Goal: Task Accomplishment & Management: Use online tool/utility

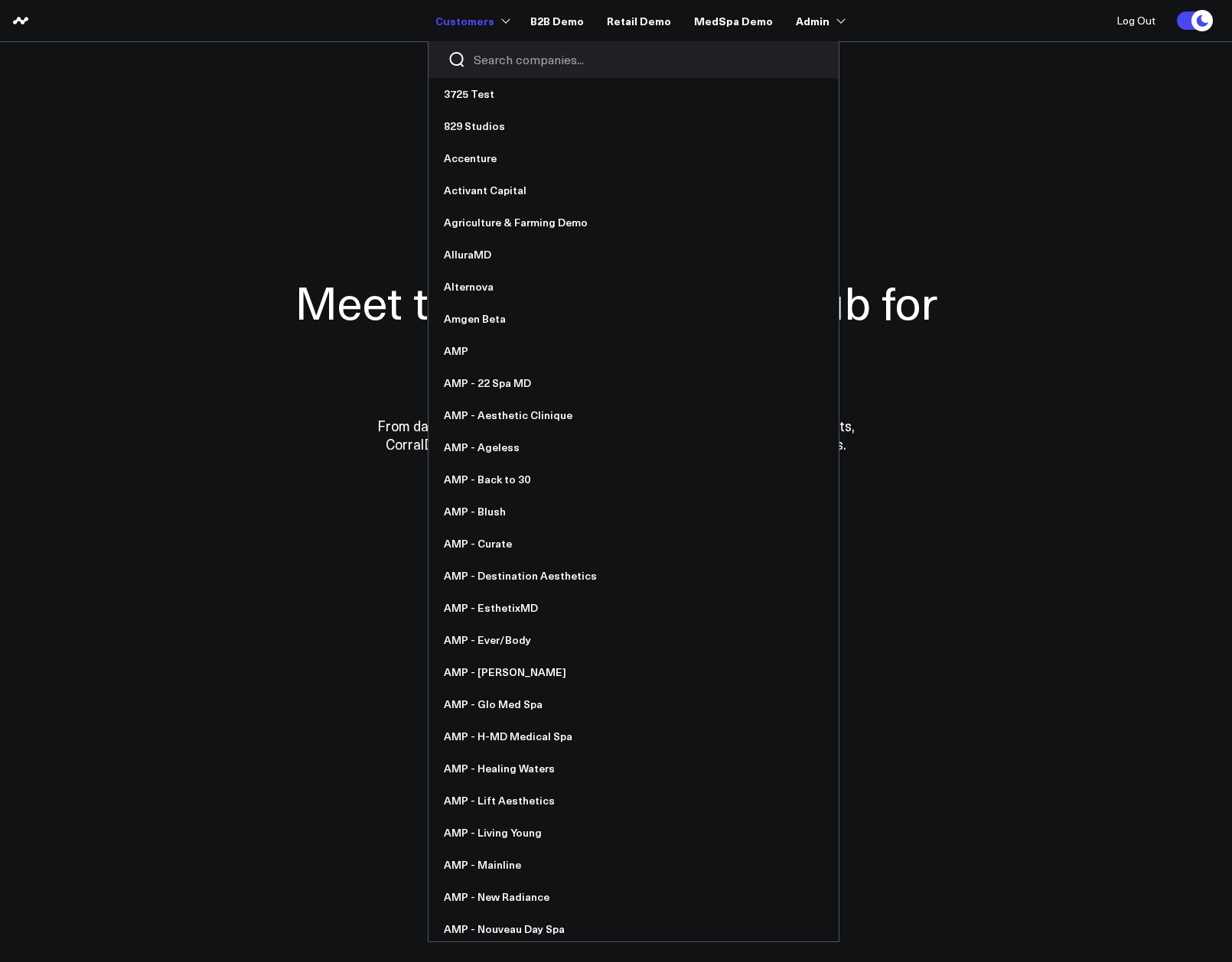
click at [493, 58] on input "Search companies input" at bounding box center [646, 59] width 346 height 17
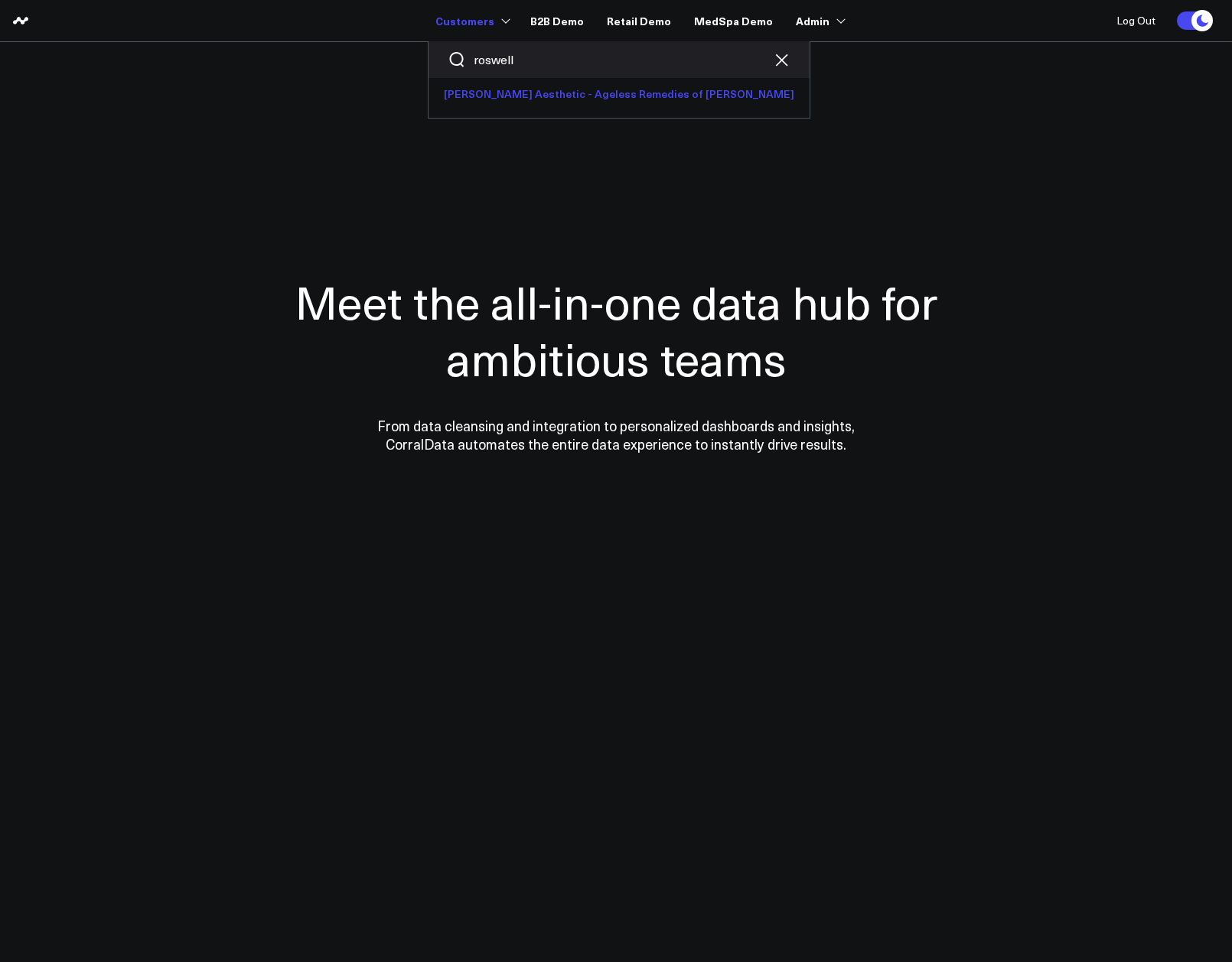
type input "roswell"
click at [546, 95] on link "[PERSON_NAME] Aesthetic - Ageless Remedies of [PERSON_NAME]" at bounding box center [619, 94] width 381 height 32
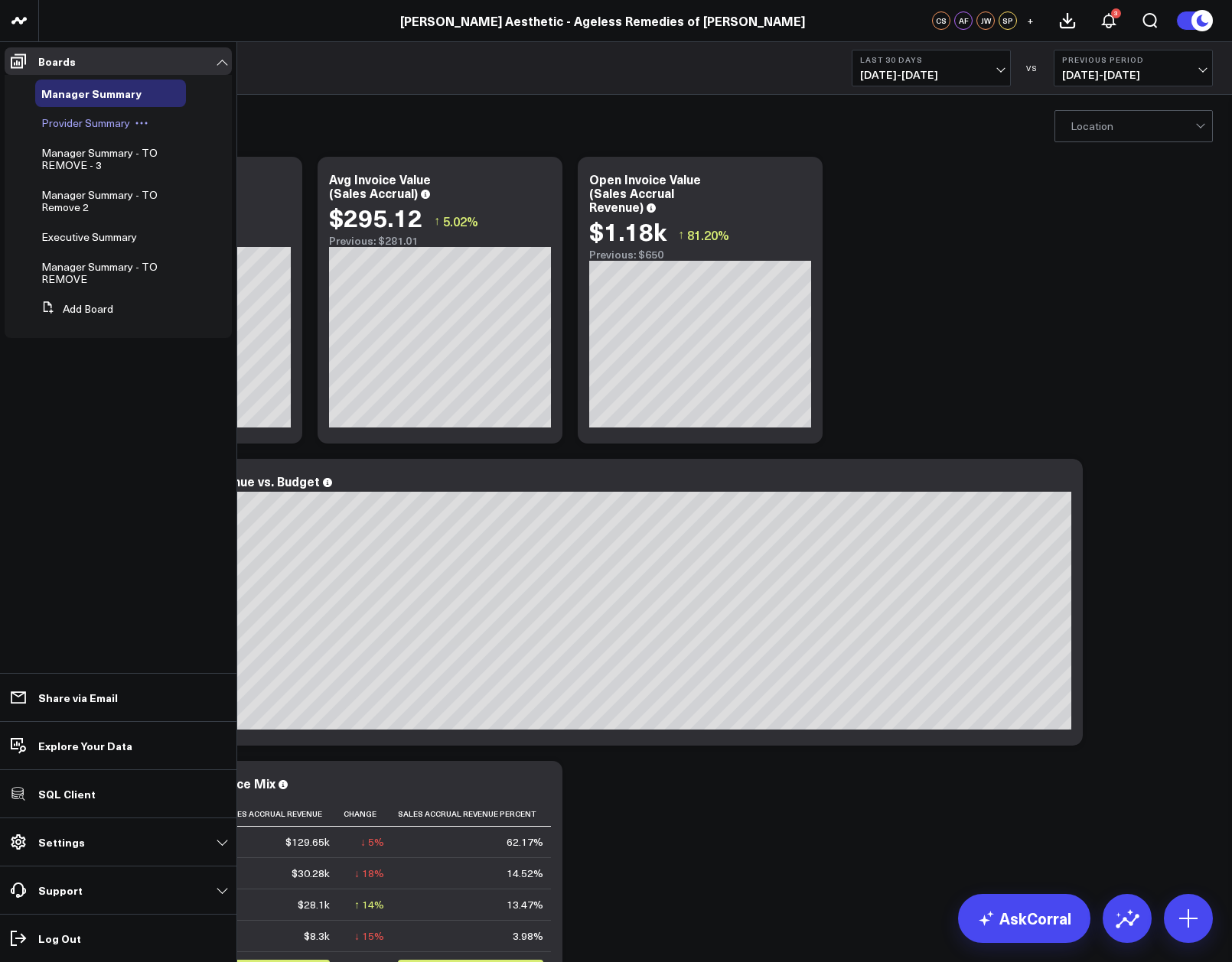
click at [105, 125] on span "Provider Summary" at bounding box center [86, 122] width 88 height 14
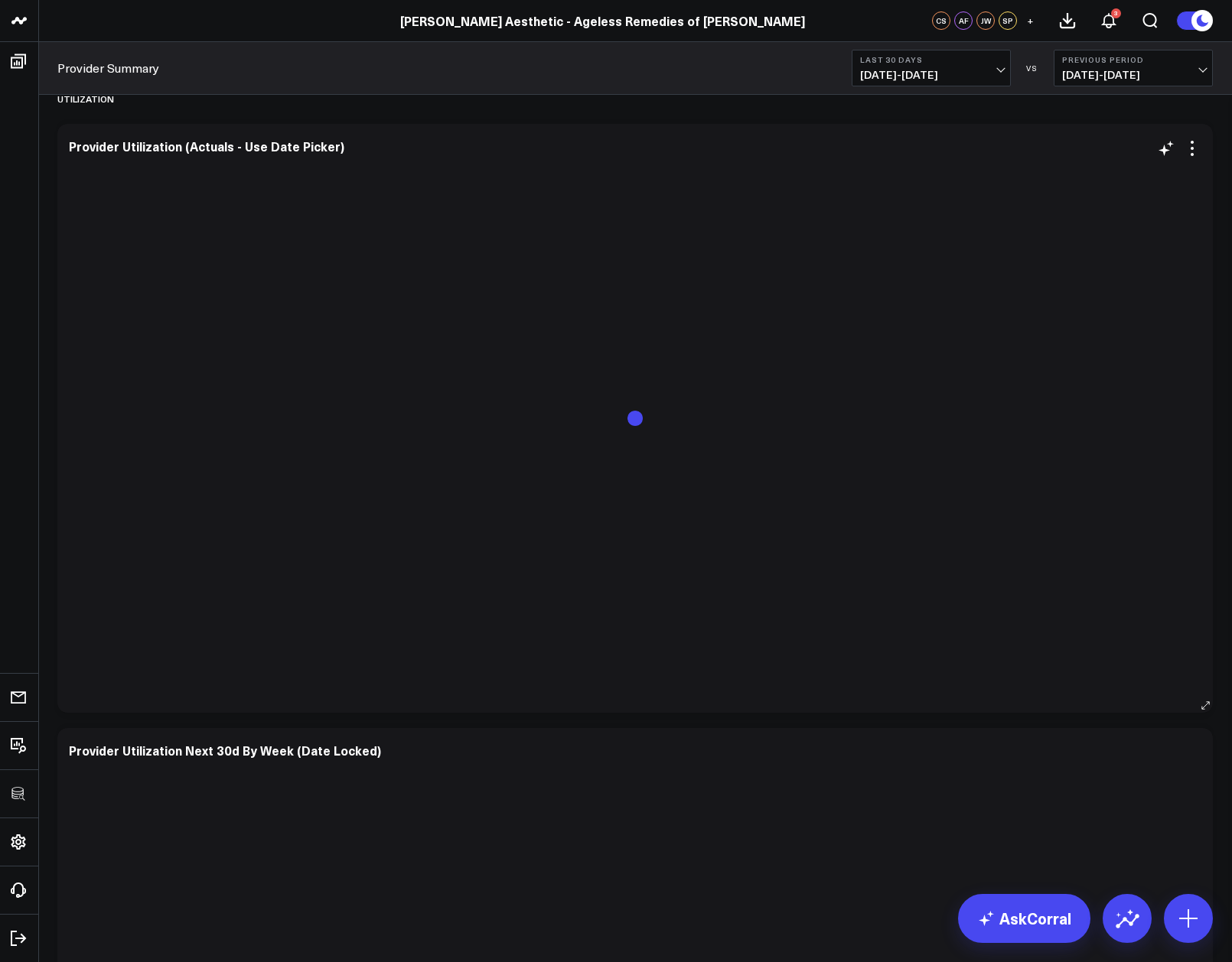
scroll to position [4085, 0]
click at [1185, 149] on icon at bounding box center [1192, 151] width 19 height 19
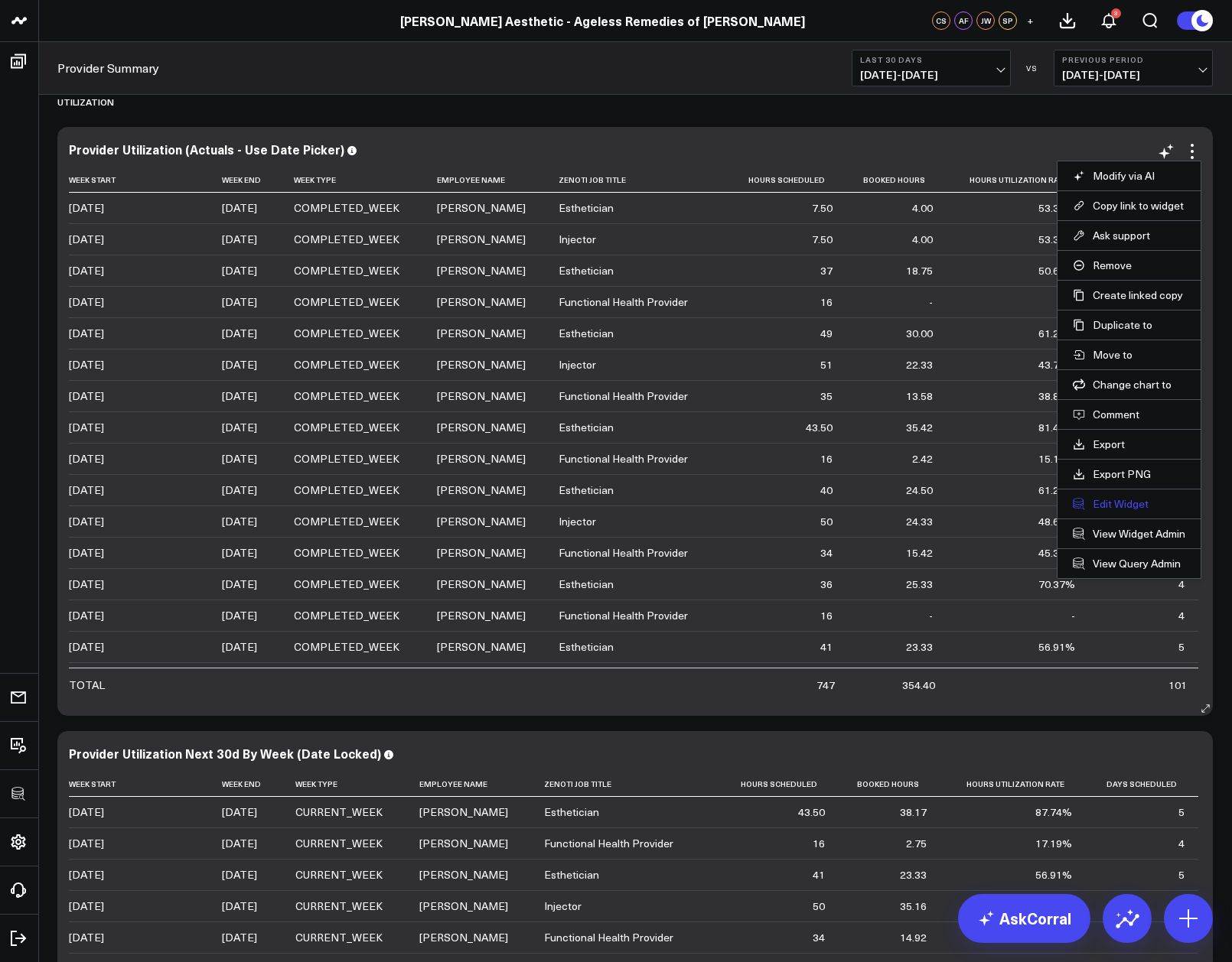
click at [1117, 499] on button "Edit Widget" at bounding box center [1129, 504] width 112 height 14
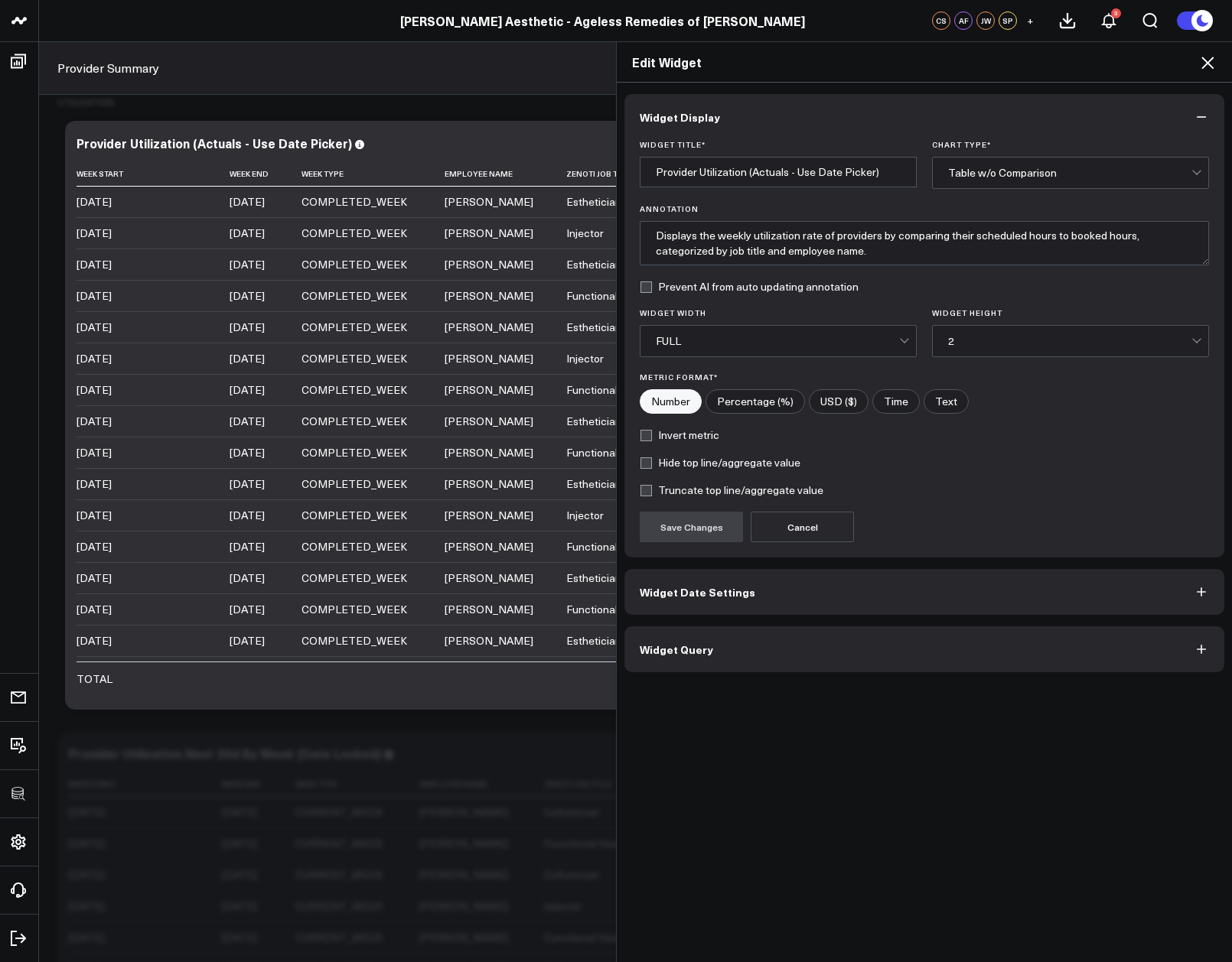
click at [772, 641] on button "Widget Query" at bounding box center [923, 649] width 599 height 46
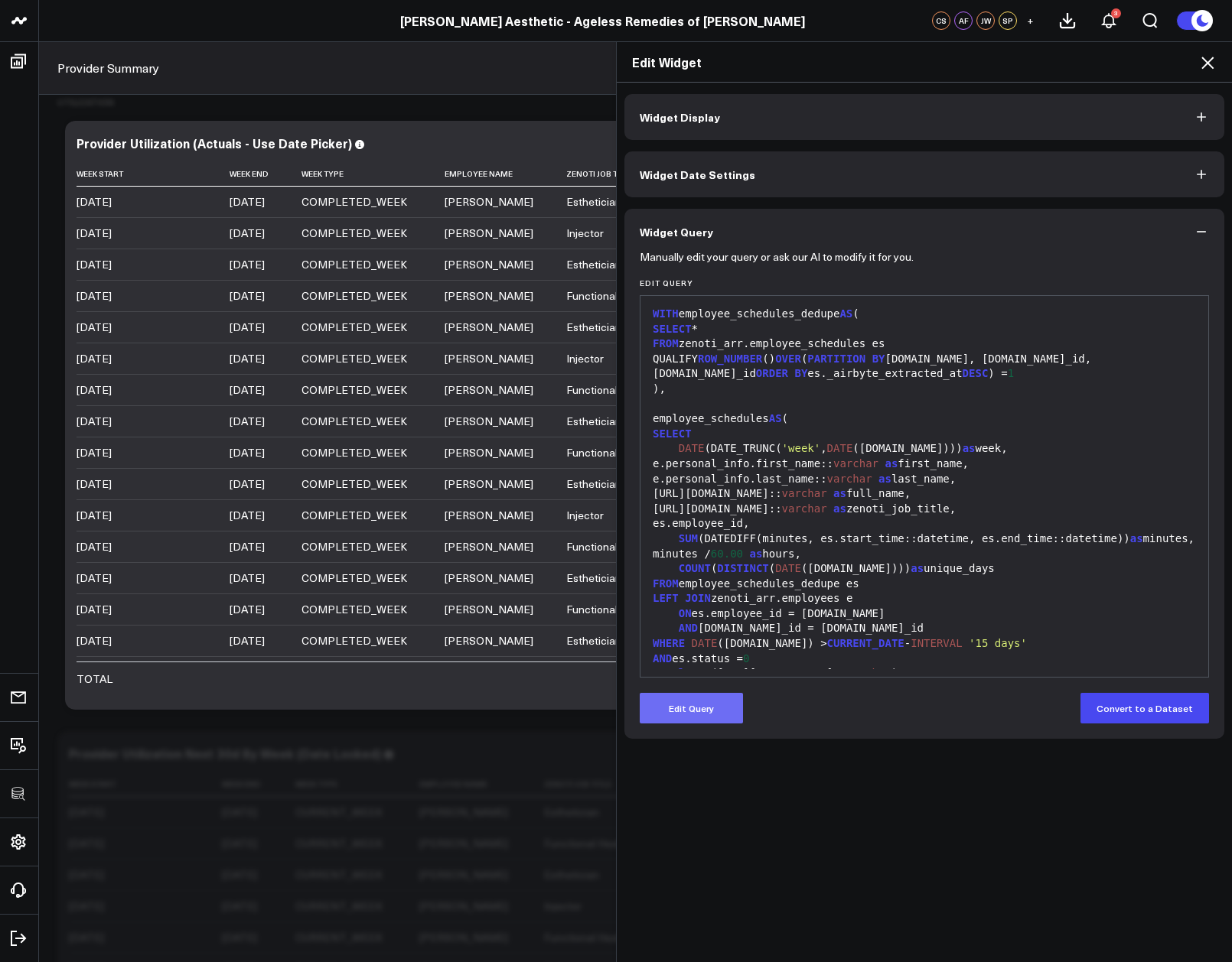
click at [674, 698] on button "Edit Query" at bounding box center [690, 708] width 103 height 31
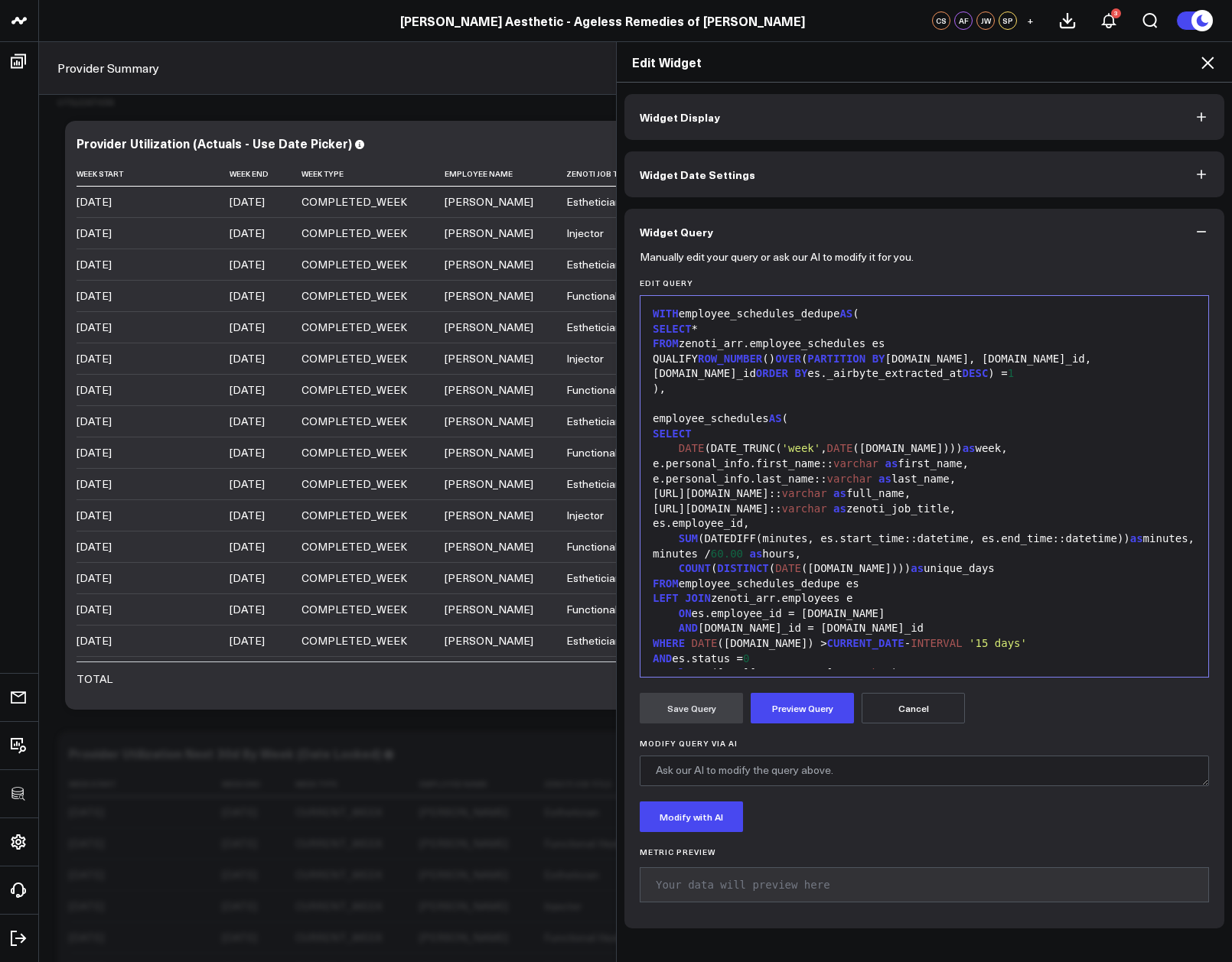
click at [905, 359] on div "QUALIFY ROW_NUMBER () OVER ( PARTITION BY es.date, es.employee_id, es.center_id…" at bounding box center [924, 366] width 553 height 30
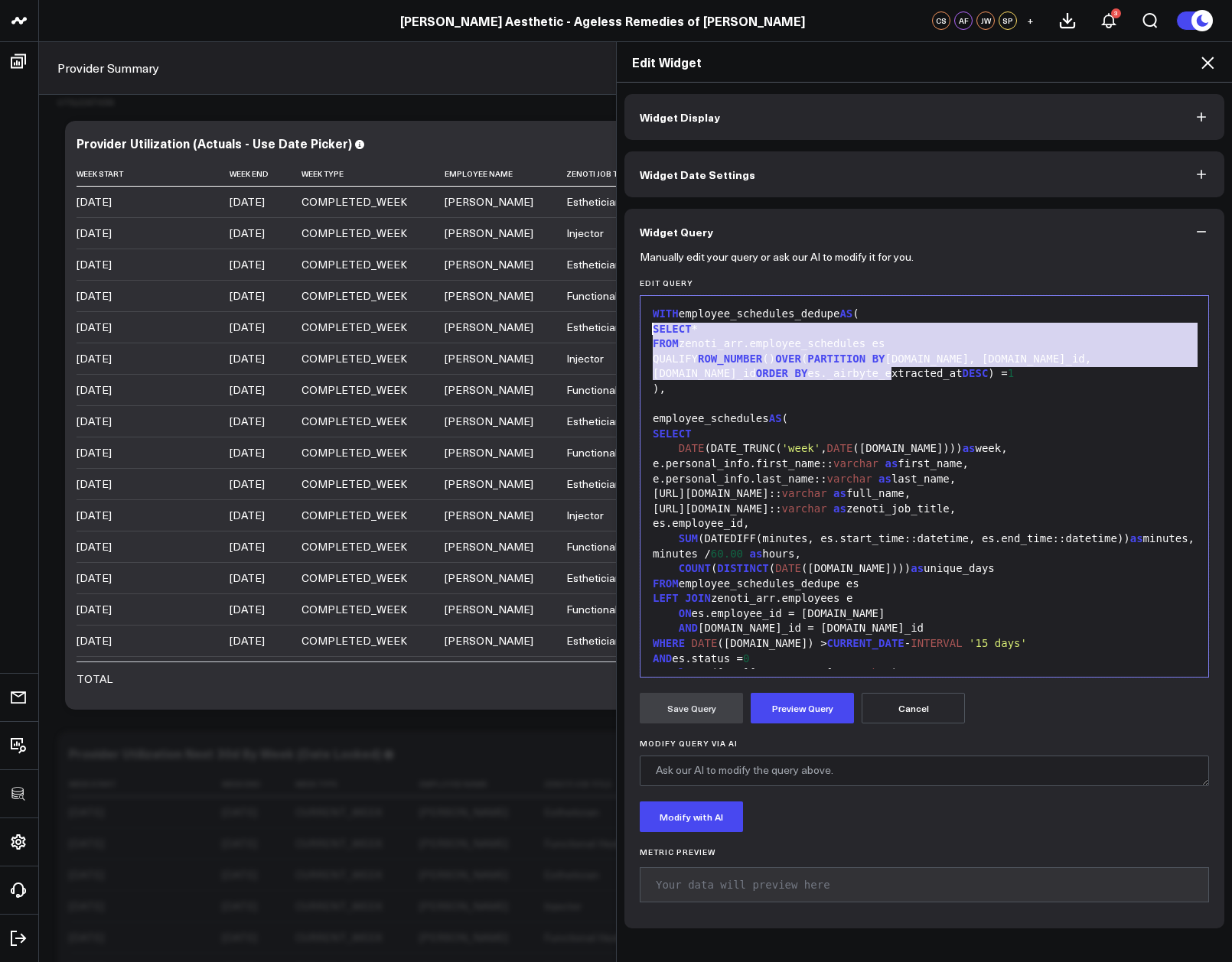
drag, startPoint x: 912, startPoint y: 371, endPoint x: 616, endPoint y: 329, distance: 299.0
click at [616, 329] on div "Widget Display Widget Date Settings Widget Query Manually edit your query or as…" at bounding box center [923, 523] width 615 height 880
copy div "SELECT * FROM zenoti_arr.employee_schedules es QUALIFY ROW_NUMBER () OVER ( PAR…"
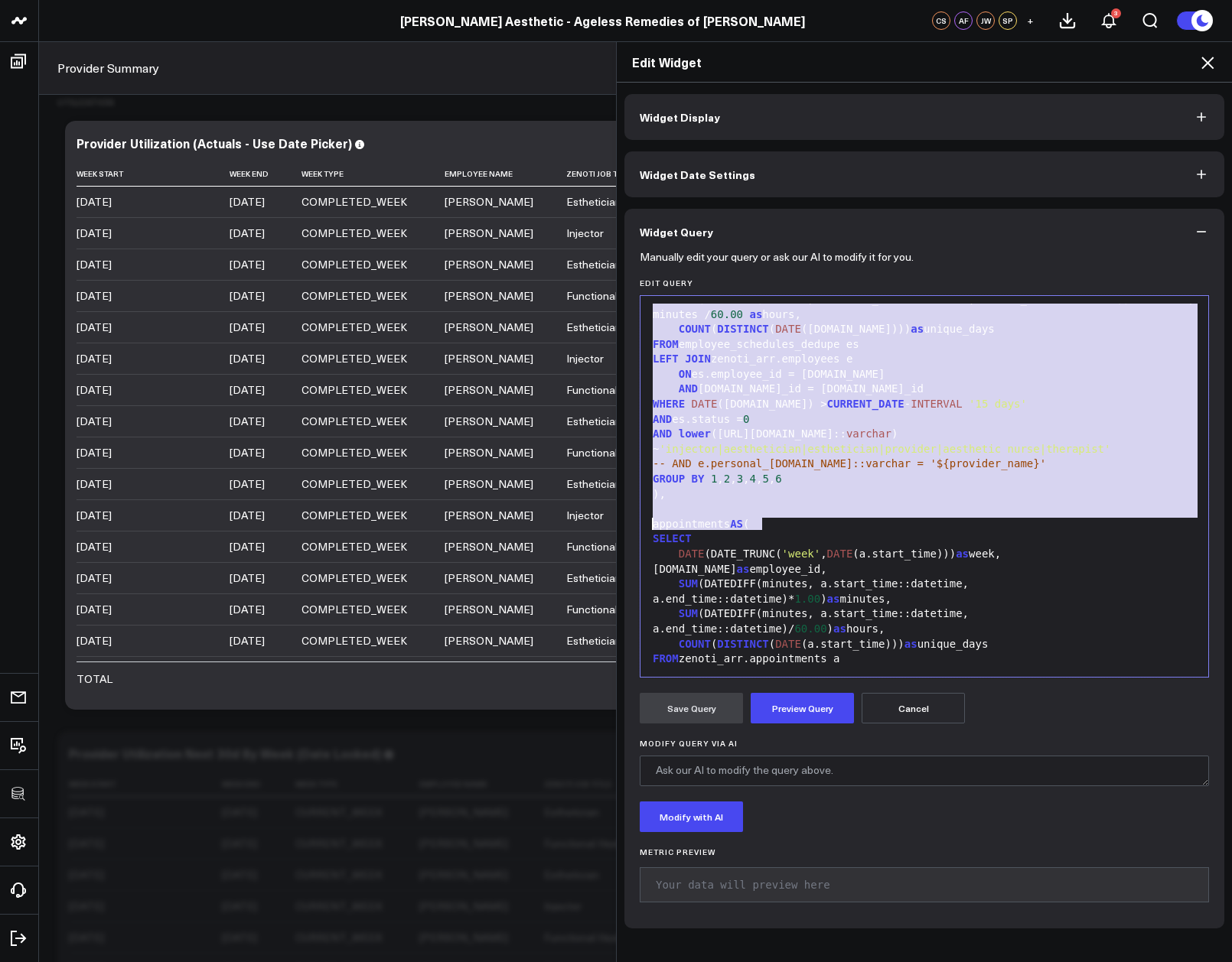
scroll to position [274, 0]
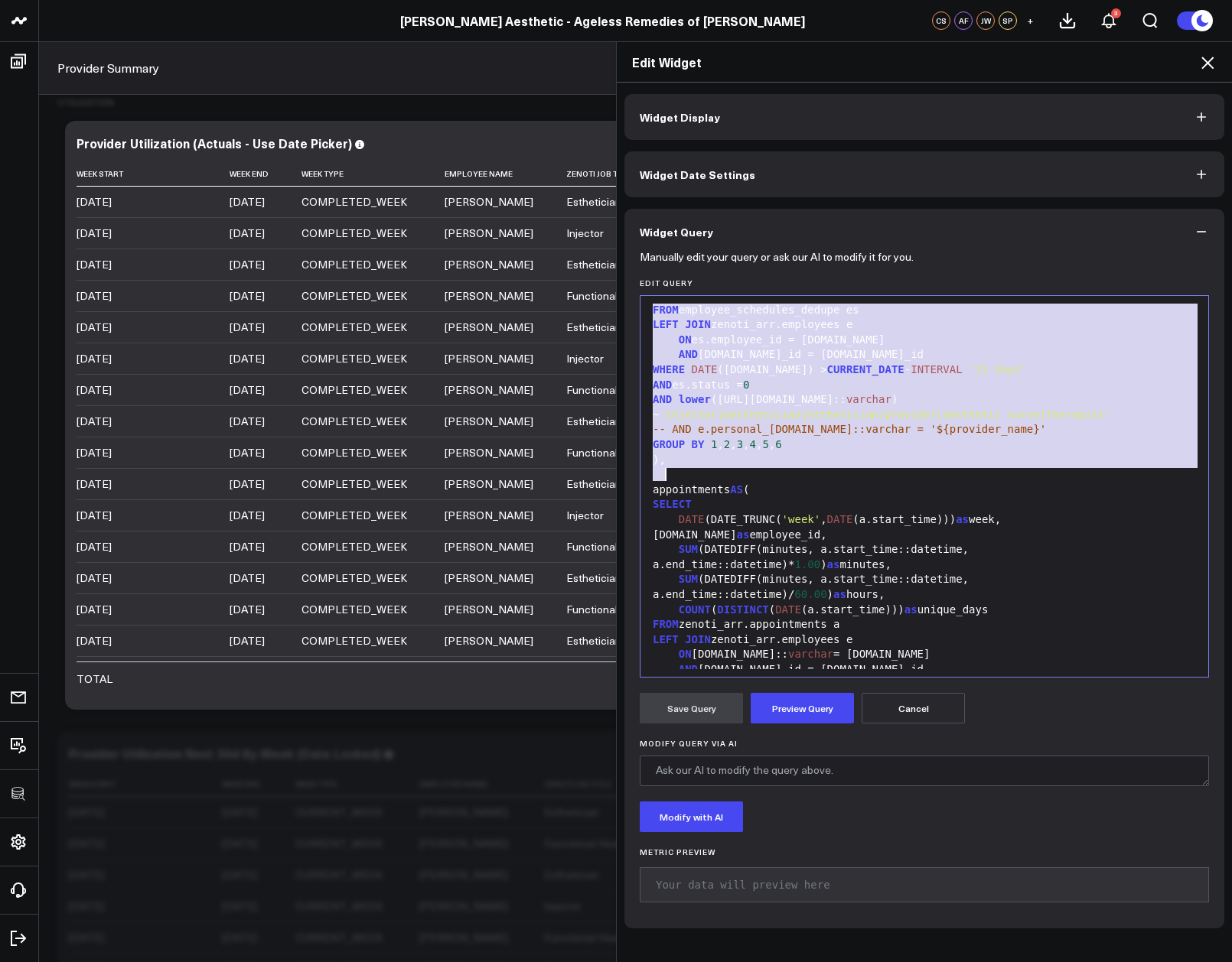
drag, startPoint x: 648, startPoint y: 419, endPoint x: 748, endPoint y: 477, distance: 115.6
click at [748, 477] on div "WITH employee_schedules_dedupe AS ( SELECT * FROM zenoti_arr.employee_schedules…" at bounding box center [924, 542] width 553 height 1025
copy div "employee_schedules AS ( SELECT DATE (DATE_TRUNC( 'week' , DATE (es.date))) as w…"
click at [673, 483] on div at bounding box center [924, 475] width 553 height 15
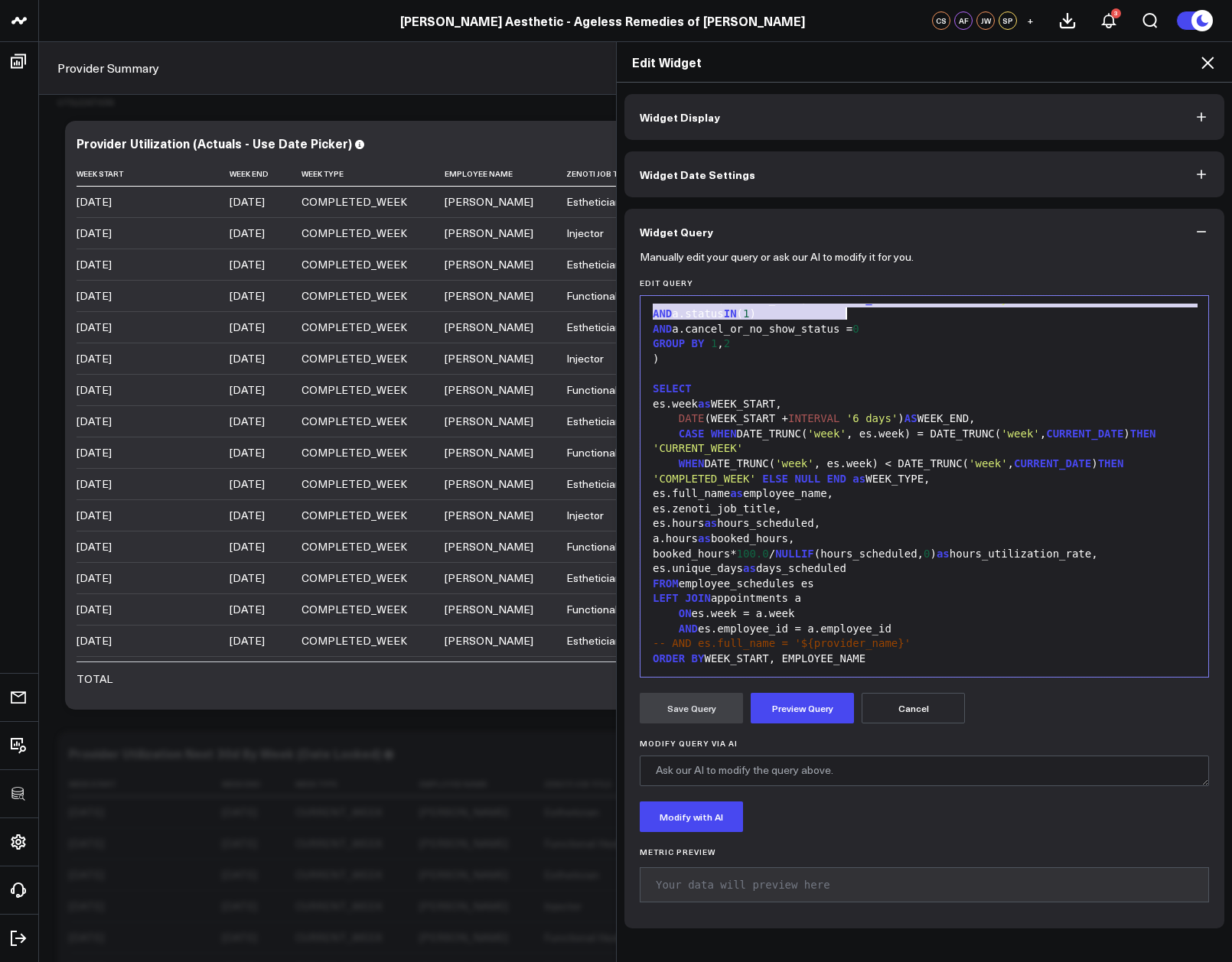
scroll to position [650, 0]
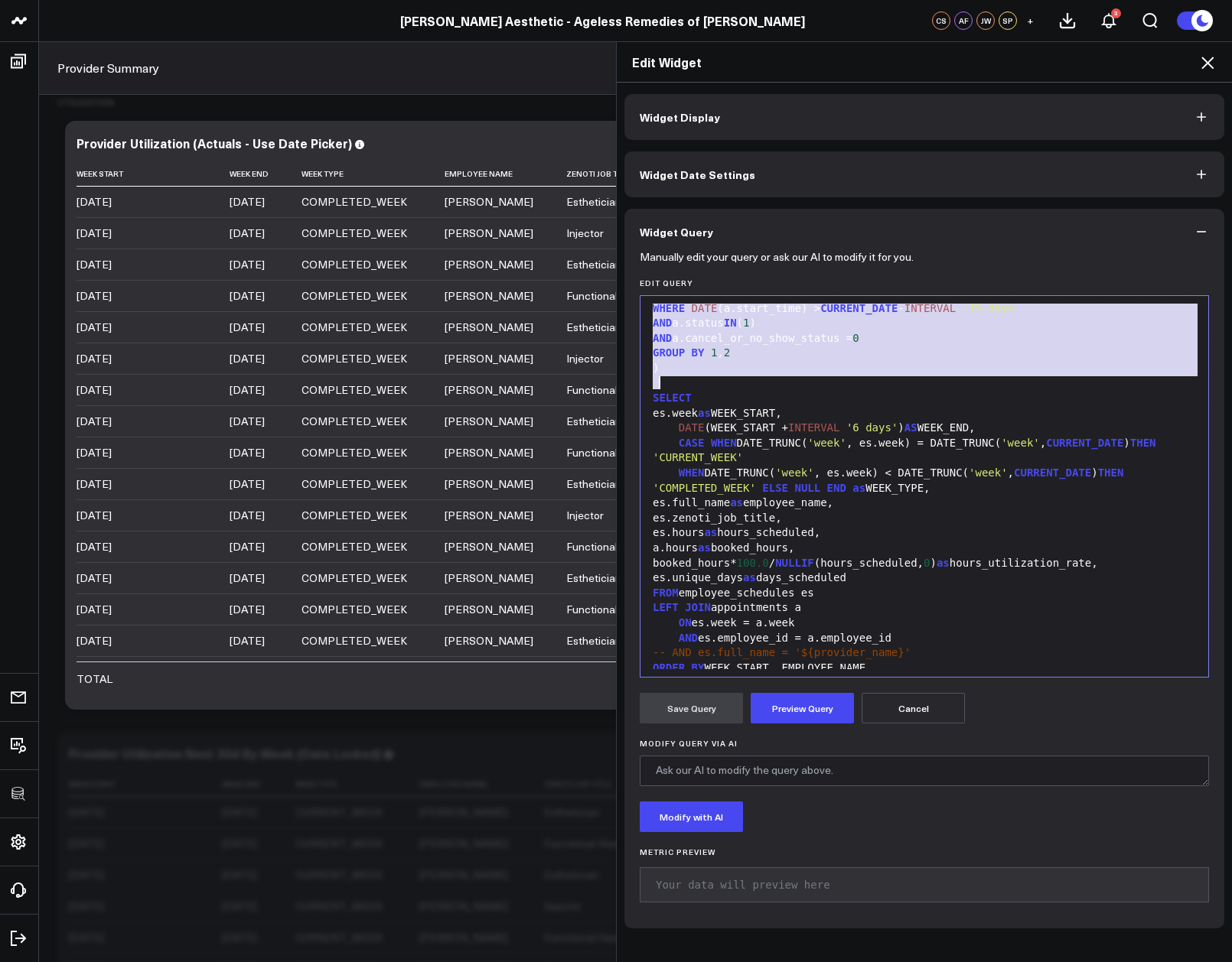
drag, startPoint x: 653, startPoint y: 477, endPoint x: 817, endPoint y: 382, distance: 189.5
click at [817, 382] on div "WITH employee_schedules_dedupe AS ( SELECT * FROM zenoti_arr.employee_schedules…" at bounding box center [924, 166] width 553 height 1025
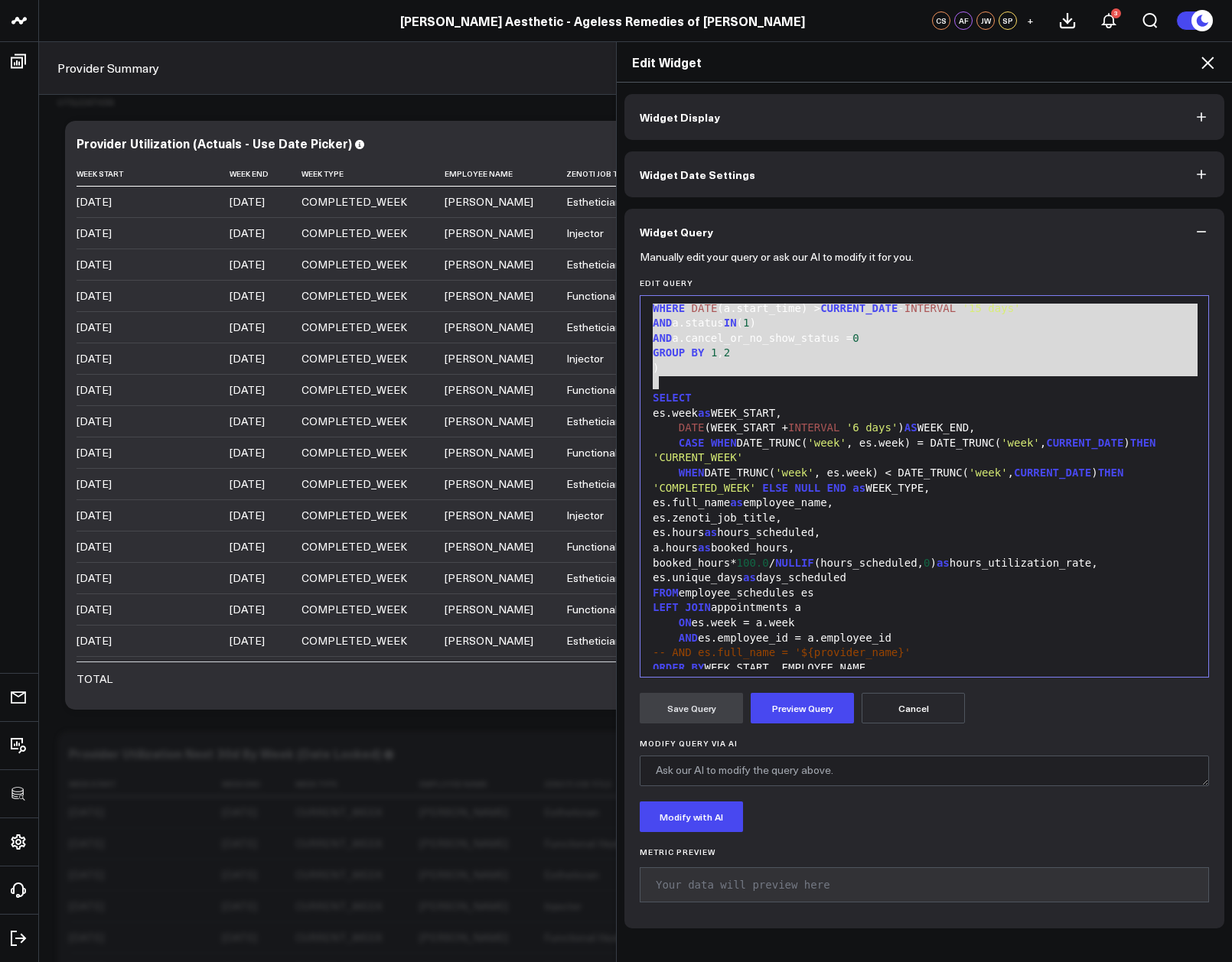
click at [786, 453] on div "CASE WHEN DATE_TRUNC( 'week' , es.week) = DATE_TRUNC( 'week' , CURRENT_DATE ) T…" at bounding box center [924, 450] width 553 height 30
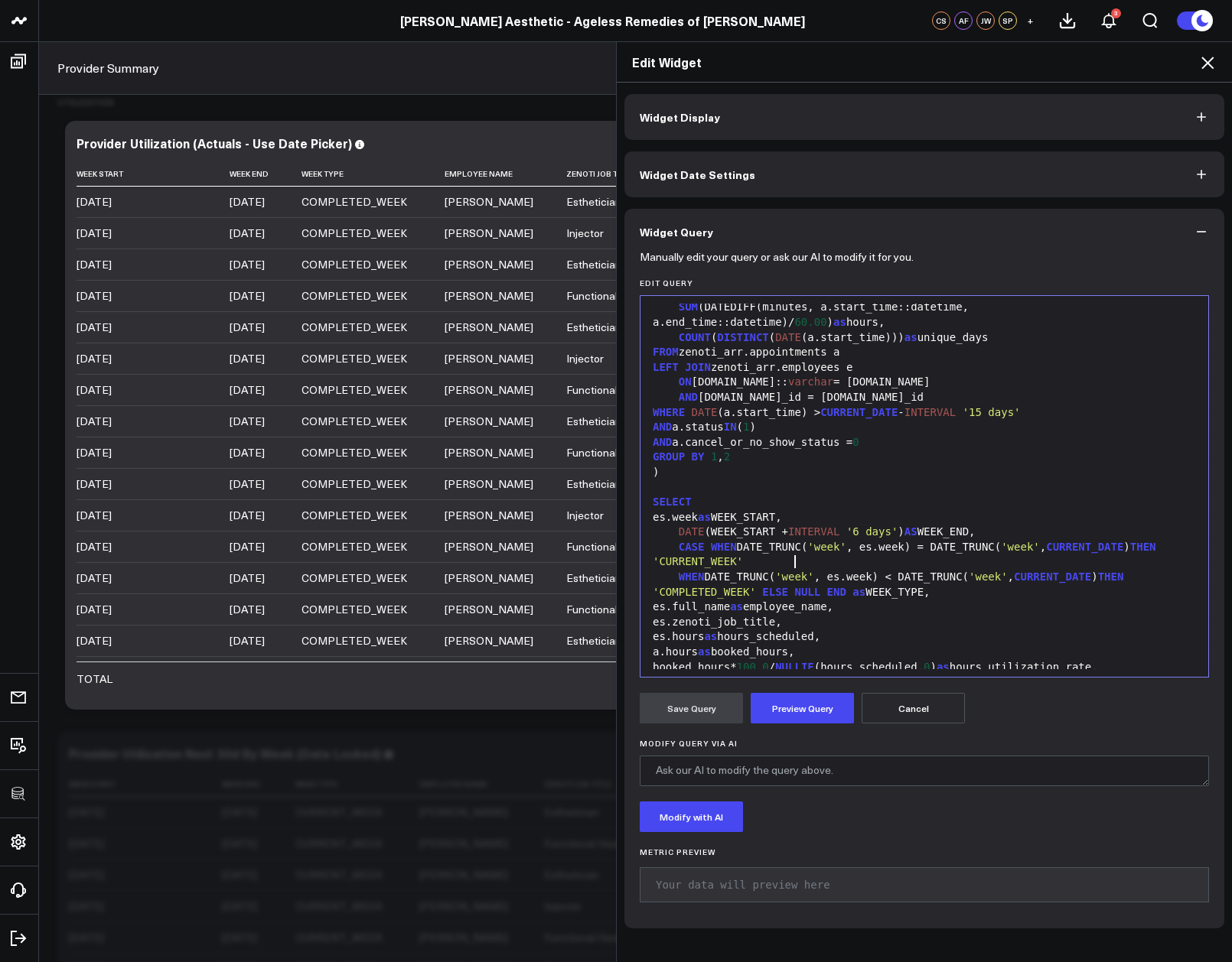
scroll to position [525, 0]
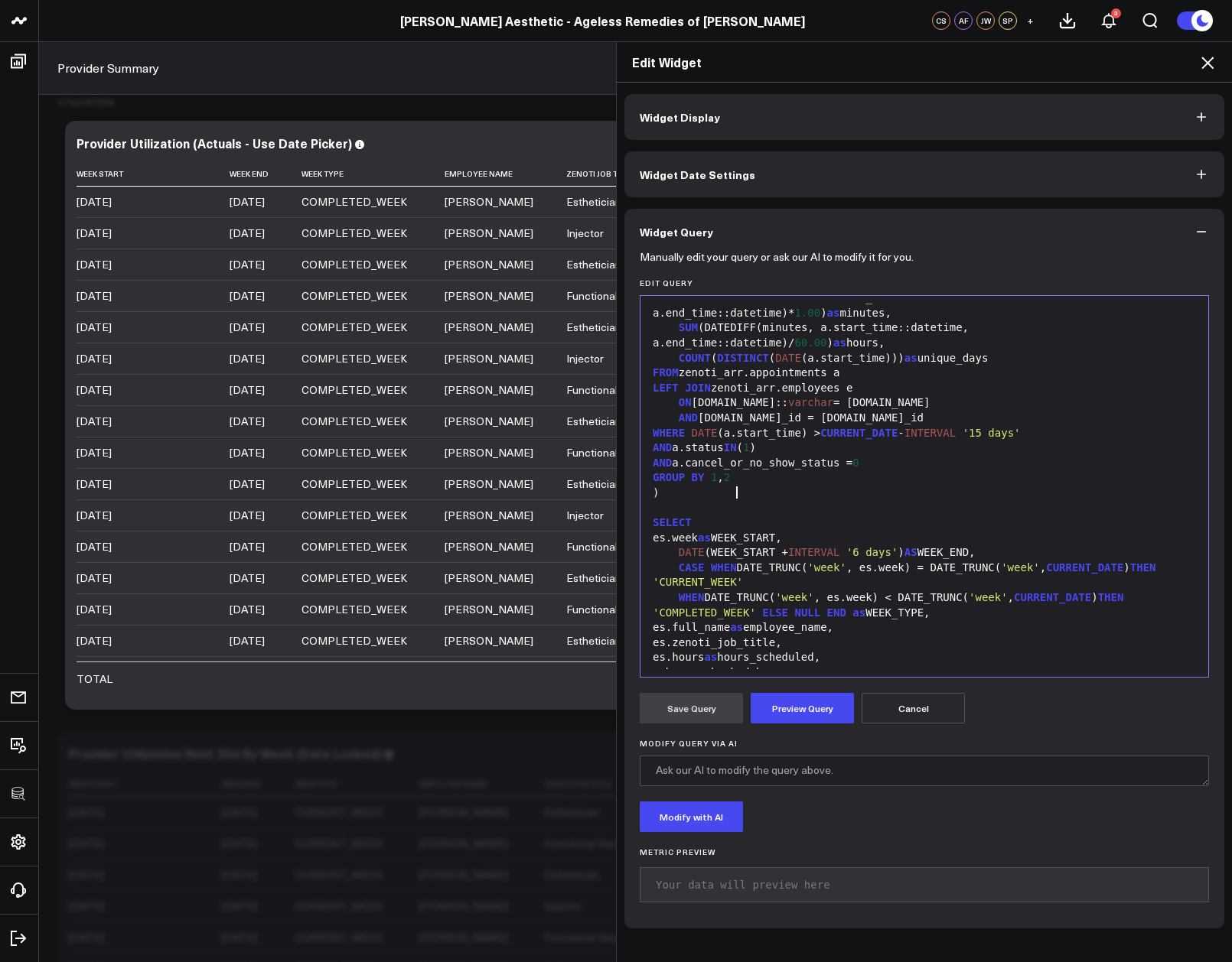
click at [744, 485] on div "GROUP BY 1 , 2" at bounding box center [924, 478] width 553 height 15
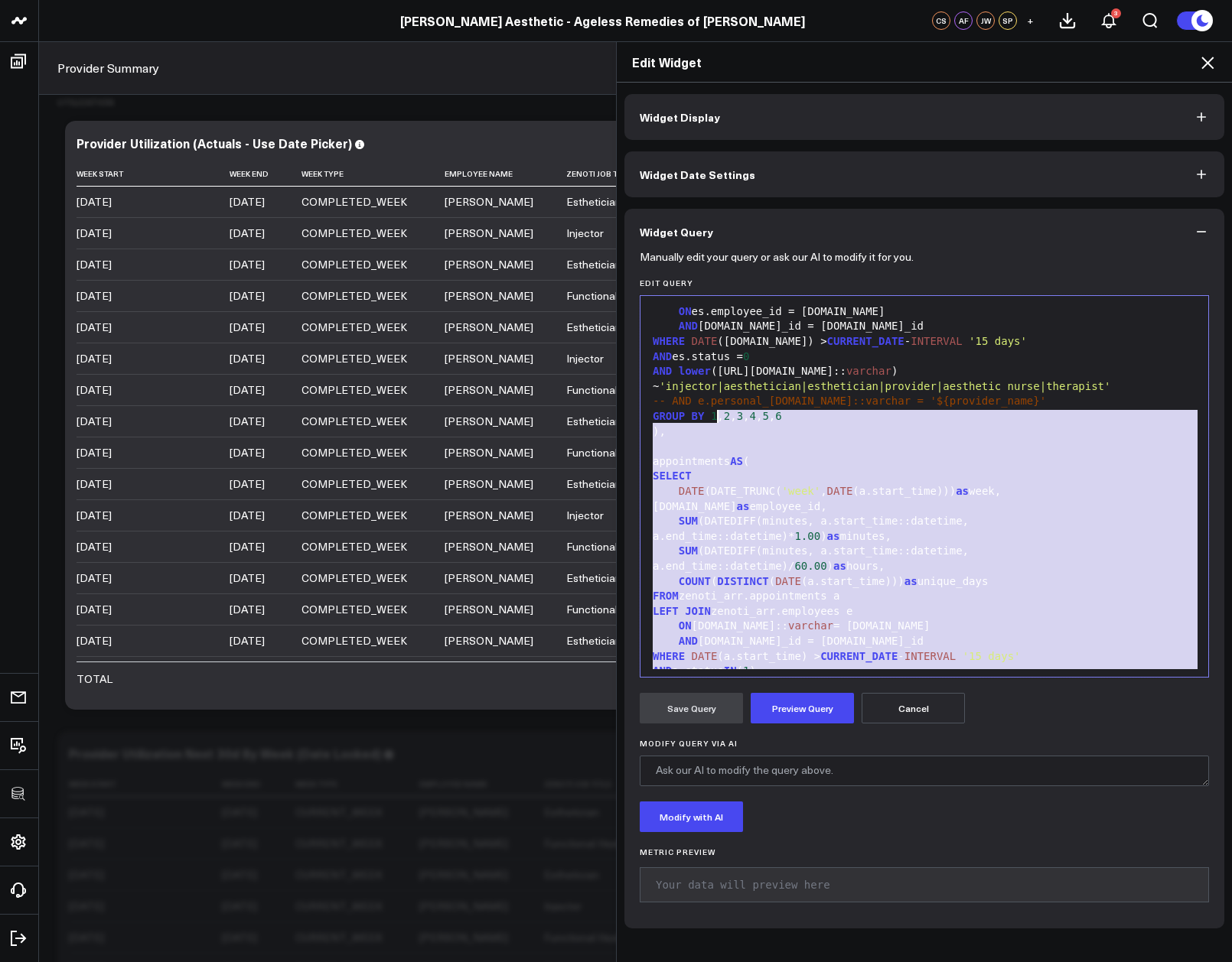
scroll to position [300, 0]
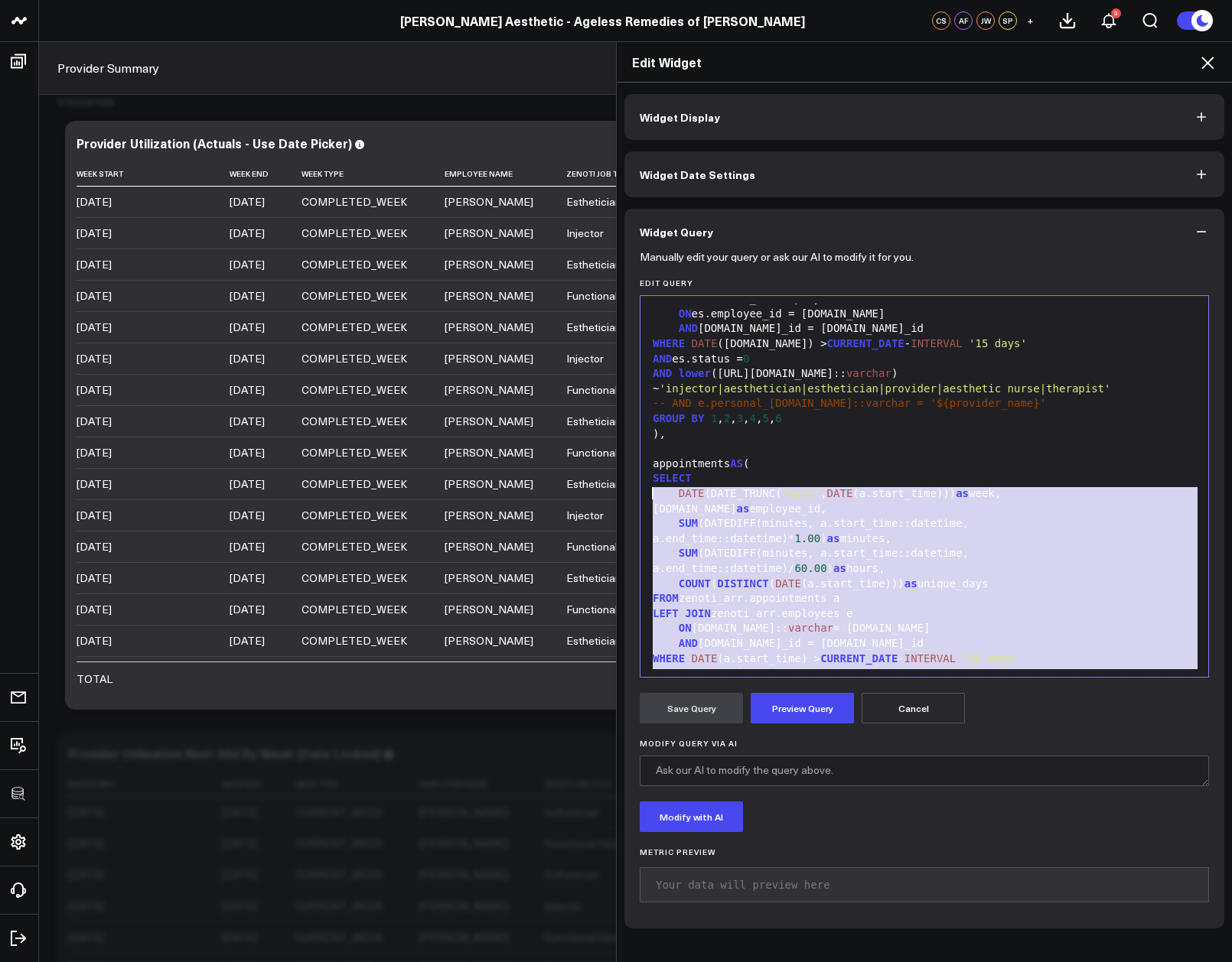
drag, startPoint x: 745, startPoint y: 491, endPoint x: 632, endPoint y: 495, distance: 113.1
click at [632, 495] on div "Manually edit your query or ask our AI to modify it for you. Edit Query 99 1 2 …" at bounding box center [923, 591] width 599 height 674
copy div "SELECT DATE (DATE_TRUNC( 'week' , DATE (a.start_time))) as week, e.id as employ…"
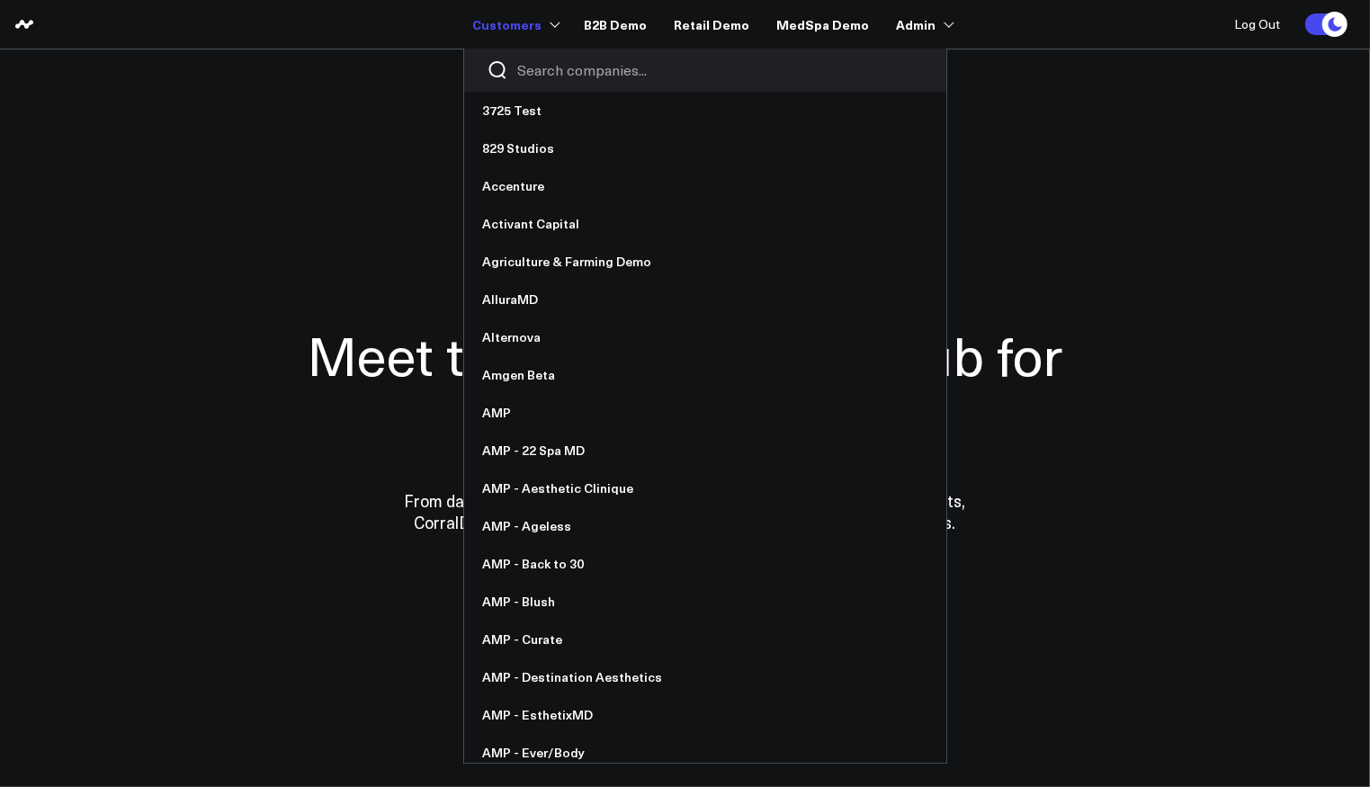
click at [543, 71] on input "Search companies input" at bounding box center [720, 70] width 407 height 20
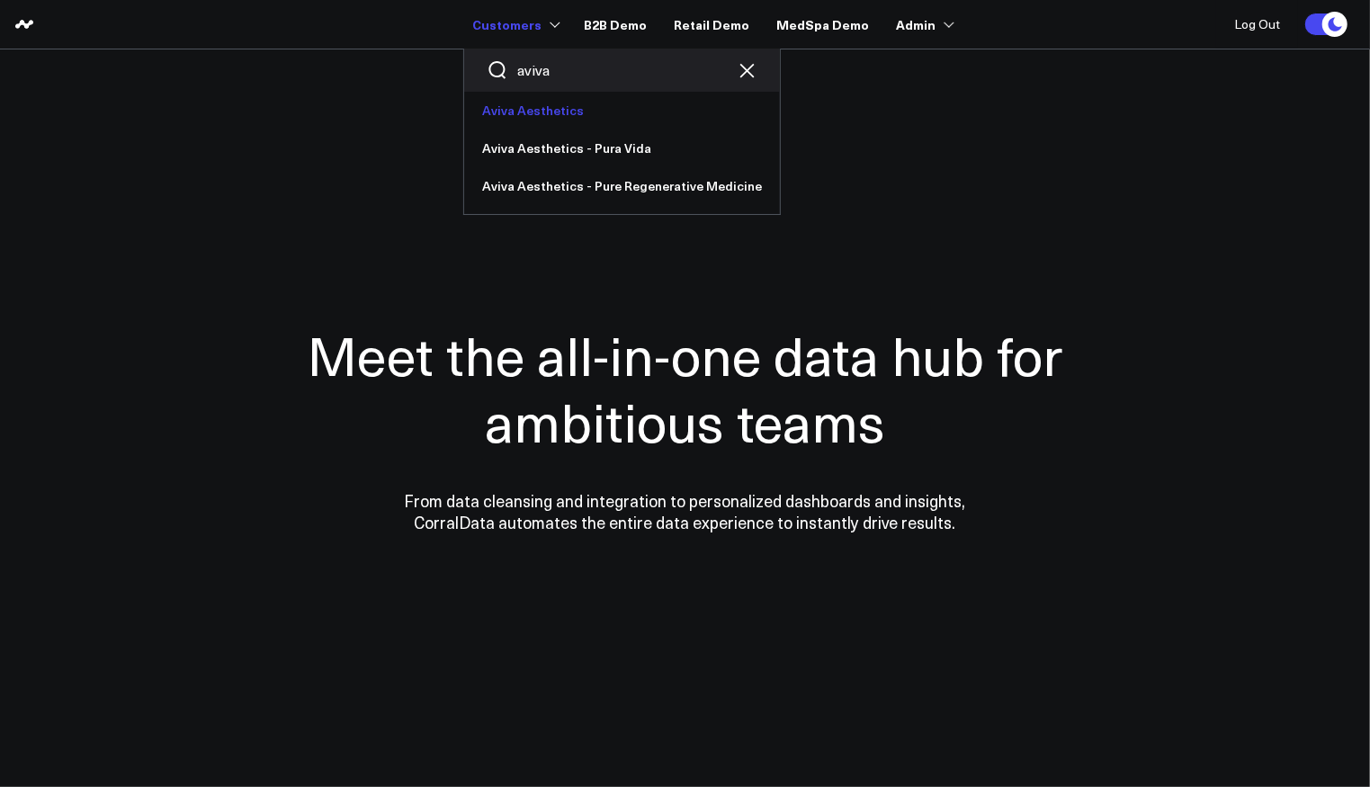
type input "aviva"
click at [682, 108] on link "Aviva Aesthetics" at bounding box center [622, 111] width 316 height 38
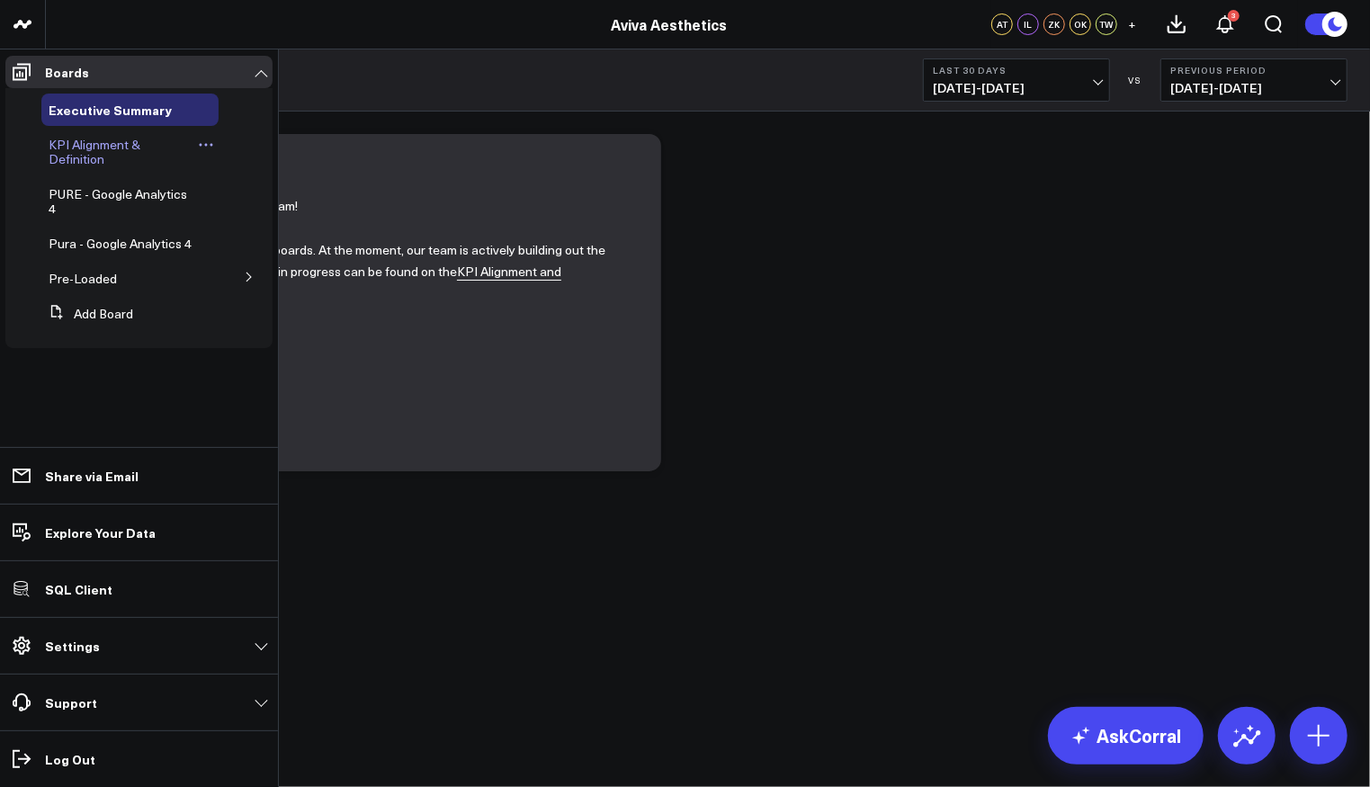
click at [108, 140] on span "KPI Alignment & Definition" at bounding box center [95, 151] width 92 height 31
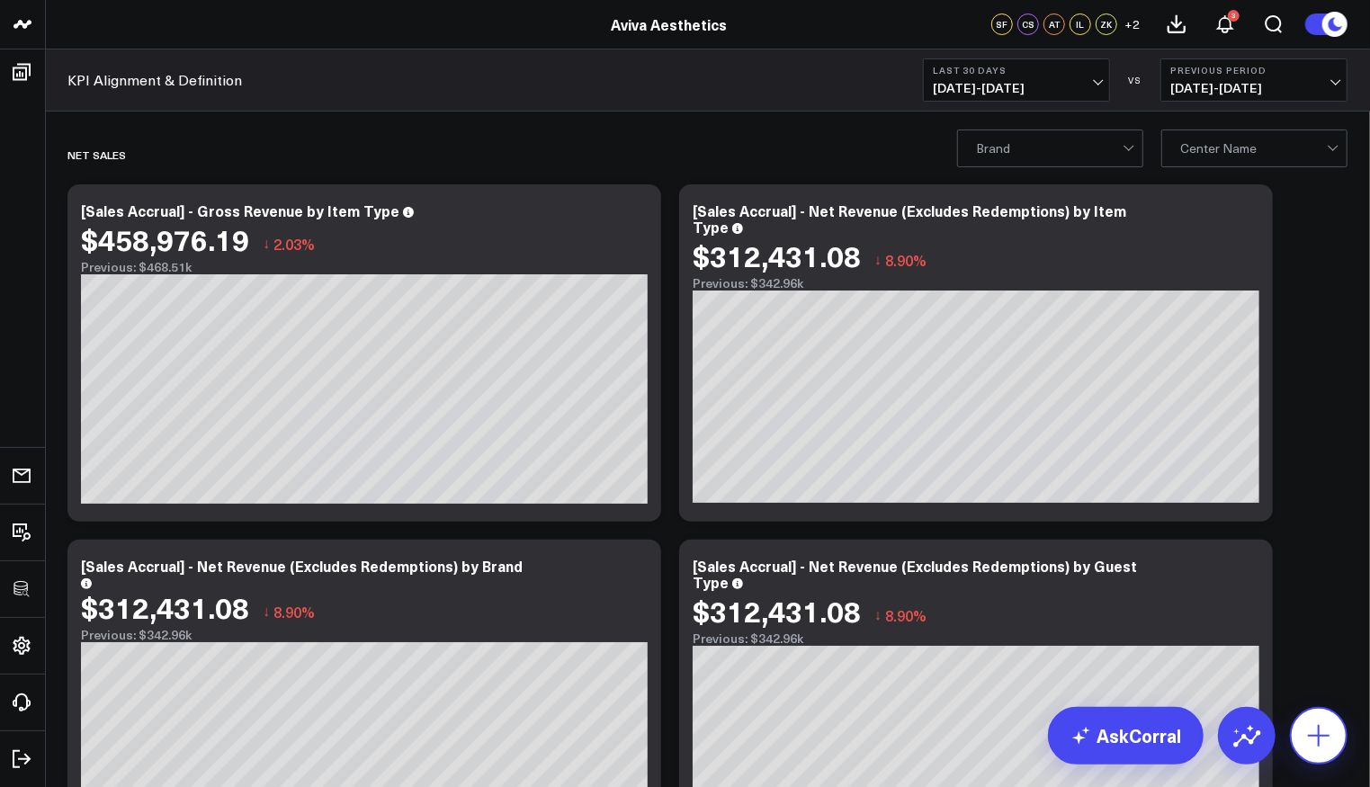
click at [1315, 744] on icon at bounding box center [1319, 736] width 29 height 29
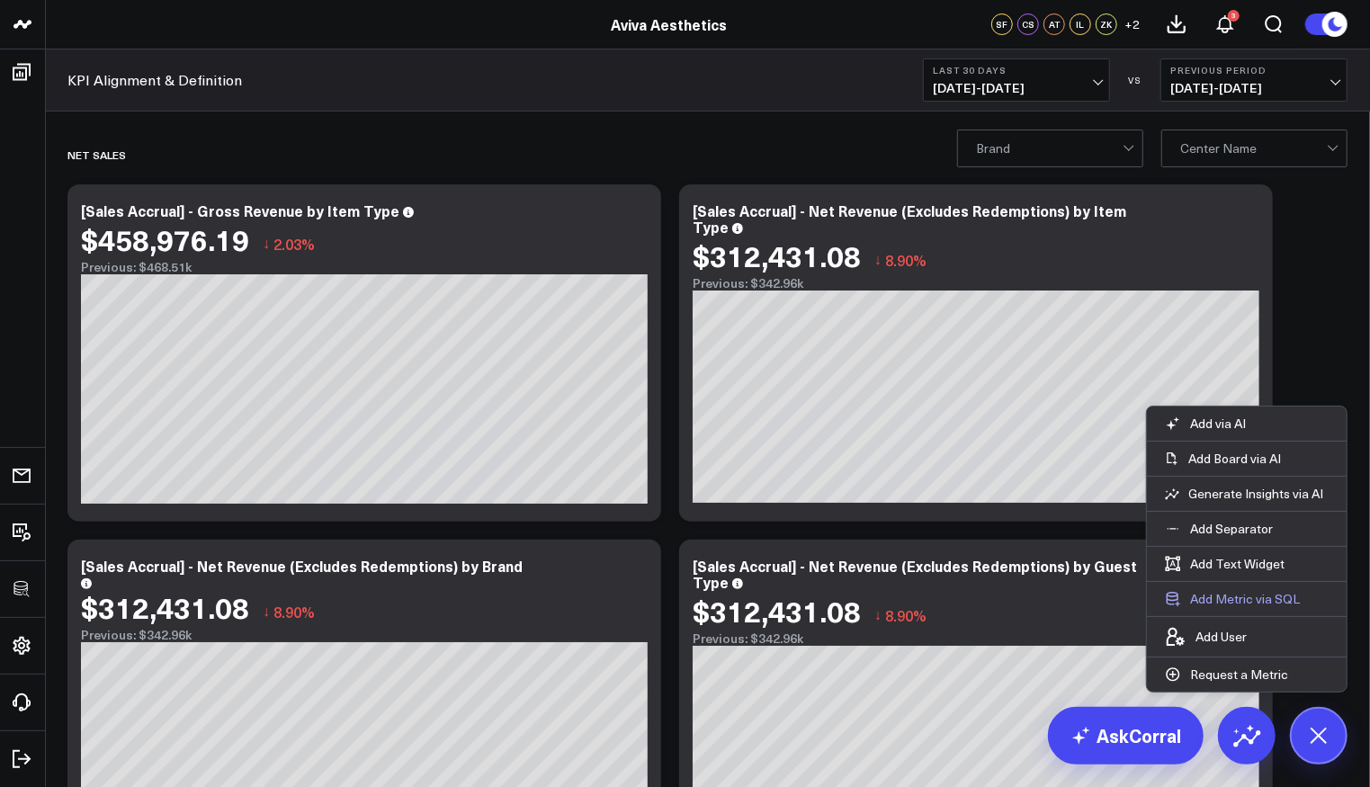
click at [1281, 602] on button "Add Metric via SQL" at bounding box center [1232, 599] width 171 height 34
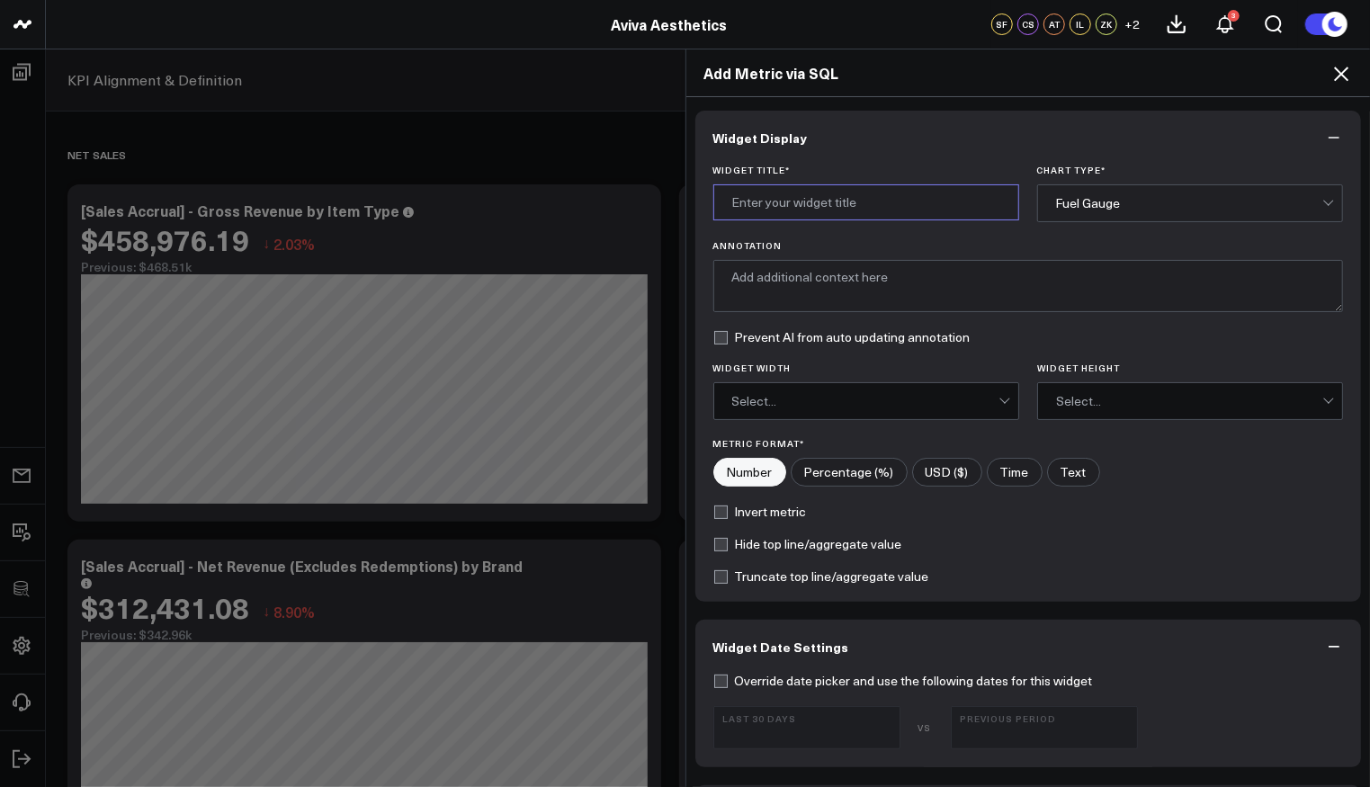
click at [891, 196] on input "Widget Title *" at bounding box center [867, 202] width 306 height 36
click at [911, 207] on input "Employee Utilization by Date" at bounding box center [867, 202] width 306 height 36
drag, startPoint x: 910, startPoint y: 206, endPoint x: 858, endPoint y: 204, distance: 51.3
click at [862, 204] on input "Employee Utilization by Date" at bounding box center [867, 202] width 306 height 36
click at [851, 202] on input "Employee Utilization by Date" at bounding box center [867, 202] width 306 height 36
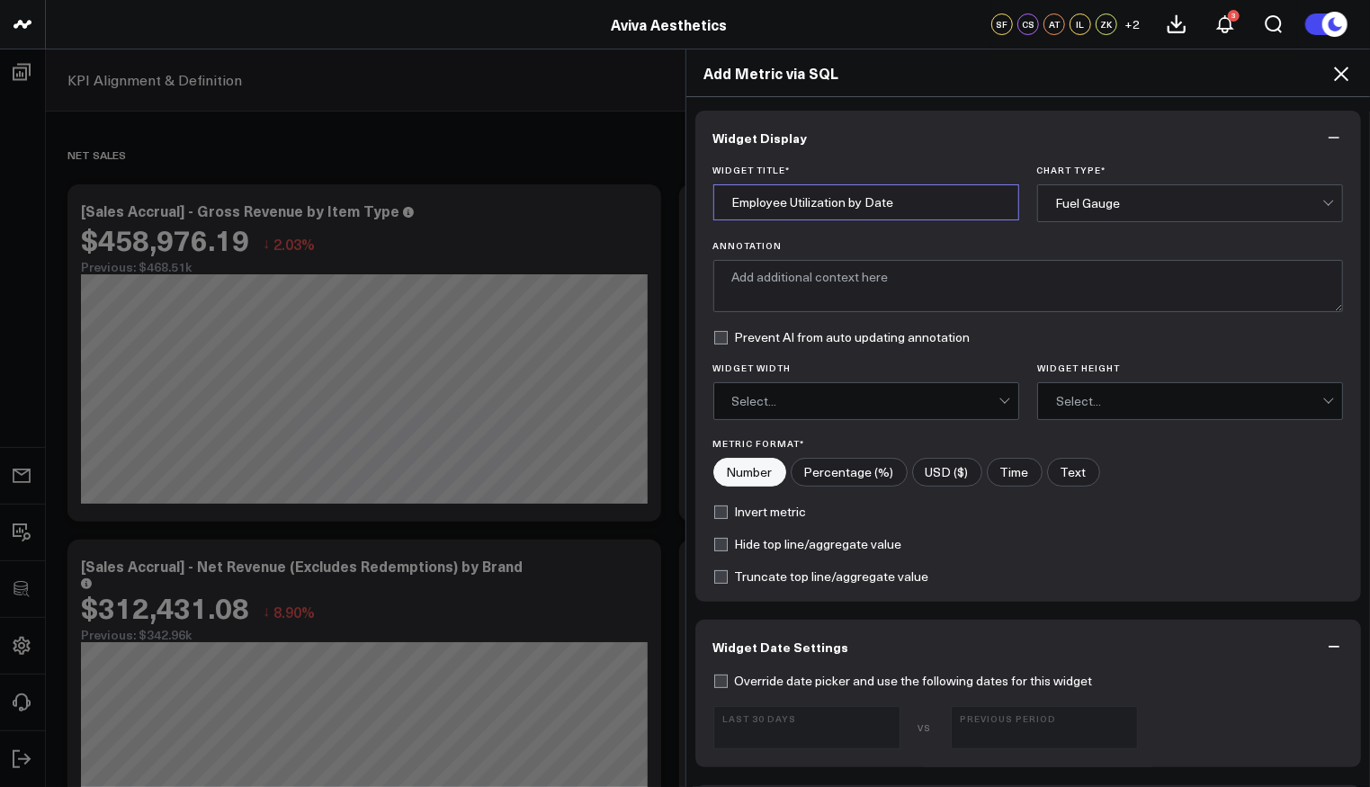
drag, startPoint x: 841, startPoint y: 202, endPoint x: 915, endPoint y: 195, distance: 74.1
click at [915, 195] on input "Employee Utilization by Date" at bounding box center [867, 202] width 306 height 36
type input "Employee Utilization"
click at [1131, 221] on div "Widget Title * Employee Utilization Chart Type * Fuel Gauge Annotation Prevent …" at bounding box center [1029, 383] width 667 height 437
click at [1127, 206] on div "Fuel Gauge" at bounding box center [1189, 203] width 266 height 14
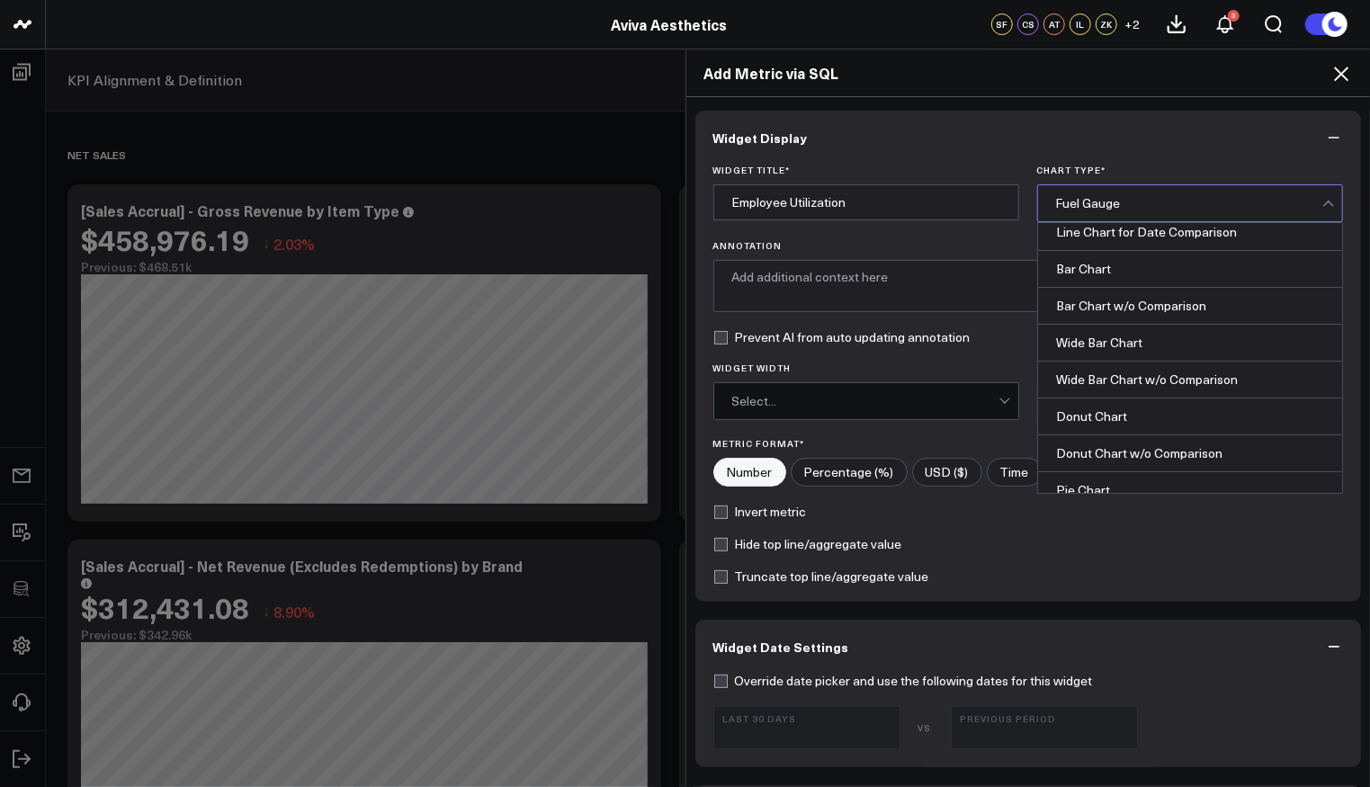
scroll to position [714, 0]
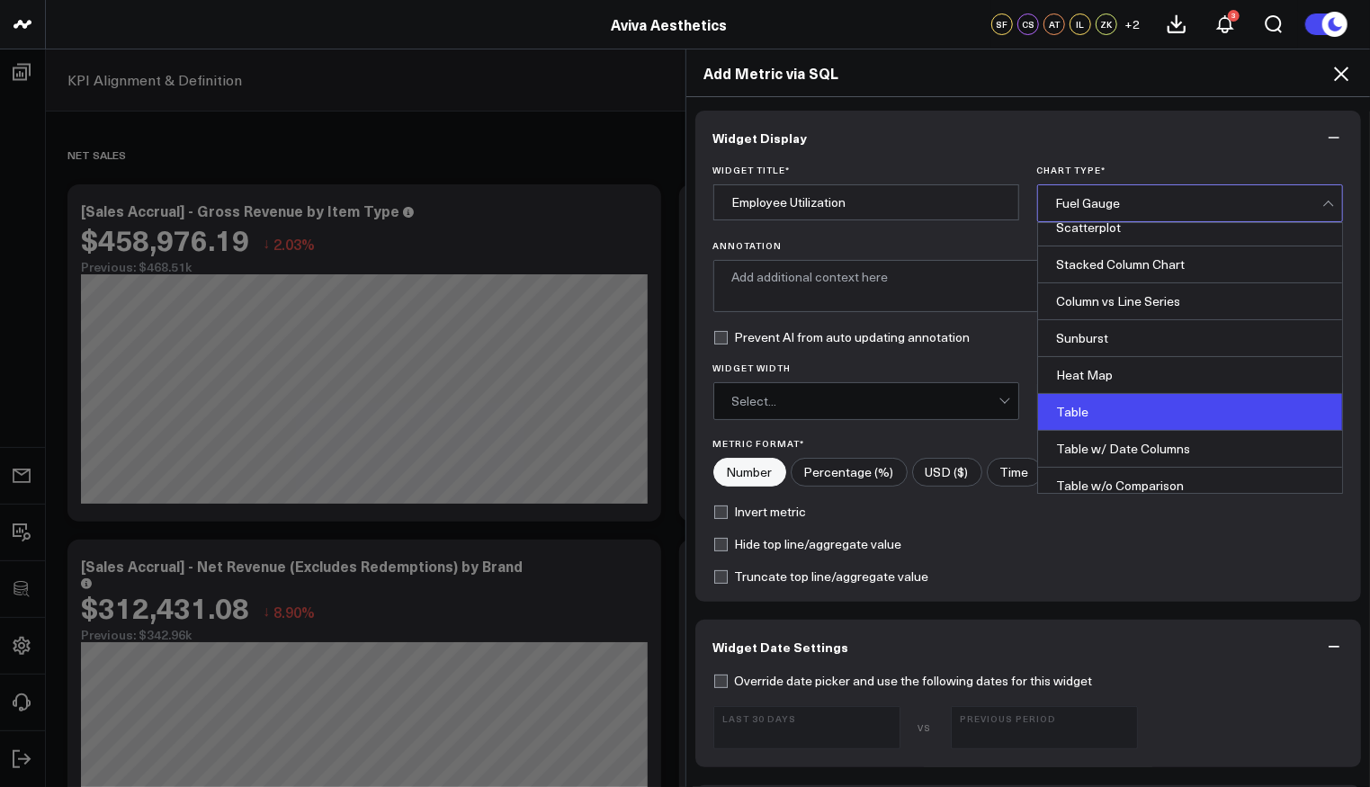
click at [1139, 406] on div "Table" at bounding box center [1190, 412] width 304 height 37
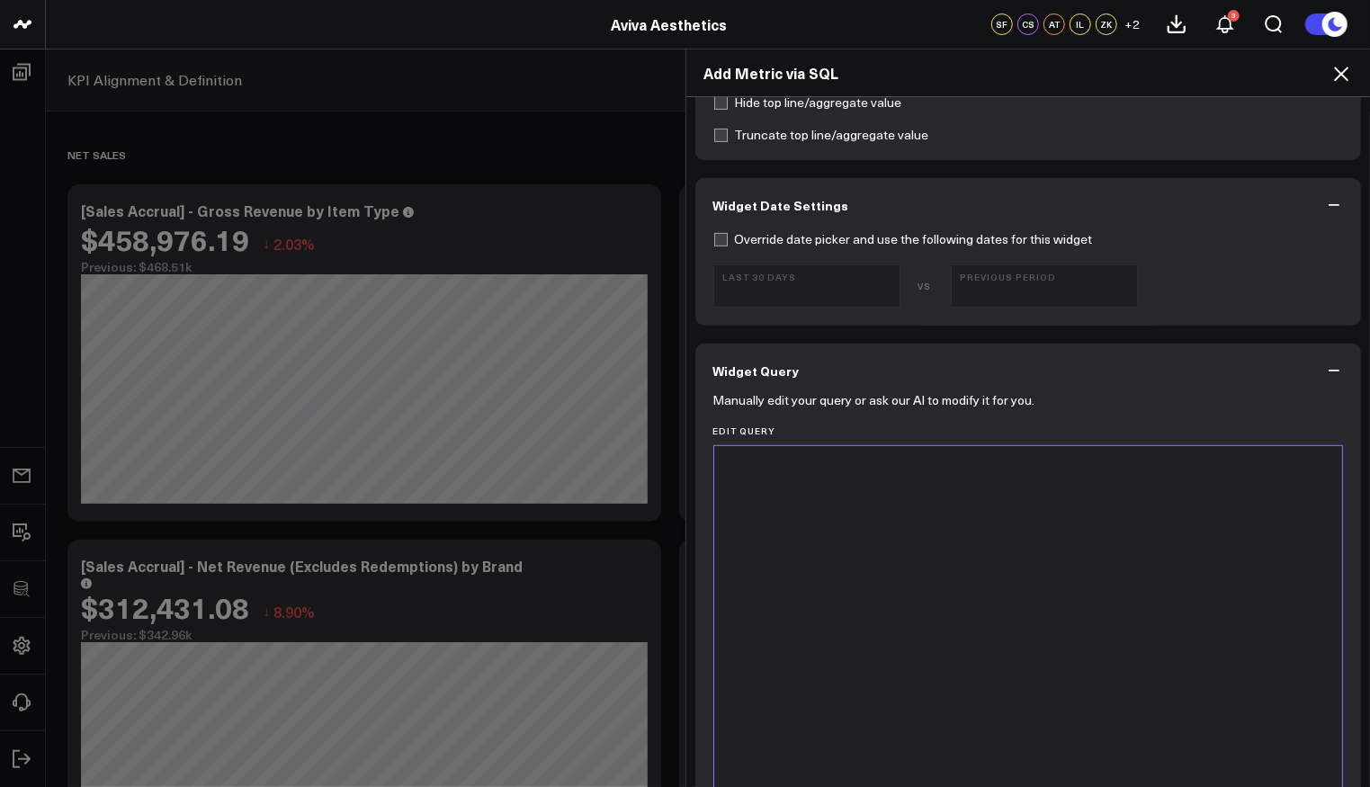
scroll to position [632, 0]
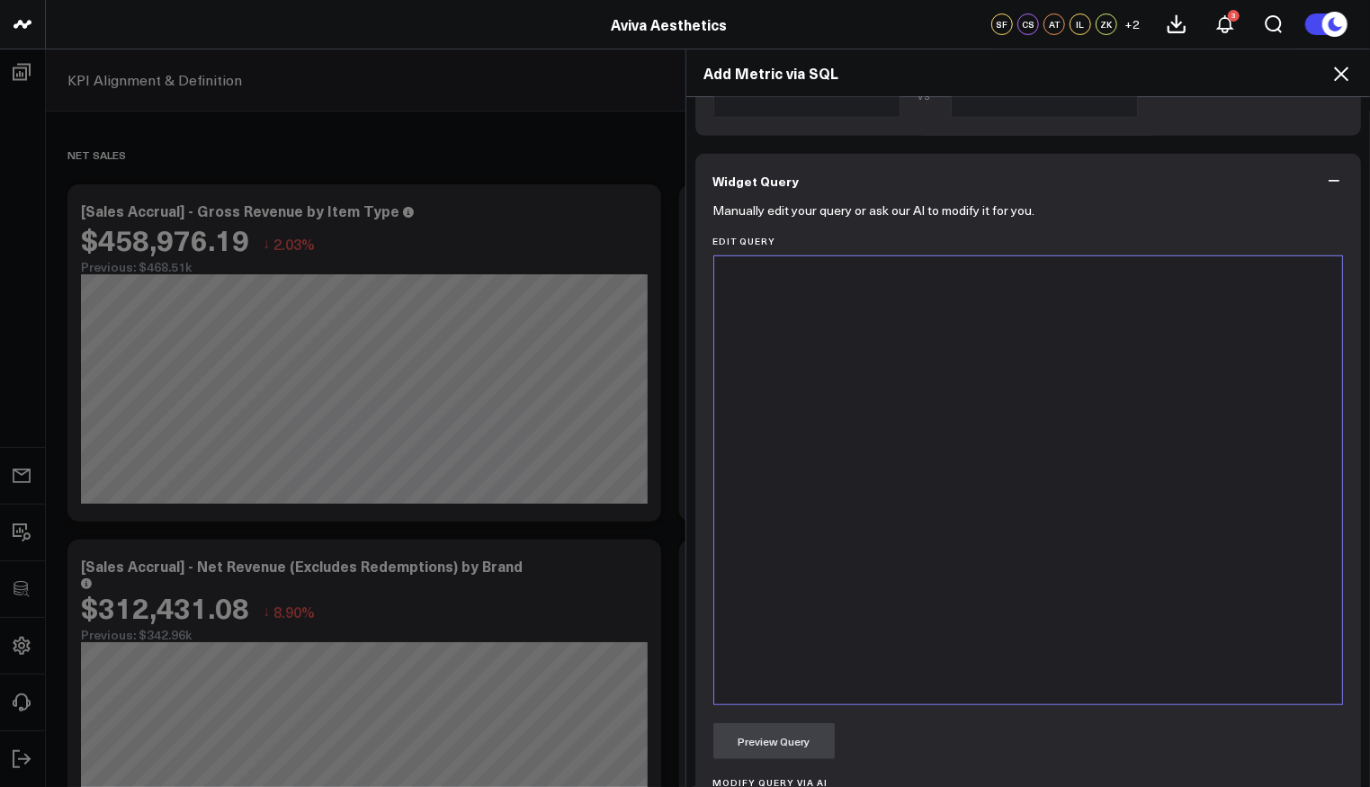
click at [892, 473] on div at bounding box center [1028, 480] width 611 height 430
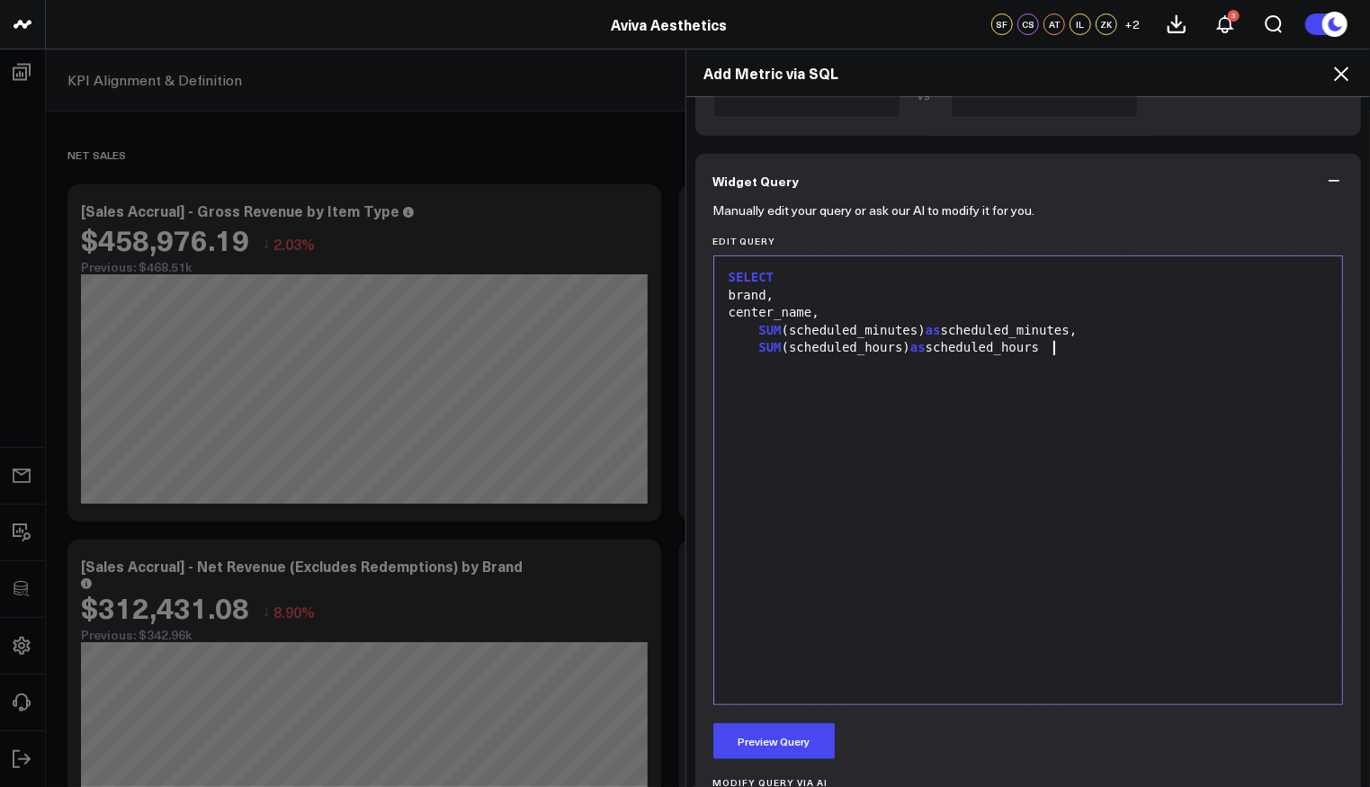
click at [946, 326] on div "SUM (scheduled_minutes) as scheduled_minutes," at bounding box center [1028, 331] width 611 height 18
click at [1130, 331] on div "SUM (scheduled_hours) as scheduled_hours" at bounding box center [1028, 331] width 611 height 18
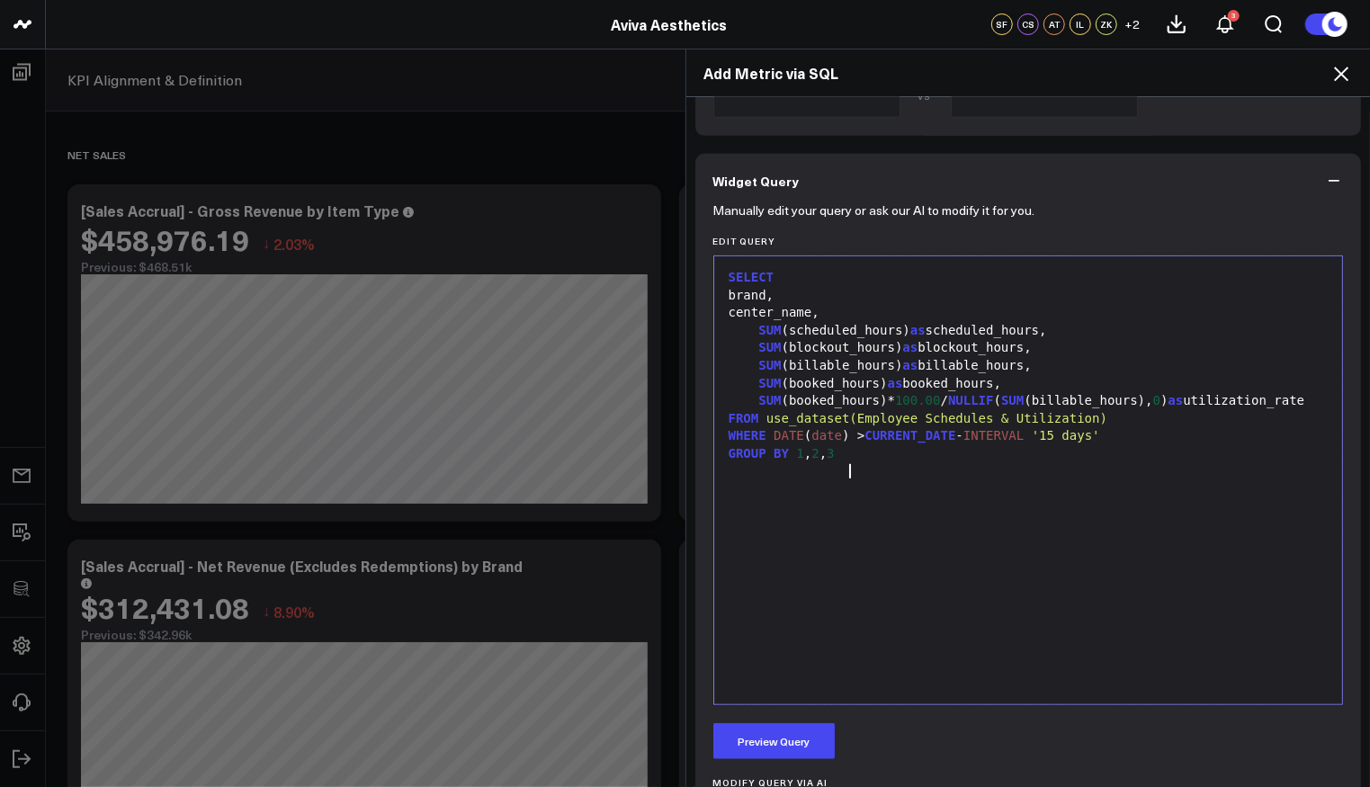
click at [905, 308] on div "center_name," at bounding box center [1028, 313] width 611 height 18
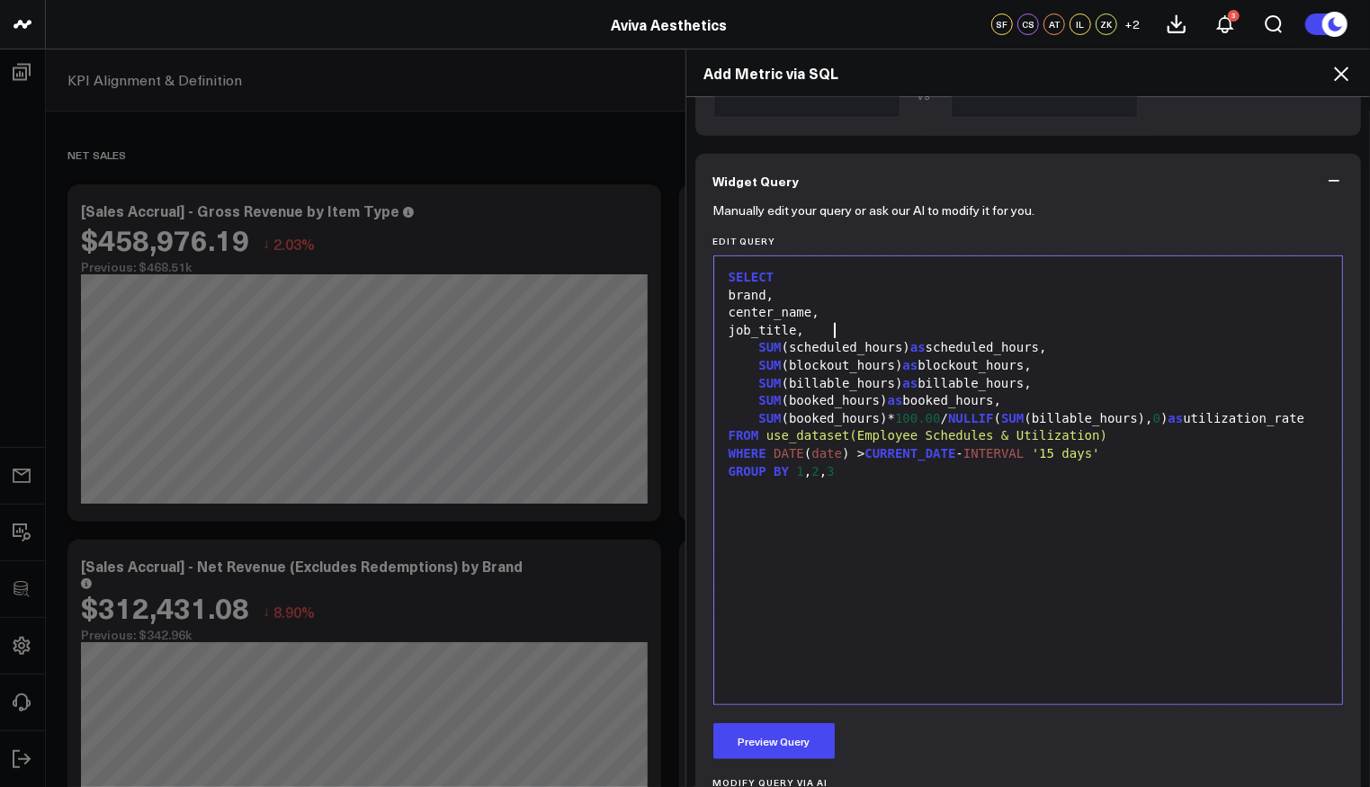
click at [890, 481] on div "GROUP BY 1 , 2 , 3" at bounding box center [1028, 472] width 611 height 18
click at [883, 310] on div "center_name," at bounding box center [1028, 313] width 611 height 18
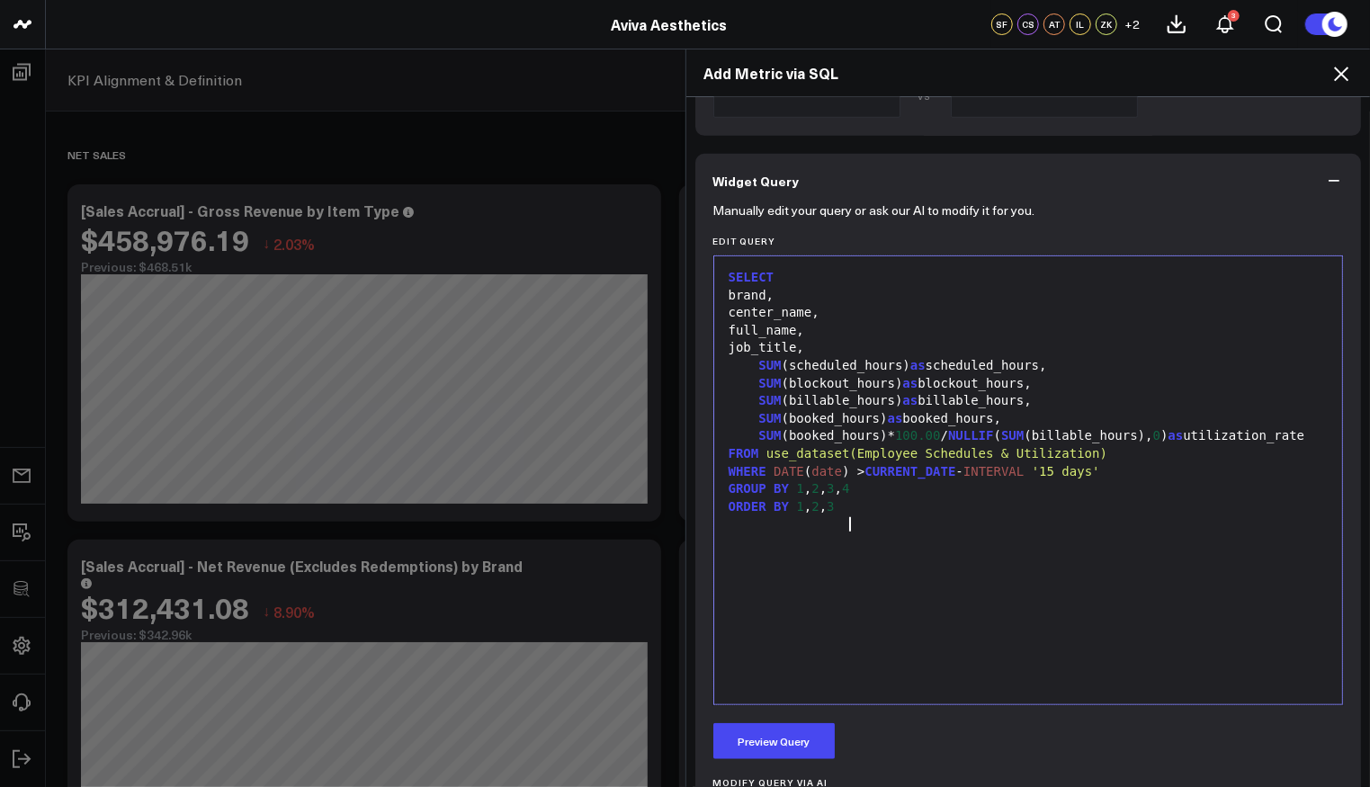
click at [918, 588] on div "SELECT brand, center_name, full_name, job_title, SUM (scheduled_hours) as sched…" at bounding box center [1028, 480] width 611 height 430
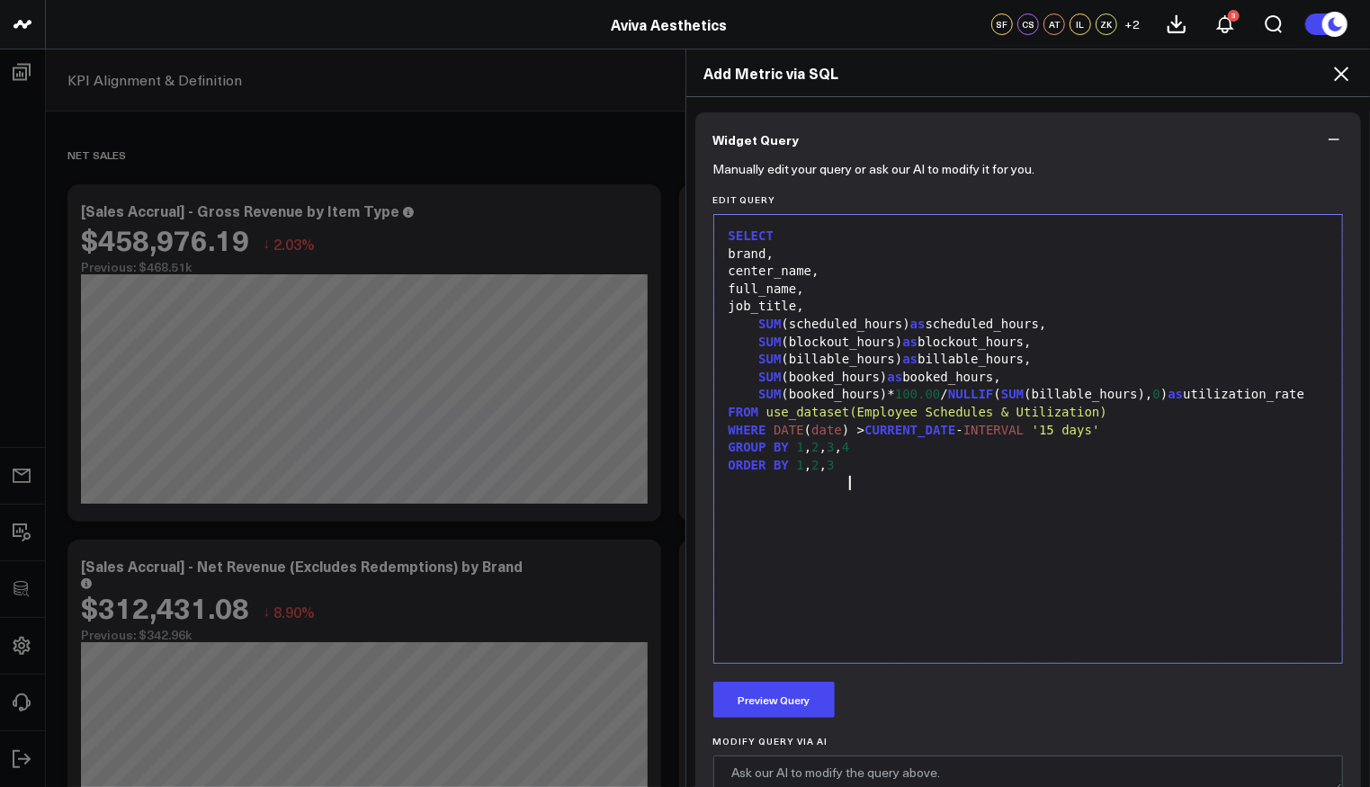
scroll to position [778, 0]
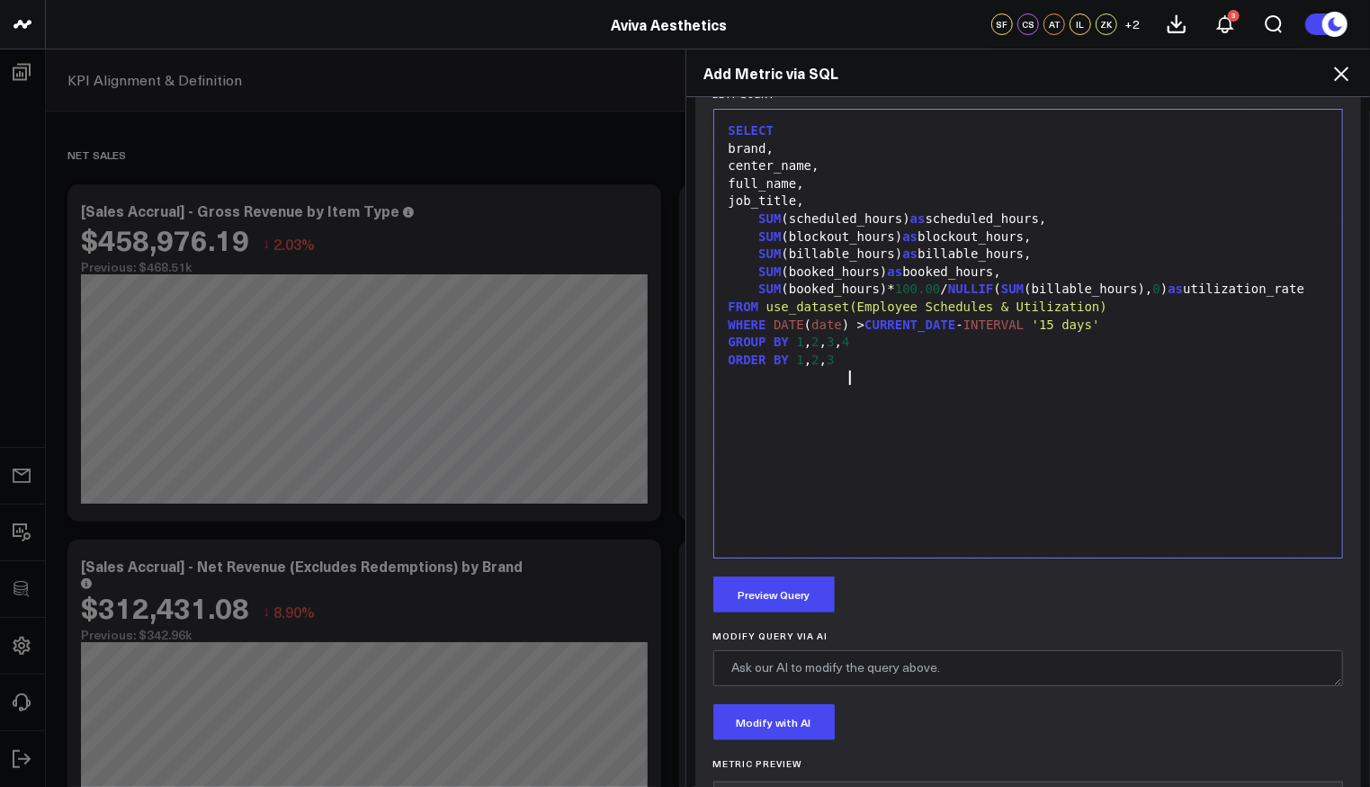
click at [743, 567] on div "Manually edit your query or ask our AI to modify it for you. Edit Query Selecti…" at bounding box center [1029, 457] width 667 height 793
drag, startPoint x: 756, startPoint y: 598, endPoint x: 804, endPoint y: 589, distance: 48.5
click at [756, 598] on button "Preview Query" at bounding box center [774, 595] width 121 height 36
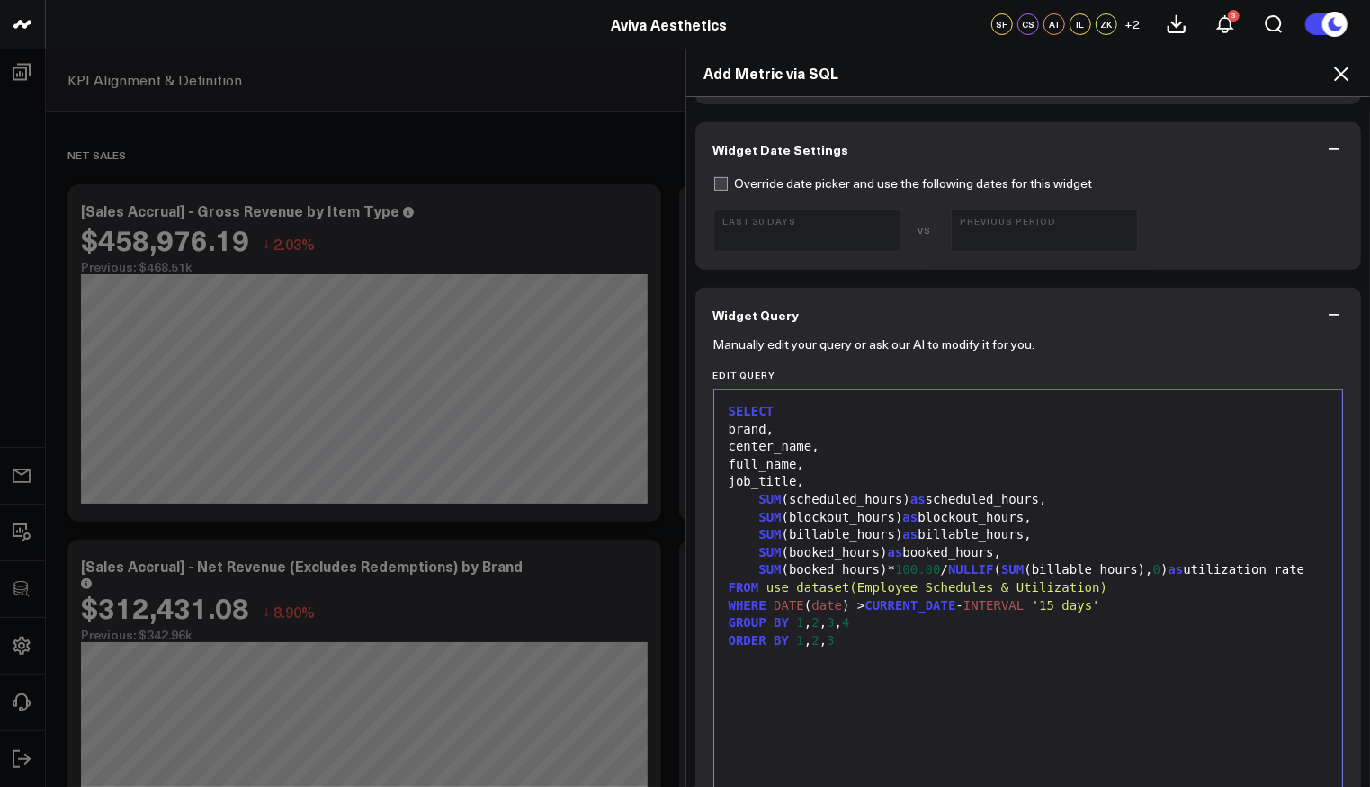
scroll to position [904, 0]
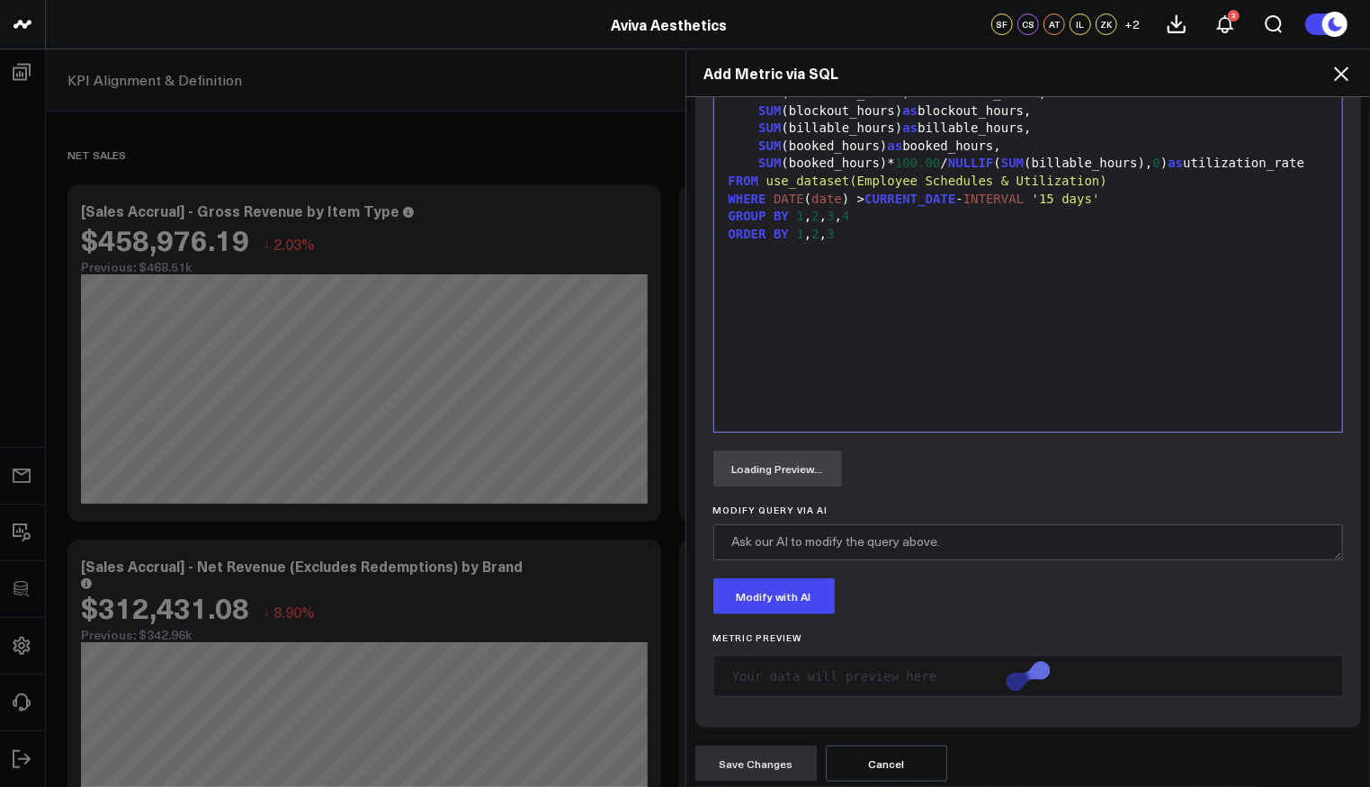
click at [1049, 319] on div "SELECT brand, center_name, full_name, job_title, SUM (scheduled_hours) as sched…" at bounding box center [1028, 208] width 611 height 430
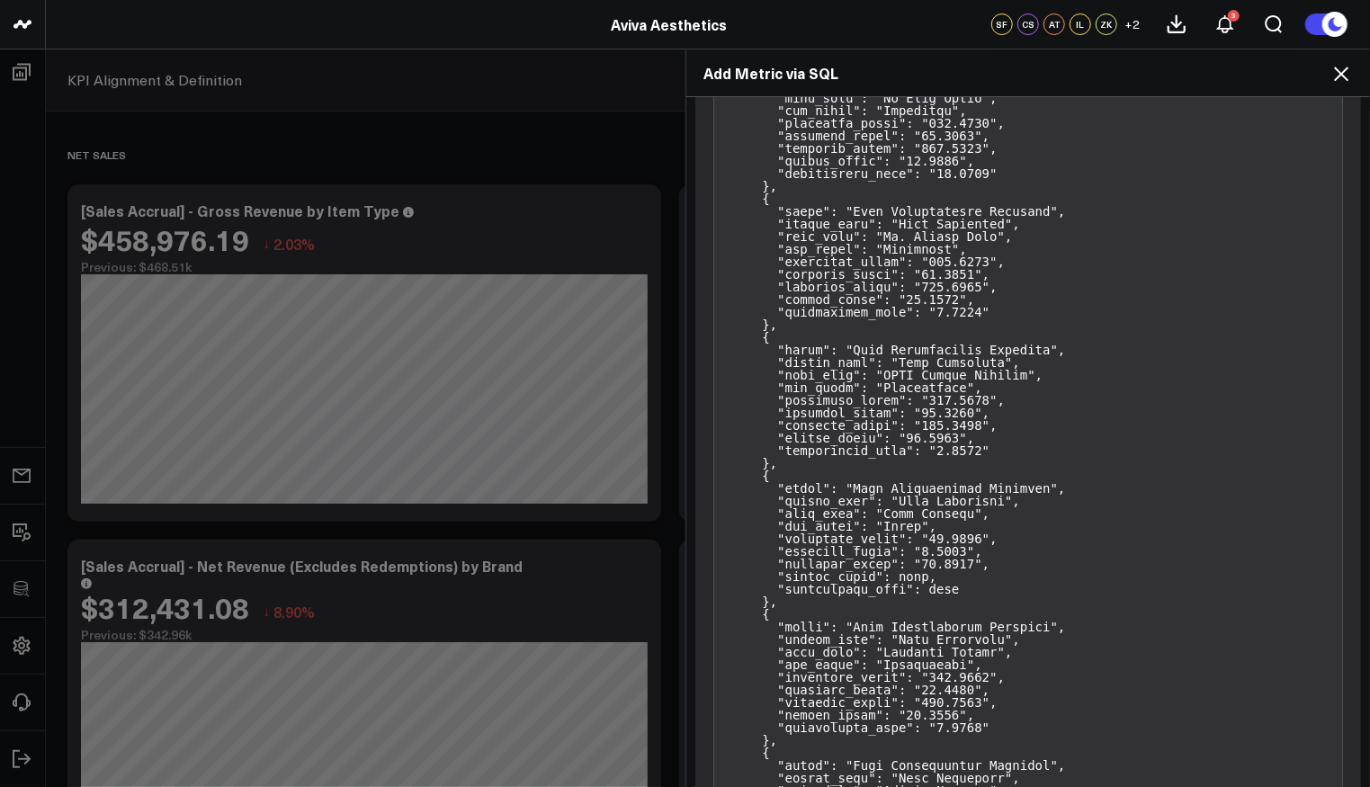
scroll to position [4961, 0]
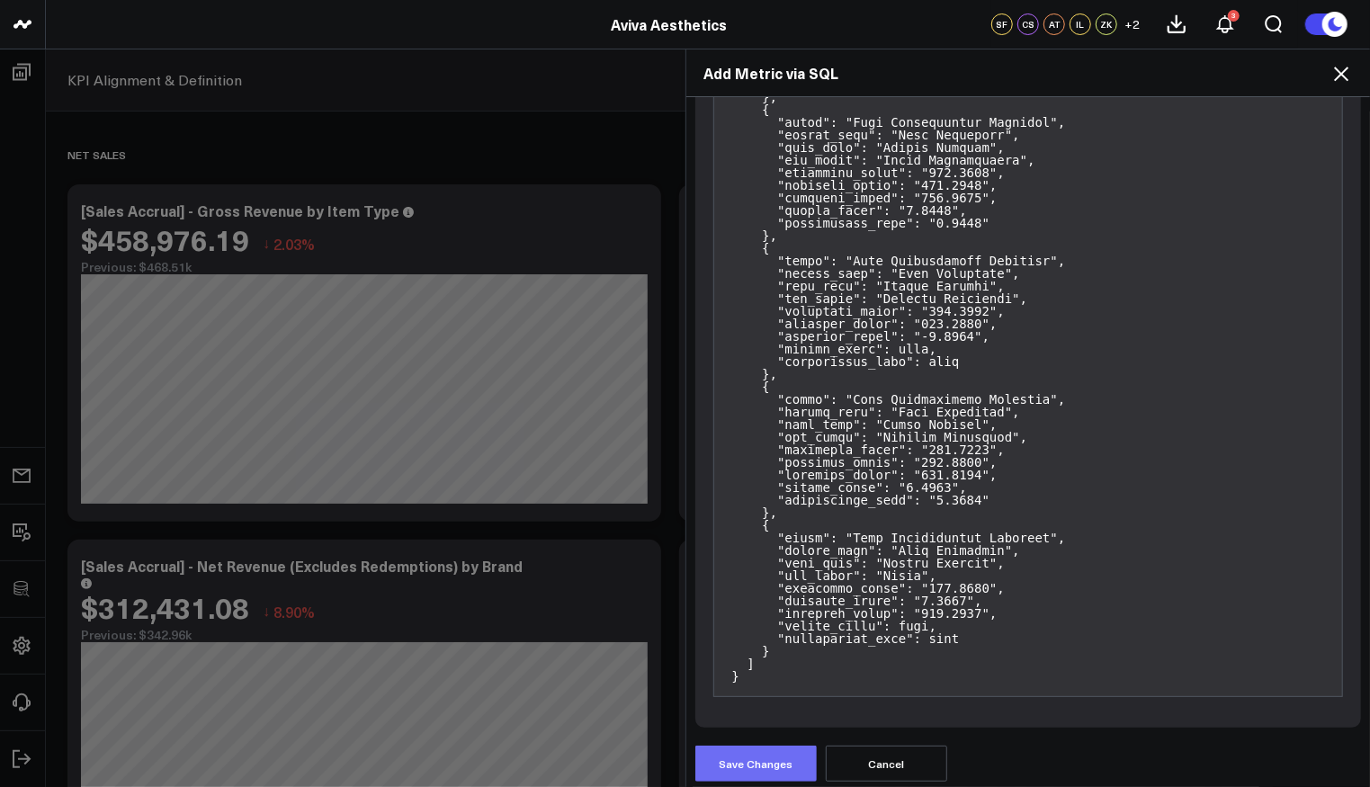
click at [774, 762] on button "Save Changes" at bounding box center [756, 764] width 121 height 36
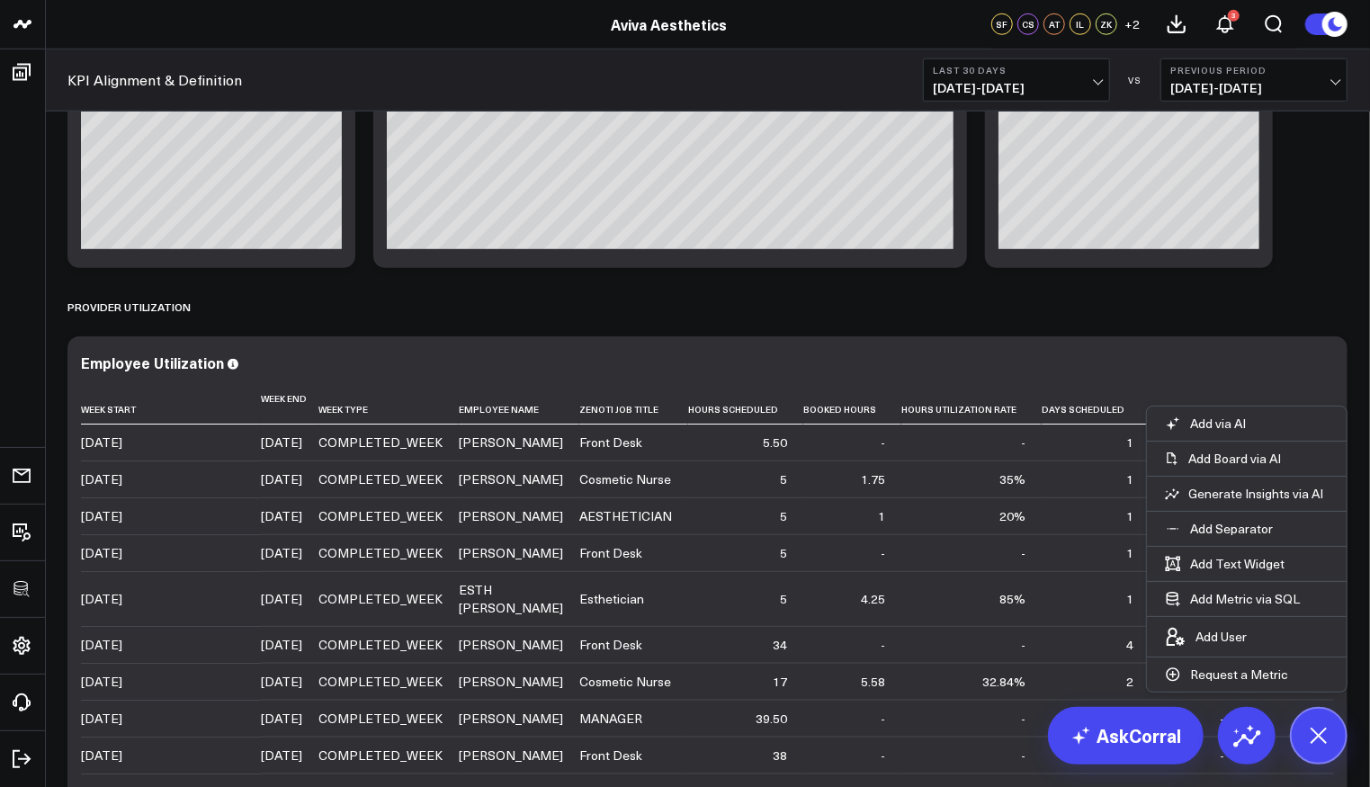
scroll to position [4793, 0]
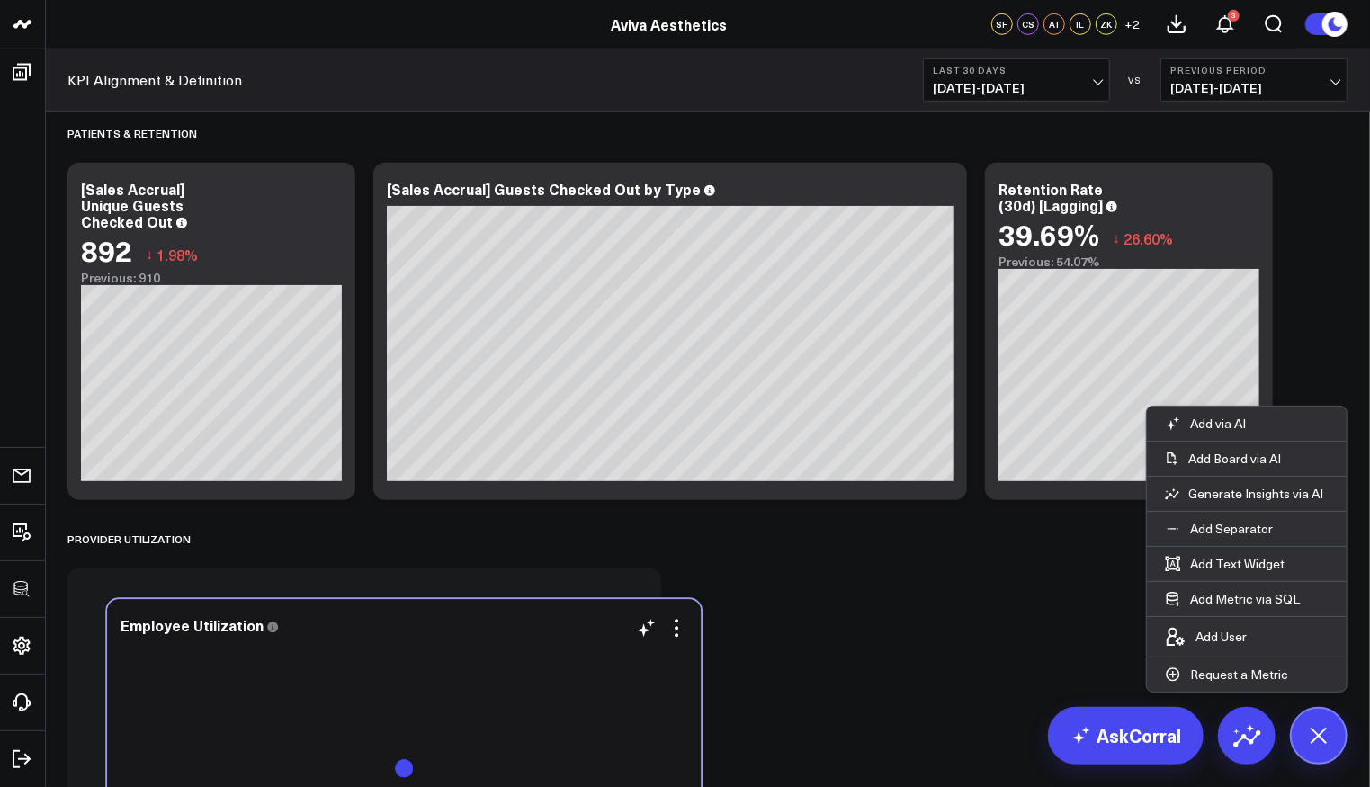
drag, startPoint x: 510, startPoint y: 738, endPoint x: 551, endPoint y: 643, distance: 102.8
click at [551, 643] on div "Employee Utilization" at bounding box center [404, 768] width 567 height 301
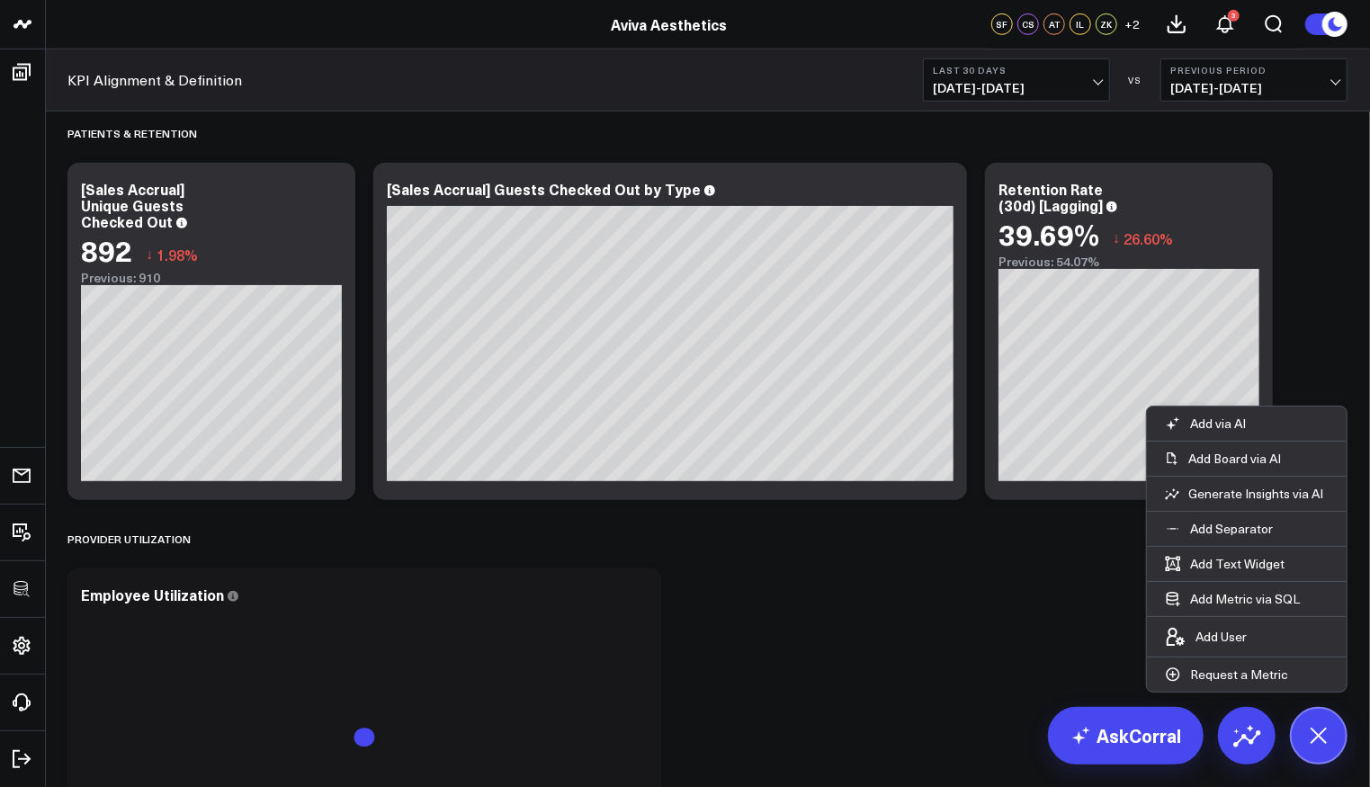
scroll to position [5196, 0]
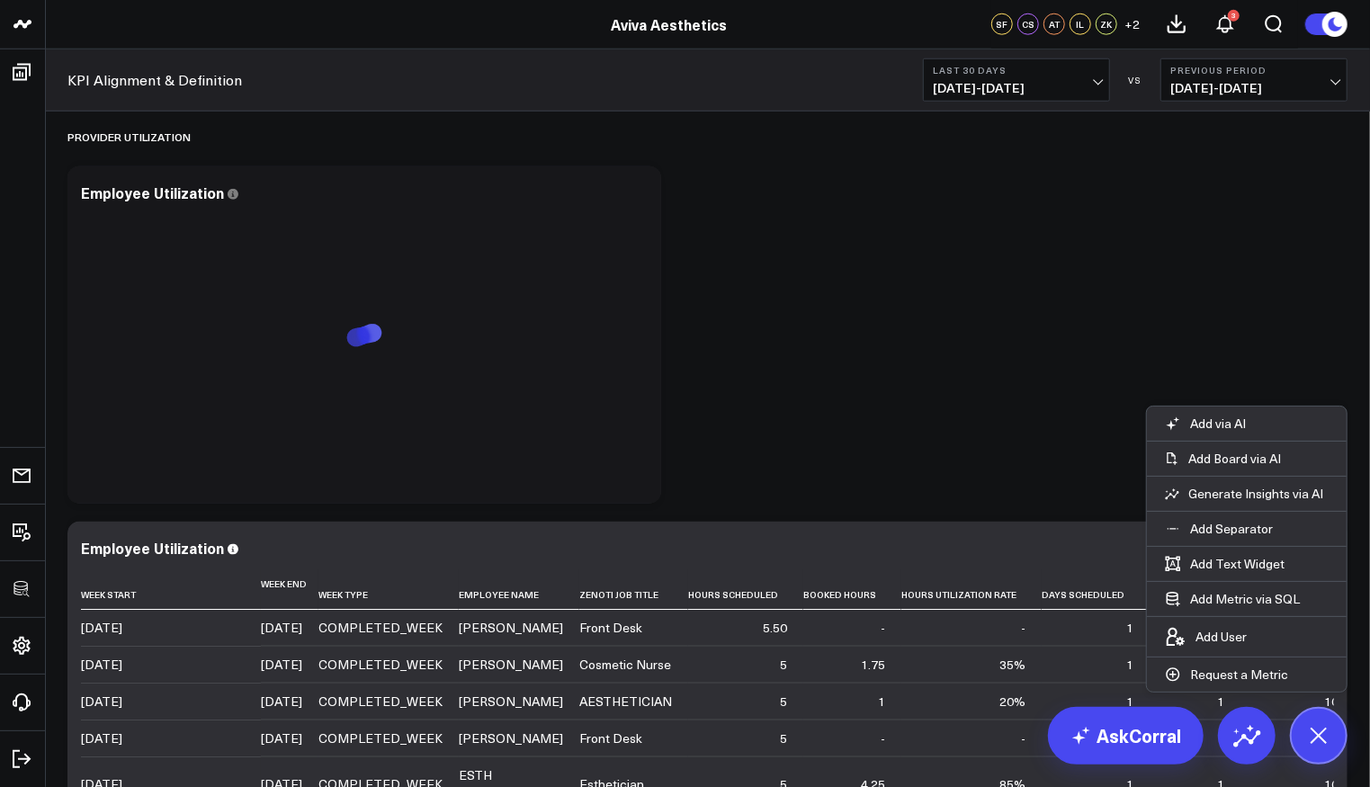
click at [1340, 726] on button at bounding box center [1319, 736] width 58 height 58
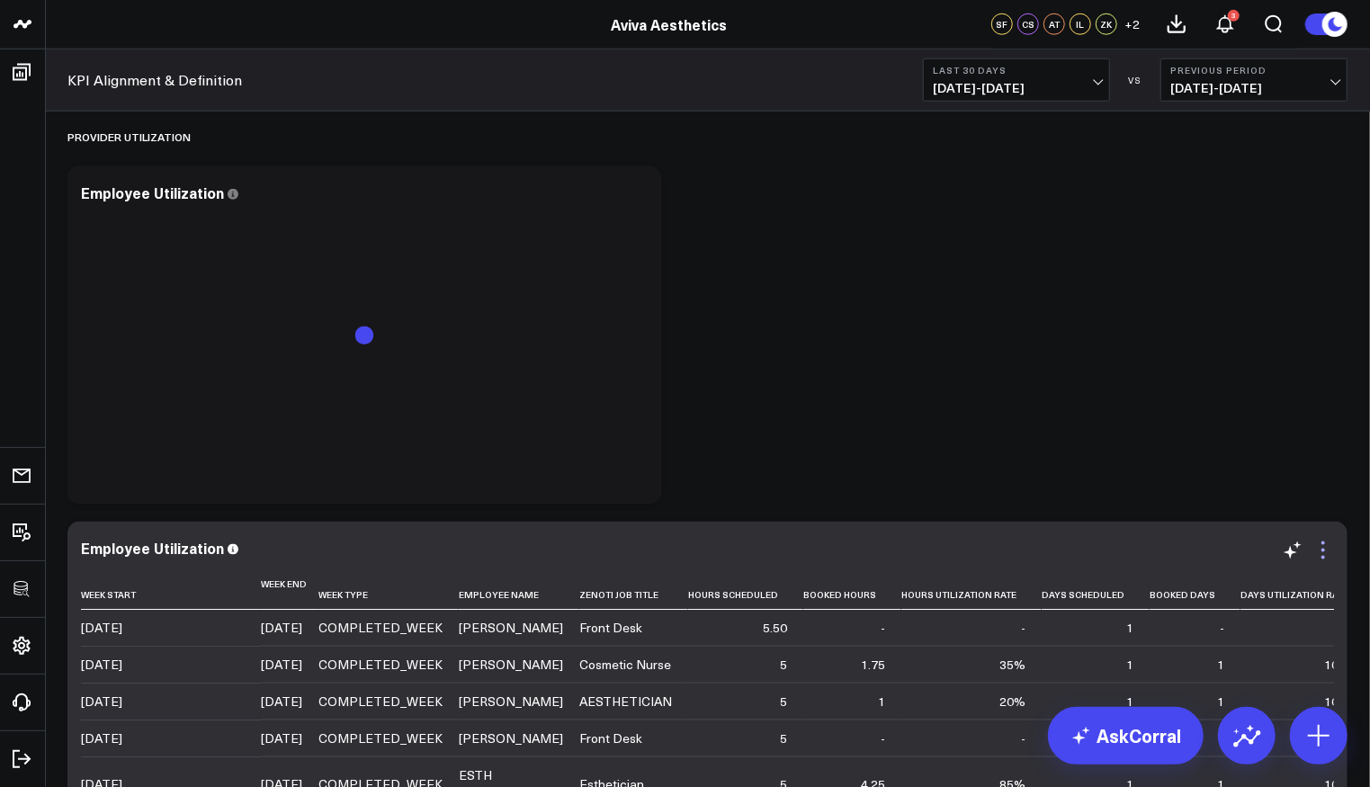
click at [1325, 540] on icon at bounding box center [1324, 551] width 22 height 22
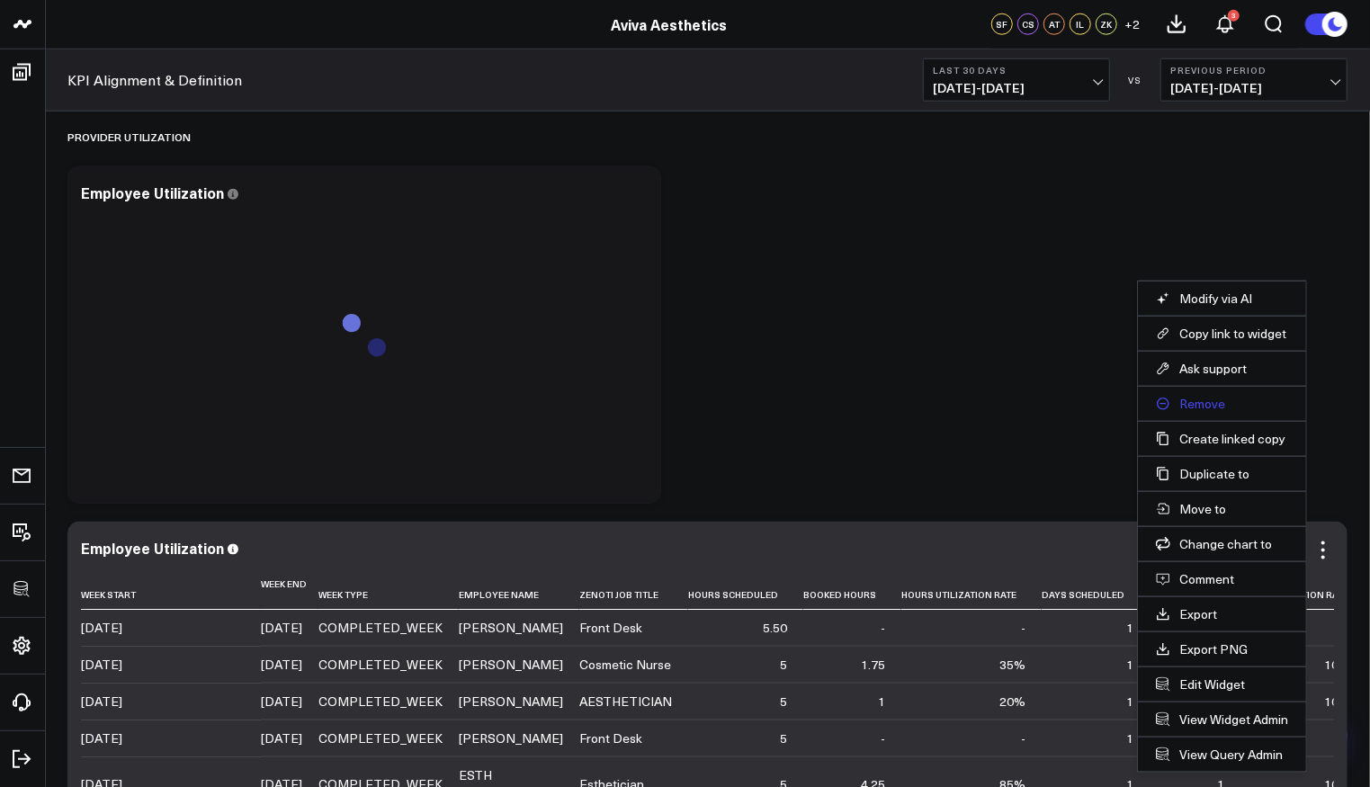
click at [1210, 397] on button "Remove" at bounding box center [1222, 404] width 132 height 16
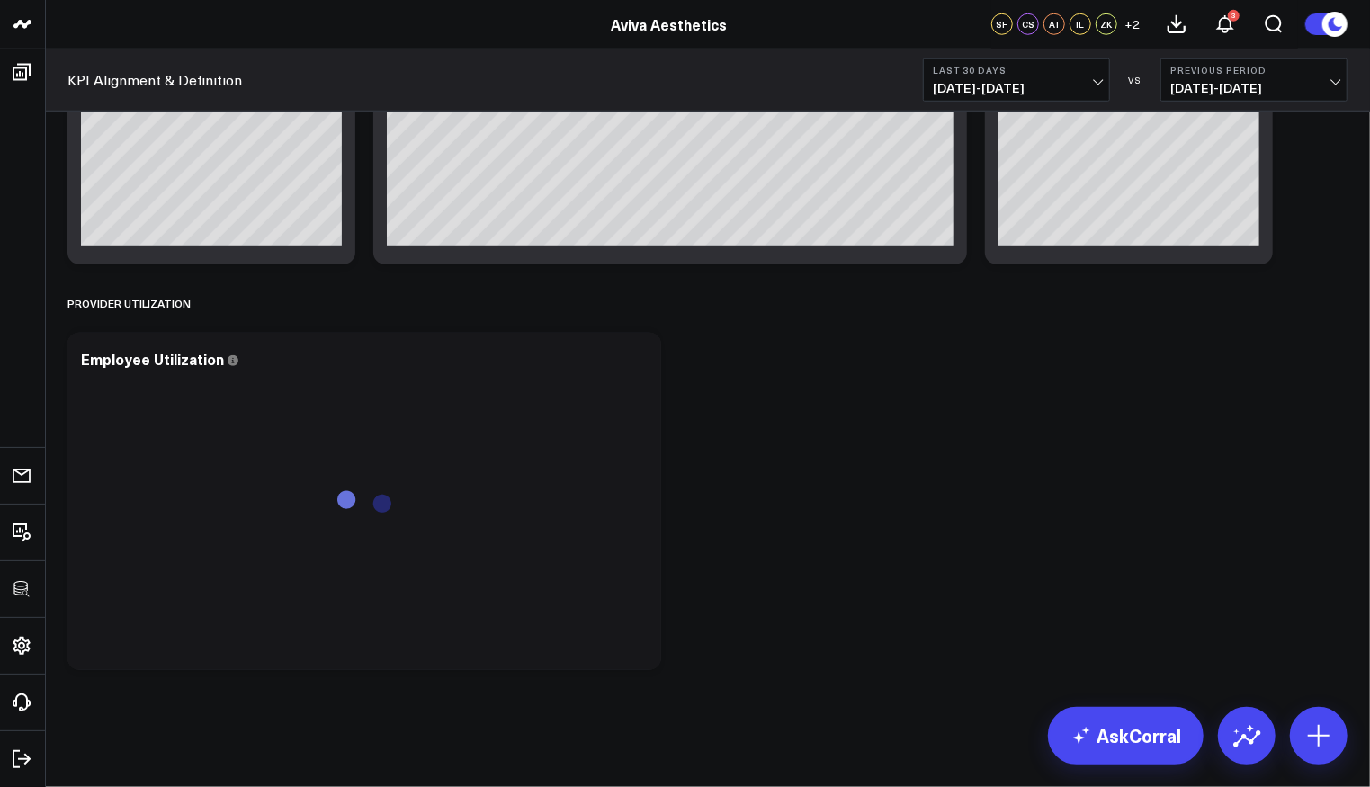
scroll to position [5027, 0]
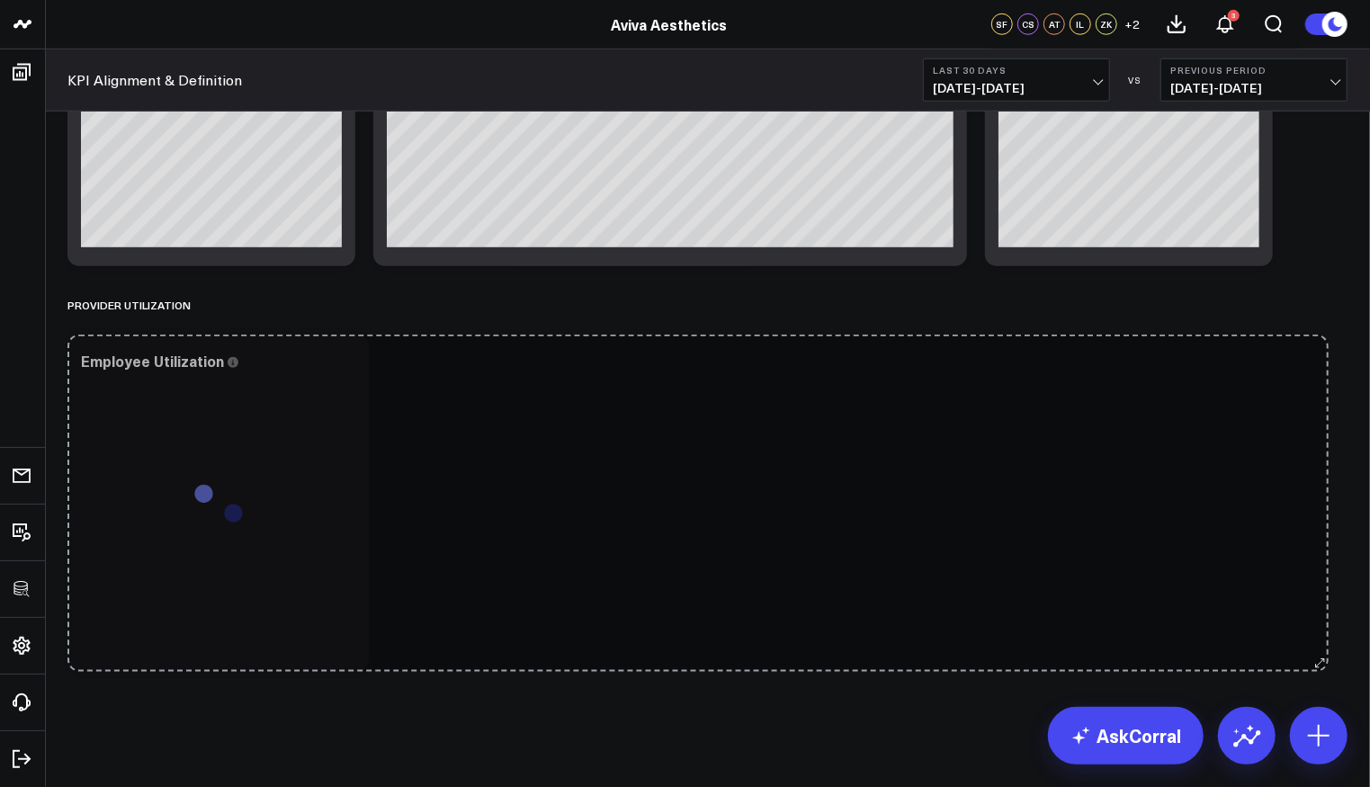
drag, startPoint x: 652, startPoint y: 659, endPoint x: 1321, endPoint y: 648, distance: 668.7
click at [347, 359] on icon at bounding box center [345, 364] width 22 height 22
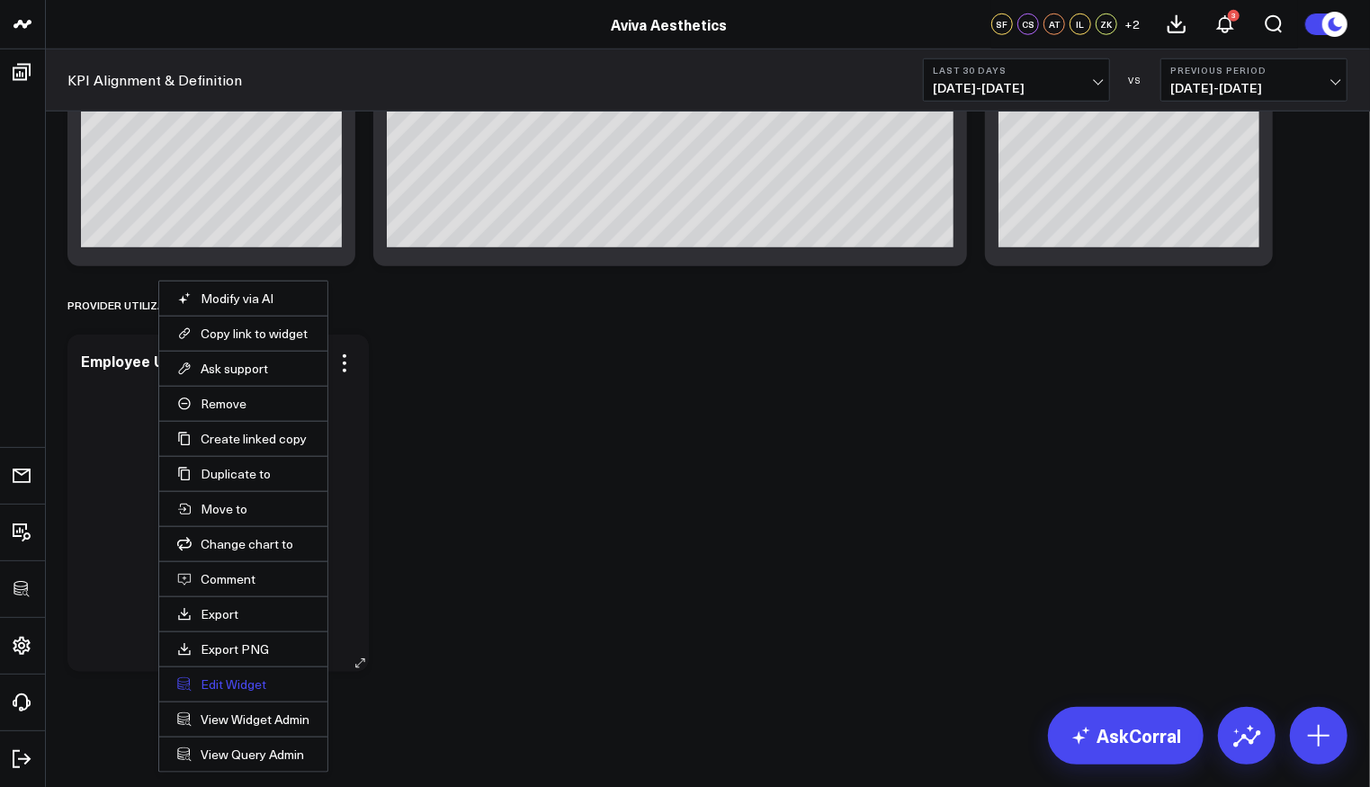
click at [220, 677] on button "Edit Widget" at bounding box center [243, 685] width 132 height 16
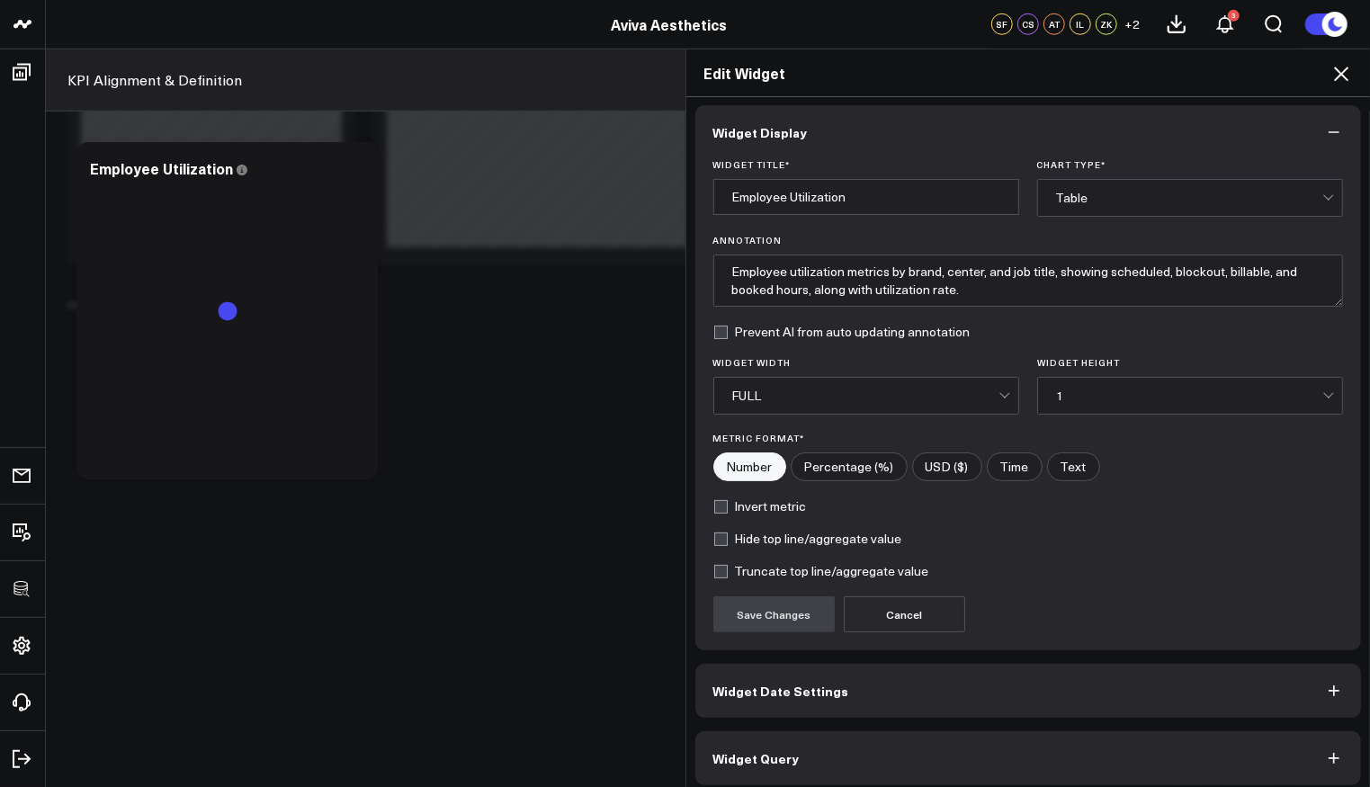
scroll to position [12, 0]
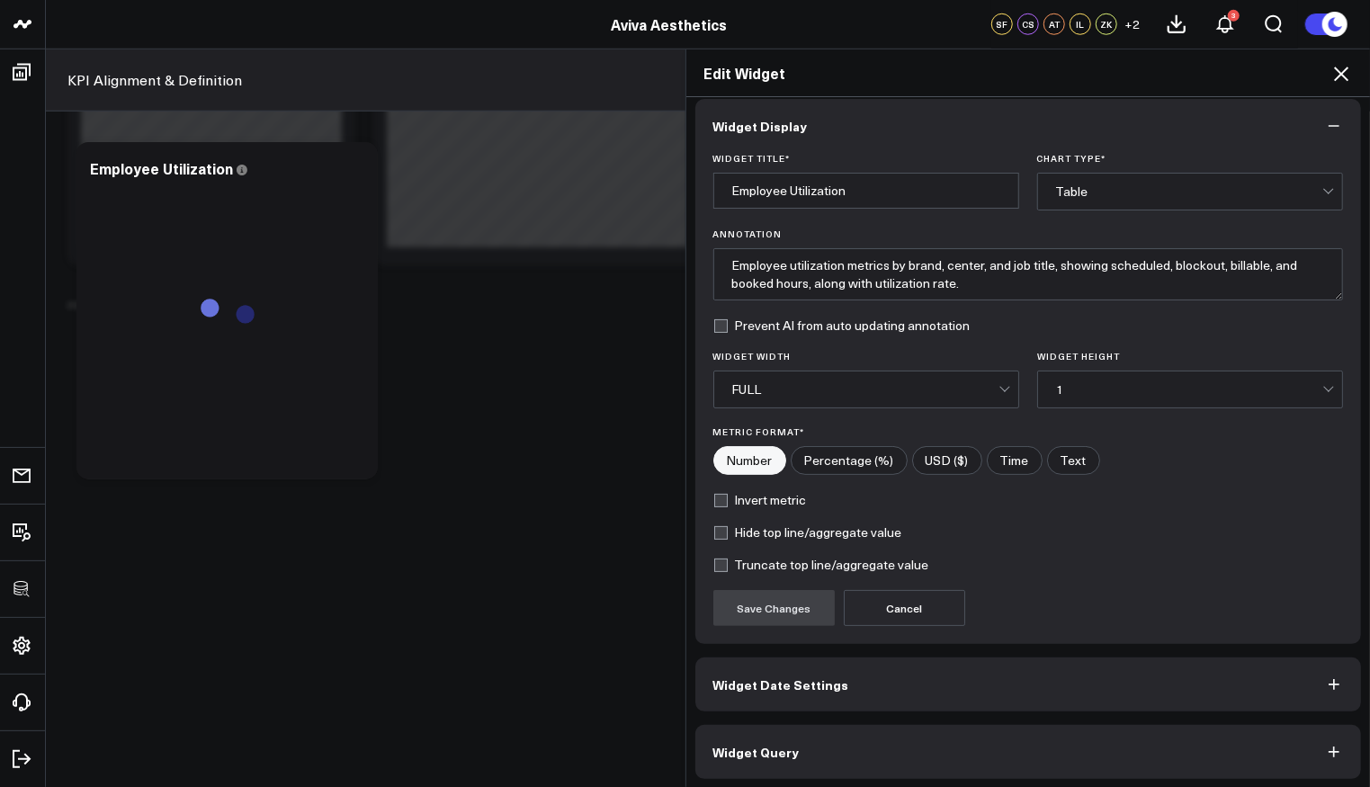
click at [835, 747] on button "Widget Query" at bounding box center [1029, 752] width 667 height 54
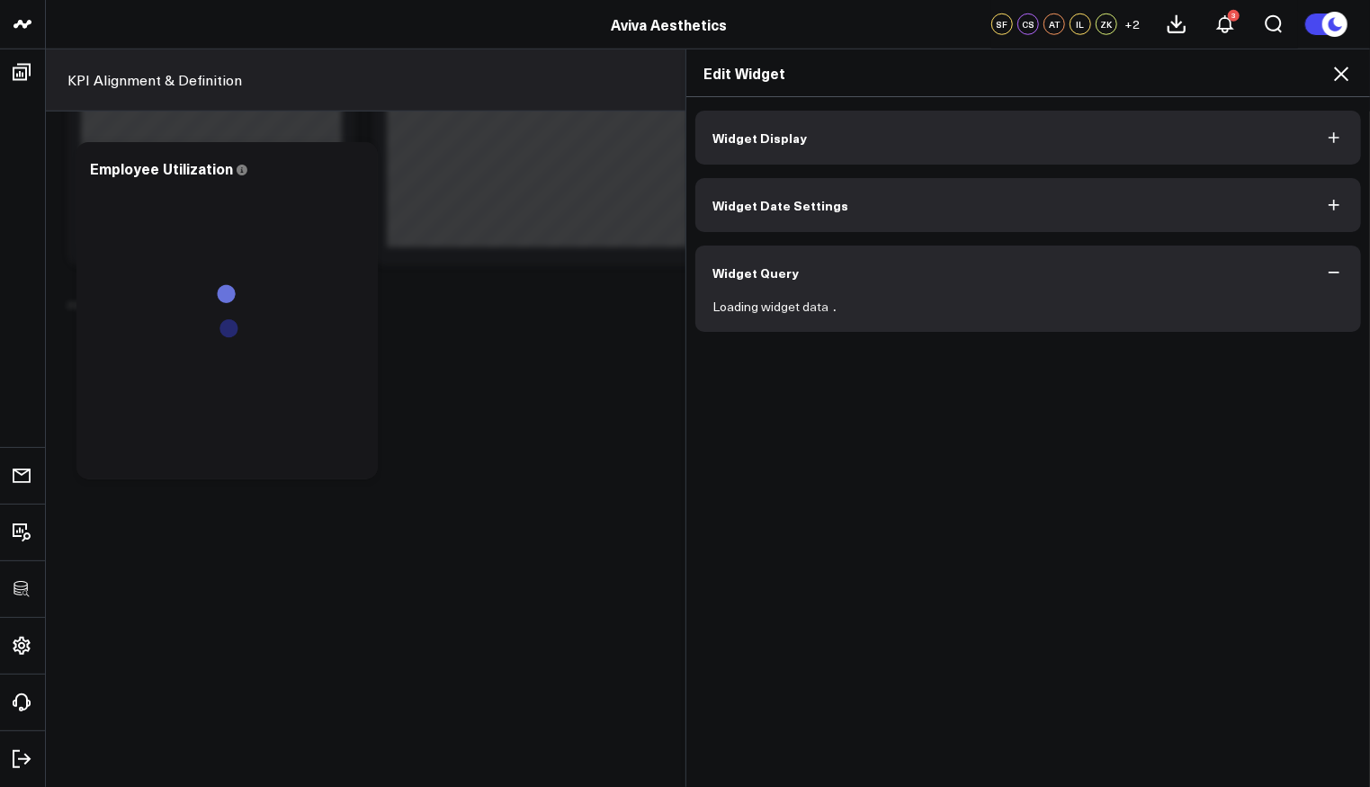
scroll to position [0, 0]
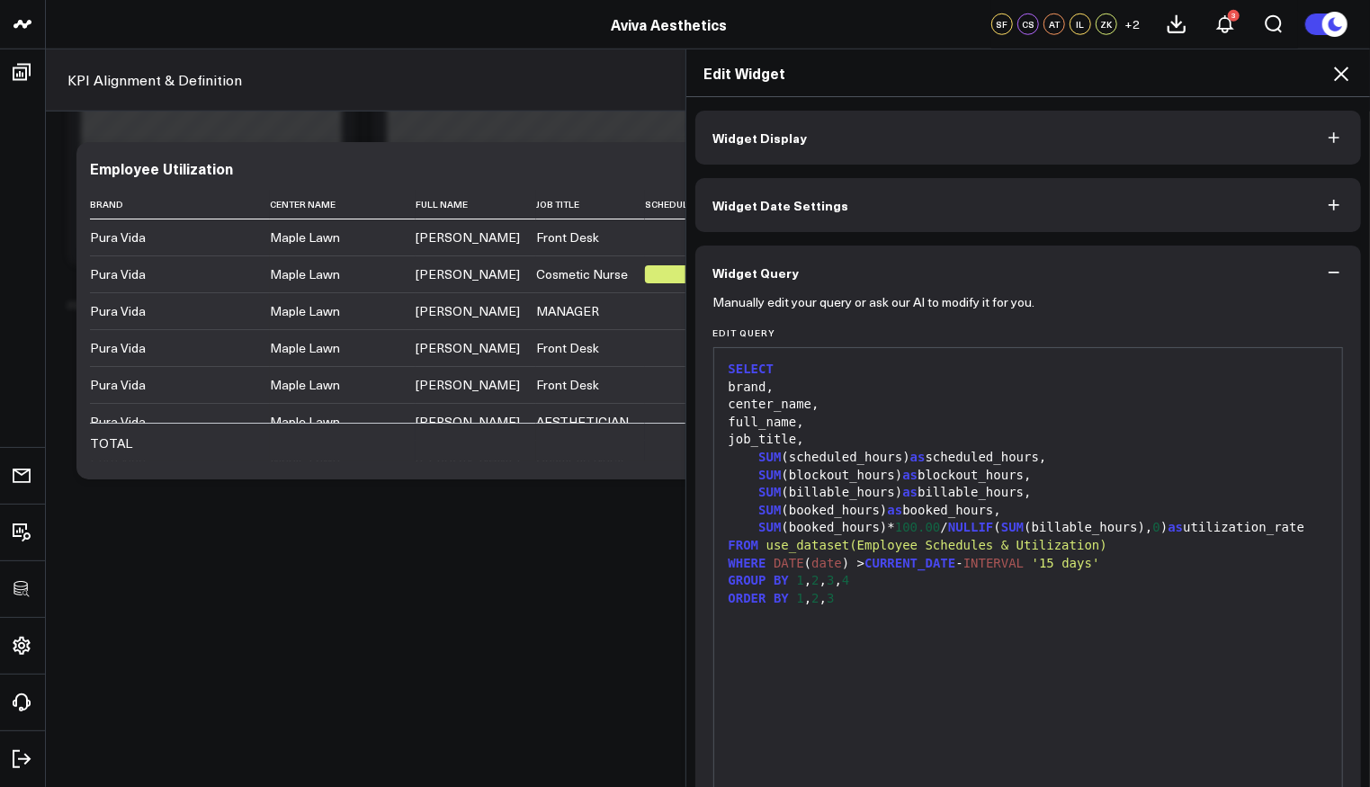
click at [1355, 70] on div "Edit Widget" at bounding box center [1029, 73] width 685 height 48
click at [1349, 71] on icon at bounding box center [1342, 74] width 22 height 22
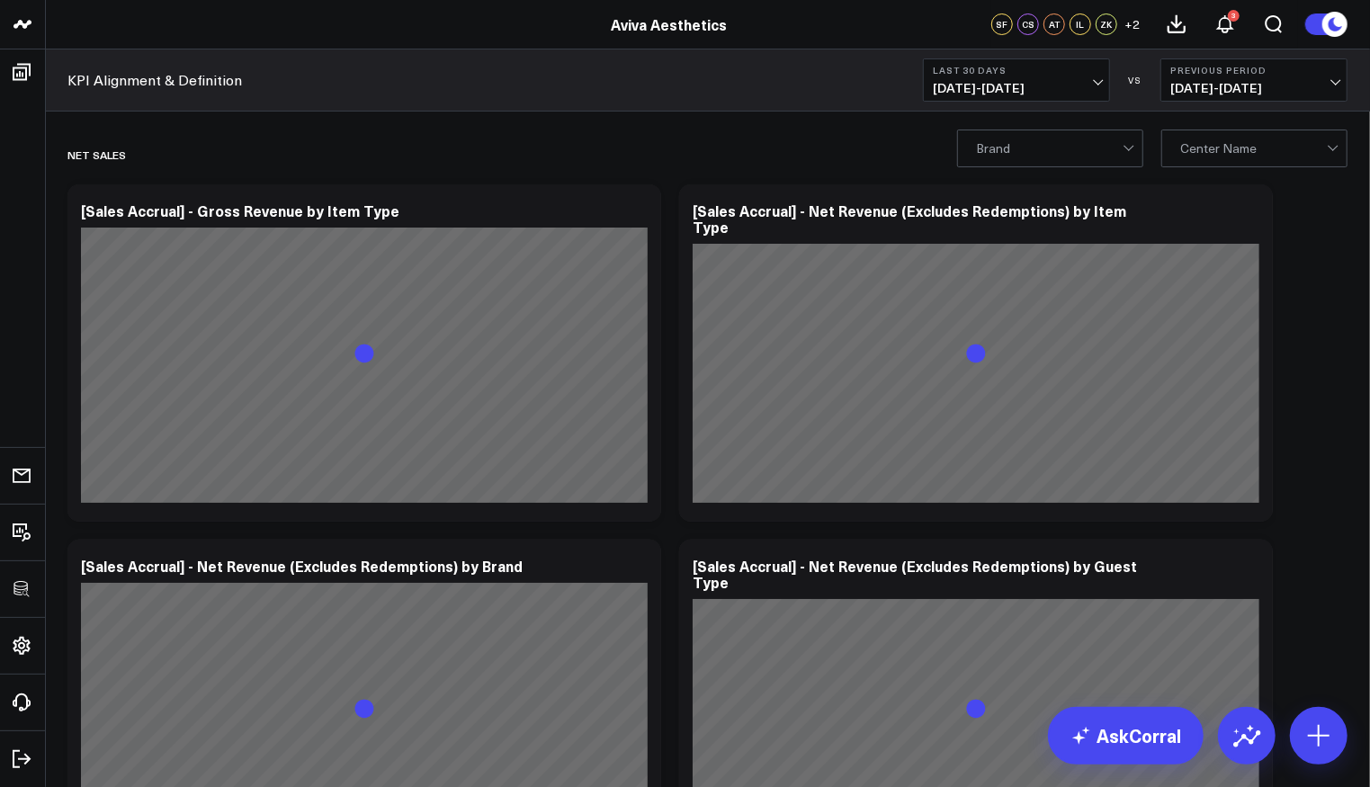
scroll to position [5027, 0]
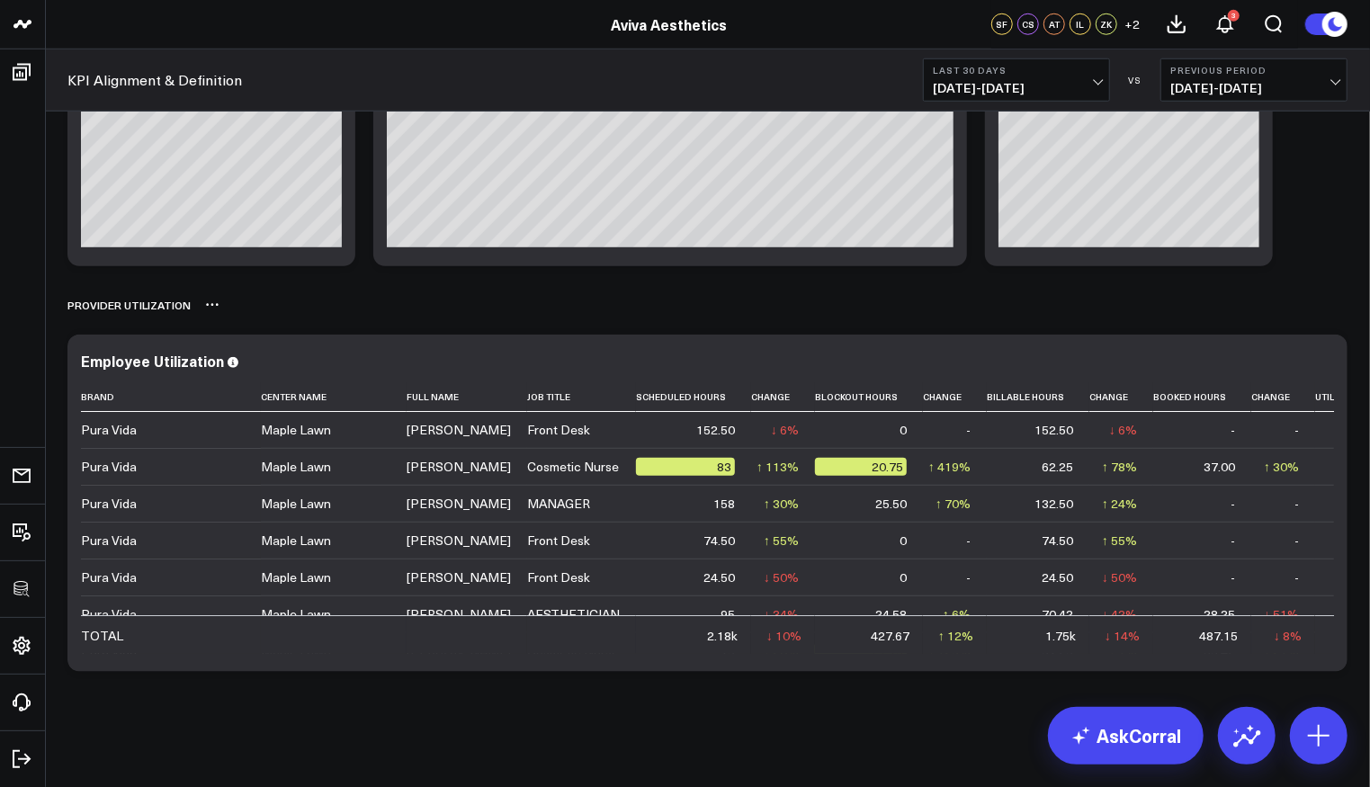
click at [1292, 284] on div "Provider Utilization" at bounding box center [707, 304] width 1280 height 41
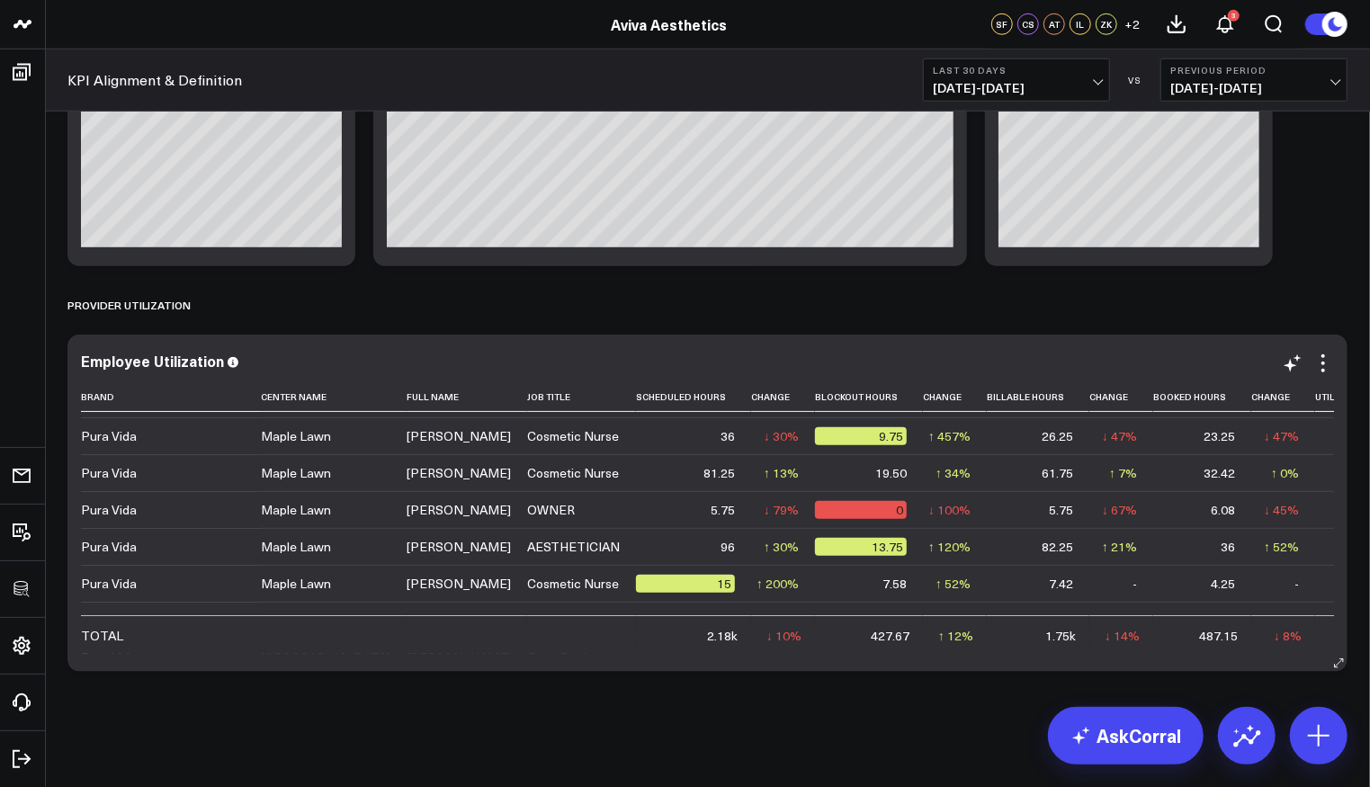
scroll to position [325, 0]
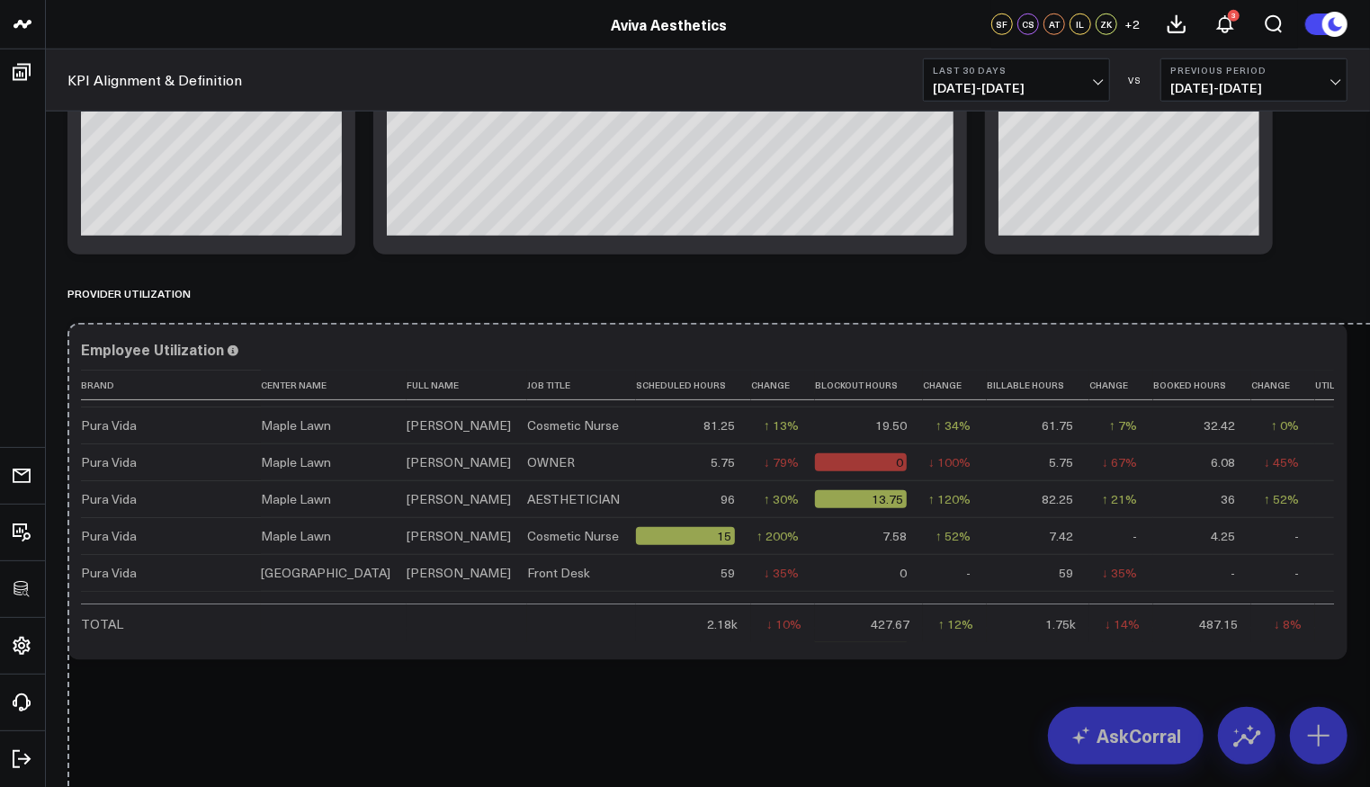
drag, startPoint x: 1337, startPoint y: 660, endPoint x: 1367, endPoint y: 761, distance: 105.1
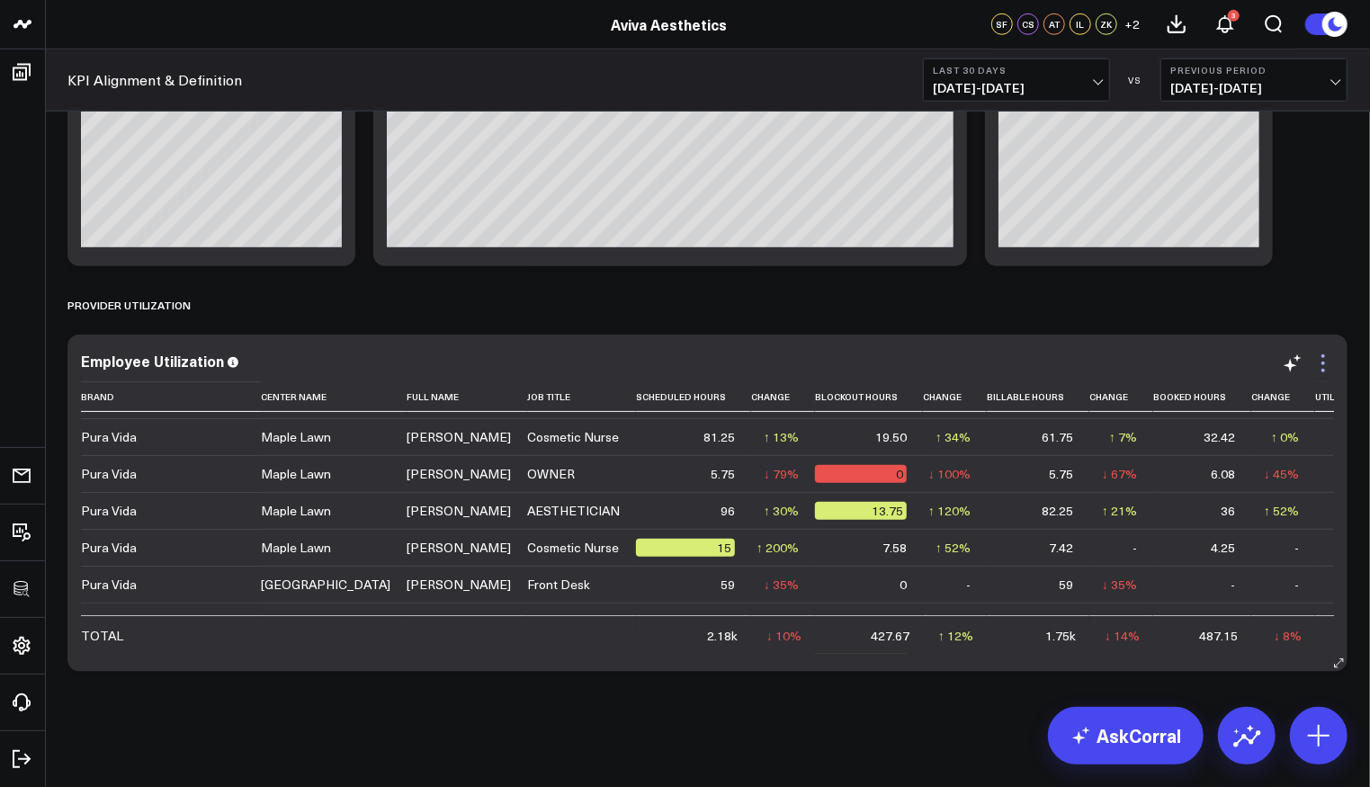
click at [1316, 359] on icon at bounding box center [1324, 364] width 22 height 22
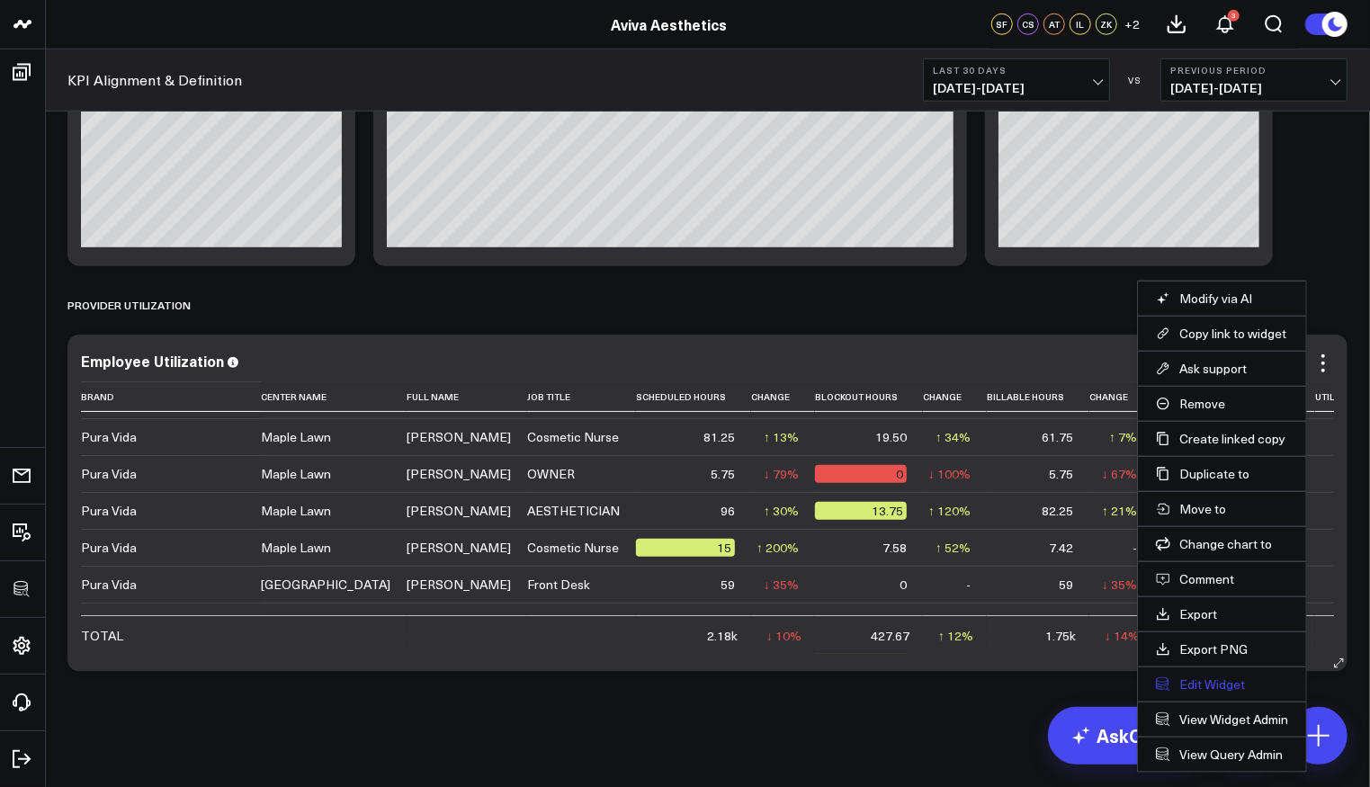
click at [1188, 677] on button "Edit Widget" at bounding box center [1222, 685] width 132 height 16
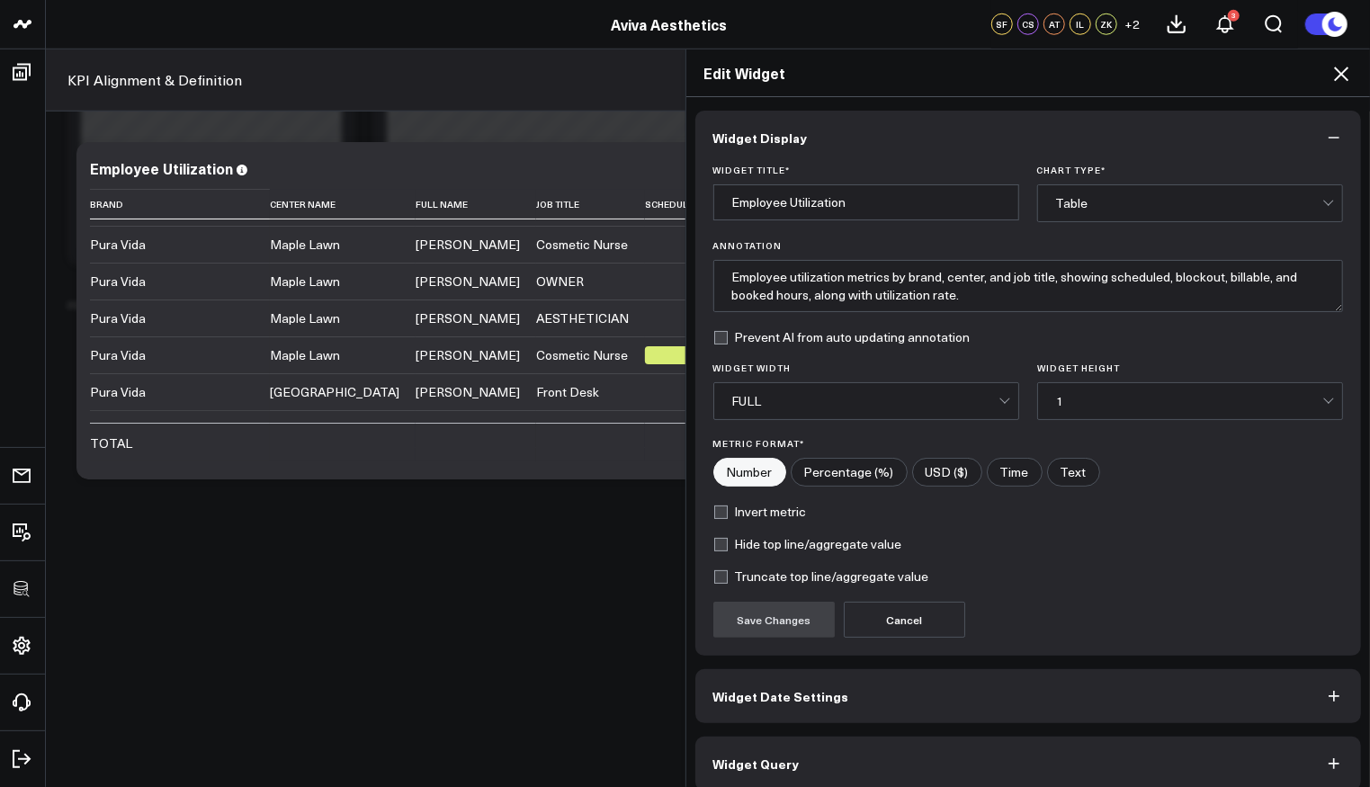
click at [1085, 417] on form "Widget Title * Employee Utilization Chart Type * Table Annotation Employee util…" at bounding box center [1029, 401] width 631 height 473
click at [1086, 406] on div "1" at bounding box center [1189, 401] width 266 height 36
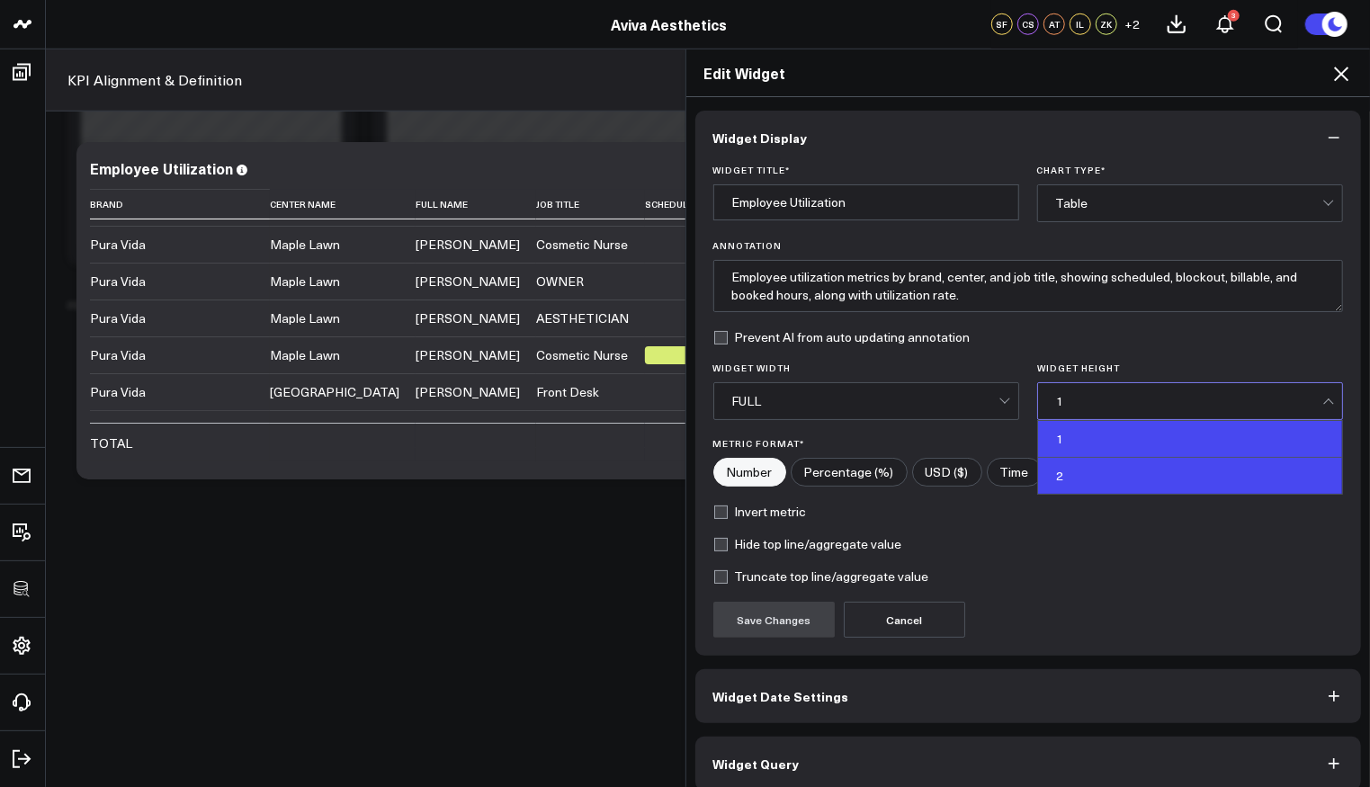
click at [1079, 483] on div "2" at bounding box center [1190, 476] width 304 height 36
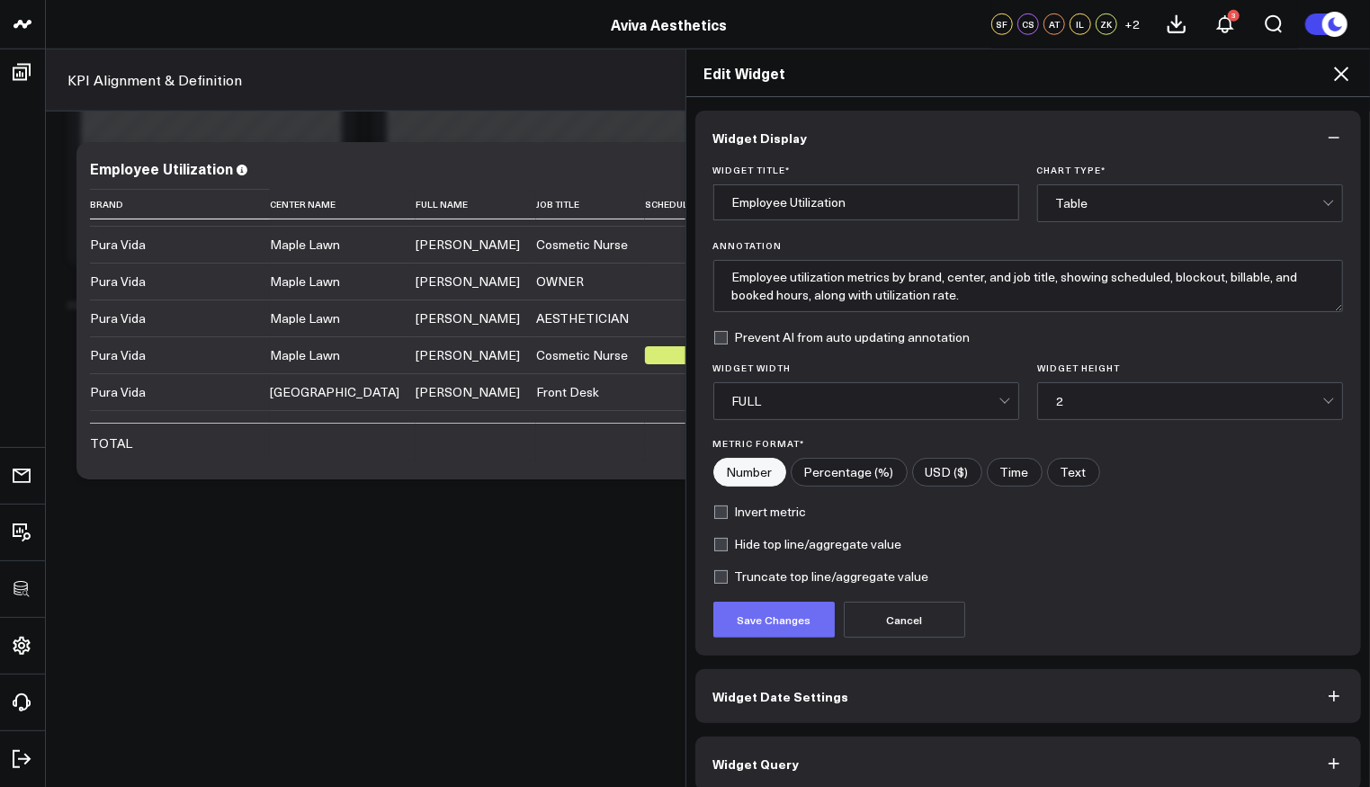
click at [813, 622] on button "Save Changes" at bounding box center [774, 620] width 121 height 36
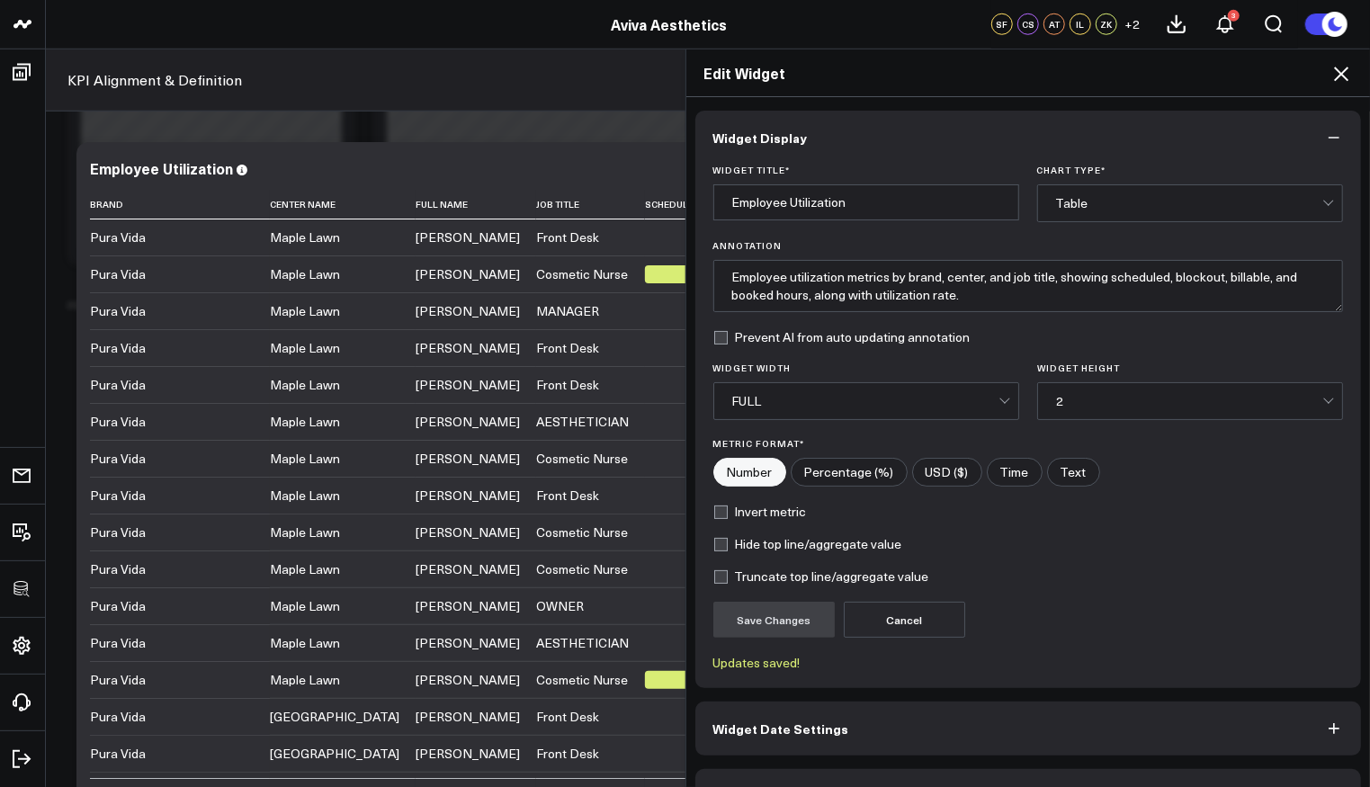
click at [1336, 72] on icon at bounding box center [1342, 74] width 22 height 22
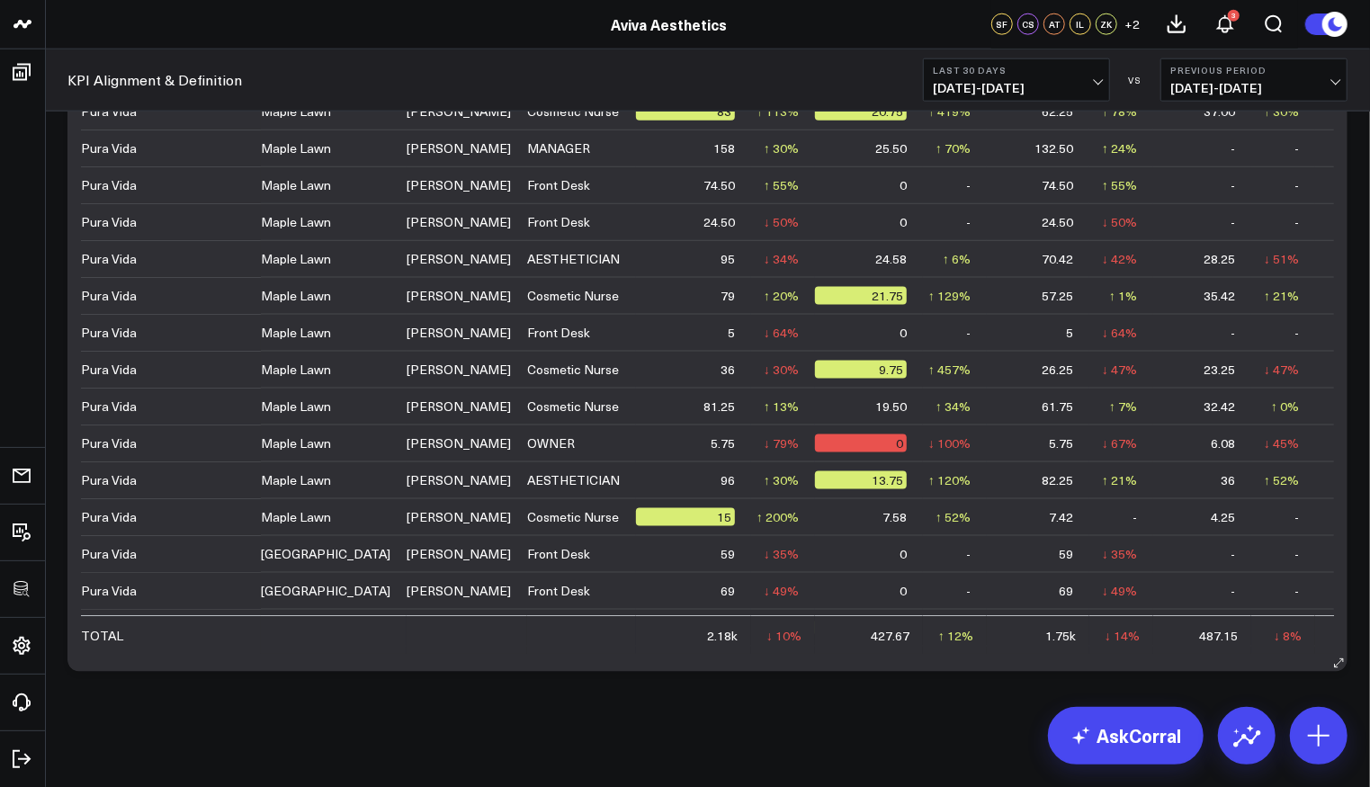
scroll to position [5202, 0]
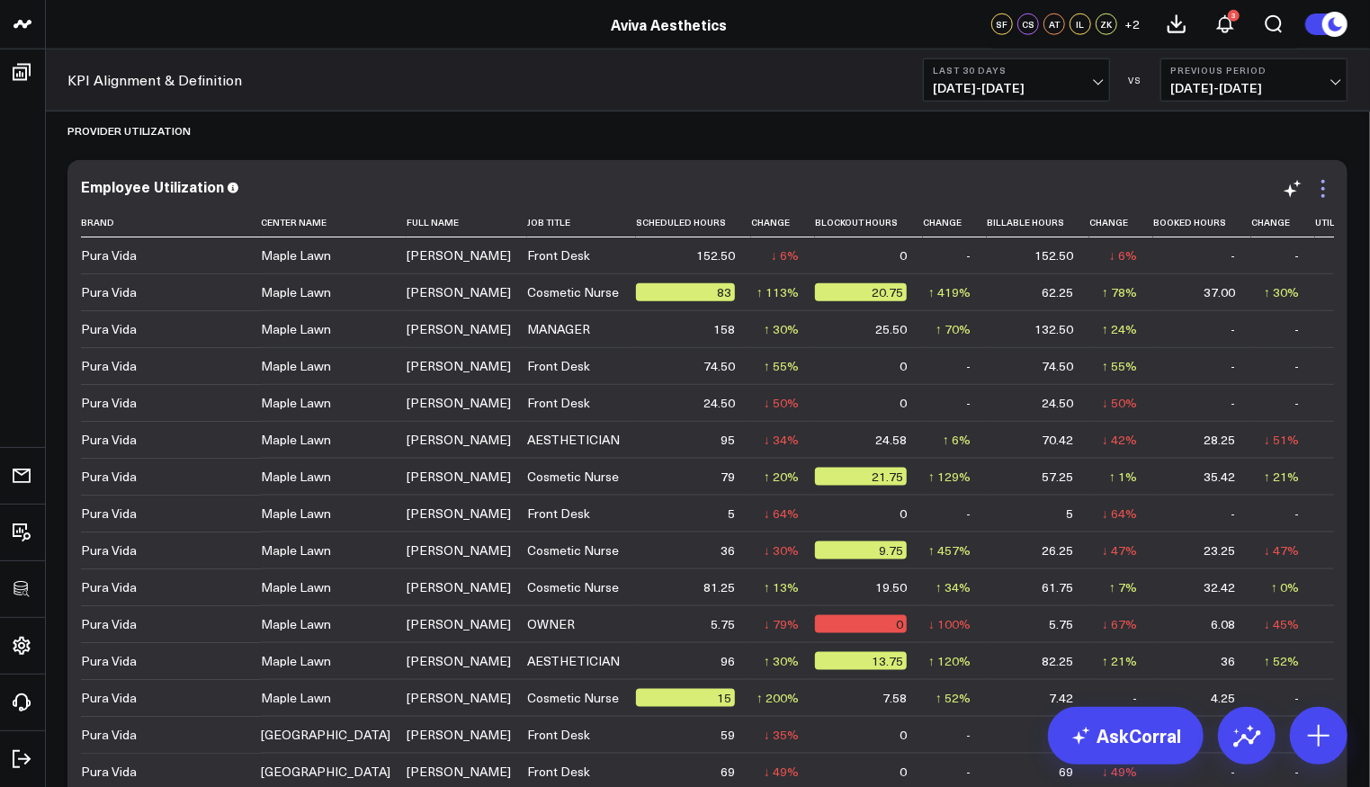
click at [1326, 189] on icon at bounding box center [1324, 189] width 22 height 22
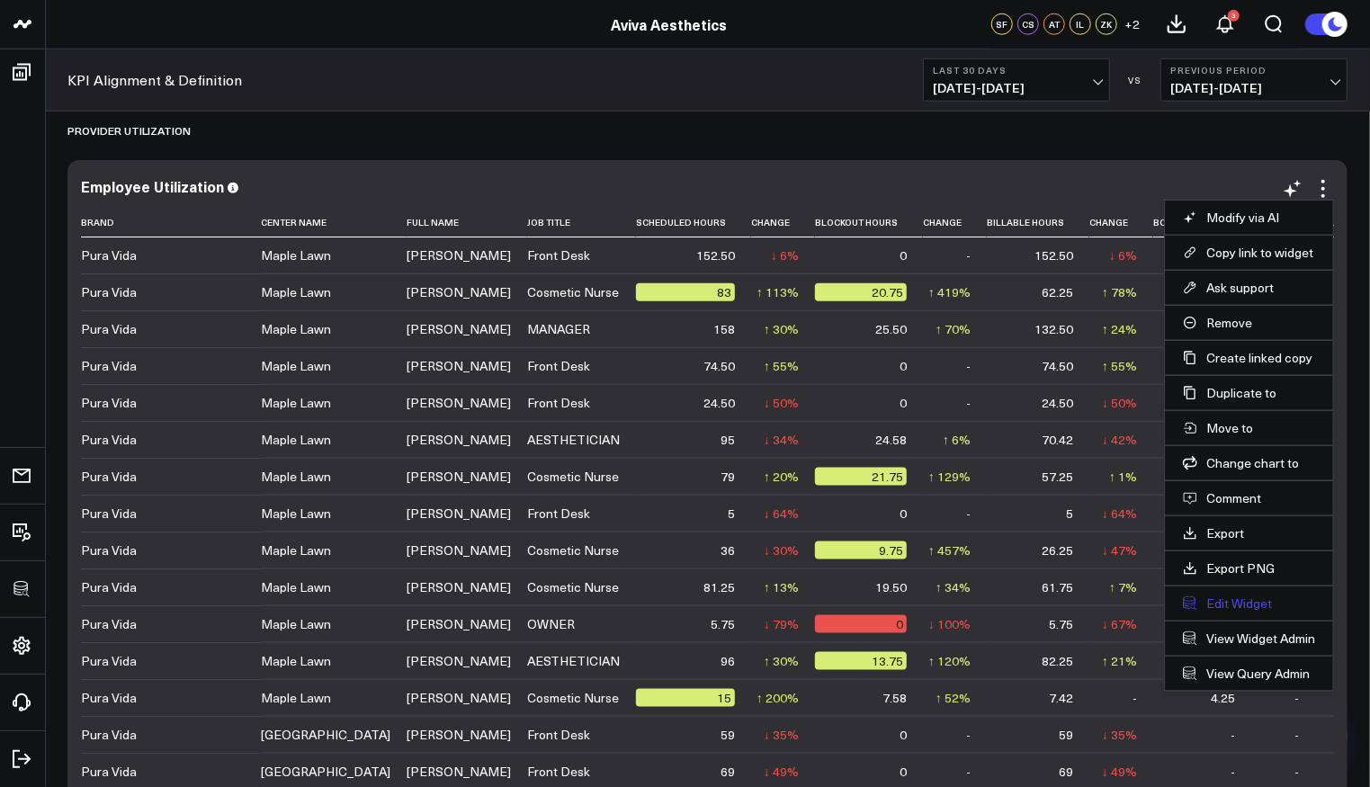
click at [1235, 599] on button "Edit Widget" at bounding box center [1249, 604] width 132 height 16
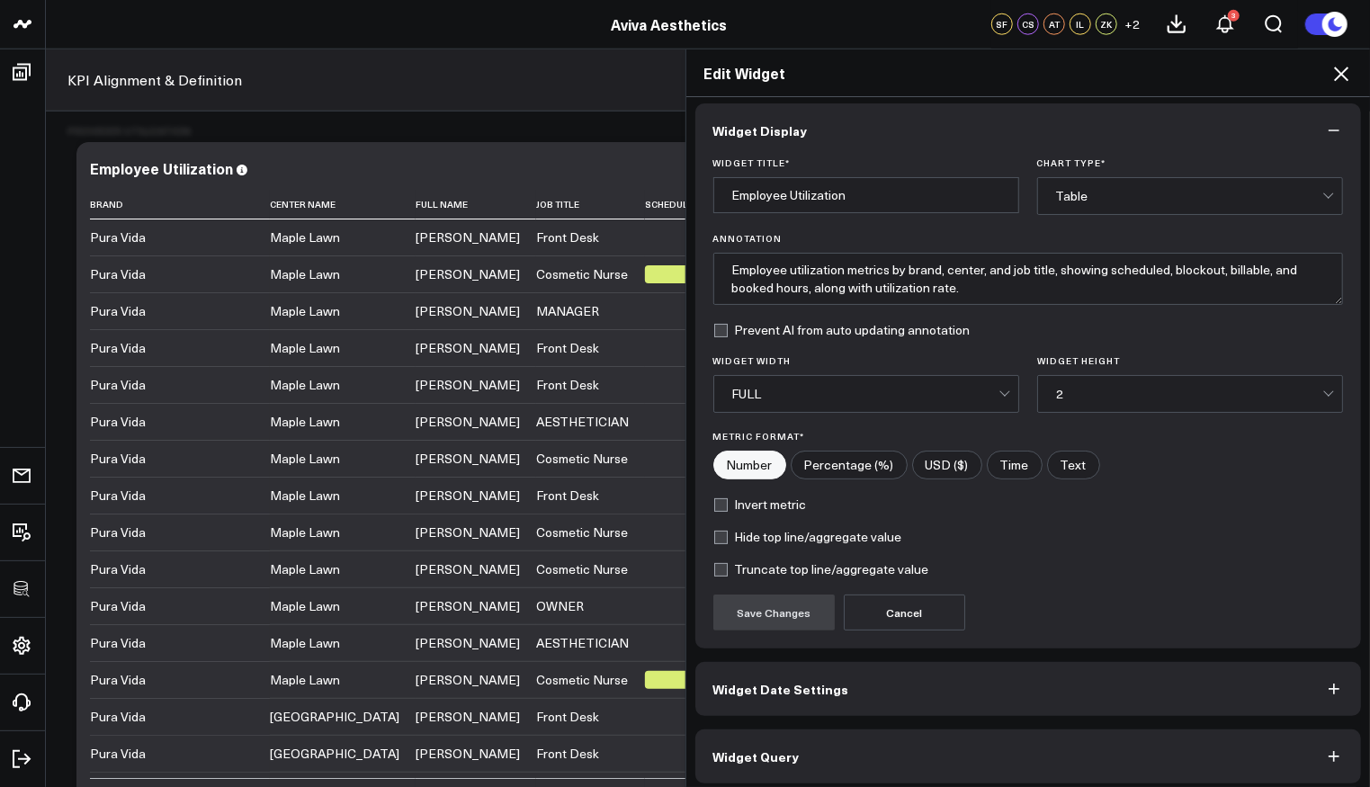
scroll to position [12, 0]
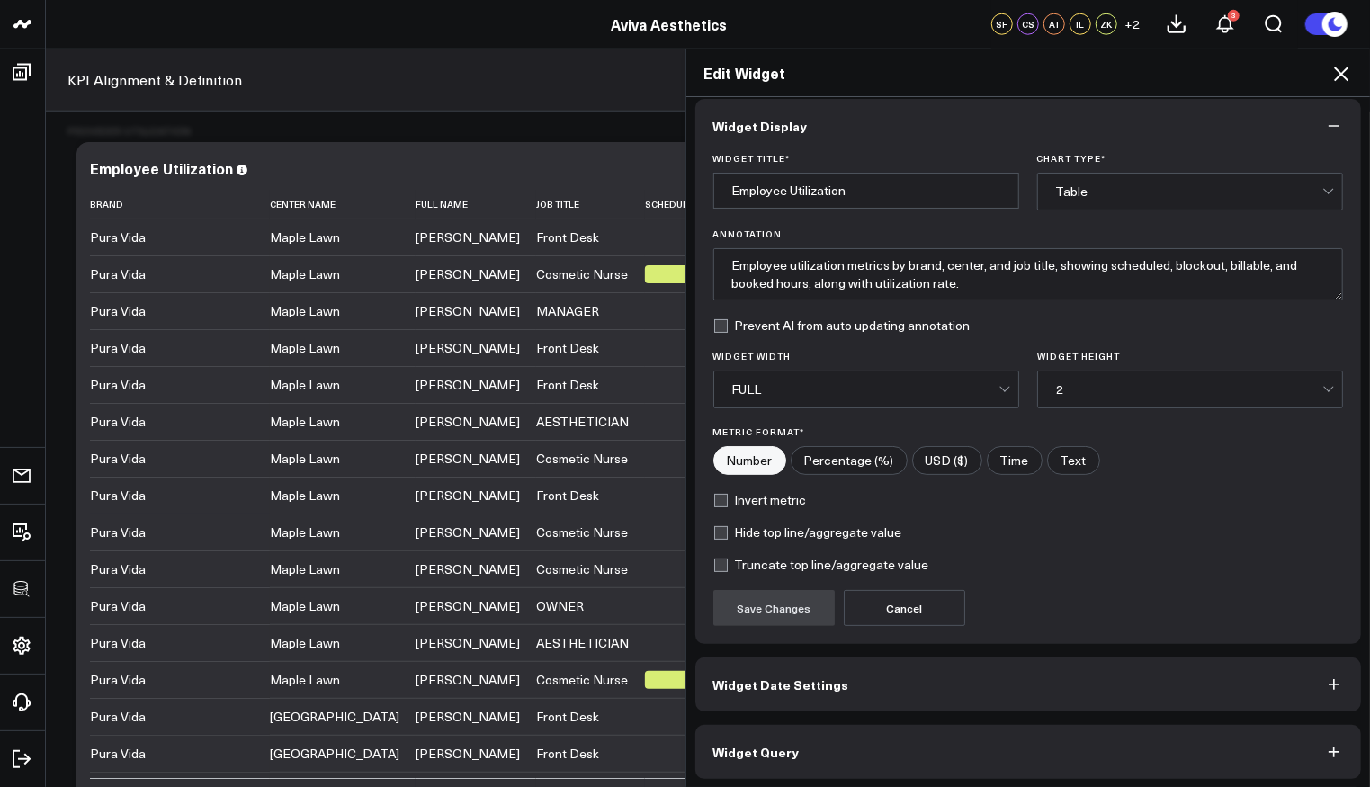
click at [872, 770] on button "Widget Query" at bounding box center [1029, 752] width 667 height 54
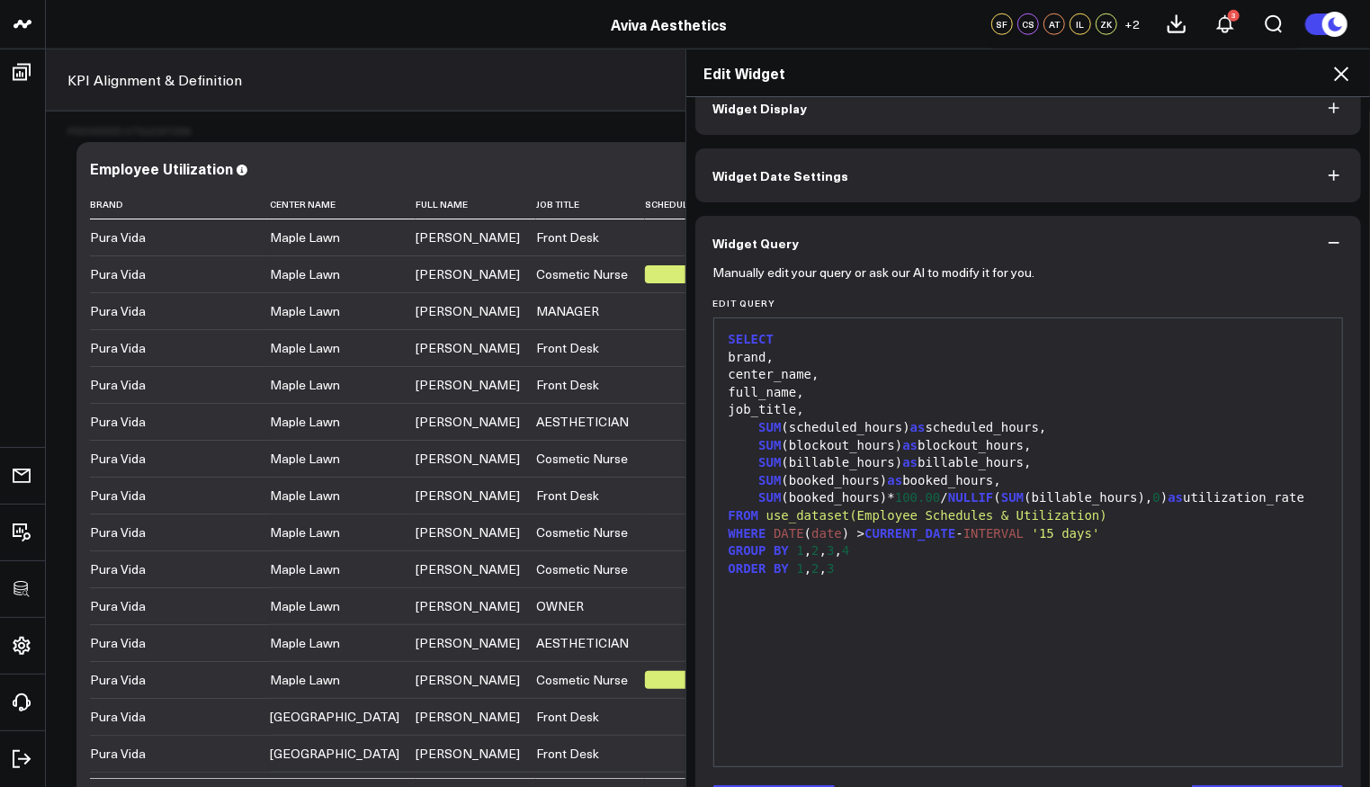
scroll to position [93, 0]
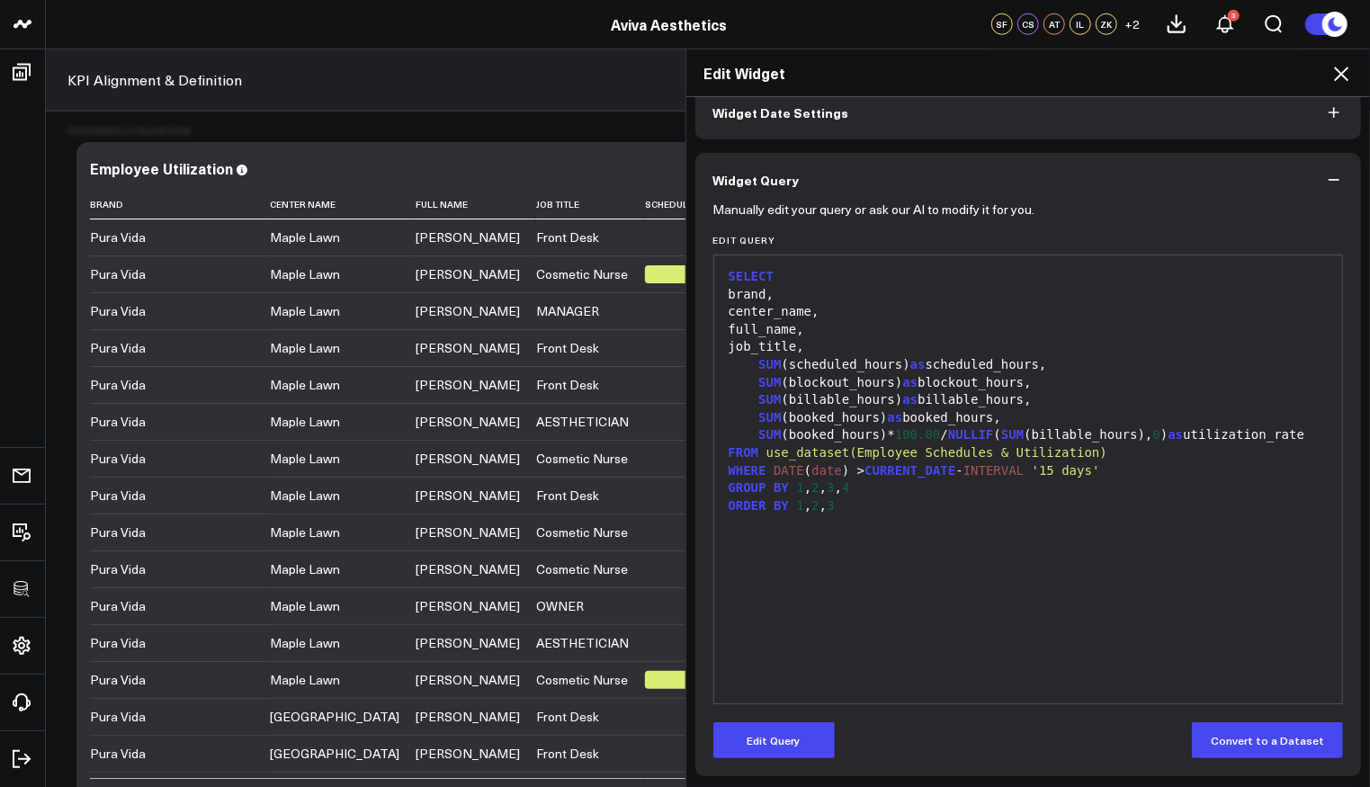
click at [939, 463] on div "FROM use_dataset(Employee Schedules & Utilization)" at bounding box center [1028, 454] width 611 height 18
click at [1333, 82] on icon at bounding box center [1342, 74] width 22 height 22
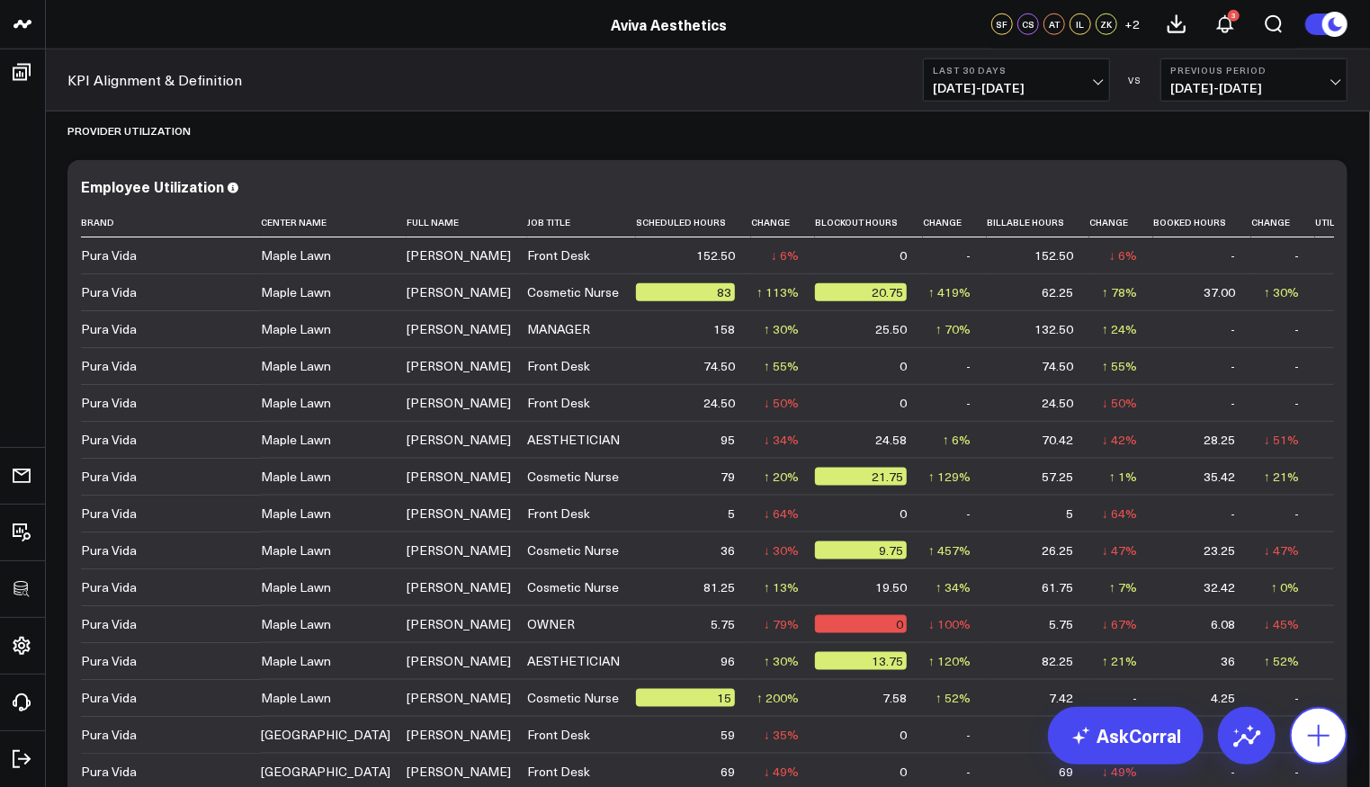
drag, startPoint x: 1341, startPoint y: 744, endPoint x: 1329, endPoint y: 725, distance: 22.2
click at [1341, 744] on button at bounding box center [1319, 736] width 58 height 58
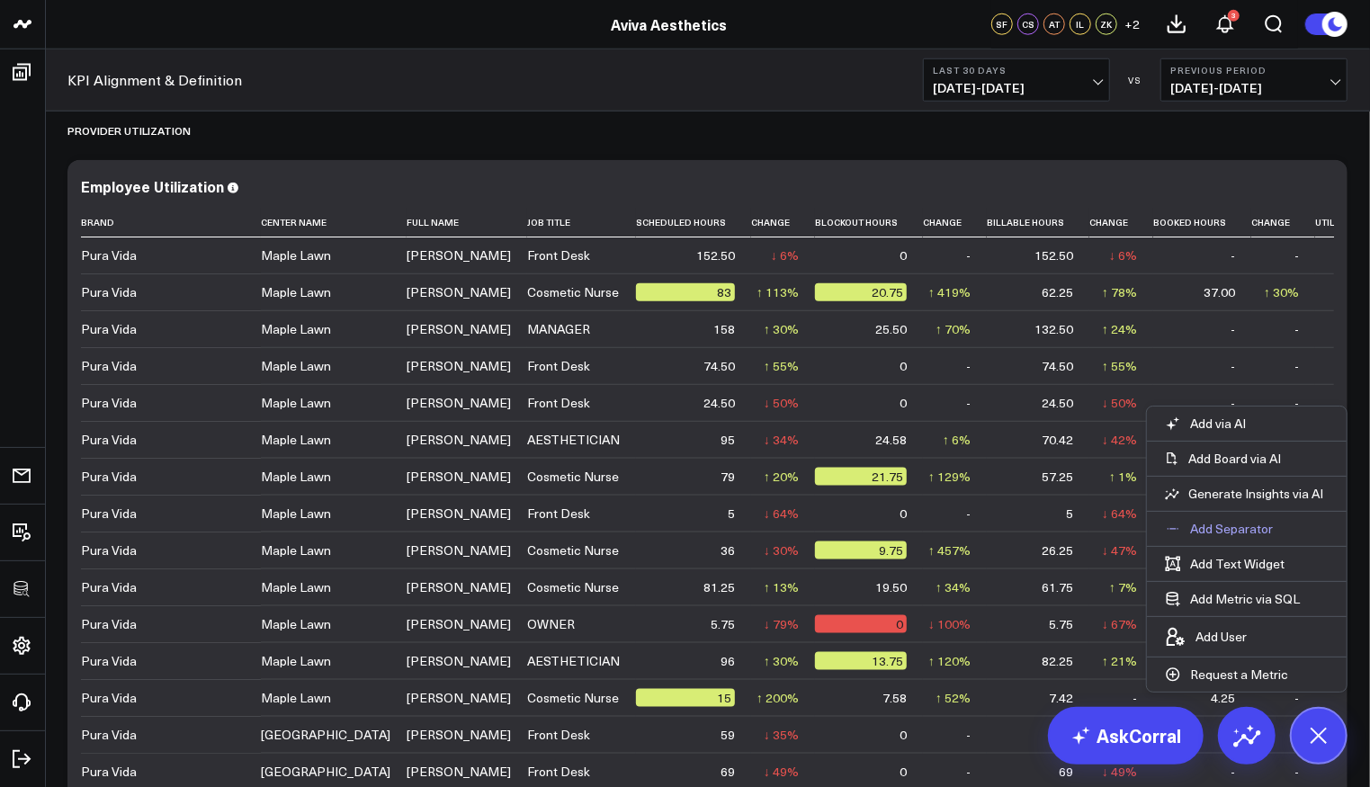
click at [1219, 529] on p "Add Separator" at bounding box center [1231, 529] width 83 height 16
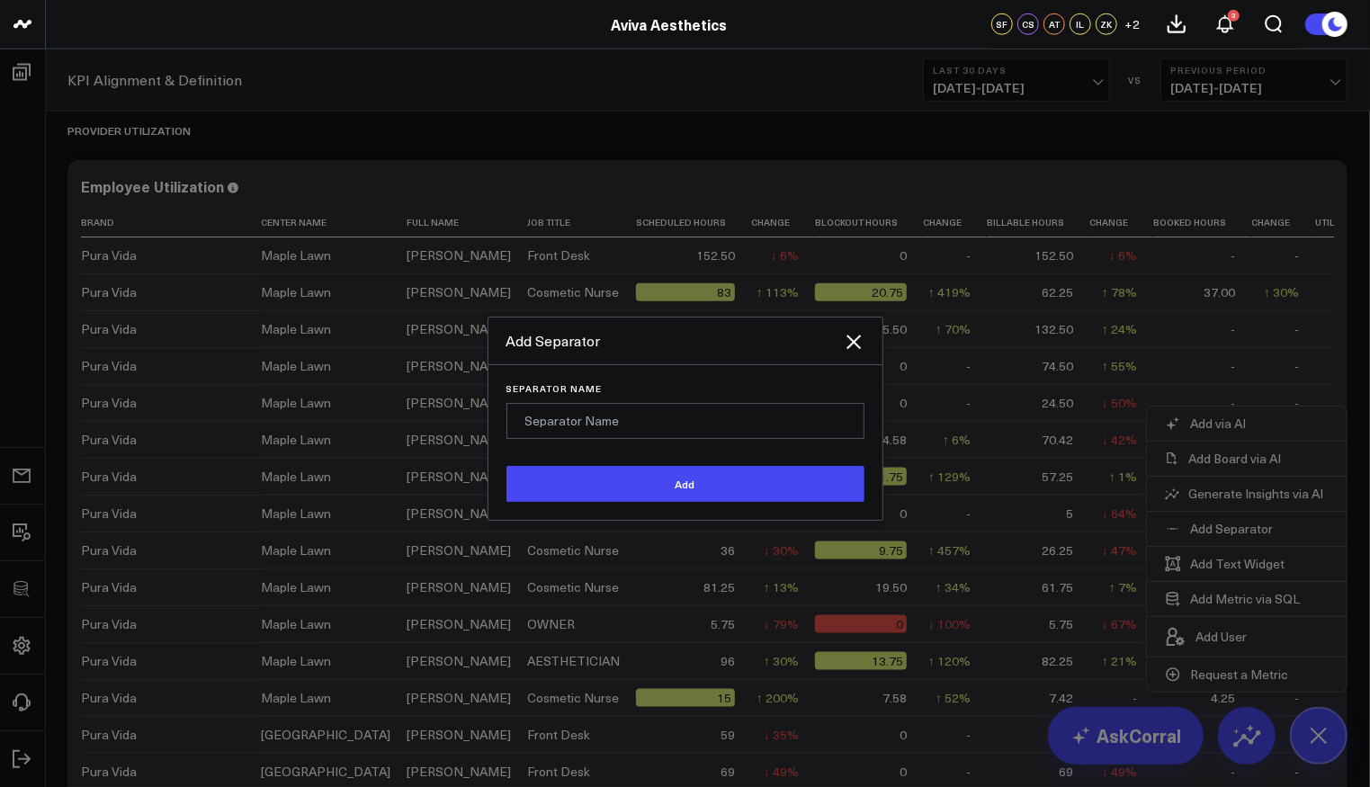
click at [759, 420] on input "Separator Name" at bounding box center [686, 421] width 358 height 36
type input "Equipment Utilization"
click at [507, 466] on button "Add" at bounding box center [686, 484] width 358 height 36
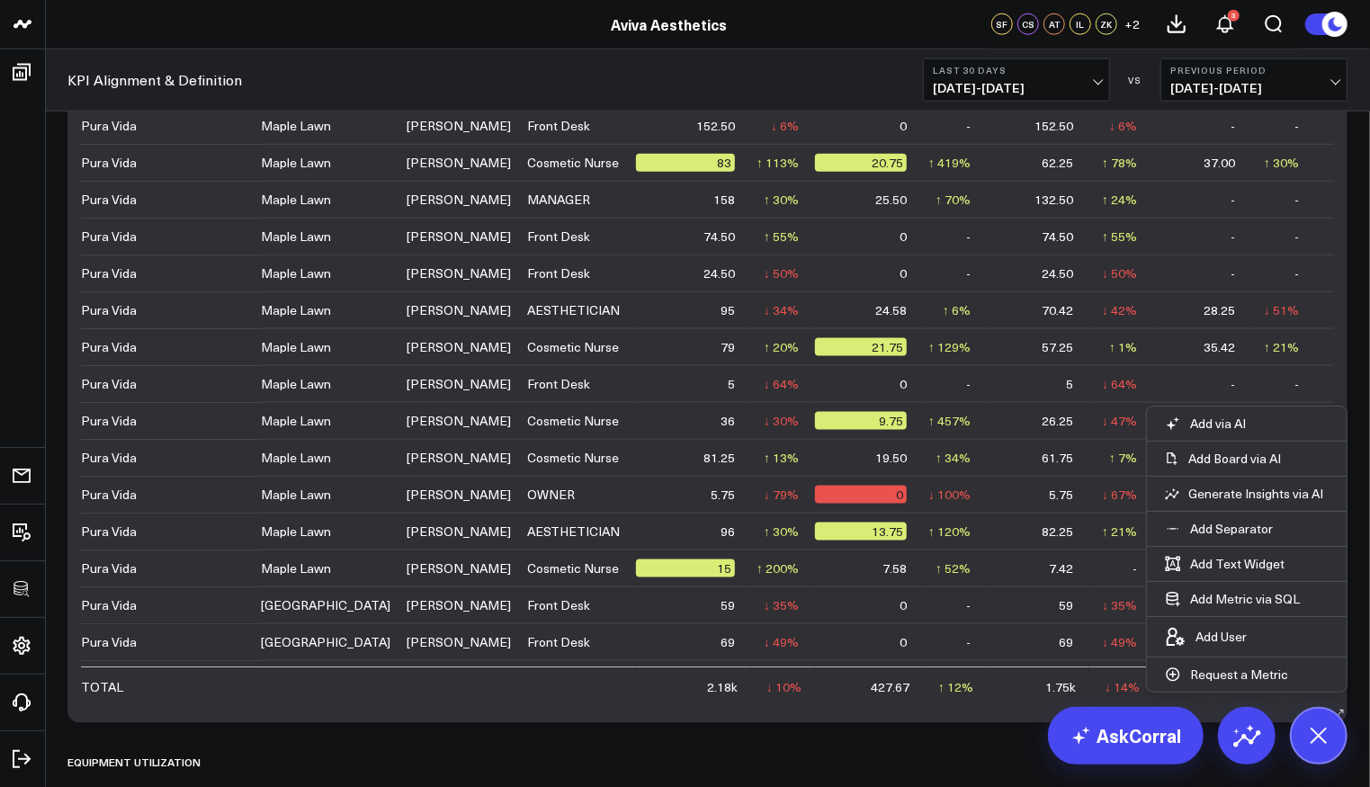
scroll to position [5383, 0]
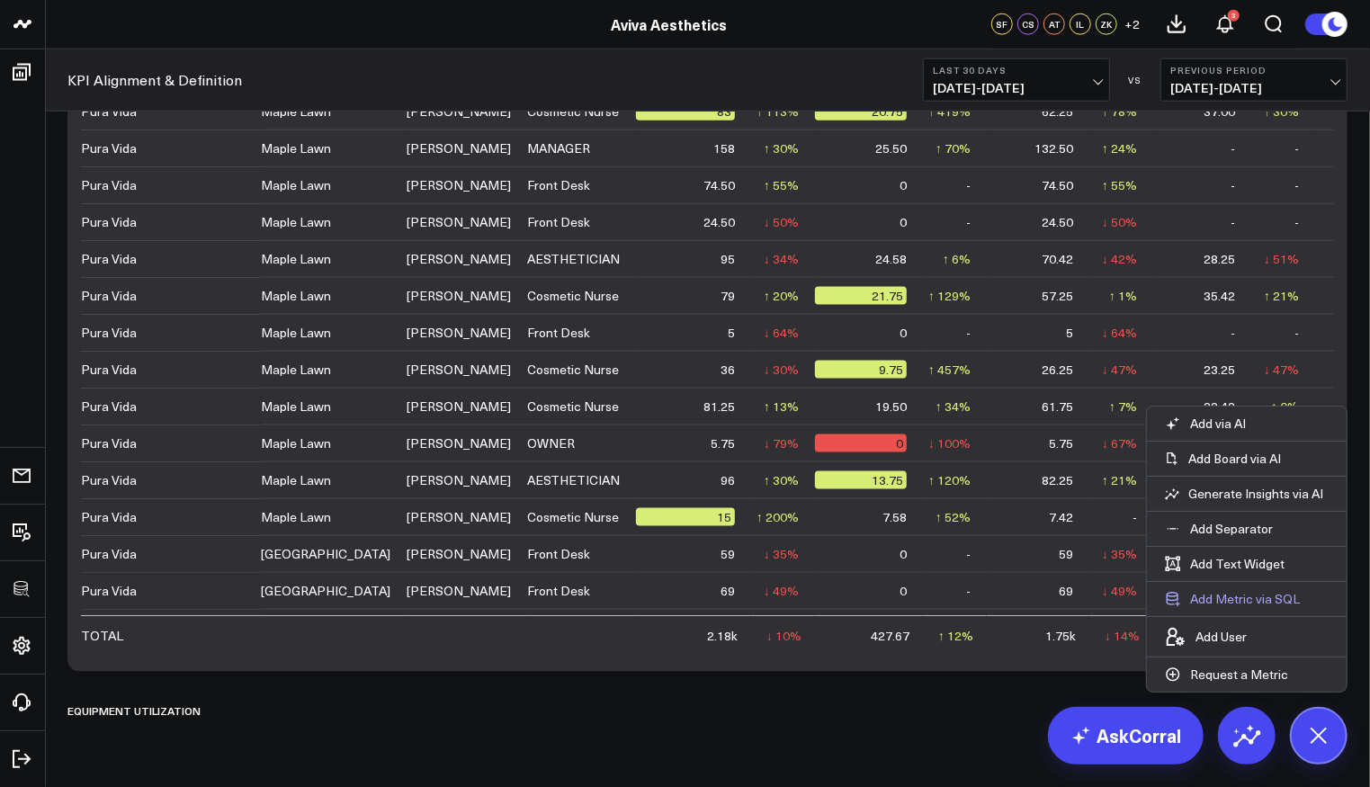
click at [1249, 597] on button "Add Metric via SQL" at bounding box center [1232, 599] width 171 height 34
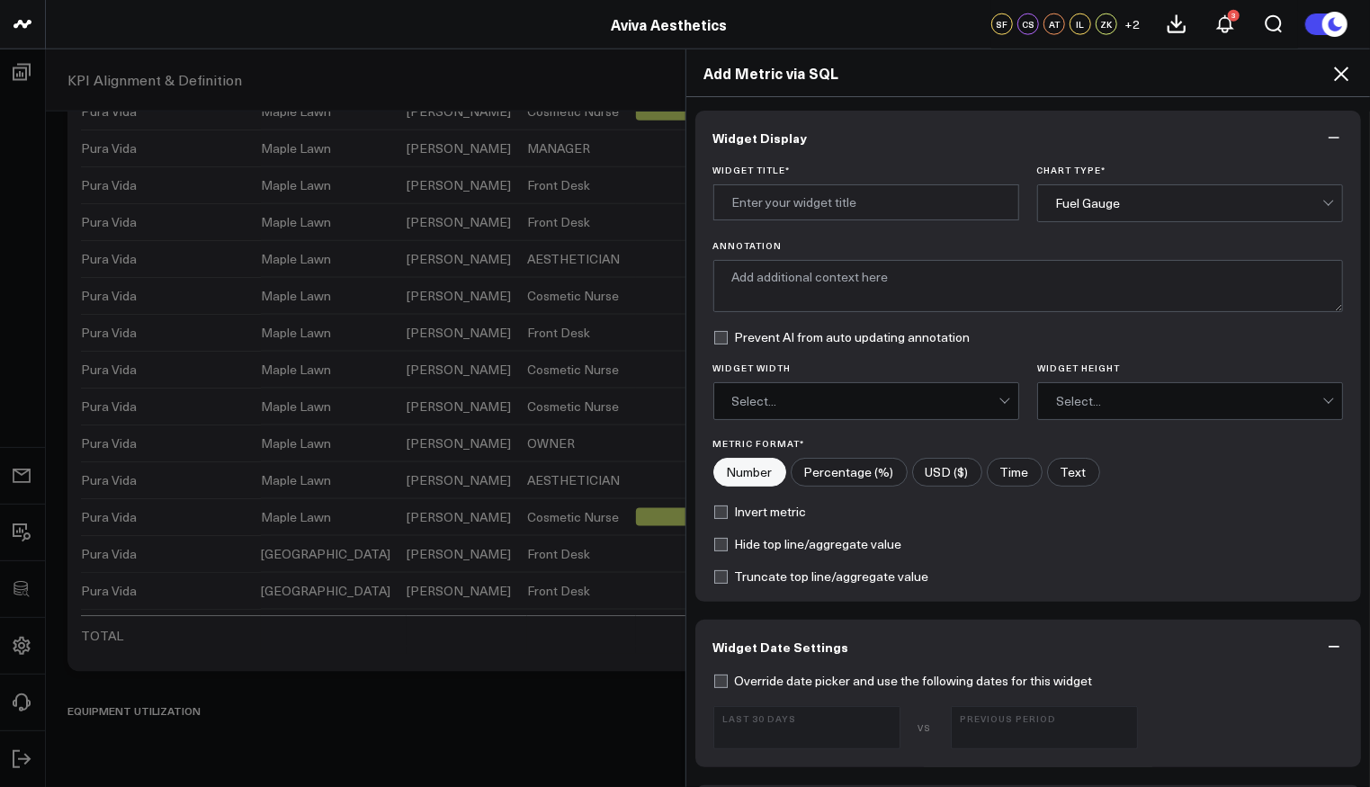
scroll to position [570, 0]
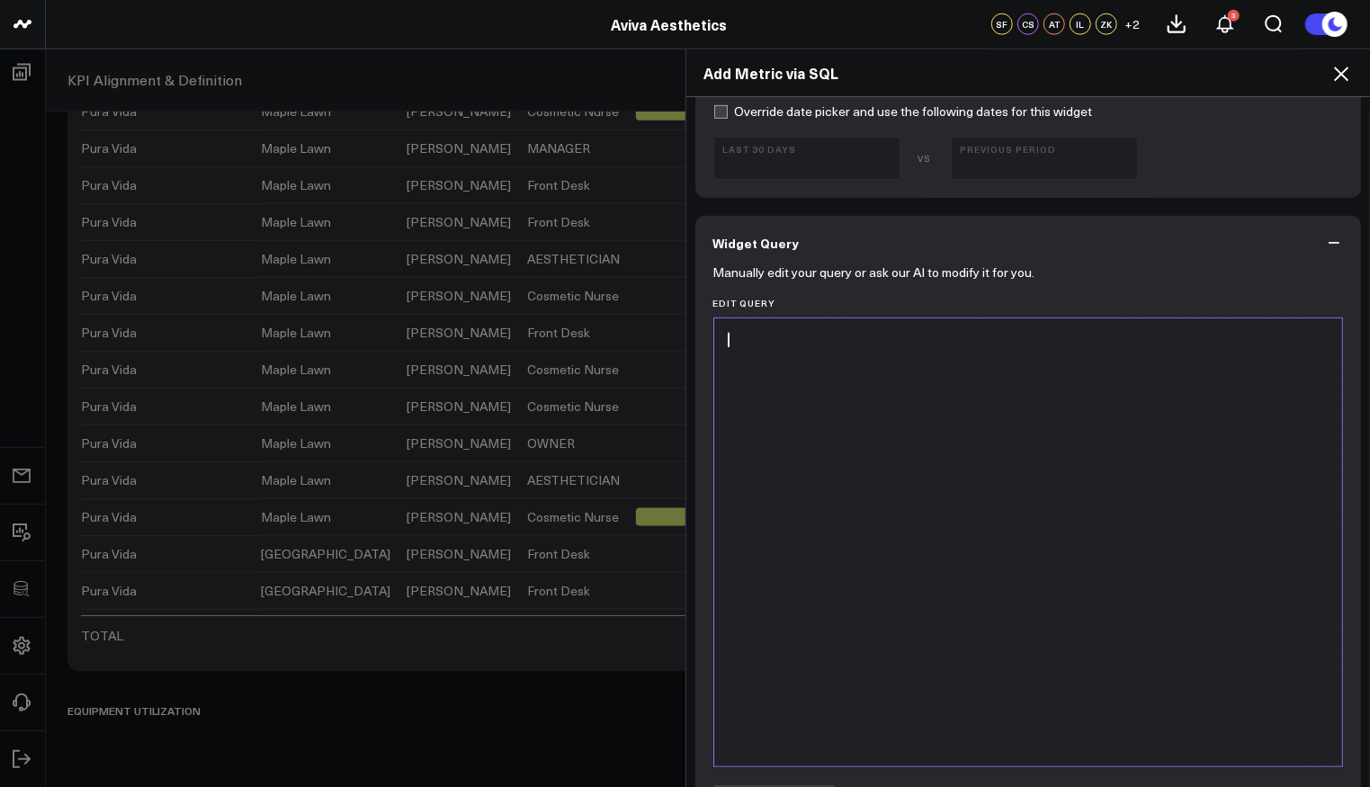
click at [882, 588] on div at bounding box center [1028, 543] width 611 height 430
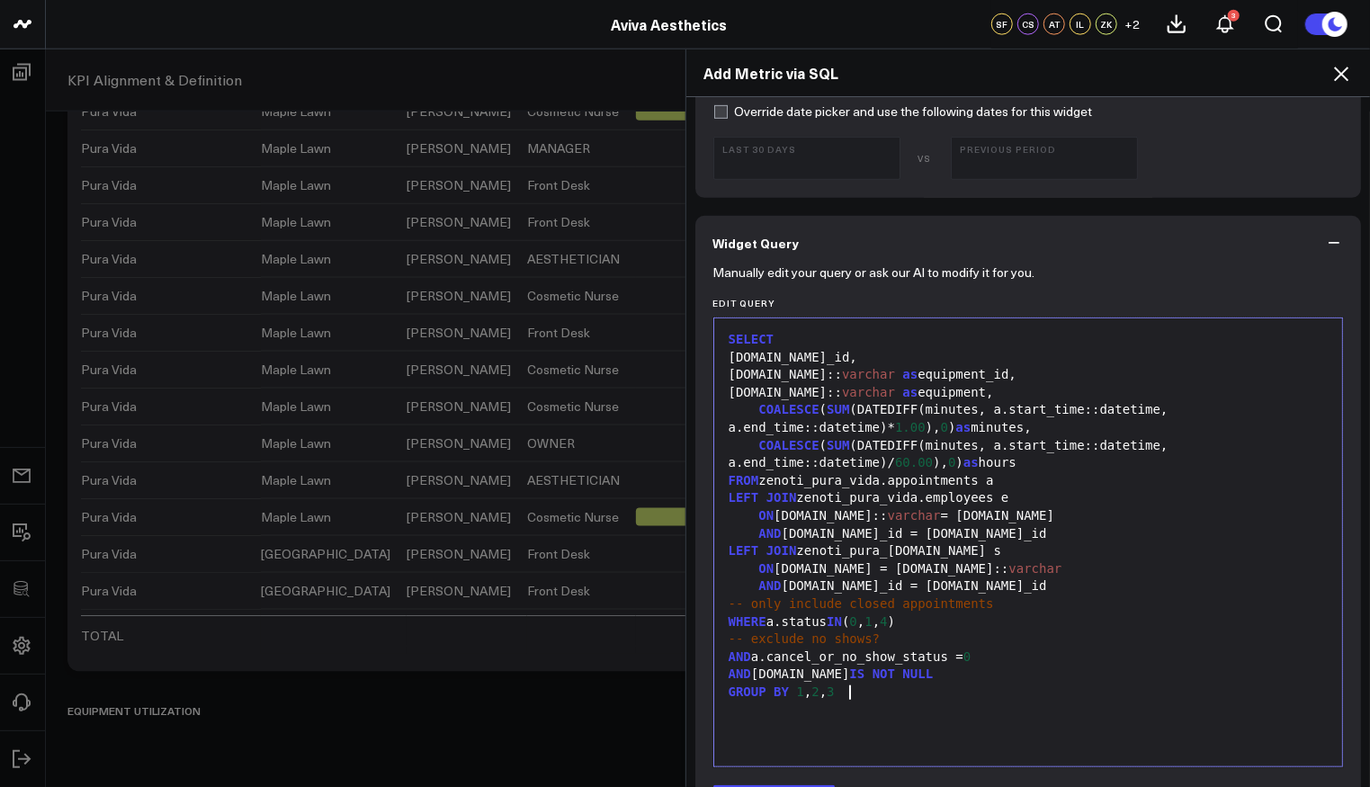
click at [1021, 490] on div "LEFT JOIN zenoti_pura_vida.employees e" at bounding box center [1028, 499] width 611 height 18
click at [1020, 479] on div "FROM zenoti_pura_vida.appointments a" at bounding box center [1028, 481] width 611 height 18
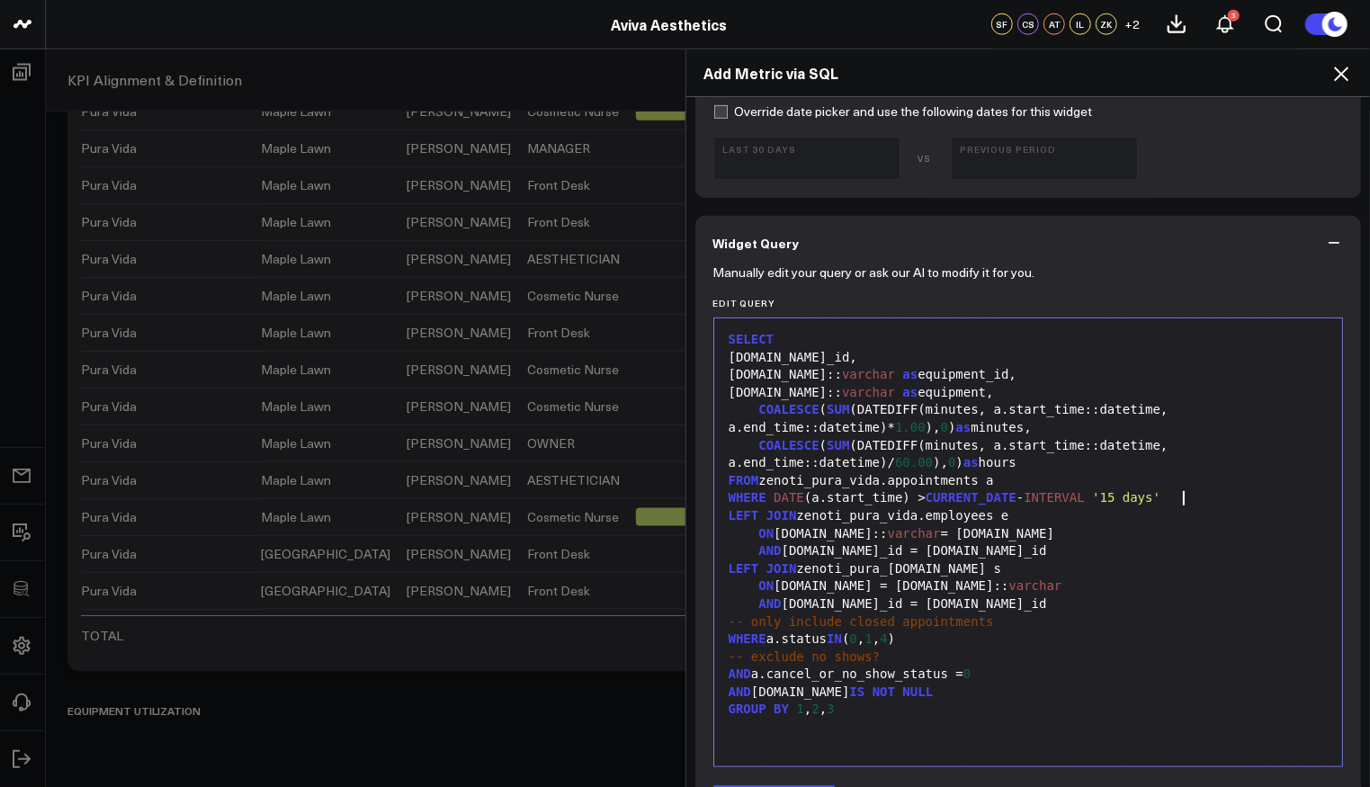
scroll to position [0, 0]
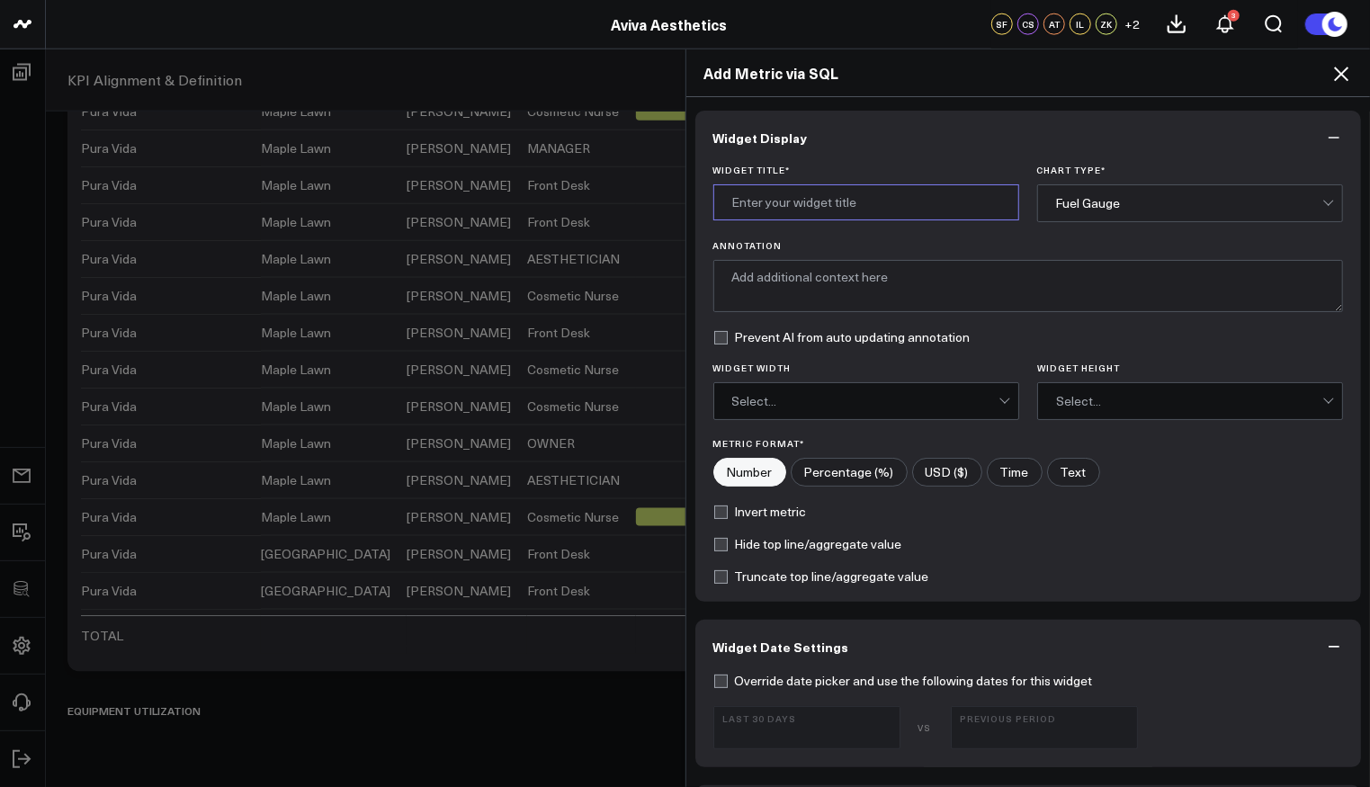
click at [852, 211] on input "Widget Title *" at bounding box center [867, 202] width 306 height 36
type input "Q"
type input "Equipment Utilization"
click at [1225, 199] on div "Fuel Gauge" at bounding box center [1189, 203] width 266 height 14
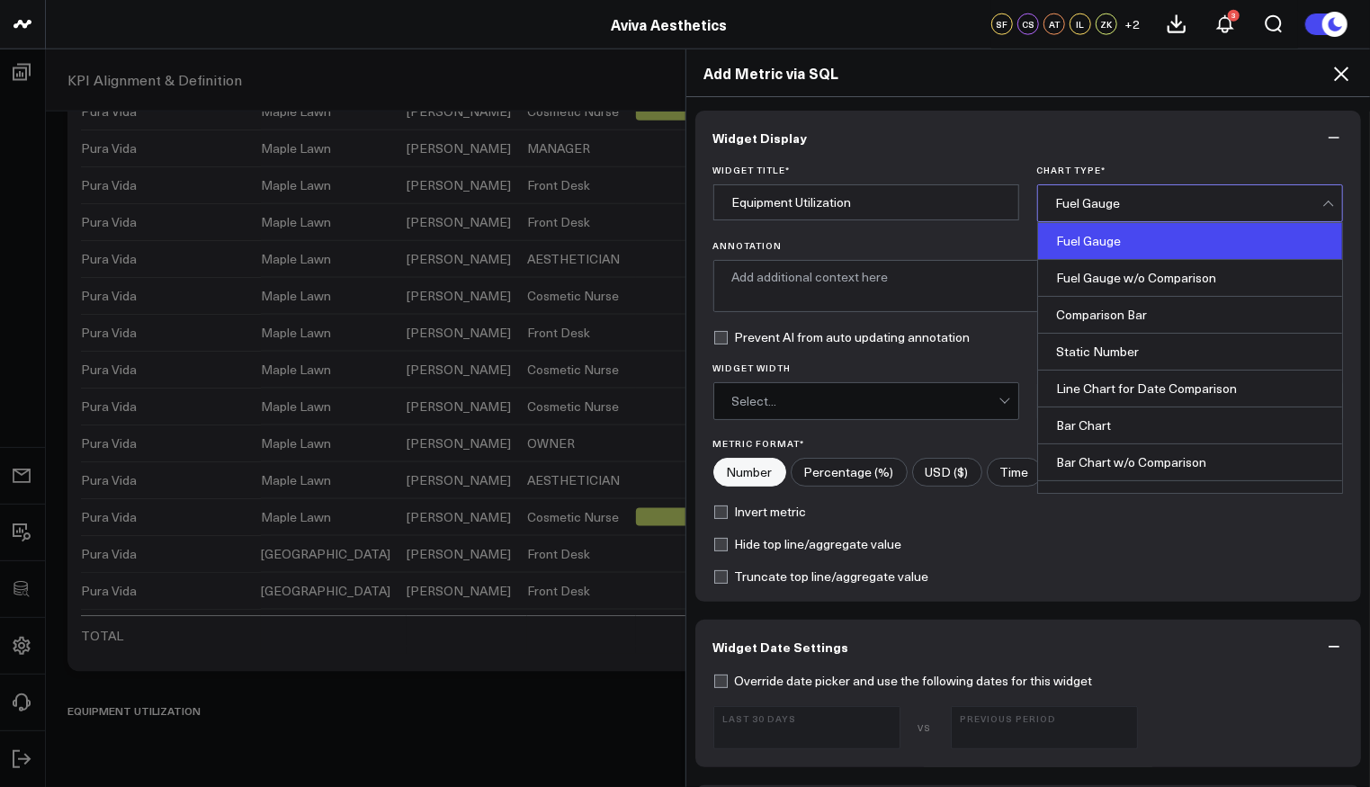
scroll to position [714, 0]
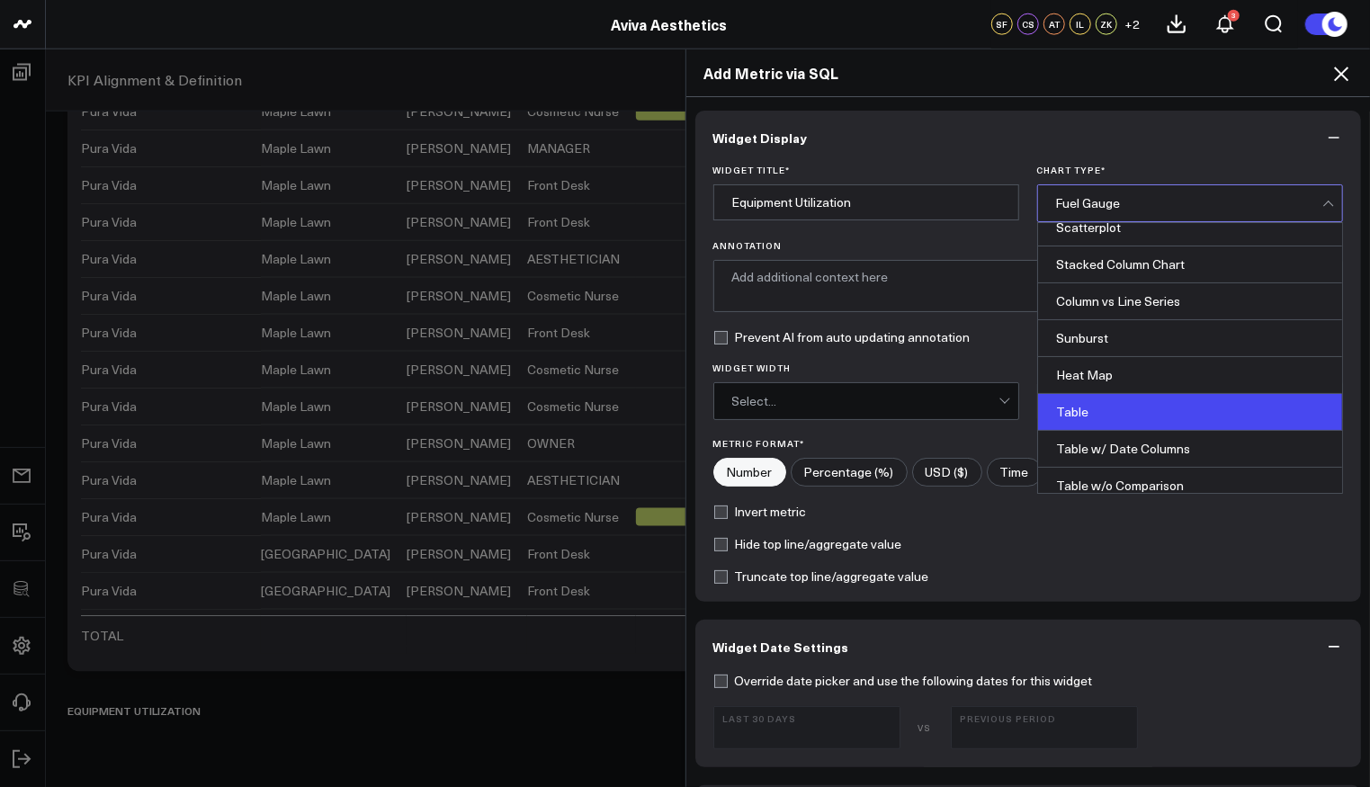
click at [1174, 394] on div "Table" at bounding box center [1190, 412] width 304 height 37
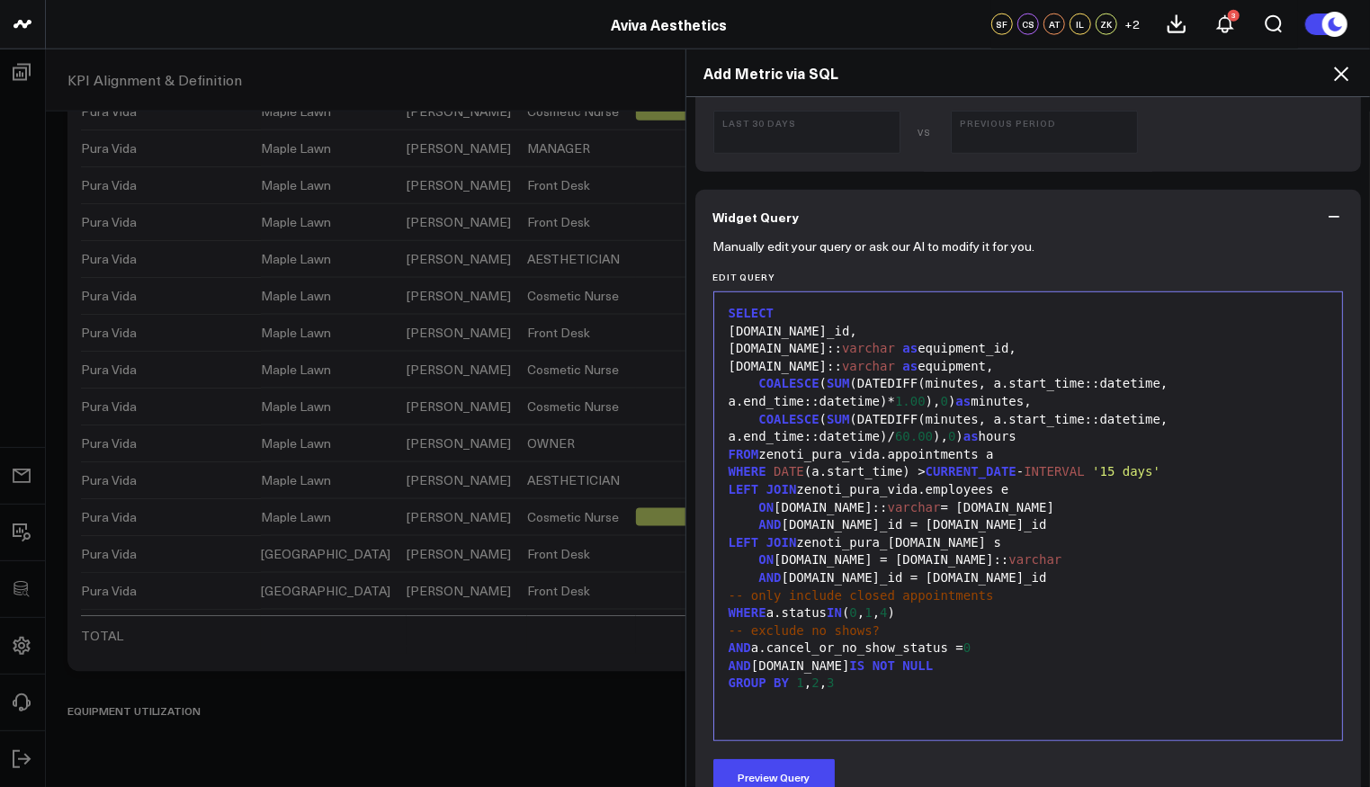
scroll to position [904, 0]
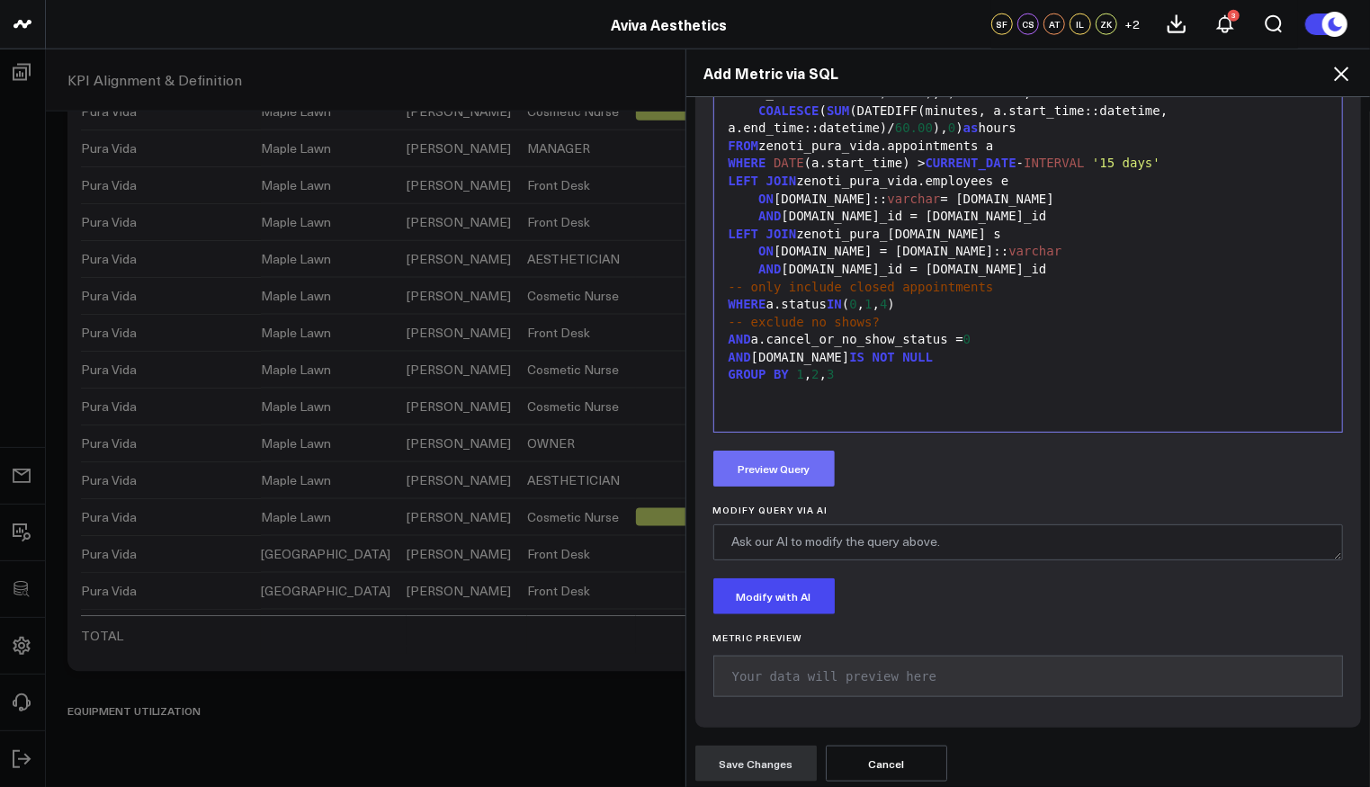
click at [778, 466] on button "Preview Query" at bounding box center [774, 469] width 121 height 36
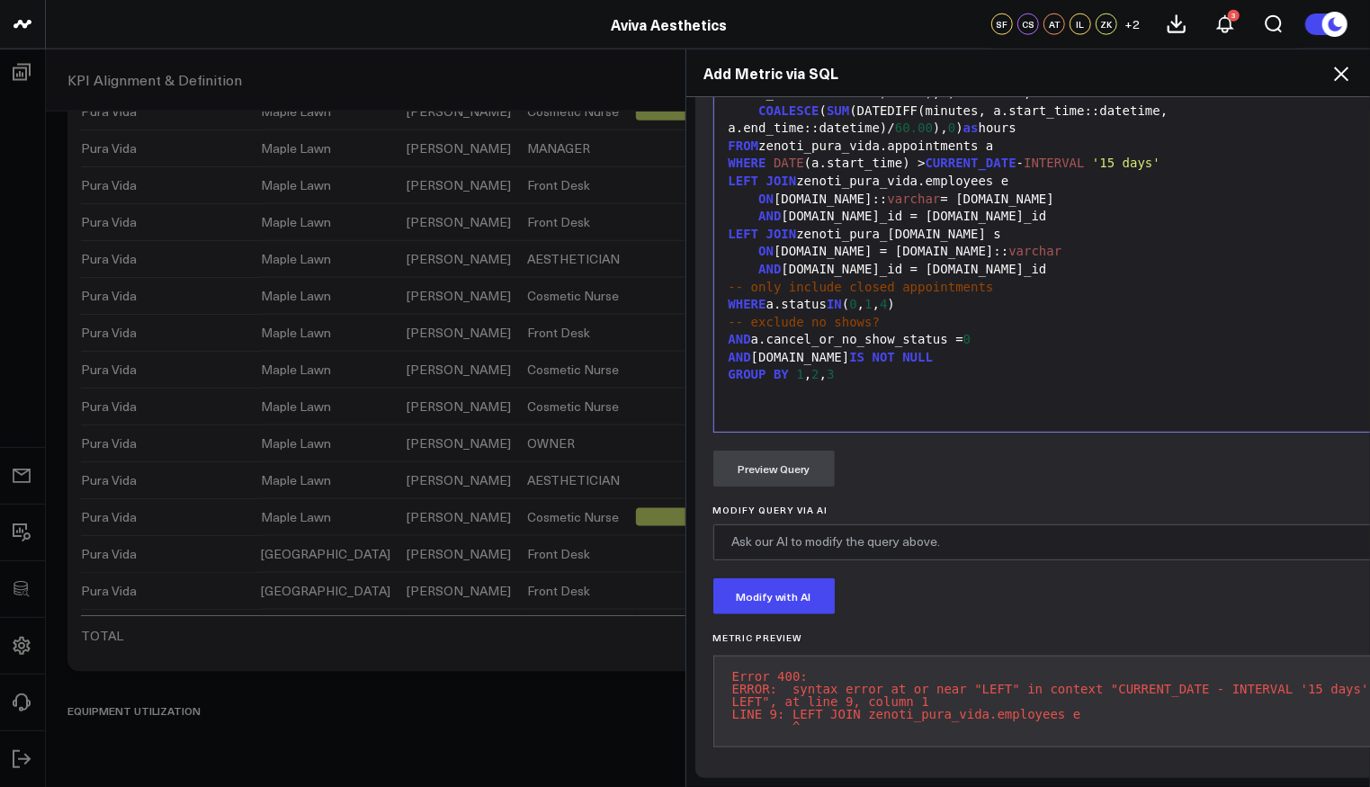
click at [1100, 343] on div "AND a.cancel_or_no_show_status = 0" at bounding box center [1050, 340] width 655 height 18
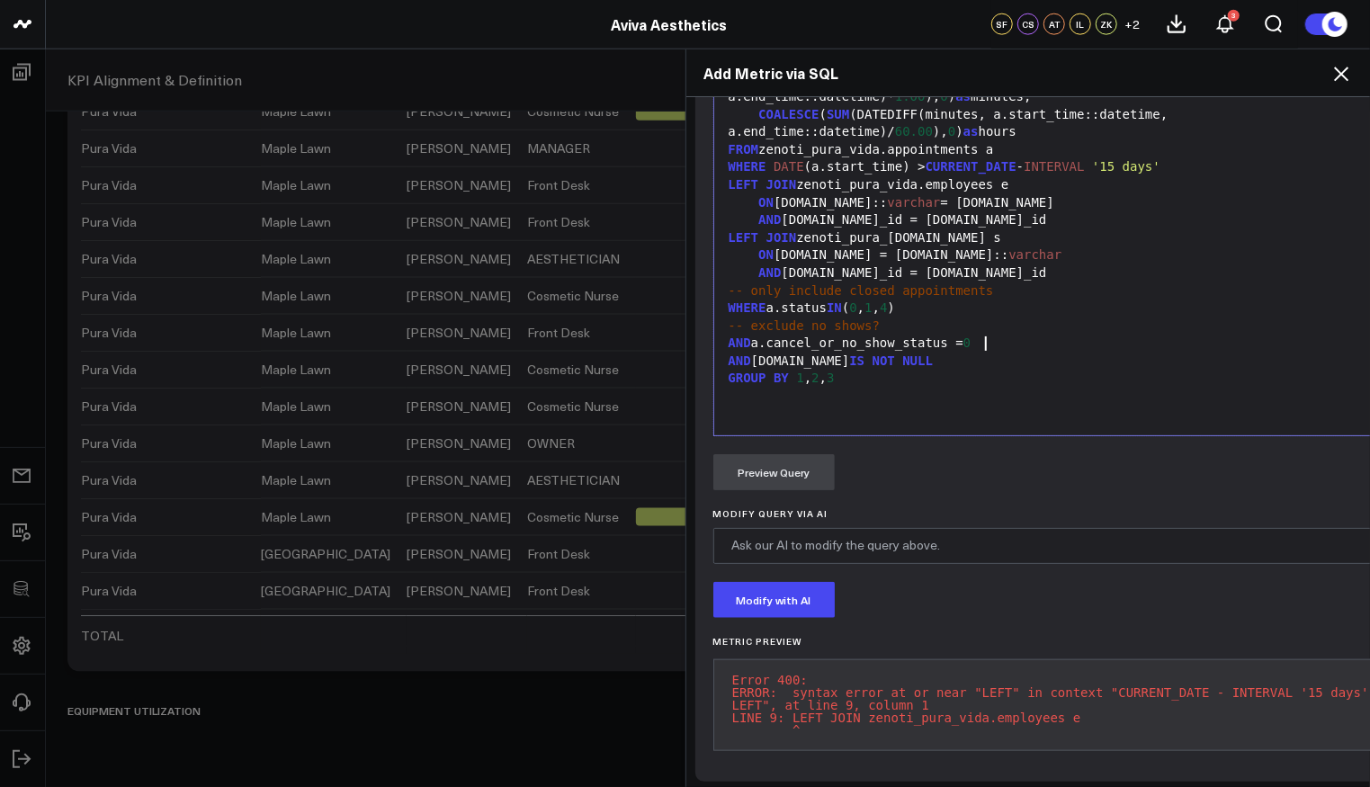
scroll to position [896, 0]
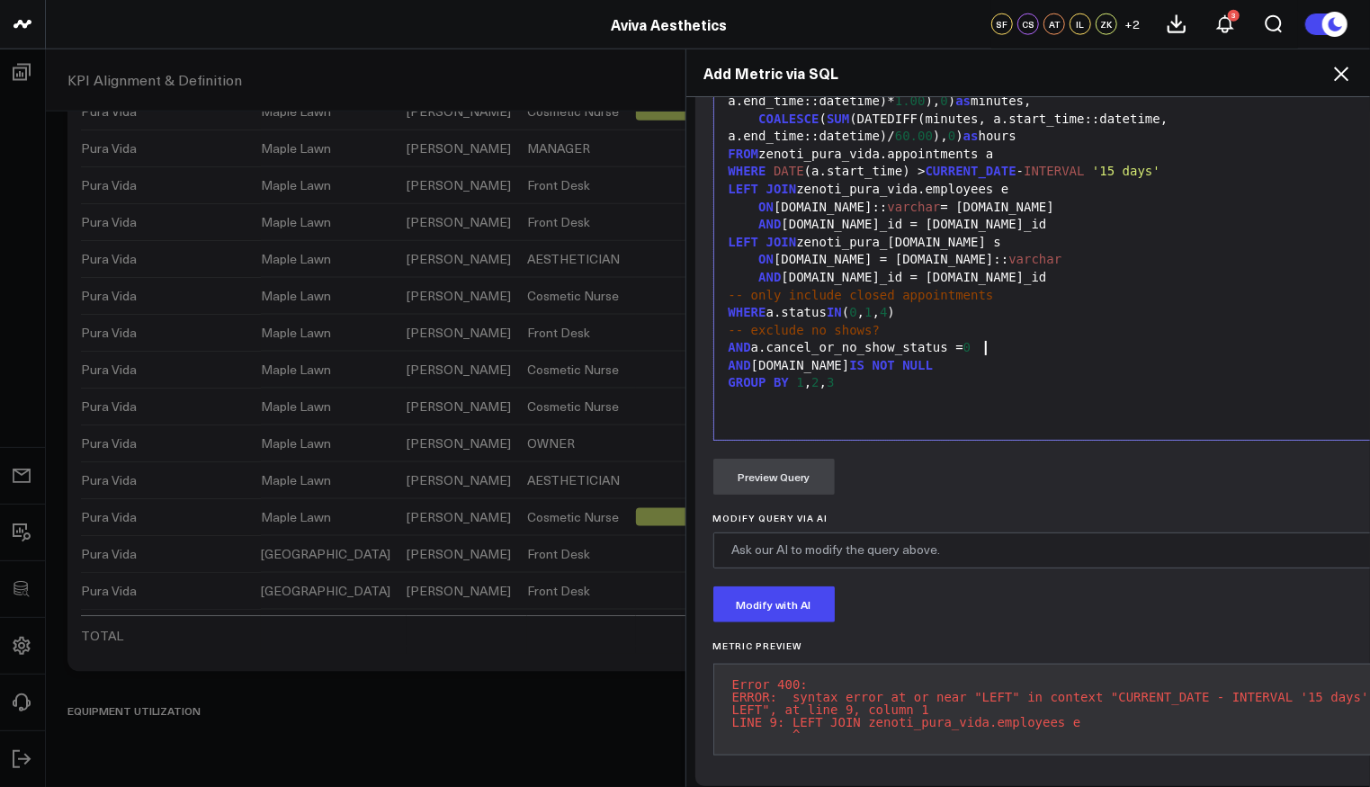
click at [1052, 169] on span "INTERVAL" at bounding box center [1054, 171] width 60 height 14
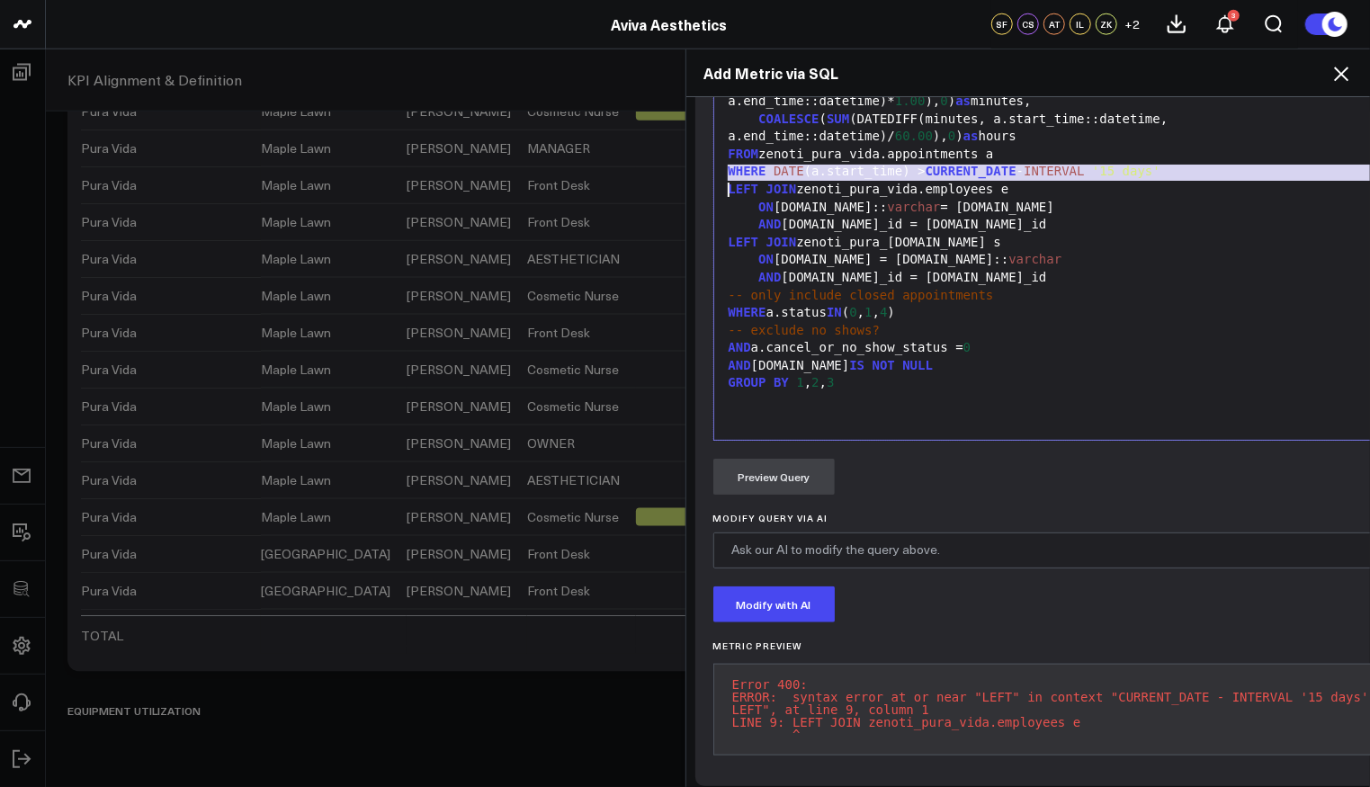
click at [1052, 169] on span "INTERVAL" at bounding box center [1054, 171] width 60 height 14
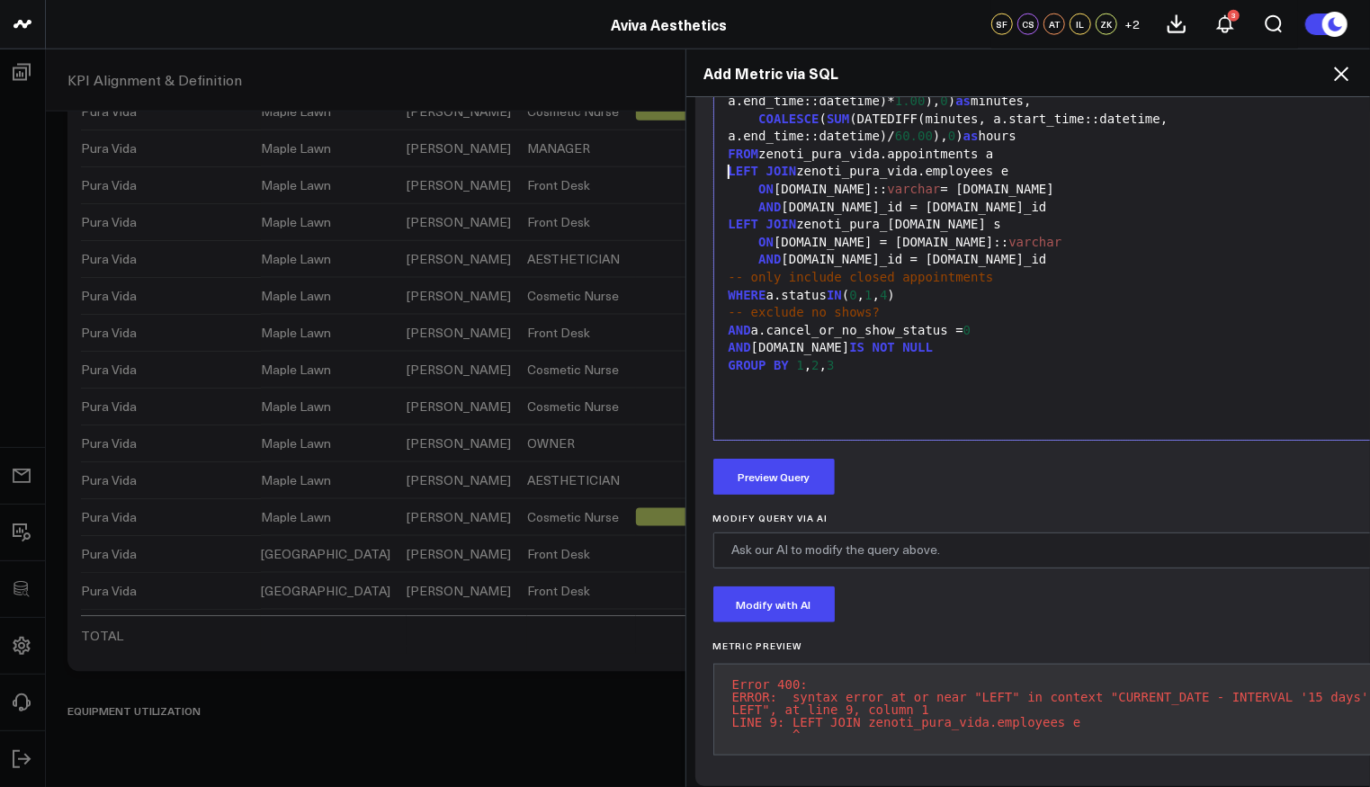
click at [1025, 272] on div "-- only include closed appointments" at bounding box center [1050, 278] width 655 height 18
click at [990, 295] on div "WHERE a.status IN ( 0 , 1 , 4 )" at bounding box center [1050, 296] width 655 height 18
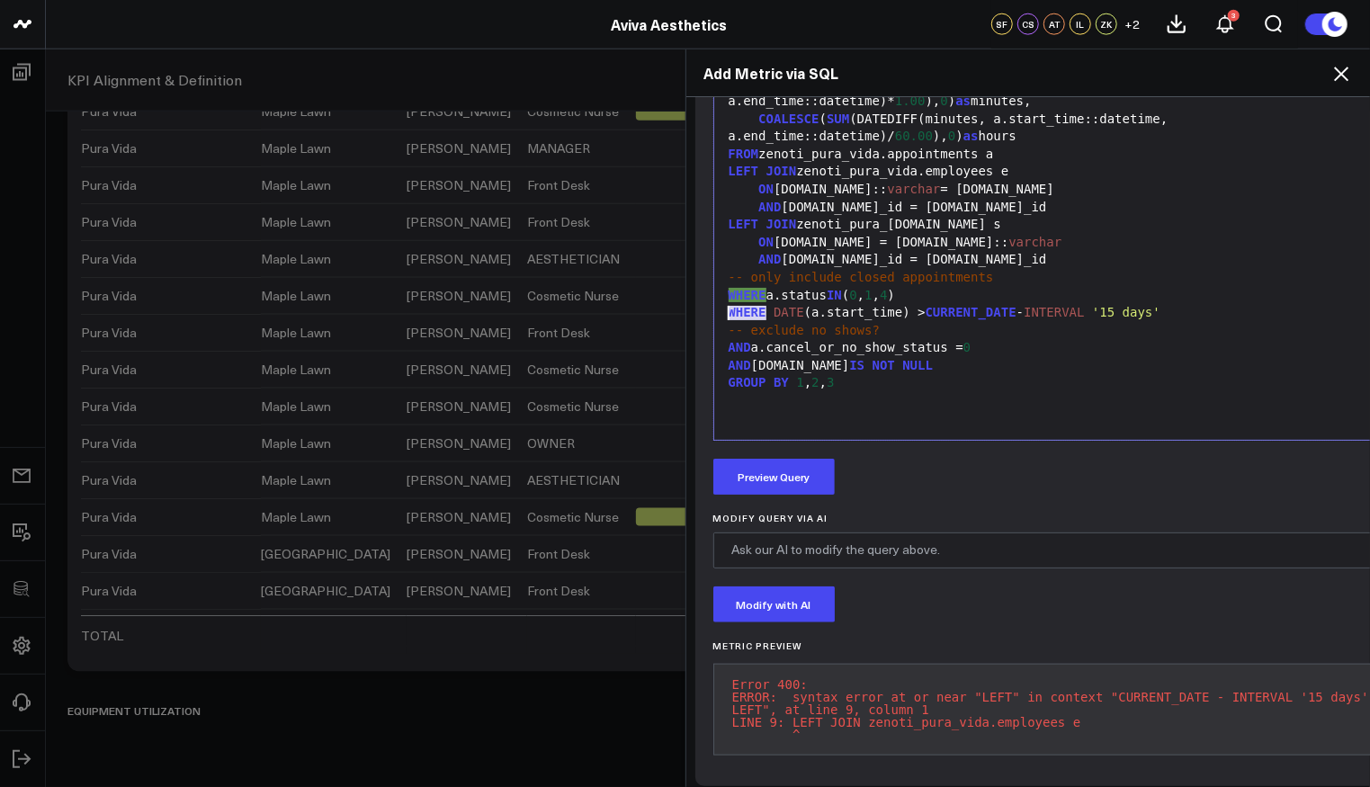
drag, startPoint x: 760, startPoint y: 310, endPoint x: 700, endPoint y: 313, distance: 60.3
click at [700, 313] on div "Manually edit your query or ask our AI to modify it for you. Edit Query 99 1 2 …" at bounding box center [1051, 364] width 711 height 843
click at [816, 473] on button "Preview Query" at bounding box center [774, 477] width 121 height 36
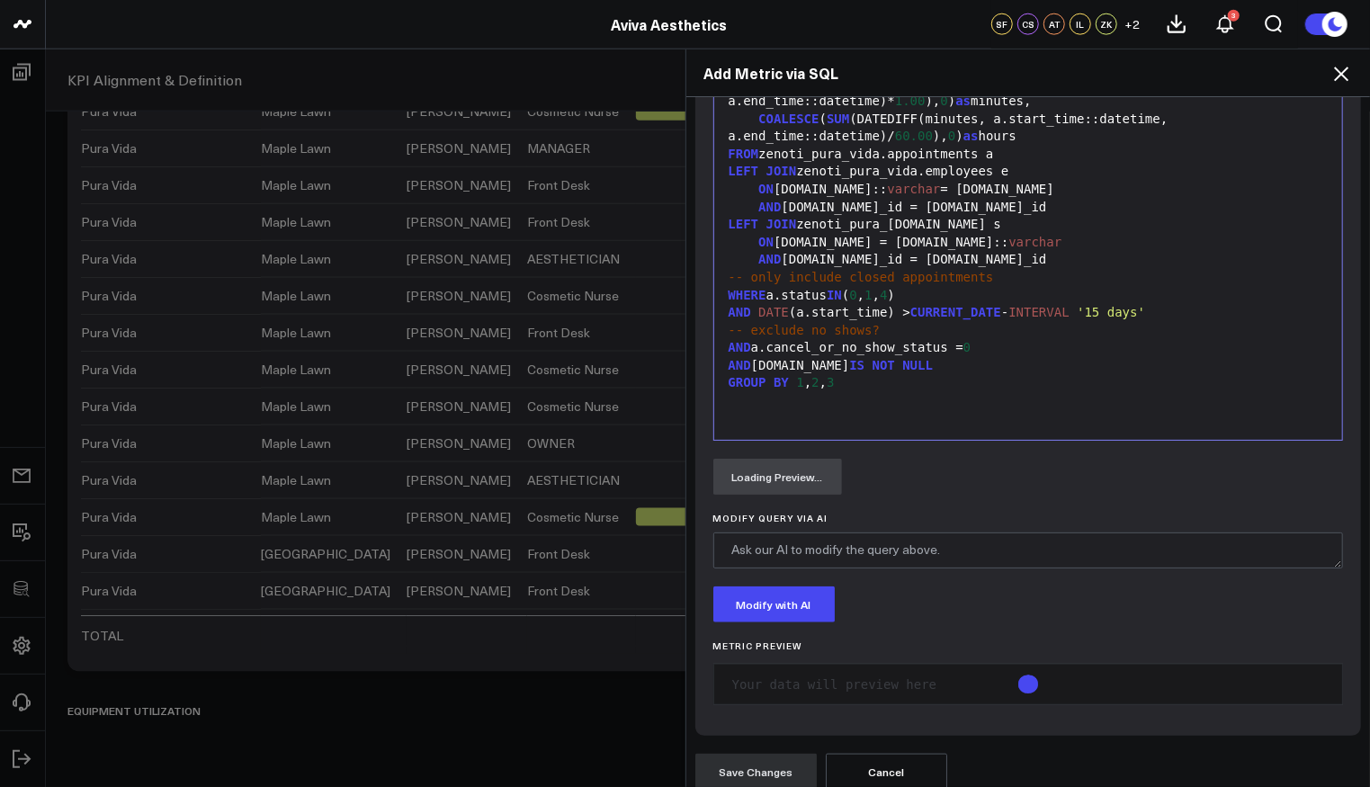
click at [876, 395] on div "SELECT a.center_id, a.equipment.id:: varchar as equipment_id, a.equipment.name:…" at bounding box center [1028, 216] width 611 height 430
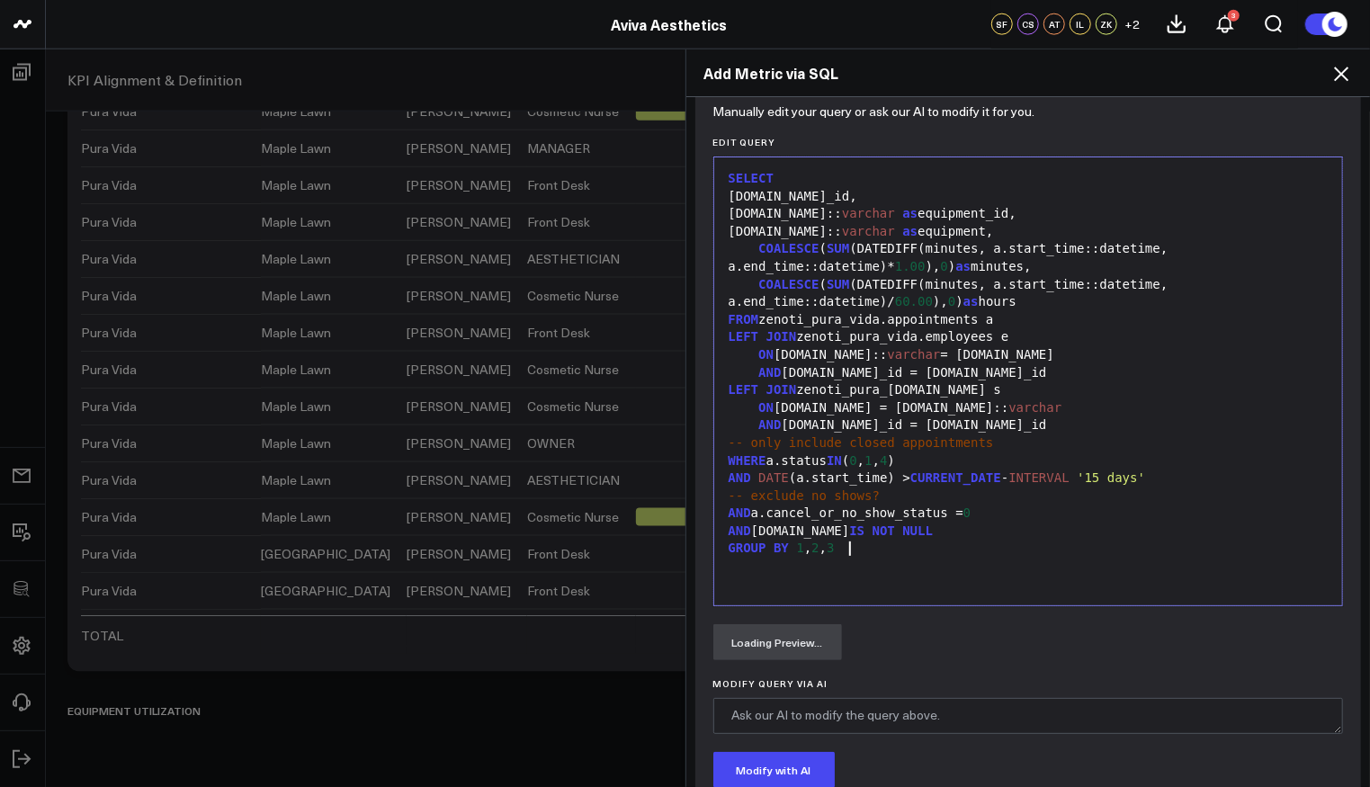
scroll to position [904, 0]
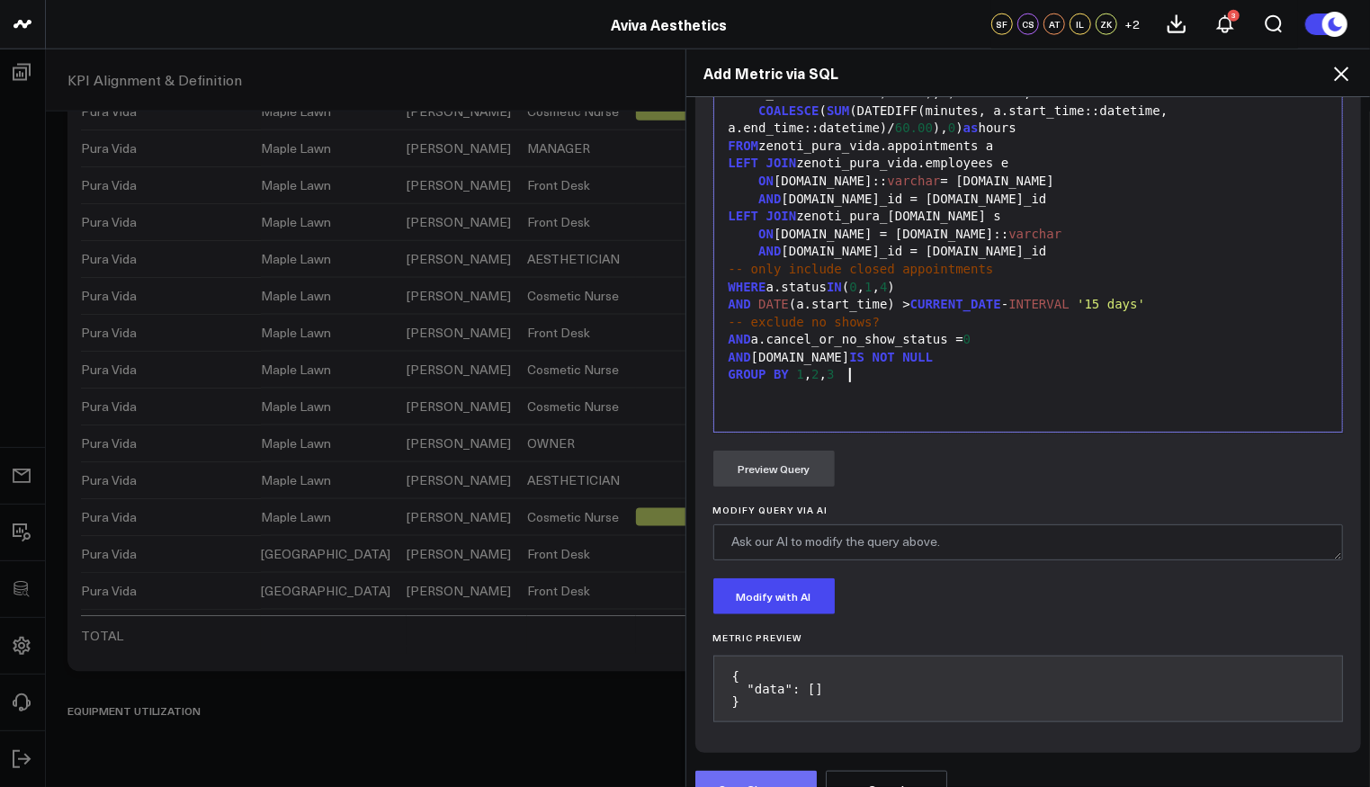
click at [763, 771] on button "Save Changes" at bounding box center [756, 789] width 121 height 36
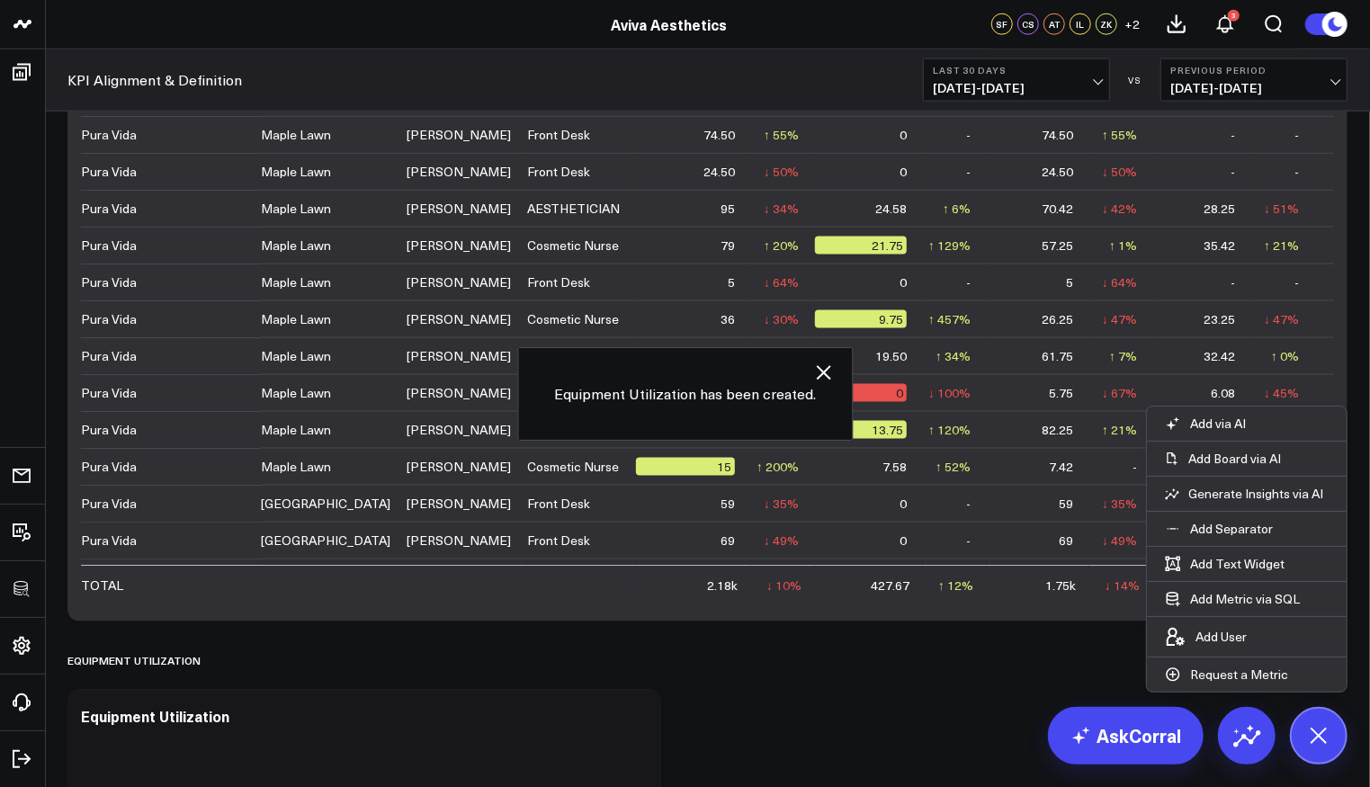
scroll to position [5789, 0]
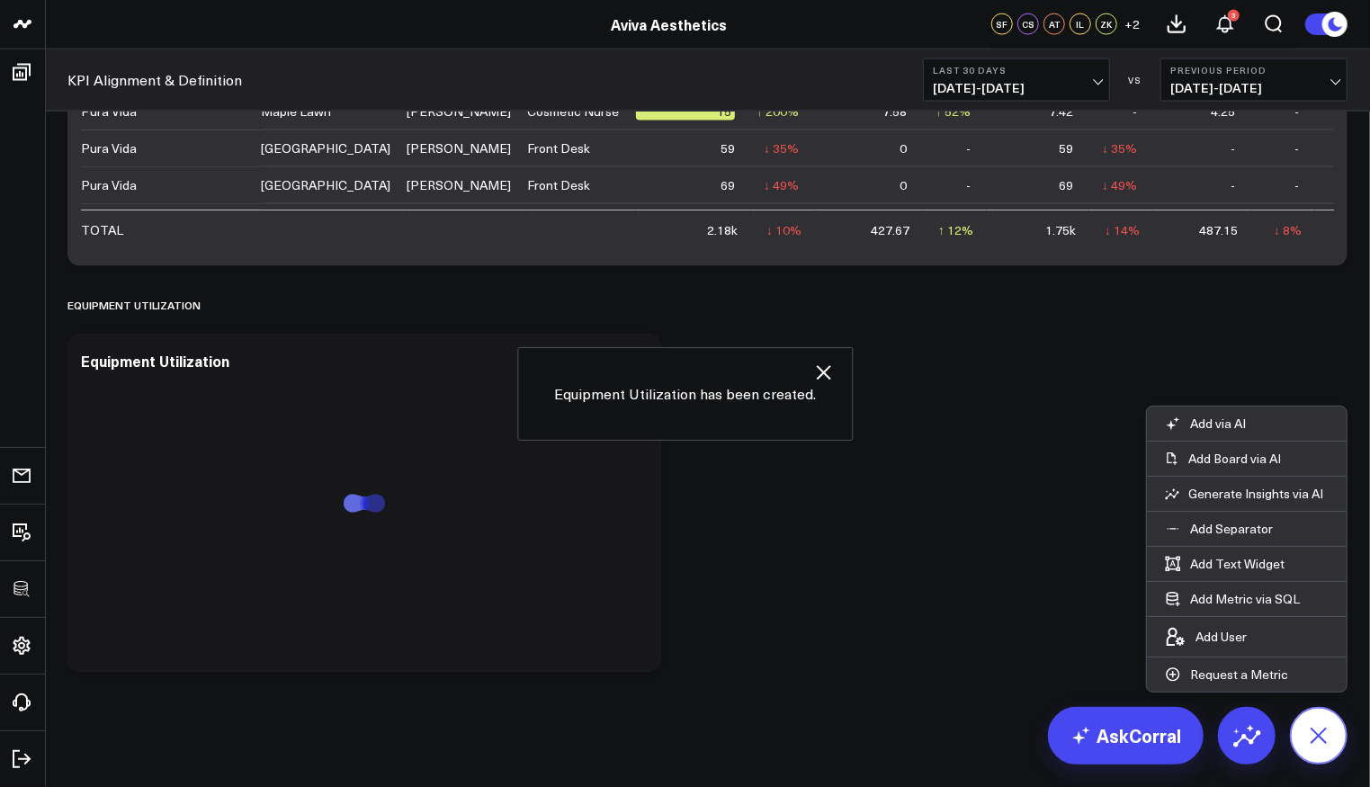
click at [1325, 739] on icon at bounding box center [1318, 735] width 40 height 40
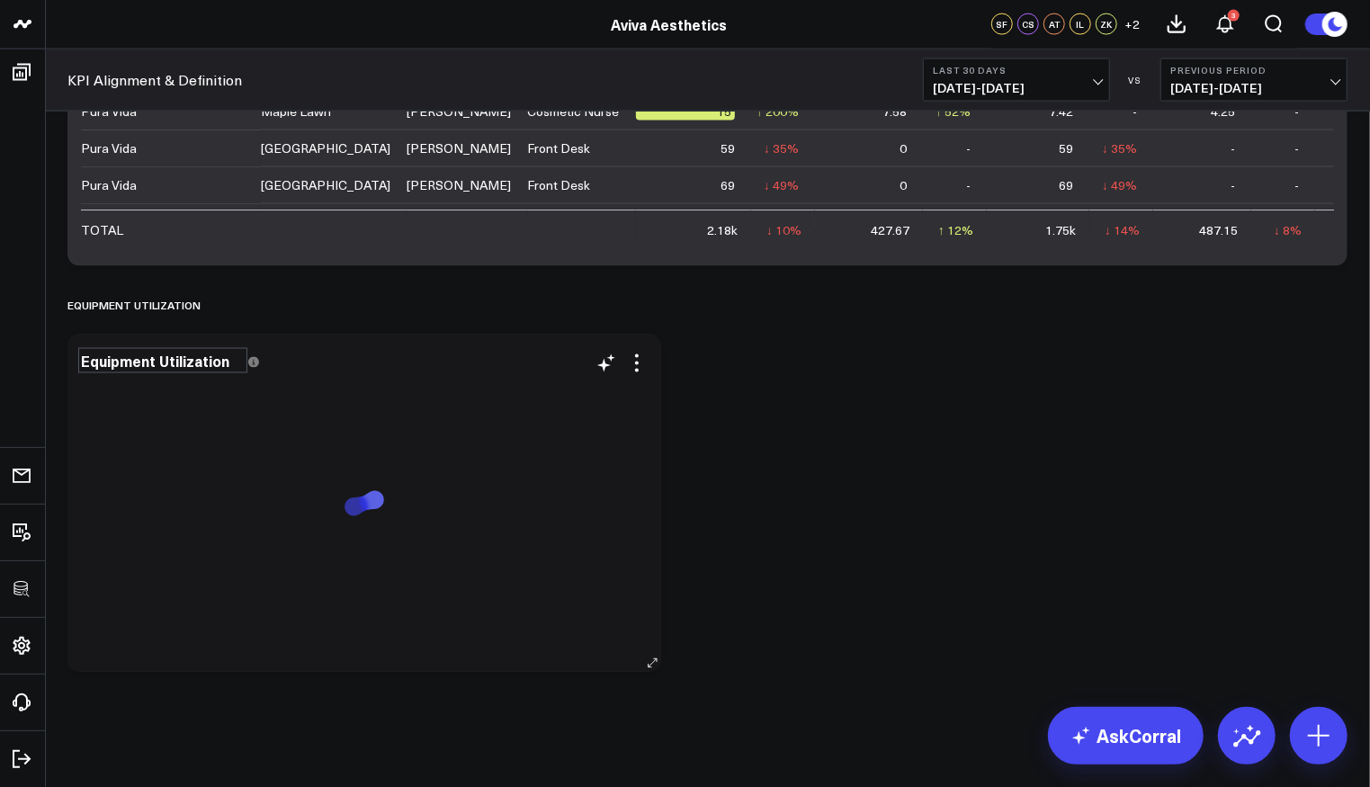
drag, startPoint x: 206, startPoint y: 364, endPoint x: 215, endPoint y: 362, distance: 9.4
click at [206, 364] on div "Equipment Utilization" at bounding box center [163, 361] width 164 height 20
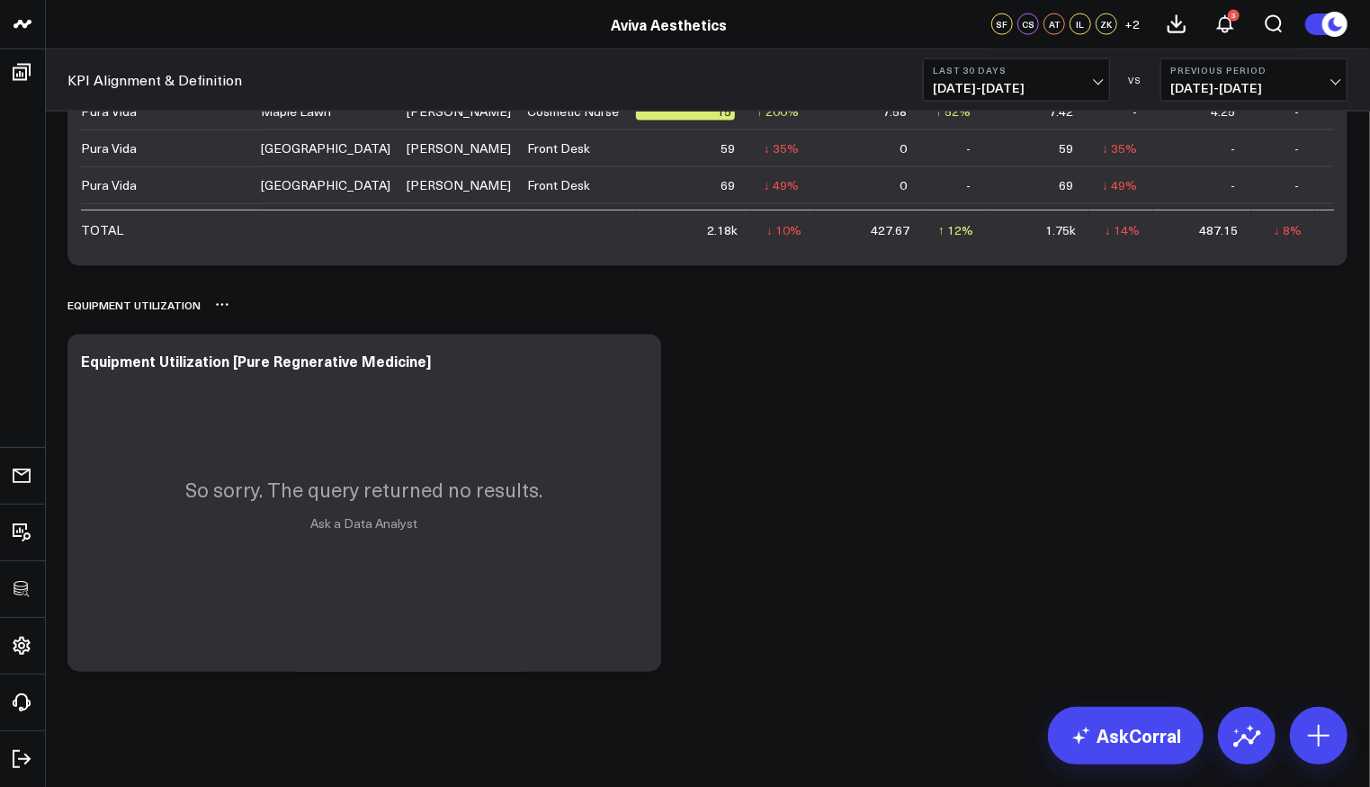
click at [945, 323] on div "Equipment Utilization" at bounding box center [707, 304] width 1280 height 41
click at [639, 364] on icon at bounding box center [637, 364] width 22 height 22
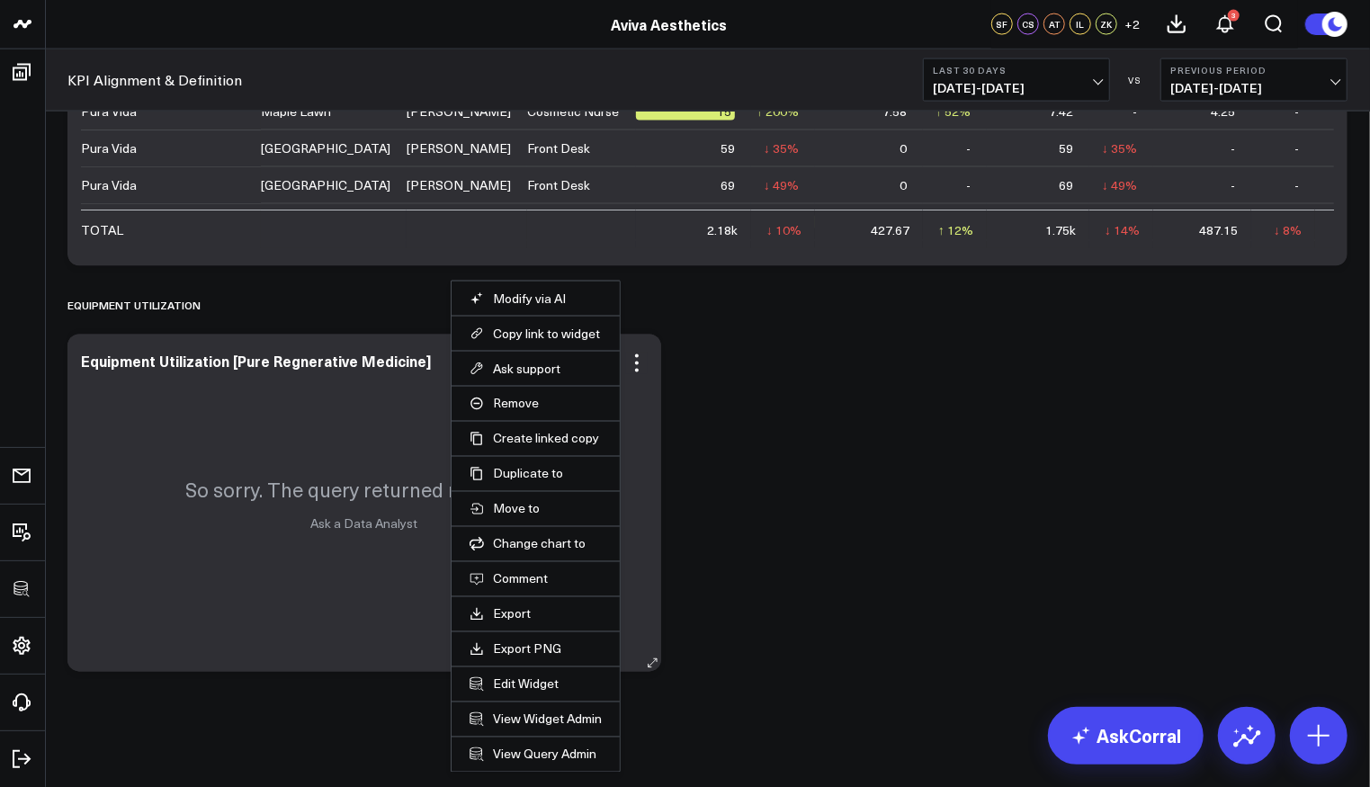
click at [525, 668] on li "Edit Widget" at bounding box center [536, 684] width 168 height 35
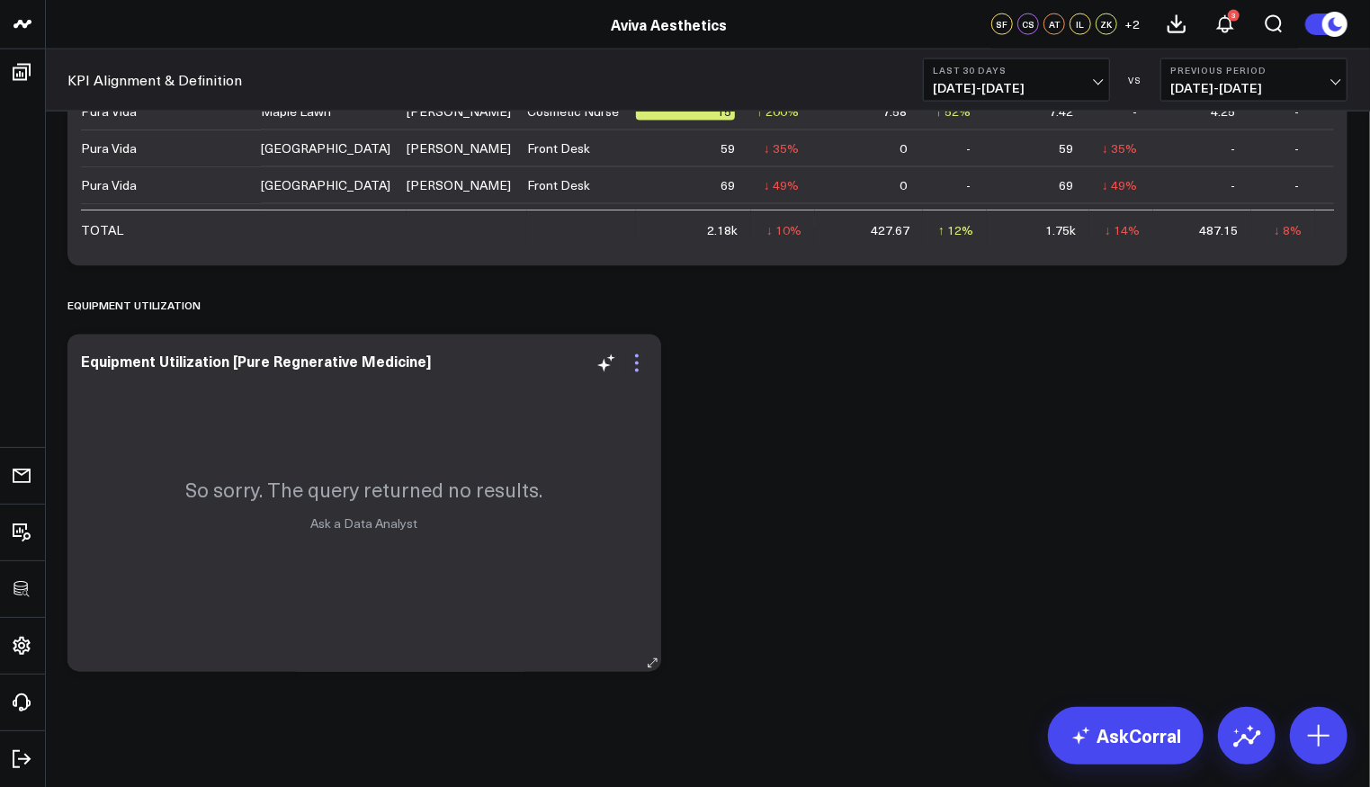
click at [644, 357] on icon at bounding box center [637, 364] width 22 height 22
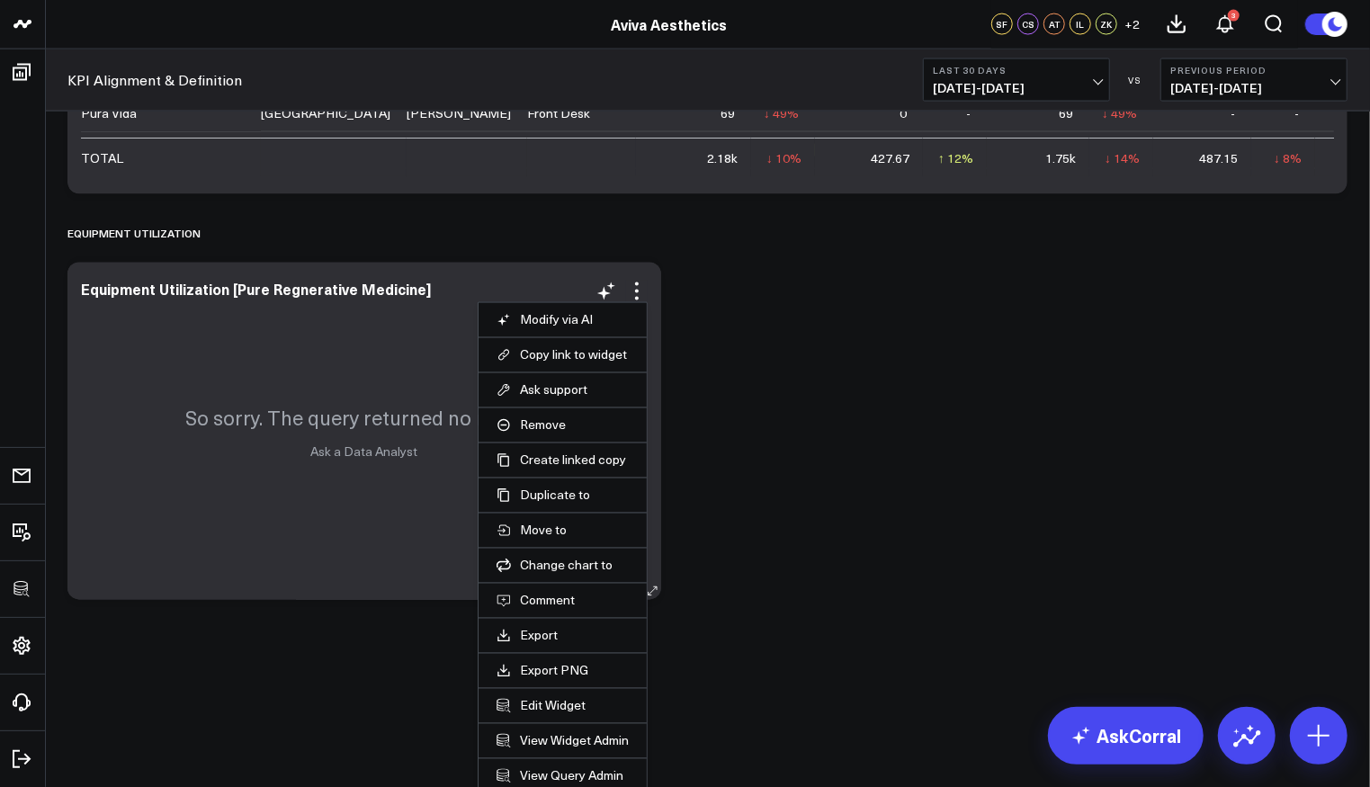
click at [570, 714] on li "Edit Widget" at bounding box center [563, 705] width 168 height 35
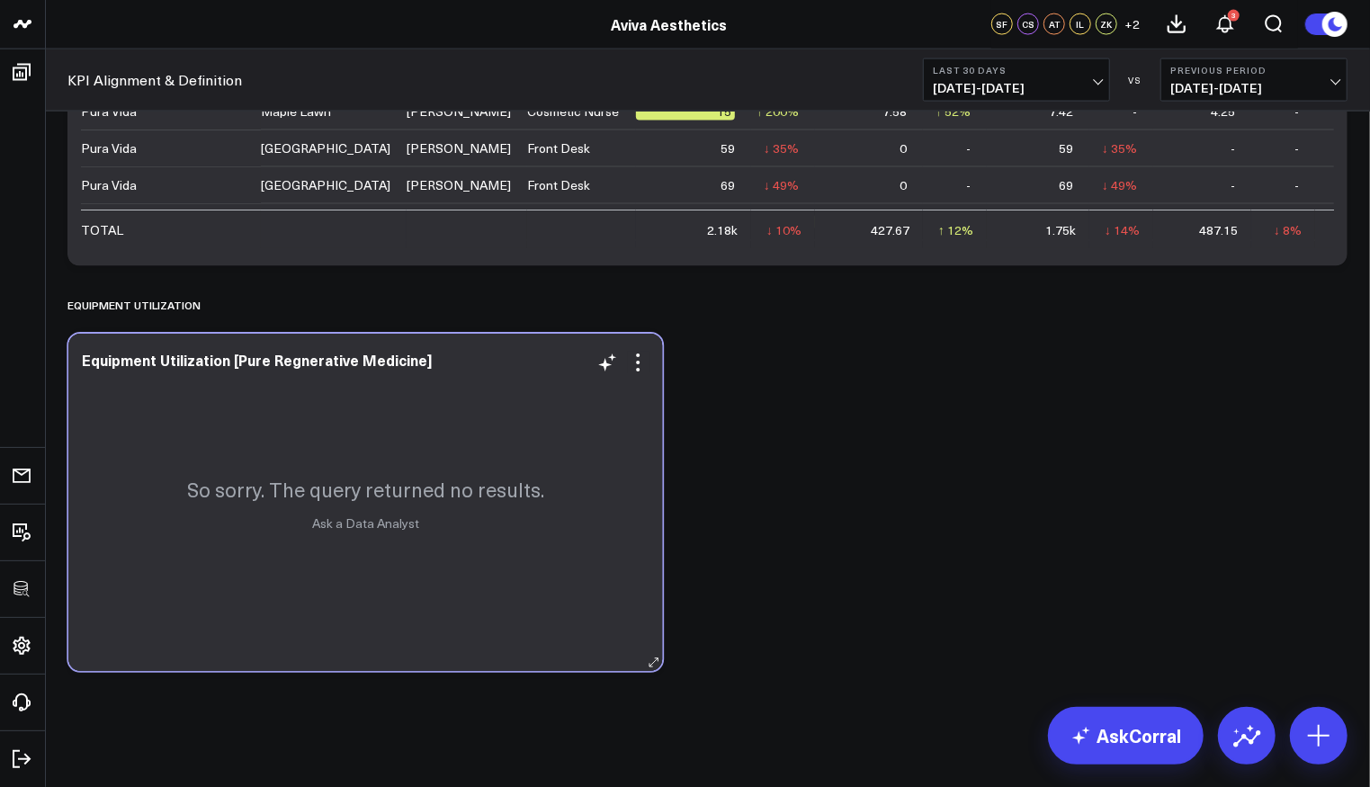
click at [630, 378] on div "So sorry. The query returned no results. Ask a Data Analyst" at bounding box center [365, 502] width 594 height 337
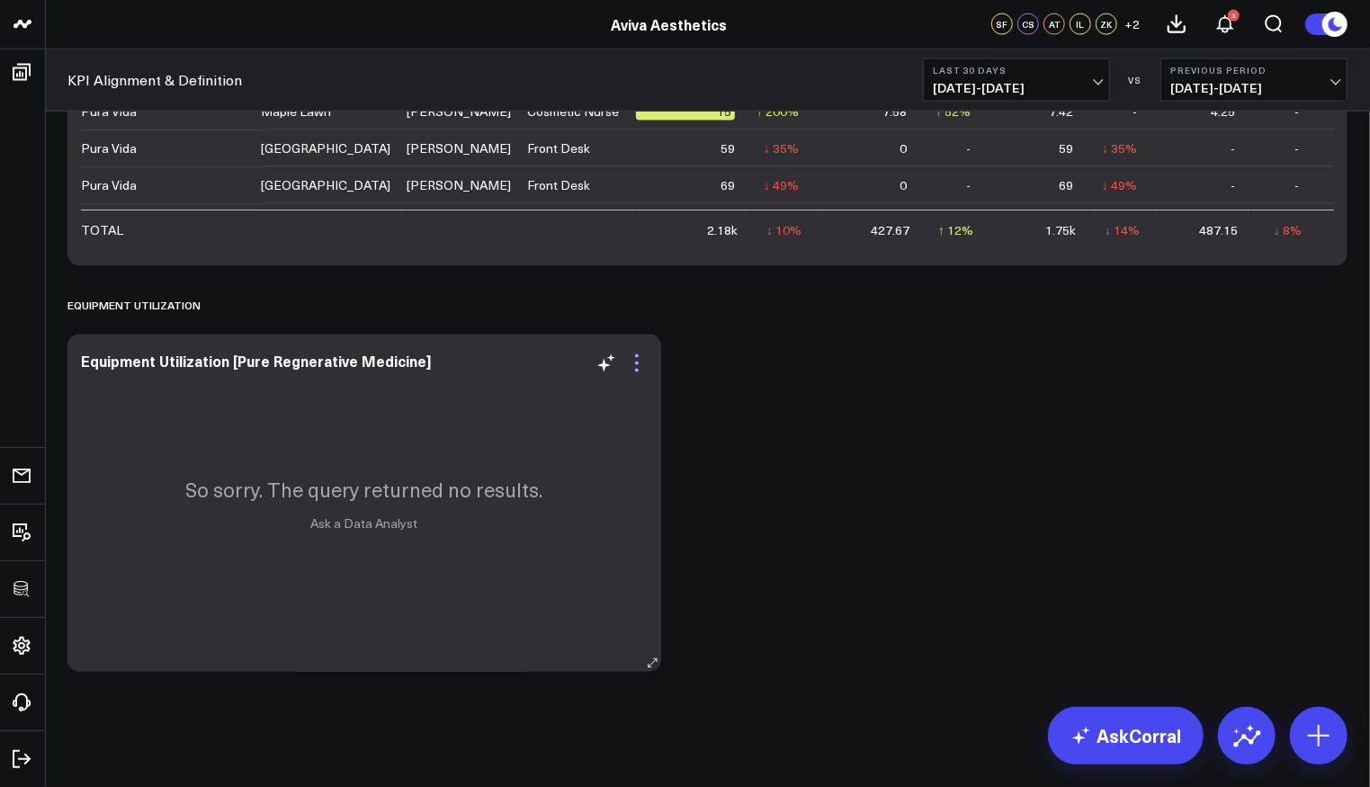
click at [633, 368] on icon at bounding box center [637, 364] width 22 height 22
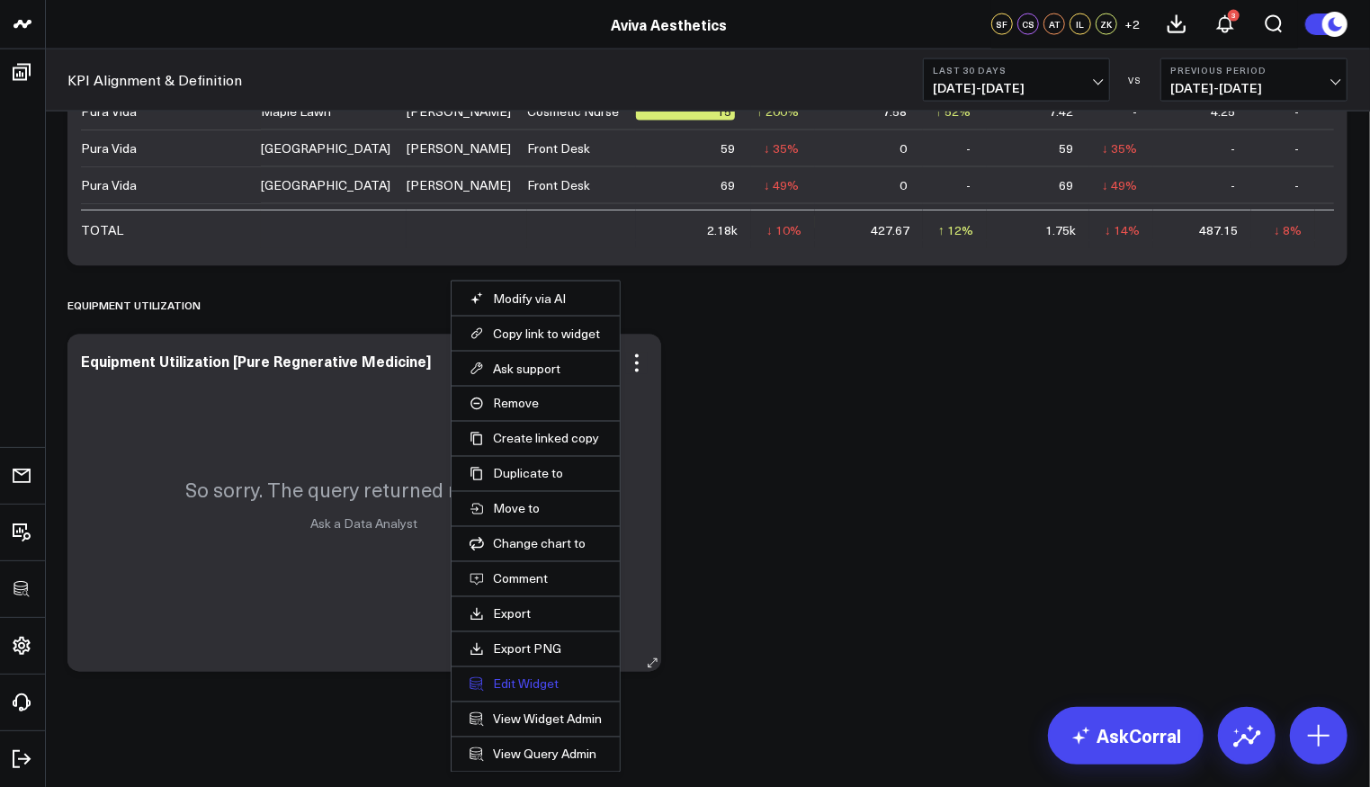
click at [522, 677] on button "Edit Widget" at bounding box center [536, 685] width 132 height 16
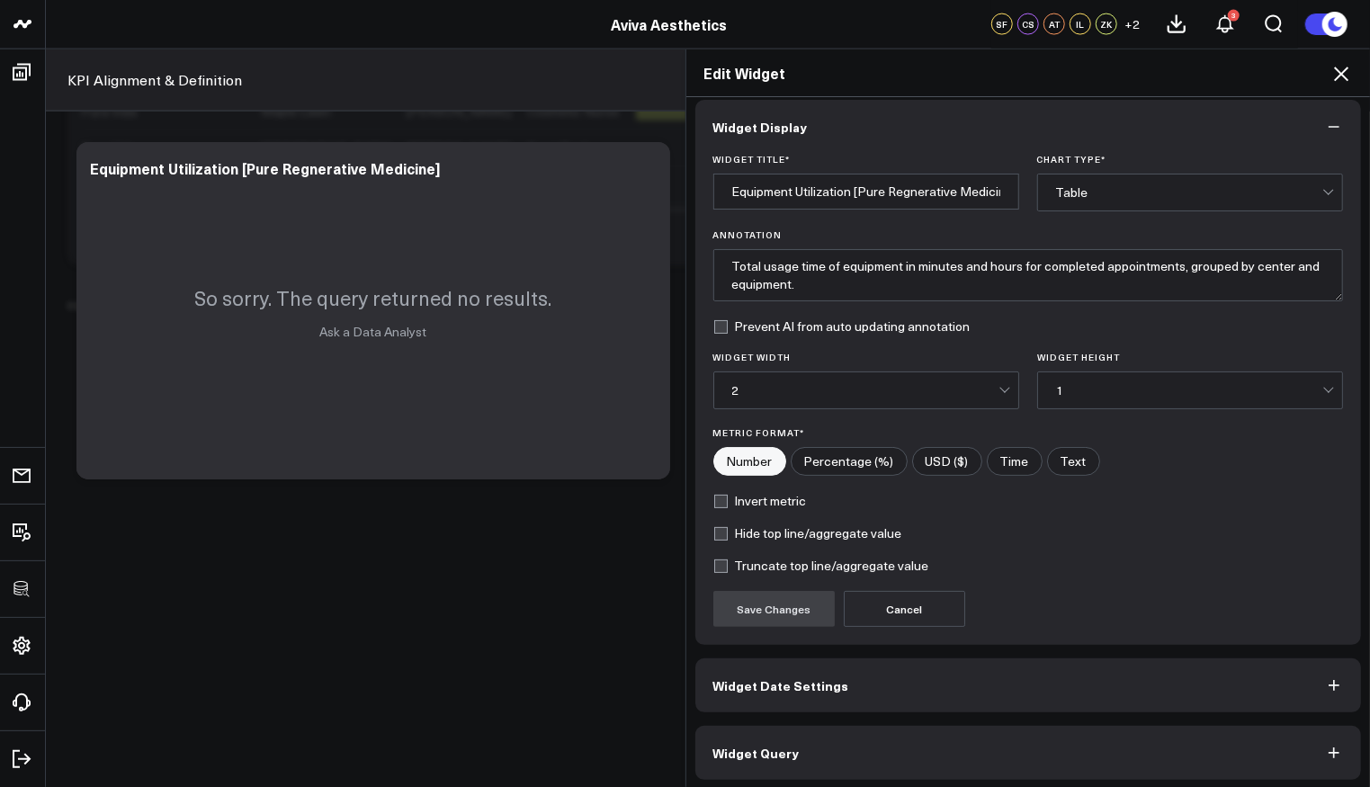
scroll to position [12, 0]
click at [781, 745] on span "Widget Query" at bounding box center [757, 752] width 86 height 14
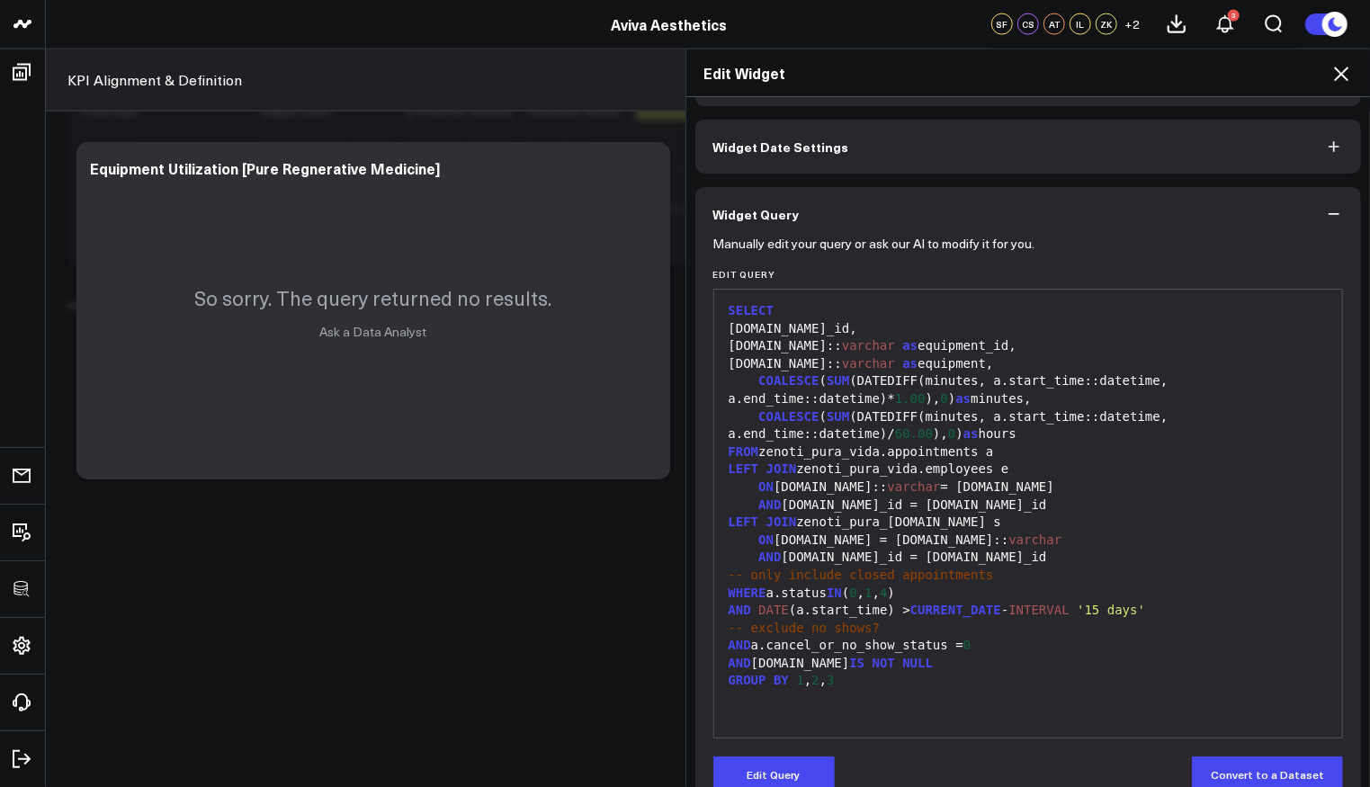
scroll to position [93, 0]
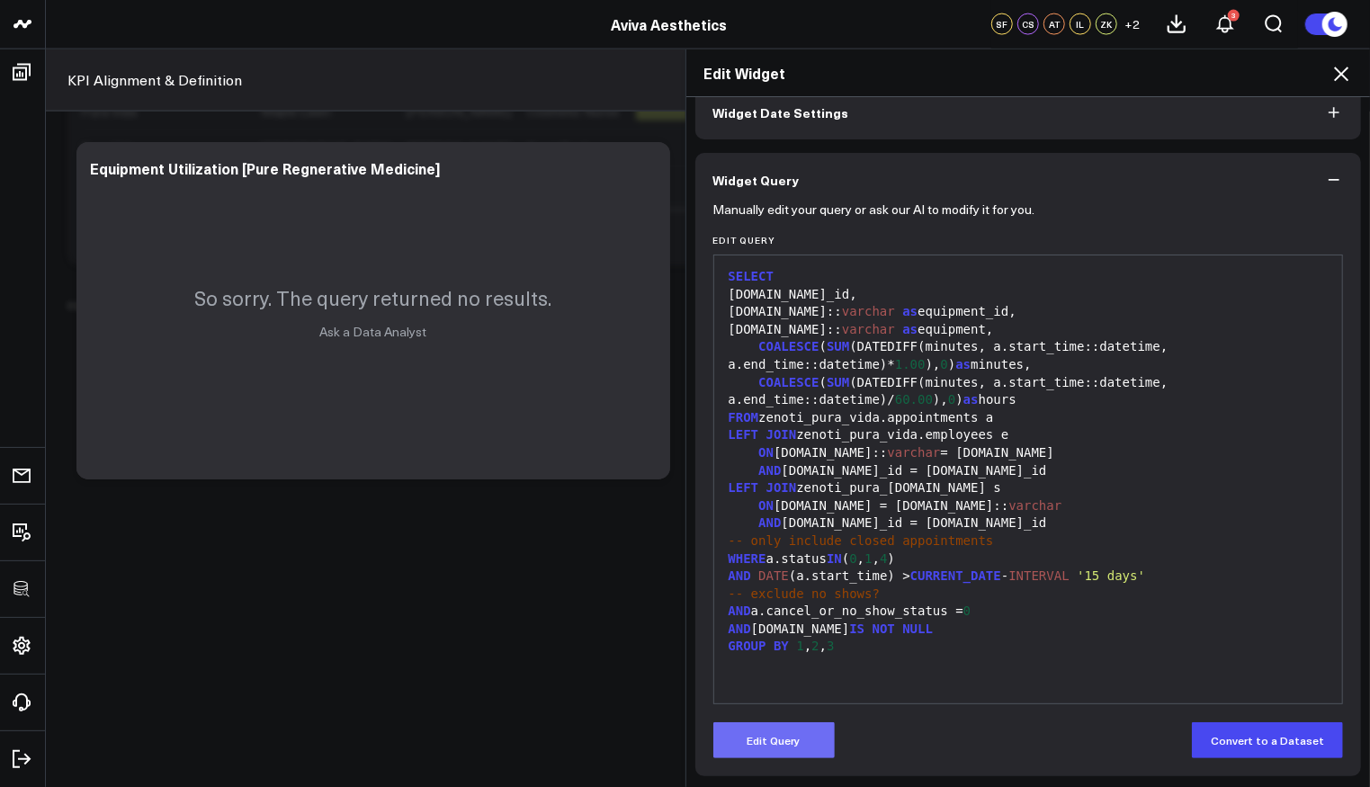
click at [777, 749] on button "Edit Query" at bounding box center [774, 741] width 121 height 36
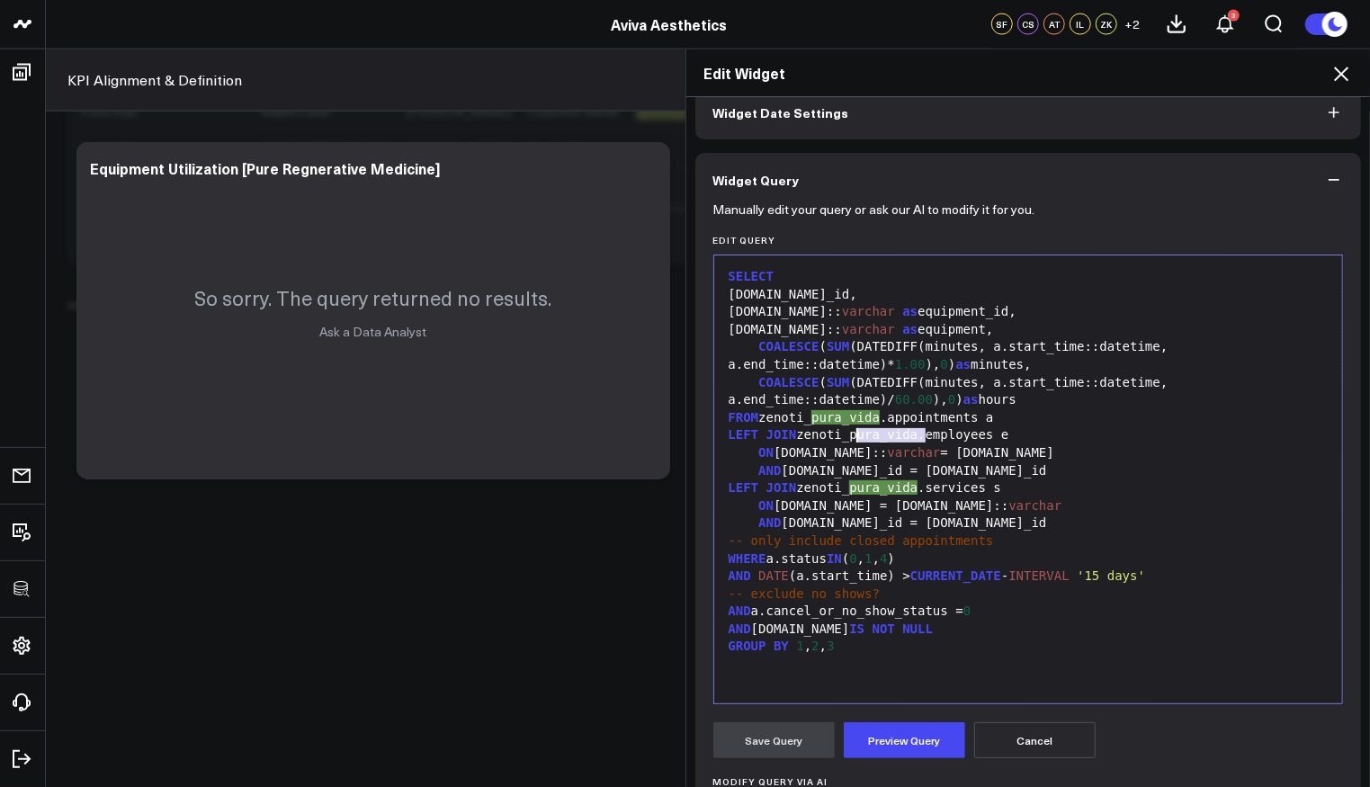
drag, startPoint x: 916, startPoint y: 434, endPoint x: 849, endPoint y: 428, distance: 66.8
click at [848, 431] on div "LEFT JOIN zenoti_pura_vida.employees e" at bounding box center [1028, 436] width 611 height 18
drag, startPoint x: 880, startPoint y: 418, endPoint x: 811, endPoint y: 417, distance: 69.3
click at [810, 417] on div "FROM zenoti_pura_vida.appointments a" at bounding box center [1028, 418] width 611 height 18
drag, startPoint x: 848, startPoint y: 490, endPoint x: 917, endPoint y: 488, distance: 69.3
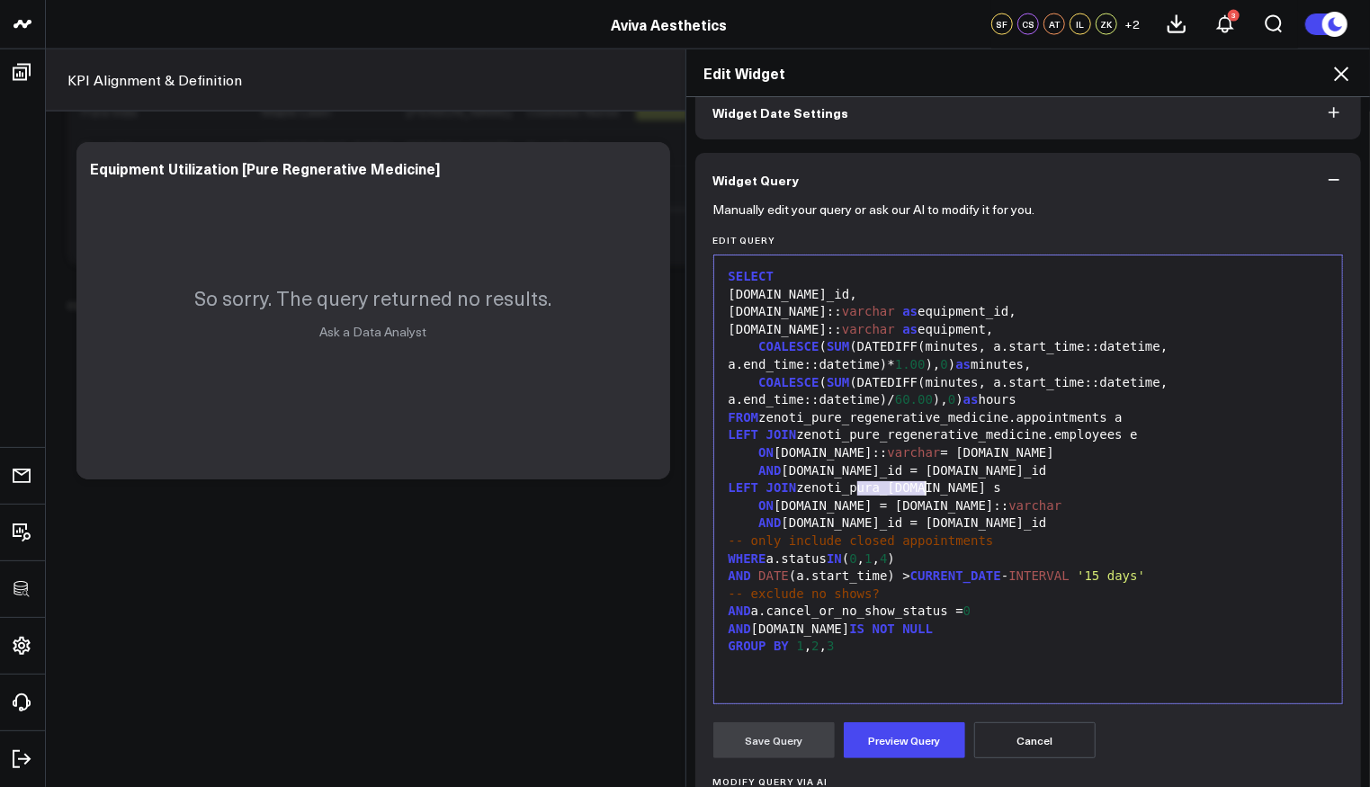
click at [917, 488] on div "LEFT JOIN zenoti_pura_vida.services s" at bounding box center [1028, 489] width 611 height 18
click at [907, 727] on button "Preview Query" at bounding box center [904, 741] width 121 height 36
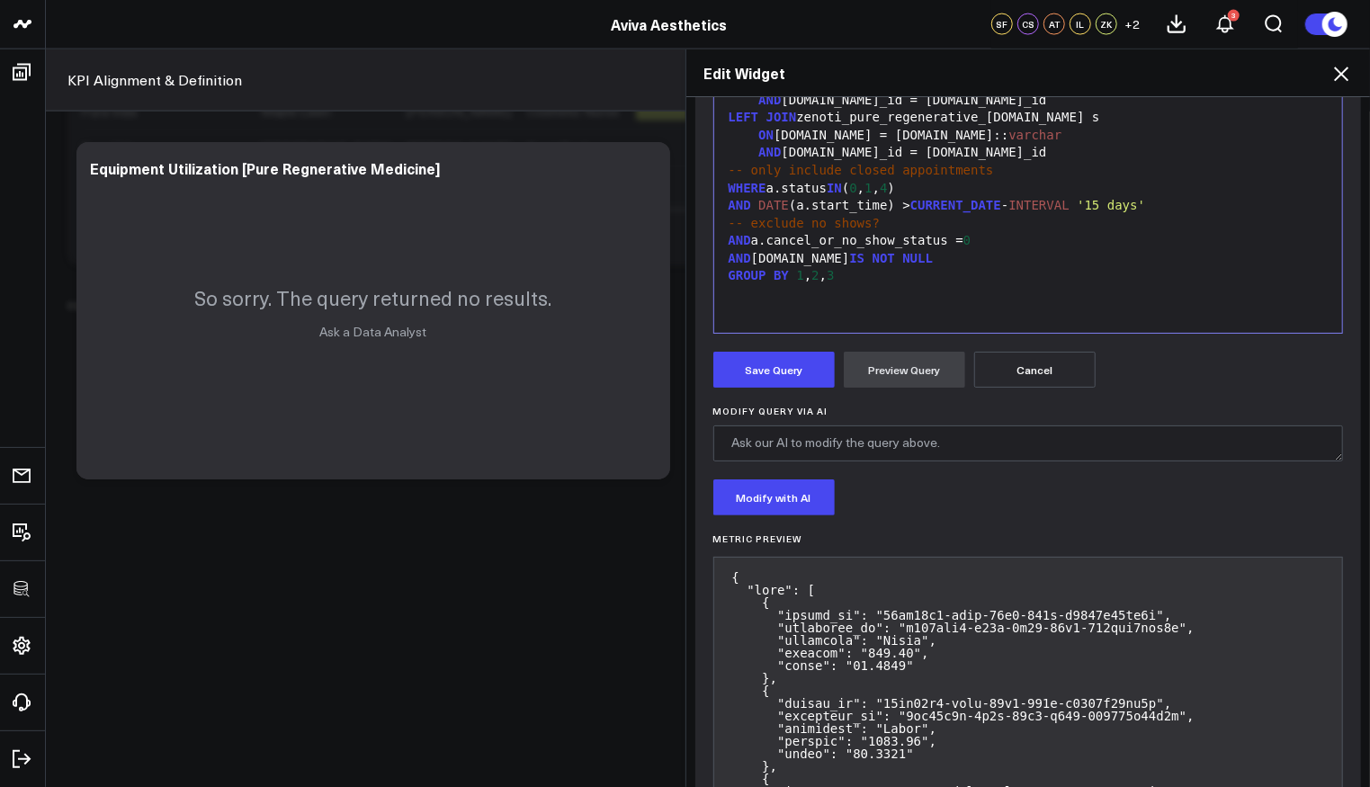
scroll to position [694, 0]
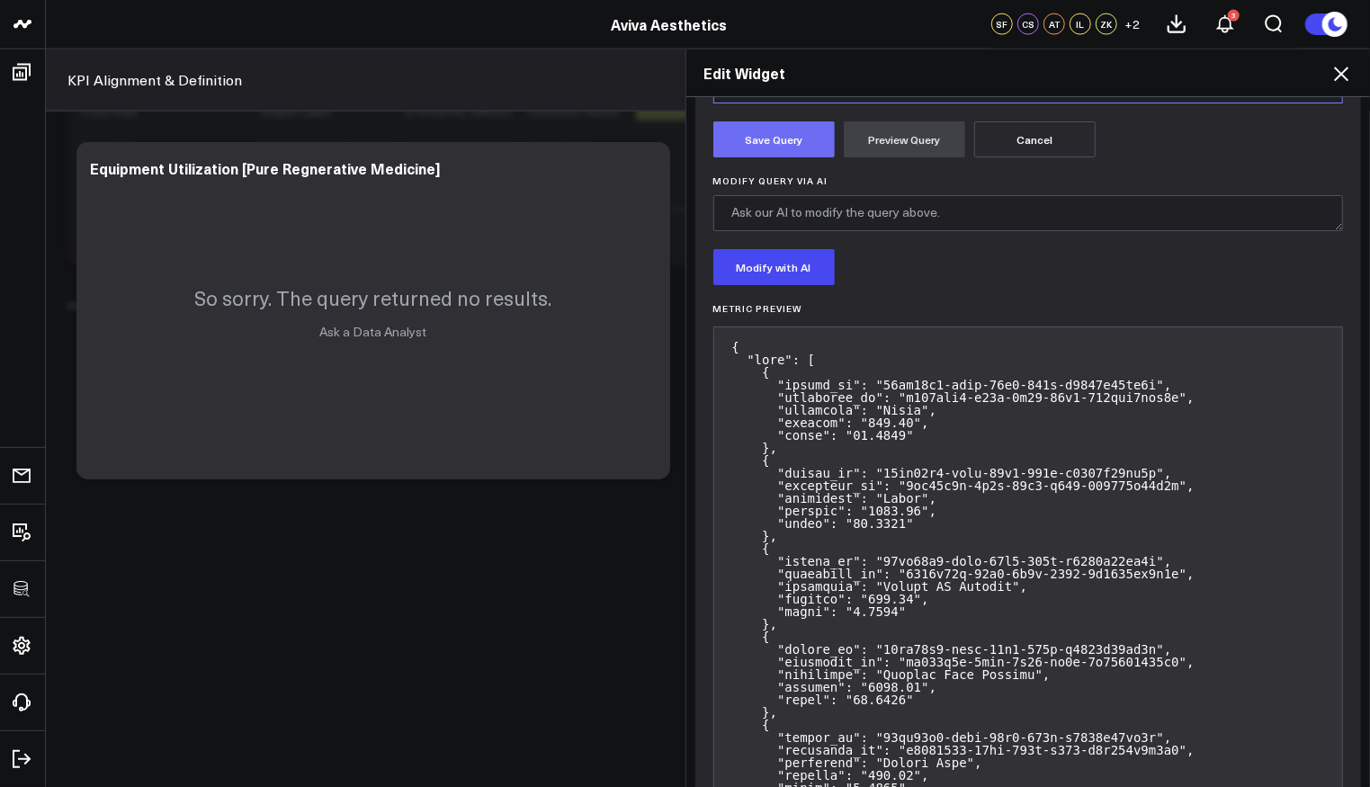
click at [745, 130] on button "Save Query" at bounding box center [774, 139] width 121 height 36
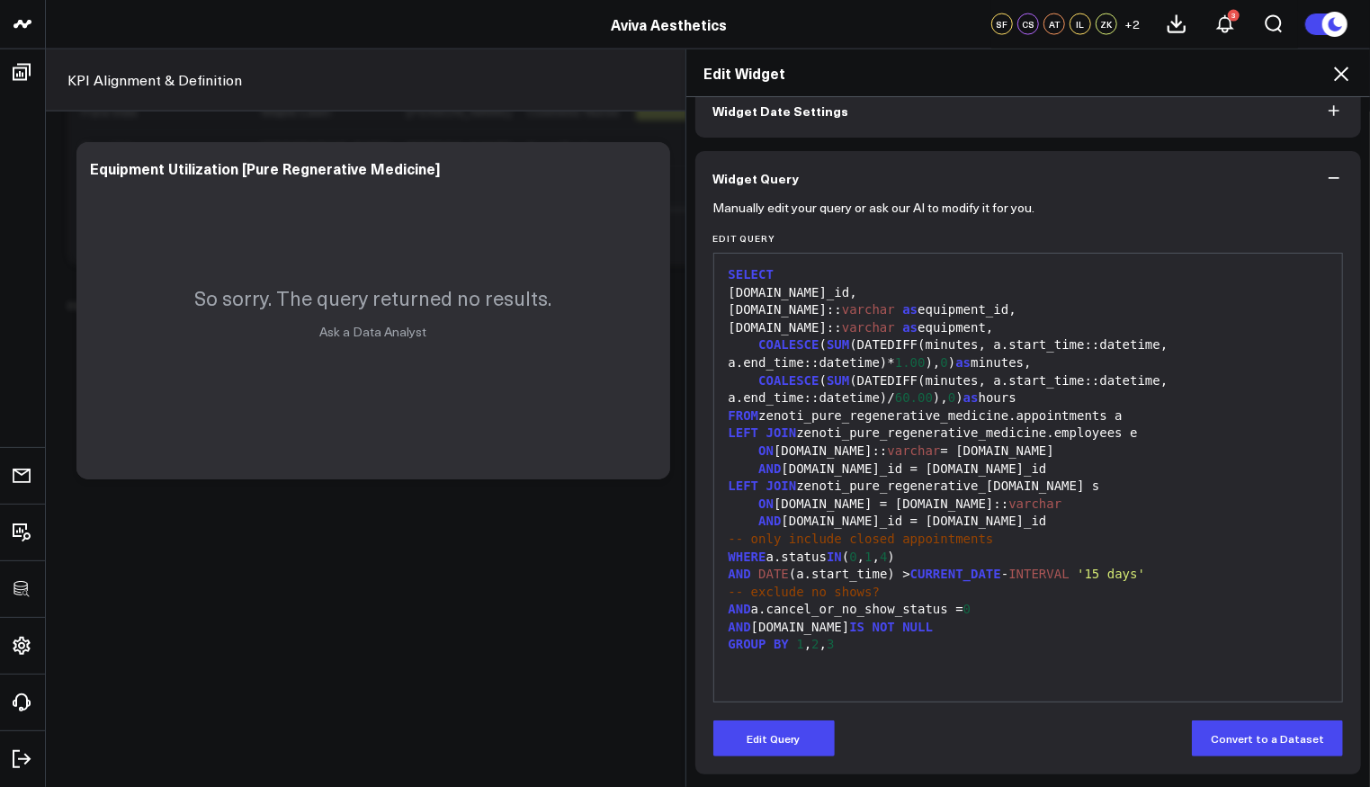
scroll to position [93, 0]
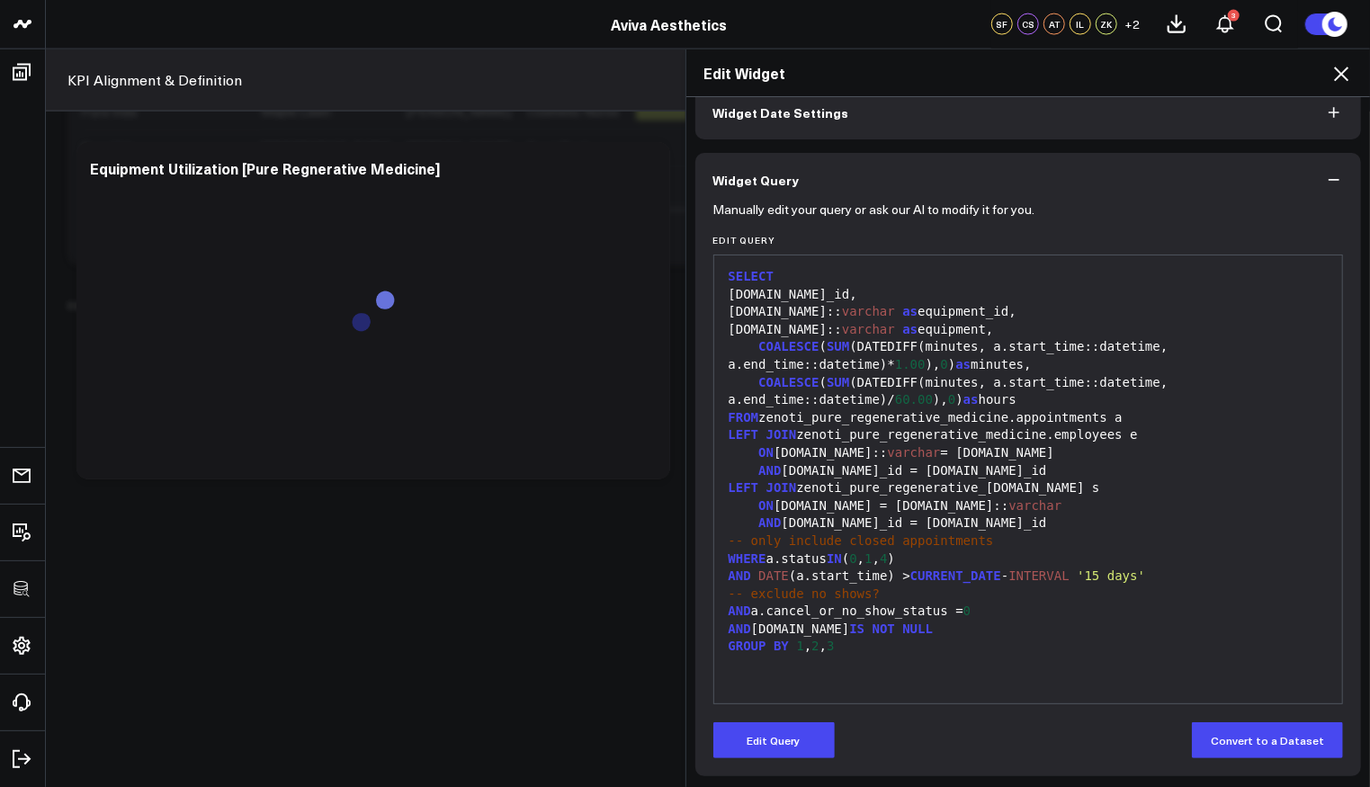
click at [1347, 70] on icon at bounding box center [1342, 74] width 22 height 22
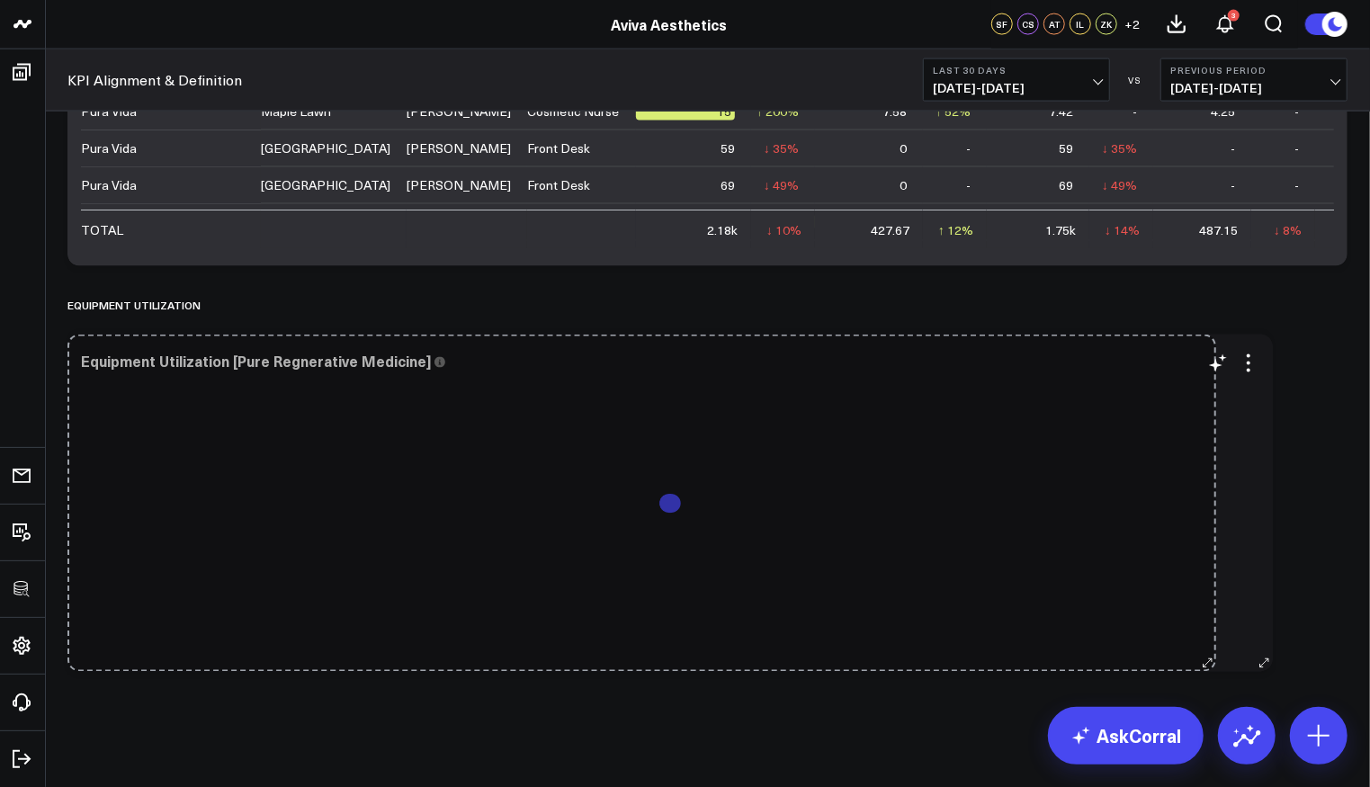
drag, startPoint x: 650, startPoint y: 664, endPoint x: 1205, endPoint y: 620, distance: 556.9
click at [1205, 620] on div "Equipment Utilization [Pure Regnerative Medicine] So sorry. The query returned …" at bounding box center [670, 503] width 1206 height 337
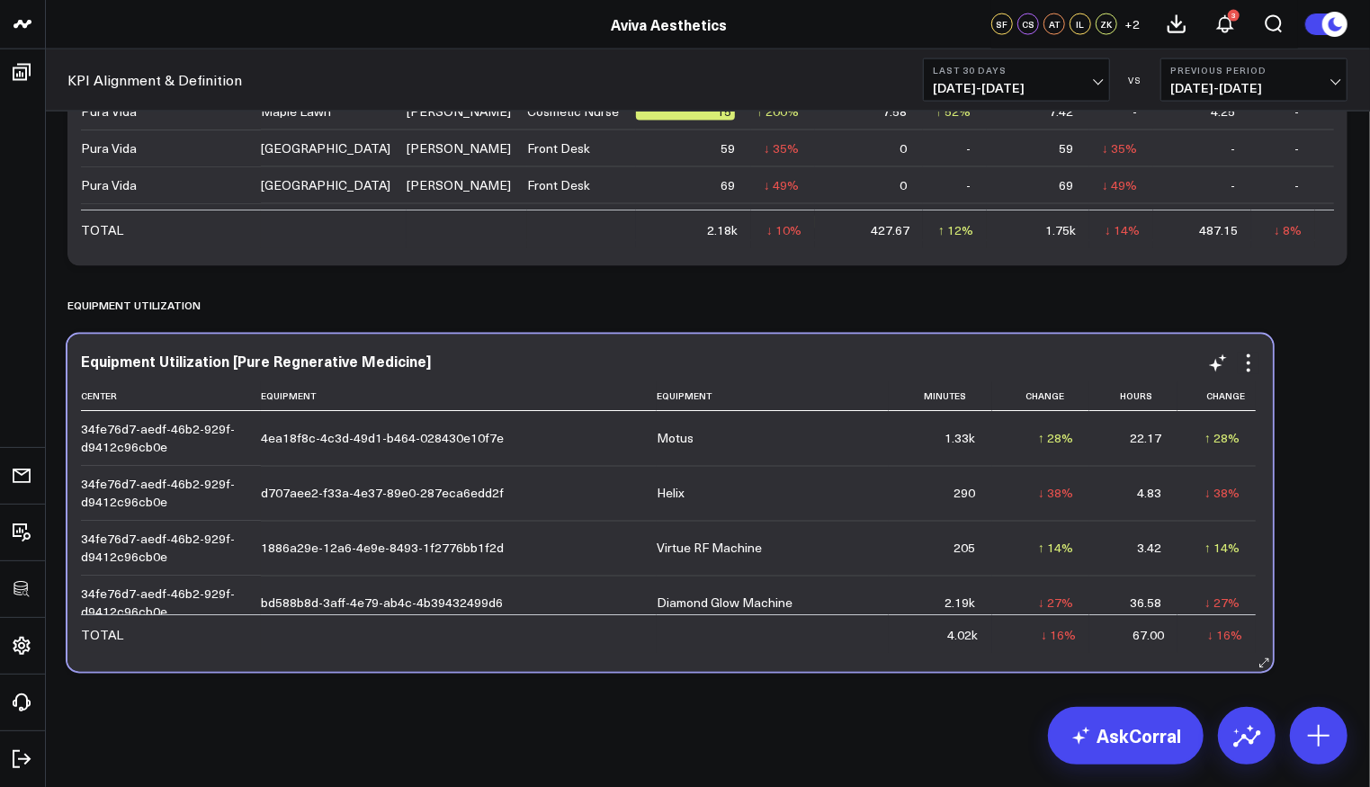
click at [427, 367] on div "Equipment Utilization [Pure Regnerative Medicine]" at bounding box center [670, 363] width 1179 height 21
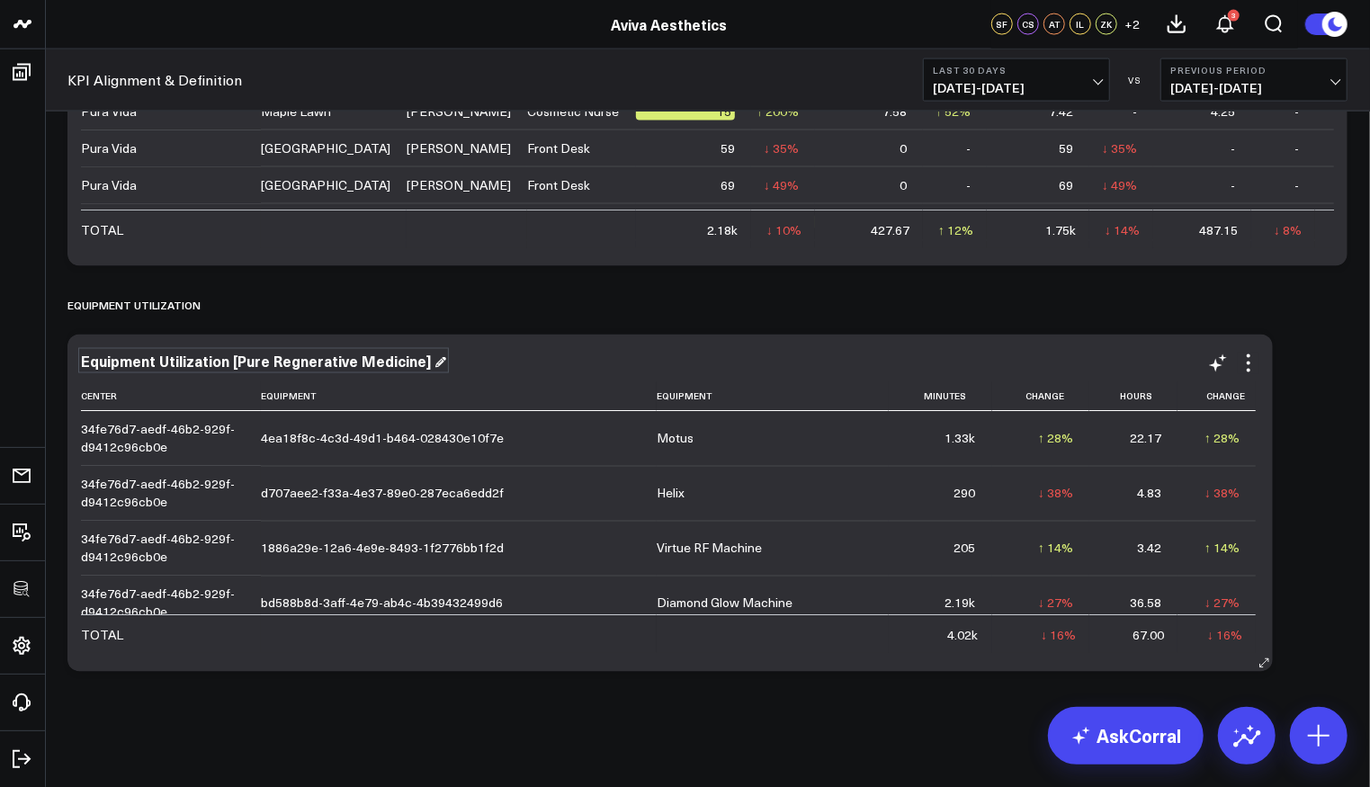
click at [418, 361] on div "Equipment Utilization [Pure Regnerative Medicine]" at bounding box center [263, 361] width 365 height 20
click at [417, 361] on div "Equipment Utilization [Pure Regnerative Medicine]" at bounding box center [263, 361] width 365 height 20
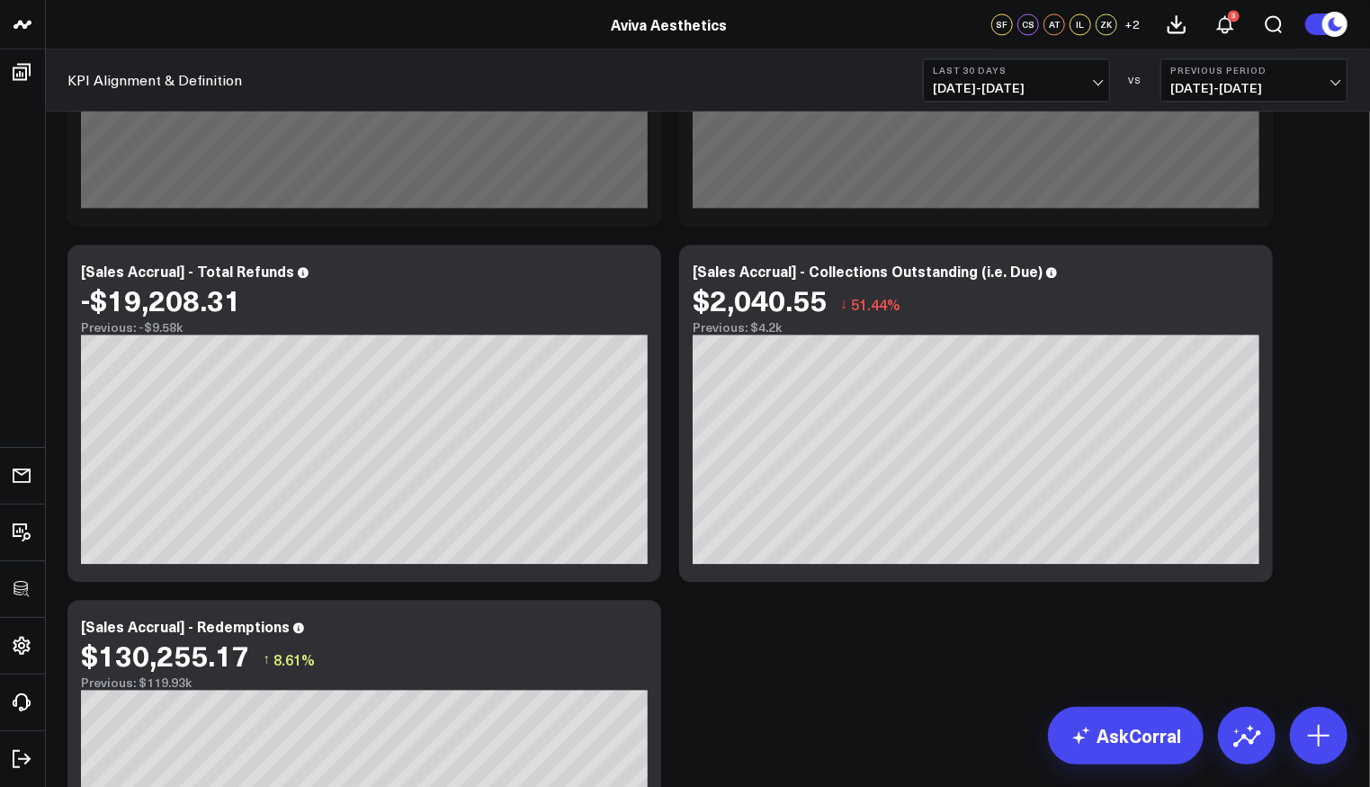
scroll to position [3506, 0]
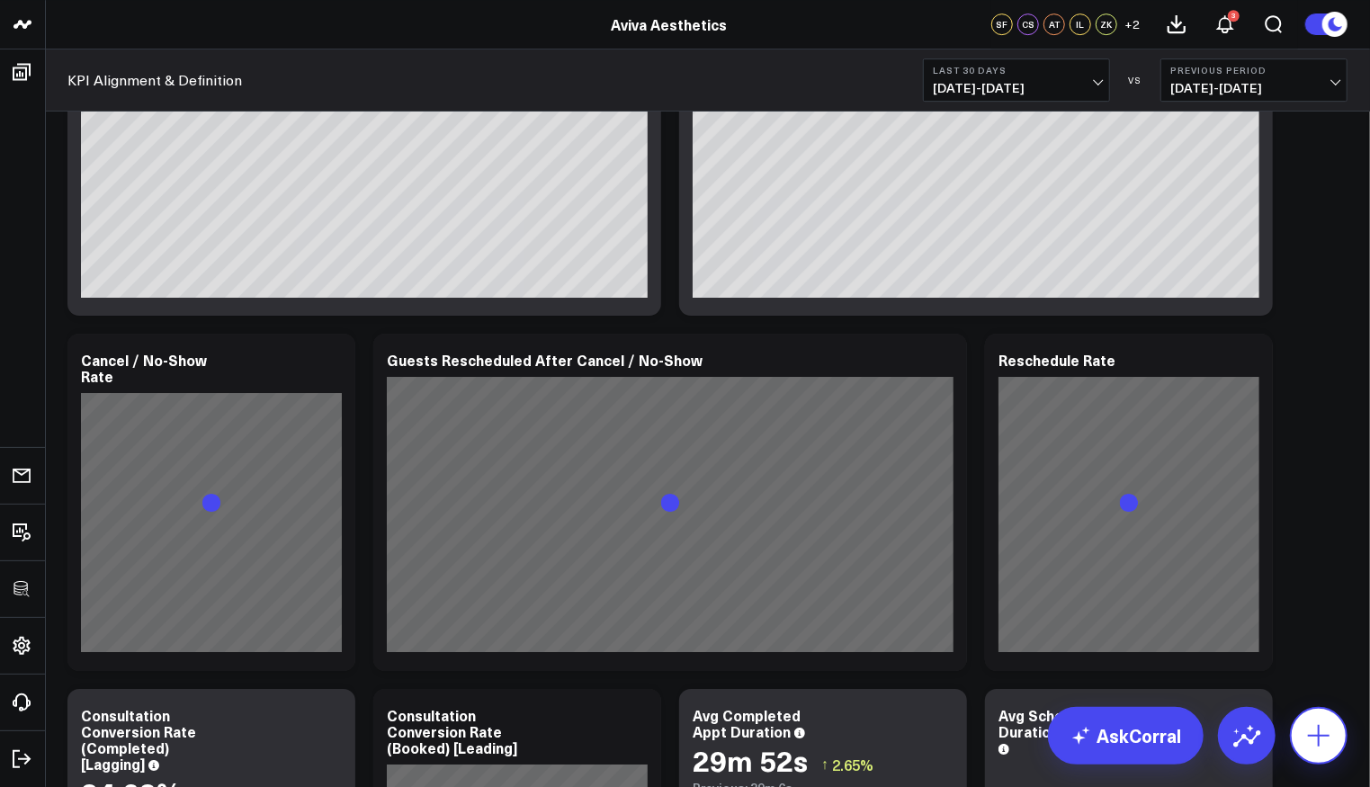
click at [1340, 740] on button at bounding box center [1319, 736] width 58 height 58
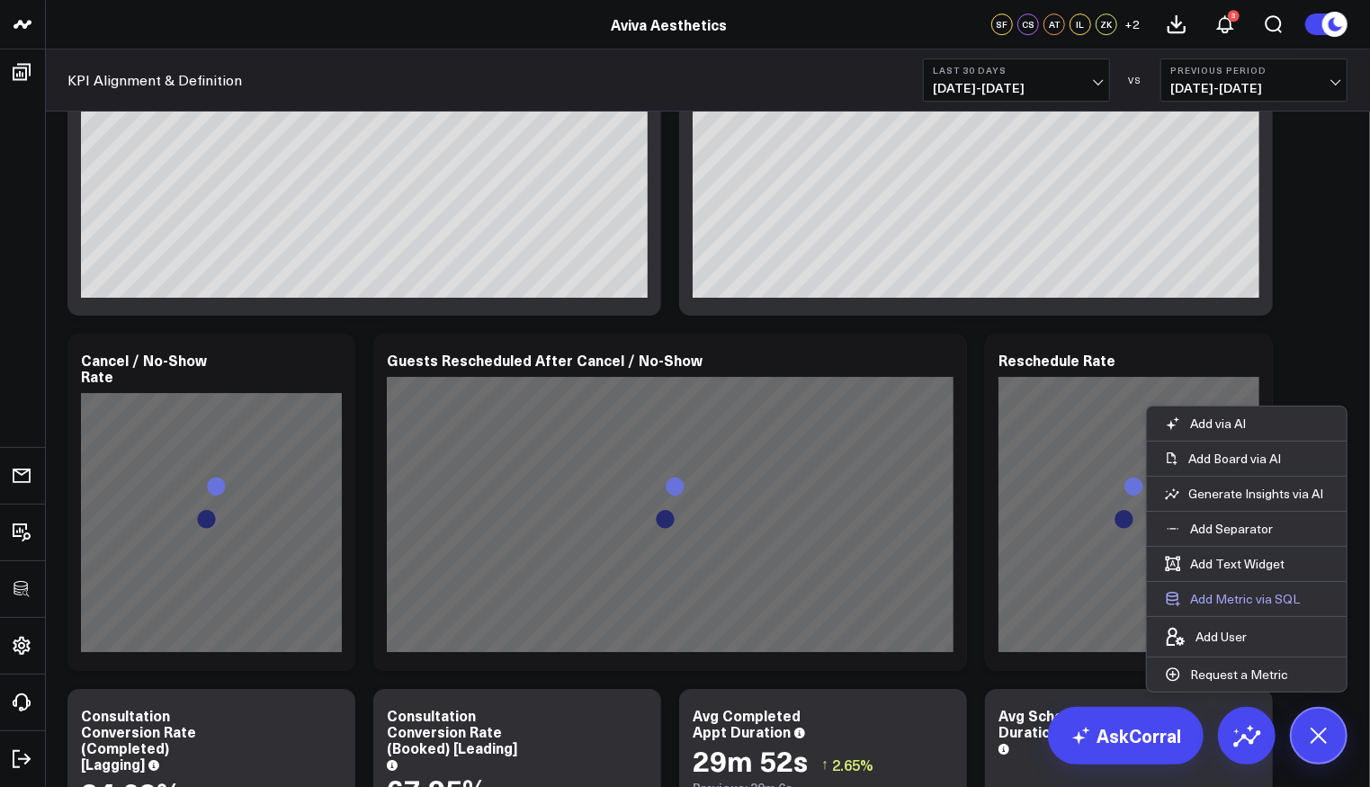
click at [1255, 606] on button "Add Metric via SQL" at bounding box center [1232, 599] width 171 height 34
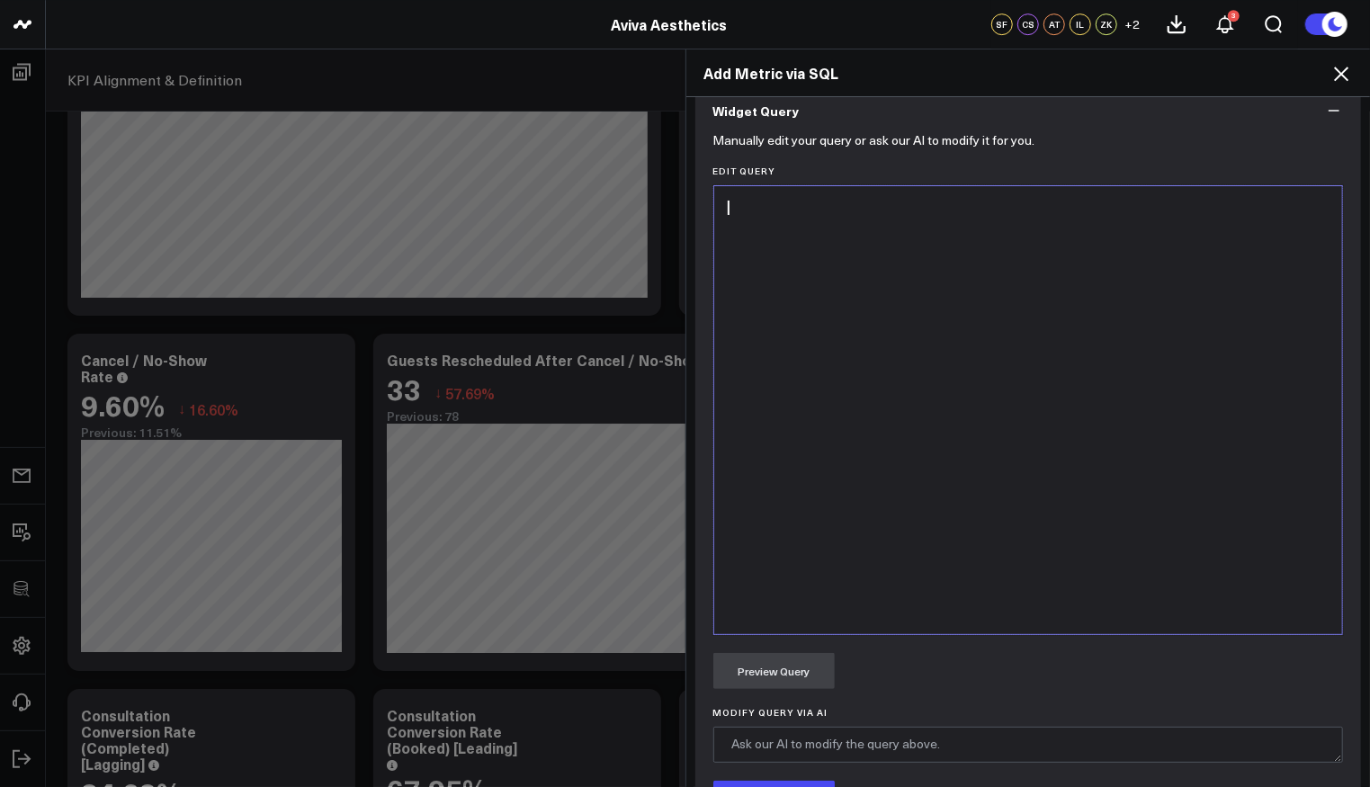
click at [898, 478] on div at bounding box center [1028, 410] width 611 height 430
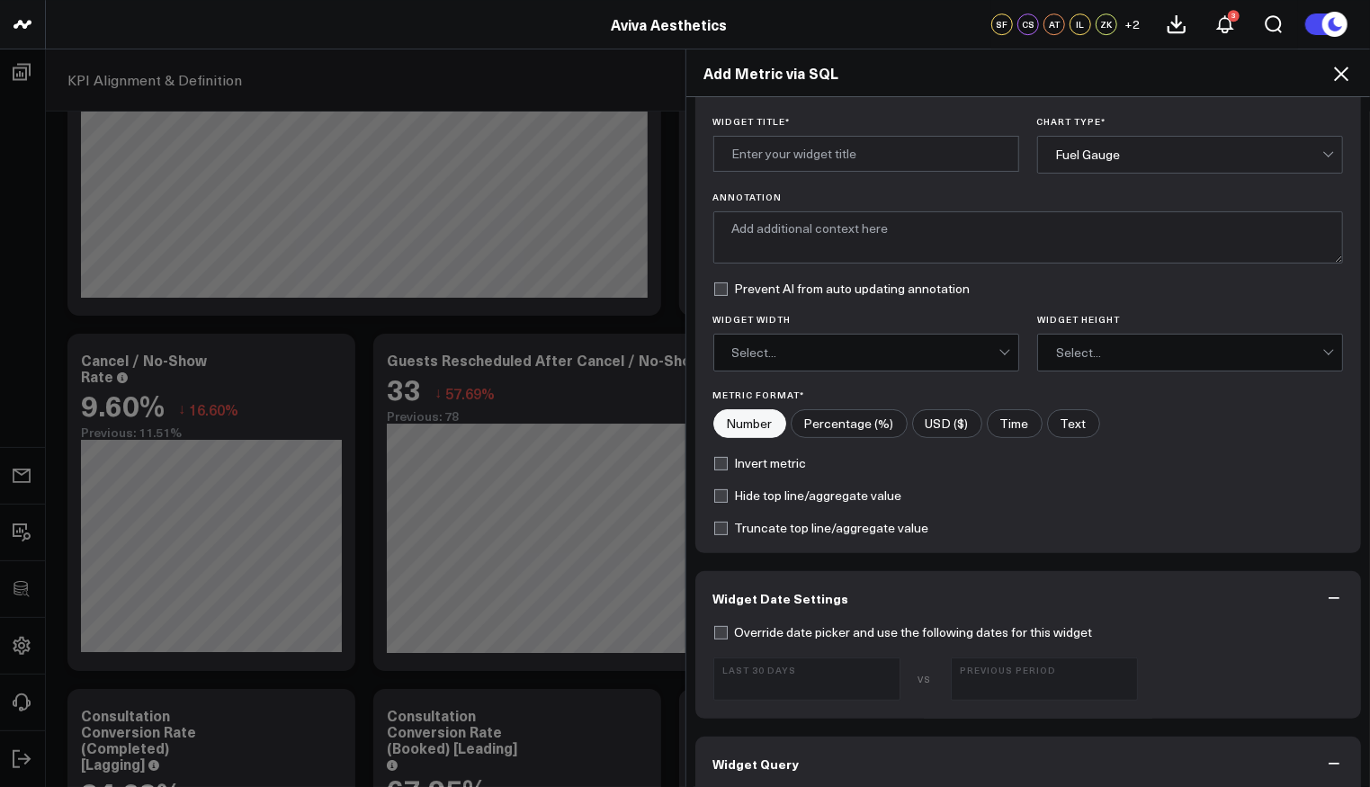
scroll to position [0, 0]
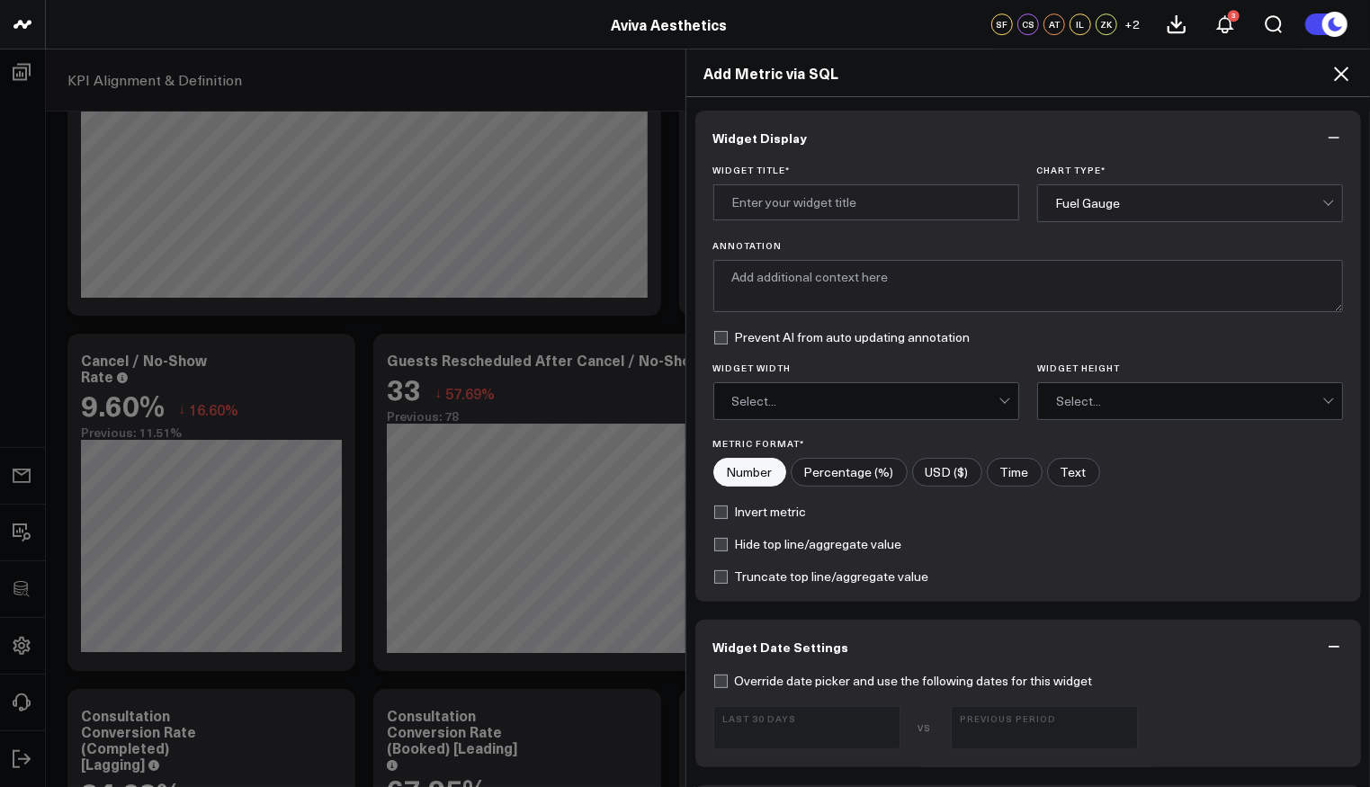
click at [851, 181] on div "Widget Title *" at bounding box center [867, 194] width 306 height 58
click at [847, 201] on input "Widget Title *" at bounding box center [867, 202] width 306 height 36
type input "Avg Price Per Service Sold"
click at [1092, 209] on div "Fuel Gauge" at bounding box center [1189, 203] width 266 height 14
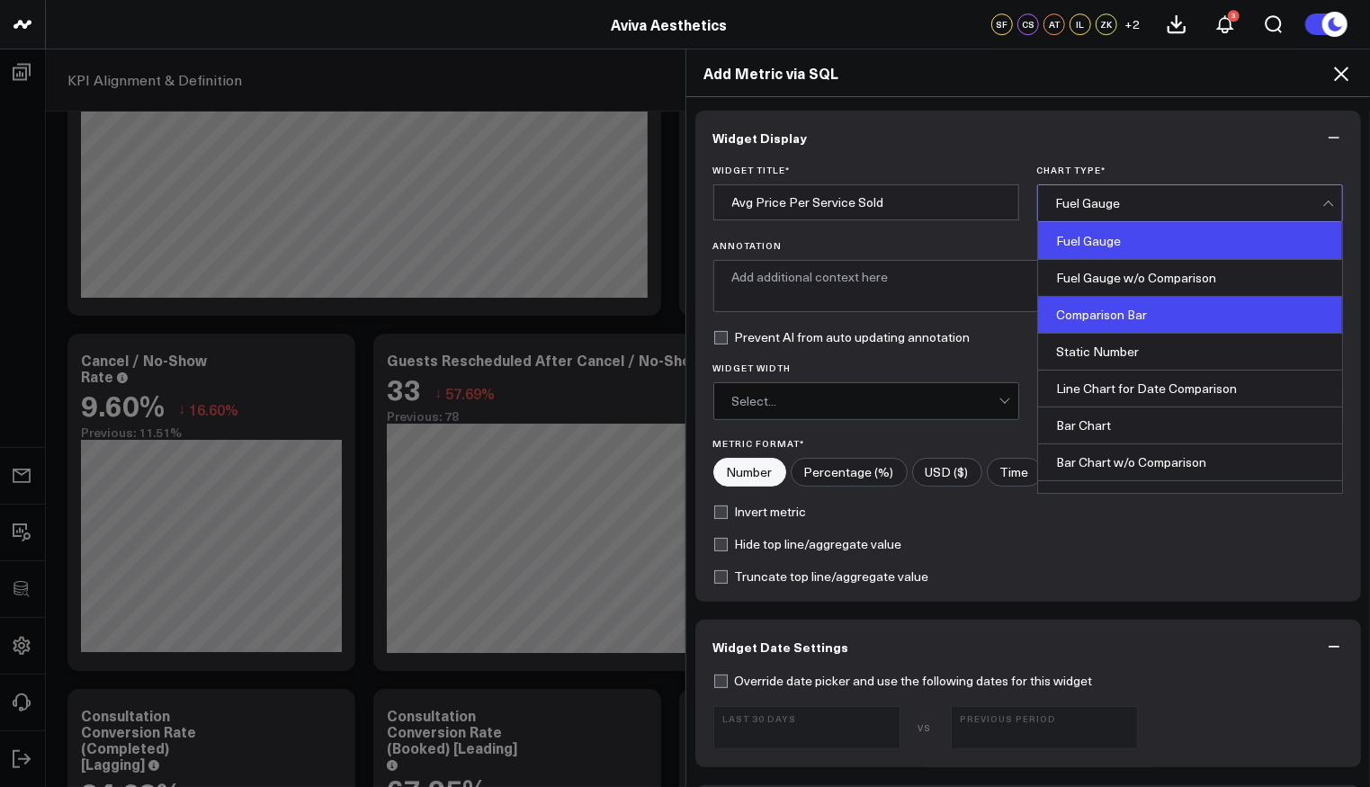
click at [1126, 307] on div "Comparison Bar" at bounding box center [1190, 315] width 304 height 37
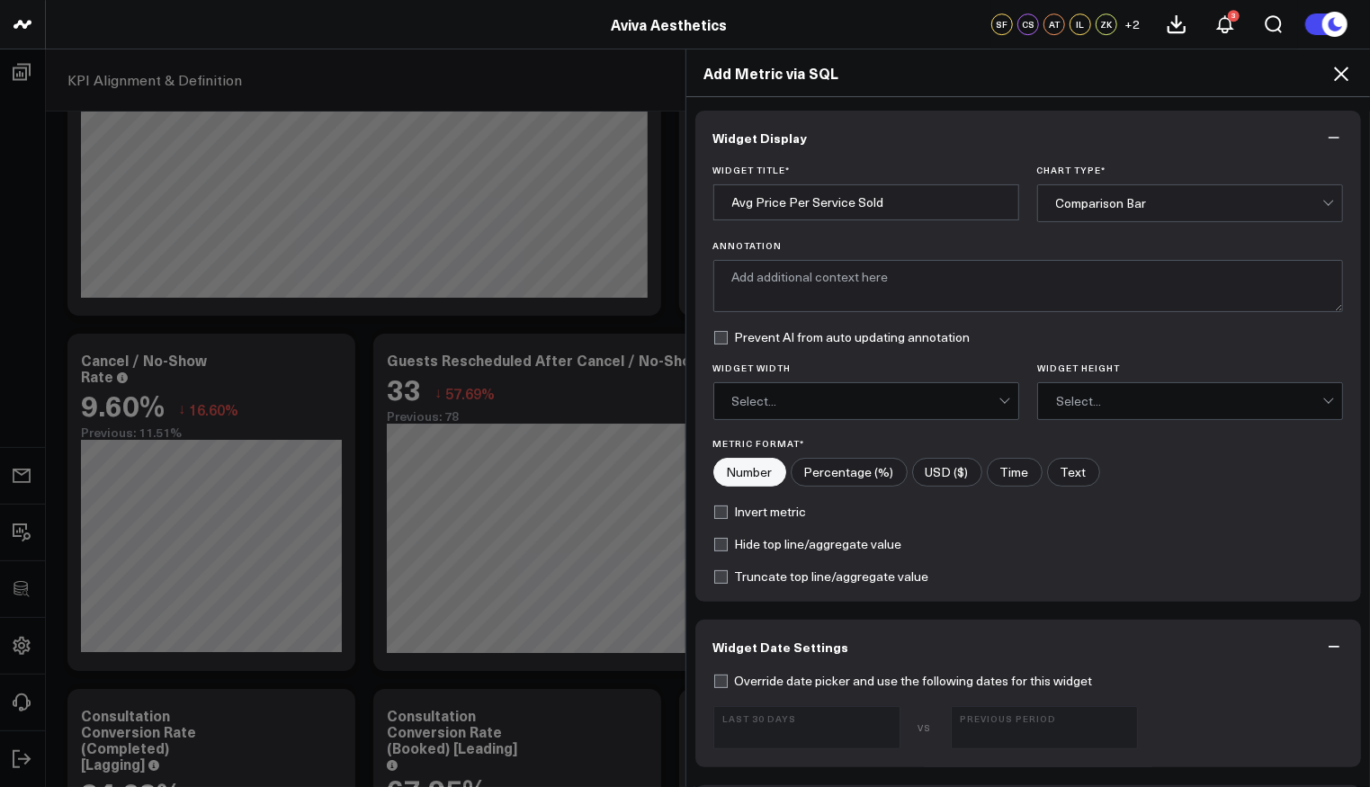
click at [919, 472] on input"] "USD ($)" at bounding box center [947, 472] width 68 height 27
radio input"] "true"
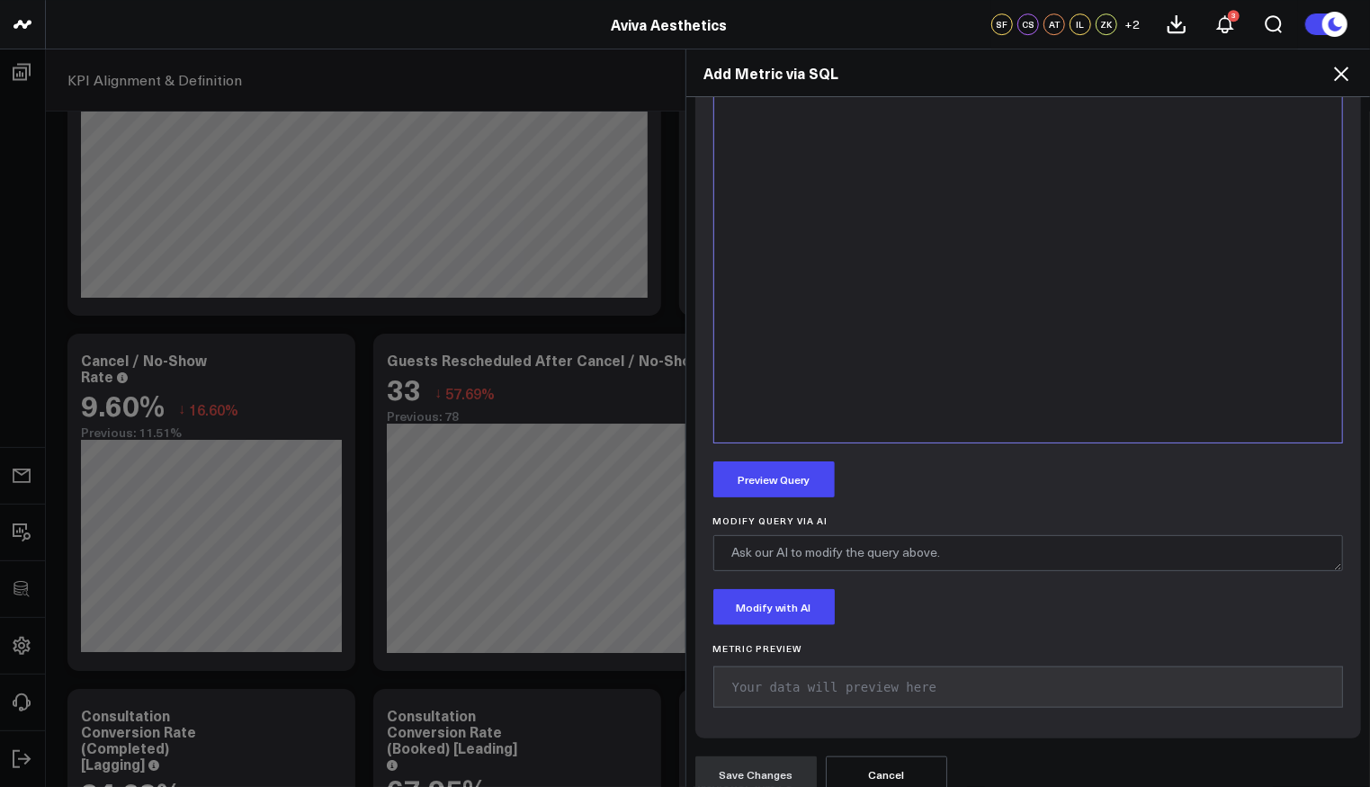
scroll to position [904, 0]
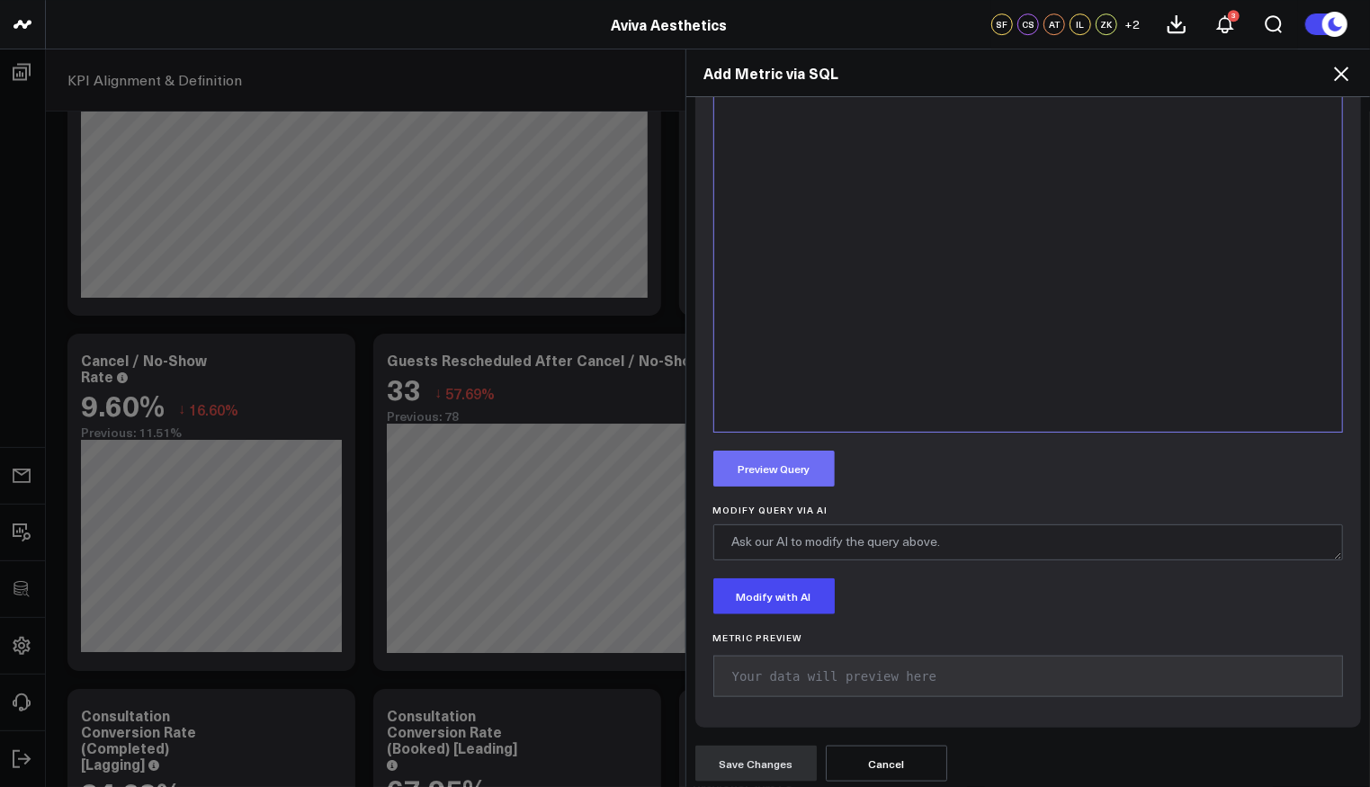
click at [777, 468] on button "Preview Query" at bounding box center [774, 469] width 121 height 36
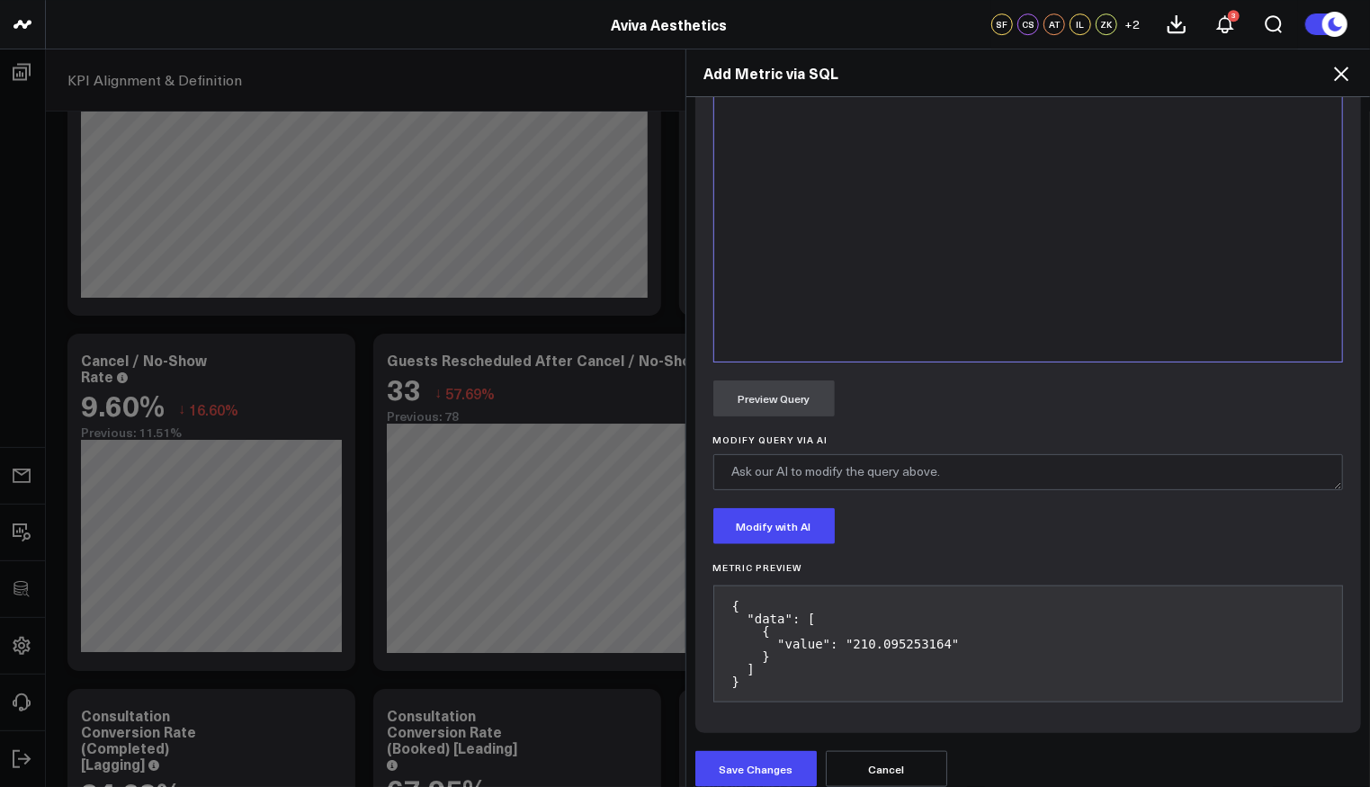
scroll to position [980, 0]
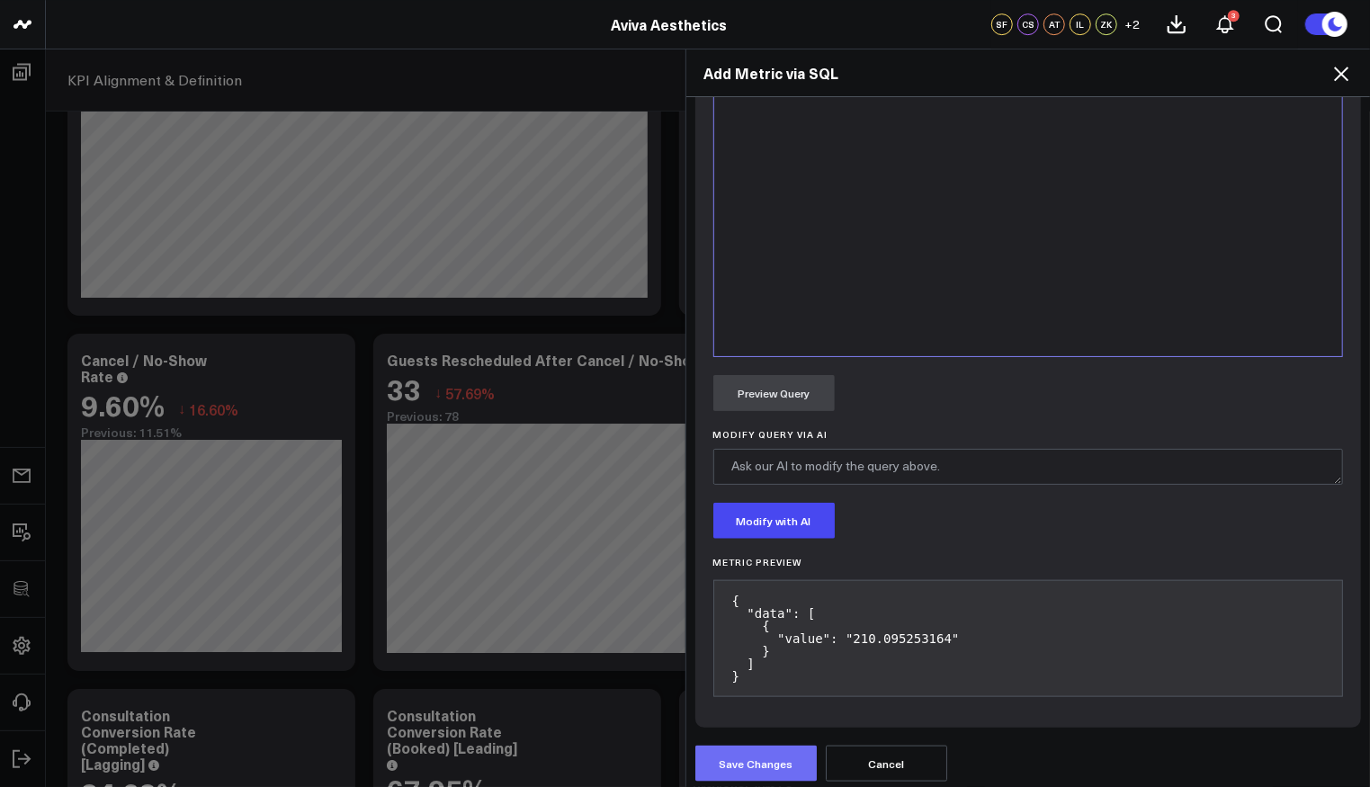
click at [777, 761] on button "Save Changes" at bounding box center [756, 764] width 121 height 36
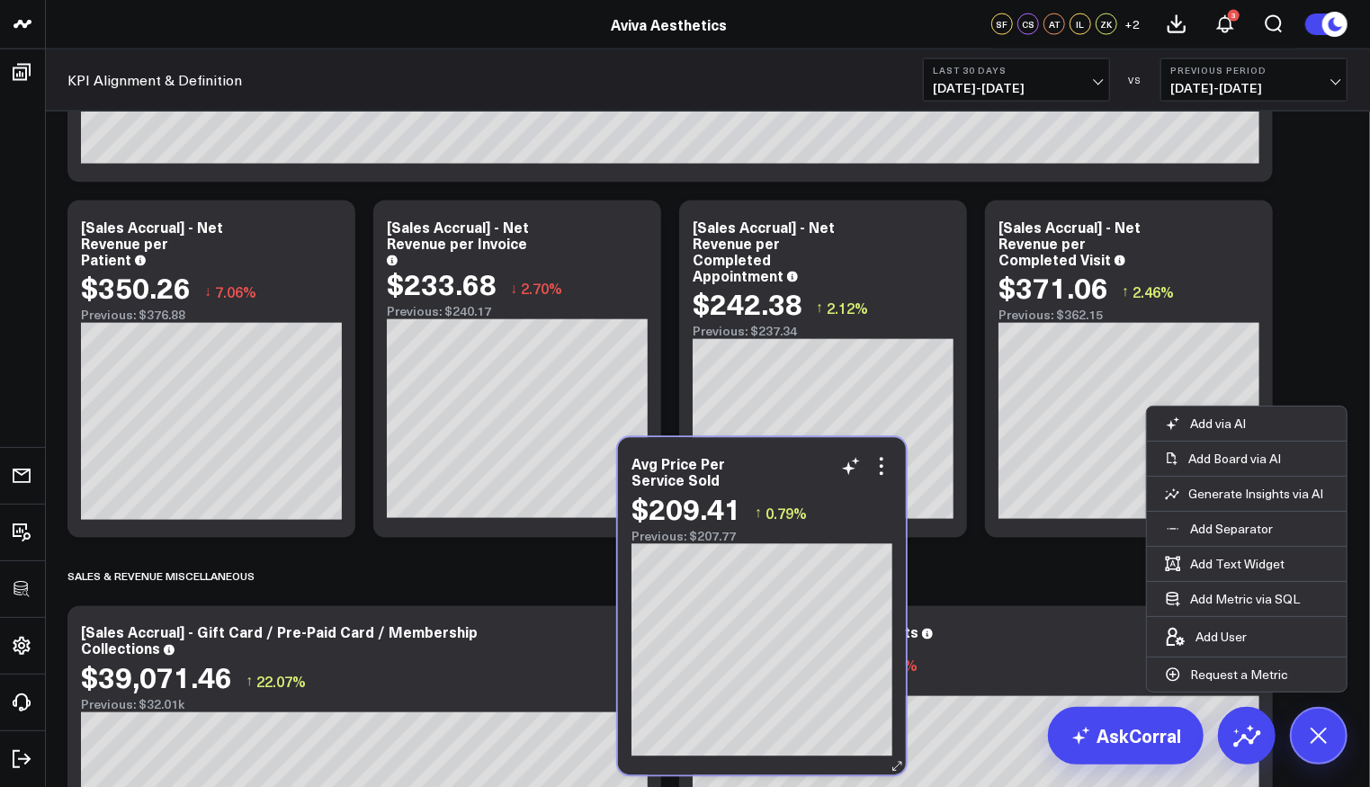
scroll to position [1743, 0]
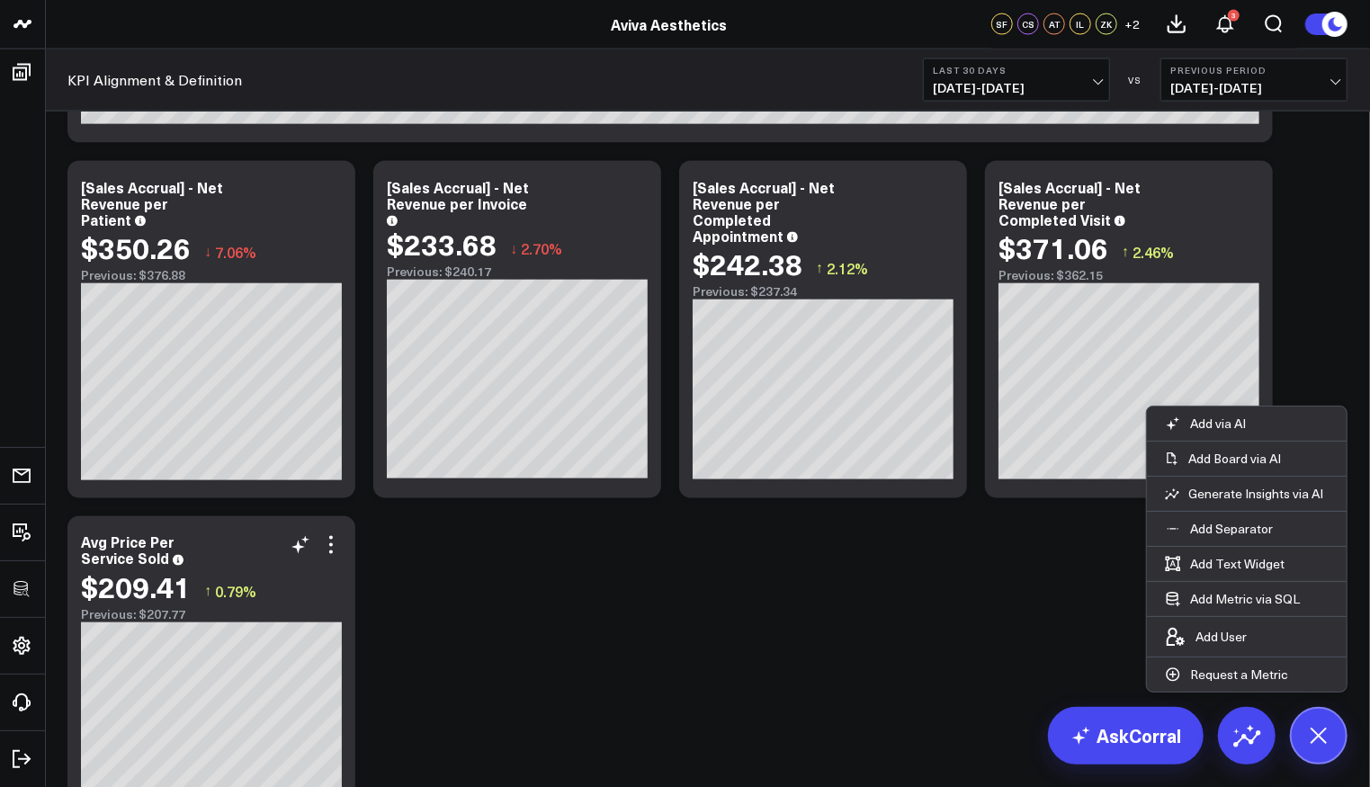
scroll to position [1876, 0]
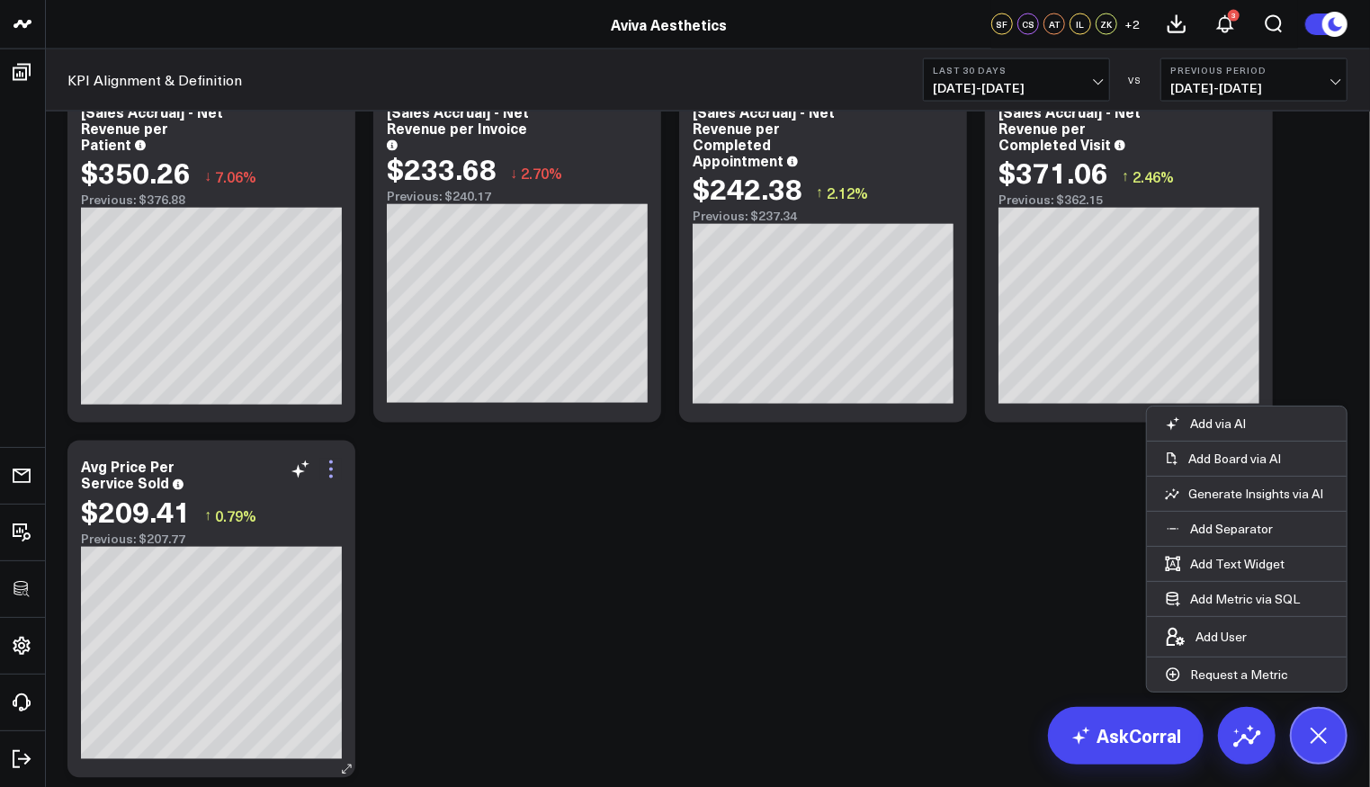
drag, startPoint x: 348, startPoint y: 476, endPoint x: 337, endPoint y: 476, distance: 10.8
click at [346, 476] on div "Avg Price Per Service Sold $209.41 ↑ 0.79% Previous: $207.77" at bounding box center [211, 609] width 288 height 337
click at [337, 476] on icon at bounding box center [331, 470] width 22 height 22
click at [0, 0] on button "KPI Alignment & Definition" at bounding box center [0, 0] width 0 height 0
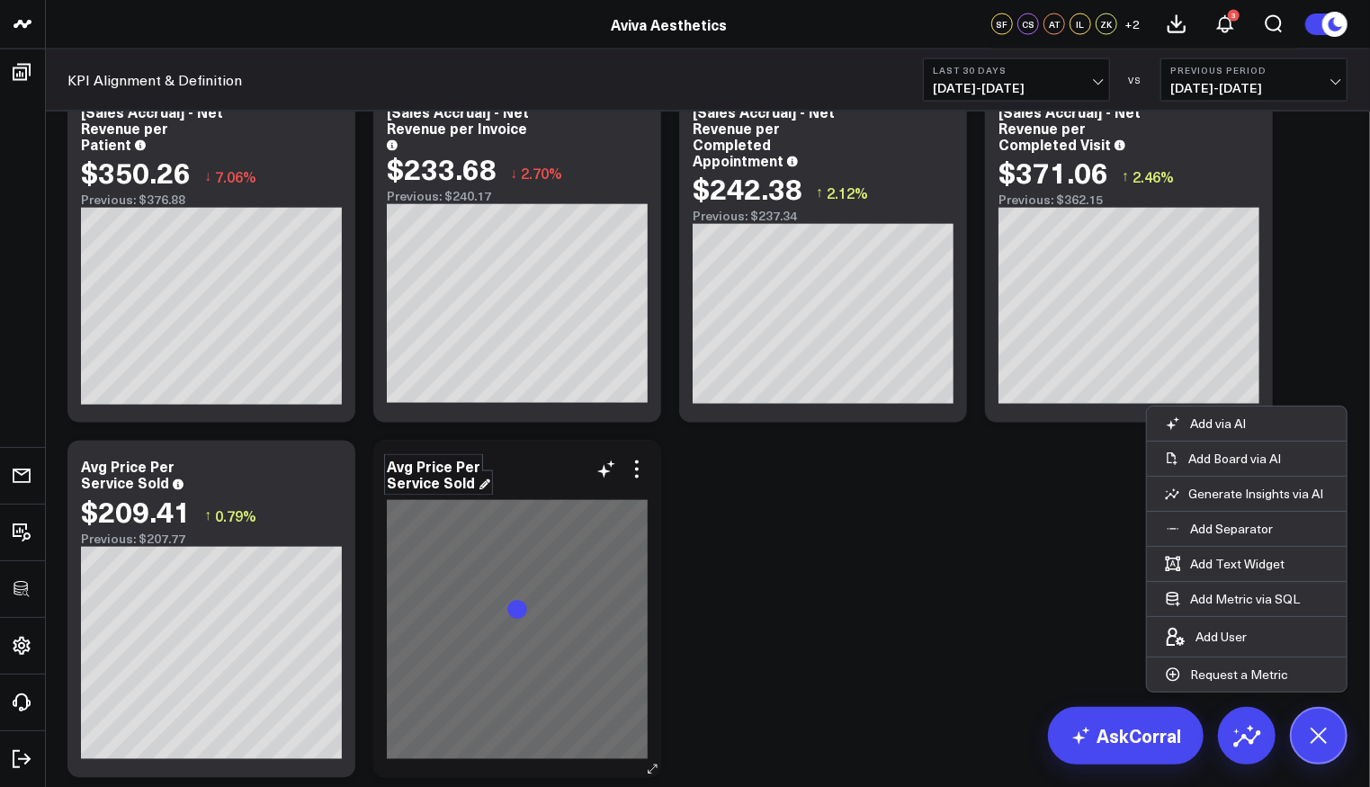
click at [426, 471] on div "Avg Price Per Service Sold" at bounding box center [438, 475] width 103 height 36
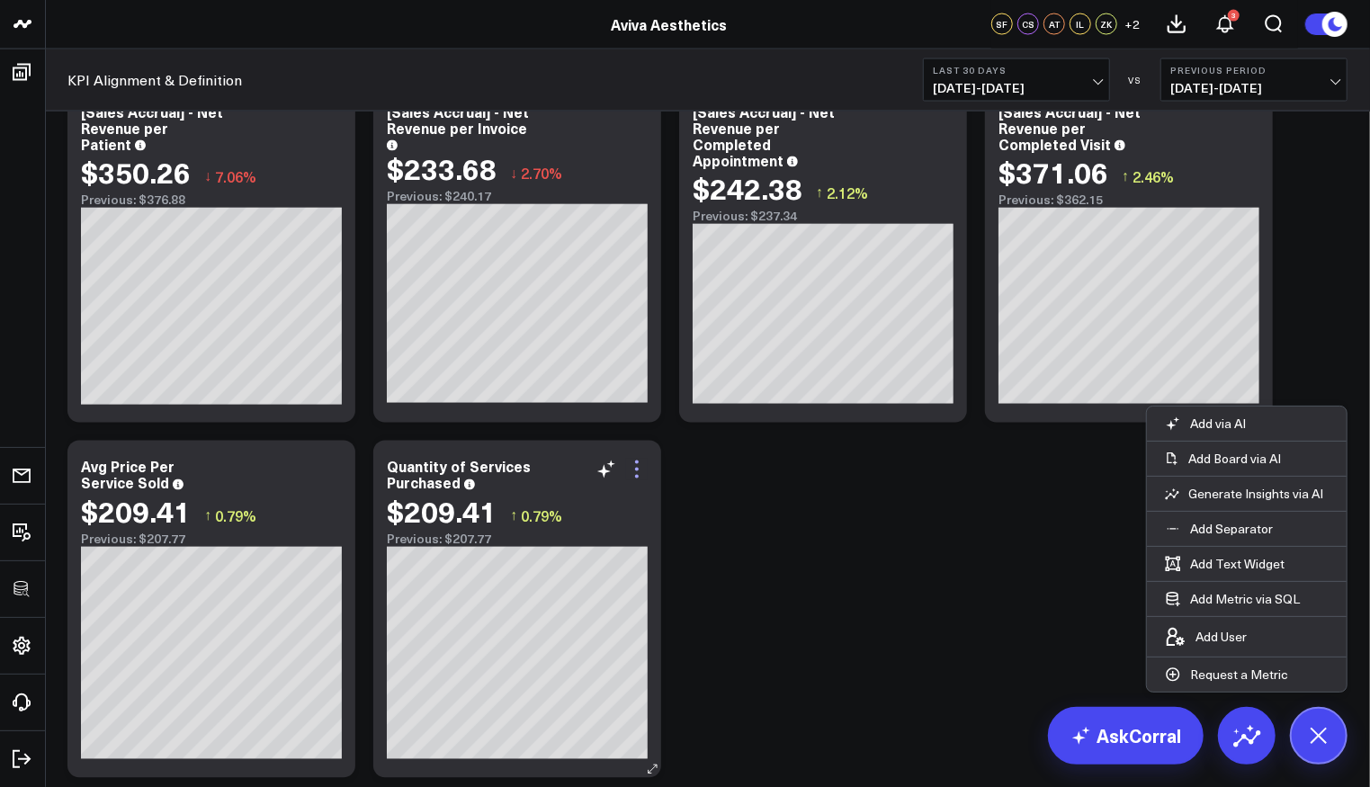
click at [642, 464] on icon at bounding box center [637, 470] width 22 height 22
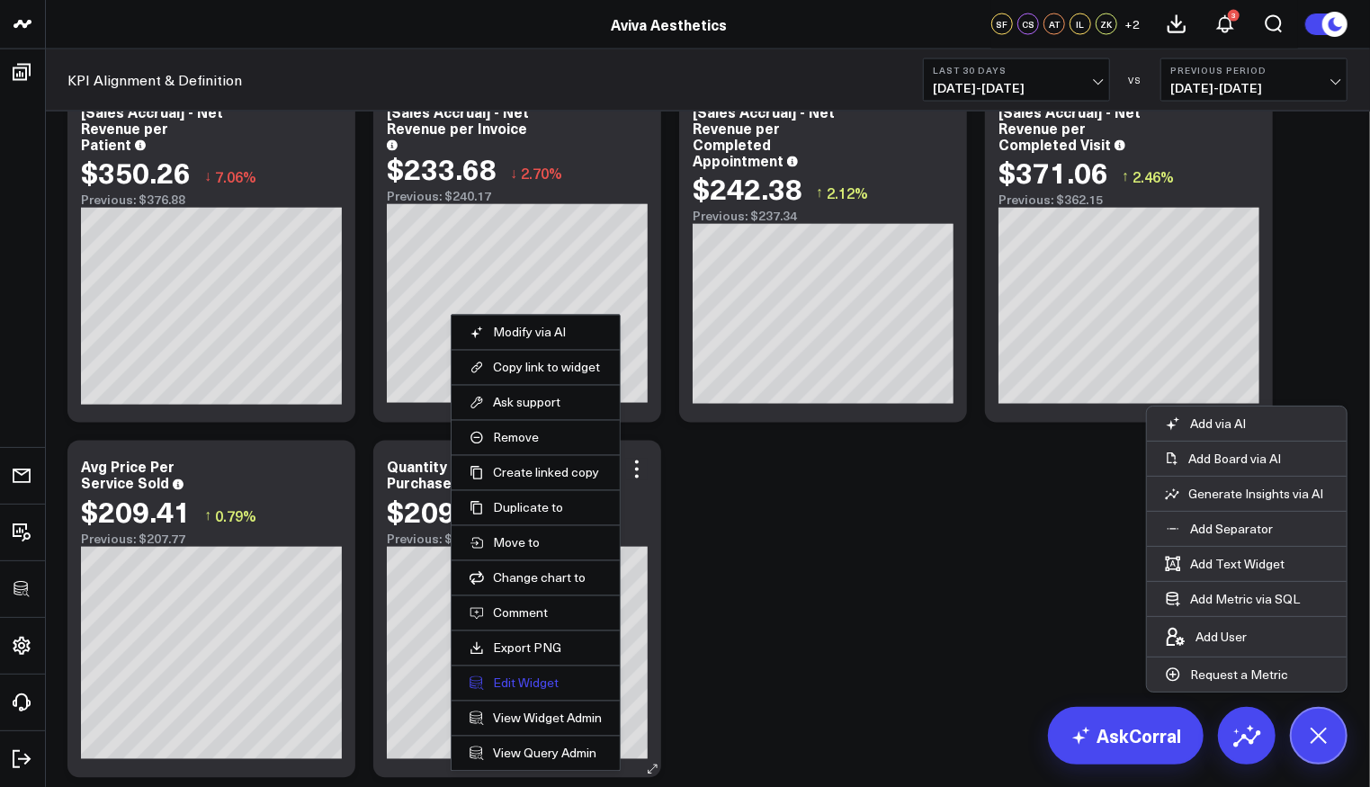
click at [525, 676] on button "Edit Widget" at bounding box center [536, 684] width 132 height 16
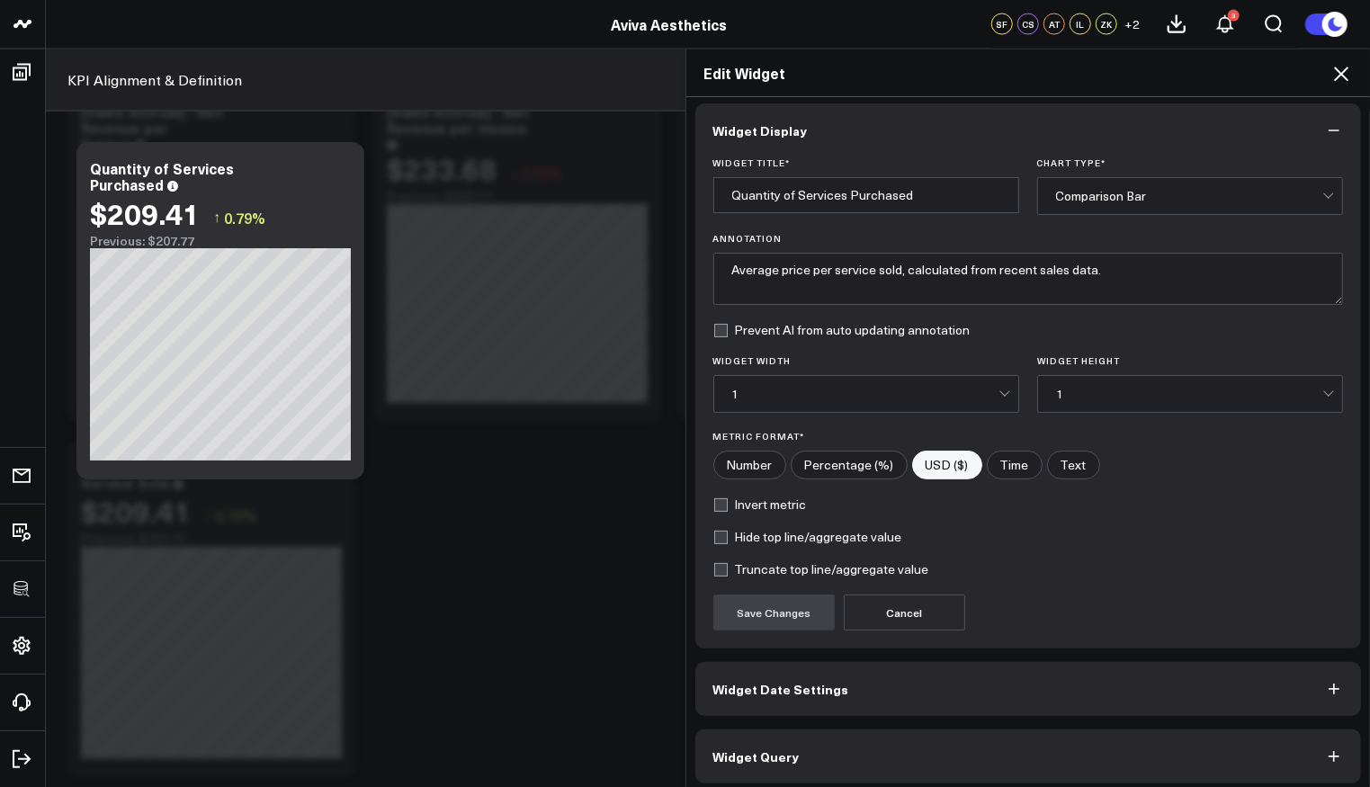
scroll to position [12, 0]
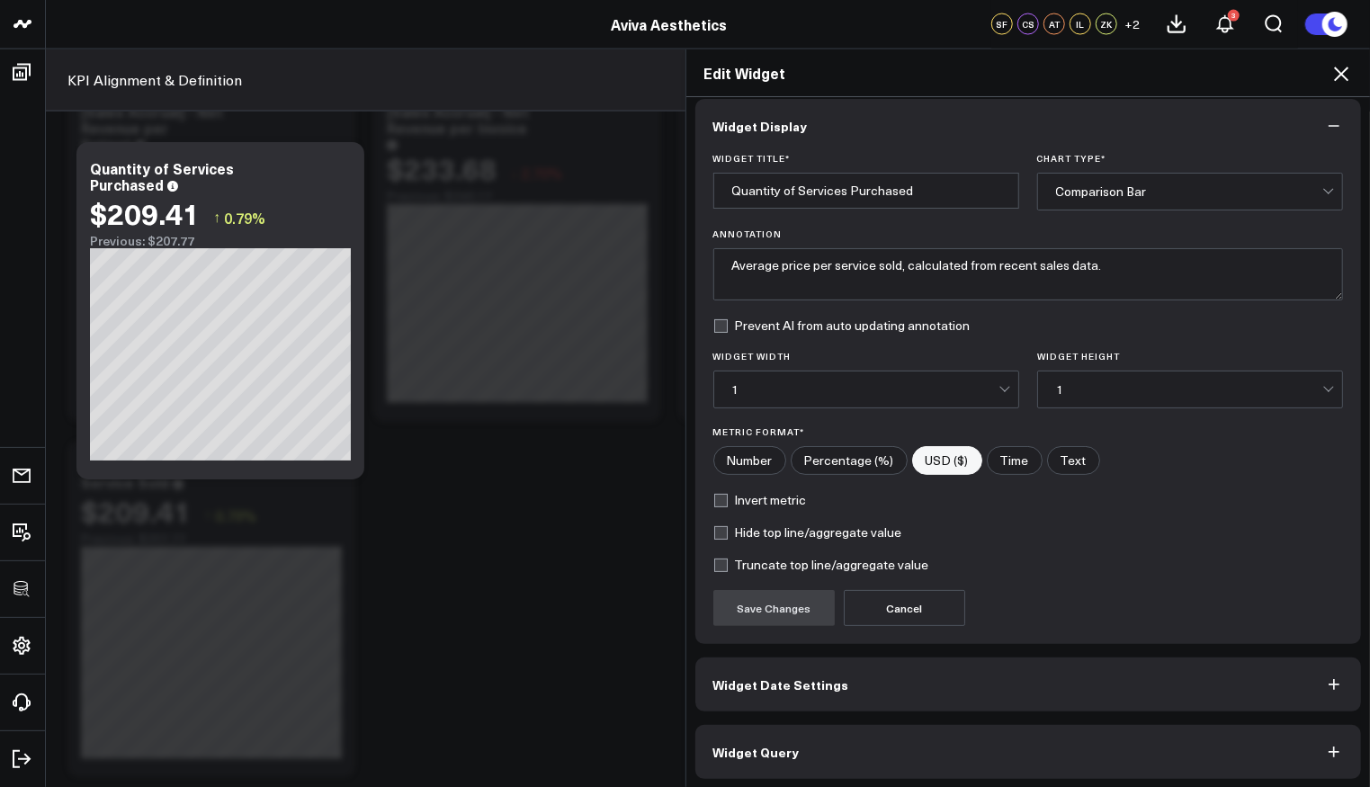
click at [810, 747] on button "Widget Query" at bounding box center [1029, 752] width 667 height 54
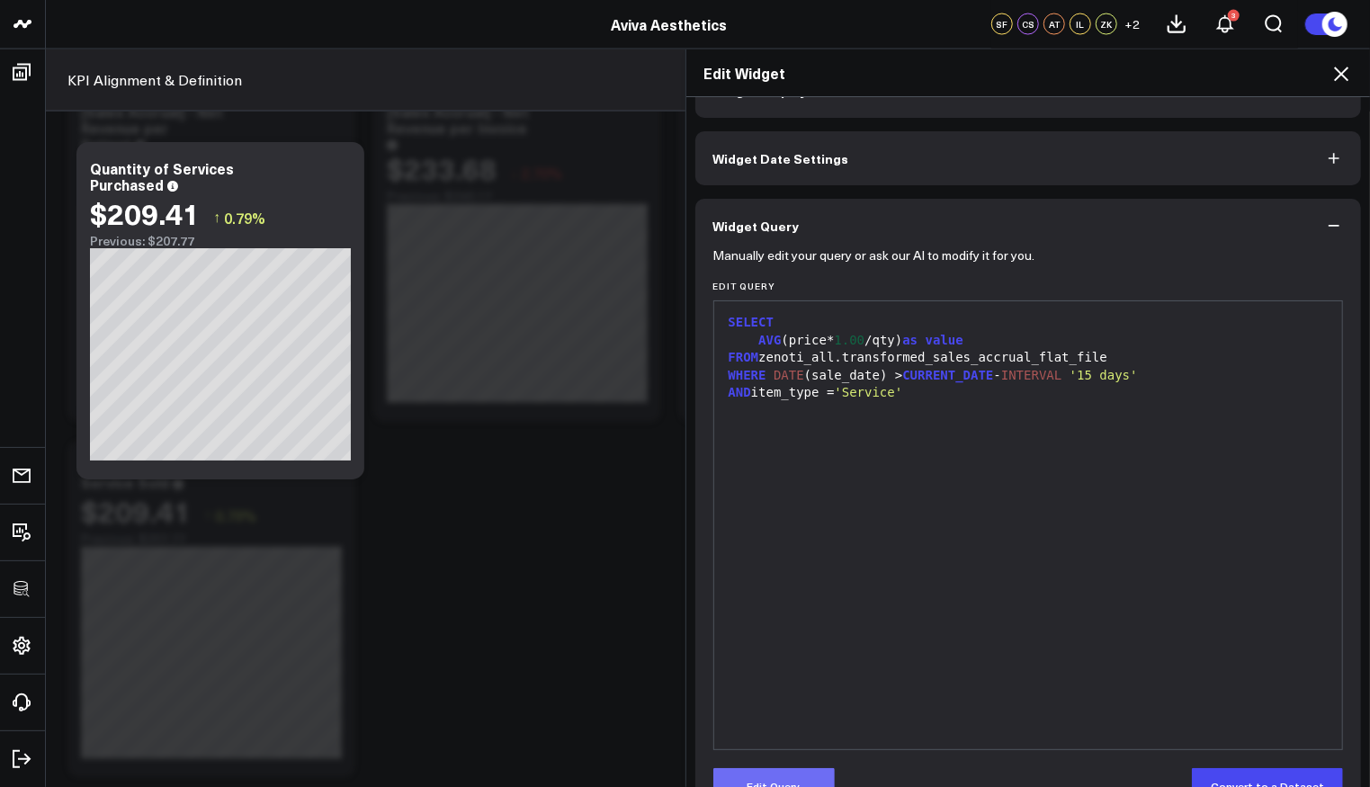
scroll to position [93, 0]
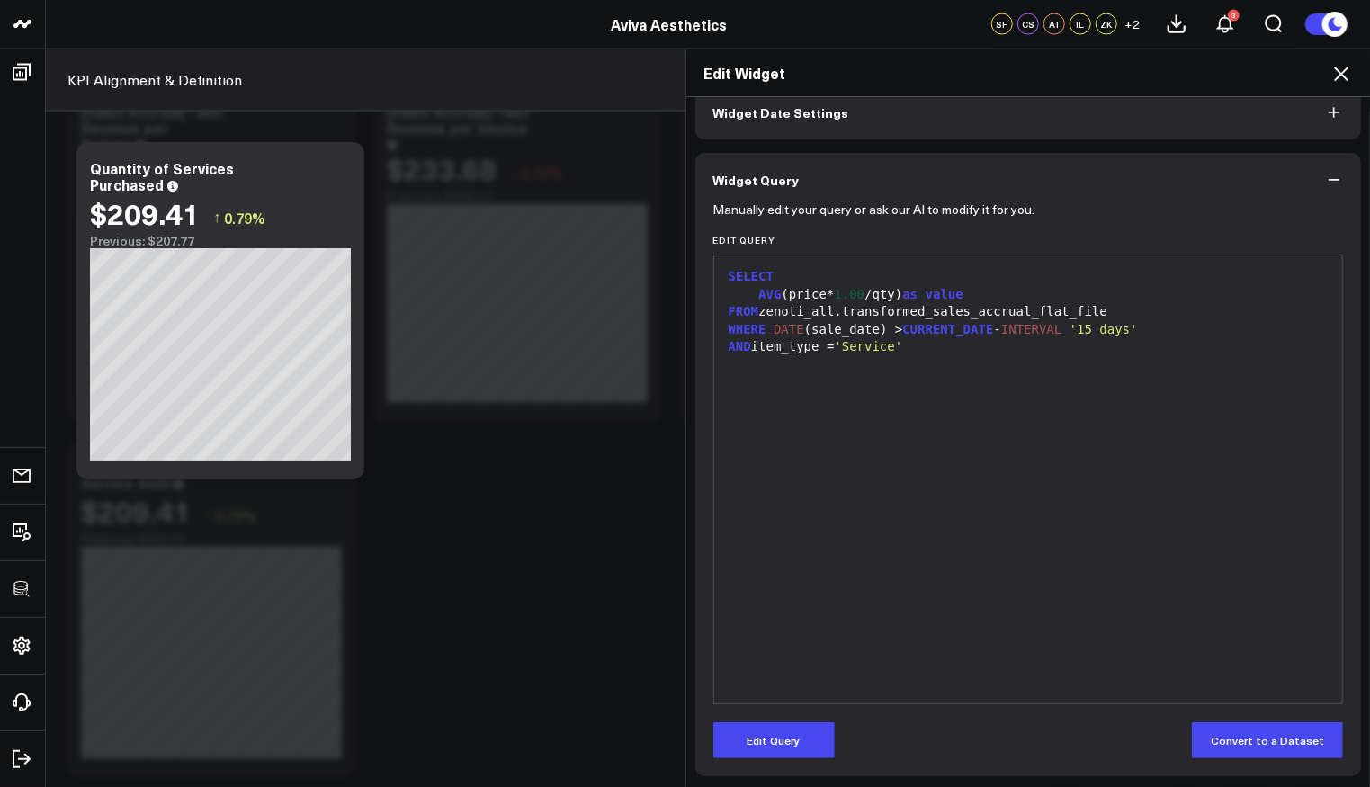
drag, startPoint x: 777, startPoint y: 725, endPoint x: 801, endPoint y: 672, distance: 58.4
click at [777, 725] on button "Edit Query" at bounding box center [774, 741] width 121 height 36
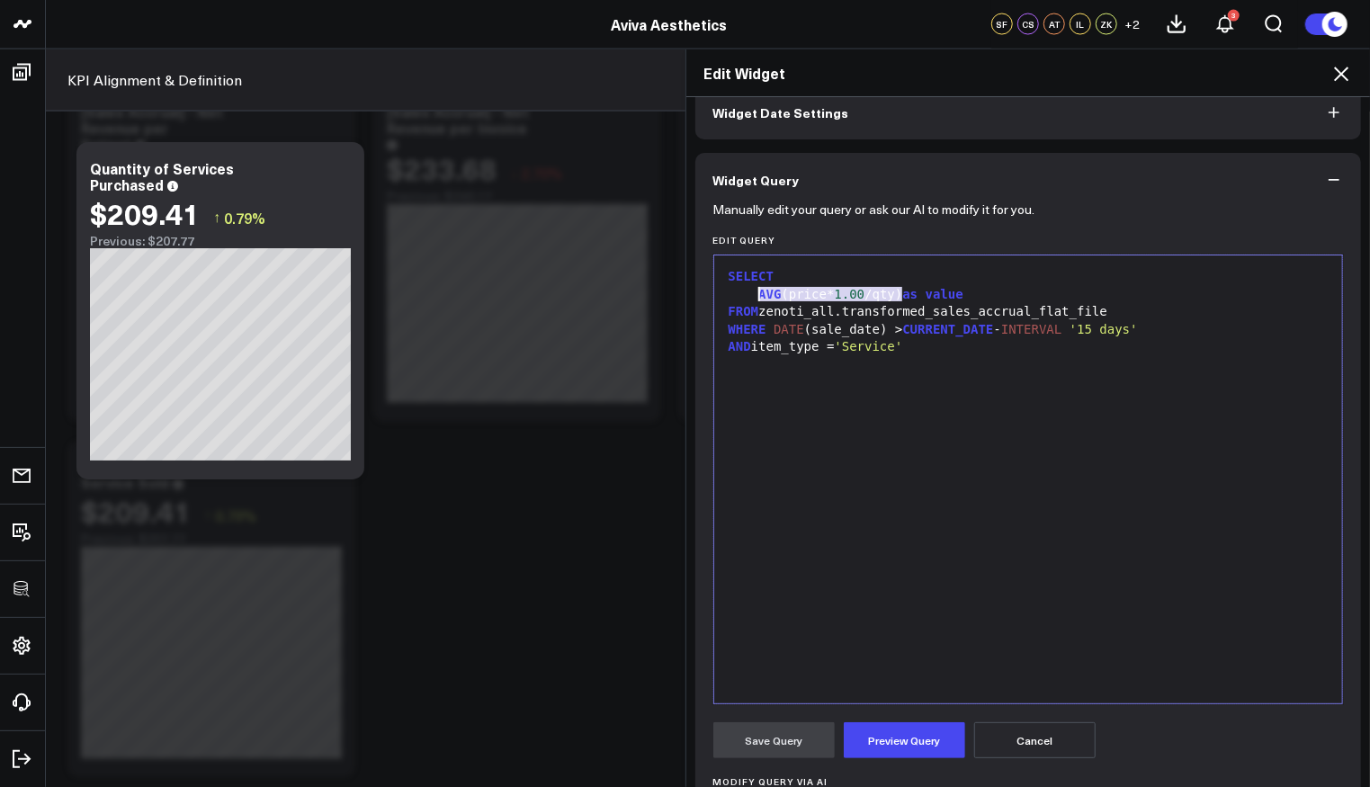
drag, startPoint x: 894, startPoint y: 295, endPoint x: 748, endPoint y: 296, distance: 146.7
click at [748, 296] on div "AVG (price* 1.00 /qty) as value" at bounding box center [1028, 295] width 611 height 18
click at [903, 731] on button "Preview Query" at bounding box center [904, 741] width 121 height 36
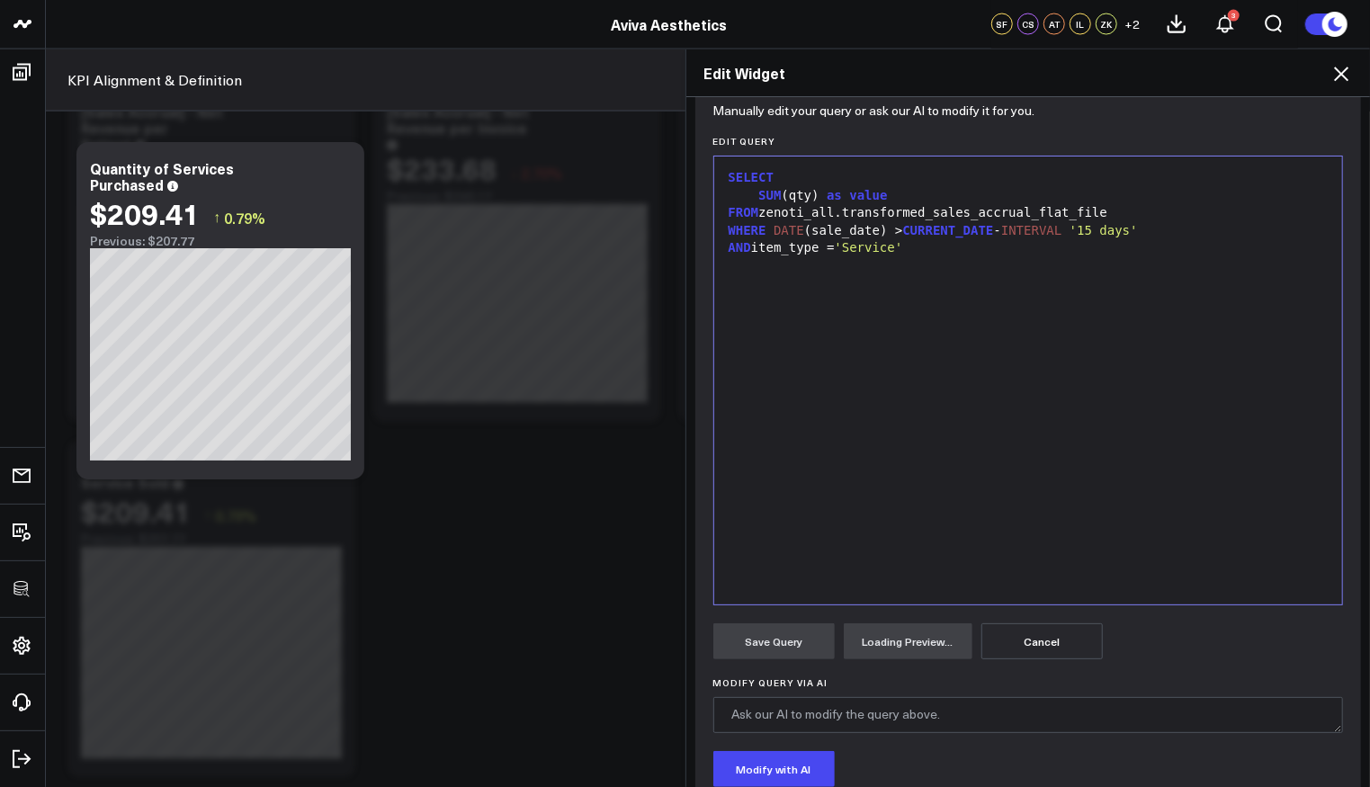
scroll to position [256, 0]
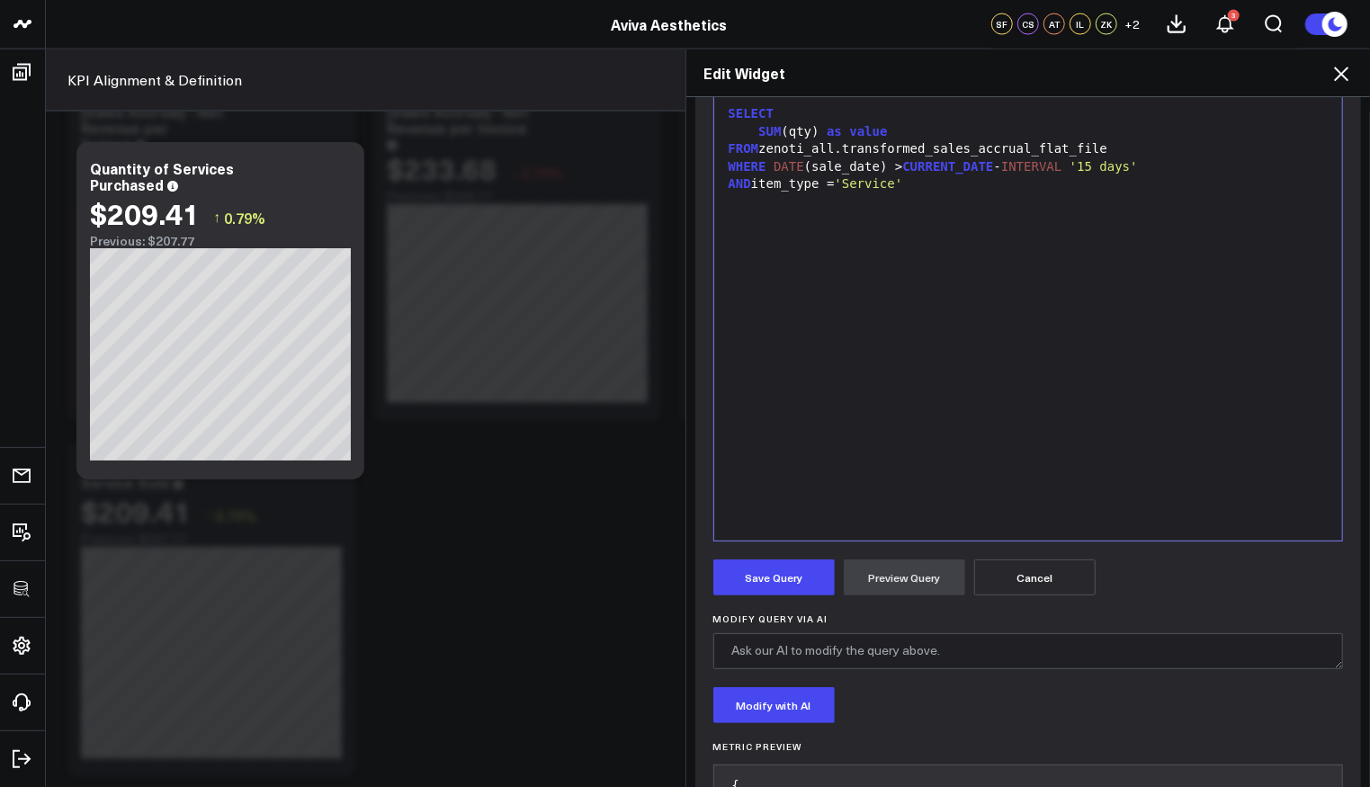
drag, startPoint x: 794, startPoint y: 577, endPoint x: 912, endPoint y: 484, distance: 149.9
click at [795, 576] on button "Save Query" at bounding box center [774, 578] width 121 height 36
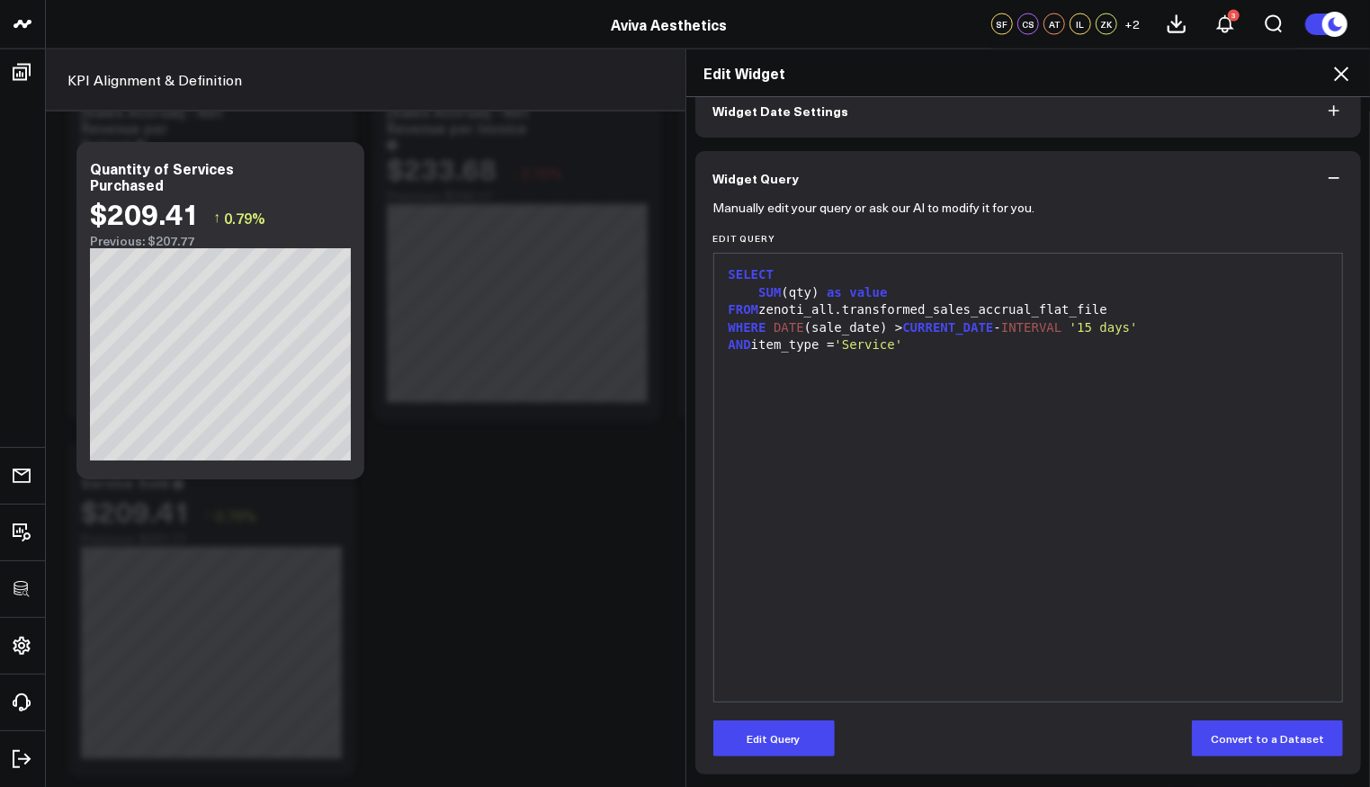
scroll to position [93, 0]
click at [1343, 67] on icon at bounding box center [1342, 74] width 22 height 22
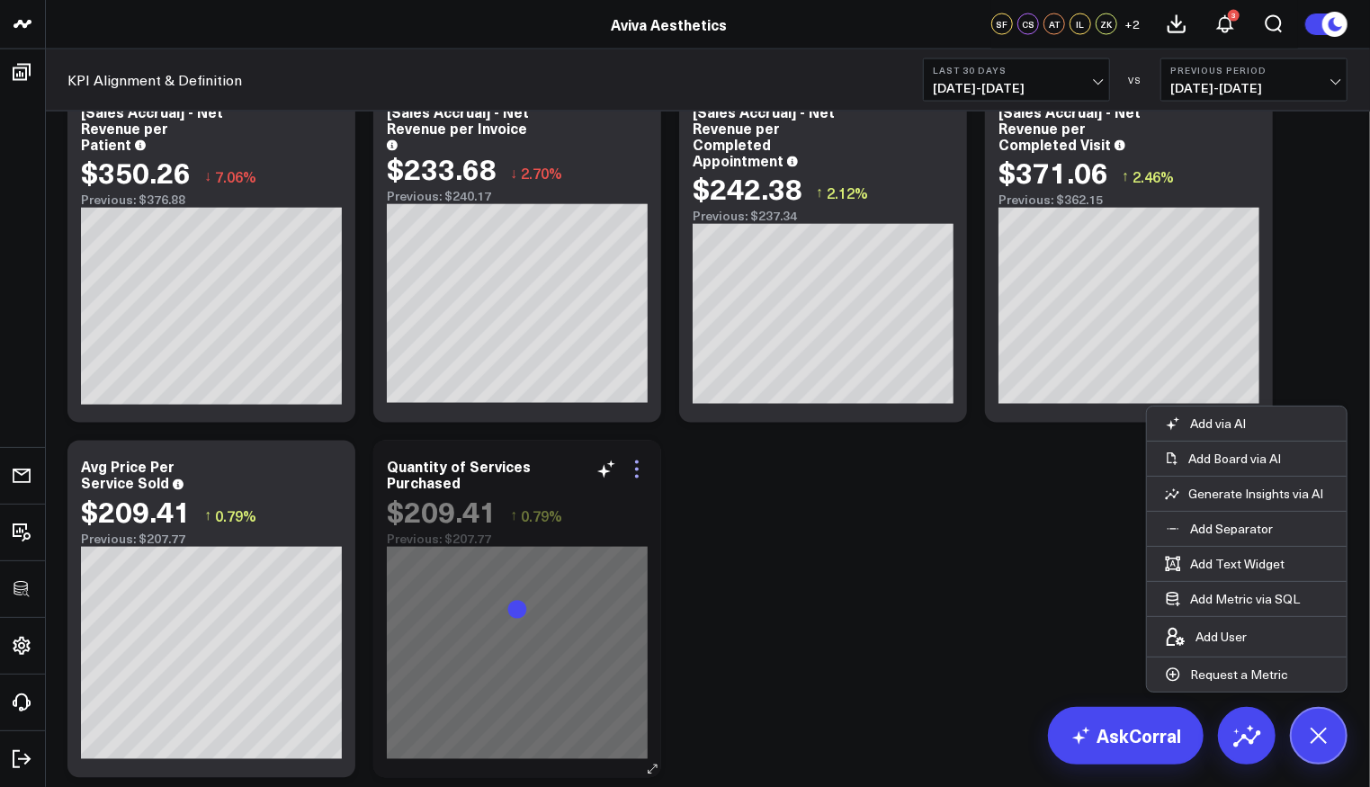
click at [623, 469] on div "Modify via AI Copy link to widget Ask support Remove Create linked copy Executi…" at bounding box center [622, 470] width 52 height 22
click at [633, 472] on icon at bounding box center [637, 470] width 22 height 22
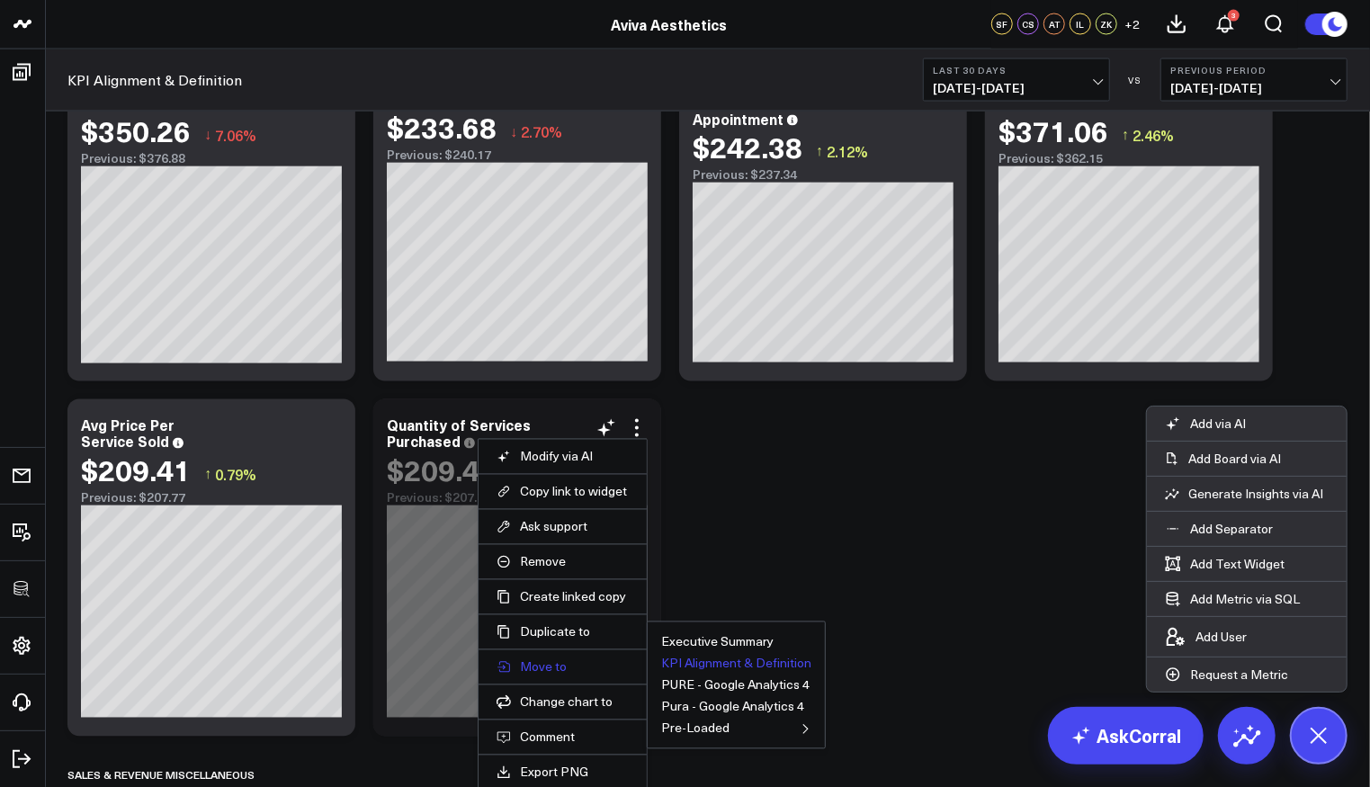
scroll to position [1954, 0]
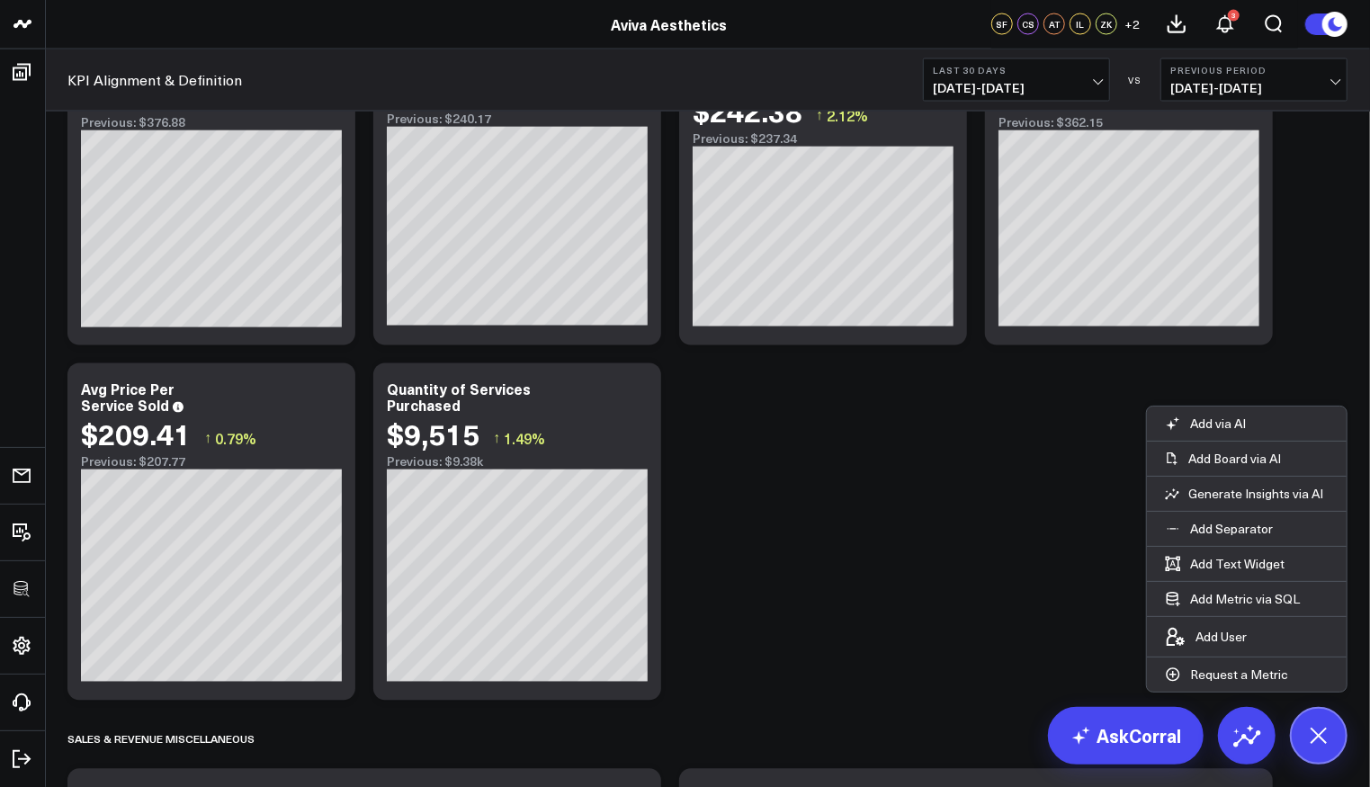
click at [636, 394] on icon at bounding box center [637, 393] width 22 height 22
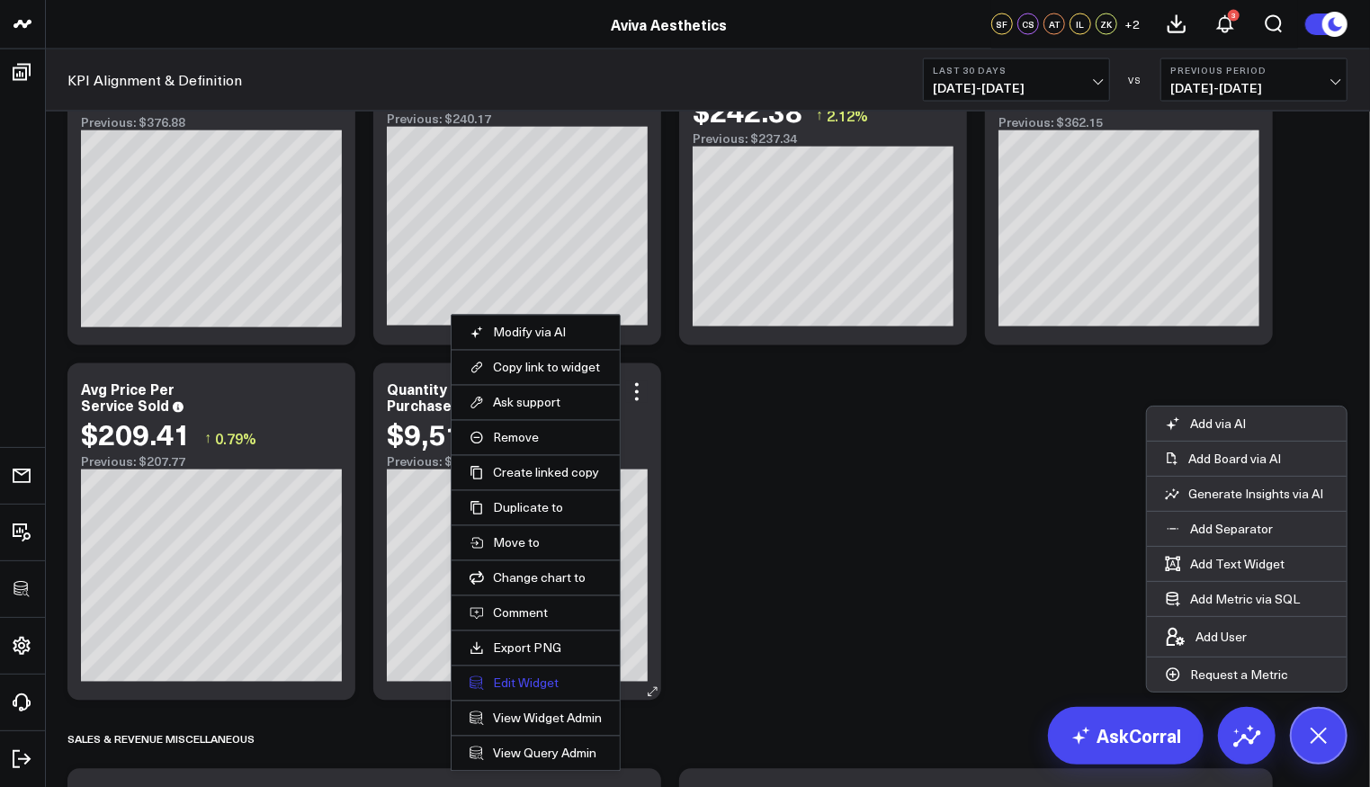
click at [536, 678] on button "Edit Widget" at bounding box center [536, 684] width 132 height 16
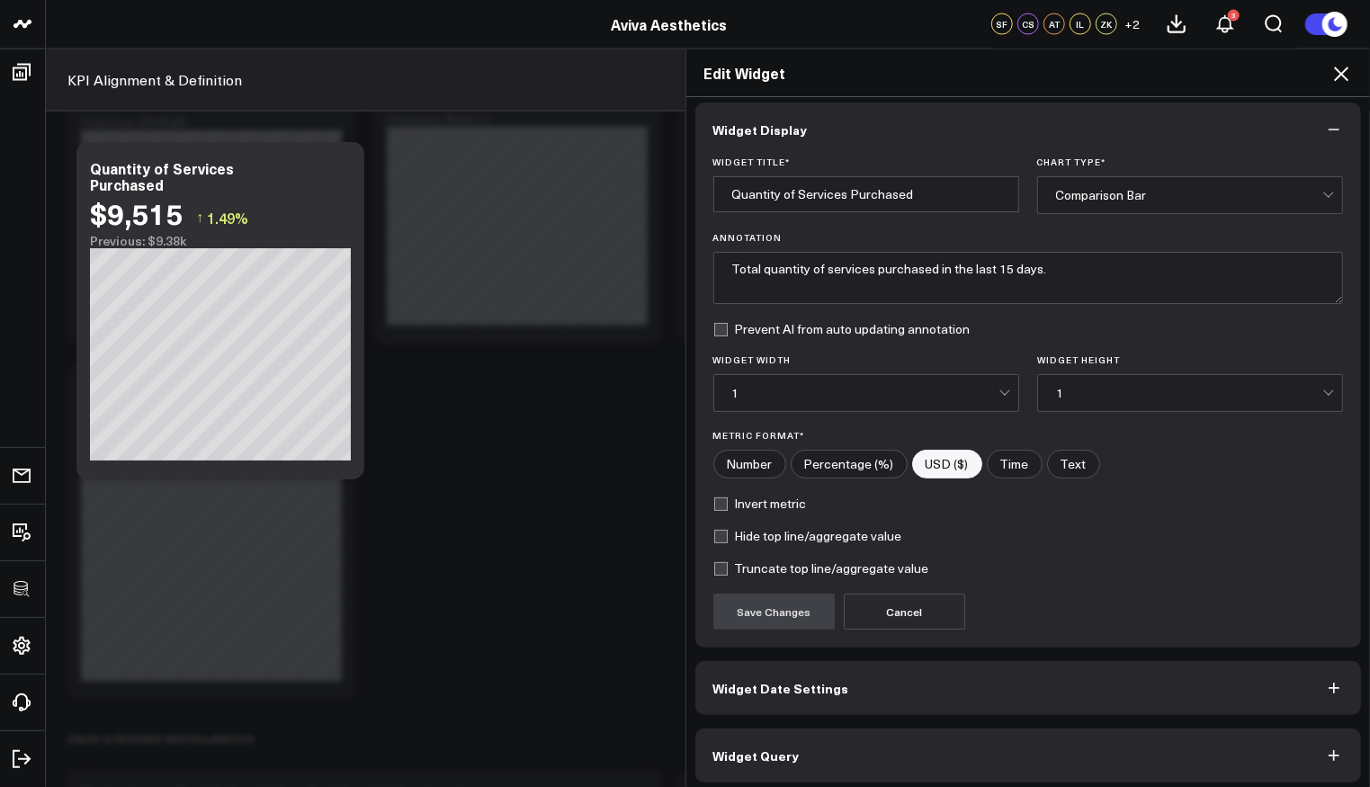
scroll to position [12, 0]
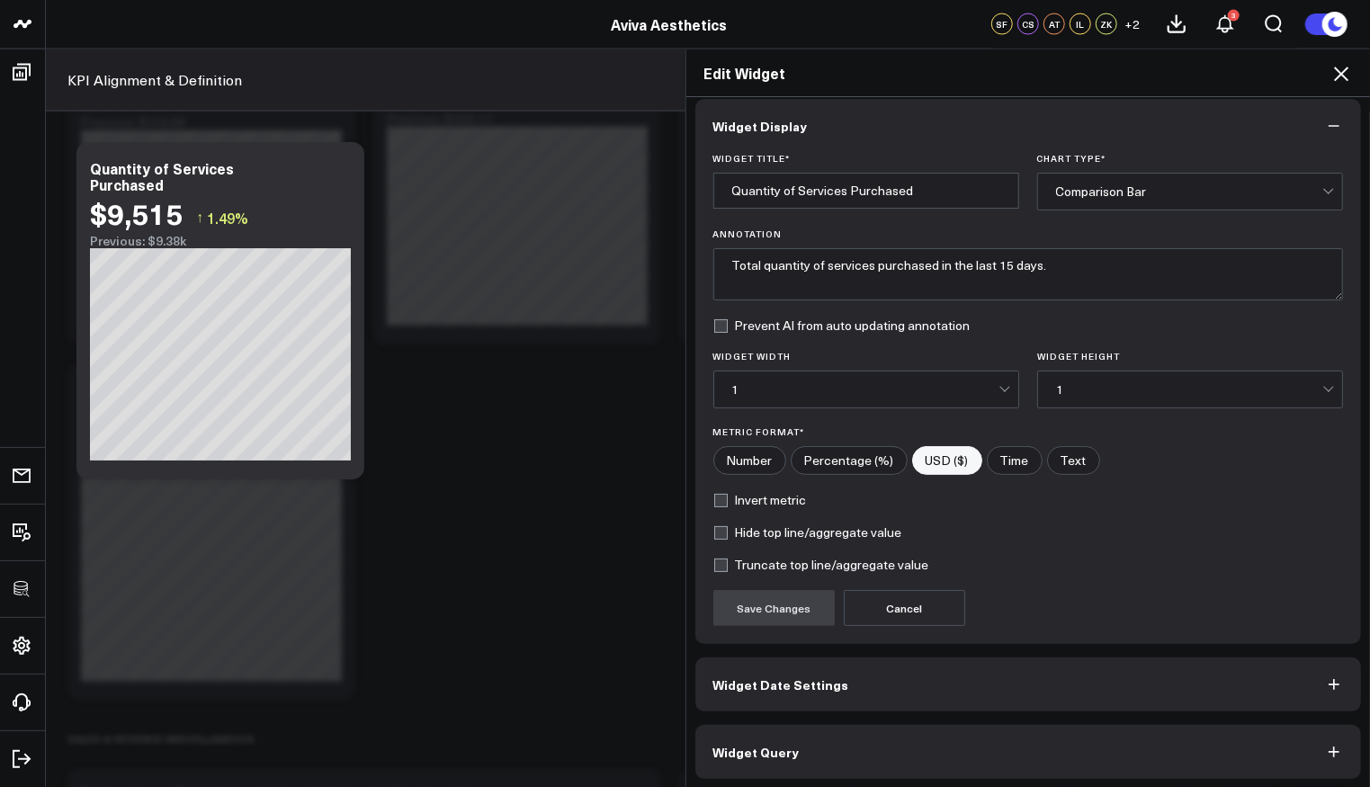
click at [836, 726] on button "Widget Query" at bounding box center [1029, 752] width 667 height 54
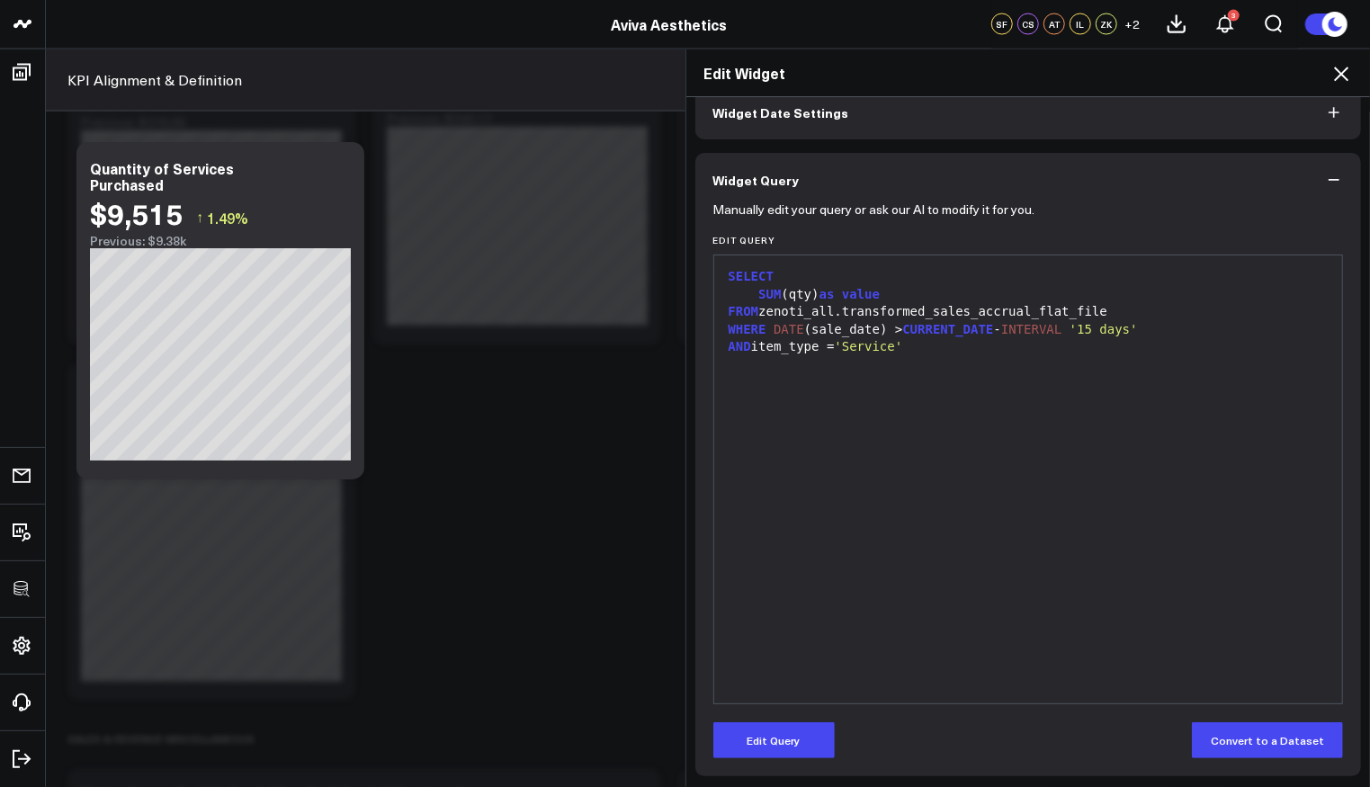
scroll to position [0, 0]
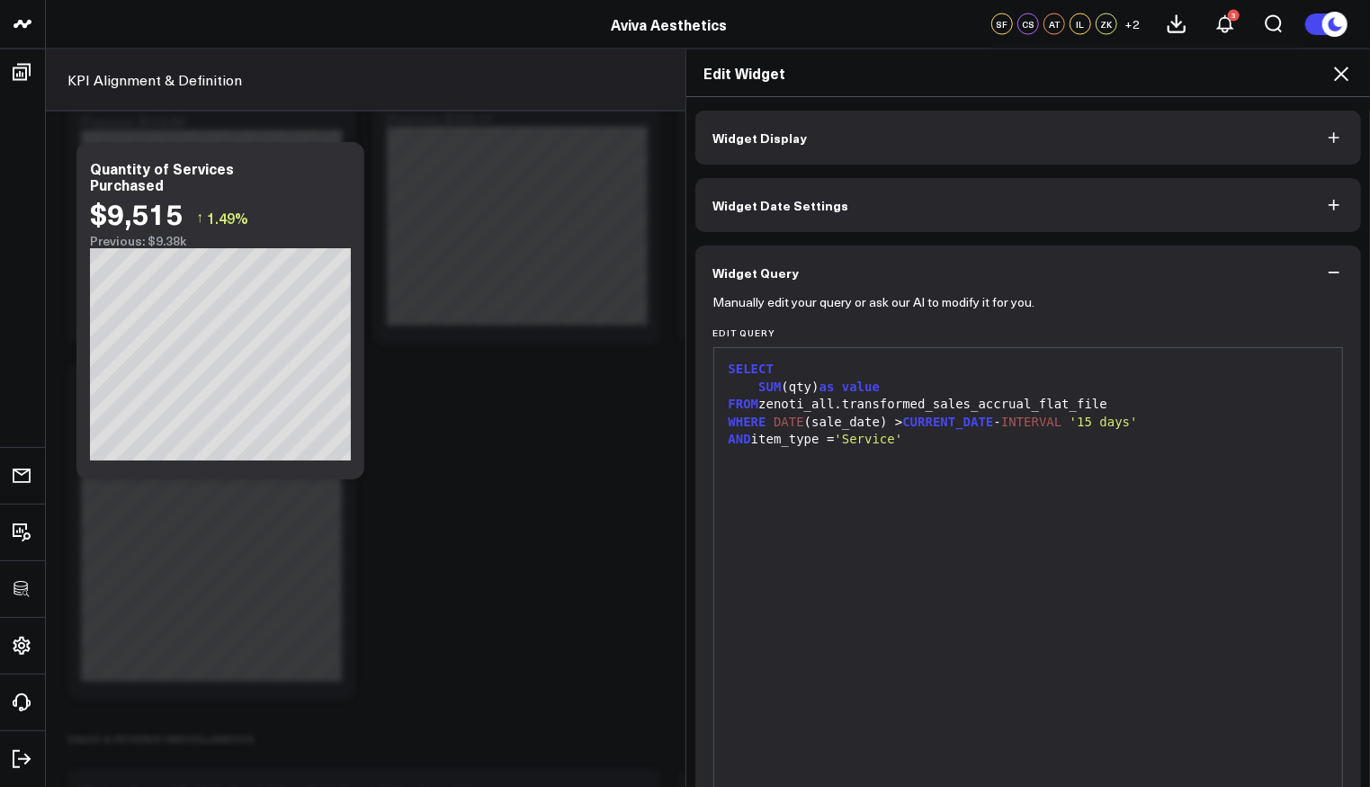
click at [888, 155] on button "Widget Display" at bounding box center [1029, 138] width 667 height 54
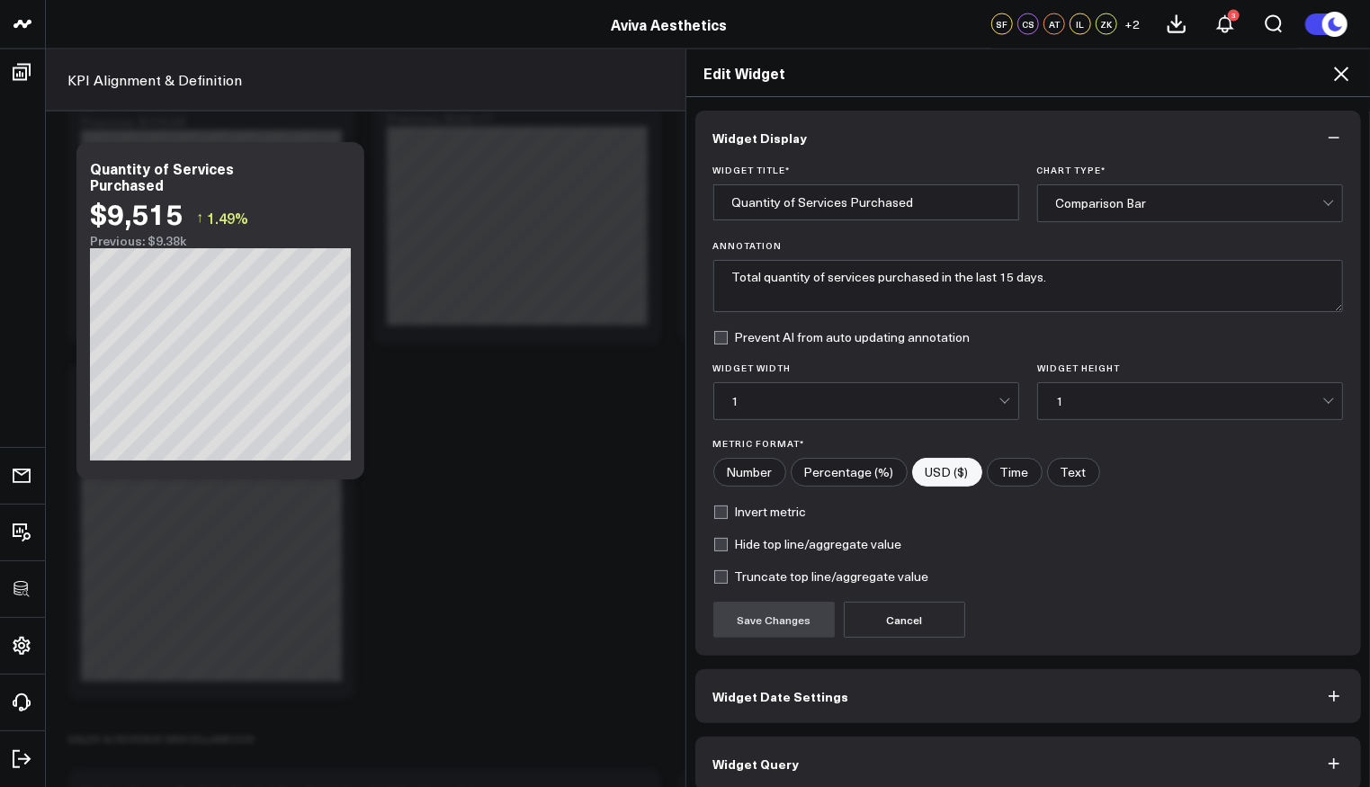
click at [759, 470] on input"] "Number" at bounding box center [749, 472] width 71 height 27
radio input"] "true"
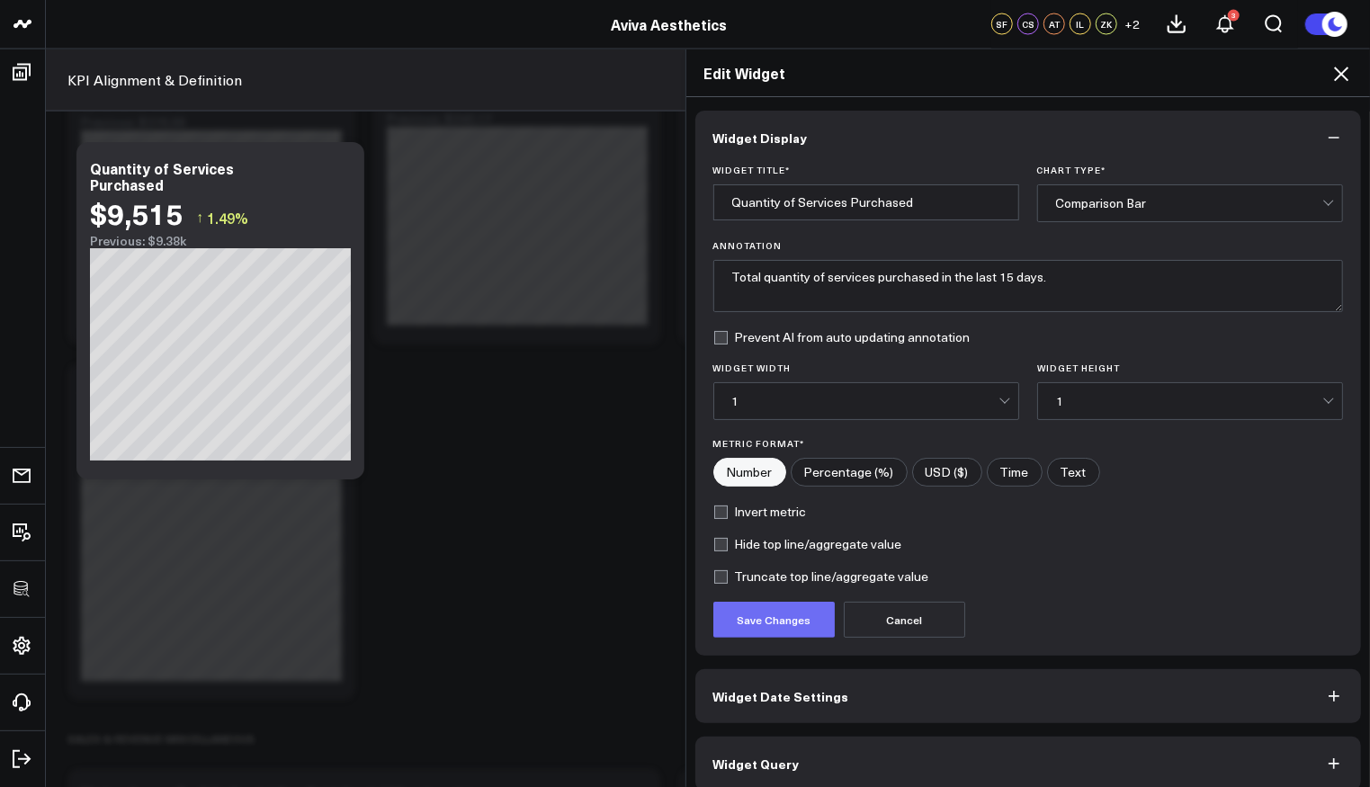
click at [796, 613] on button "Save Changes" at bounding box center [774, 620] width 121 height 36
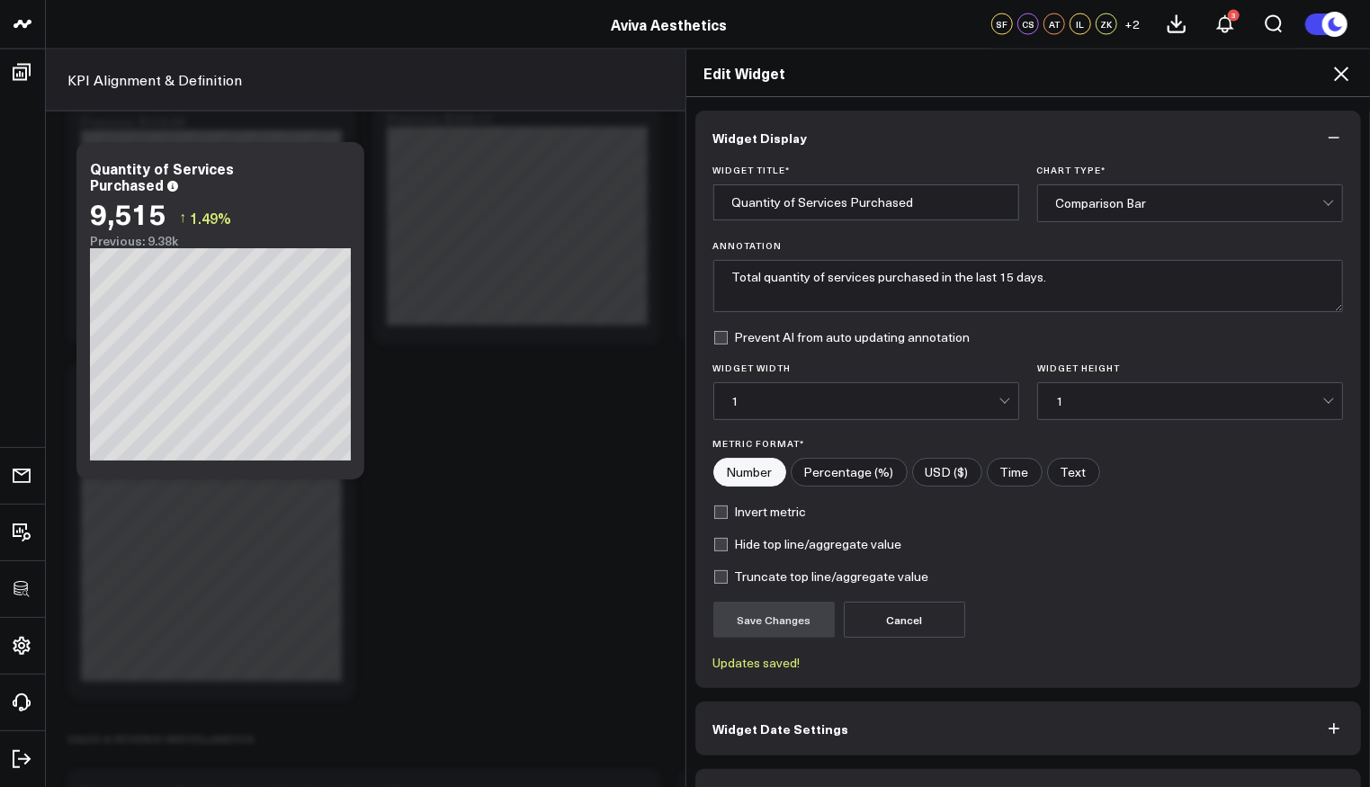
click at [1348, 75] on icon at bounding box center [1342, 74] width 22 height 22
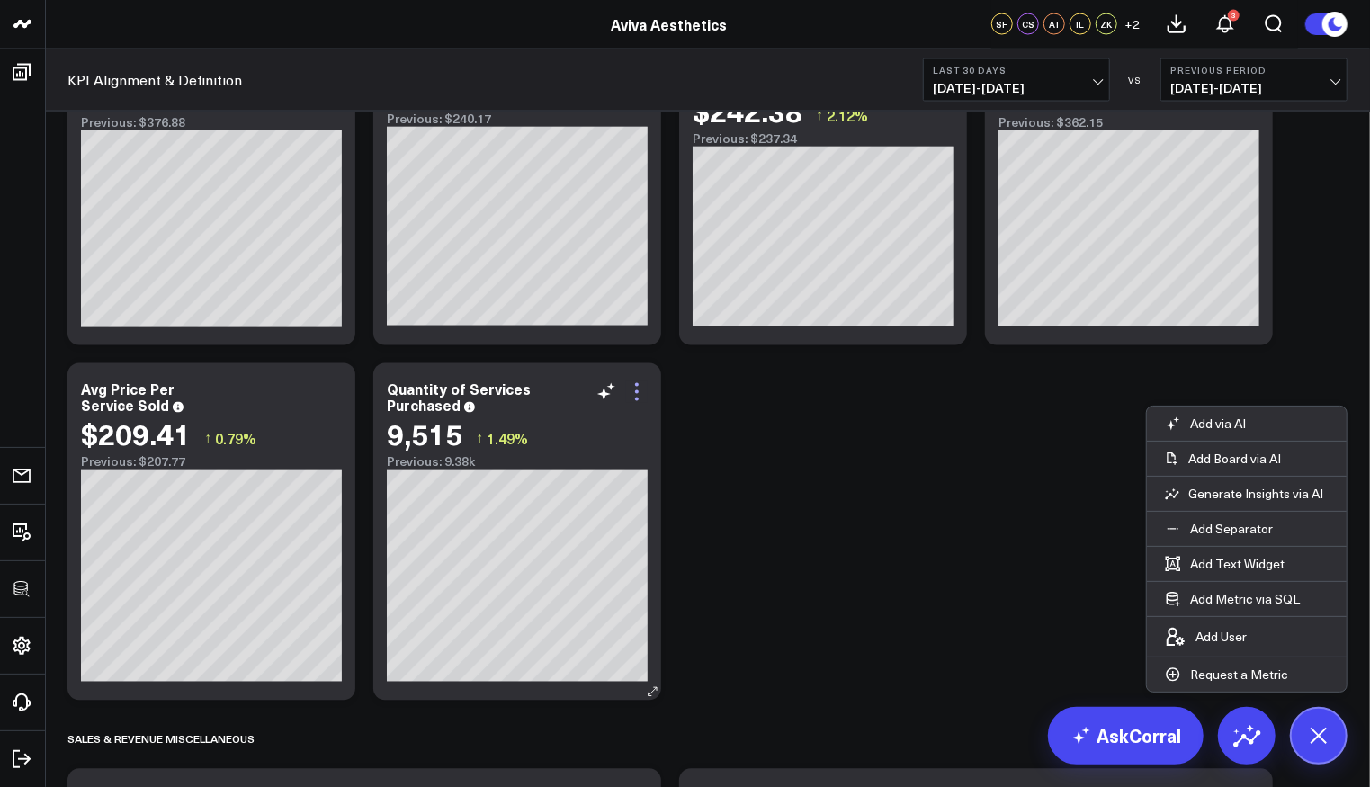
click at [644, 385] on icon at bounding box center [637, 393] width 22 height 22
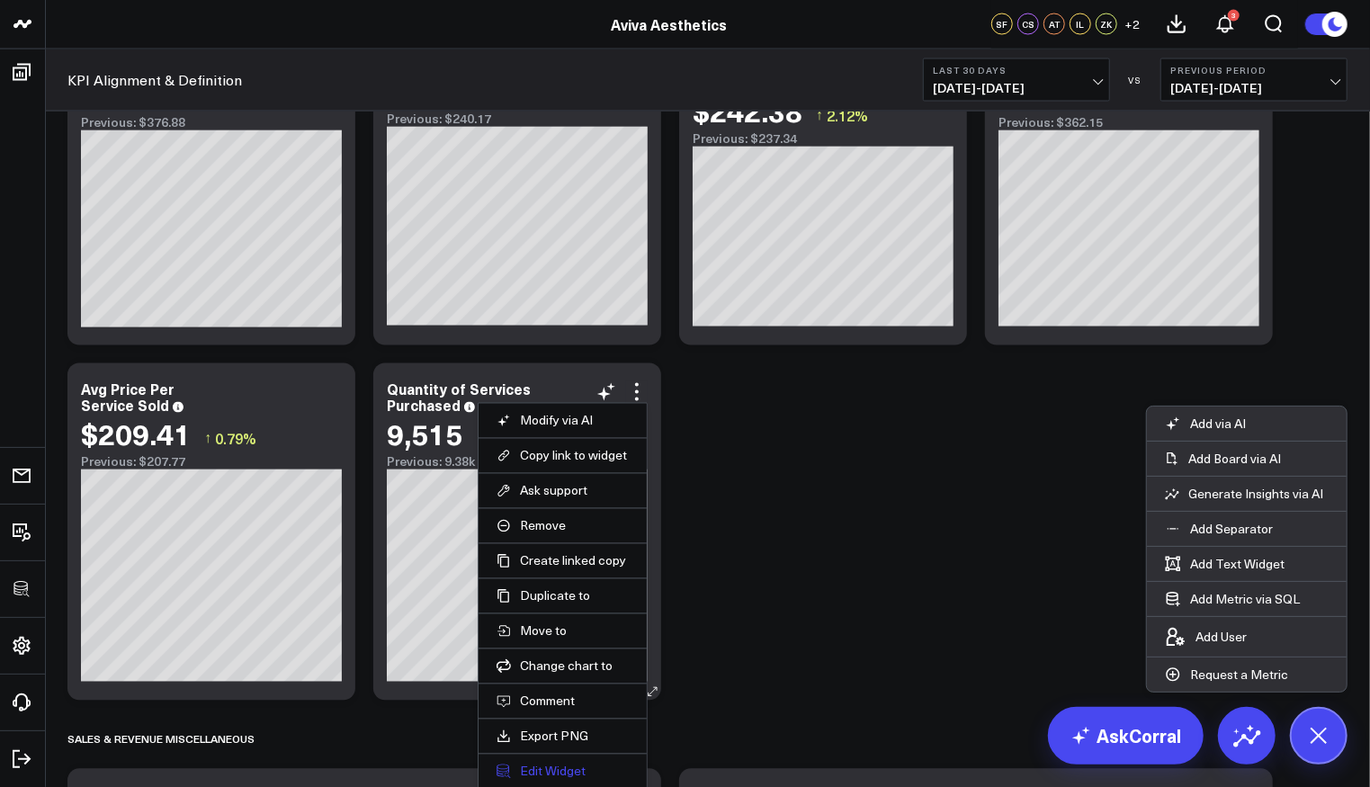
click at [517, 765] on button "Edit Widget" at bounding box center [563, 772] width 132 height 16
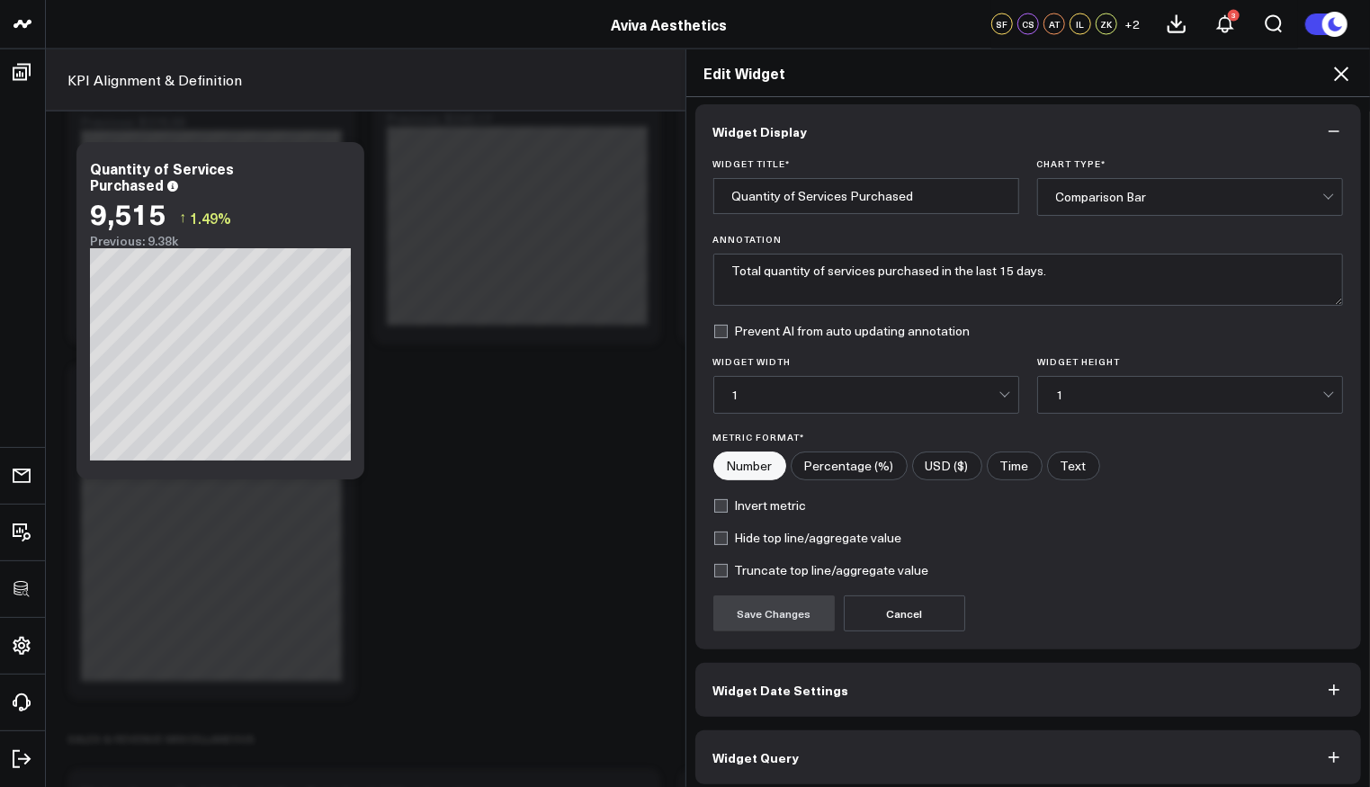
scroll to position [12, 0]
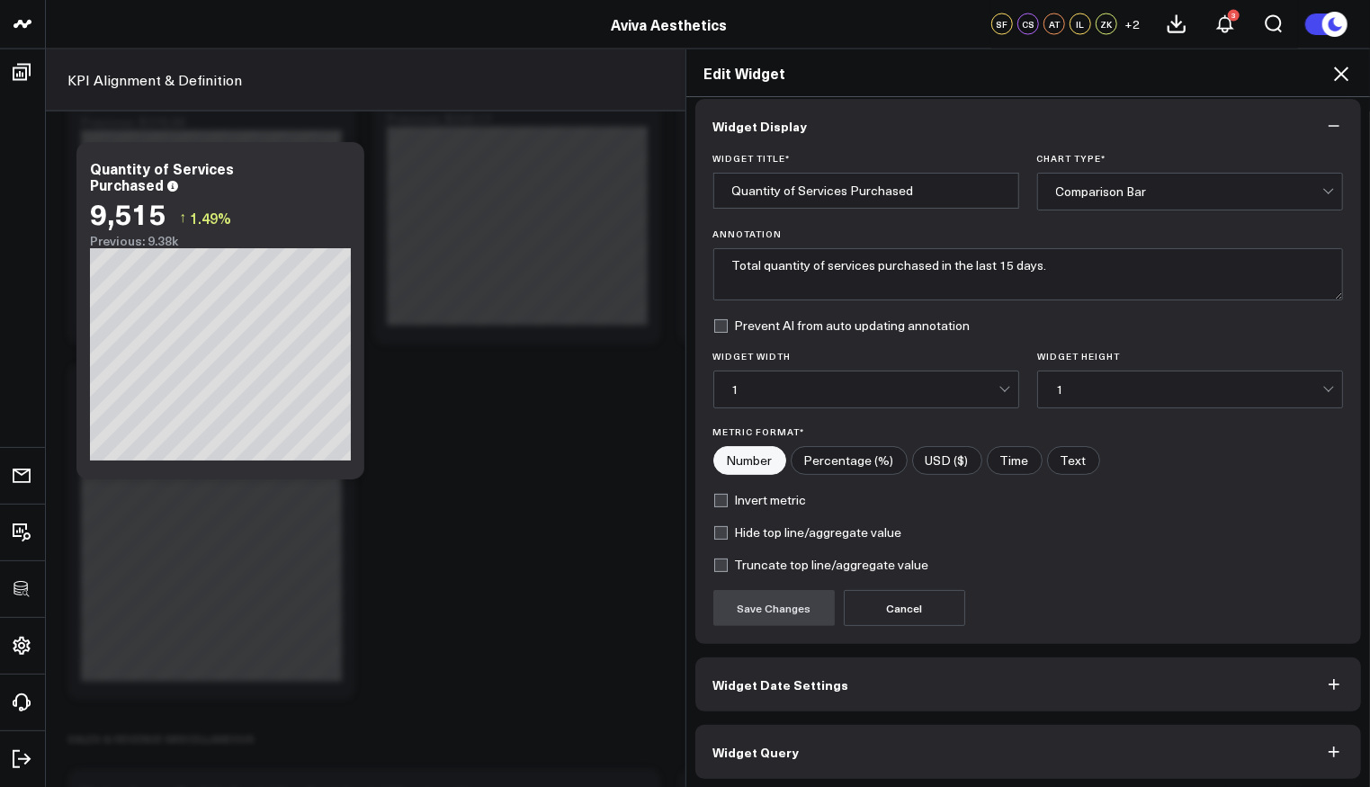
click at [782, 755] on span "Widget Query" at bounding box center [757, 752] width 86 height 14
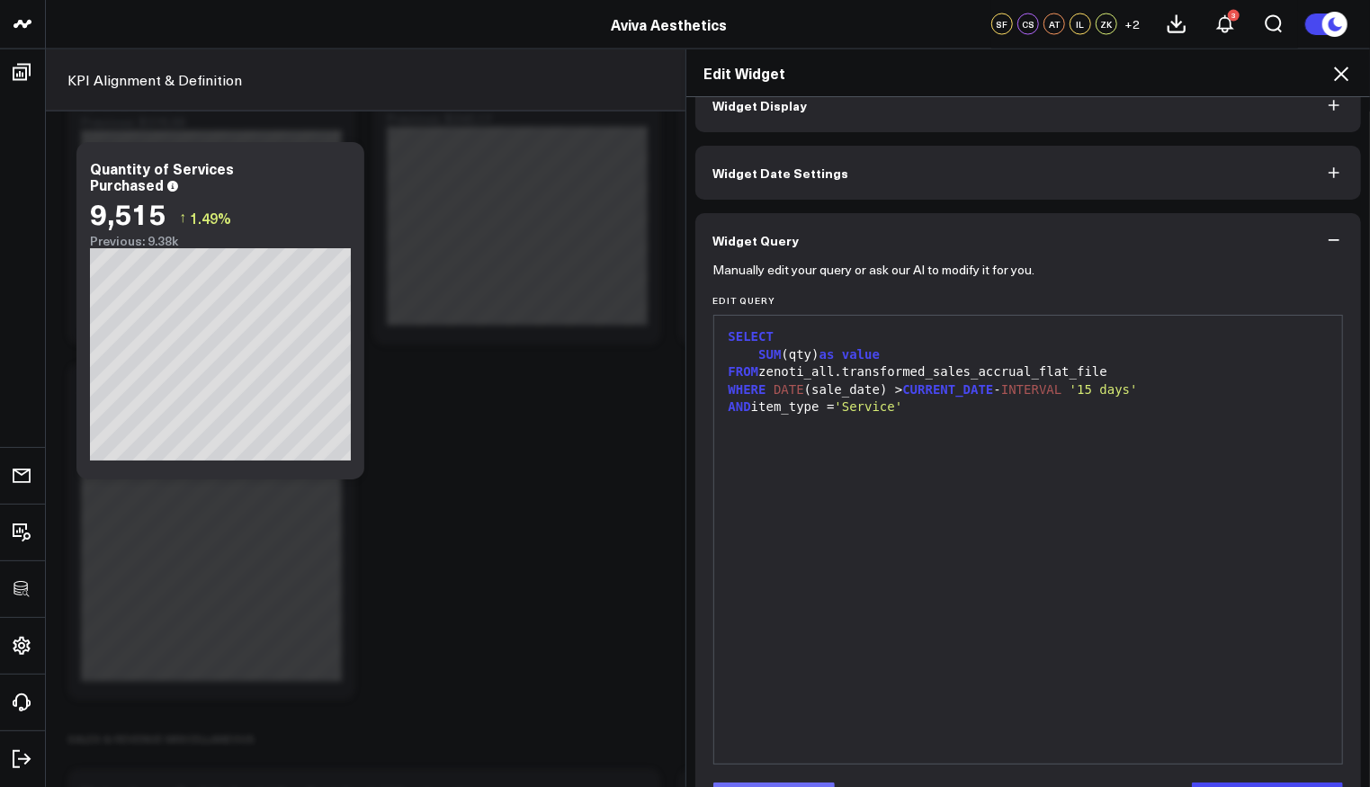
scroll to position [93, 0]
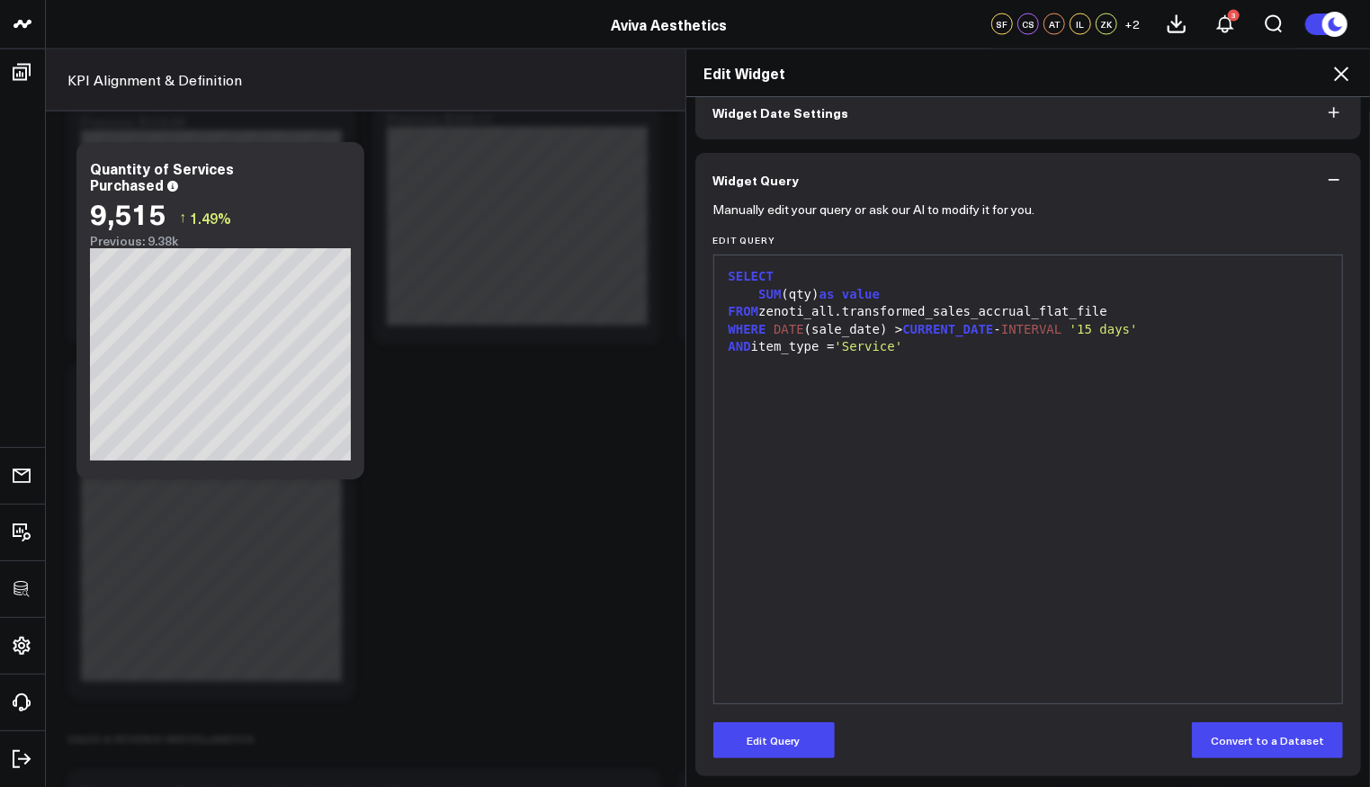
click at [795, 714] on form "Manually edit your query or ask our AI to modify it for you. Edit Query 9 1 2 3…" at bounding box center [1029, 483] width 631 height 552
click at [797, 720] on form "Manually edit your query or ask our AI to modify it for you. Edit Query 9 1 2 3…" at bounding box center [1029, 483] width 631 height 552
click at [801, 730] on button "Edit Query" at bounding box center [774, 741] width 121 height 36
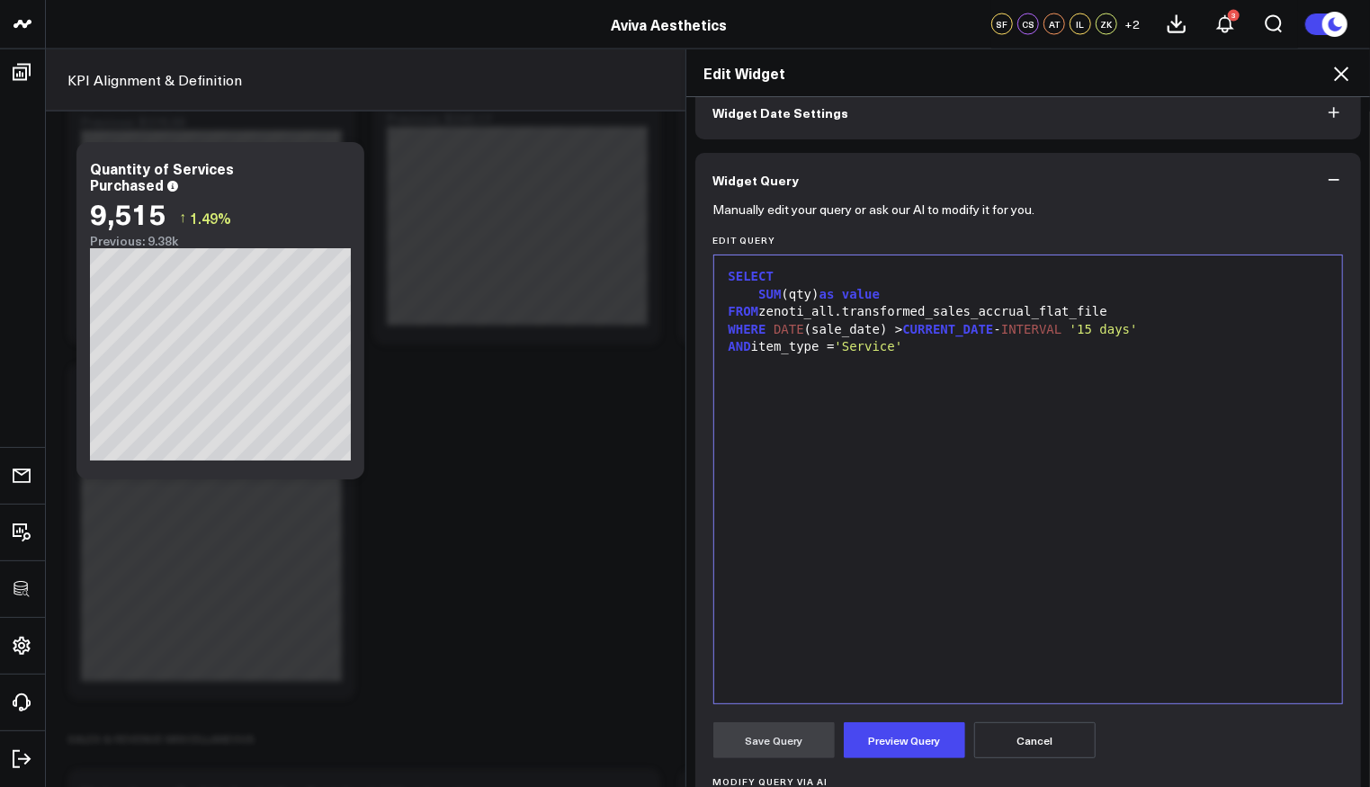
click at [831, 276] on div "SELECT" at bounding box center [1028, 277] width 611 height 18
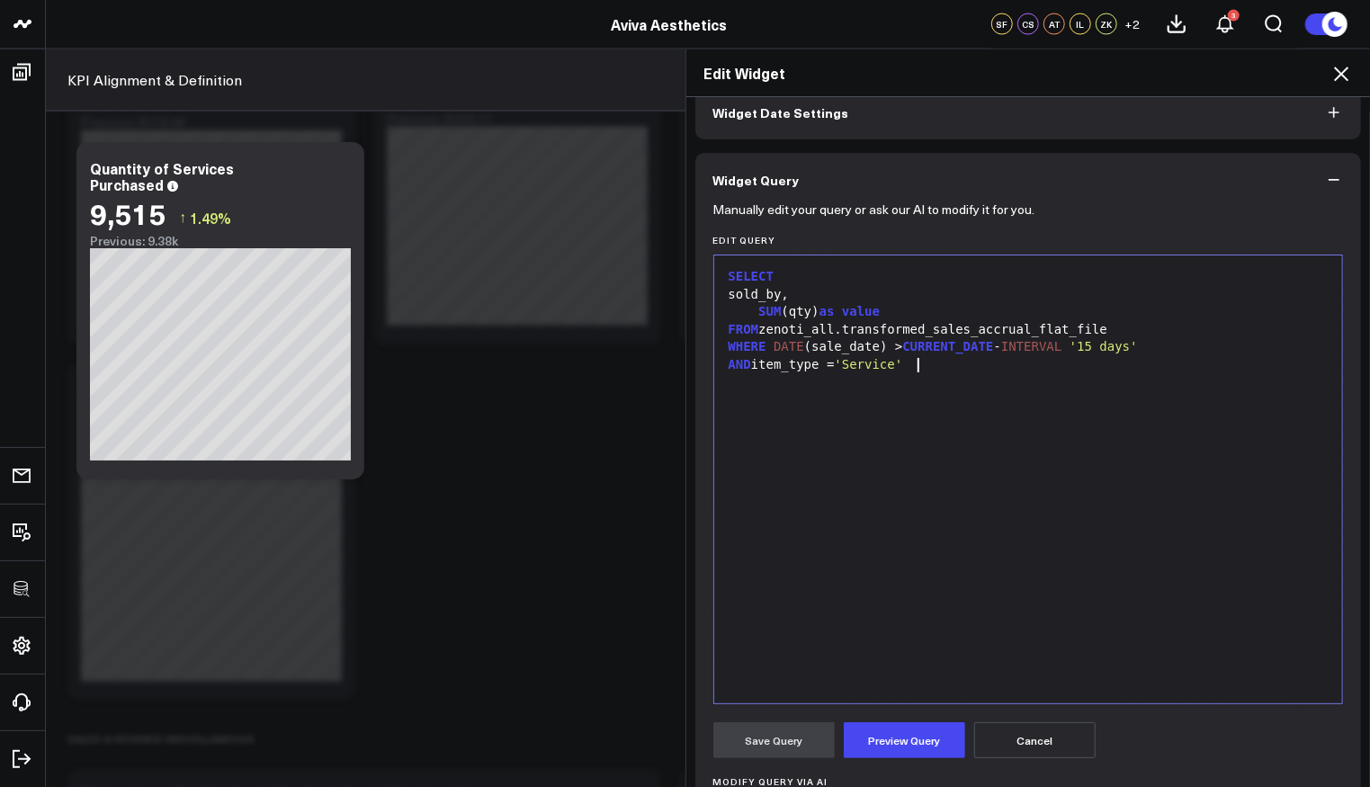
click at [1003, 435] on div "SELECT sold_by, SUM (qty) as value FROM zenoti_all.transformed_sales_accrual_fl…" at bounding box center [1028, 480] width 611 height 430
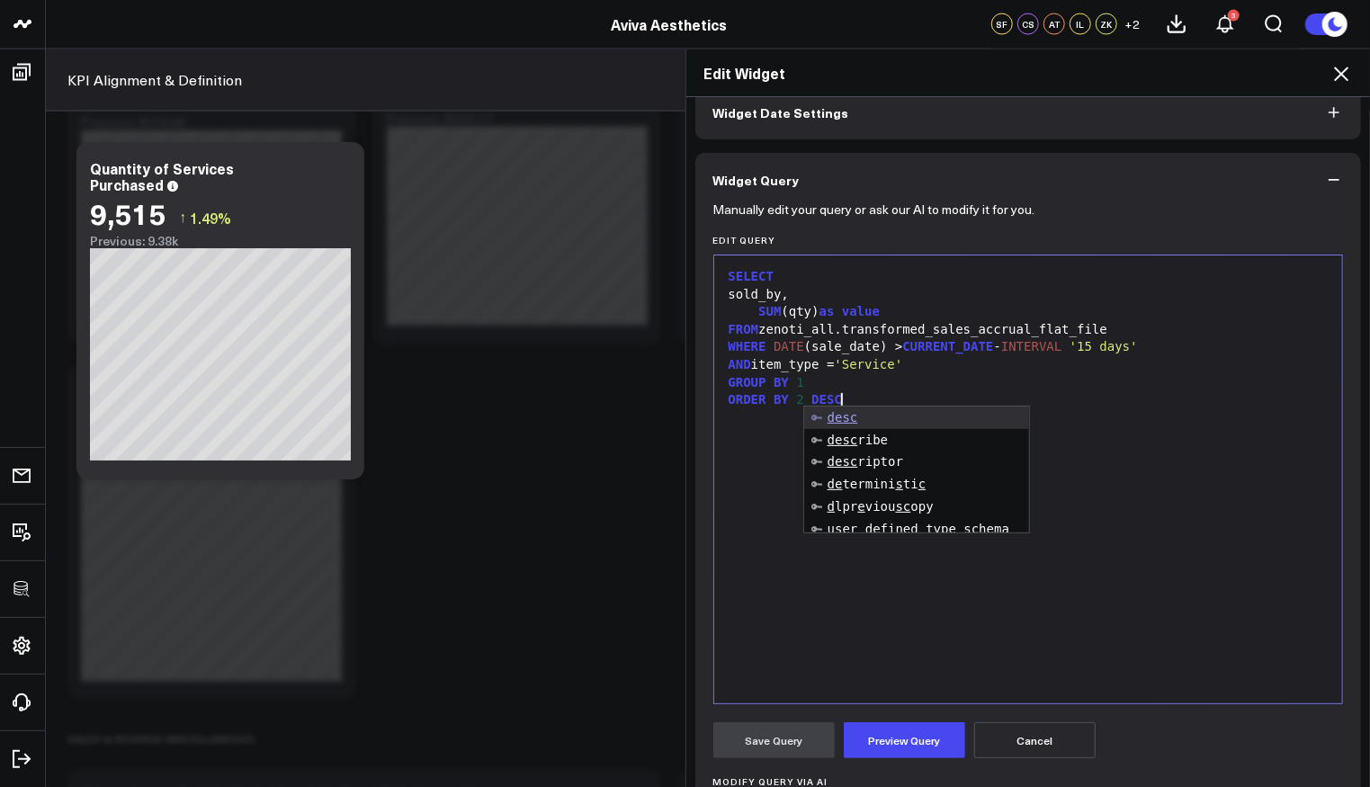
click at [1268, 452] on div "SELECT sold_by, SUM (qty) as value FROM zenoti_all.transformed_sales_accrual_fl…" at bounding box center [1028, 480] width 611 height 430
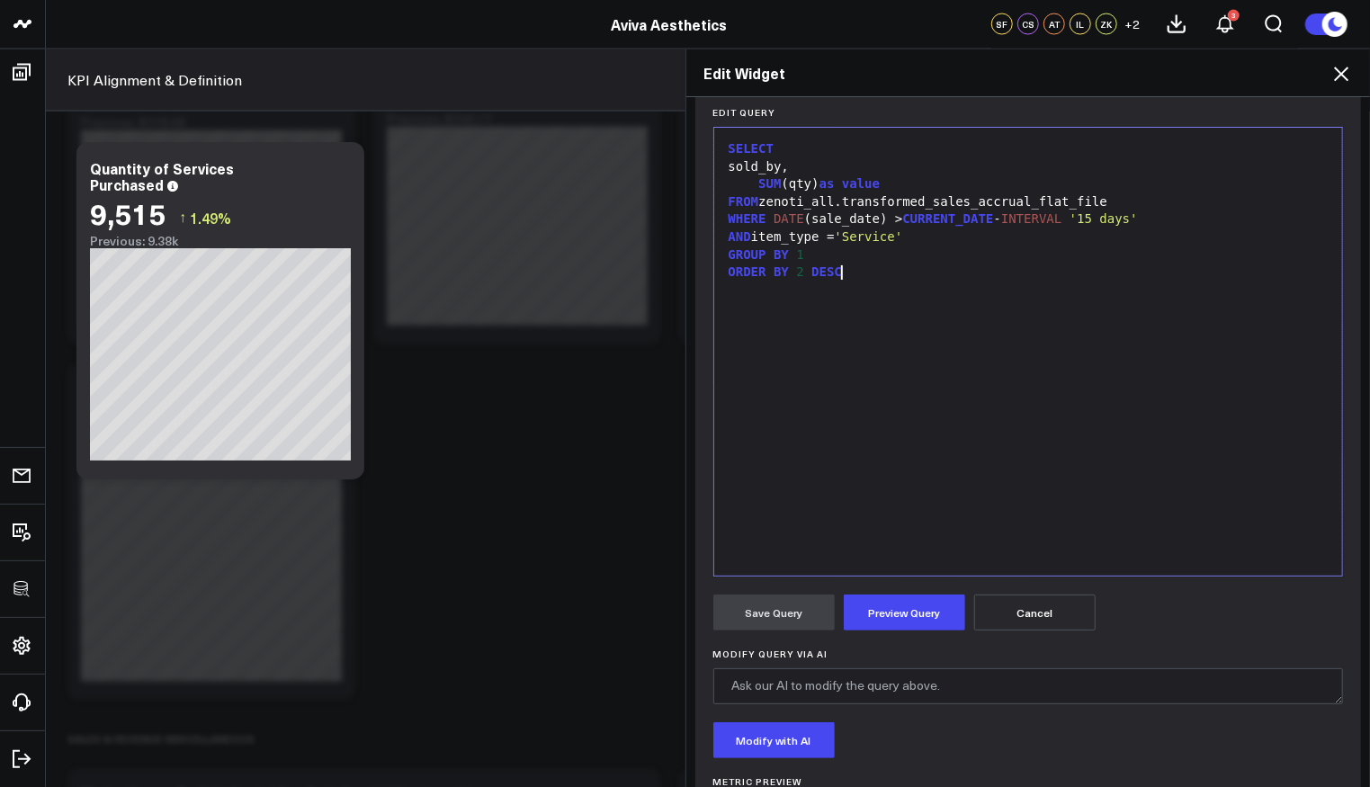
scroll to position [267, 0]
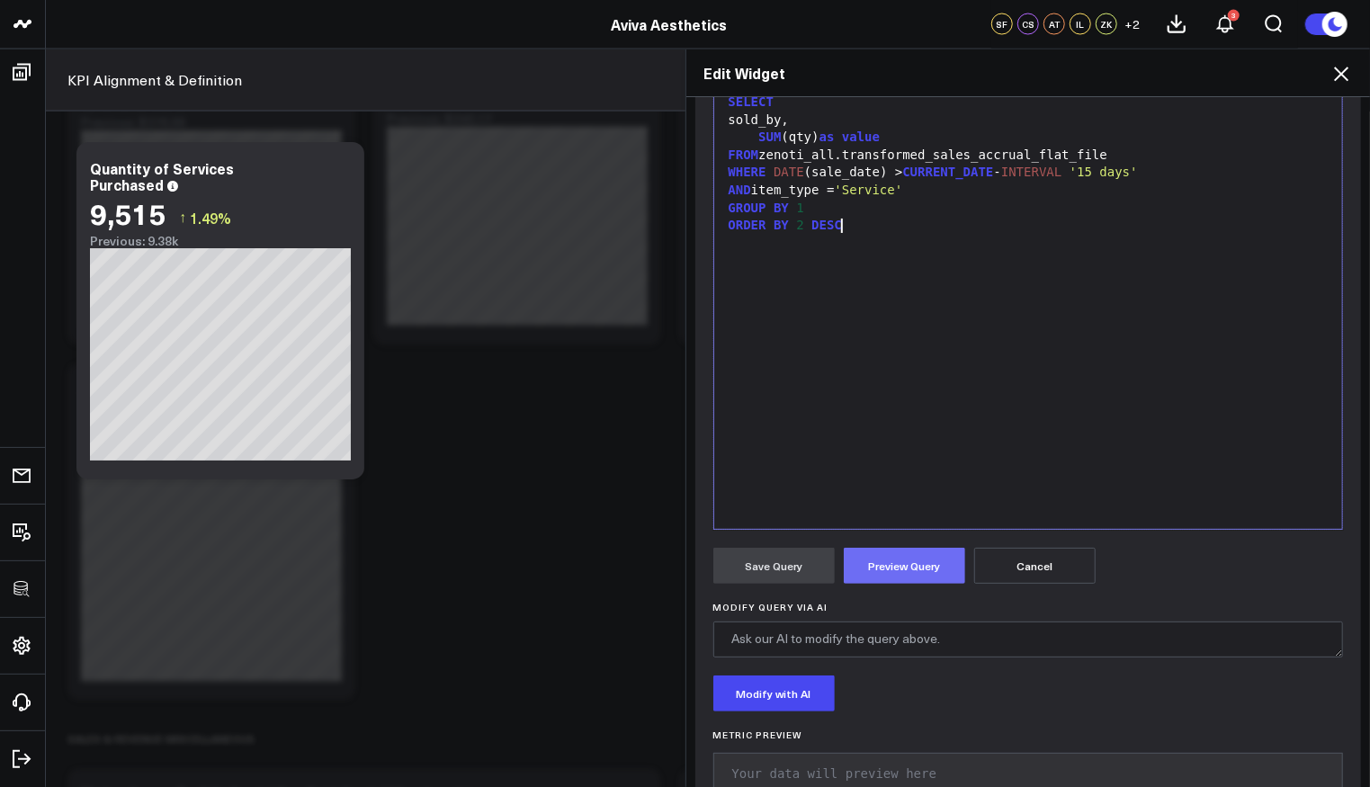
click at [903, 569] on button "Preview Query" at bounding box center [904, 566] width 121 height 36
click at [769, 568] on button "Save Query" at bounding box center [774, 566] width 121 height 36
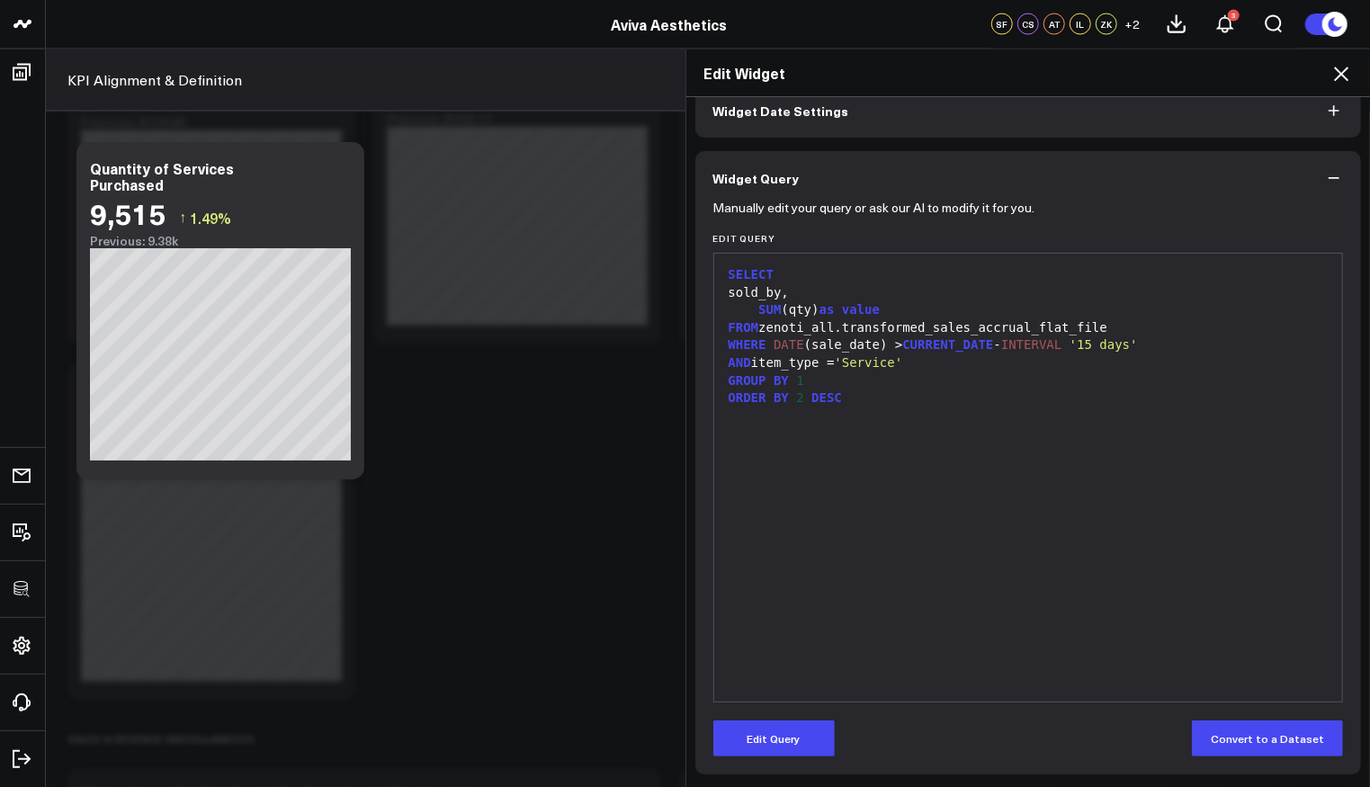
scroll to position [93, 0]
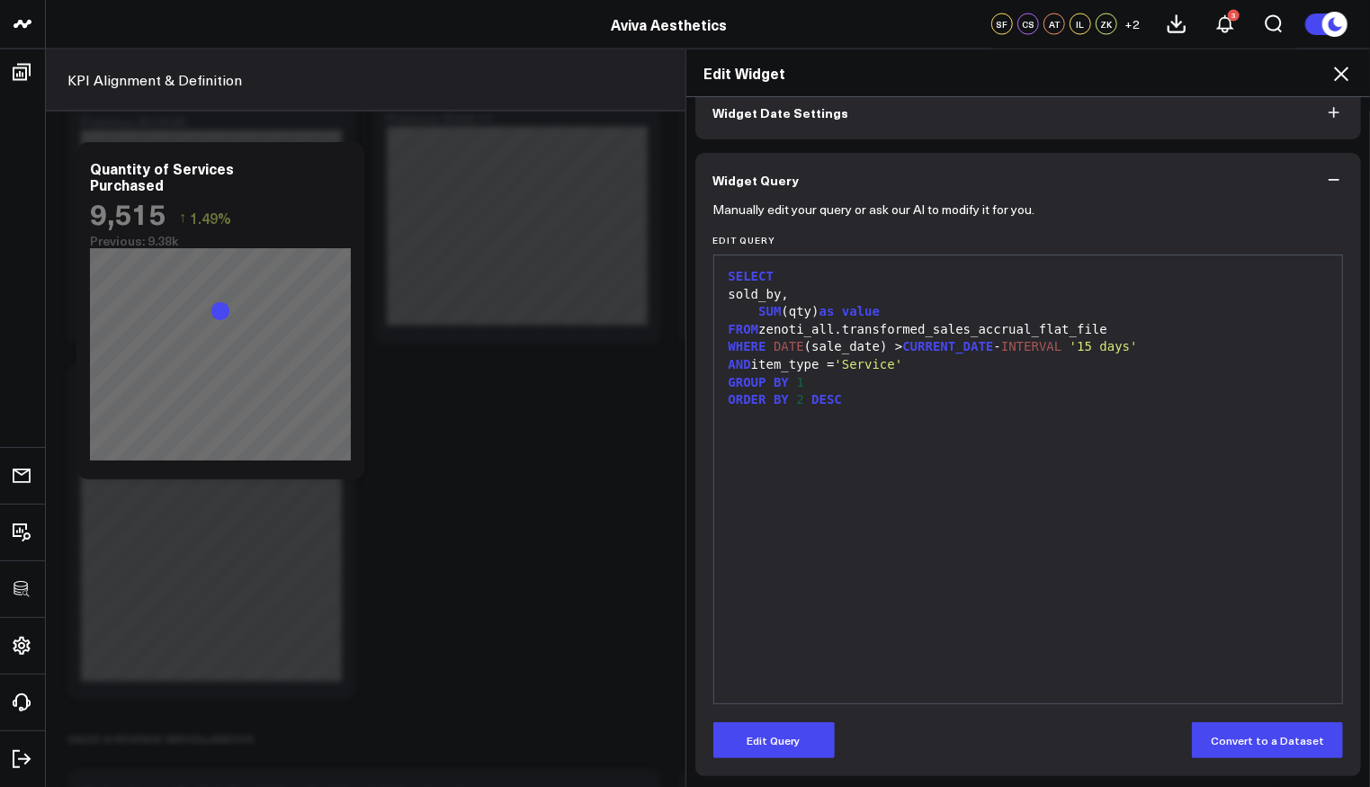
click at [1349, 78] on icon at bounding box center [1342, 74] width 22 height 22
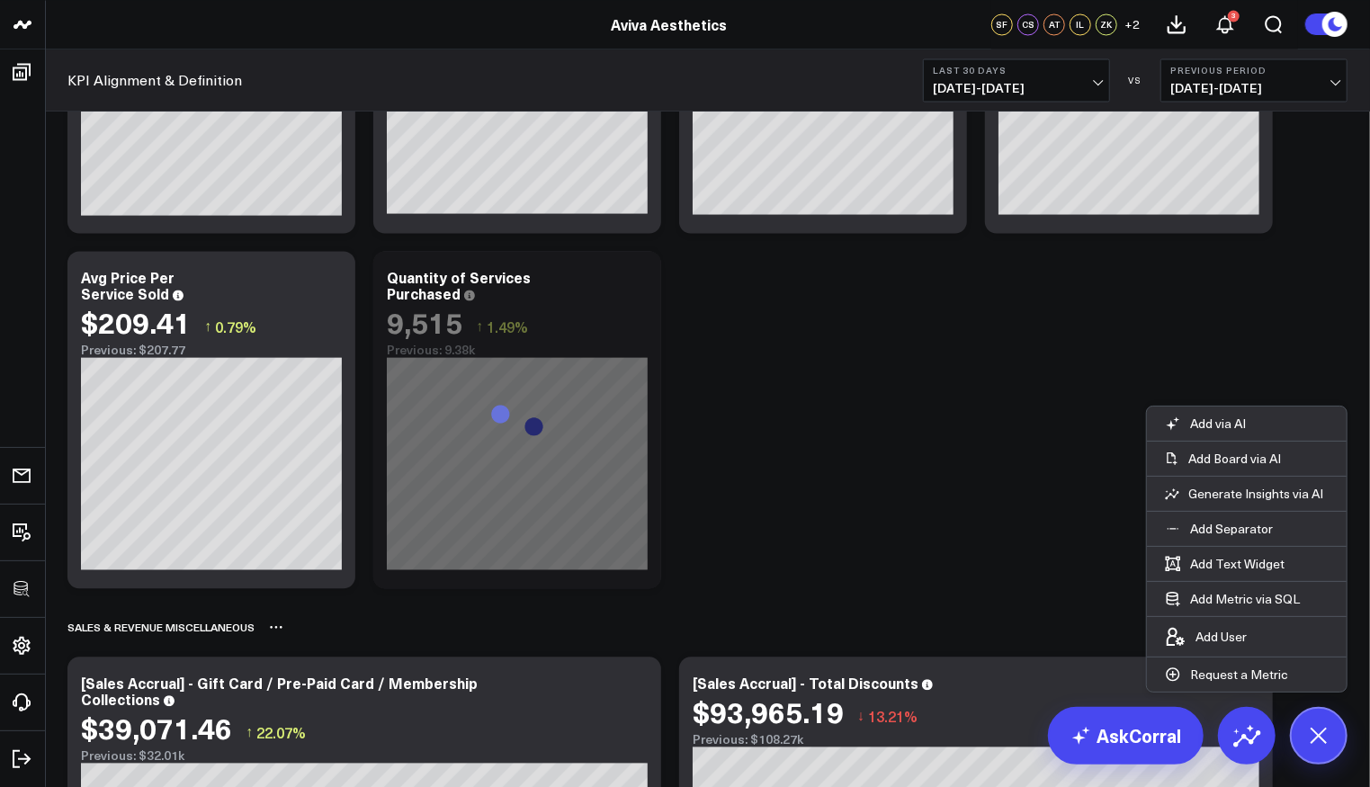
scroll to position [2091, 0]
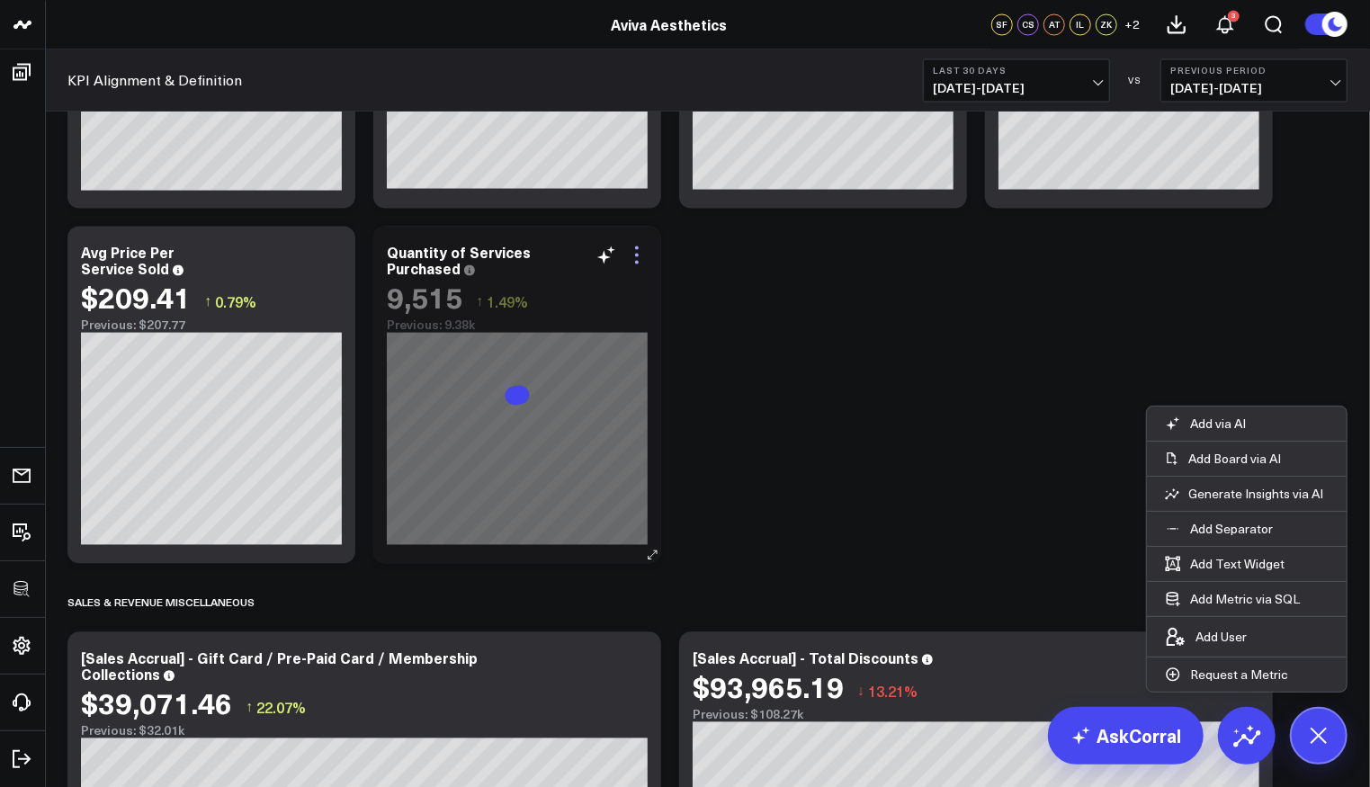
click at [635, 244] on icon at bounding box center [637, 255] width 22 height 22
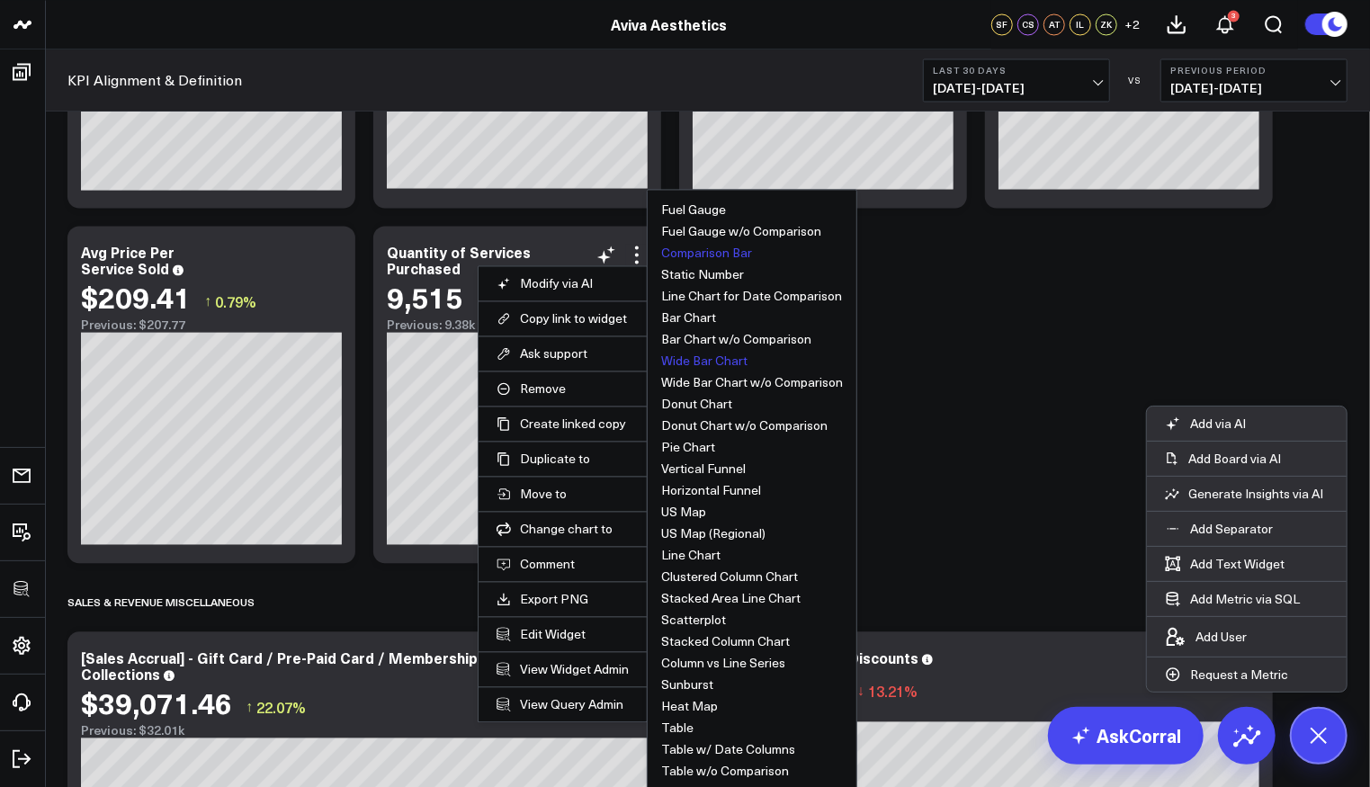
click at [729, 362] on button "Wide Bar Chart" at bounding box center [704, 361] width 86 height 13
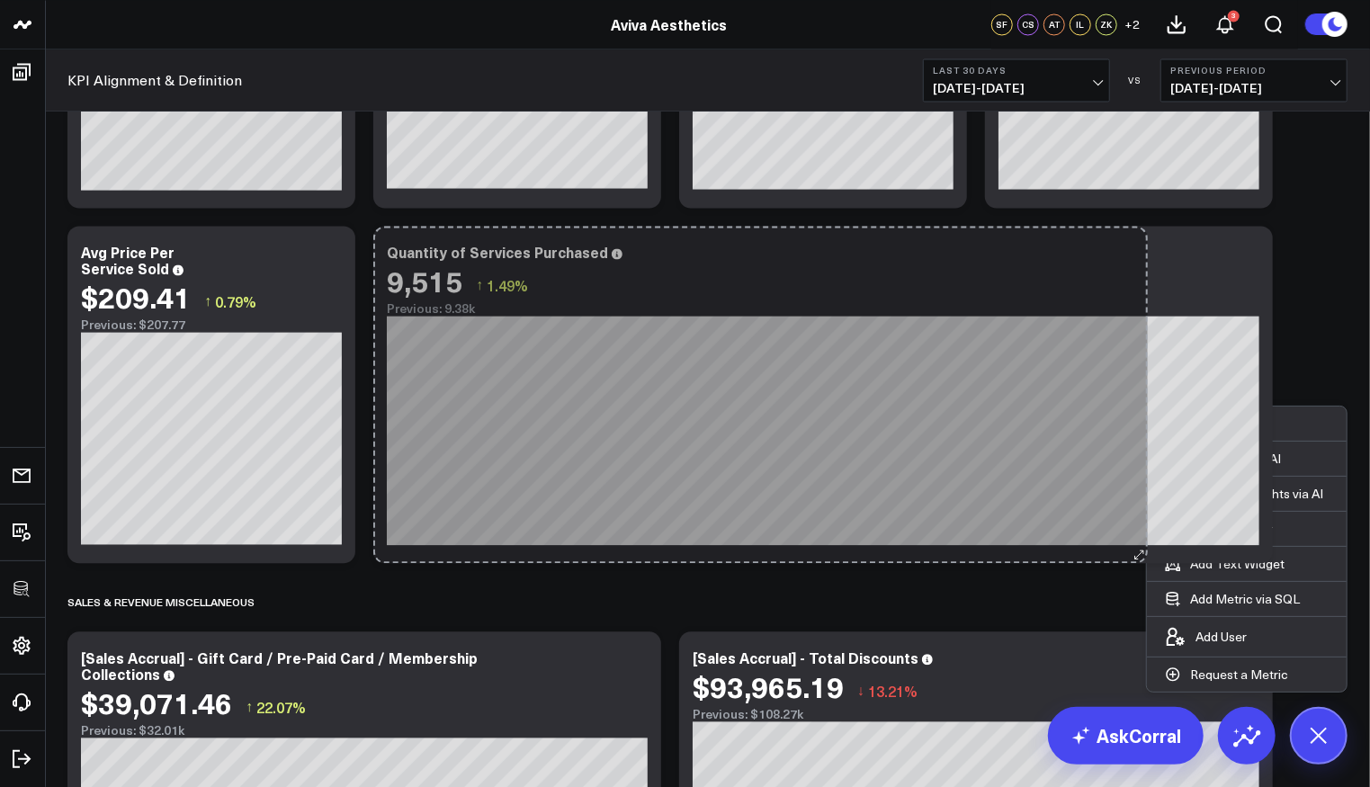
click at [1136, 539] on div "Quantity of Services Purchased 9,515 ↑ 1.49% Previous: 9.38k So sorry. The quer…" at bounding box center [823, 394] width 900 height 337
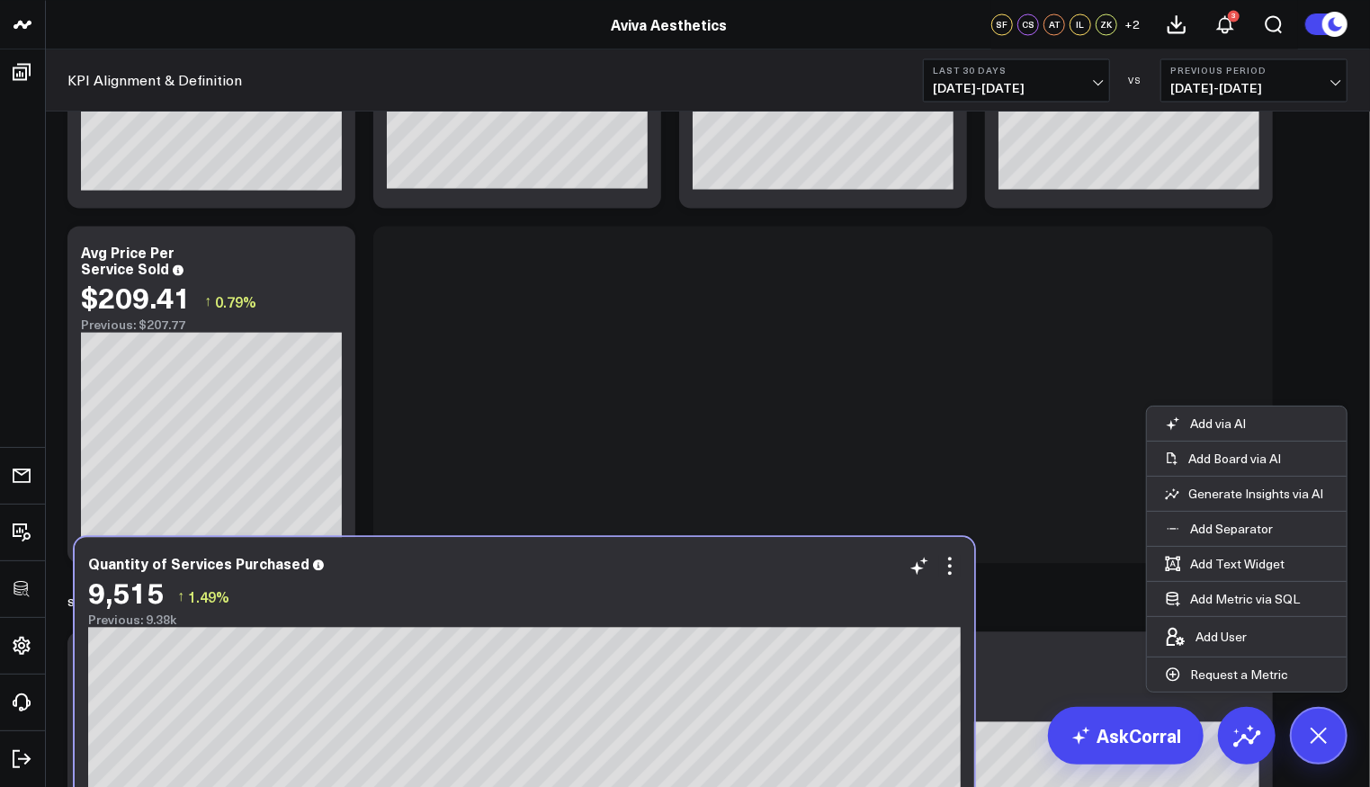
drag, startPoint x: 535, startPoint y: 666, endPoint x: 545, endPoint y: 579, distance: 87.8
click at [541, 584] on div "9,515 ↑ 1.49%" at bounding box center [524, 592] width 873 height 32
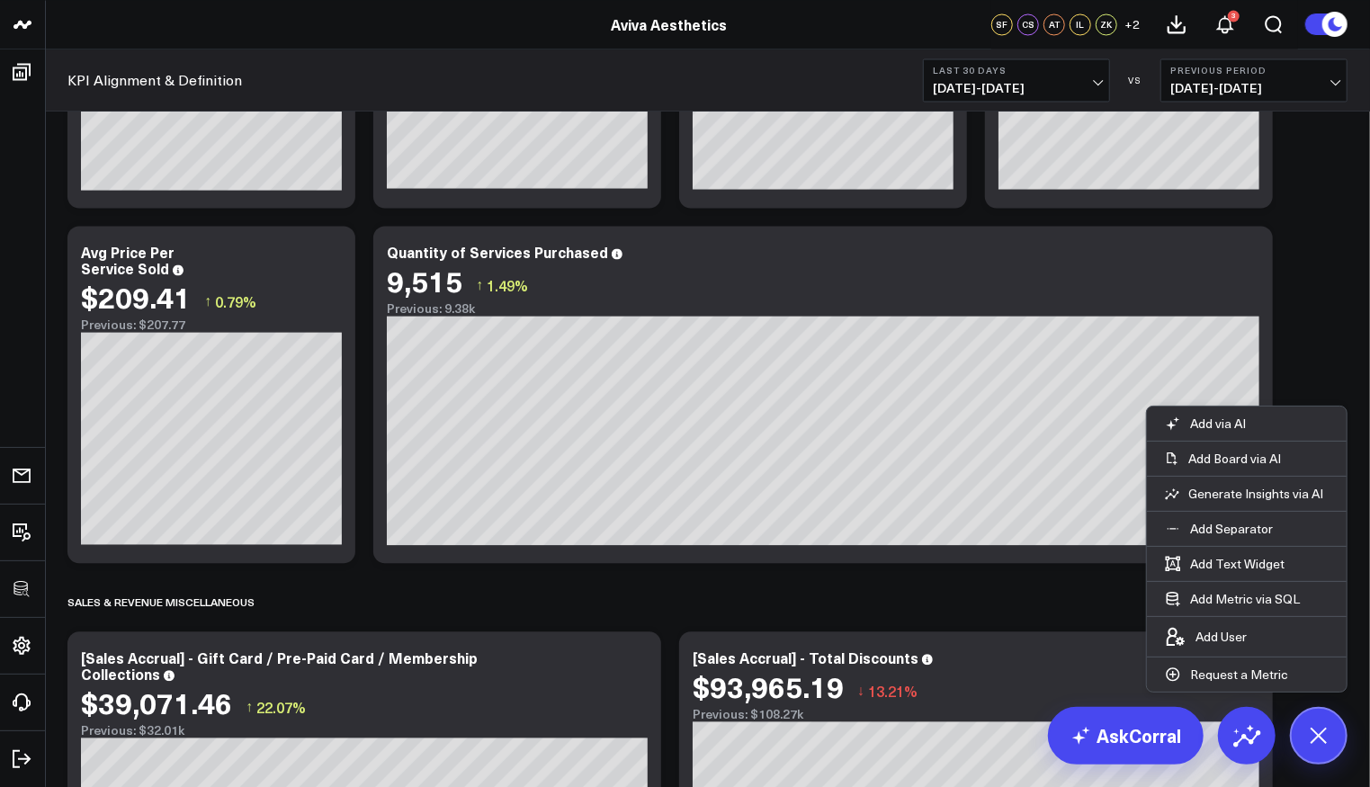
click at [1248, 253] on icon at bounding box center [1249, 255] width 4 height 4
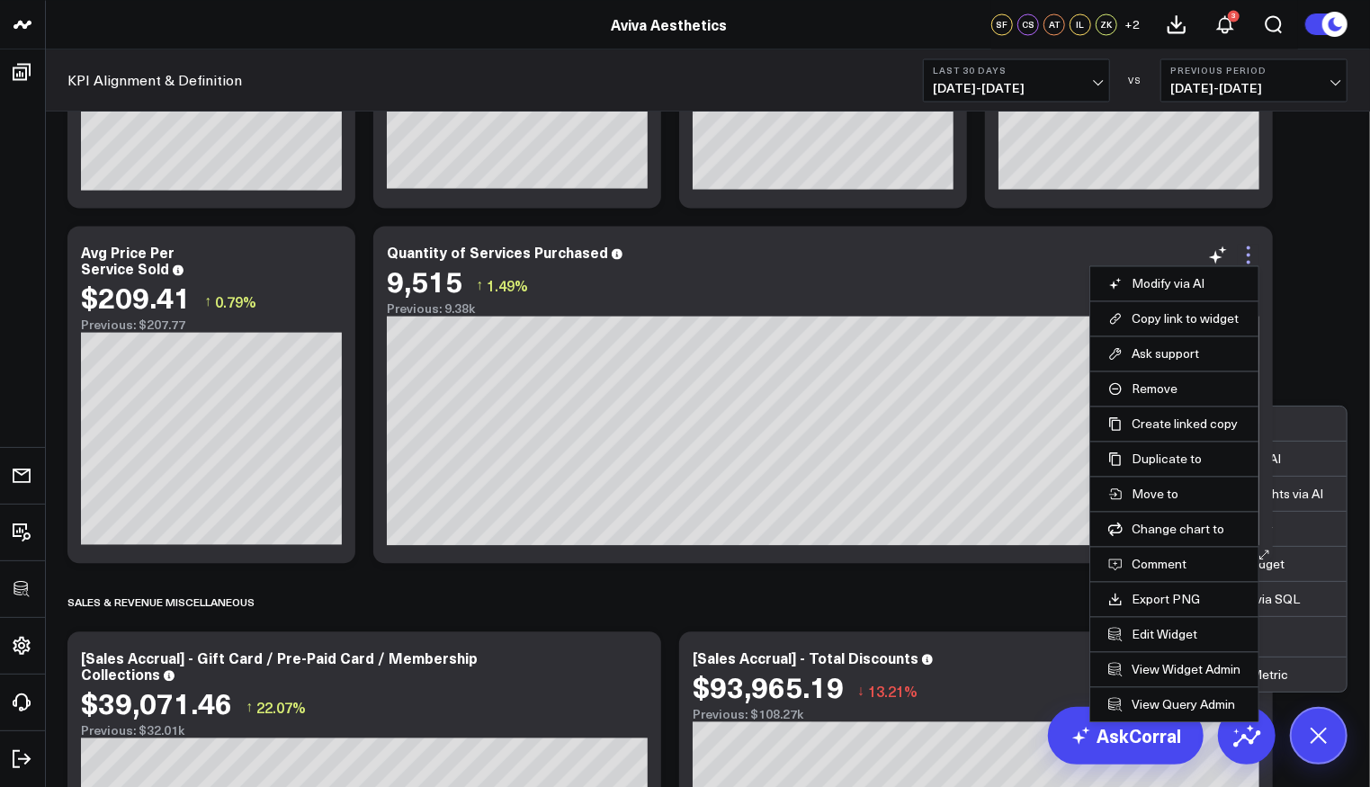
click at [1249, 253] on icon at bounding box center [1249, 255] width 4 height 4
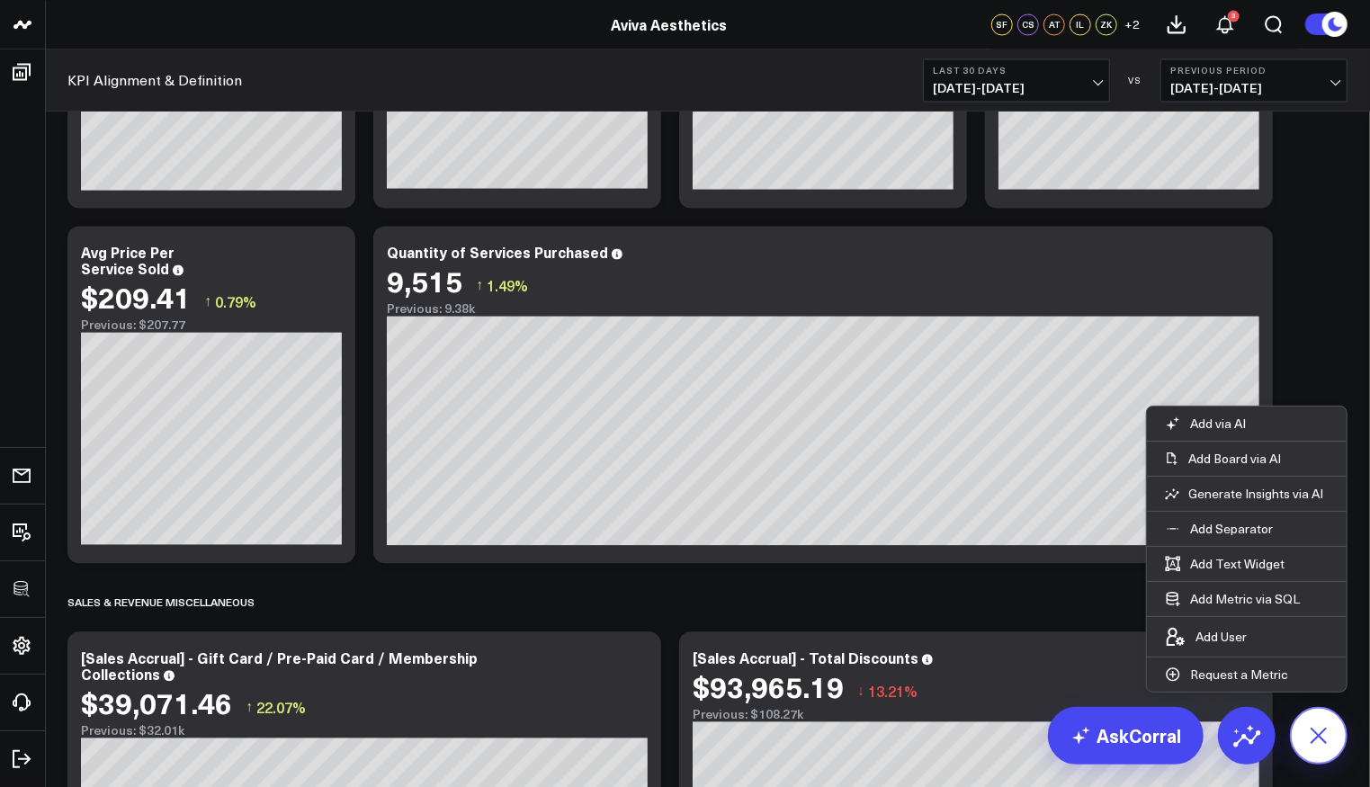
click at [1312, 726] on icon at bounding box center [1318, 735] width 40 height 40
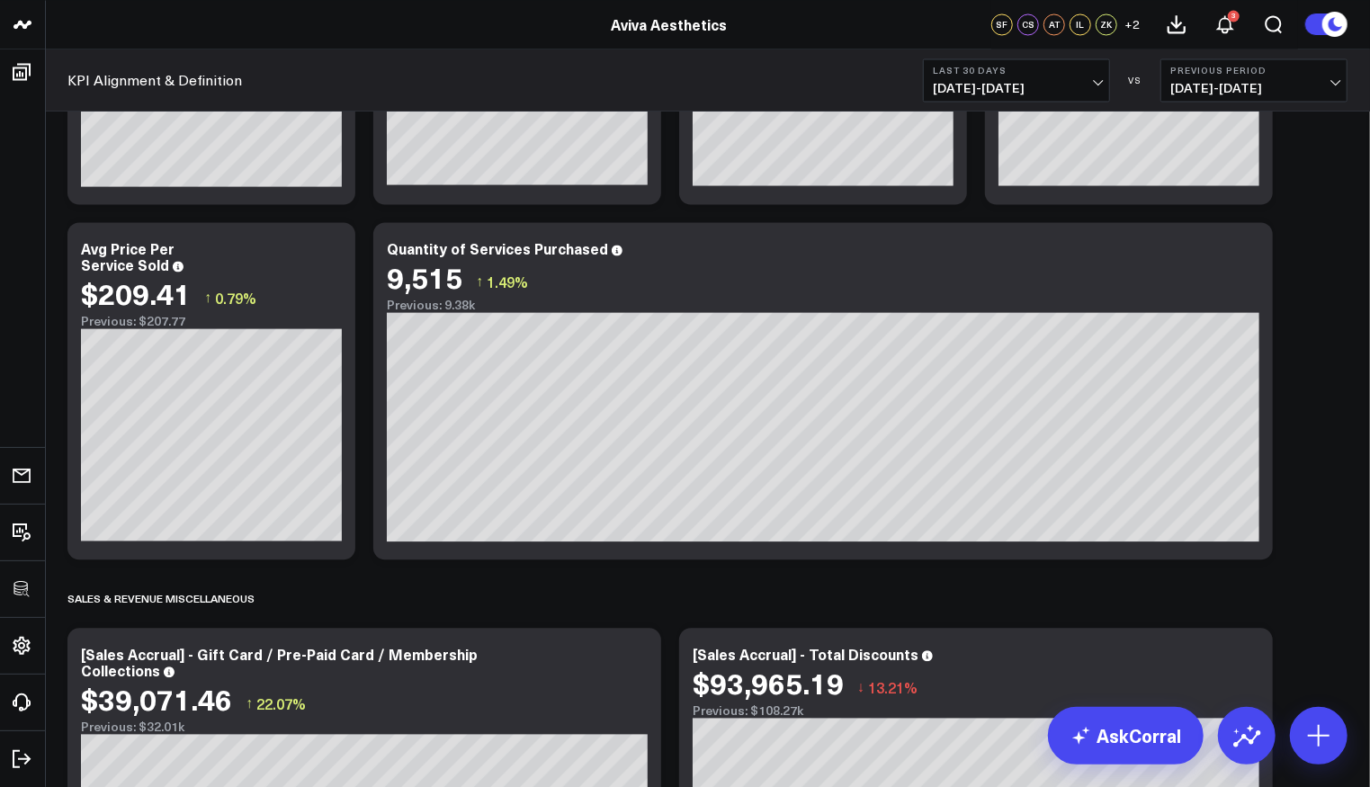
scroll to position [2095, 0]
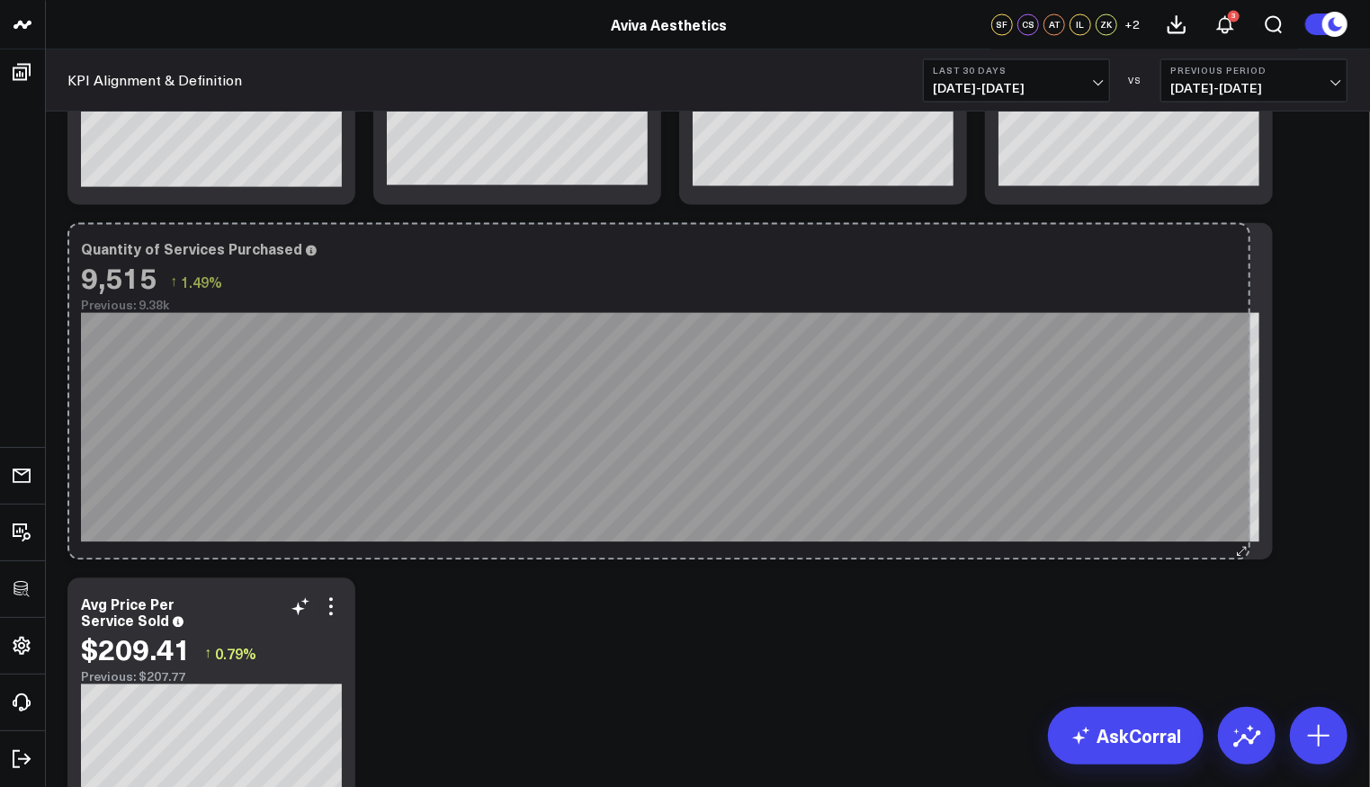
click at [1240, 534] on div "Quantity of Services Purchased 9,515 ↑ 1.49% Previous: 9.38k So sorry. The quer…" at bounding box center [670, 390] width 1206 height 337
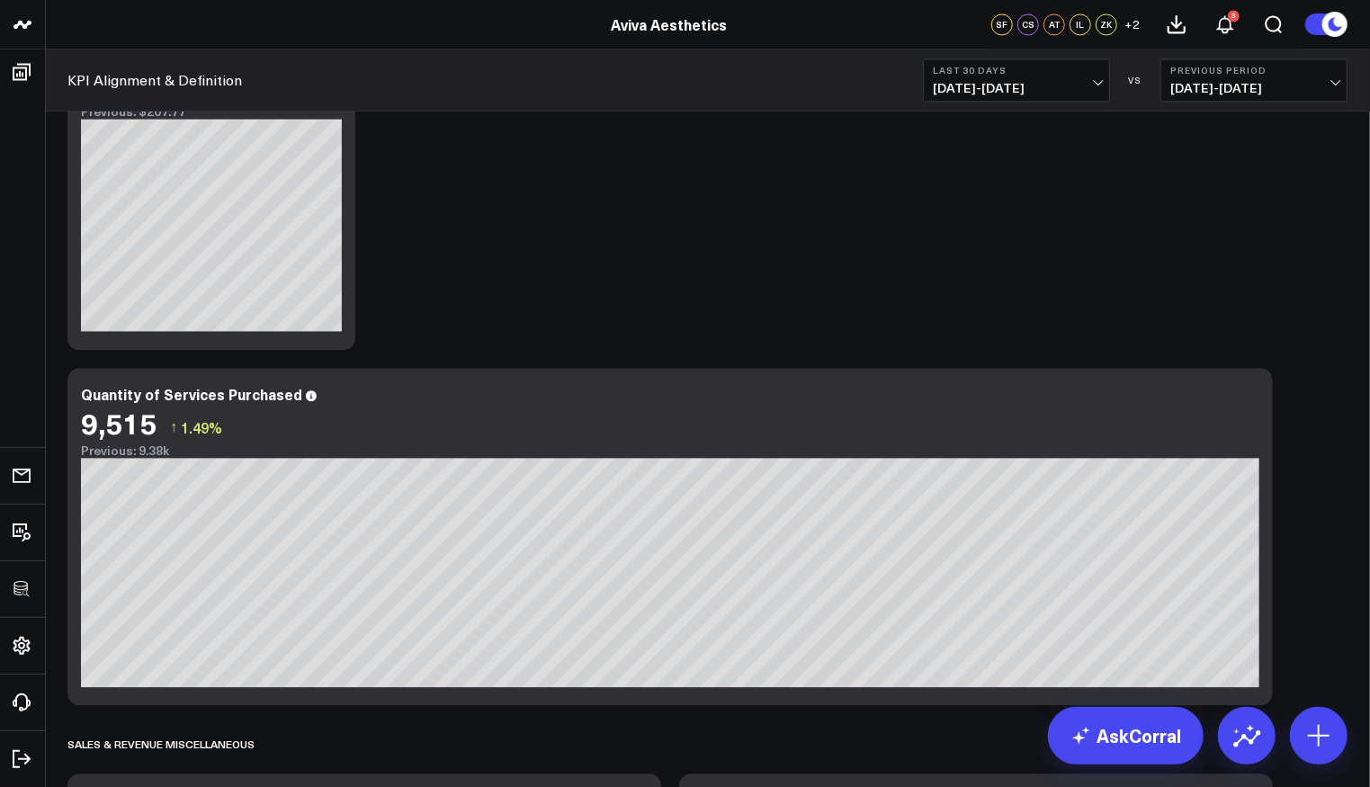
scroll to position [2376, 0]
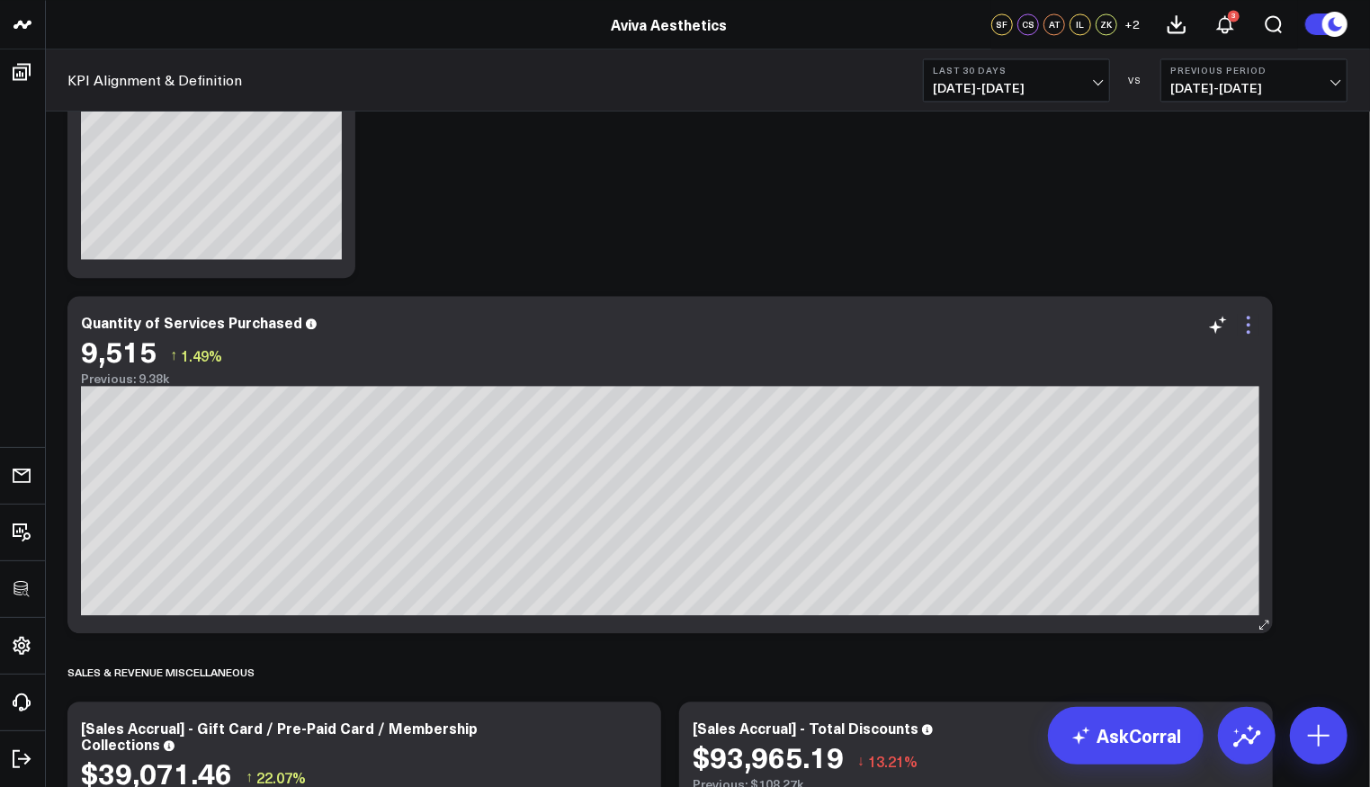
click at [1248, 327] on icon at bounding box center [1249, 325] width 22 height 22
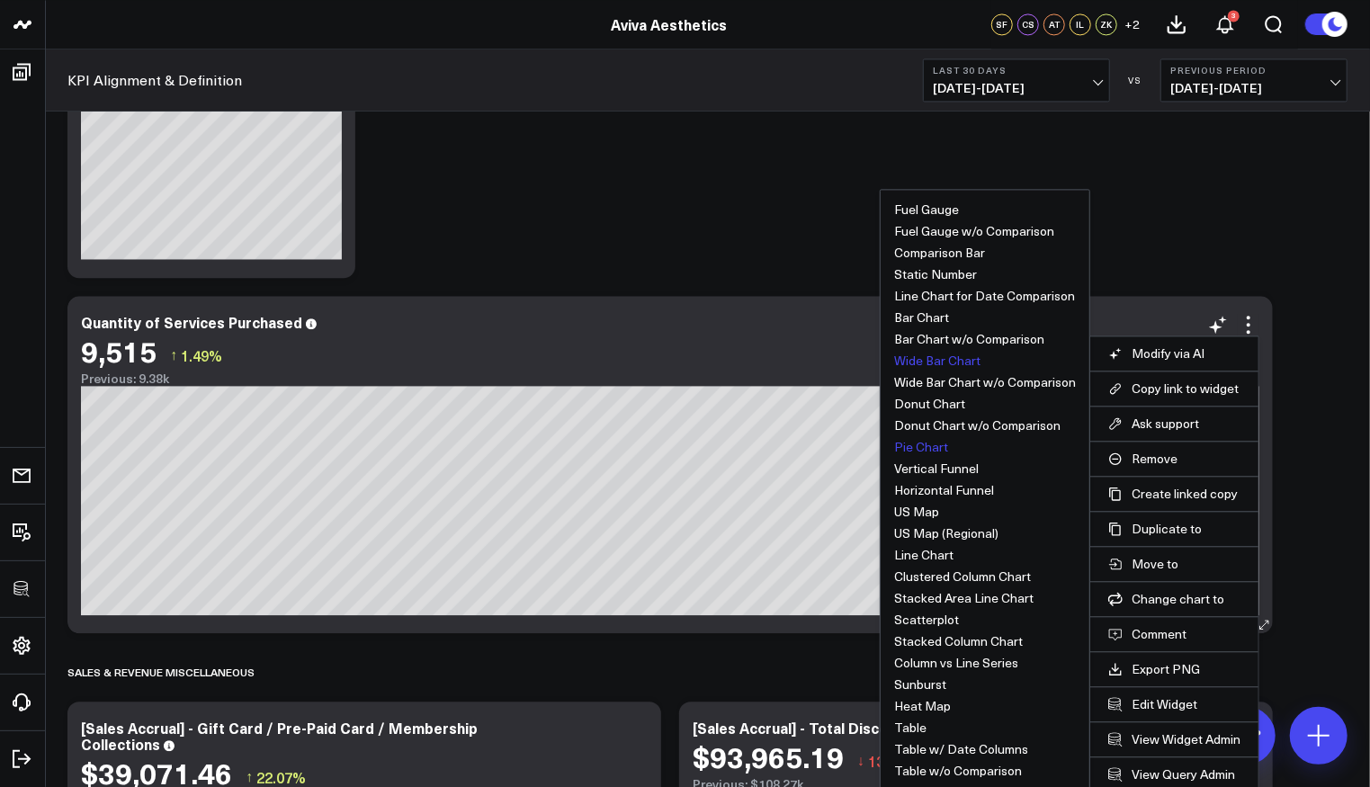
click at [926, 441] on button "Pie Chart" at bounding box center [921, 447] width 54 height 13
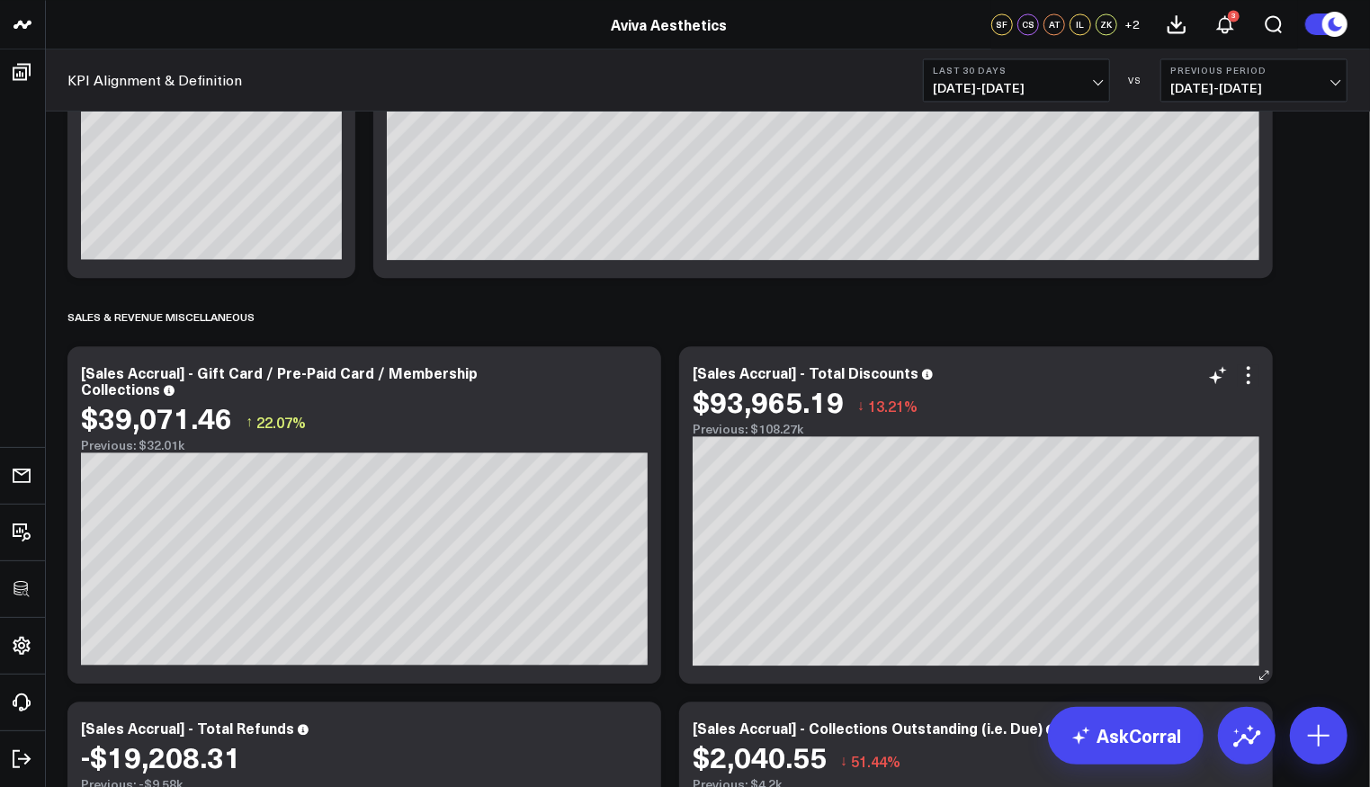
scroll to position [1975, 0]
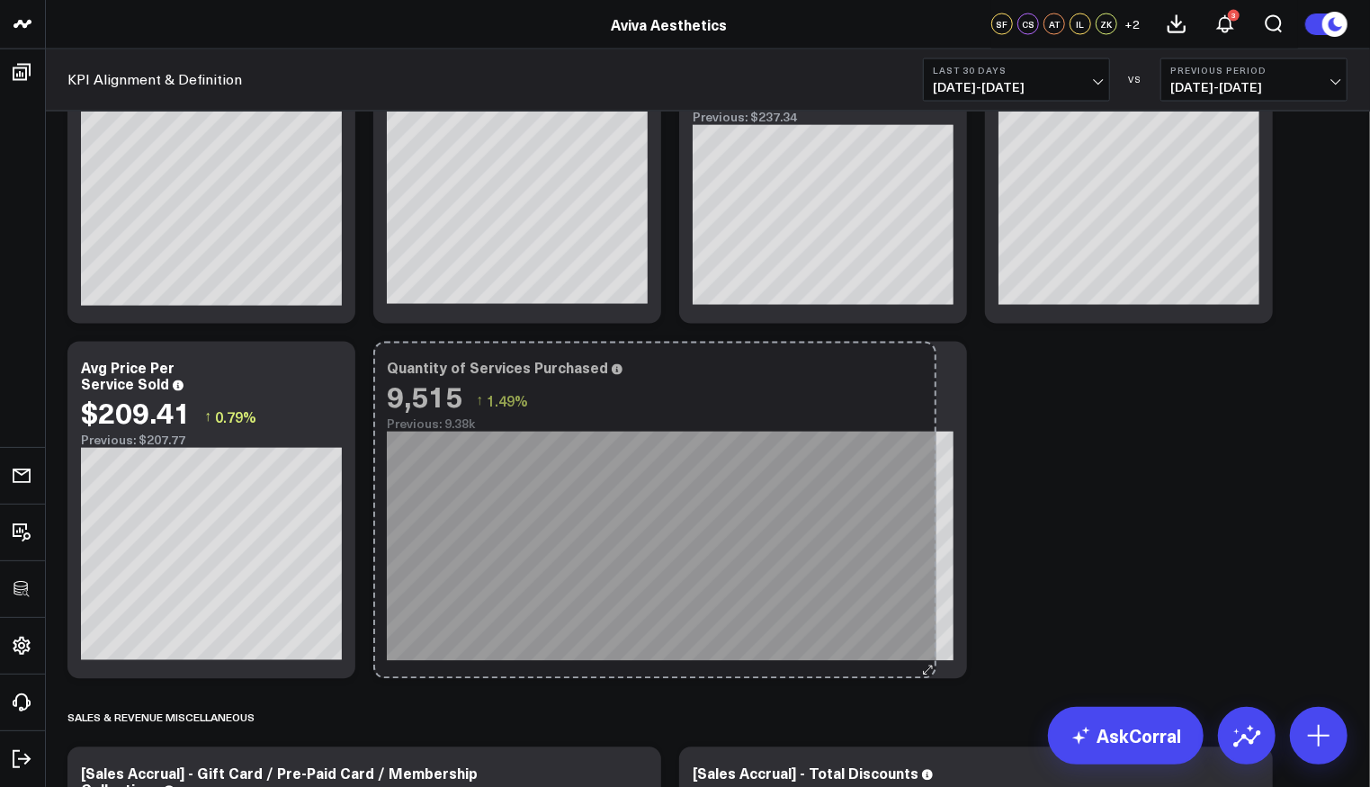
click at [929, 604] on div "Quantity of Services Purchased 9,515 ↑ 1.49% Previous: 9.38k [fontSize:14px lin…" at bounding box center [670, 510] width 594 height 337
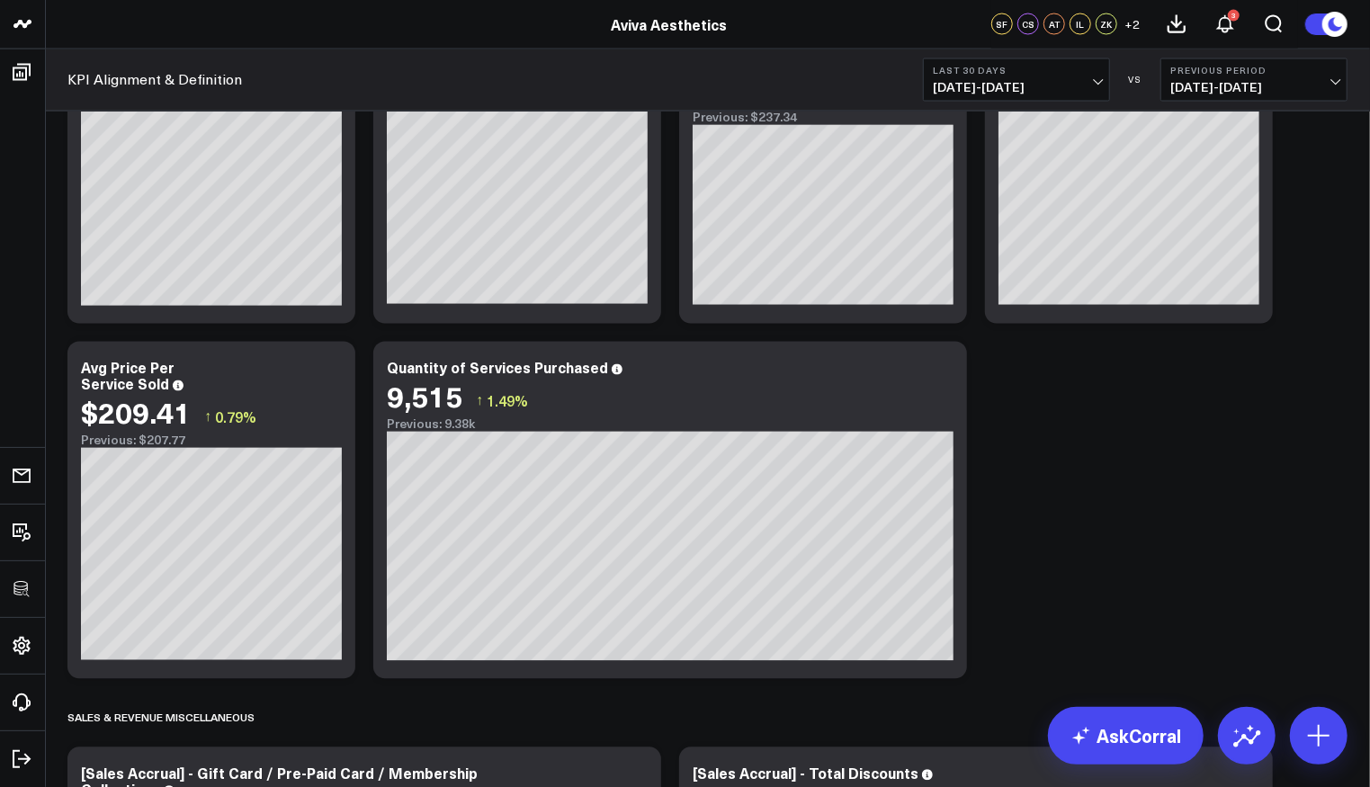
click at [957, 373] on div "Quantity of Services Purchased 9,515 ↑ 1.49% Previous: 9.38k [fontSize:14px lin…" at bounding box center [670, 510] width 594 height 337
click at [930, 389] on div "9,515 ↑ 1.49%" at bounding box center [670, 397] width 567 height 32
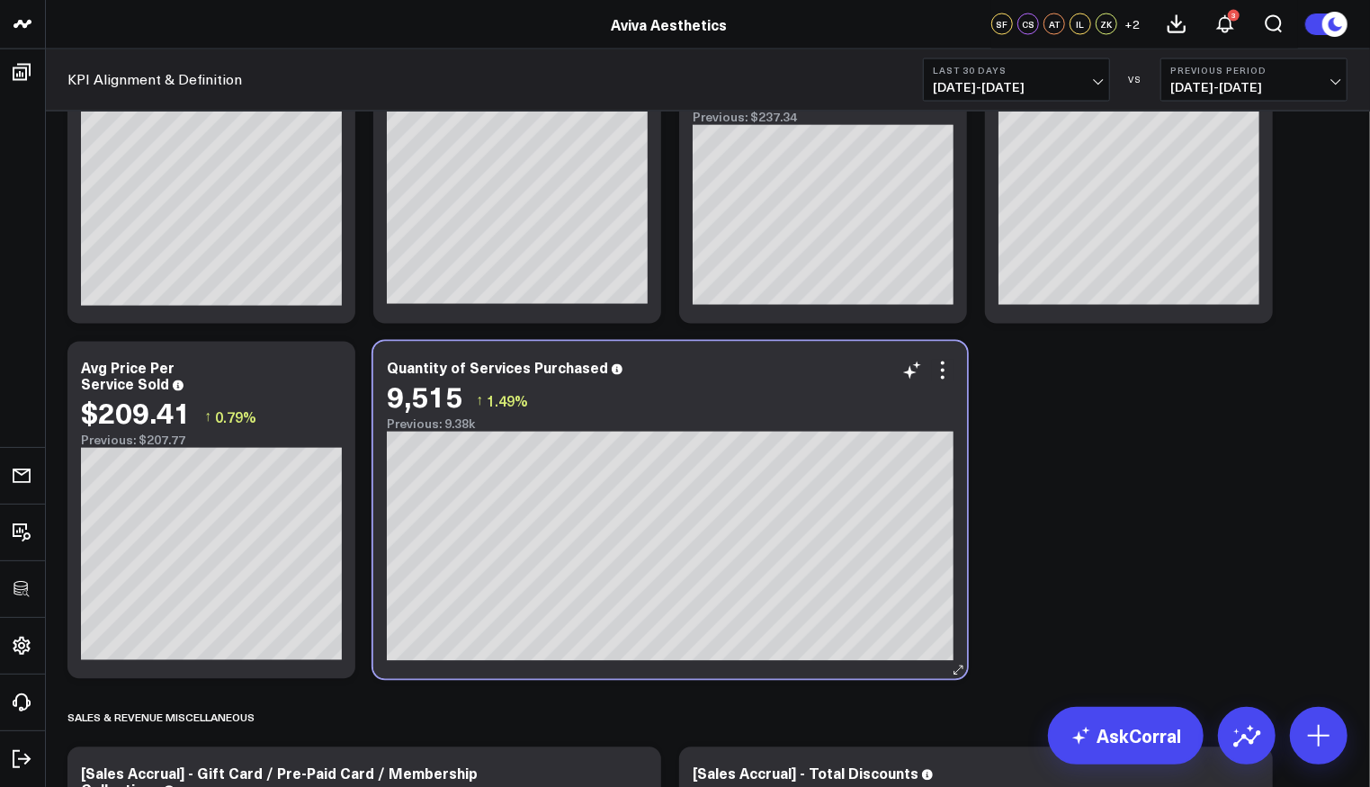
drag, startPoint x: 936, startPoint y: 380, endPoint x: 928, endPoint y: 407, distance: 28.2
click at [936, 381] on div "9,515 ↑ 1.49%" at bounding box center [670, 397] width 567 height 32
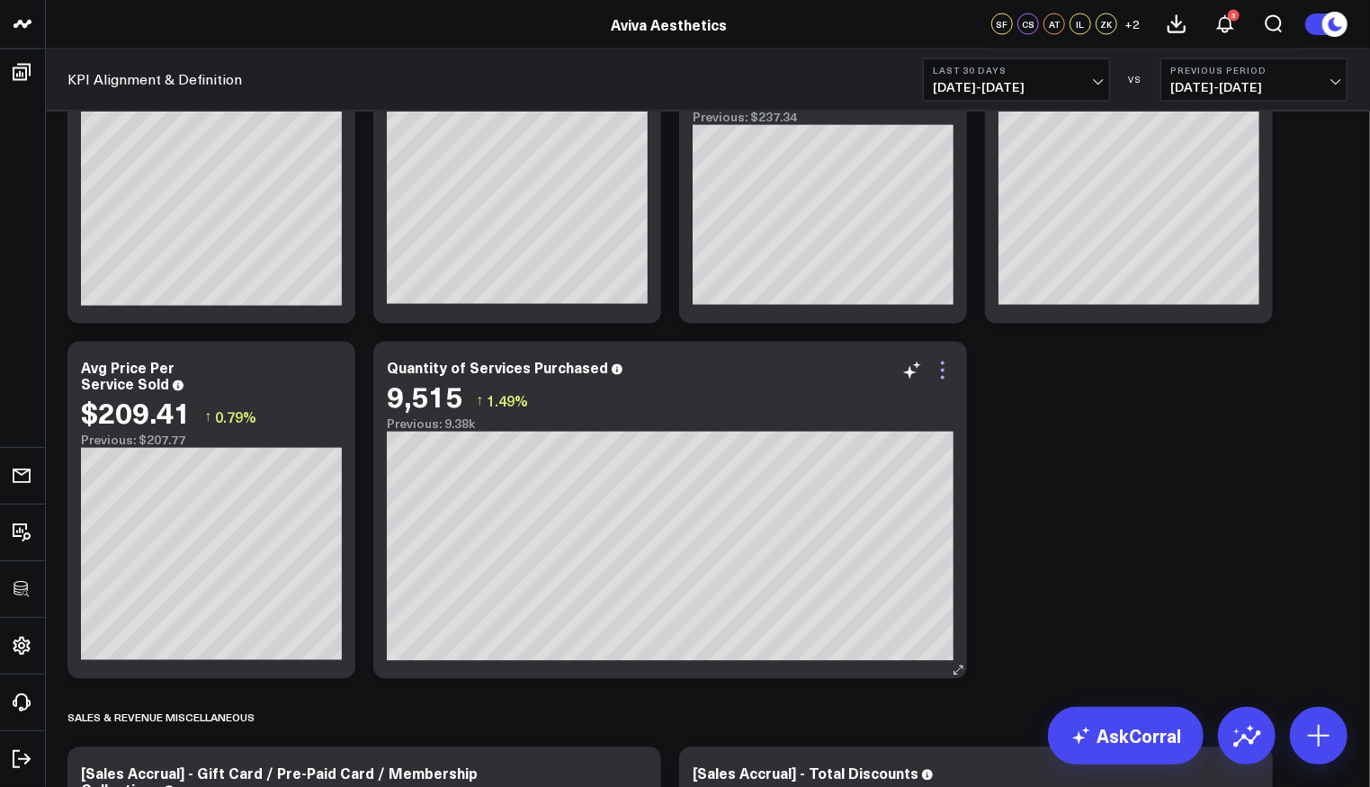
click at [943, 367] on icon at bounding box center [943, 371] width 22 height 22
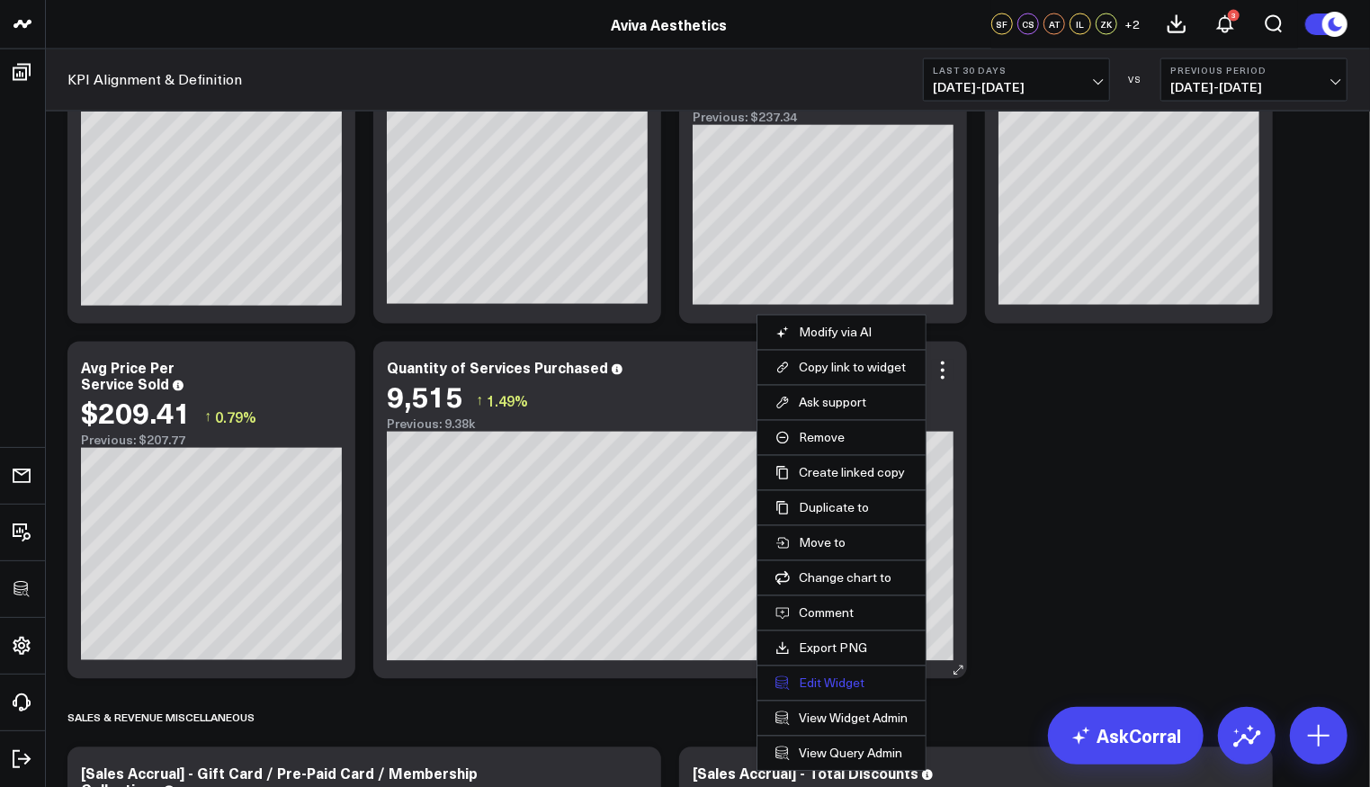
click at [856, 676] on button "Edit Widget" at bounding box center [842, 684] width 132 height 16
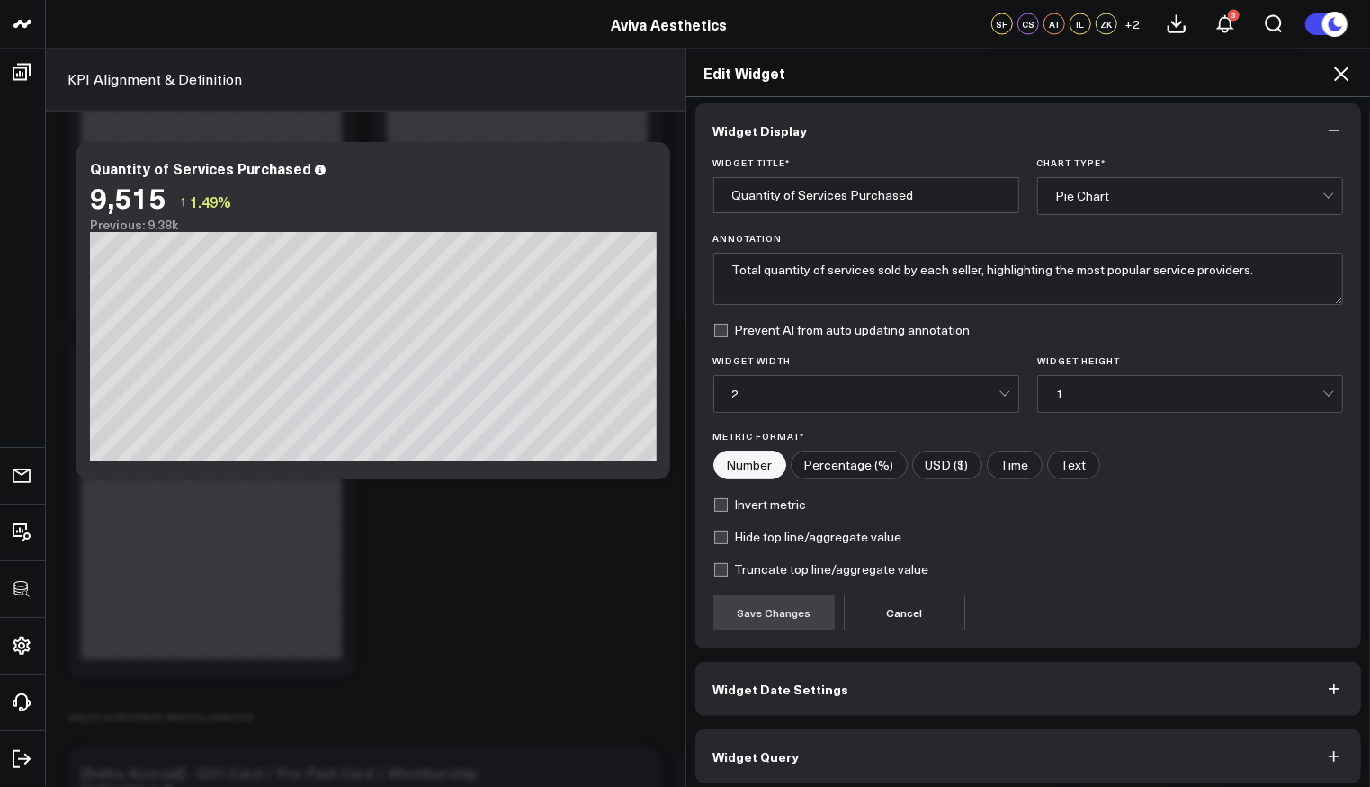
scroll to position [12, 0]
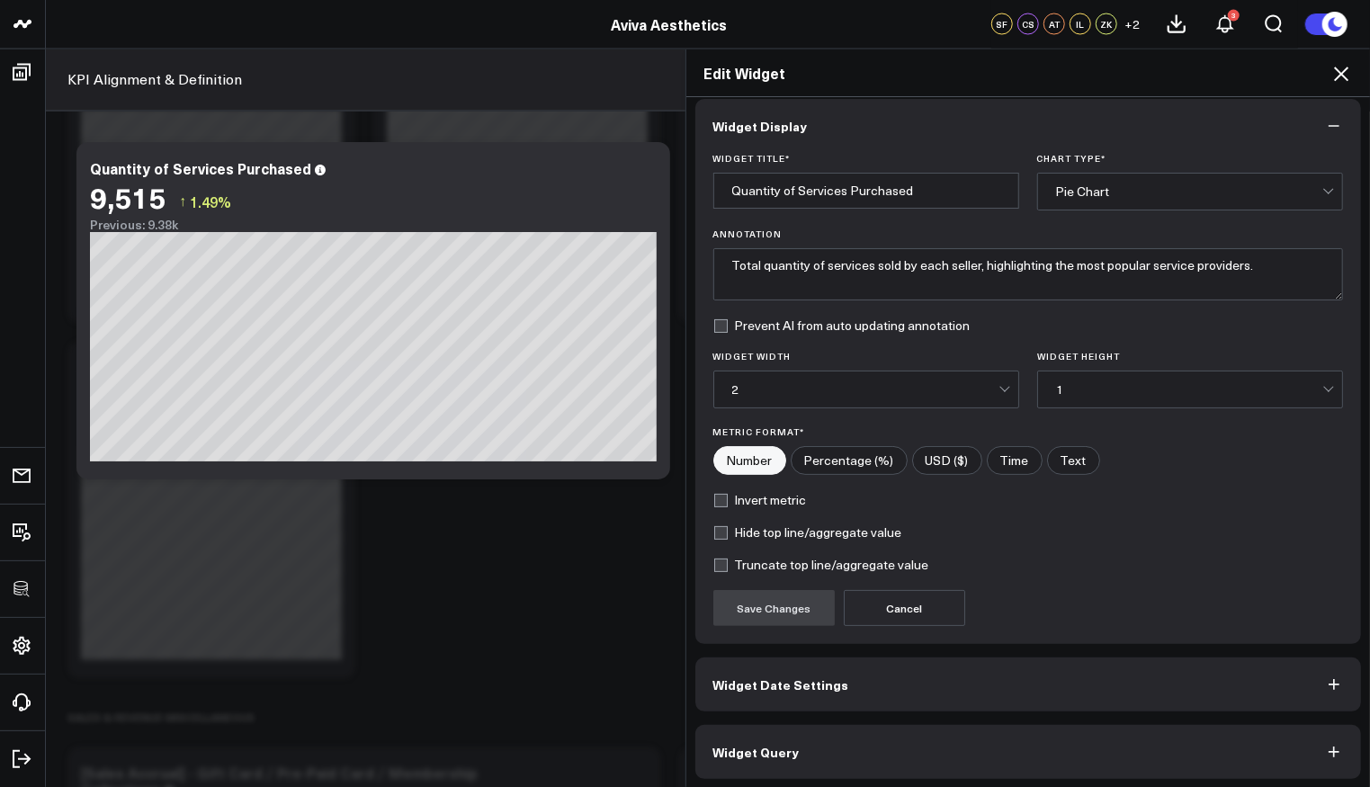
click at [923, 746] on button "Widget Query" at bounding box center [1029, 752] width 667 height 54
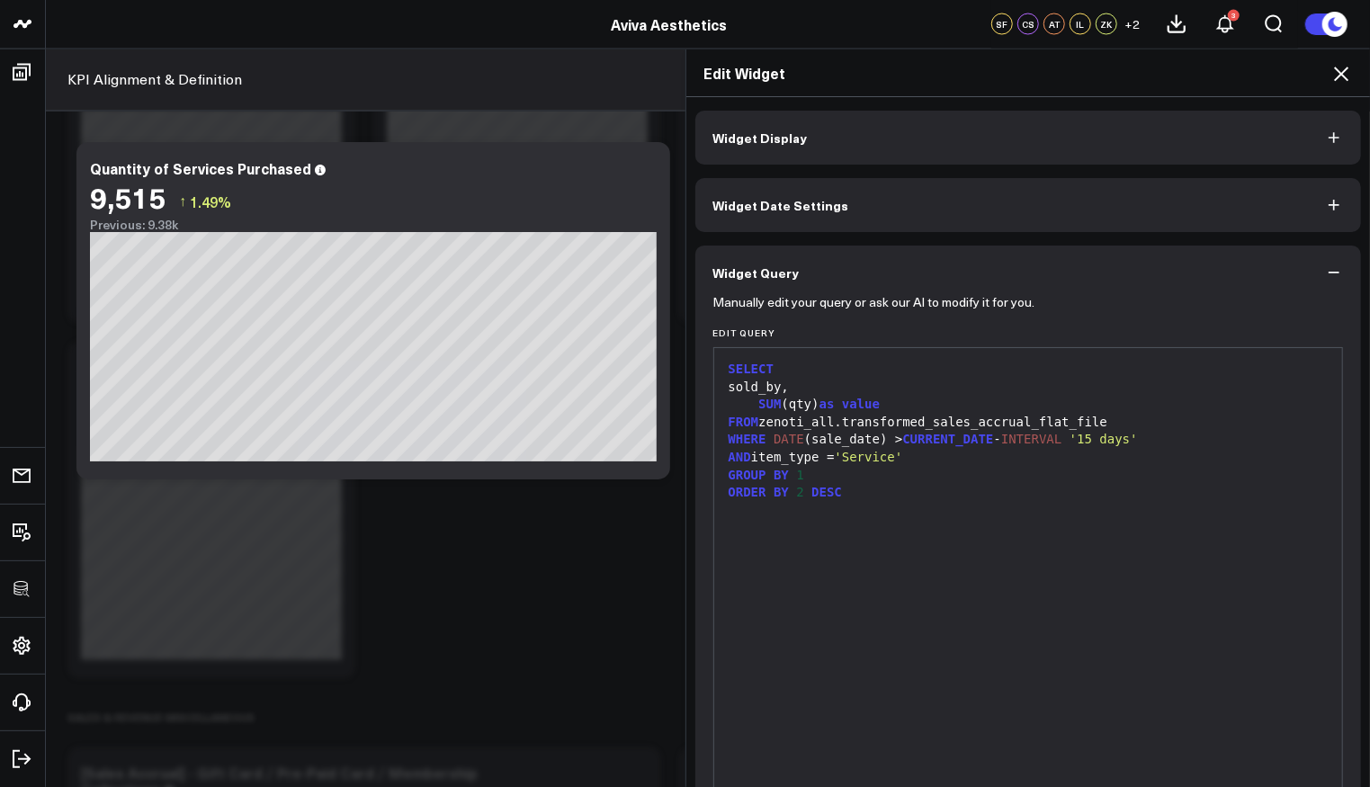
scroll to position [93, 0]
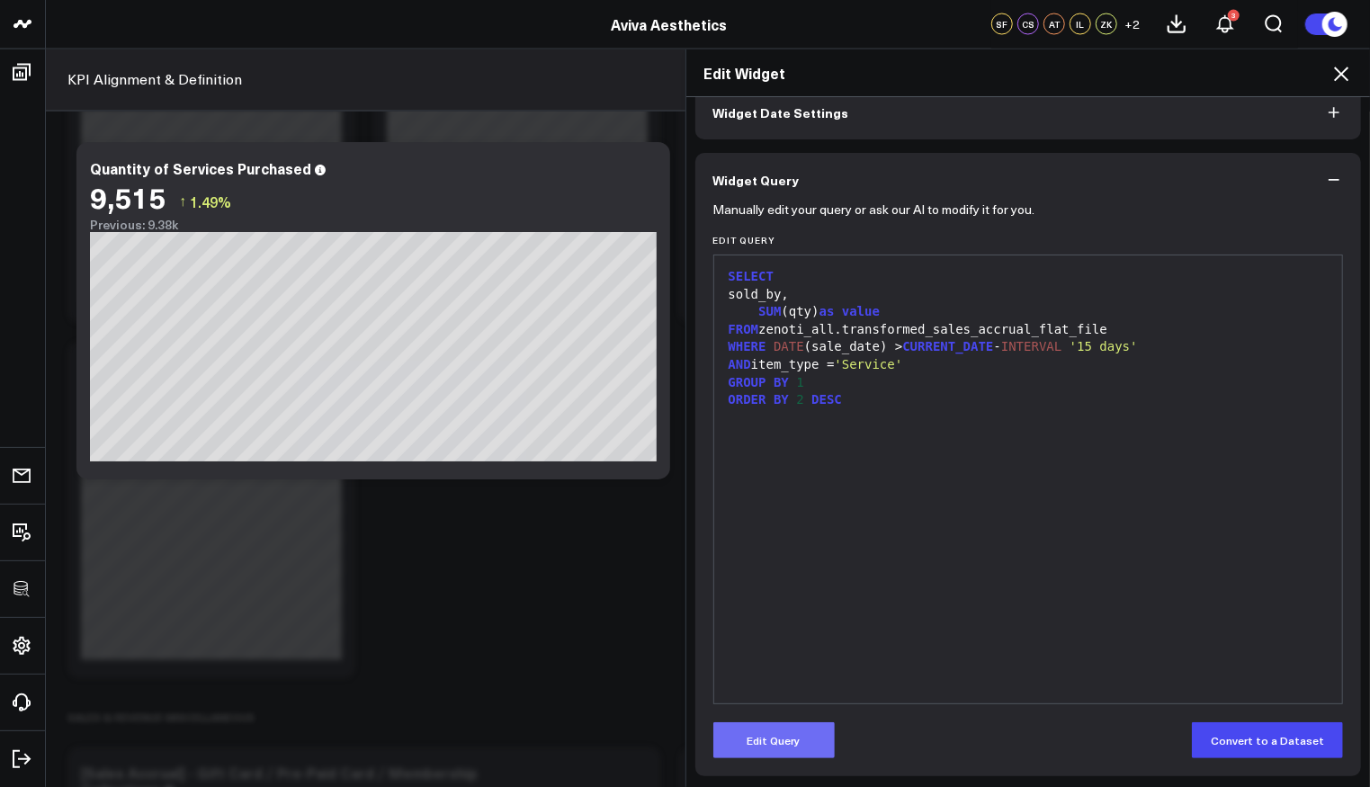
click at [805, 750] on button "Edit Query" at bounding box center [774, 741] width 121 height 36
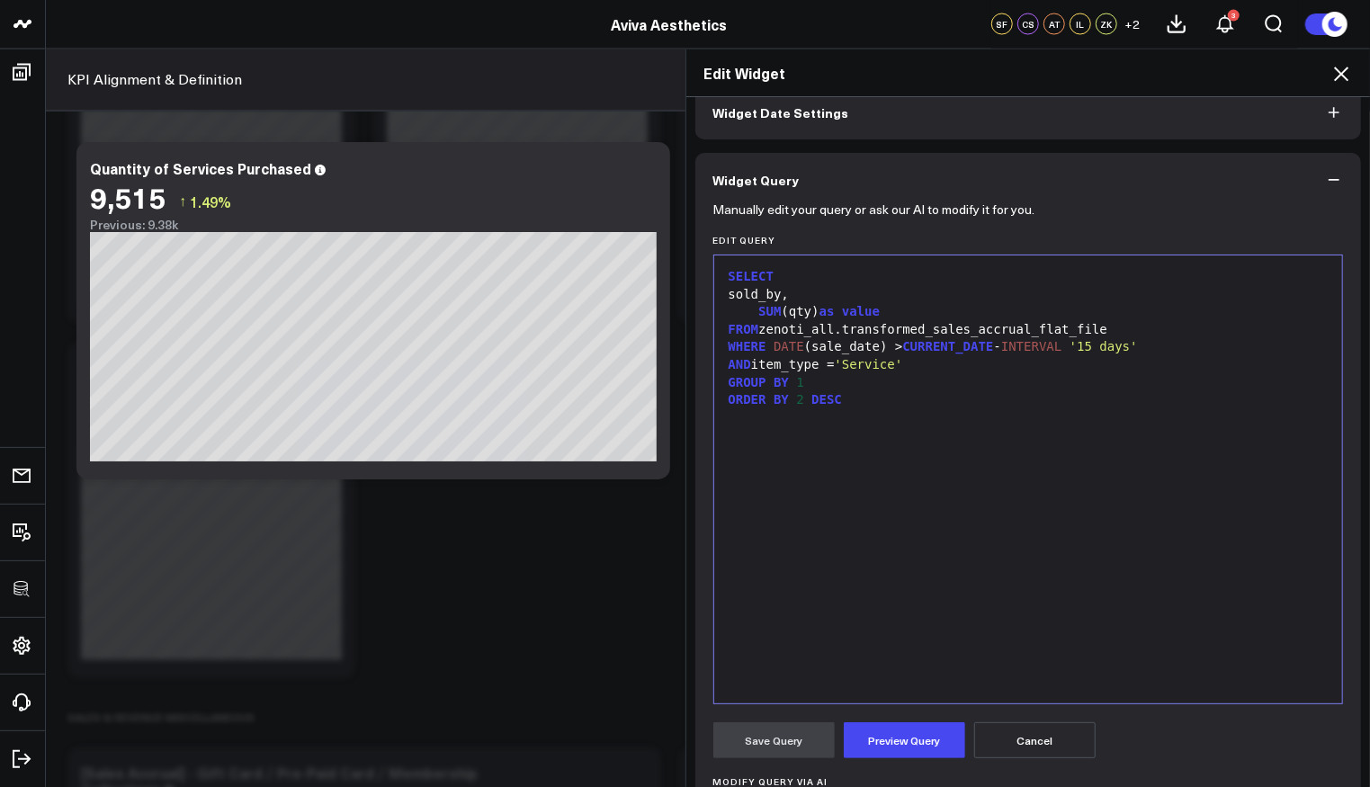
click at [1056, 537] on div "SELECT sold_by, SUM (qty) as value FROM zenoti_all.transformed_sales_accrual_fl…" at bounding box center [1028, 480] width 611 height 430
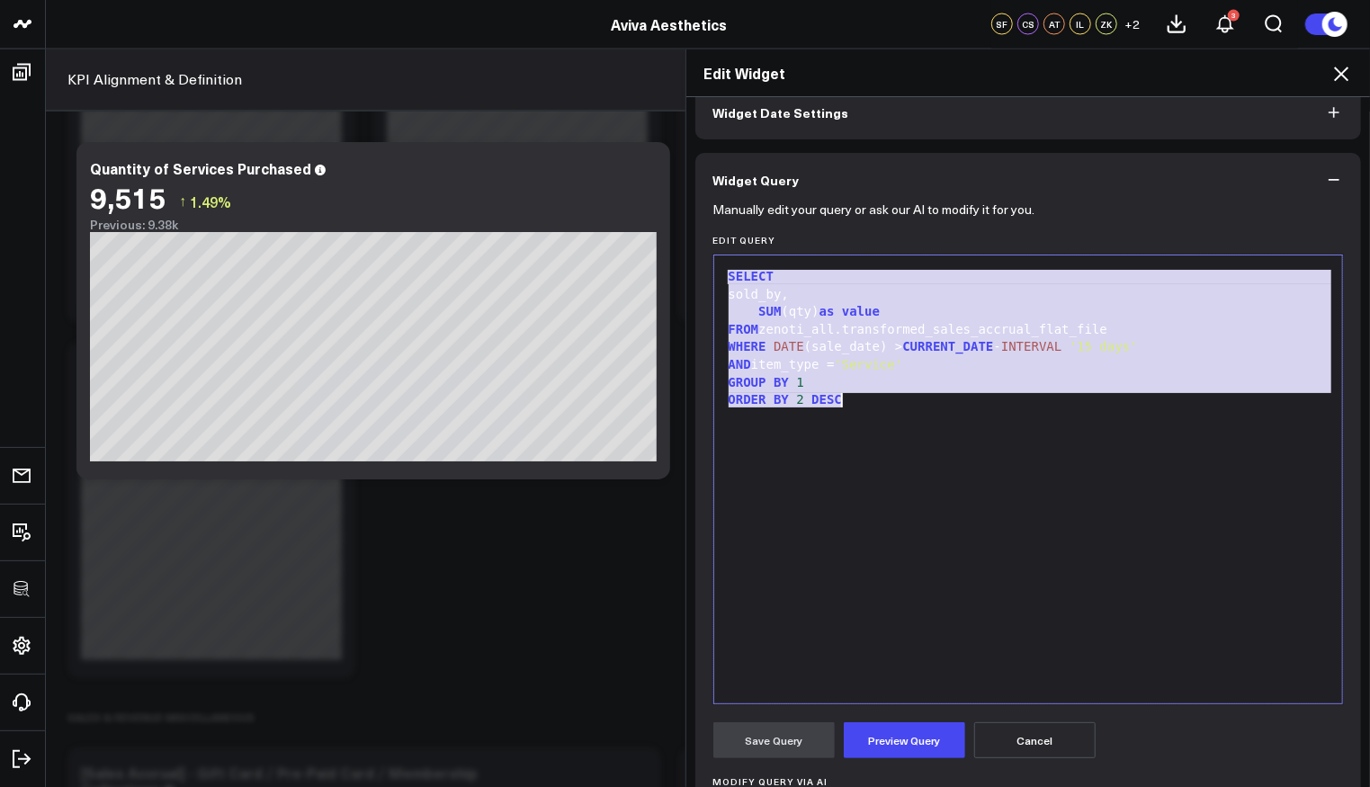
copy div "SELECT sold_by, SUM (qty) as value FROM zenoti_all.transformed_sales_accrual_fl…"
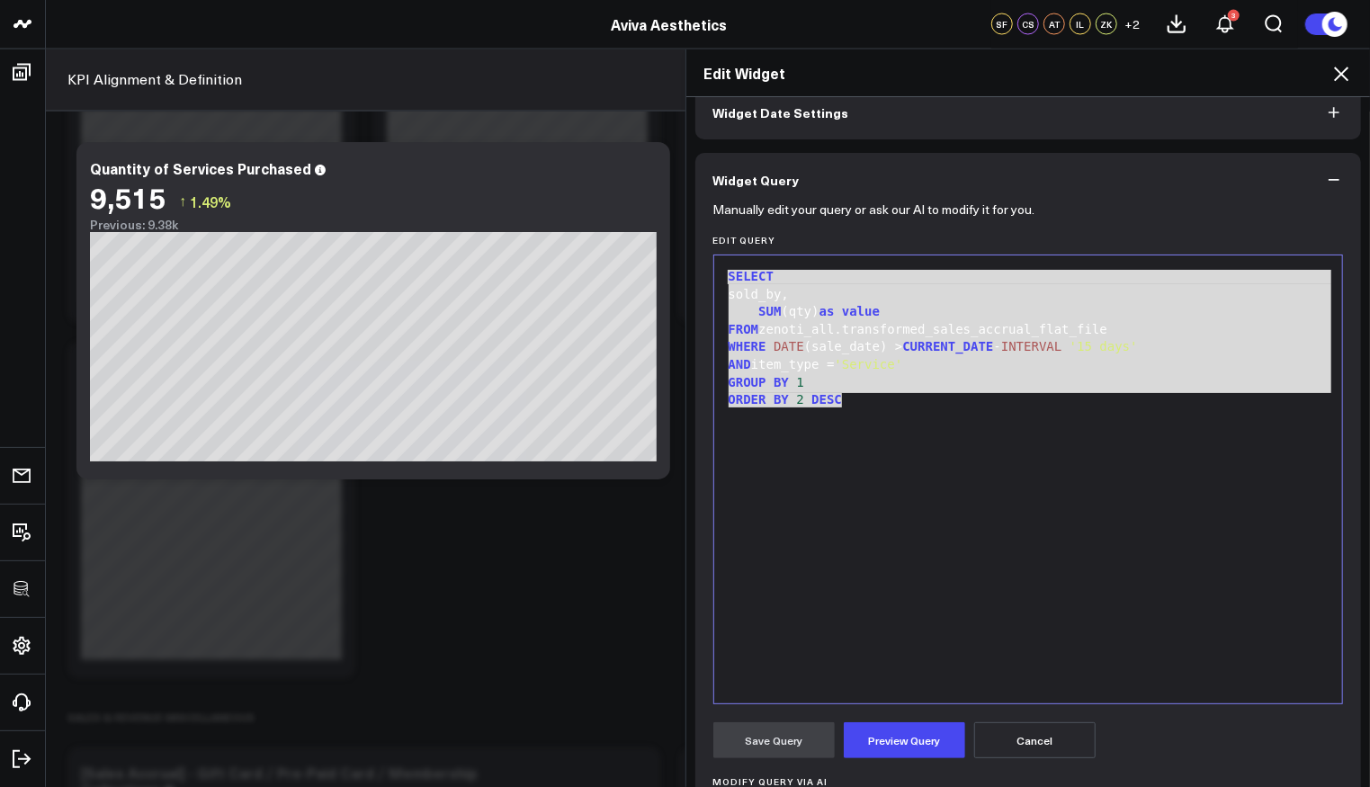
click at [1339, 81] on icon at bounding box center [1342, 74] width 22 height 22
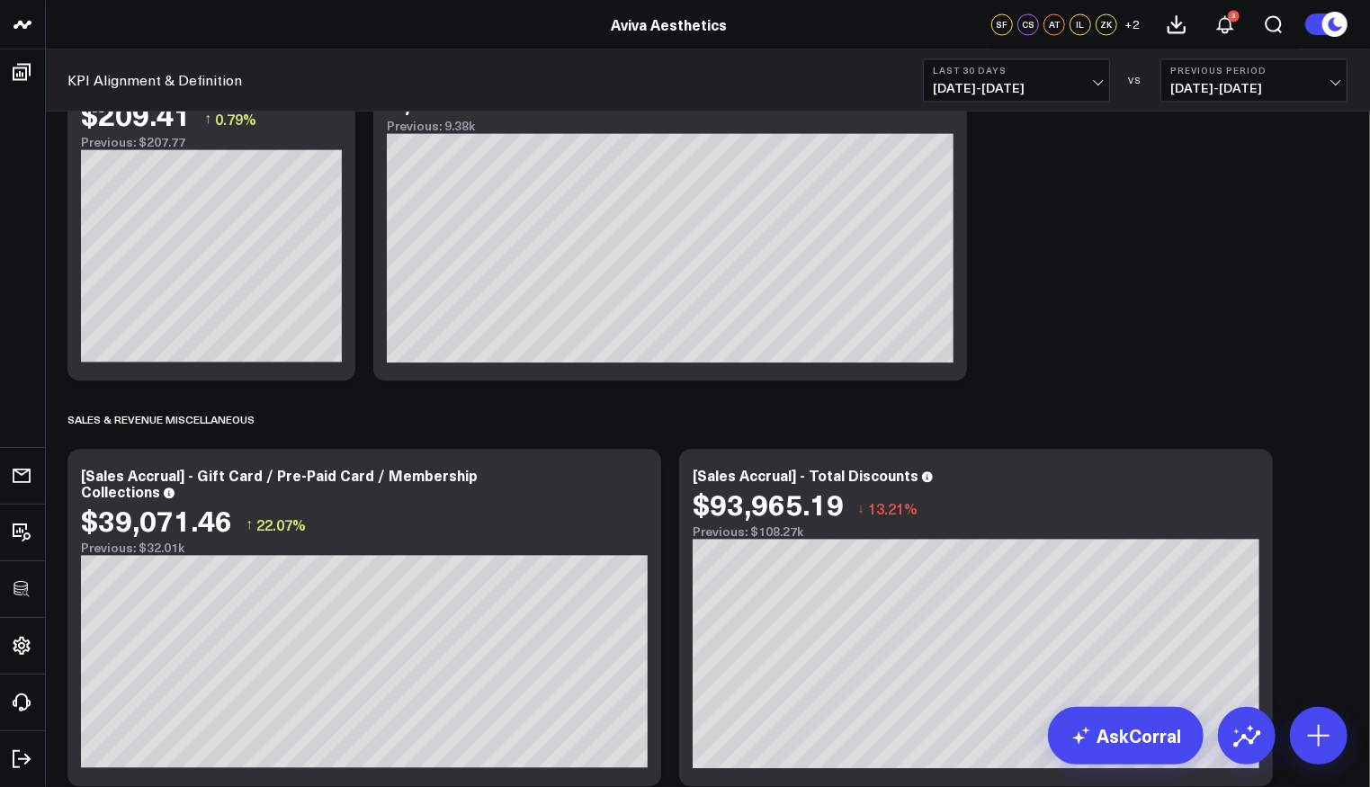
scroll to position [3158, 0]
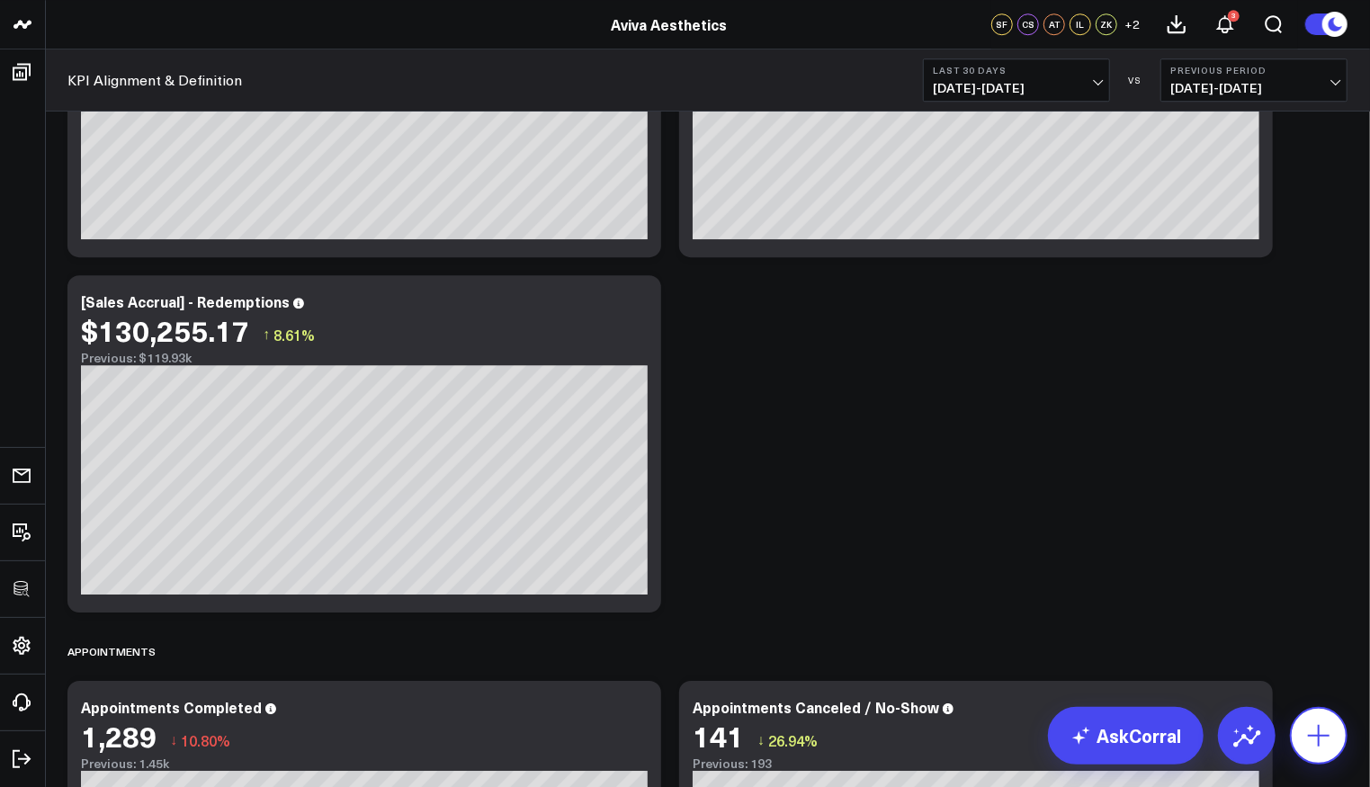
click at [1333, 727] on icon at bounding box center [1319, 736] width 29 height 29
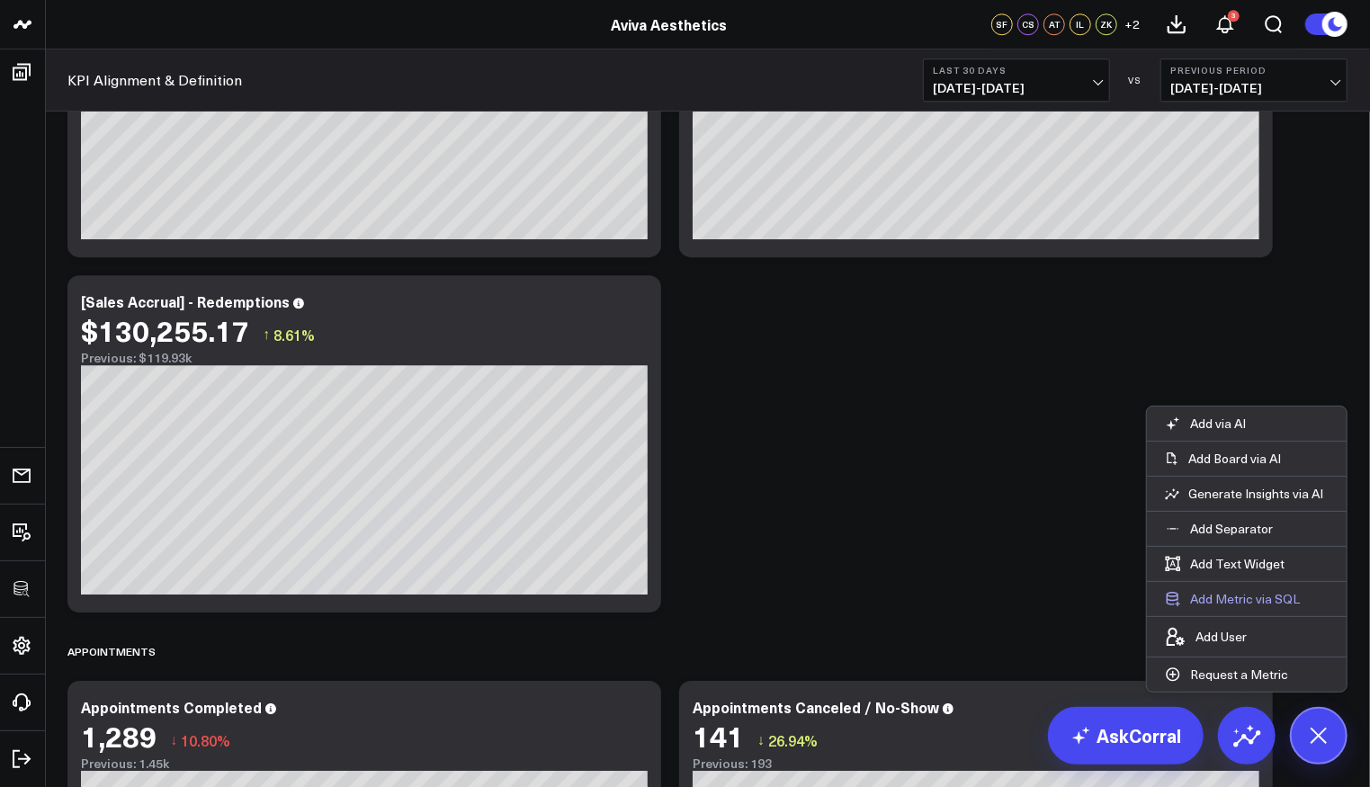
click at [1265, 613] on button "Add Metric via SQL" at bounding box center [1232, 599] width 171 height 34
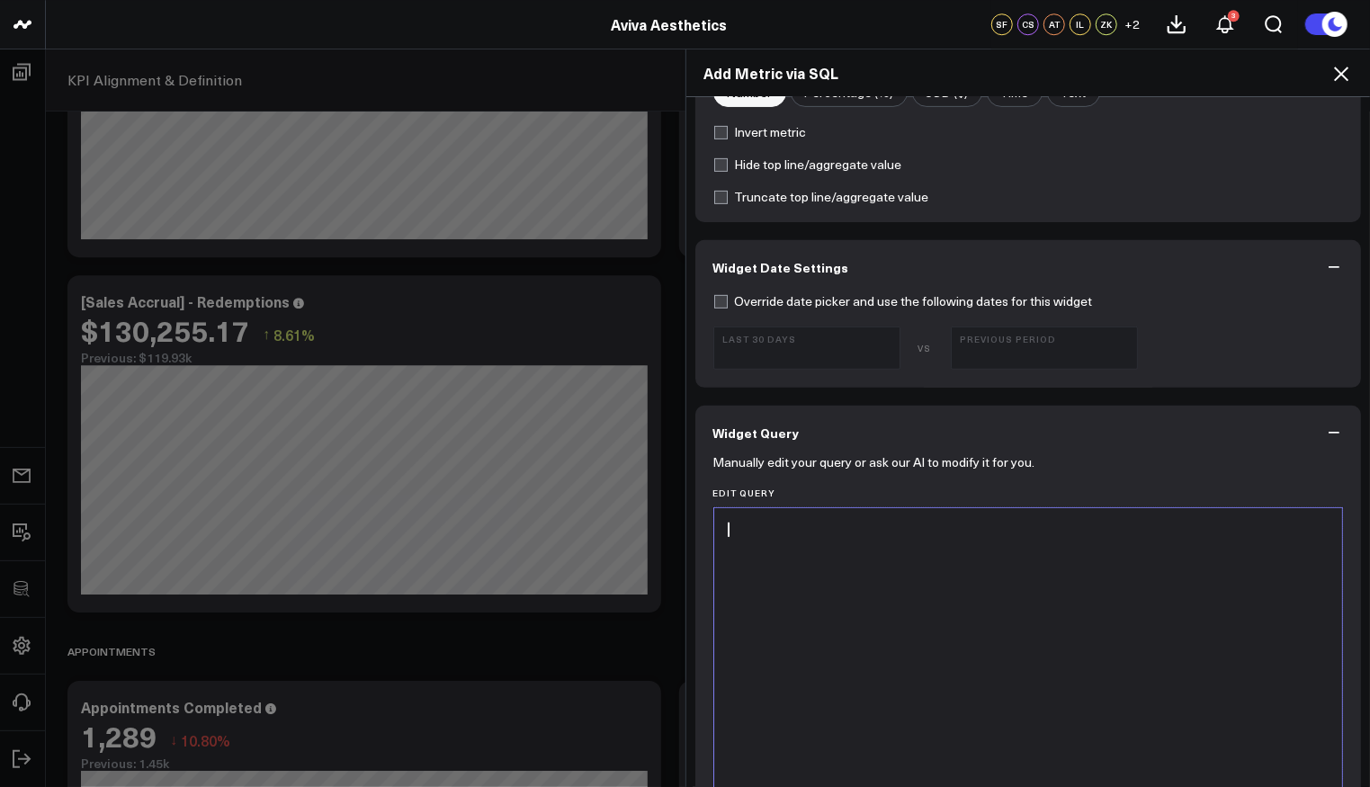
click at [977, 651] on div at bounding box center [1028, 732] width 611 height 430
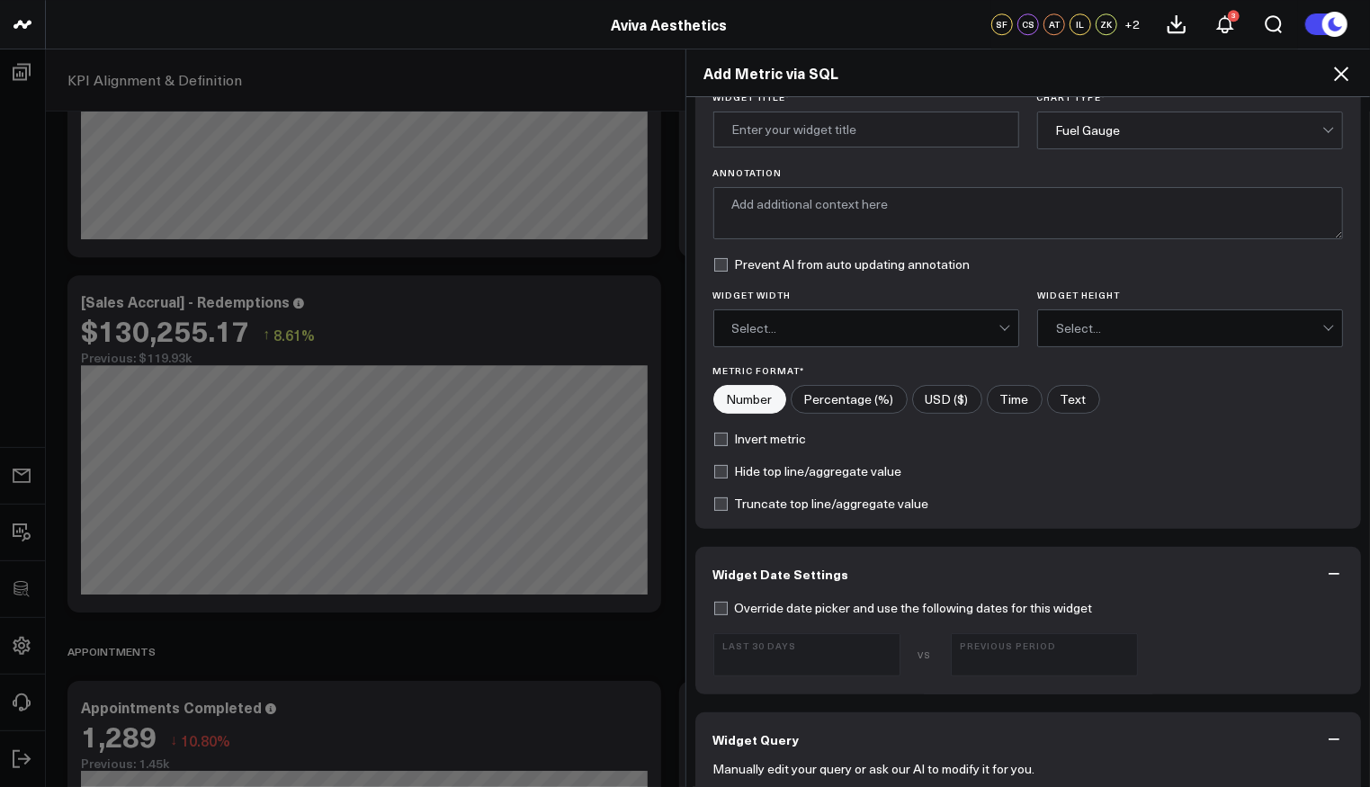
scroll to position [0, 0]
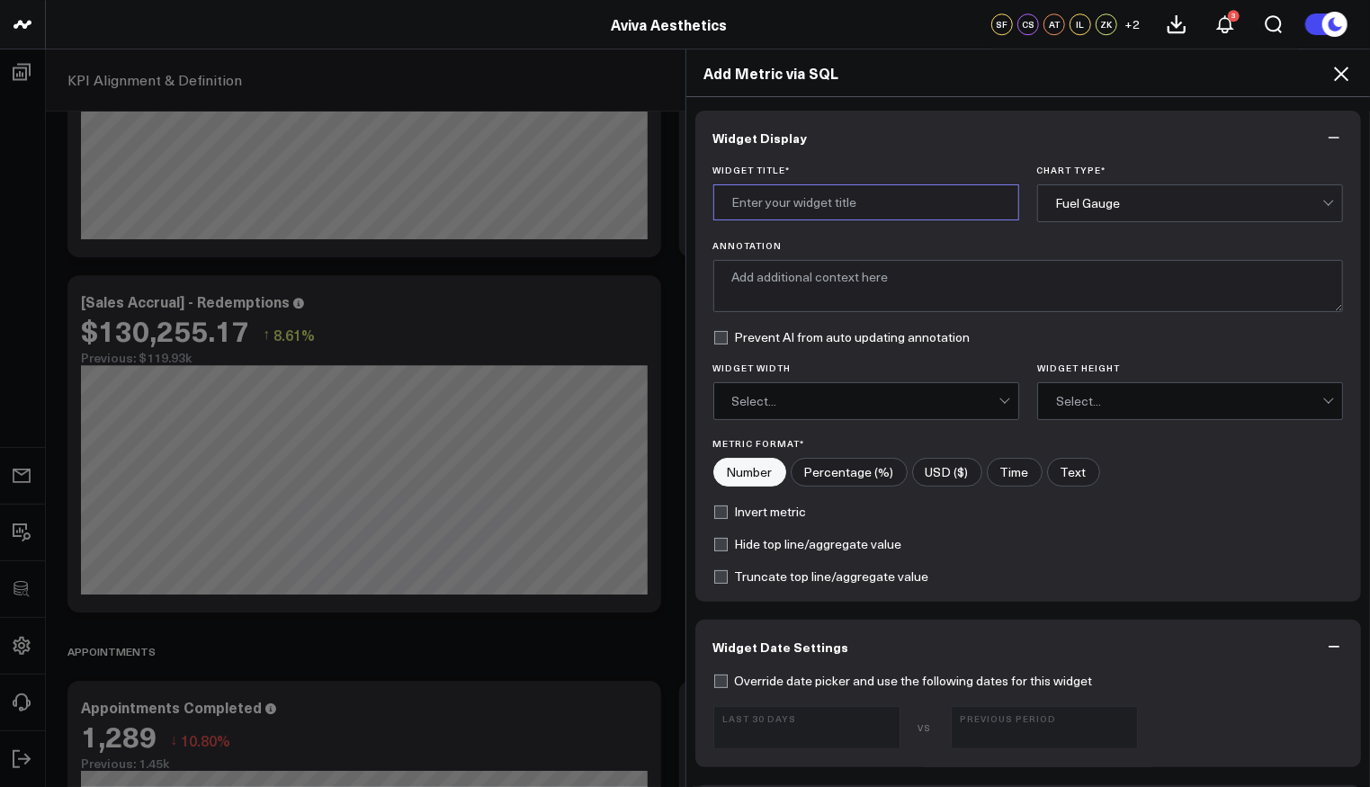
click at [833, 199] on input "Widget Title *" at bounding box center [867, 202] width 306 height 36
type input "Guests by Referral Source"
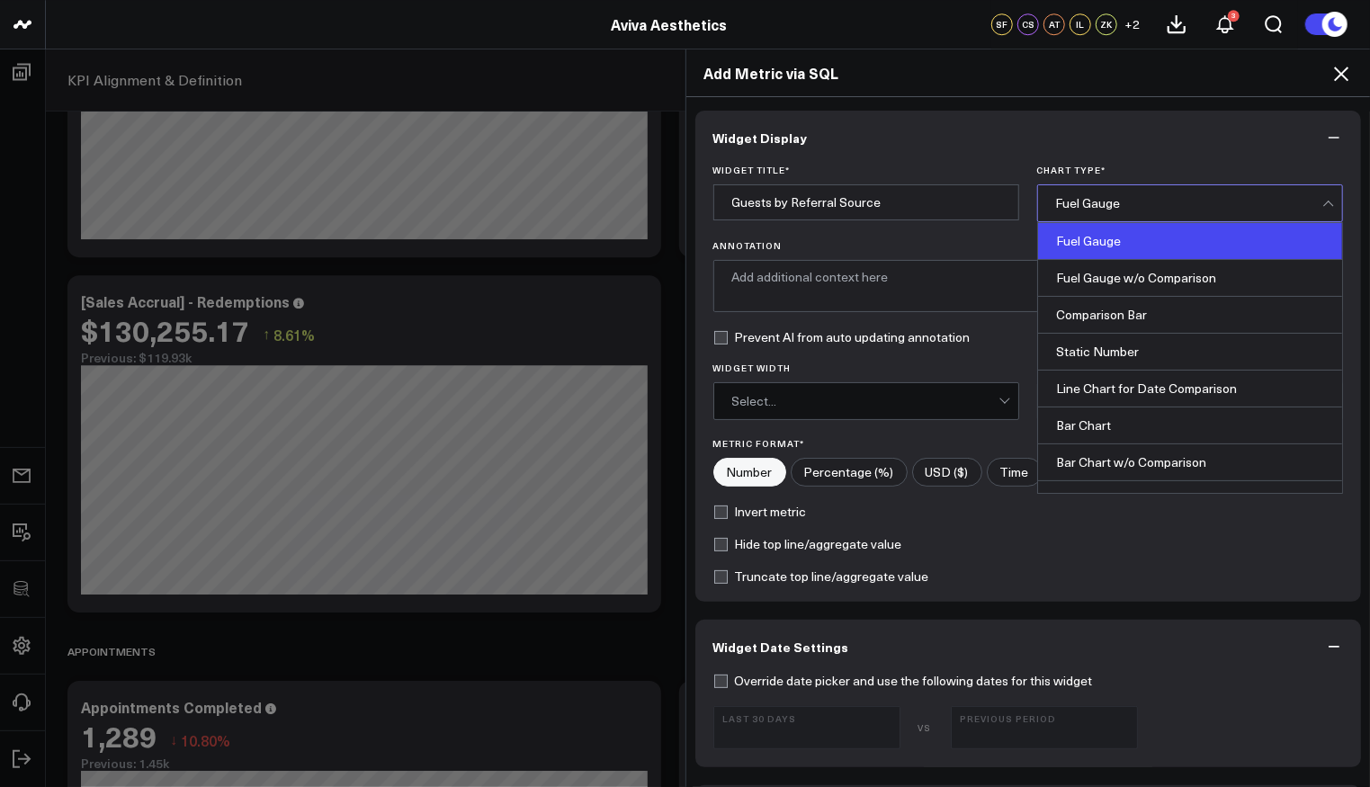
click at [1097, 214] on div "Fuel Gauge" at bounding box center [1189, 203] width 266 height 36
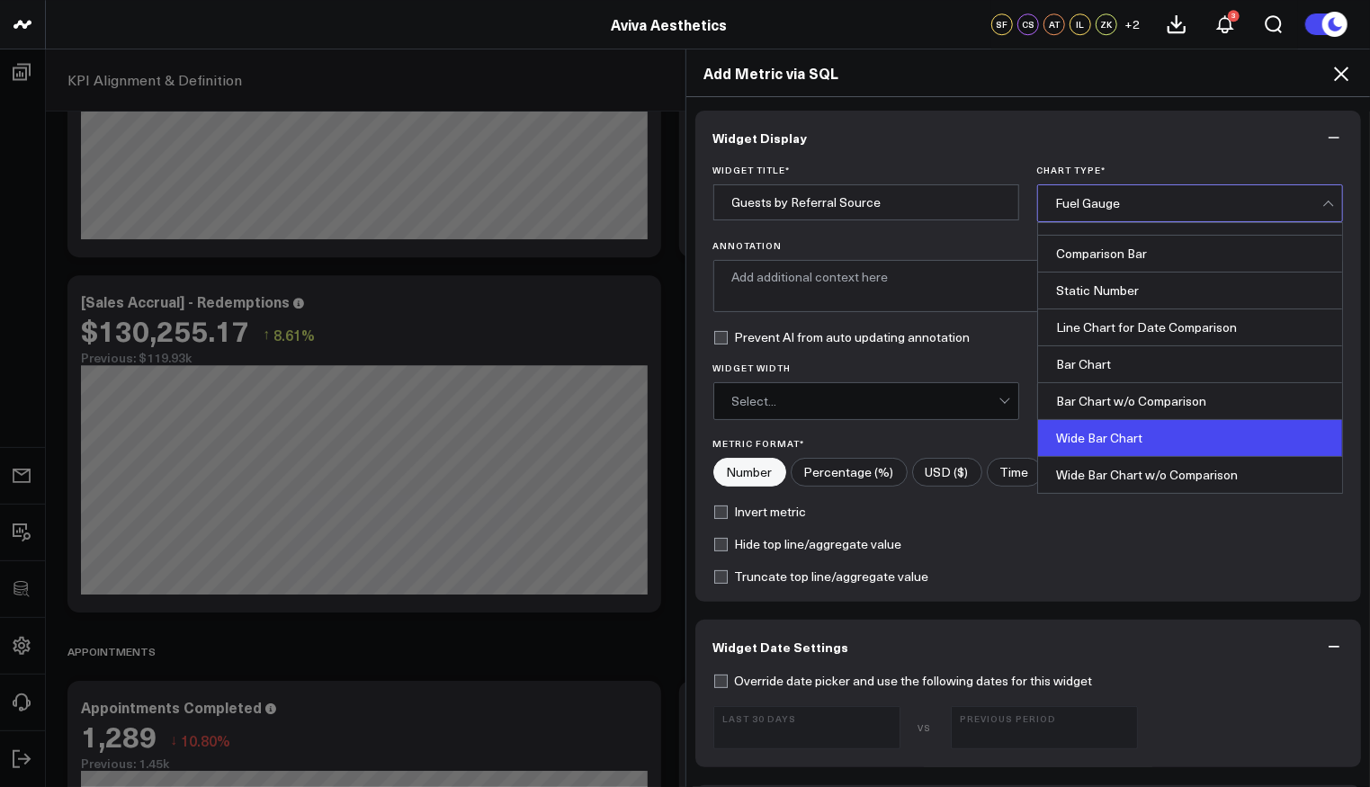
scroll to position [74, 0]
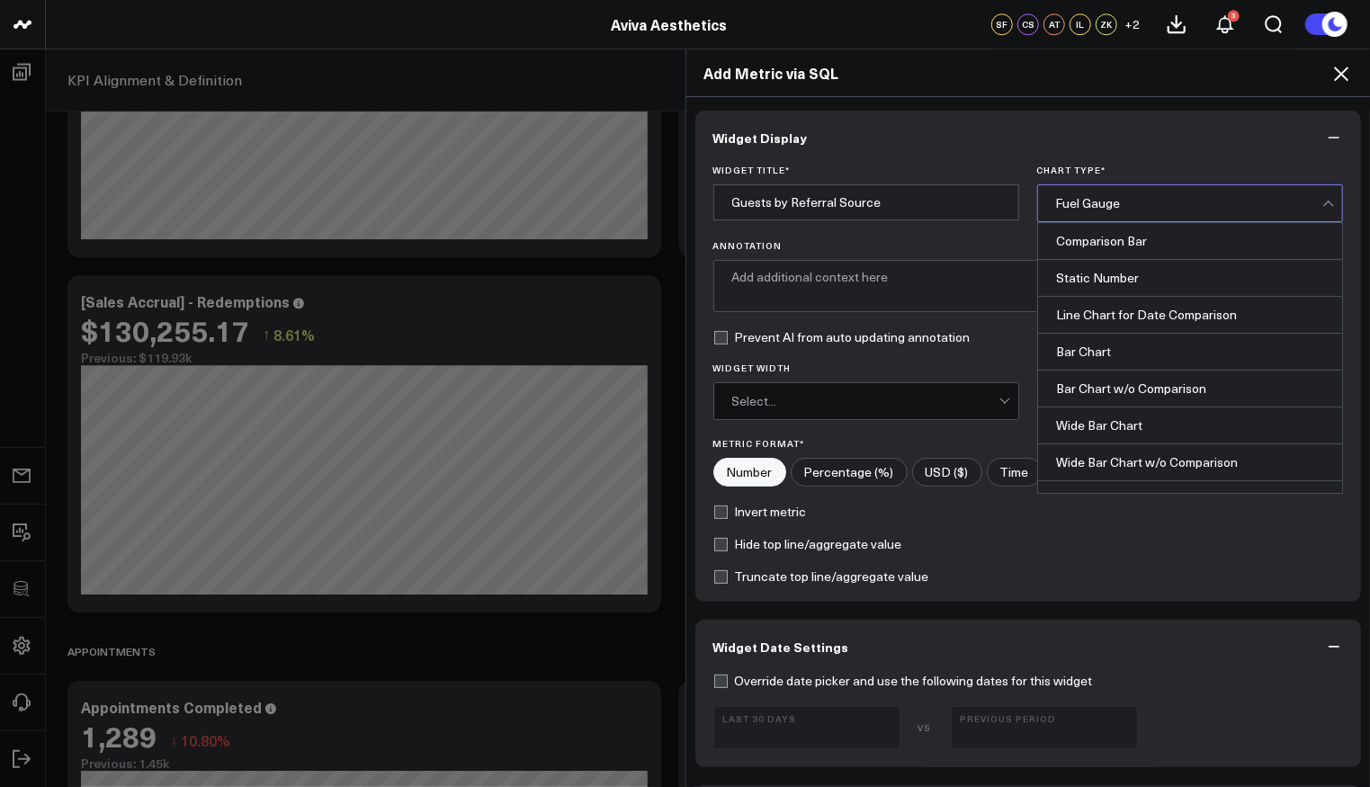
click at [1174, 427] on div "Wide Bar Chart" at bounding box center [1190, 426] width 304 height 37
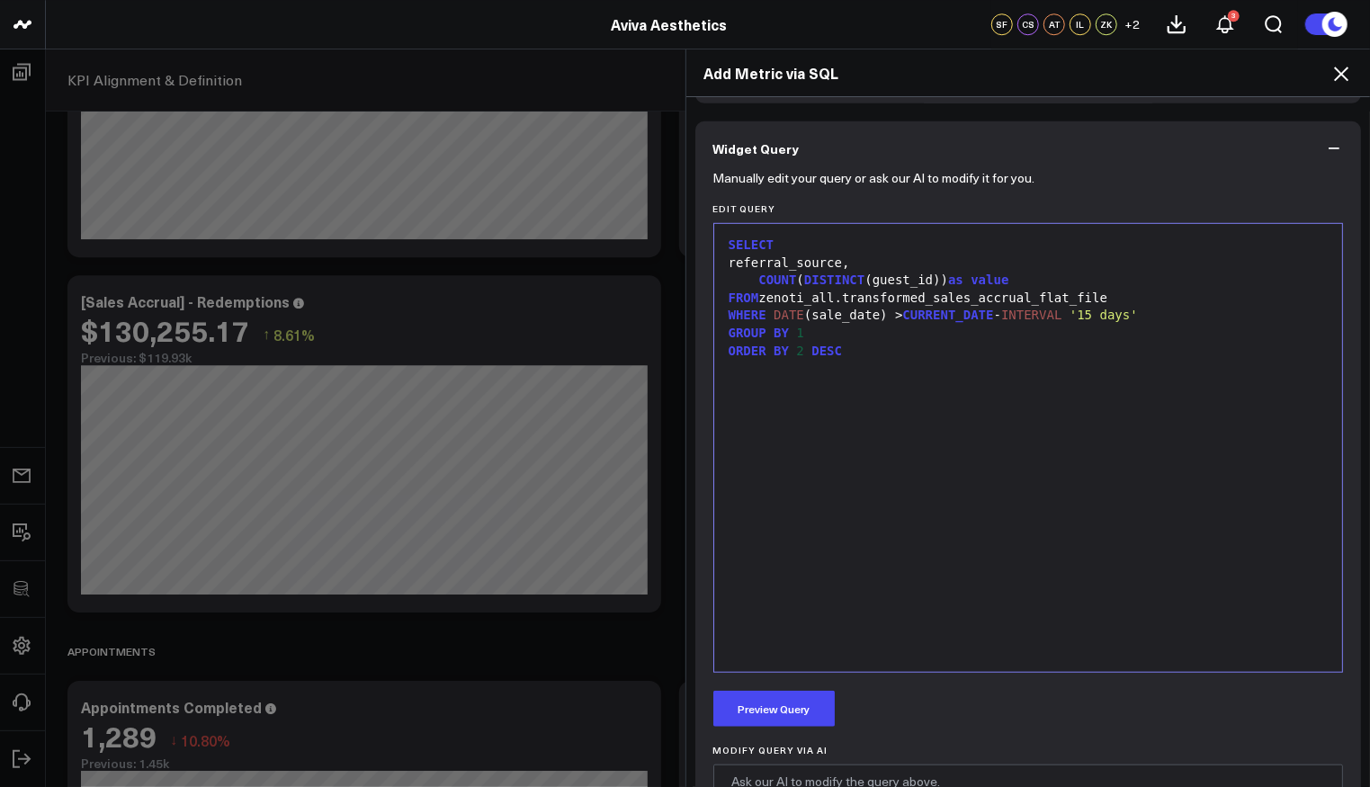
scroll to position [788, 0]
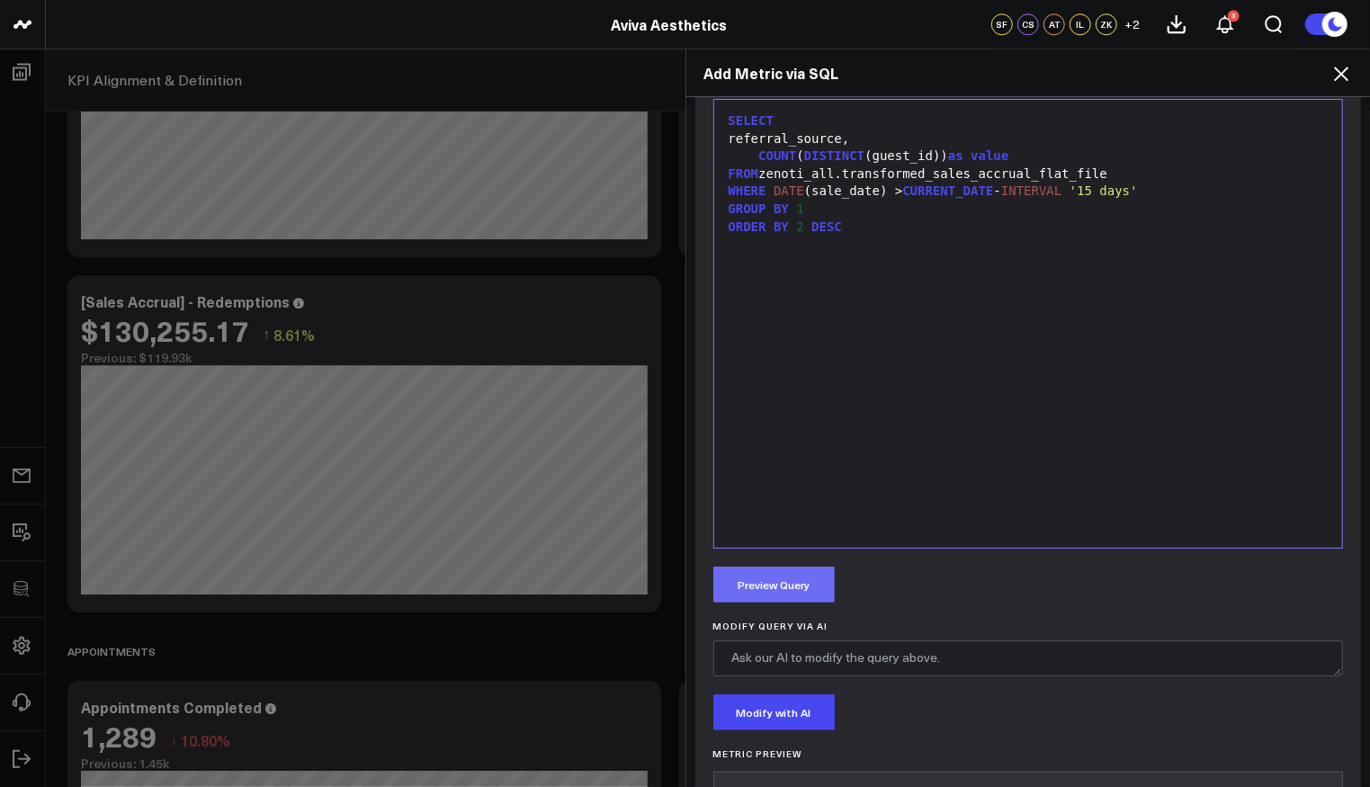
click at [771, 569] on button "Preview Query" at bounding box center [774, 585] width 121 height 36
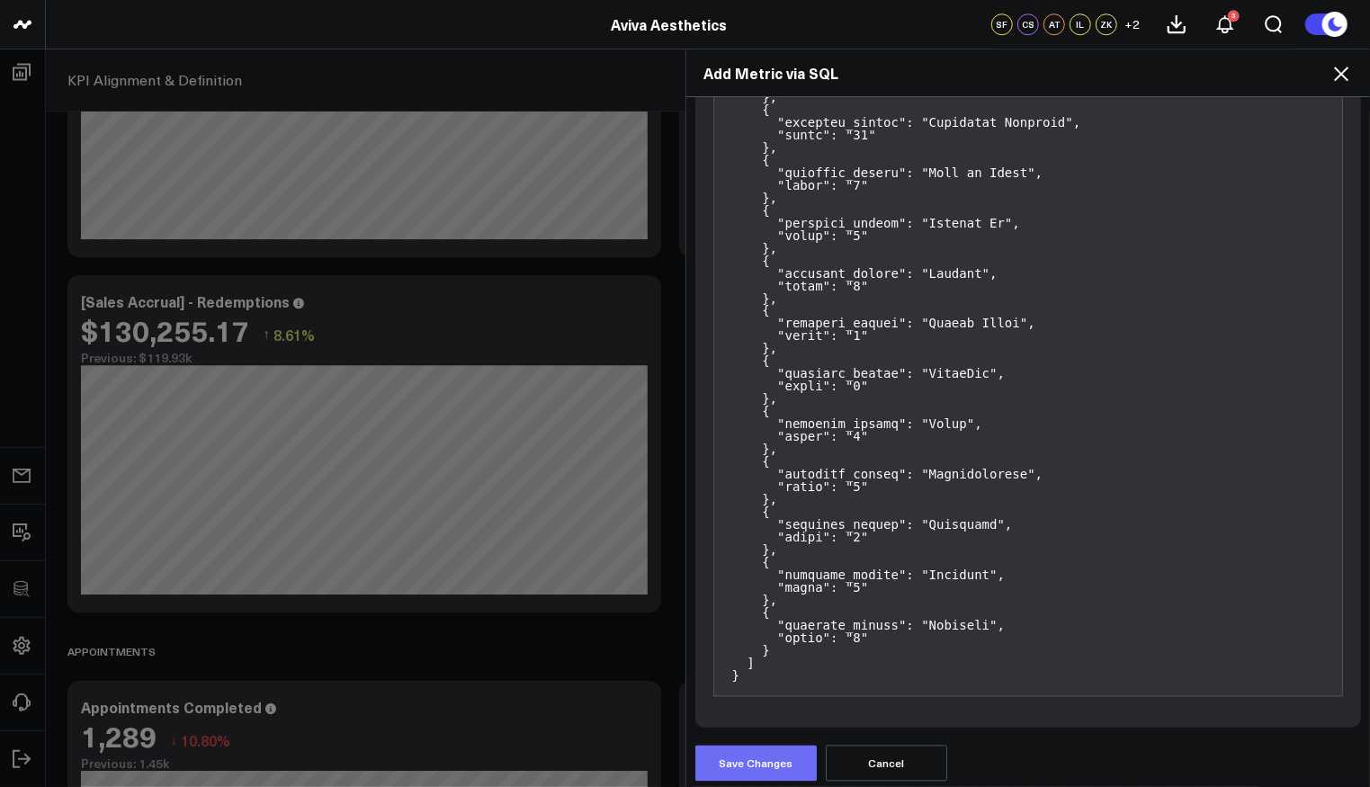
click at [778, 762] on button "Save Changes" at bounding box center [756, 764] width 121 height 36
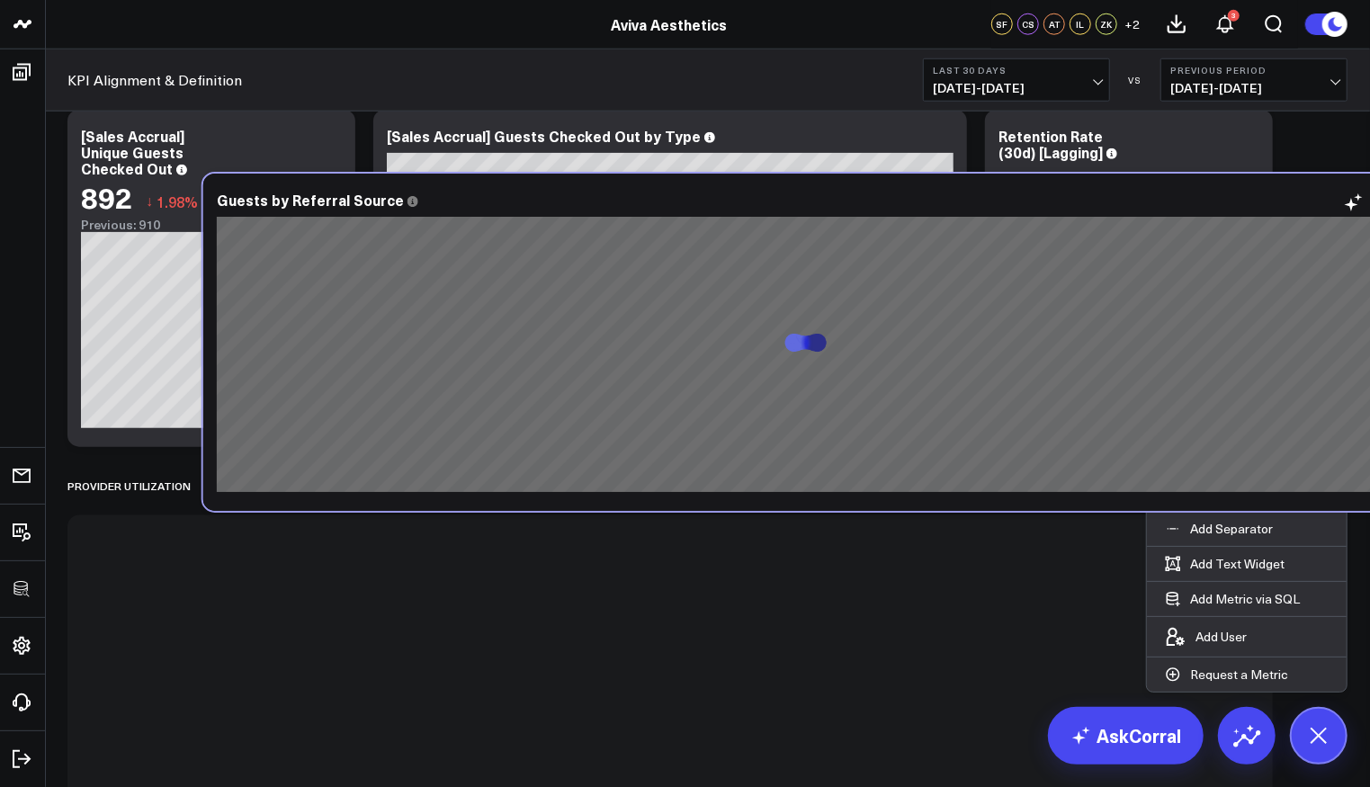
scroll to position [4911, 0]
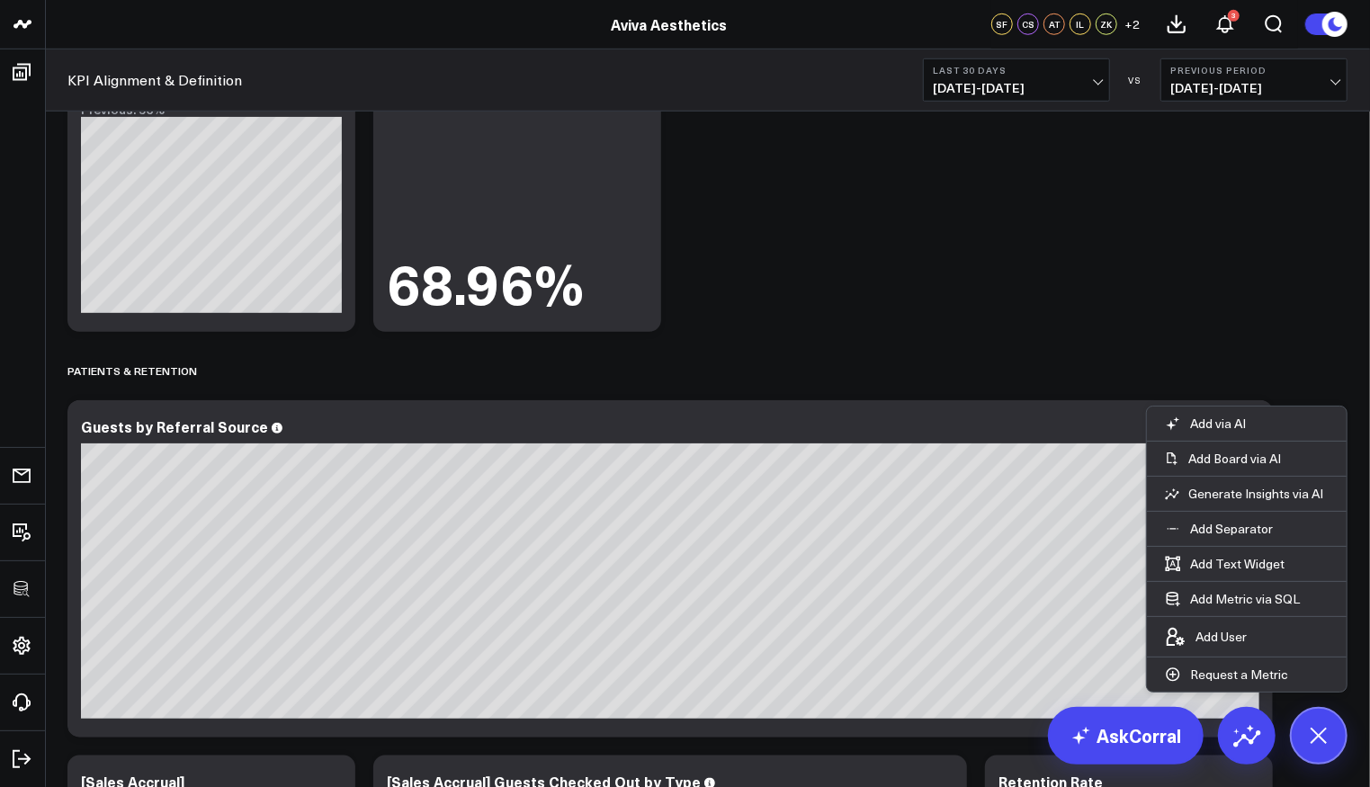
click at [1331, 750] on button at bounding box center [1319, 736] width 58 height 58
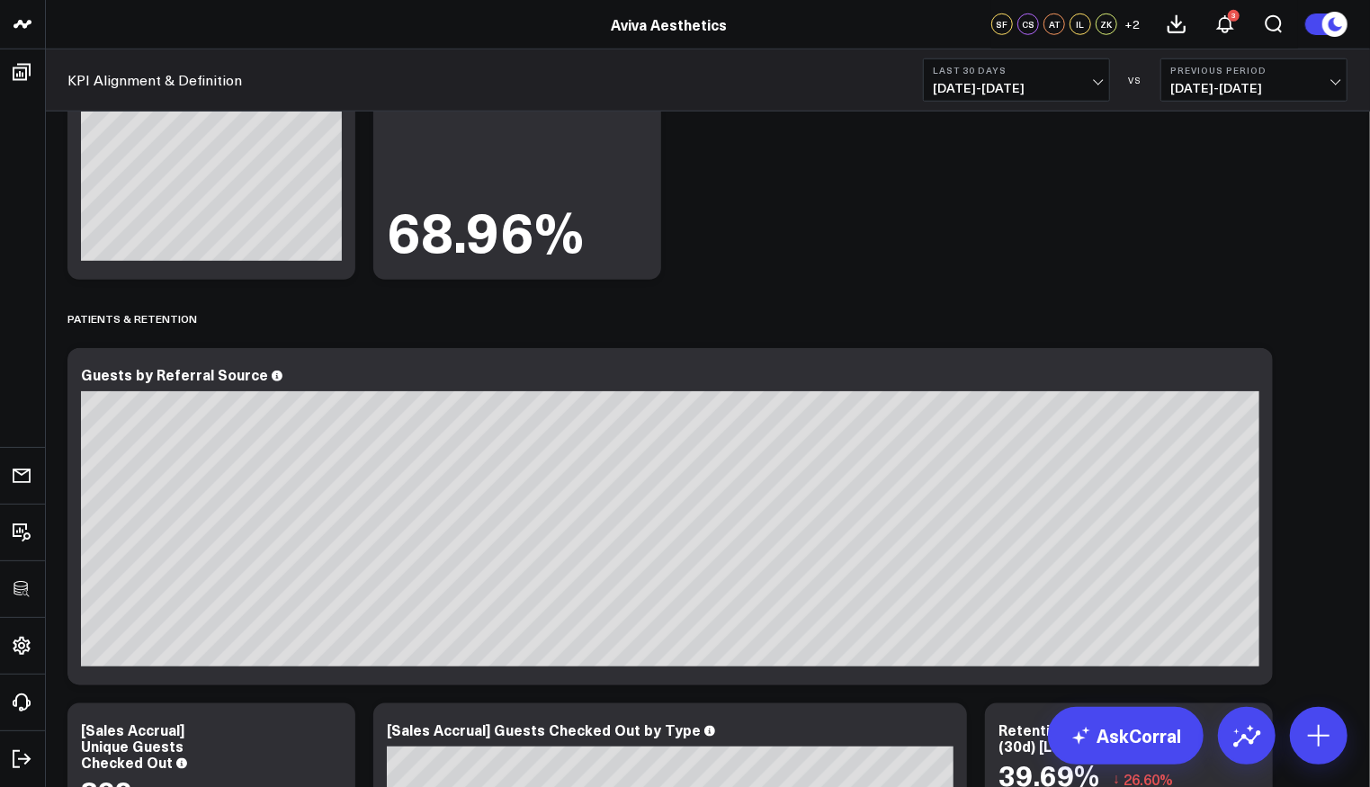
scroll to position [4971, 0]
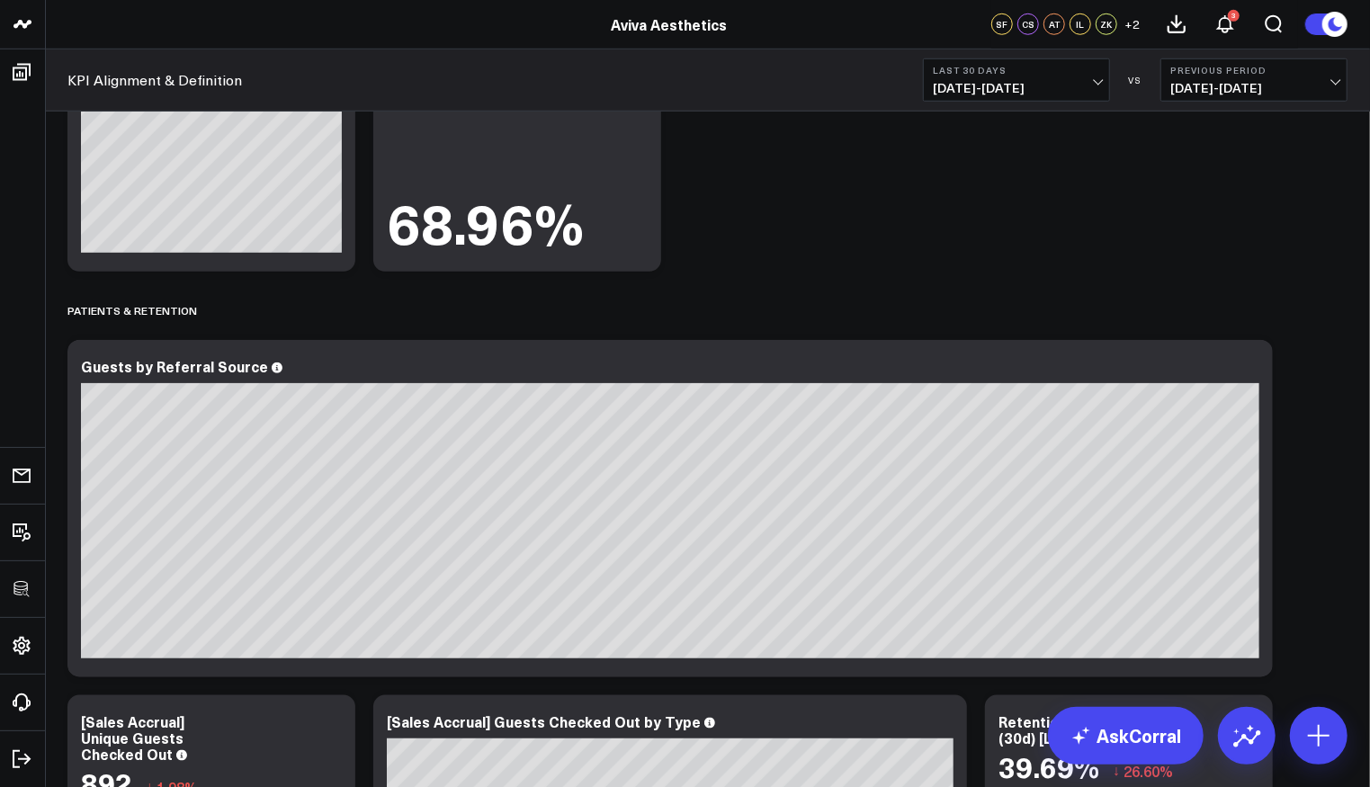
click at [1246, 375] on icon at bounding box center [1249, 369] width 22 height 22
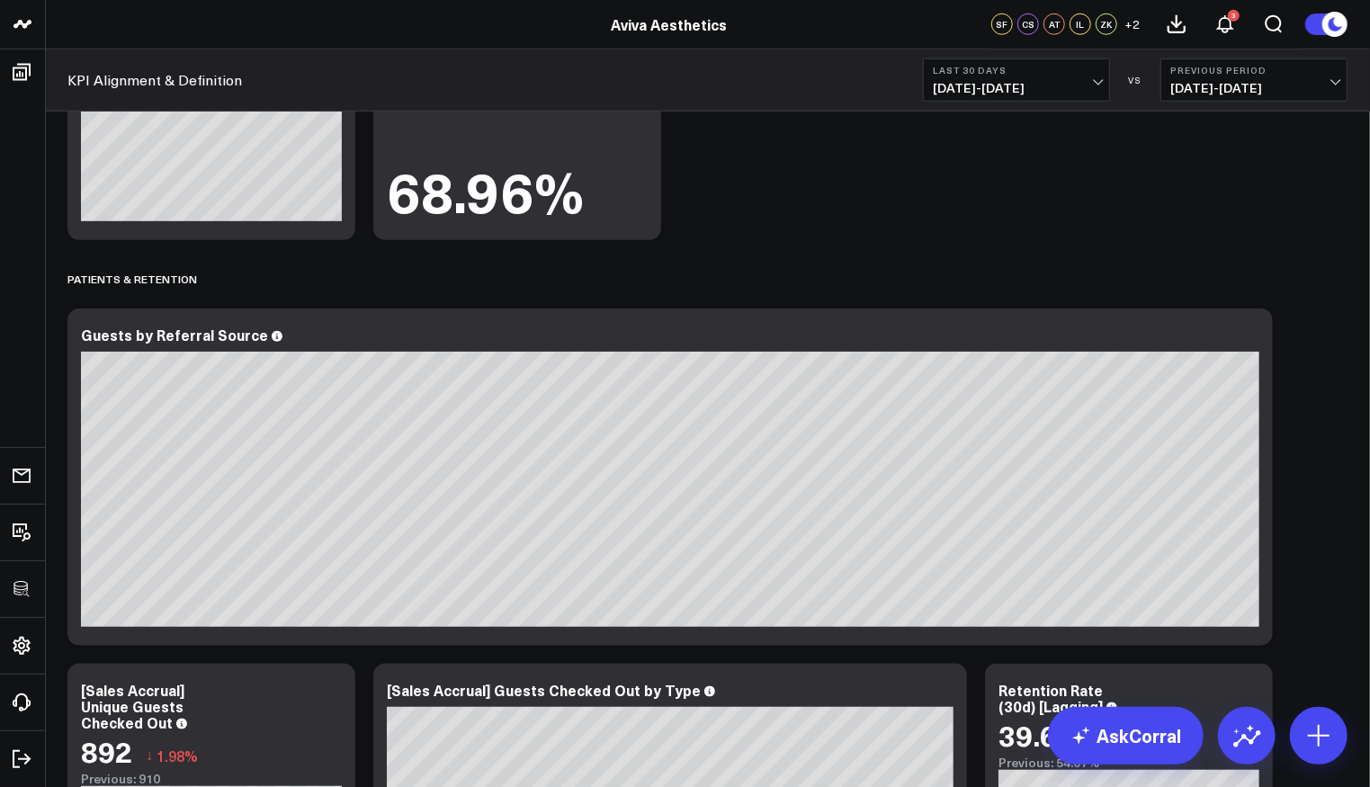
scroll to position [5004, 0]
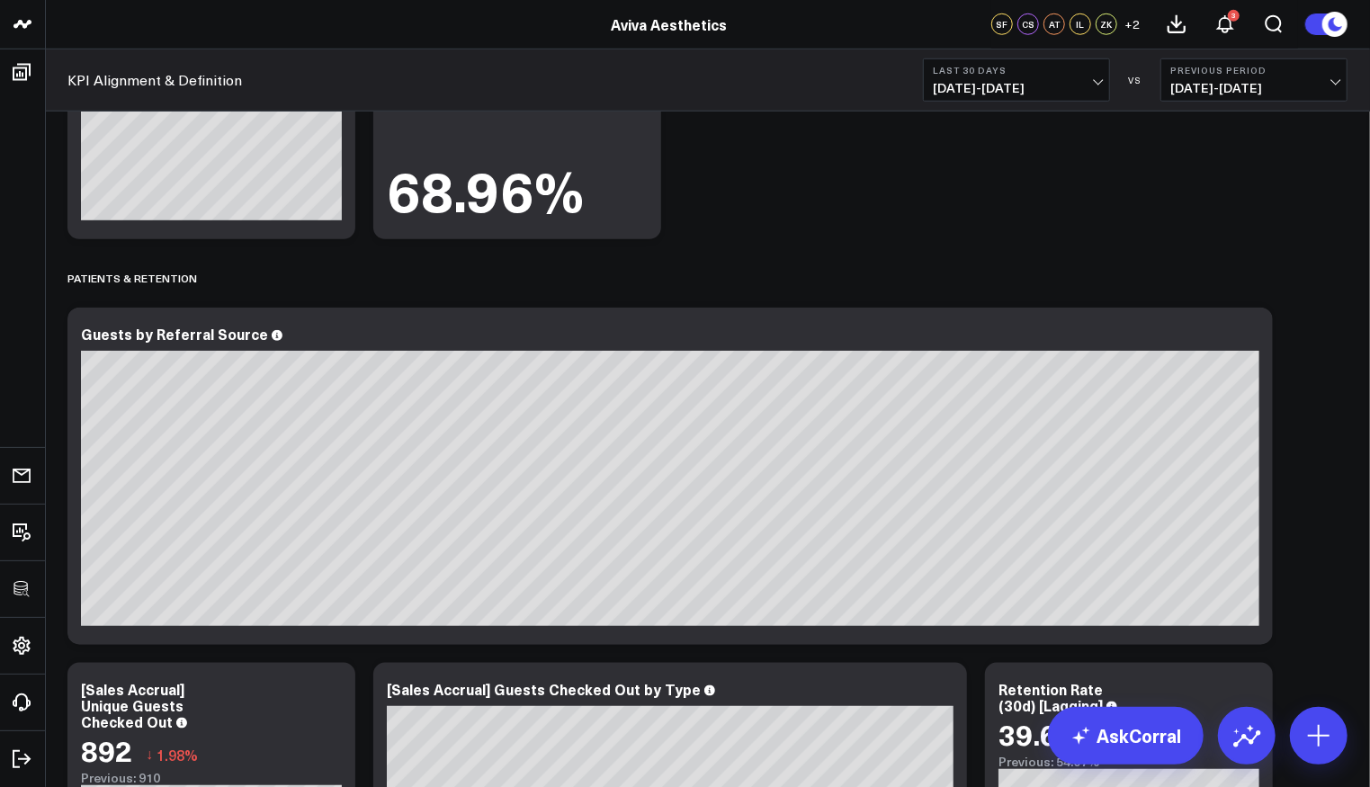
click at [1246, 330] on icon at bounding box center [1249, 337] width 22 height 22
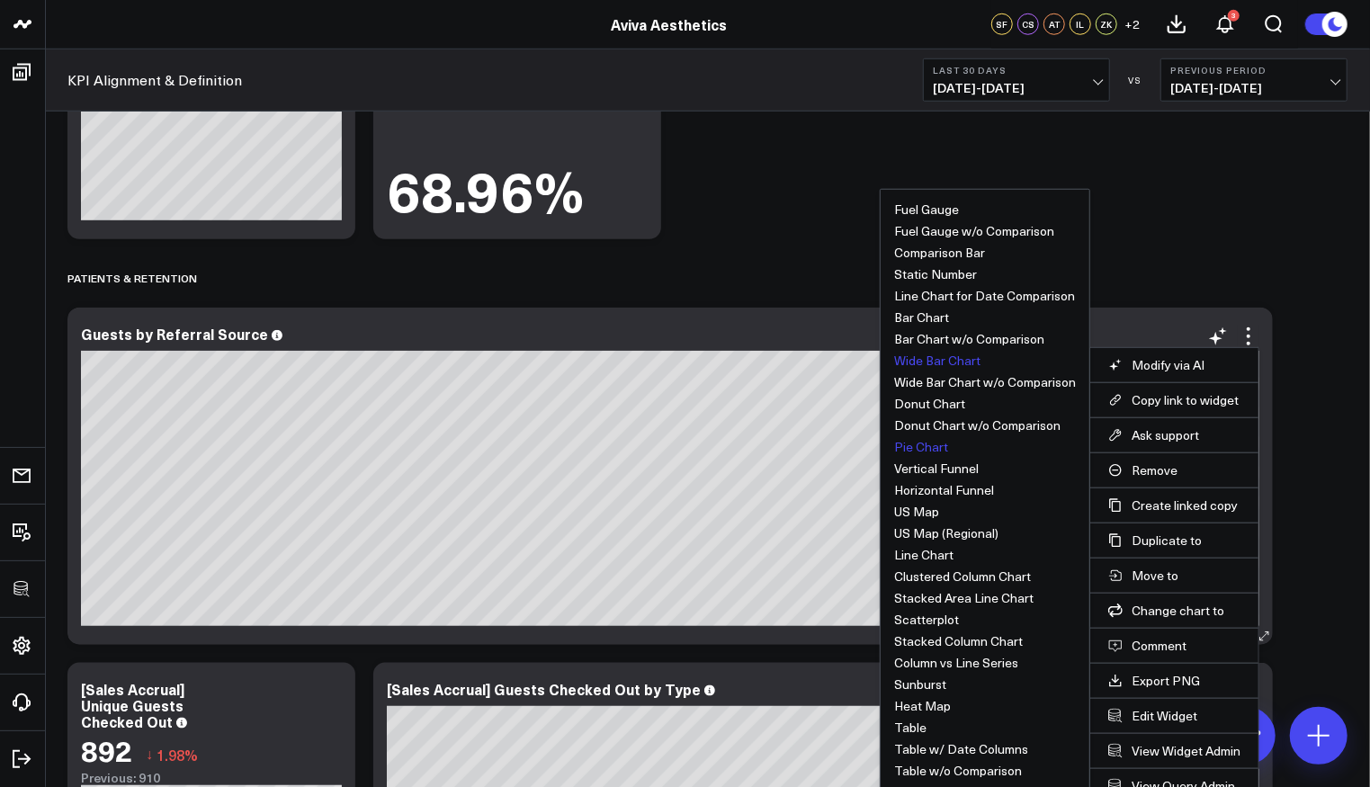
click at [921, 447] on button "Pie Chart" at bounding box center [921, 447] width 54 height 13
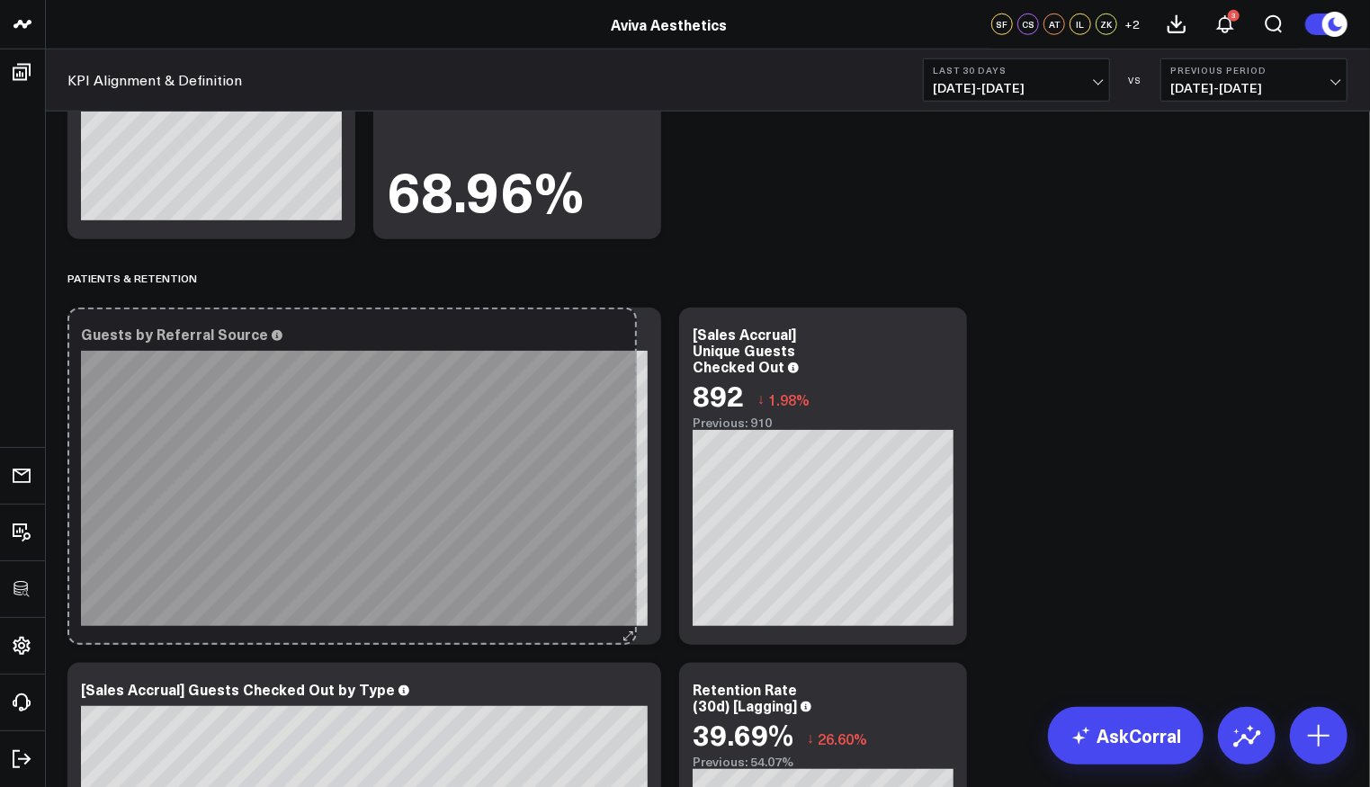
click at [629, 593] on div "Guests by Referral Source [fontSize:14px lineHeight:16px][/]: [fontSize:14px li…" at bounding box center [364, 476] width 594 height 337
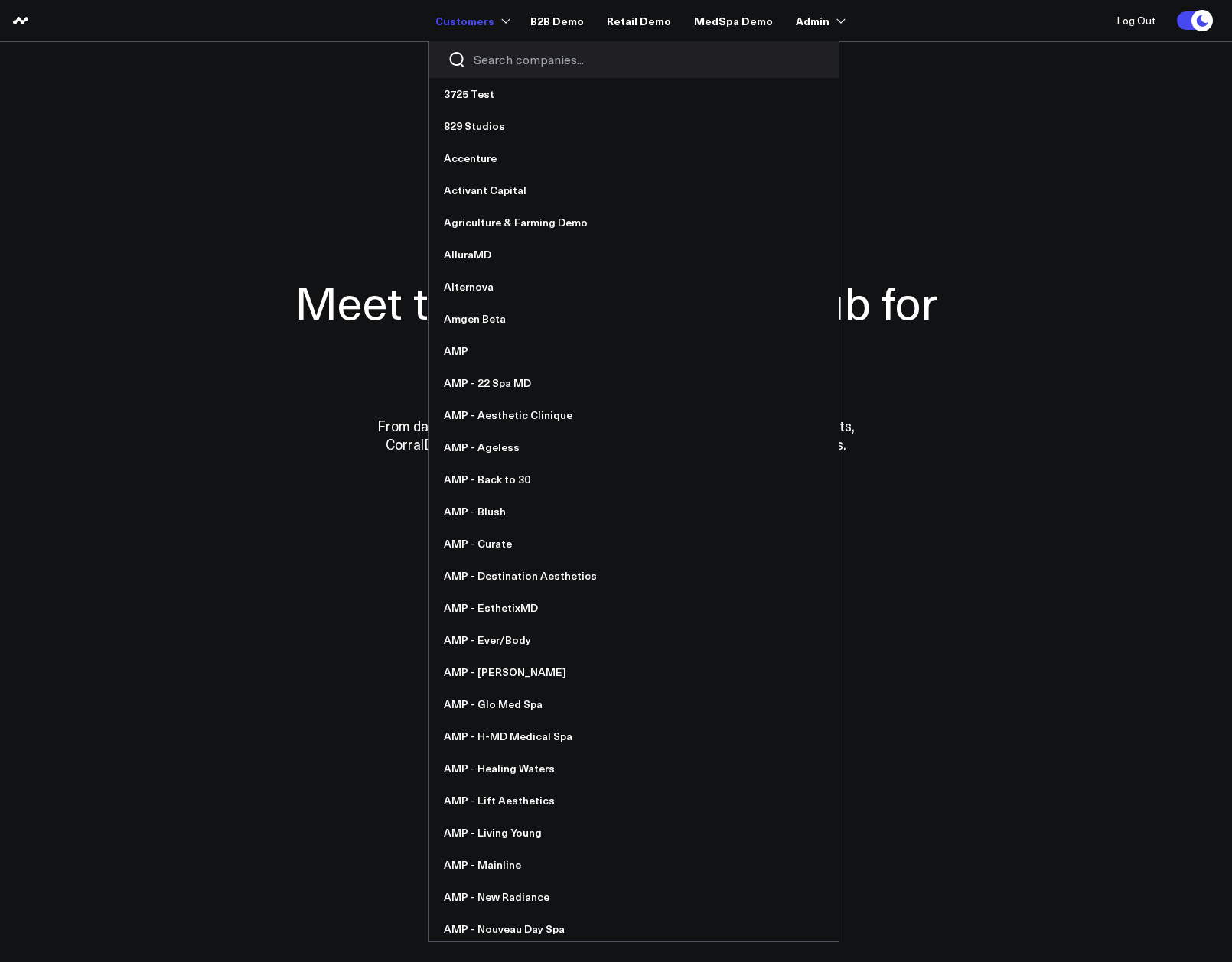
click at [480, 69] on div at bounding box center [633, 59] width 410 height 37
click at [510, 56] on input "Search companies input" at bounding box center [646, 59] width 346 height 17
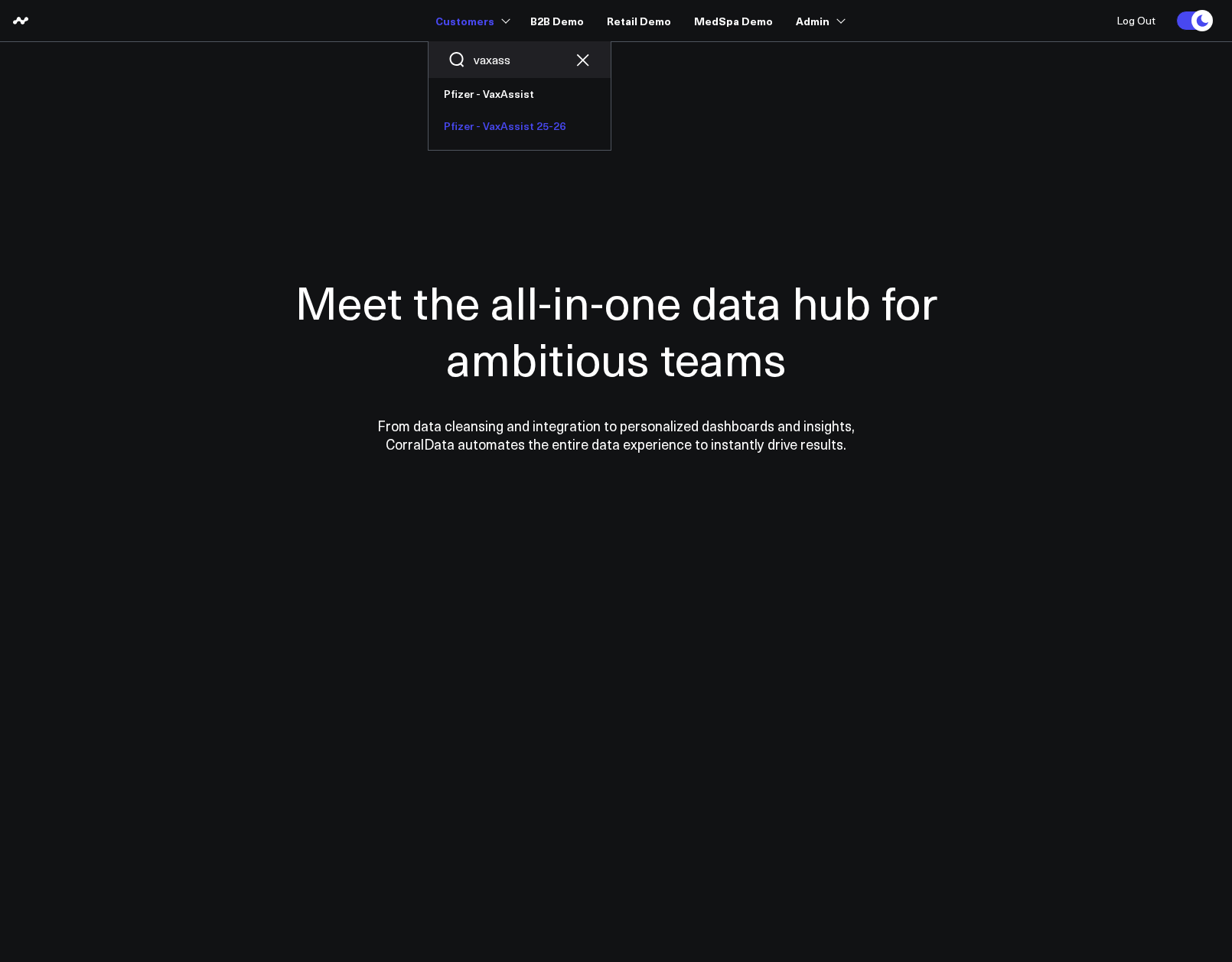
type input "vaxass"
drag, startPoint x: 514, startPoint y: 126, endPoint x: 616, endPoint y: 132, distance: 102.2
click at [514, 126] on link "Pfizer - VaxAssist 25-26" at bounding box center [519, 127] width 182 height 32
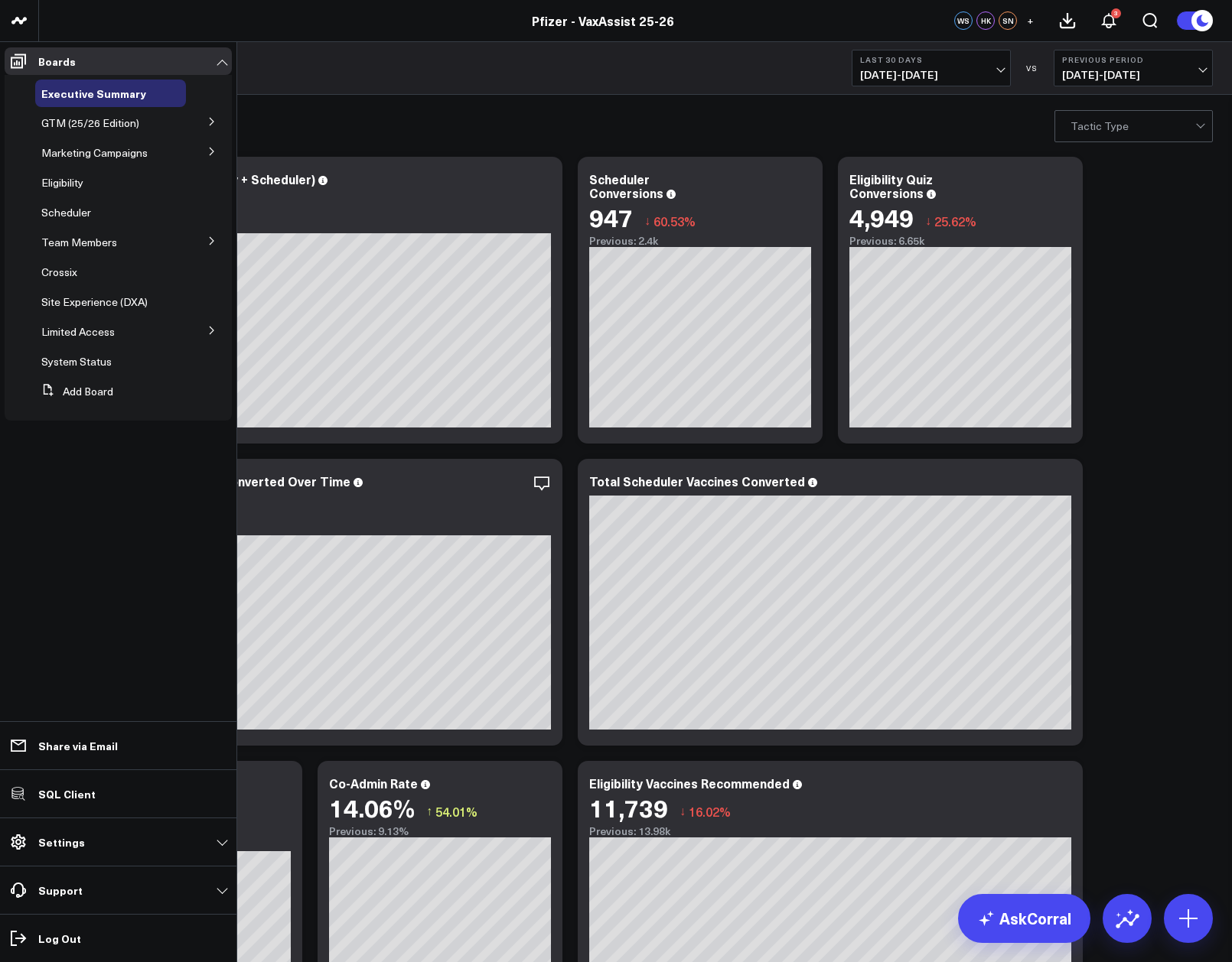
click at [217, 338] on button at bounding box center [212, 329] width 40 height 23
click at [90, 363] on span "PFA Full Funnel" at bounding box center [87, 359] width 74 height 14
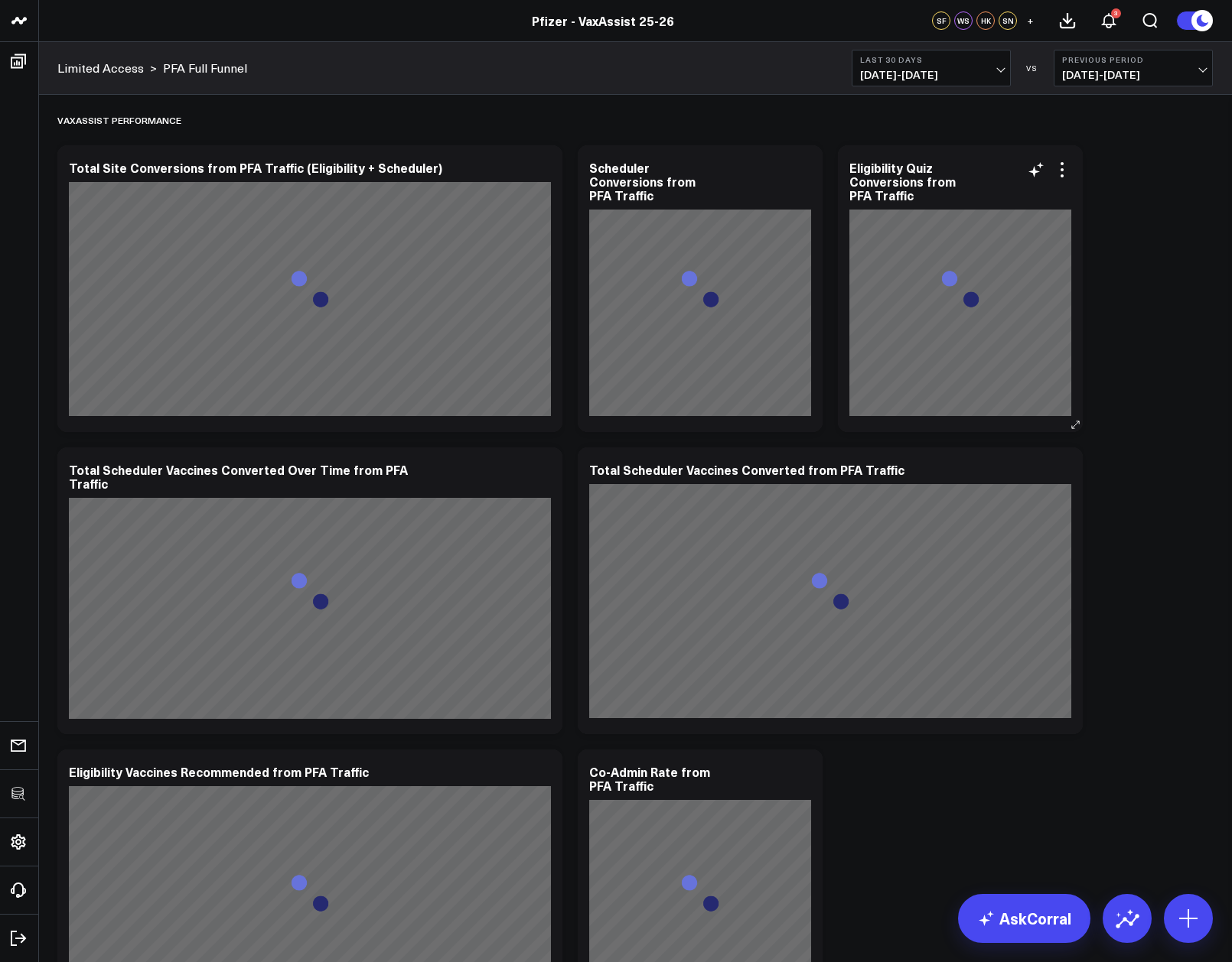
click at [1071, 271] on div "Eligibility Quiz Conversions from PFA Traffic" at bounding box center [960, 288] width 245 height 286
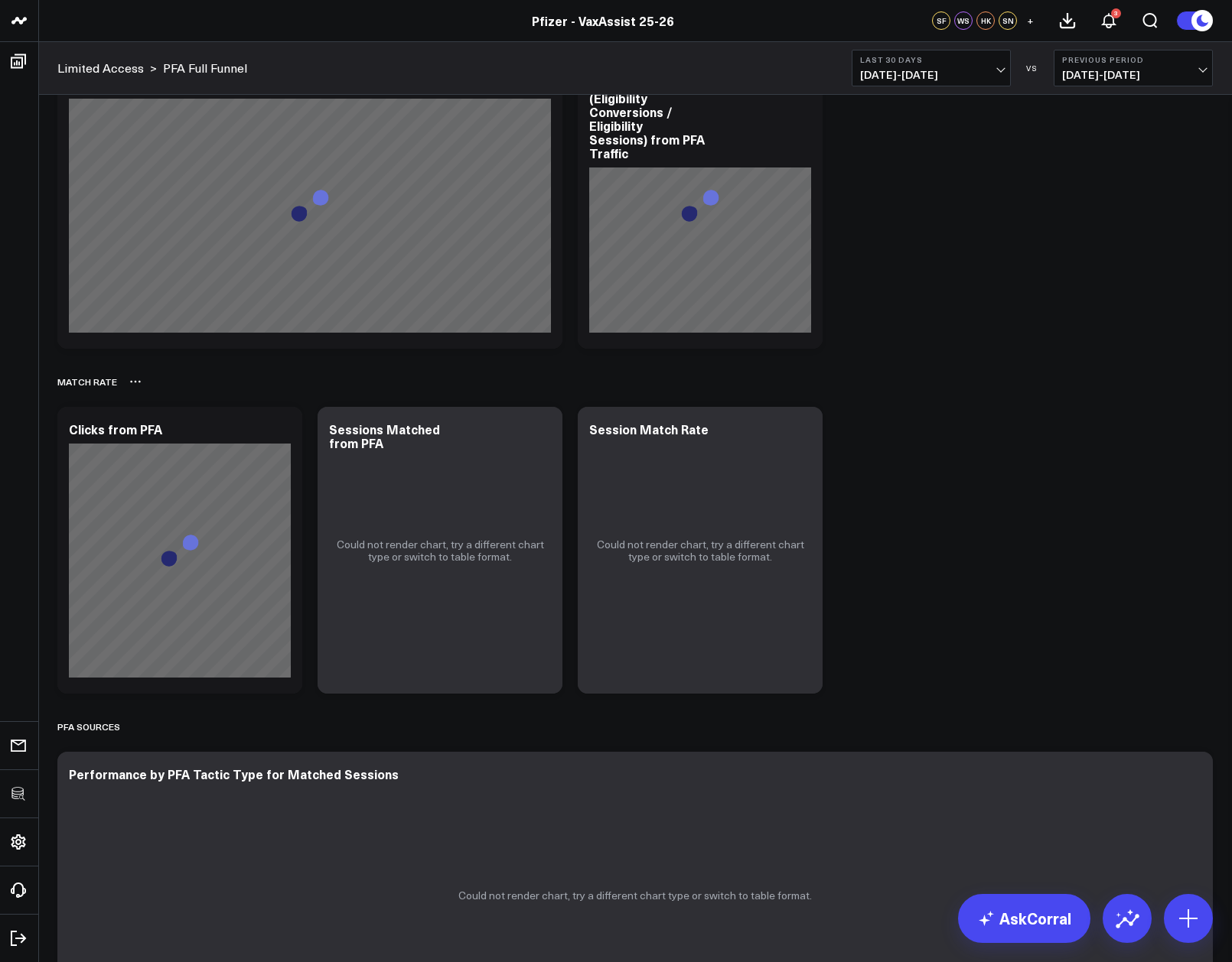
scroll to position [1805, 0]
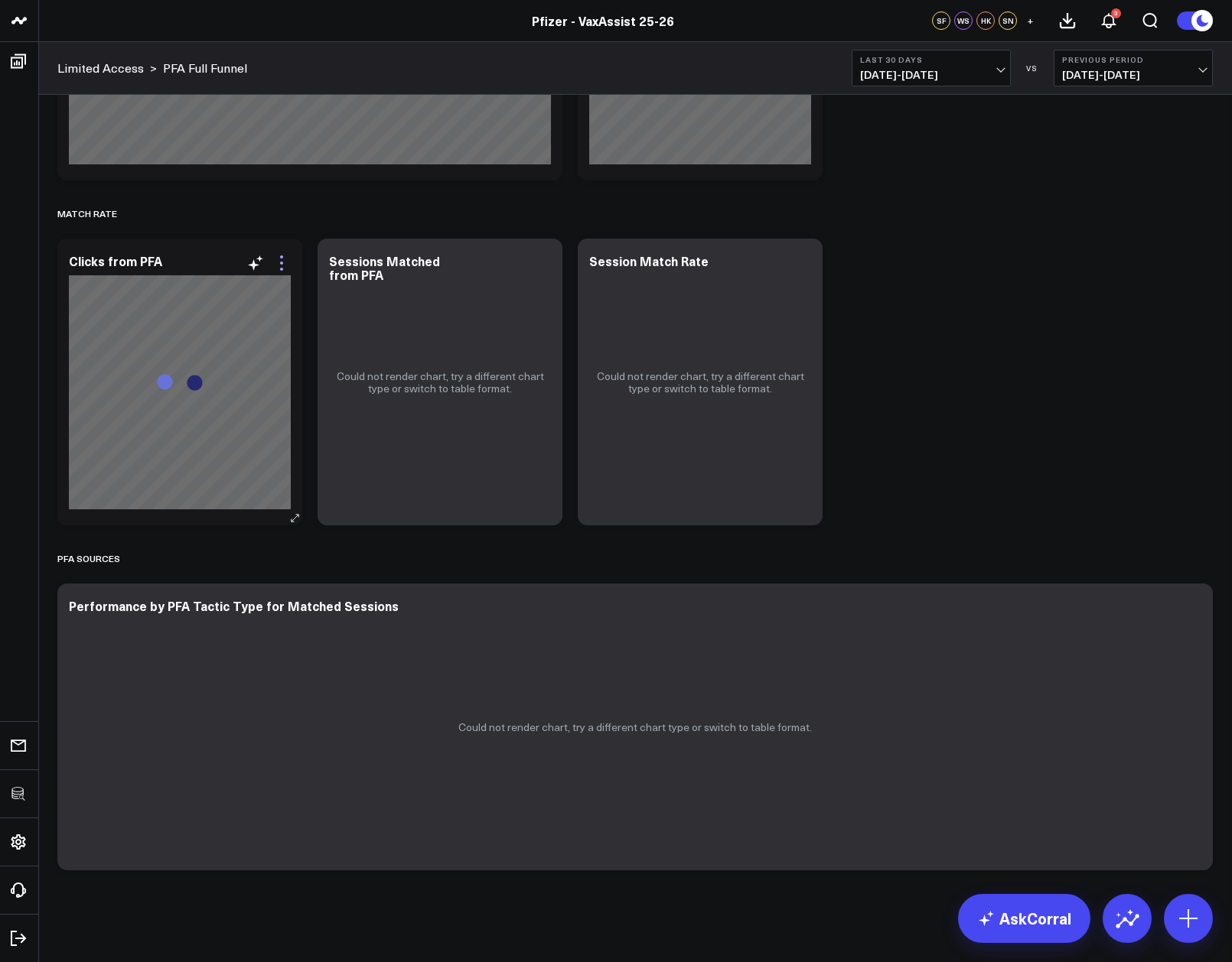
click at [287, 260] on icon at bounding box center [281, 263] width 19 height 19
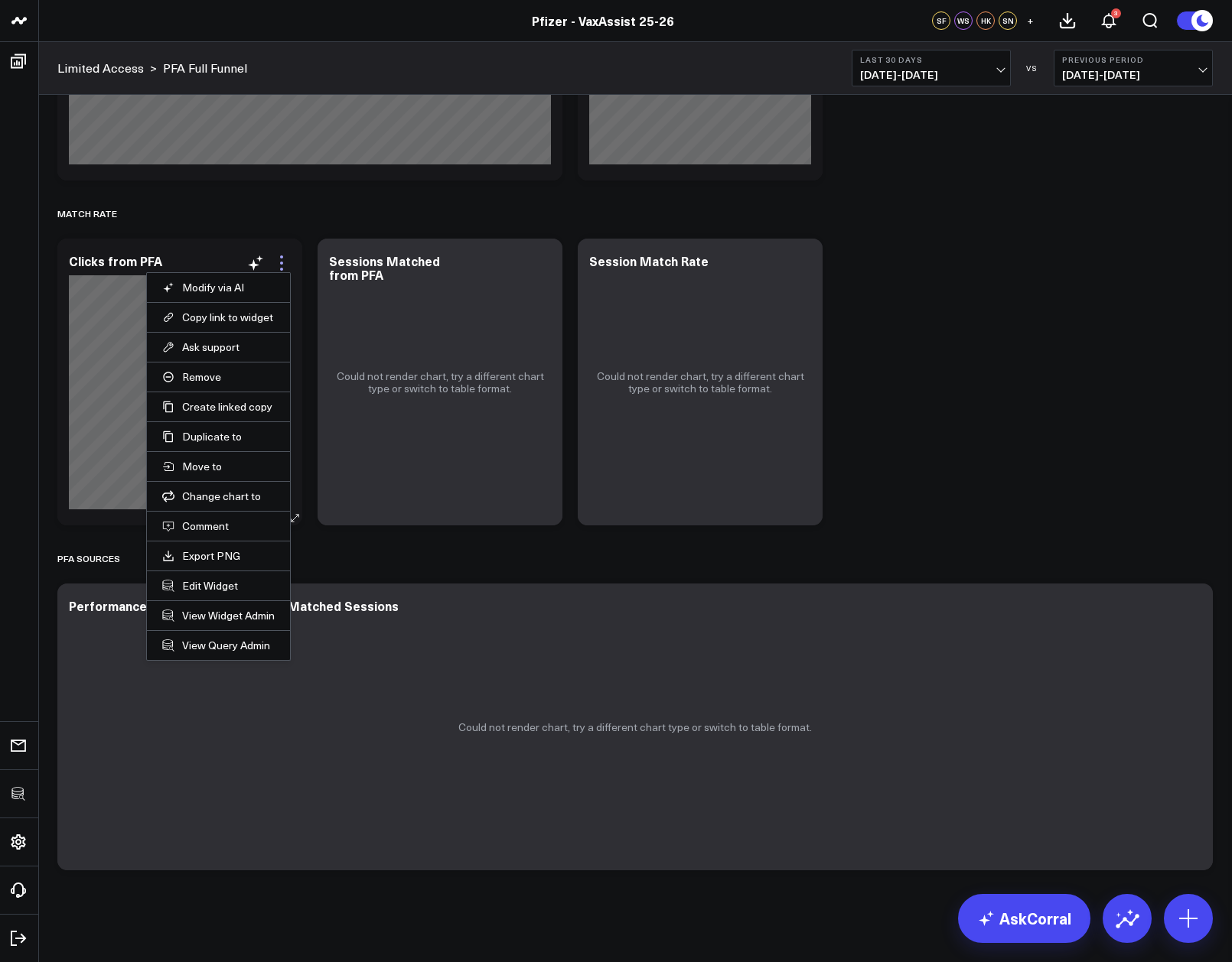
scroll to position [1811, 0]
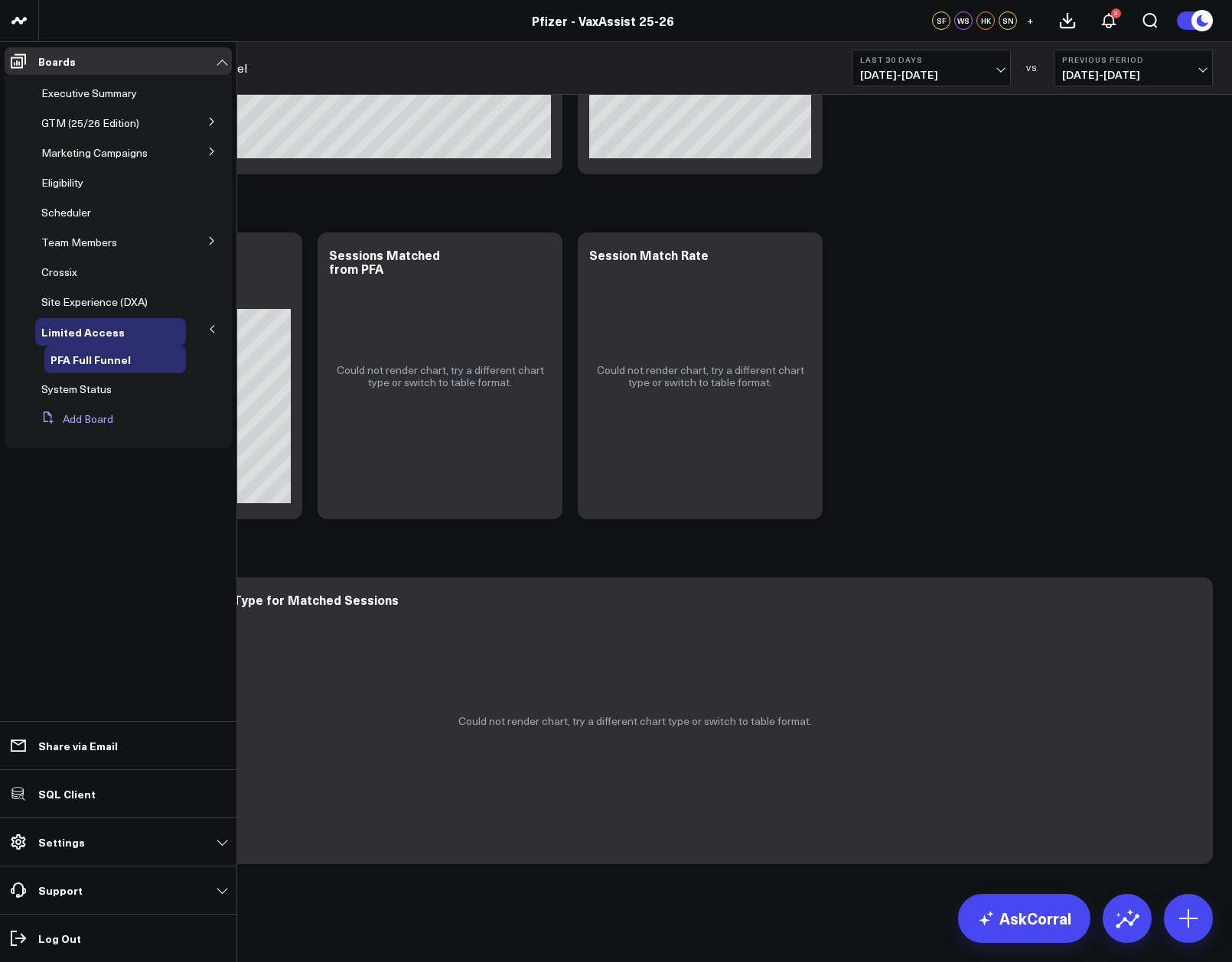
click at [65, 424] on button "Add Board" at bounding box center [74, 419] width 78 height 27
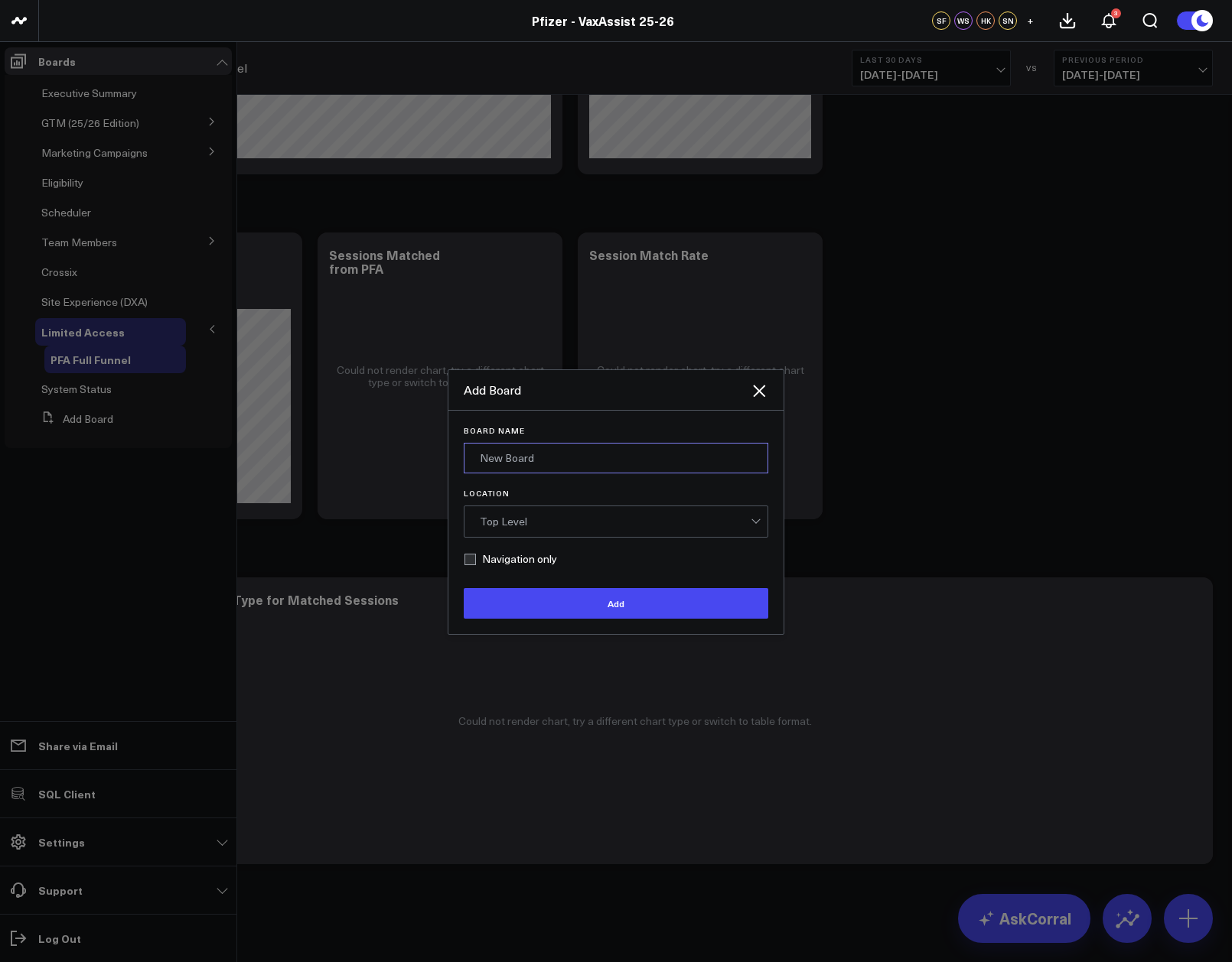
click at [587, 448] on input "Board Name" at bounding box center [616, 458] width 304 height 31
type input "Dev"
click at [587, 533] on div "Top Level" at bounding box center [615, 522] width 271 height 31
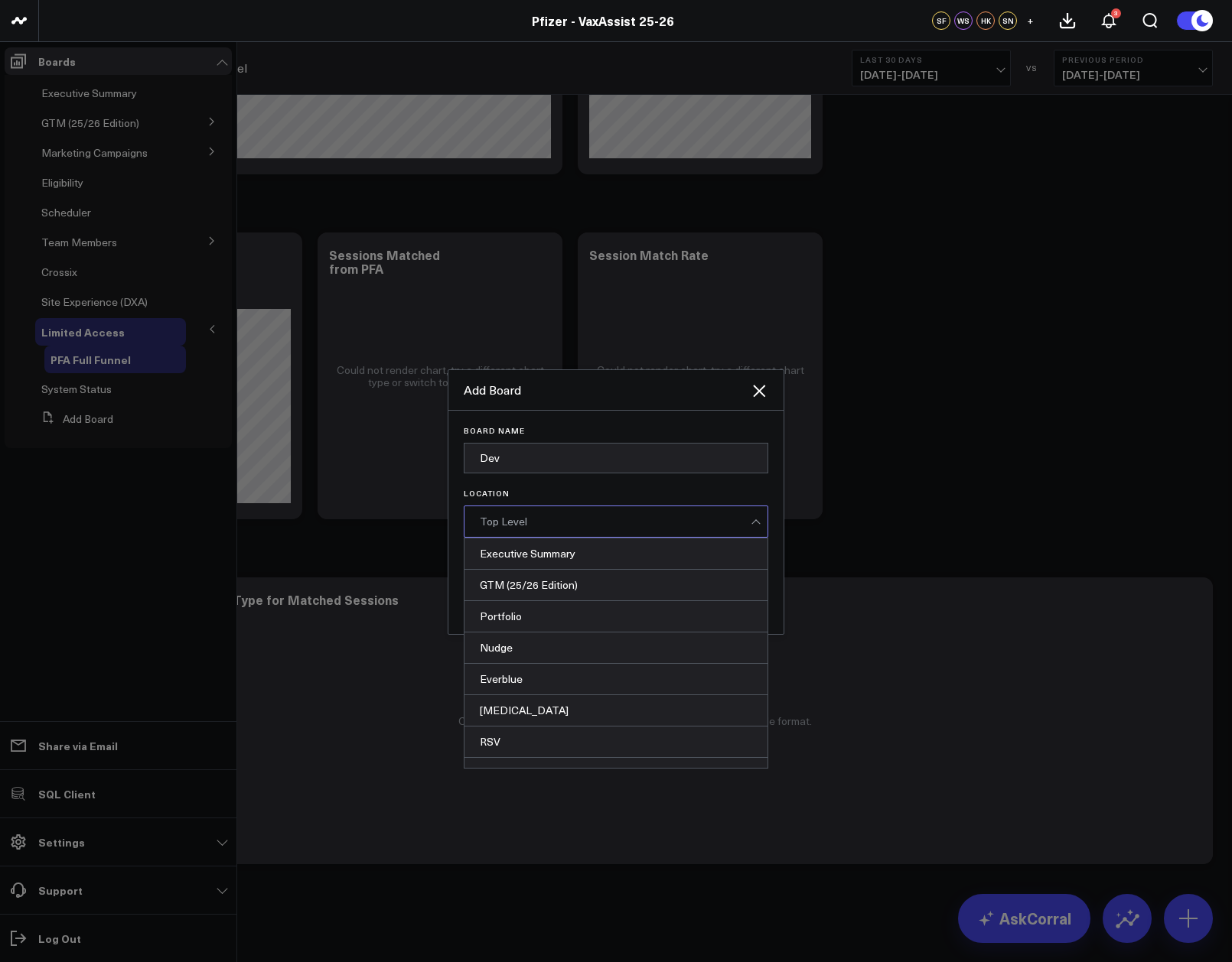
click at [584, 497] on label "Location" at bounding box center [616, 493] width 304 height 9
click at [540, 522] on input "Location" at bounding box center [539, 522] width 3 height 0
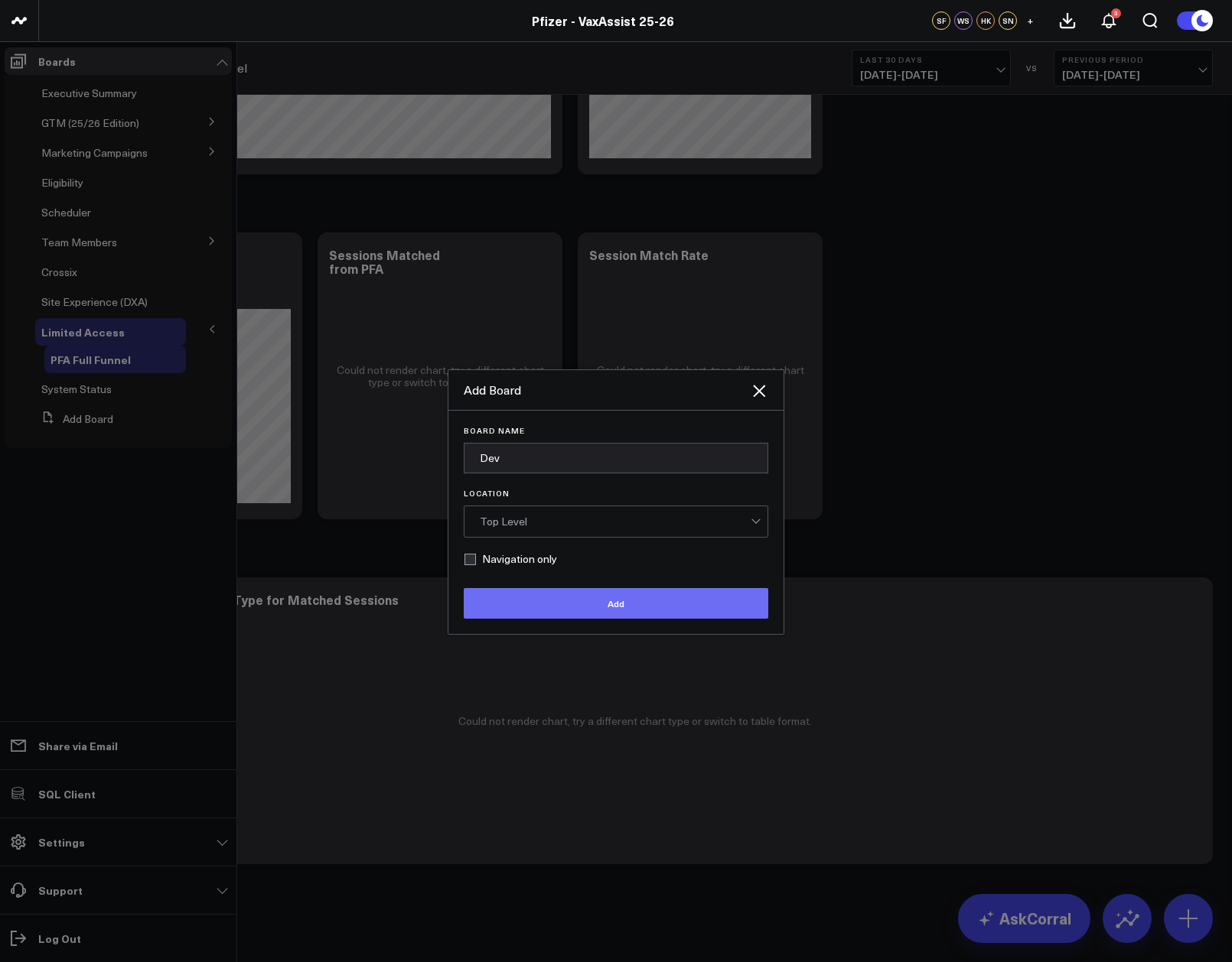
click at [571, 599] on button "Add" at bounding box center [616, 603] width 304 height 31
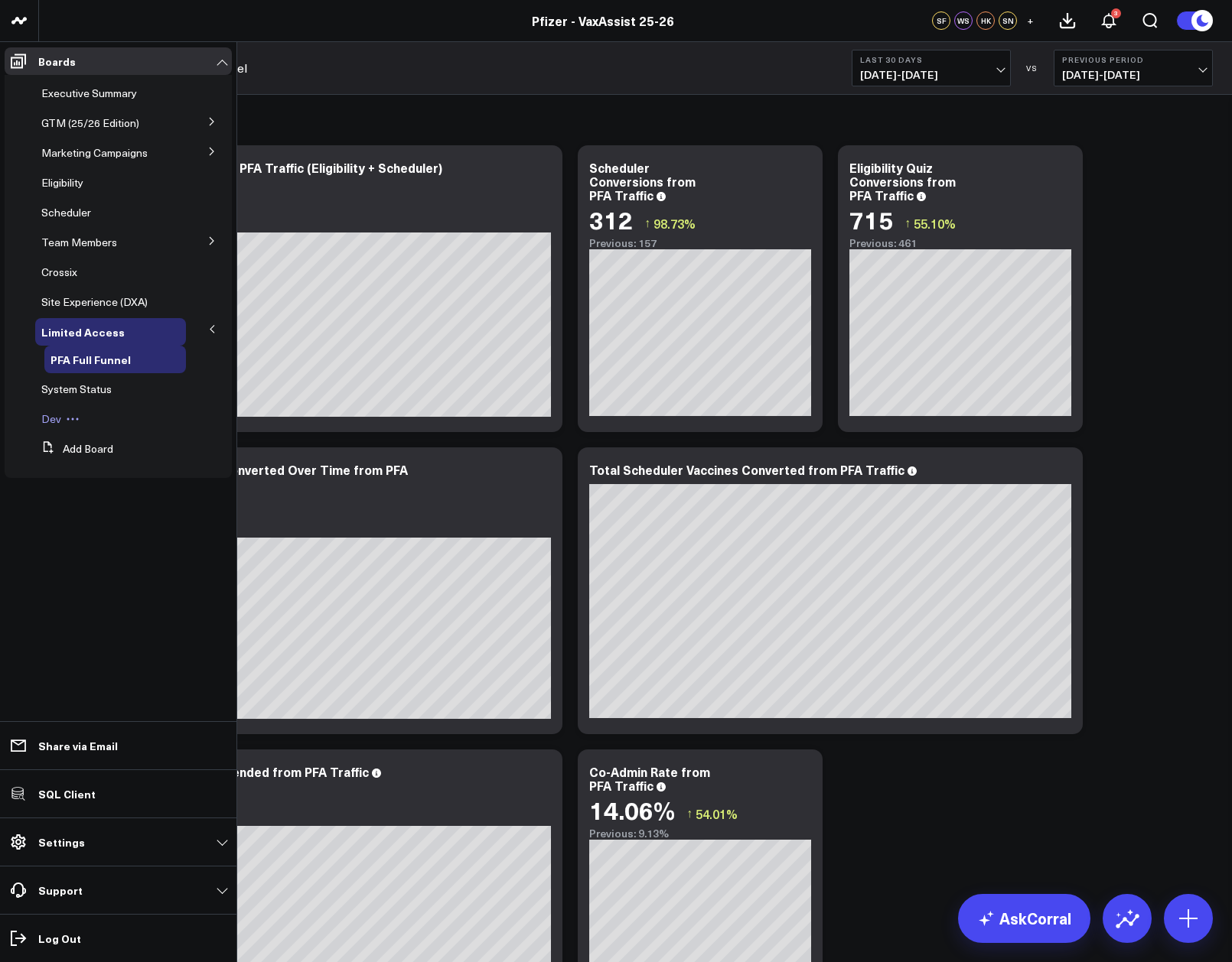
click at [53, 416] on span "Dev" at bounding box center [51, 418] width 20 height 14
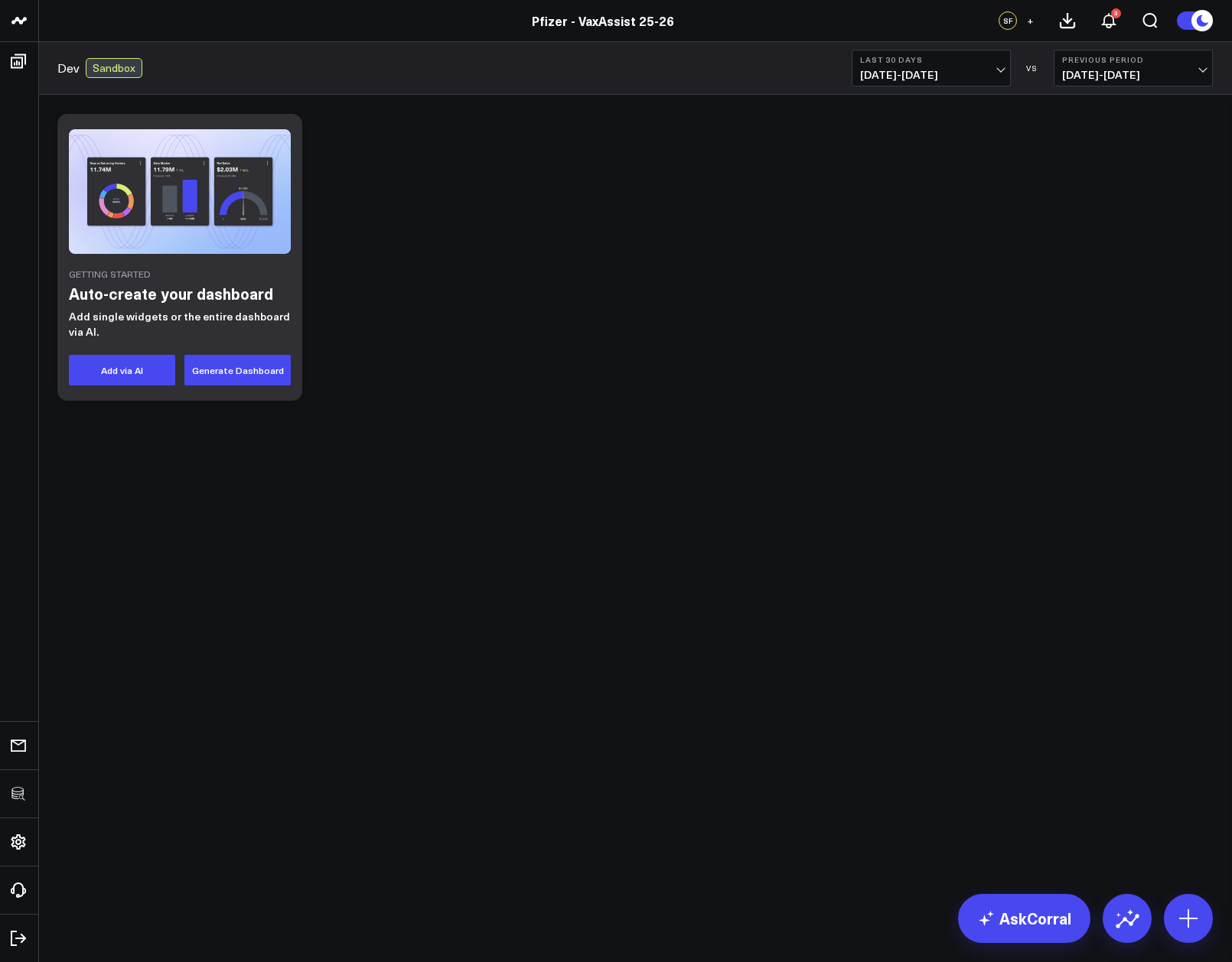
click at [741, 294] on div "Getting Started Auto-create your dashboard Add single widgets or the entire das…" at bounding box center [634, 257] width 1171 height 302
click at [610, 291] on div "Getting Started Auto-create your dashboard Add single widgets or the entire das…" at bounding box center [634, 257] width 1171 height 302
click at [686, 454] on div "Getting Started Auto-create your dashboard Add single widgets or the entire das…" at bounding box center [635, 297] width 1194 height 405
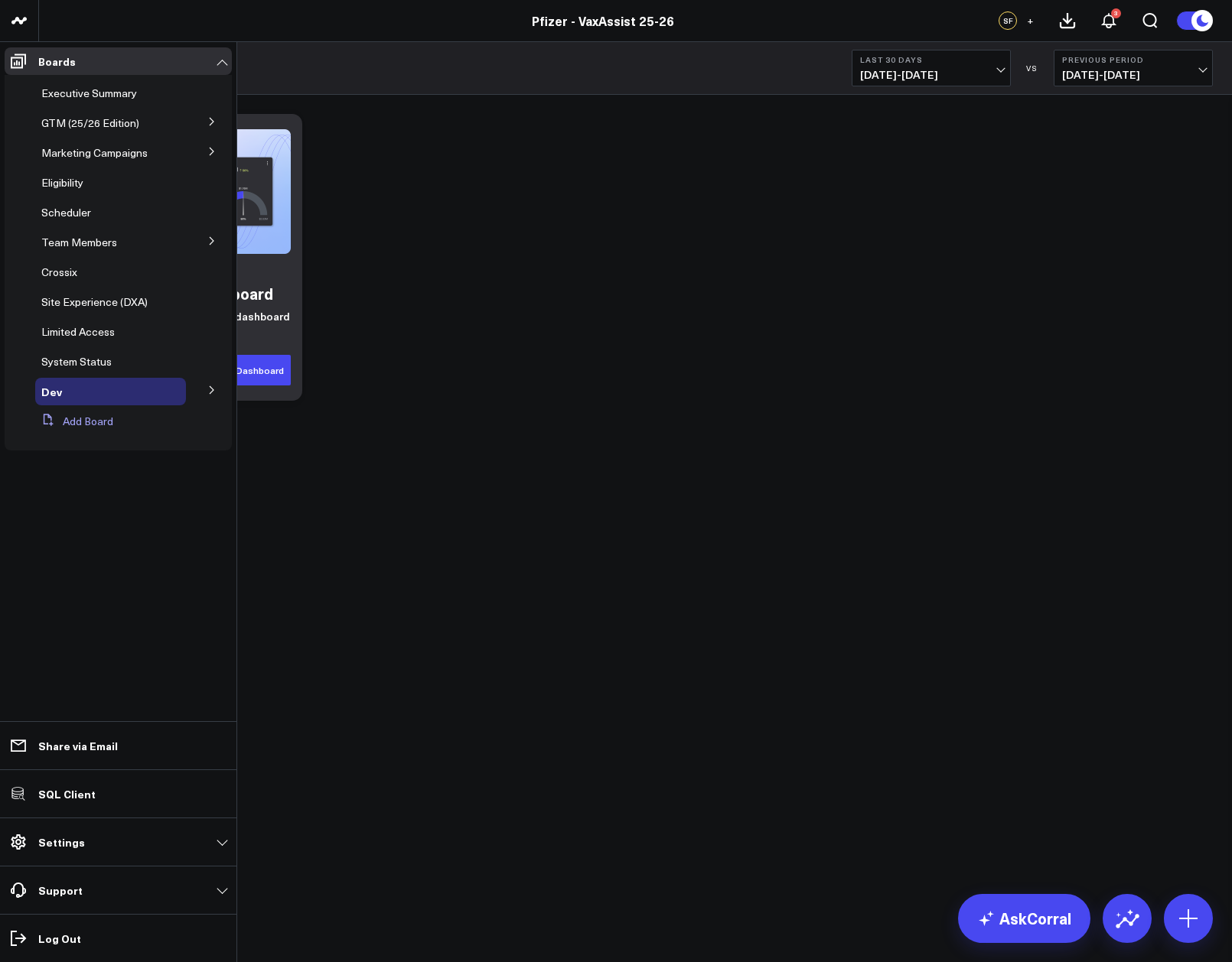
click at [88, 421] on button "Add Board" at bounding box center [74, 422] width 78 height 27
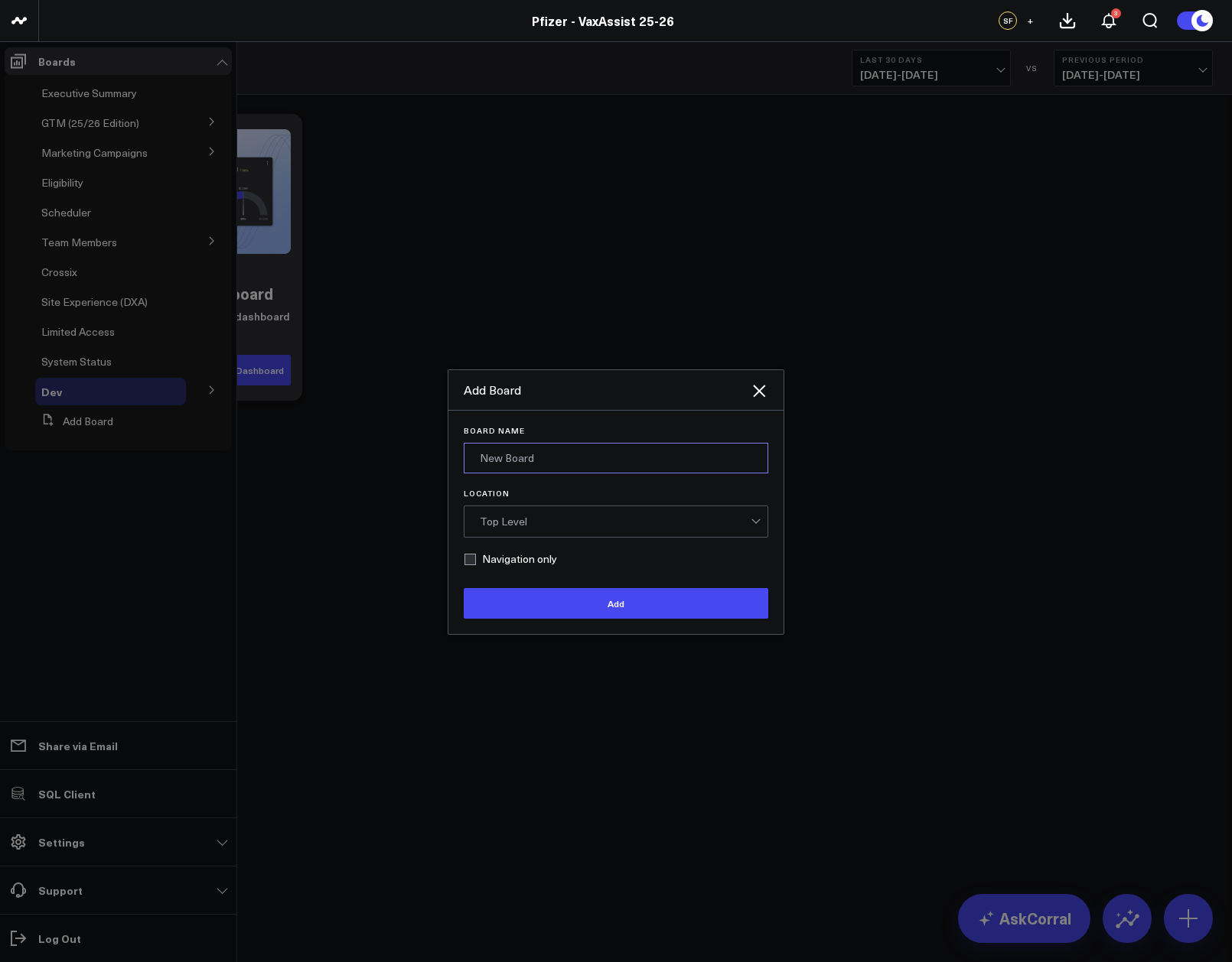
click at [592, 465] on input "Board Name" at bounding box center [616, 458] width 304 height 31
click at [596, 457] on input "Pfizer For All - Cross Site Analytics" at bounding box center [616, 458] width 304 height 31
drag, startPoint x: 596, startPoint y: 457, endPoint x: 681, endPoint y: 461, distance: 85.1
click at [681, 461] on input "Pfizer For All - Cross Domain Analytics" at bounding box center [616, 458] width 304 height 31
type input "Pfizer For All - Cross Domain"
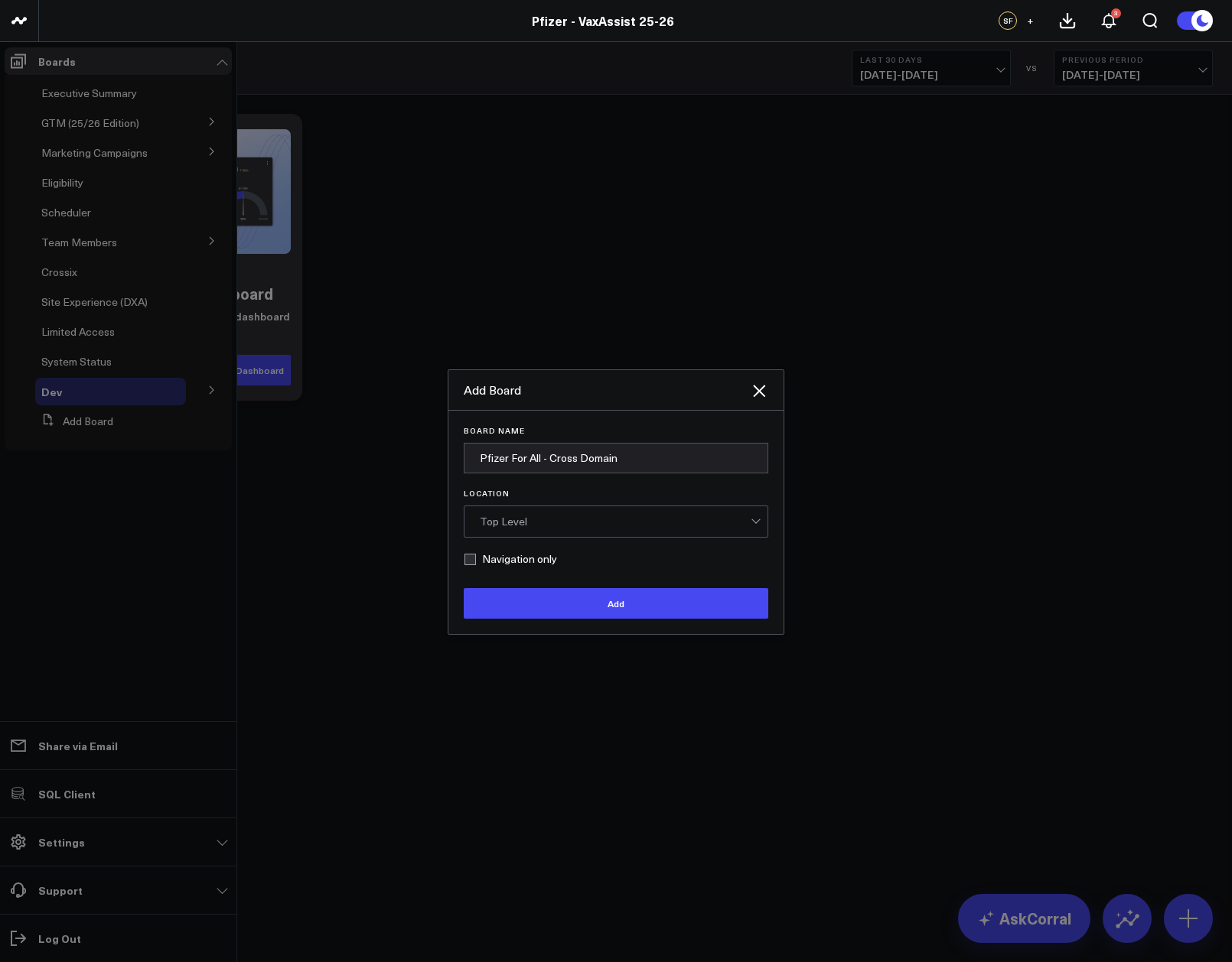
click at [600, 515] on div "Top Level" at bounding box center [615, 521] width 271 height 12
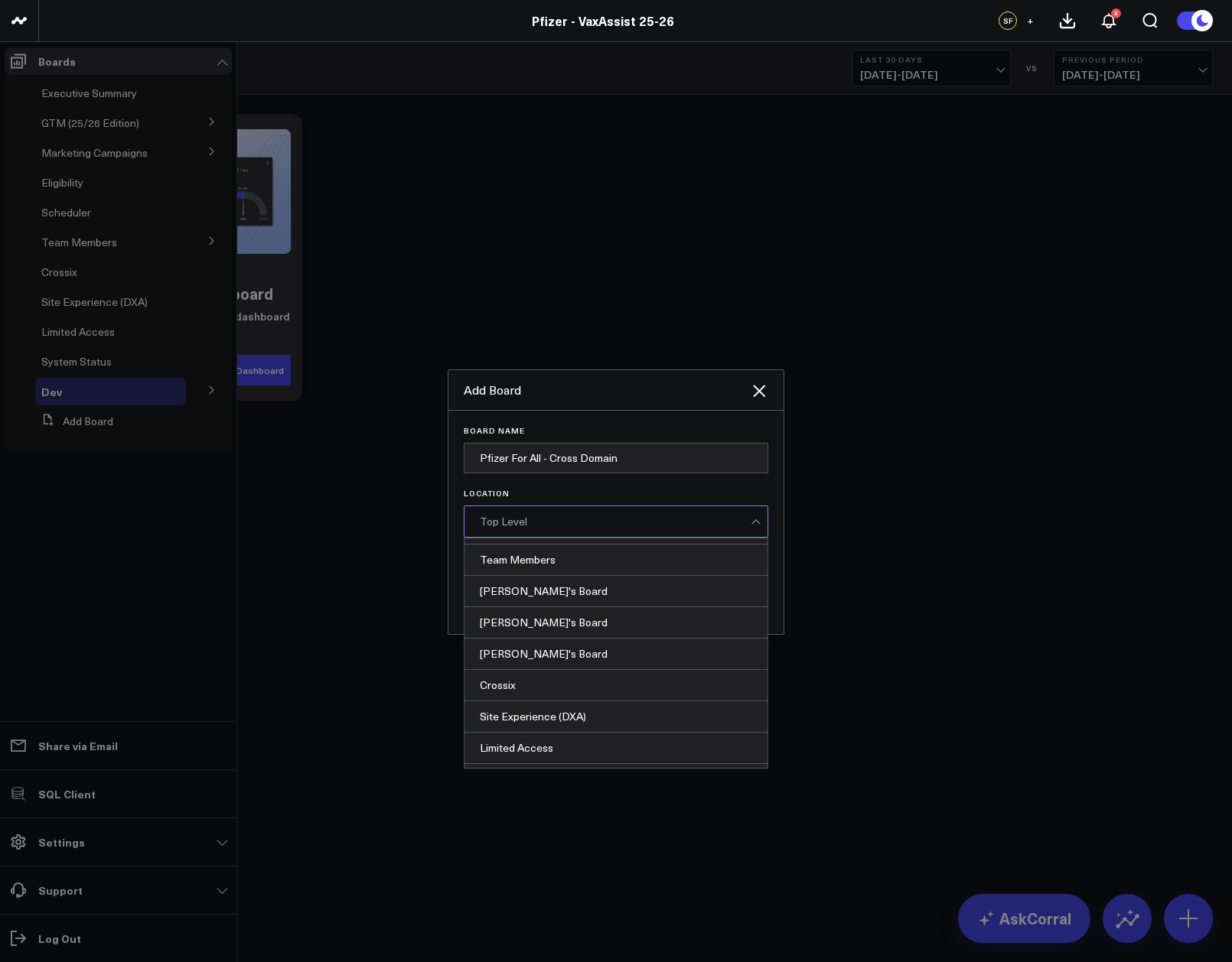
scroll to position [523, 0]
click at [568, 657] on div "Limited Access" at bounding box center [616, 659] width 303 height 31
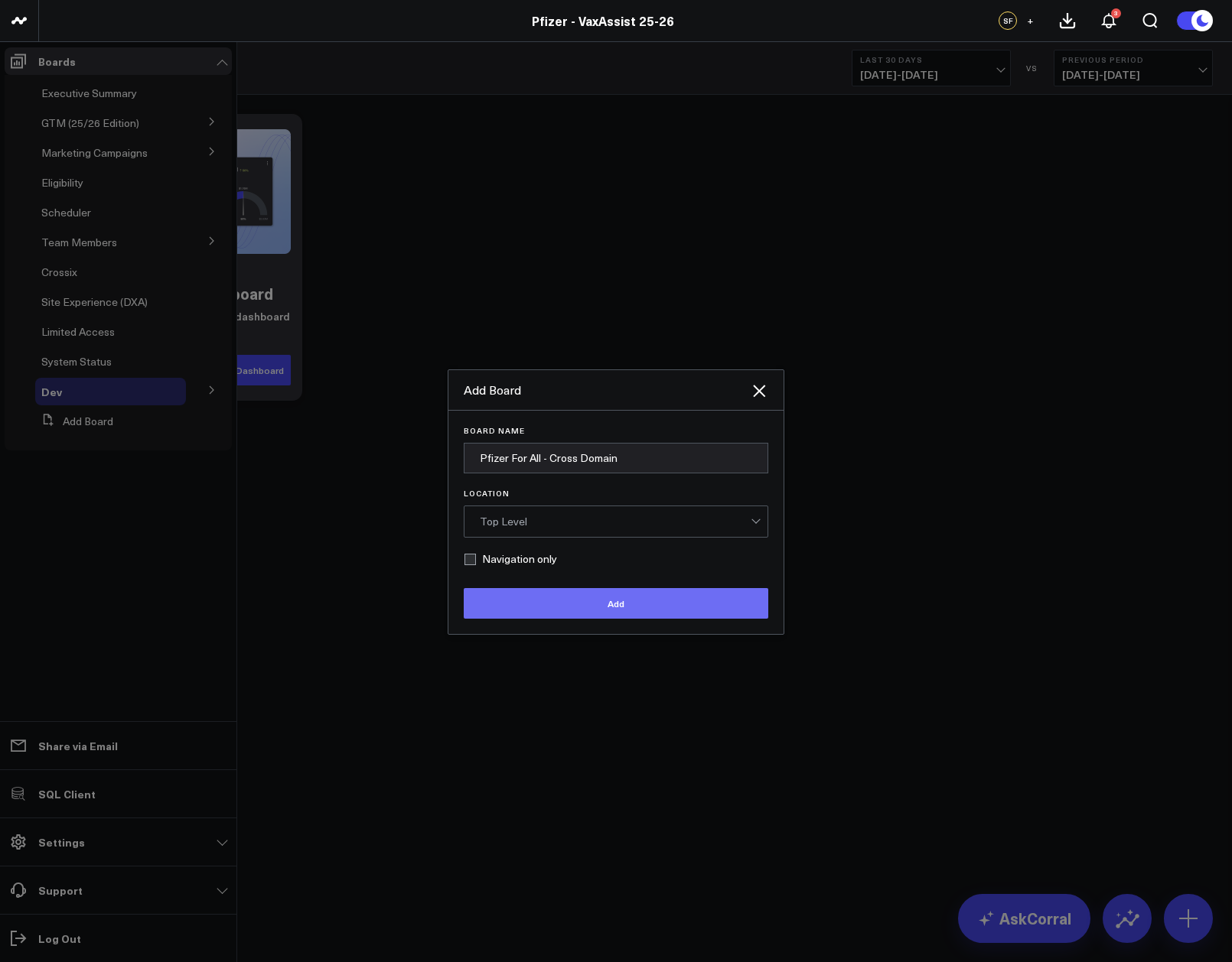
drag, startPoint x: 681, startPoint y: 461, endPoint x: 571, endPoint y: 602, distance: 178.8
click at [571, 602] on button "Add" at bounding box center [616, 603] width 304 height 31
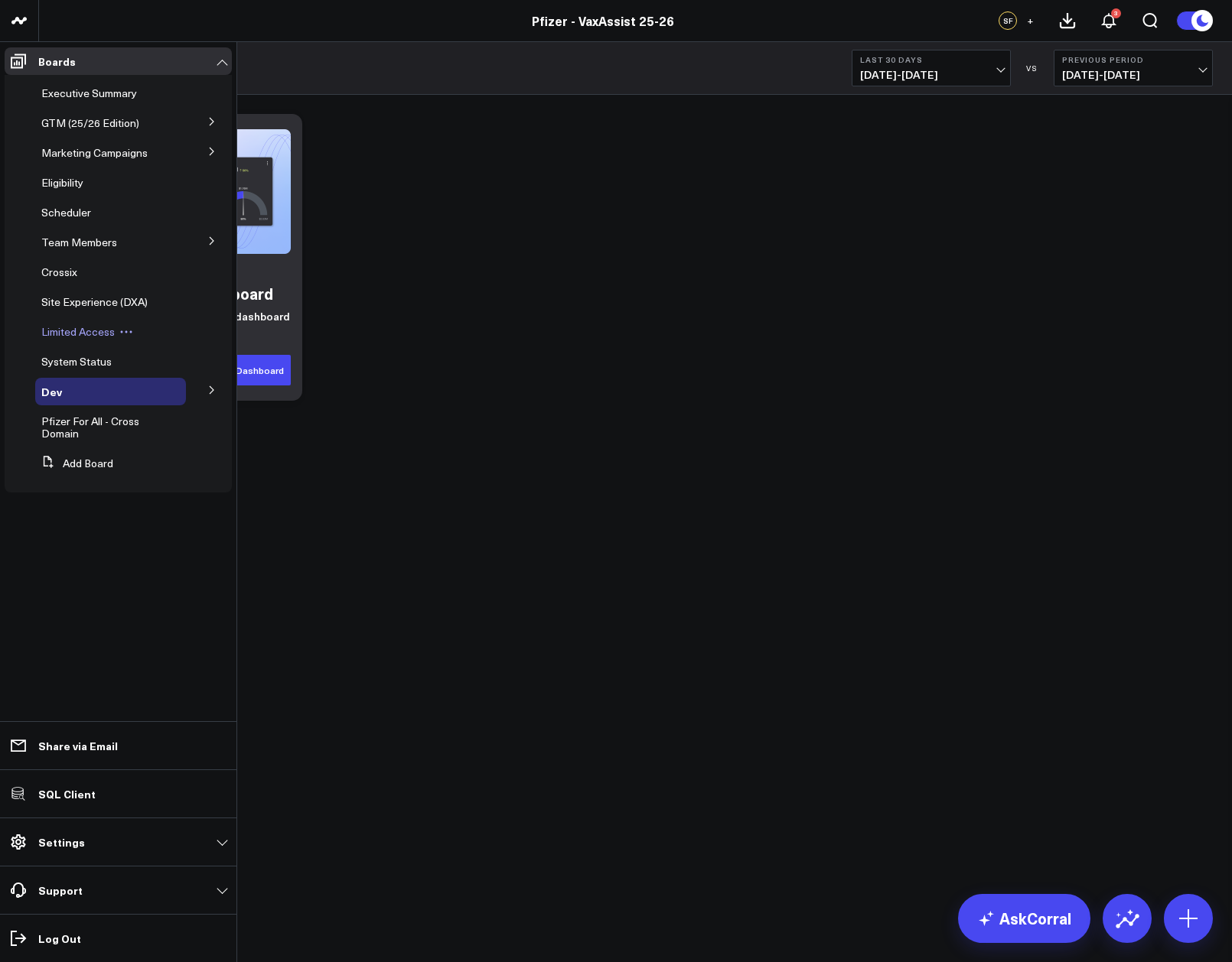
drag, startPoint x: 571, startPoint y: 602, endPoint x: 48, endPoint y: 336, distance: 586.8
click at [48, 336] on span "Limited Access" at bounding box center [78, 331] width 73 height 14
drag, startPoint x: 48, startPoint y: 336, endPoint x: 57, endPoint y: 333, distance: 9.5
click at [57, 333] on span "Limited Access" at bounding box center [78, 331] width 73 height 14
drag, startPoint x: 57, startPoint y: 333, endPoint x: 798, endPoint y: 506, distance: 760.9
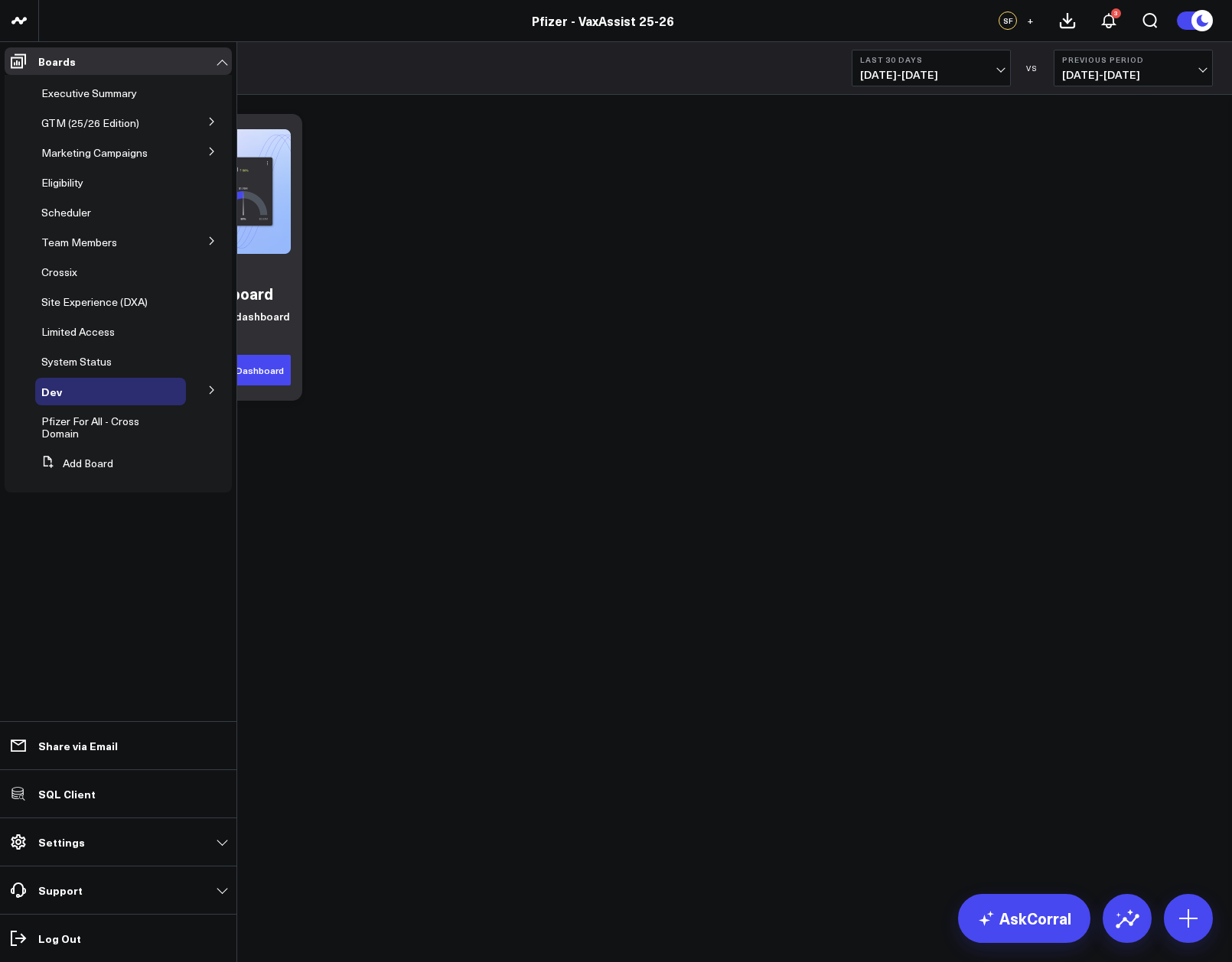
click at [798, 506] on body "3725 Test 829 Studios Accenture Activant Capital Agriculture & Farming Demo All…" at bounding box center [616, 481] width 1232 height 962
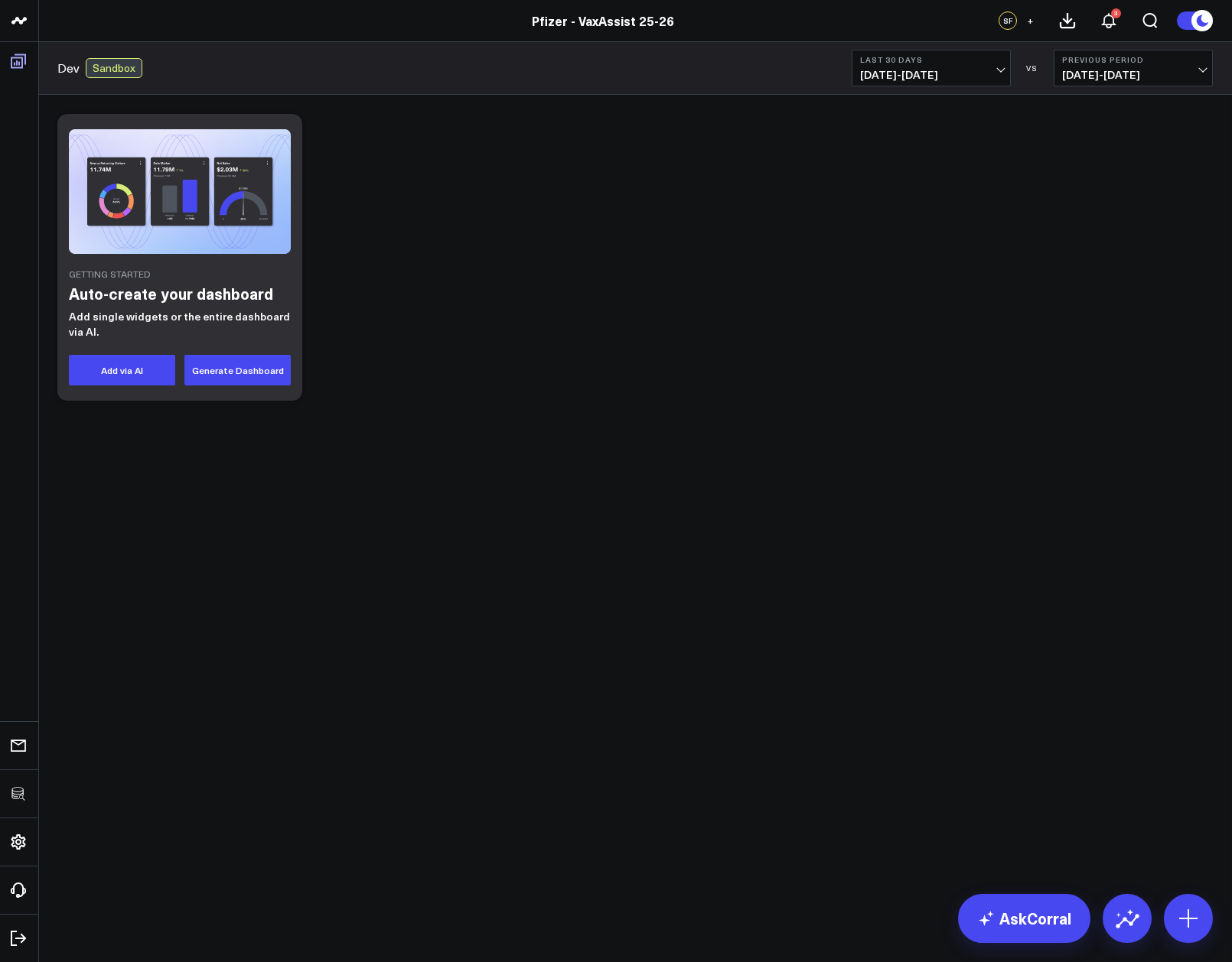
drag, startPoint x: 0, startPoint y: 0, endPoint x: 19, endPoint y: 72, distance: 74.5
click at [19, 72] on span at bounding box center [18, 61] width 27 height 27
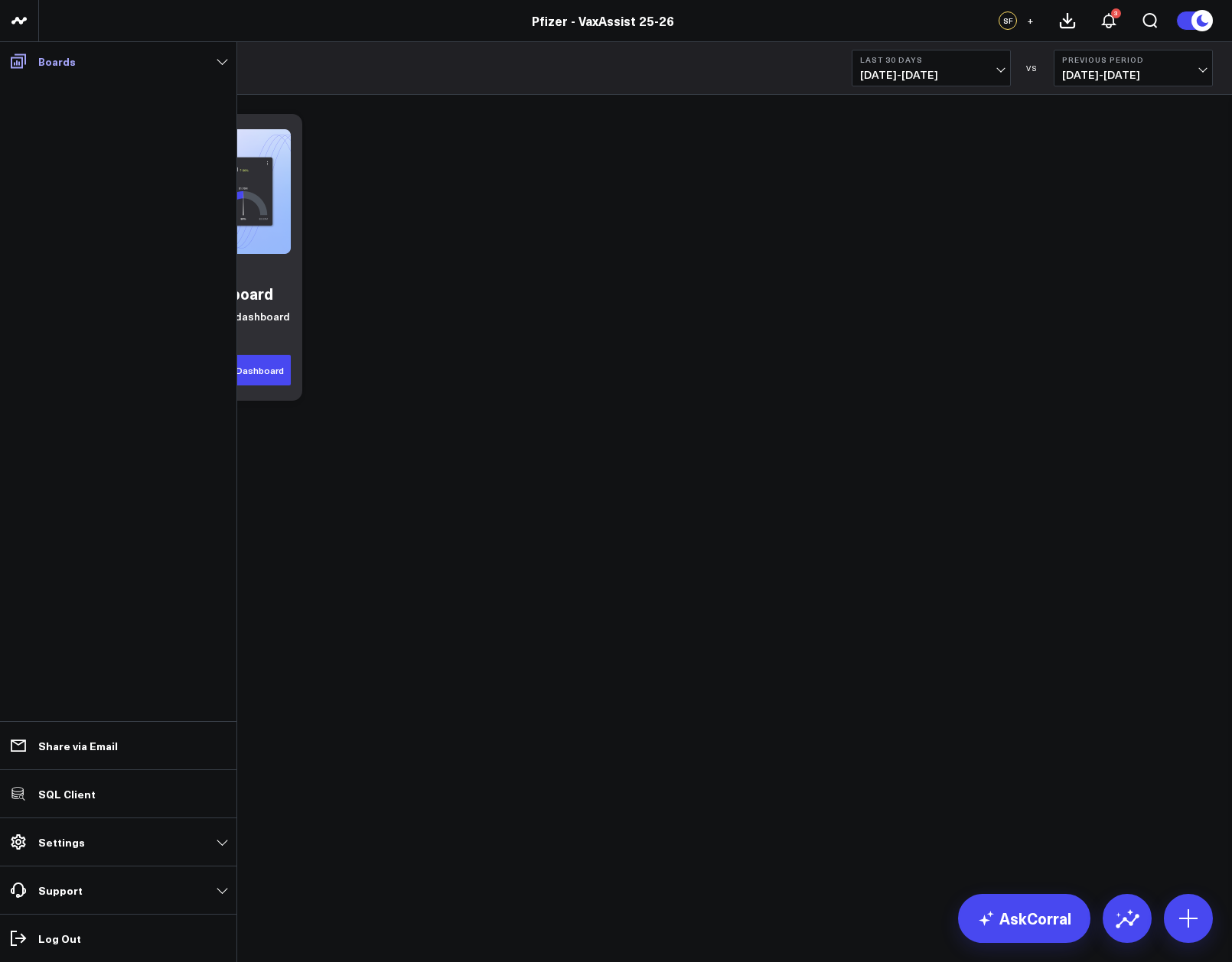
click at [232, 54] on li "Boards Executive Summary GTM (25/26 Edition) Portfolio Nudge Everblue [MEDICAL_…" at bounding box center [118, 61] width 236 height 27
click at [223, 57] on link "Boards" at bounding box center [117, 61] width 227 height 27
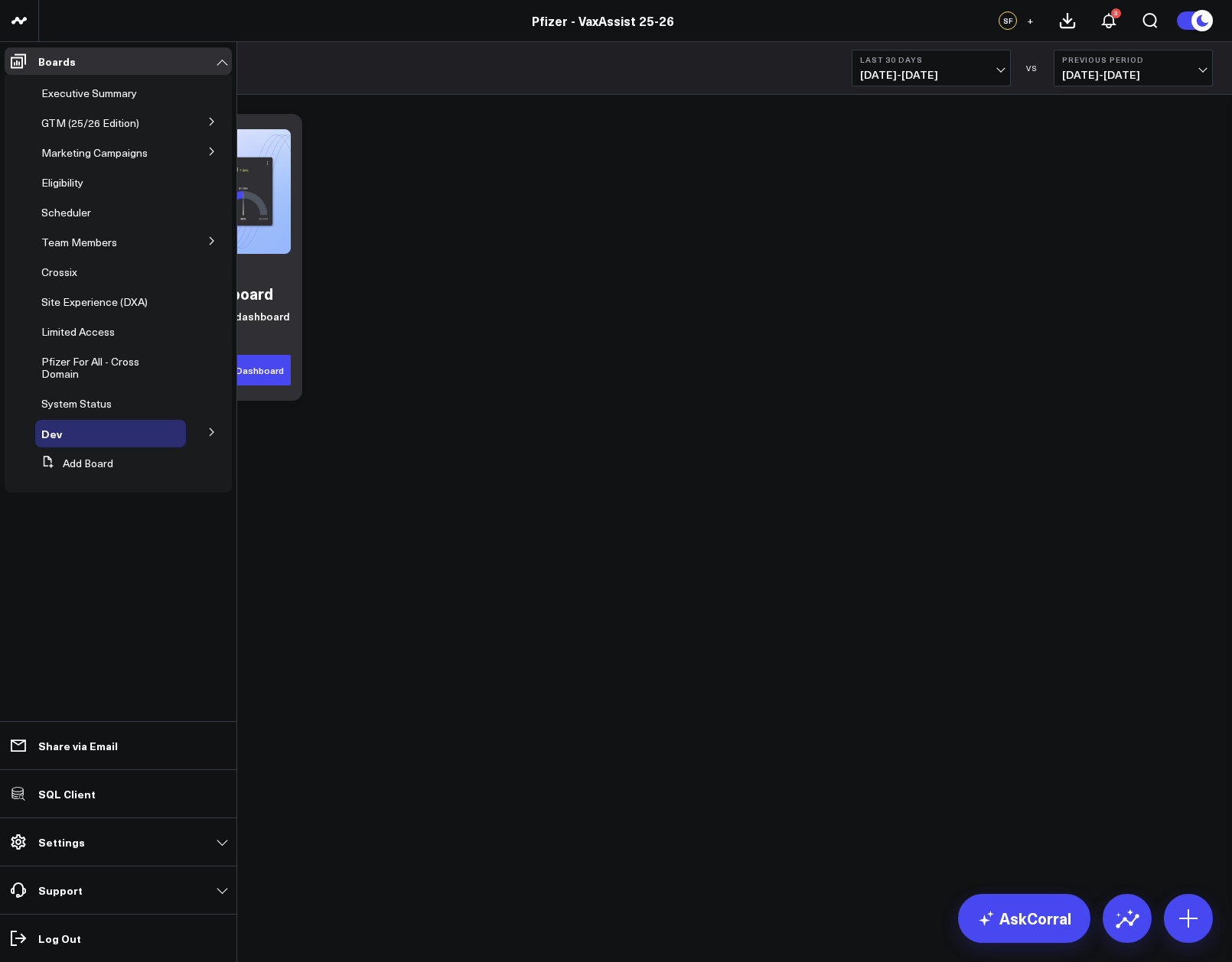
drag, startPoint x: 89, startPoint y: 422, endPoint x: 202, endPoint y: 366, distance: 126.1
click at [202, 366] on li "Pfizer For All - Cross Domain" at bounding box center [117, 367] width 227 height 40
click at [110, 365] on span "Pfizer For All - Cross Domain" at bounding box center [90, 367] width 98 height 26
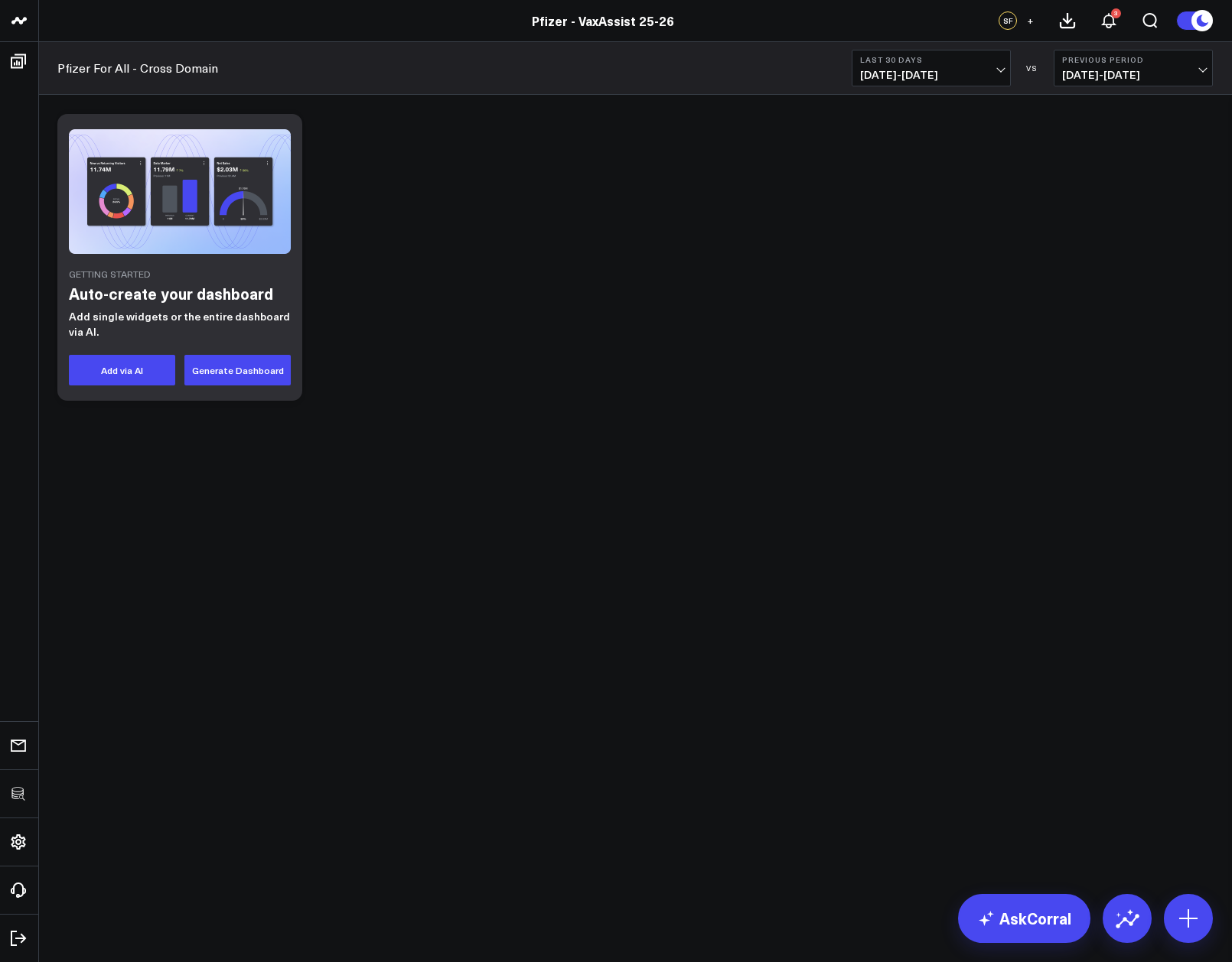
drag, startPoint x: 0, startPoint y: 0, endPoint x: 682, endPoint y: 469, distance: 827.7
click at [682, 469] on div "Getting Started Auto-create your dashboard Add single widgets or the entire das…" at bounding box center [635, 297] width 1194 height 405
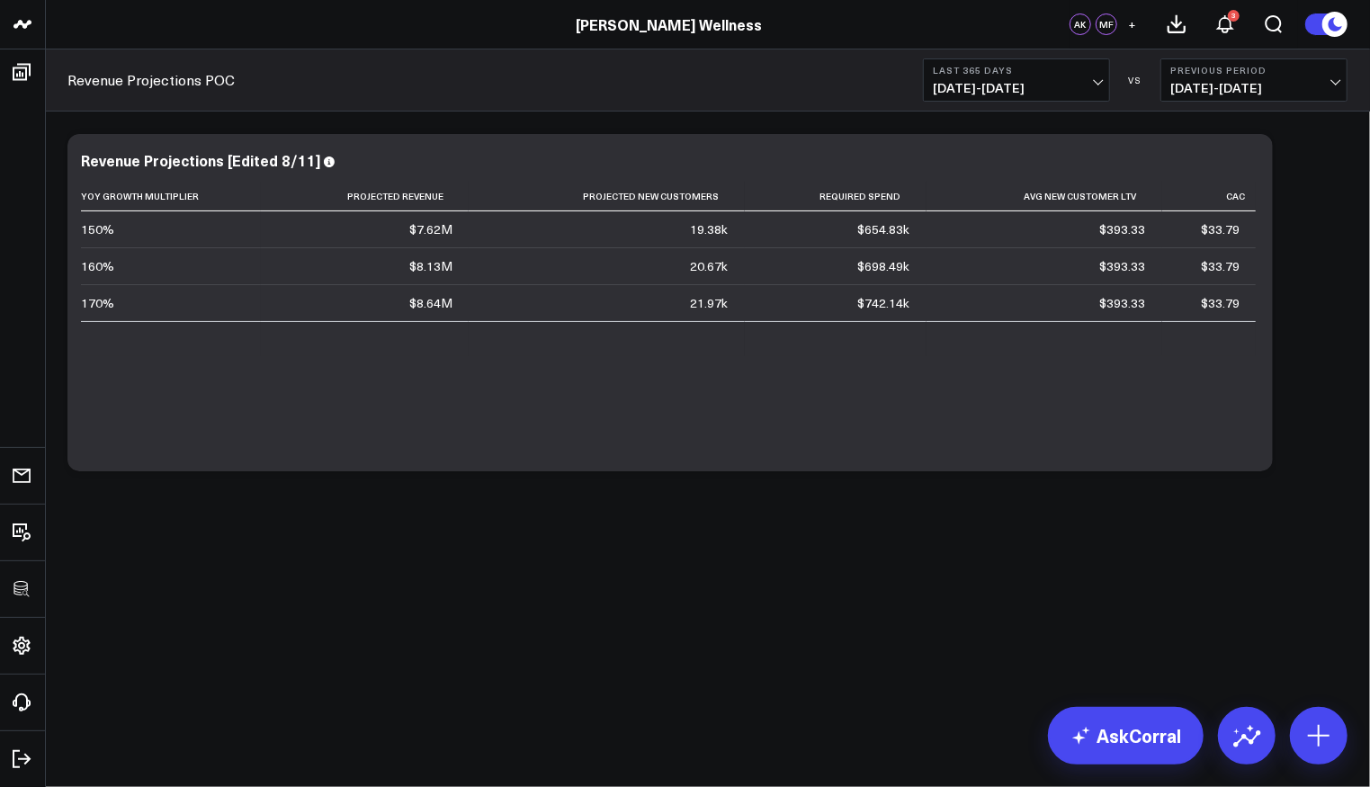
click at [878, 487] on div "Modify via AI Copy link to widget Ask support Remove Create linked copy Executi…" at bounding box center [707, 350] width 1325 height 477
click at [1011, 85] on span "[DATE] - [DATE]" at bounding box center [1016, 88] width 167 height 14
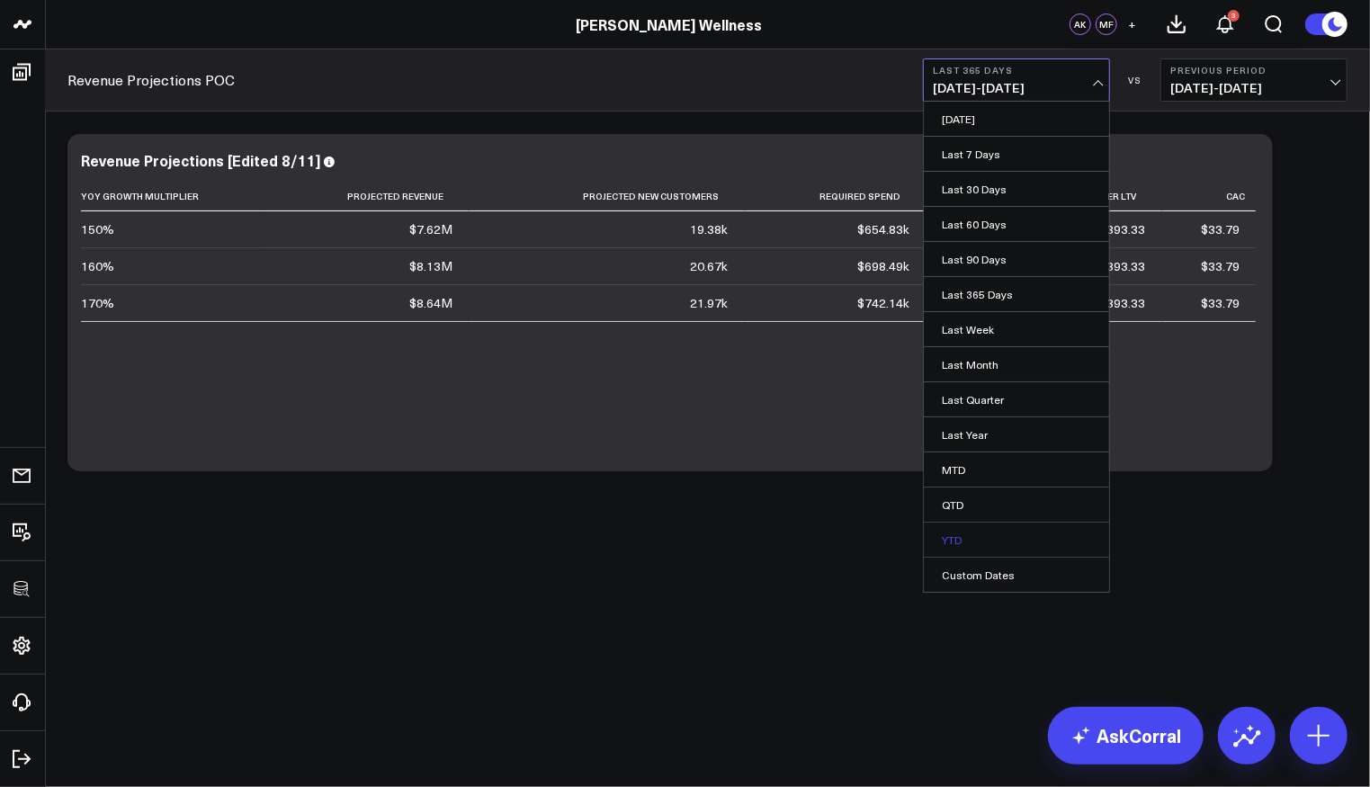
click at [1006, 523] on link "YTD" at bounding box center [1016, 540] width 185 height 34
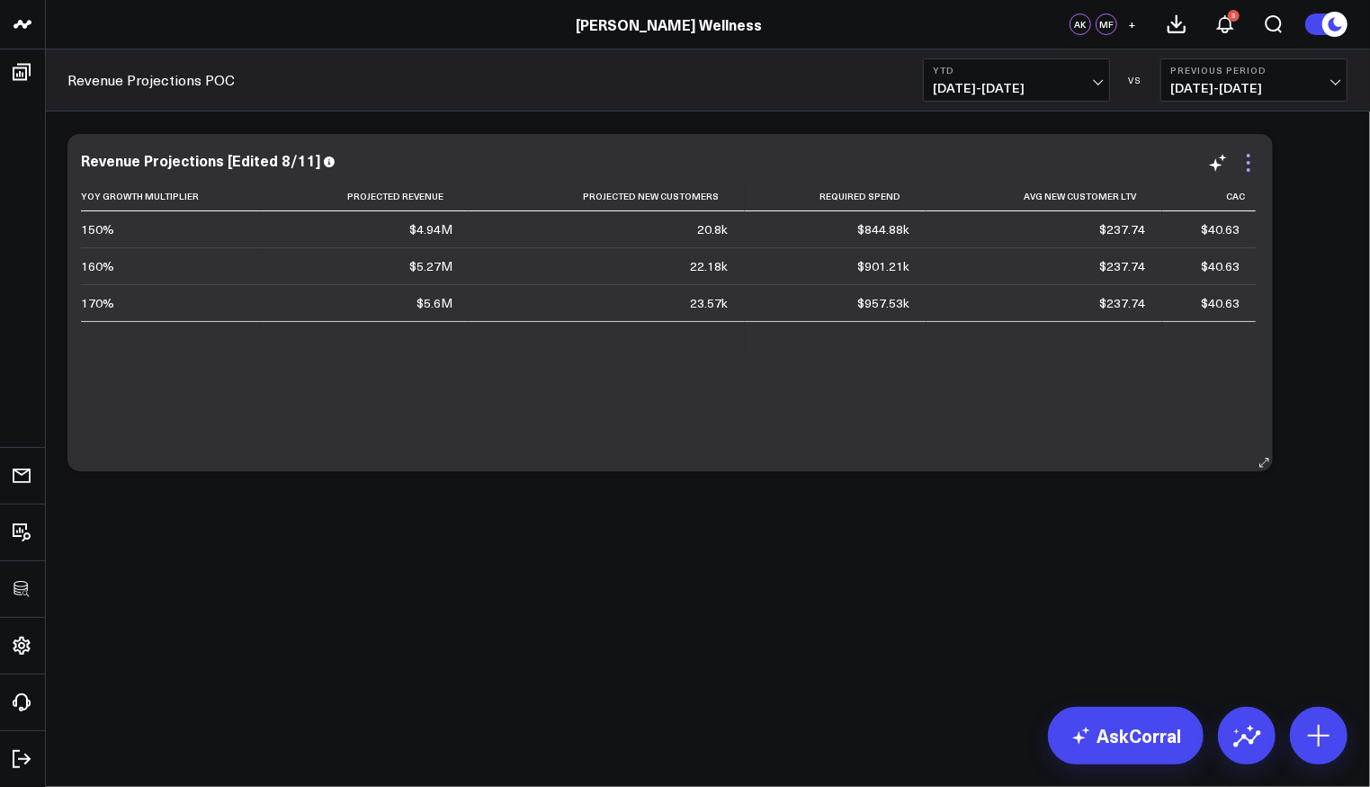
click at [1247, 163] on icon at bounding box center [1249, 163] width 4 height 4
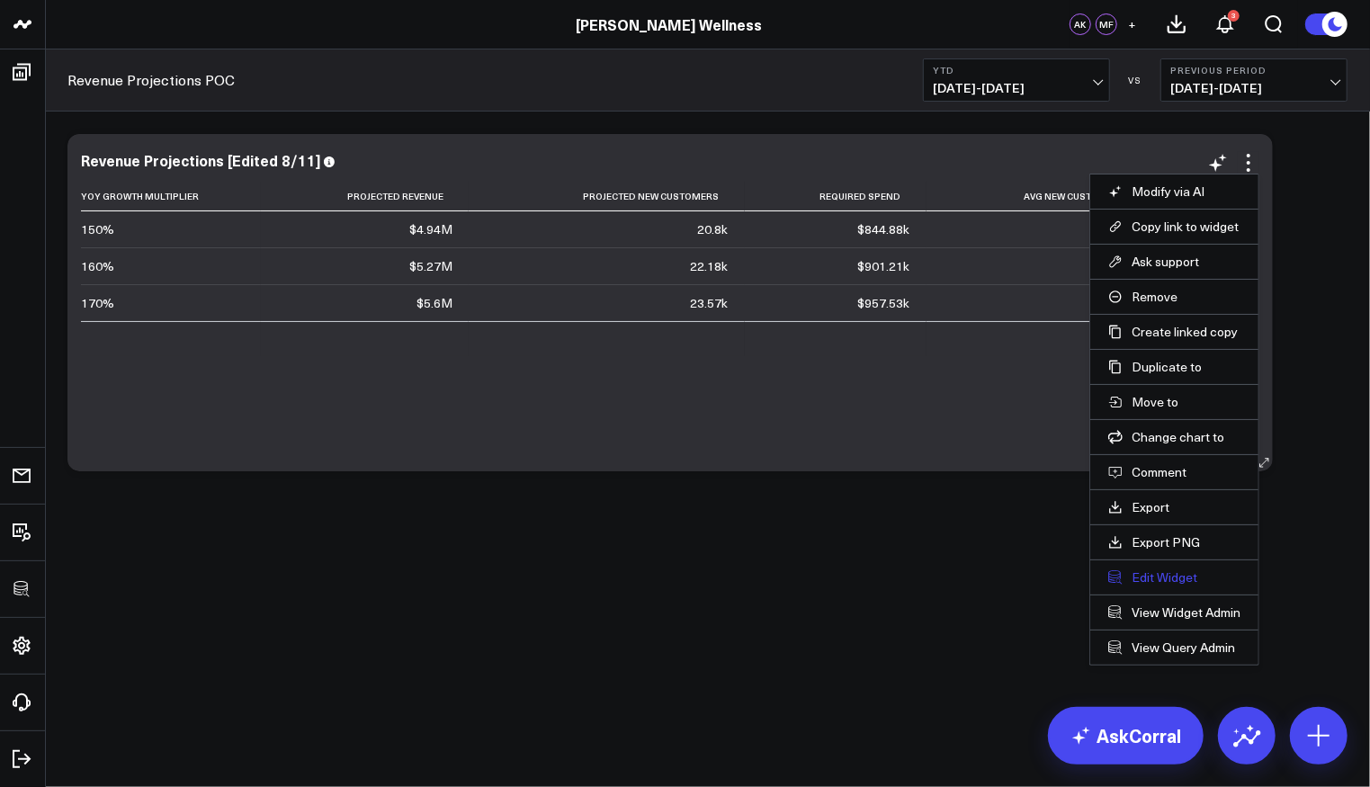
click at [1154, 570] on button "Edit Widget" at bounding box center [1175, 578] width 132 height 16
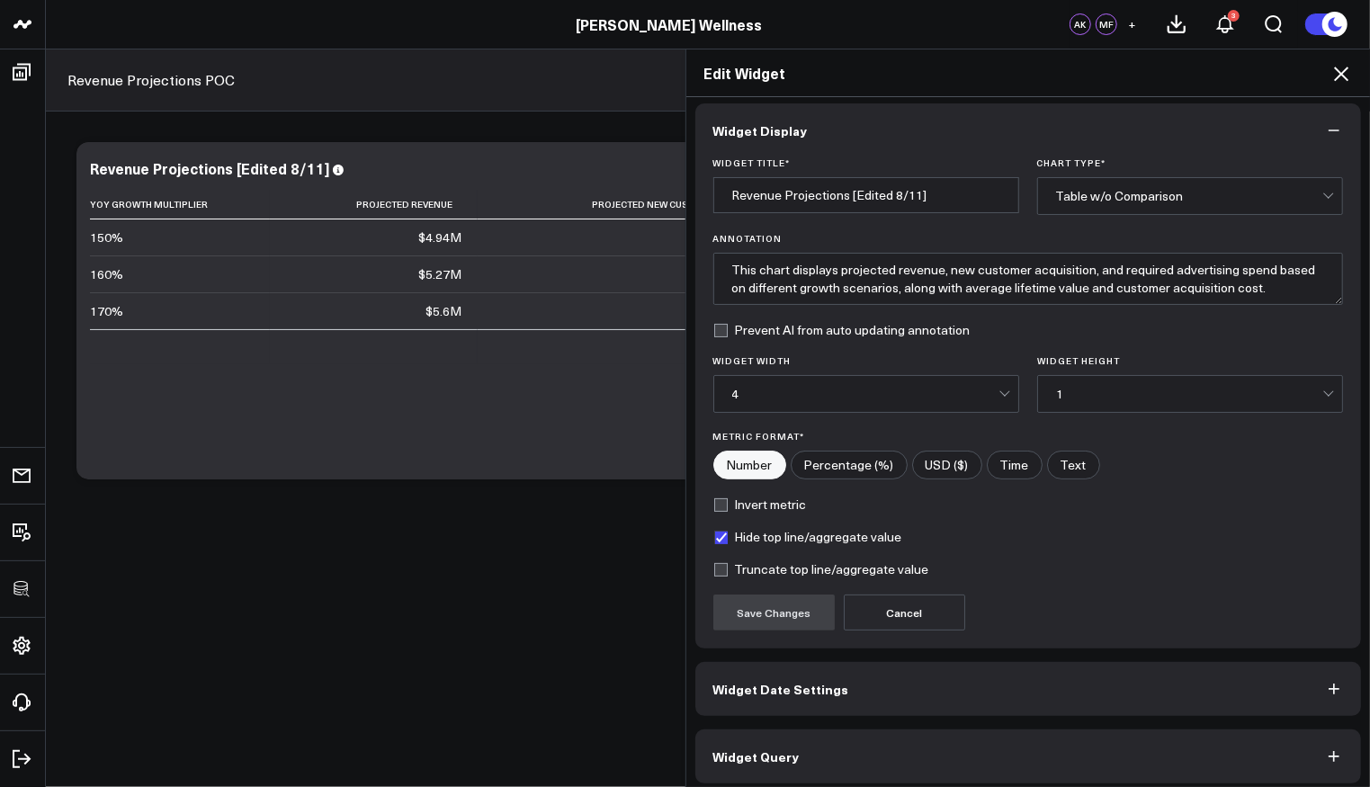
scroll to position [12, 0]
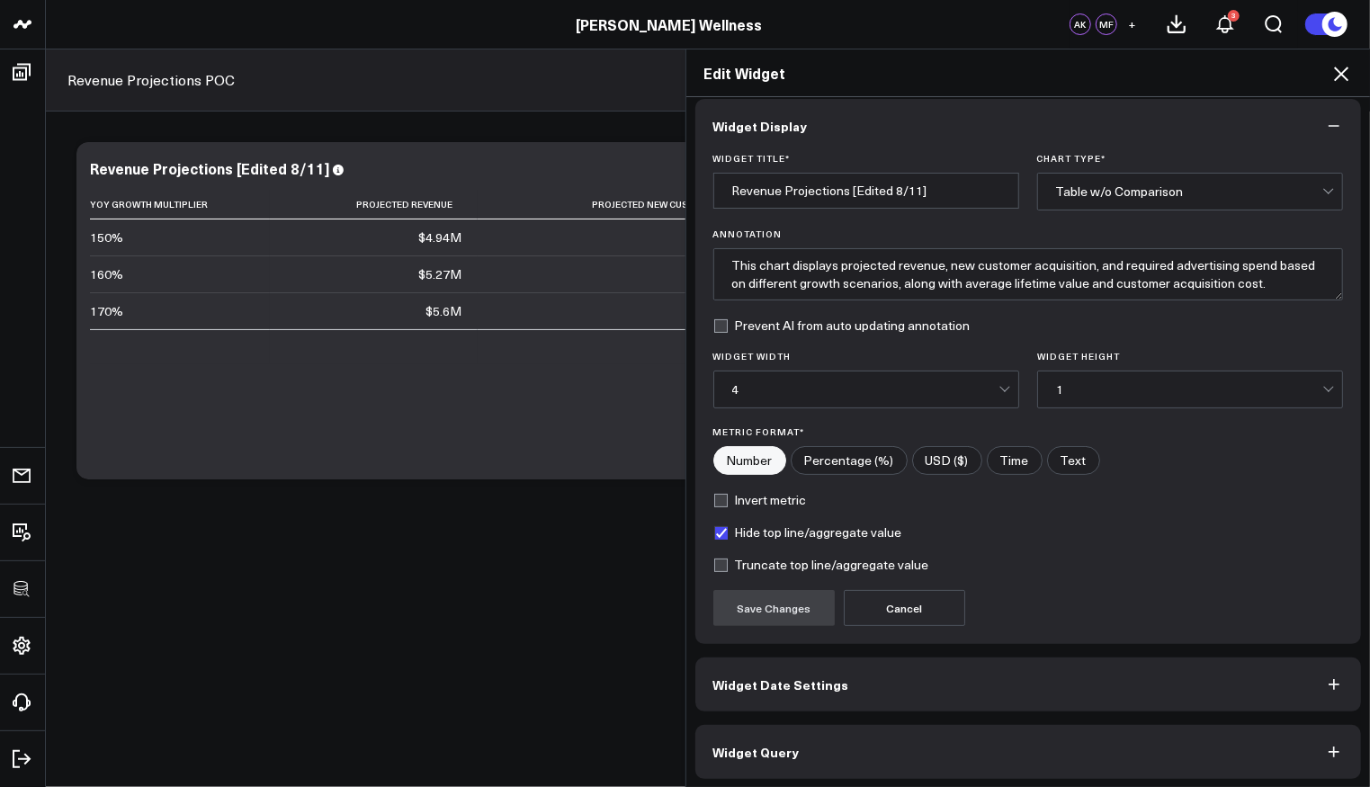
click at [869, 729] on button "Widget Query" at bounding box center [1029, 752] width 667 height 54
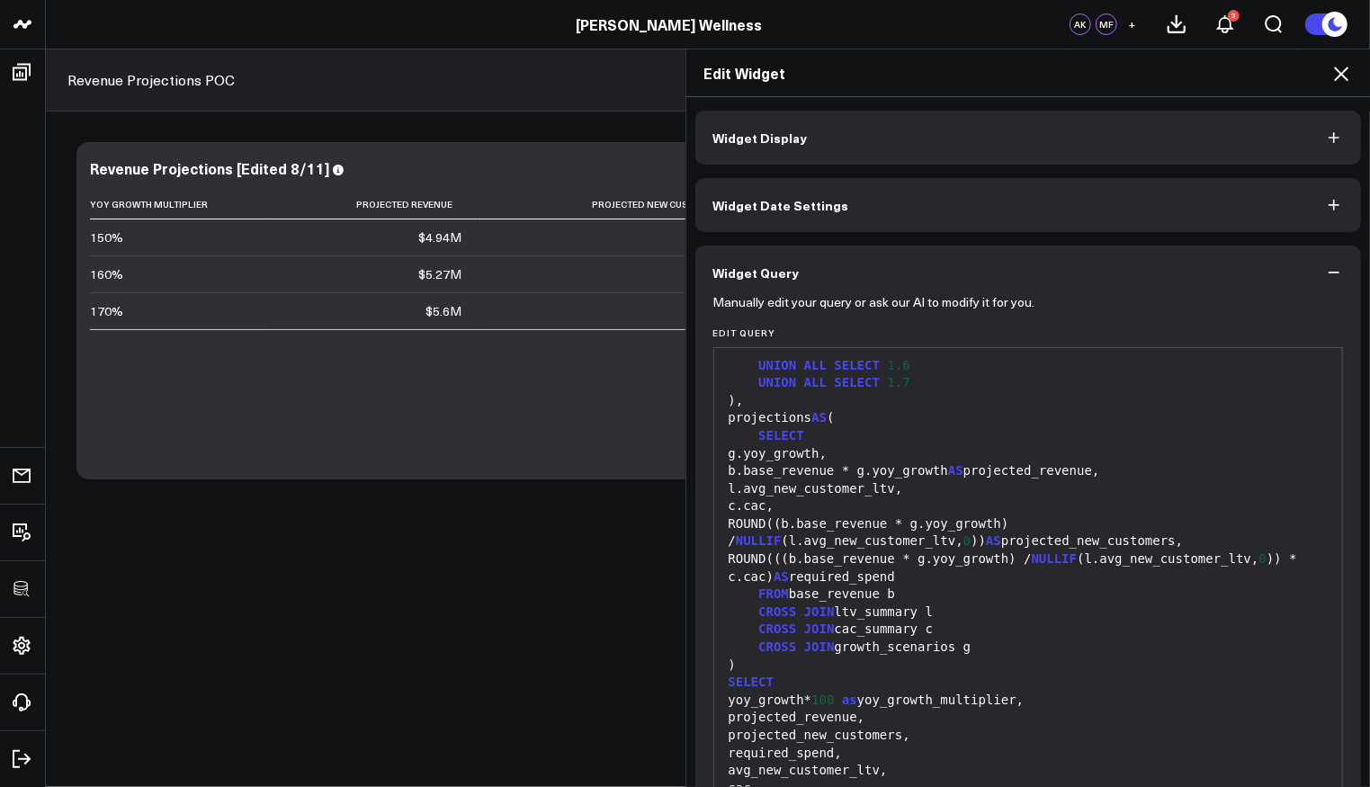
scroll to position [769, 0]
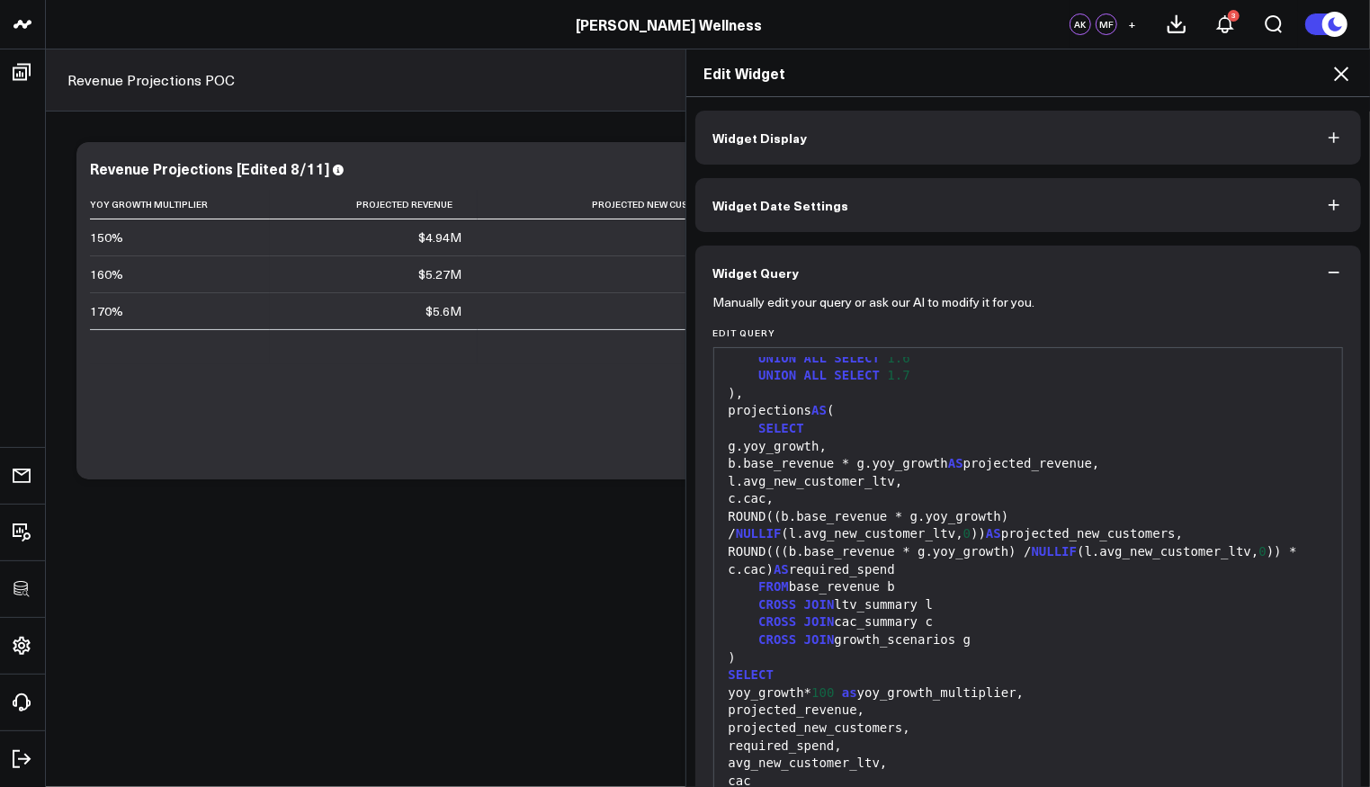
click at [1345, 67] on icon at bounding box center [1342, 74] width 22 height 22
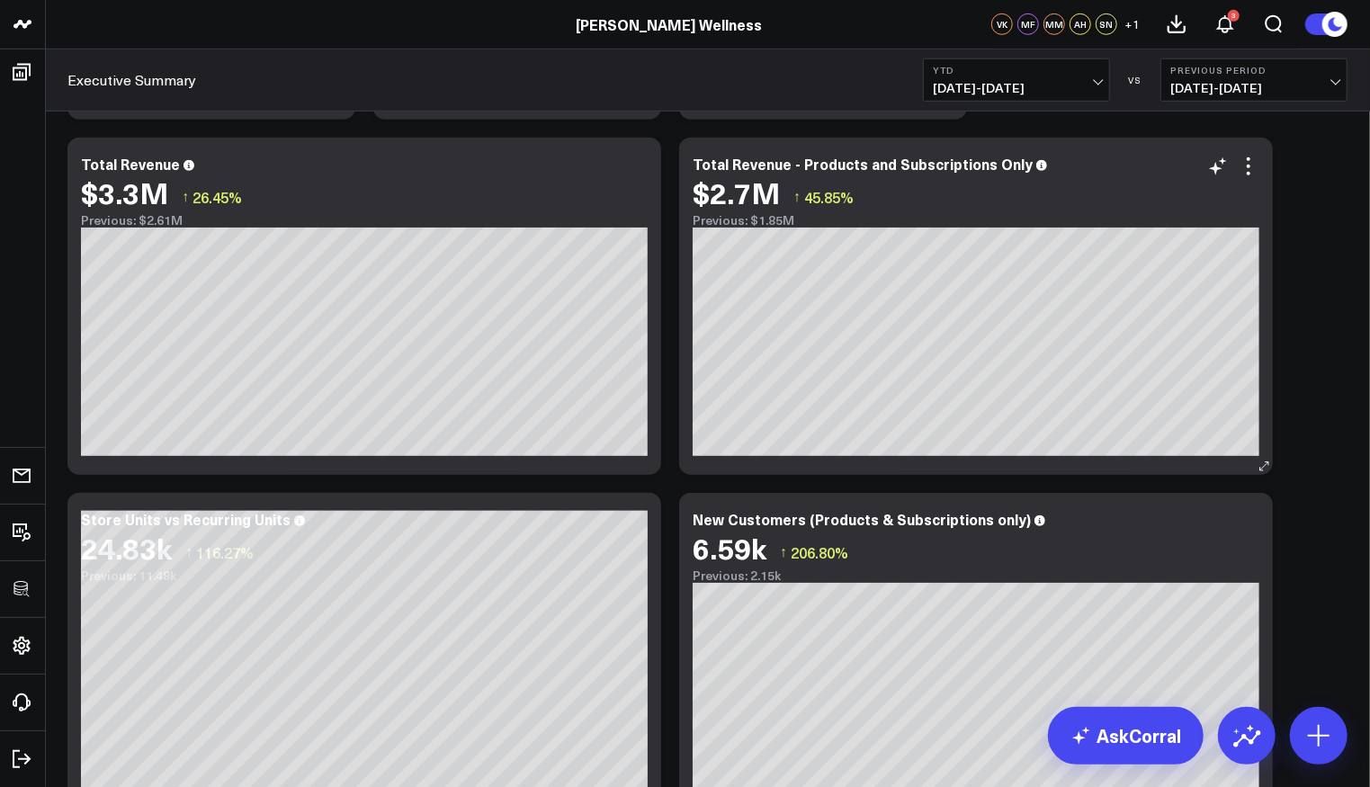
scroll to position [743, 0]
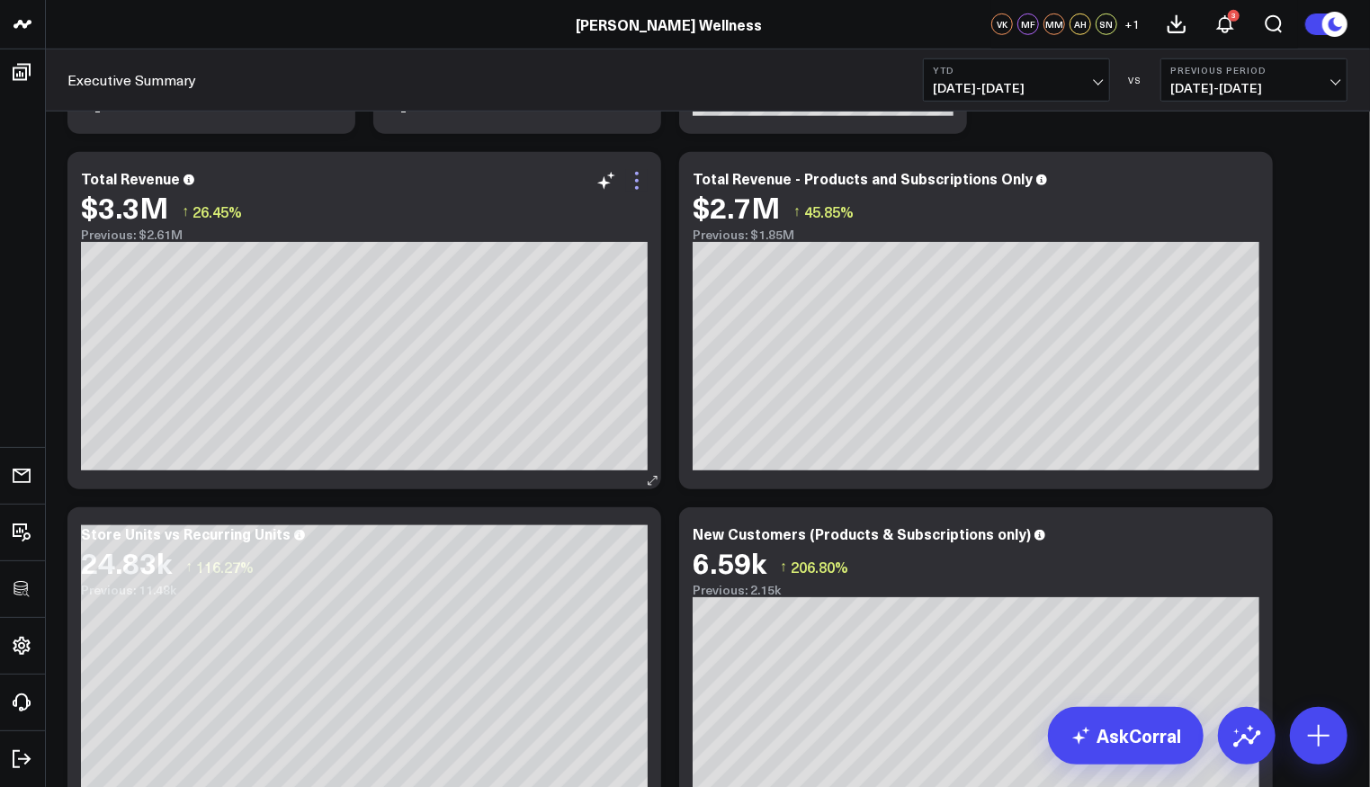
click at [644, 184] on icon at bounding box center [637, 181] width 22 height 22
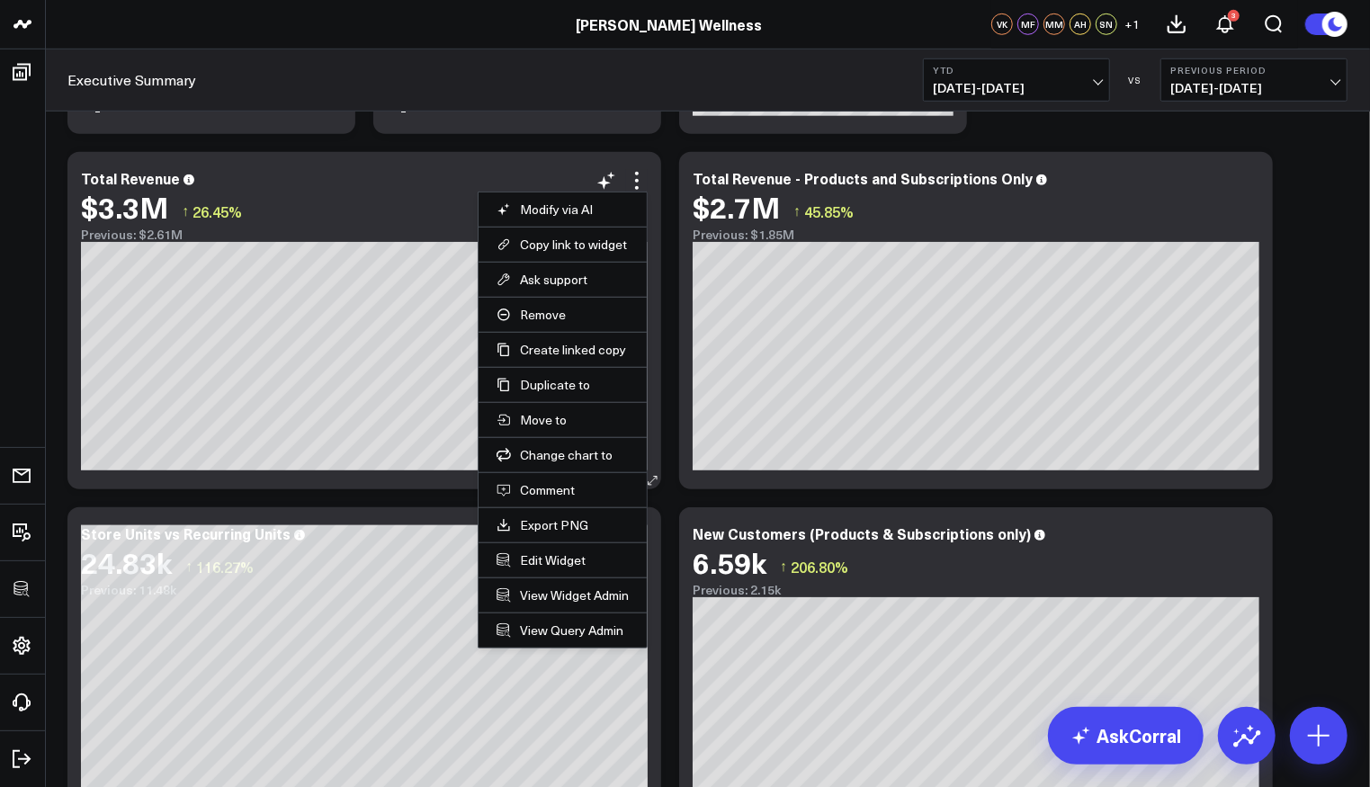
click at [546, 543] on li "Edit Widget" at bounding box center [563, 560] width 168 height 35
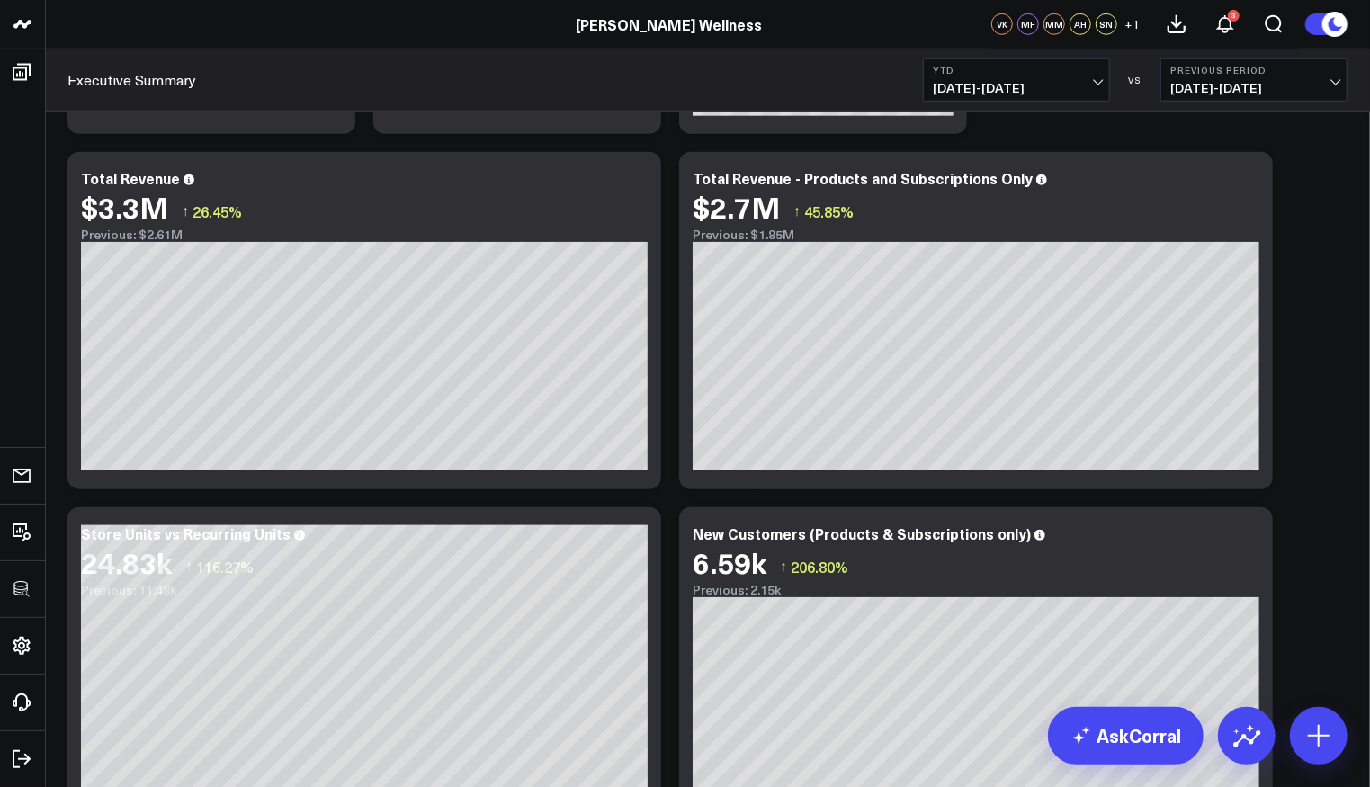
scroll to position [0, 0]
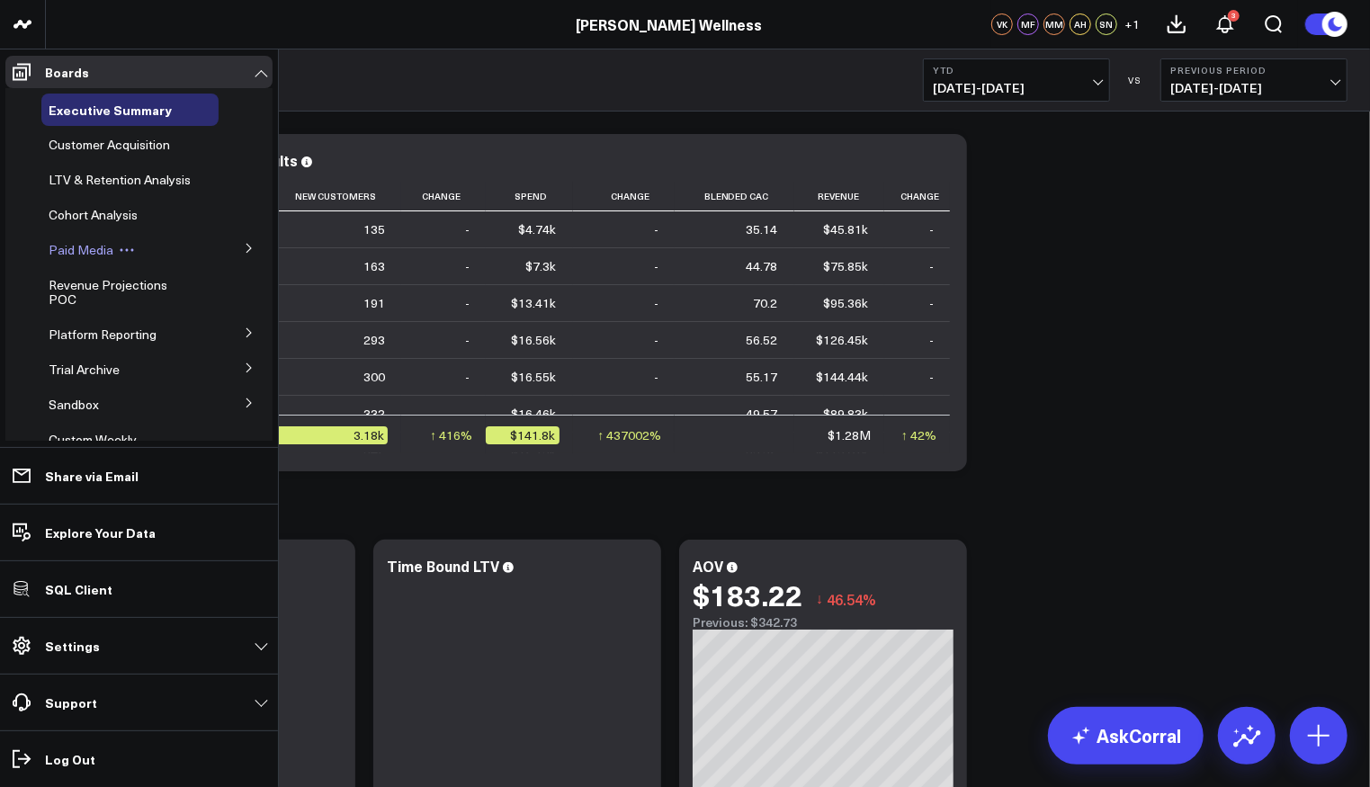
click at [103, 258] on span "Paid Media" at bounding box center [81, 249] width 65 height 17
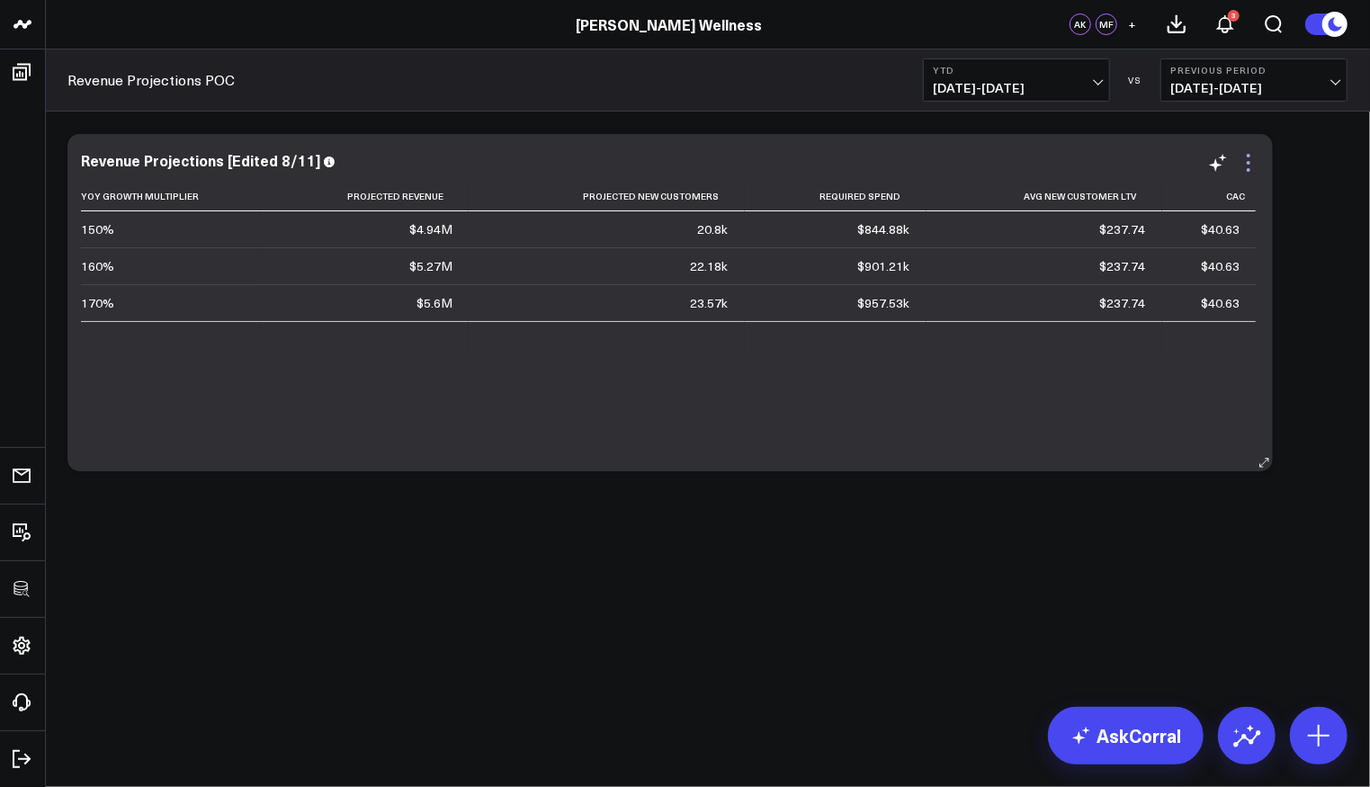
click at [1257, 170] on icon at bounding box center [1249, 163] width 22 height 22
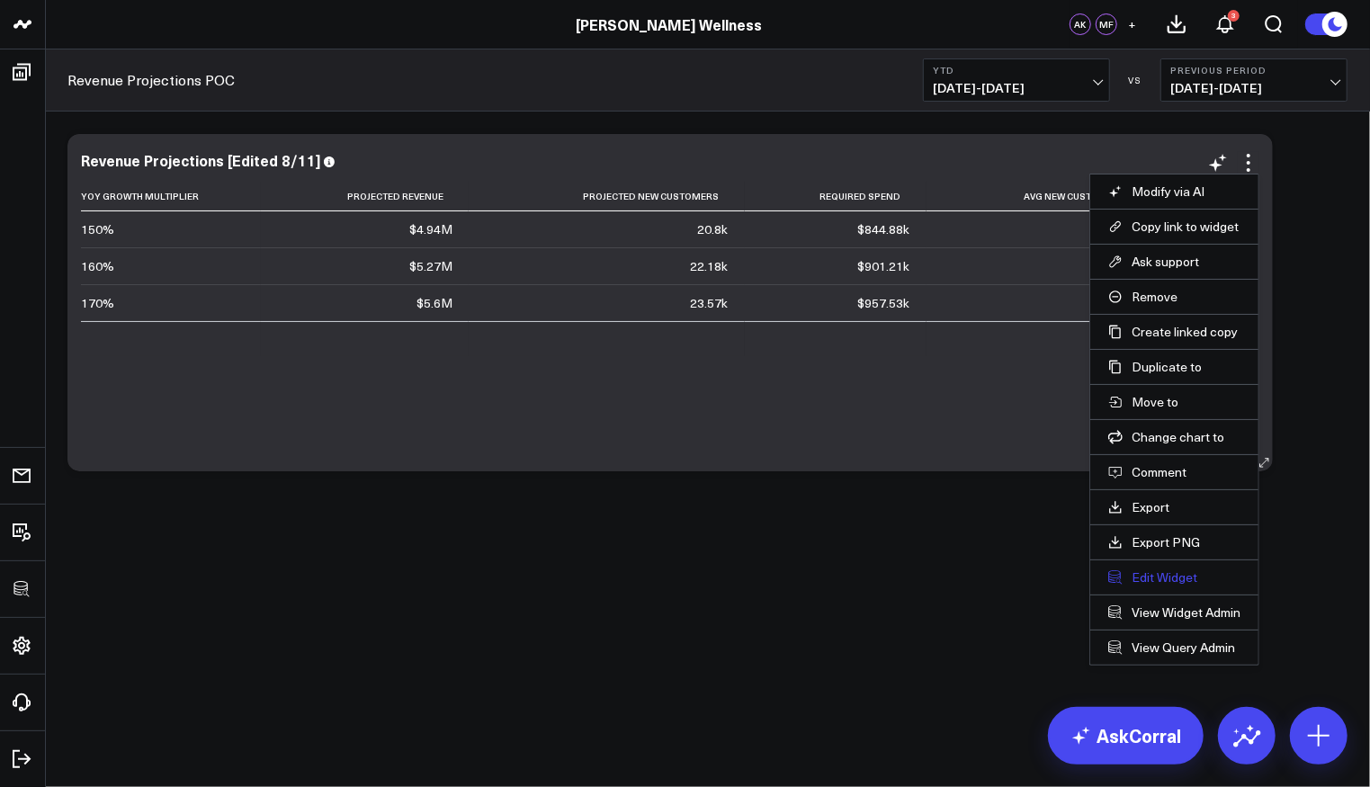
click at [1171, 574] on button "Edit Widget" at bounding box center [1175, 578] width 132 height 16
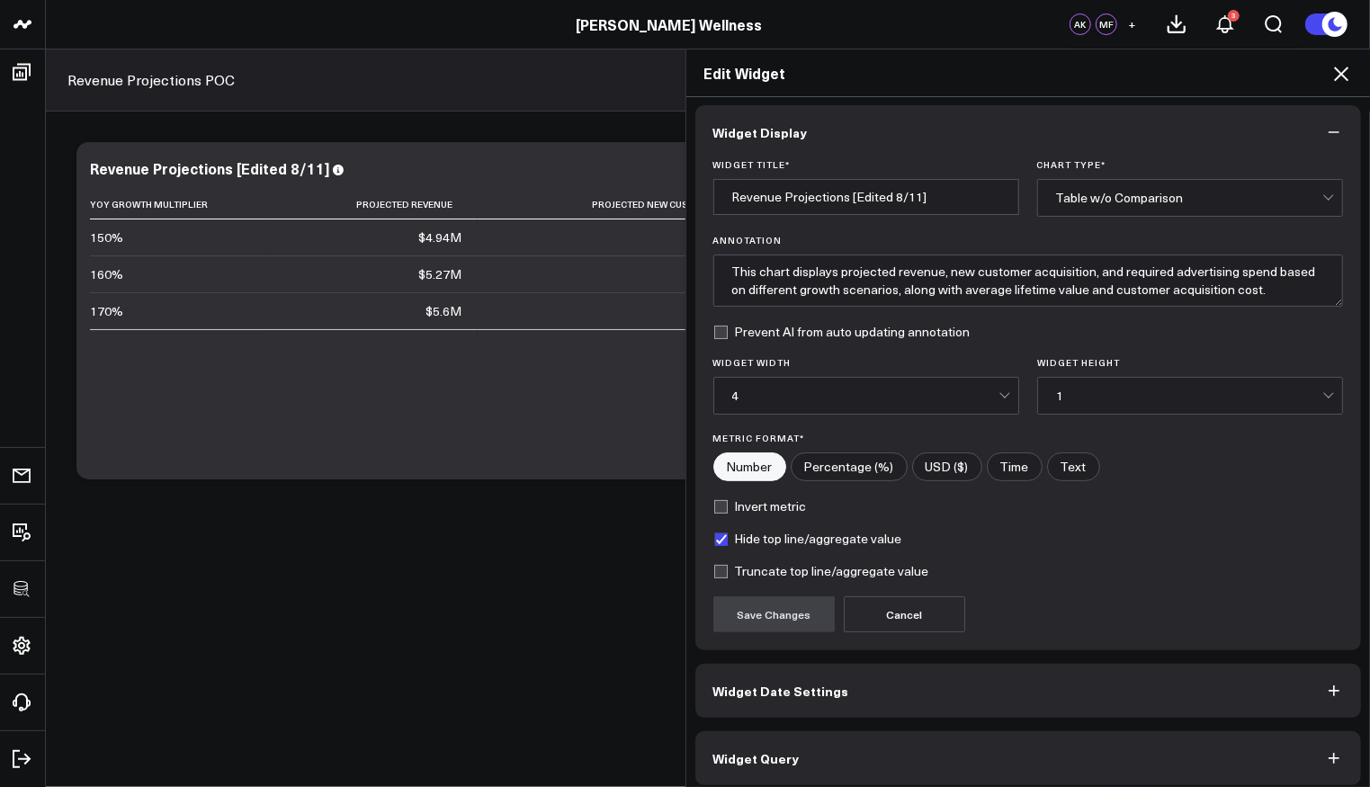
scroll to position [12, 0]
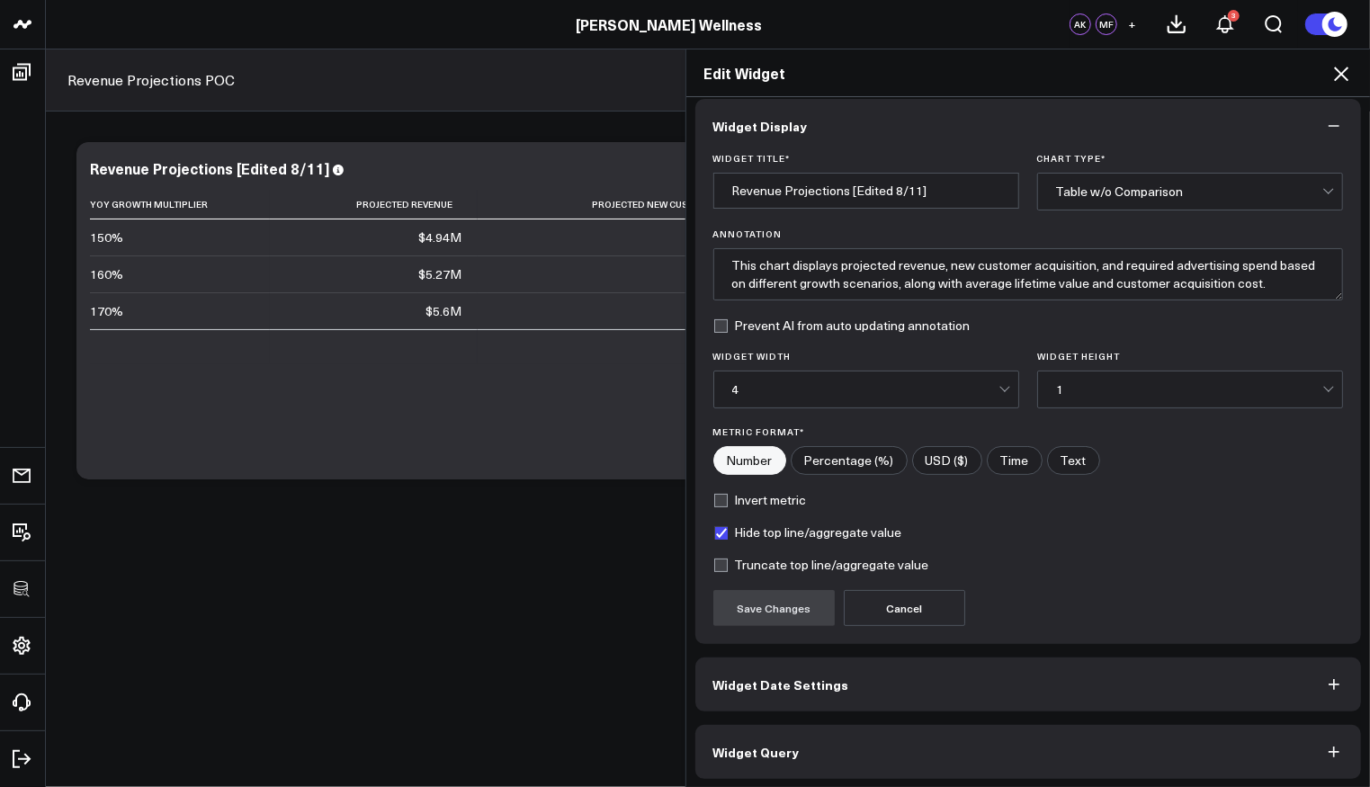
click at [862, 725] on button "Widget Query" at bounding box center [1029, 752] width 667 height 54
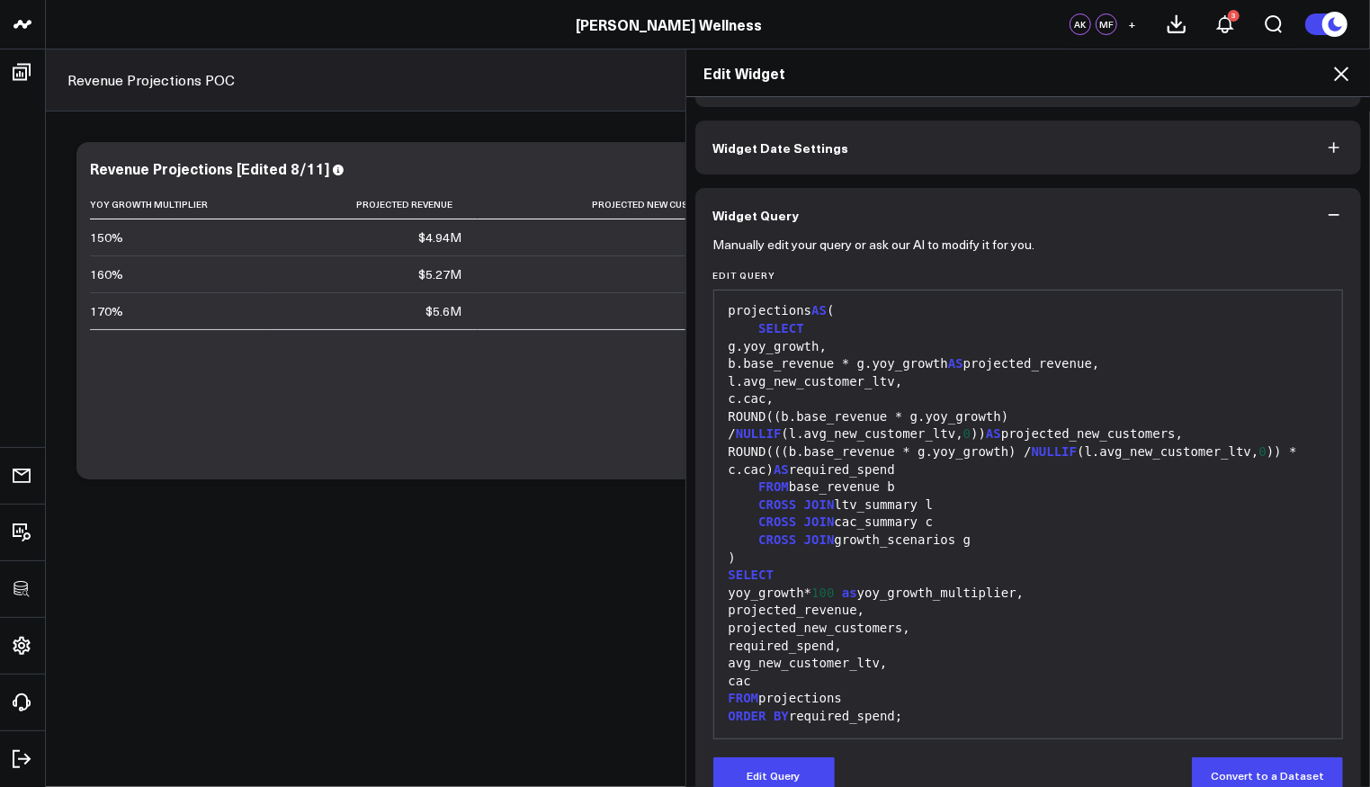
scroll to position [93, 0]
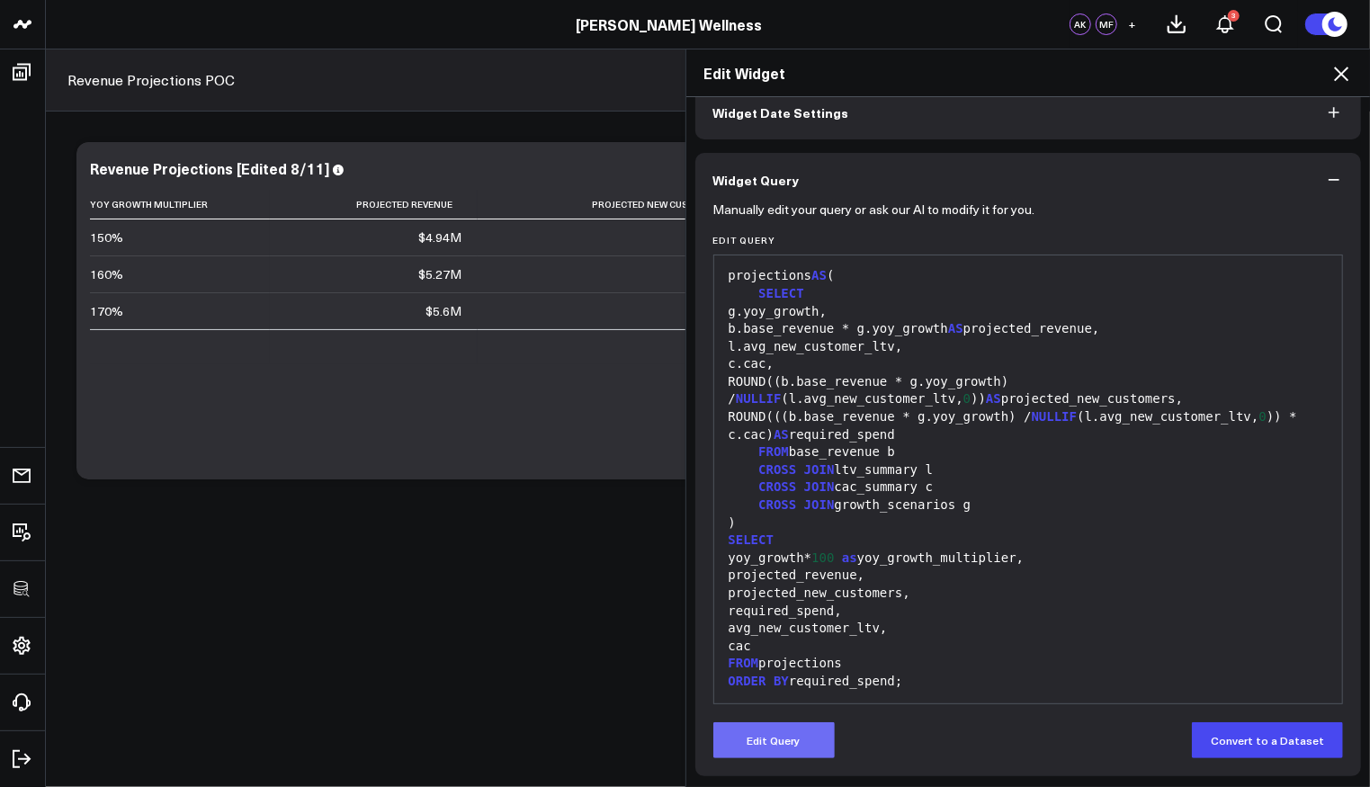
click at [759, 725] on button "Edit Query" at bounding box center [774, 741] width 121 height 36
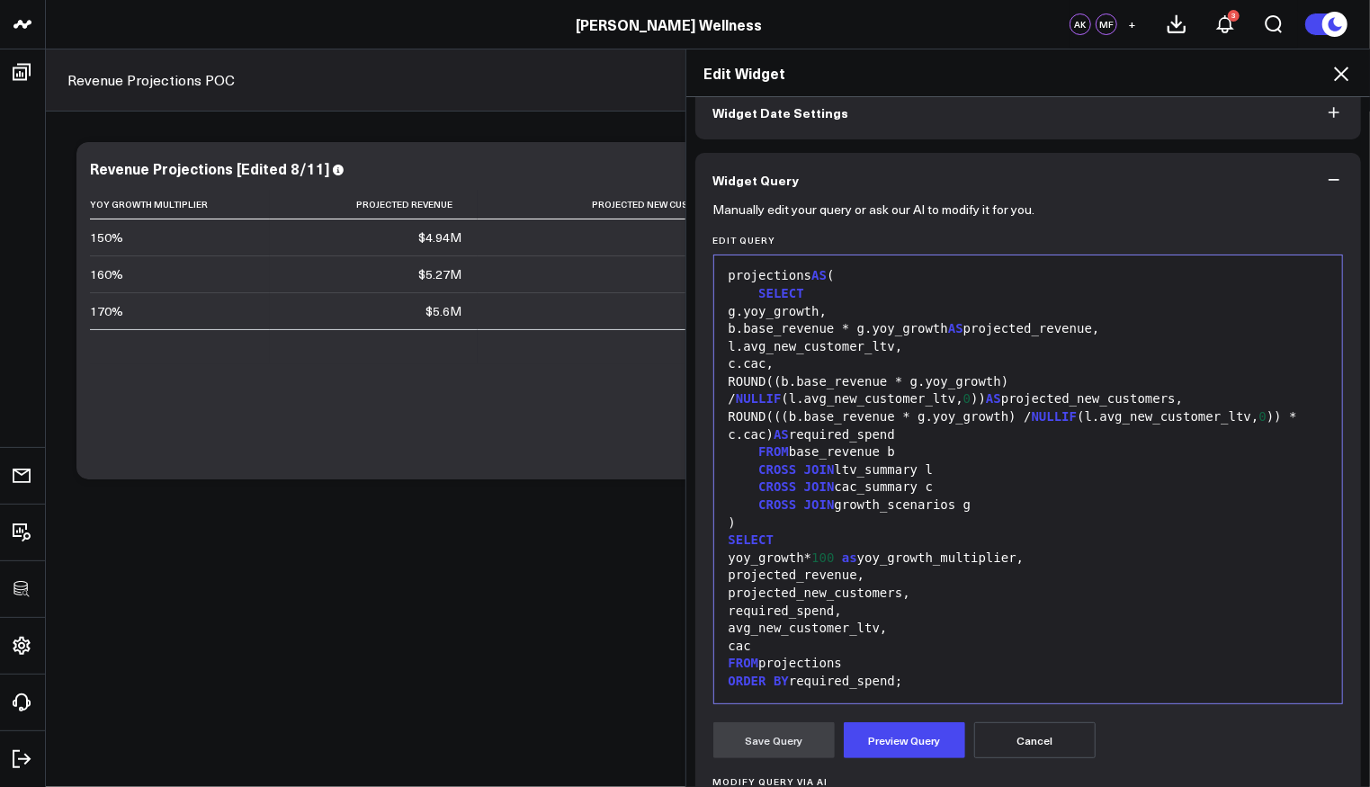
scroll to position [811, 0]
drag, startPoint x: 965, startPoint y: 583, endPoint x: 1046, endPoint y: 575, distance: 82.3
click at [1046, 569] on div "yoy_growth* 100 as yoy_growth_multiplier," at bounding box center [1028, 560] width 611 height 18
click at [975, 604] on div "projected_new_customers," at bounding box center [1028, 595] width 611 height 18
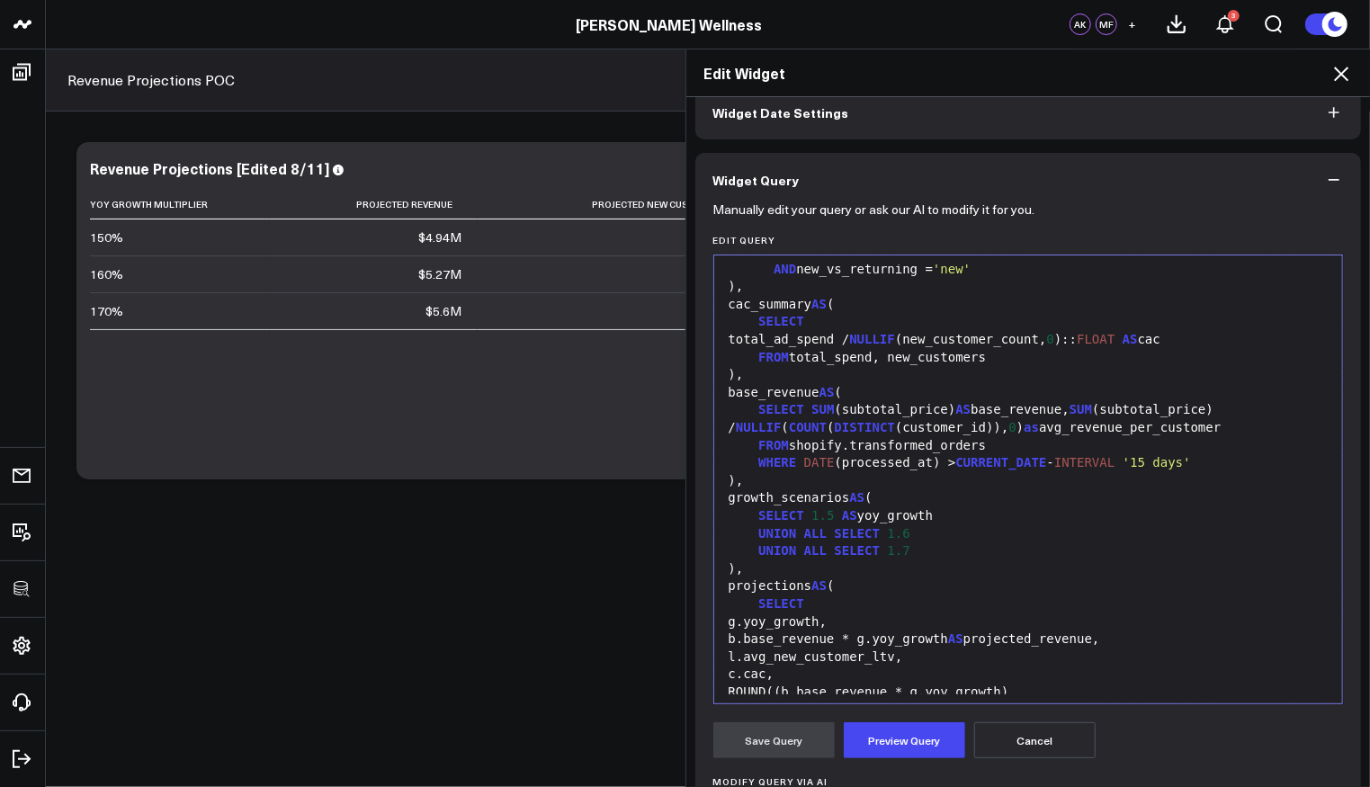
scroll to position [537, 0]
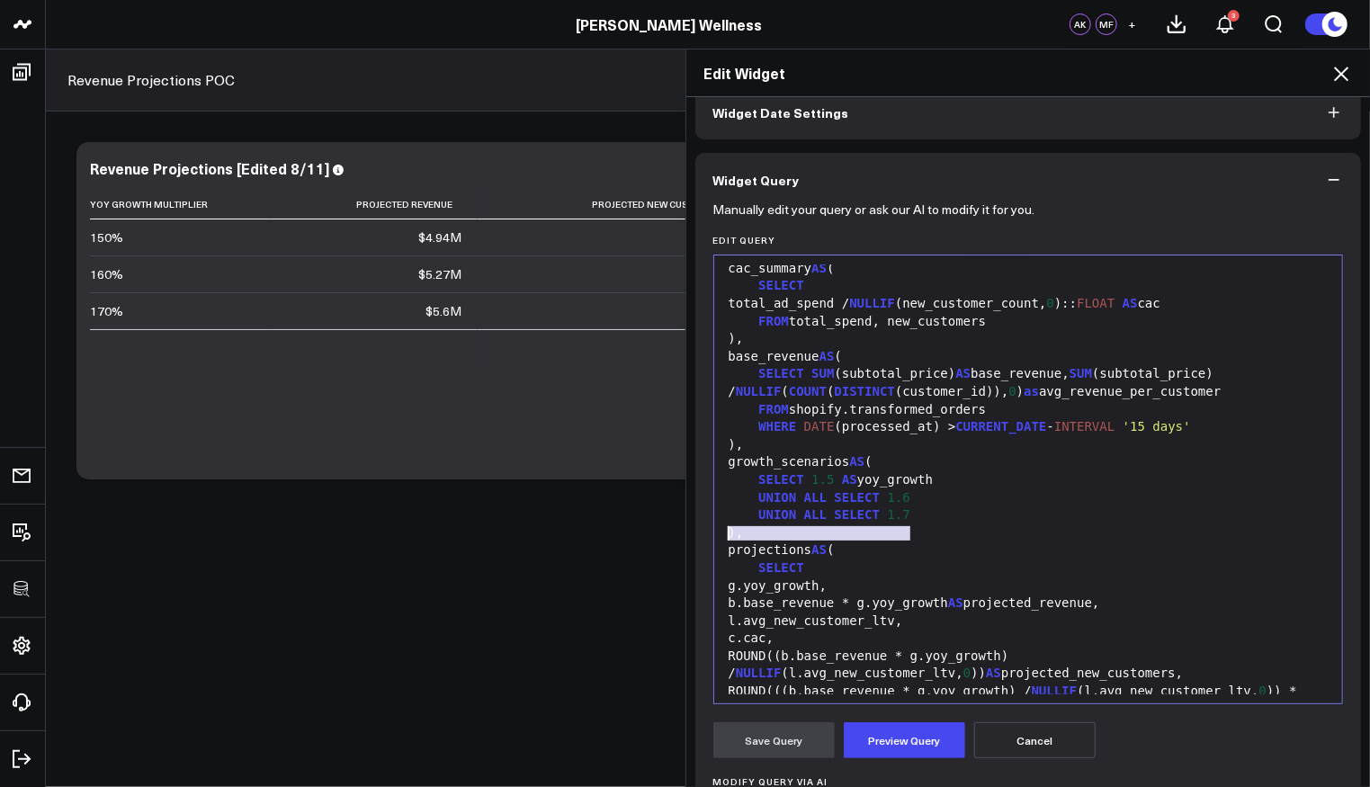
drag, startPoint x: 906, startPoint y: 526, endPoint x: 676, endPoint y: 527, distance: 230.4
click at [676, 527] on div "Edit Widget Widget Display Widget Date Settings Widget Query Manually edit your…" at bounding box center [685, 418] width 1370 height 739
copy div "UNION ALL SELECT 1.7"
click at [935, 525] on div "UNION ALL SELECT 1.7" at bounding box center [1028, 516] width 611 height 18
click at [828, 488] on div "SELECT 1.5 AS yoy_growth" at bounding box center [1028, 481] width 611 height 18
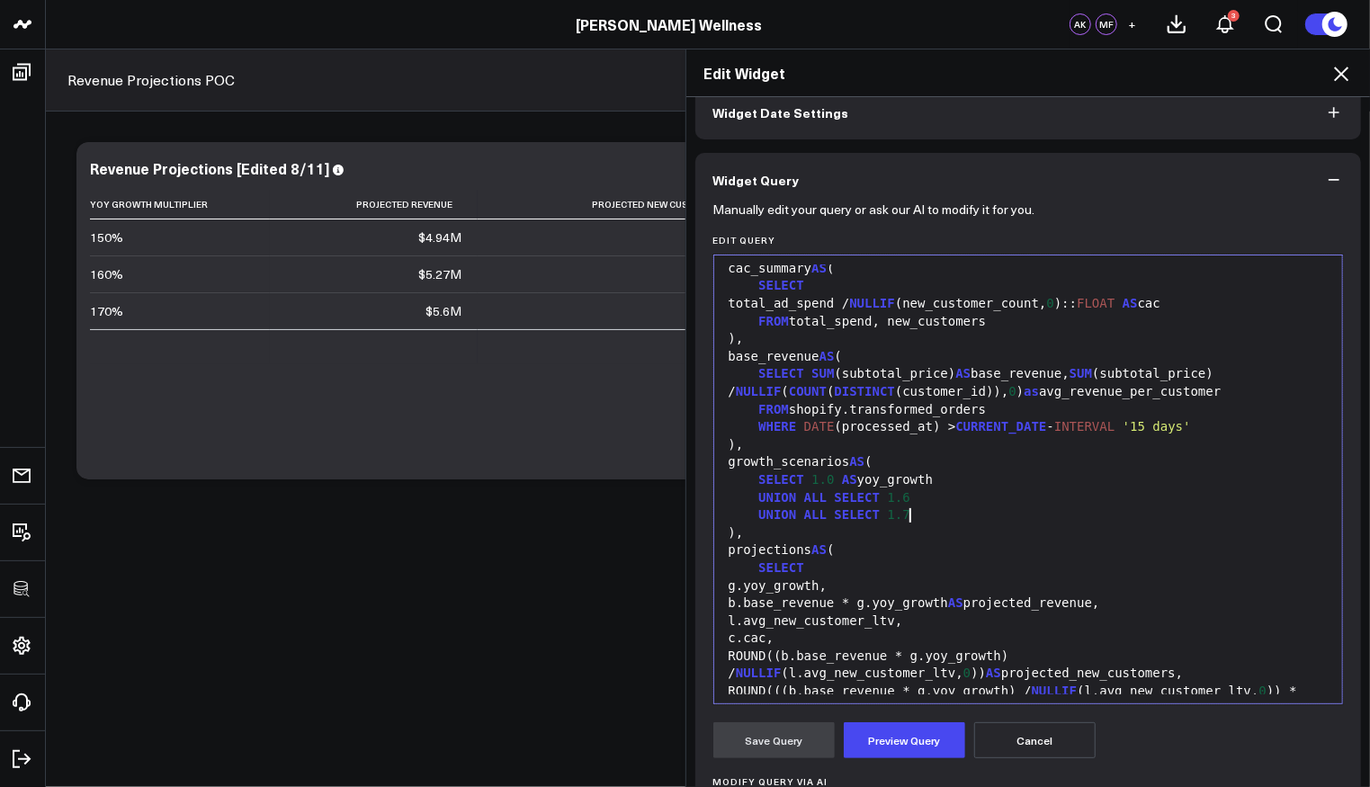
click at [901, 505] on span "1.6" at bounding box center [899, 497] width 22 height 14
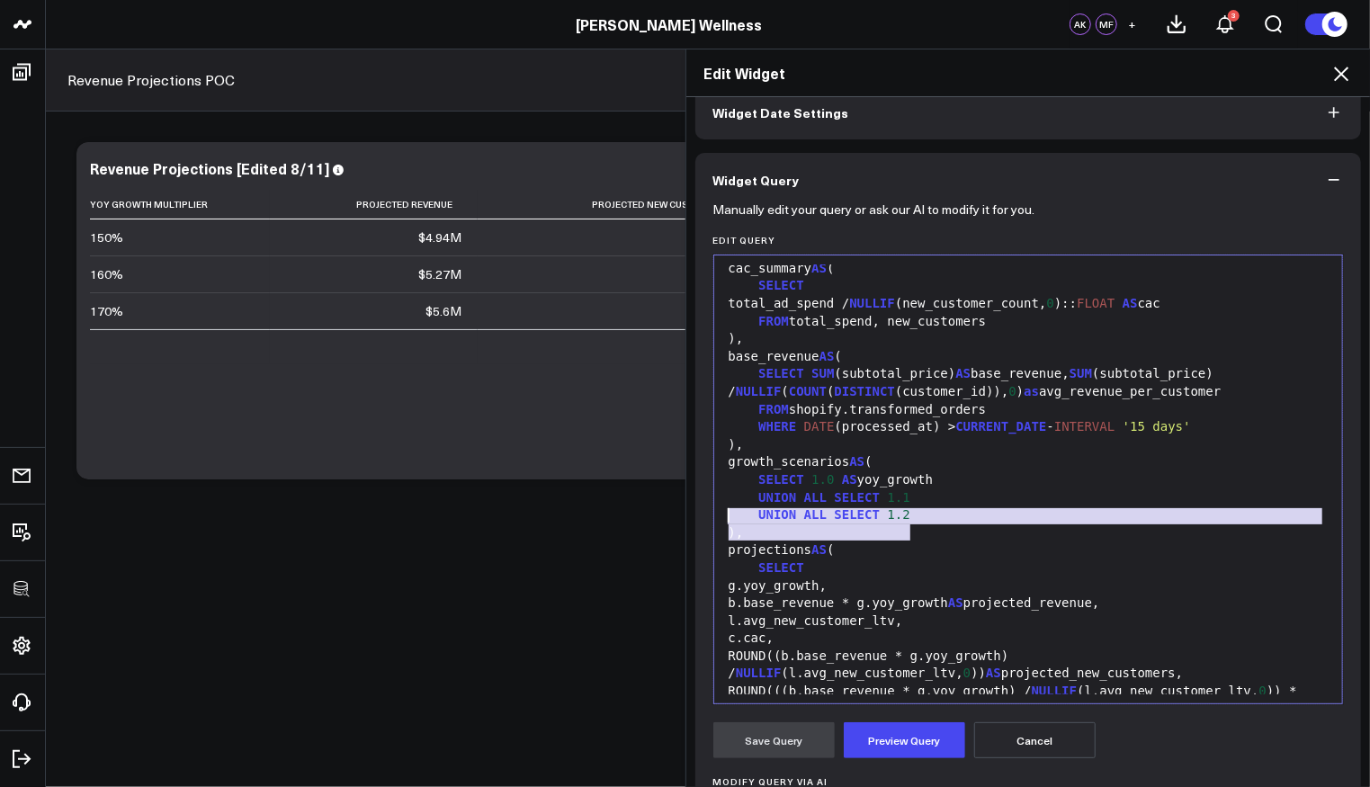
drag, startPoint x: 920, startPoint y: 526, endPoint x: 656, endPoint y: 507, distance: 264.4
click at [656, 507] on div "Edit Widget Widget Display Widget Date Settings Widget Query Manually edit your…" at bounding box center [685, 418] width 1370 height 739
copy div "UNION ALL SELECT 1.1 UNION ALL SELECT 1.2"
click at [945, 525] on div "UNION ALL SELECT 1.2" at bounding box center [1028, 516] width 611 height 18
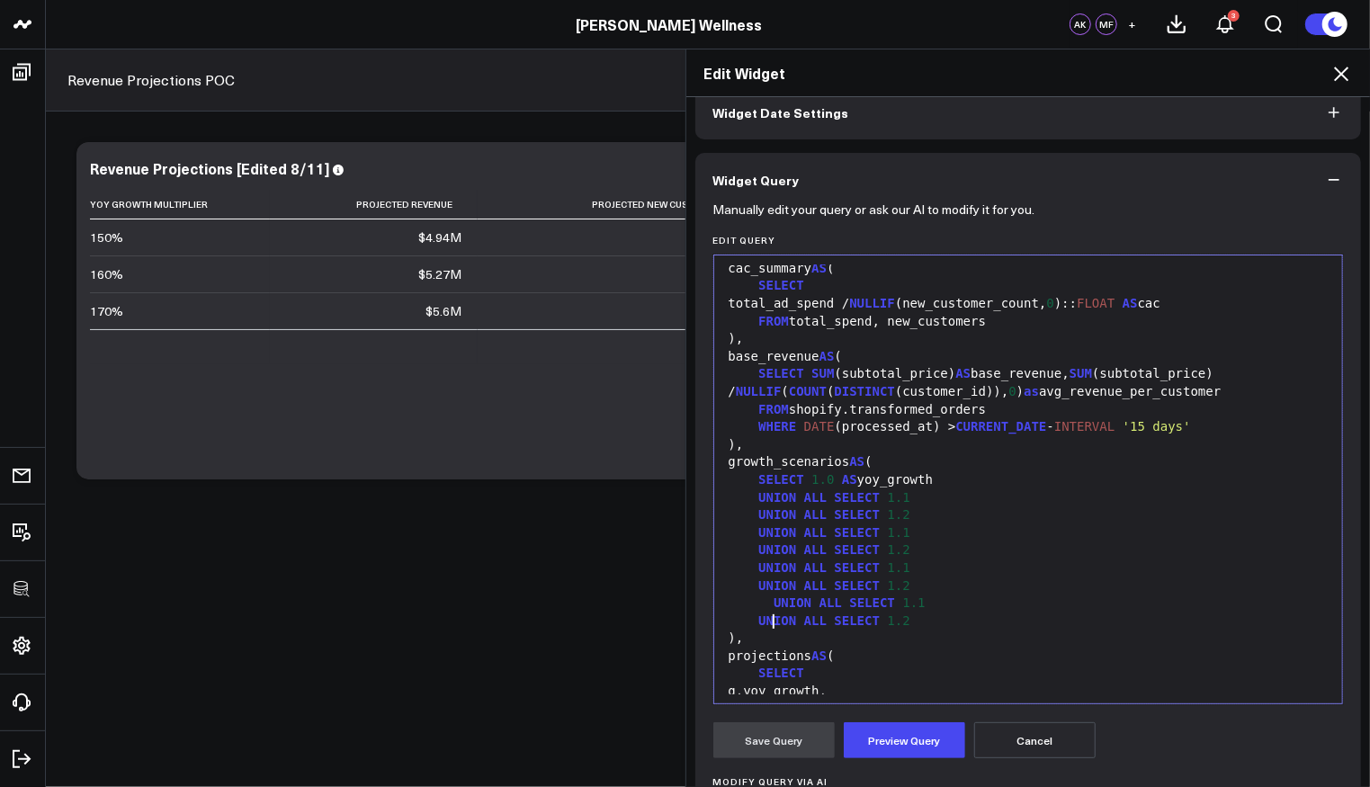
click at [774, 610] on span "UNION" at bounding box center [793, 603] width 38 height 14
click at [899, 540] on span ".1" at bounding box center [902, 532] width 15 height 14
click at [920, 753] on button "Preview Query" at bounding box center [904, 741] width 121 height 36
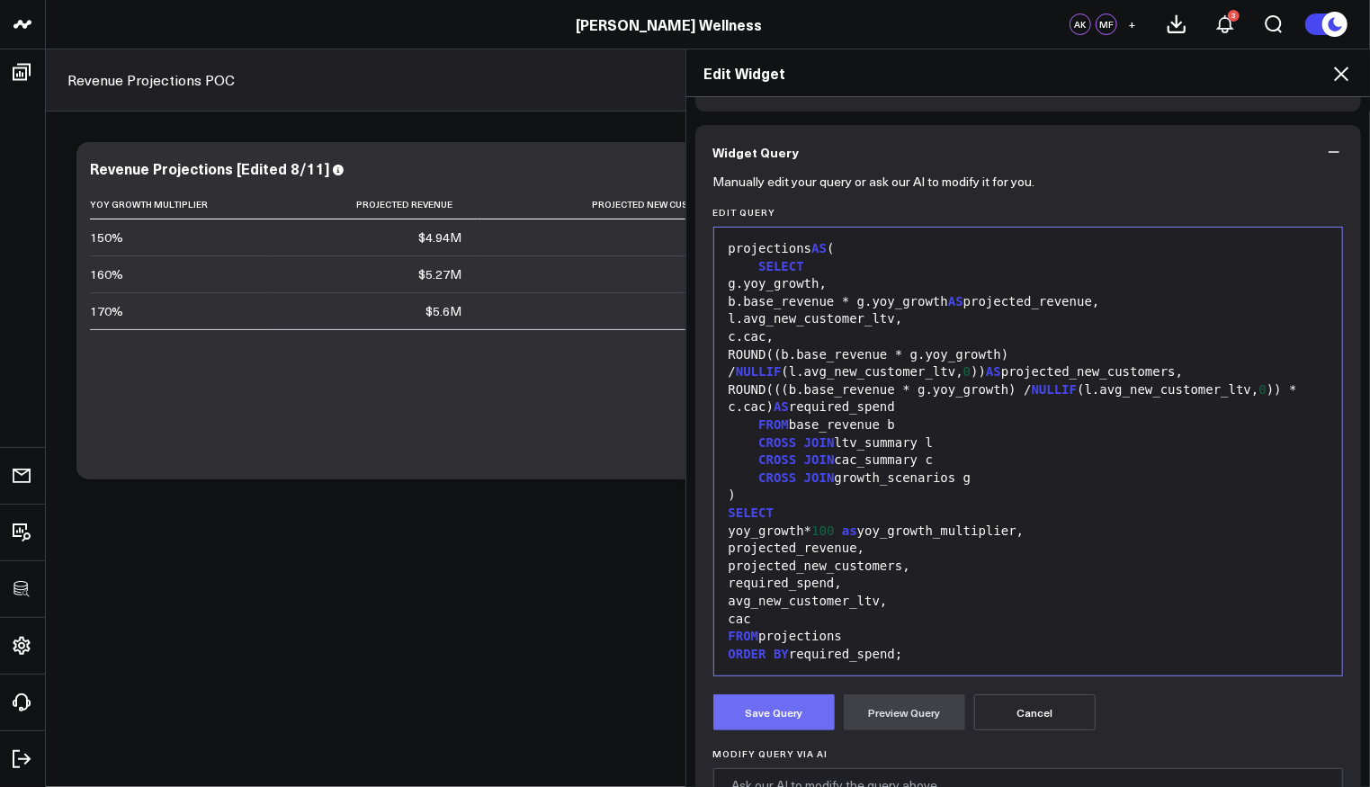
scroll to position [135, 0]
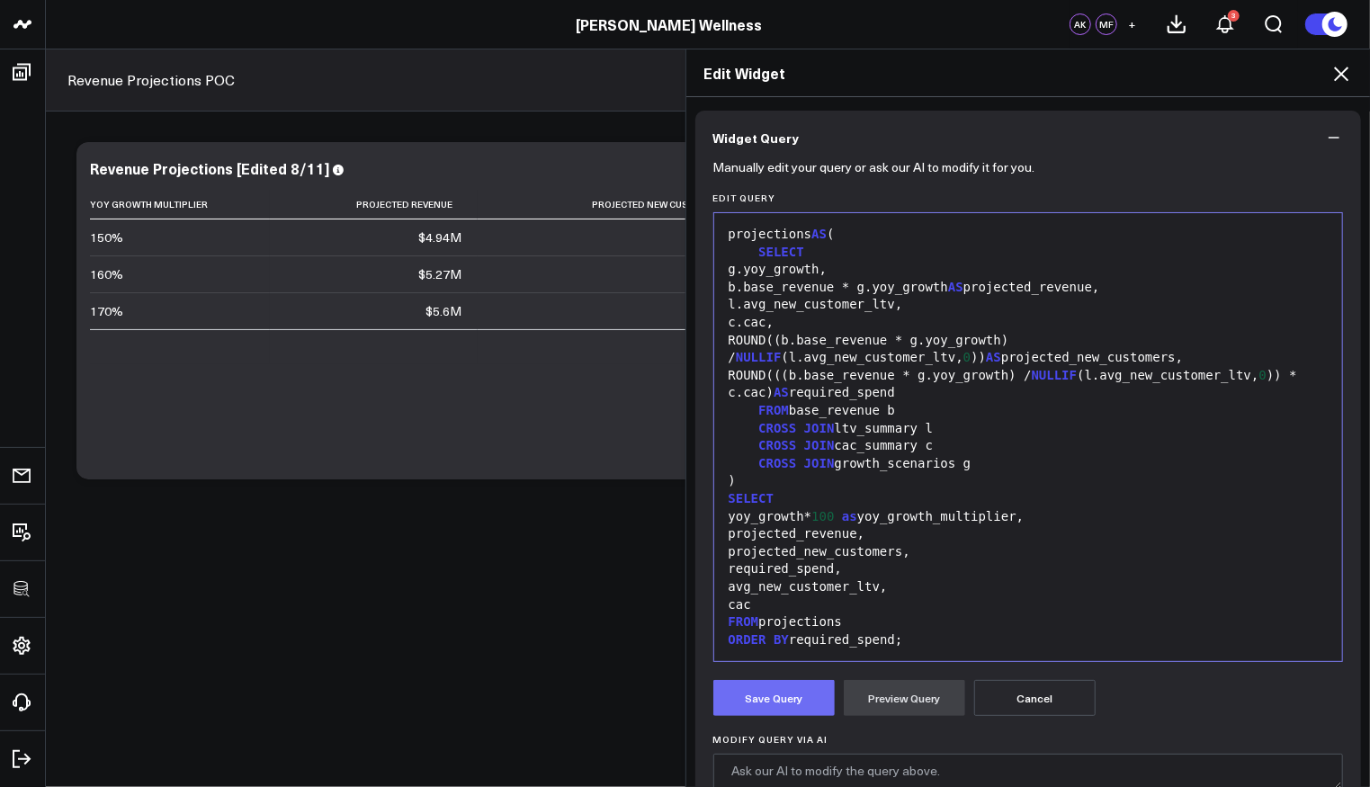
click at [720, 698] on button "Save Query" at bounding box center [774, 698] width 121 height 36
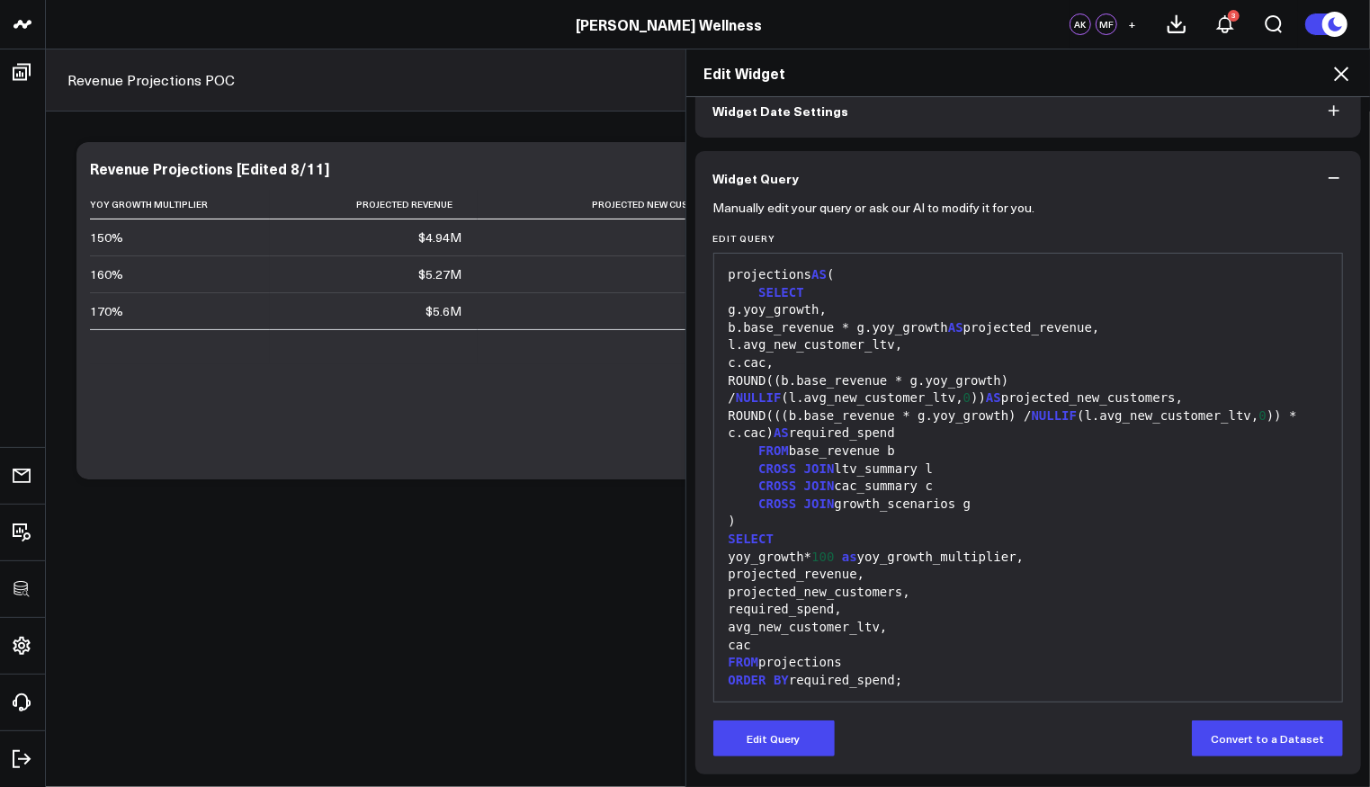
scroll to position [93, 0]
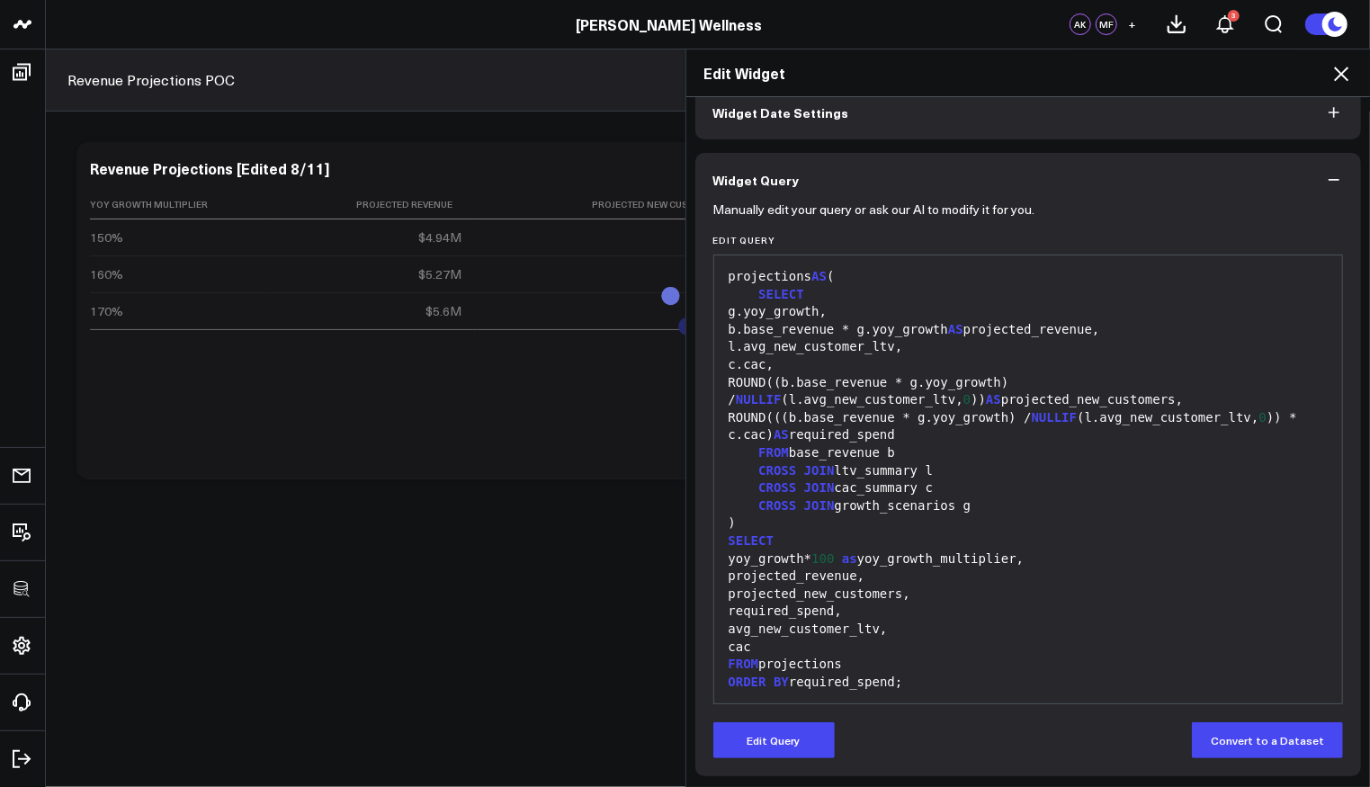
click at [1347, 76] on icon at bounding box center [1342, 74] width 22 height 22
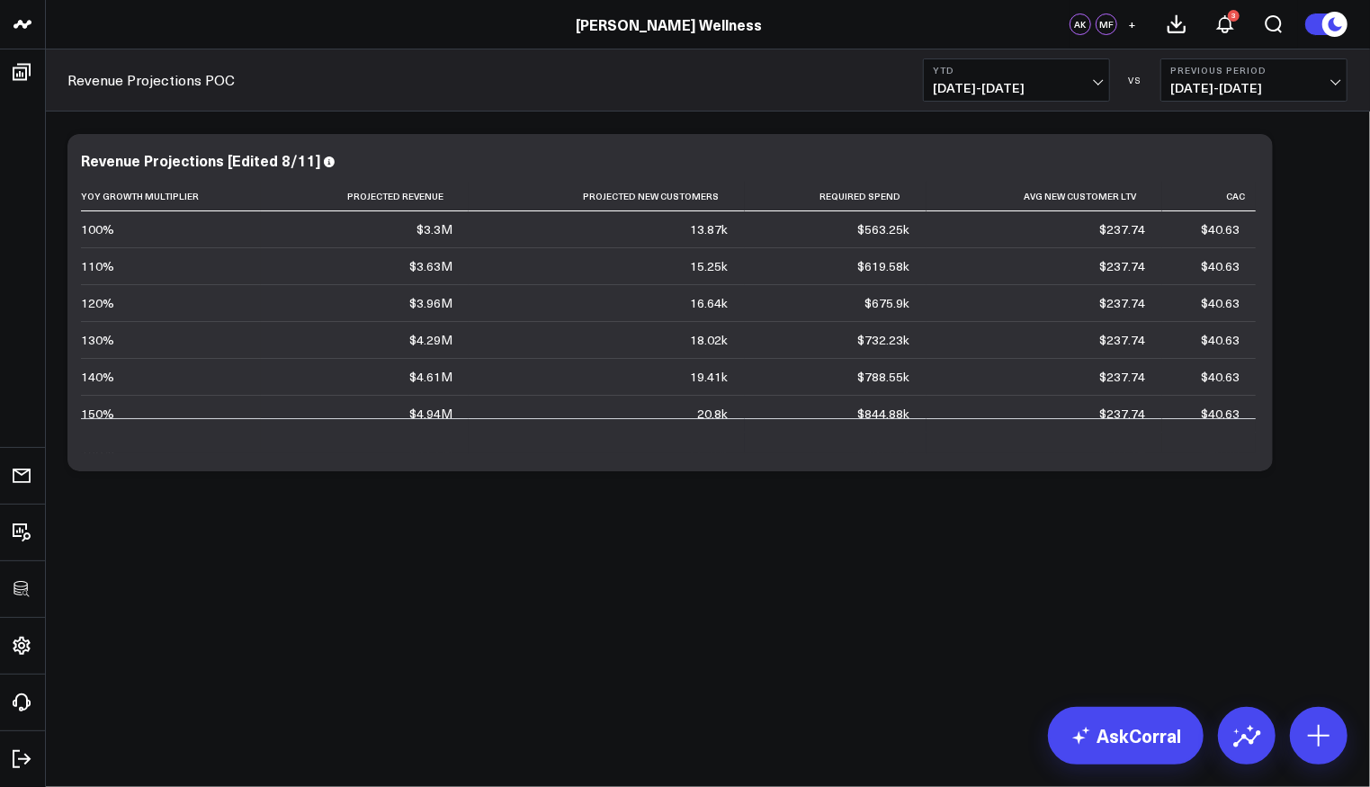
click at [1280, 239] on div "Modify via AI Copy link to widget Ask support Remove Create linked copy Executi…" at bounding box center [707, 302] width 1298 height 355
click at [1245, 163] on icon at bounding box center [1249, 163] width 22 height 22
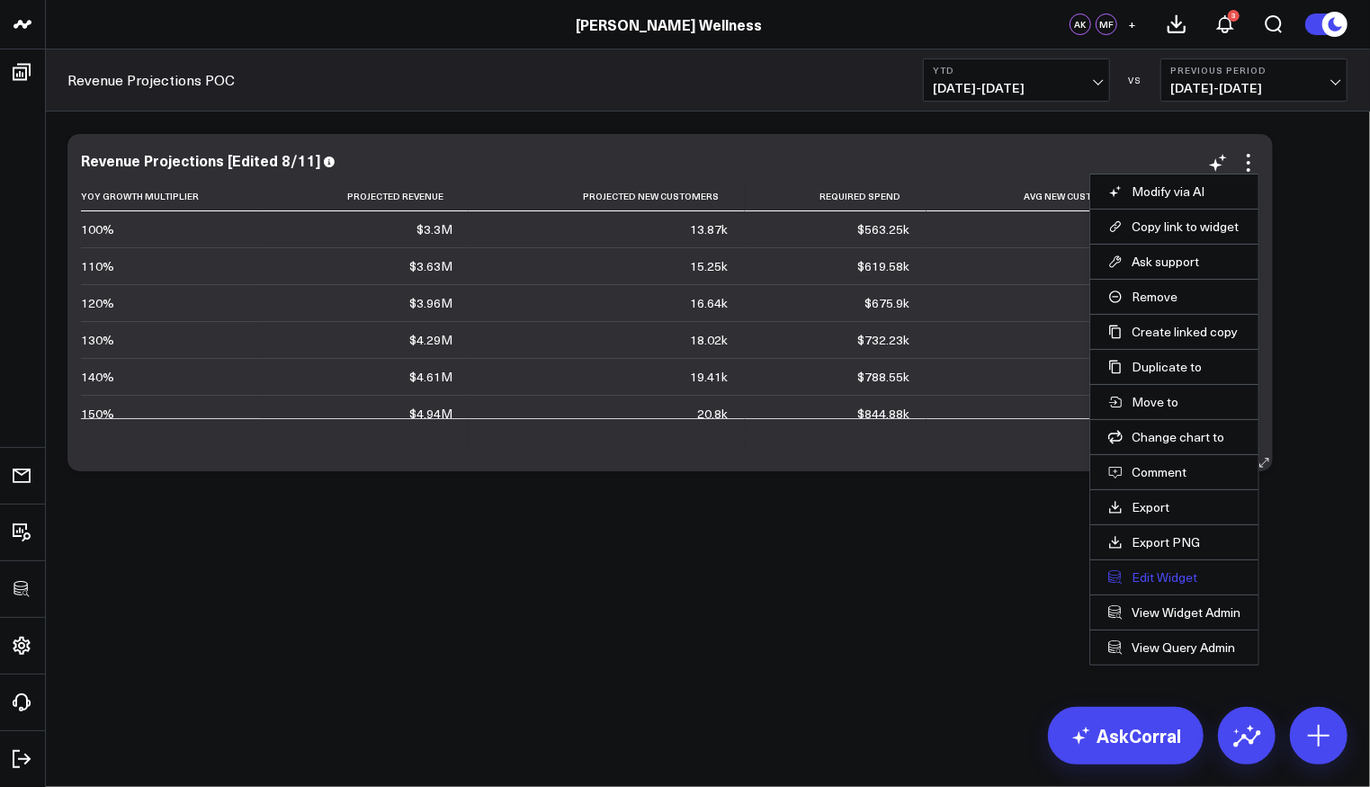
click at [1148, 570] on button "Edit Widget" at bounding box center [1175, 578] width 132 height 16
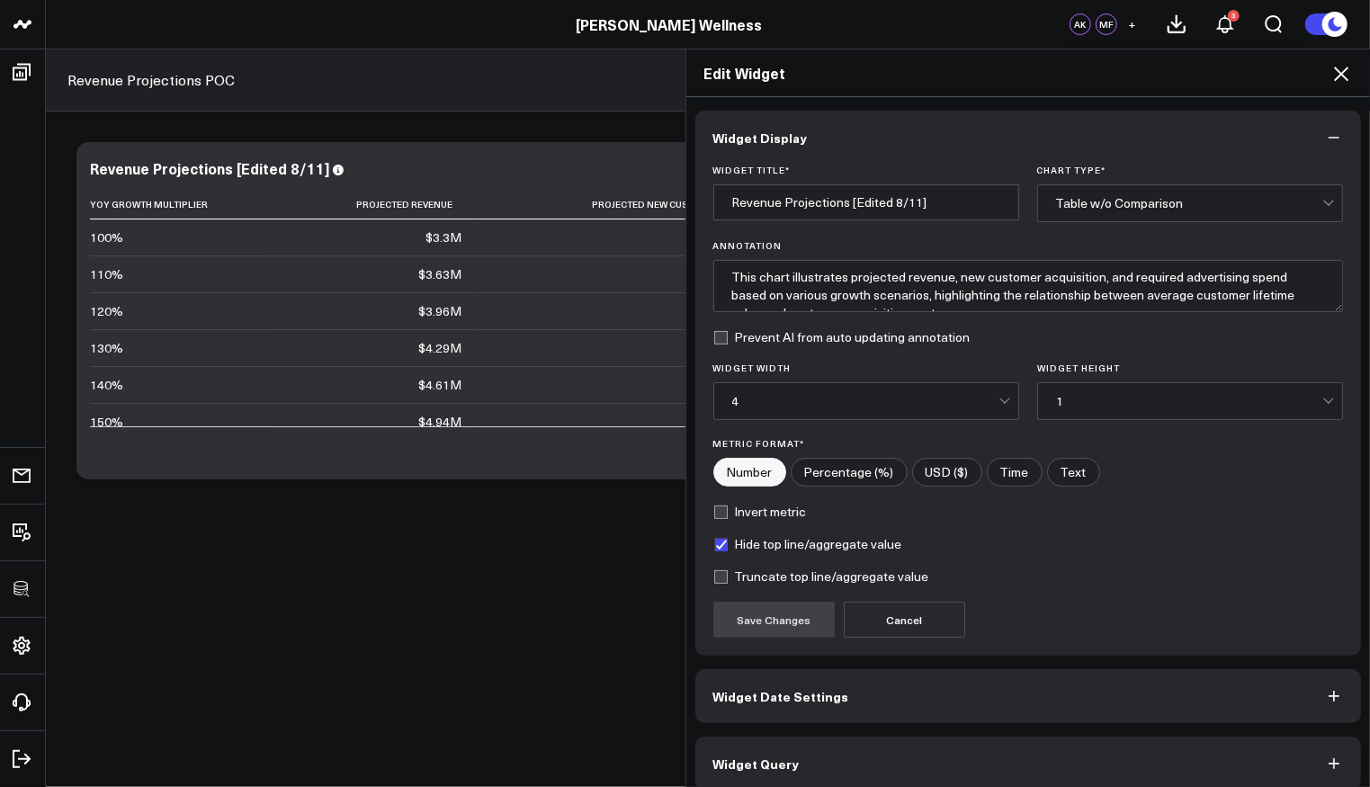
click at [971, 723] on div "Widget Display Widget Title * Revenue Projections [Edited 8/11] Chart Type * Ta…" at bounding box center [1029, 451] width 667 height 680
click at [963, 768] on button "Widget Query" at bounding box center [1029, 764] width 667 height 54
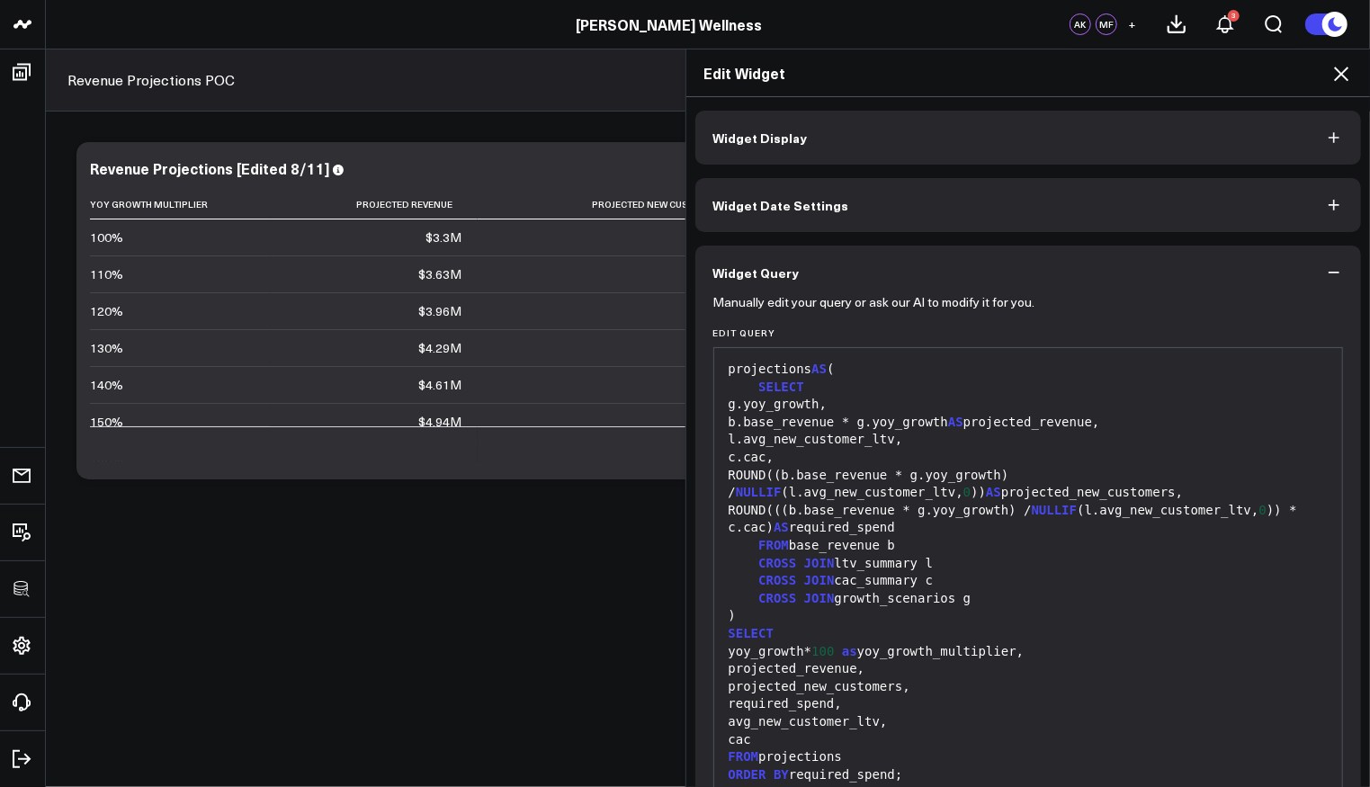
scroll to position [969, 0]
click at [1346, 76] on icon at bounding box center [1342, 74] width 22 height 22
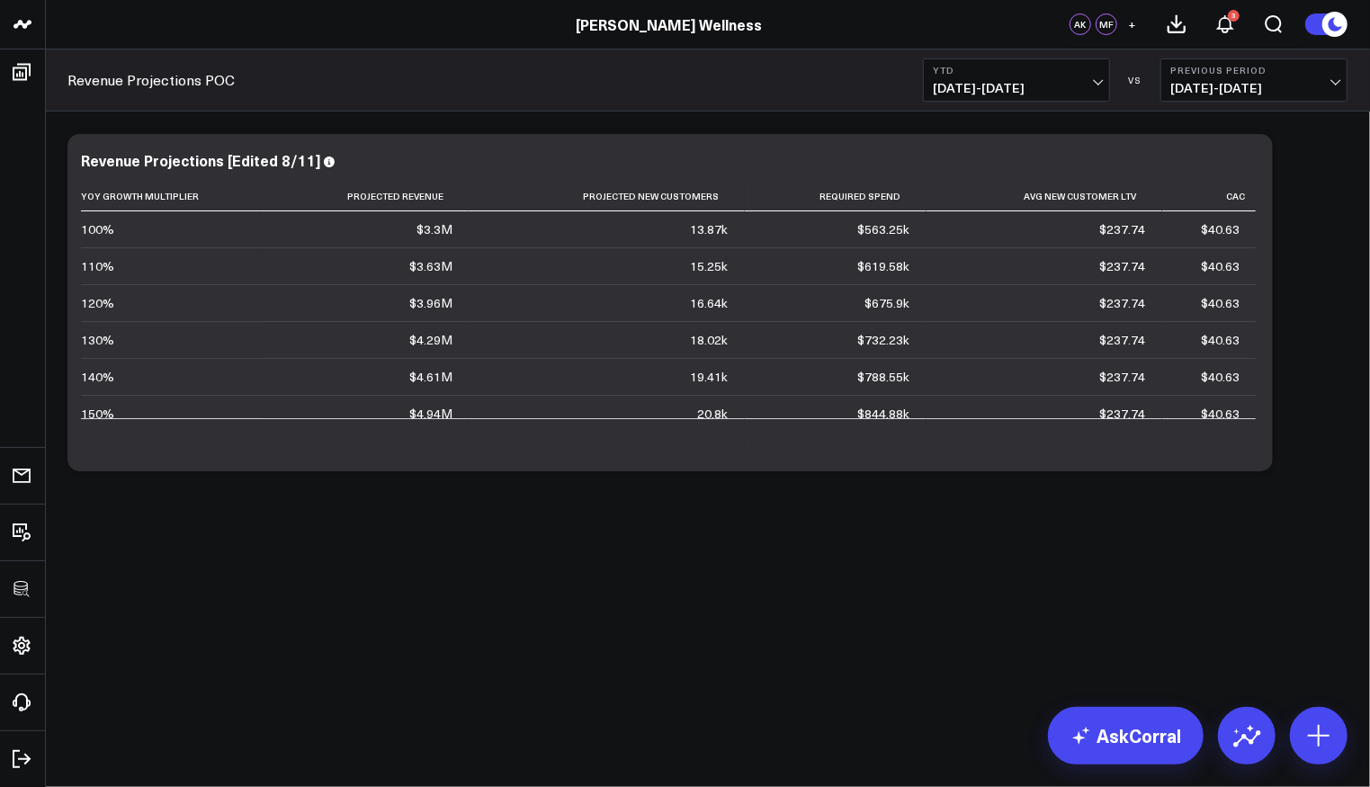
click at [1364, 403] on div "Modify via AI Copy link to widget Ask support Remove Create linked copy Executi…" at bounding box center [707, 350] width 1325 height 477
click at [1002, 570] on div "Modify via AI Copy link to widget Ask support Remove Create linked copy Executi…" at bounding box center [707, 350] width 1325 height 477
click at [1307, 167] on div "Modify via AI Copy link to widget Ask support Remove Create linked copy Executi…" at bounding box center [707, 302] width 1298 height 355
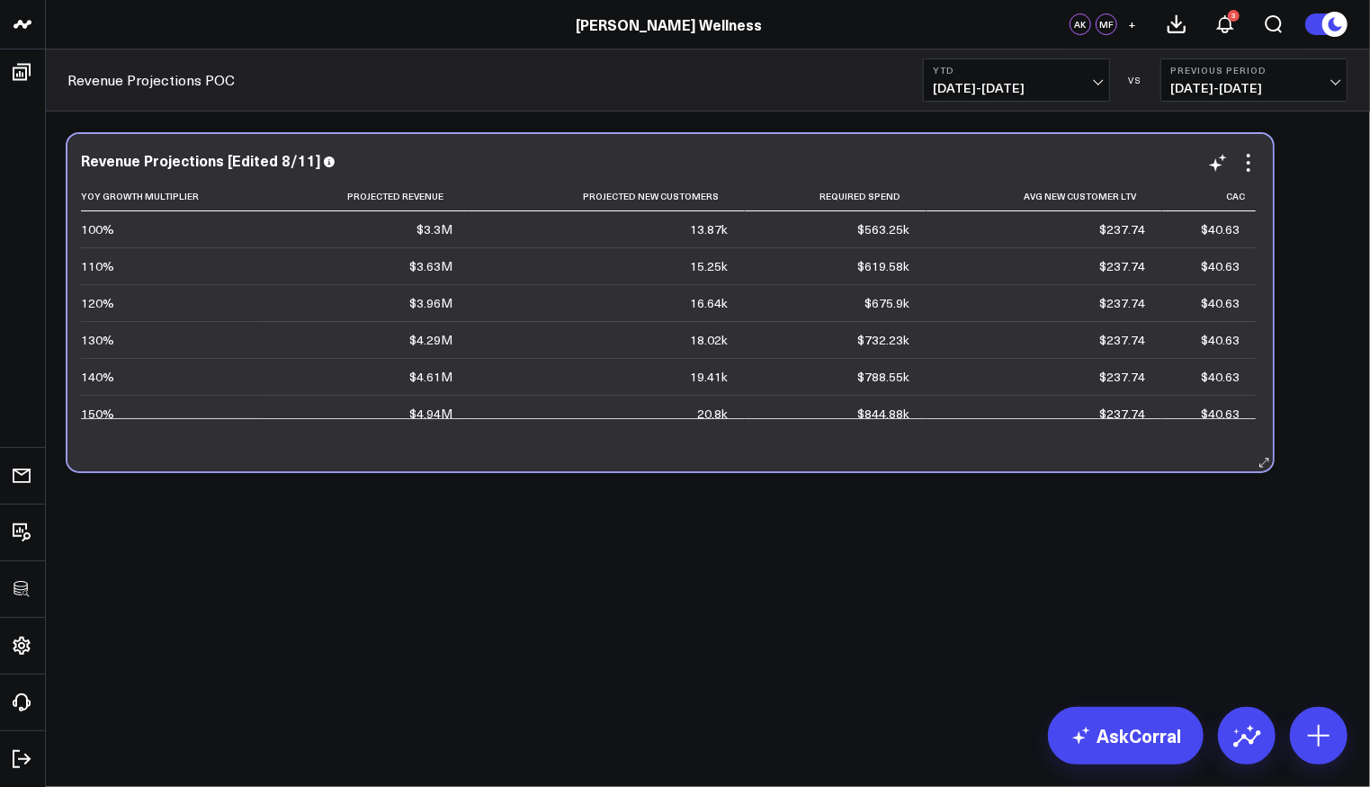
click at [1257, 149] on div "Revenue Projections [Edited 8/11] Yoy Growth Multiplier Projected Revenue Proje…" at bounding box center [670, 302] width 1206 height 337
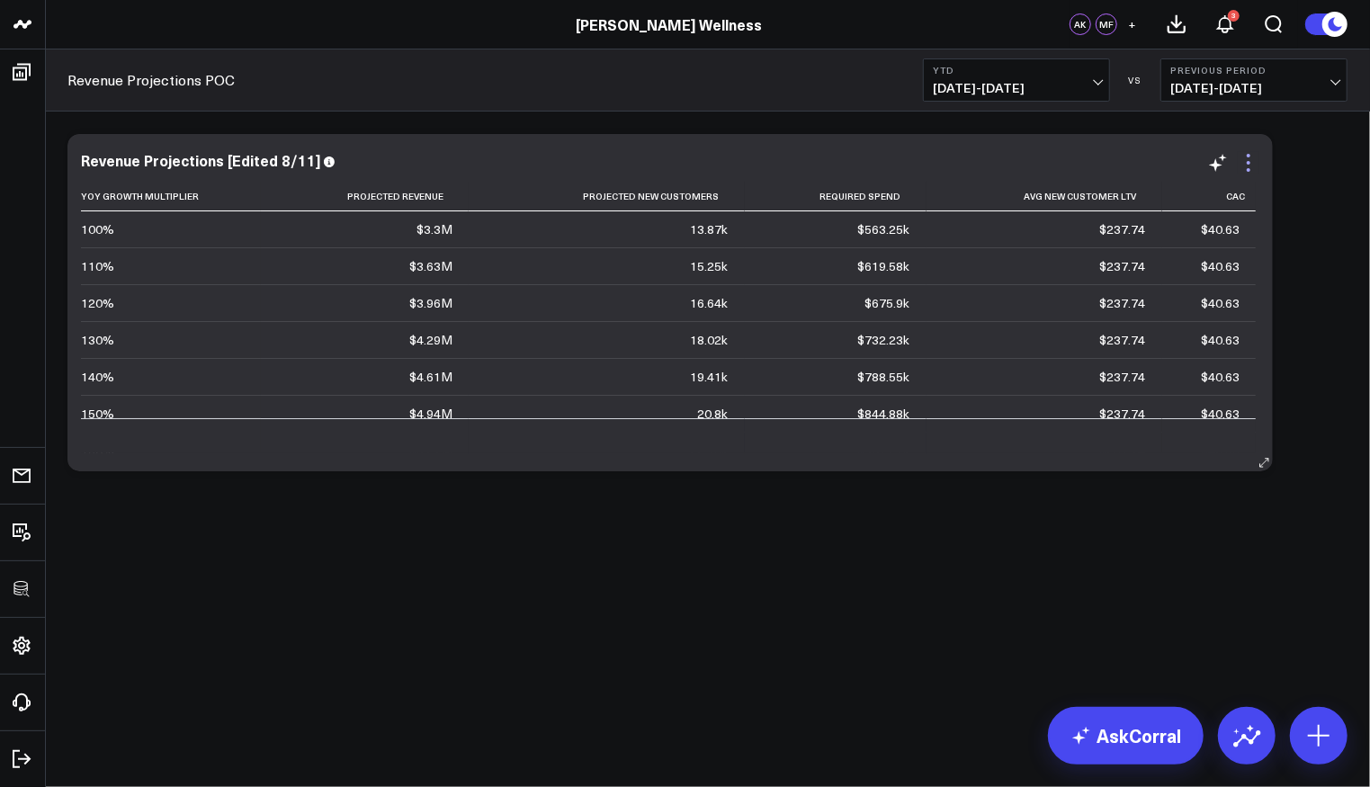
click at [1248, 170] on icon at bounding box center [1249, 170] width 4 height 4
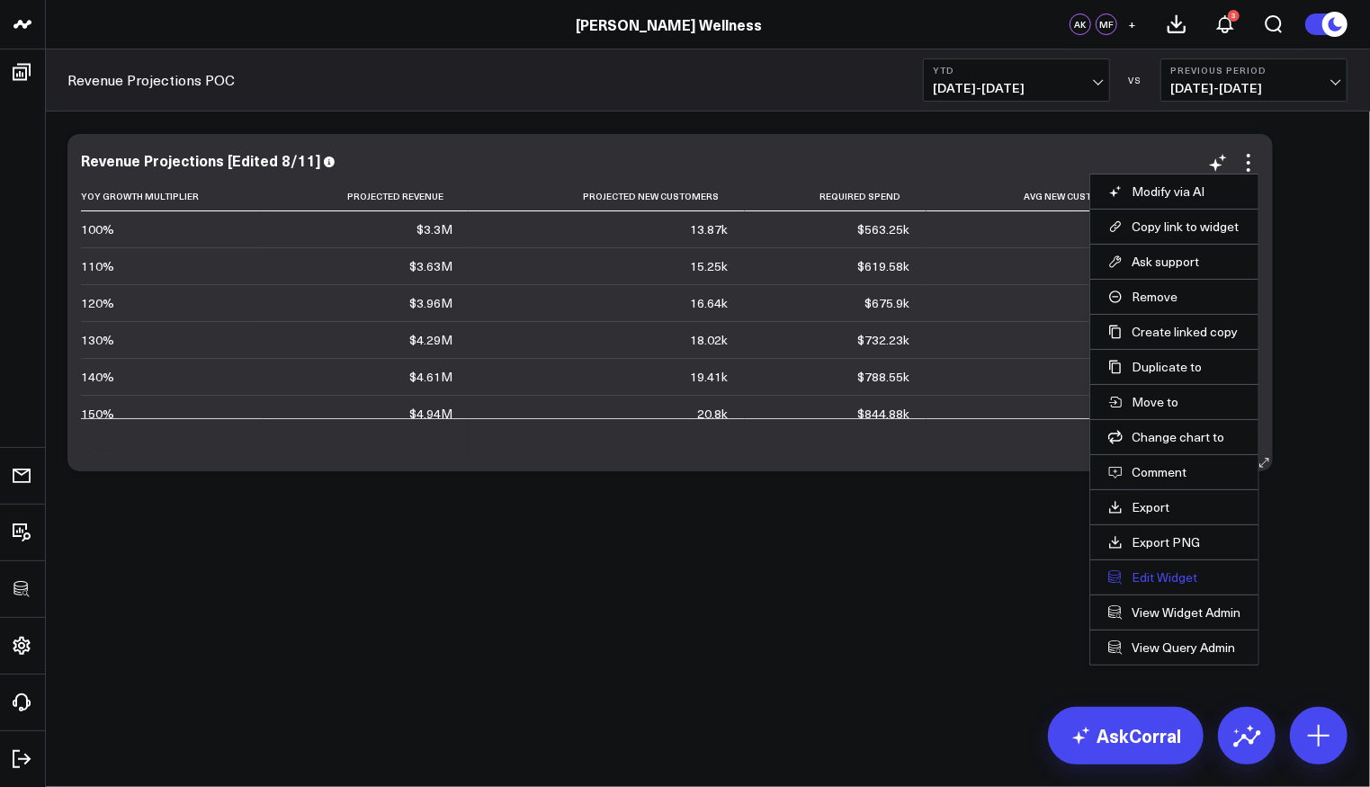
click at [1154, 570] on button "Edit Widget" at bounding box center [1175, 578] width 132 height 16
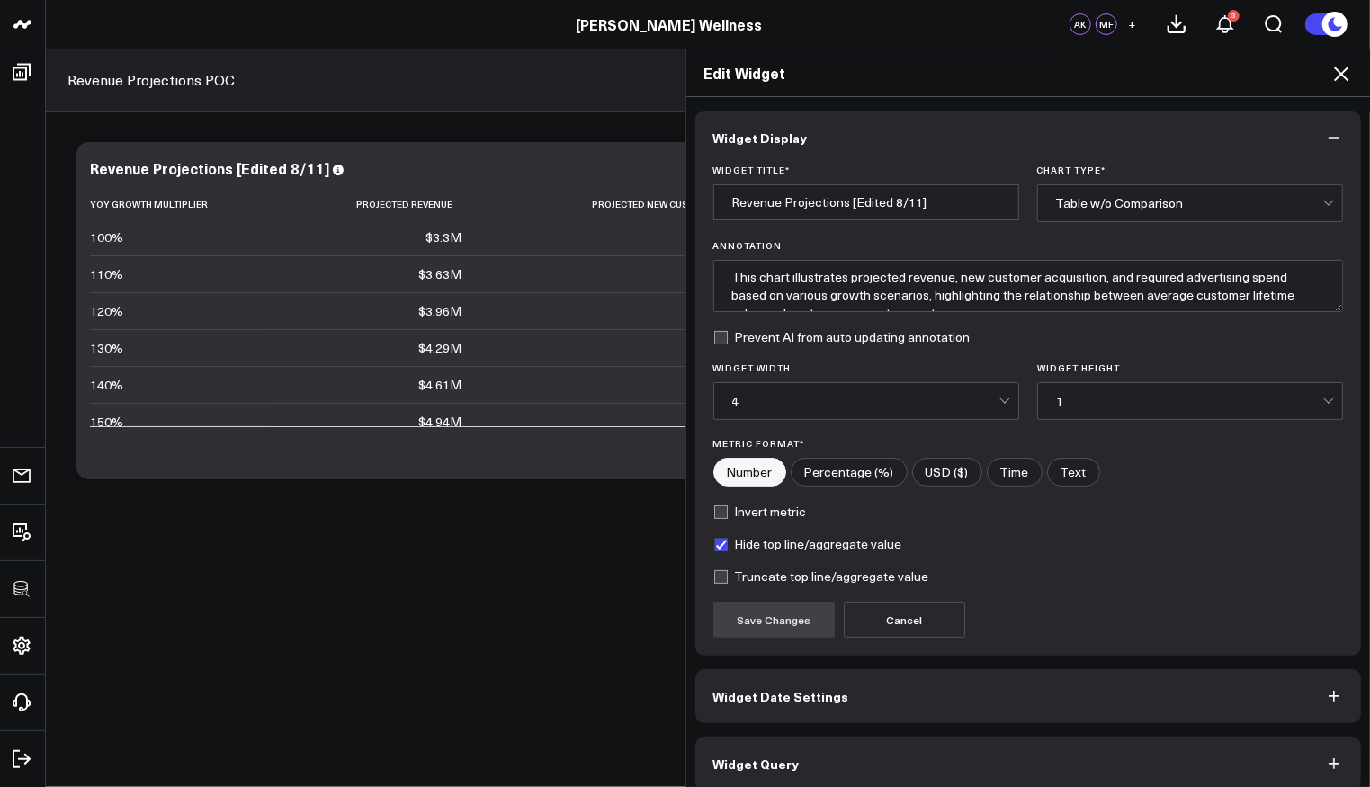
scroll to position [12, 0]
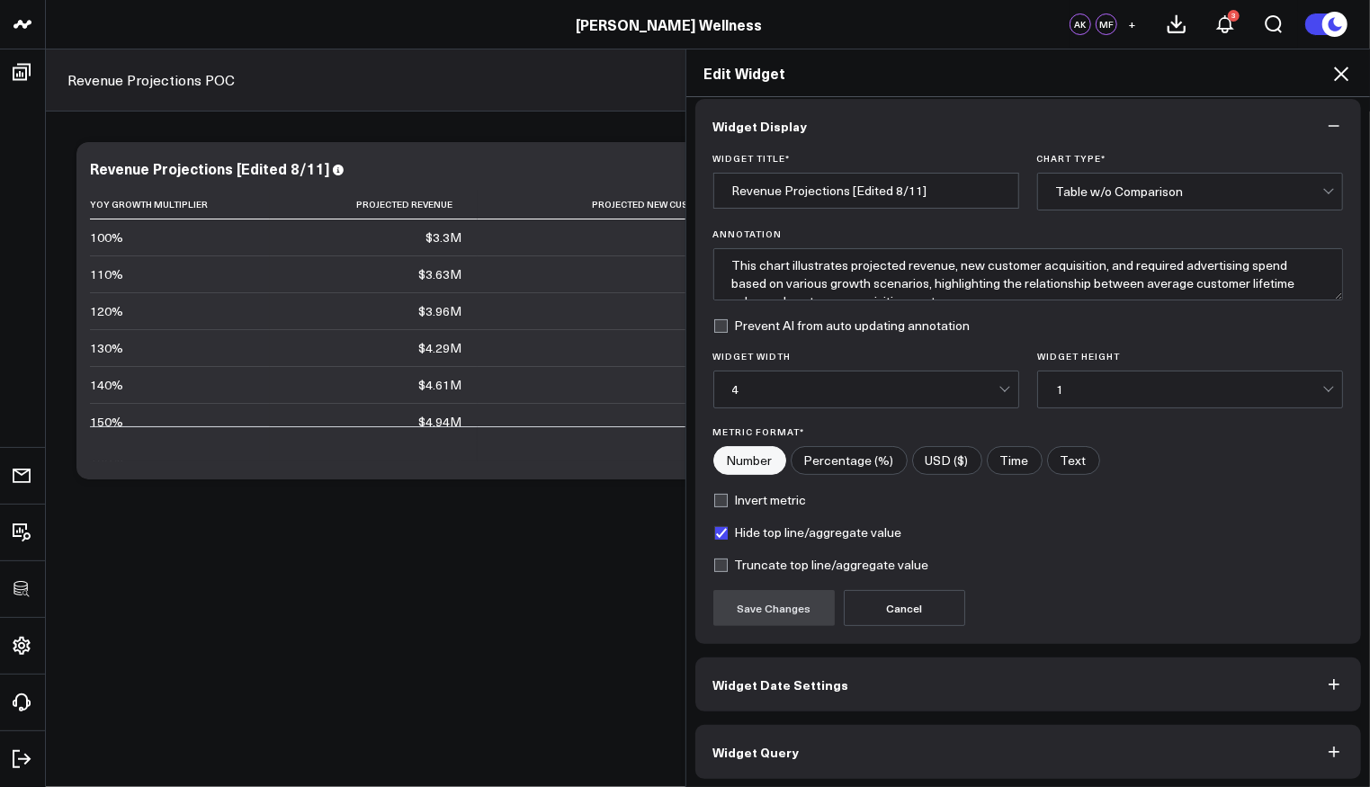
click at [856, 739] on button "Widget Query" at bounding box center [1029, 752] width 667 height 54
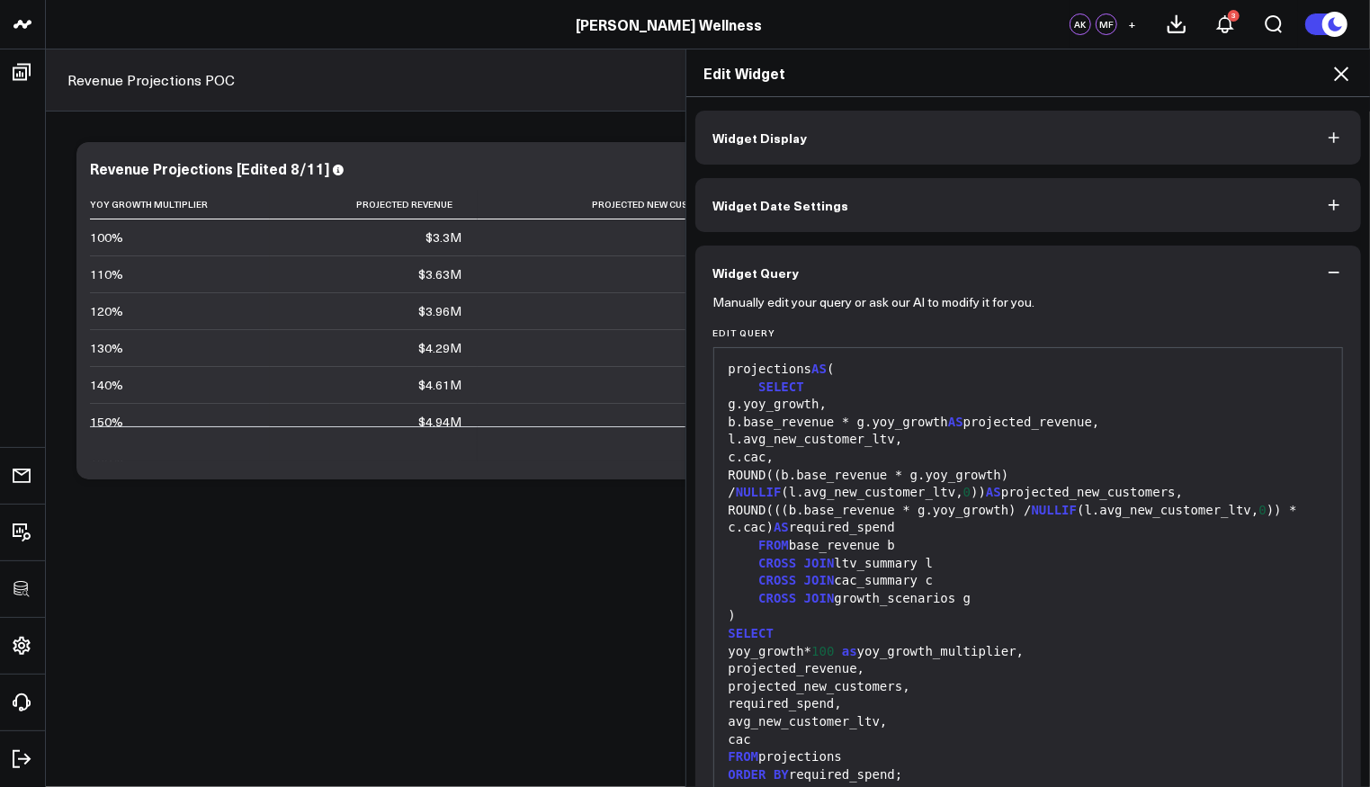
scroll to position [969, 0]
click at [964, 460] on div "c.cac," at bounding box center [1028, 458] width 611 height 18
click at [1100, 478] on div "ROUND((b.base_revenue * g.yoy_growth) / NULLIF (l.avg_new_customer_ltv, 0 )) AS…" at bounding box center [1028, 484] width 611 height 35
click at [1060, 473] on div "ROUND((b.base_revenue * g.yoy_growth) / NULLIF (l.avg_new_customer_ltv, 0 )) AS…" at bounding box center [1028, 484] width 611 height 35
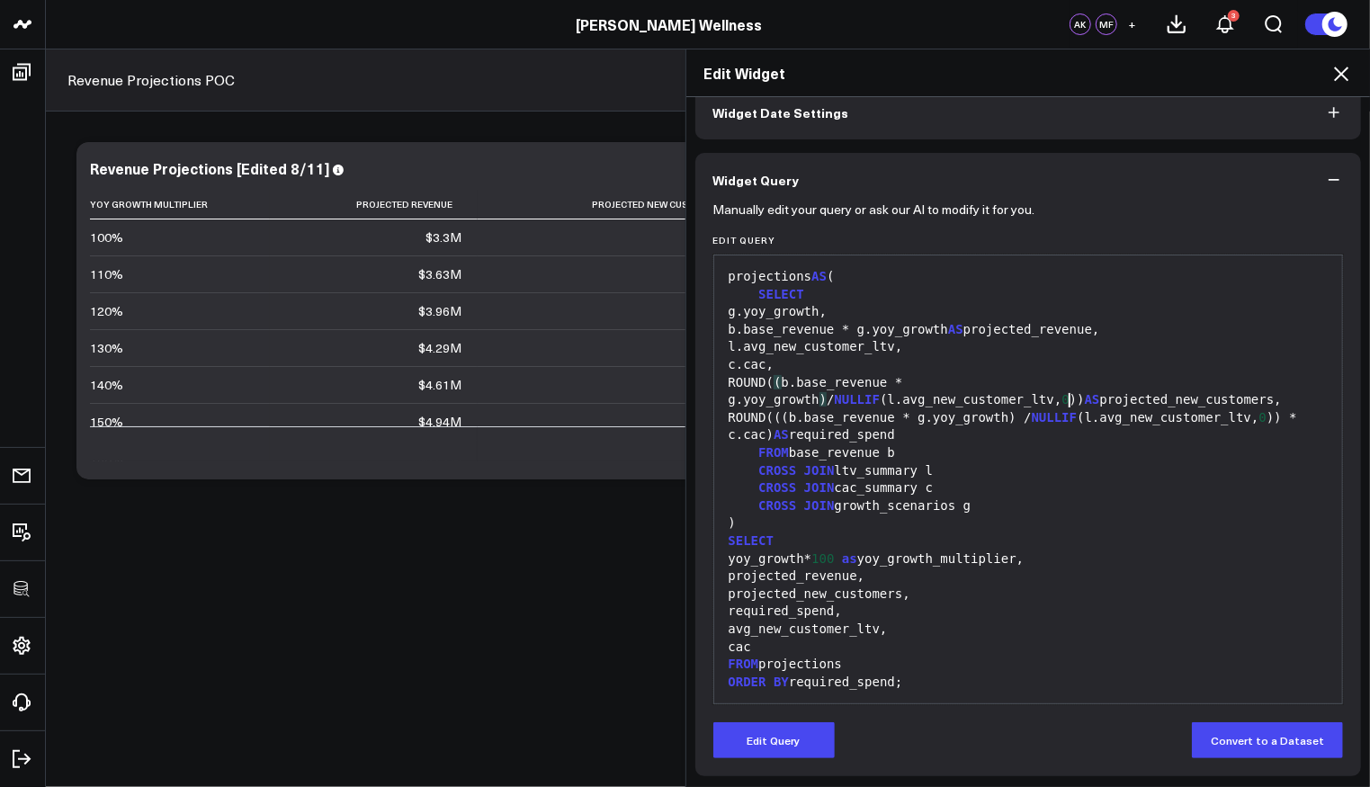
scroll to position [93, 0]
click at [761, 738] on button "Edit Query" at bounding box center [774, 741] width 121 height 36
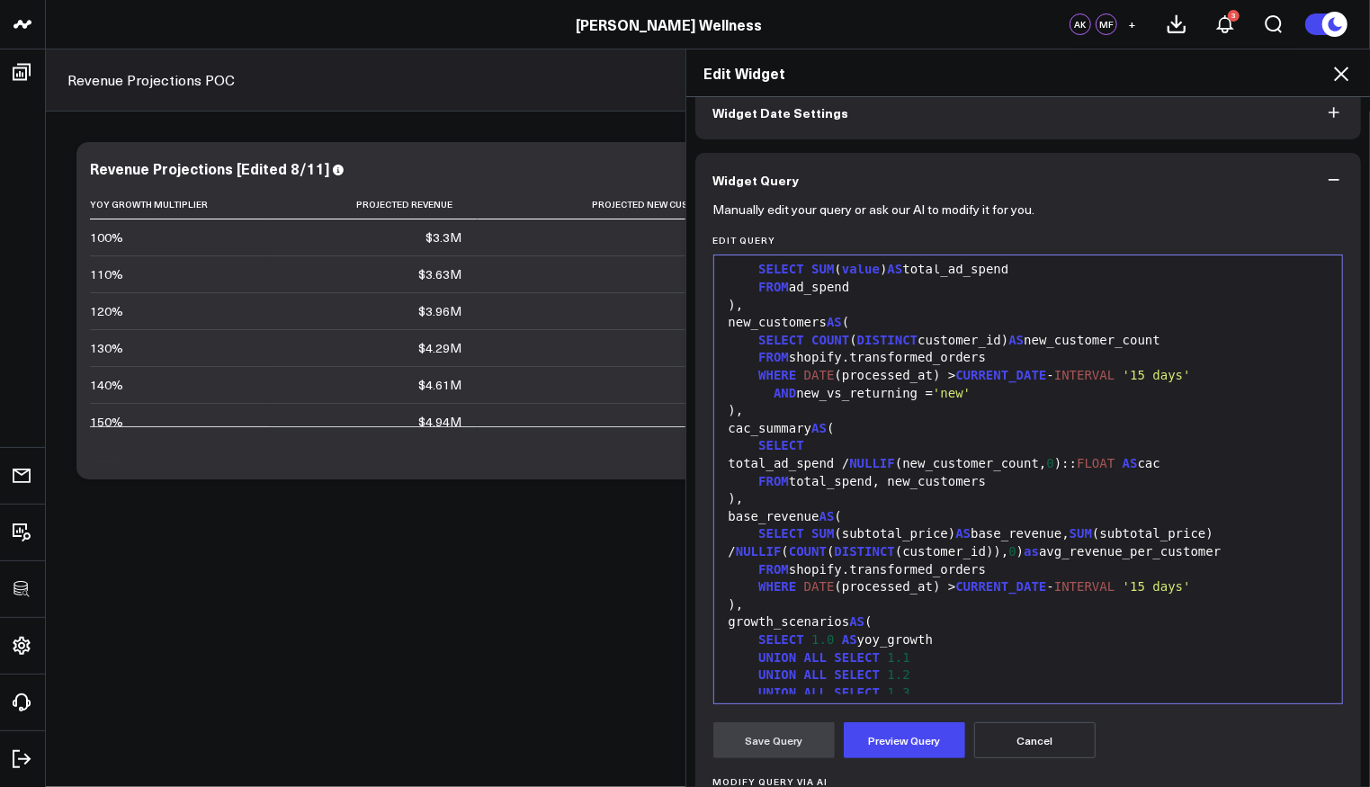
scroll to position [378, 0]
click at [1249, 560] on div "SELECT SUM (subtotal_price) AS base_revenue, SUM (subtotal_price) / NULLIF ( CO…" at bounding box center [1028, 542] width 611 height 35
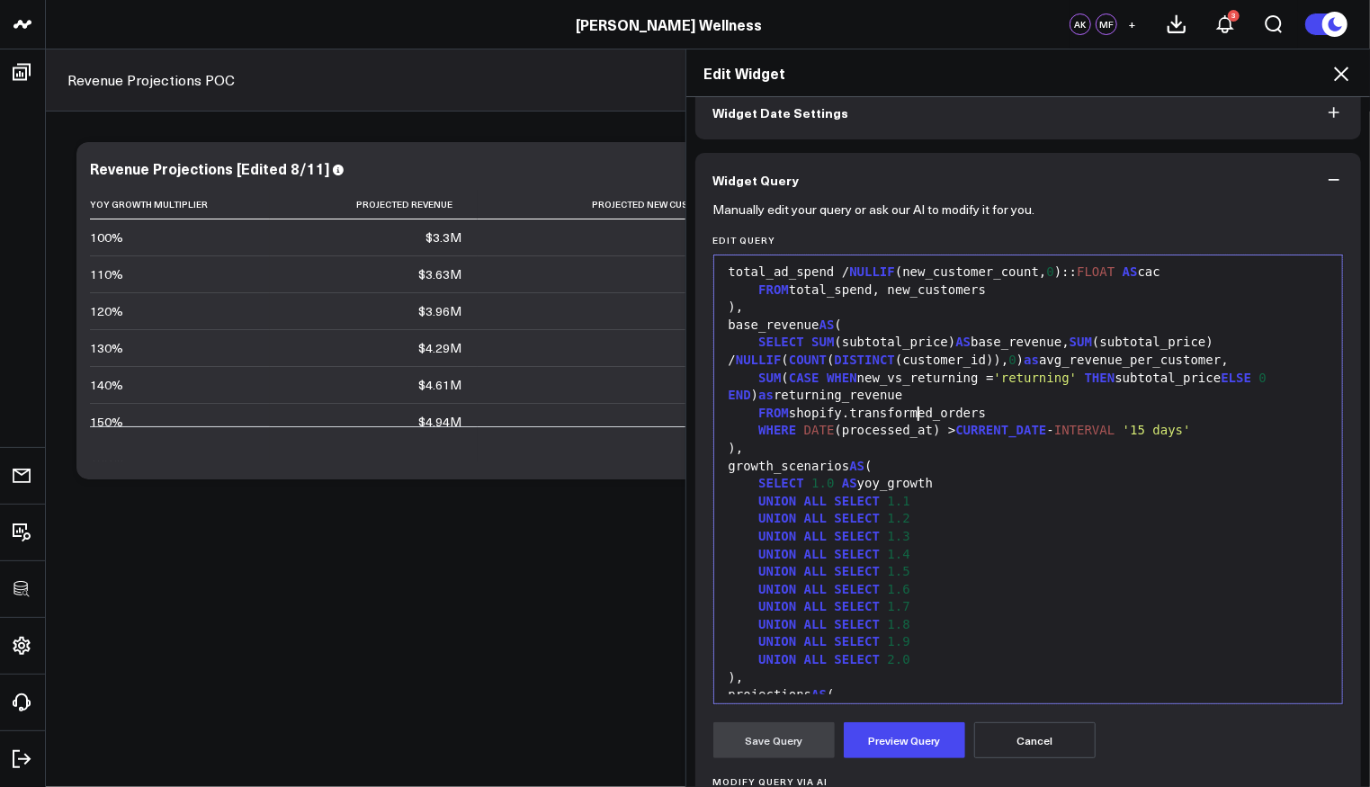
scroll to position [567, 0]
drag, startPoint x: 952, startPoint y: 416, endPoint x: 884, endPoint y: 412, distance: 68.5
click at [863, 407] on div "SUM ( CASE WHEN new_vs_returning = 'returning' THEN subtotal_price ELSE 0 END )…" at bounding box center [1028, 389] width 611 height 35
click at [901, 407] on div "SUM ( CASE WHEN new_vs_returning = 'returning' THEN subtotal_price ELSE 0 END )…" at bounding box center [1028, 389] width 611 height 35
click at [961, 404] on div "SUM ( CASE WHEN new_vs_returning = 'returning' THEN subtotal_price ELSE 0 END )…" at bounding box center [1028, 389] width 611 height 35
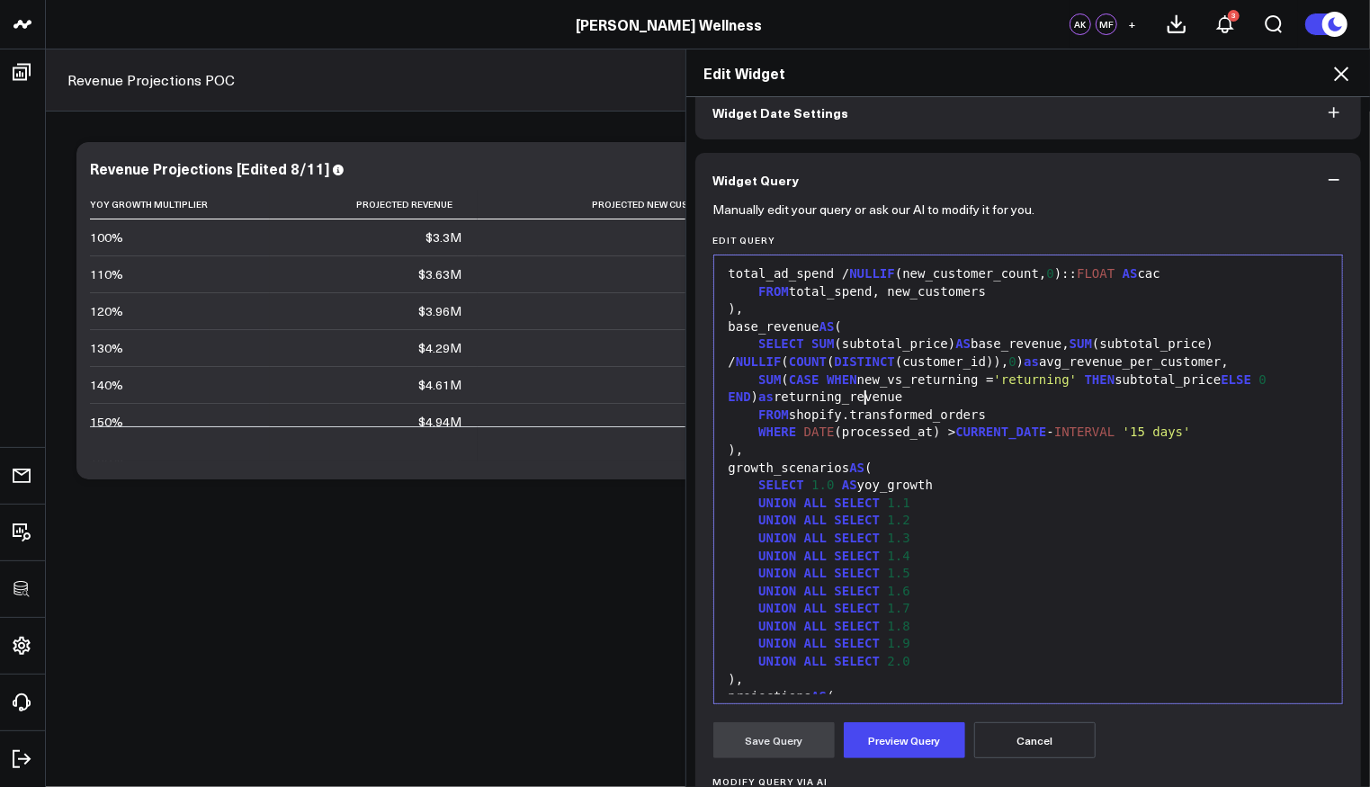
click at [860, 393] on div "SUM ( CASE WHEN new_vs_returning = 'returning' THEN subtotal_price ELSE 0 END )…" at bounding box center [1028, 389] width 611 height 35
click at [985, 407] on div "SUM ( CASE WHEN new_vs_returning = 'returning' THEN subtotal_price ELSE 0 END )…" at bounding box center [1028, 389] width 611 height 35
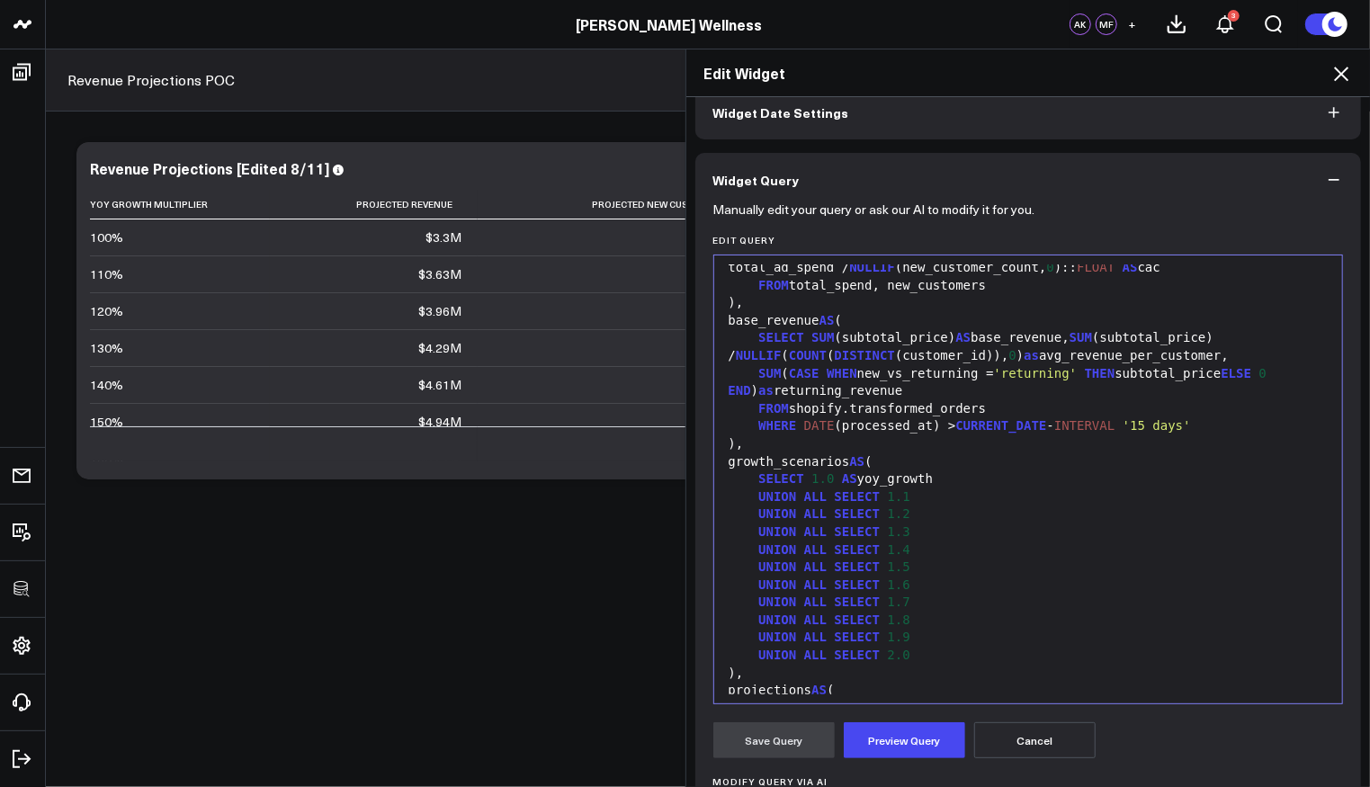
scroll to position [580, 0]
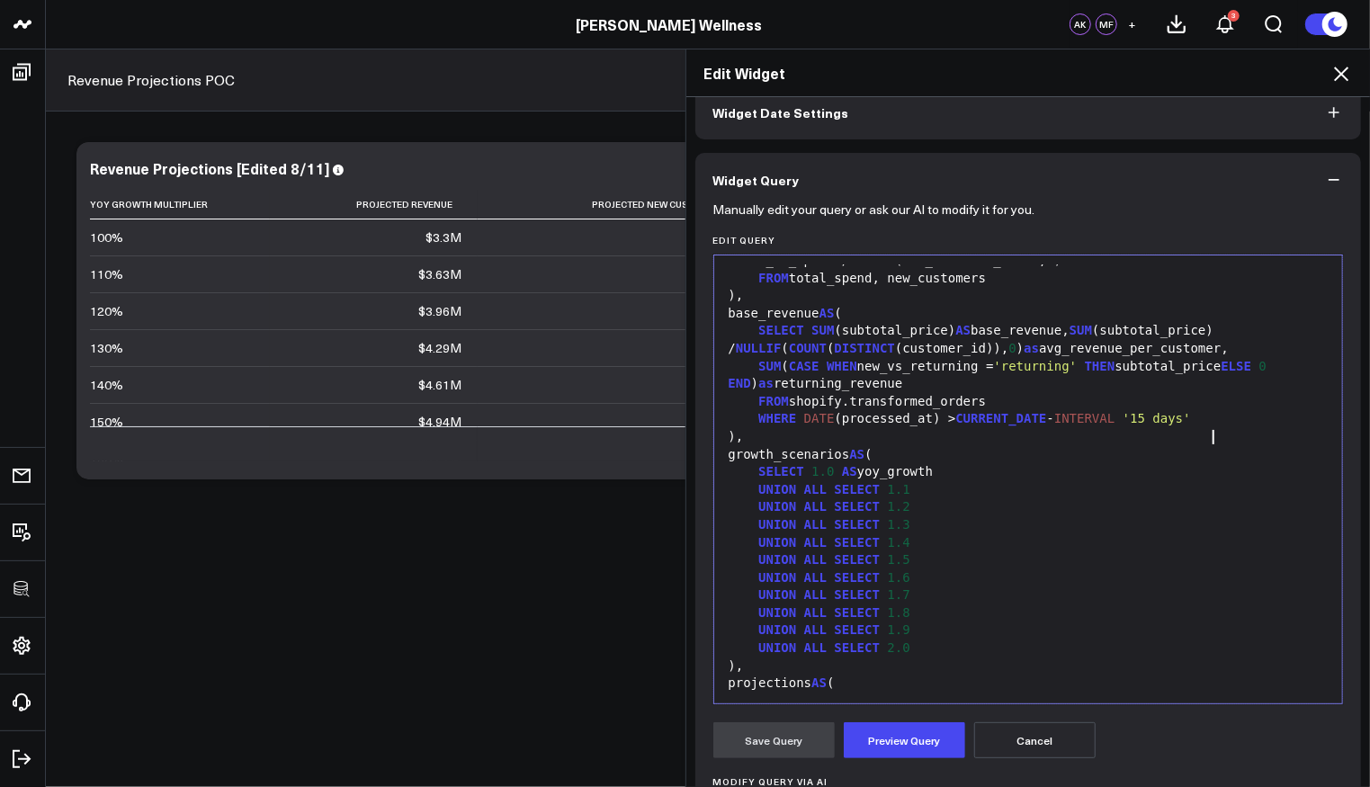
click at [1227, 428] on div "WHERE DATE (processed_at) > CURRENT_DATE - INTERVAL '15 days'" at bounding box center [1028, 419] width 611 height 18
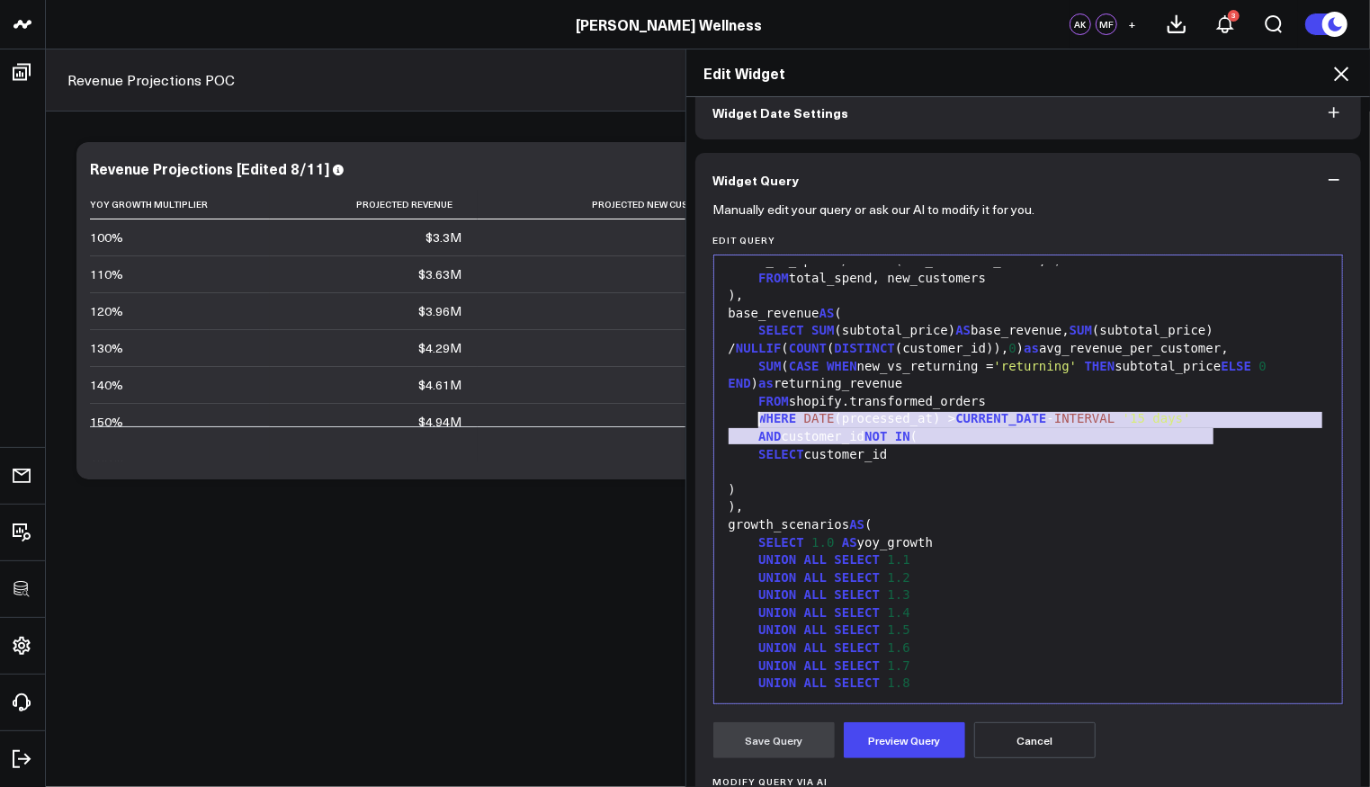
drag, startPoint x: 1233, startPoint y: 432, endPoint x: 753, endPoint y: 417, distance: 479.8
click at [753, 417] on div "-- Calculate average LTV from last 15 days WITH ltv_summary AS ( SELECT SUM (gm…" at bounding box center [1028, 428] width 611 height 1488
copy div "FROM shopify.transformed_orders WHERE DATE (processed_at) > CURRENT_DATE - INTE…"
click at [766, 480] on div at bounding box center [1028, 472] width 611 height 18
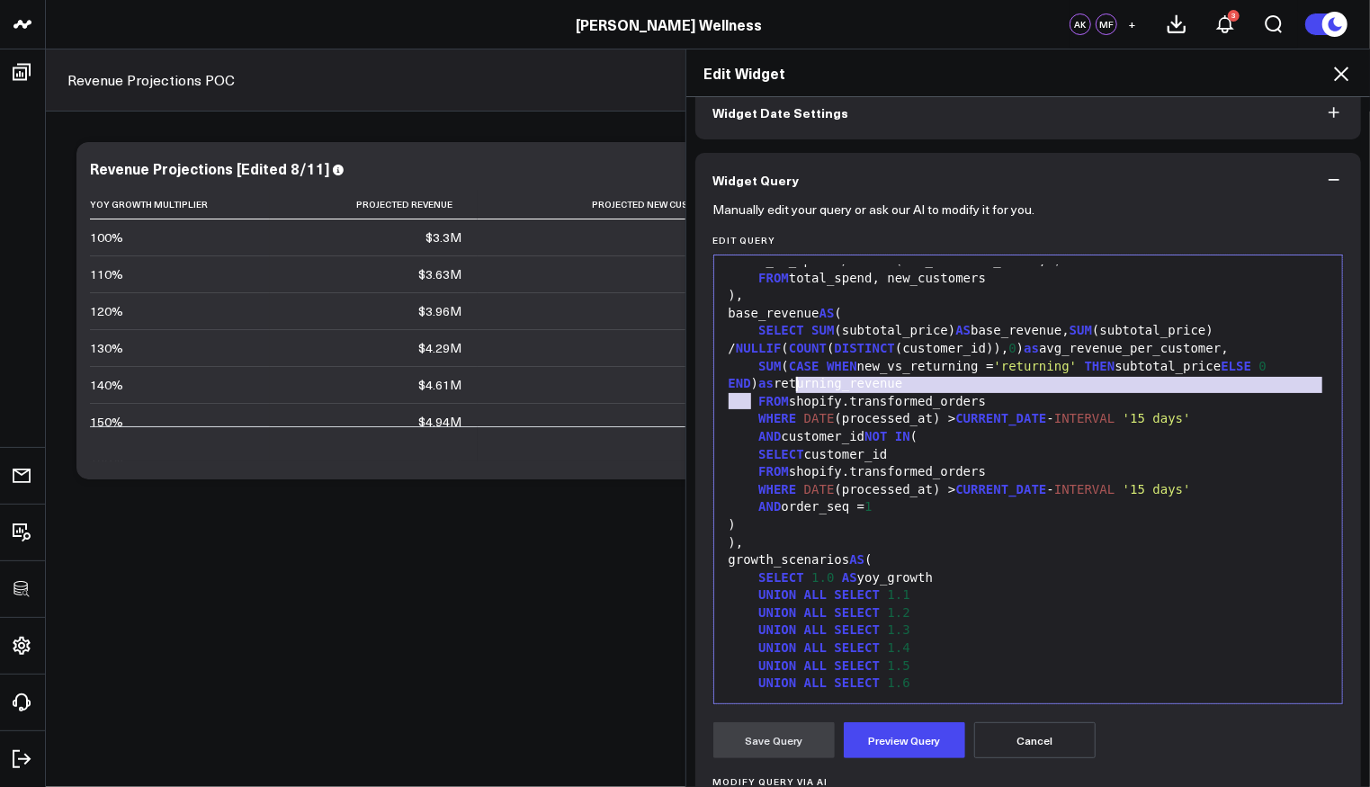
drag, startPoint x: 745, startPoint y: 399, endPoint x: 786, endPoint y: 379, distance: 45.1
click at [786, 379] on div "SUM ( CASE WHEN new_vs_returning = 'returning' THEN subtotal_price ELSE 0 END )…" at bounding box center [1028, 375] width 611 height 35
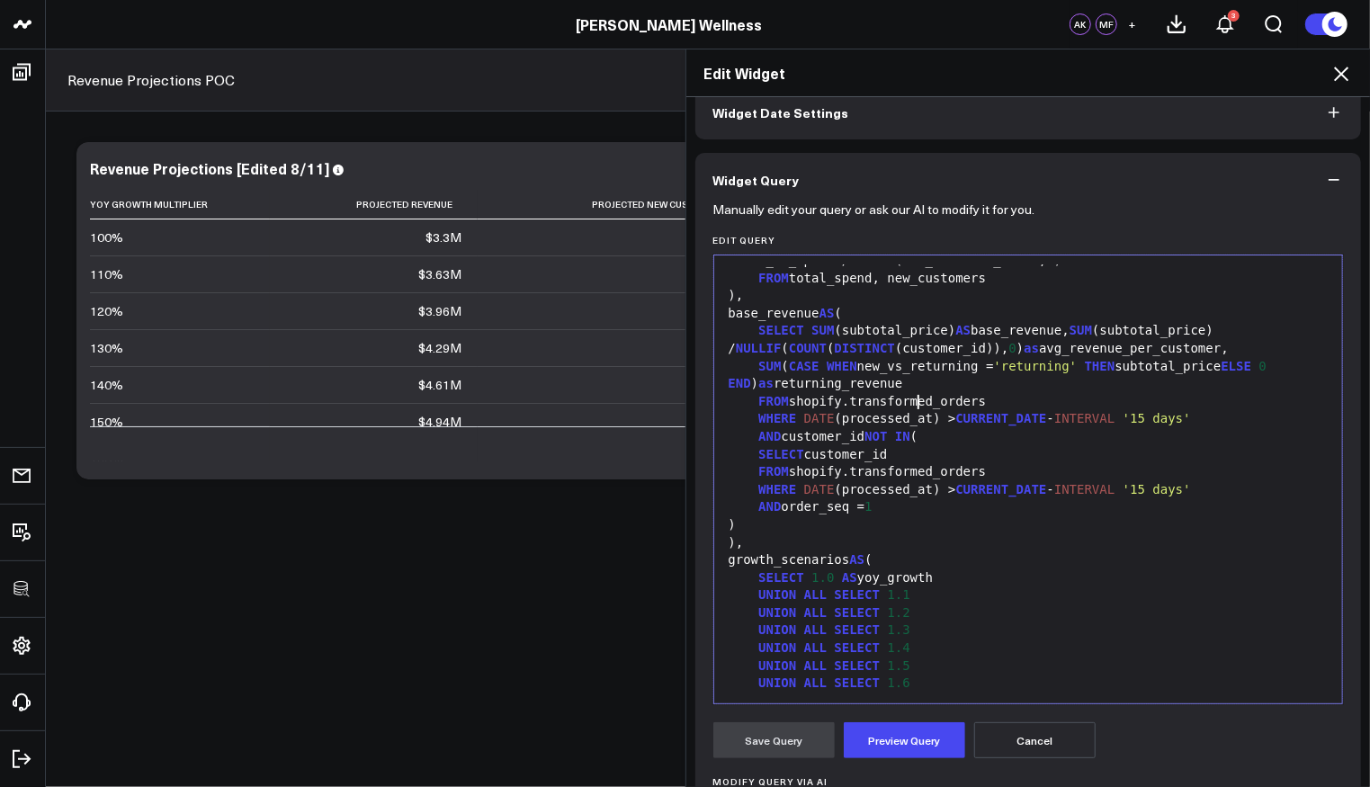
click at [936, 393] on div "SUM ( CASE WHEN new_vs_returning = 'returning' THEN subtotal_price ELSE 0 END )…" at bounding box center [1028, 375] width 611 height 35
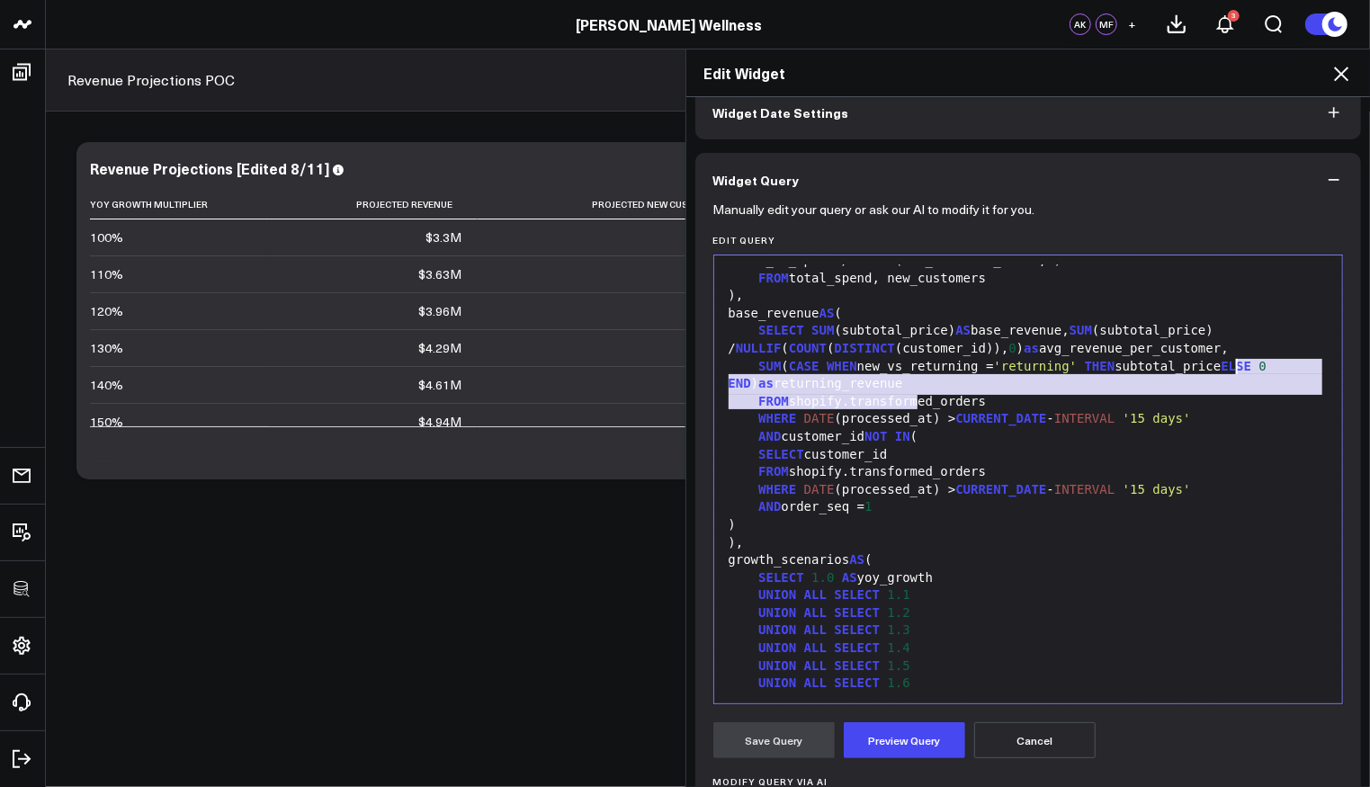
drag, startPoint x: 934, startPoint y: 402, endPoint x: 1240, endPoint y: 369, distance: 307.7
click at [1240, 369] on div "-- Calculate average LTV from last 15 days WITH ltv_summary AS ( SELECT SUM (gm…" at bounding box center [1028, 445] width 611 height 1523
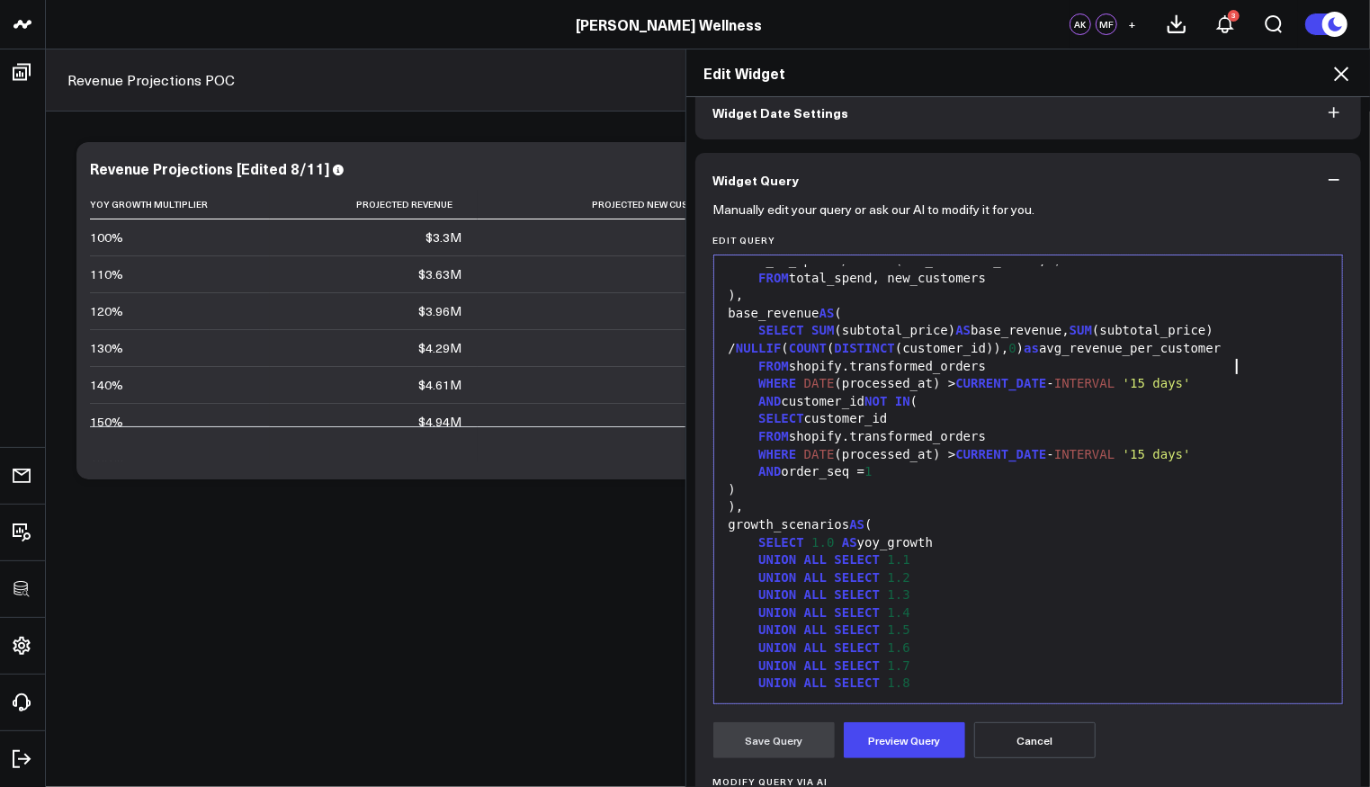
click at [887, 732] on button "Preview Query" at bounding box center [904, 741] width 121 height 36
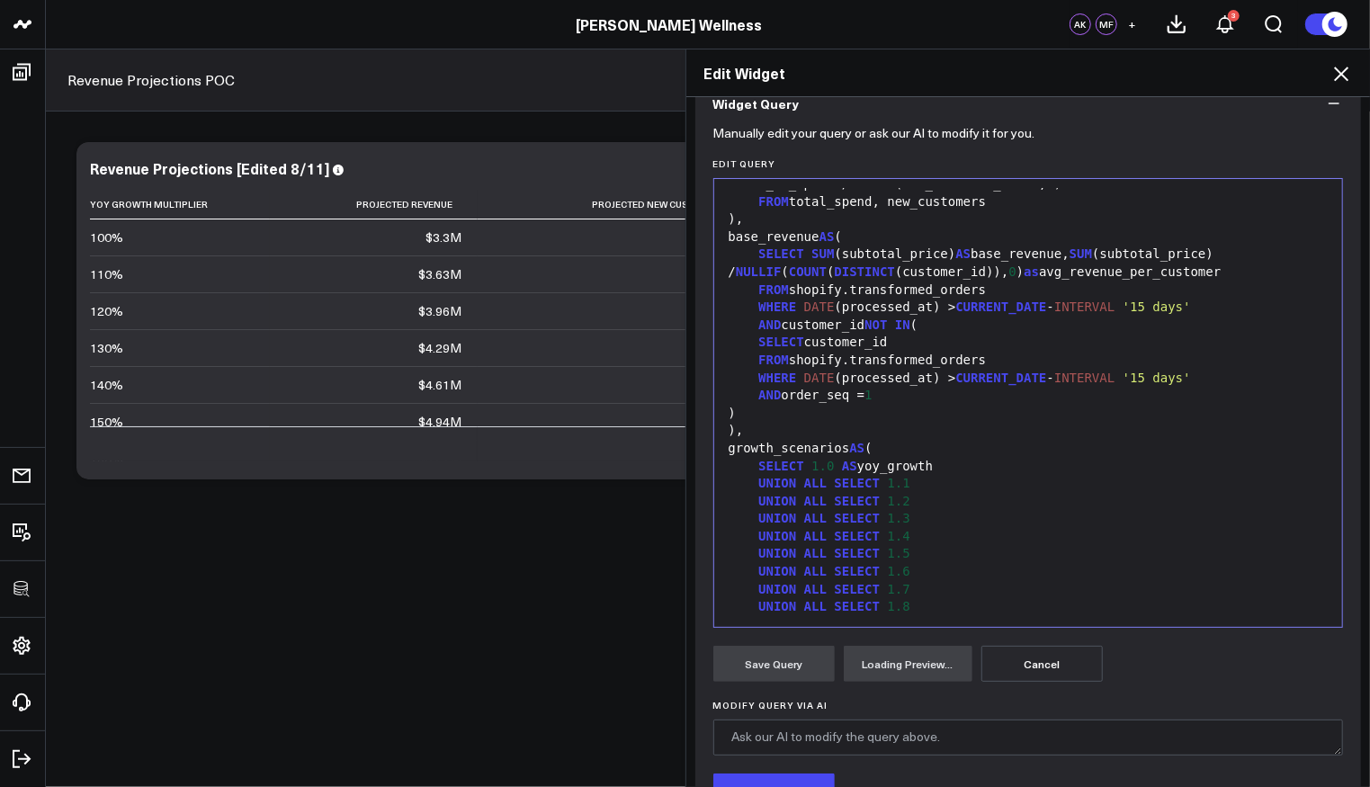
scroll to position [315, 0]
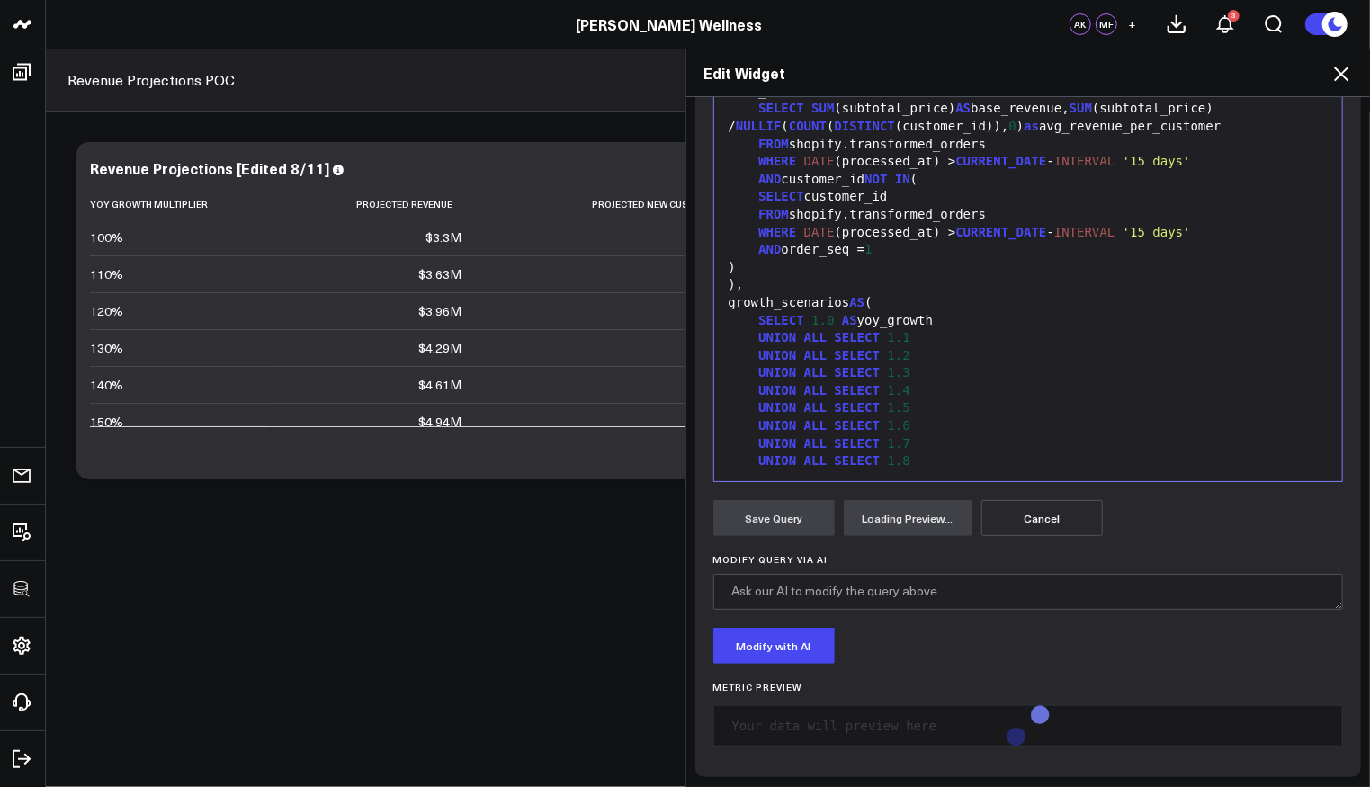
click at [957, 400] on div "UNION ALL SELECT 1.4" at bounding box center [1028, 391] width 611 height 18
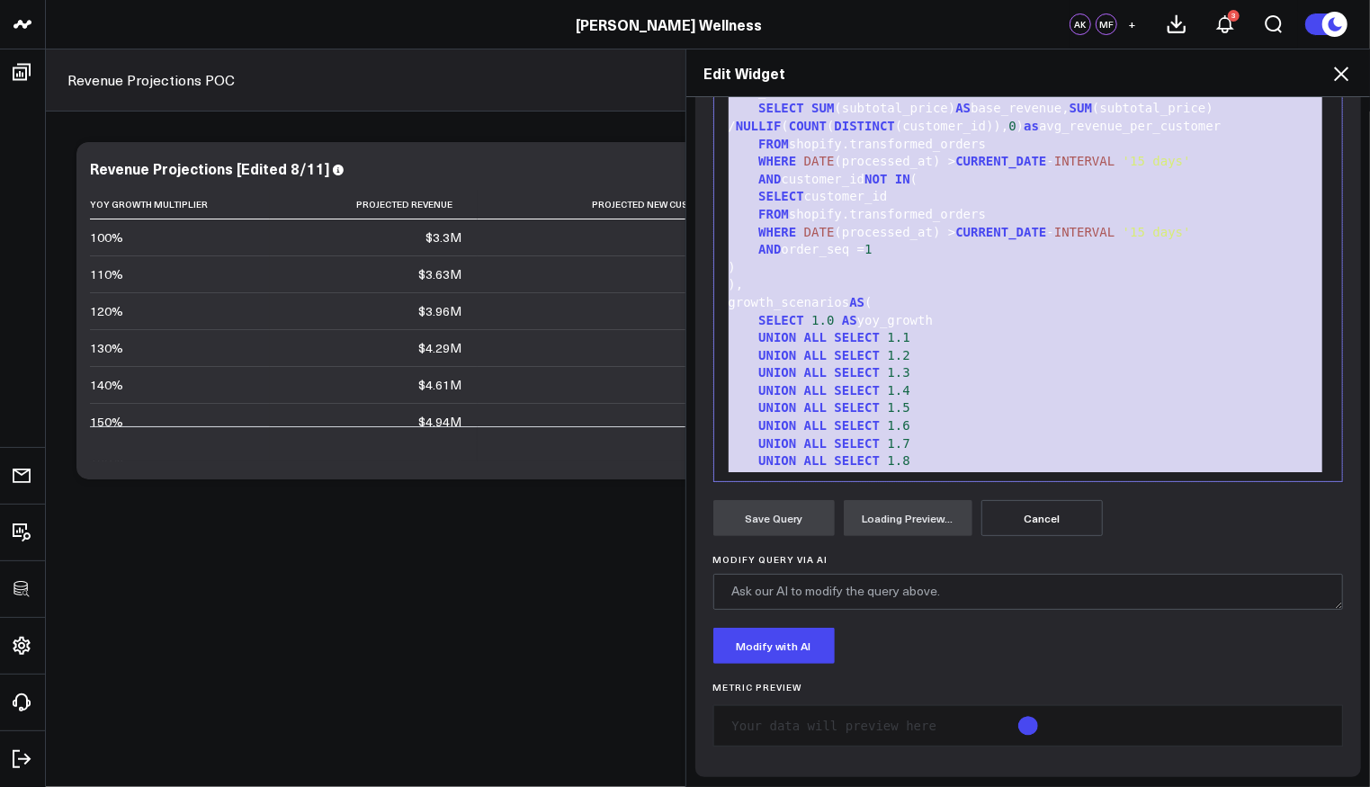
copy div "-- Calculate average LTV from last 15 days WITH ltv_summary AS ( SELECT SUM (gm…"
click at [976, 400] on div "UNION ALL SELECT 1.4" at bounding box center [1028, 391] width 611 height 18
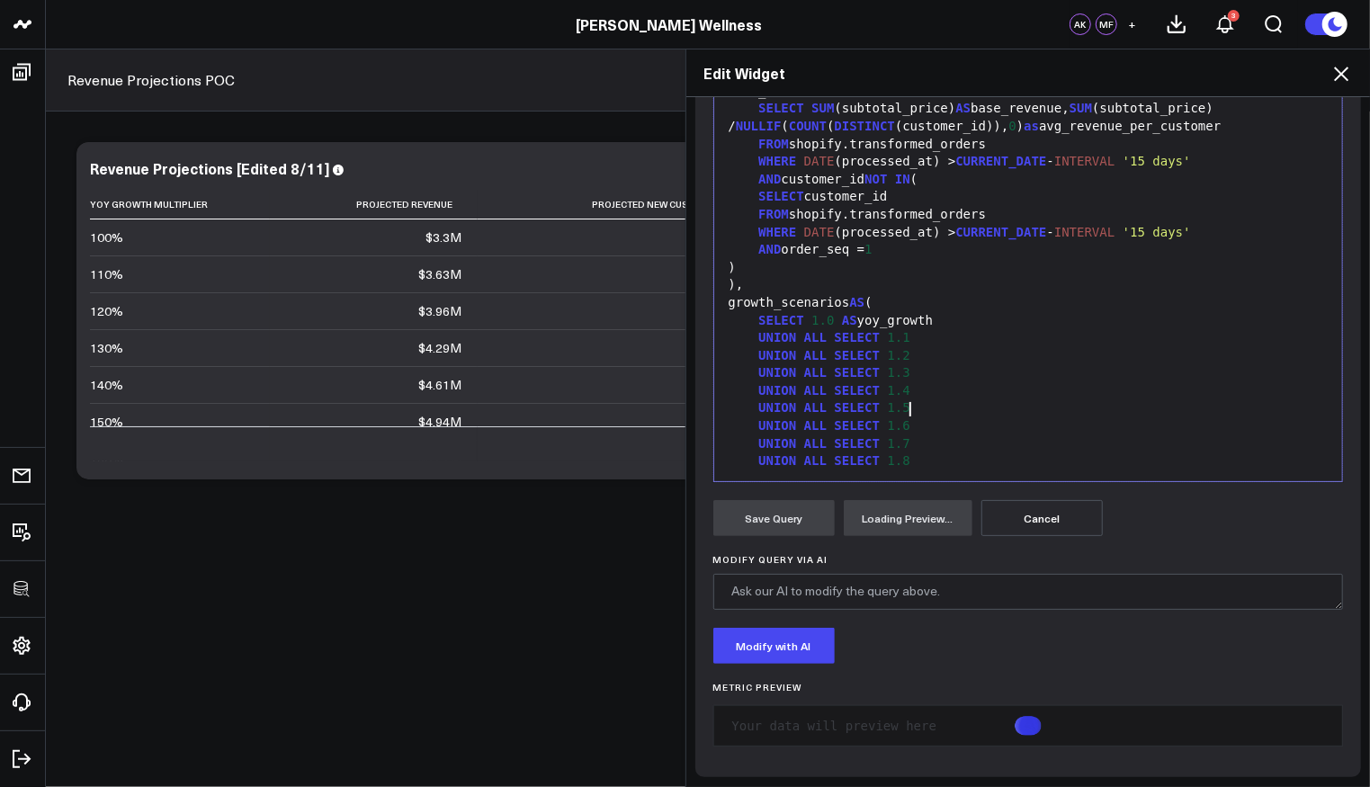
click at [937, 416] on div "UNION ALL SELECT 1.5" at bounding box center [1028, 409] width 611 height 18
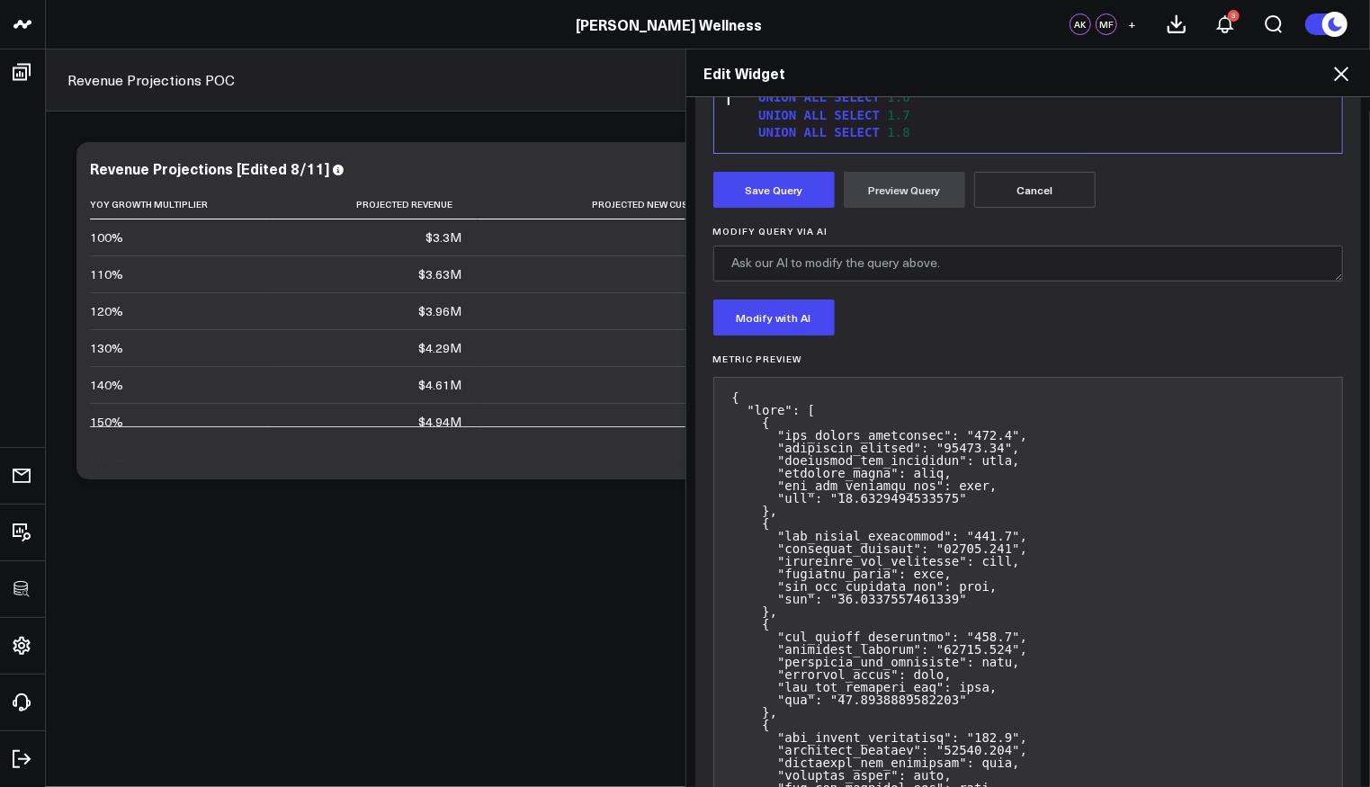
scroll to position [634, 0]
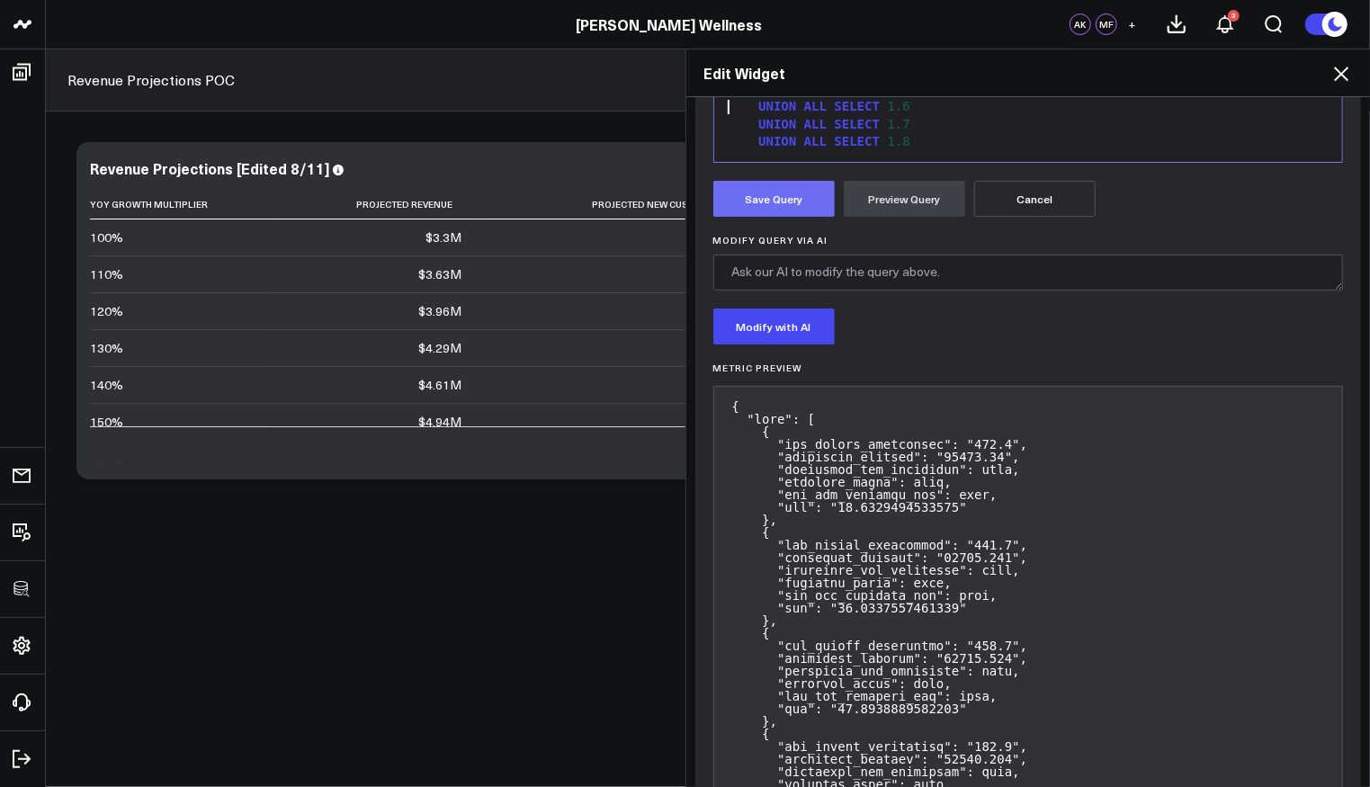
click at [777, 201] on button "Save Query" at bounding box center [774, 199] width 121 height 36
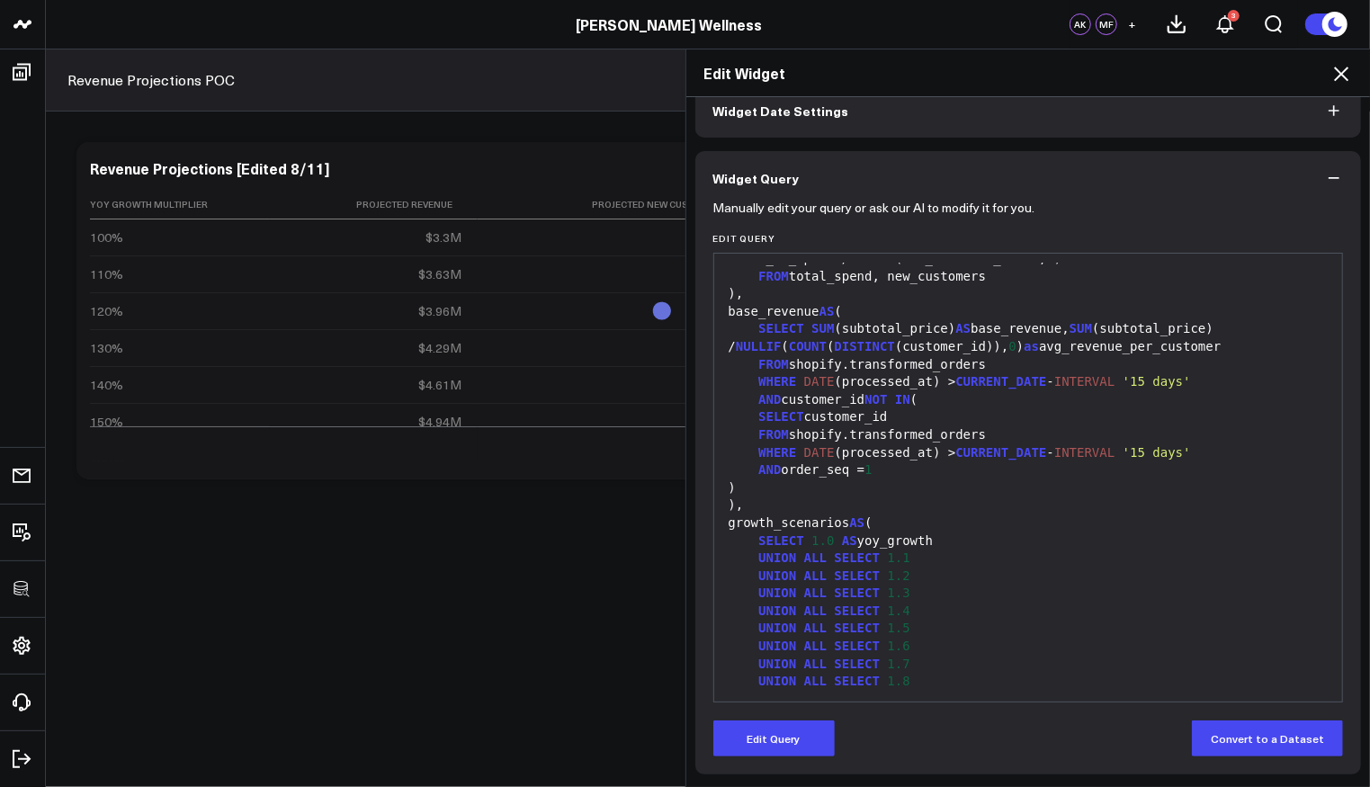
scroll to position [93, 0]
click at [1339, 70] on icon at bounding box center [1341, 74] width 14 height 14
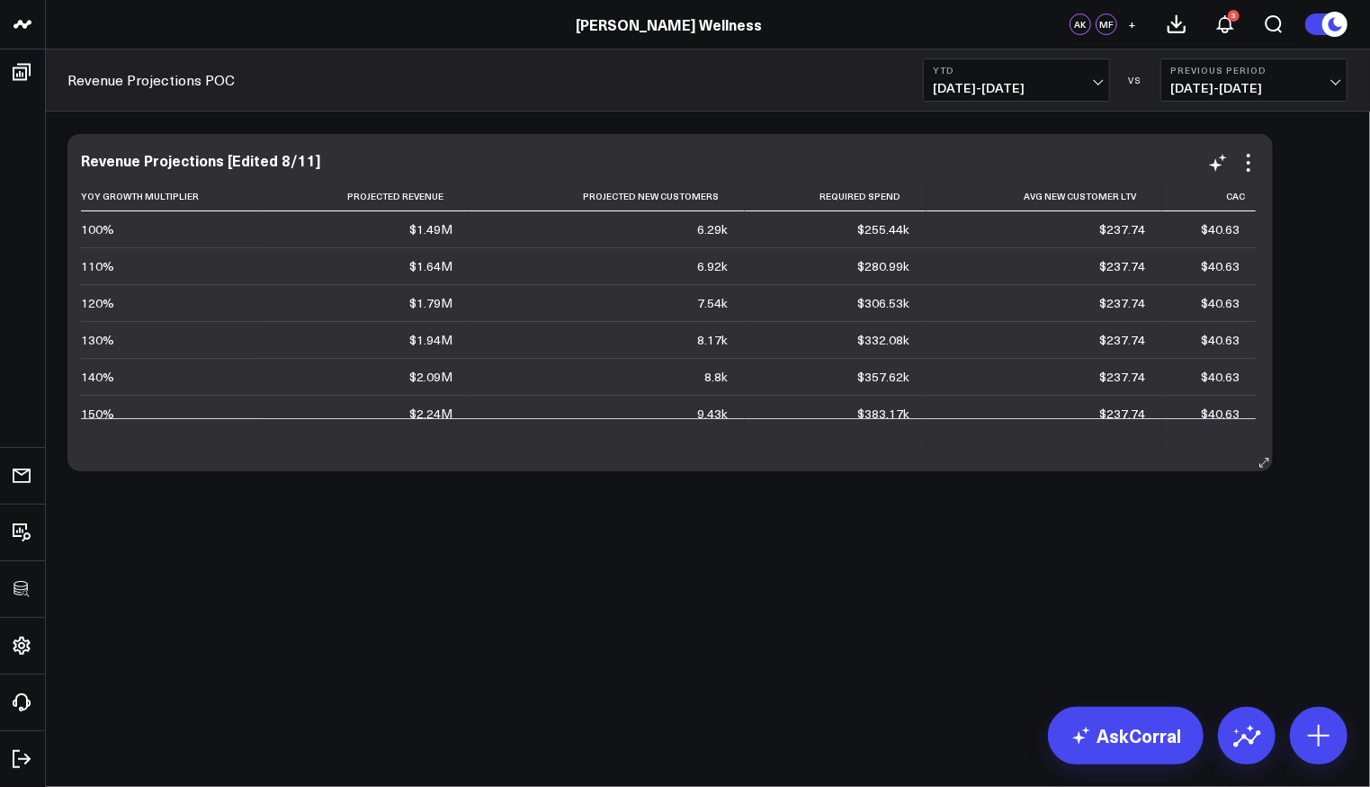
click at [1260, 162] on div "Revenue Projections [Edited 8/11] Yoy Growth Multiplier Projected Revenue Proje…" at bounding box center [670, 302] width 1206 height 337
click at [1253, 162] on icon at bounding box center [1249, 163] width 22 height 22
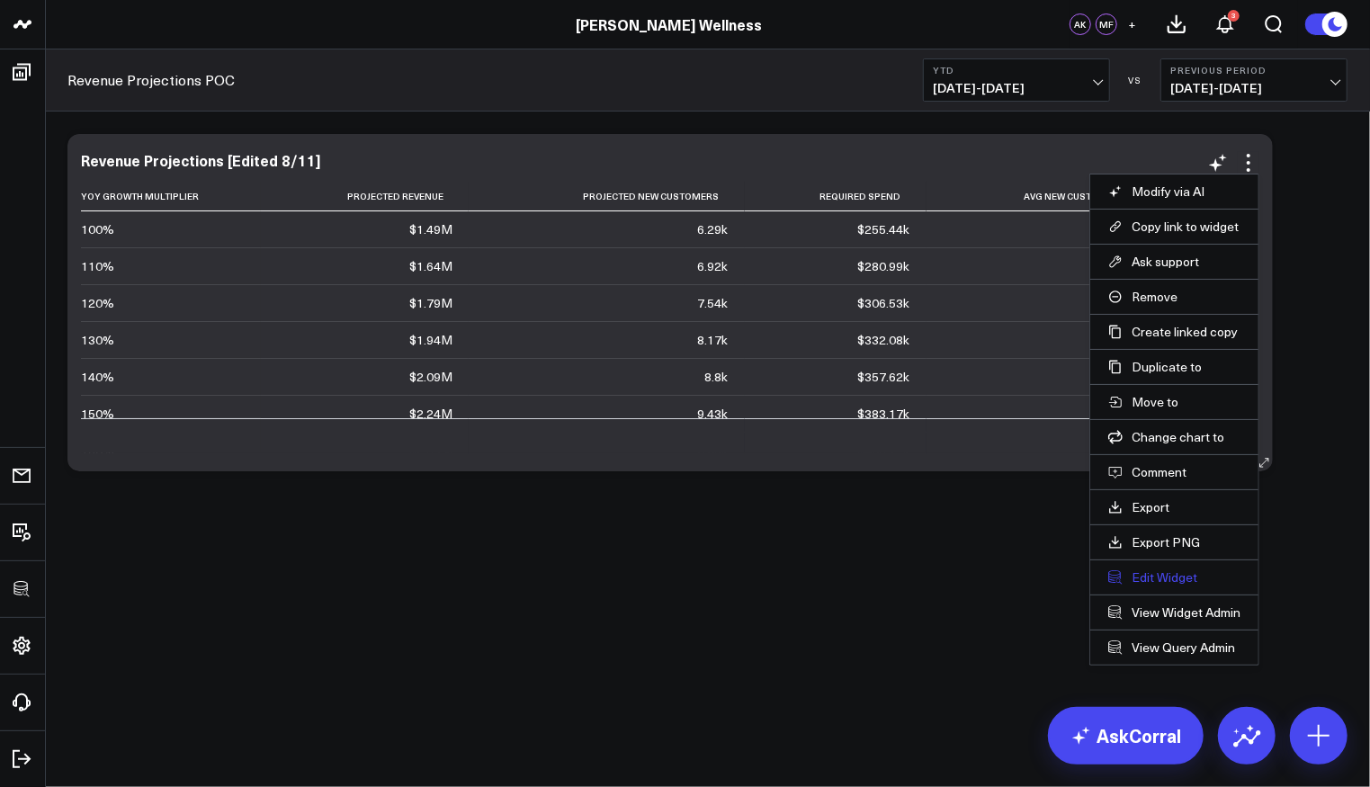
click at [1142, 570] on button "Edit Widget" at bounding box center [1175, 578] width 132 height 16
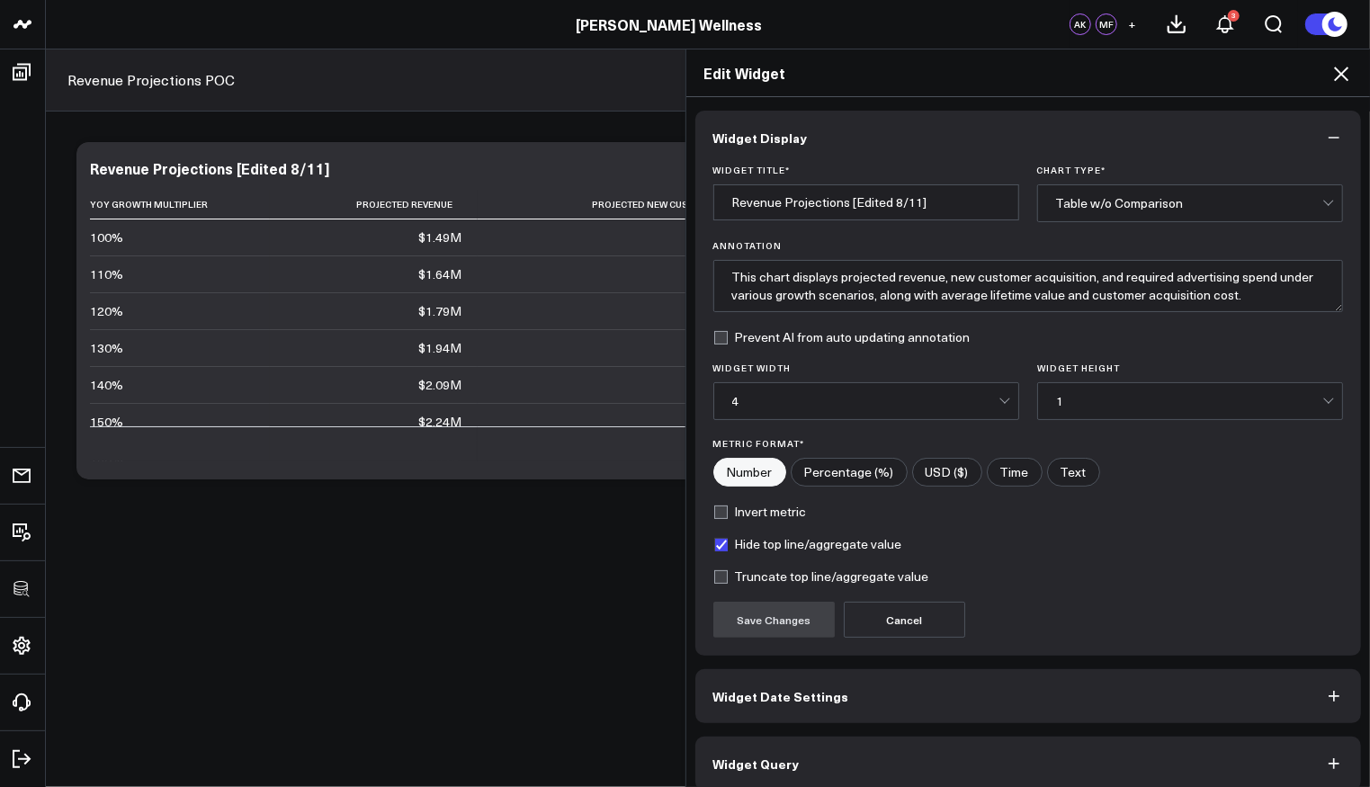
click at [859, 760] on button "Widget Query" at bounding box center [1029, 764] width 667 height 54
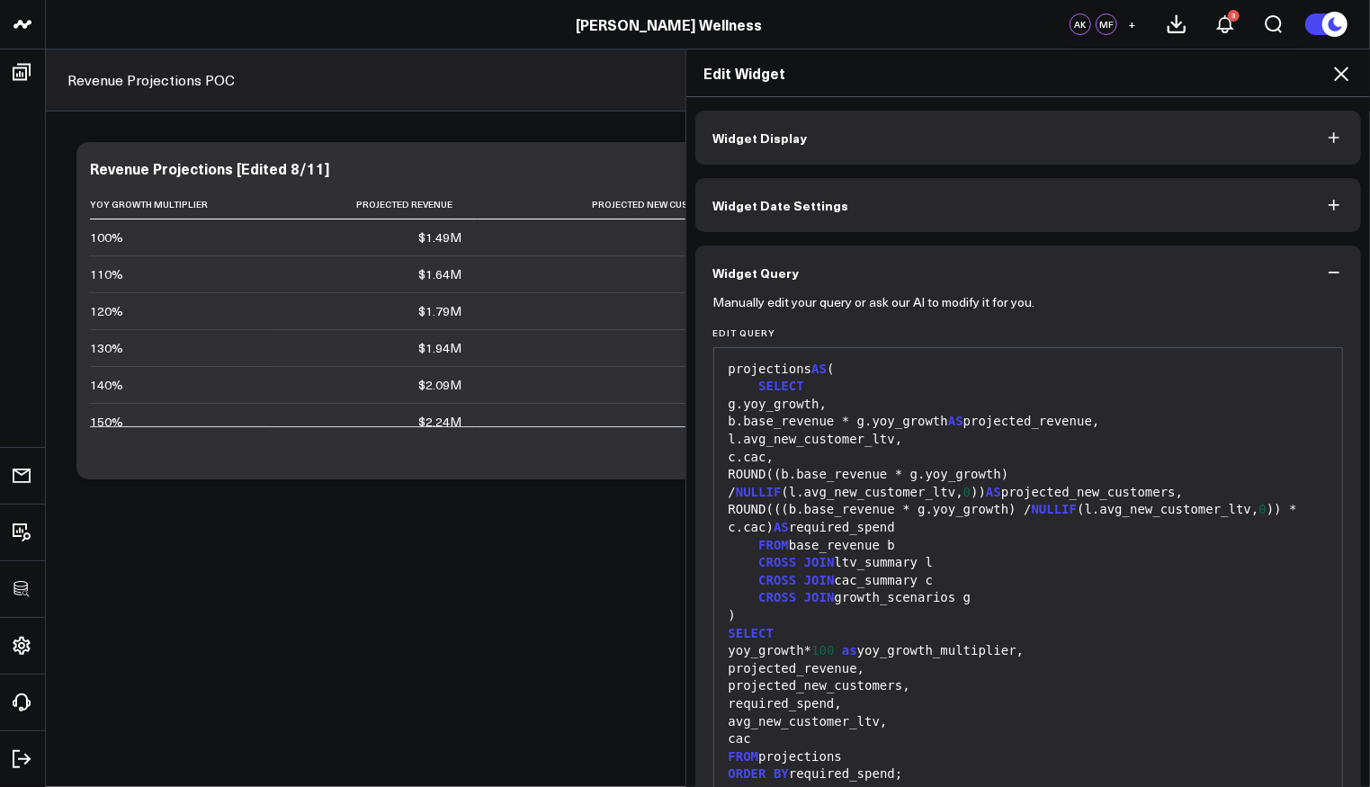
scroll to position [93, 0]
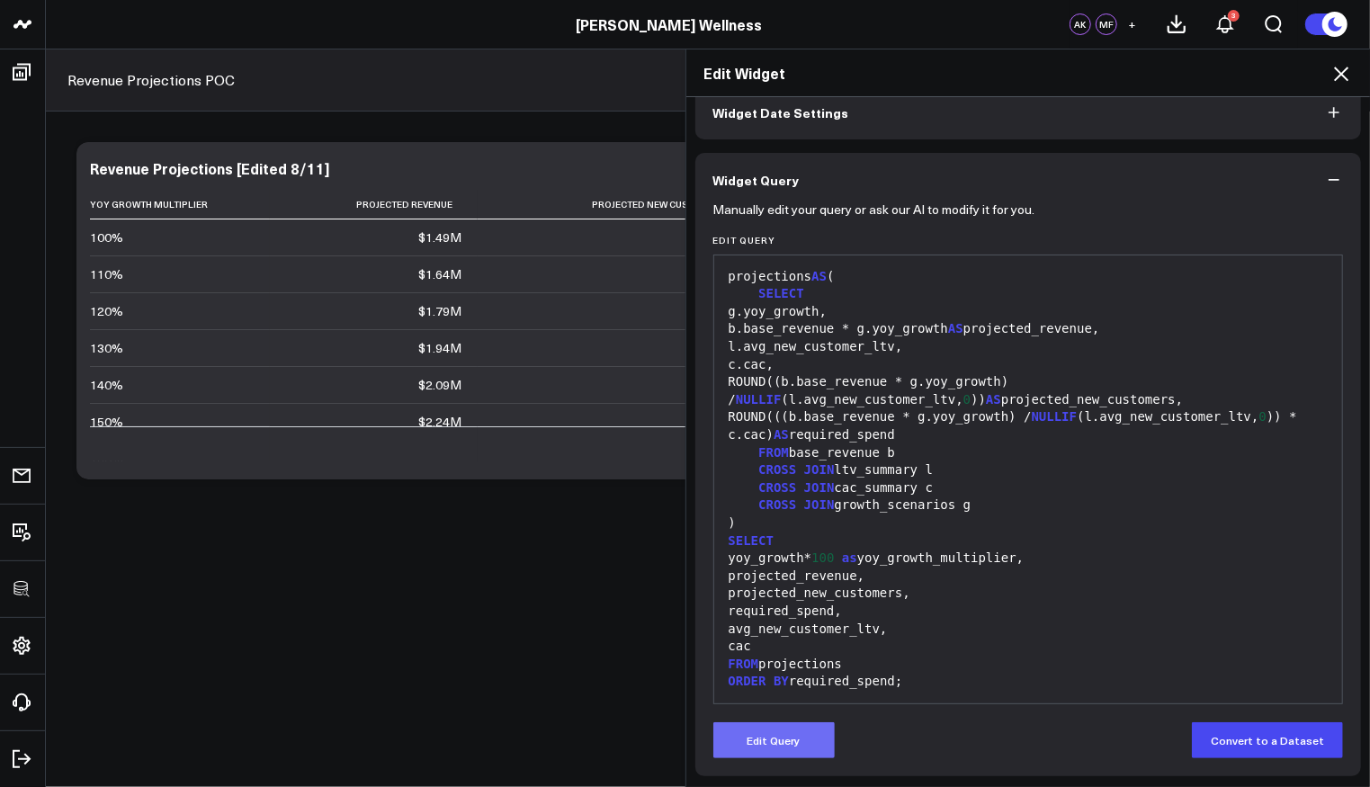
click at [772, 732] on button "Edit Query" at bounding box center [774, 741] width 121 height 36
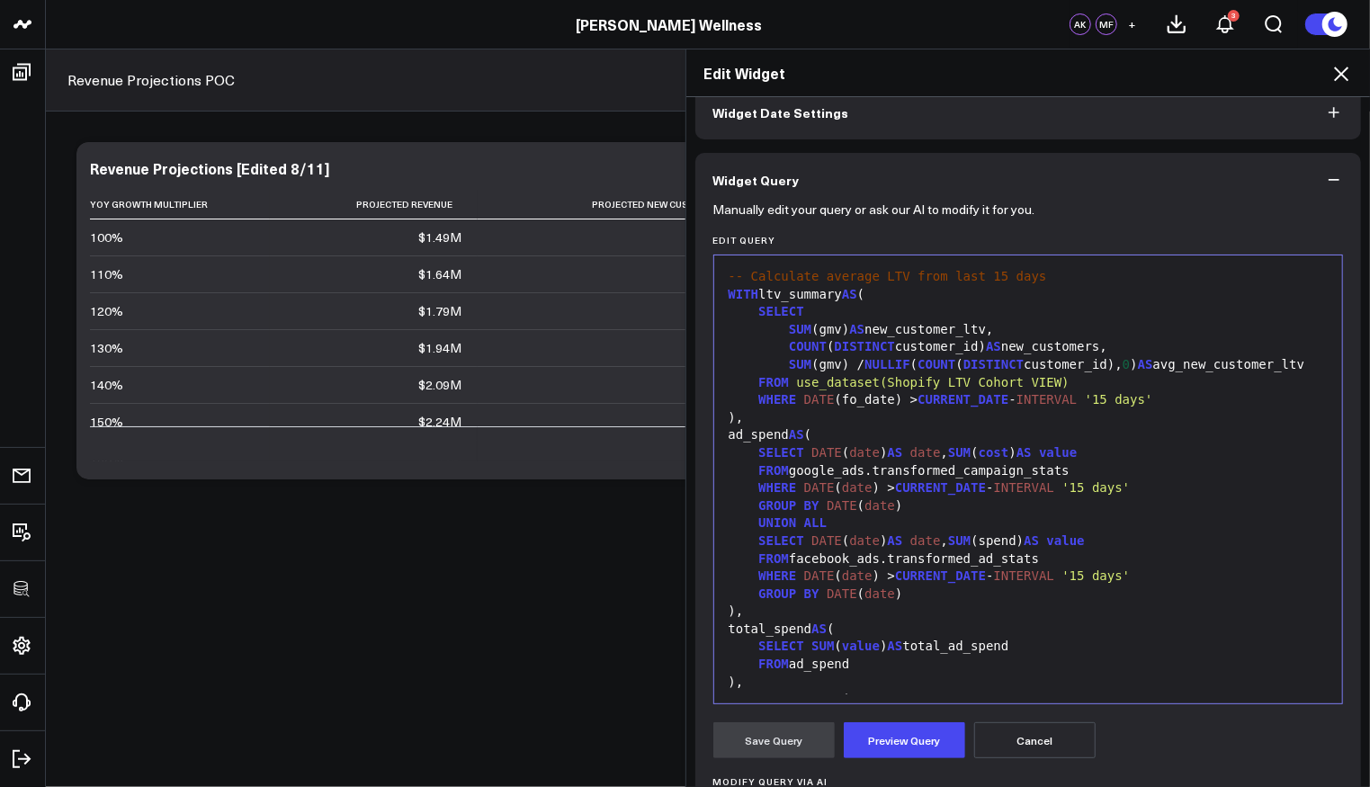
scroll to position [0, 0]
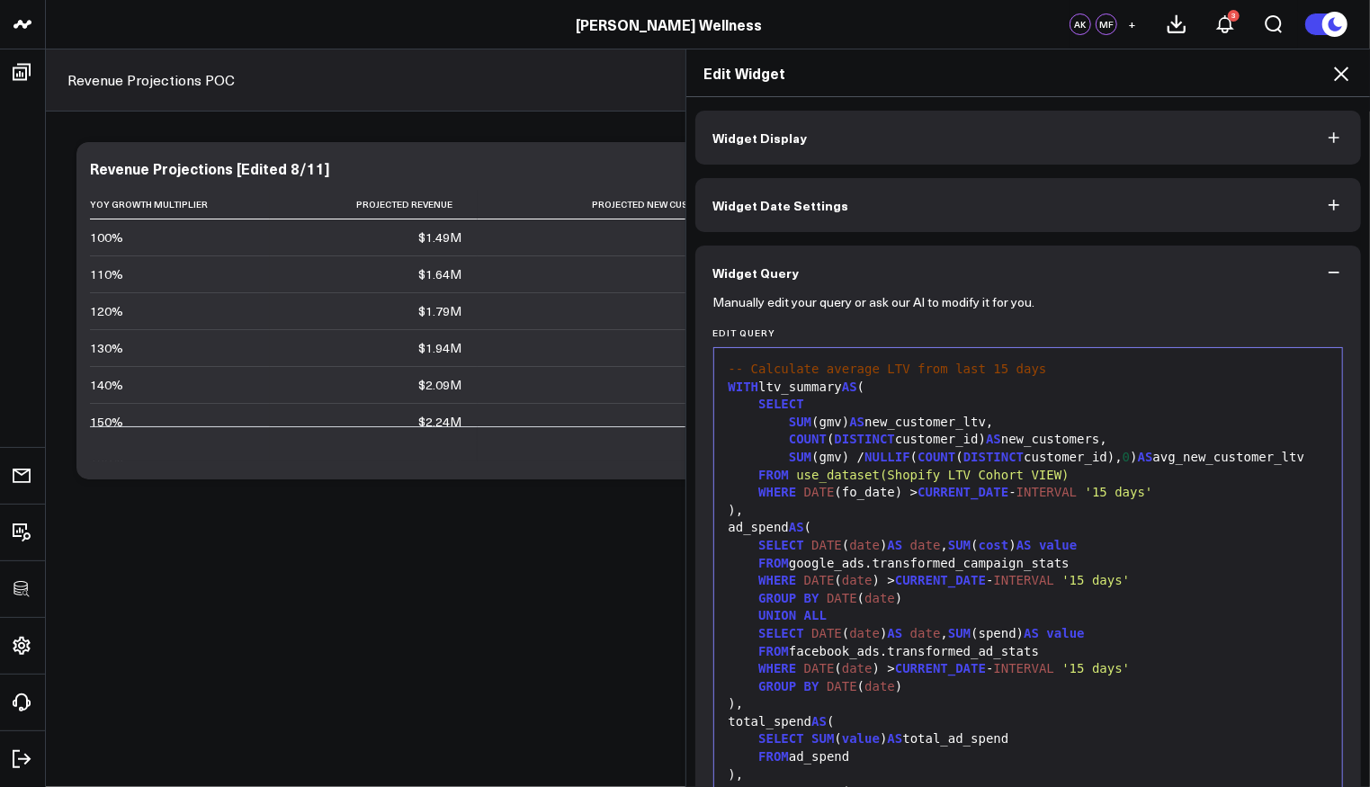
click at [830, 342] on div "Edit Query 99 1 2 3 4 5 6 7 8 9 10 11 12 13 14 15 16 17 18 19 20 21 22 23 24 25…" at bounding box center [1029, 563] width 631 height 470
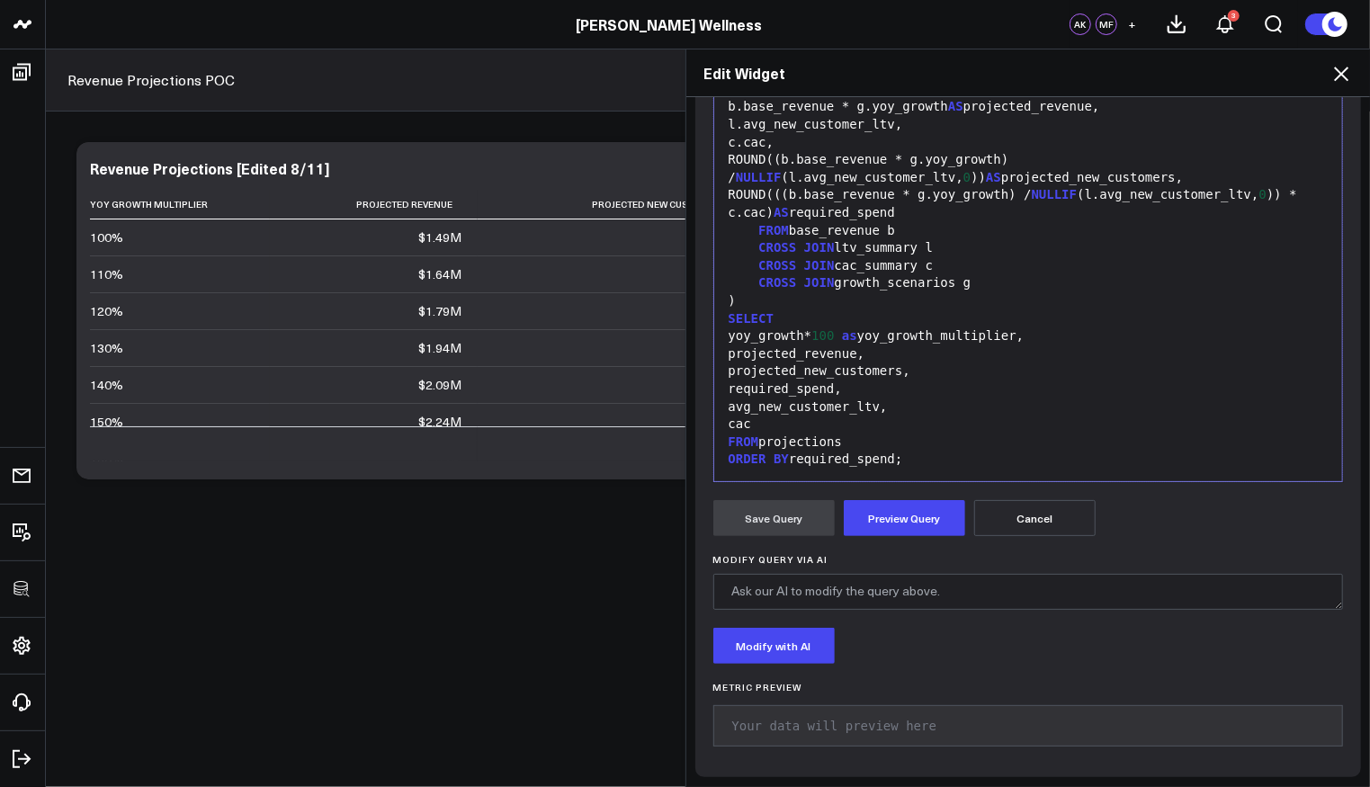
scroll to position [1050, 0]
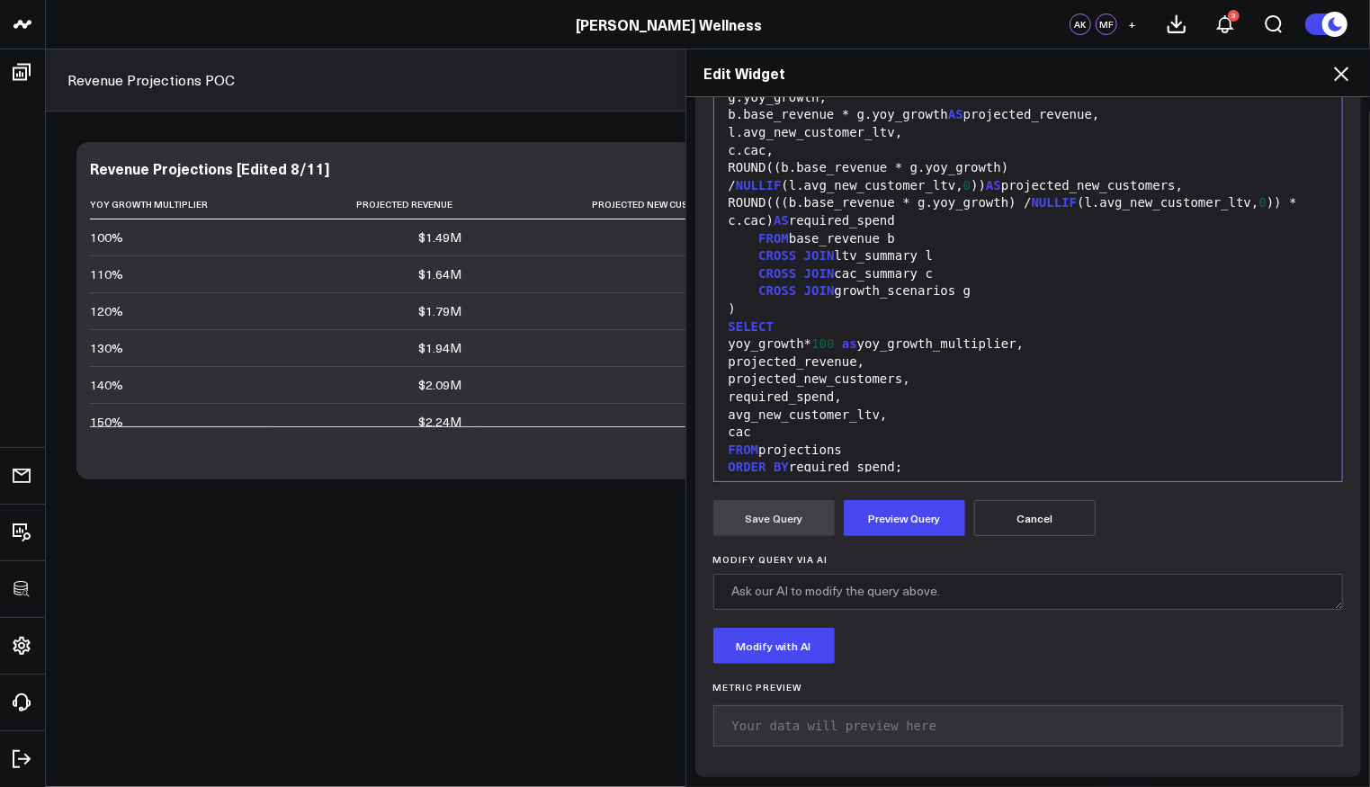
click at [881, 372] on div "projected_revenue," at bounding box center [1028, 363] width 611 height 18
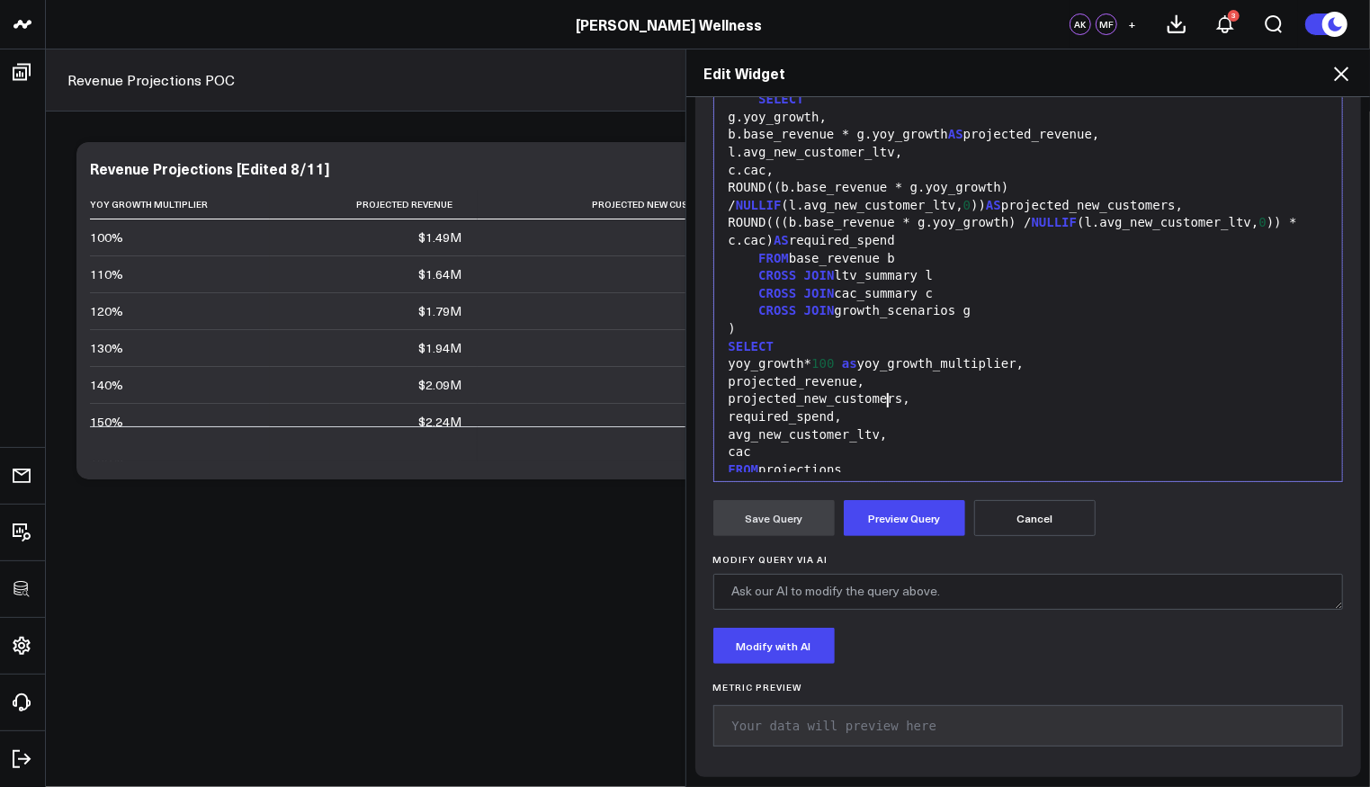
scroll to position [1024, 0]
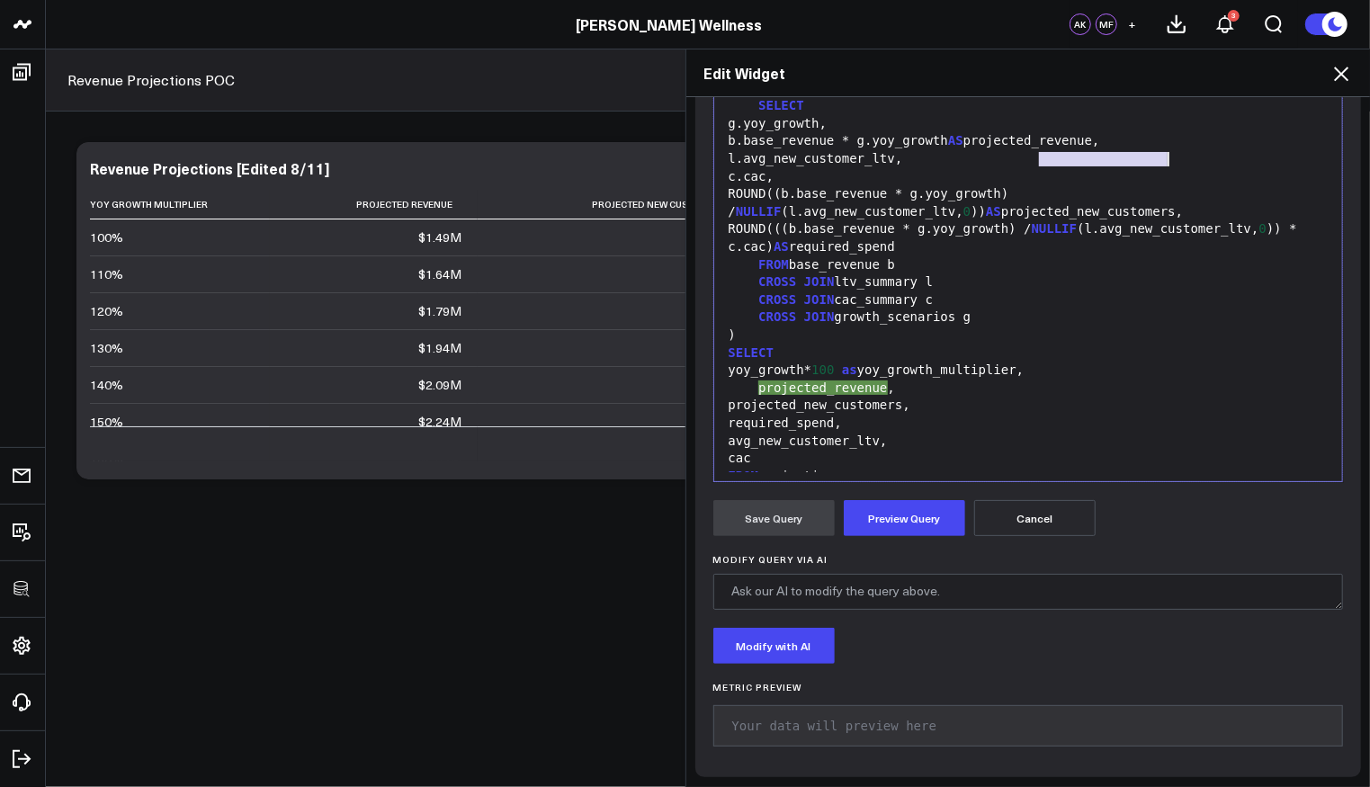
drag, startPoint x: 1033, startPoint y: 158, endPoint x: 1163, endPoint y: 161, distance: 129.6
click at [1163, 150] on div "b.base_revenue * g.yoy_growth AS projected_revenue," at bounding box center [1028, 141] width 611 height 18
drag, startPoint x: 881, startPoint y: 404, endPoint x: 751, endPoint y: 409, distance: 129.7
click at [751, 398] on div "projected_revenue," at bounding box center [1028, 389] width 611 height 18
click at [966, 398] on div "projected_revenue ," at bounding box center [1028, 389] width 611 height 18
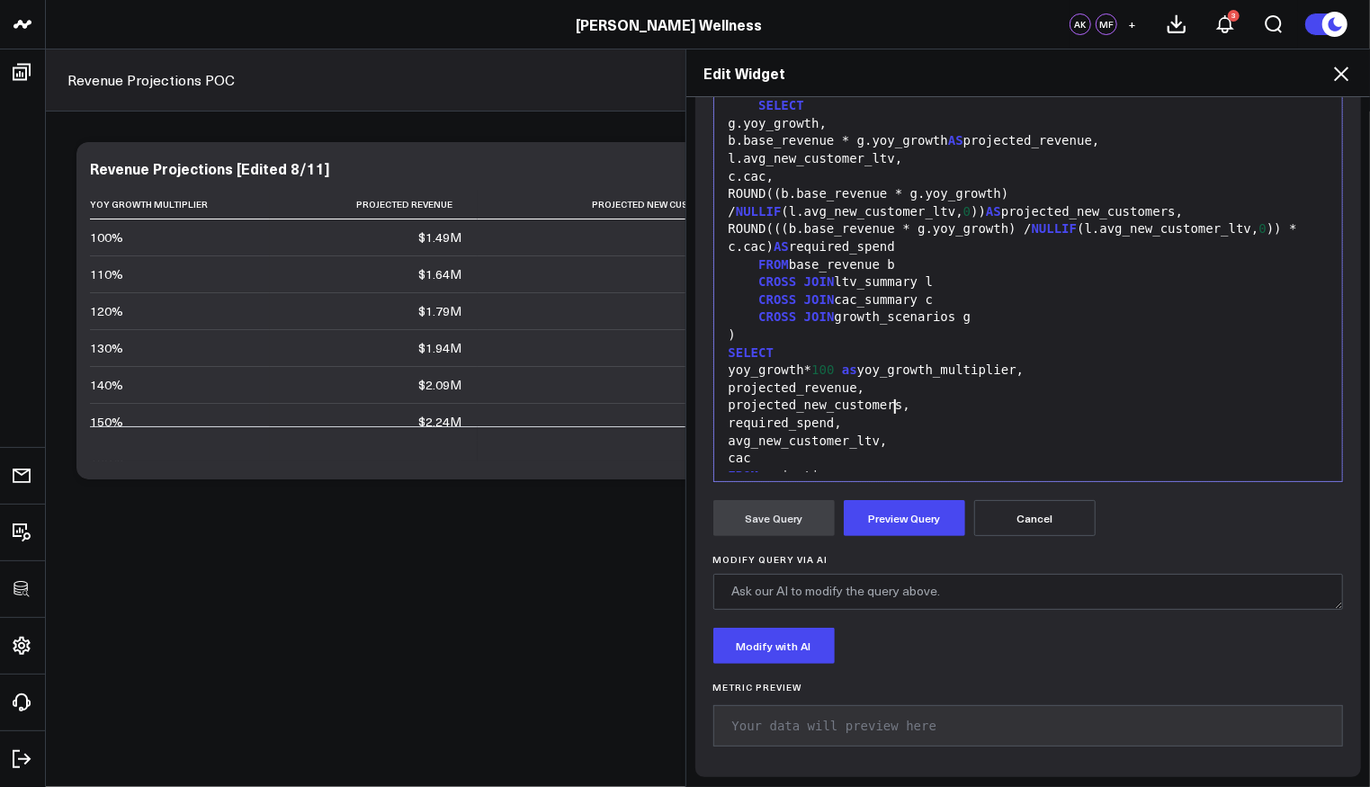
click at [1072, 380] on div "yoy_growth* 100 as yoy_growth_multiplier," at bounding box center [1028, 371] width 611 height 18
click at [1033, 168] on div "l.avg_new_customer_ltv," at bounding box center [1028, 159] width 611 height 18
click at [985, 148] on div "b.base_revenue * g.yoy_growth AS projected_revenue," at bounding box center [1028, 141] width 611 height 18
click at [979, 133] on div "g.yoy_growth," at bounding box center [1028, 124] width 611 height 18
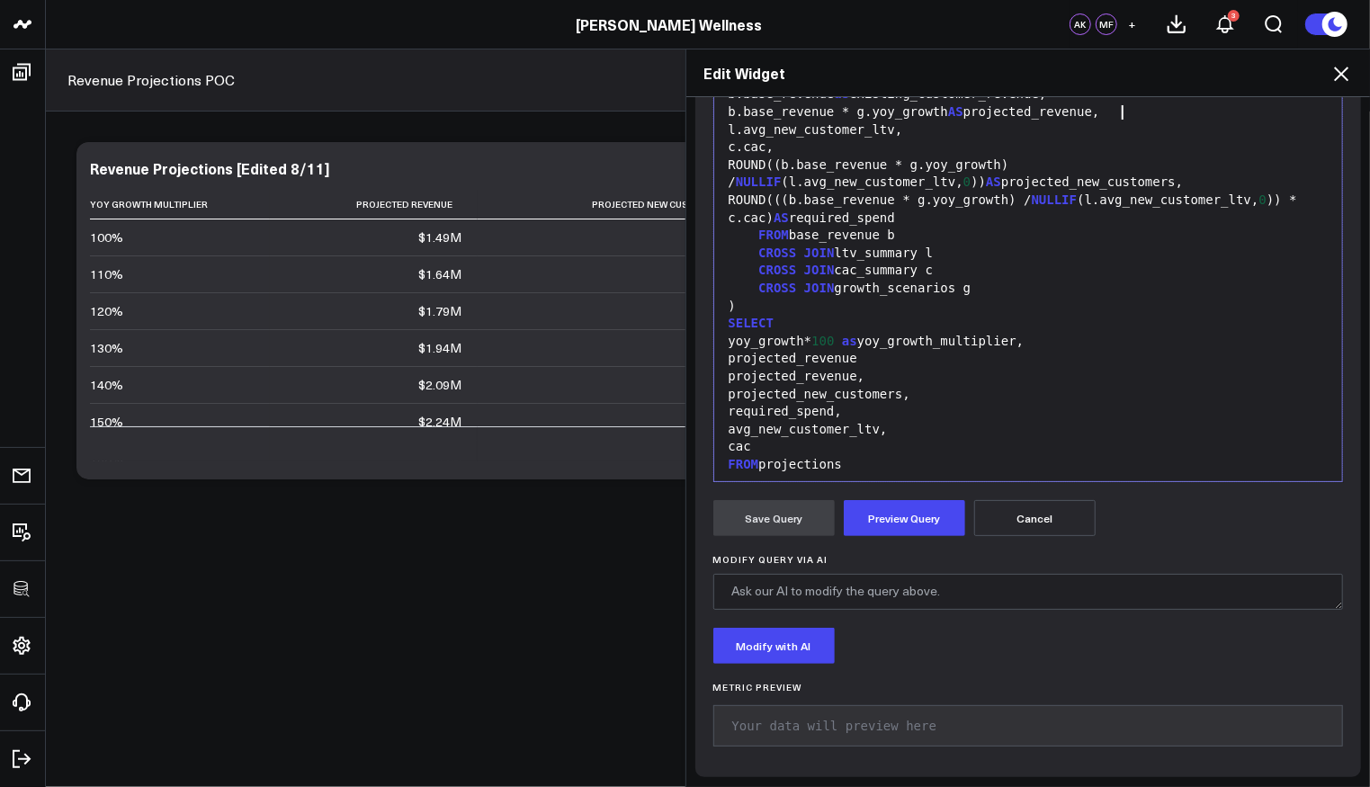
scroll to position [1096, 0]
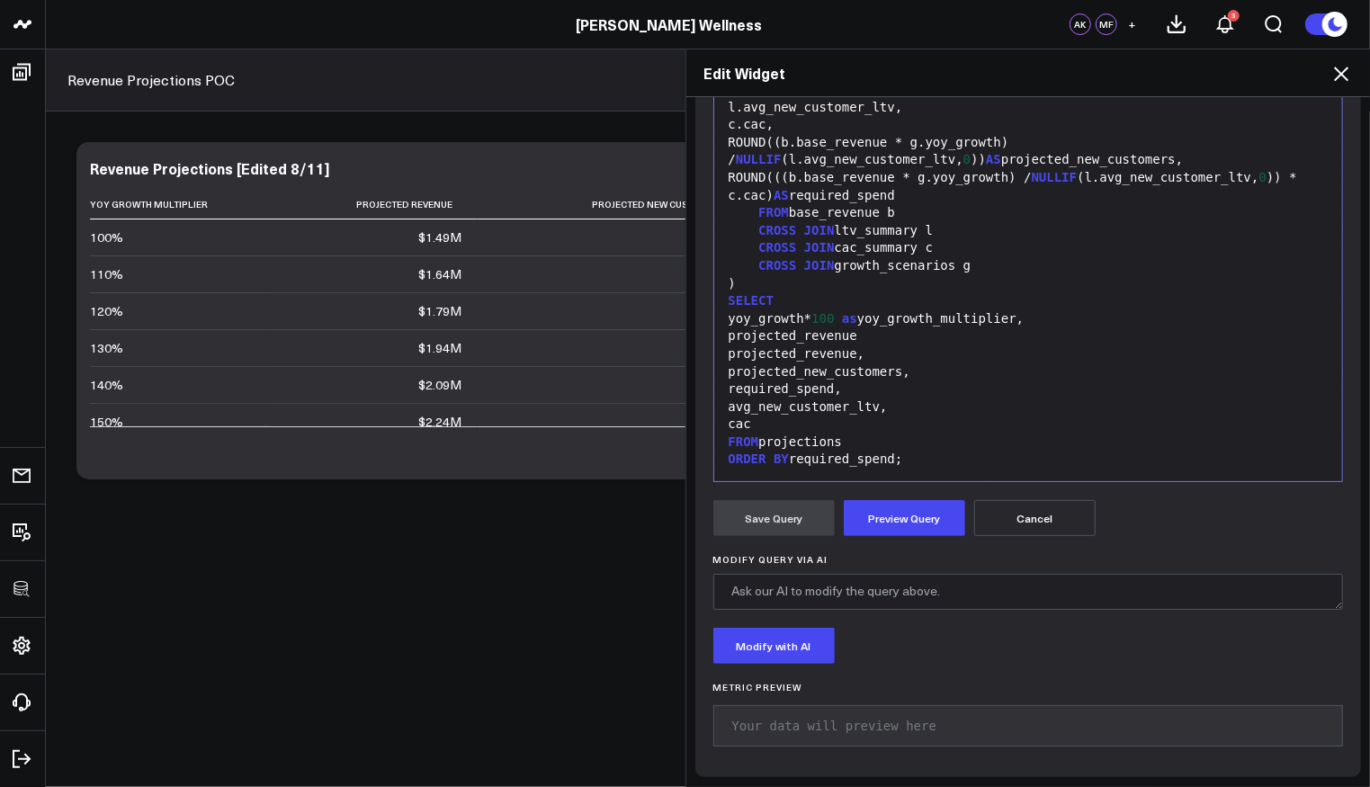
click at [915, 346] on div "projected_revenue" at bounding box center [1028, 337] width 611 height 18
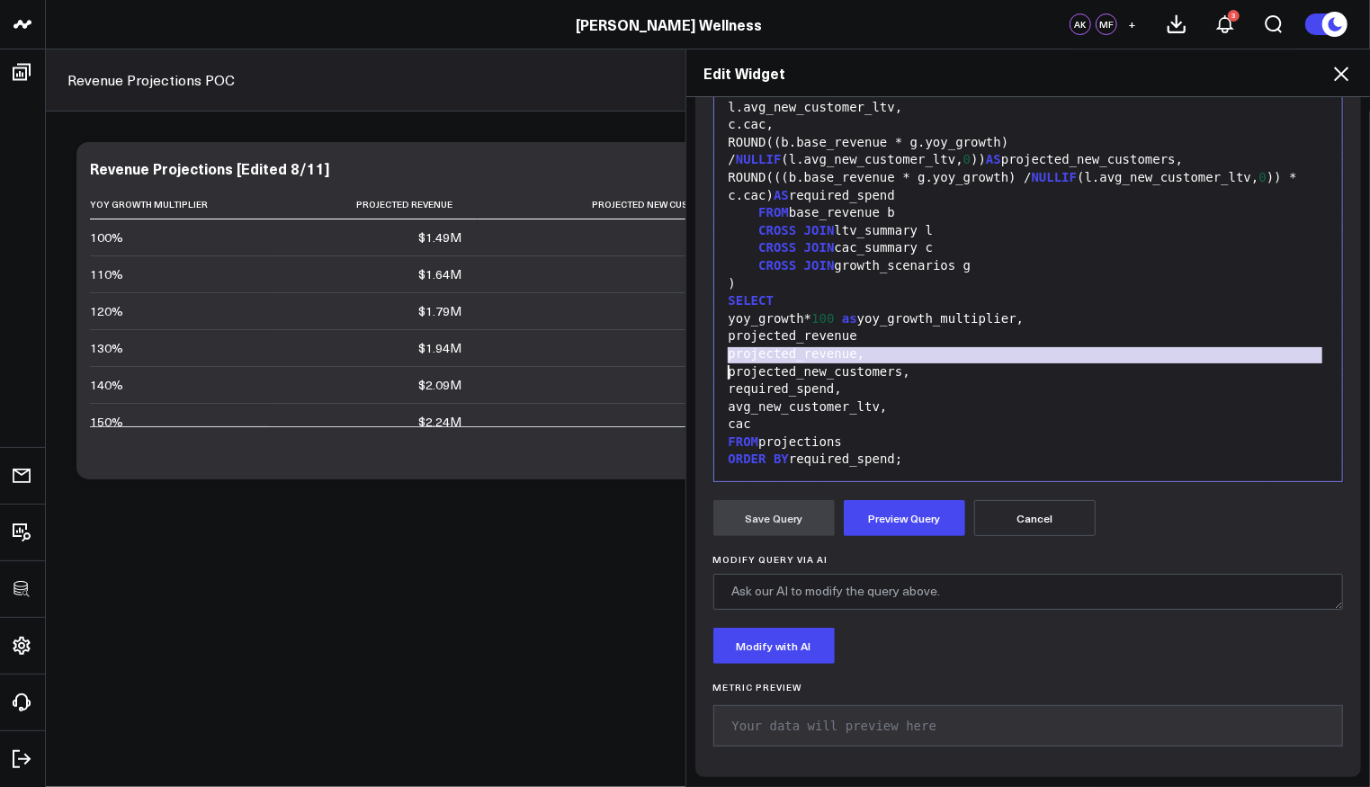
click at [915, 346] on div "projected_revenue" at bounding box center [1028, 337] width 611 height 18
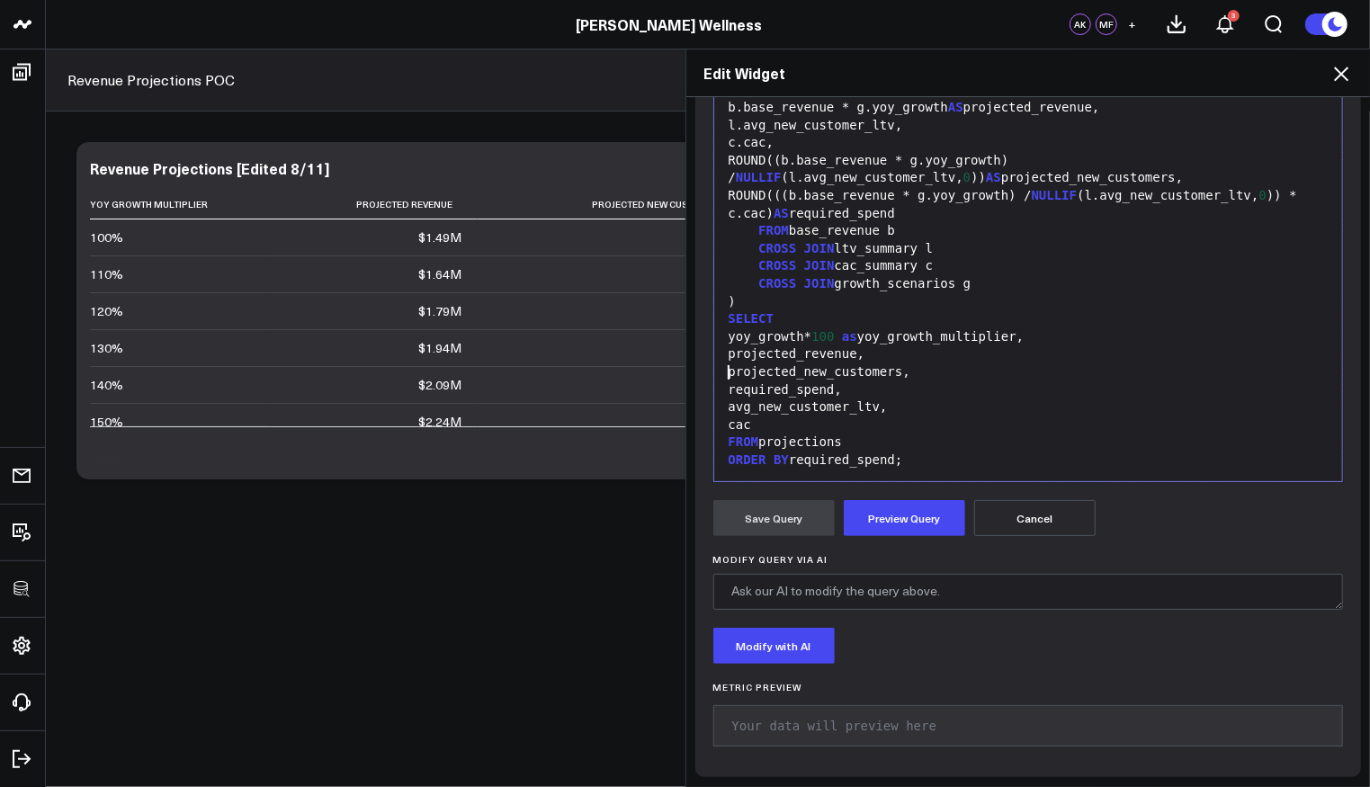
click at [1136, 334] on div "yoy_growth* 100 as yoy_growth_multiplier," at bounding box center [1028, 337] width 611 height 18
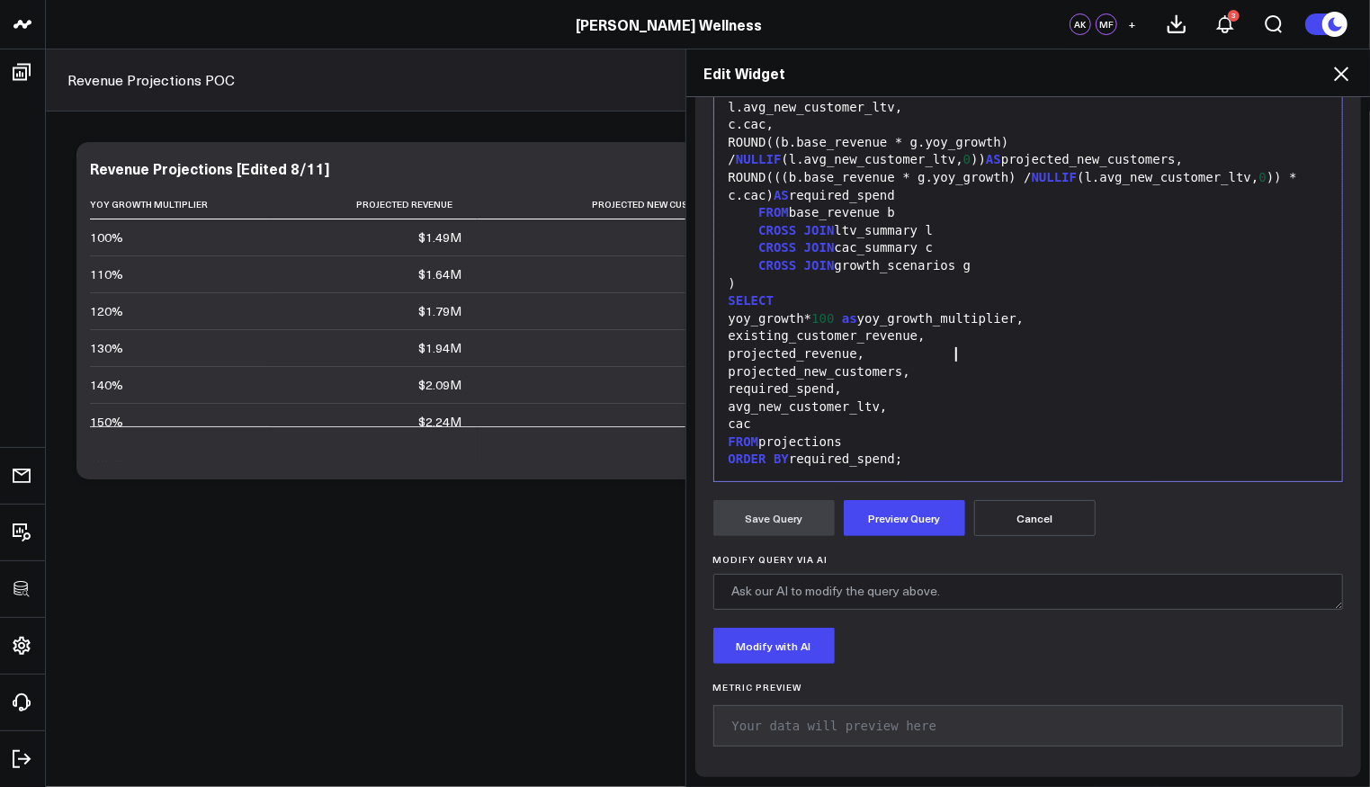
scroll to position [1110, 0]
click at [898, 490] on form "Manually edit your query or ask our AI to modify it for you. Edit Query Selecti…" at bounding box center [1029, 372] width 631 height 775
click at [899, 502] on button "Preview Query" at bounding box center [904, 518] width 121 height 36
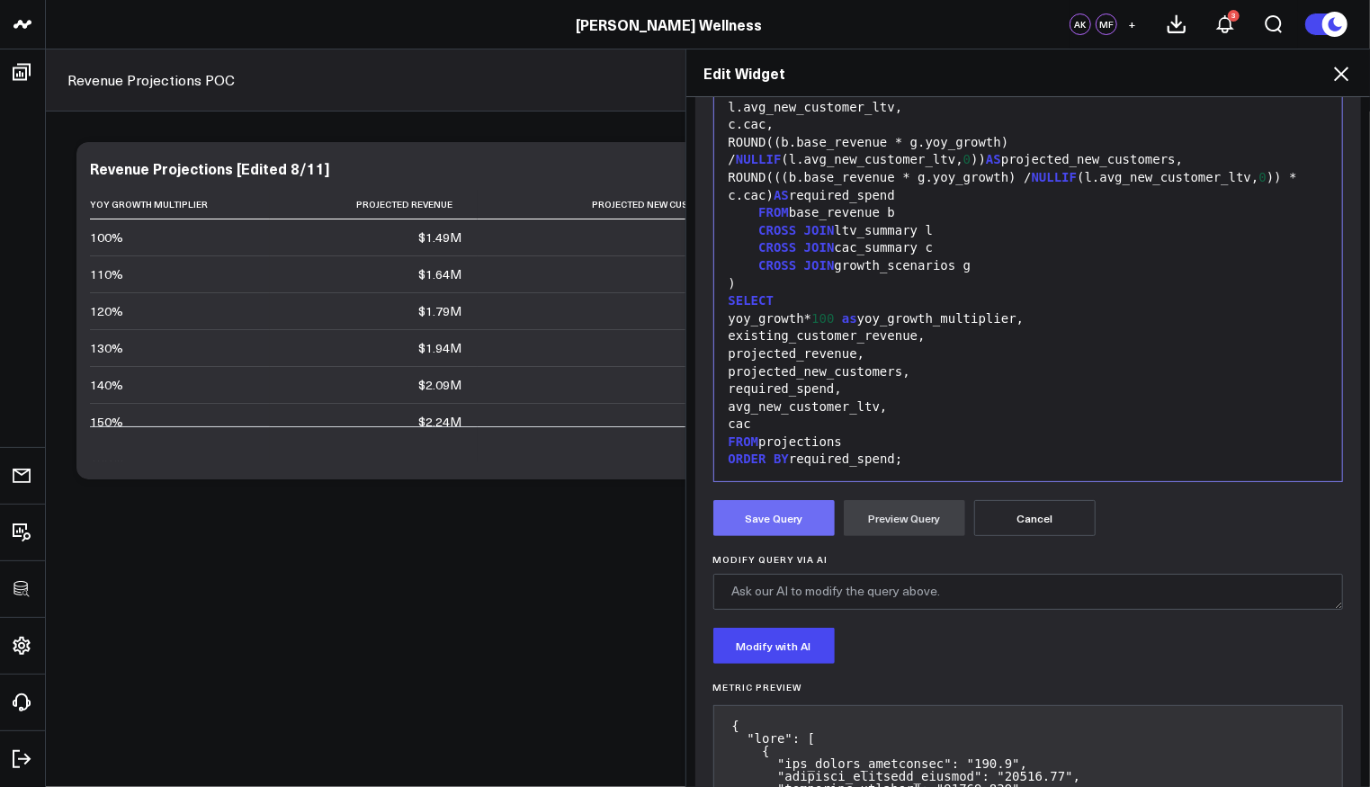
click at [784, 518] on button "Save Query" at bounding box center [774, 518] width 121 height 36
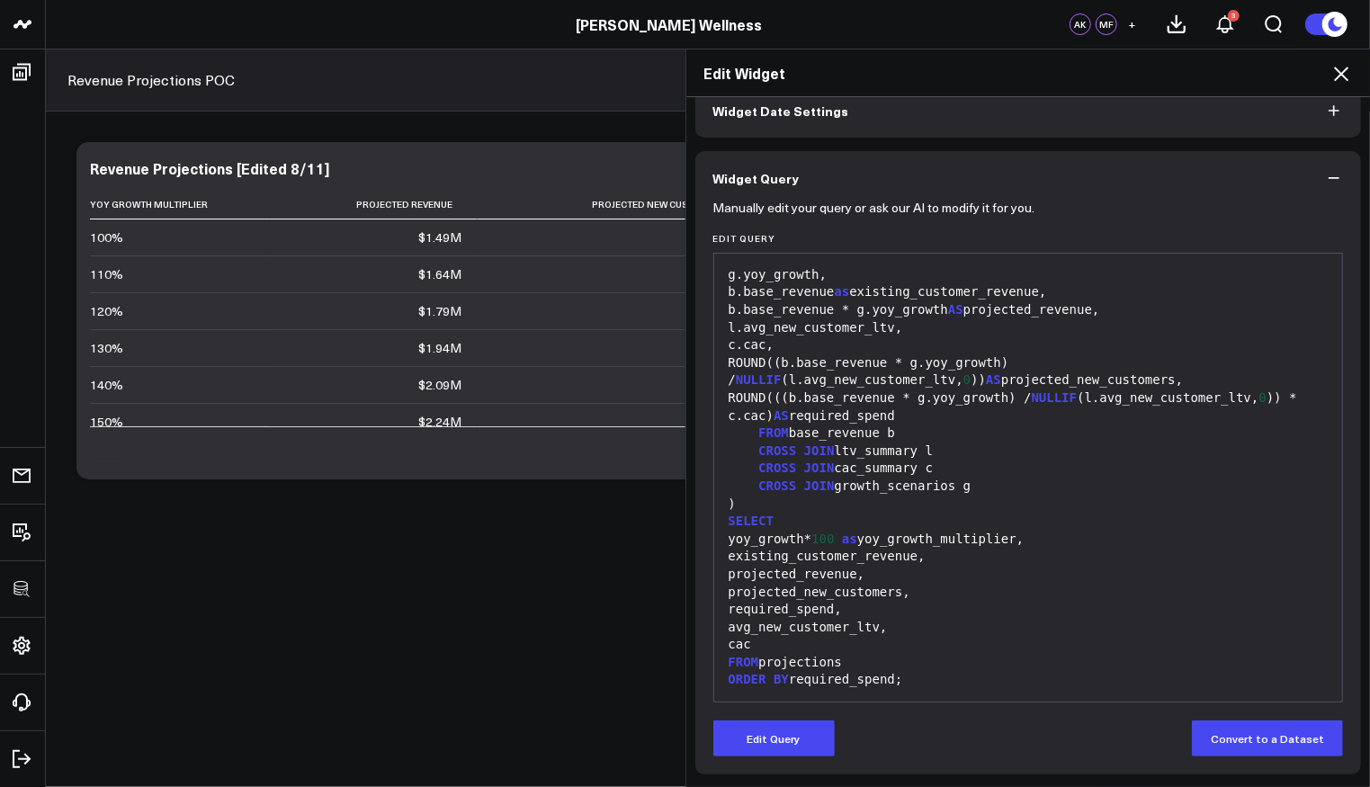
scroll to position [93, 0]
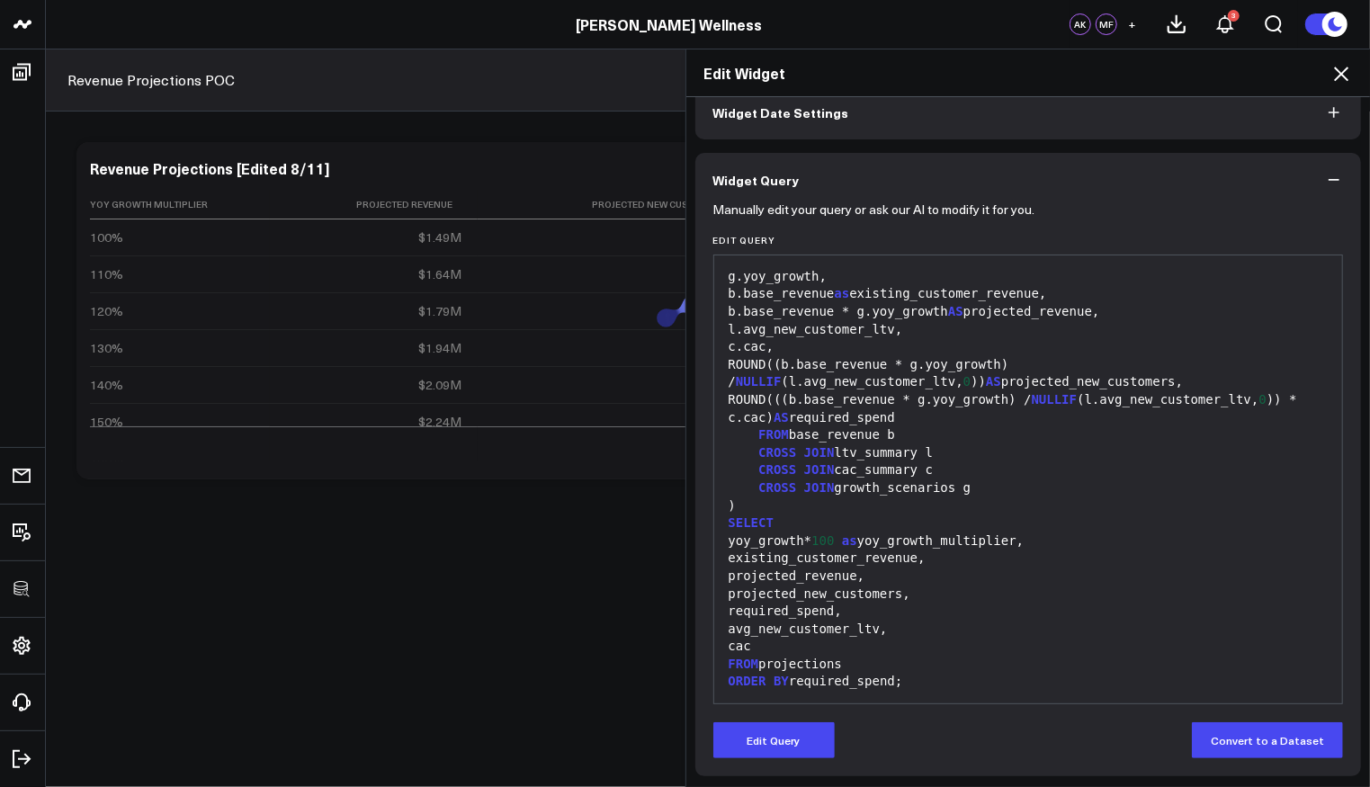
click at [1351, 76] on icon at bounding box center [1342, 74] width 22 height 22
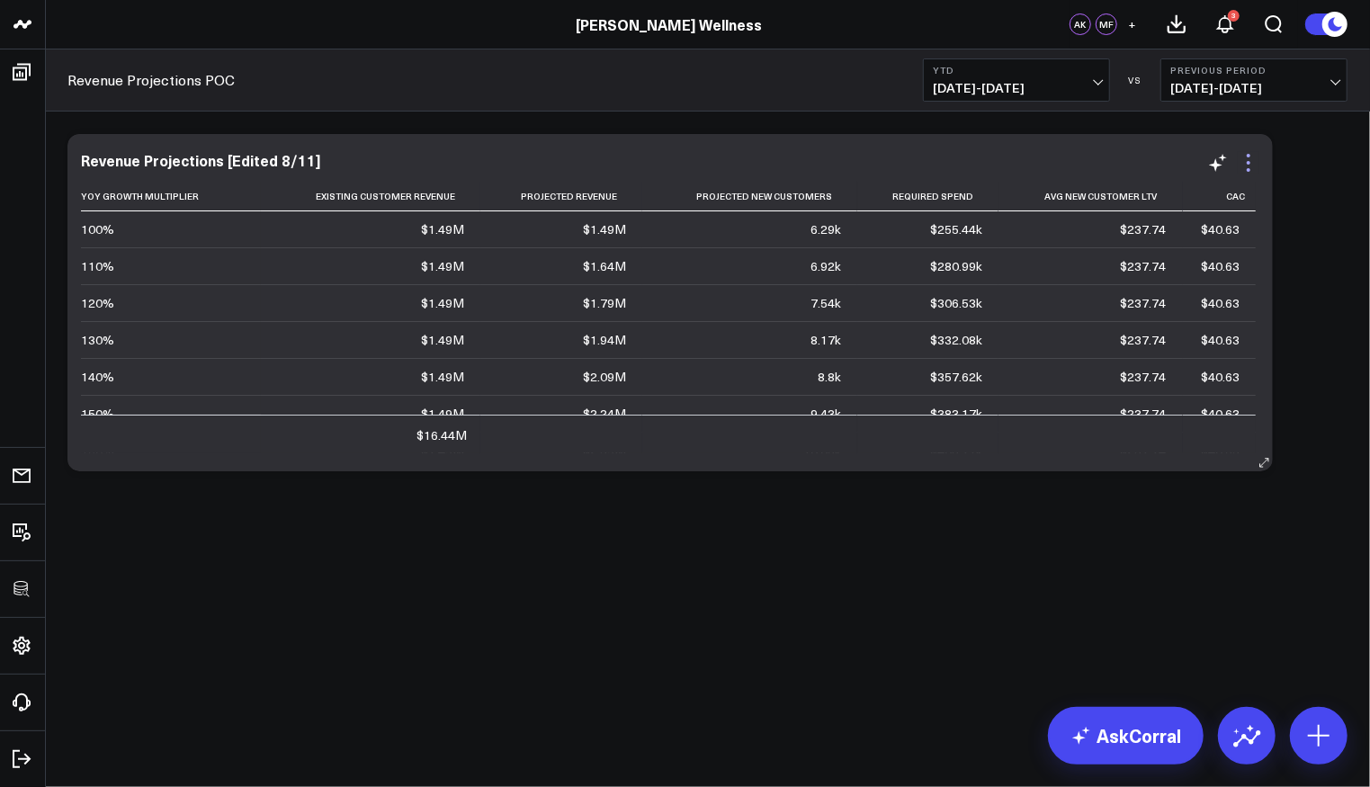
click at [1251, 163] on icon at bounding box center [1249, 163] width 22 height 22
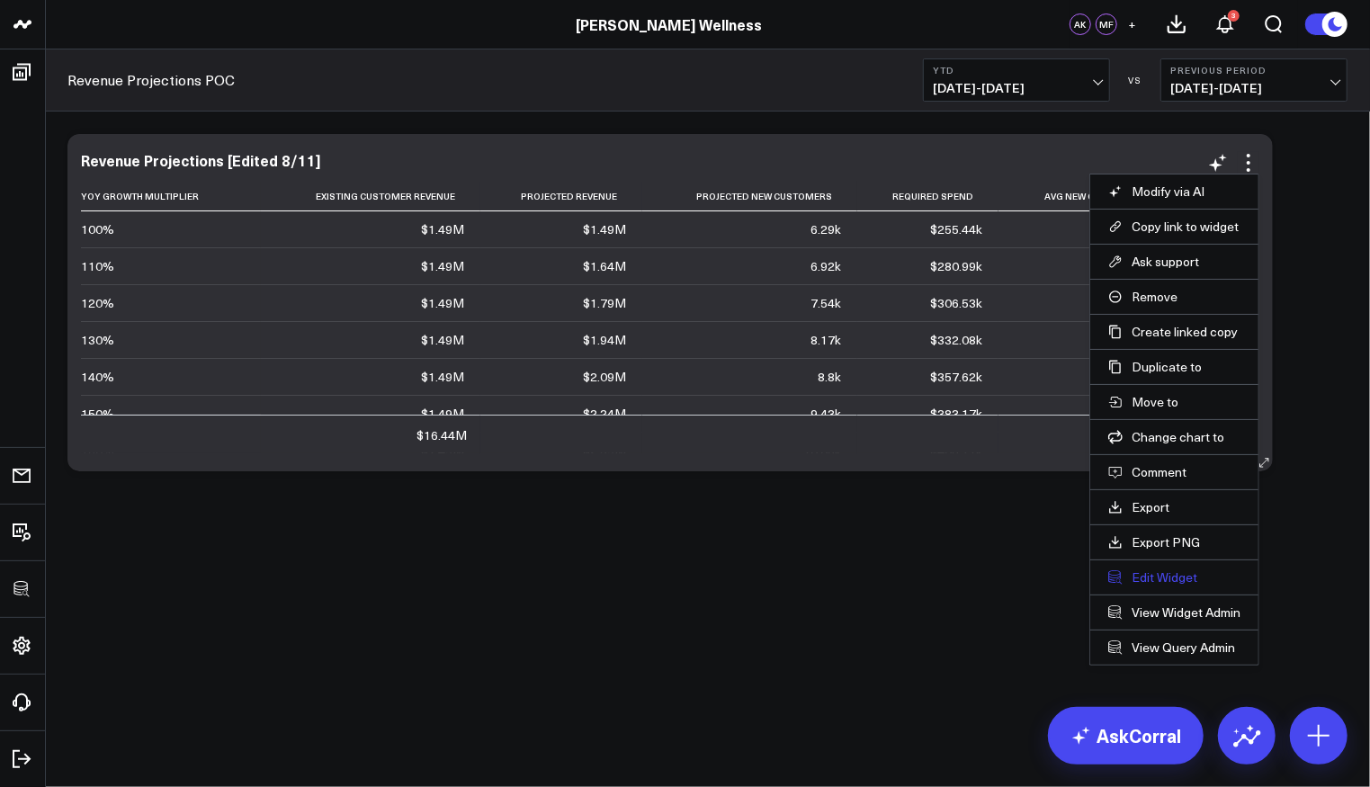
click at [1147, 576] on button "Edit Widget" at bounding box center [1175, 578] width 132 height 16
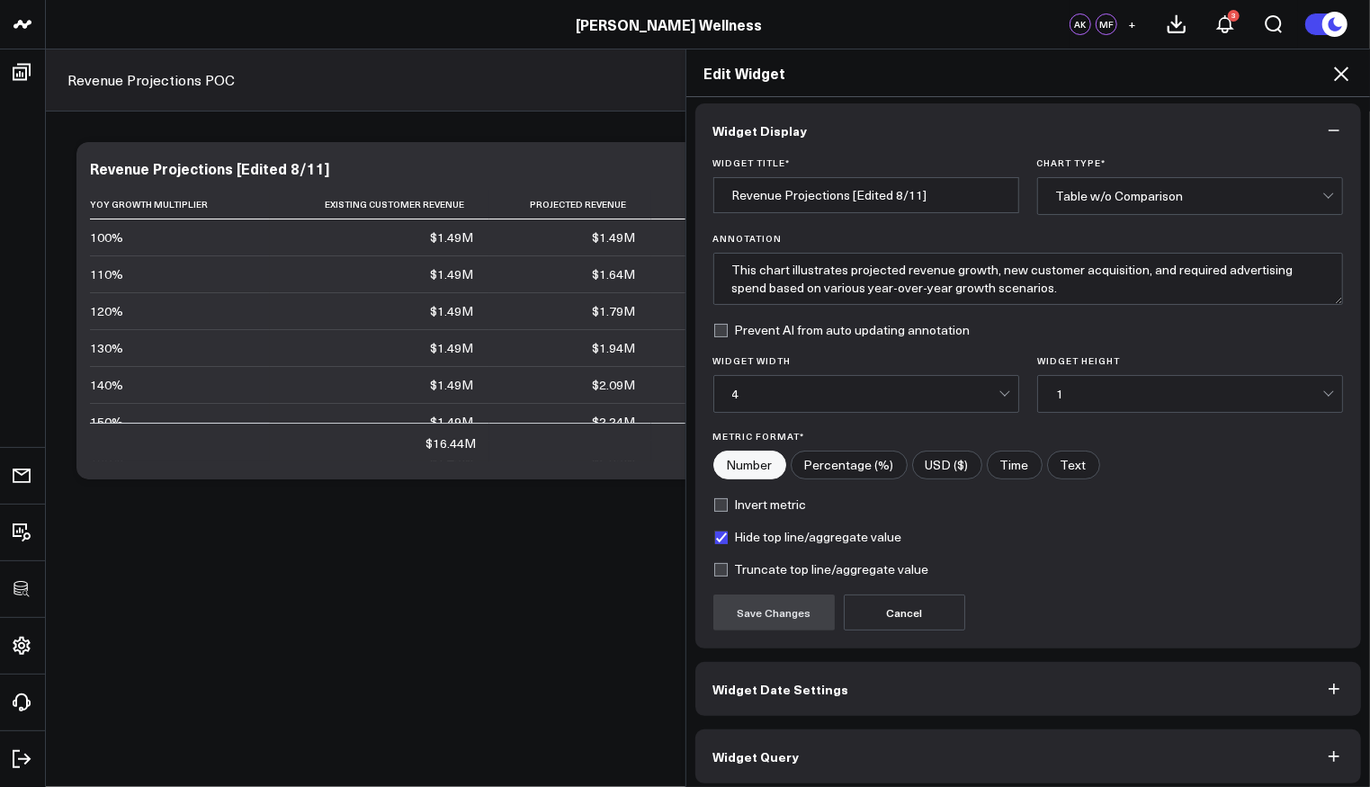
scroll to position [12, 0]
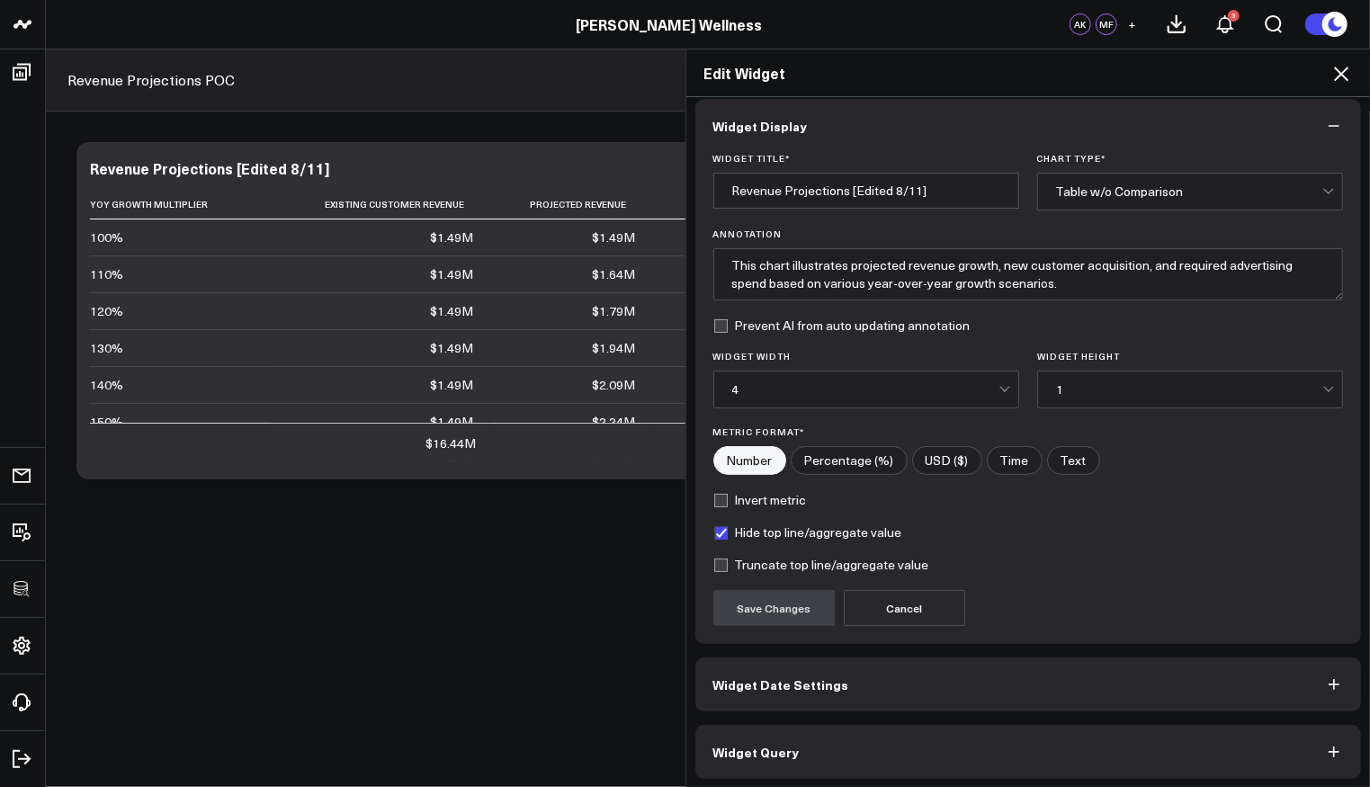
click at [880, 735] on button "Widget Query" at bounding box center [1029, 752] width 667 height 54
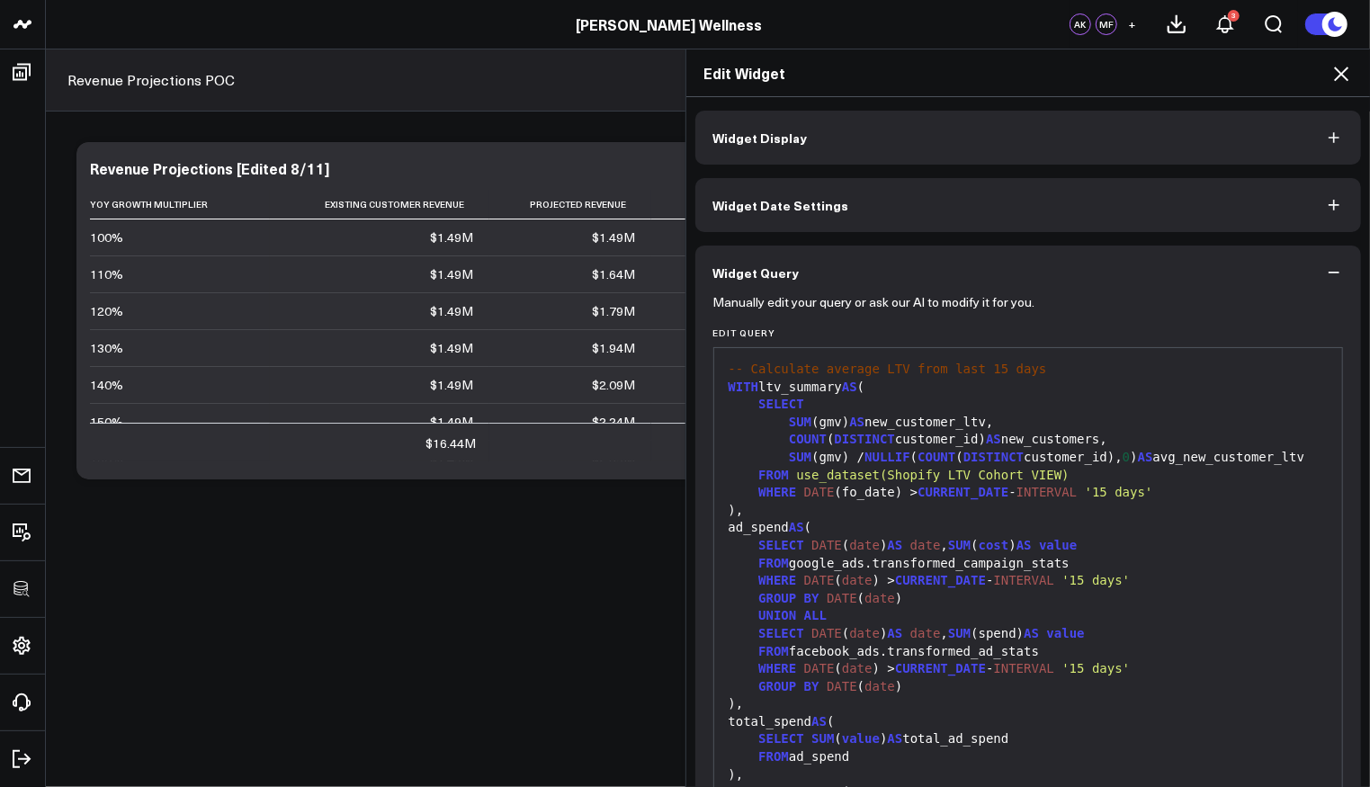
click at [1141, 485] on div "FROM use_dataset(Shopify LTV Cohort VIEW)" at bounding box center [1028, 476] width 611 height 18
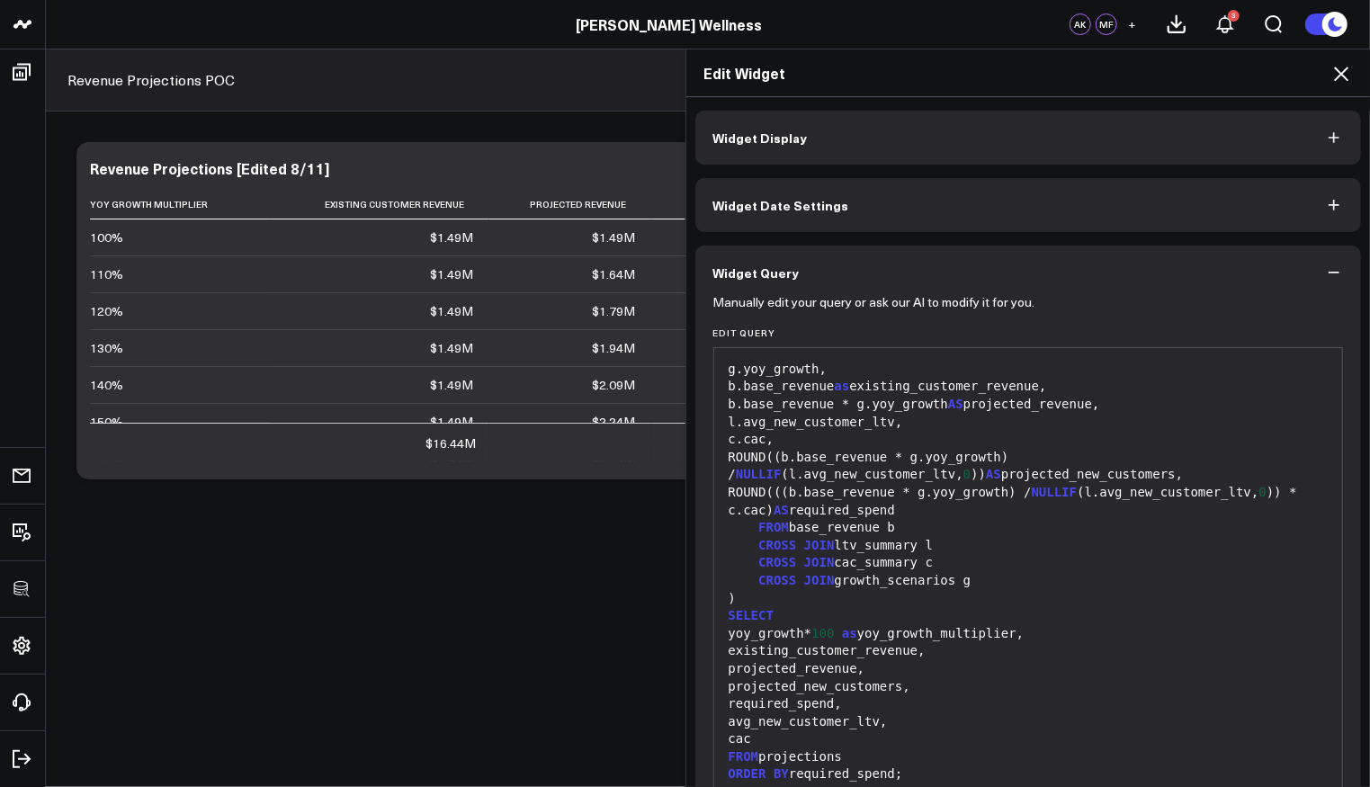
scroll to position [1110, 0]
click at [1340, 73] on icon at bounding box center [1342, 74] width 22 height 22
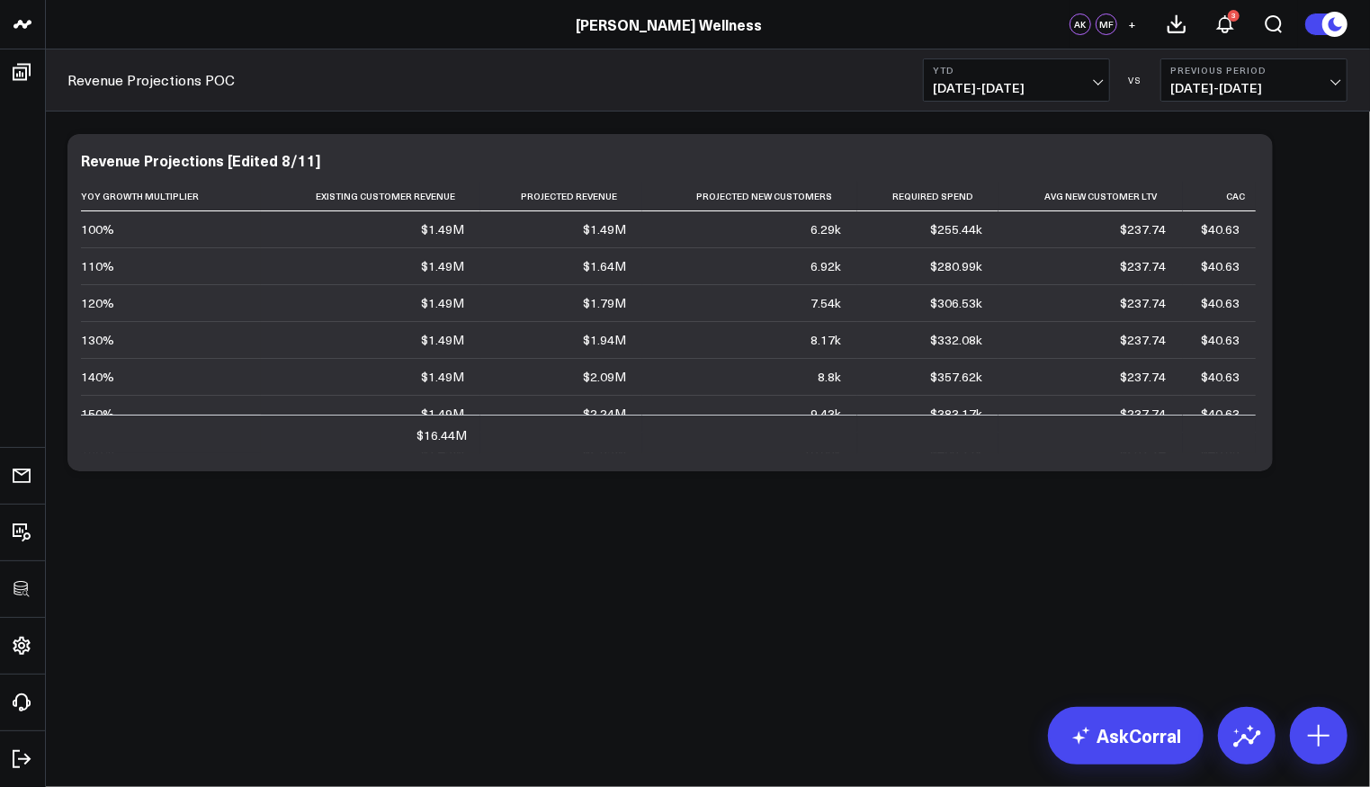
click at [1072, 98] on button "YTD 01/01/25 - 08/10/25" at bounding box center [1016, 79] width 187 height 43
click at [1315, 161] on div "Modify via AI Copy link to widget Ask support Remove Create linked copy Executi…" at bounding box center [707, 302] width 1298 height 355
click at [1245, 158] on icon at bounding box center [1249, 163] width 22 height 22
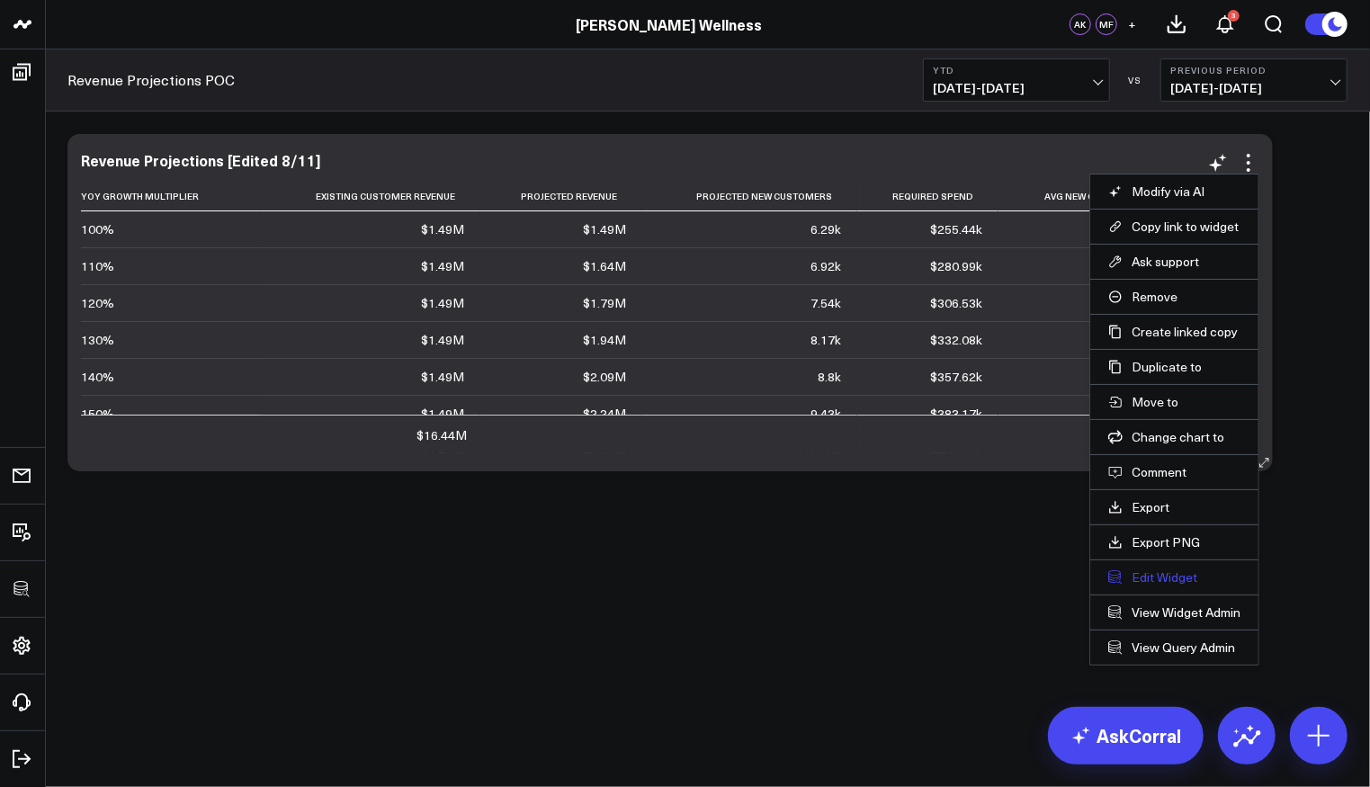
click at [1140, 570] on button "Edit Widget" at bounding box center [1175, 578] width 132 height 16
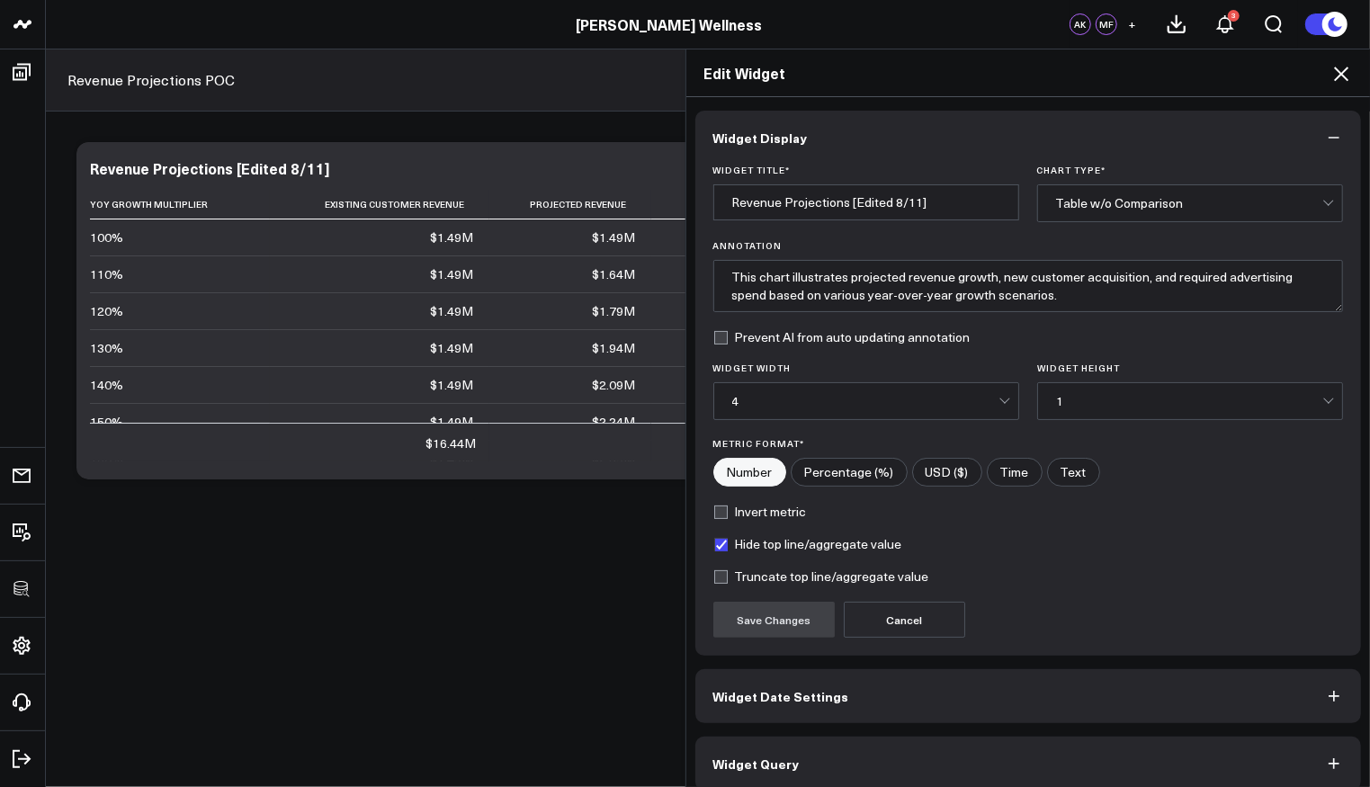
click at [840, 753] on button "Widget Query" at bounding box center [1029, 764] width 667 height 54
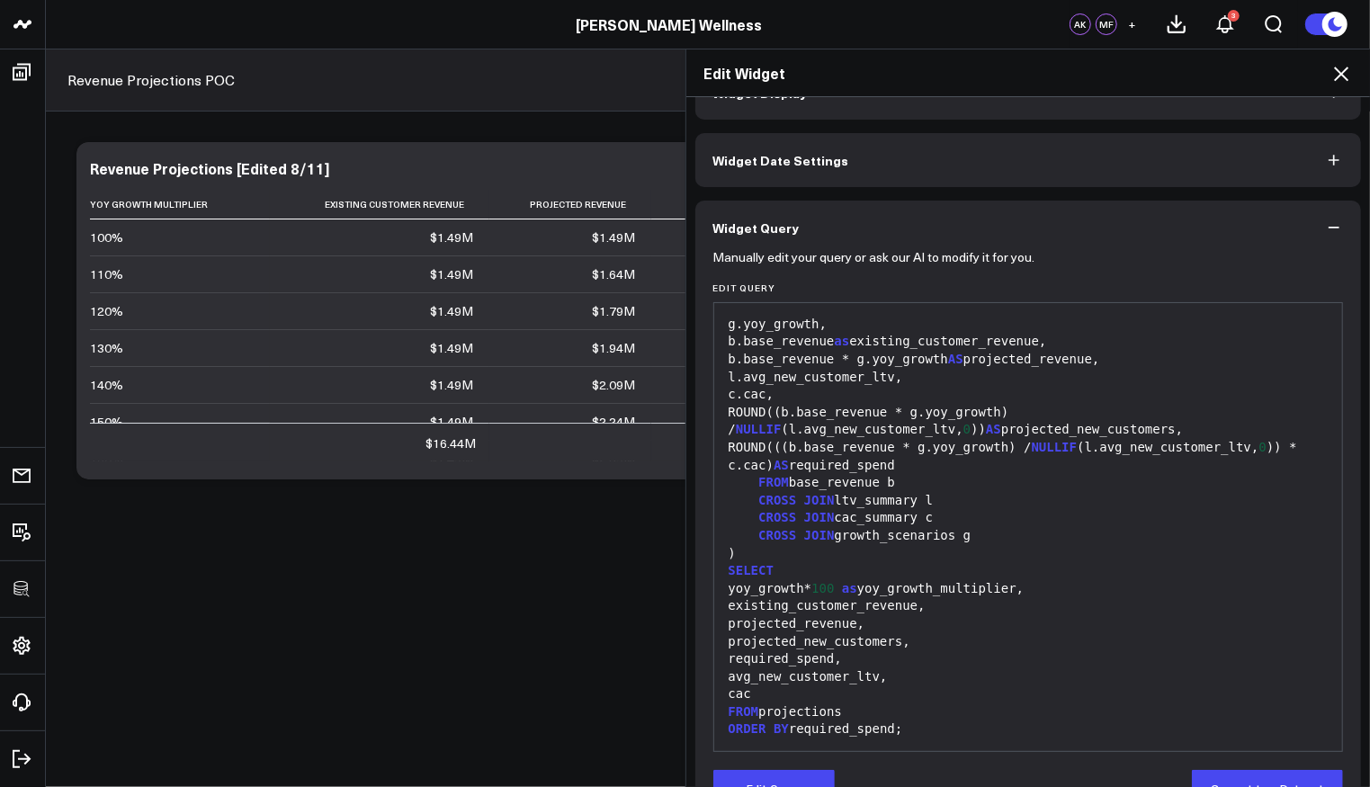
scroll to position [93, 0]
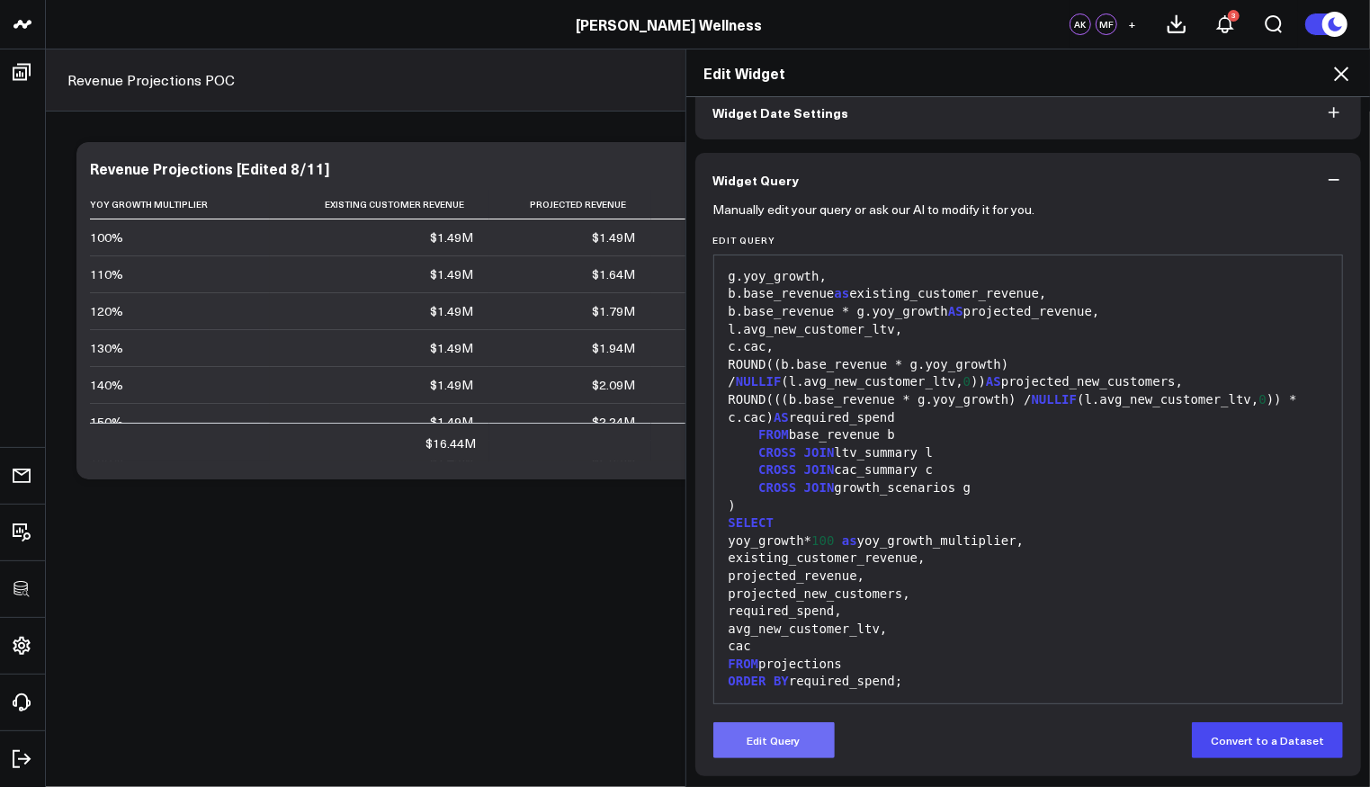
click at [806, 725] on button "Edit Query" at bounding box center [774, 741] width 121 height 36
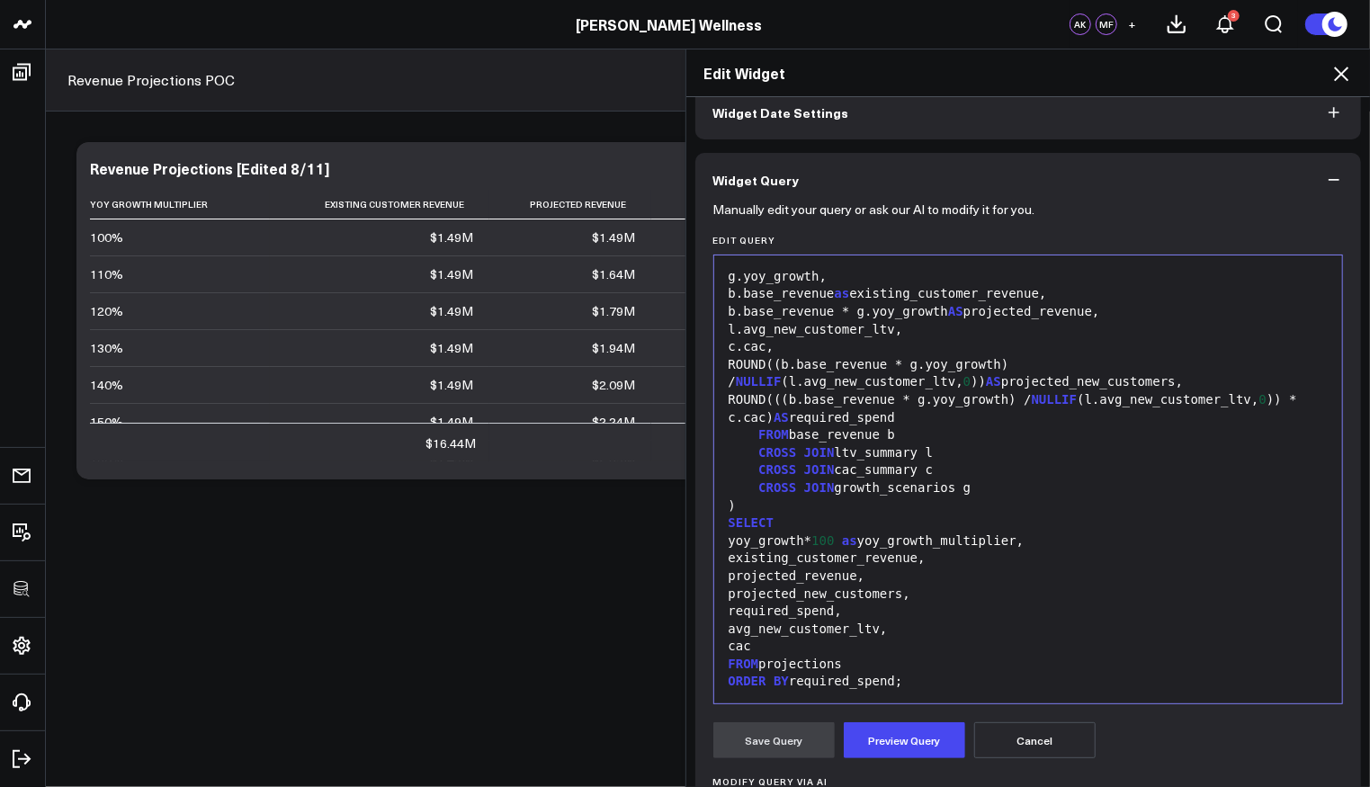
scroll to position [1110, 0]
click at [924, 578] on div "projected_revenue," at bounding box center [1028, 577] width 611 height 18
drag, startPoint x: 822, startPoint y: 574, endPoint x: 798, endPoint y: 575, distance: 24.3
click at [798, 575] on div "projected_revenue," at bounding box center [1028, 577] width 611 height 18
click at [904, 589] on div "projec ted _new_customers," at bounding box center [1028, 595] width 611 height 18
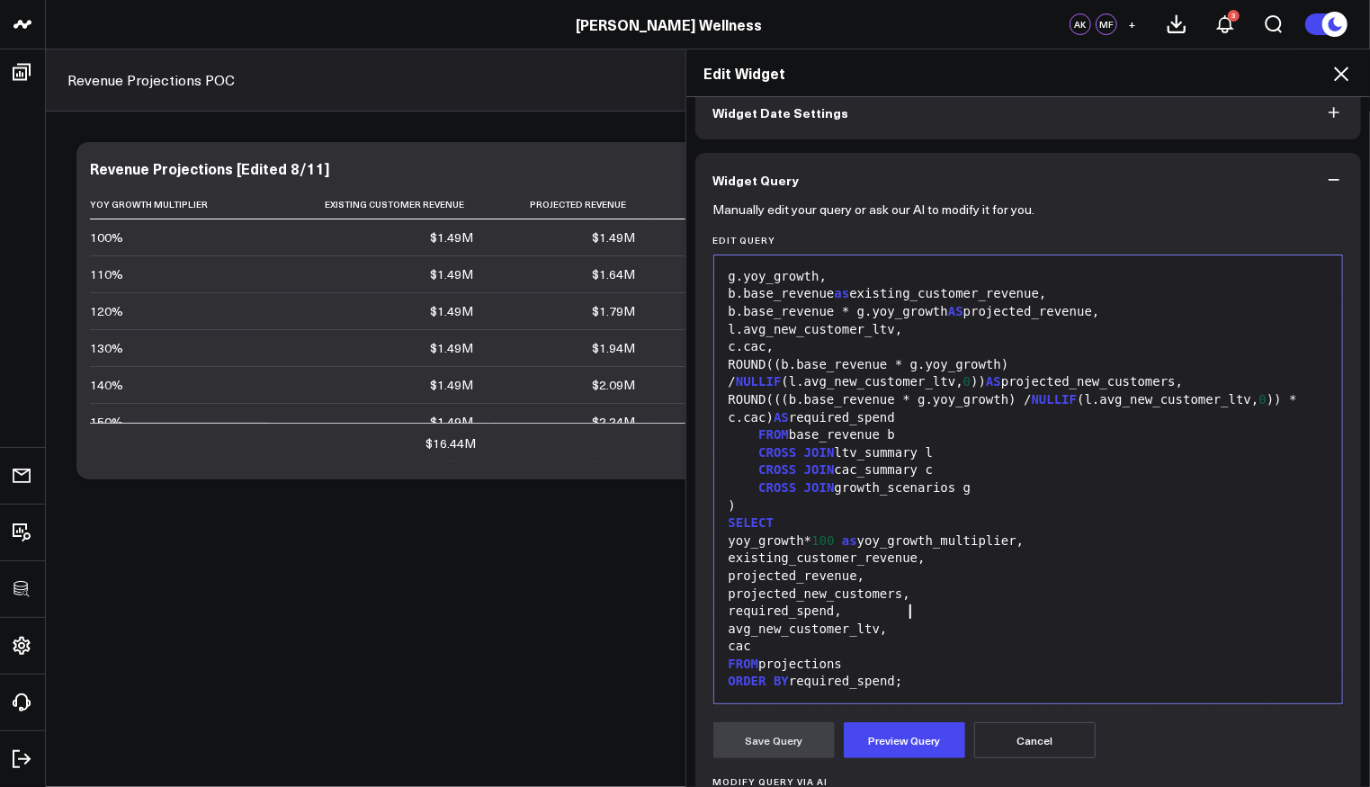
click at [895, 578] on div "projected_revenue," at bounding box center [1028, 577] width 611 height 18
click at [879, 577] on div "projected_revenue," at bounding box center [1028, 577] width 611 height 18
click at [967, 586] on div "projected_new_customers," at bounding box center [1028, 595] width 611 height 18
click at [896, 613] on div "required_spend," at bounding box center [1028, 612] width 611 height 18
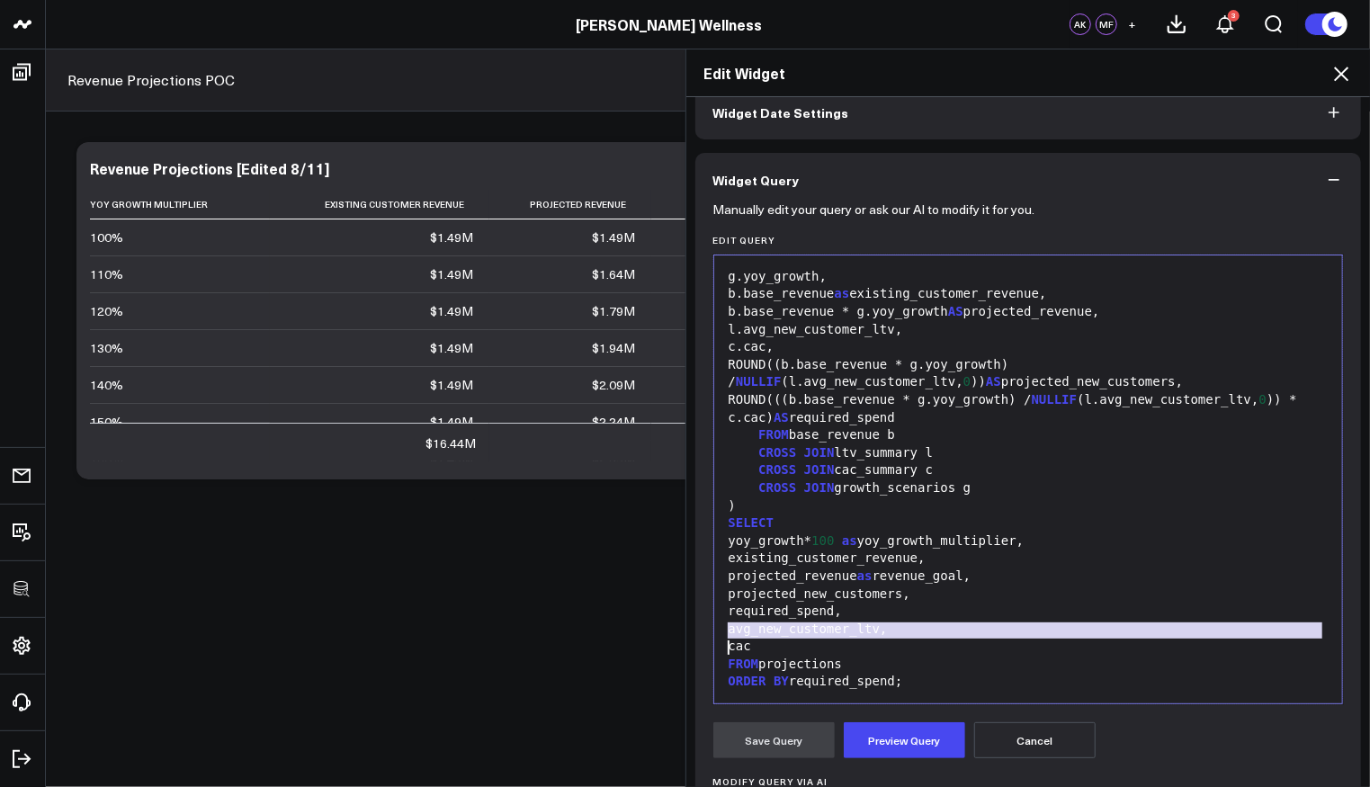
click at [896, 613] on div "required_spend," at bounding box center [1028, 612] width 611 height 18
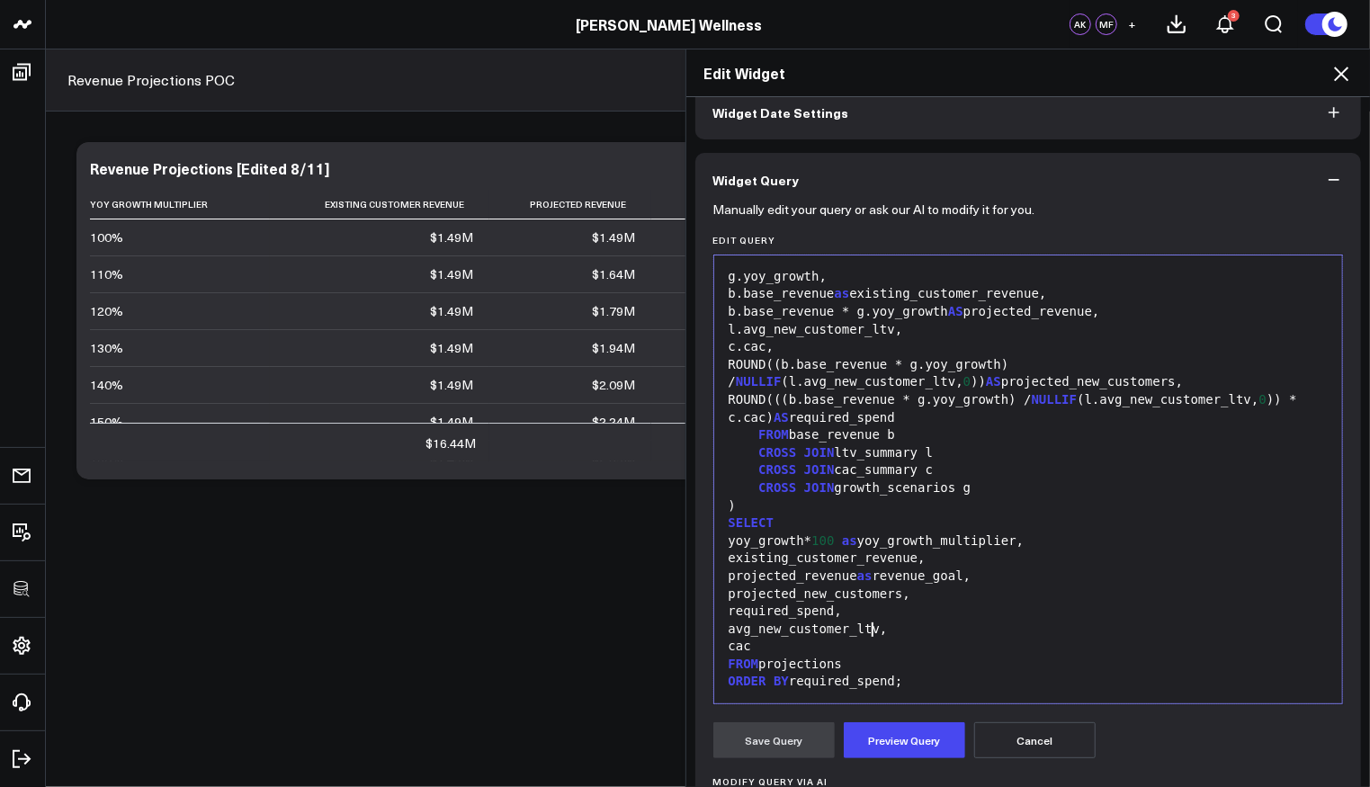
click at [1034, 609] on div "required_spend," at bounding box center [1028, 612] width 611 height 18
click at [924, 595] on div "projected_new_customers," at bounding box center [1028, 595] width 611 height 18
click at [930, 610] on div "required_spend," at bounding box center [1028, 612] width 611 height 18
click at [796, 651] on div "cac" at bounding box center [1028, 647] width 611 height 18
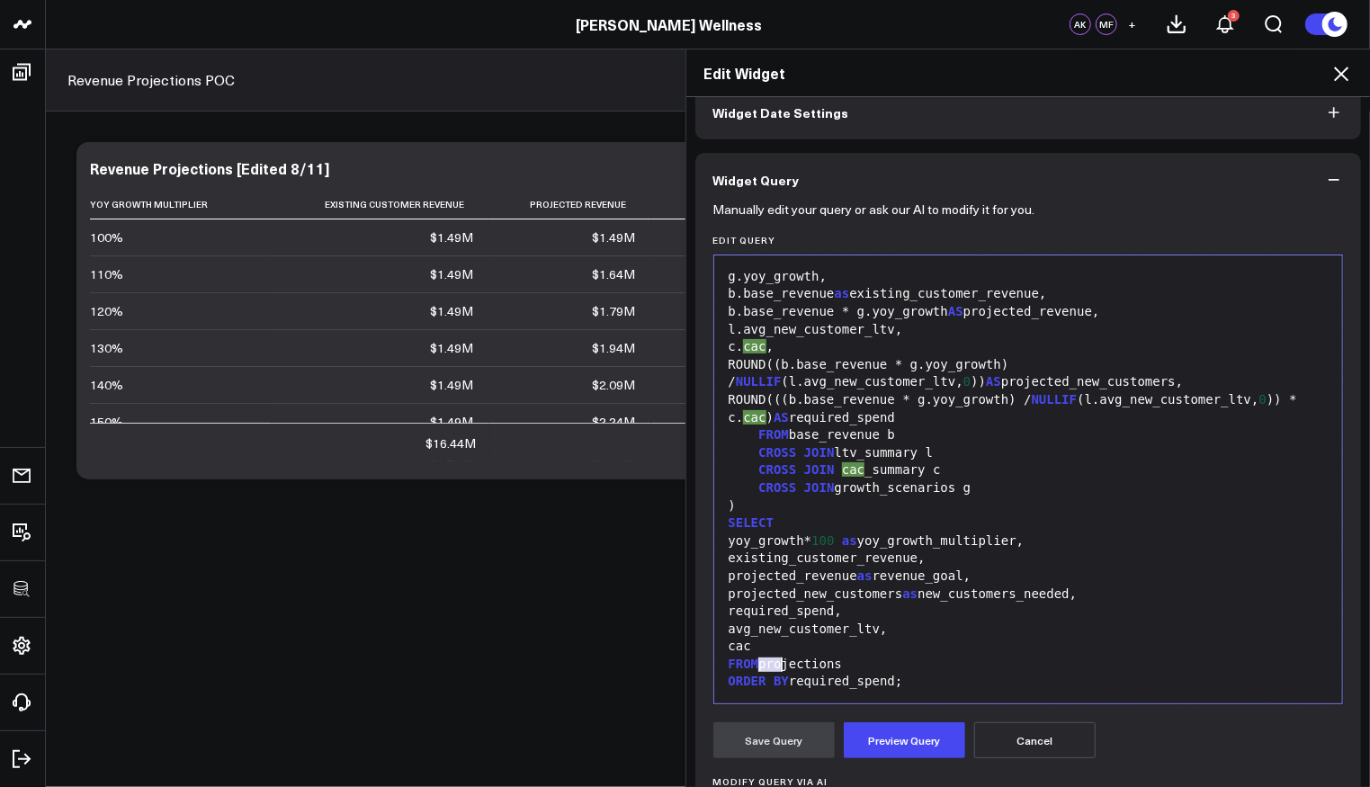
click at [796, 651] on div "cac" at bounding box center [1028, 647] width 611 height 18
click at [1182, 594] on div "projected_new_customers as new_customers_needed," at bounding box center [1028, 595] width 611 height 18
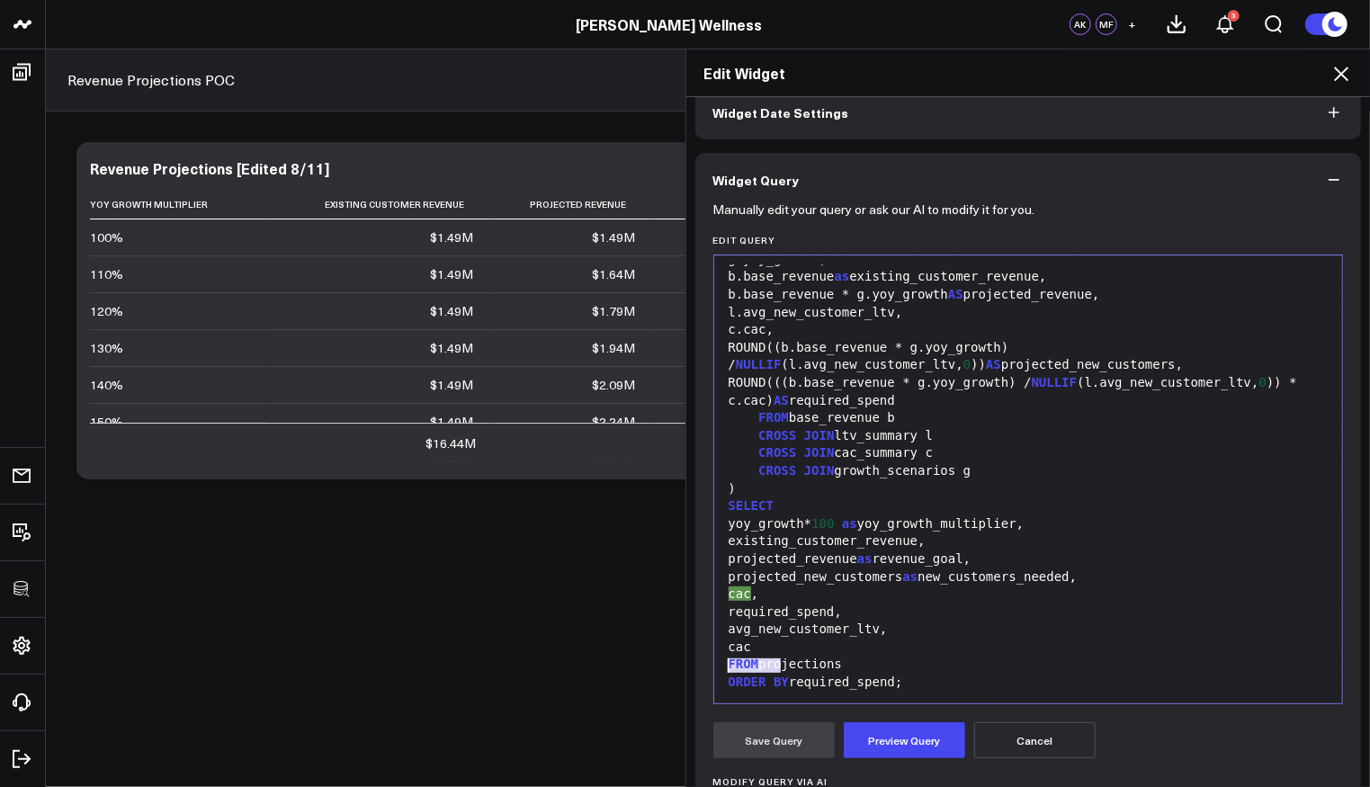
drag, startPoint x: 831, startPoint y: 666, endPoint x: 668, endPoint y: 659, distance: 163.0
click at [668, 659] on div "Edit Widget Widget Display Widget Date Settings Widget Query Manually edit your…" at bounding box center [685, 418] width 1370 height 739
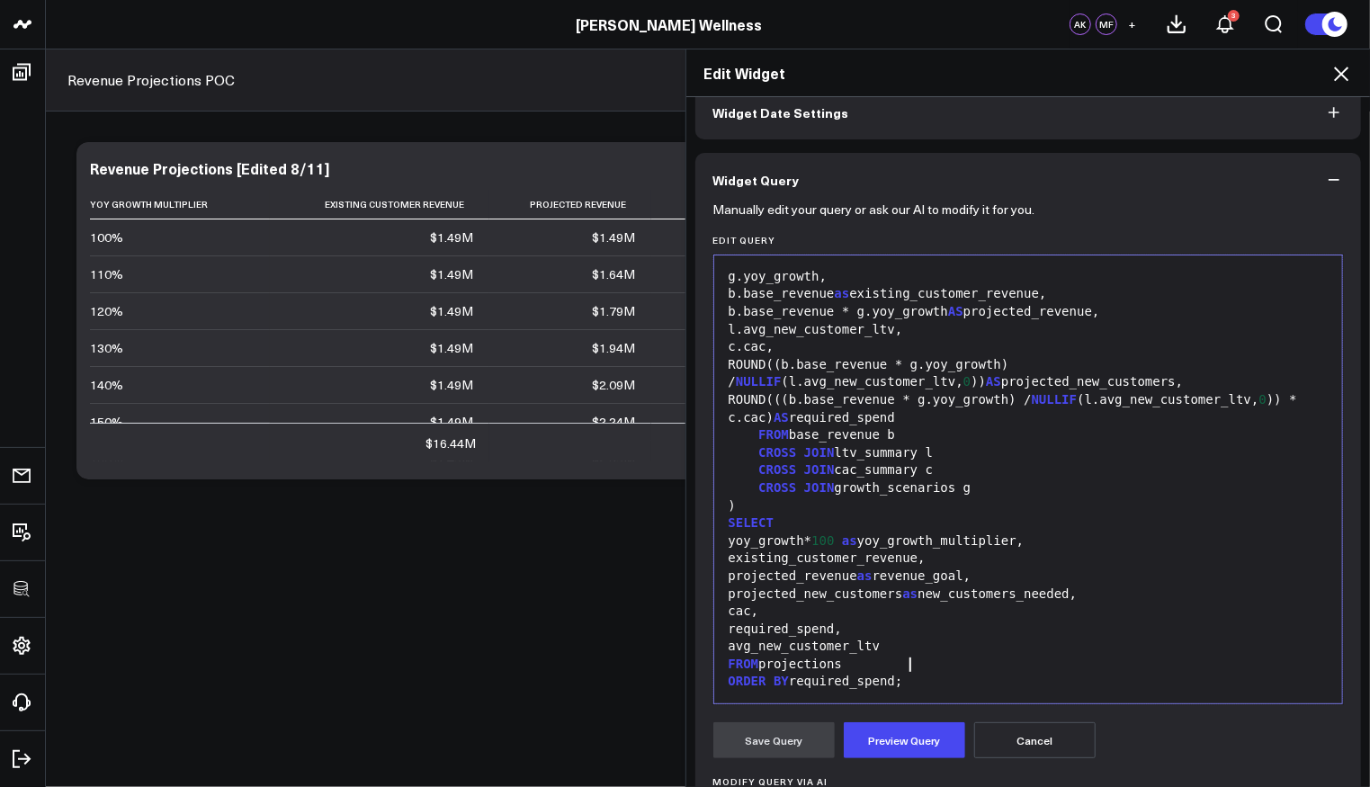
click at [777, 643] on div "avg_new_customer_ltv" at bounding box center [1028, 647] width 611 height 18
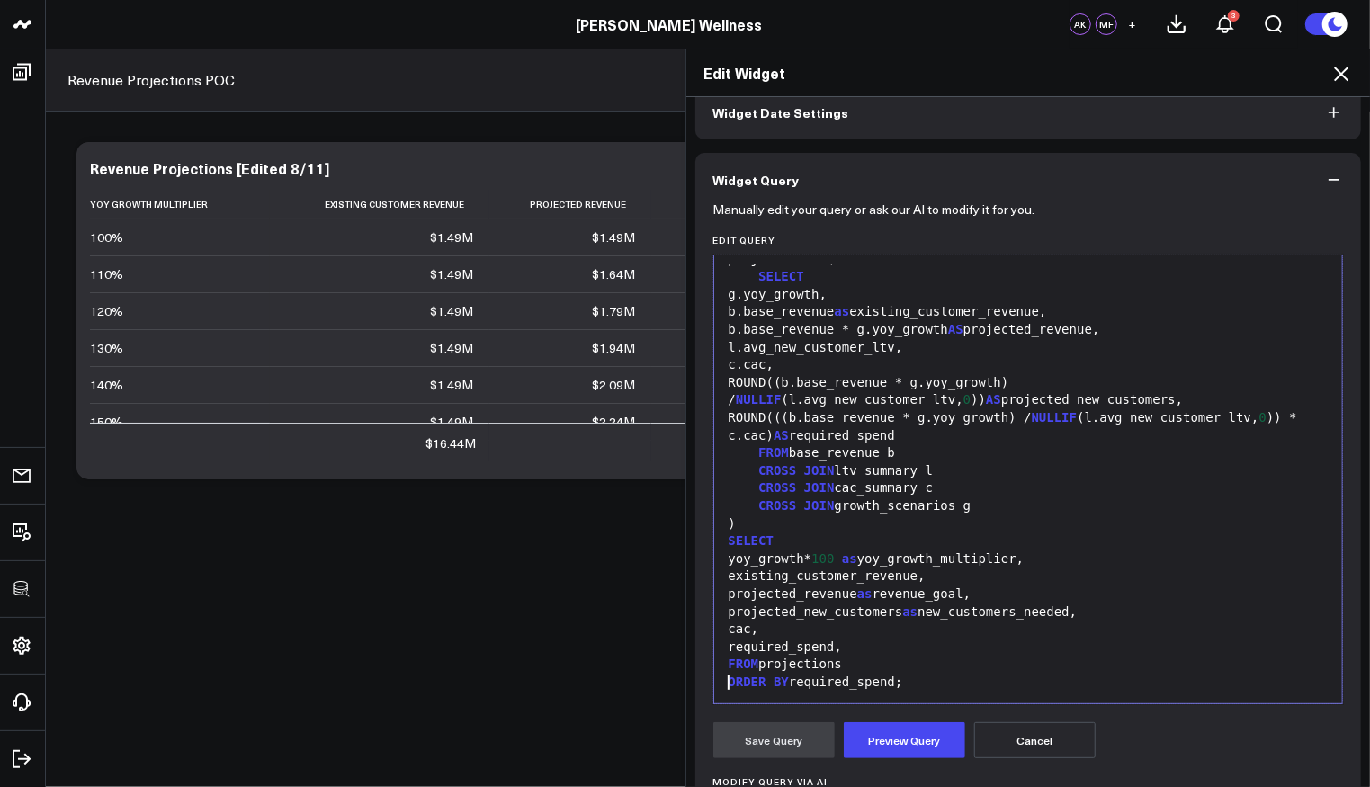
scroll to position [1093, 0]
click at [1047, 588] on div "projected_revenue as revenue_goal," at bounding box center [1028, 595] width 611 height 18
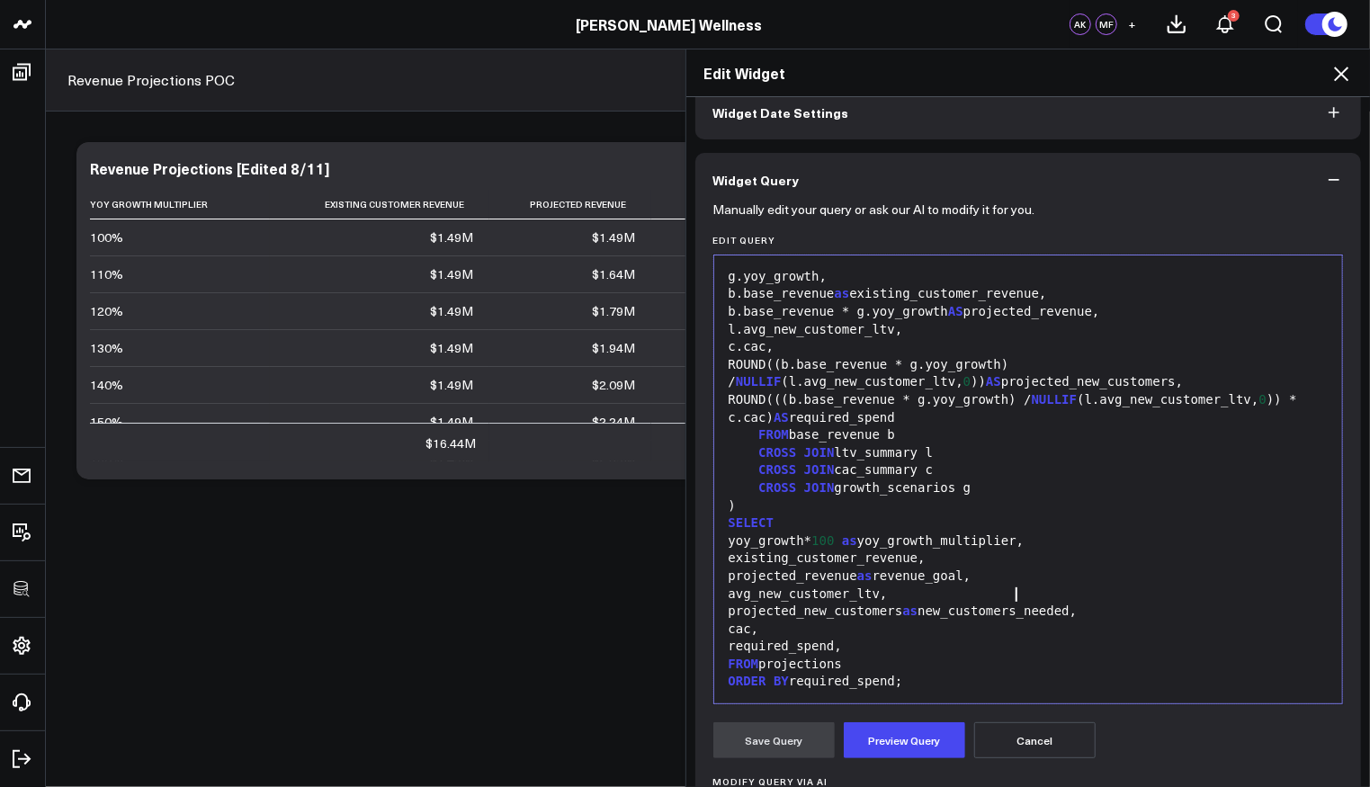
click at [1128, 586] on div "projected_revenue as revenue_goal," at bounding box center [1028, 577] width 611 height 18
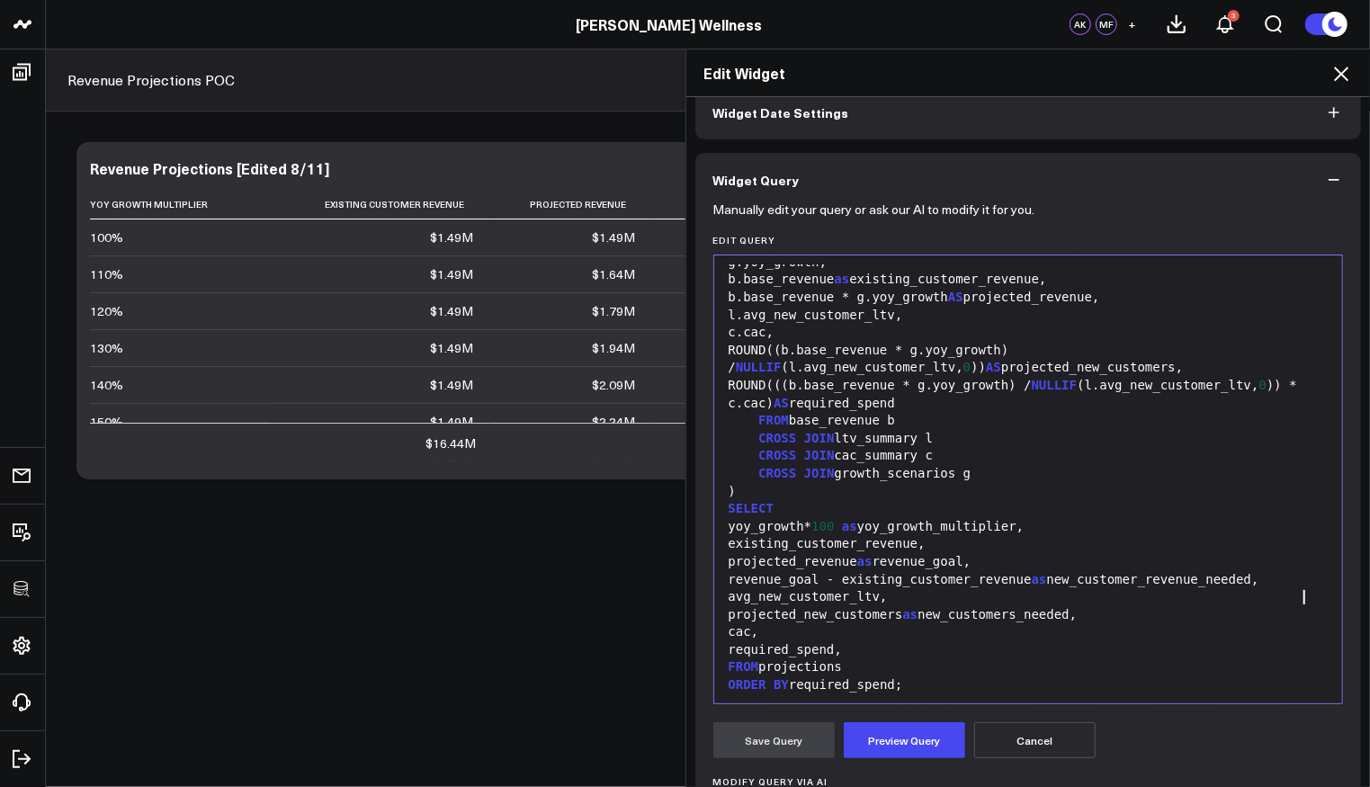
scroll to position [1127, 0]
click at [1067, 628] on div "cac," at bounding box center [1028, 629] width 611 height 18
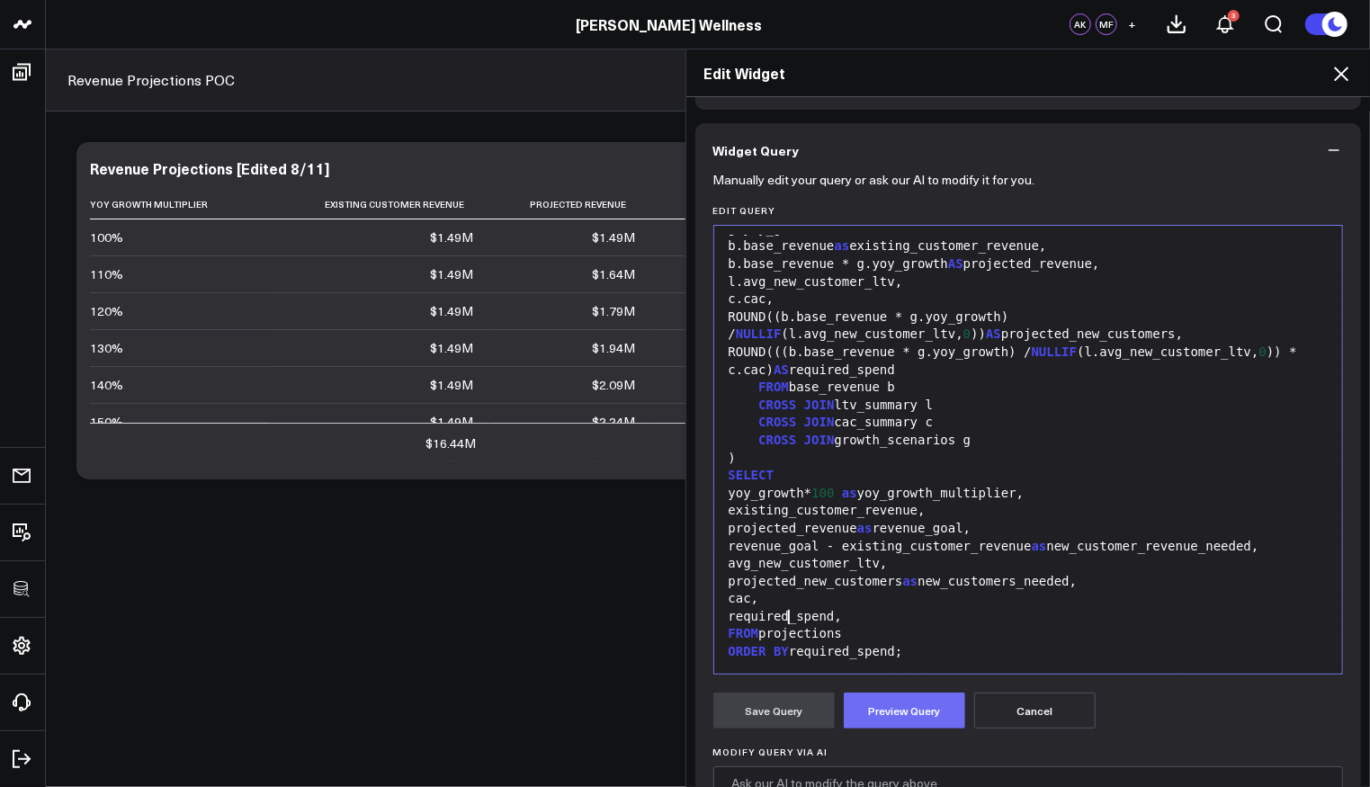
scroll to position [123, 0]
click at [873, 612] on div "required_spend," at bounding box center [1028, 616] width 611 height 18
click at [874, 686] on form "Manually edit your query or ask our AI to modify it for you. Edit Query Selecti…" at bounding box center [1029, 563] width 631 height 775
click at [897, 687] on form "Manually edit your query or ask our AI to modify it for you. Edit Query Selecti…" at bounding box center [1029, 563] width 631 height 775
click at [900, 701] on button "Preview Query" at bounding box center [904, 710] width 121 height 36
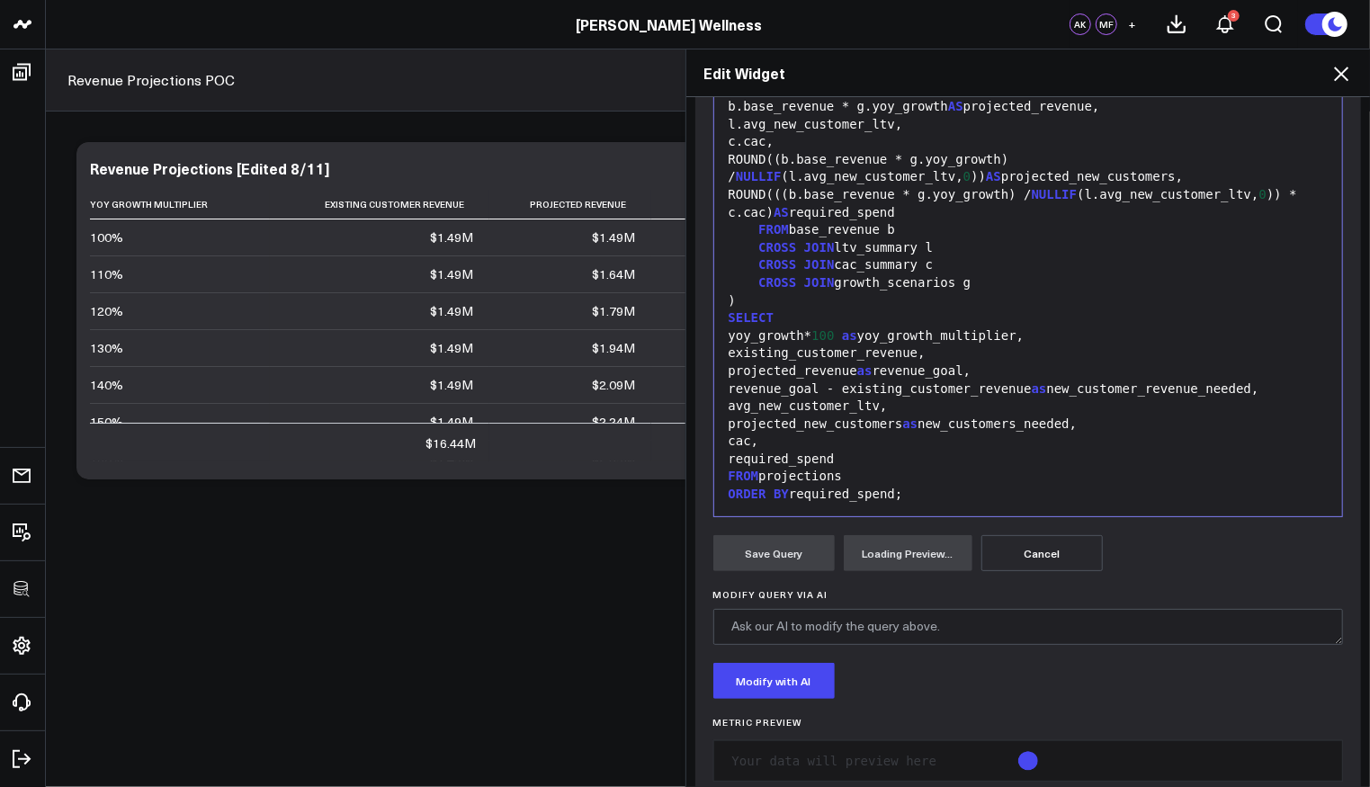
scroll to position [315, 0]
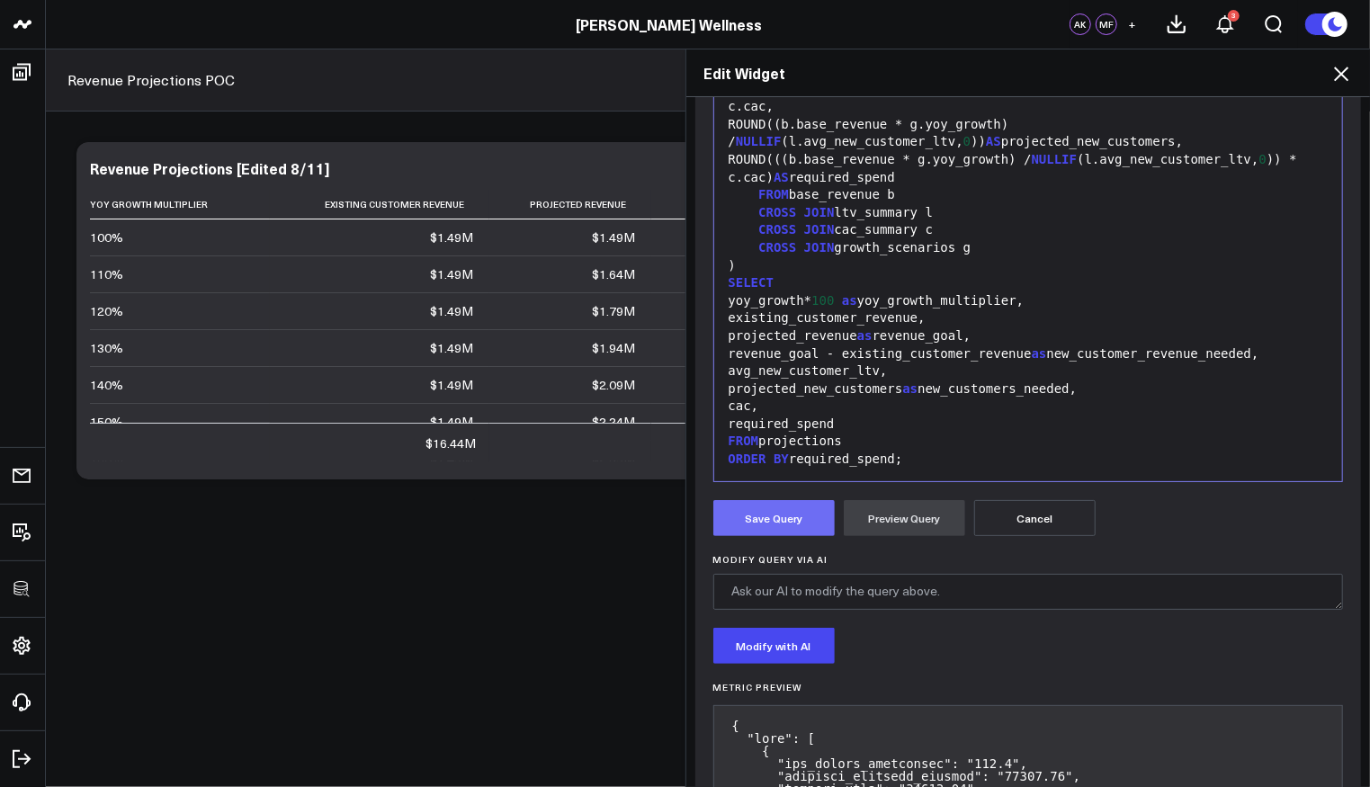
click at [757, 522] on button "Save Query" at bounding box center [774, 518] width 121 height 36
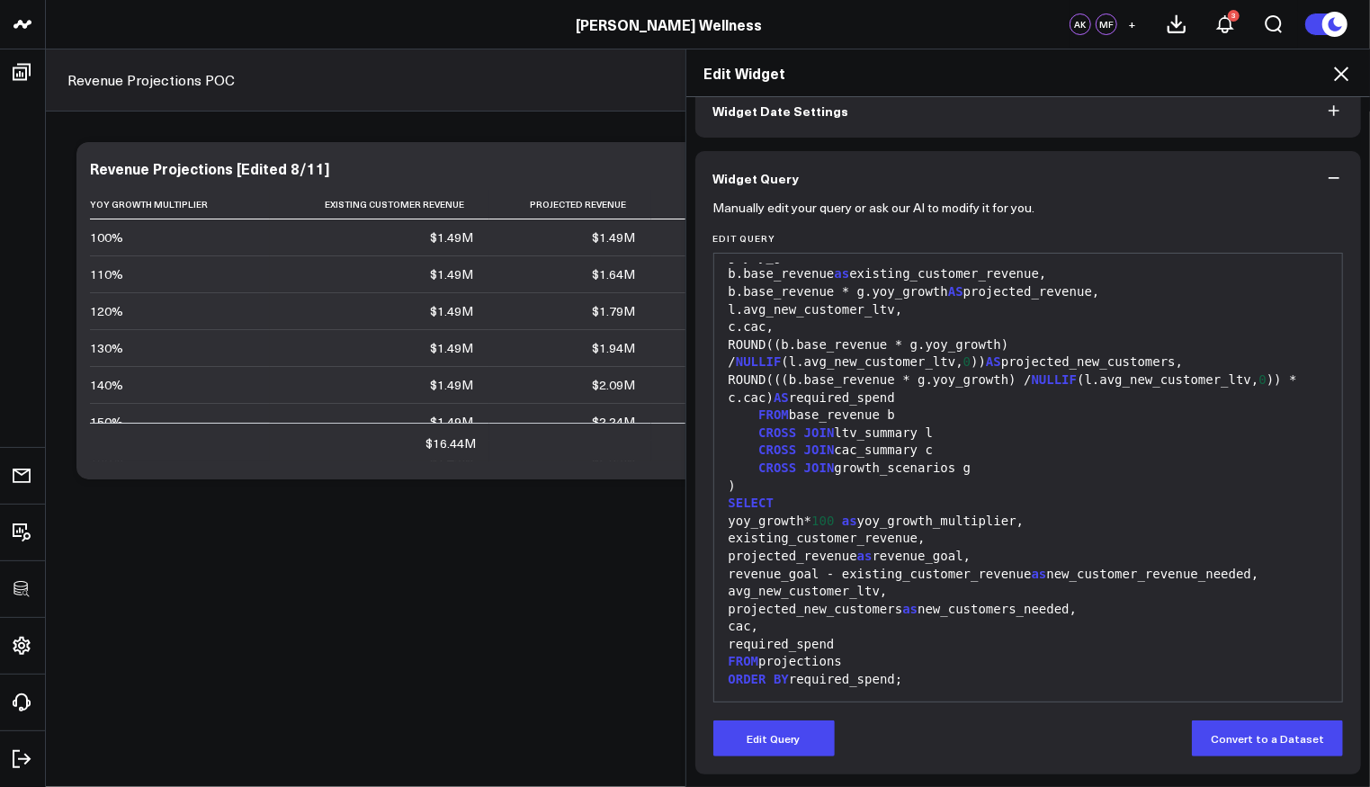
scroll to position [93, 0]
click at [1341, 69] on icon at bounding box center [1342, 74] width 22 height 22
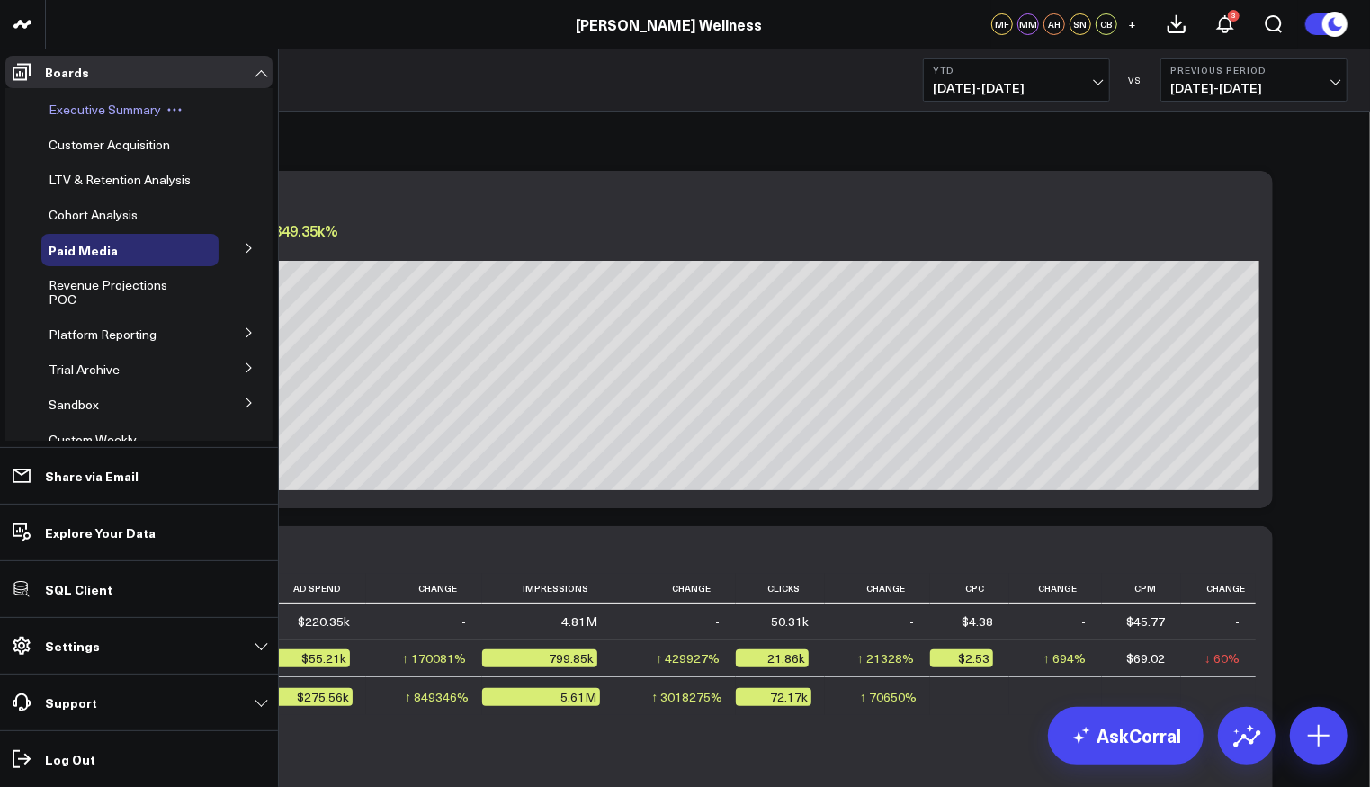
click at [95, 108] on span "Executive Summary" at bounding box center [105, 109] width 112 height 17
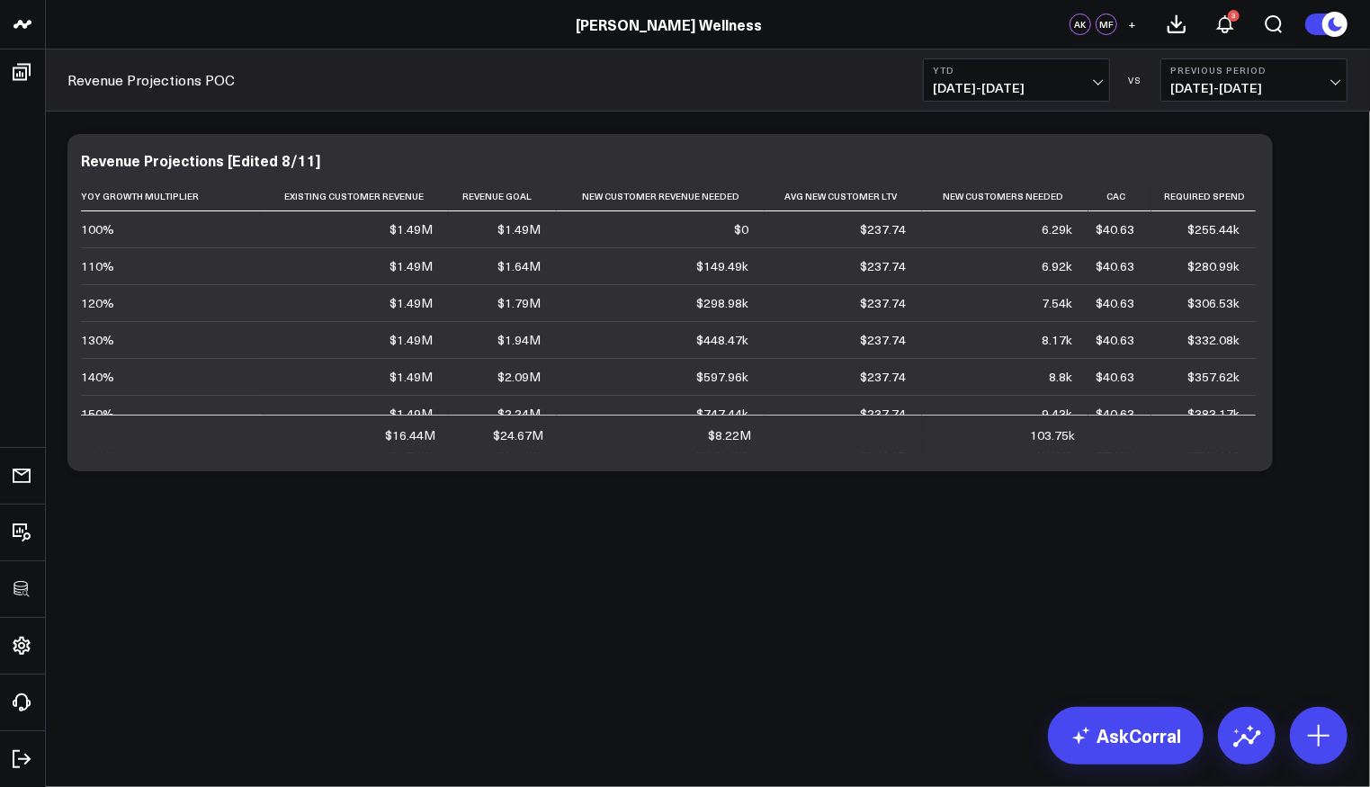
click at [1037, 84] on span "[DATE] - [DATE]" at bounding box center [1016, 88] width 167 height 14
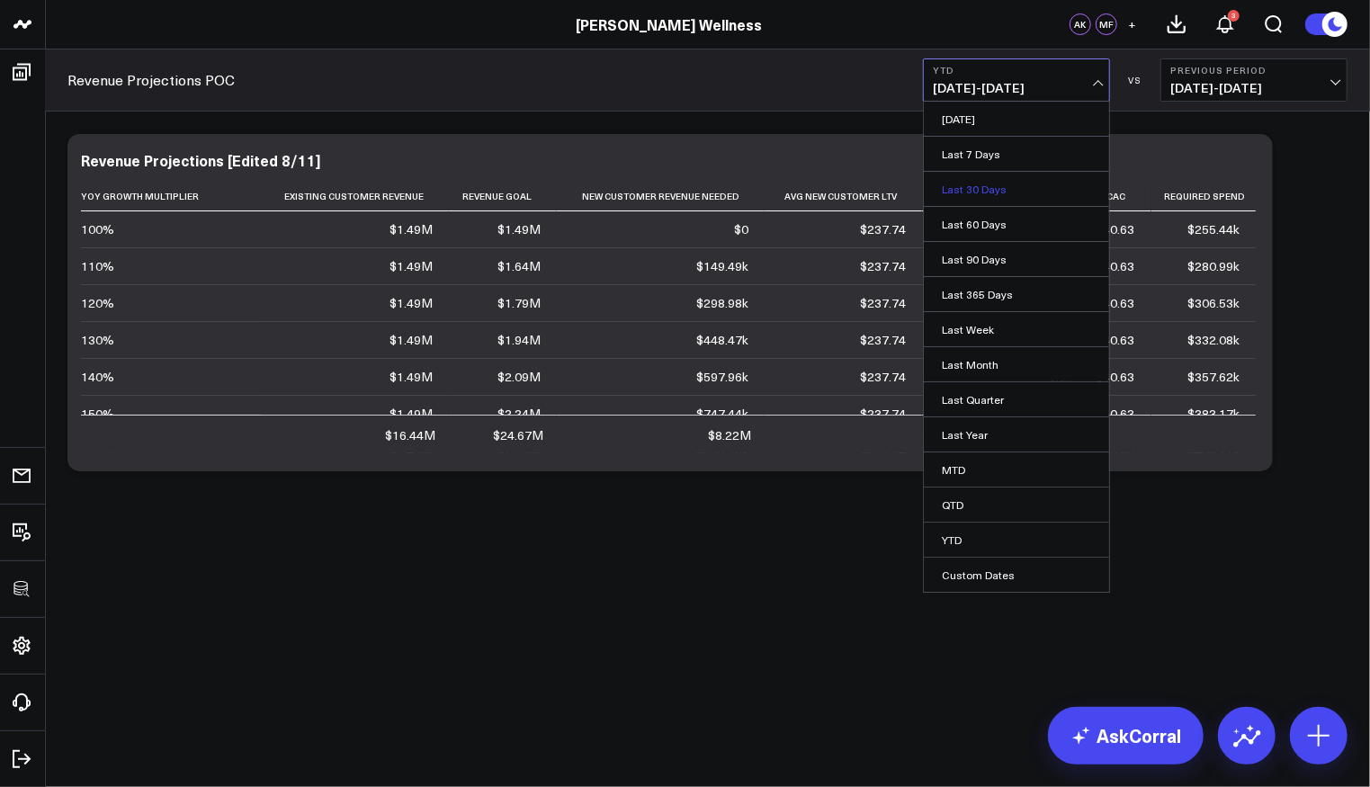
click at [1010, 183] on link "Last 30 Days" at bounding box center [1016, 189] width 185 height 34
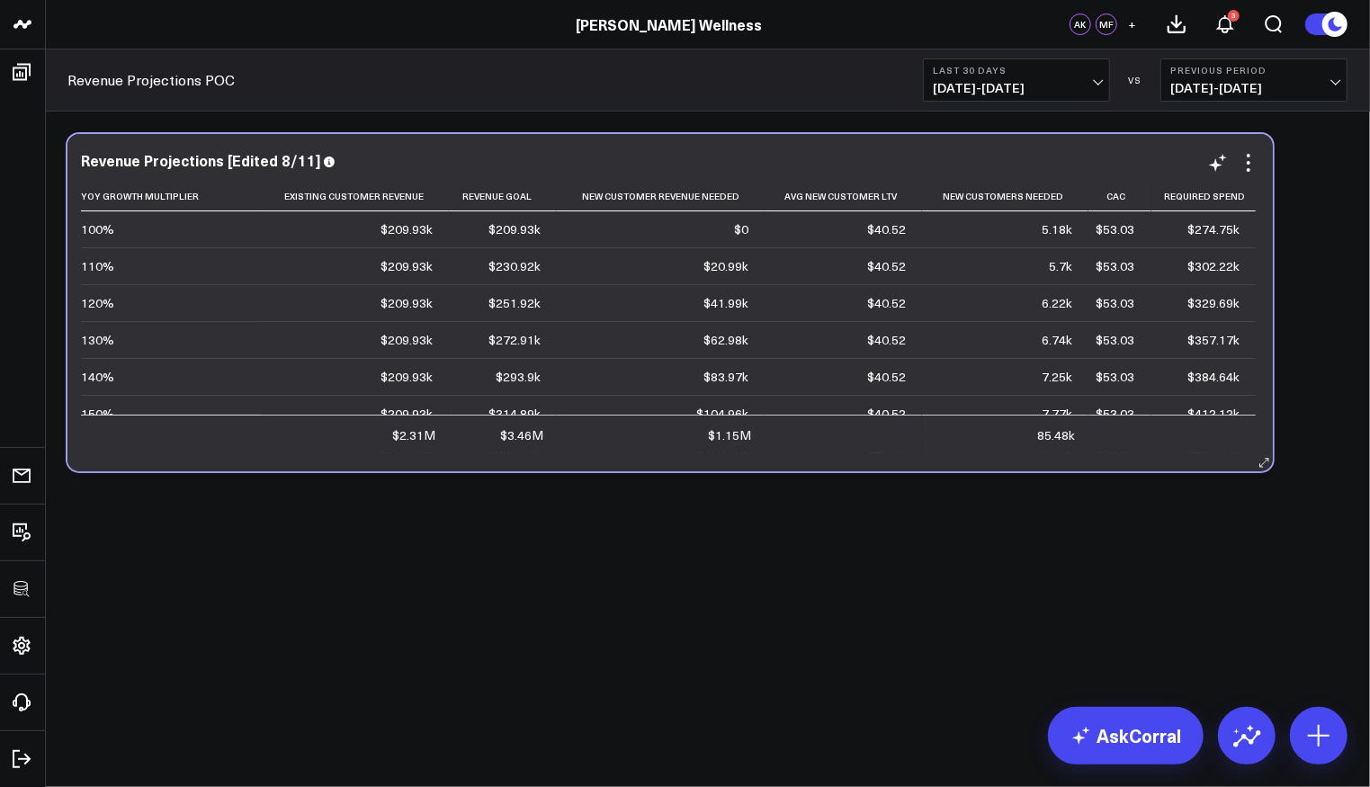
click at [1260, 166] on div "Revenue Projections [Edited 8/11] Yoy Growth Multiplier Existing Customer Reven…" at bounding box center [670, 302] width 1206 height 337
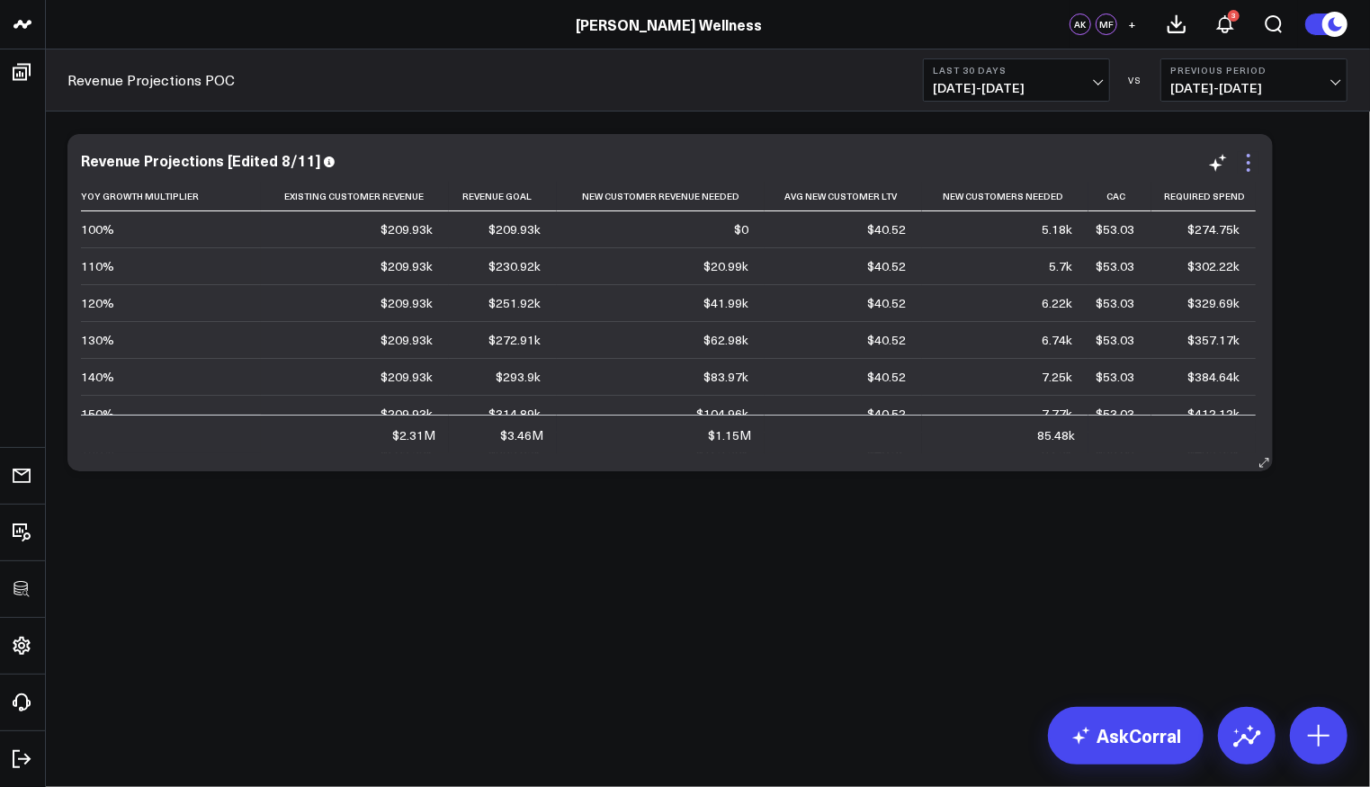
click at [1242, 166] on icon at bounding box center [1249, 163] width 22 height 22
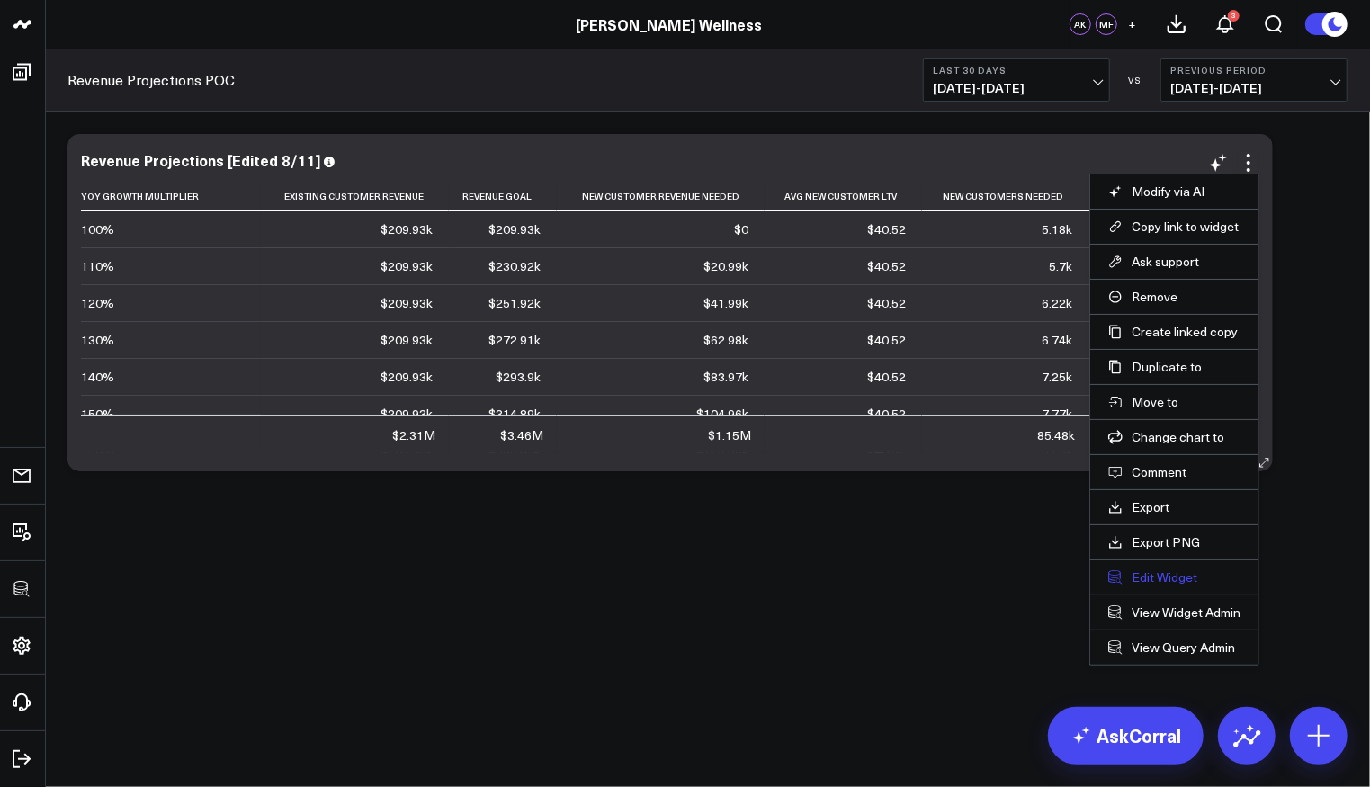
click at [1163, 570] on button "Edit Widget" at bounding box center [1175, 578] width 132 height 16
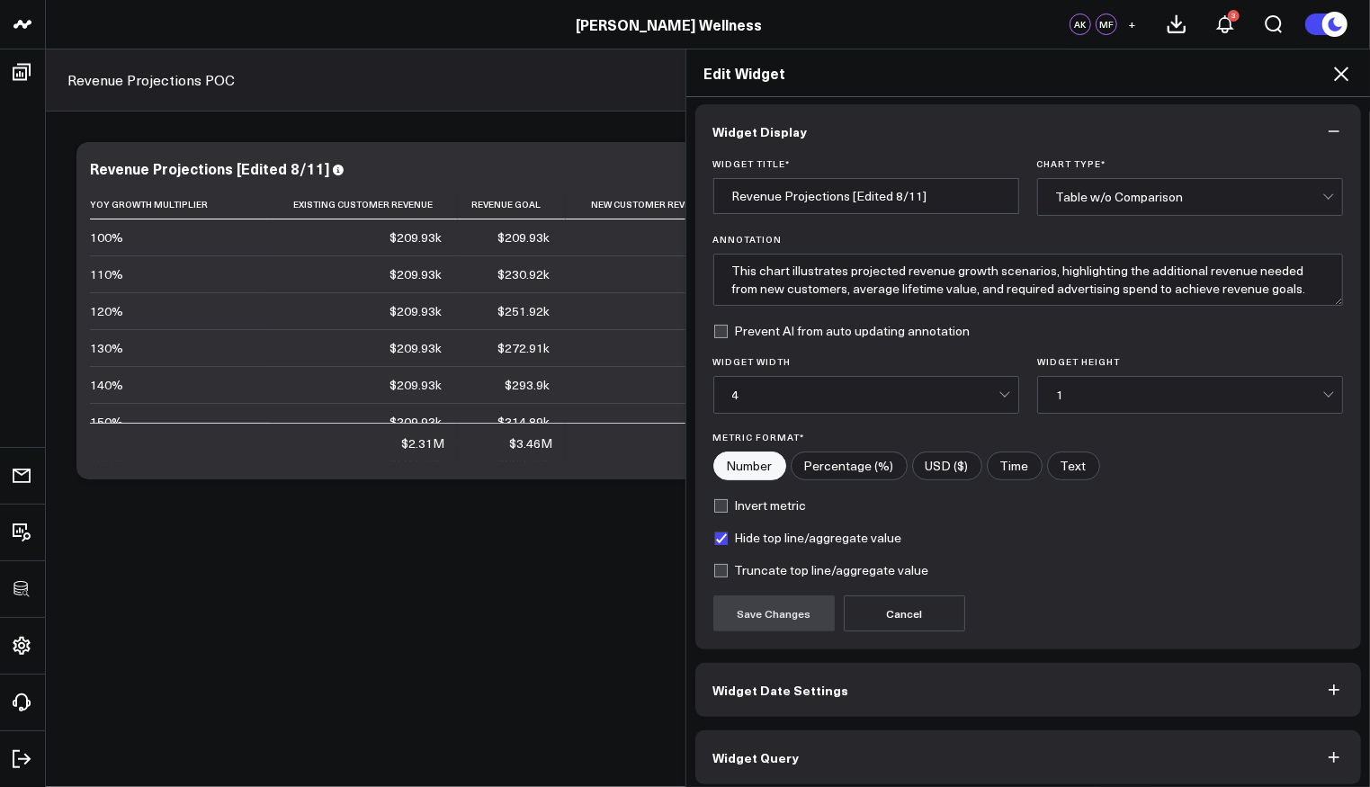
scroll to position [12, 0]
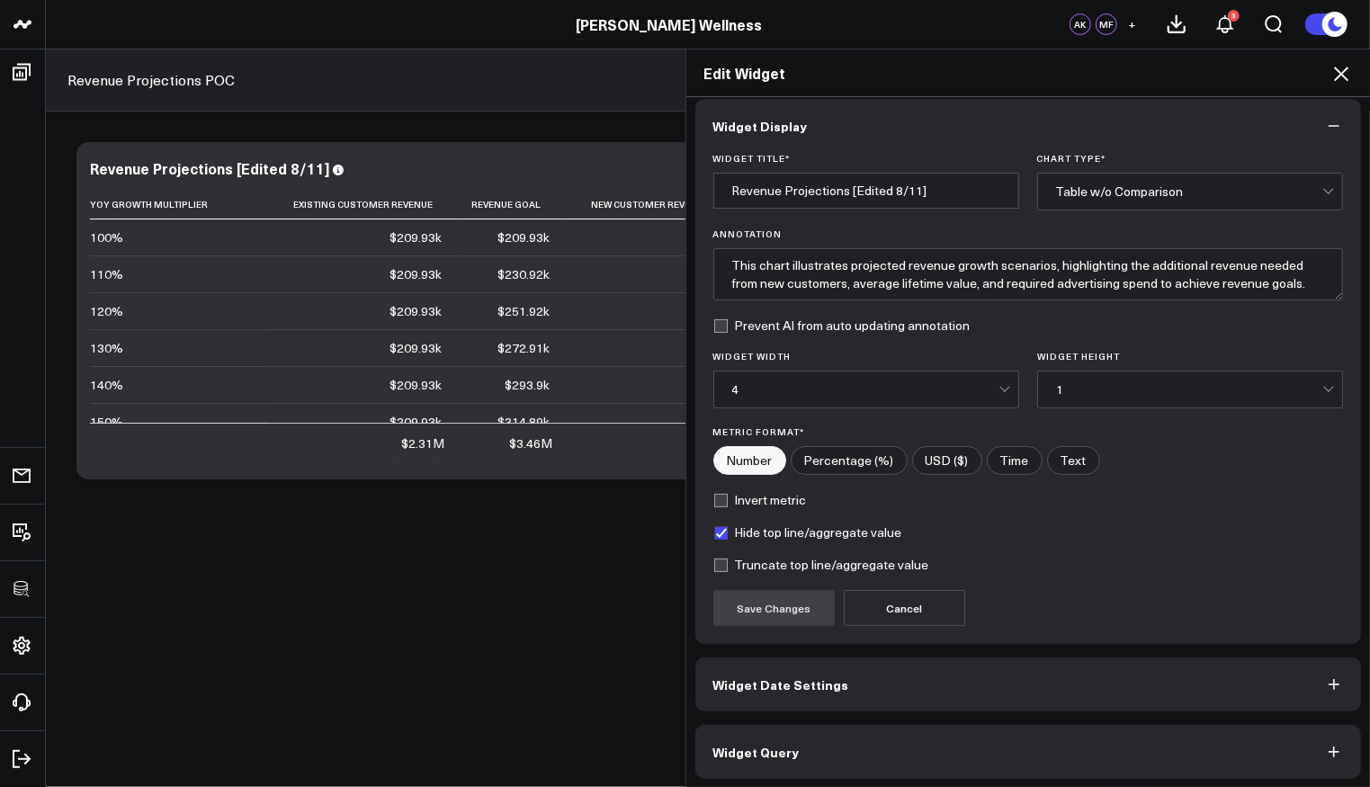
click at [873, 735] on button "Widget Query" at bounding box center [1029, 752] width 667 height 54
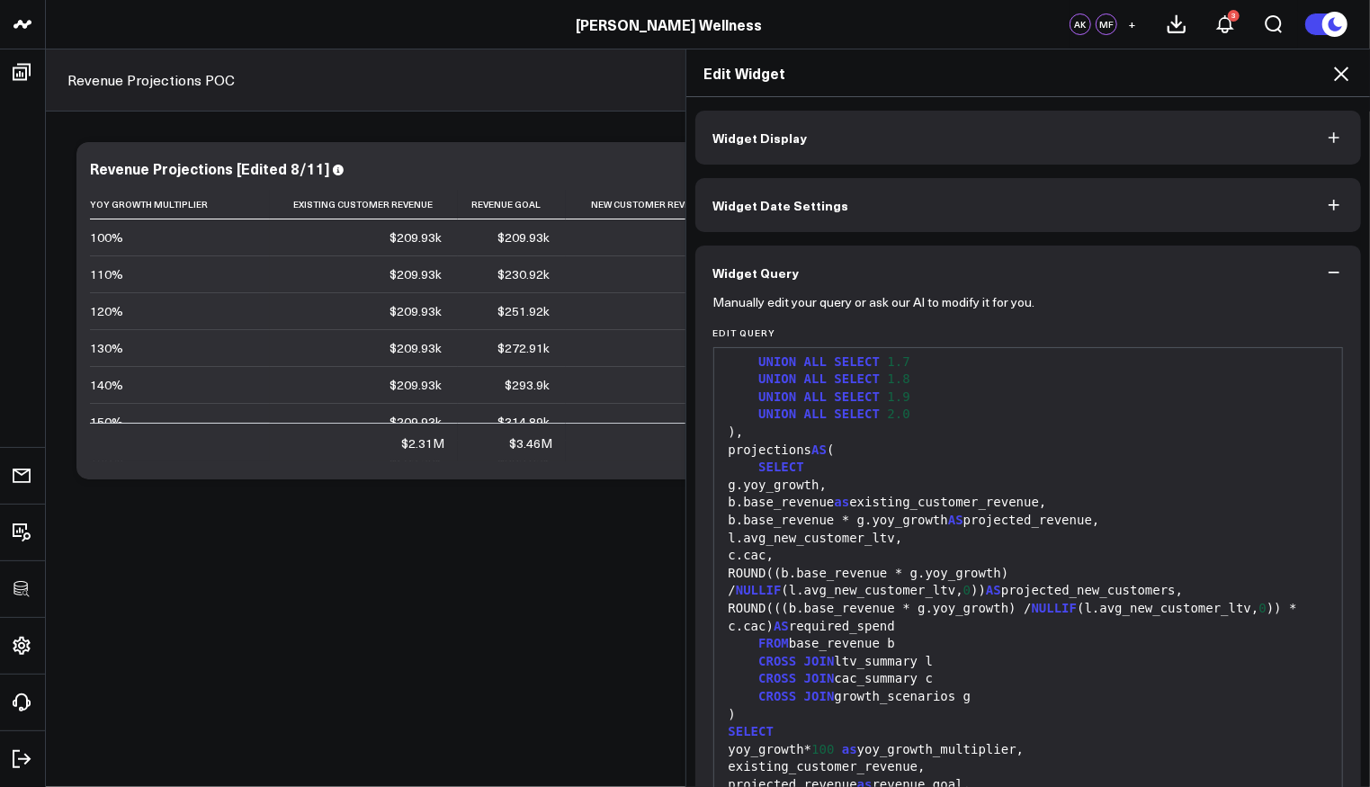
scroll to position [1127, 0]
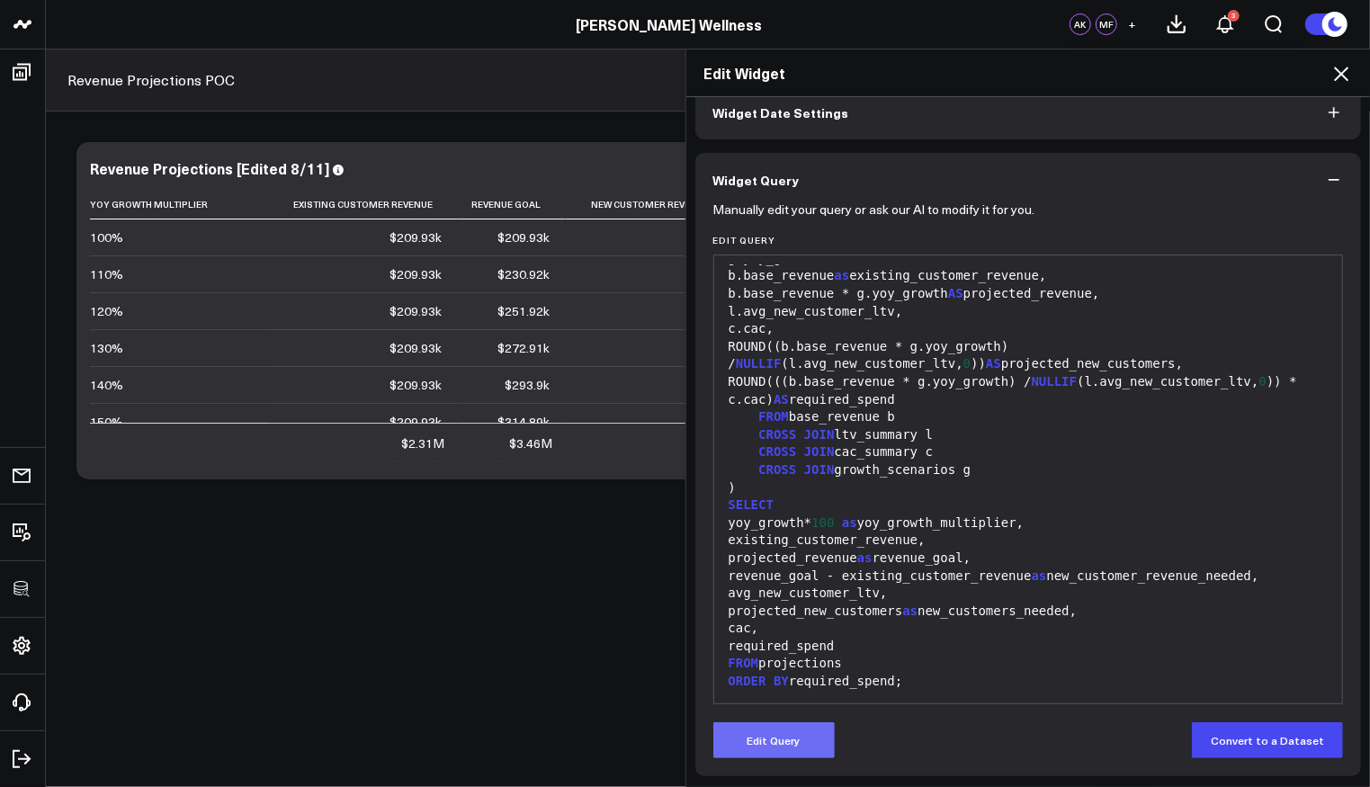
click at [791, 731] on button "Edit Query" at bounding box center [774, 741] width 121 height 36
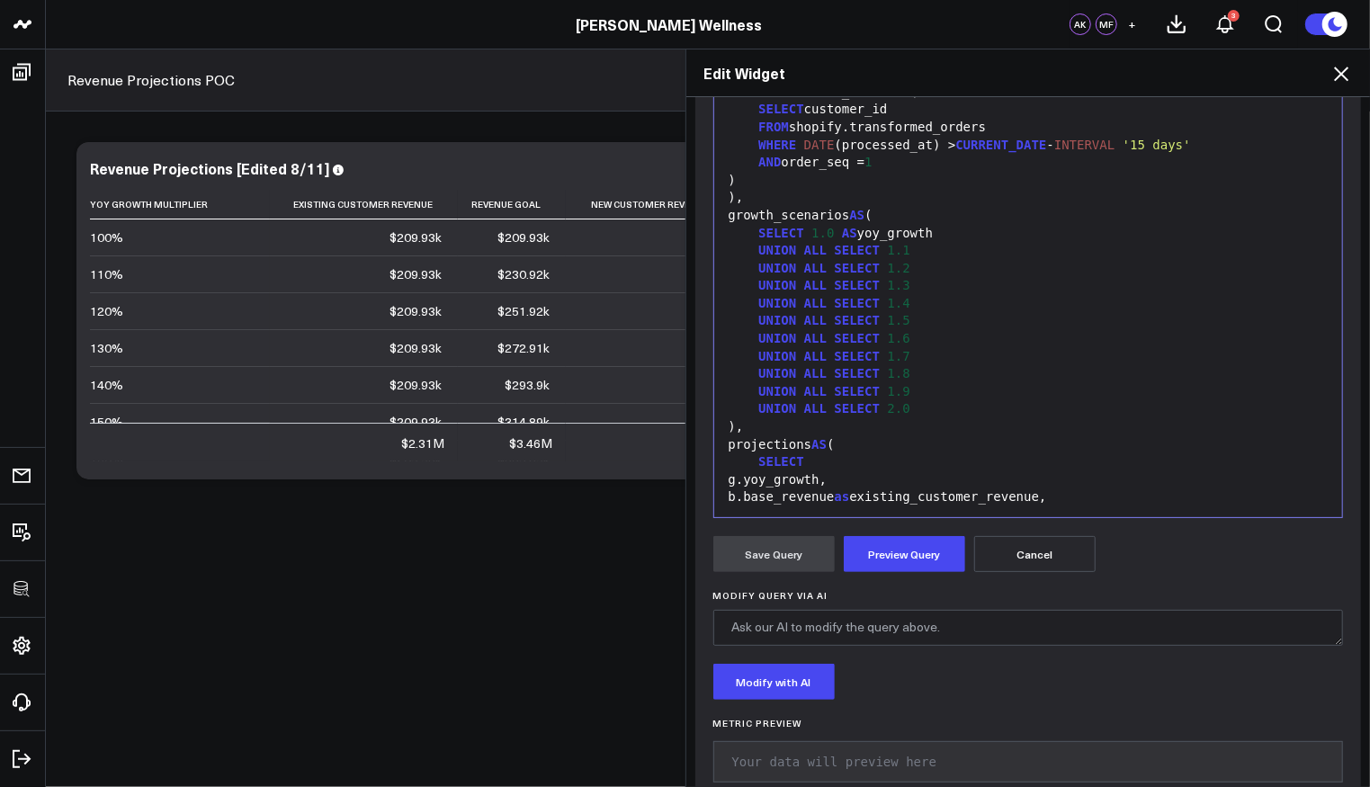
scroll to position [704, 0]
click at [1343, 65] on icon at bounding box center [1342, 74] width 22 height 22
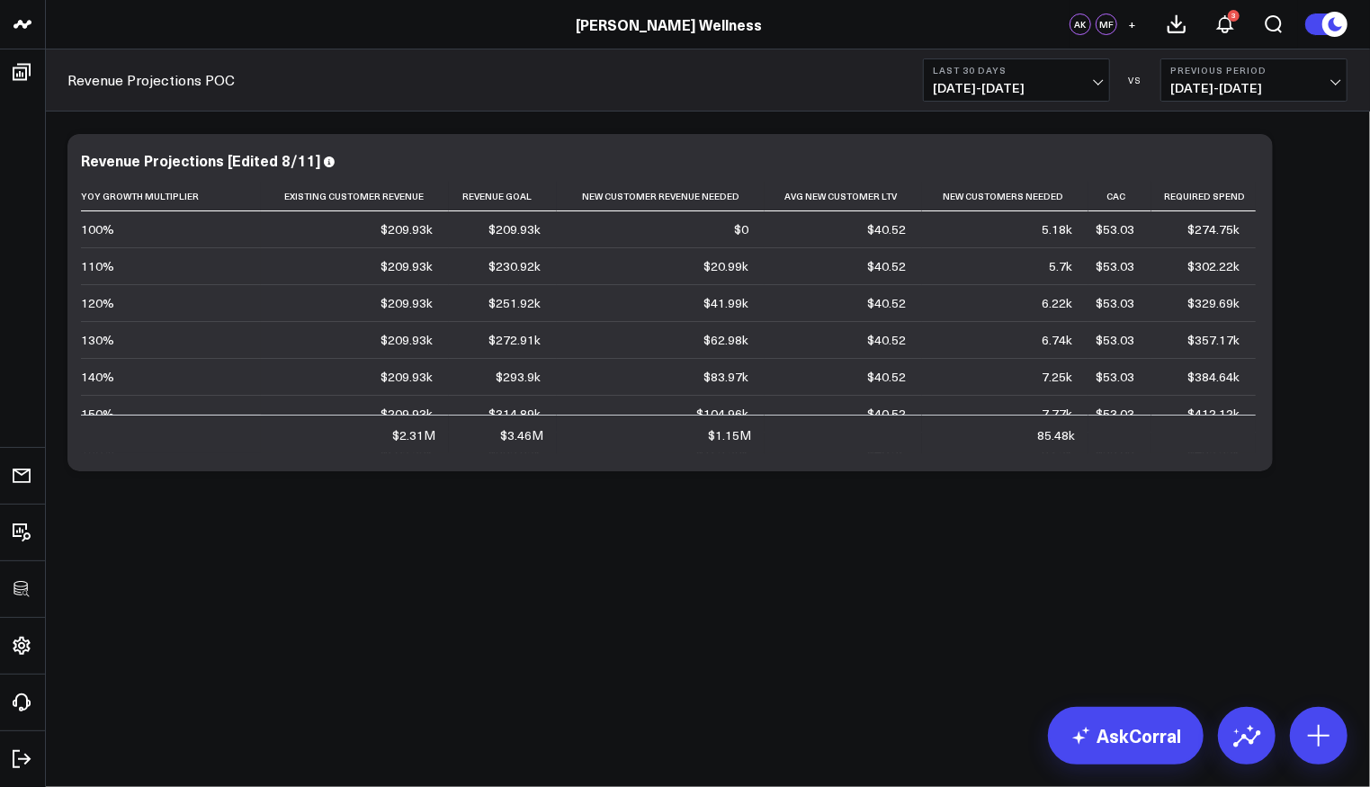
click at [1256, 540] on div "Modify via AI Copy link to widget Ask support Remove Create linked copy Executi…" at bounding box center [707, 350] width 1325 height 477
click at [957, 69] on b "Last 30 Days" at bounding box center [1016, 70] width 167 height 11
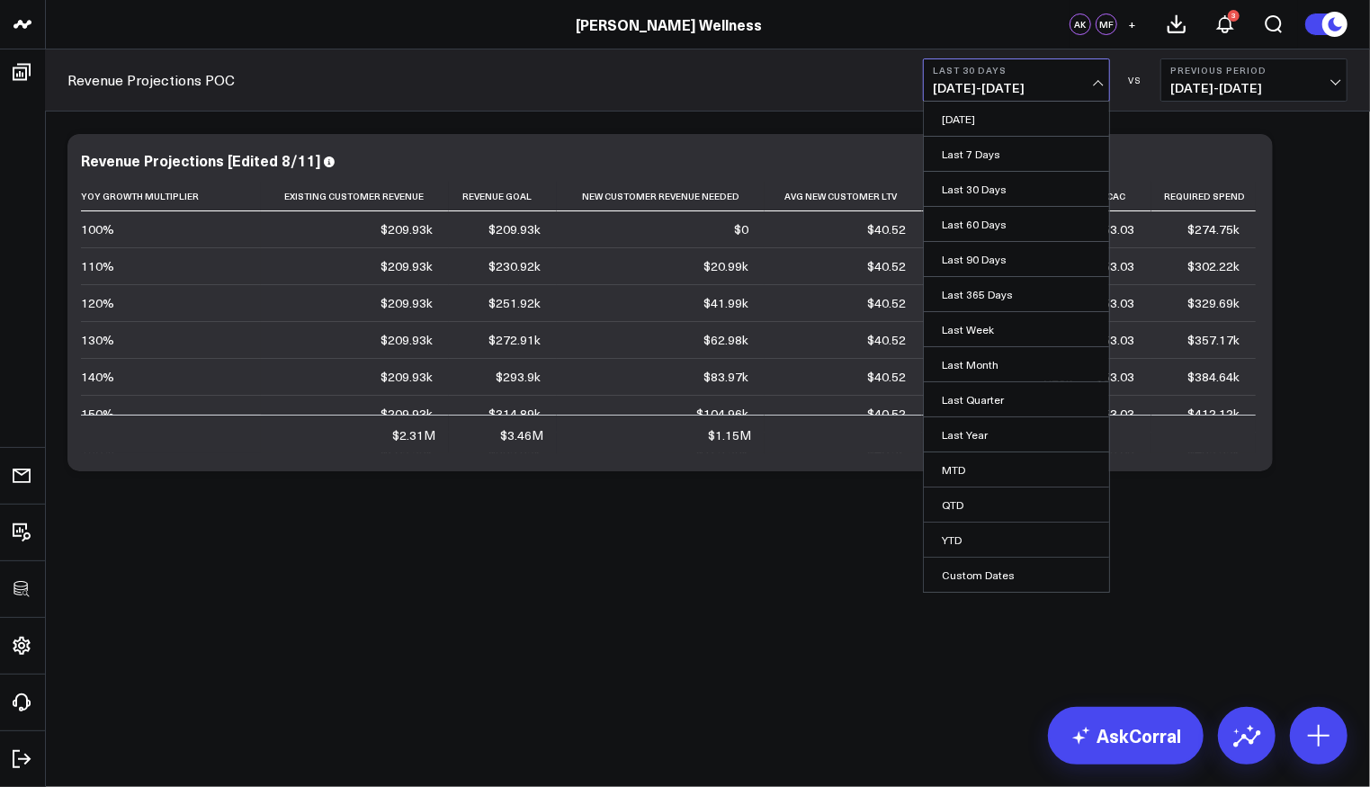
click at [975, 535] on link "YTD" at bounding box center [1016, 540] width 185 height 34
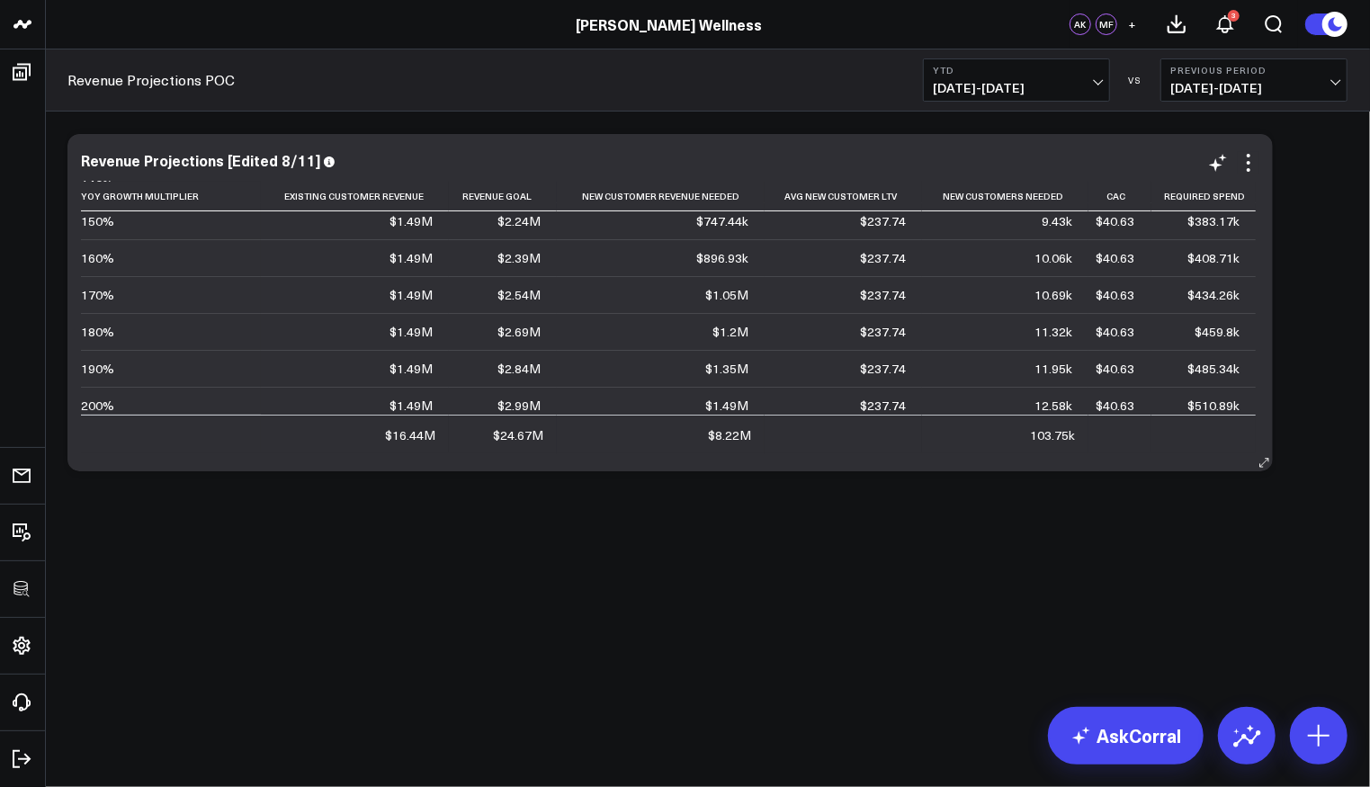
scroll to position [196, 0]
click at [963, 87] on span "[DATE] - [DATE]" at bounding box center [1016, 88] width 167 height 14
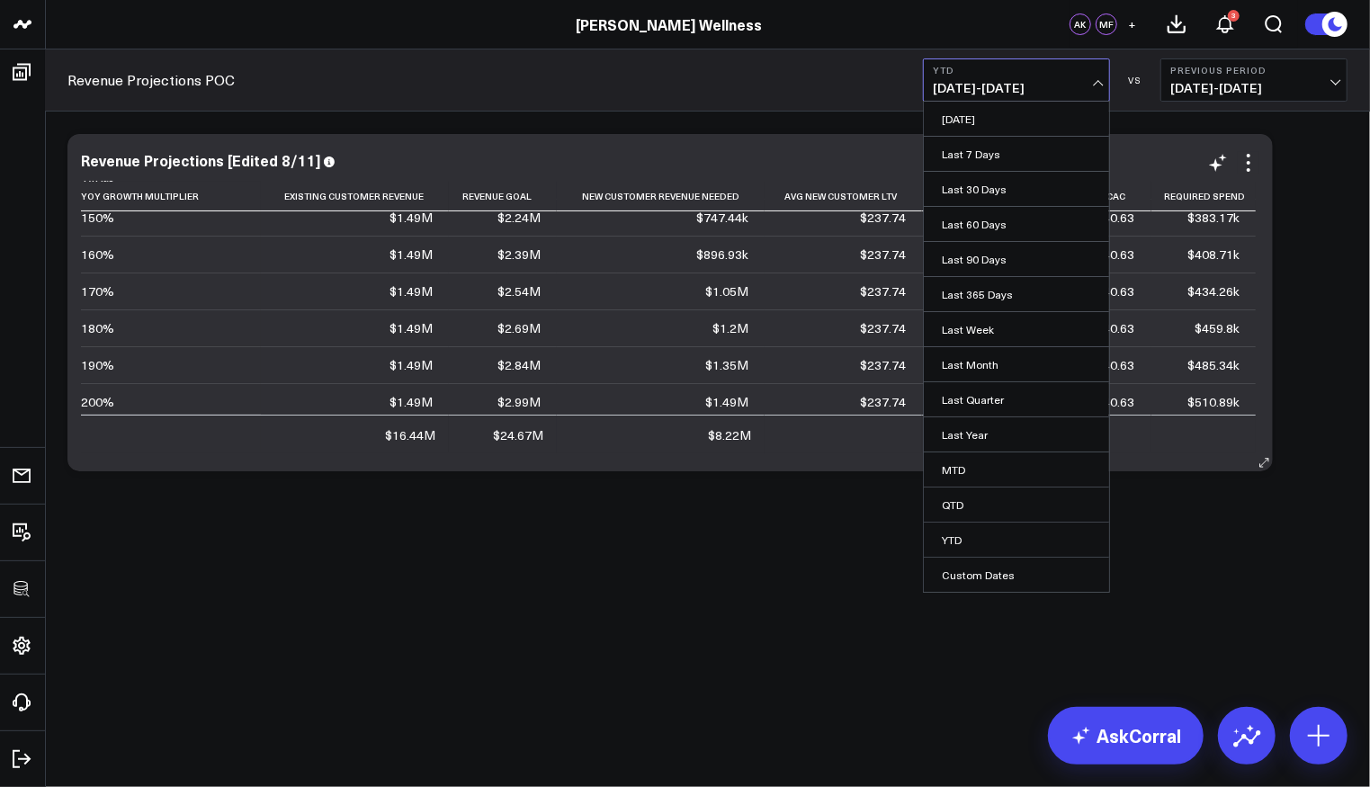
click at [680, 458] on div "Revenue Projections [Edited 8/11] Yoy Growth Multiplier Existing Customer Reven…" at bounding box center [670, 302] width 1206 height 337
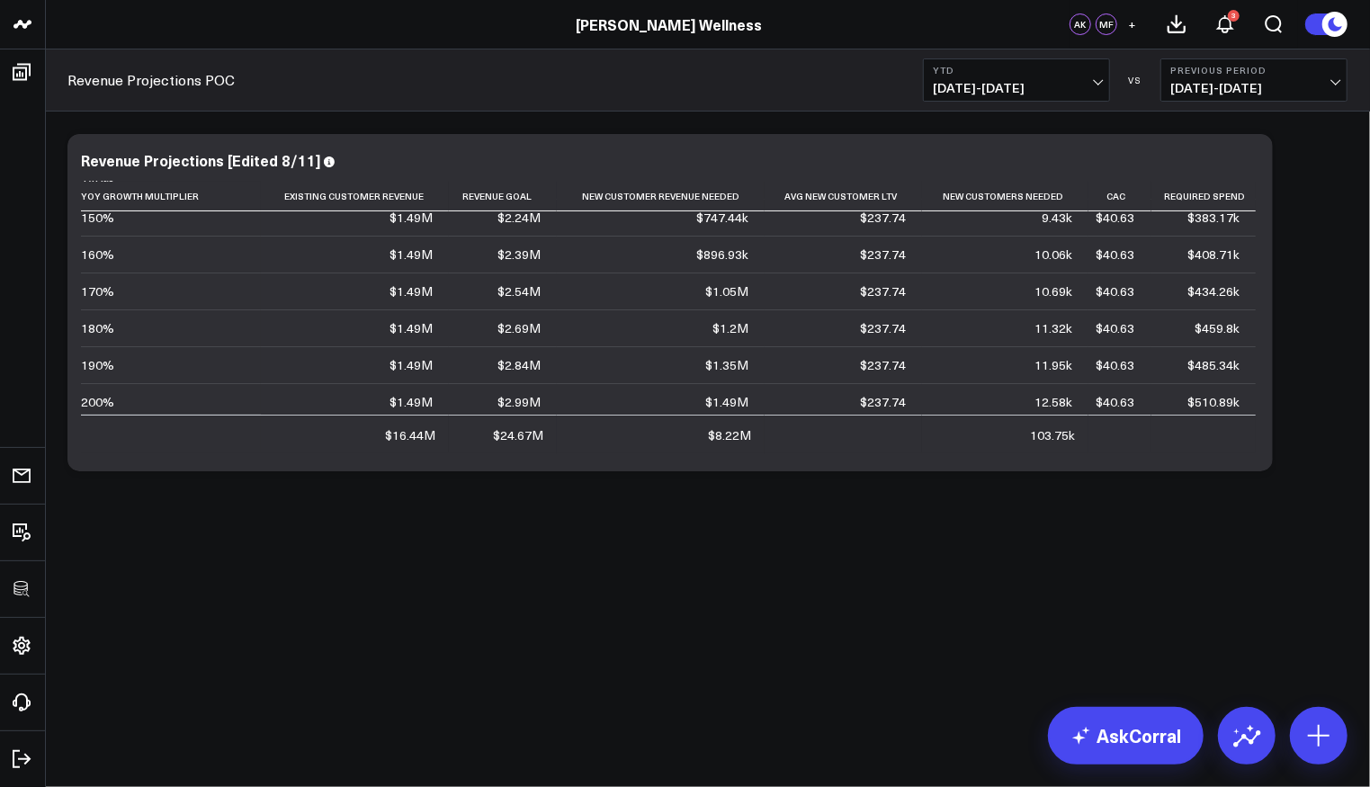
click at [983, 70] on b "YTD" at bounding box center [1016, 70] width 167 height 11
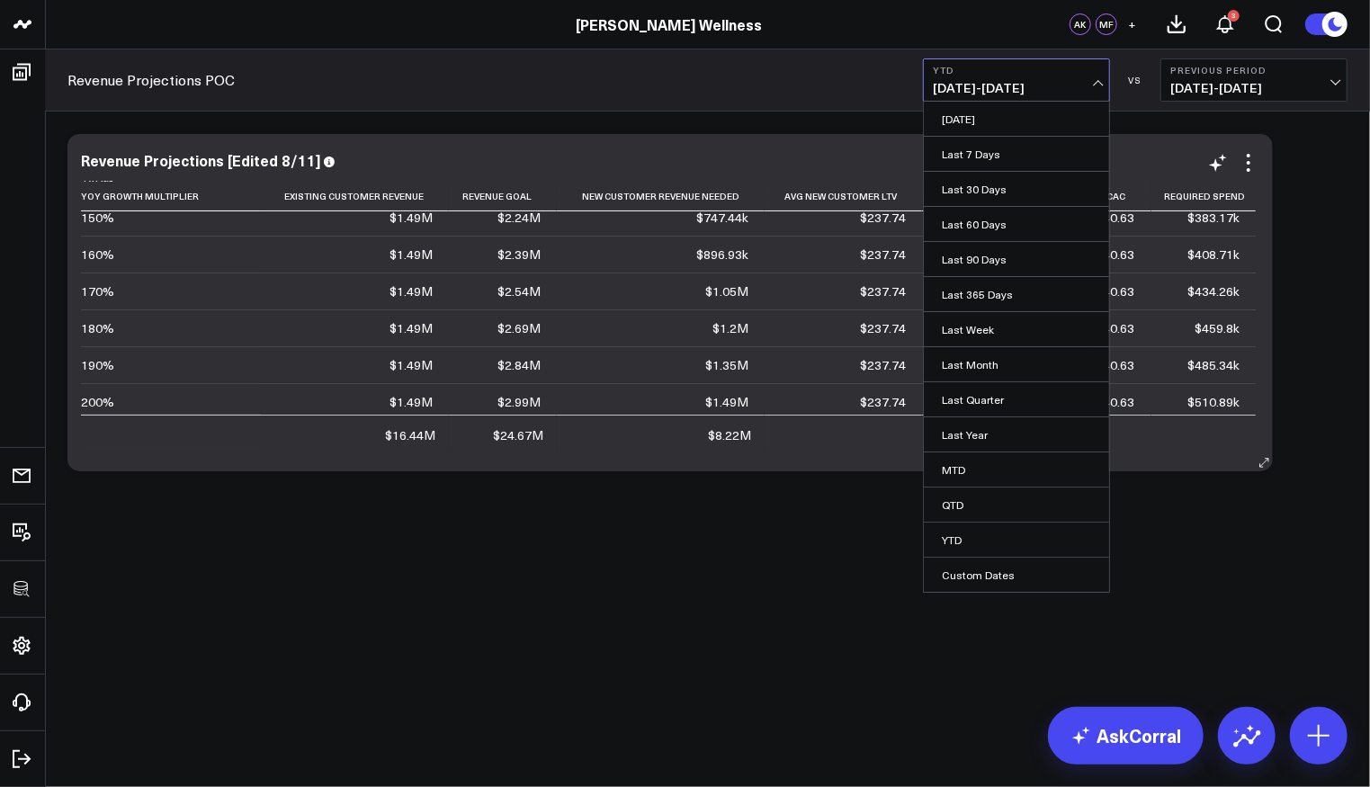
click at [977, 145] on link "Last 7 Days" at bounding box center [1016, 154] width 185 height 34
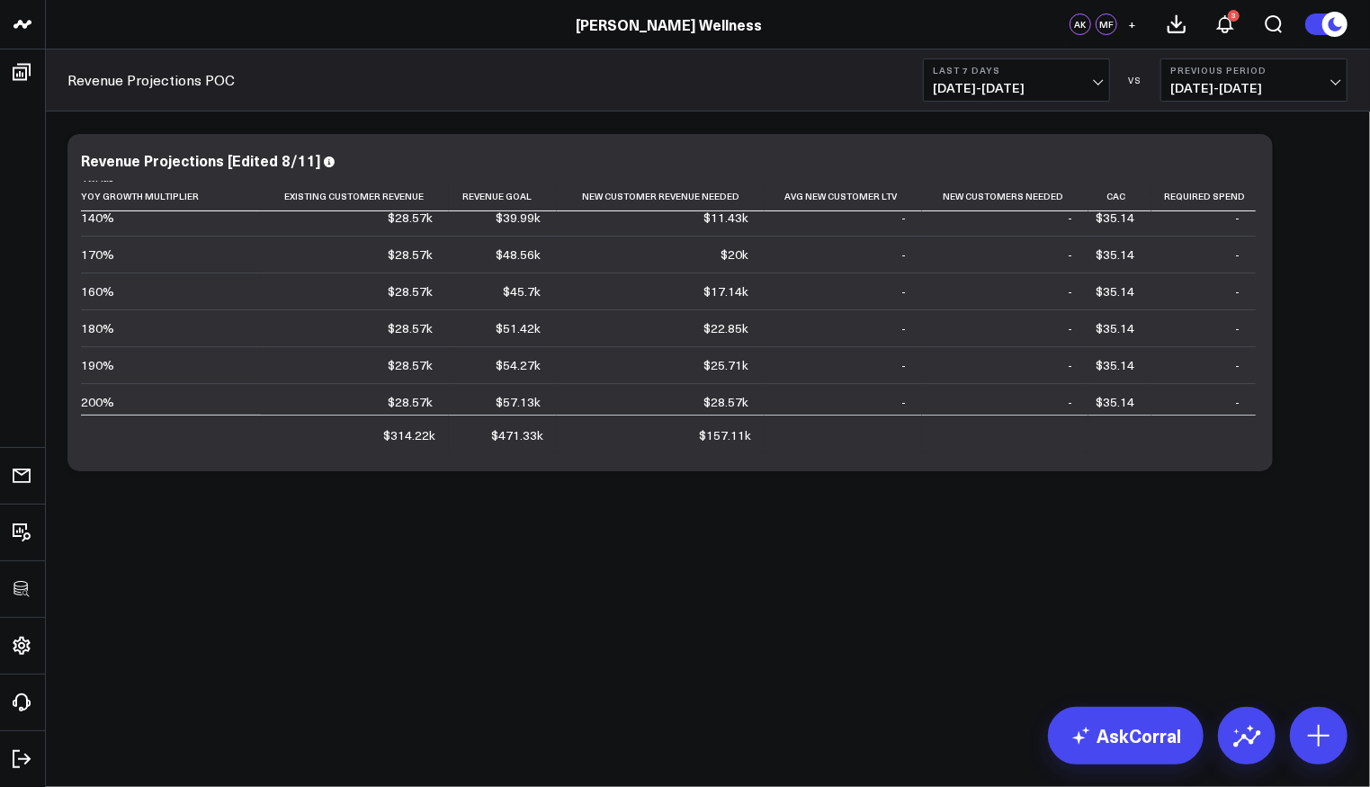
click at [1021, 85] on span "[DATE] - [DATE]" at bounding box center [1016, 88] width 167 height 14
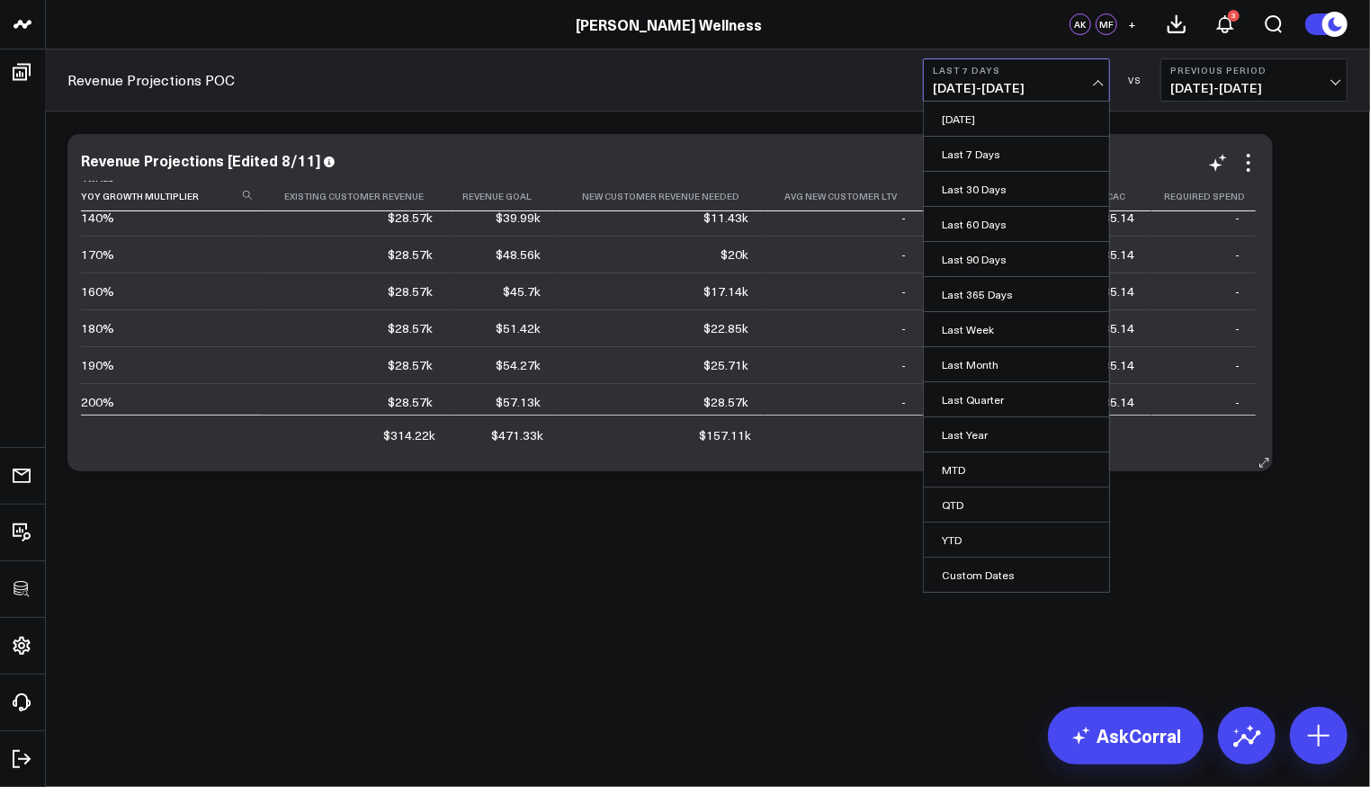
click at [1023, 183] on link "Last 30 Days" at bounding box center [1016, 189] width 185 height 34
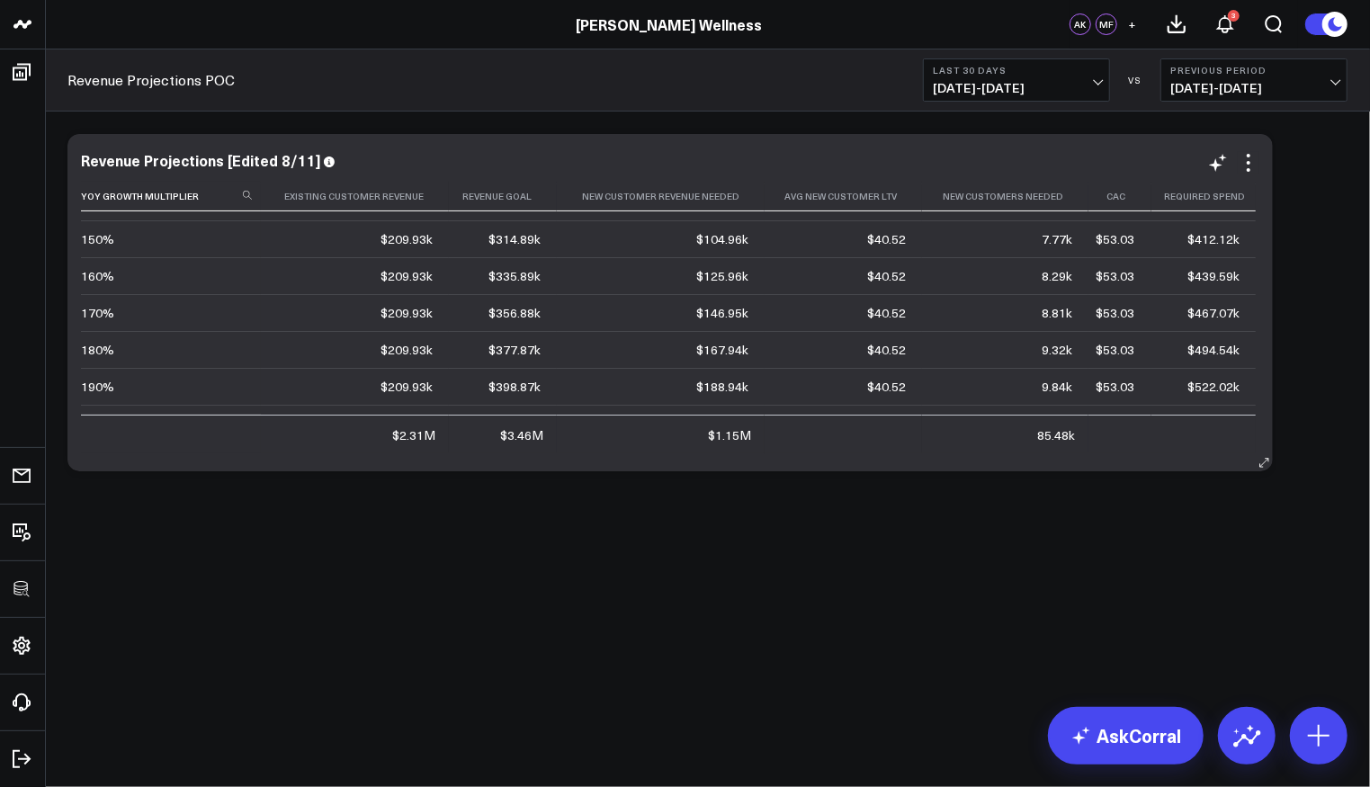
scroll to position [196, 0]
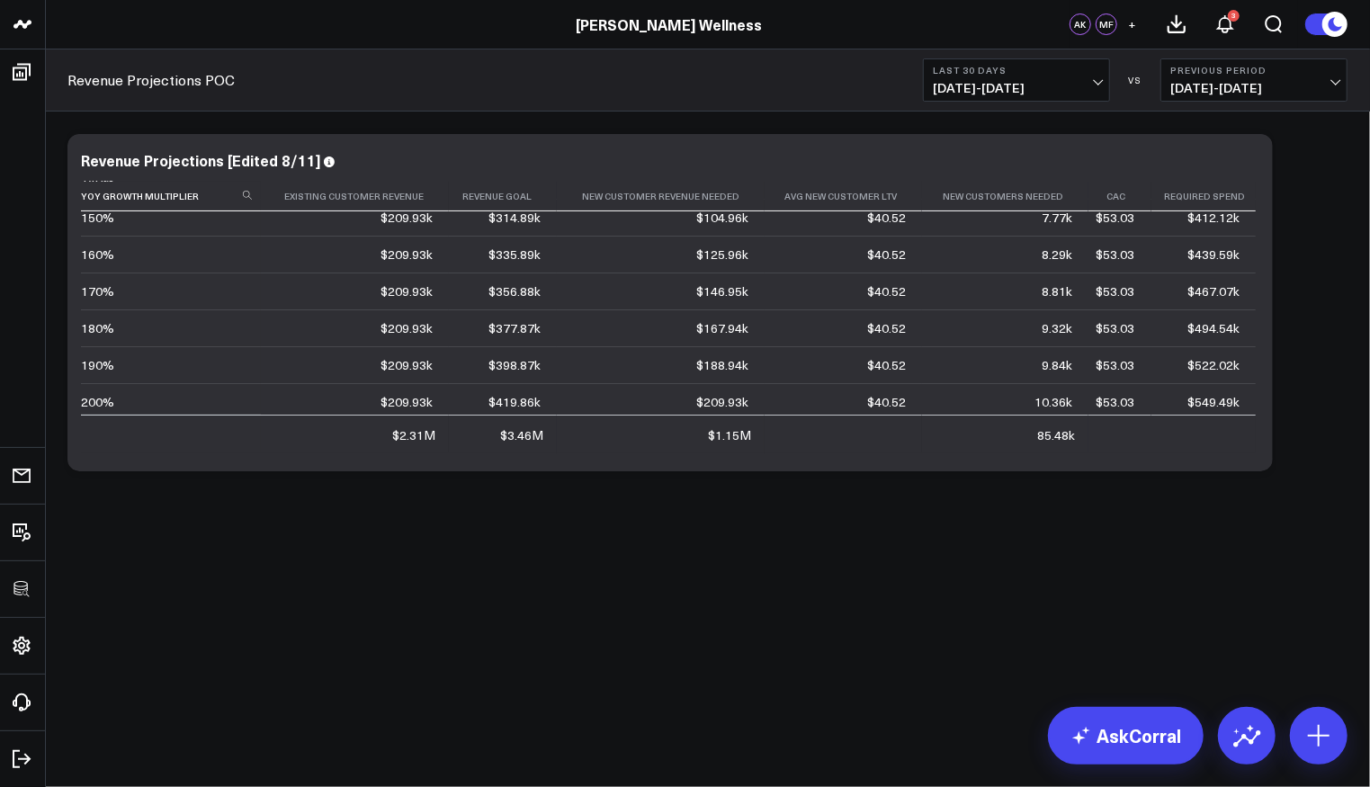
click at [1055, 77] on button "Last 30 Days [DATE] - [DATE]" at bounding box center [1016, 79] width 187 height 43
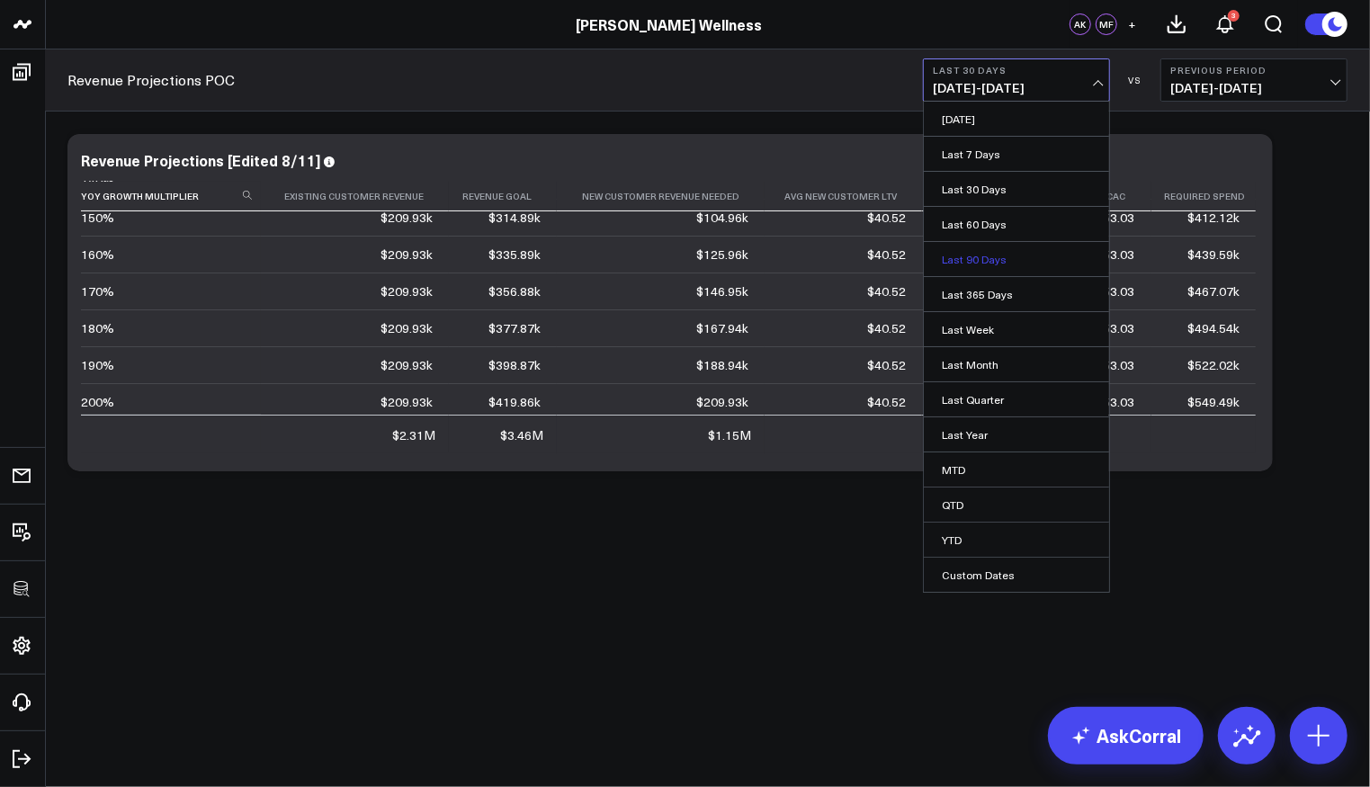
click at [1015, 263] on link "Last 90 Days" at bounding box center [1016, 259] width 185 height 34
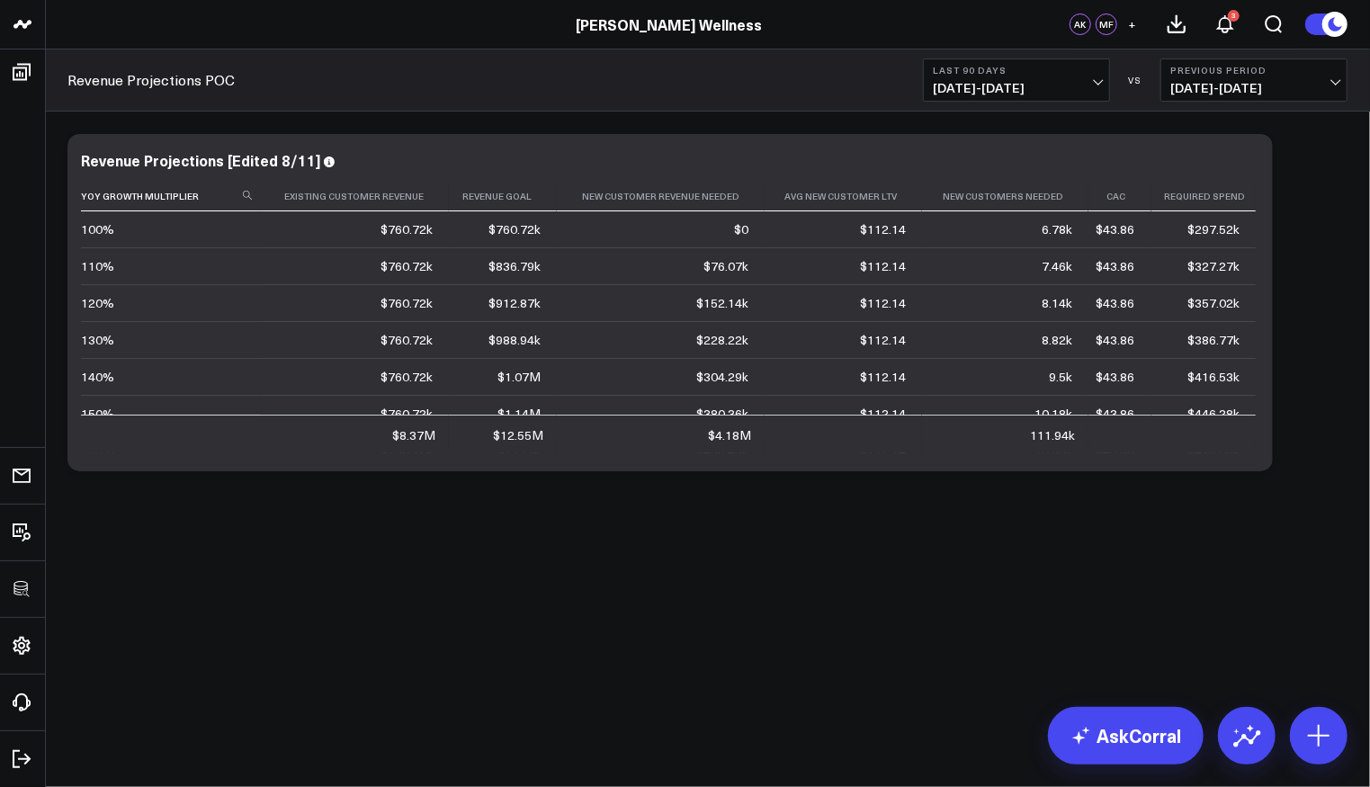
click at [1301, 365] on div "Modify via AI Copy link to widget Ask support Remove Create linked copy Executi…" at bounding box center [707, 302] width 1298 height 355
click at [1058, 81] on span "05/13/25 - 08/10/25" at bounding box center [1016, 88] width 167 height 14
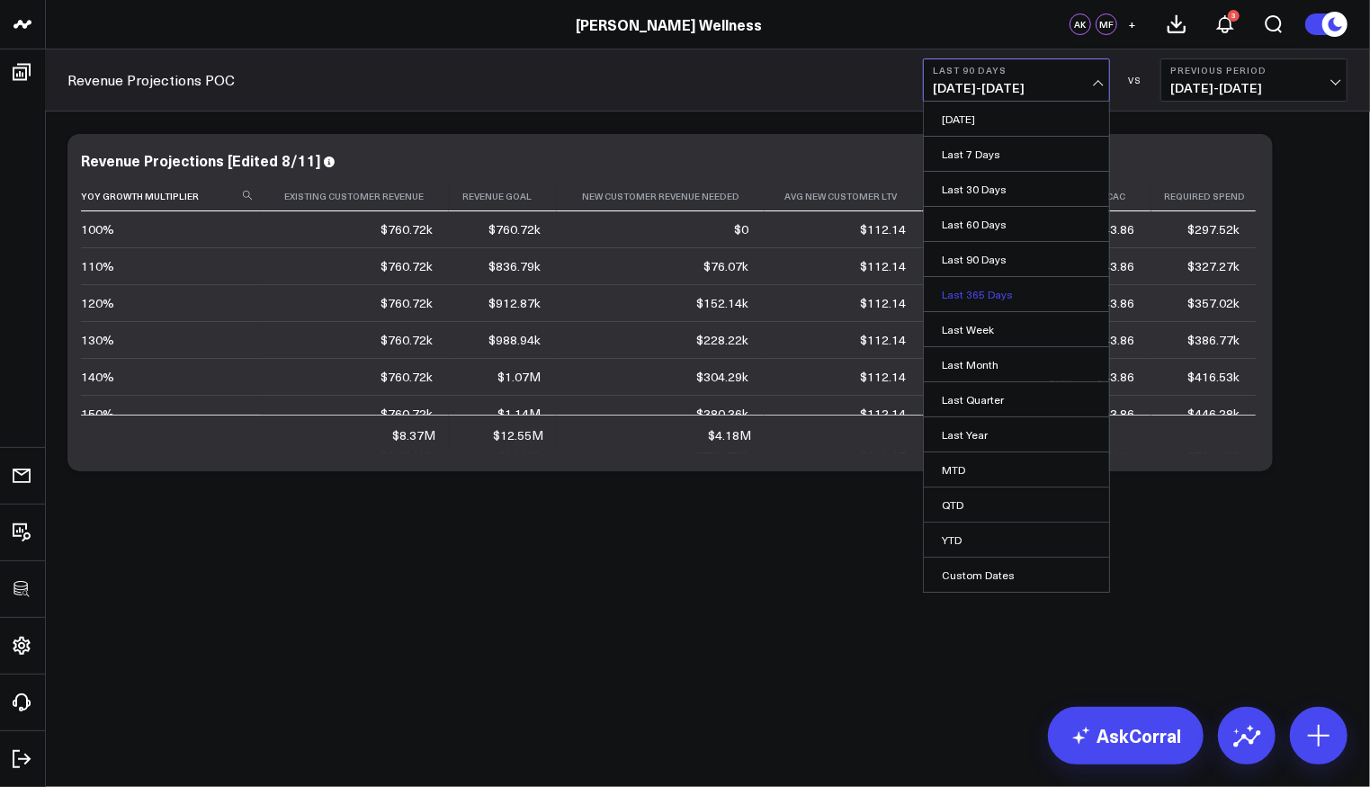
click at [1039, 288] on link "Last 365 Days" at bounding box center [1016, 294] width 185 height 34
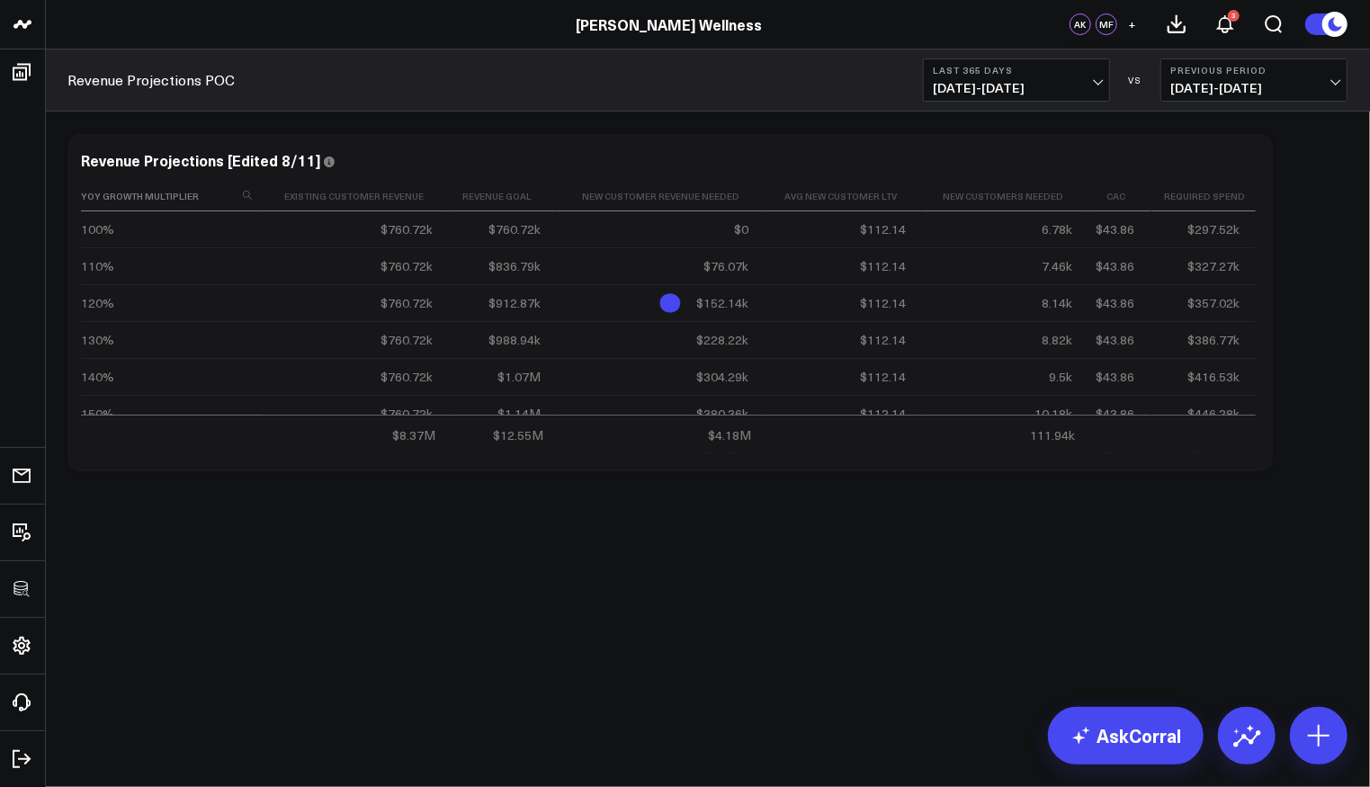
click at [1316, 310] on div "Modify via AI Copy link to widget Ask support Remove Create linked copy Executi…" at bounding box center [707, 302] width 1298 height 355
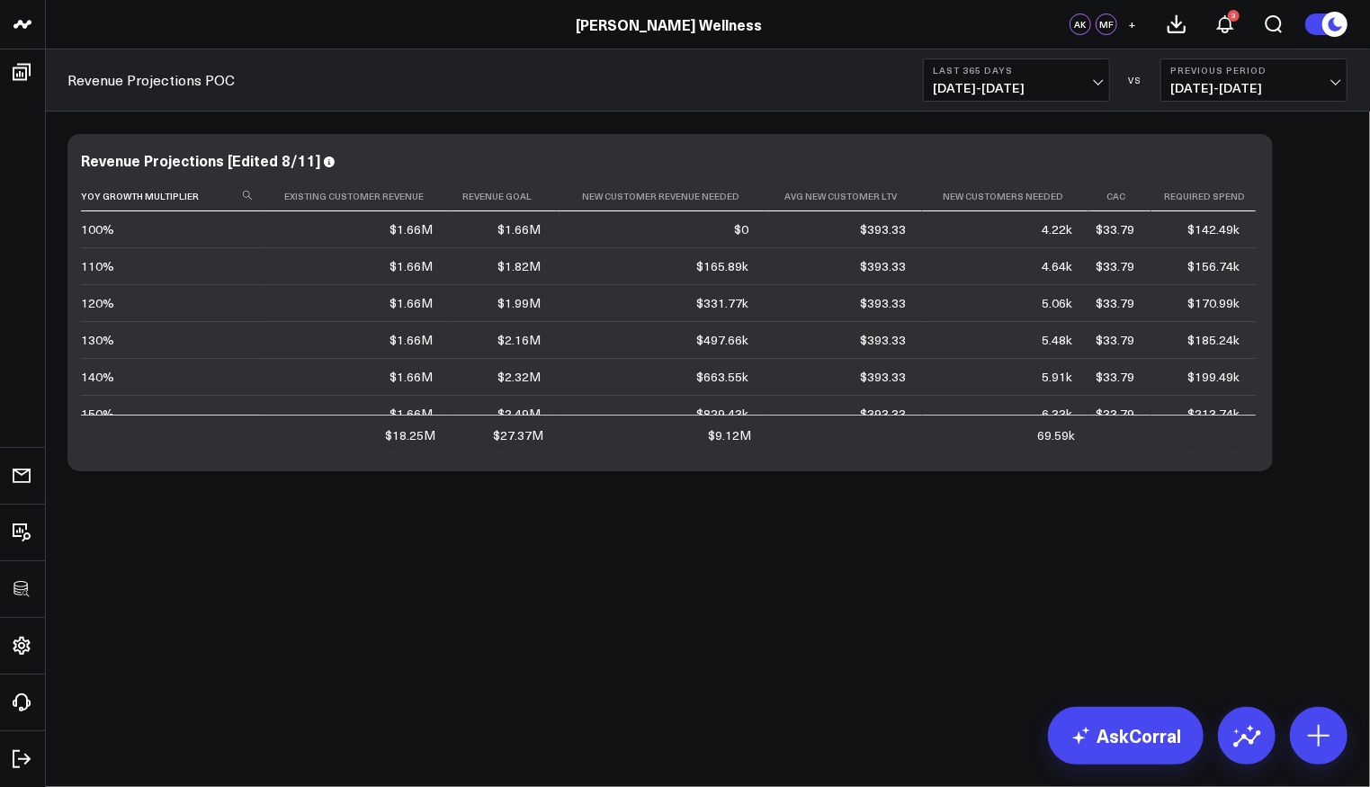
click at [1035, 56] on div "Revenue Projections POC Last 365 Days 08/11/24 - 08/10/25 VS Previous Period 08…" at bounding box center [707, 80] width 1325 height 62
click at [1028, 70] on b "Last 365 Days" at bounding box center [1016, 70] width 167 height 11
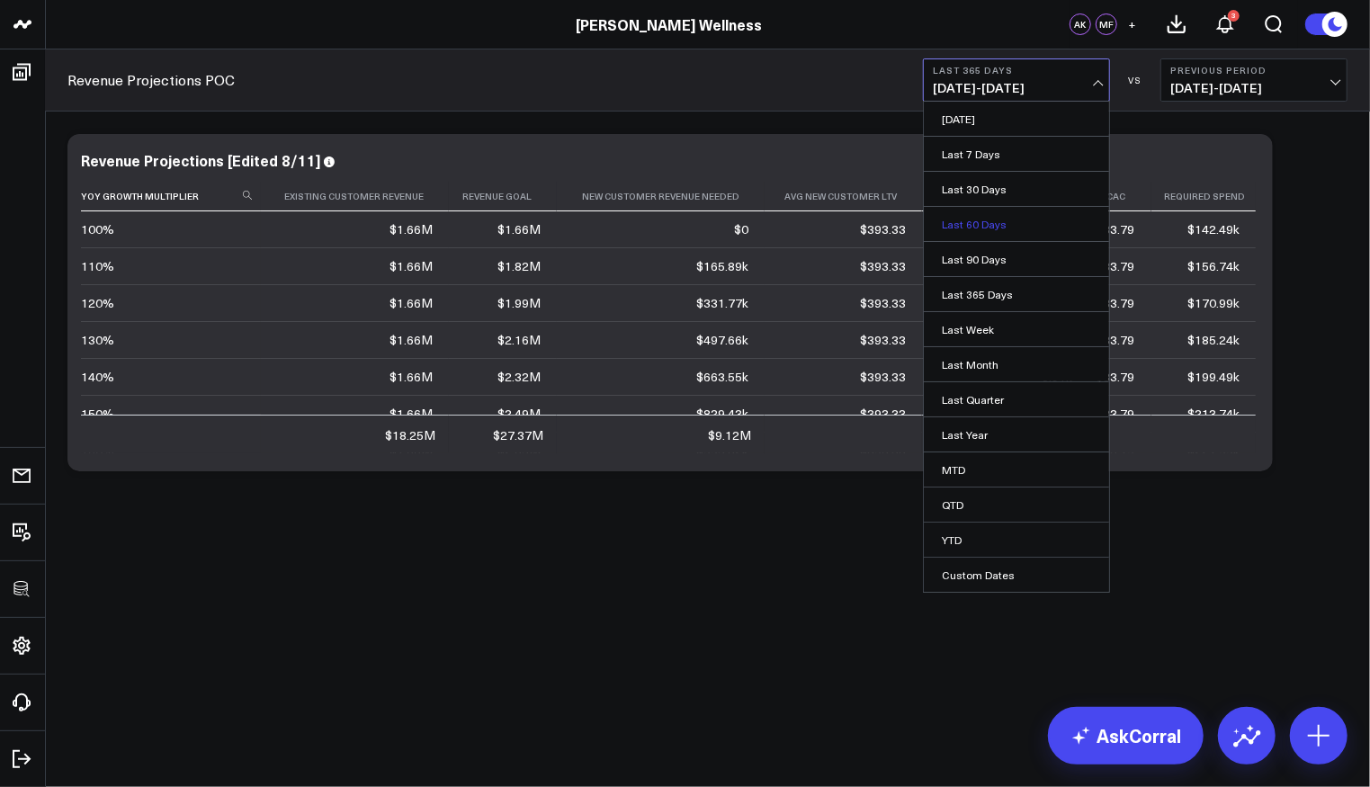
click at [1005, 216] on link "Last 60 Days" at bounding box center [1016, 224] width 185 height 34
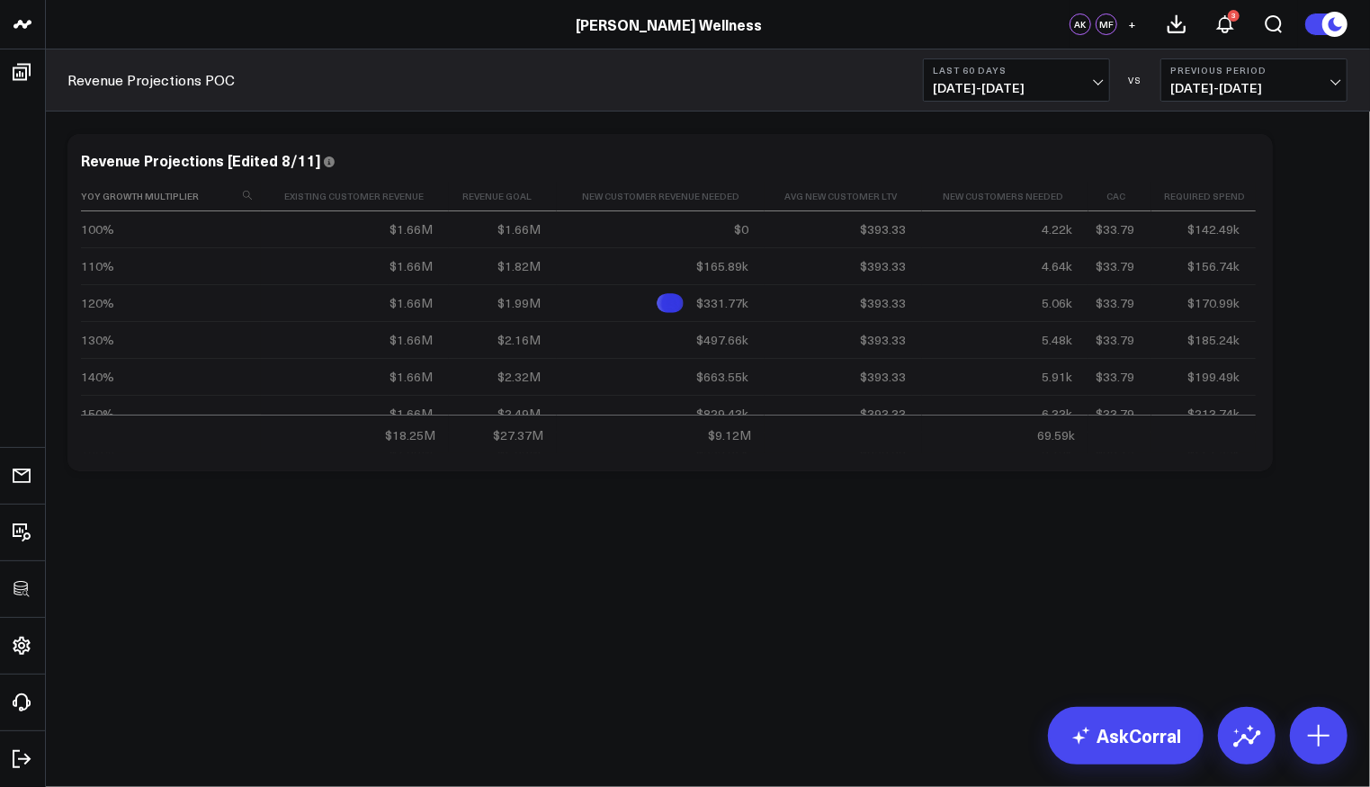
click at [1317, 286] on div "Modify via AI Copy link to widget Ask support Remove Create linked copy Executi…" at bounding box center [707, 302] width 1298 height 355
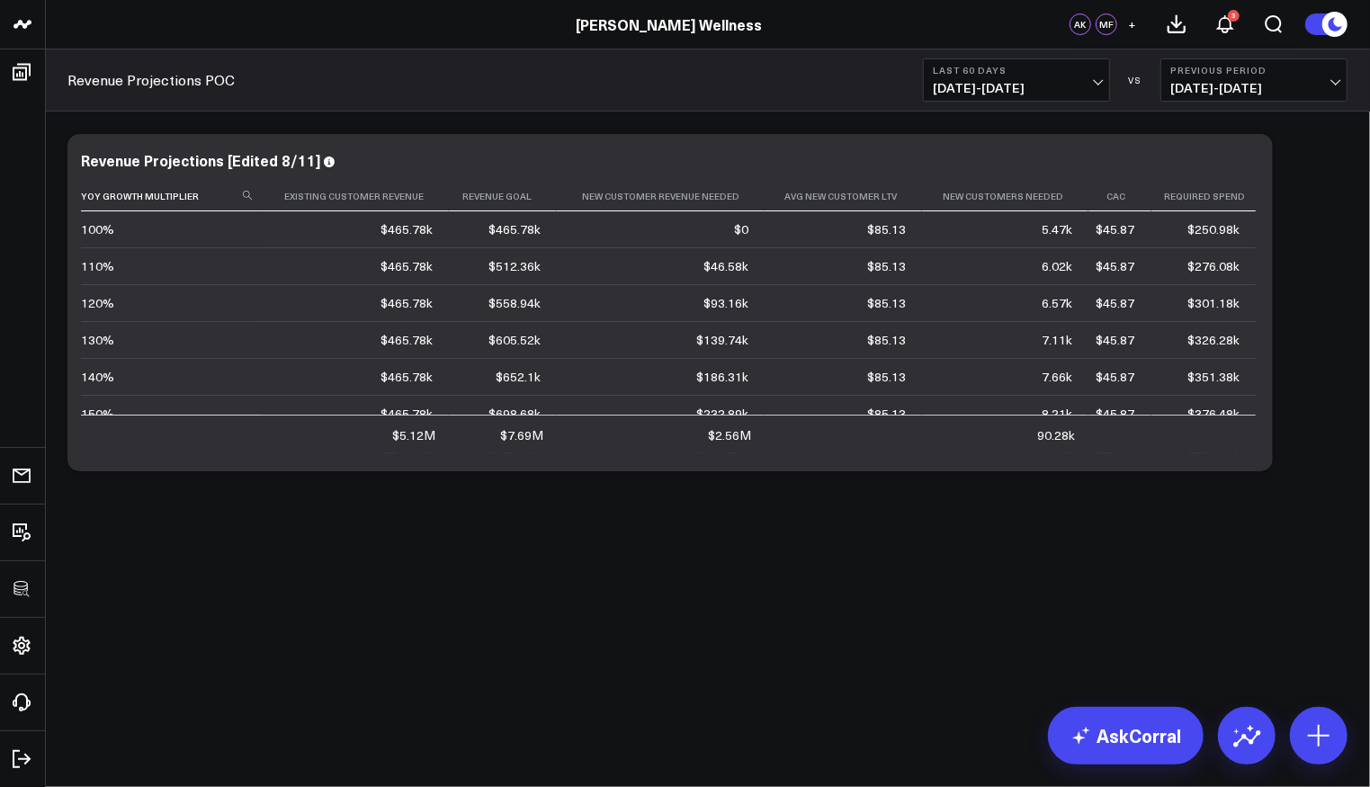
click at [1070, 94] on span "06/12/25 - 08/10/25" at bounding box center [1016, 88] width 167 height 14
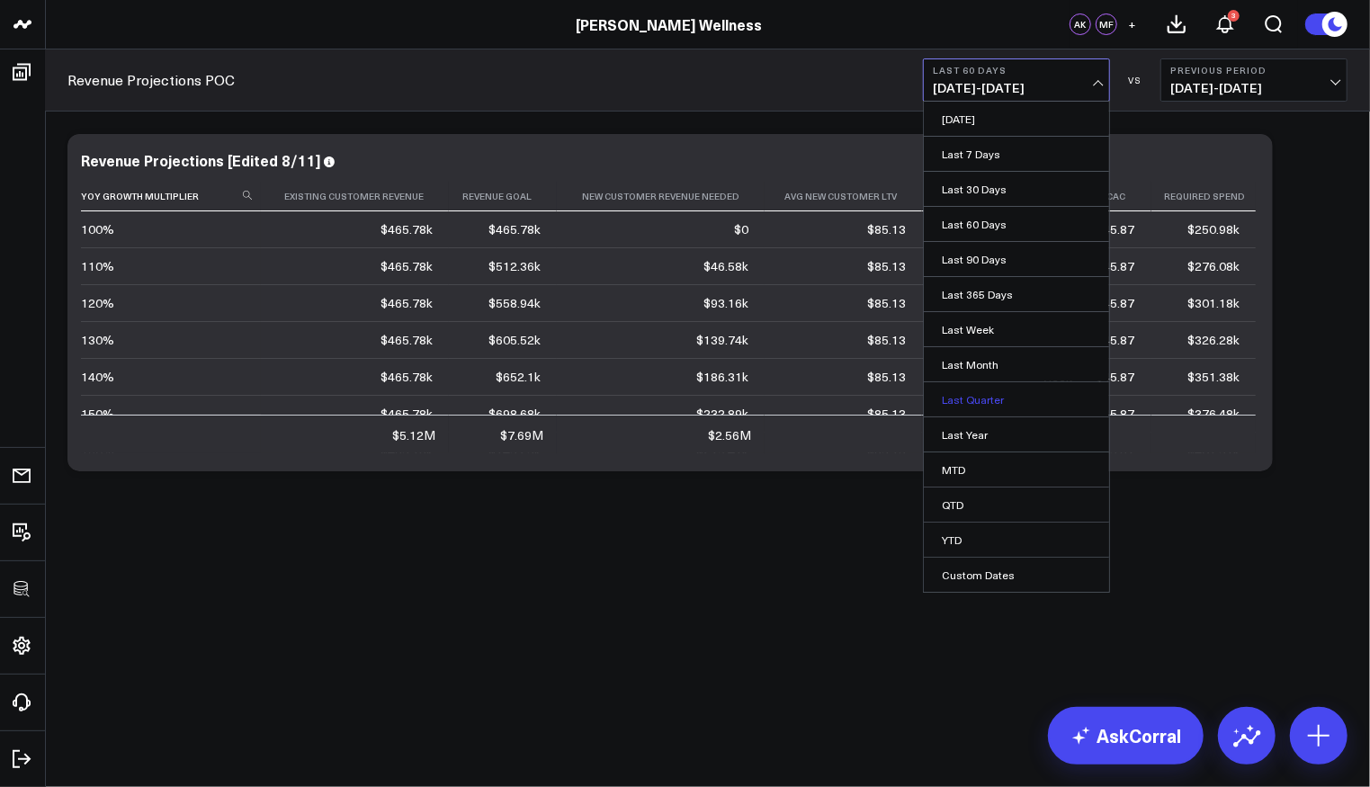
click at [1028, 400] on link "Last Quarter" at bounding box center [1016, 399] width 185 height 34
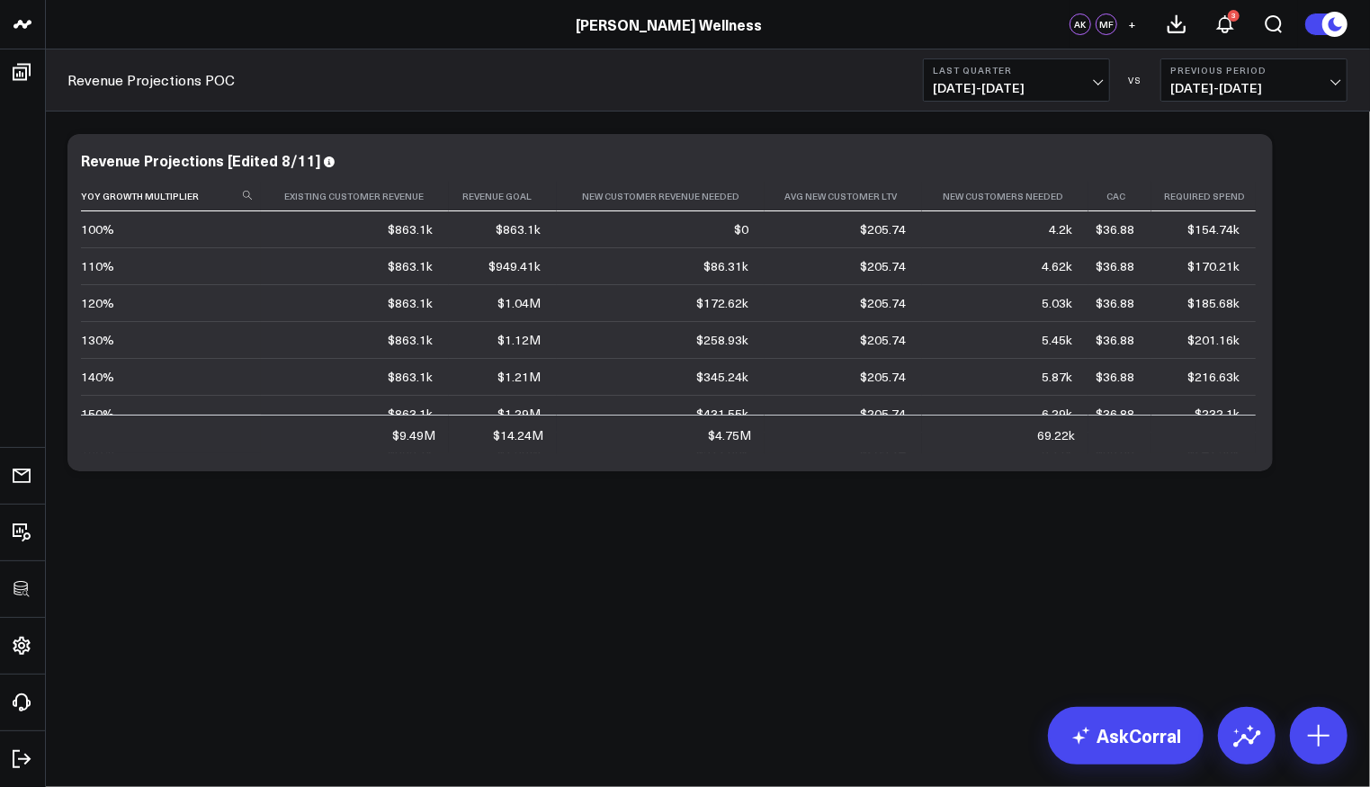
click at [936, 73] on b "Last Quarter" at bounding box center [1016, 70] width 167 height 11
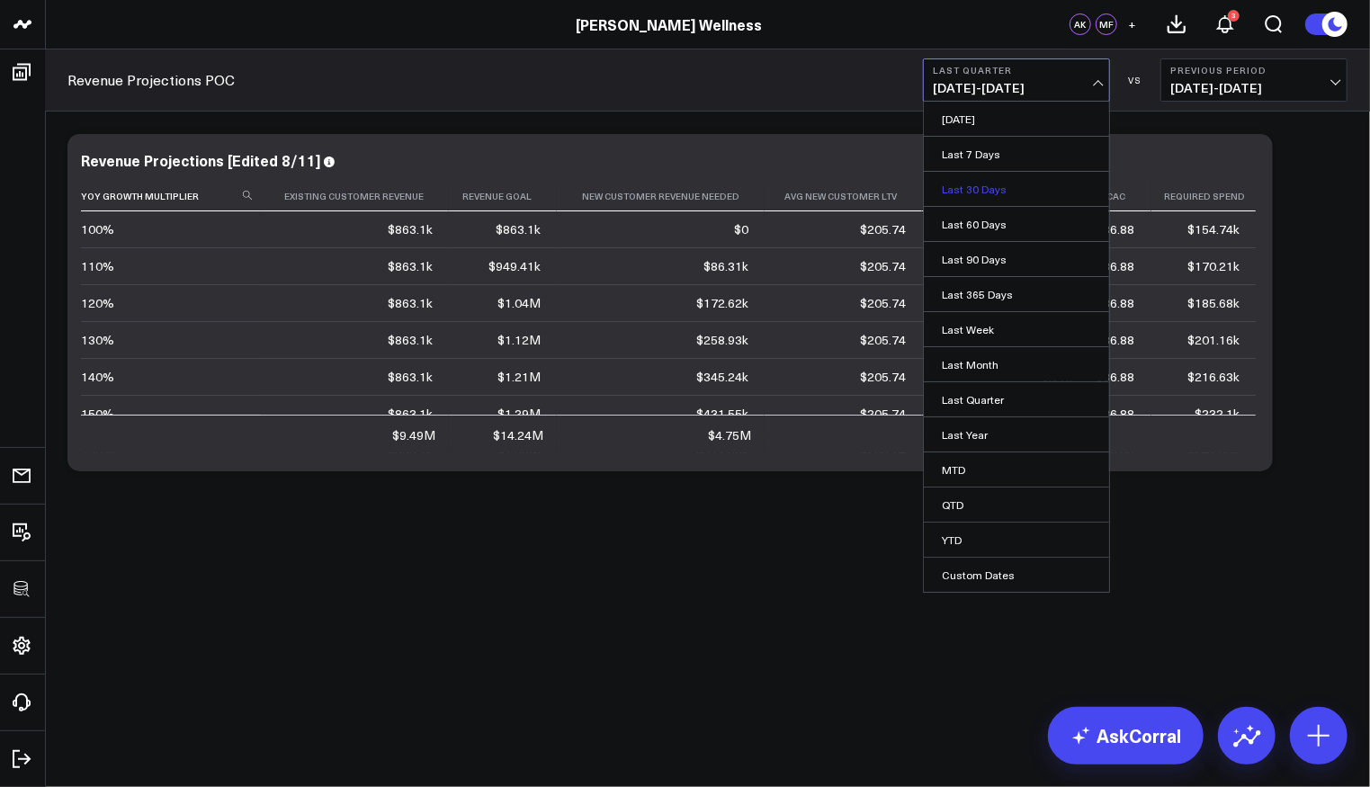
click at [1017, 180] on link "Last 30 Days" at bounding box center [1016, 189] width 185 height 34
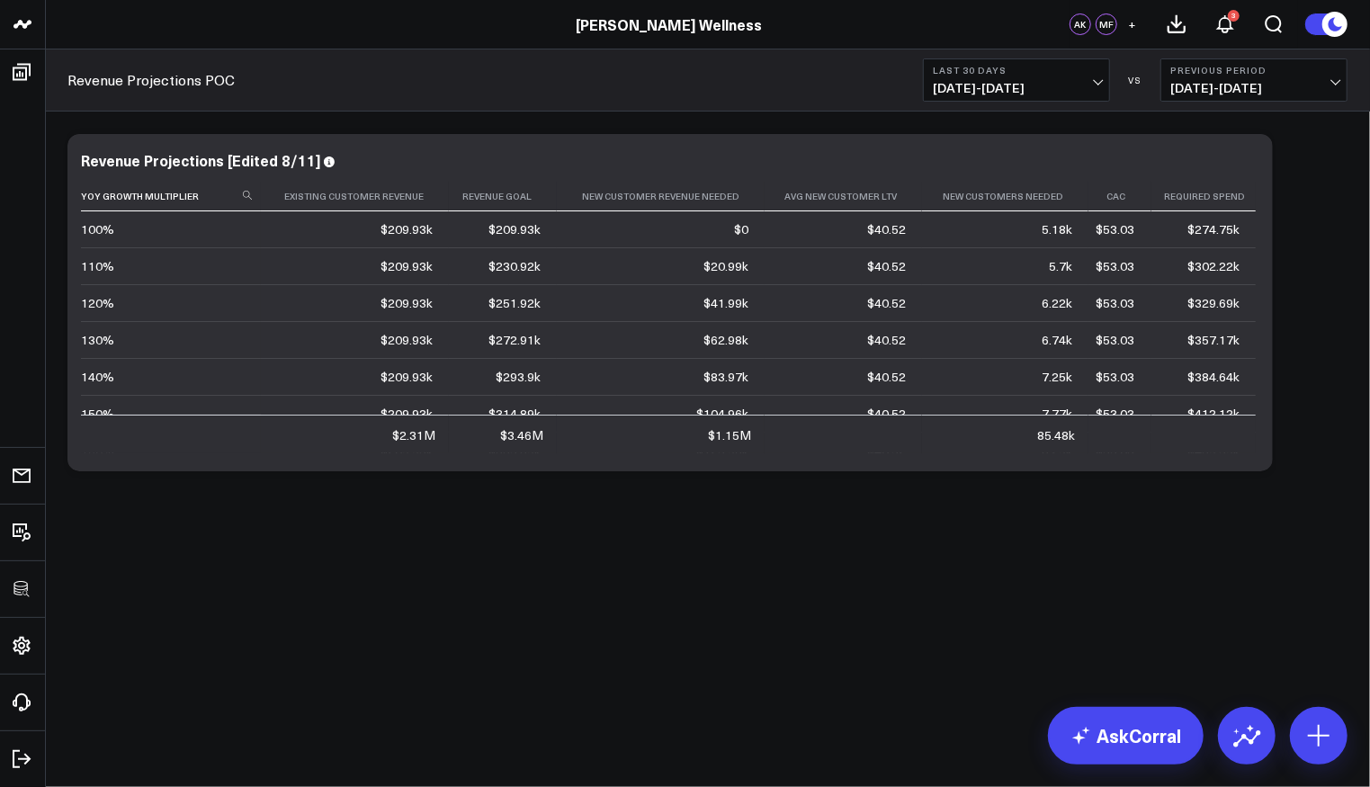
click at [1018, 94] on span "[DATE] - [DATE]" at bounding box center [1016, 88] width 167 height 14
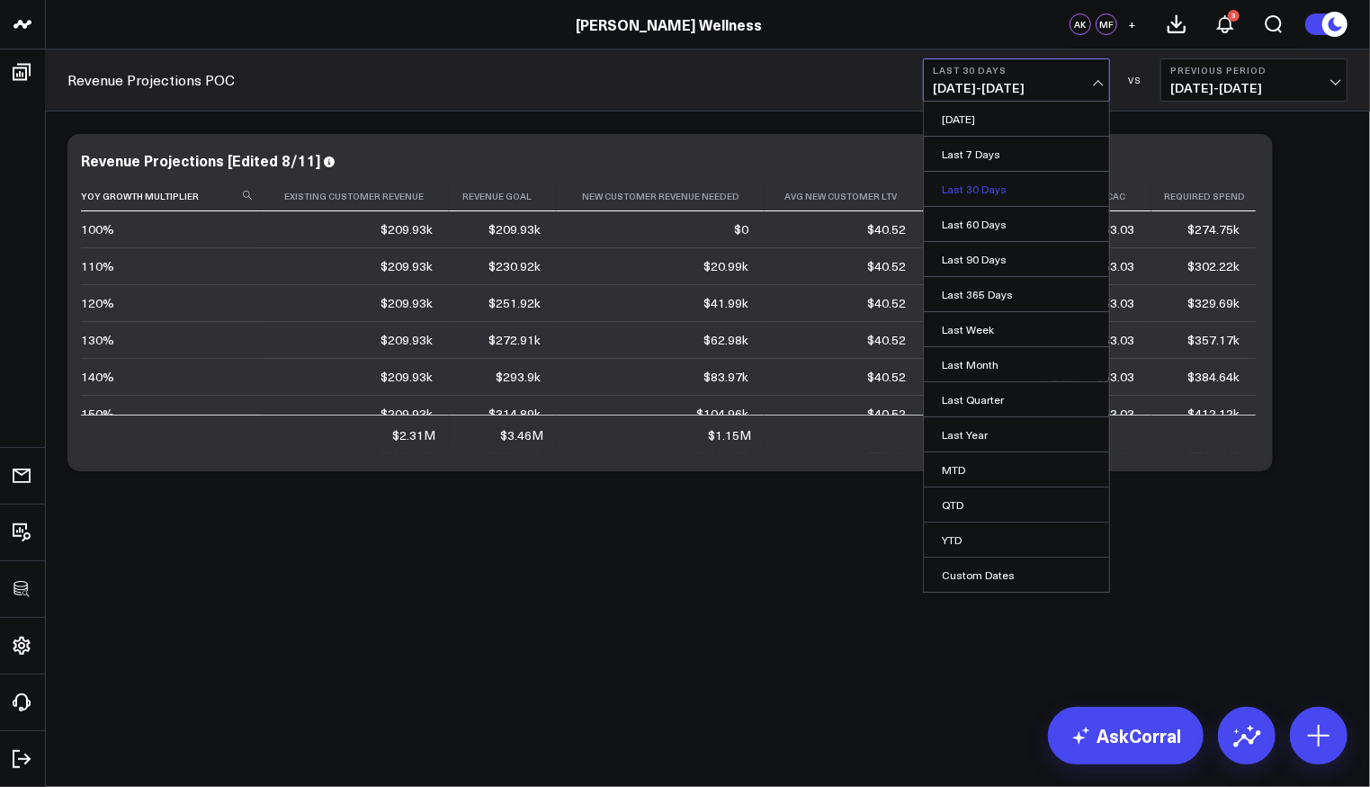
click at [972, 192] on link "Last 30 Days" at bounding box center [1016, 189] width 185 height 34
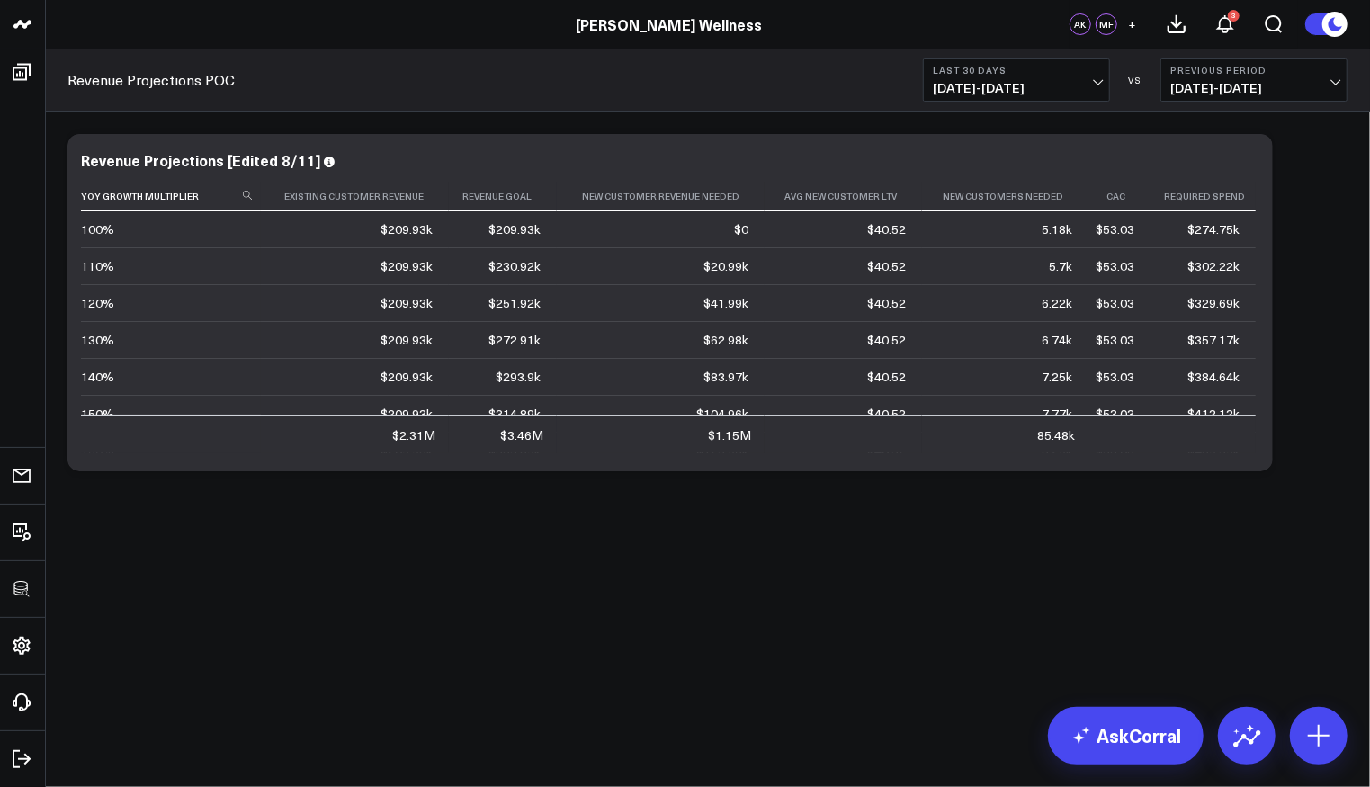
click at [949, 76] on button "Last 30 Days [DATE] - [DATE]" at bounding box center [1016, 79] width 187 height 43
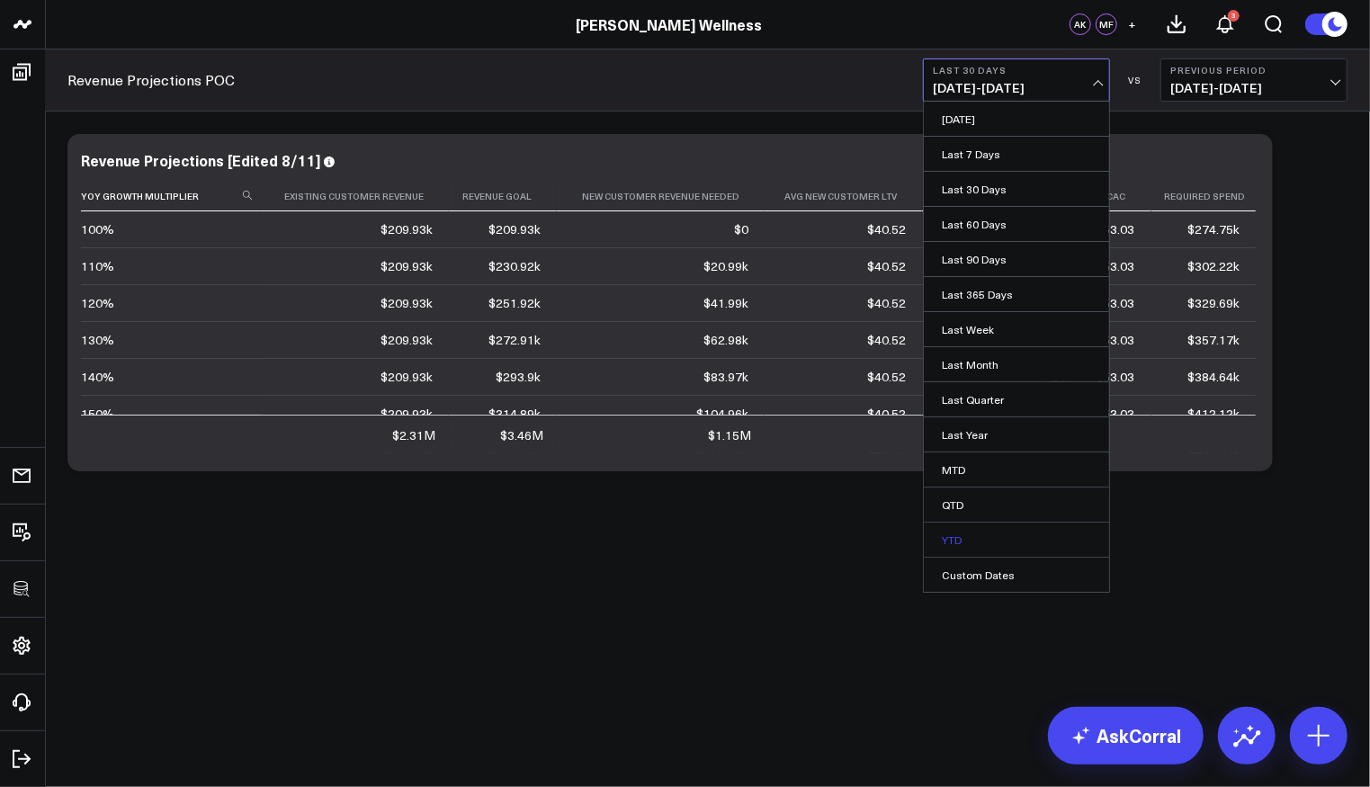
click at [953, 542] on link "YTD" at bounding box center [1016, 540] width 185 height 34
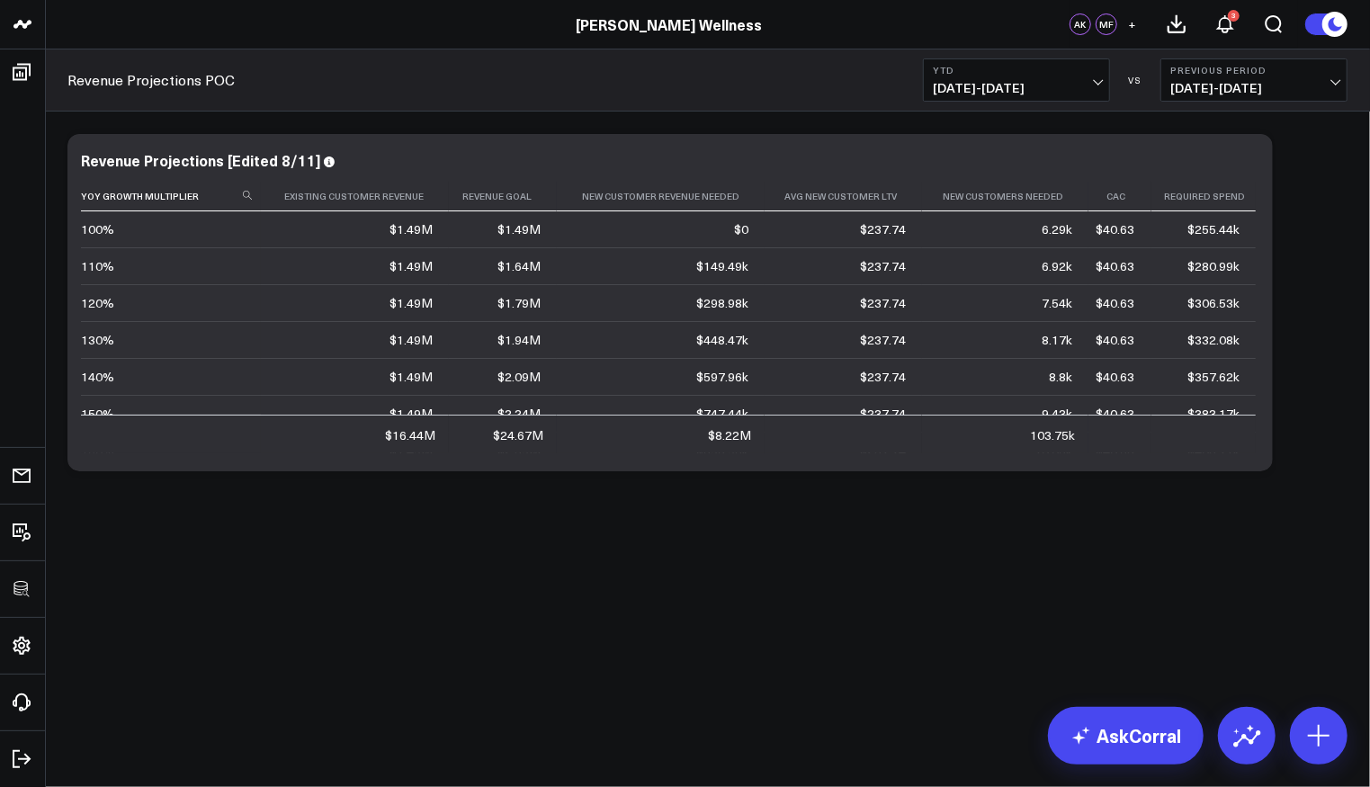
click at [1349, 377] on div "Modify via AI Copy link to widget Ask support Remove Create linked copy Executi…" at bounding box center [707, 302] width 1298 height 355
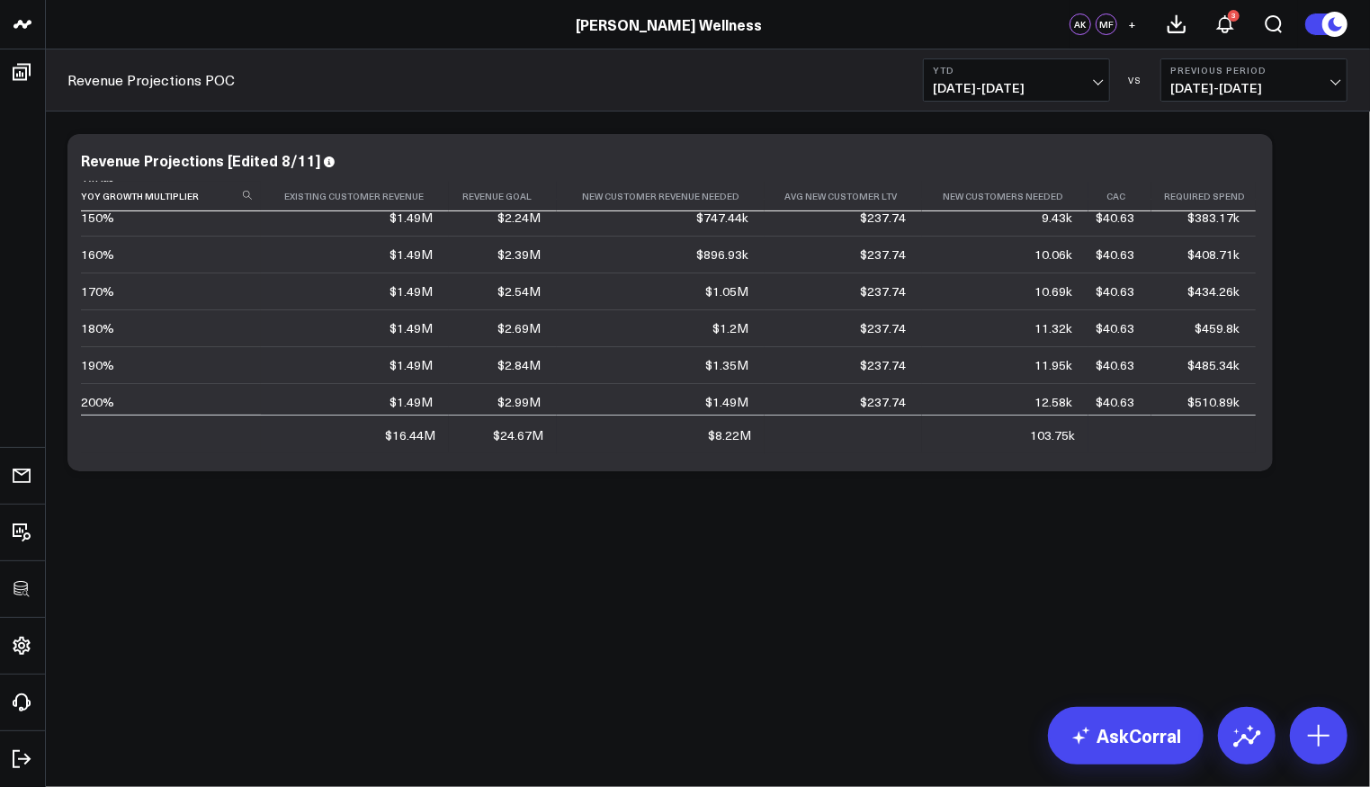
click at [1323, 314] on div "Modify via AI Copy link to widget Ask support Remove Create linked copy Executi…" at bounding box center [707, 302] width 1298 height 355
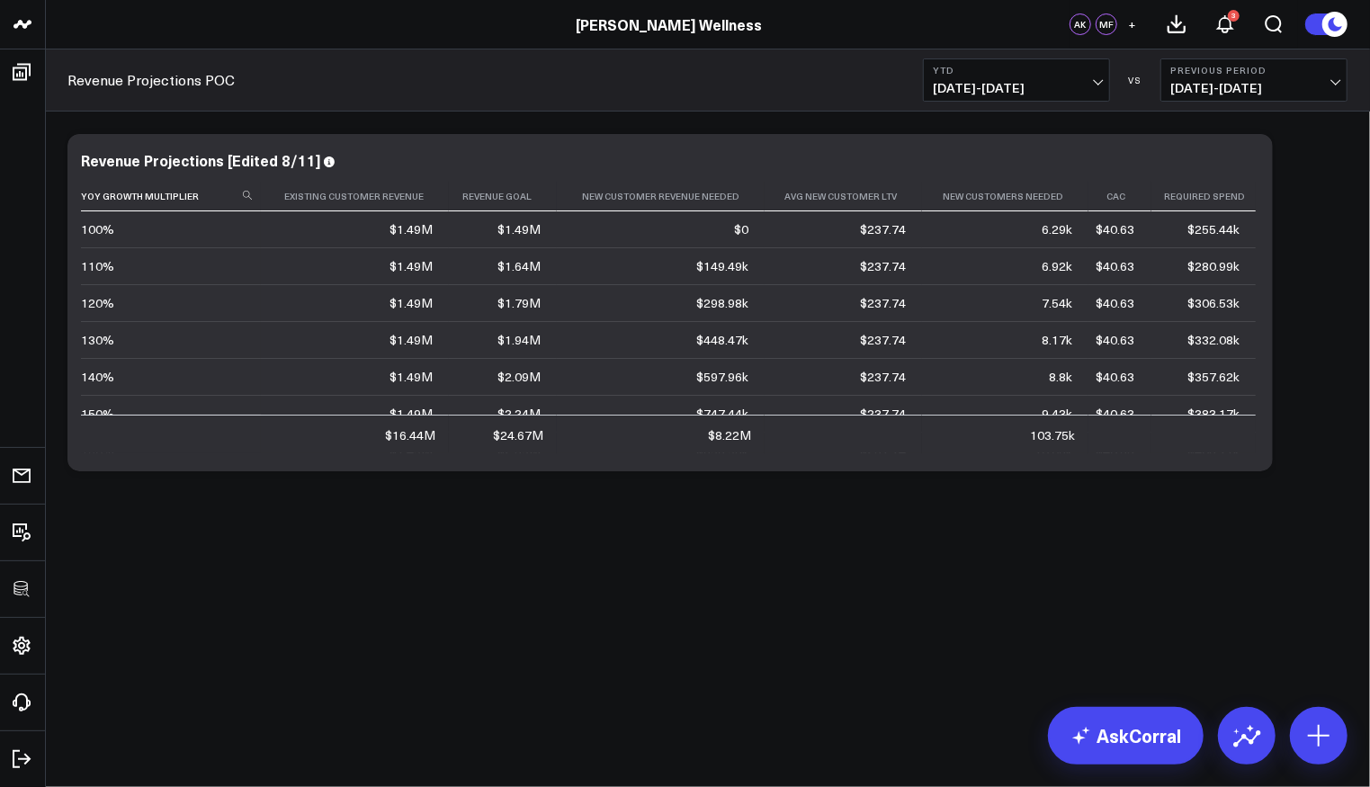
click at [1332, 376] on div "Modify via AI Copy link to widget Ask support Remove Create linked copy Executi…" at bounding box center [707, 302] width 1298 height 355
click at [1303, 337] on div "Modify via AI Copy link to widget Ask support Remove Create linked copy Executi…" at bounding box center [707, 302] width 1298 height 355
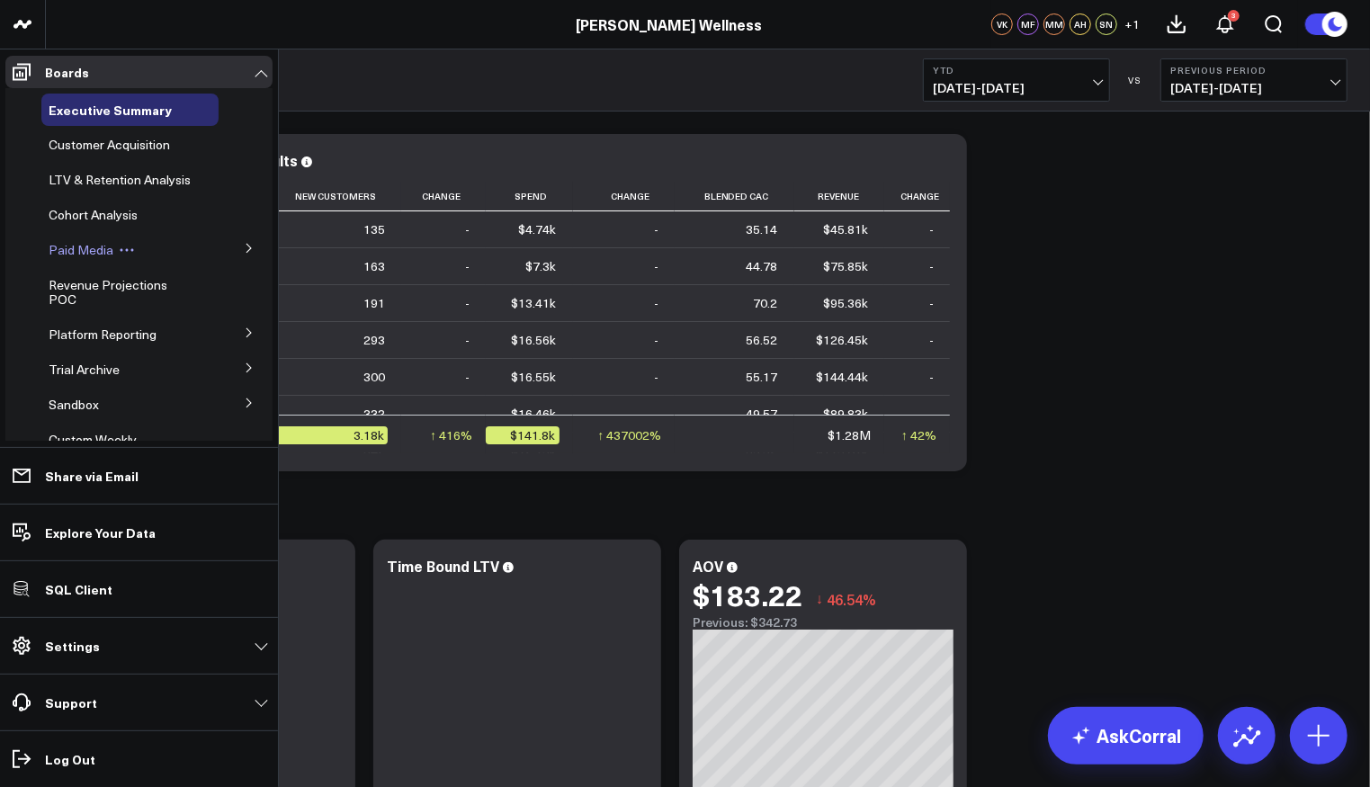
click at [96, 258] on span "Paid Media" at bounding box center [81, 249] width 65 height 17
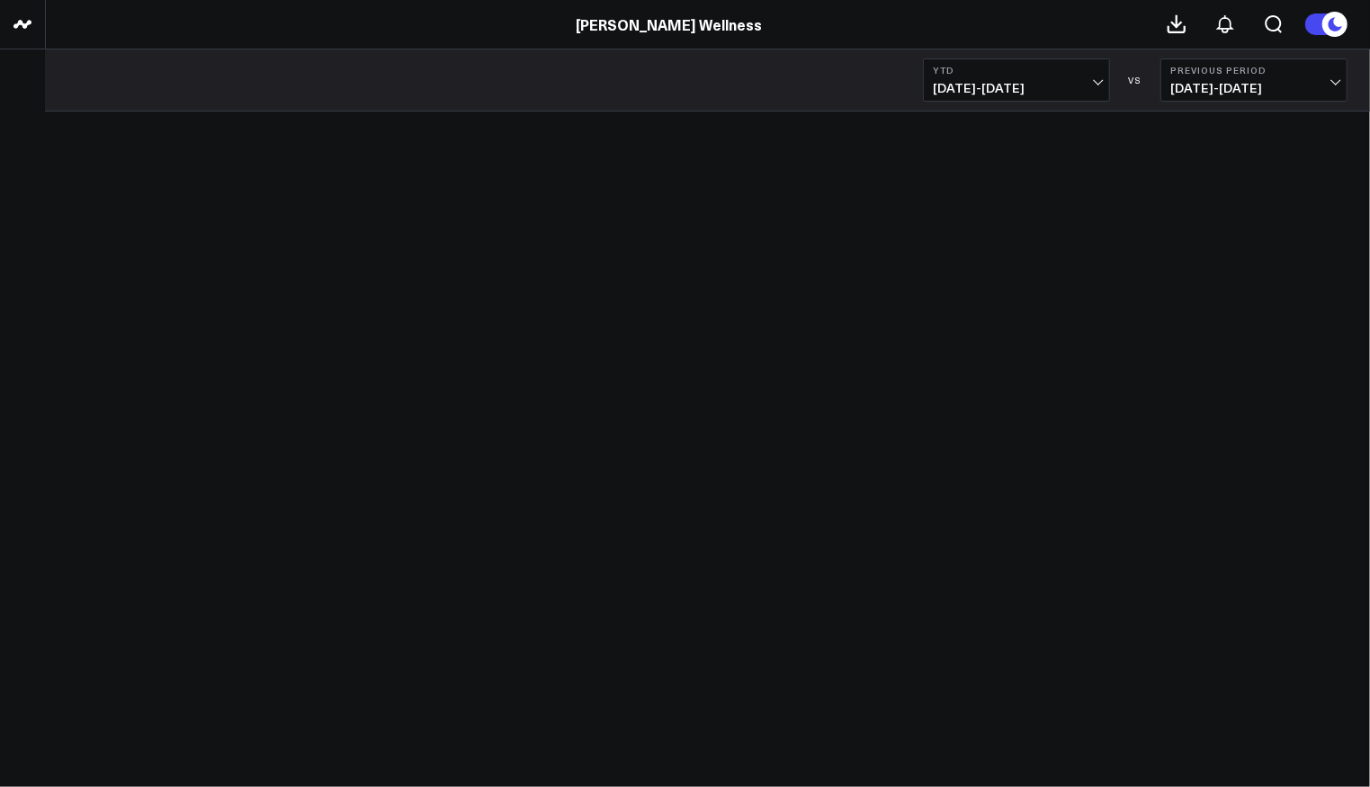
click at [1027, 87] on span "[DATE] - [DATE]" at bounding box center [1016, 88] width 167 height 14
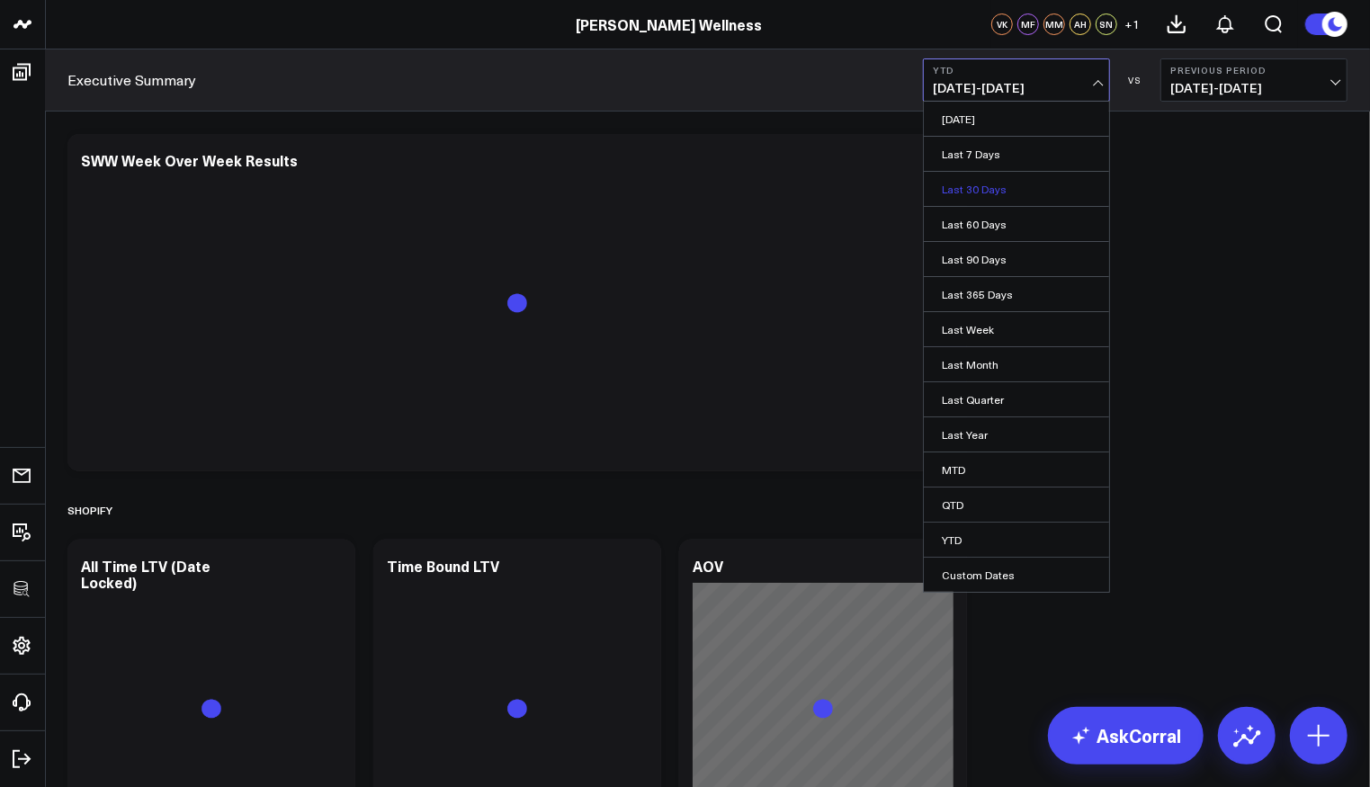
click at [1008, 182] on link "Last 30 Days" at bounding box center [1016, 189] width 185 height 34
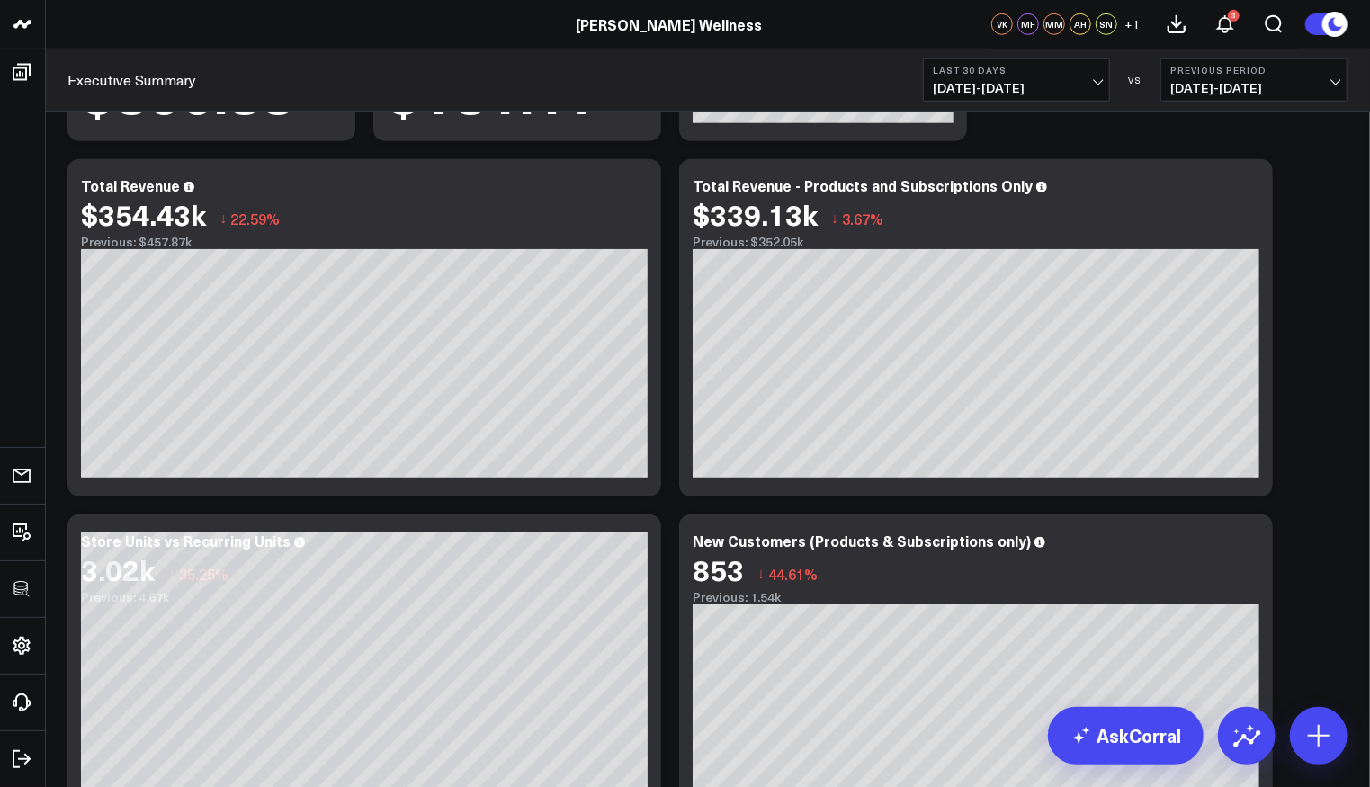
scroll to position [741, 0]
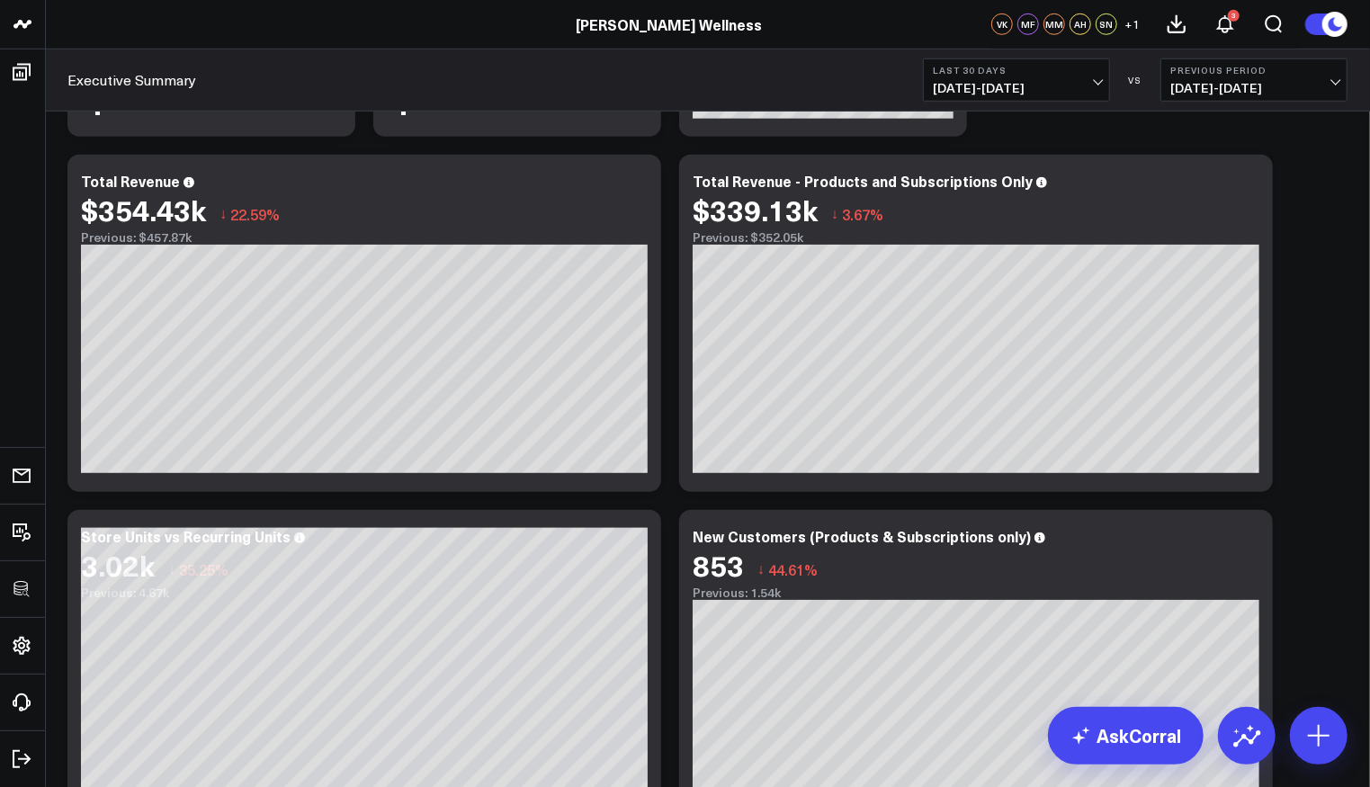
click at [1009, 87] on span "[DATE] - [DATE]" at bounding box center [1016, 88] width 167 height 14
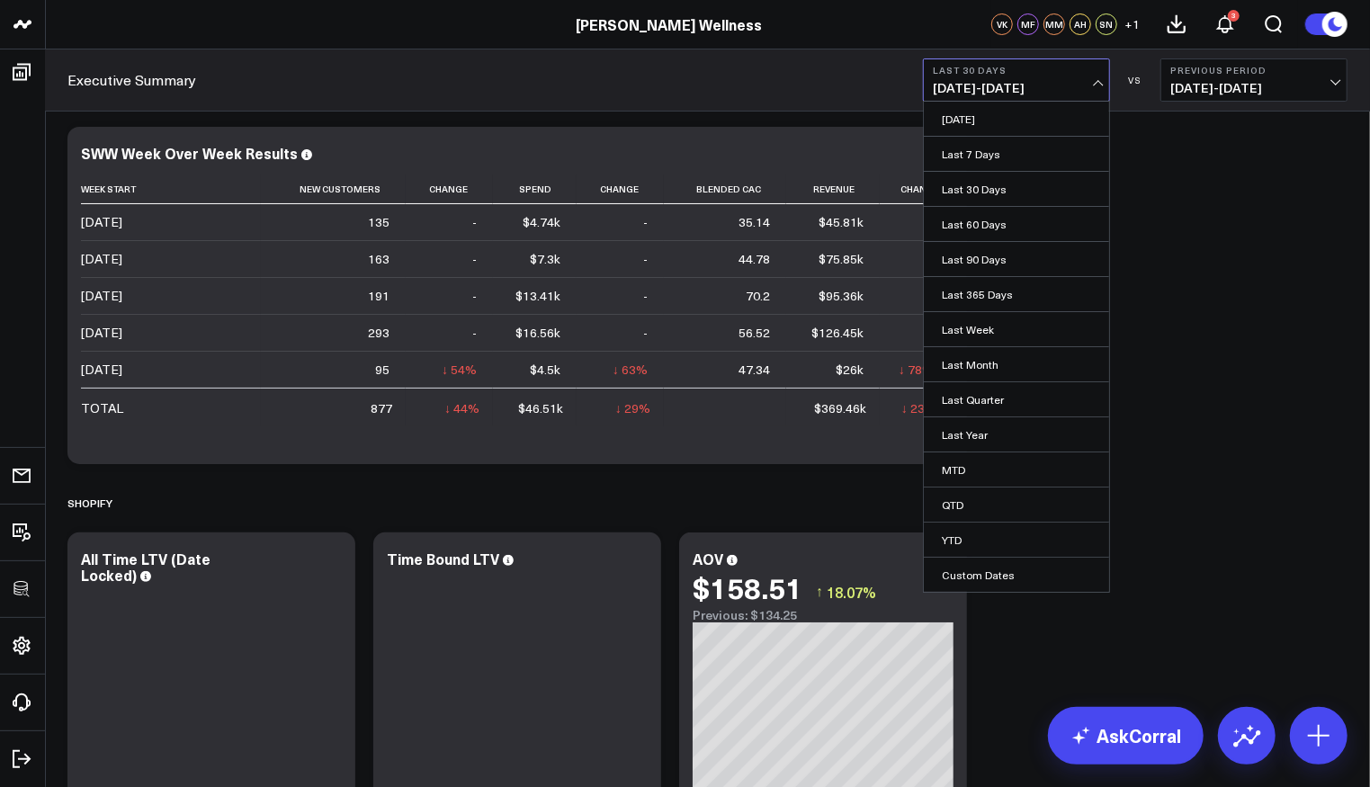
scroll to position [0, 0]
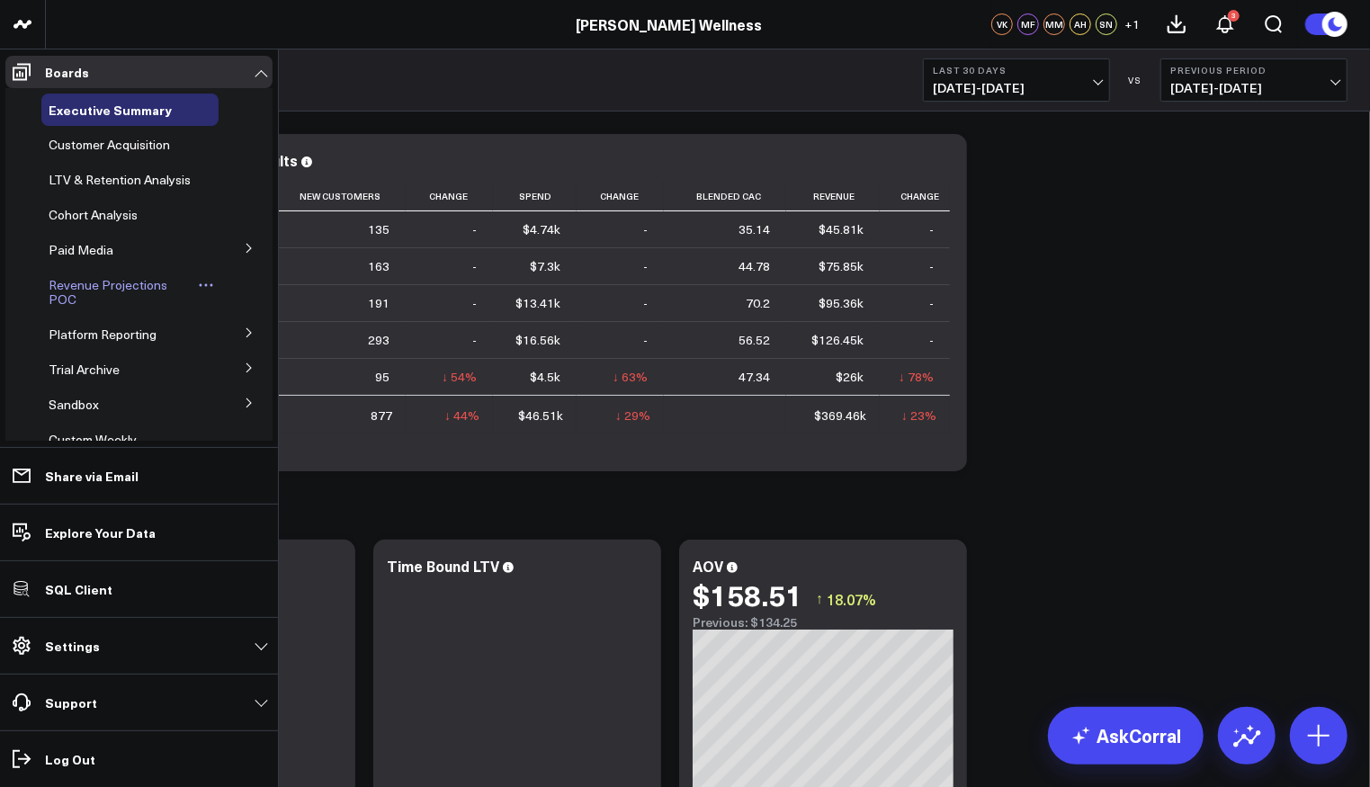
click at [123, 304] on span "Revenue Projections POC" at bounding box center [108, 291] width 119 height 31
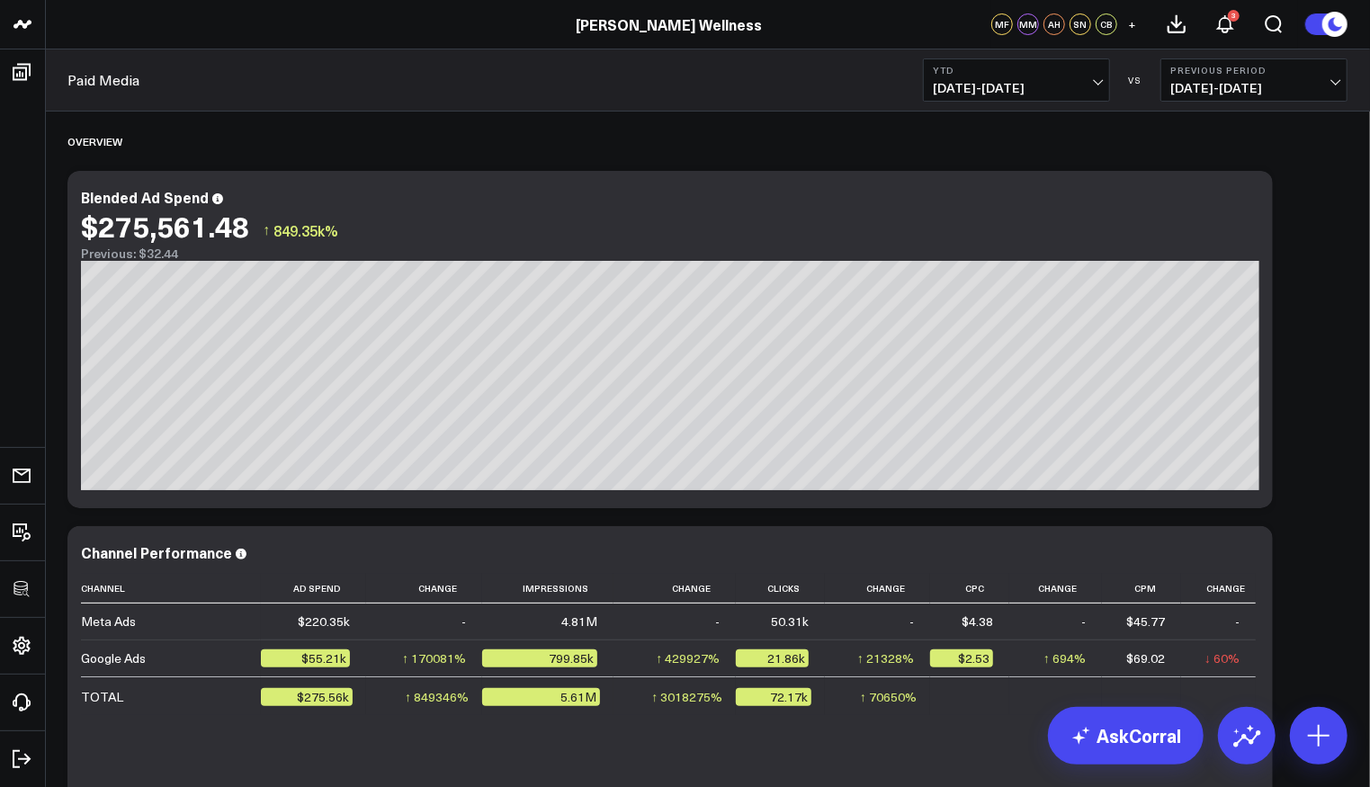
drag, startPoint x: 1307, startPoint y: 170, endPoint x: 1281, endPoint y: 174, distance: 25.5
click at [1082, 84] on span "[DATE] - [DATE]" at bounding box center [1016, 88] width 167 height 14
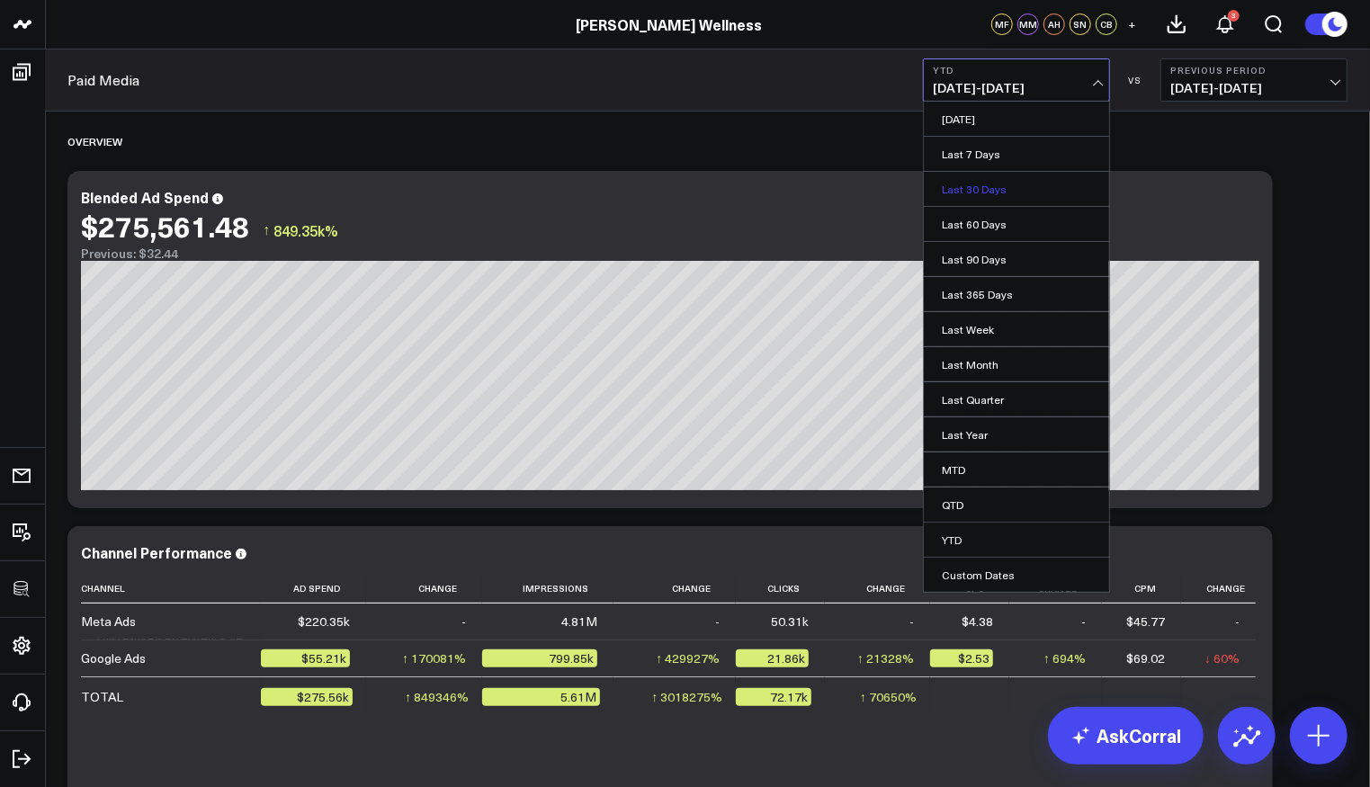
click at [1032, 191] on link "Last 30 Days" at bounding box center [1016, 189] width 185 height 34
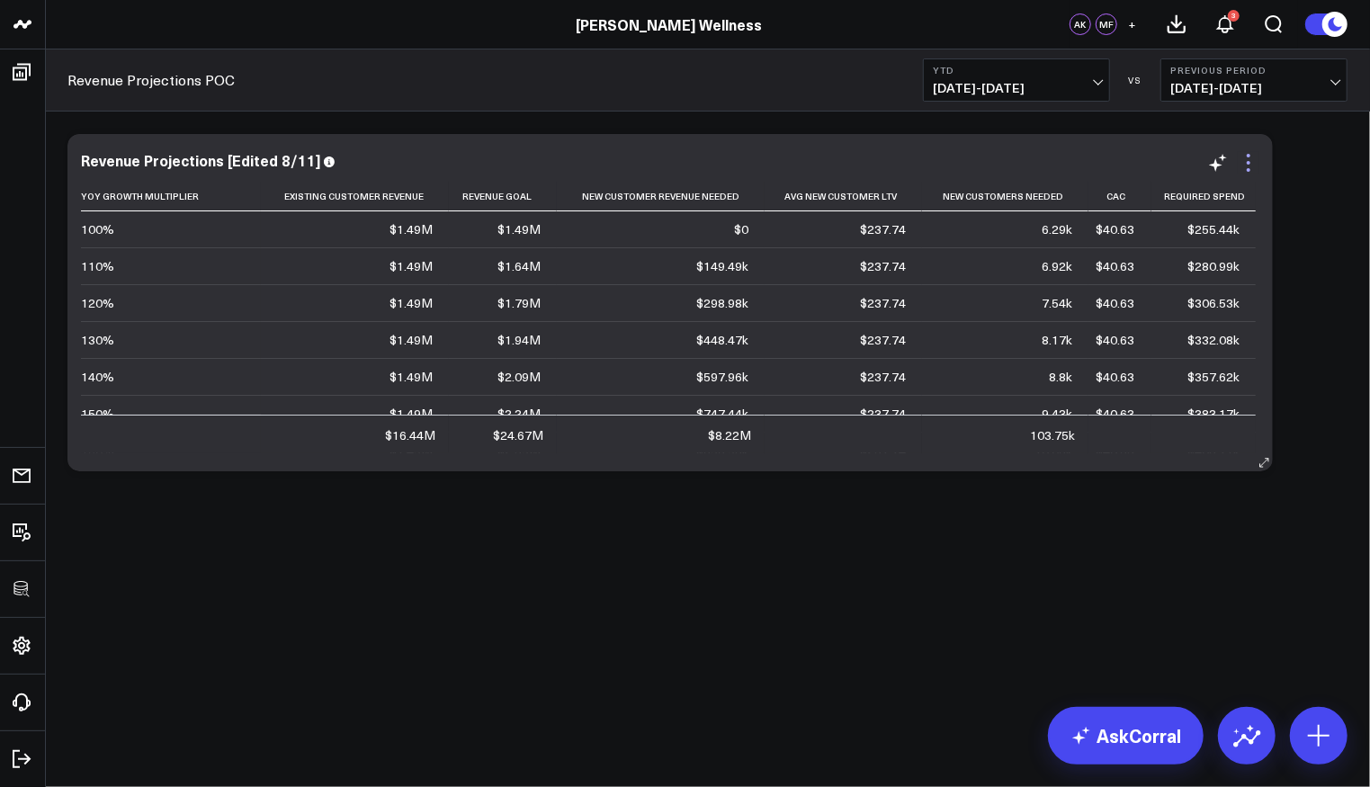
click at [1252, 163] on icon at bounding box center [1249, 163] width 22 height 22
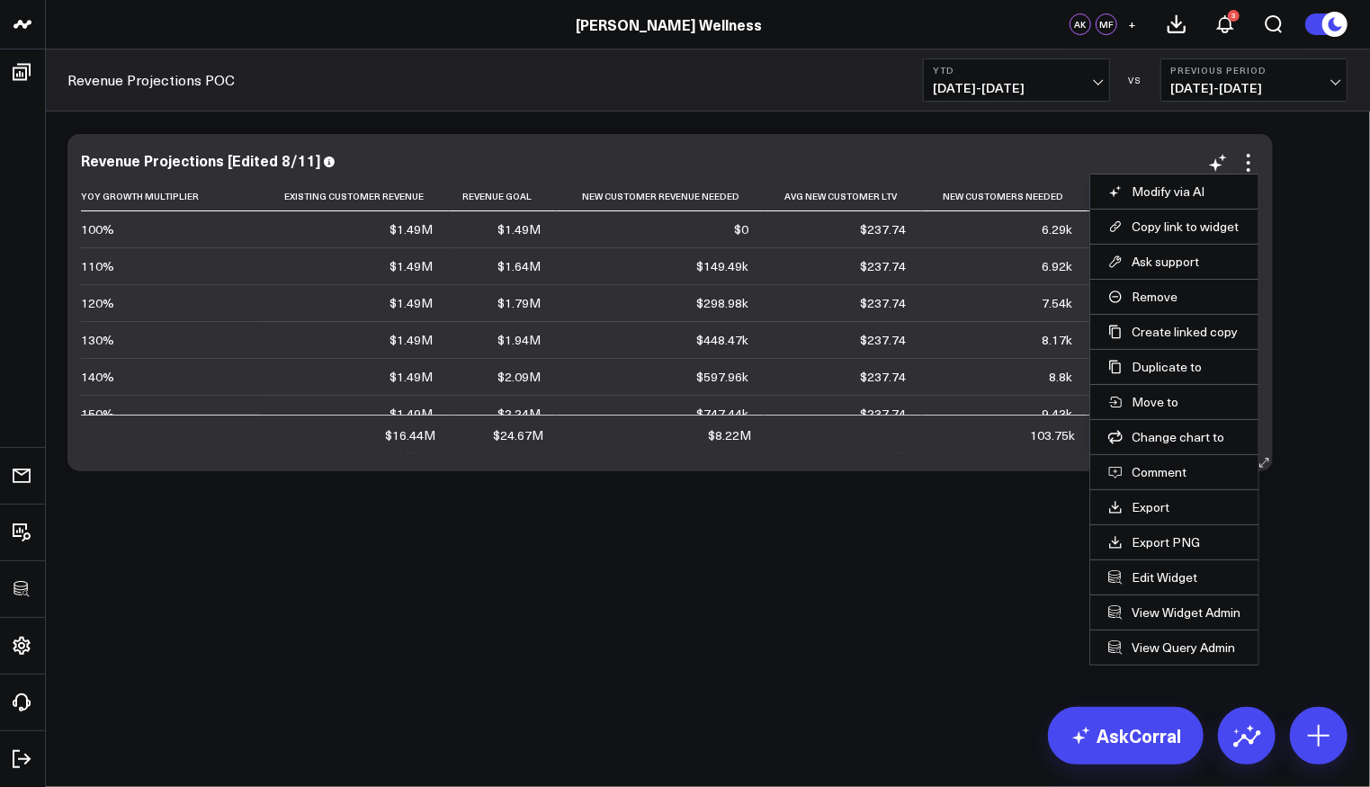
click at [1137, 561] on li "Edit Widget" at bounding box center [1175, 577] width 168 height 35
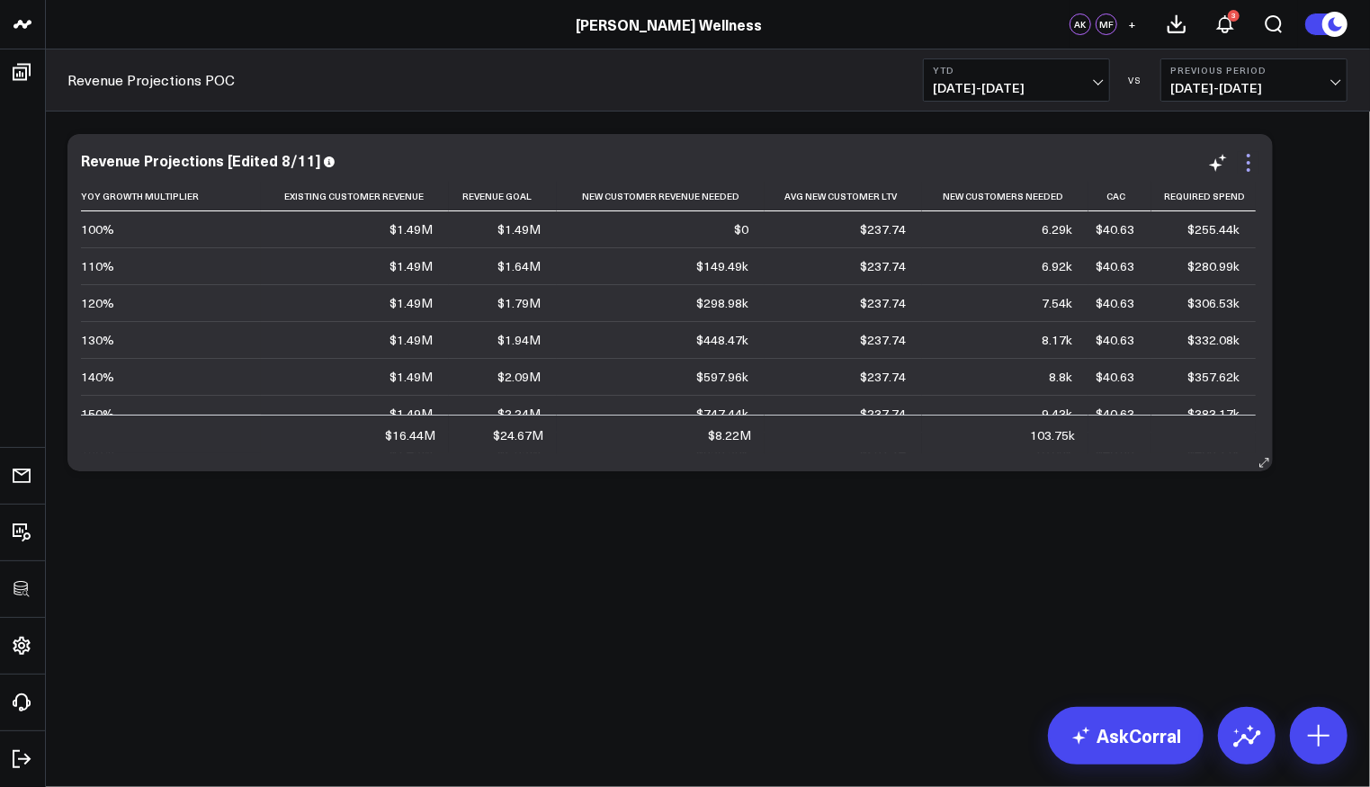
click at [1249, 163] on icon at bounding box center [1249, 163] width 4 height 4
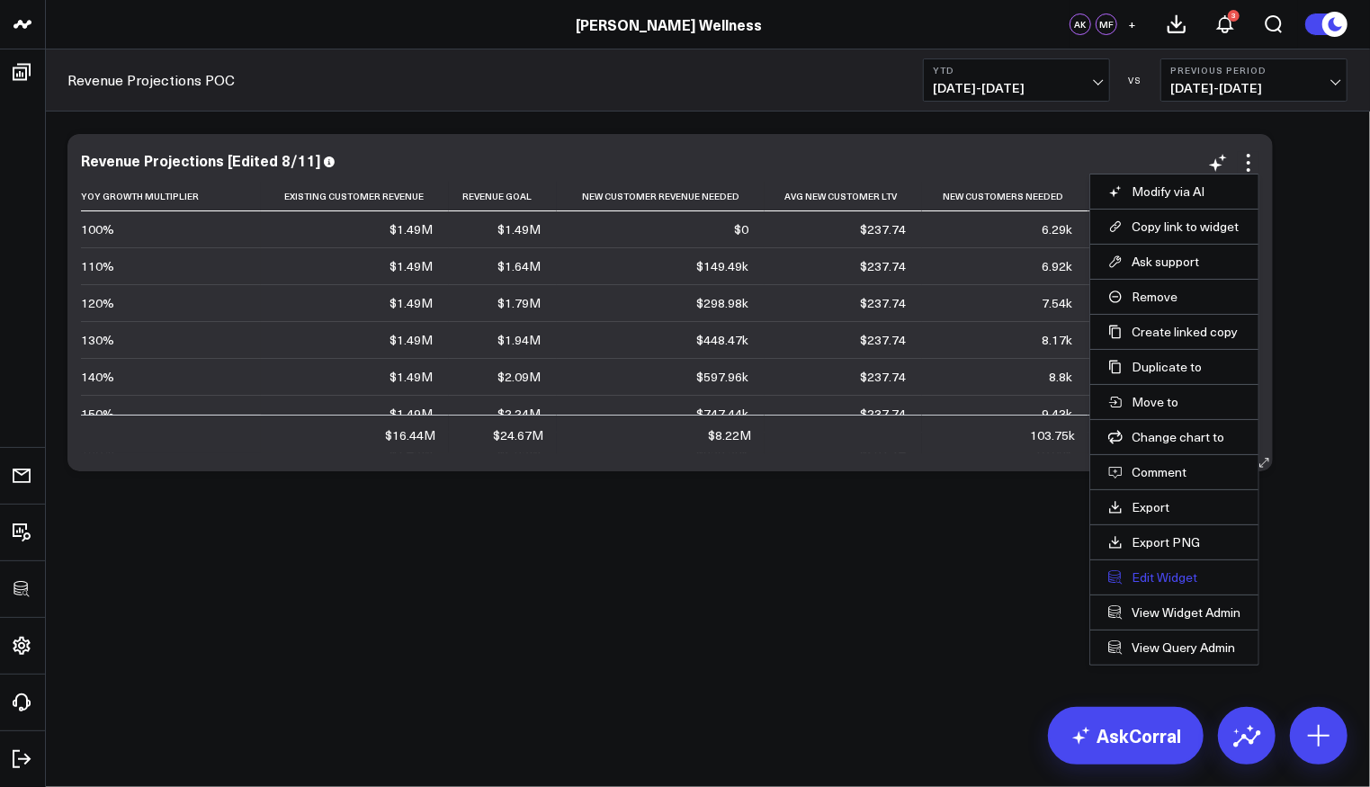
click at [1147, 579] on button "Edit Widget" at bounding box center [1175, 578] width 132 height 16
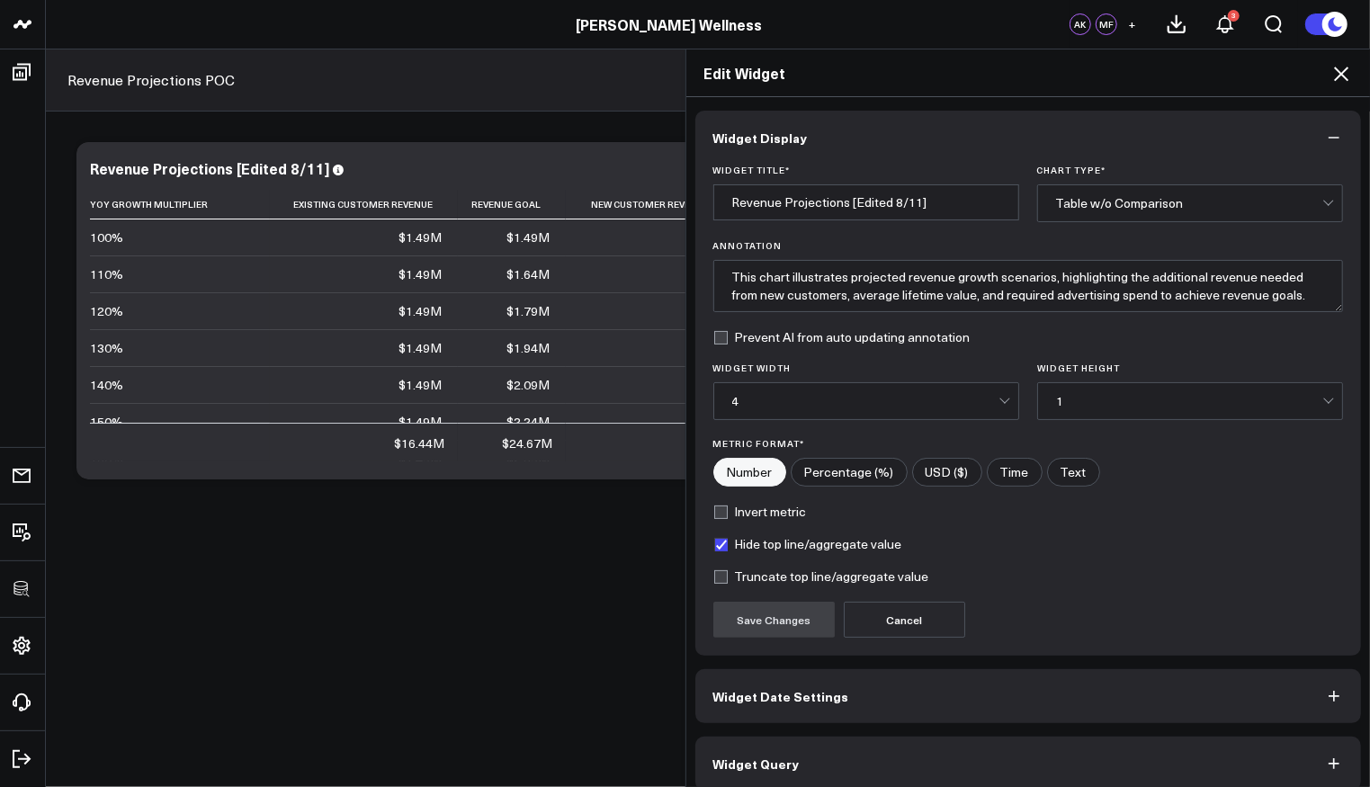
scroll to position [12, 0]
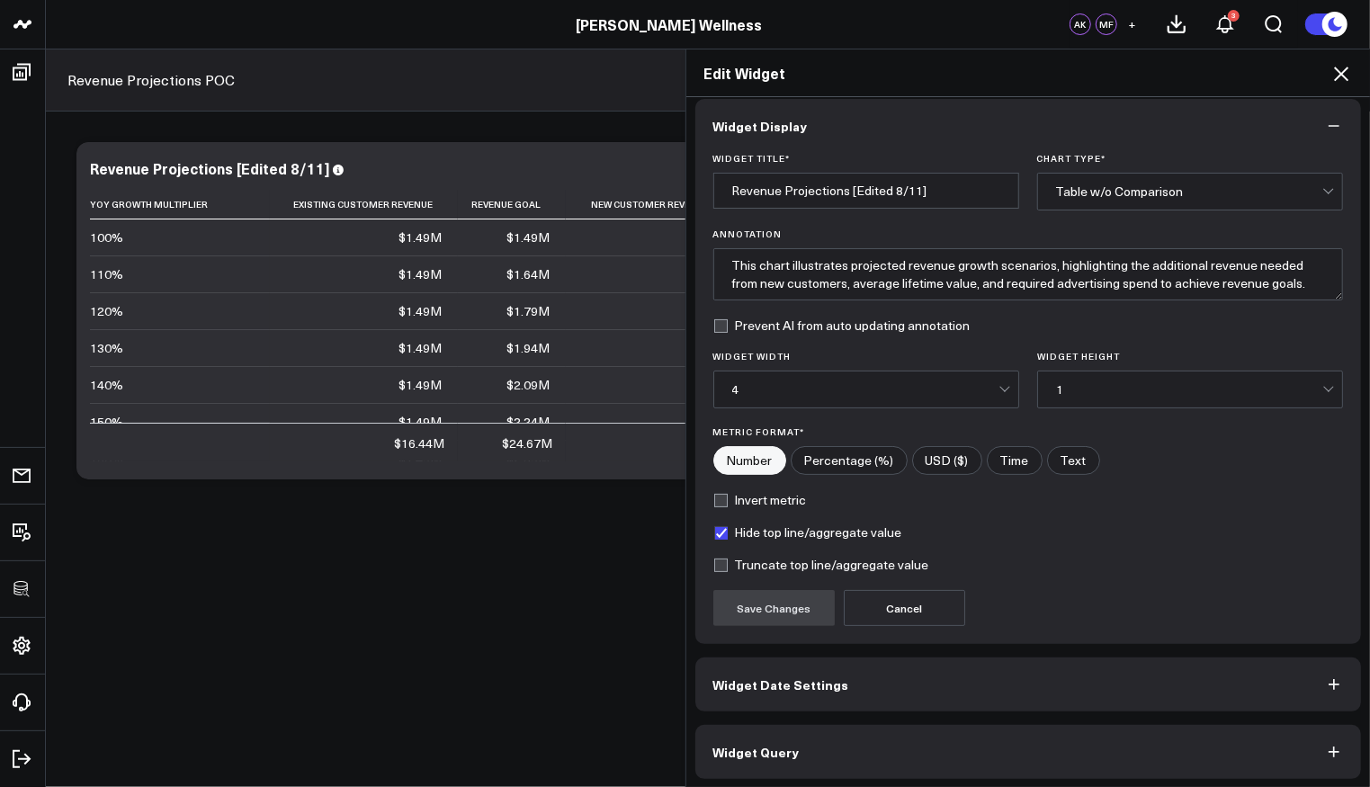
click at [1026, 741] on button "Widget Query" at bounding box center [1029, 752] width 667 height 54
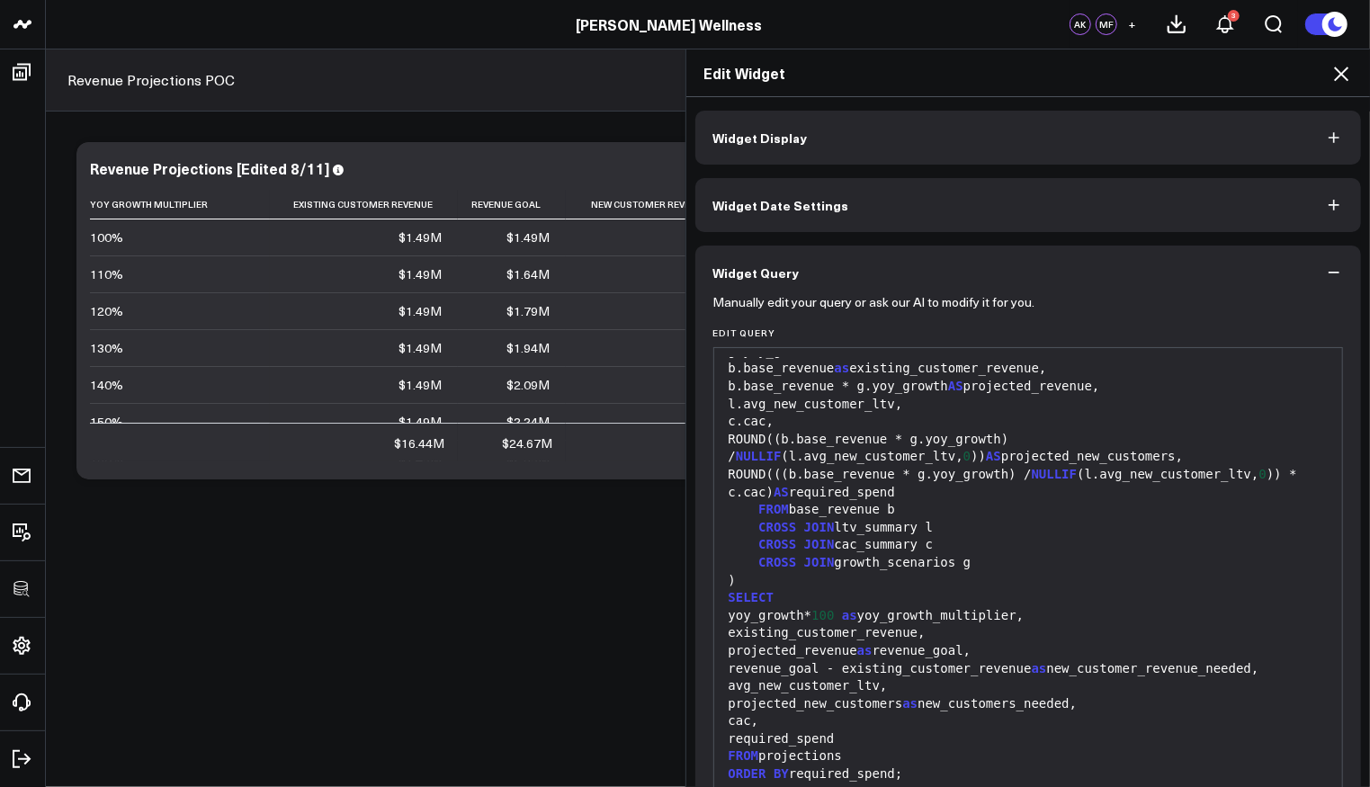
scroll to position [93, 0]
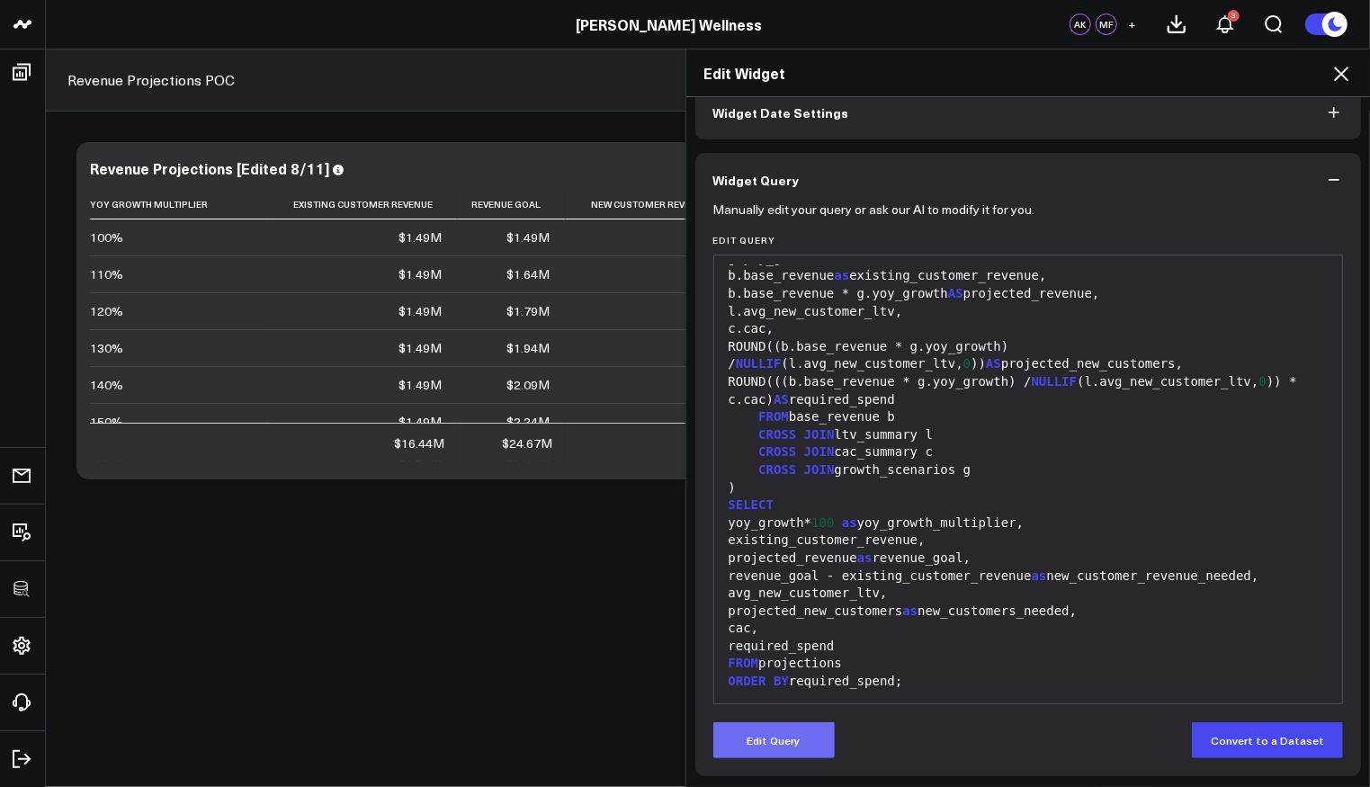
click at [776, 741] on button "Edit Query" at bounding box center [774, 741] width 121 height 36
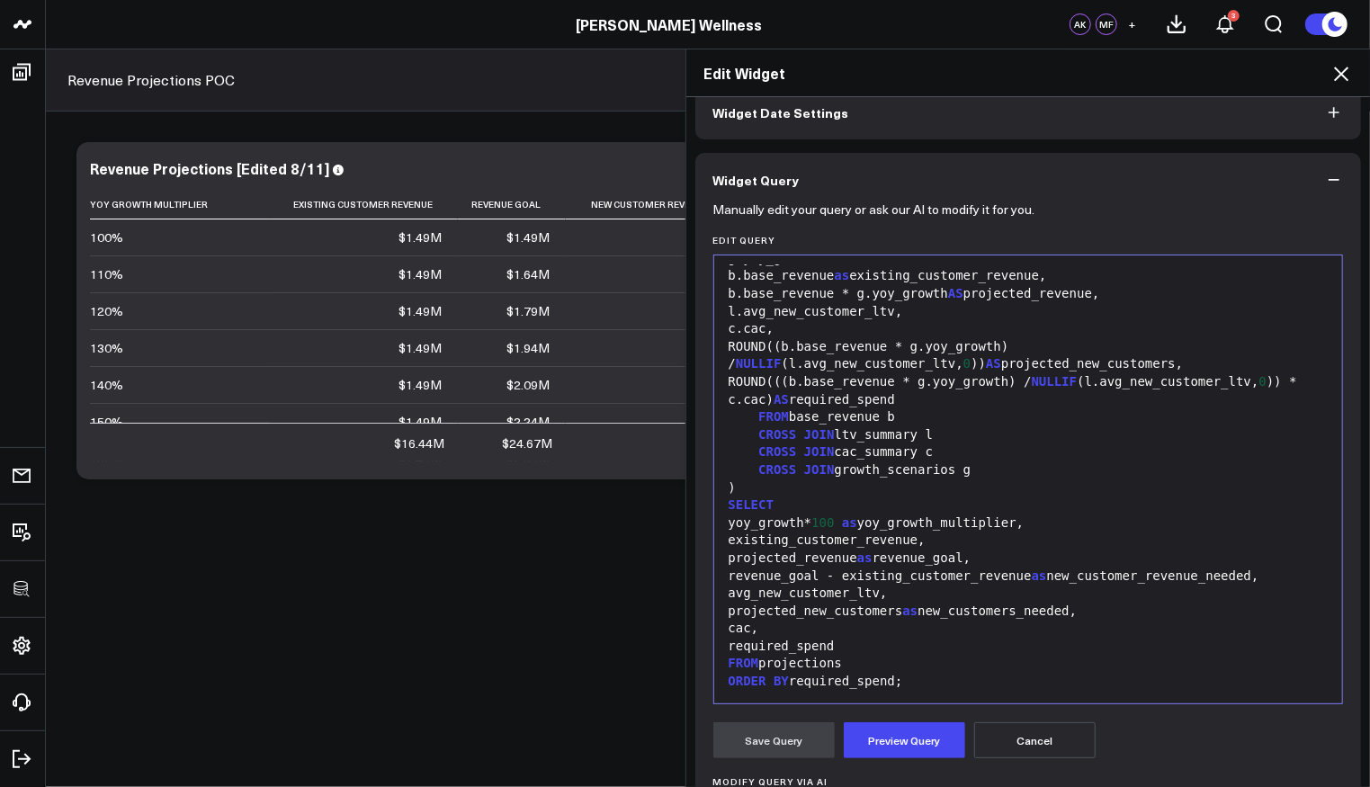
click at [959, 608] on div "projected_new_customers as new_customers_needed," at bounding box center [1028, 612] width 611 height 18
click at [926, 615] on div "projected_new_customers as new_customers_needed," at bounding box center [1028, 612] width 611 height 18
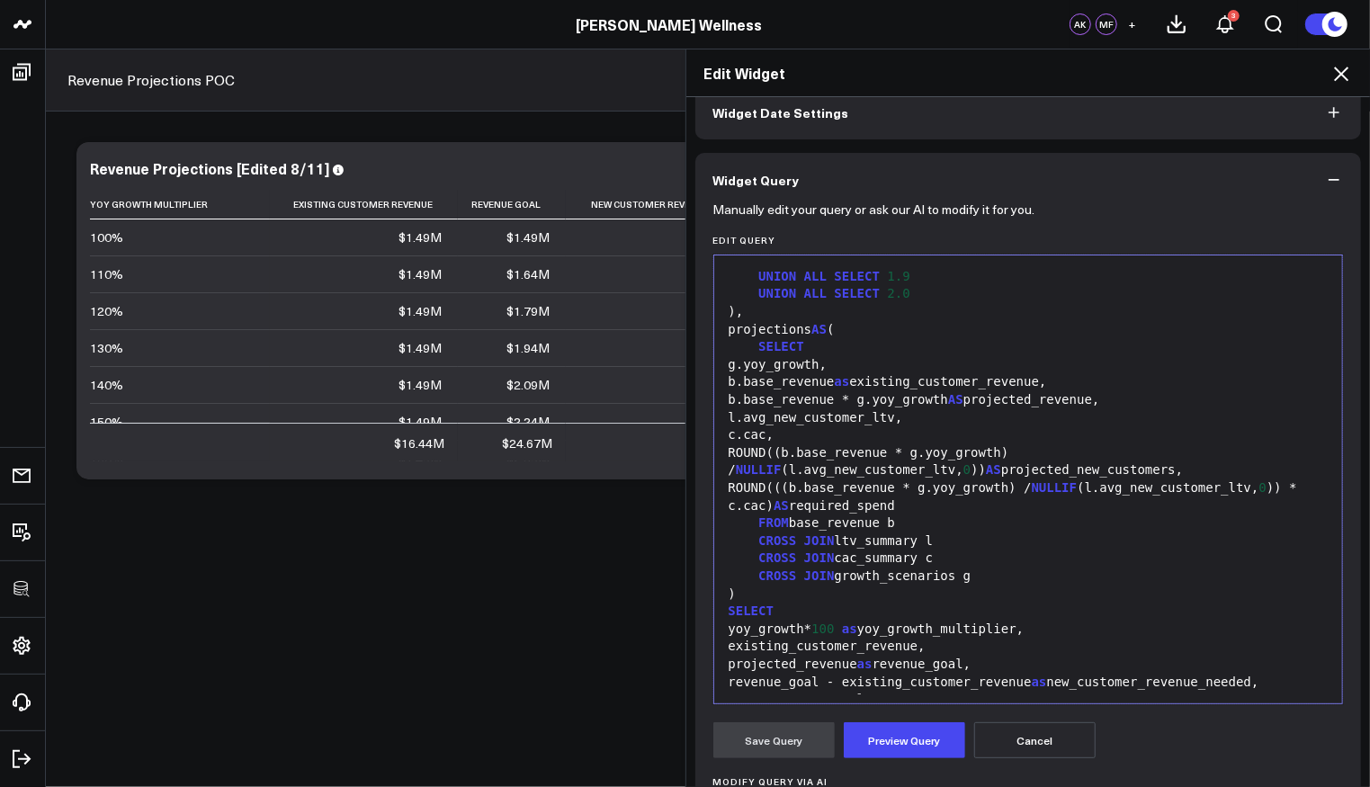
scroll to position [1007, 0]
click at [1062, 467] on div "ROUND((b.base_revenue * g.yoy_growth) / NULLIF (l.avg_new_customer_ltv, 0 )) AS…" at bounding box center [1028, 460] width 611 height 35
click at [828, 465] on div "ROUND( ( b.base_revenue * g.yoy_growth ) / NULLIF (l.avg_new_customer_ltv, 0 ))…" at bounding box center [1028, 460] width 611 height 35
click at [1067, 465] on div "ROUND( ( (b.base_revenue * g.yoy_growth) / NULLIF (l.avg_new_customer_ltv, 0 ) …" at bounding box center [1028, 460] width 611 height 35
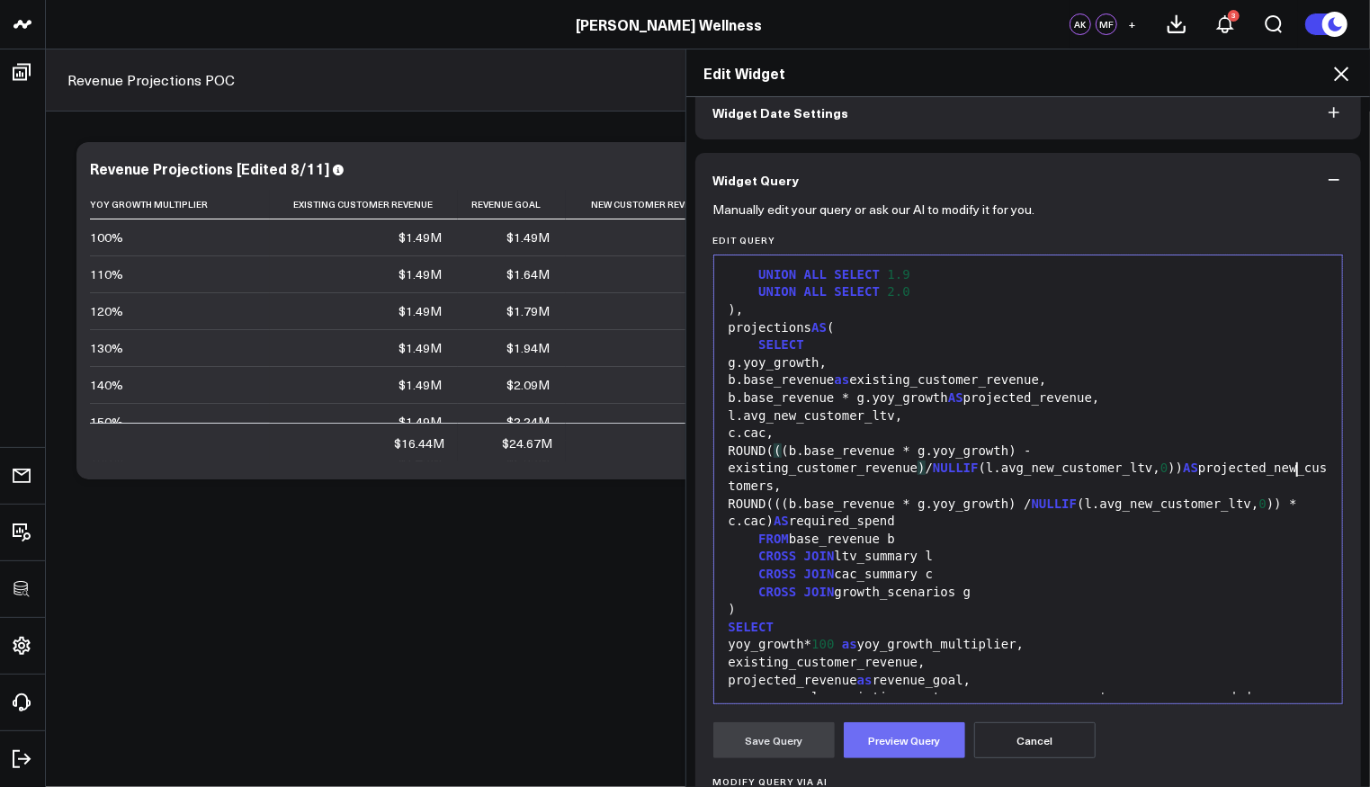
click at [929, 727] on button "Preview Query" at bounding box center [904, 741] width 121 height 36
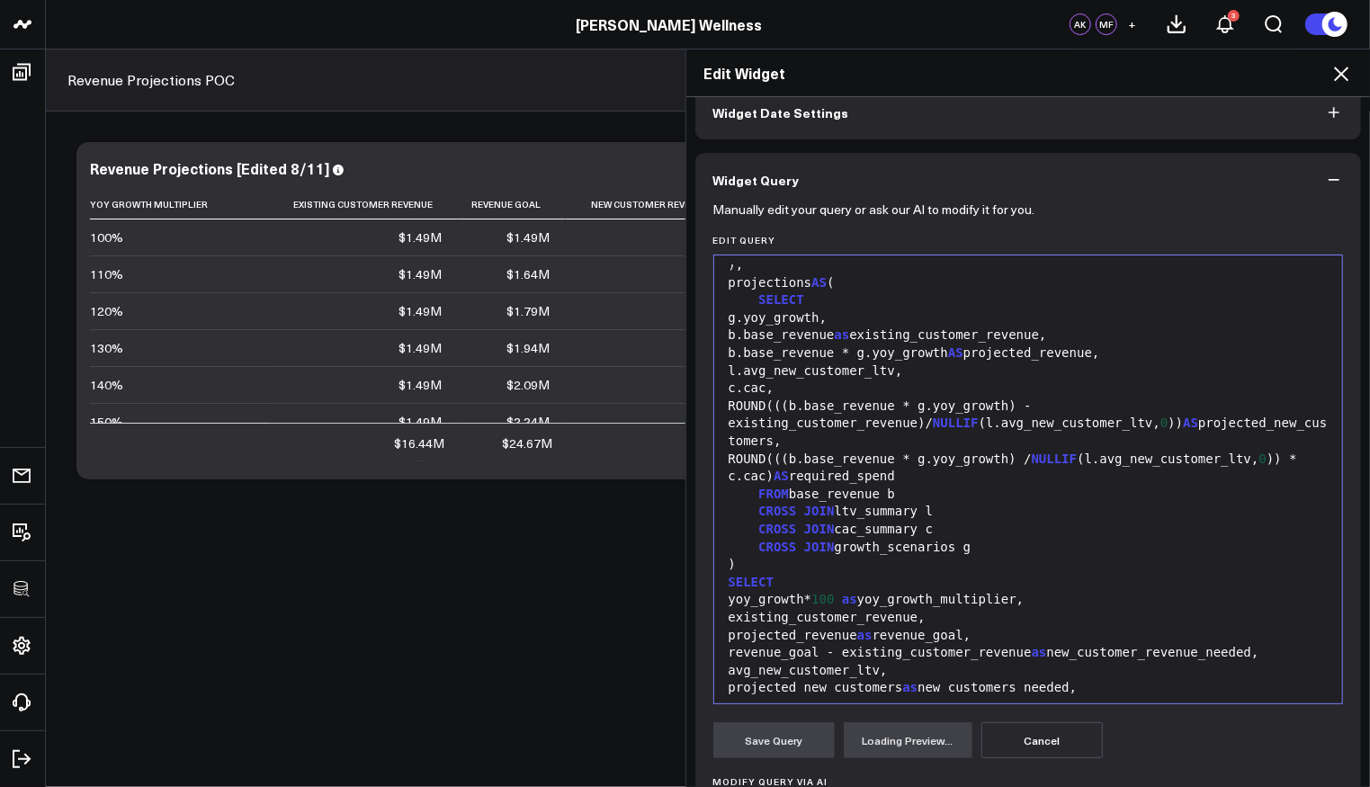
scroll to position [1059, 0]
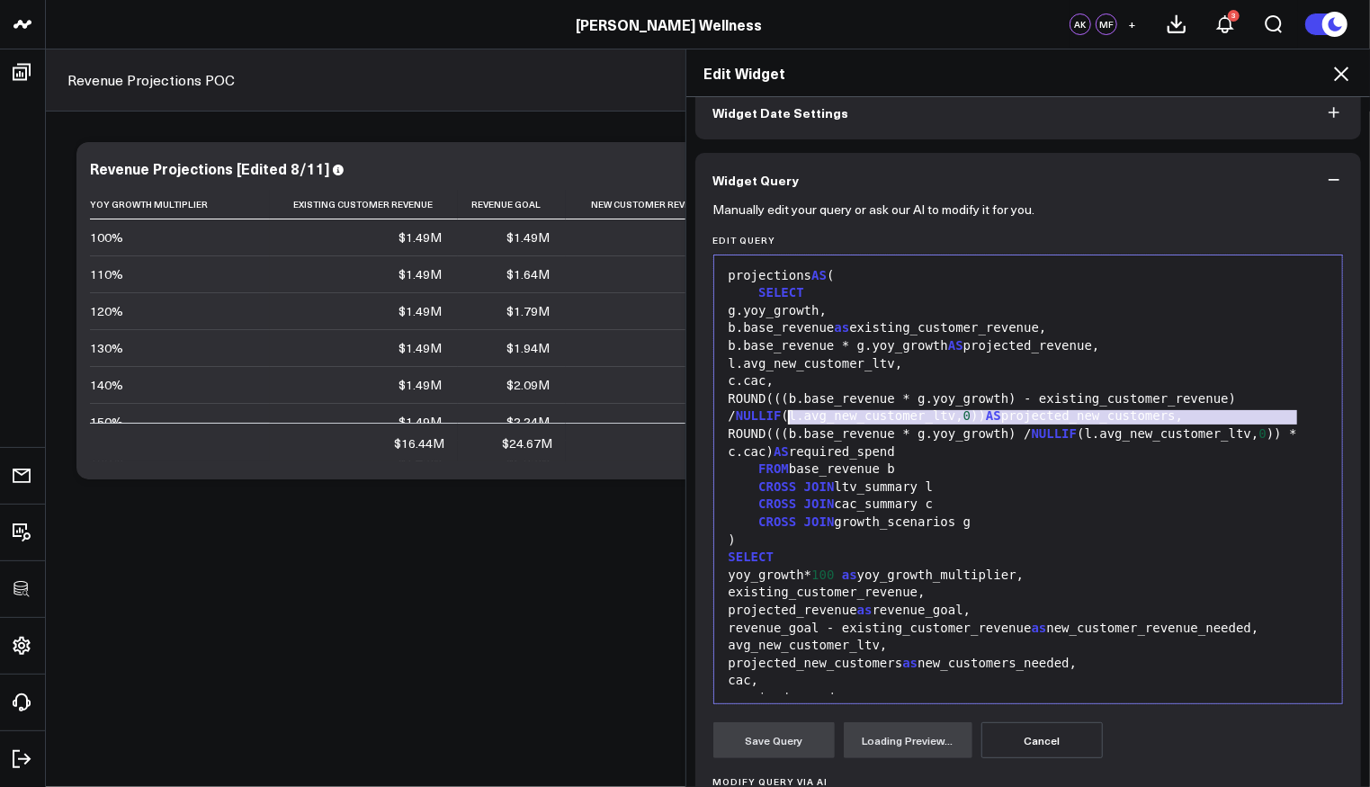
drag, startPoint x: 1290, startPoint y: 415, endPoint x: 780, endPoint y: 409, distance: 510.2
click at [780, 409] on div "ROUND(((b.base_revenue * g.yoy_growth) - existing_customer_revenue) / NULLIF (l…" at bounding box center [1028, 408] width 611 height 35
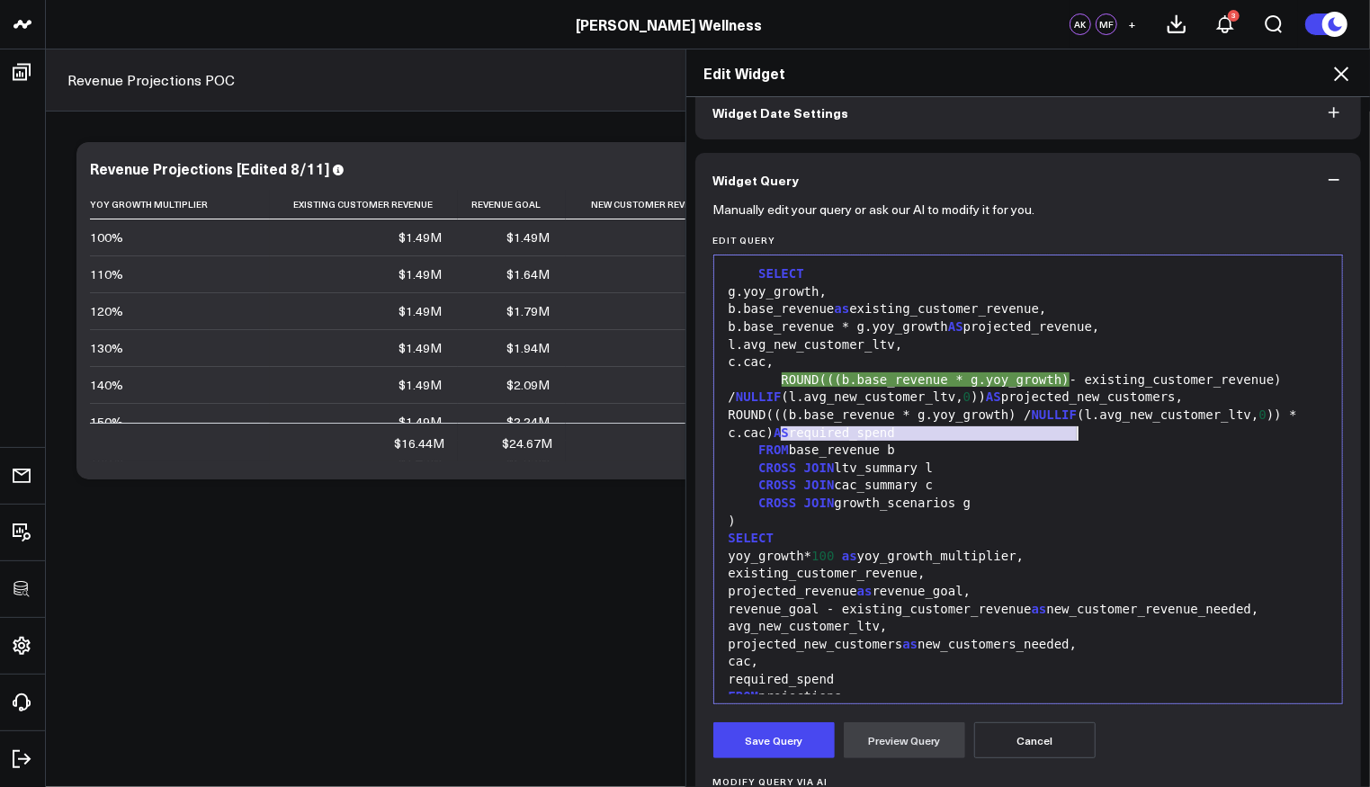
drag, startPoint x: 777, startPoint y: 432, endPoint x: 1069, endPoint y: 428, distance: 292.5
click at [1069, 428] on div "ROUND(((b.base_revenue * g.yoy_growth) / NULLIF (l.avg_new_customer_ltv, 0 )) *…" at bounding box center [1028, 424] width 611 height 35
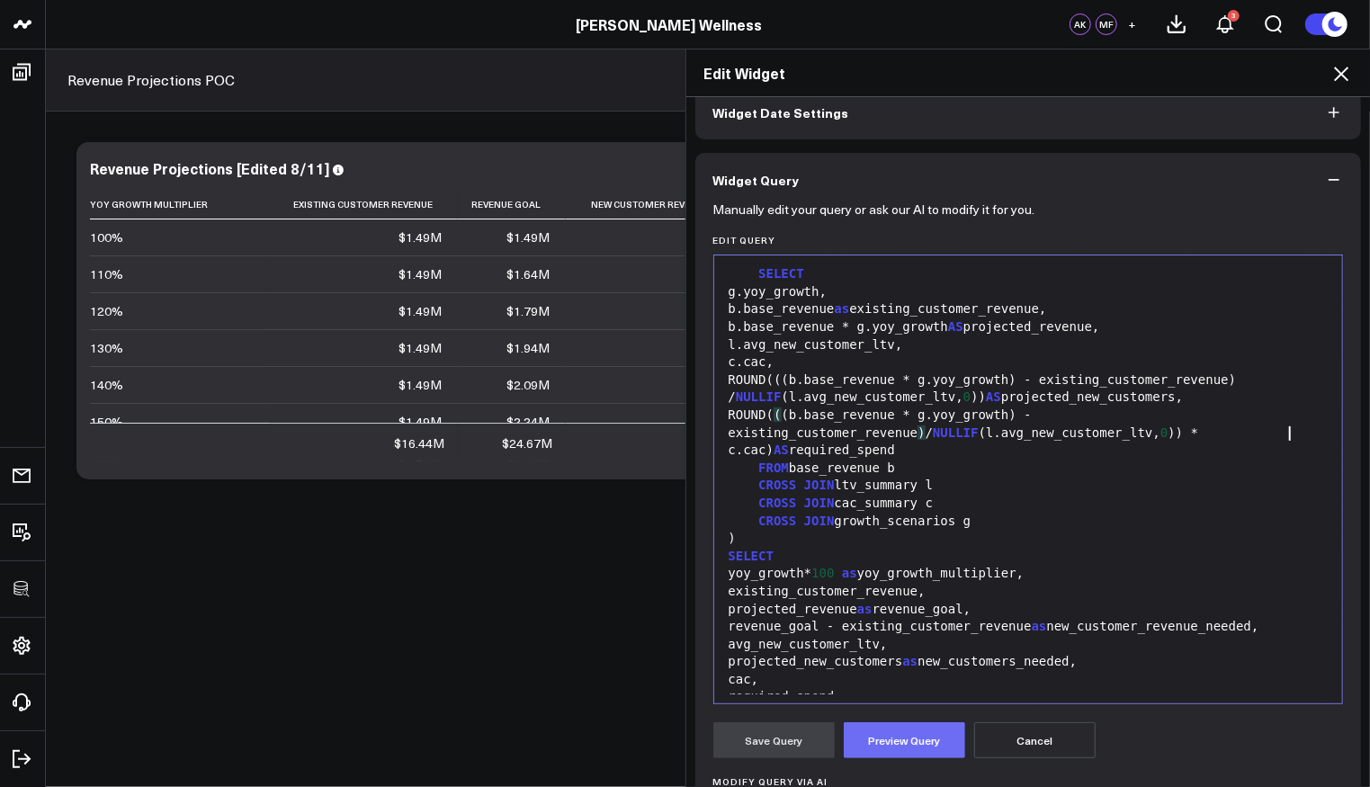
click at [921, 732] on button "Preview Query" at bounding box center [904, 741] width 121 height 36
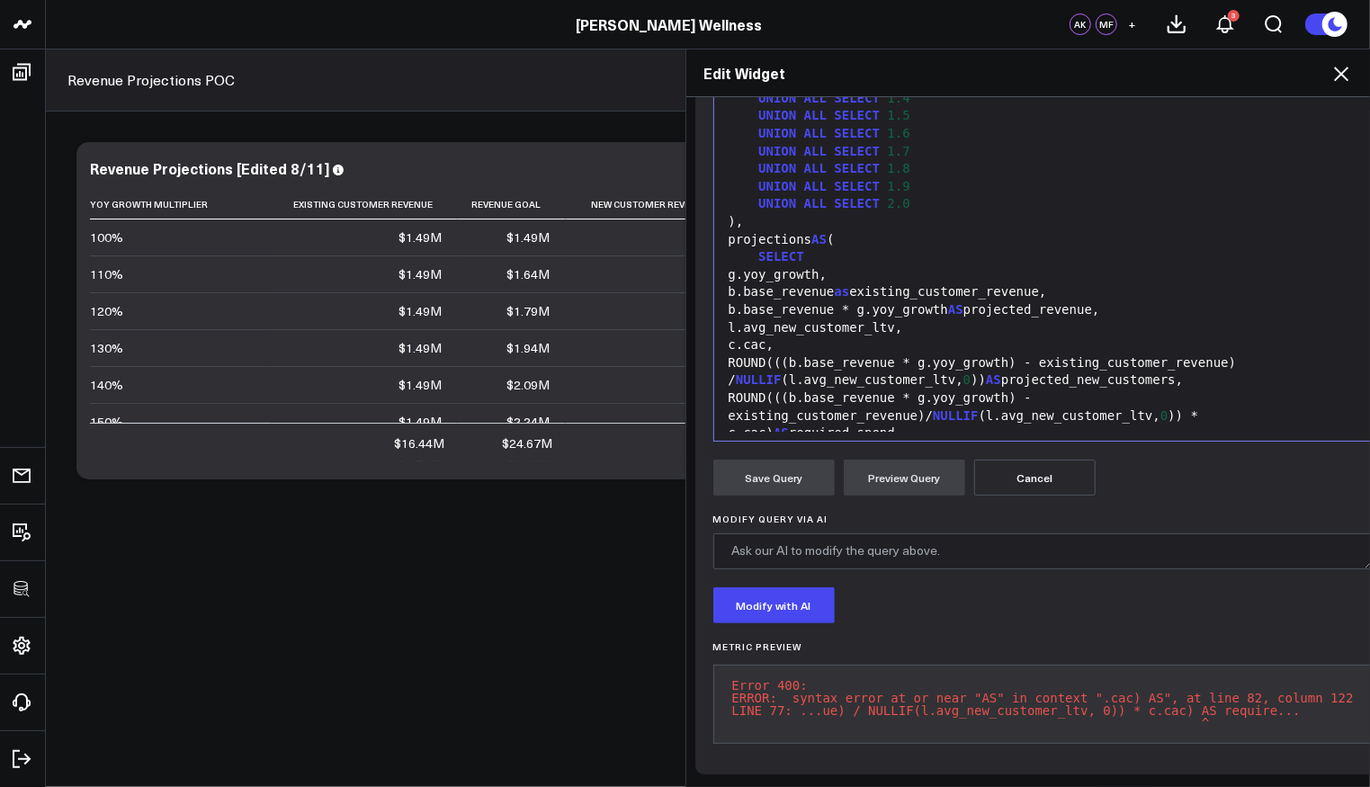
scroll to position [897, 0]
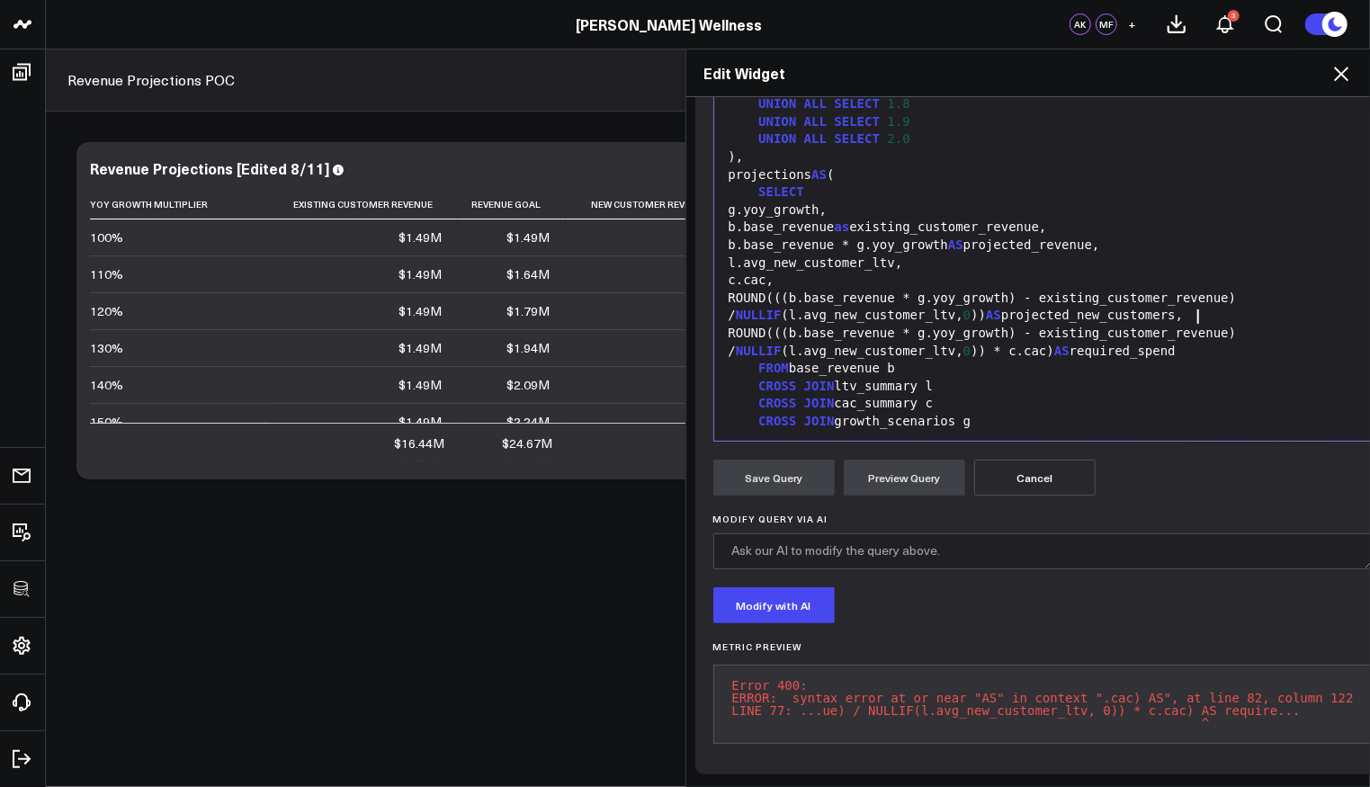
click at [1200, 301] on div "ROUND(((b.base_revenue * g.yoy_growth) - existing_customer_revenue) / NULLIF (l…" at bounding box center [1043, 307] width 640 height 35
click at [968, 295] on div "ROUND(((b.base_revenue * g.yoy_growth) - existing_customer_revenue) / NULLIF ( …" at bounding box center [1043, 307] width 640 height 35
click at [910, 460] on button "Preview Query" at bounding box center [904, 478] width 121 height 36
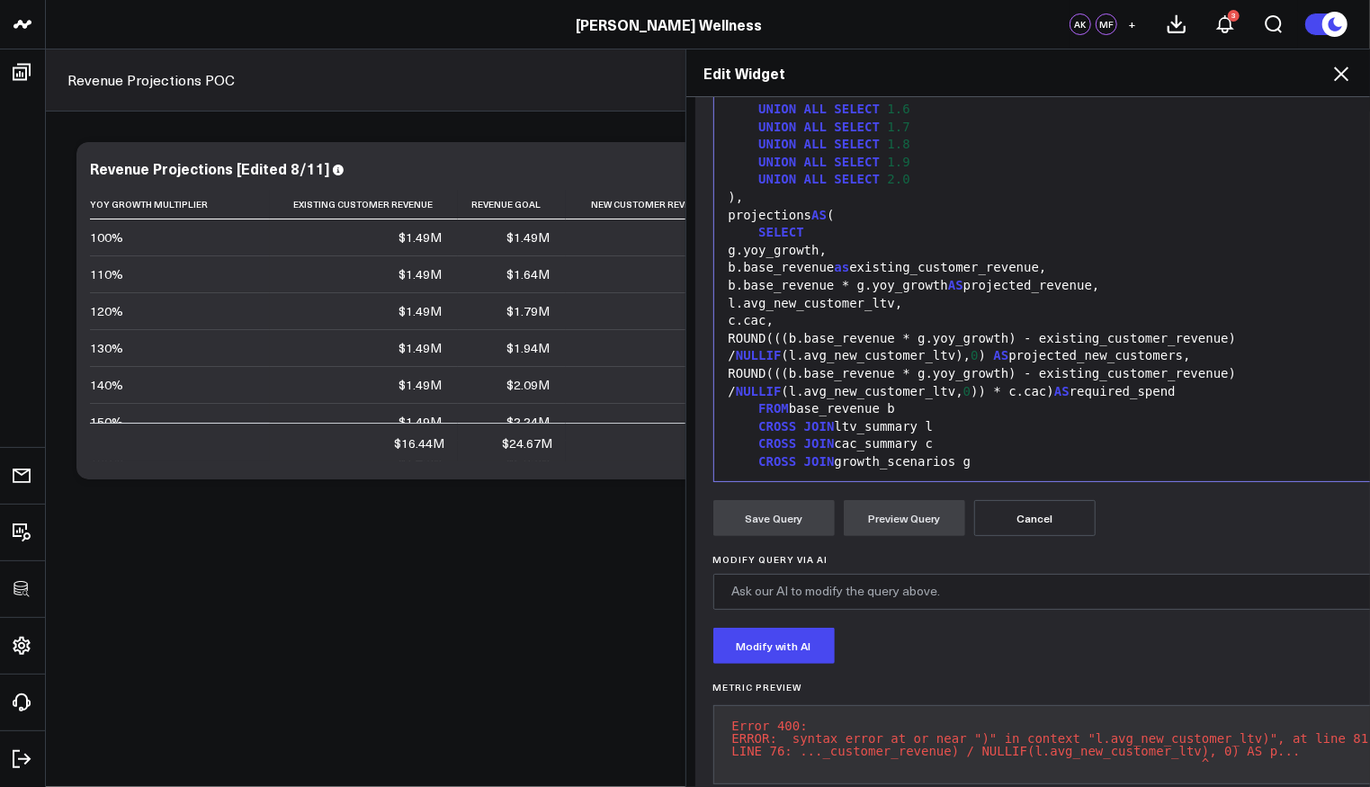
click at [970, 391] on div "ROUND(((b.base_revenue * g.yoy_growth) - existing_customer_revenue) / NULLIF (l…" at bounding box center [1096, 382] width 746 height 35
click at [1010, 391] on div "ROUND(((b.base_revenue * g.yoy_growth) - existing_customer_revenue) / NULLIF ( …" at bounding box center [1096, 382] width 746 height 35
click at [869, 525] on button "Preview Query" at bounding box center [904, 518] width 121 height 36
click at [917, 433] on div "CROSS JOIN ltv_summary l" at bounding box center [1096, 427] width 746 height 18
click at [920, 397] on div "ROUND(((b.base_revenue * g.yoy_growth) - existing_customer_revenue) / NULLIF (l…" at bounding box center [1096, 382] width 746 height 35
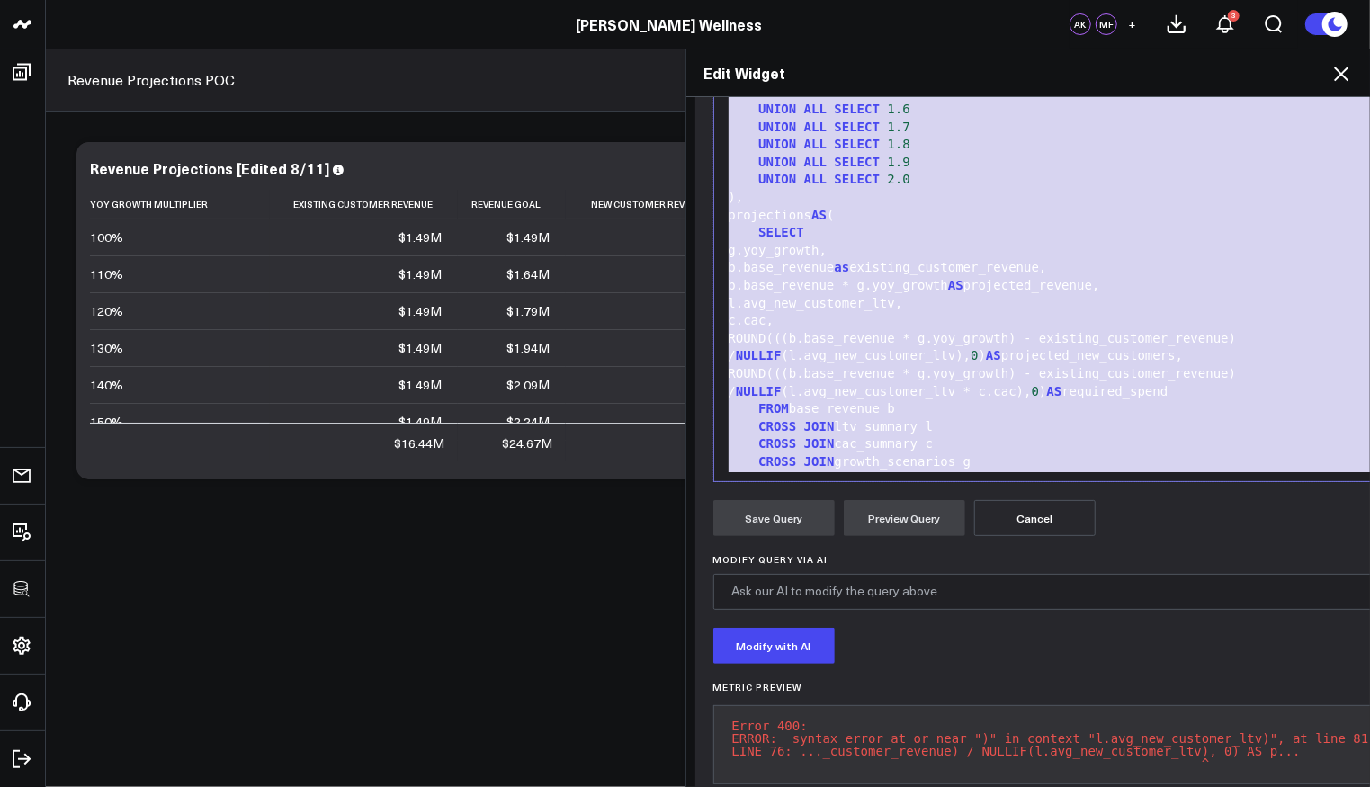
copy div "-- Calculate average LTV from last 15 days WITH ltv_summary AS ( SELECT SUM (gm…"
click at [1062, 285] on div "b.base_revenue * g.yoy_growth AS projected_revenue," at bounding box center [1096, 286] width 746 height 18
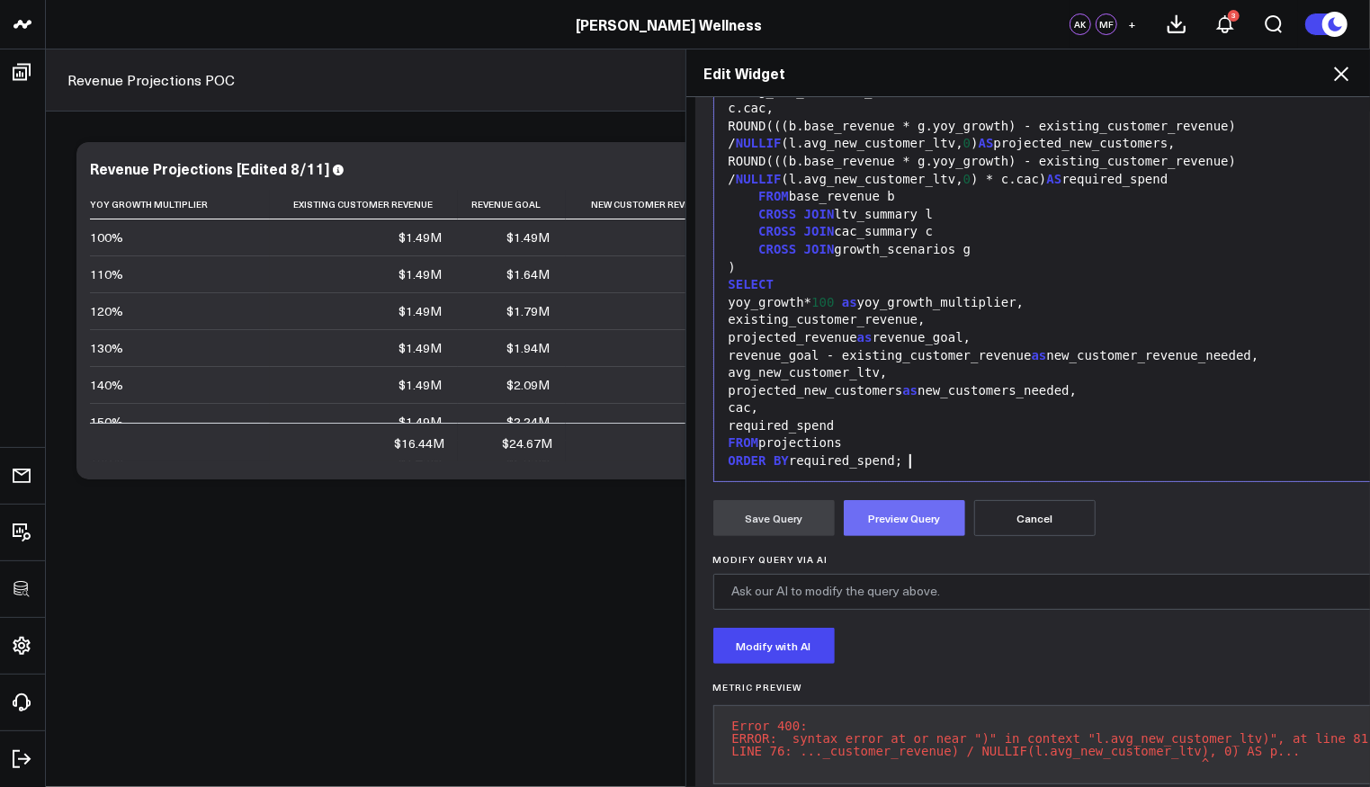
click at [885, 526] on button "Preview Query" at bounding box center [904, 518] width 121 height 36
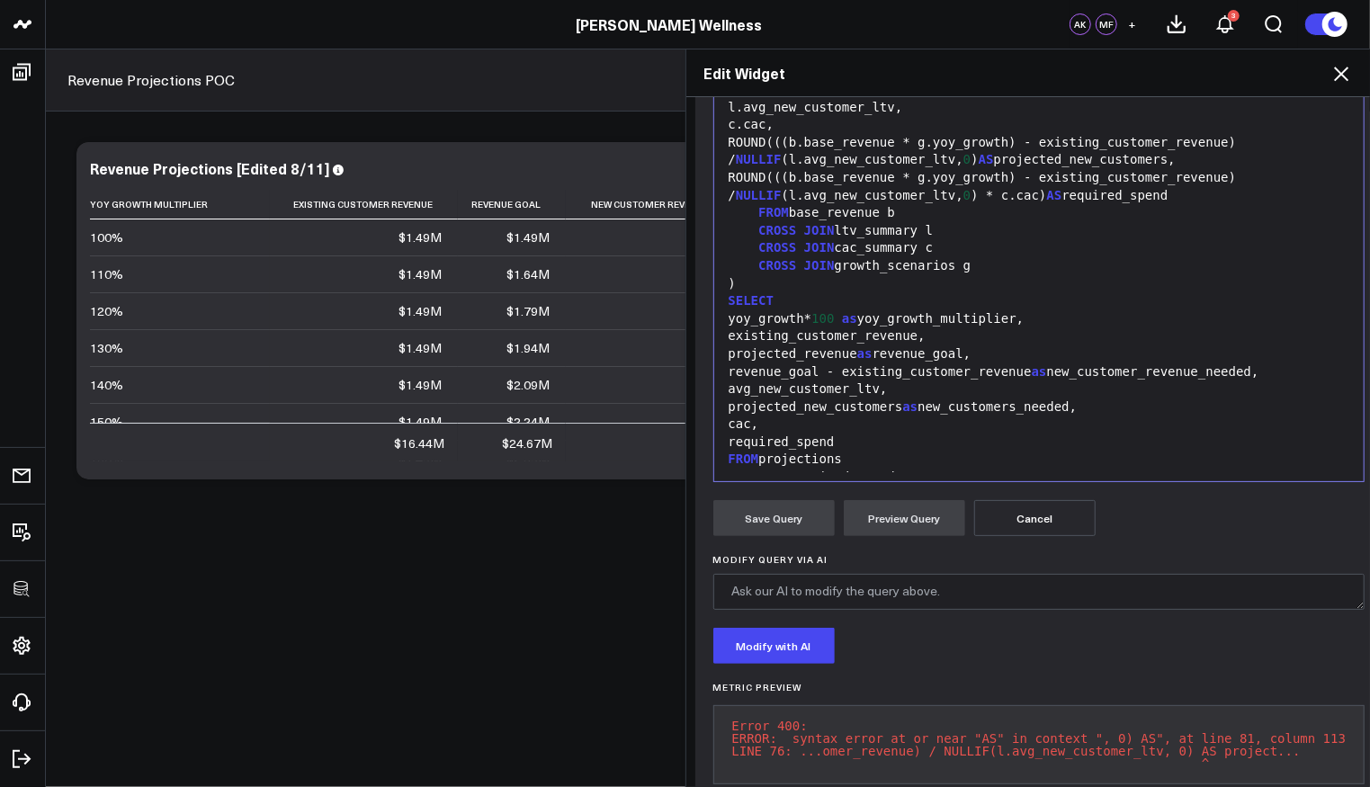
scroll to position [1075, 0]
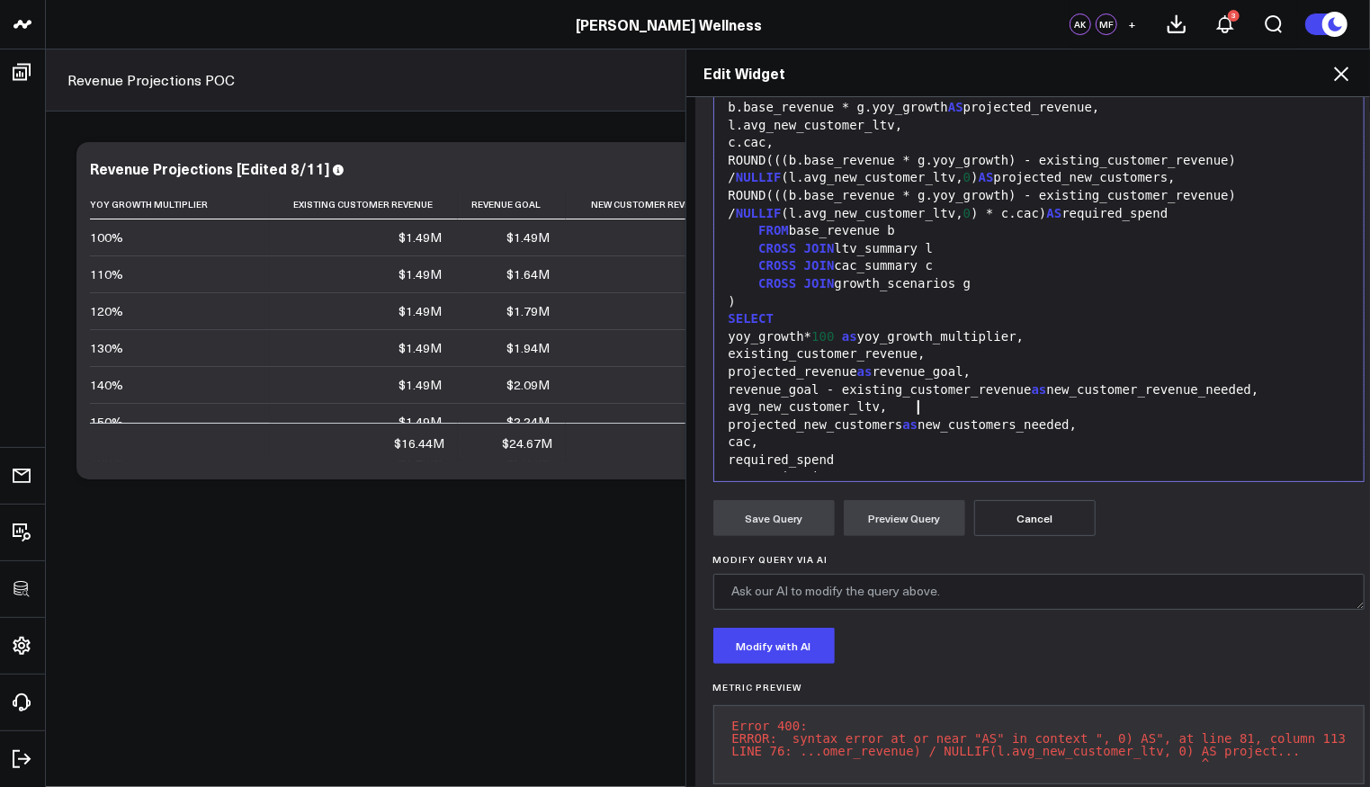
click at [951, 417] on div "projected_new_customers as new_customers_needed," at bounding box center [1039, 426] width 633 height 18
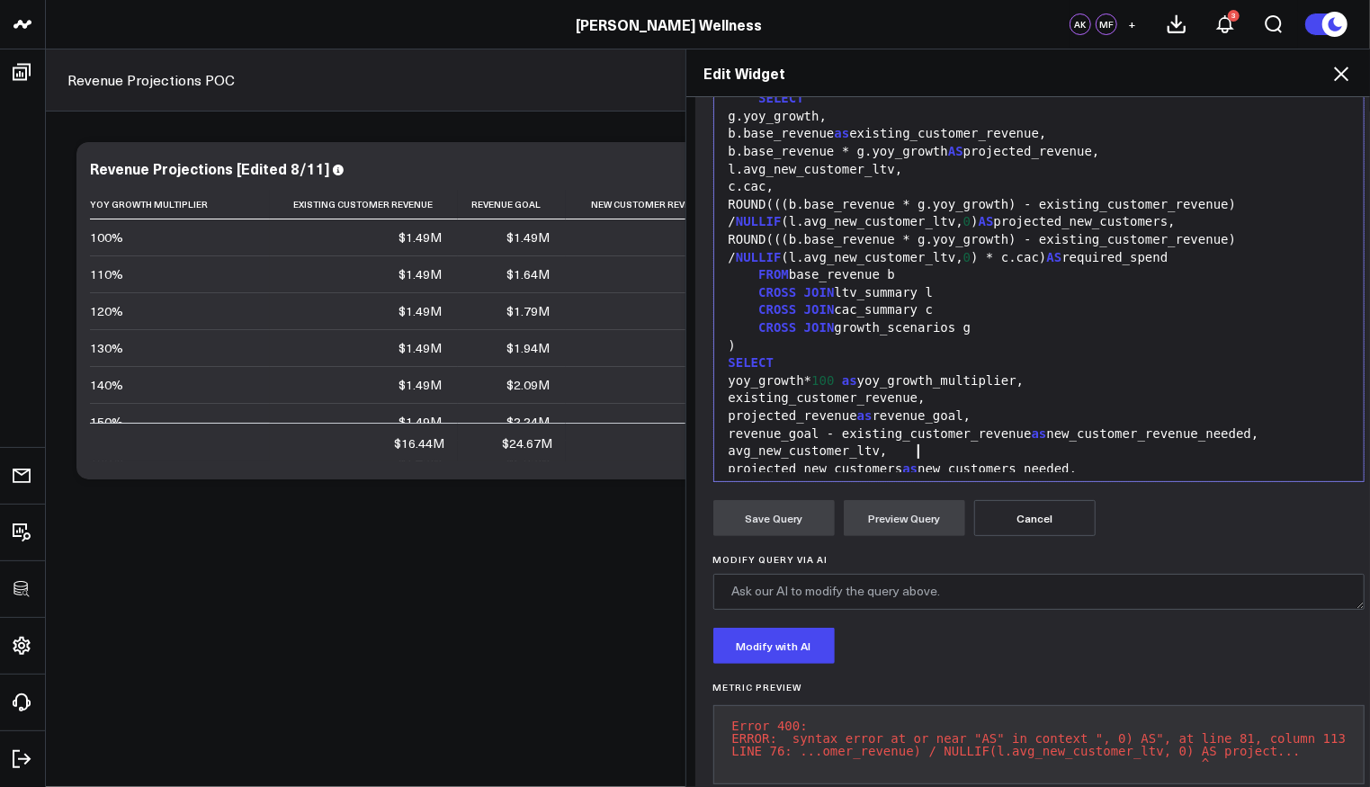
scroll to position [992, 0]
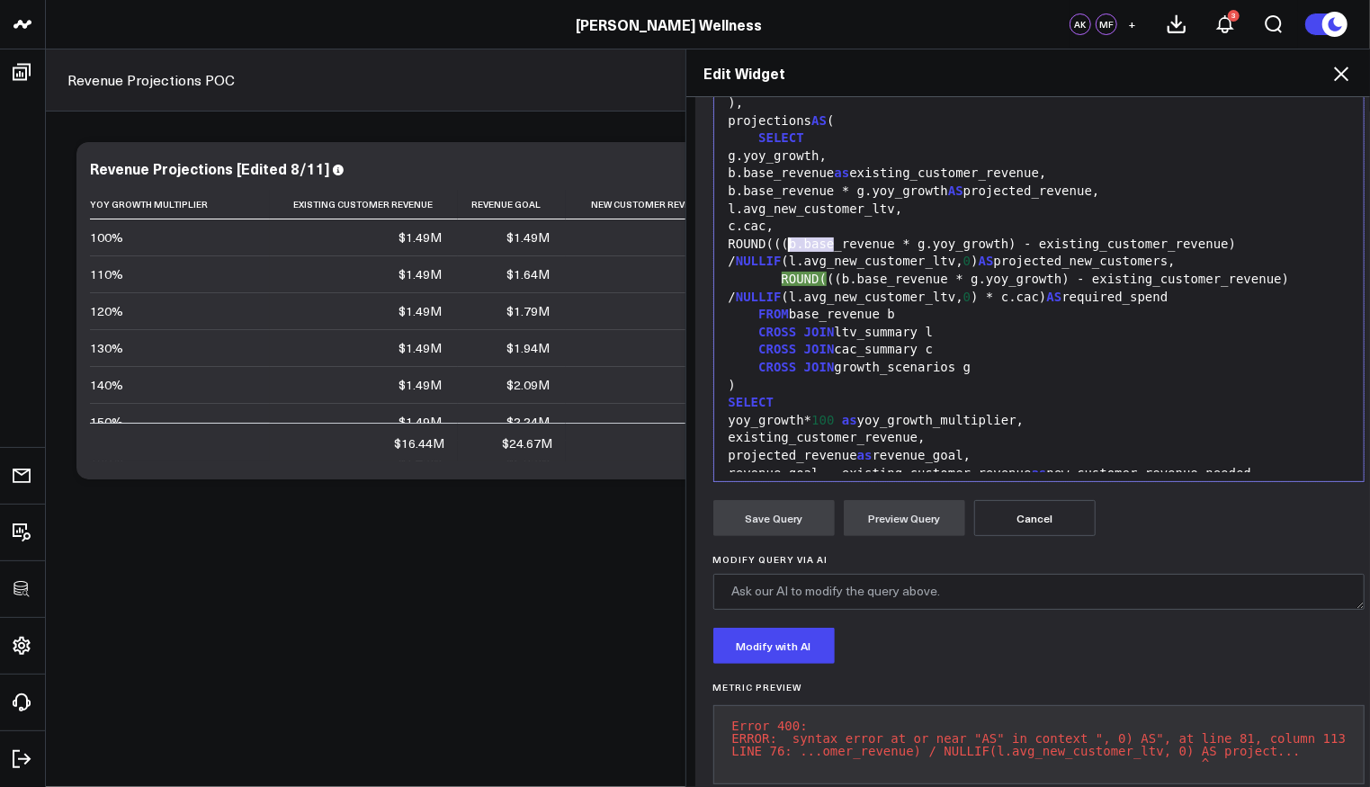
drag, startPoint x: 828, startPoint y: 243, endPoint x: 780, endPoint y: 243, distance: 47.7
click at [780, 243] on div "ROUND(((b.base_revenue * g.yoy_growth) - existing_customer_revenue) / NULLIF (l…" at bounding box center [1039, 253] width 633 height 35
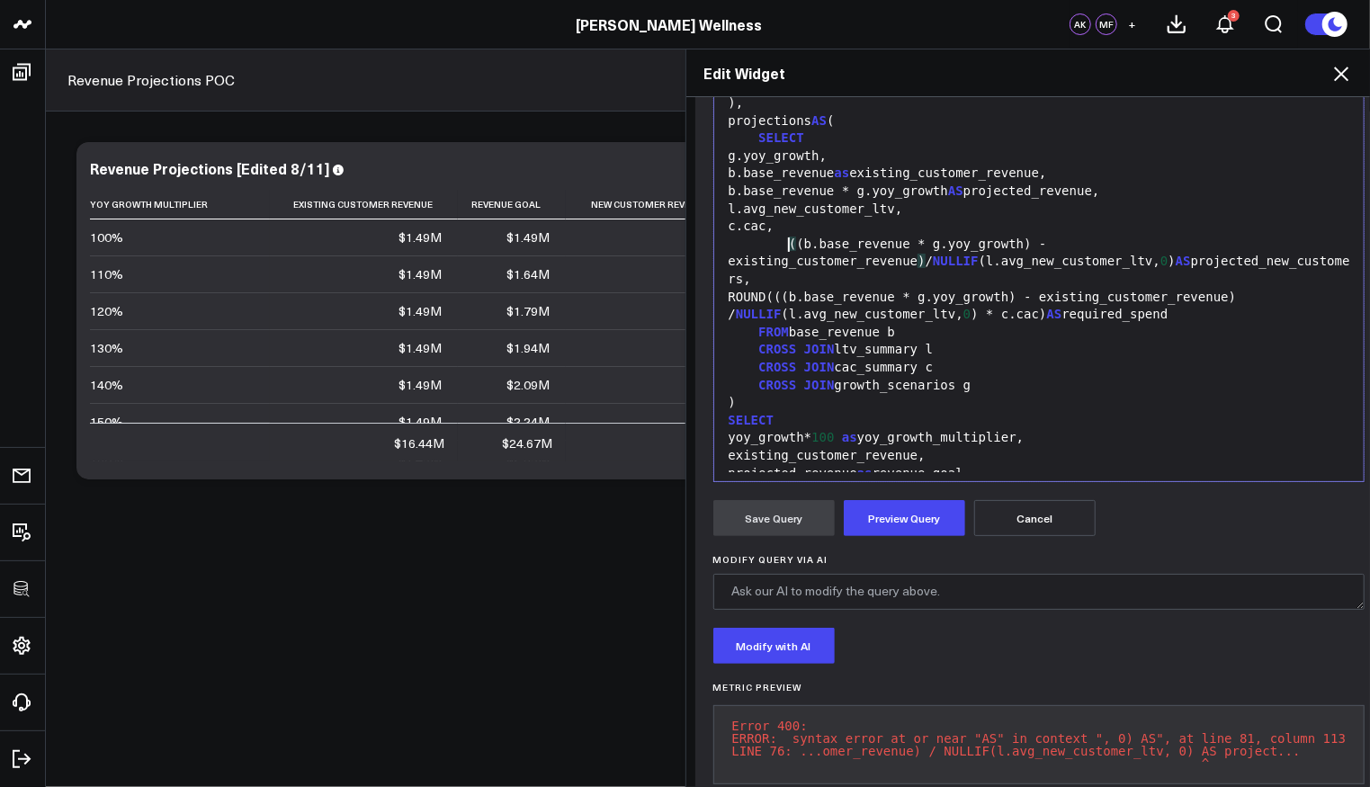
click at [789, 238] on div "( (b.base_revenue * g.yoy_growth) - existing_customer_revenue ) / NULLIF (l.avg…" at bounding box center [1039, 262] width 633 height 53
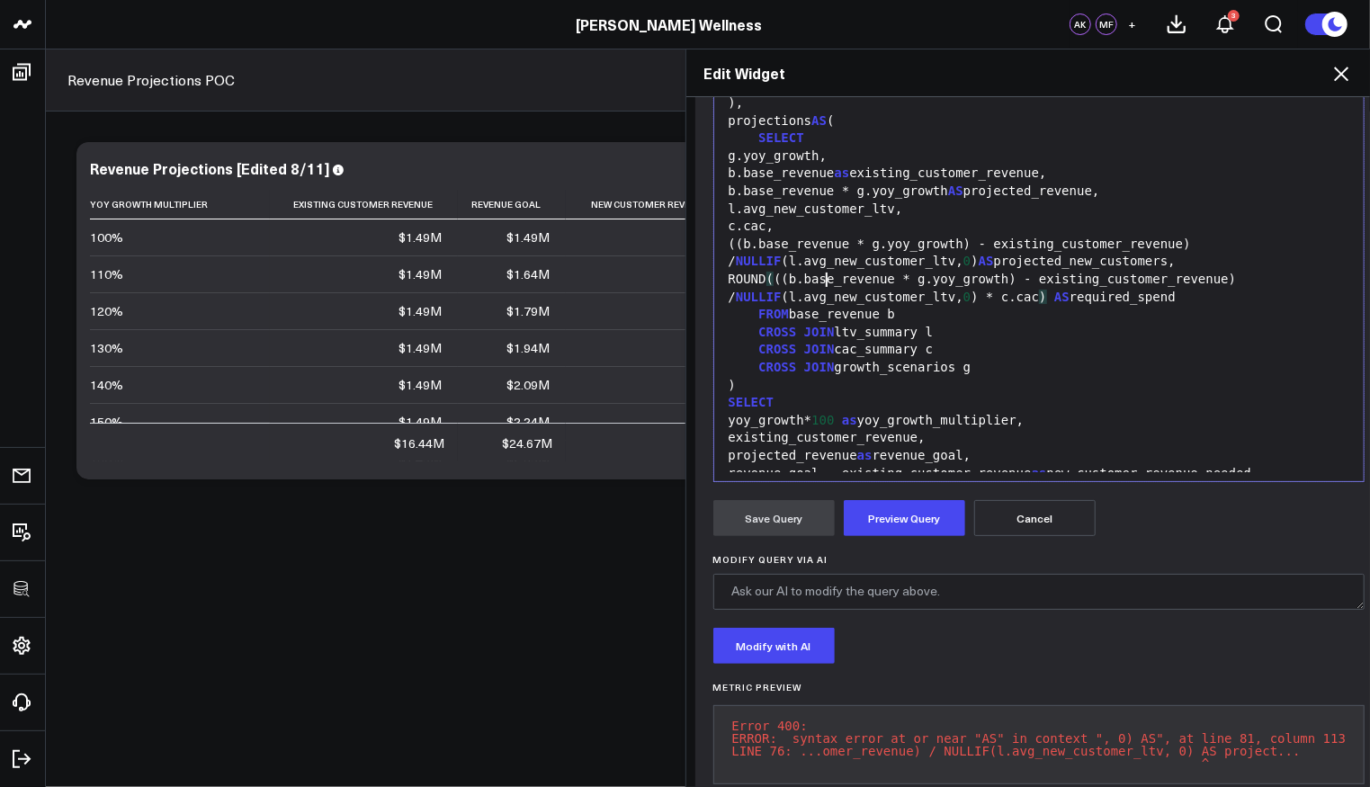
drag, startPoint x: 820, startPoint y: 277, endPoint x: 769, endPoint y: 277, distance: 50.4
click at [772, 277] on div "ROUND ( ((b.base_revenue * g.yoy_growth) - existing_customer_revenue) / NULLIF …" at bounding box center [1039, 288] width 633 height 35
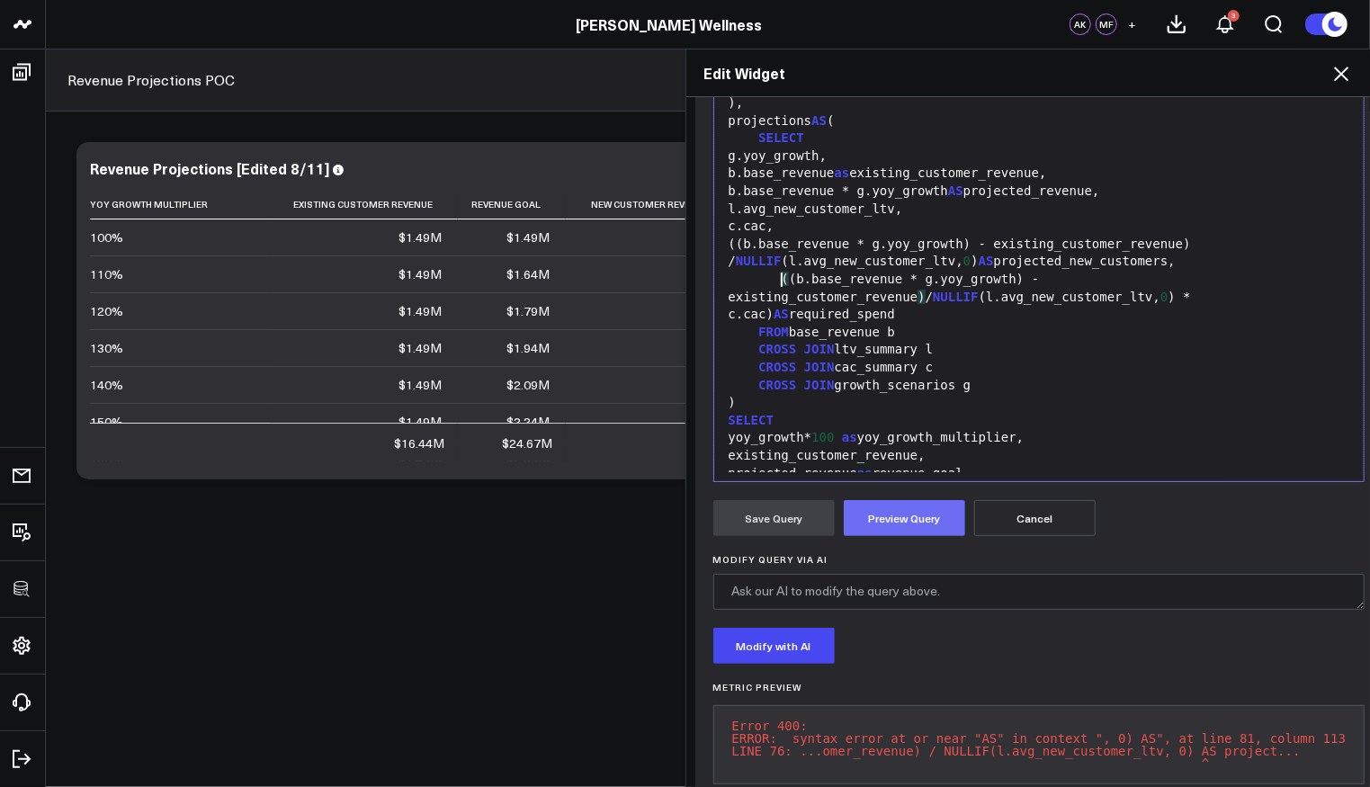
click at [896, 533] on button "Preview Query" at bounding box center [904, 518] width 121 height 36
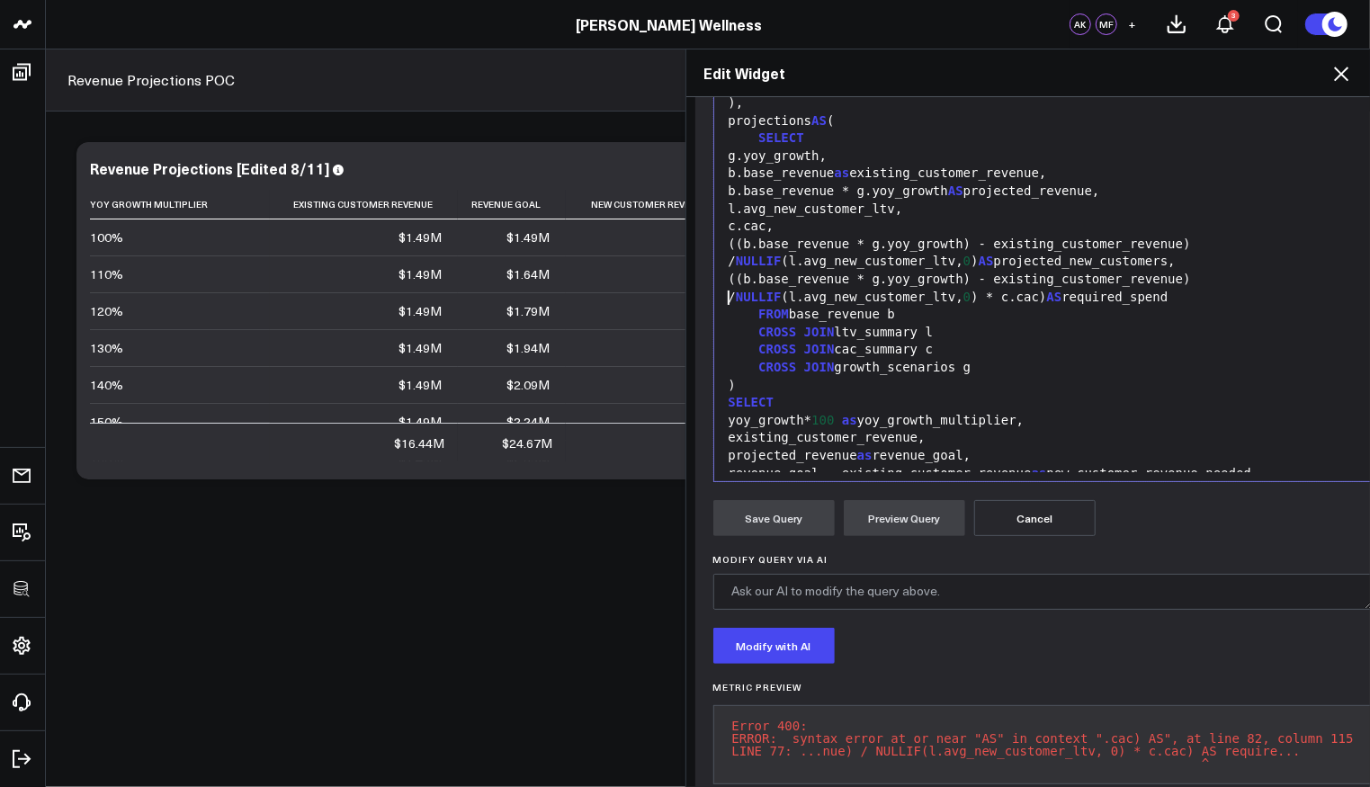
click at [723, 296] on div "((b.base_revenue * g.yoy_growth) - existing_customer_revenue) / NULLIF (l.avg_n…" at bounding box center [1043, 288] width 640 height 35
click at [921, 510] on button "Preview Query" at bounding box center [904, 518] width 121 height 36
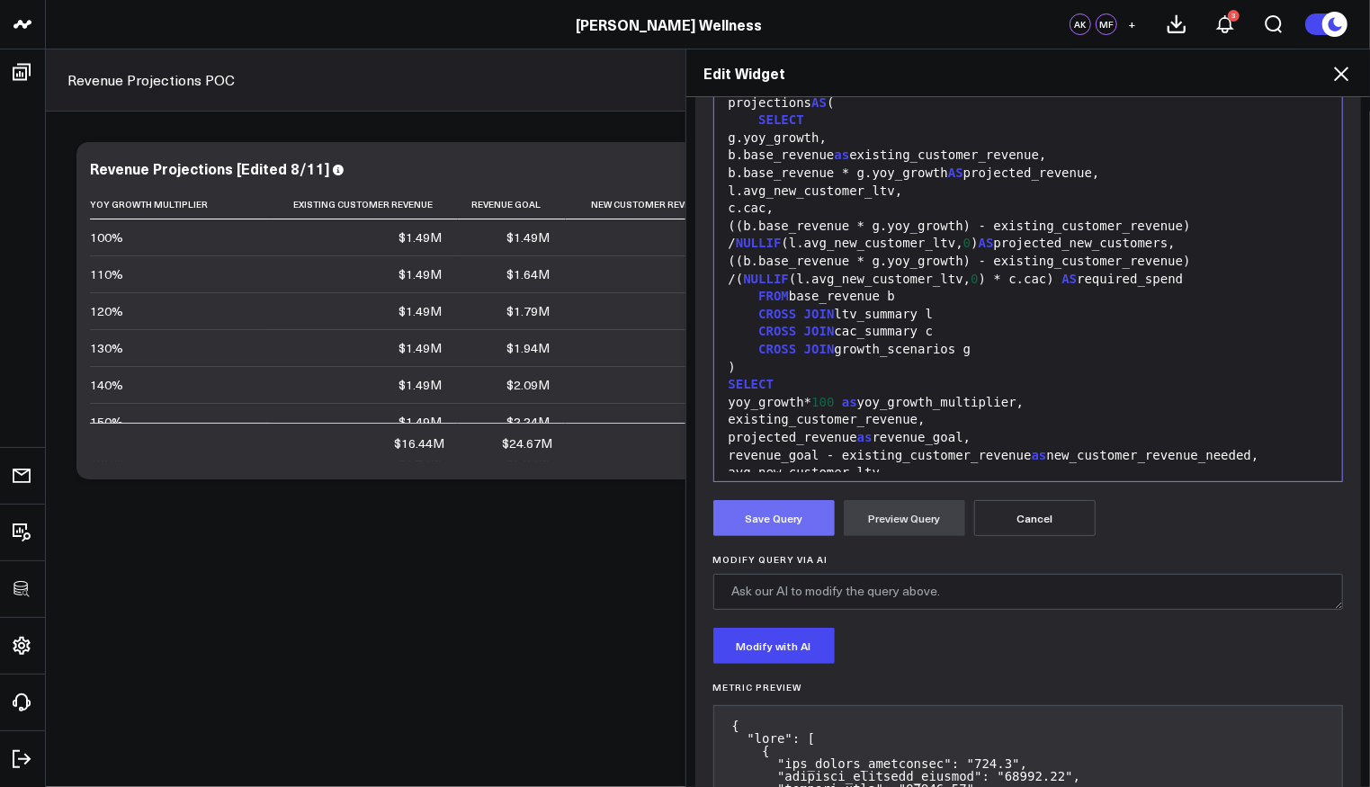
click at [764, 504] on button "Save Query" at bounding box center [774, 518] width 121 height 36
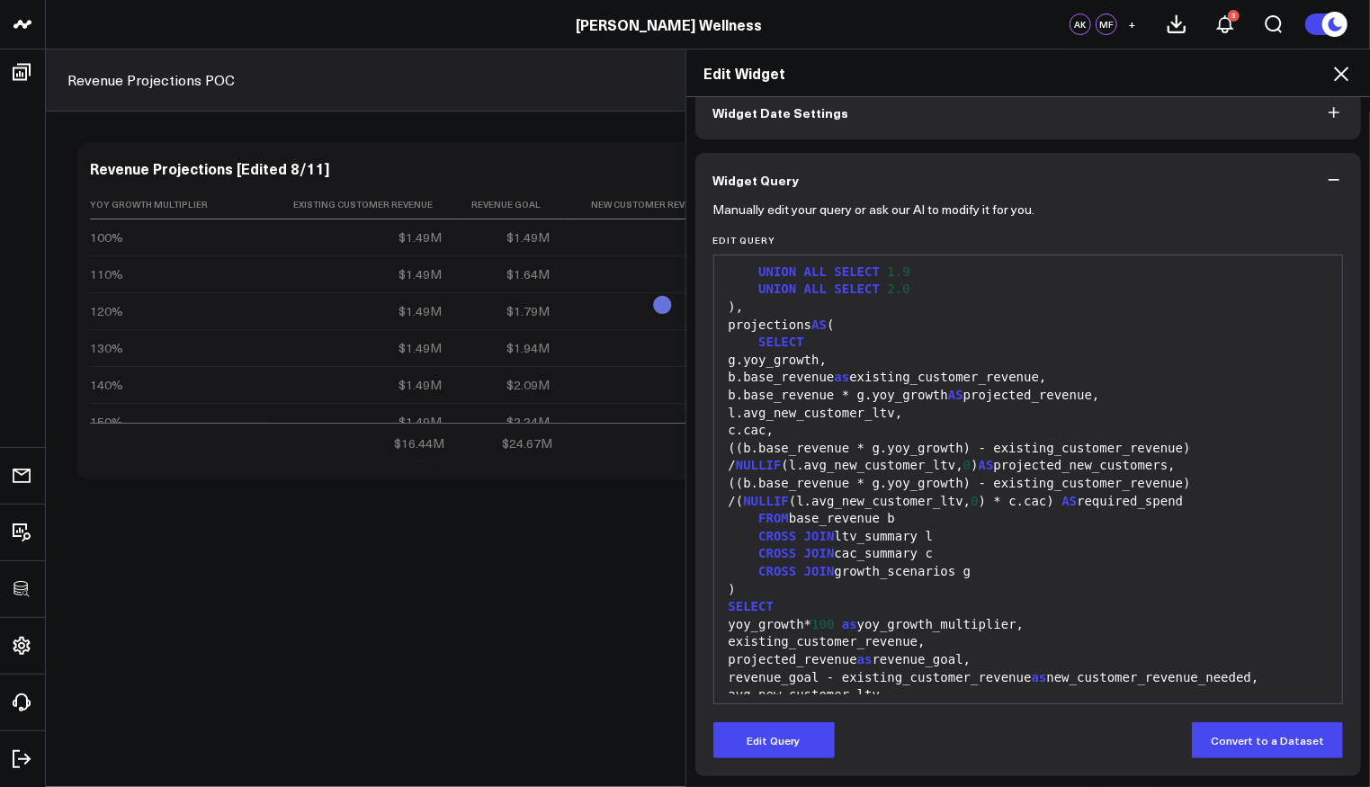
click at [1341, 67] on icon at bounding box center [1342, 74] width 22 height 22
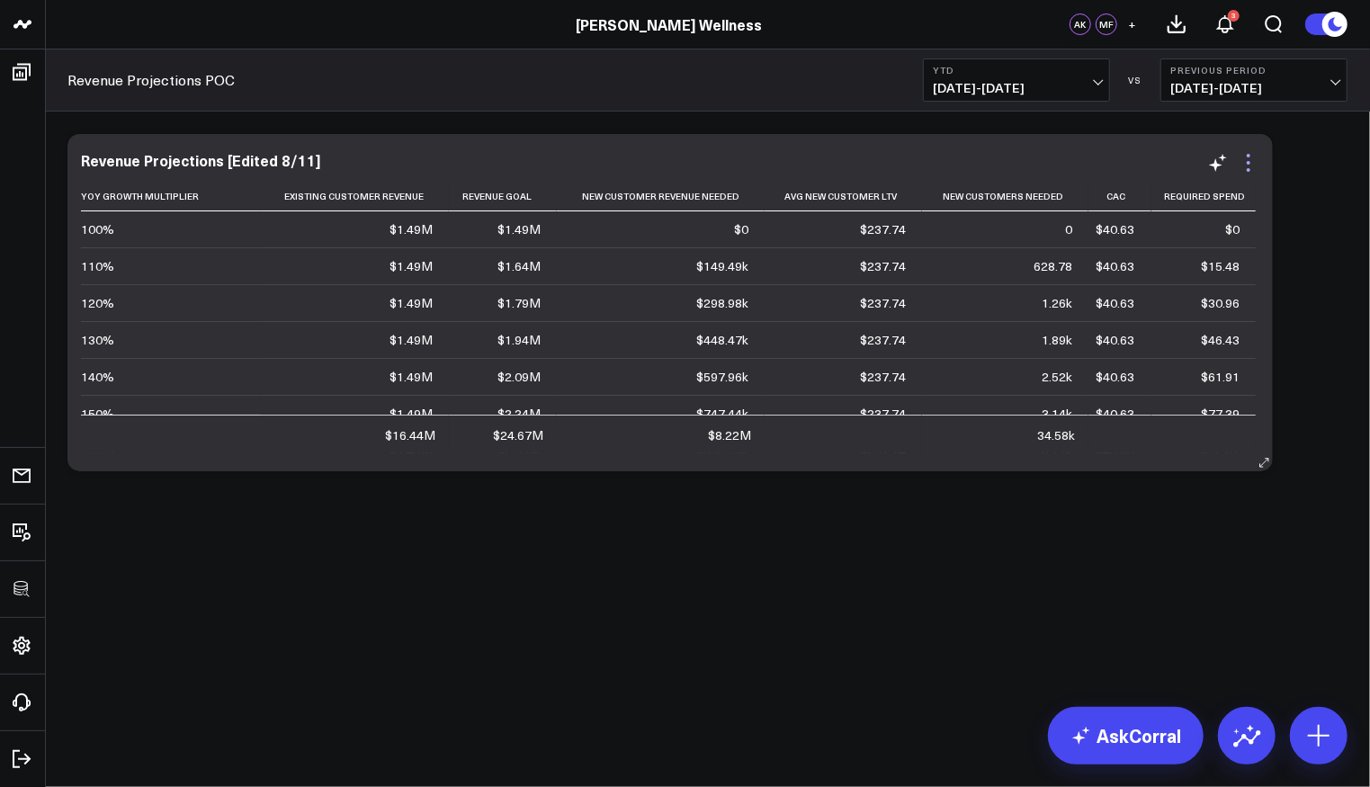
click at [1244, 157] on icon at bounding box center [1249, 163] width 22 height 22
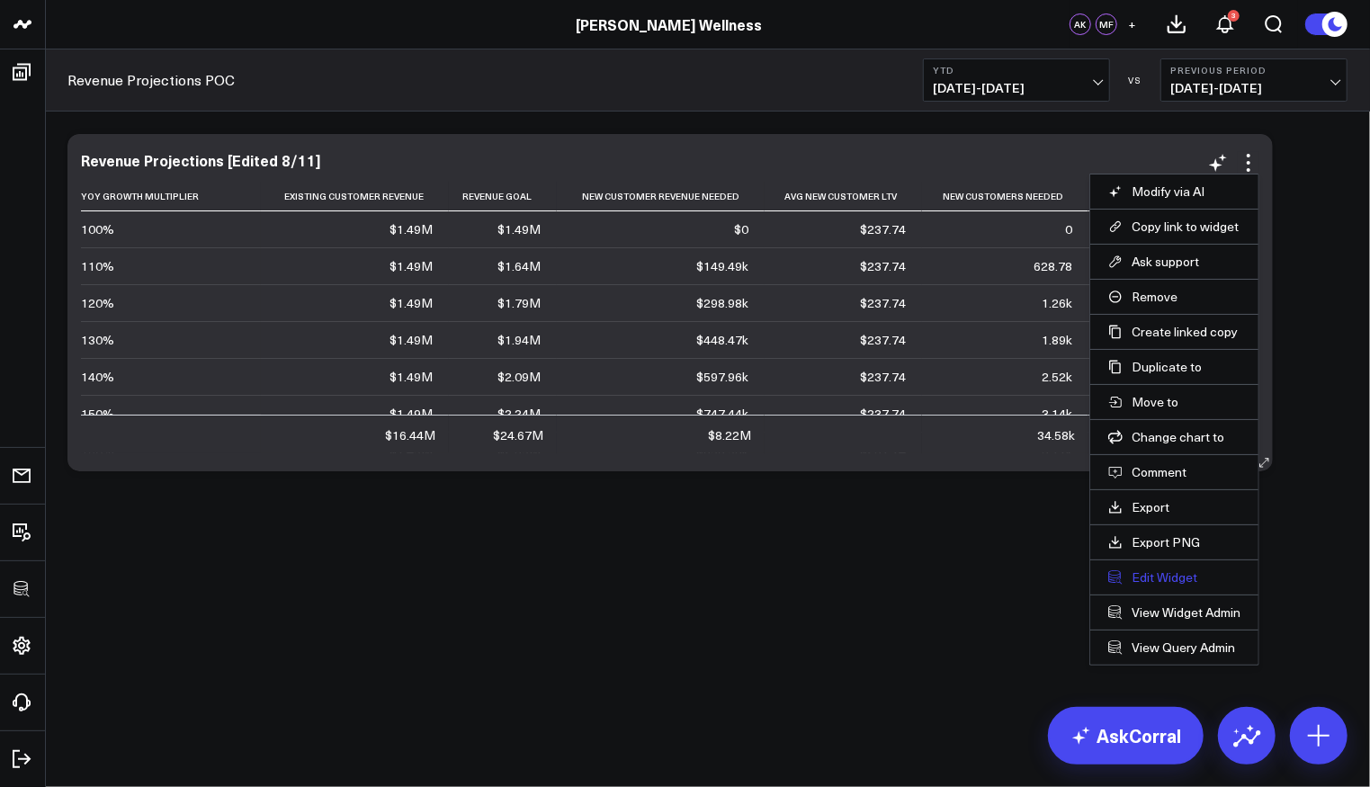
click at [1132, 573] on button "Edit Widget" at bounding box center [1175, 578] width 132 height 16
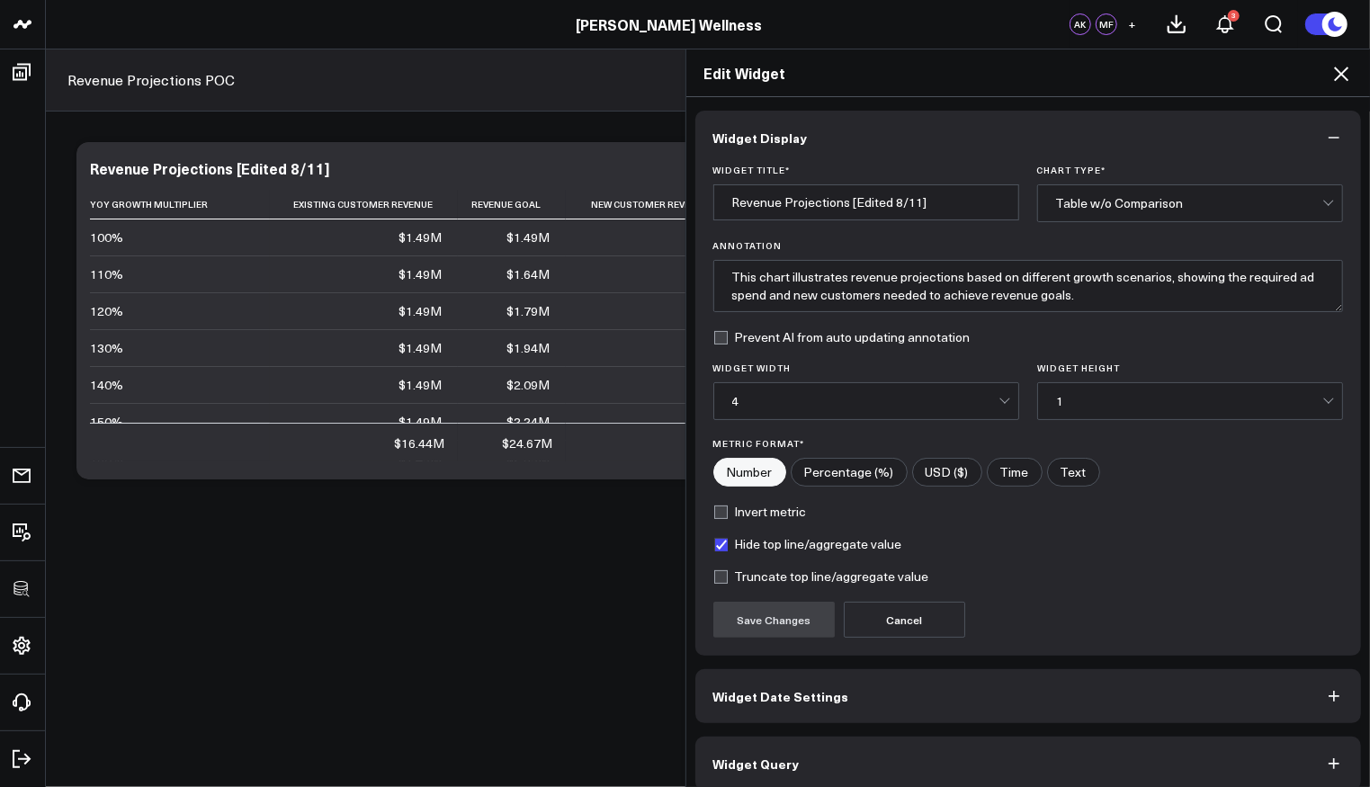
scroll to position [12, 0]
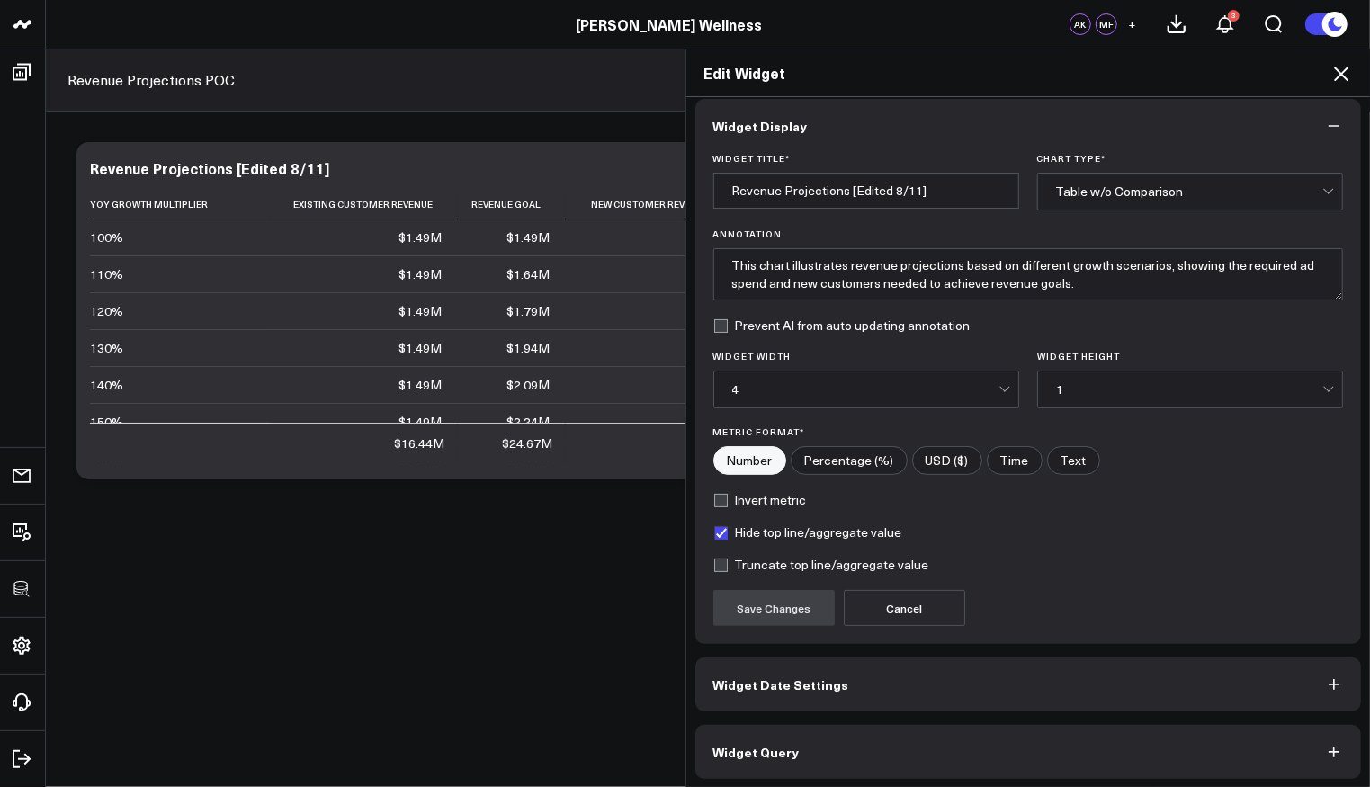
click at [894, 773] on button "Widget Query" at bounding box center [1029, 752] width 667 height 54
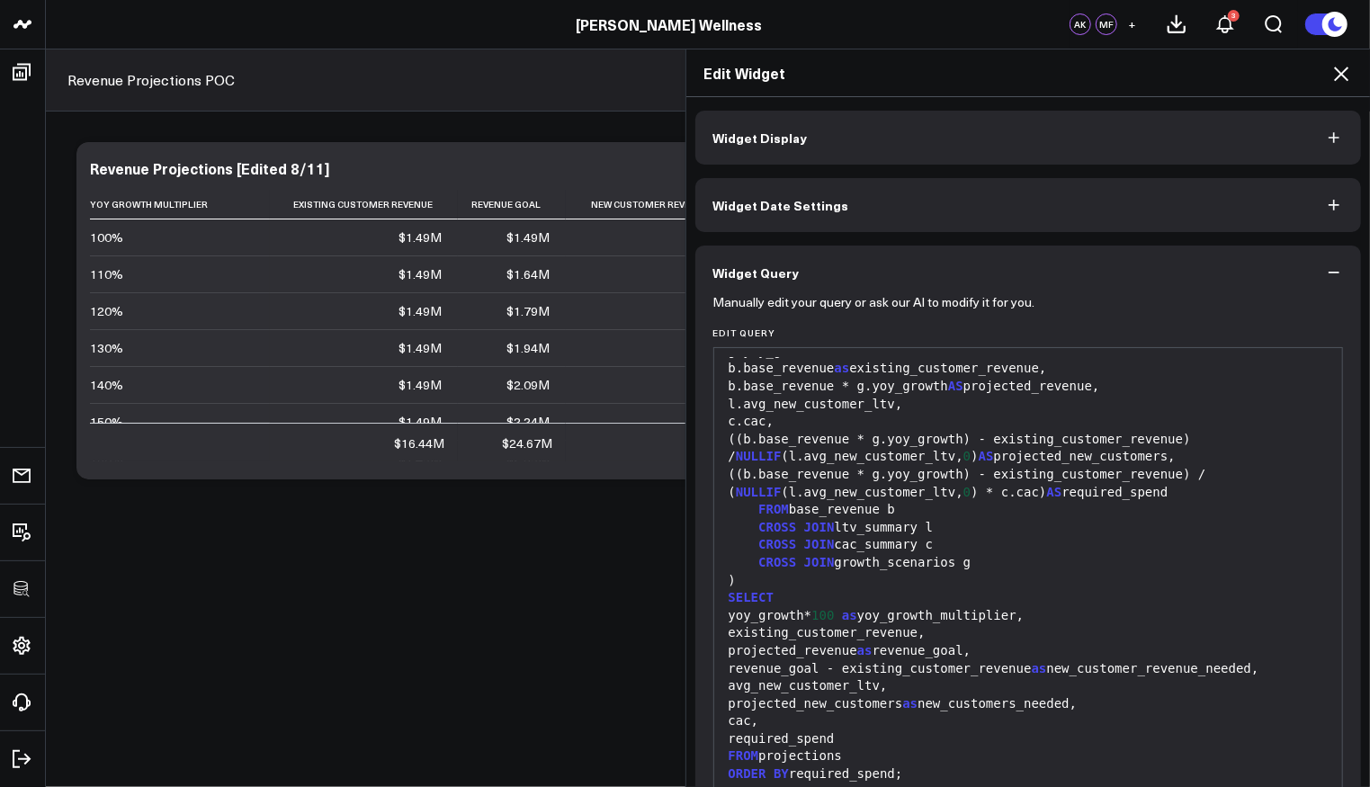
scroll to position [93, 0]
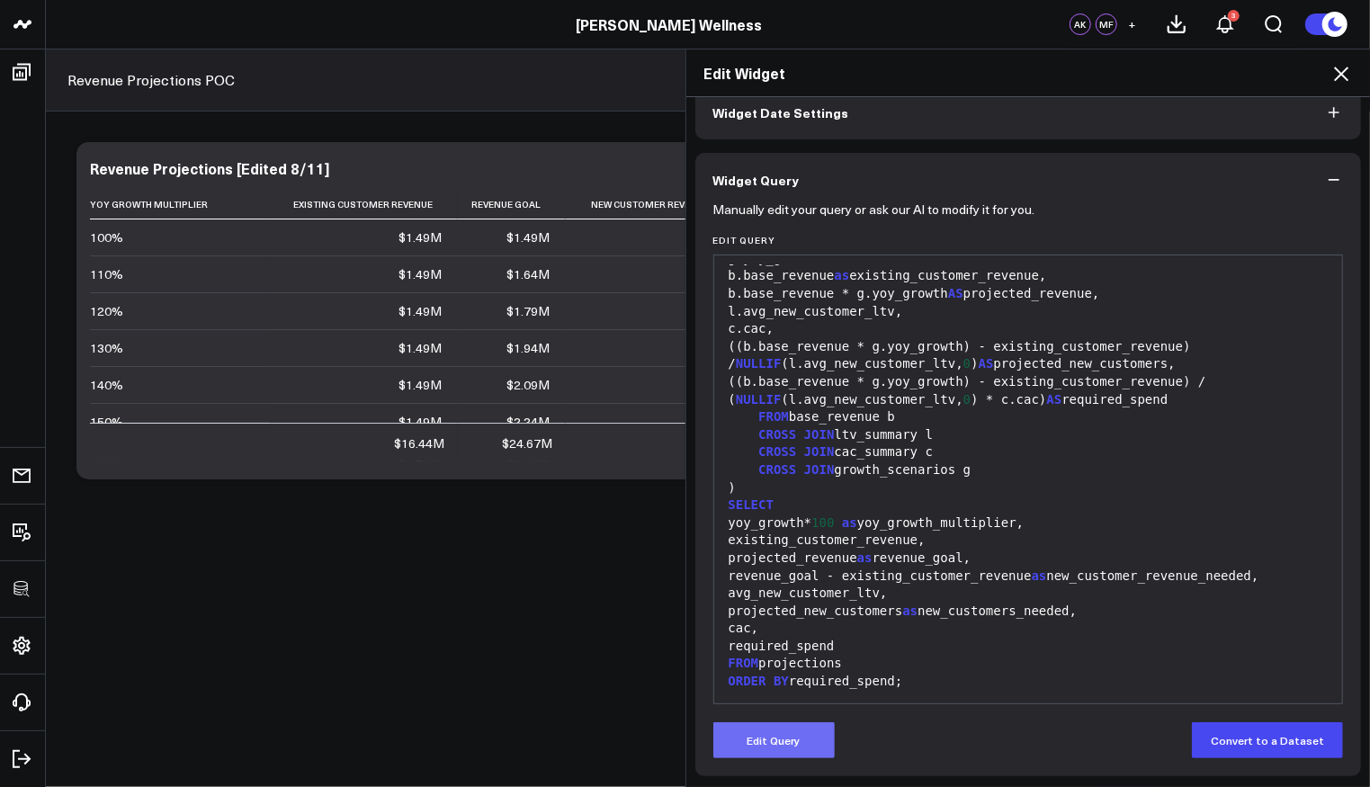
click at [793, 736] on button "Edit Query" at bounding box center [774, 741] width 121 height 36
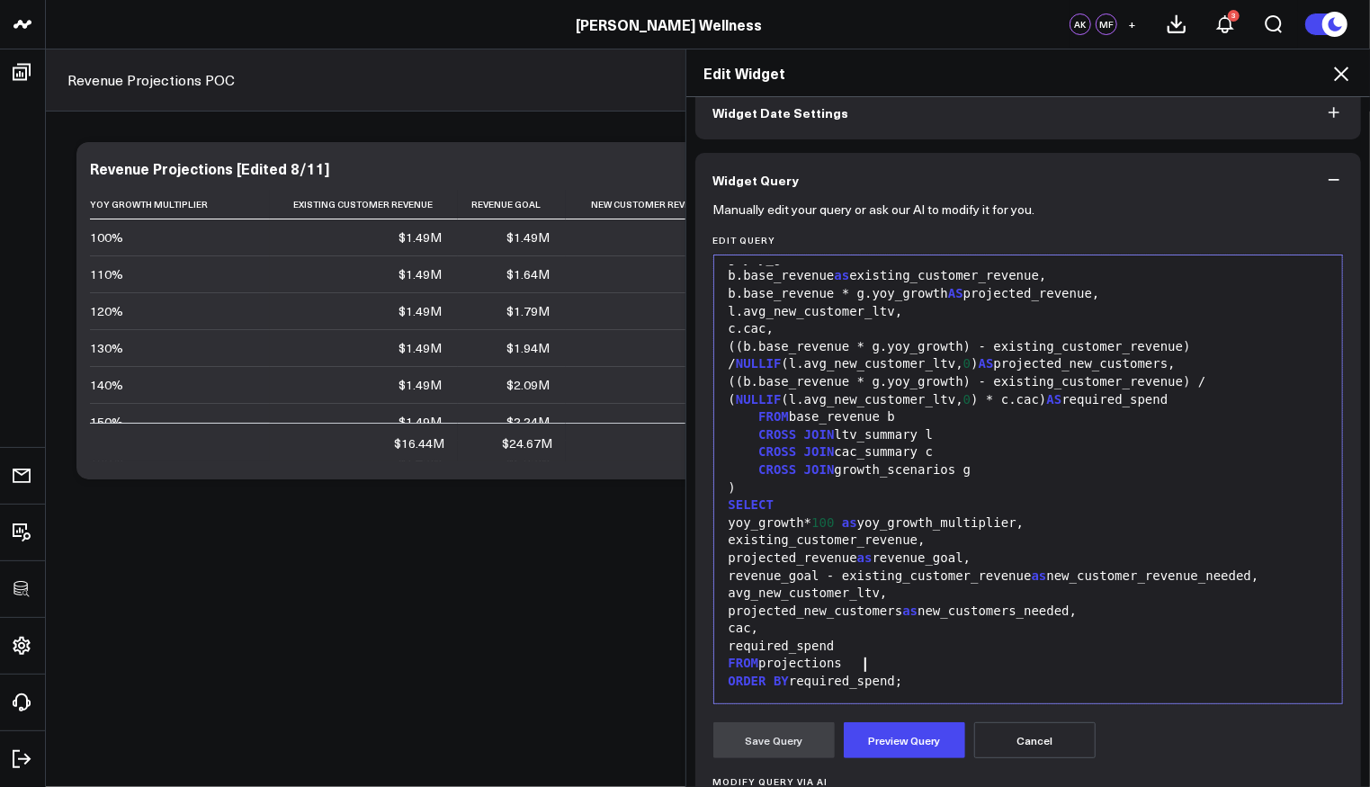
click at [941, 642] on div "required_spend" at bounding box center [1028, 647] width 611 height 18
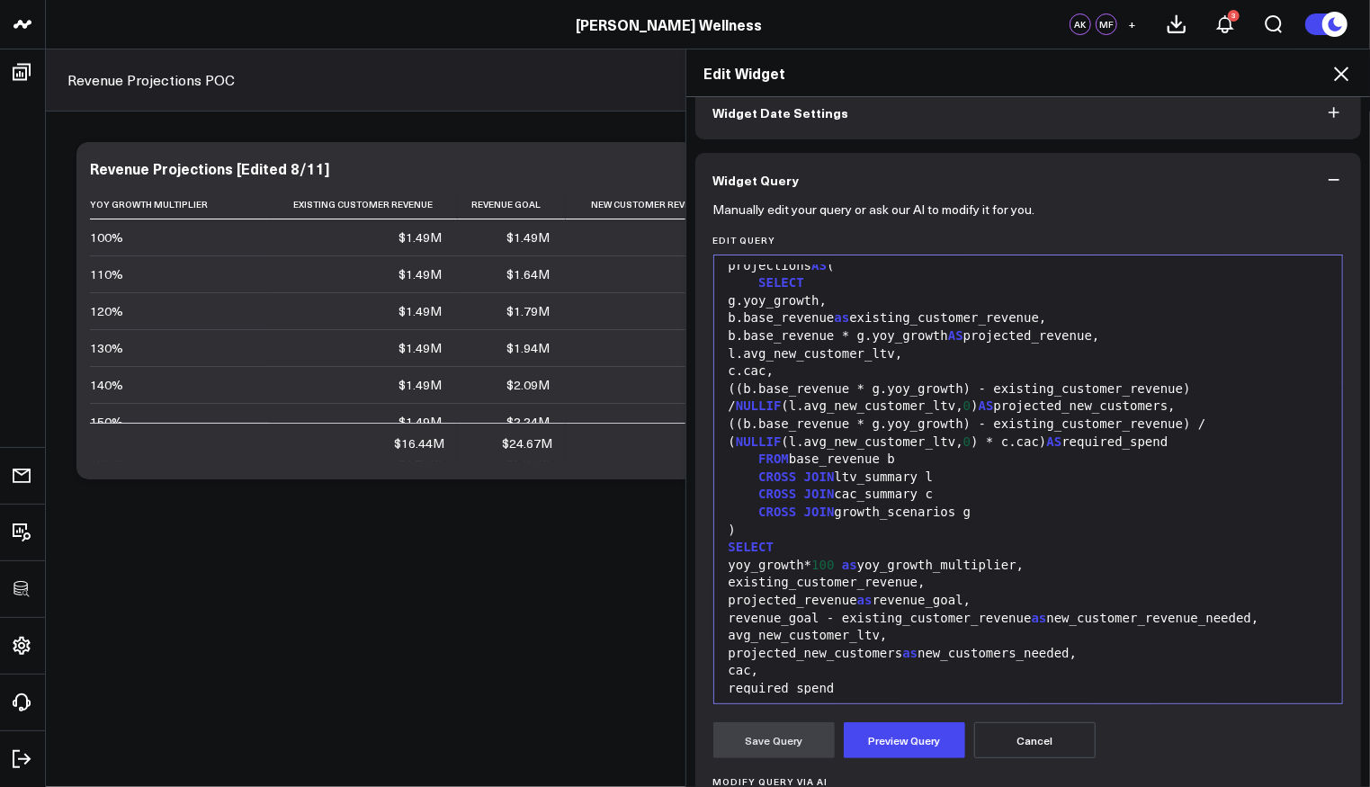
scroll to position [1000, 0]
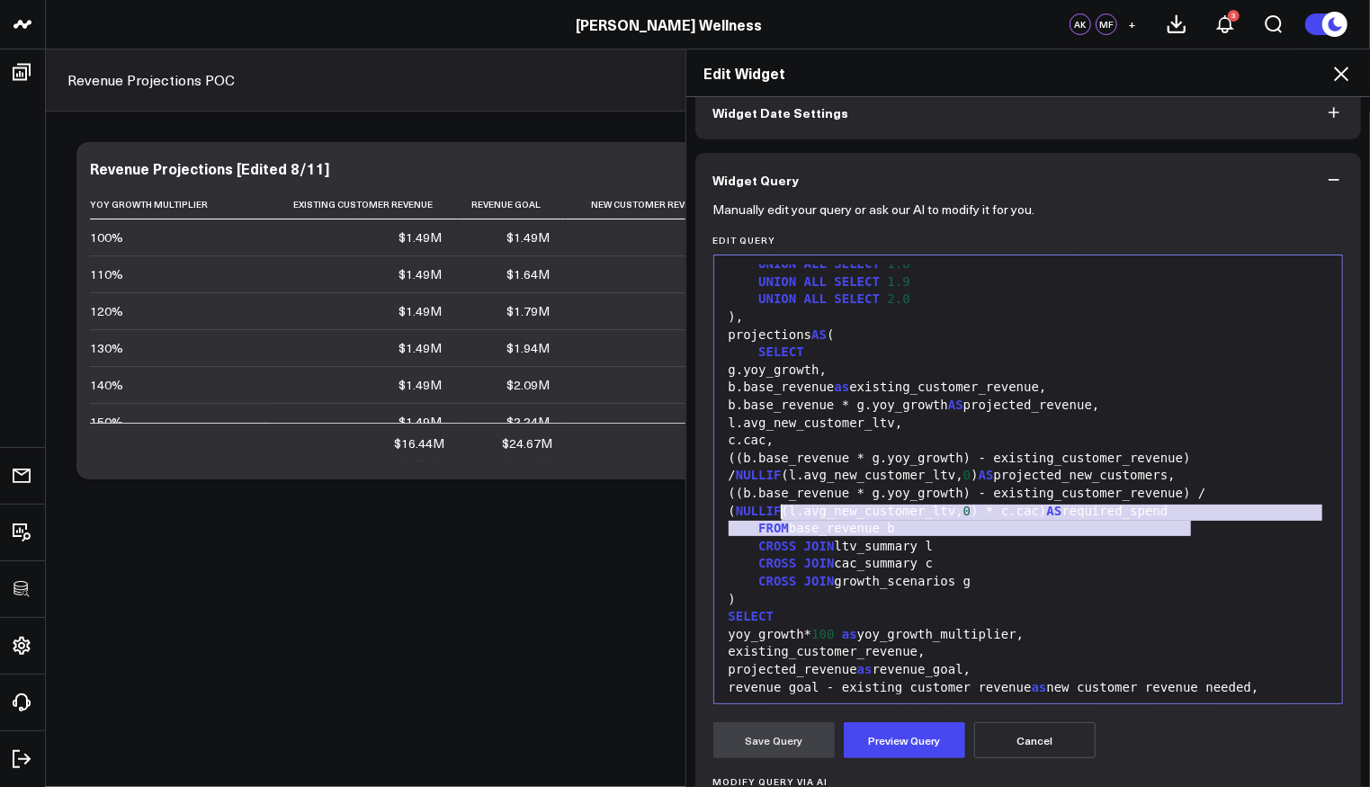
drag, startPoint x: 1223, startPoint y: 531, endPoint x: 775, endPoint y: 506, distance: 448.8
click at [775, 506] on div "((b.base_revenue * g.yoy_growth) - existing_customer_revenue) / ( NULLIF (l.avg…" at bounding box center [1028, 502] width 611 height 35
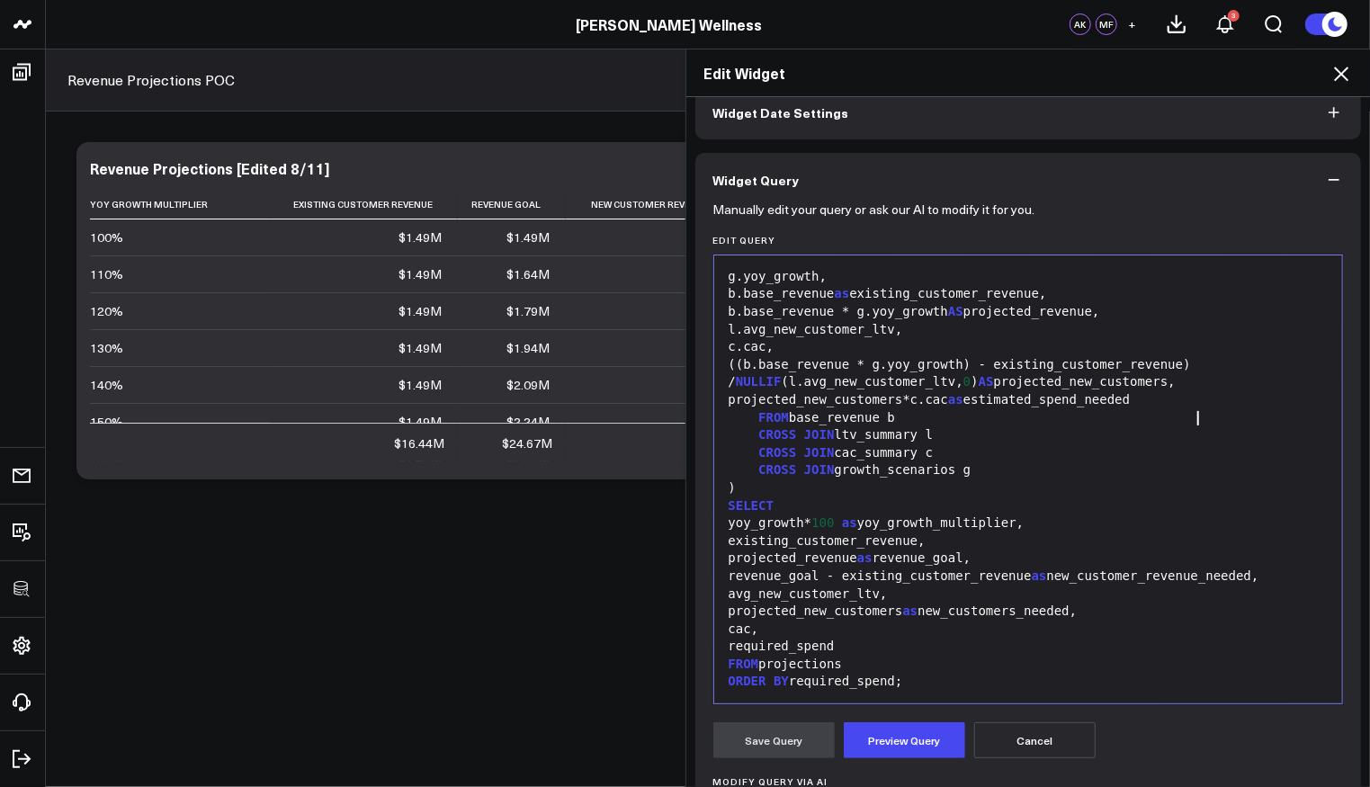
scroll to position [1110, 0]
click at [872, 643] on div "required_spend" at bounding box center [1028, 647] width 611 height 18
drag, startPoint x: 872, startPoint y: 643, endPoint x: 752, endPoint y: 642, distance: 119.7
click at [752, 642] on div "required_spend" at bounding box center [1028, 647] width 611 height 18
click at [886, 750] on button "Preview Query" at bounding box center [904, 741] width 121 height 36
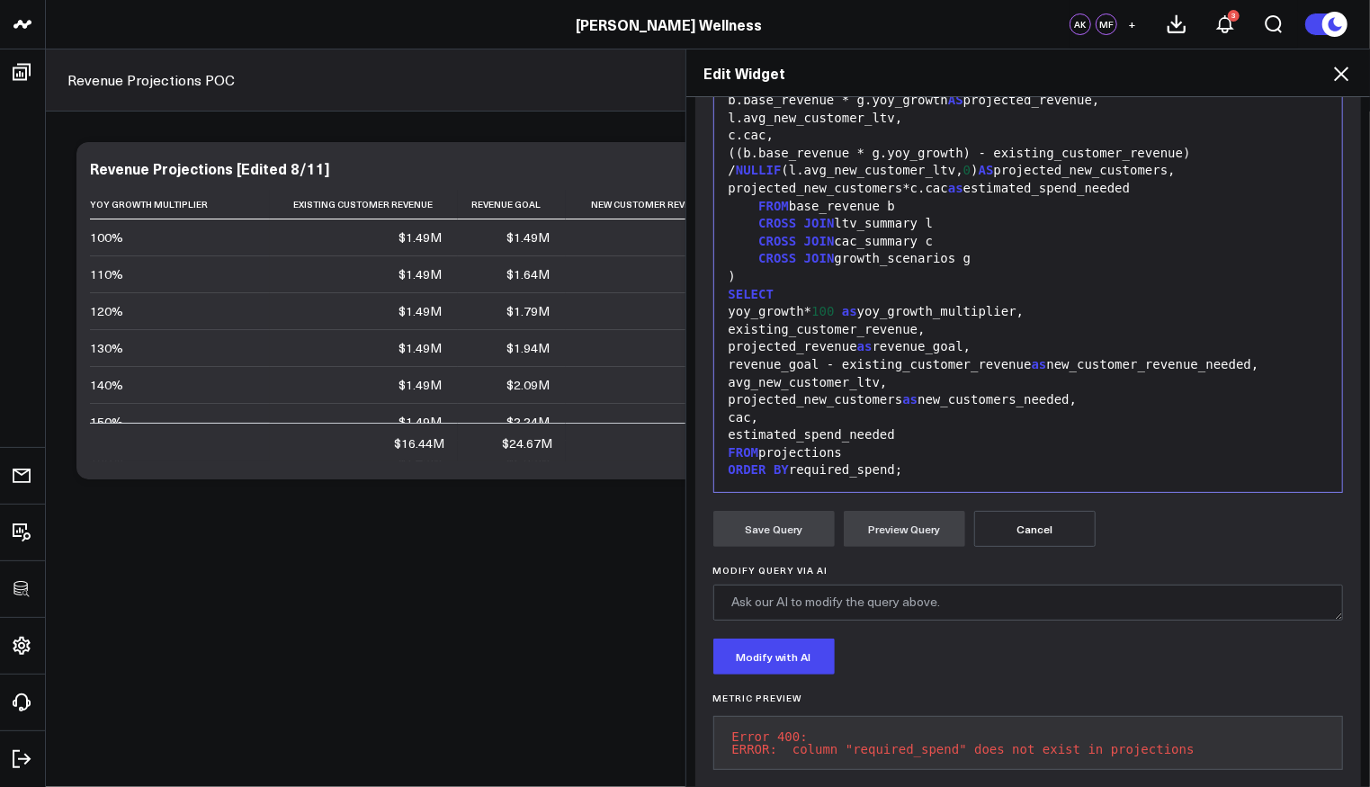
scroll to position [339, 0]
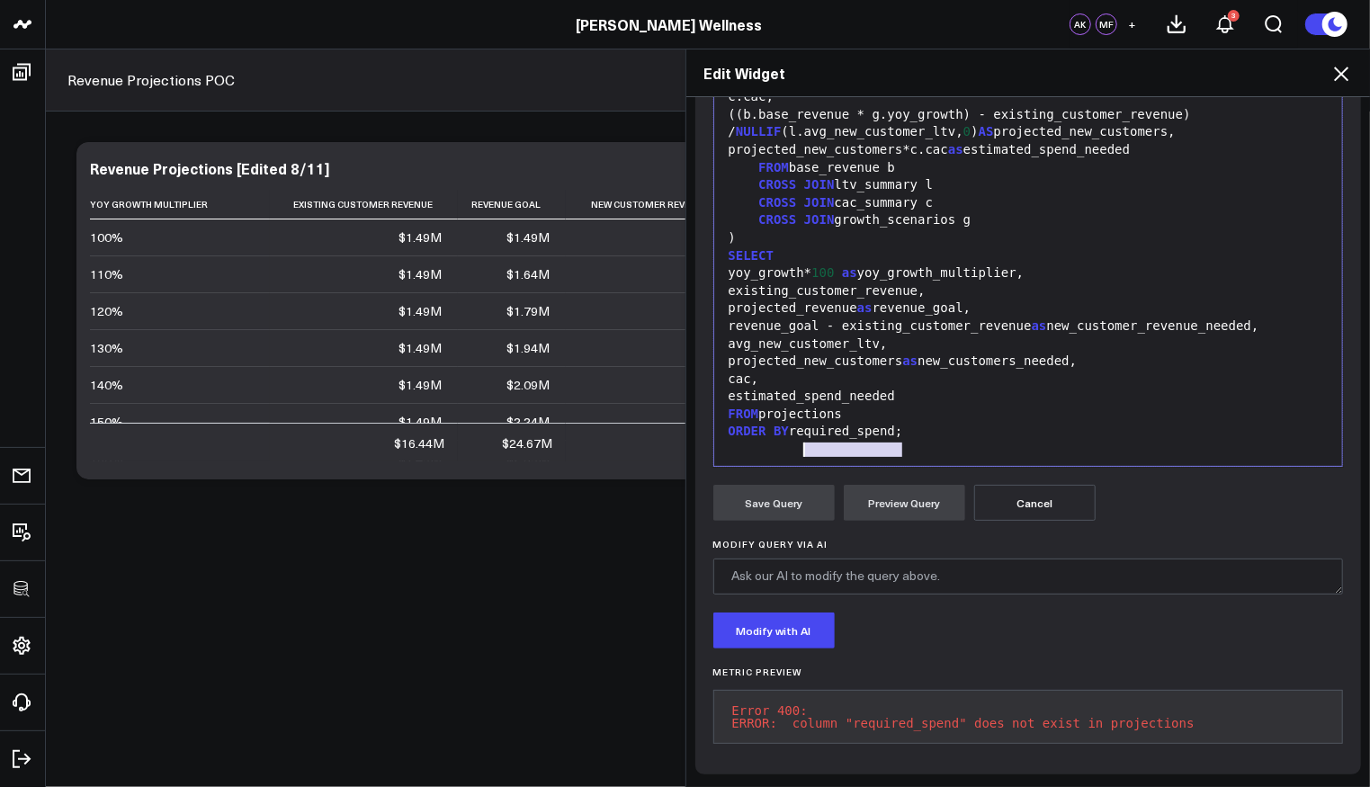
drag, startPoint x: 894, startPoint y: 436, endPoint x: 793, endPoint y: 436, distance: 100.8
click at [794, 436] on div "ORDER BY required_spend;" at bounding box center [1028, 432] width 611 height 18
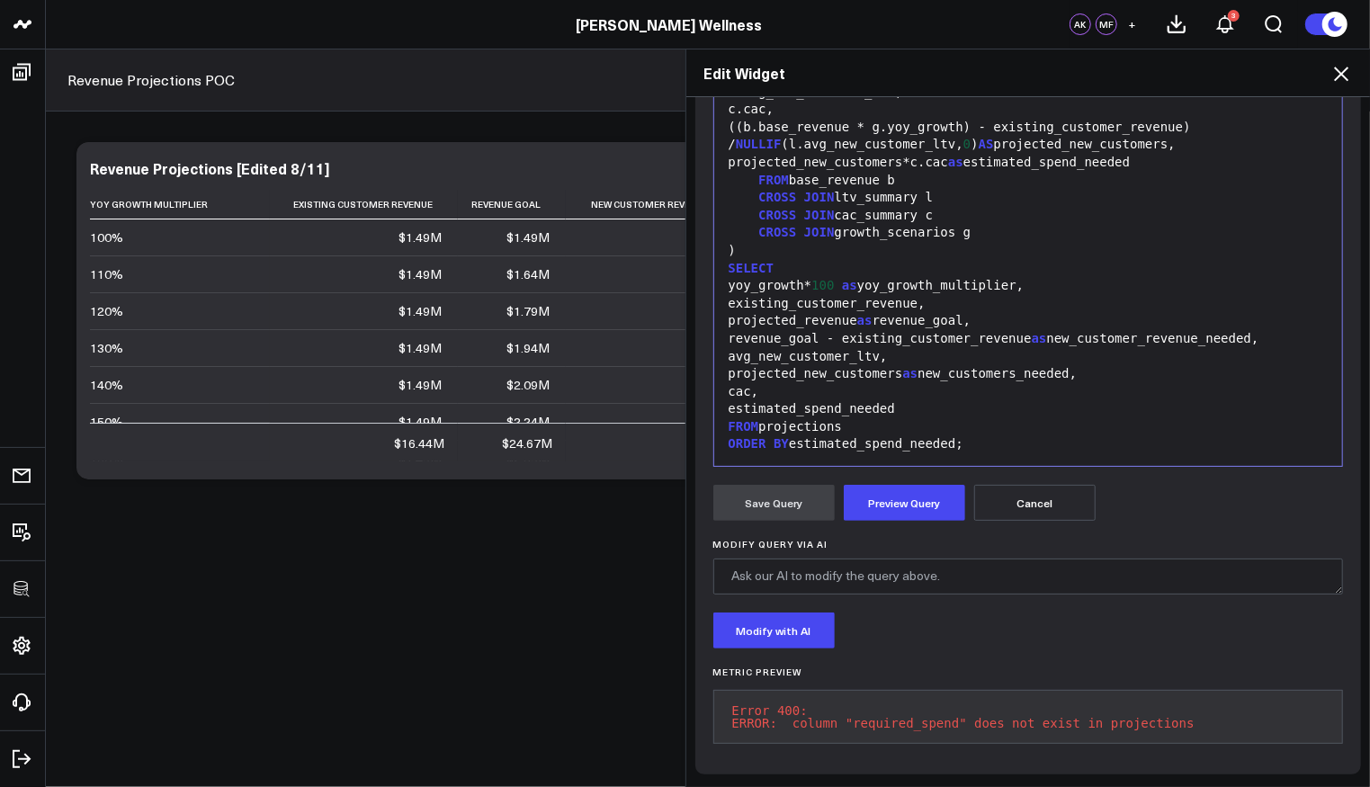
click at [834, 505] on div "Save Query Preview Query Cancel" at bounding box center [1029, 503] width 631 height 36
click at [860, 500] on button "Preview Query" at bounding box center [904, 503] width 121 height 36
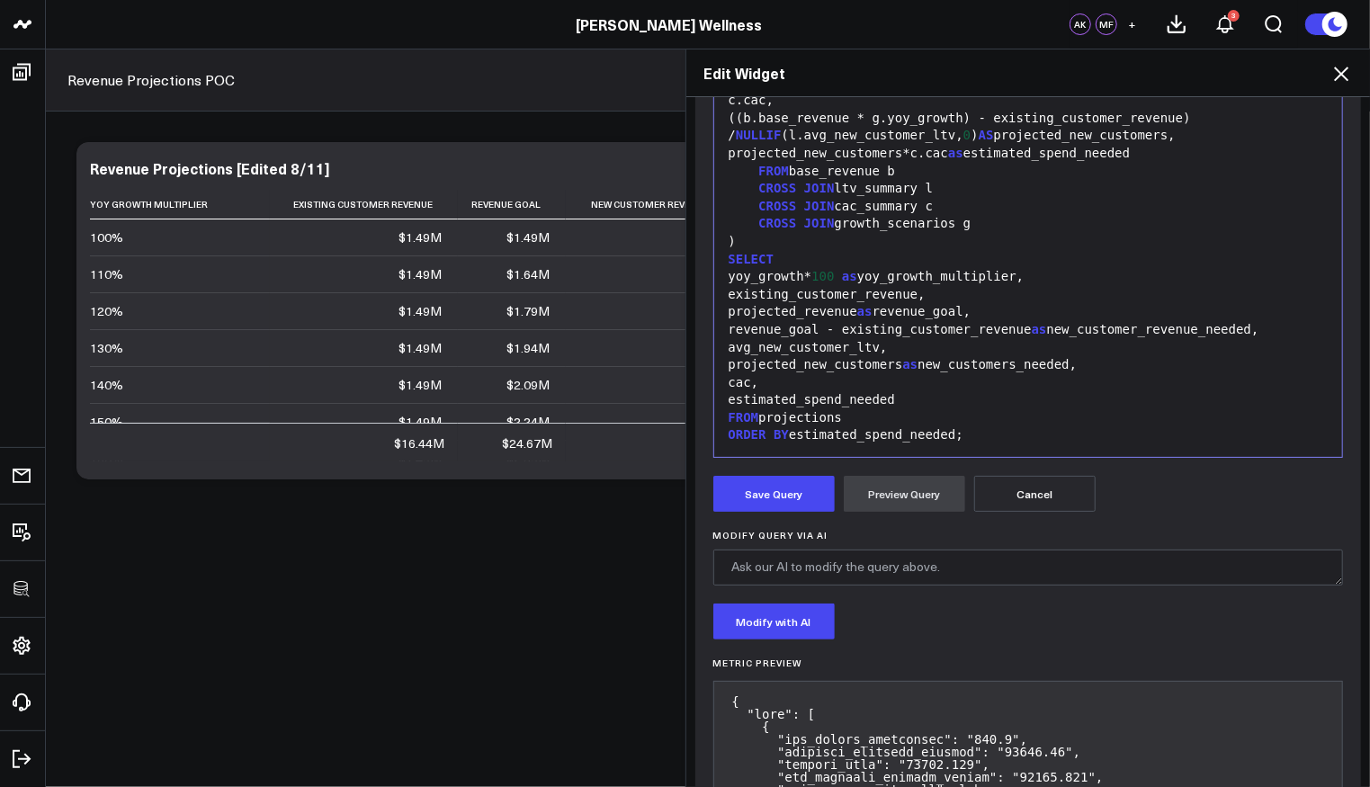
click at [776, 486] on button "Save Query" at bounding box center [774, 494] width 121 height 36
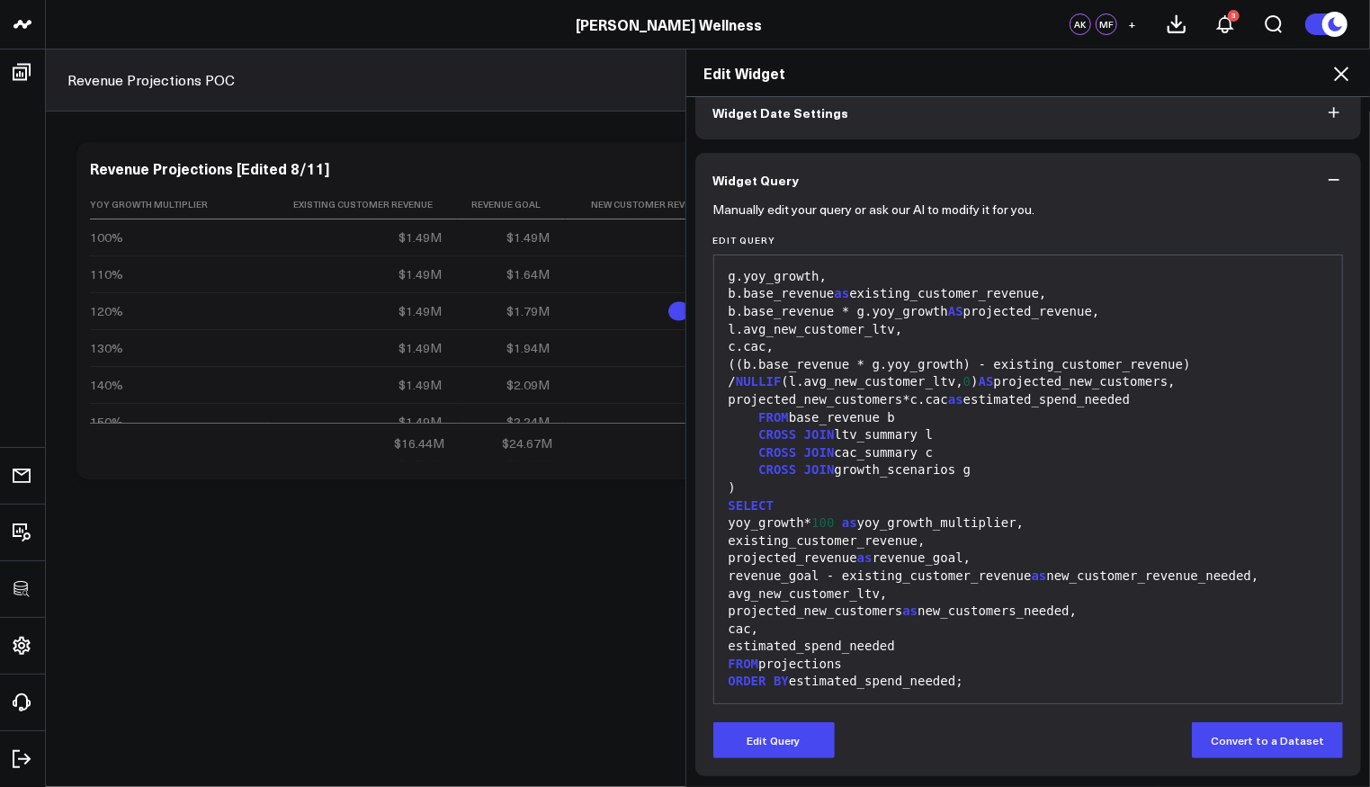
click at [1352, 75] on icon at bounding box center [1342, 74] width 22 height 22
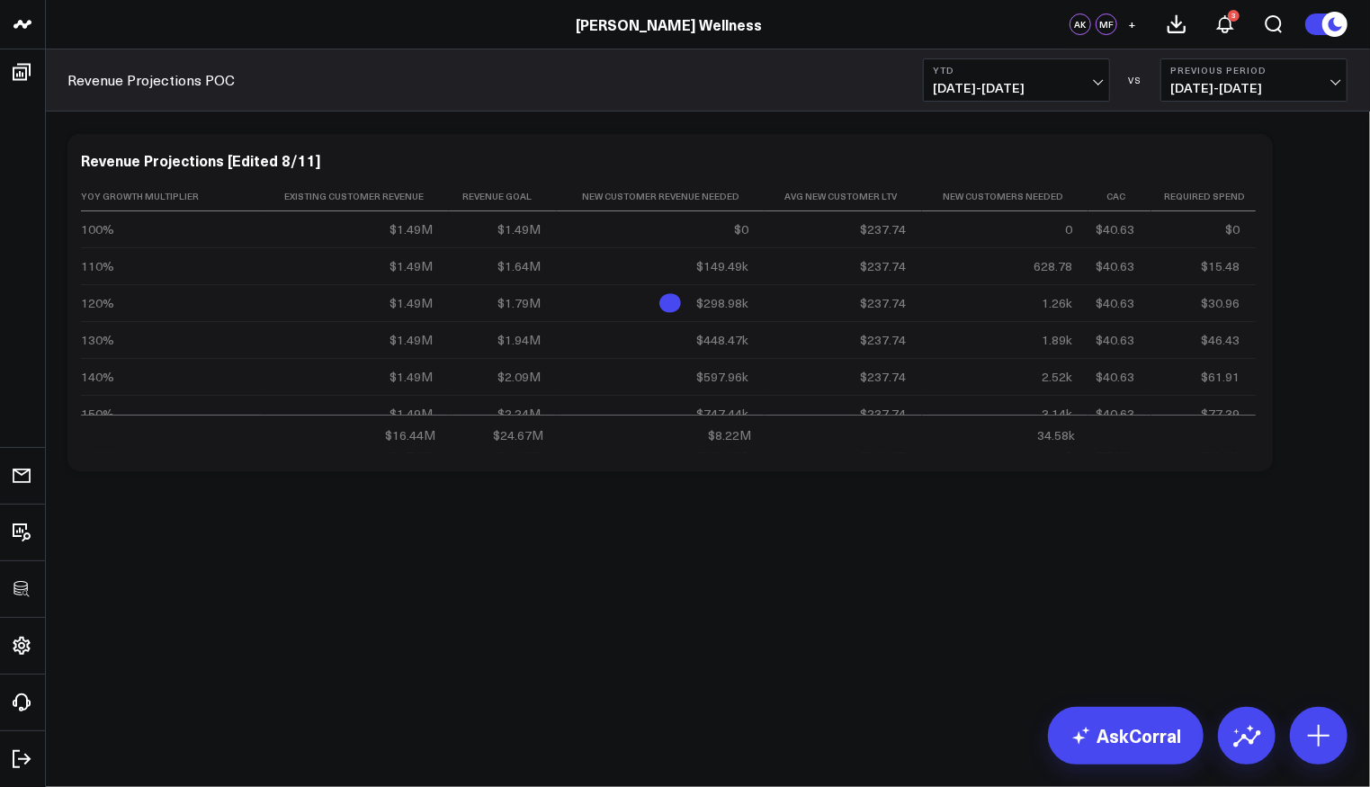
click at [1310, 465] on div "Modify via AI Copy link to widget Ask support Remove Create linked copy Executi…" at bounding box center [707, 302] width 1298 height 355
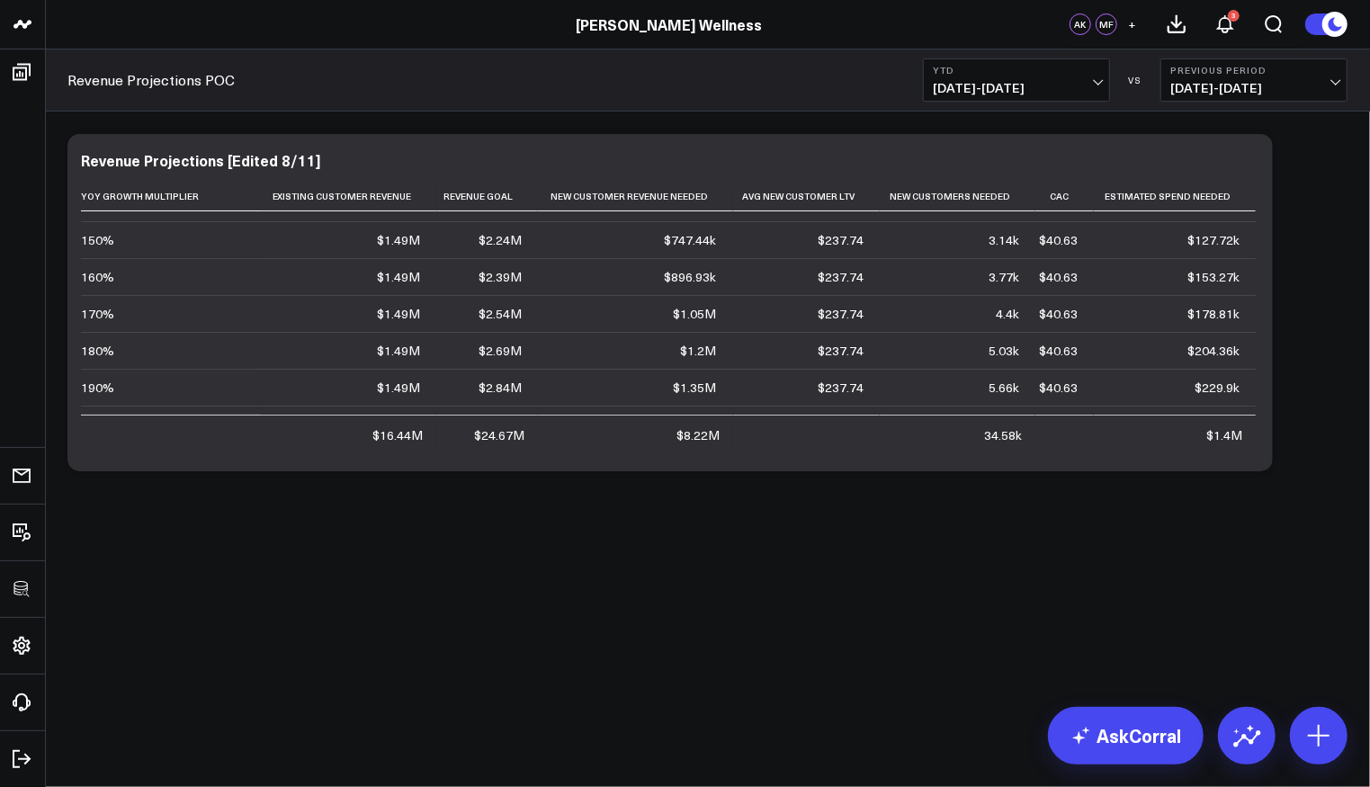
scroll to position [196, 0]
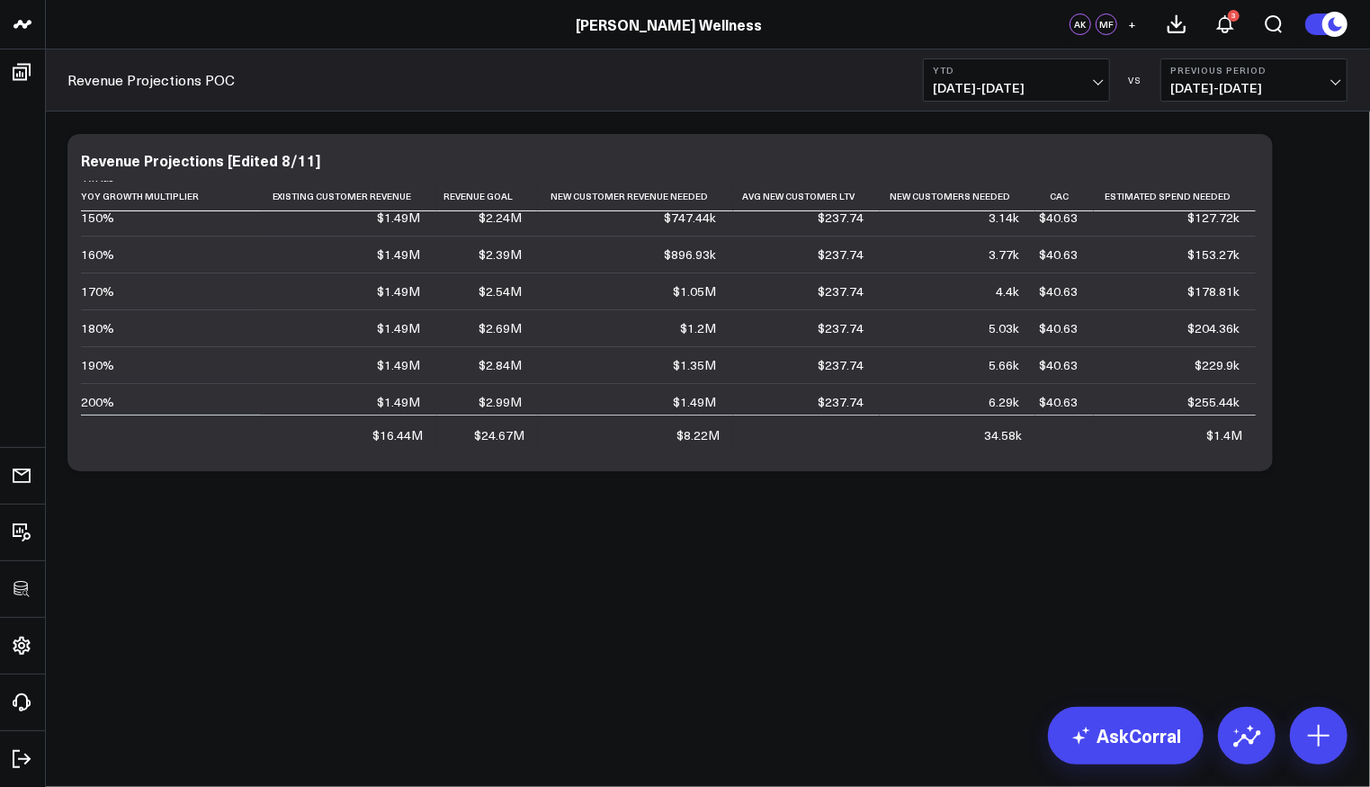
click at [1072, 85] on span "01/01/25 - 08/10/25" at bounding box center [1016, 88] width 167 height 14
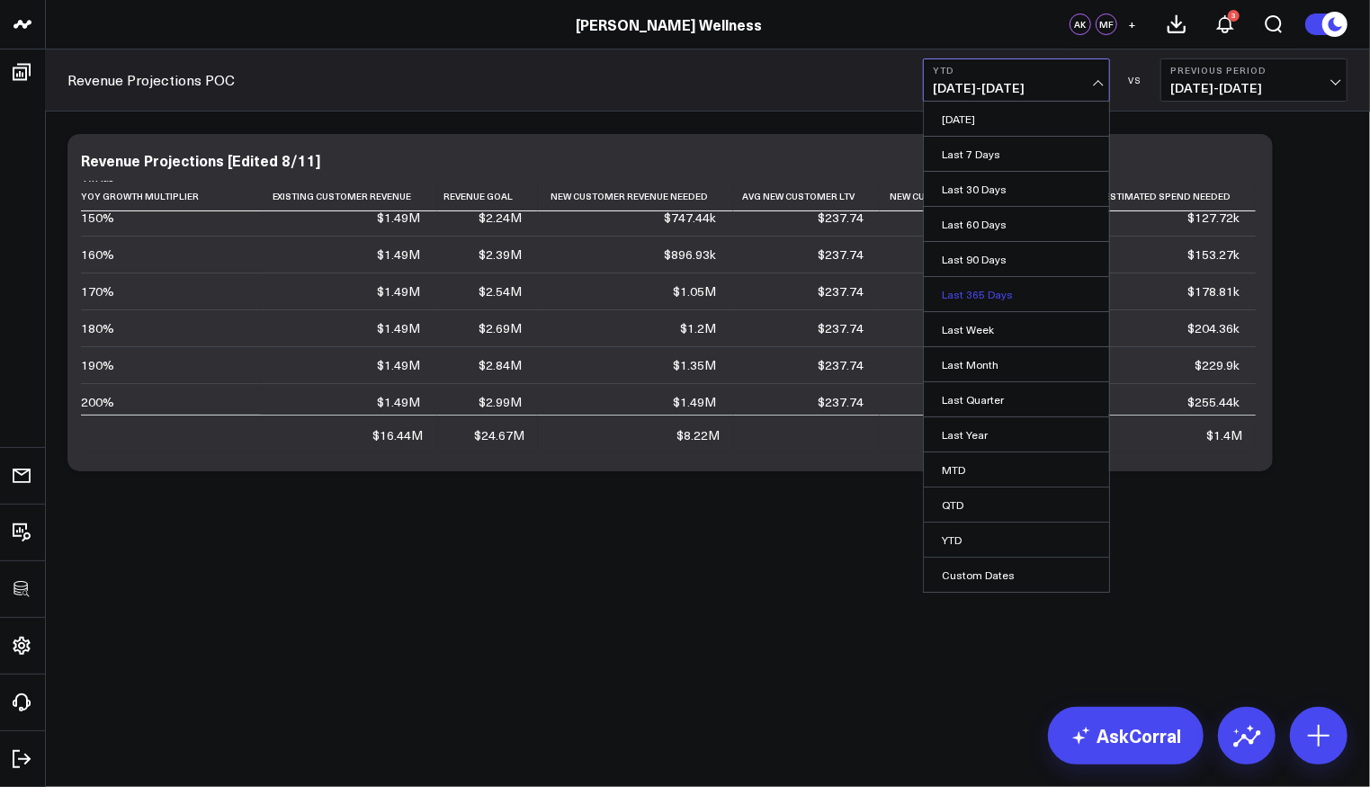
click at [1000, 301] on link "Last 365 Days" at bounding box center [1016, 294] width 185 height 34
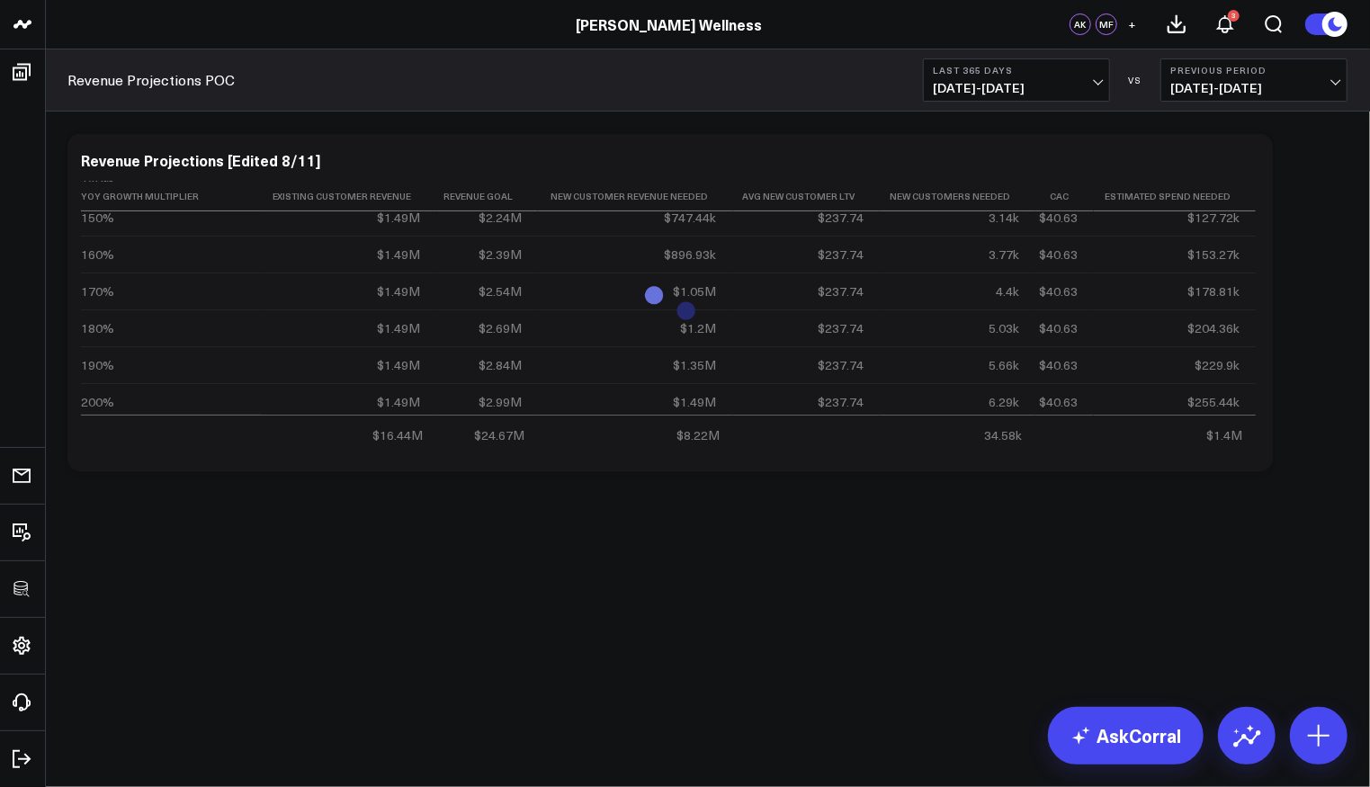
click at [1357, 316] on div "Modify via AI Copy link to widget Ask support Remove Create linked copy Executi…" at bounding box center [707, 350] width 1325 height 477
click at [1281, 482] on div "Modify via AI Copy link to widget Ask support Remove Create linked copy Executi…" at bounding box center [707, 350] width 1325 height 477
click at [1211, 409] on td "$255.44k" at bounding box center [1175, 401] width 162 height 37
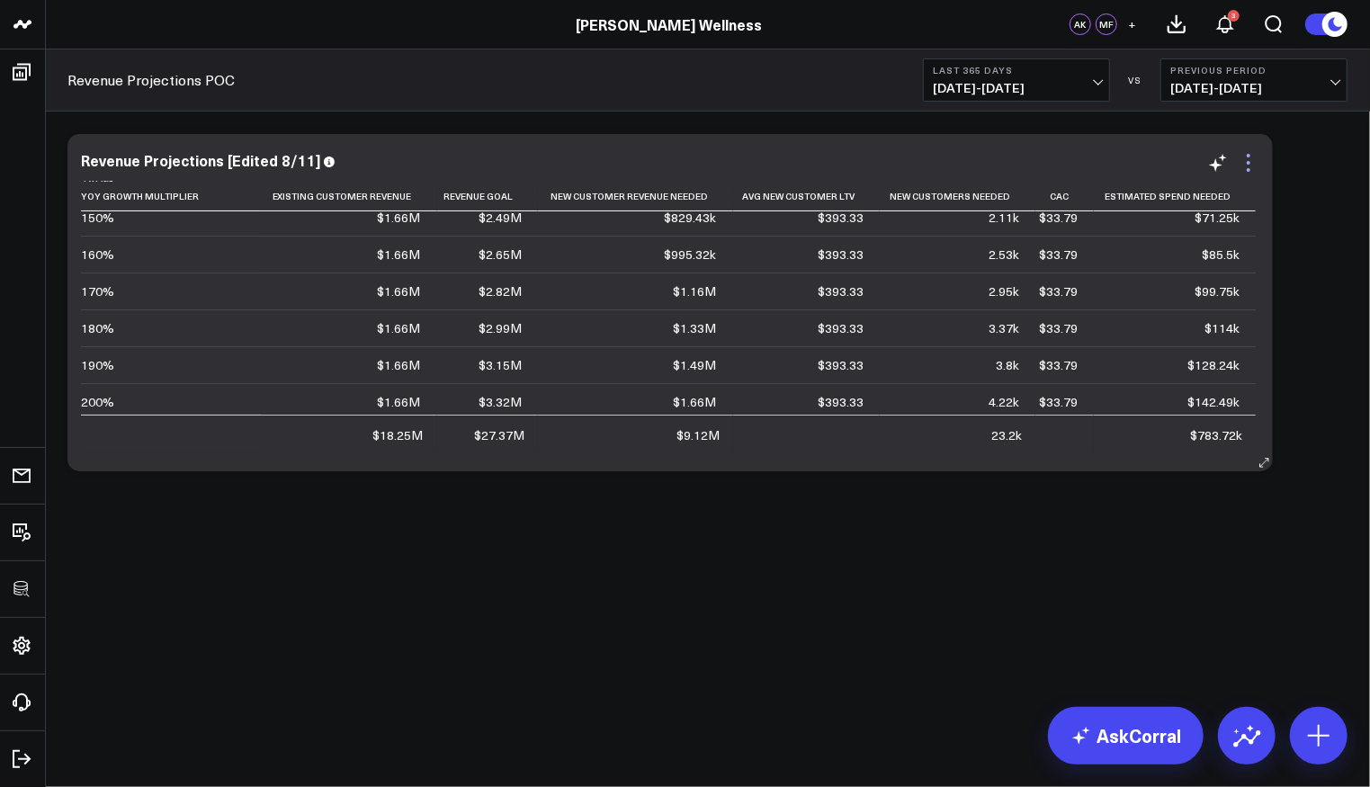
click at [1248, 166] on icon at bounding box center [1249, 163] width 22 height 22
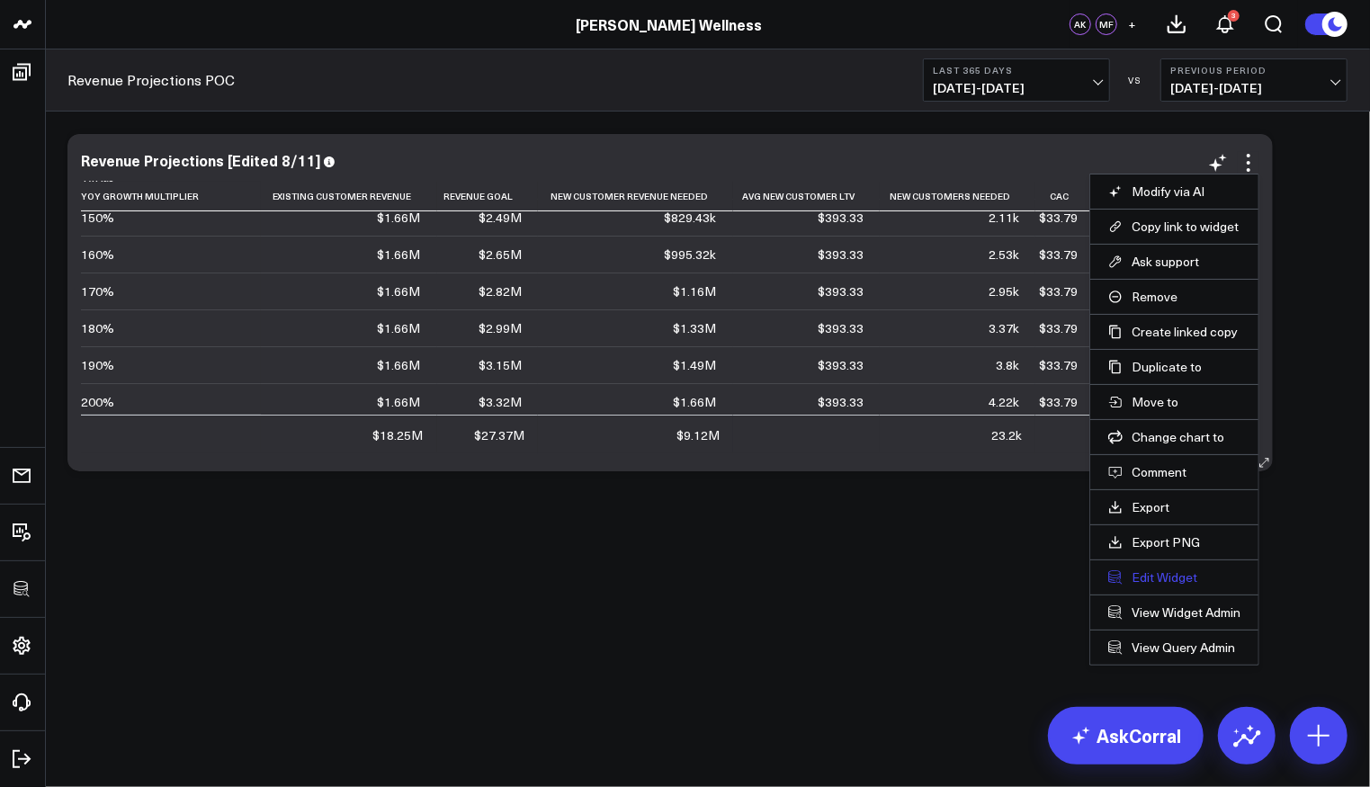
click at [1140, 570] on button "Edit Widget" at bounding box center [1175, 578] width 132 height 16
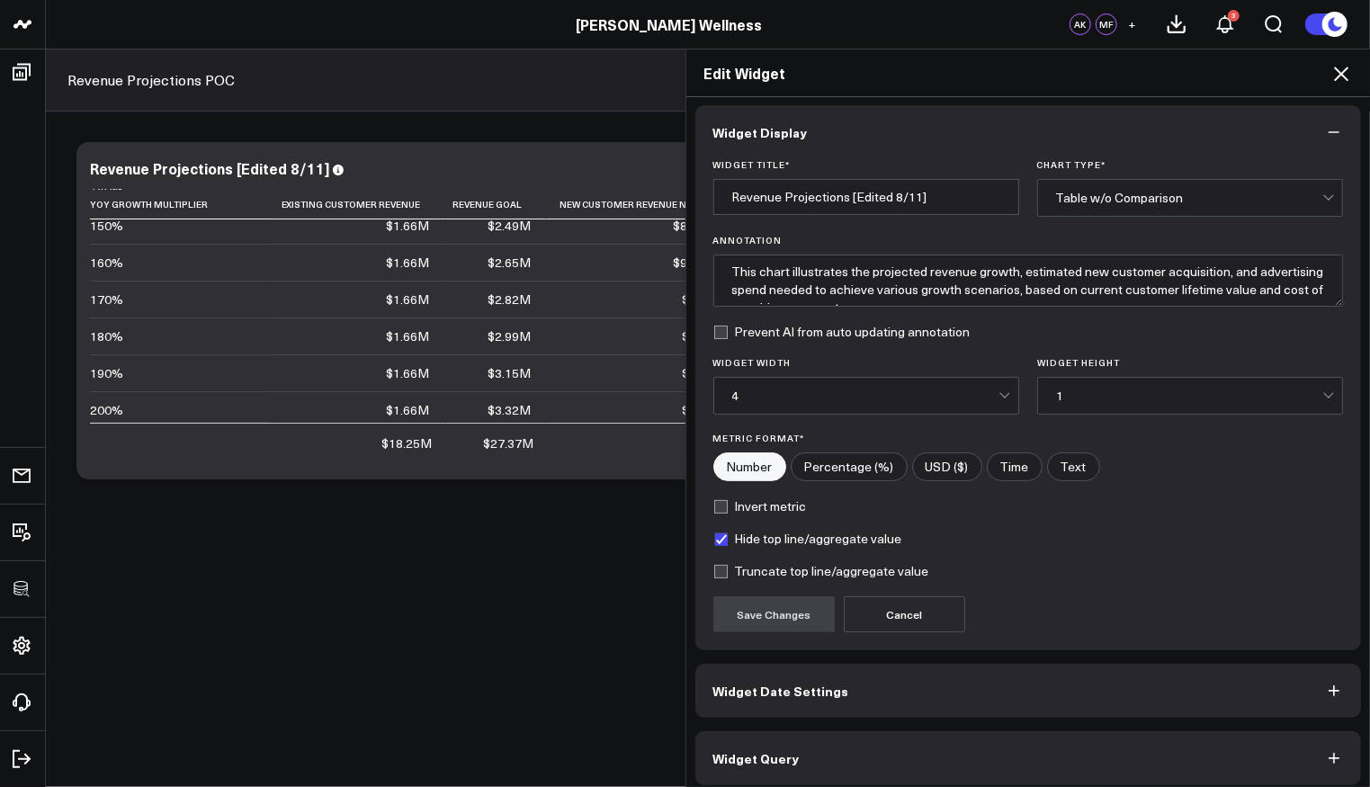
scroll to position [12, 0]
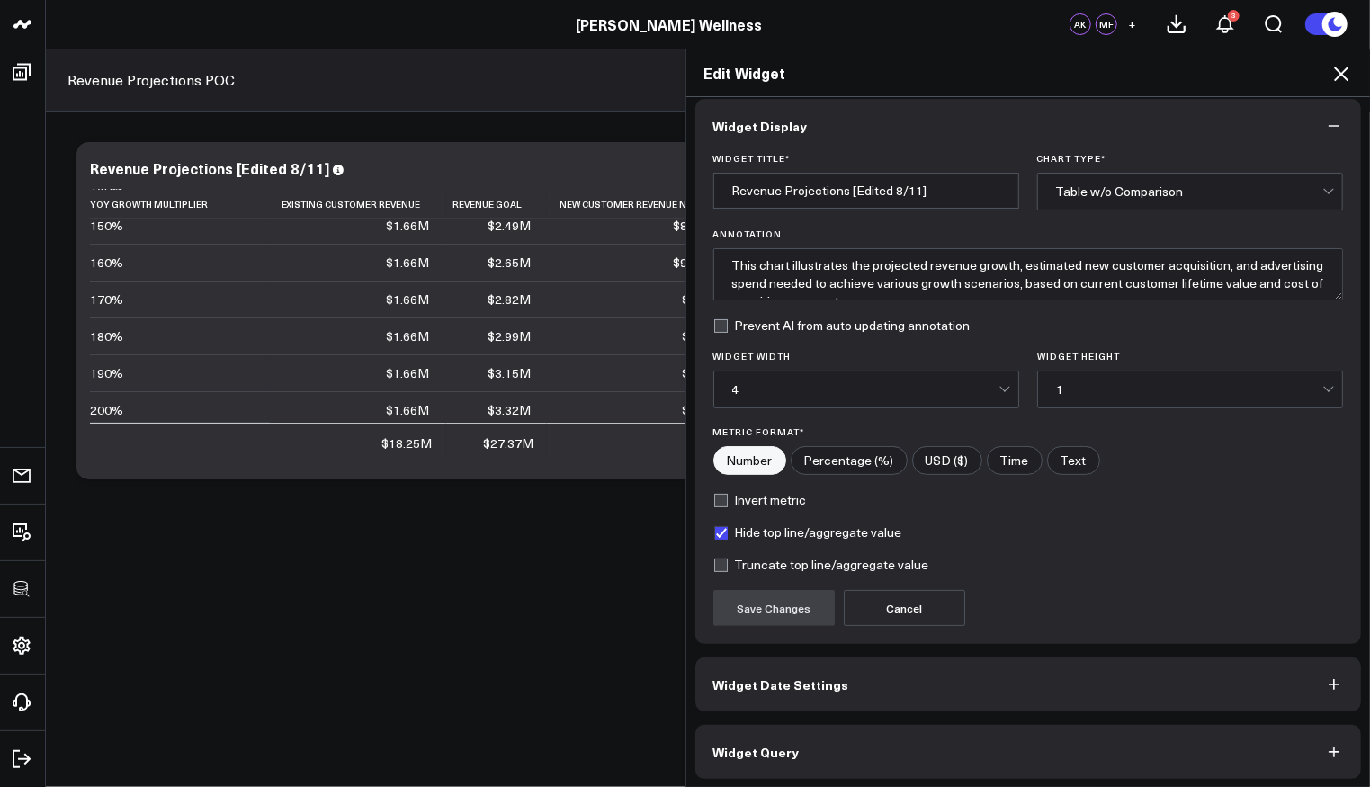
click at [1347, 69] on icon at bounding box center [1341, 74] width 14 height 14
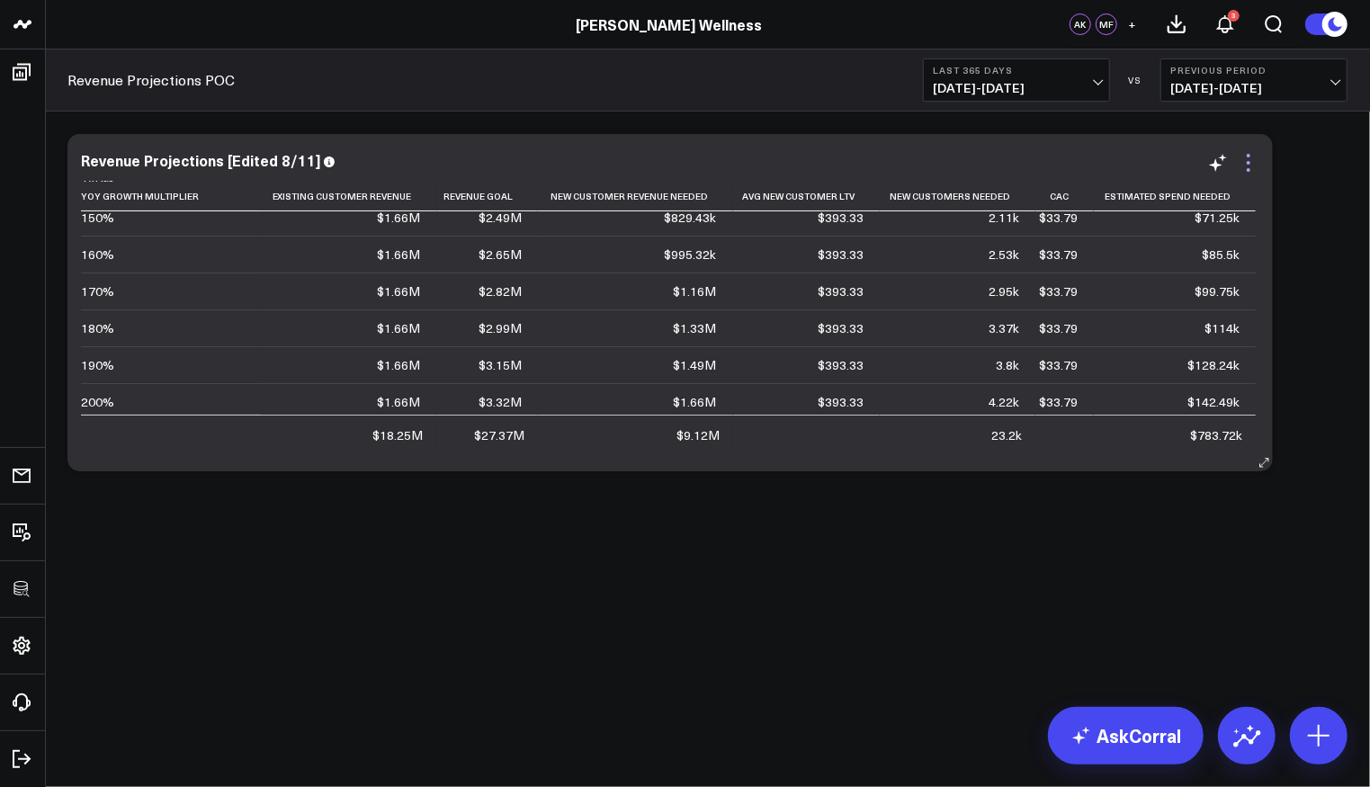
click at [1240, 161] on icon at bounding box center [1249, 163] width 22 height 22
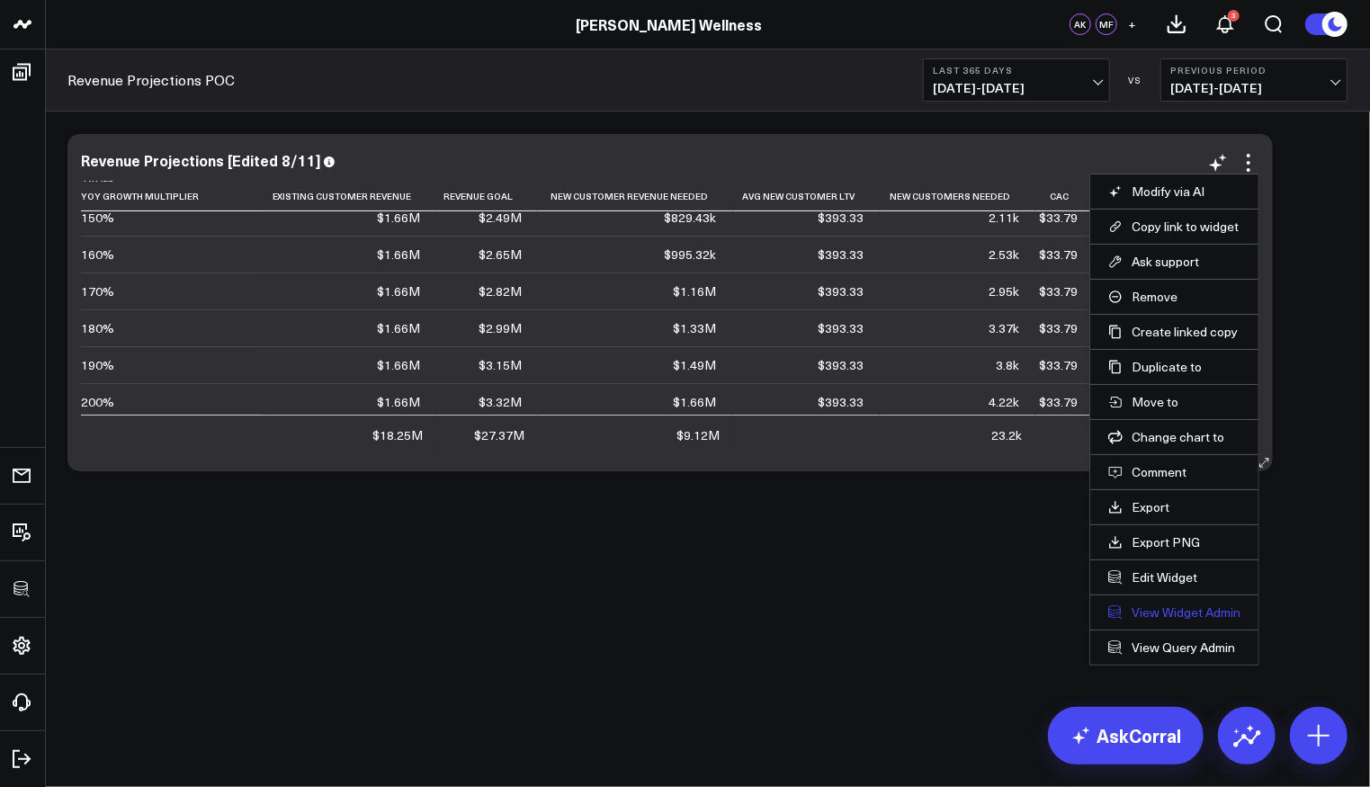
click at [1175, 605] on link "View Widget Admin" at bounding box center [1175, 613] width 132 height 16
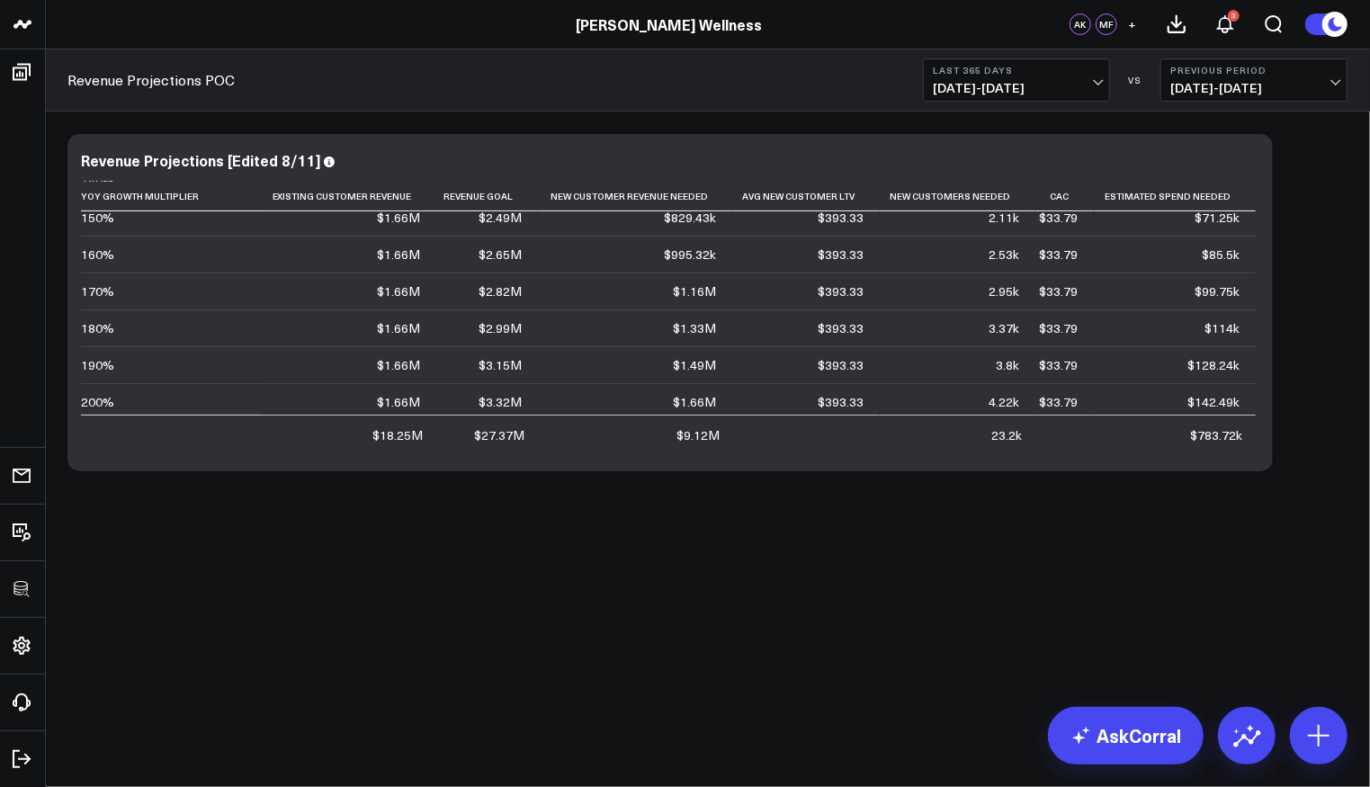
click at [1338, 274] on div "Modify via AI Copy link to widget Ask support Remove Create linked copy Executi…" at bounding box center [707, 302] width 1298 height 355
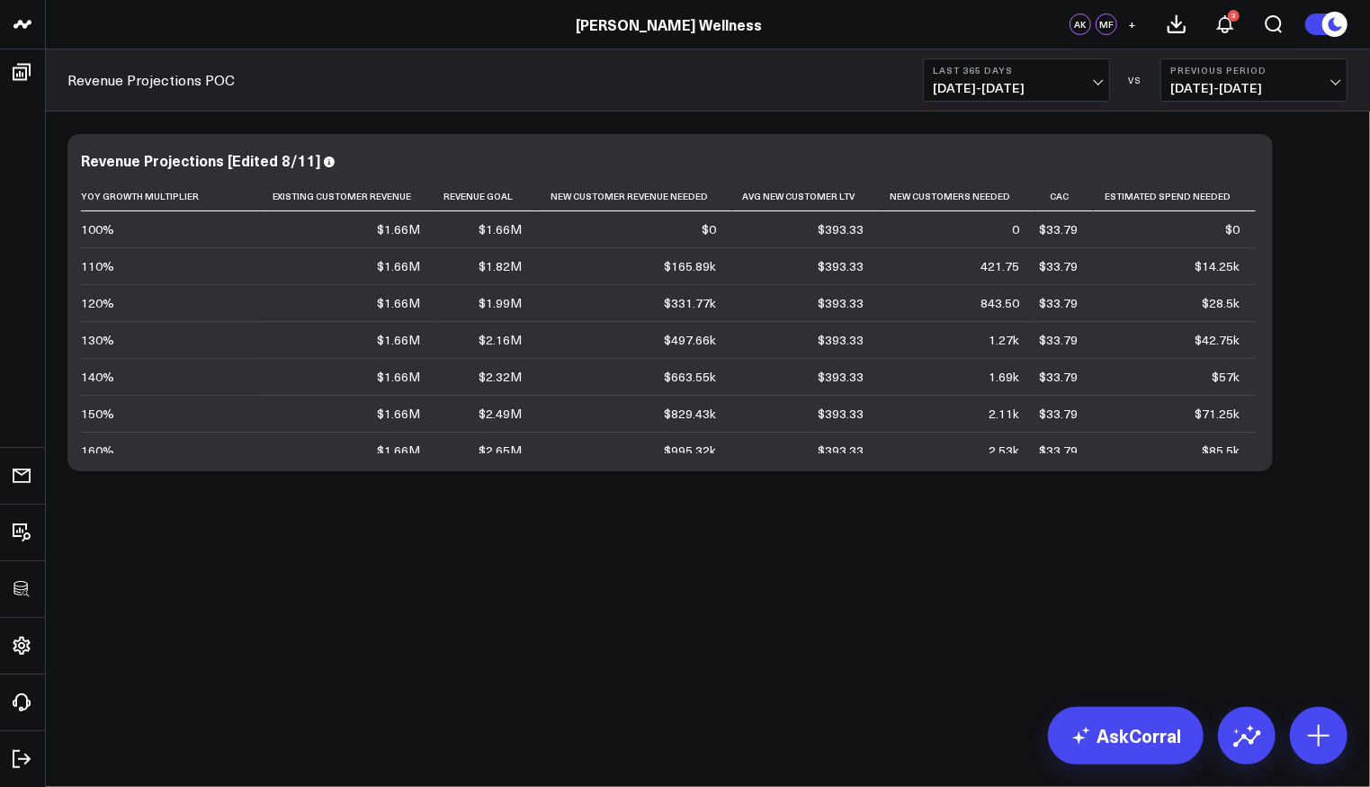
drag, startPoint x: 1314, startPoint y: 462, endPoint x: 1296, endPoint y: 462, distance: 18.0
click at [1314, 462] on div "Modify via AI Copy link to widget Ask support Remove Create linked copy Executi…" at bounding box center [707, 302] width 1298 height 355
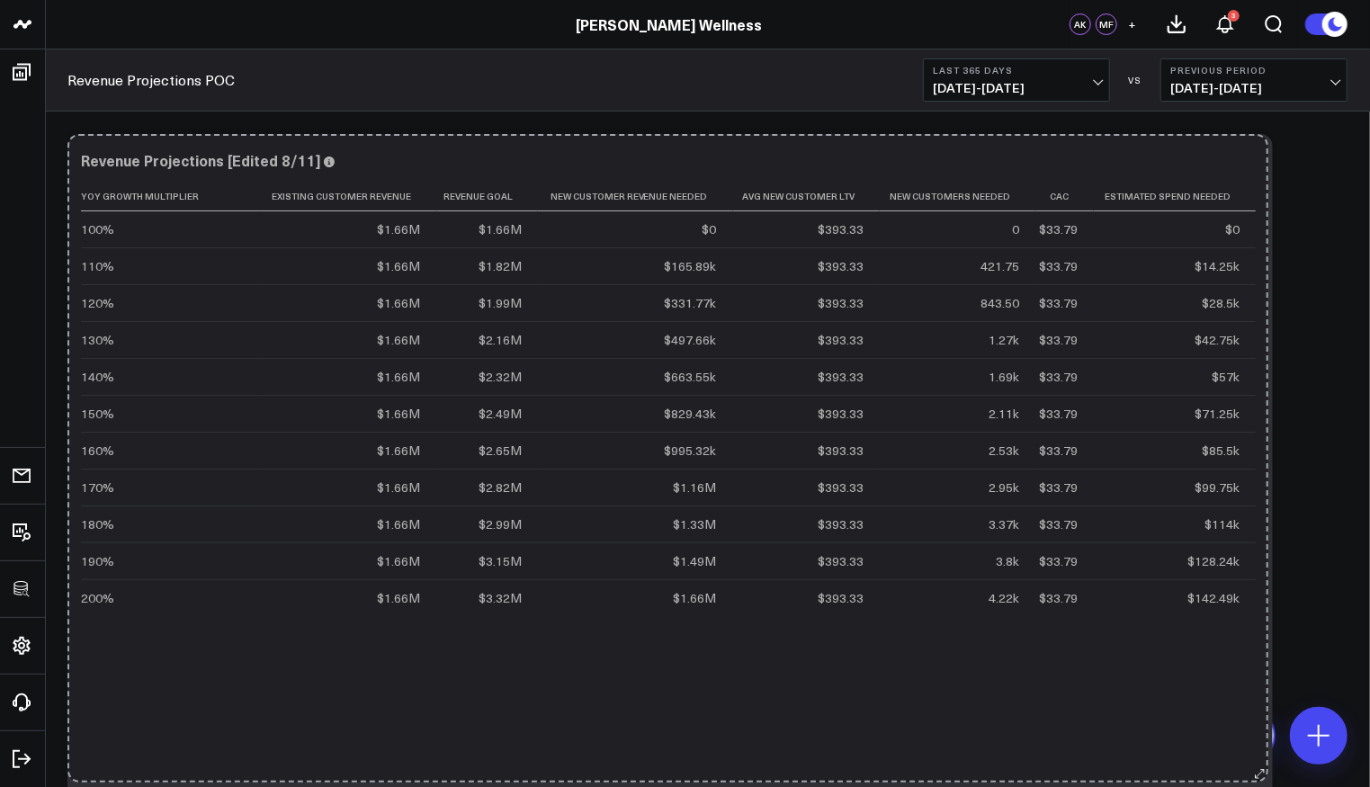
drag, startPoint x: 1258, startPoint y: 463, endPoint x: 1255, endPoint y: 733, distance: 270.0
click at [1253, 772] on div "Revenue Projections [Edited 8/11] Yoy Growth Multiplier Existing Customer Reven…" at bounding box center [670, 480] width 1206 height 693
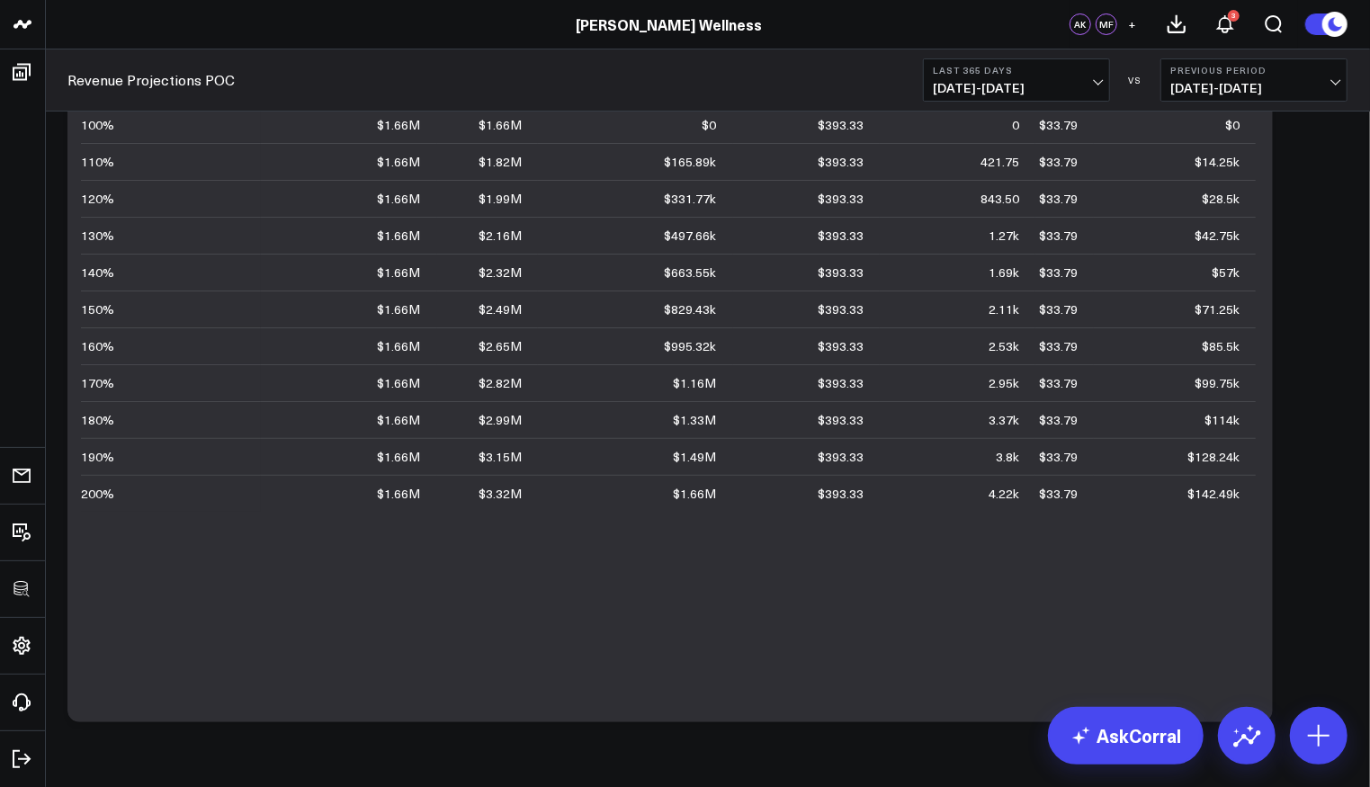
scroll to position [155, 0]
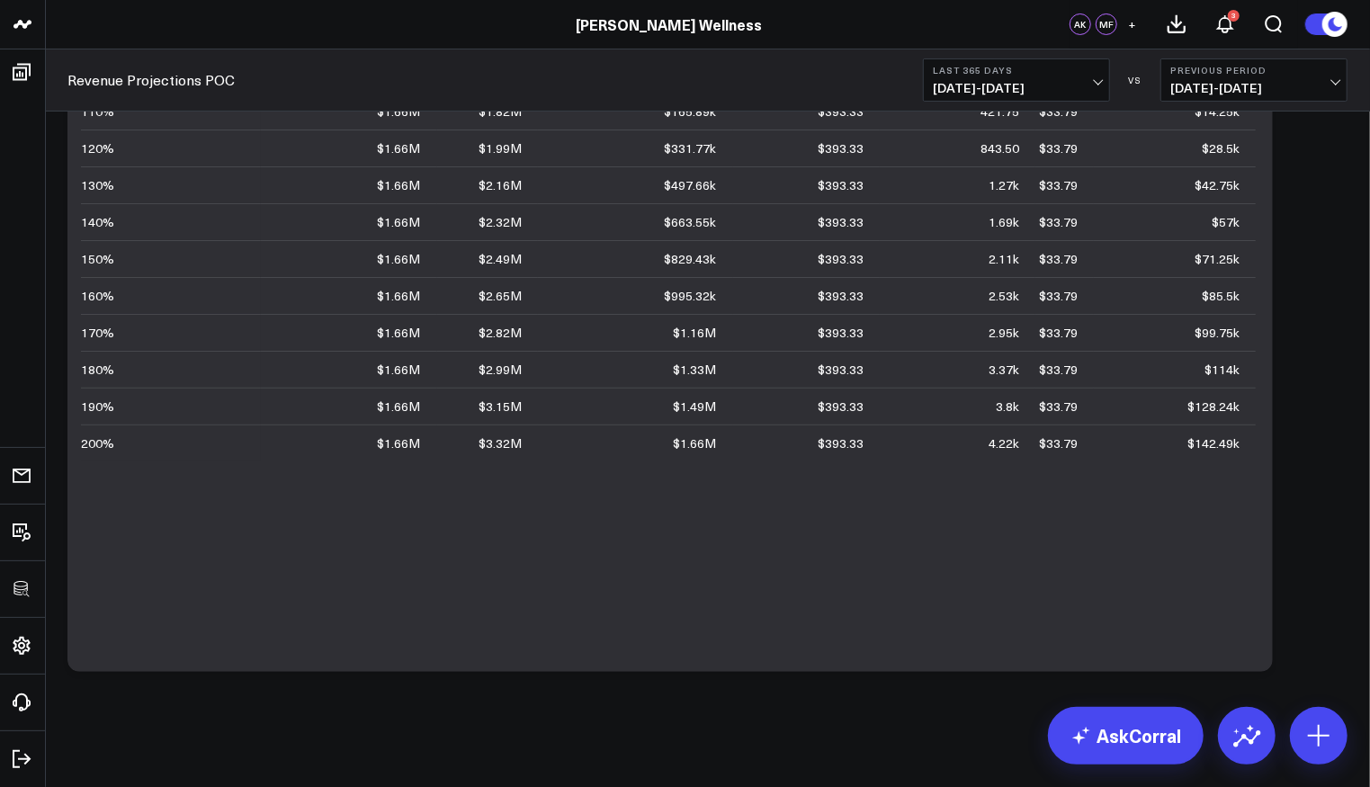
click at [1338, 472] on div "Modify via AI Copy link to widget Ask support Remove Create linked copy Executi…" at bounding box center [707, 325] width 1298 height 711
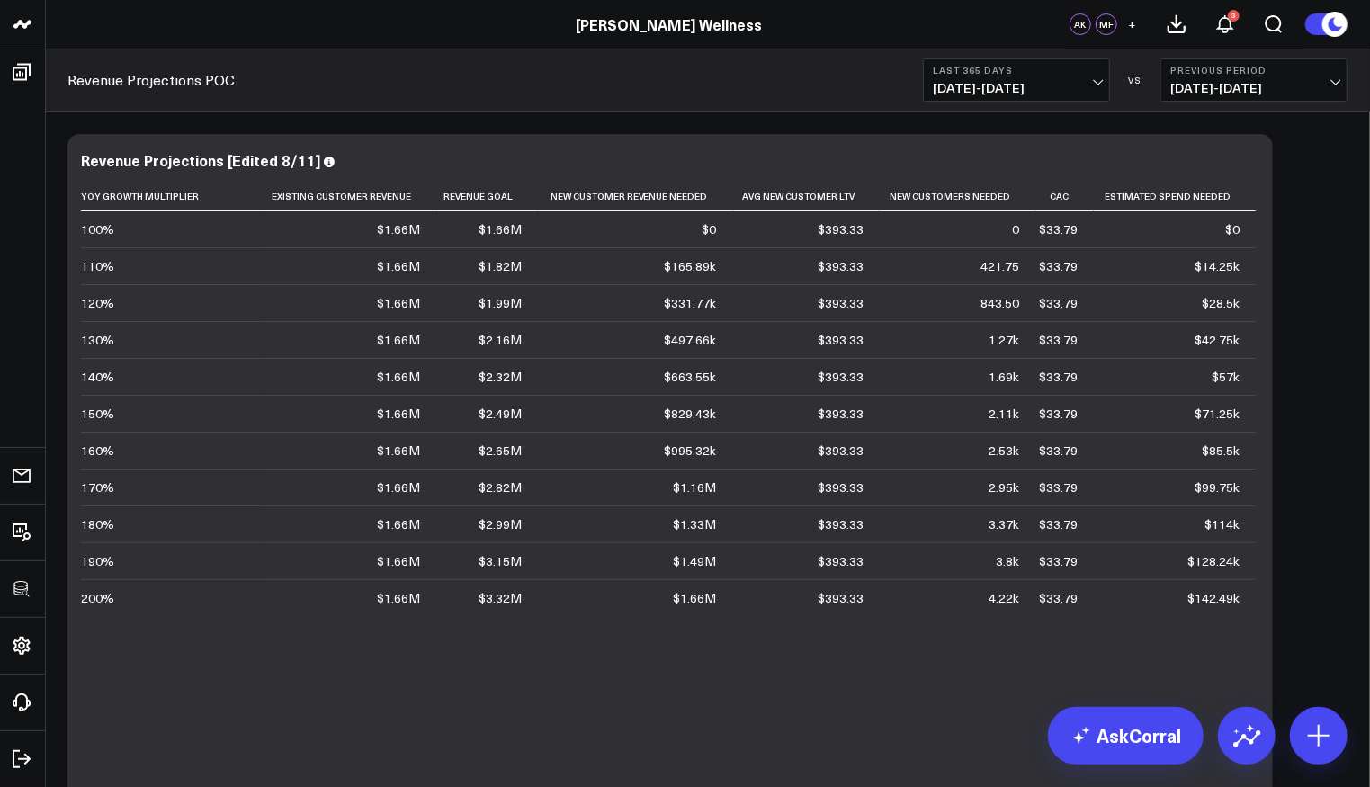
click at [1043, 74] on b "Last 365 Days" at bounding box center [1016, 70] width 167 height 11
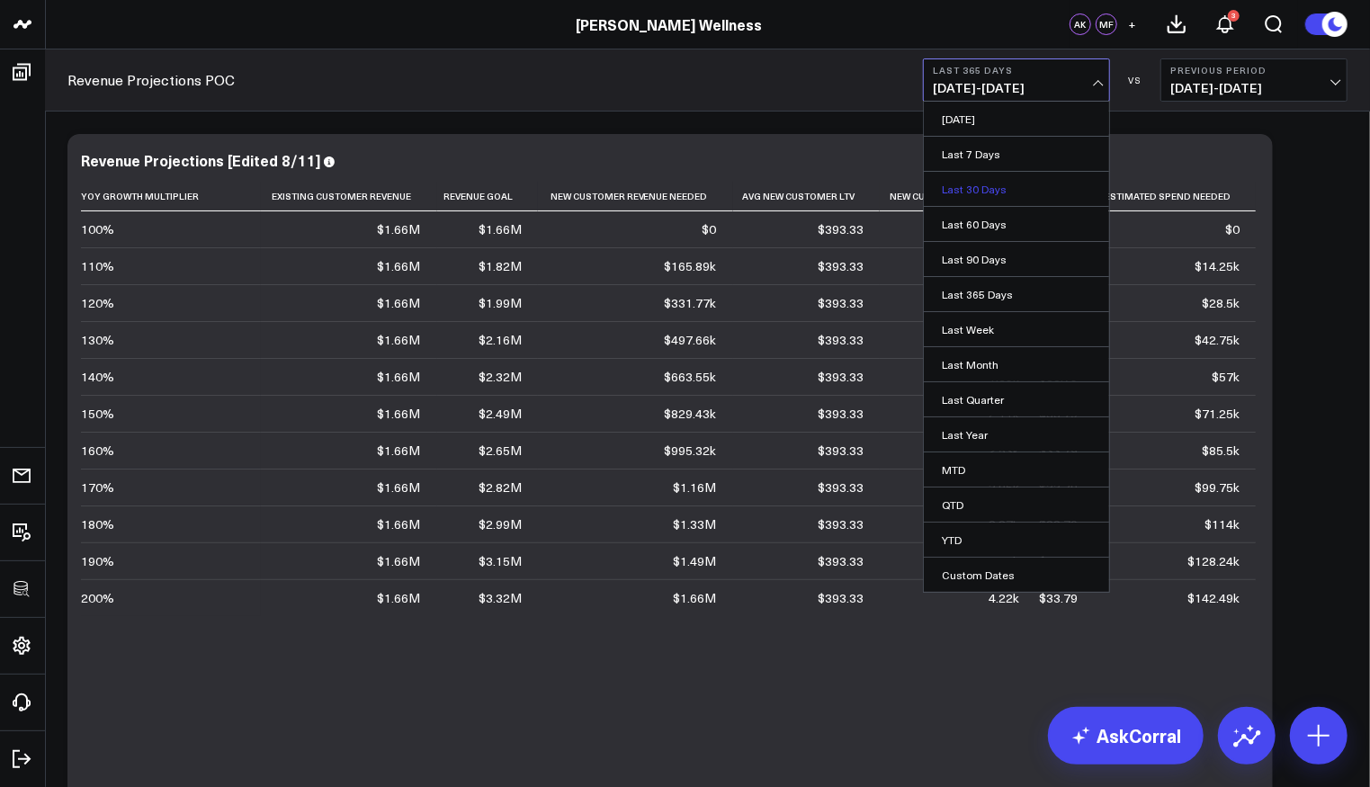
click at [1002, 190] on link "Last 30 Days" at bounding box center [1016, 189] width 185 height 34
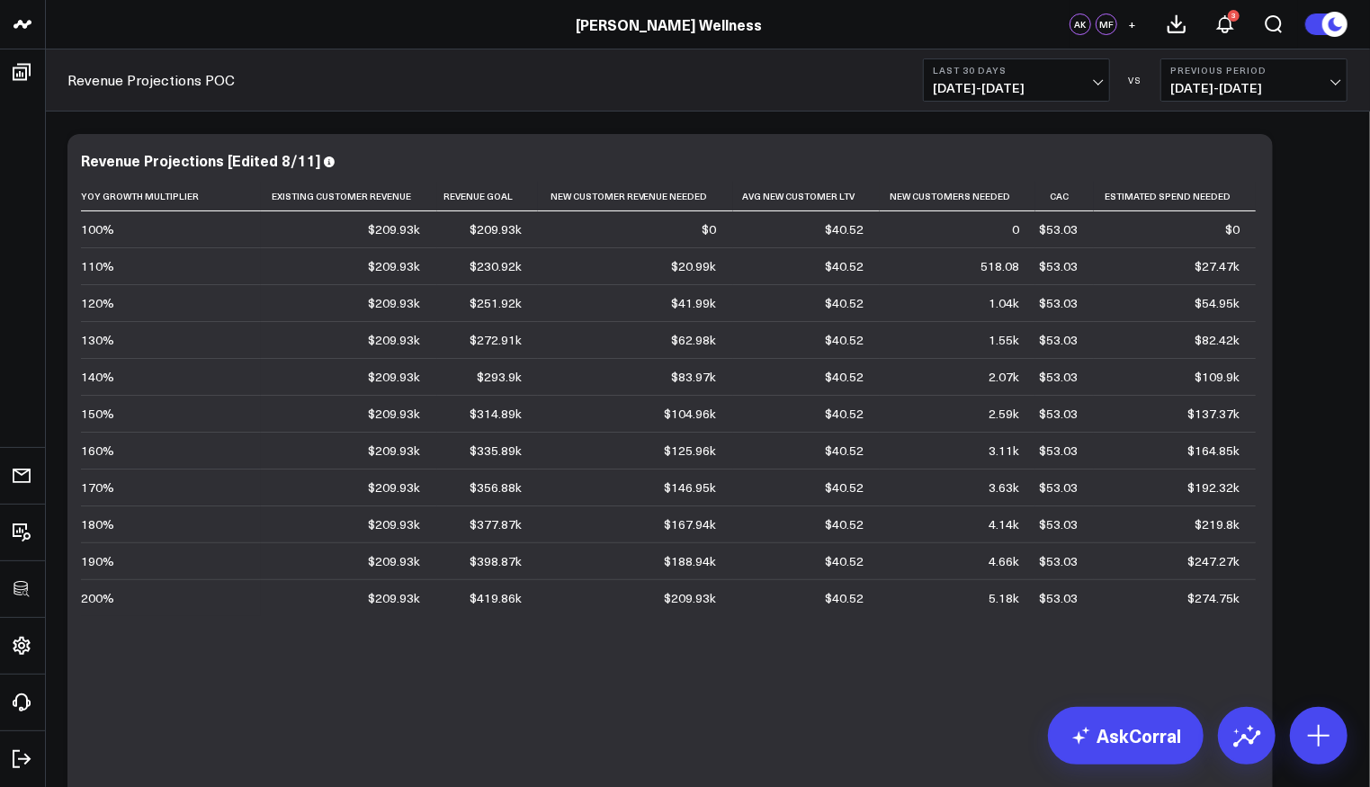
click at [1033, 84] on span "[DATE] - [DATE]" at bounding box center [1016, 88] width 167 height 14
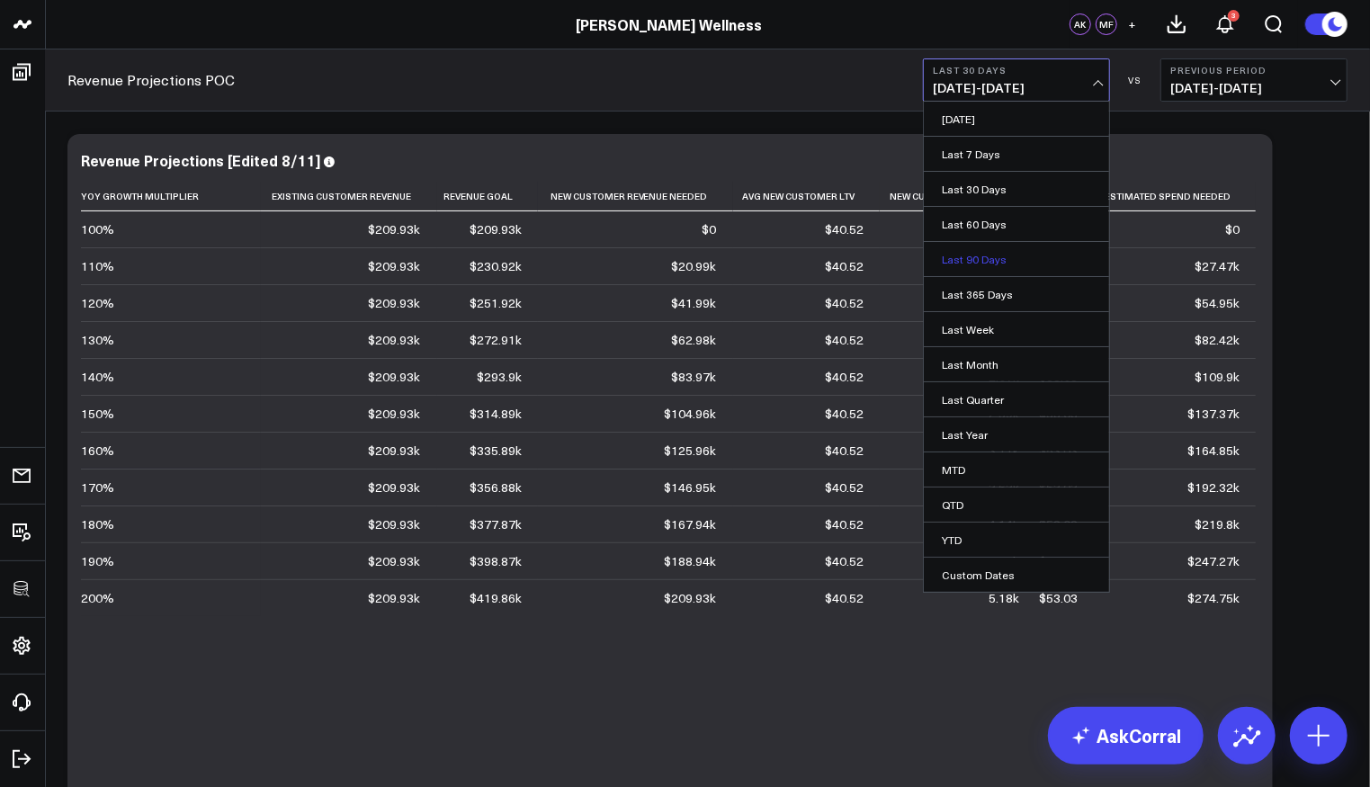
click at [1002, 245] on link "Last 90 Days" at bounding box center [1016, 259] width 185 height 34
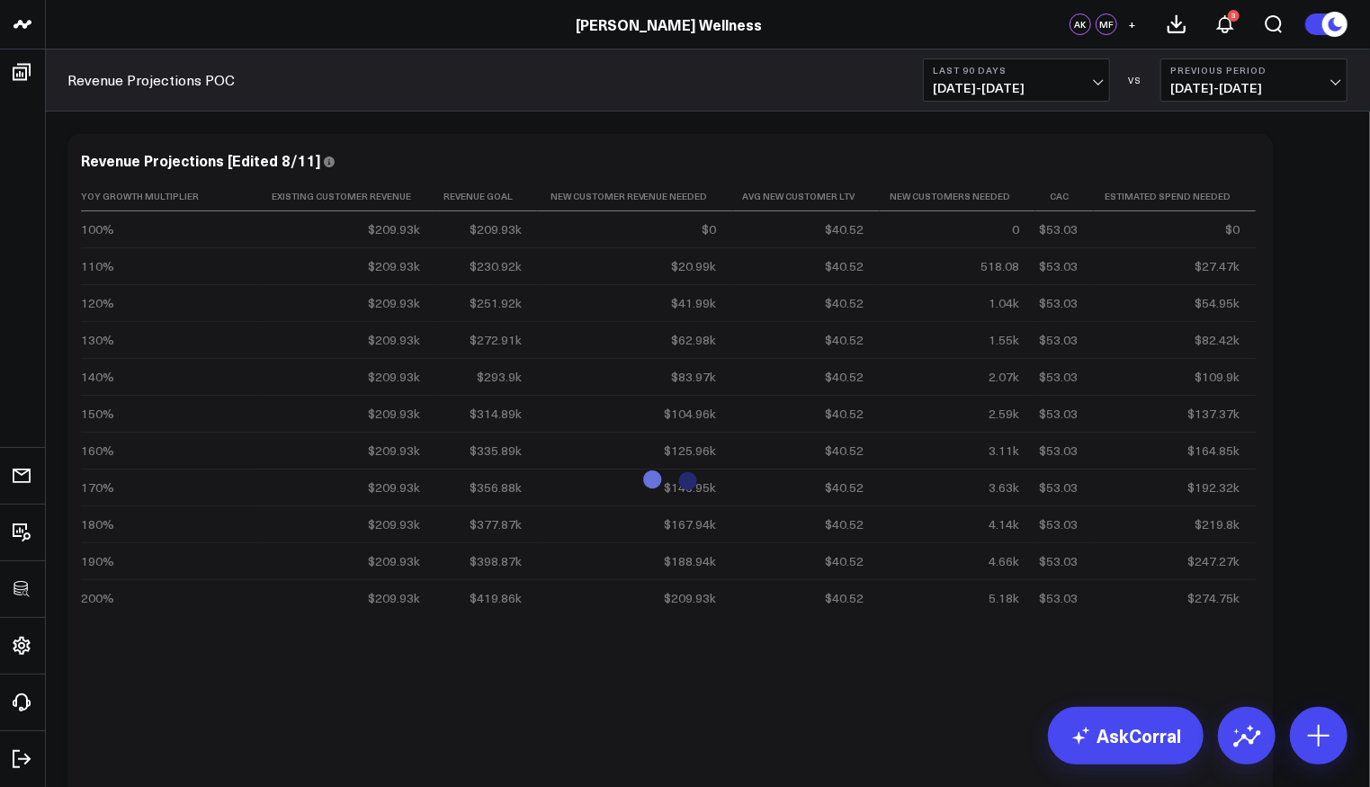
click at [1311, 267] on div "Modify via AI Copy link to widget Ask support Remove Create linked copy Executi…" at bounding box center [707, 480] width 1298 height 711
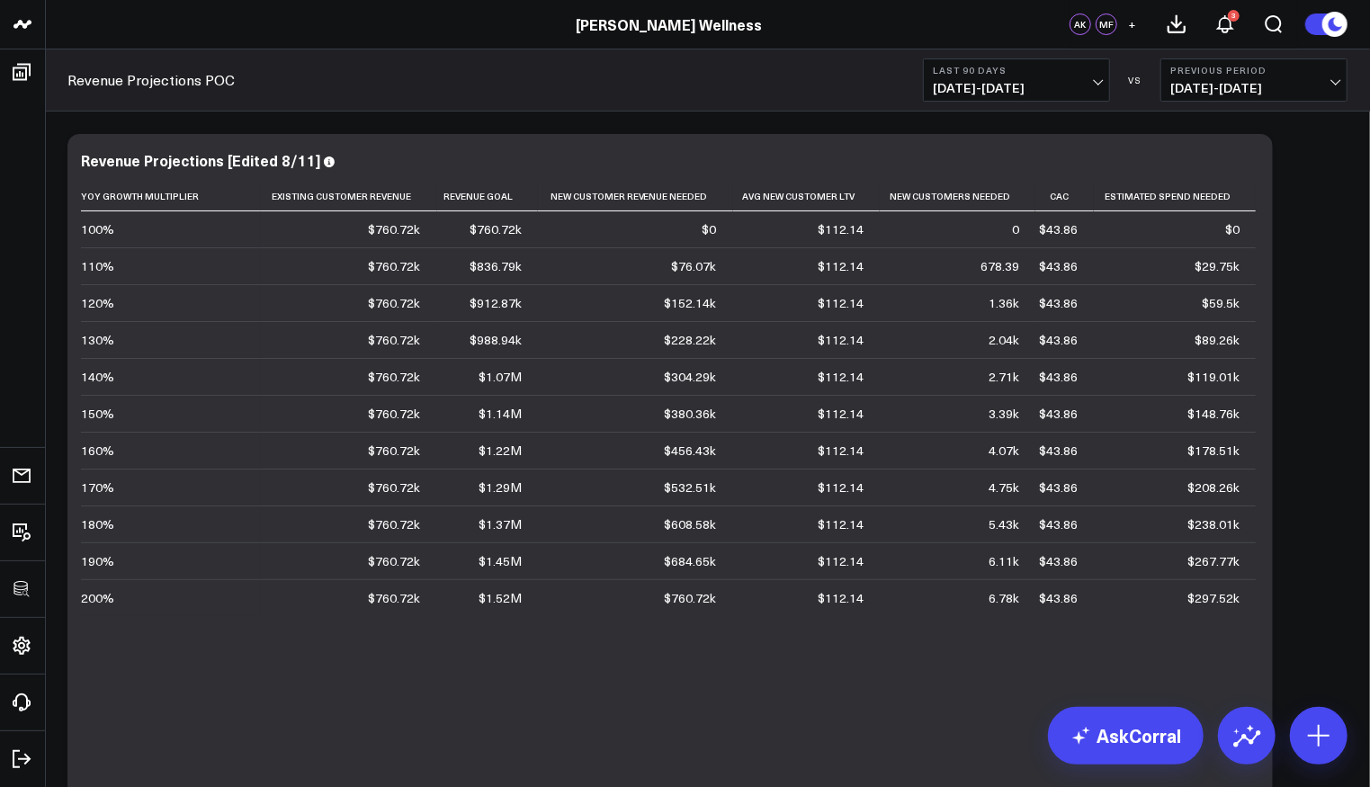
click at [1065, 87] on span "[DATE] - [DATE]" at bounding box center [1016, 88] width 167 height 14
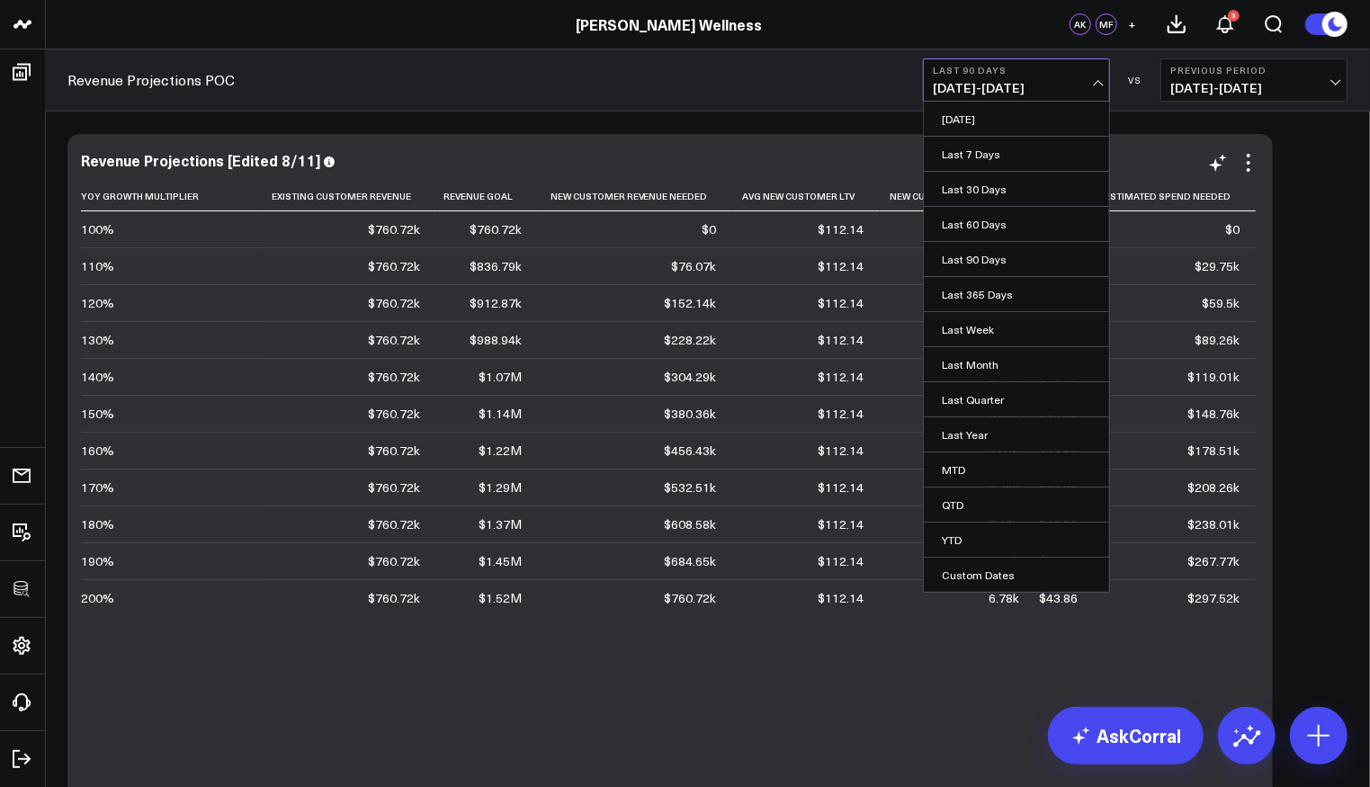
drag, startPoint x: 989, startPoint y: 567, endPoint x: 998, endPoint y: 524, distance: 44.1
click at [989, 567] on link "Custom Dates" at bounding box center [1016, 575] width 185 height 34
select select "7"
select select "2025"
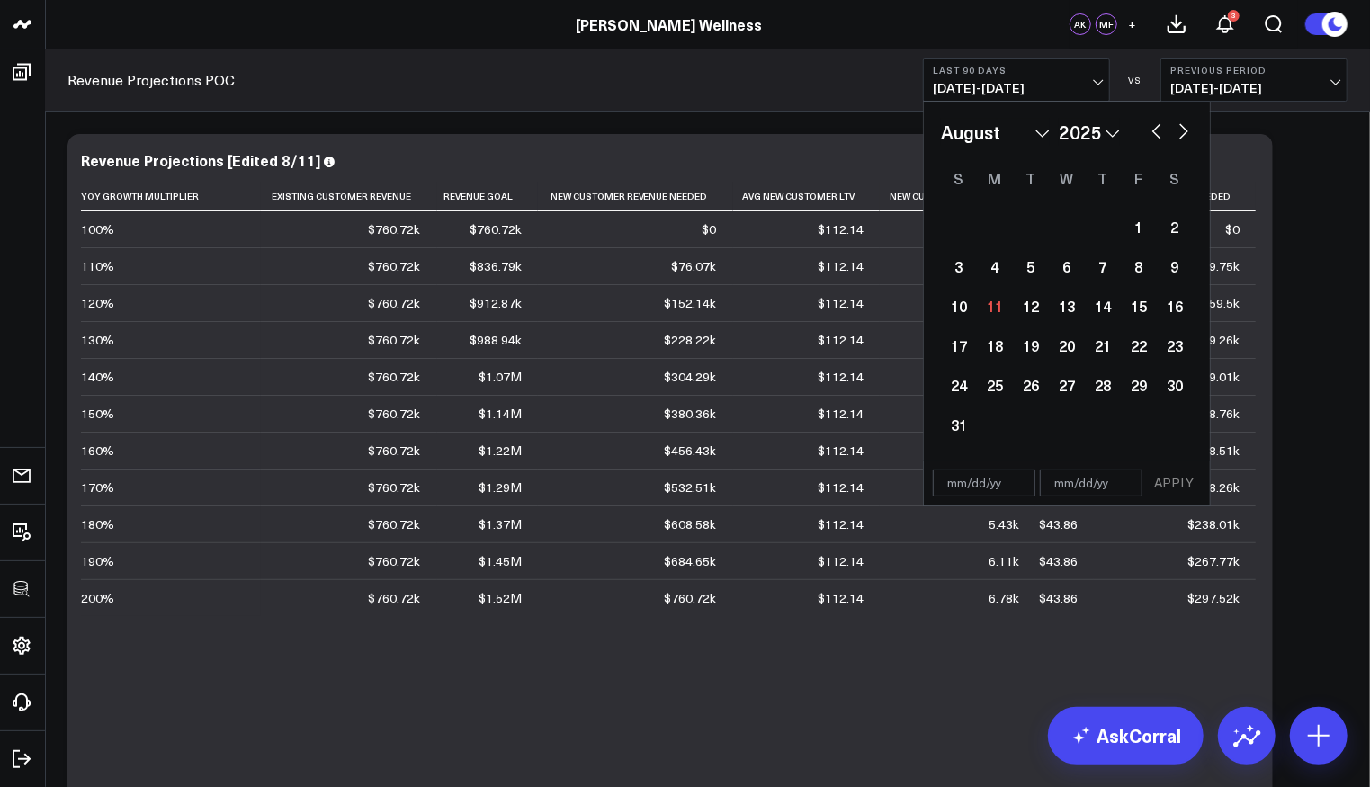
click at [1161, 129] on button "button" at bounding box center [1157, 130] width 18 height 22
select select "6"
select select "2025"
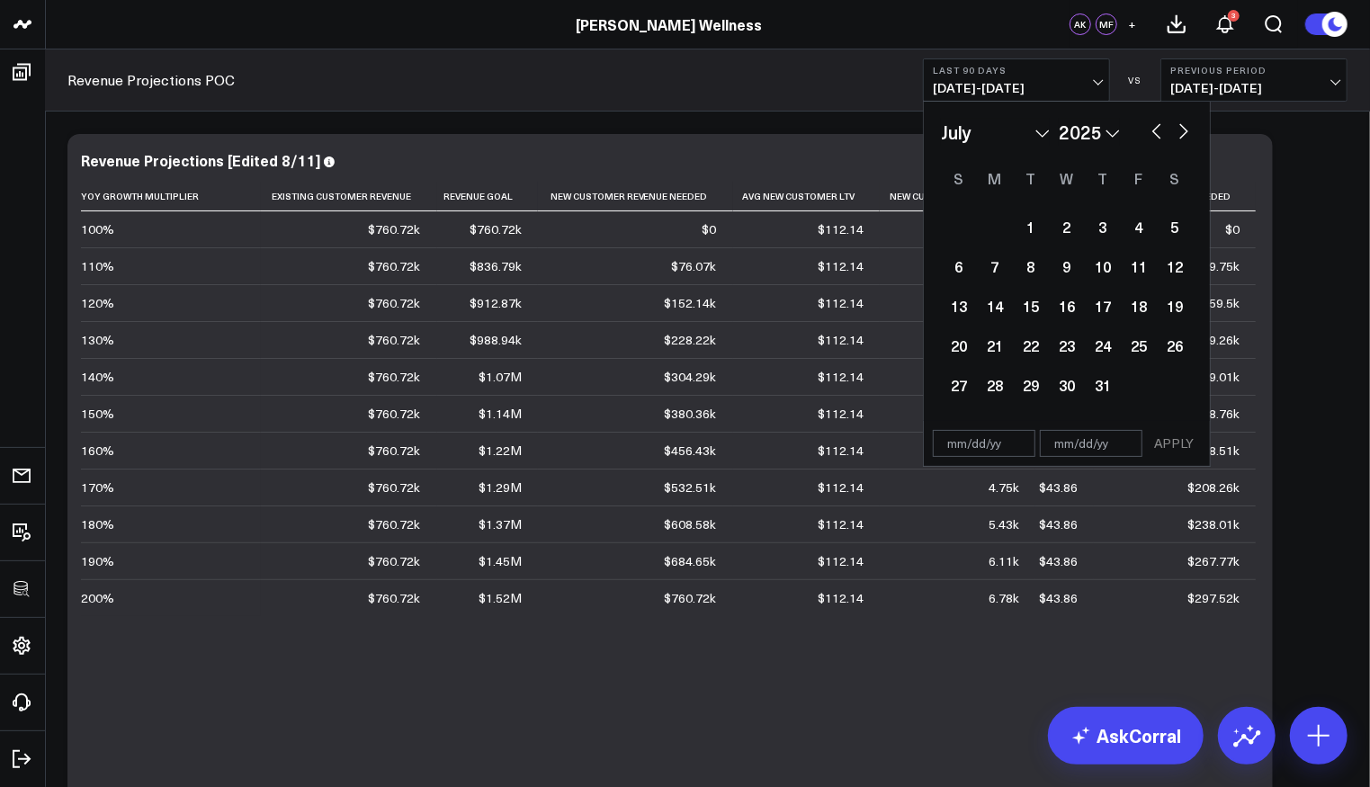
click at [1161, 130] on button "button" at bounding box center [1157, 130] width 18 height 22
select select "5"
select select "2025"
click at [1161, 130] on button "button" at bounding box center [1157, 130] width 18 height 22
select select "4"
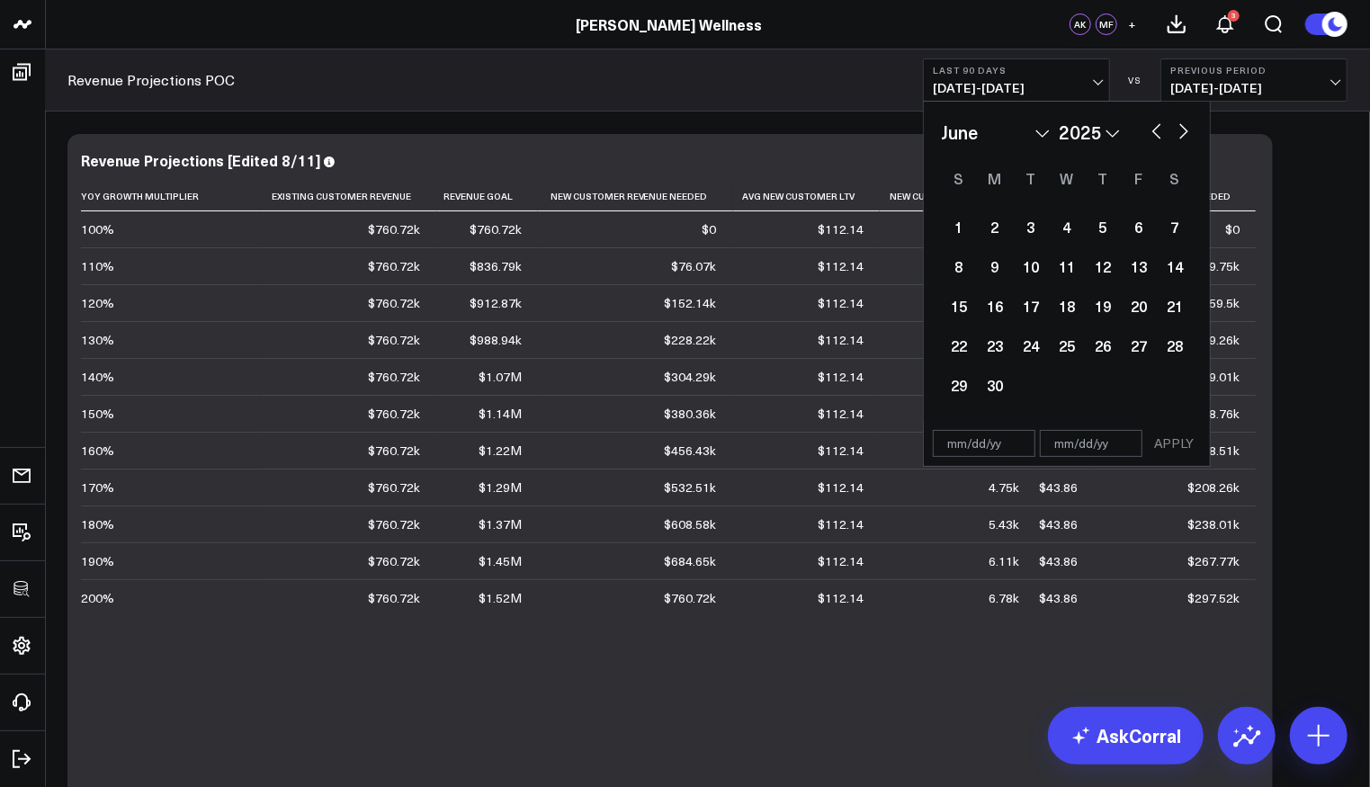
select select "2025"
click at [1161, 129] on button "button" at bounding box center [1157, 130] width 18 height 22
select select "3"
select select "2025"
click at [1022, 226] on div "1" at bounding box center [1031, 227] width 36 height 36
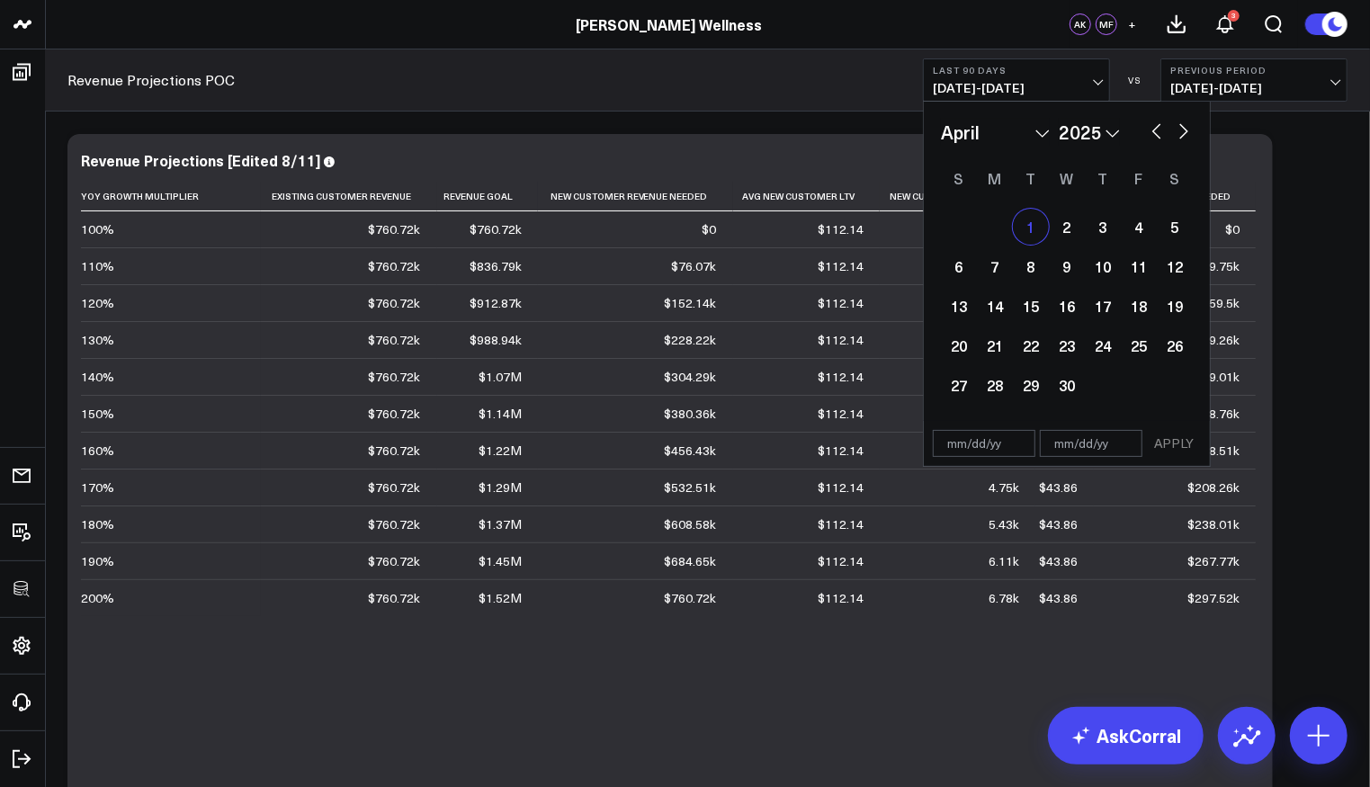
type input "[DATE]"
select select "3"
select select "2025"
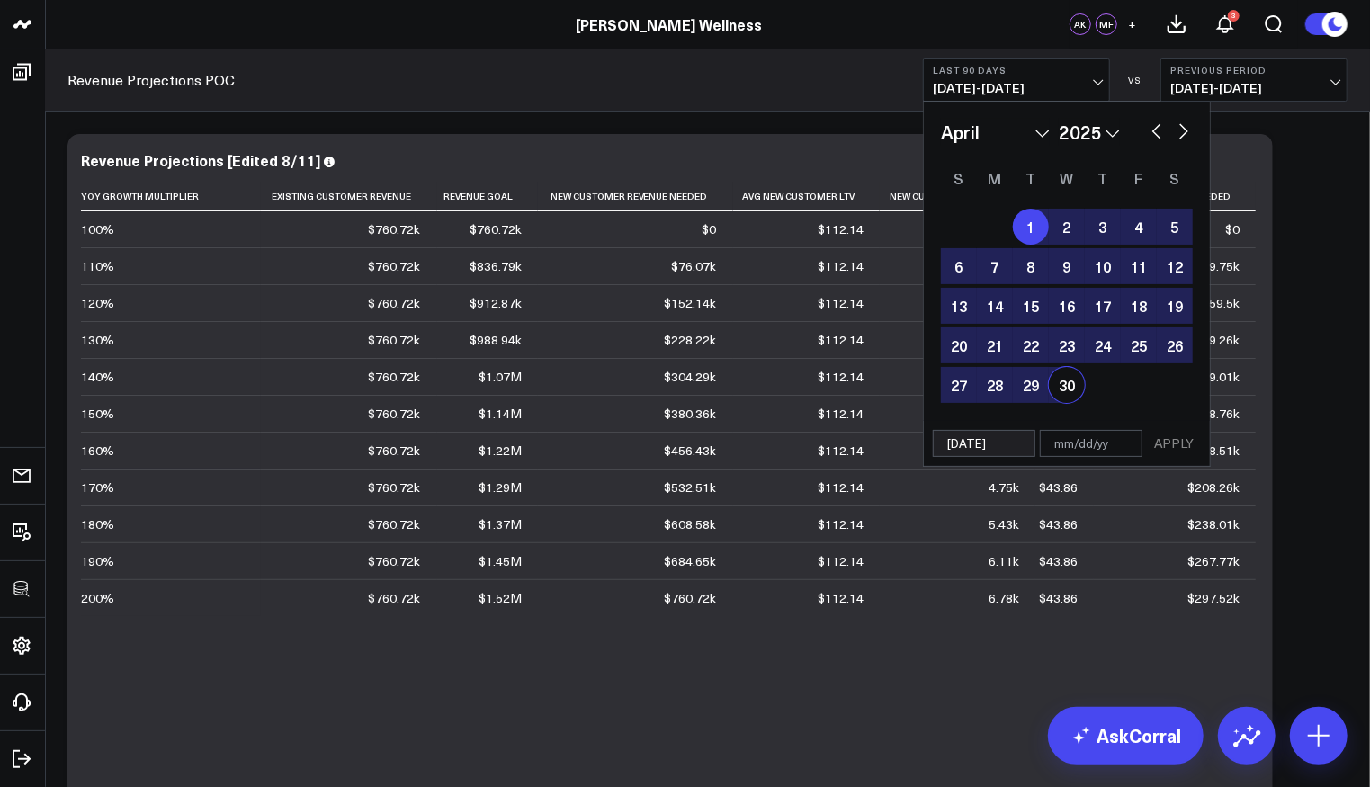
drag, startPoint x: 1073, startPoint y: 396, endPoint x: 1169, endPoint y: 455, distance: 112.4
click at [1073, 396] on div "30" at bounding box center [1067, 385] width 36 height 36
type input "[DATE]"
select select "3"
select select "2025"
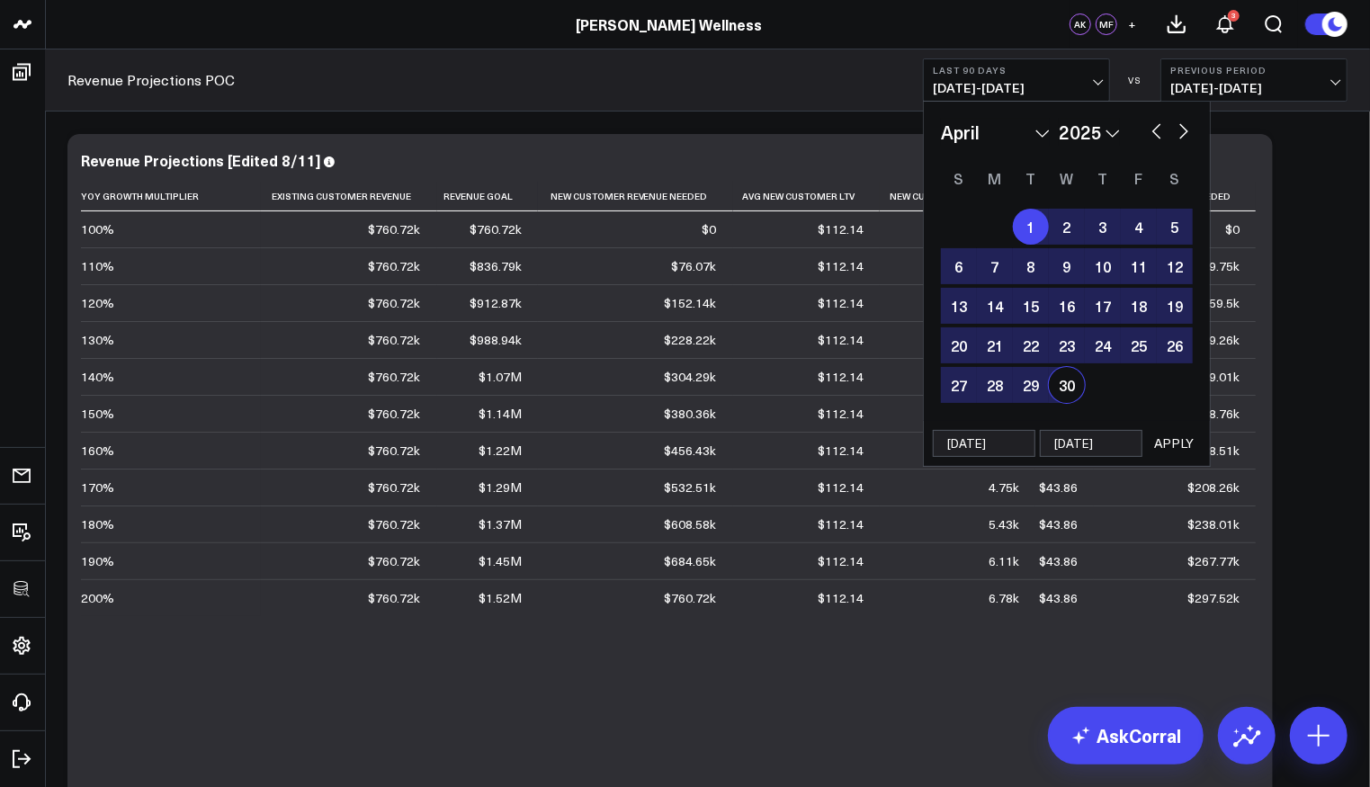
click at [1178, 452] on button "APPLY" at bounding box center [1174, 443] width 54 height 27
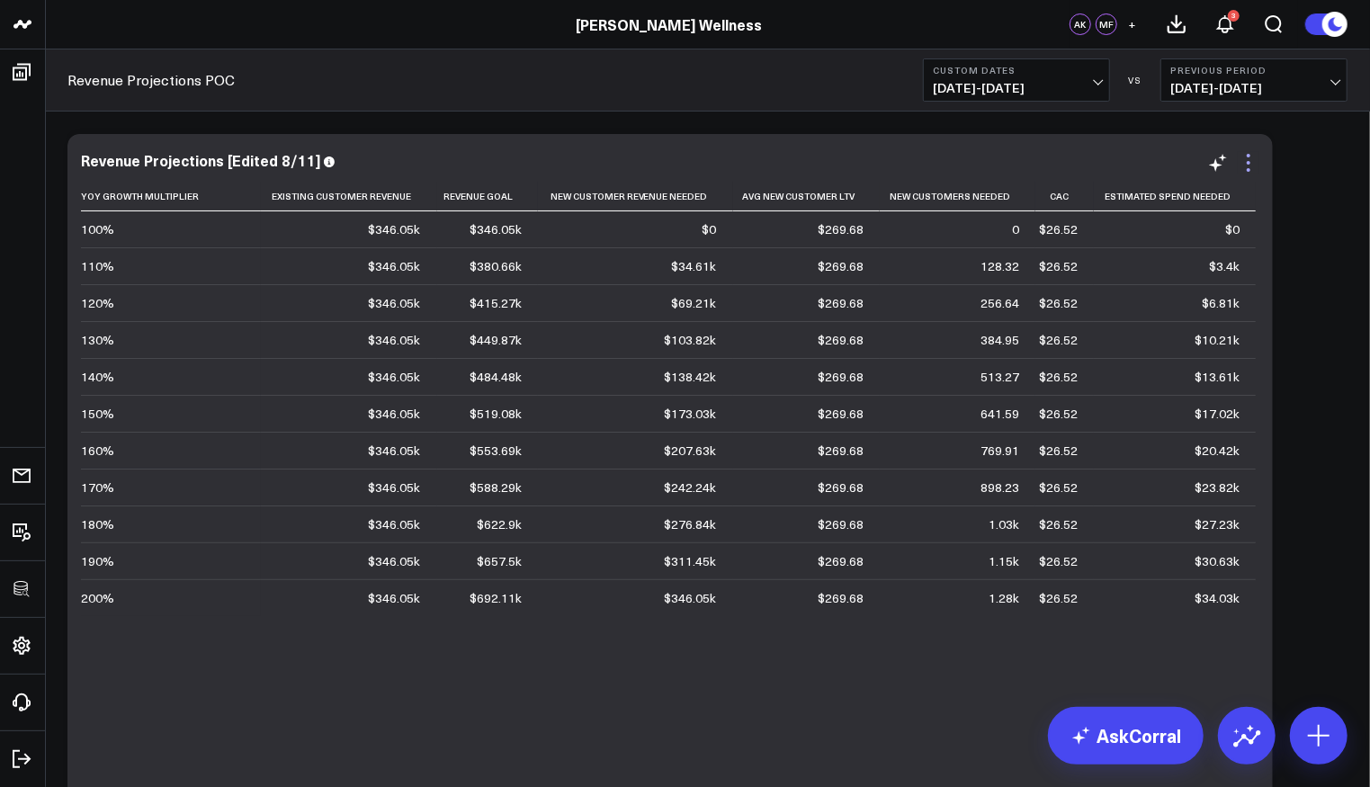
click at [1254, 163] on icon at bounding box center [1249, 163] width 22 height 22
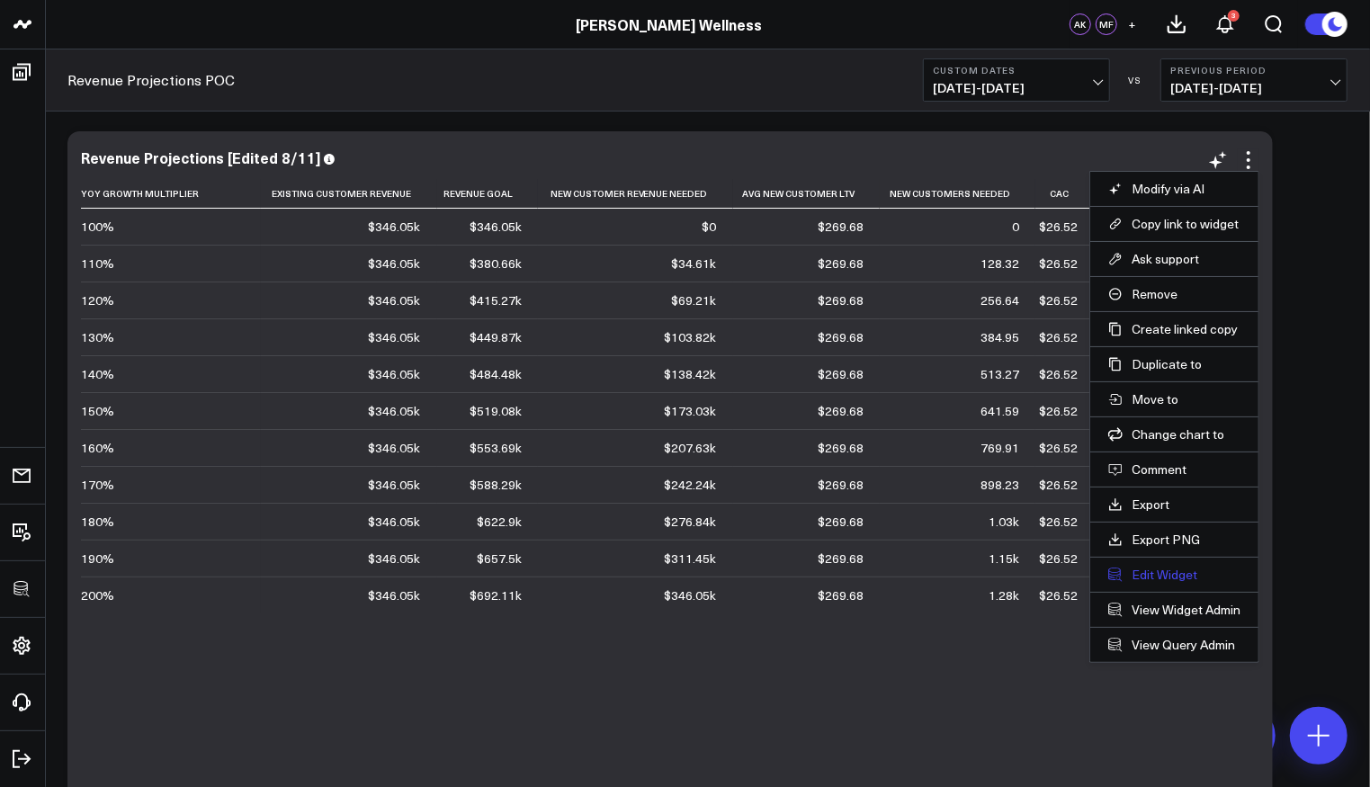
scroll to position [4, 0]
click at [1157, 569] on button "Edit Widget" at bounding box center [1175, 574] width 132 height 16
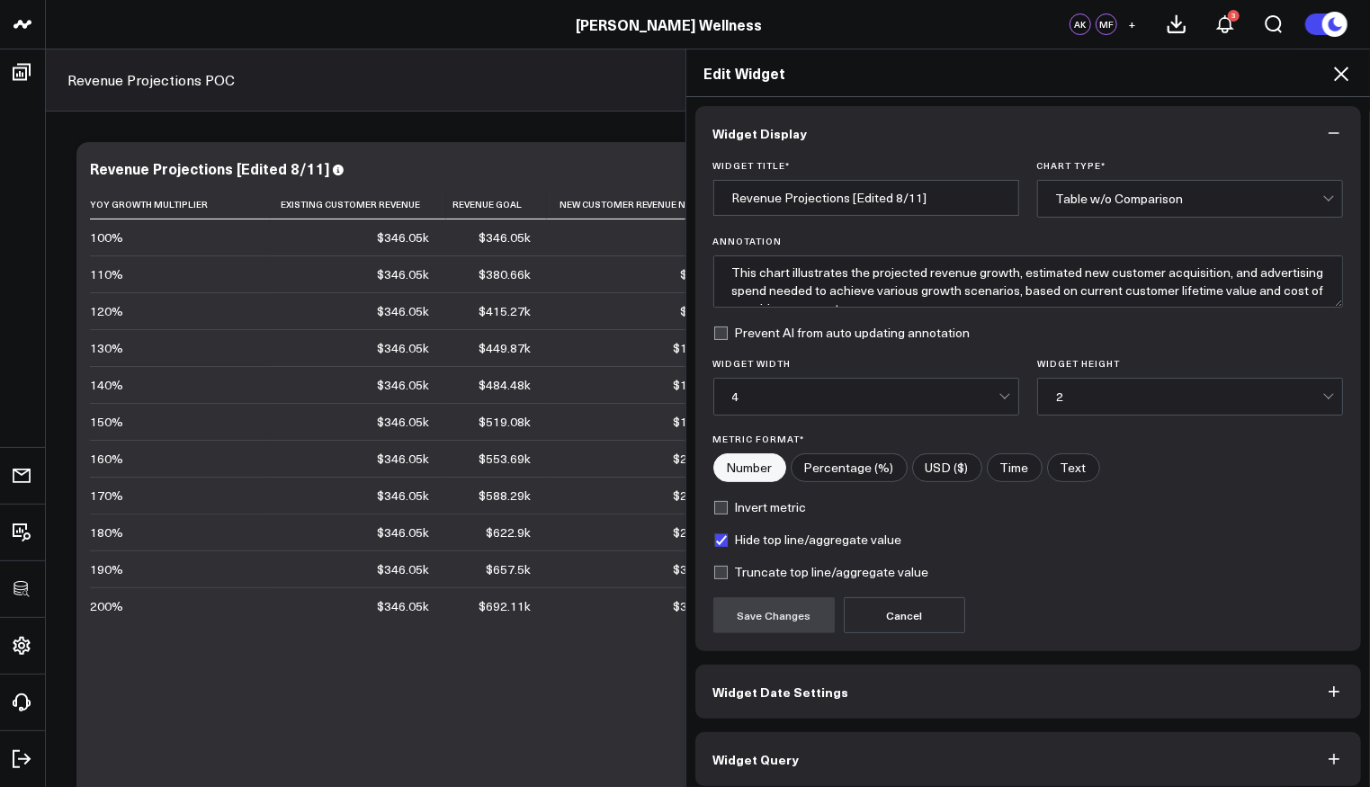
scroll to position [12, 0]
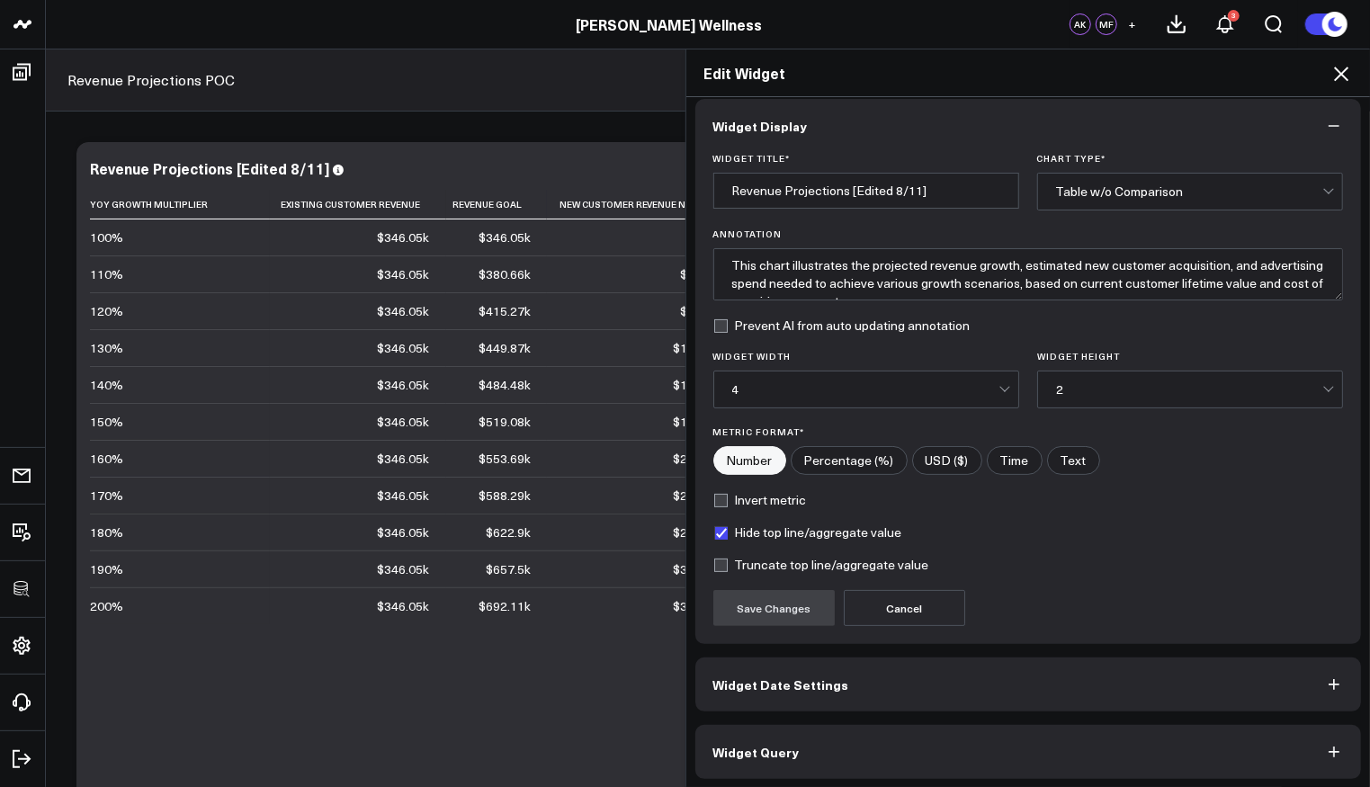
click at [923, 750] on button "Widget Query" at bounding box center [1029, 752] width 667 height 54
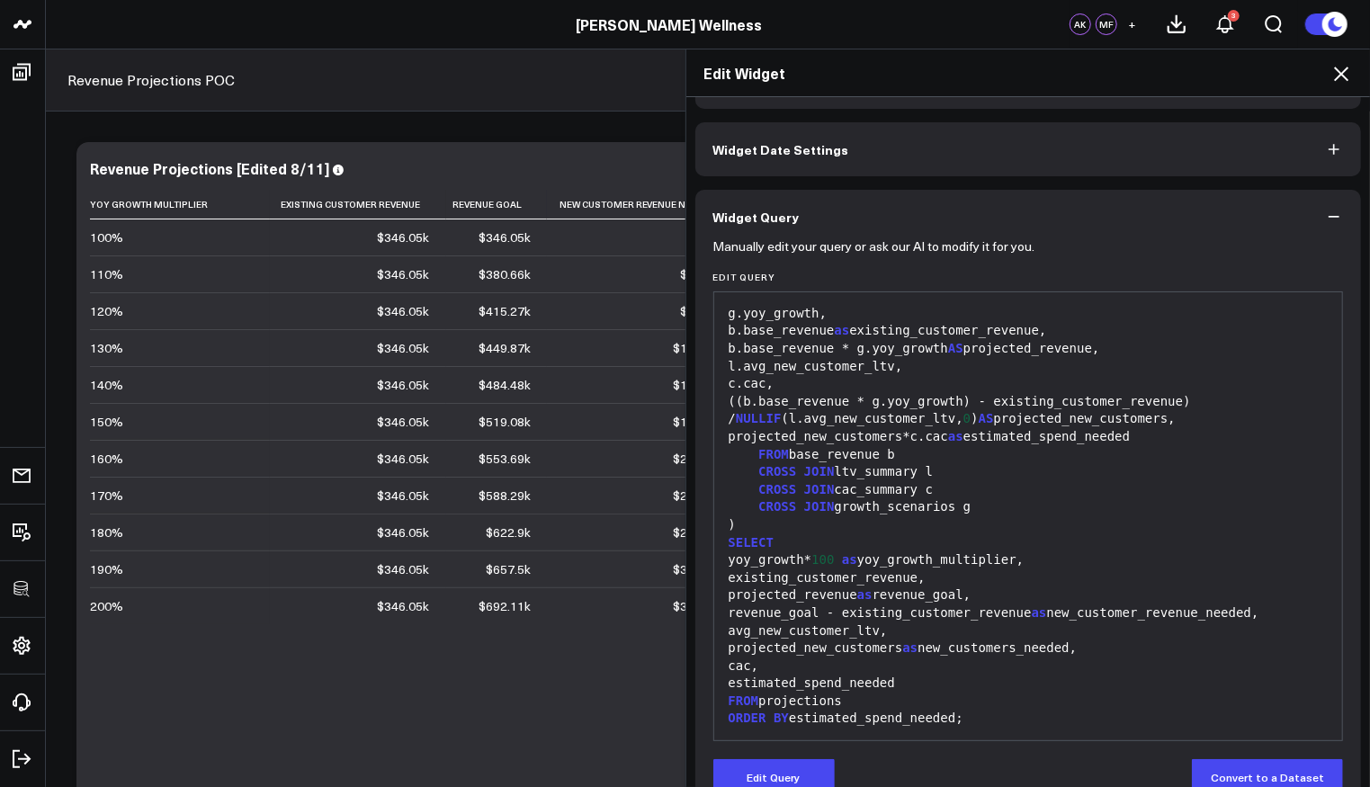
scroll to position [93, 0]
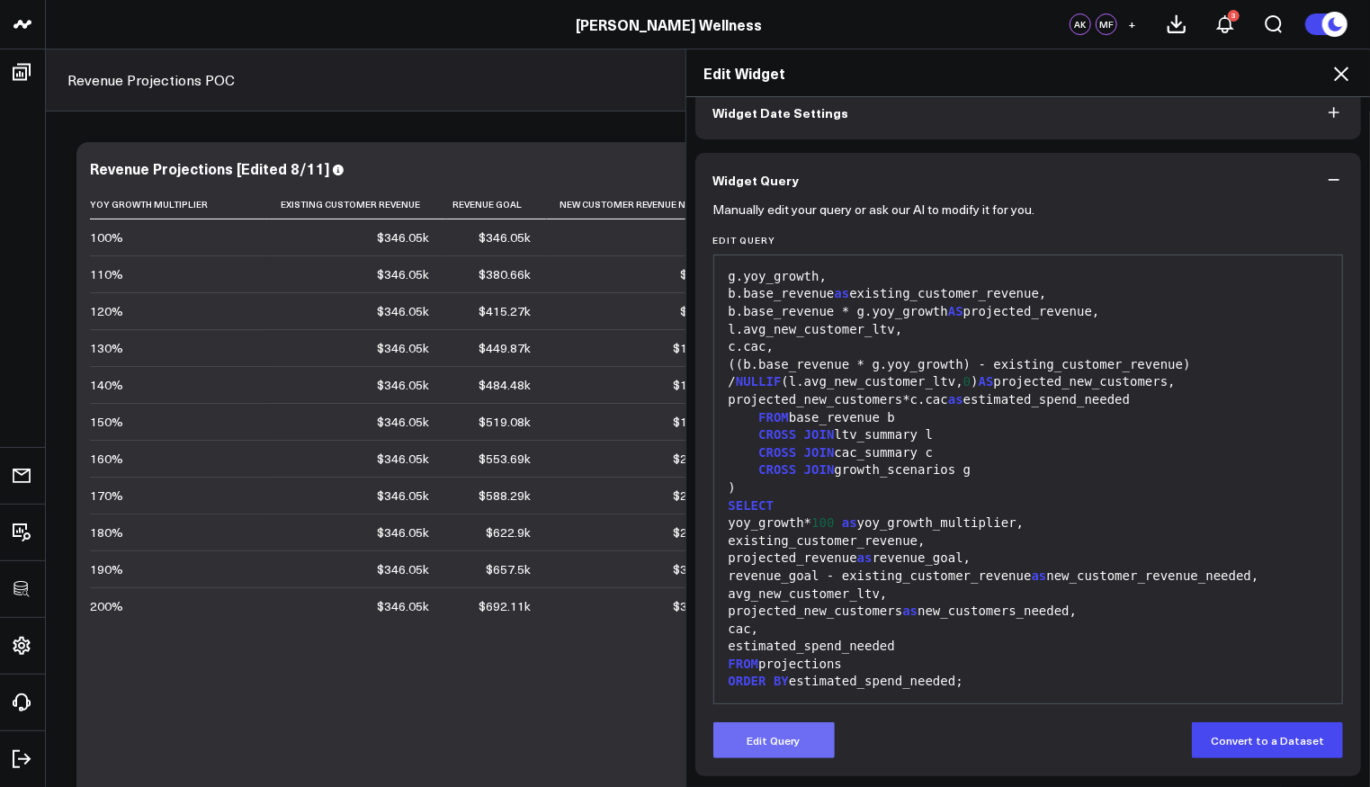
click at [807, 731] on button "Edit Query" at bounding box center [774, 741] width 121 height 36
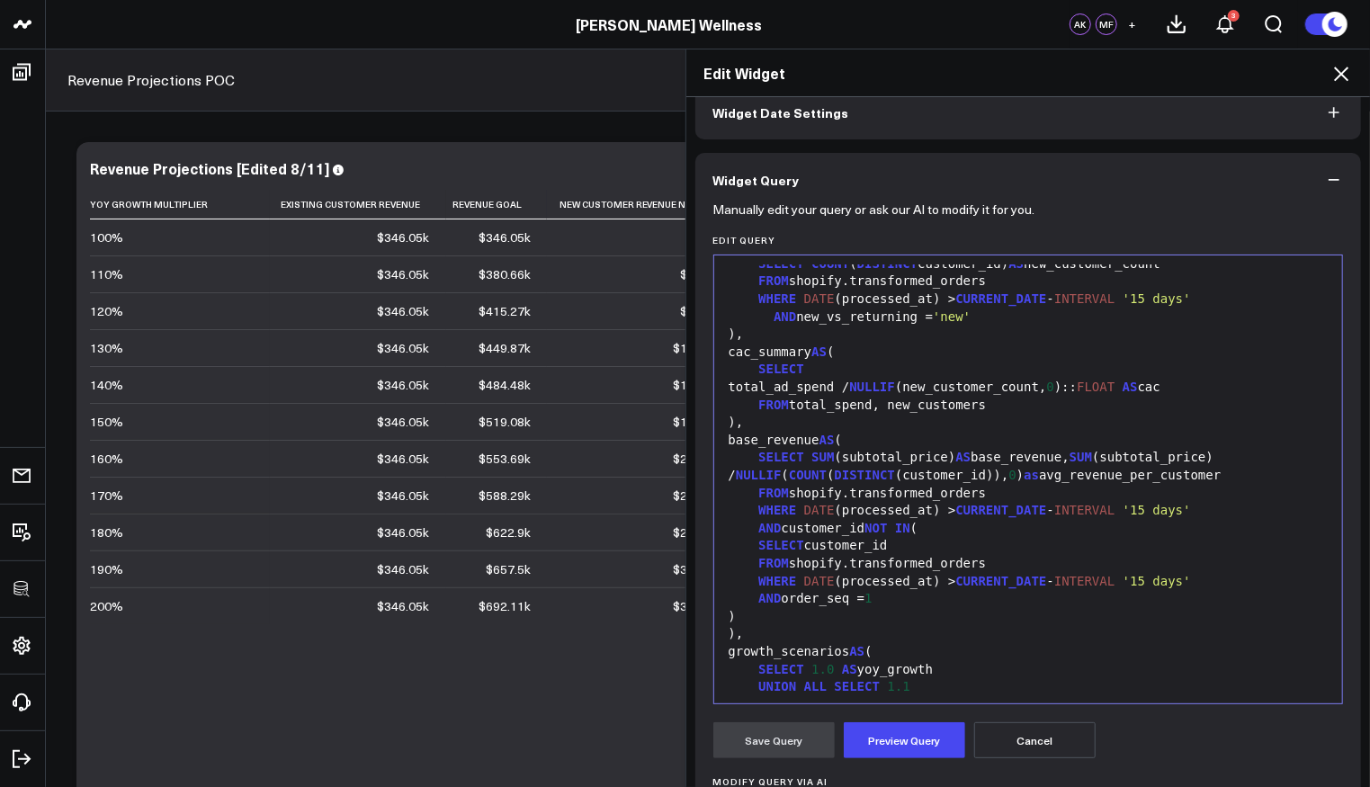
scroll to position [465, 0]
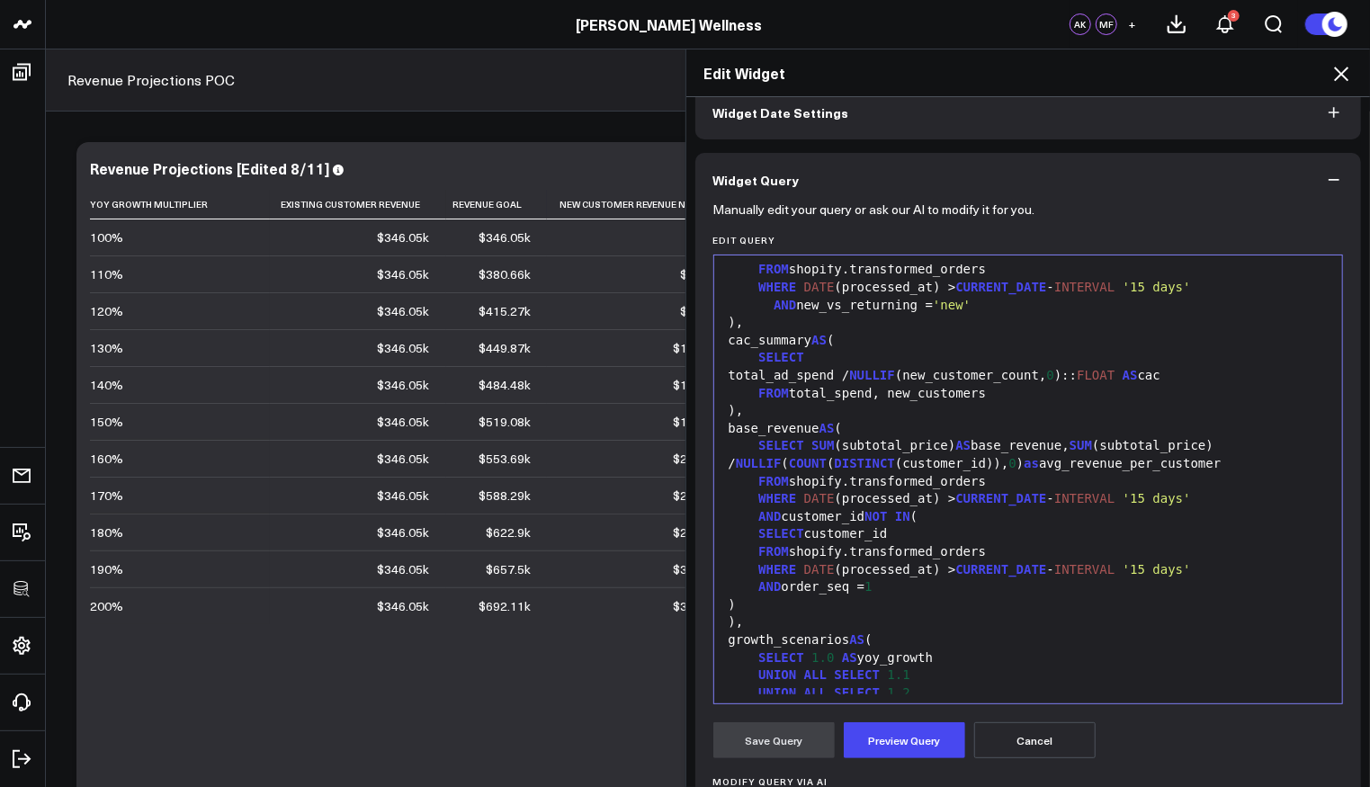
click at [1343, 73] on icon at bounding box center [1341, 74] width 14 height 14
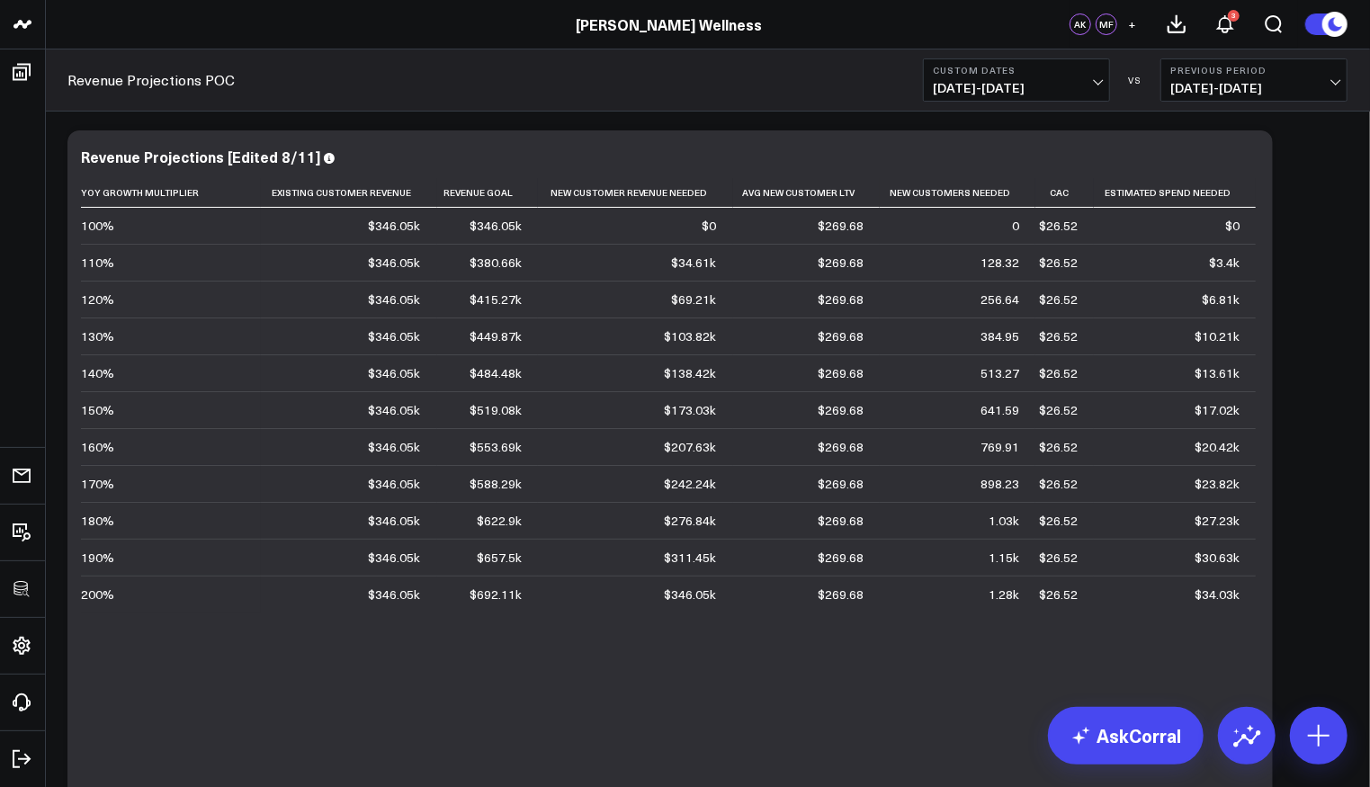
click at [1066, 86] on span "[DATE] - [DATE]" at bounding box center [1016, 88] width 167 height 14
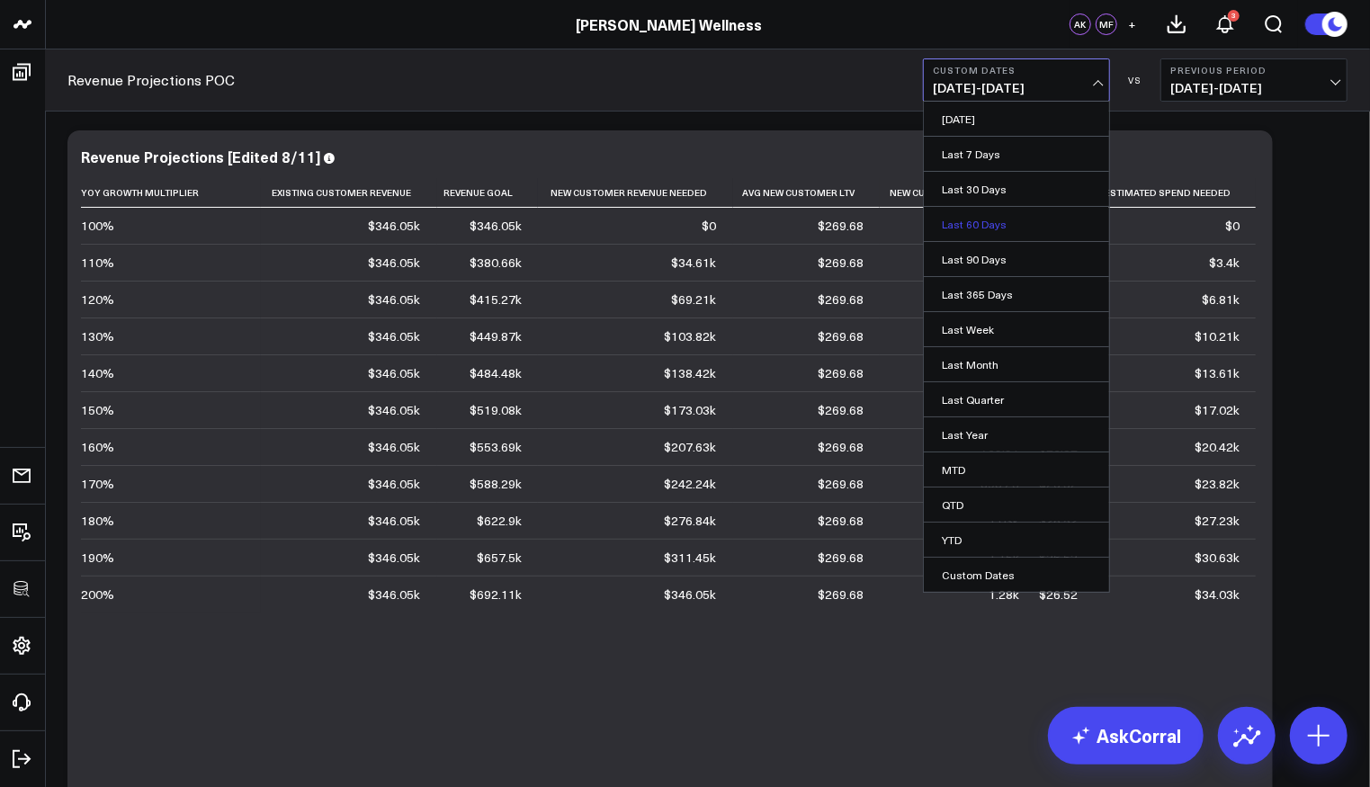
click at [1039, 224] on link "Last 60 Days" at bounding box center [1016, 224] width 185 height 34
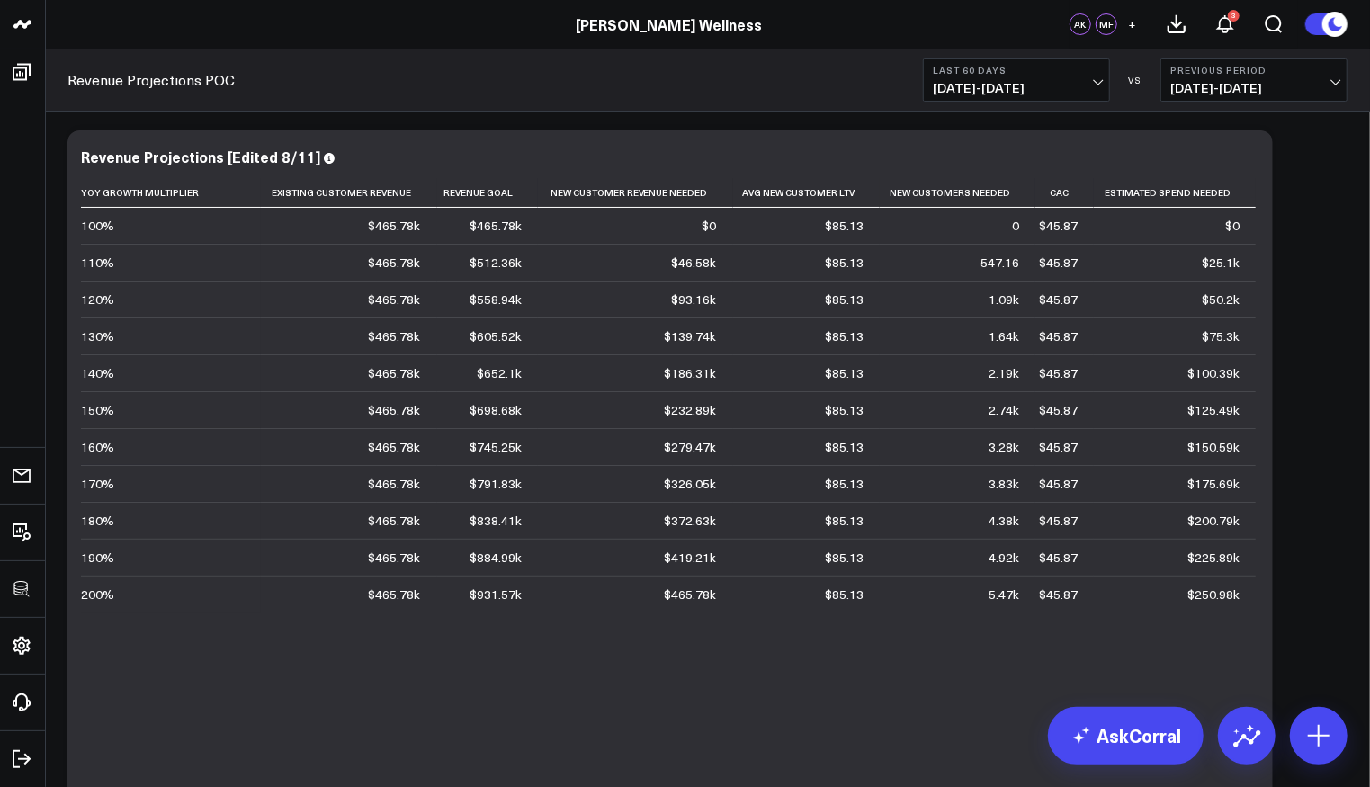
click at [1297, 247] on div "Modify via AI Copy link to widget Ask support Remove Create linked copy Executi…" at bounding box center [707, 476] width 1298 height 711
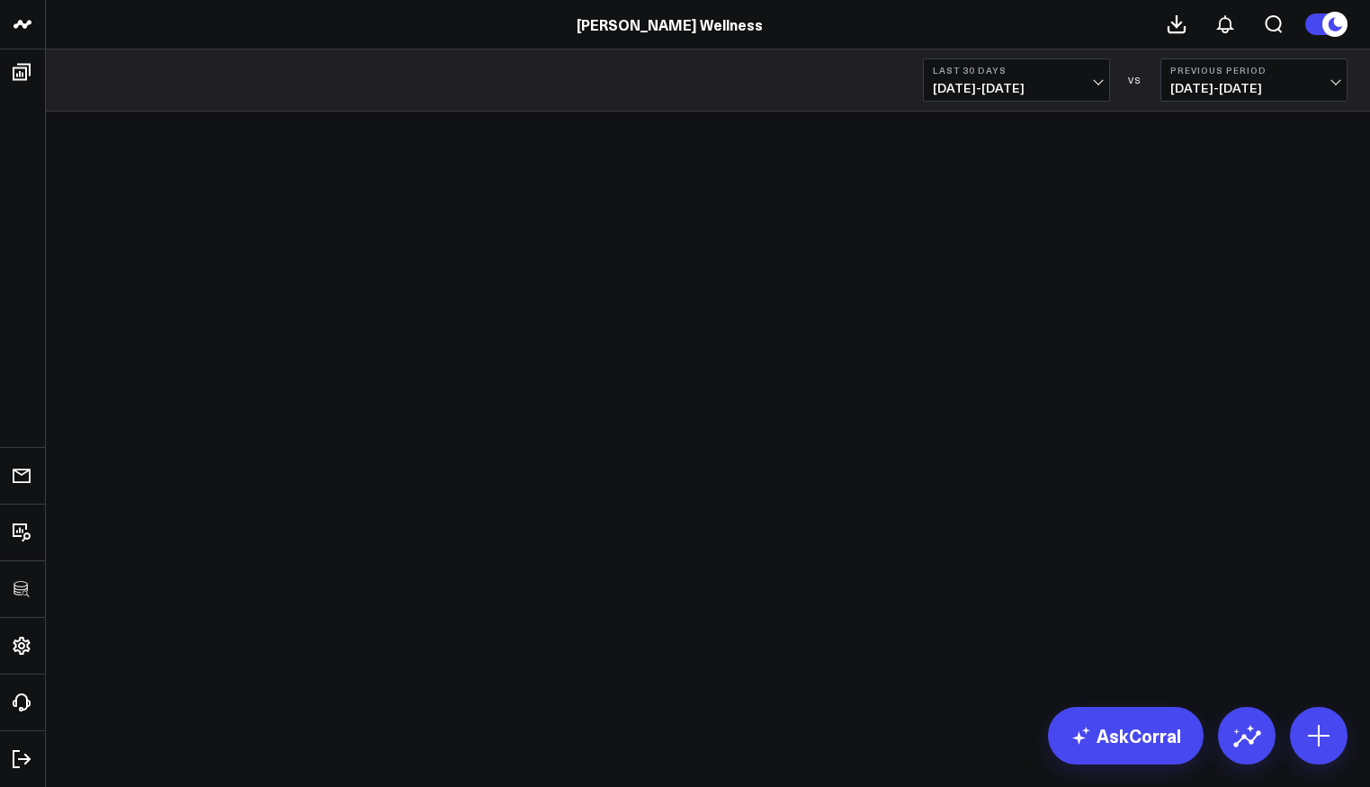
click at [1036, 81] on span "[DATE] - [DATE]" at bounding box center [1016, 88] width 167 height 14
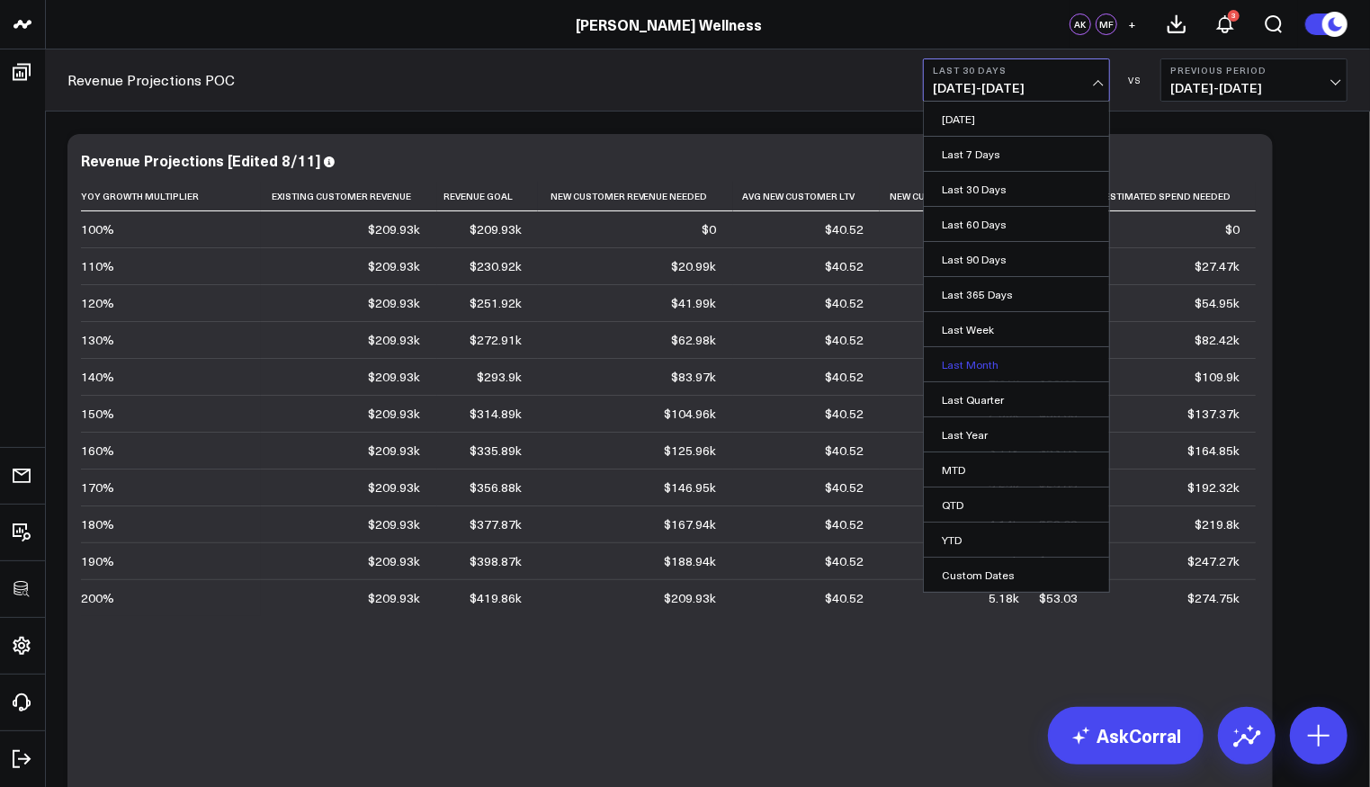
click at [995, 364] on link "Last Month" at bounding box center [1016, 364] width 185 height 34
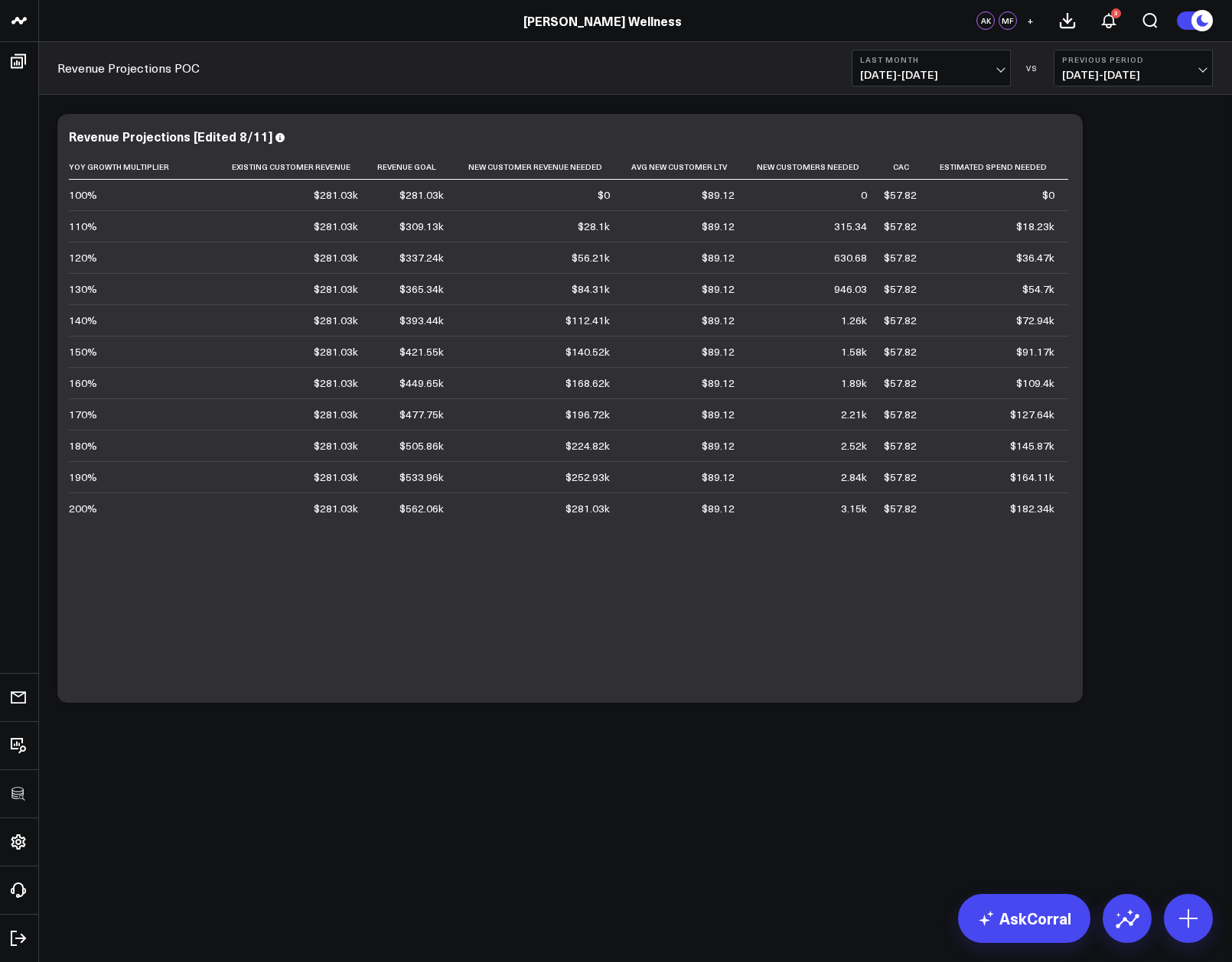
click at [923, 71] on span "[DATE] - [DATE]" at bounding box center [930, 75] width 142 height 12
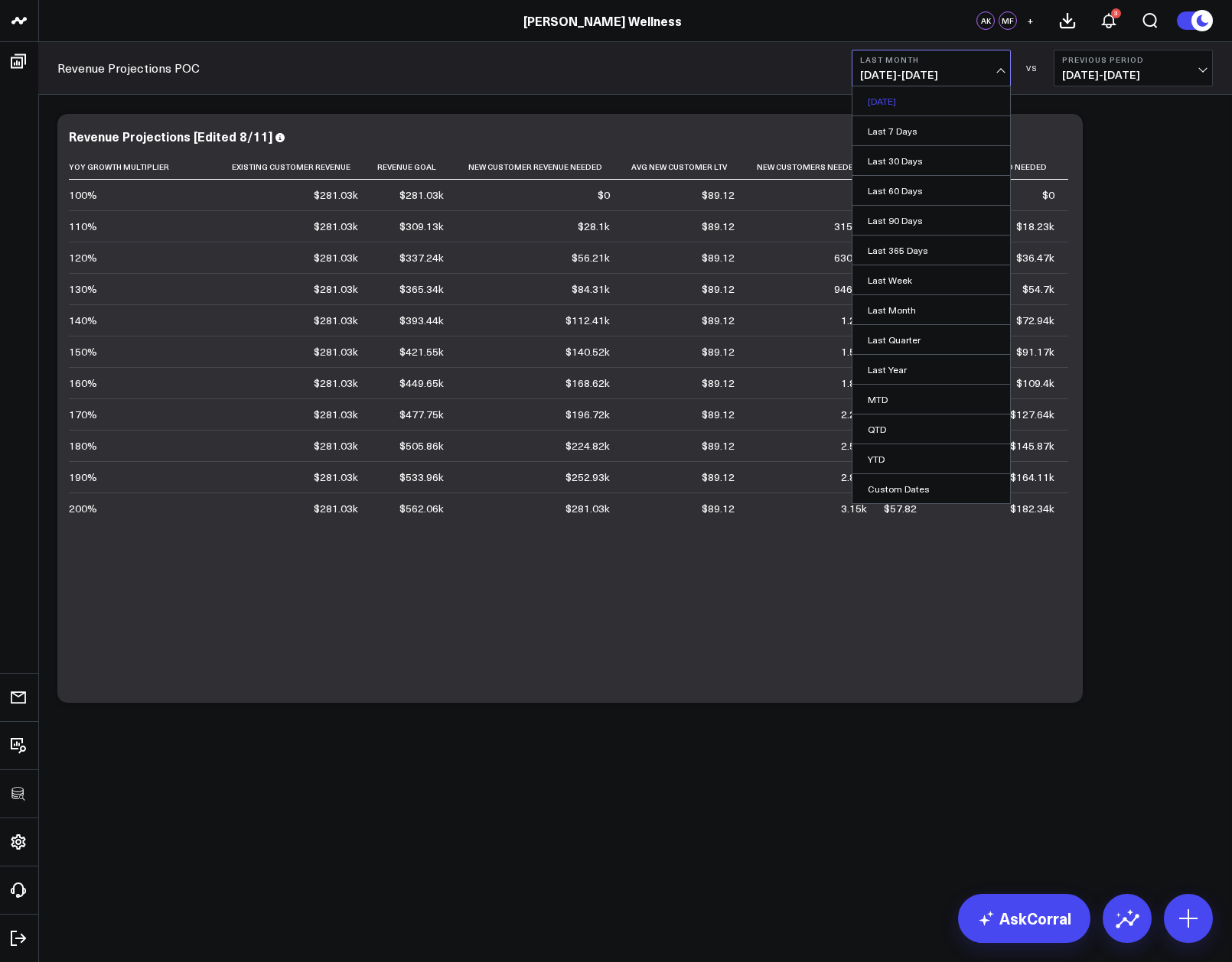
click at [907, 99] on link "[DATE]" at bounding box center [930, 101] width 157 height 29
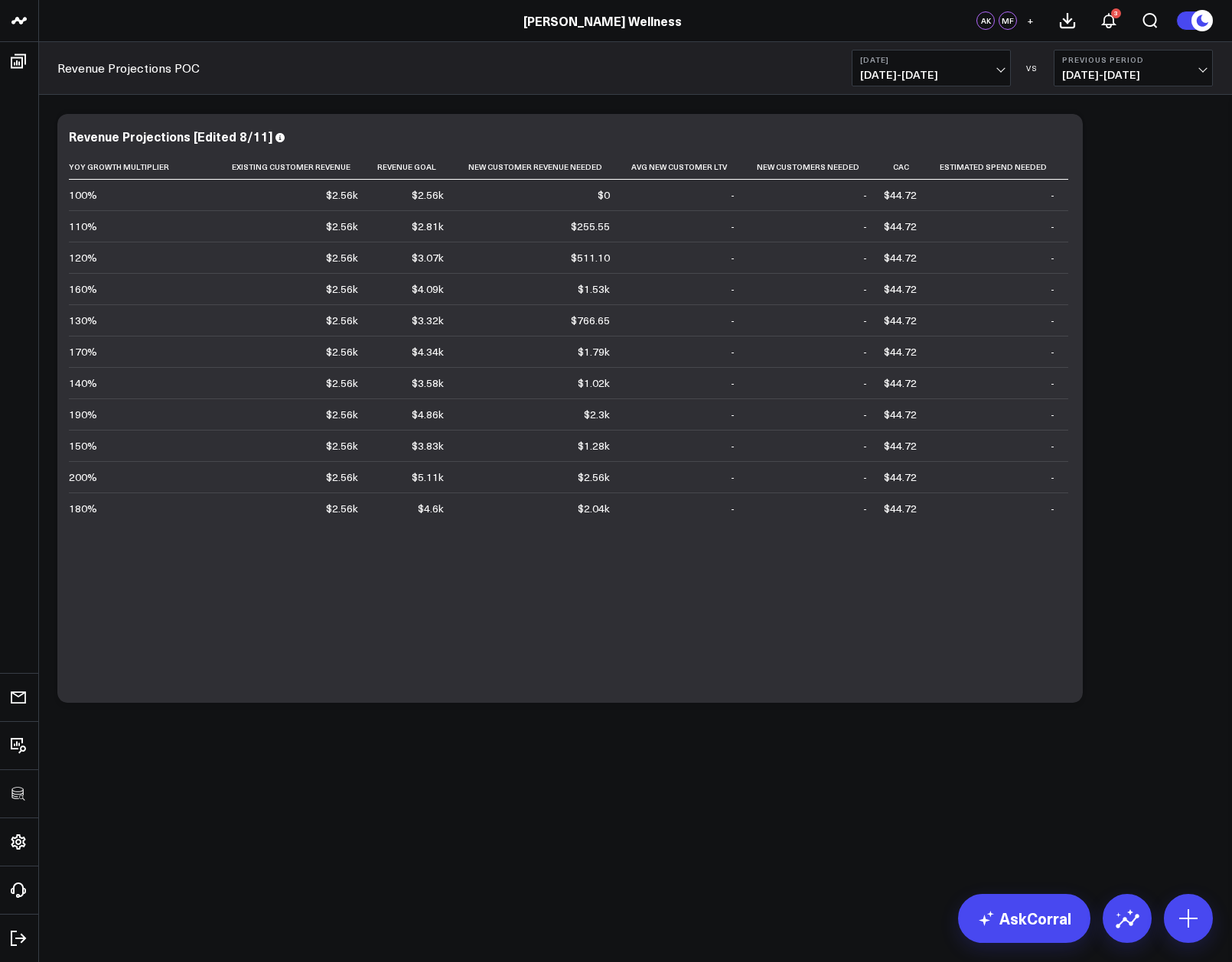
click at [958, 69] on span "[DATE] - [DATE]" at bounding box center [930, 75] width 142 height 12
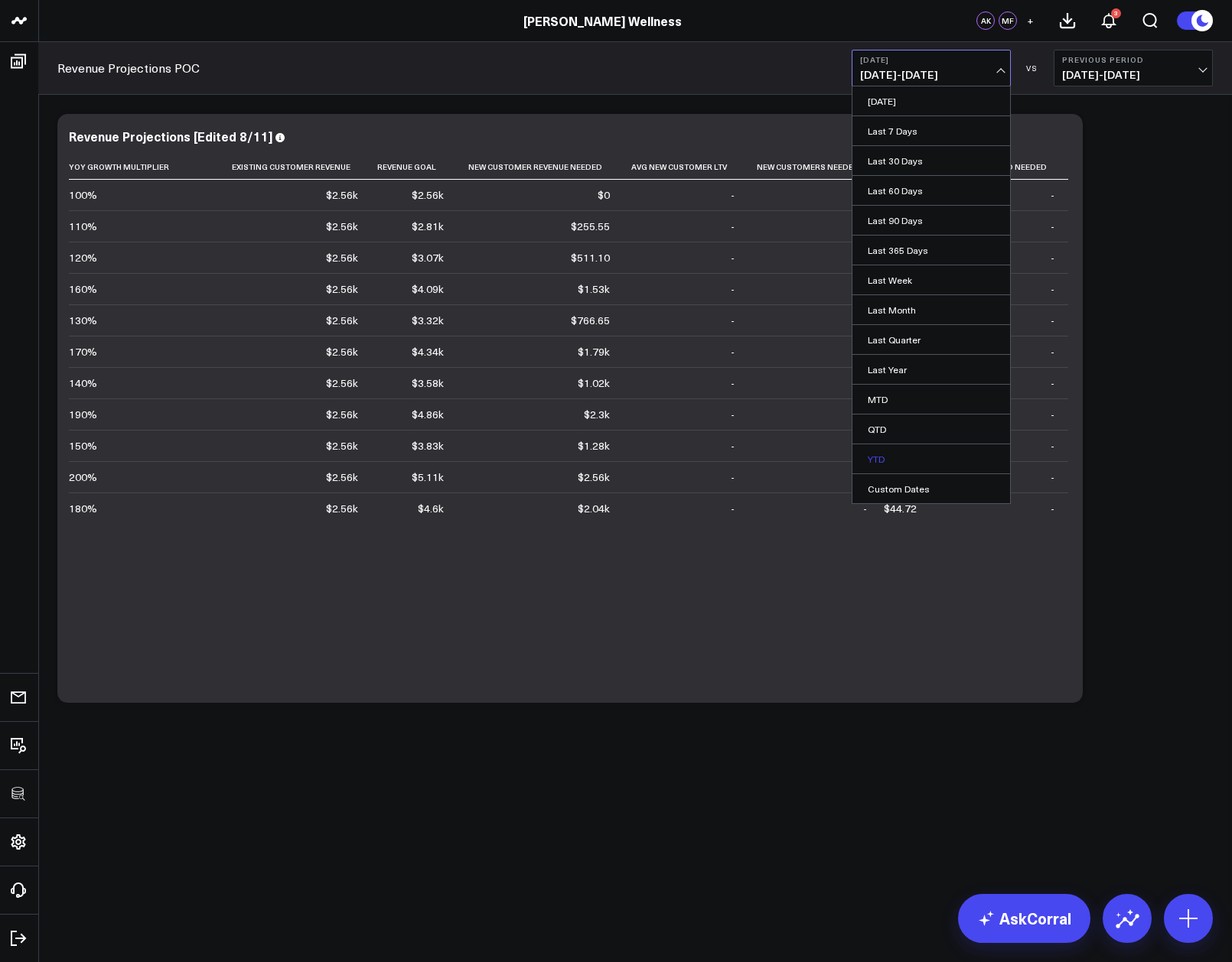
click at [908, 456] on link "YTD" at bounding box center [930, 459] width 157 height 29
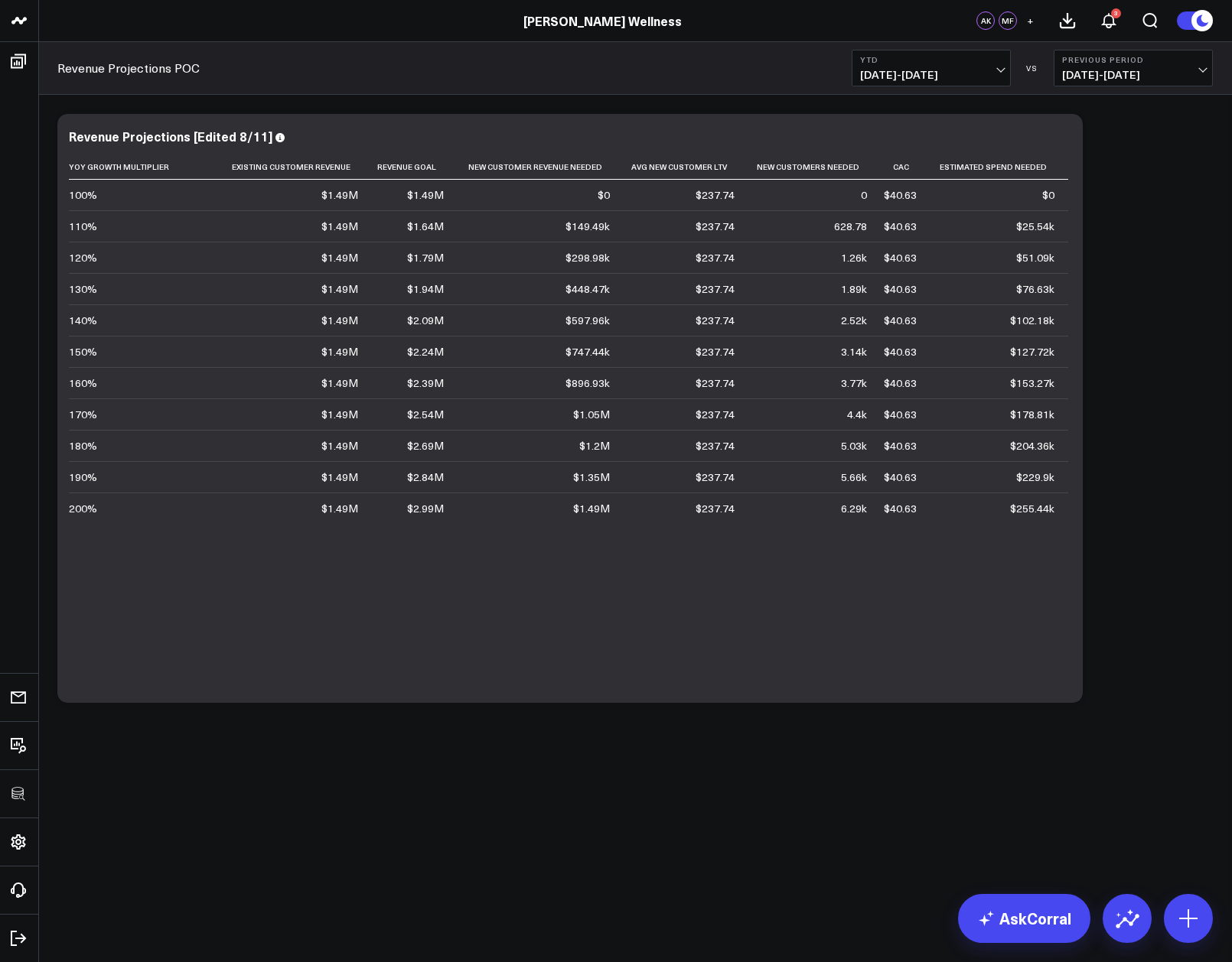
click at [1142, 266] on div "Modify via AI Copy link to widget Ask support Remove Create linked copy Executi…" at bounding box center [634, 408] width 1171 height 604
click at [958, 74] on span "[DATE] - [DATE]" at bounding box center [930, 75] width 142 height 12
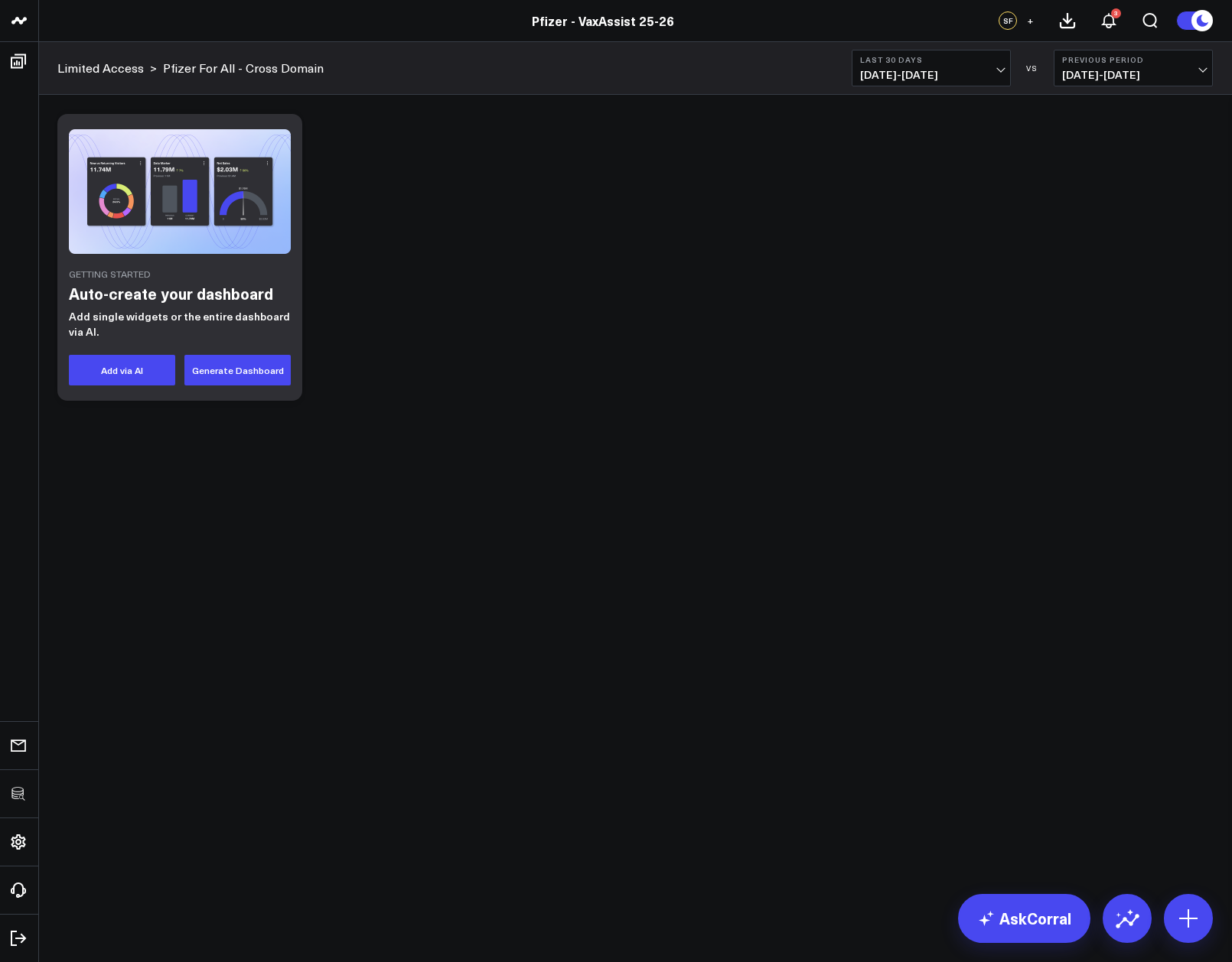
click at [784, 234] on div "Getting Started Auto-create your dashboard Add single widgets or the entire das…" at bounding box center [634, 257] width 1171 height 302
drag, startPoint x: 593, startPoint y: 317, endPoint x: 584, endPoint y: 319, distance: 9.2
click at [593, 317] on div "Getting Started Auto-create your dashboard Add single widgets or the entire das…" at bounding box center [634, 257] width 1171 height 302
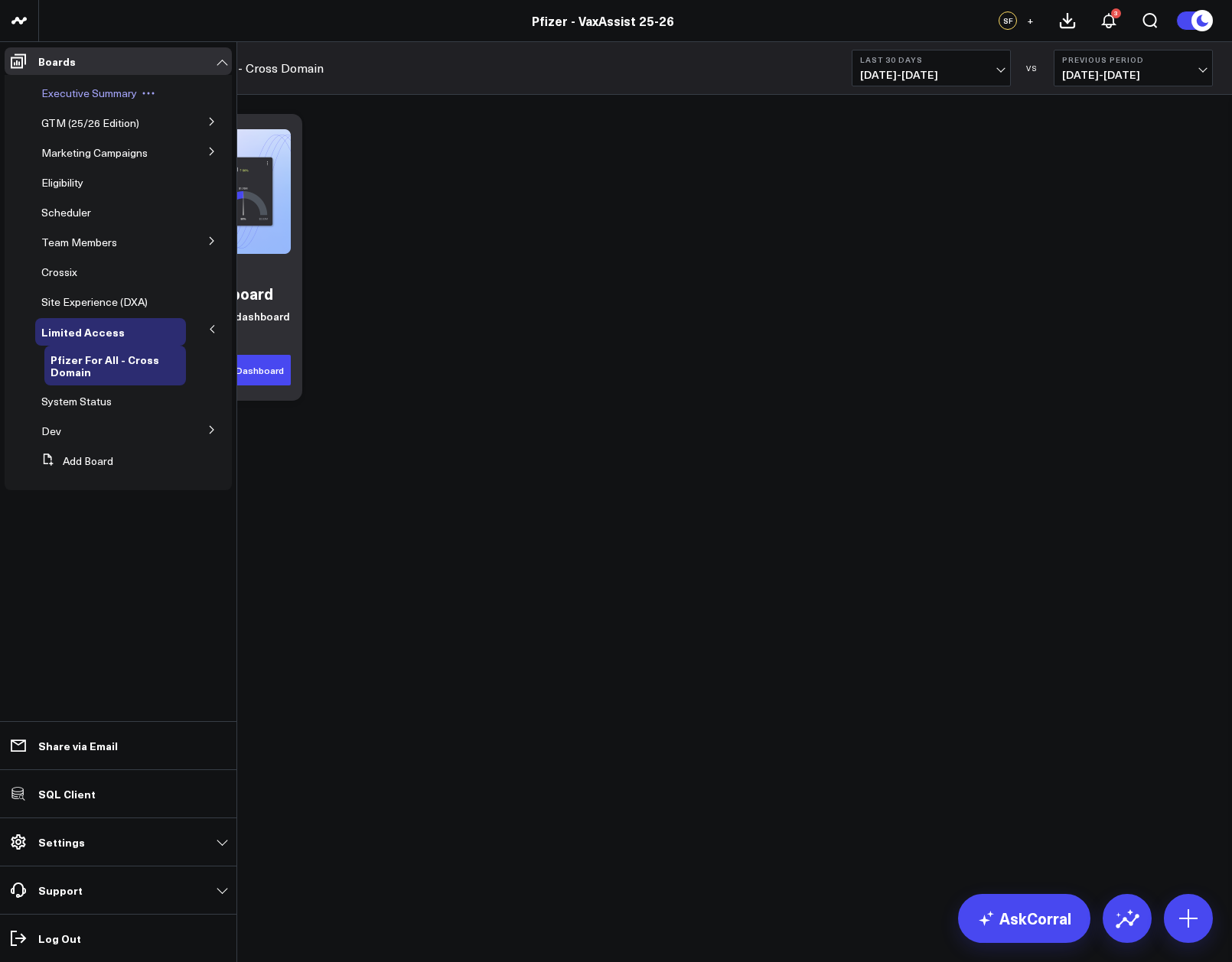
click at [95, 90] on span "Executive Summary" at bounding box center [89, 93] width 95 height 14
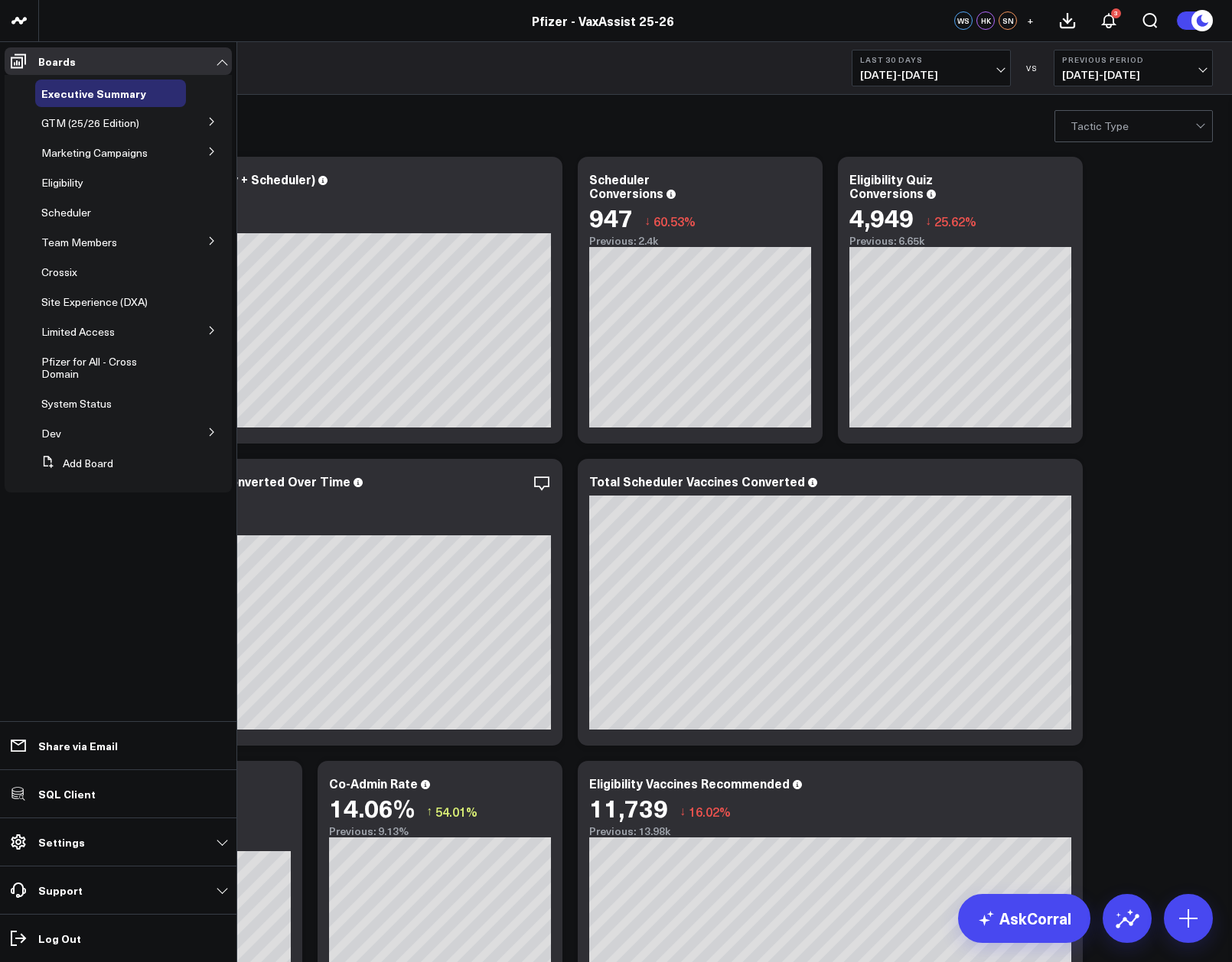
click at [204, 331] on button at bounding box center [212, 329] width 40 height 23
click at [114, 355] on span "Pfizer For All - Cross Domain" at bounding box center [99, 365] width 98 height 26
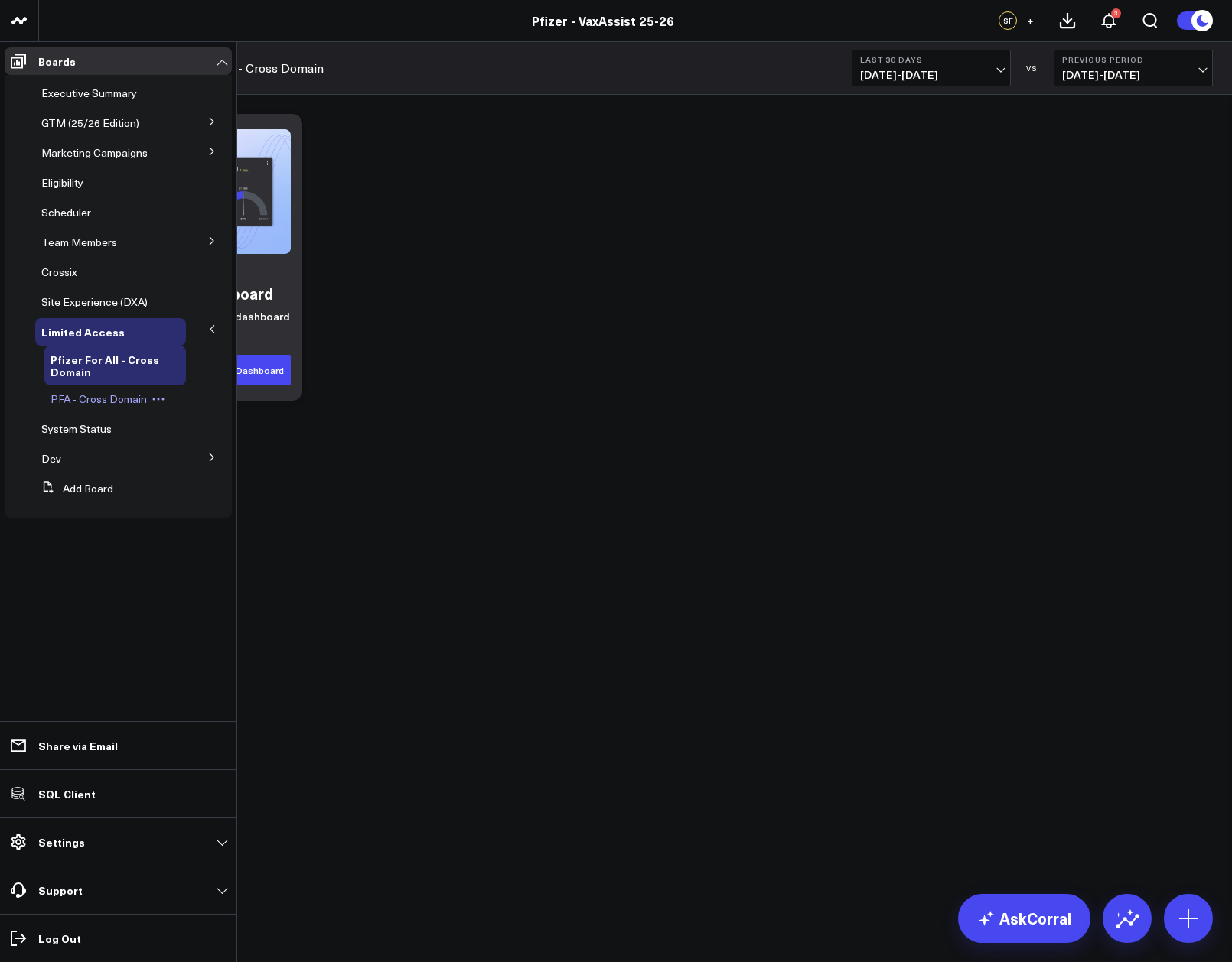
click at [99, 405] on span "PFA - Cross Domain" at bounding box center [98, 399] width 96 height 14
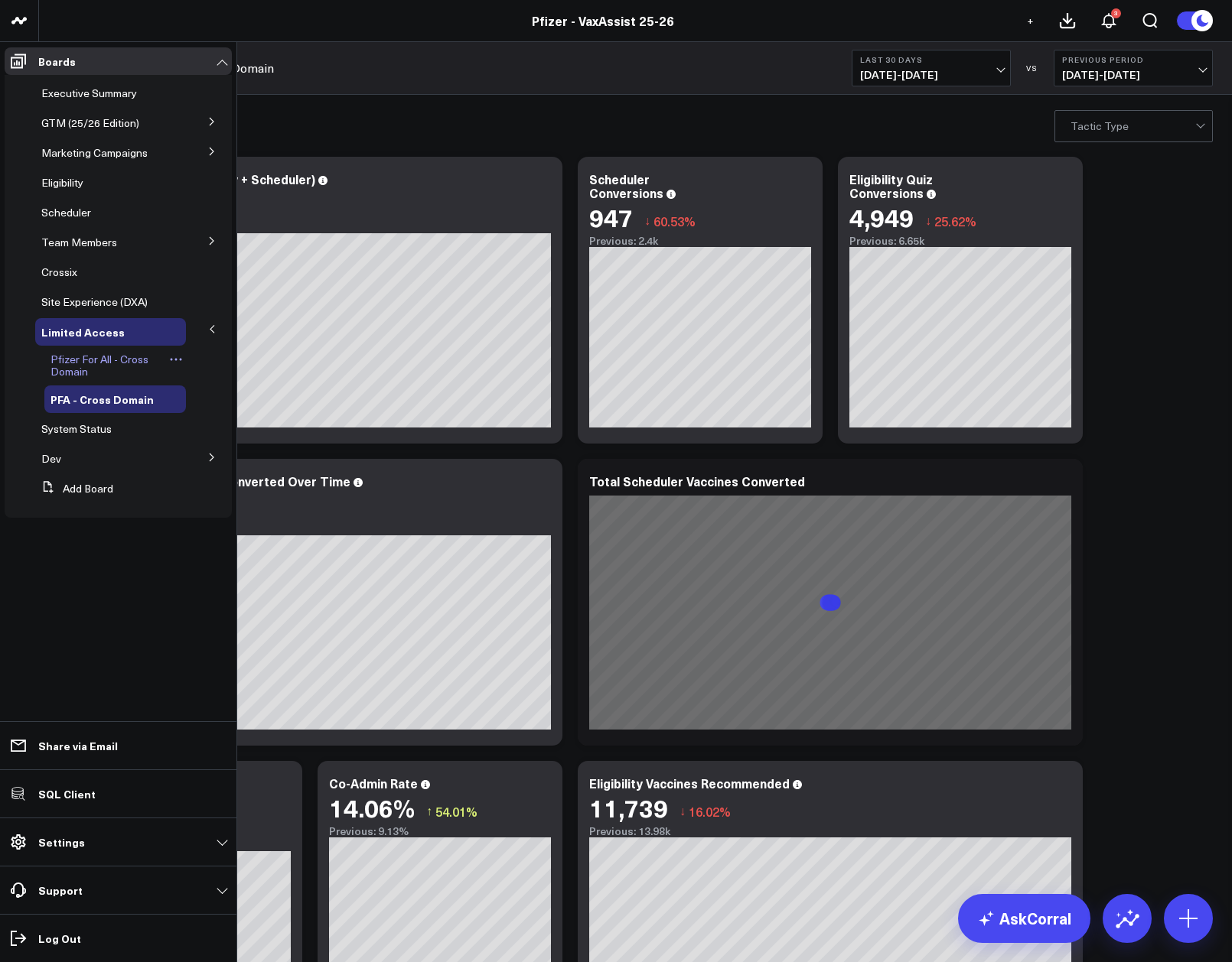
click at [184, 359] on button at bounding box center [176, 359] width 19 height 12
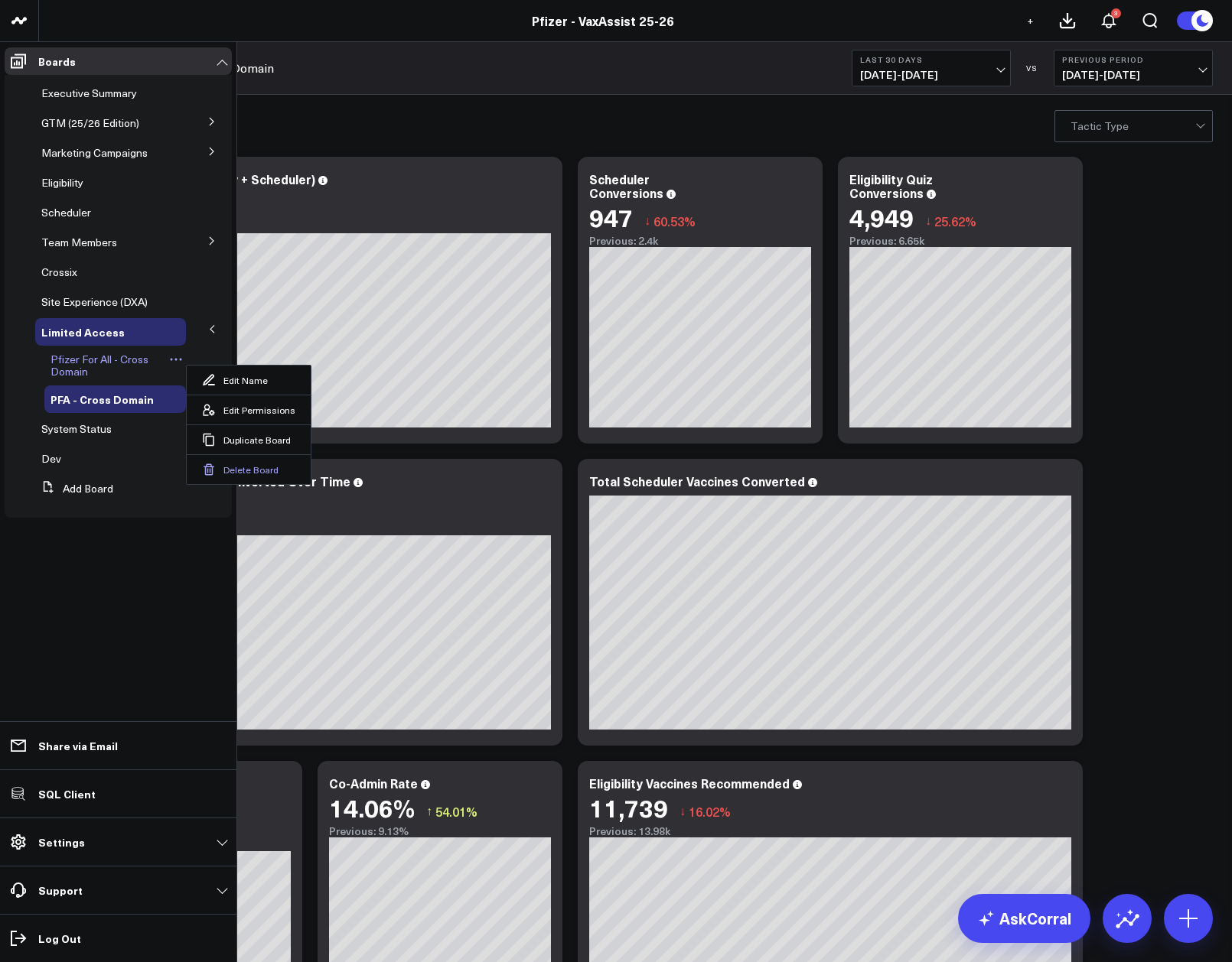
click at [224, 467] on button "Delete Board" at bounding box center [249, 468] width 124 height 30
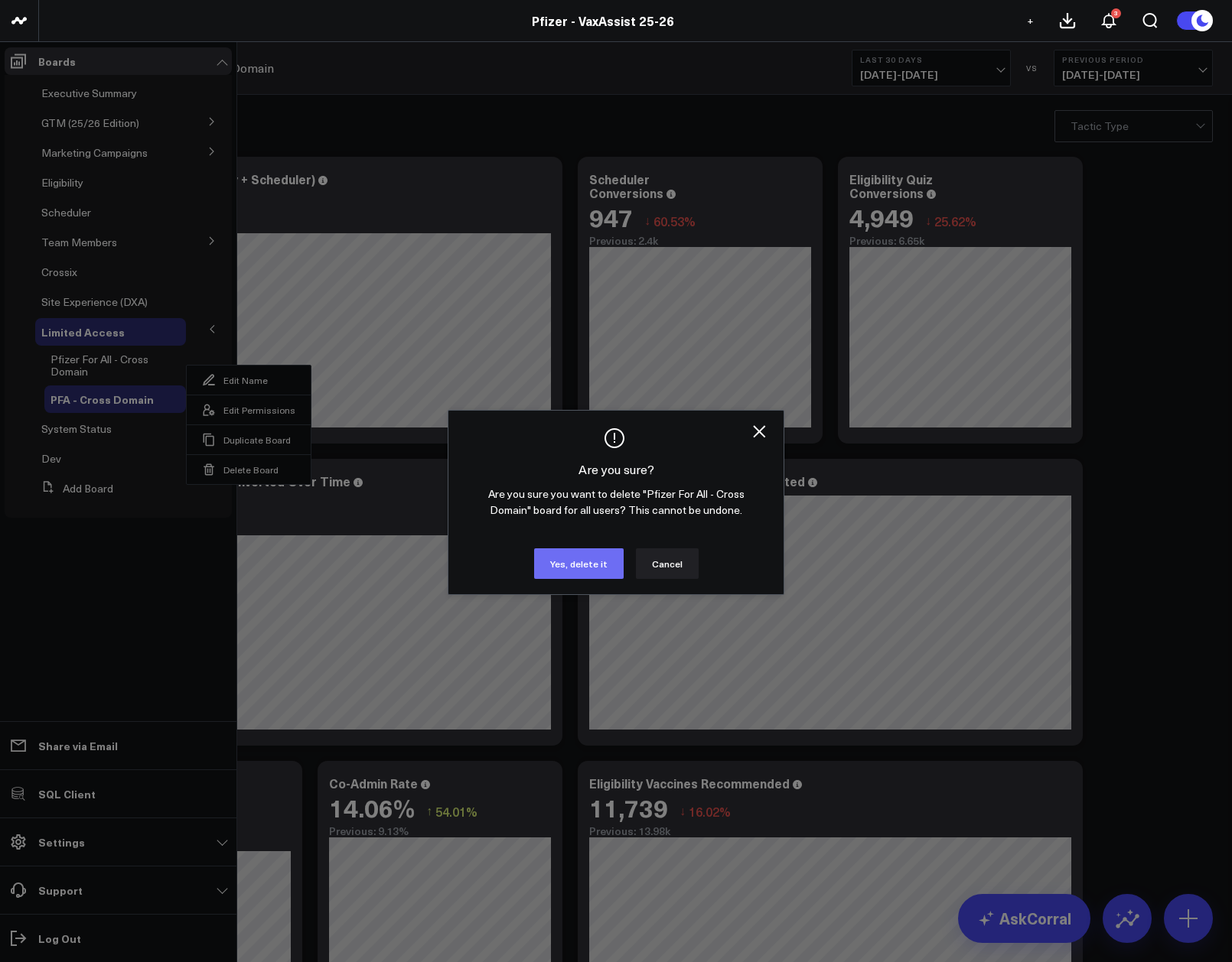
click at [593, 567] on button "Yes, delete it" at bounding box center [578, 563] width 89 height 31
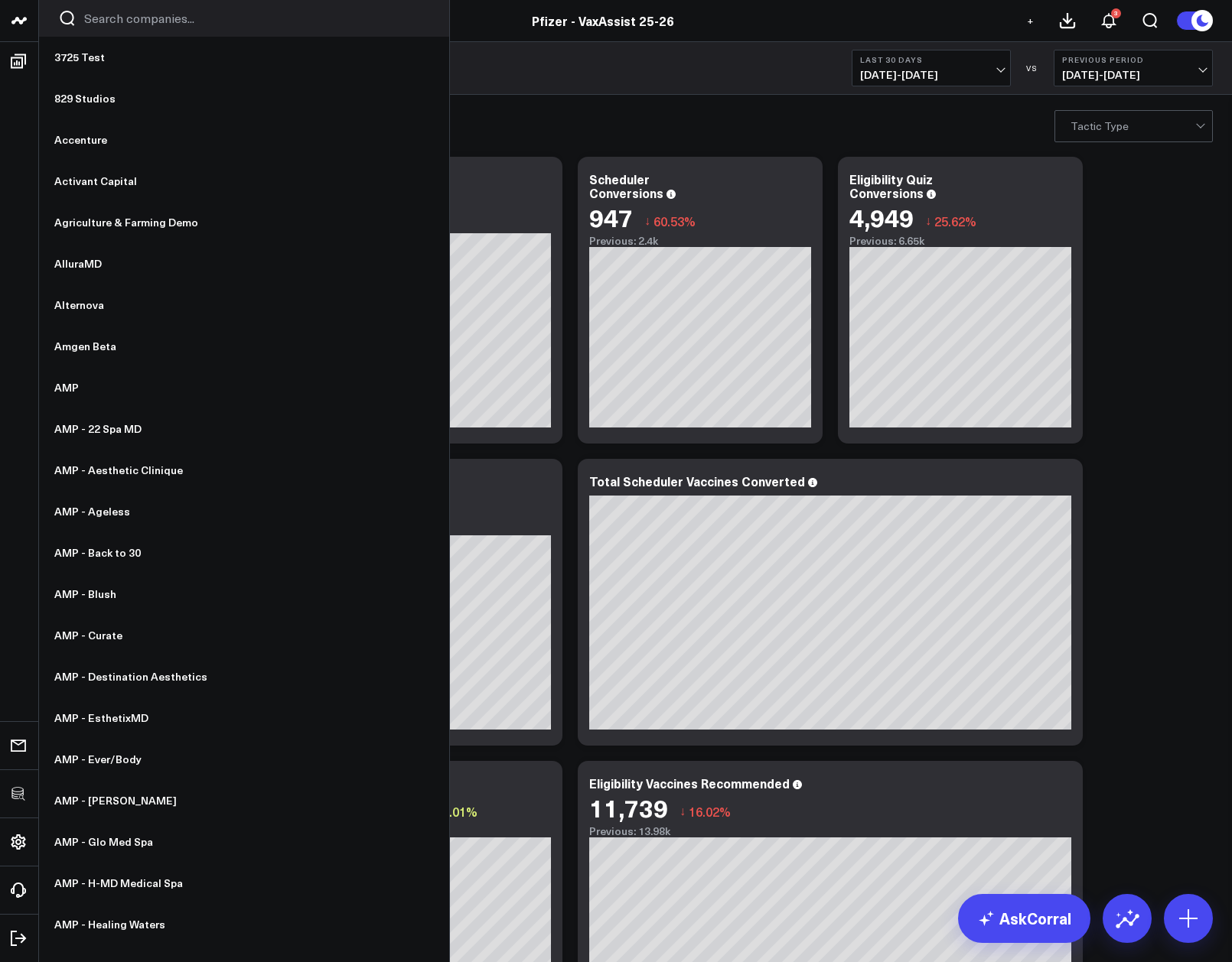
click at [17, 25] on icon at bounding box center [20, 20] width 19 height 19
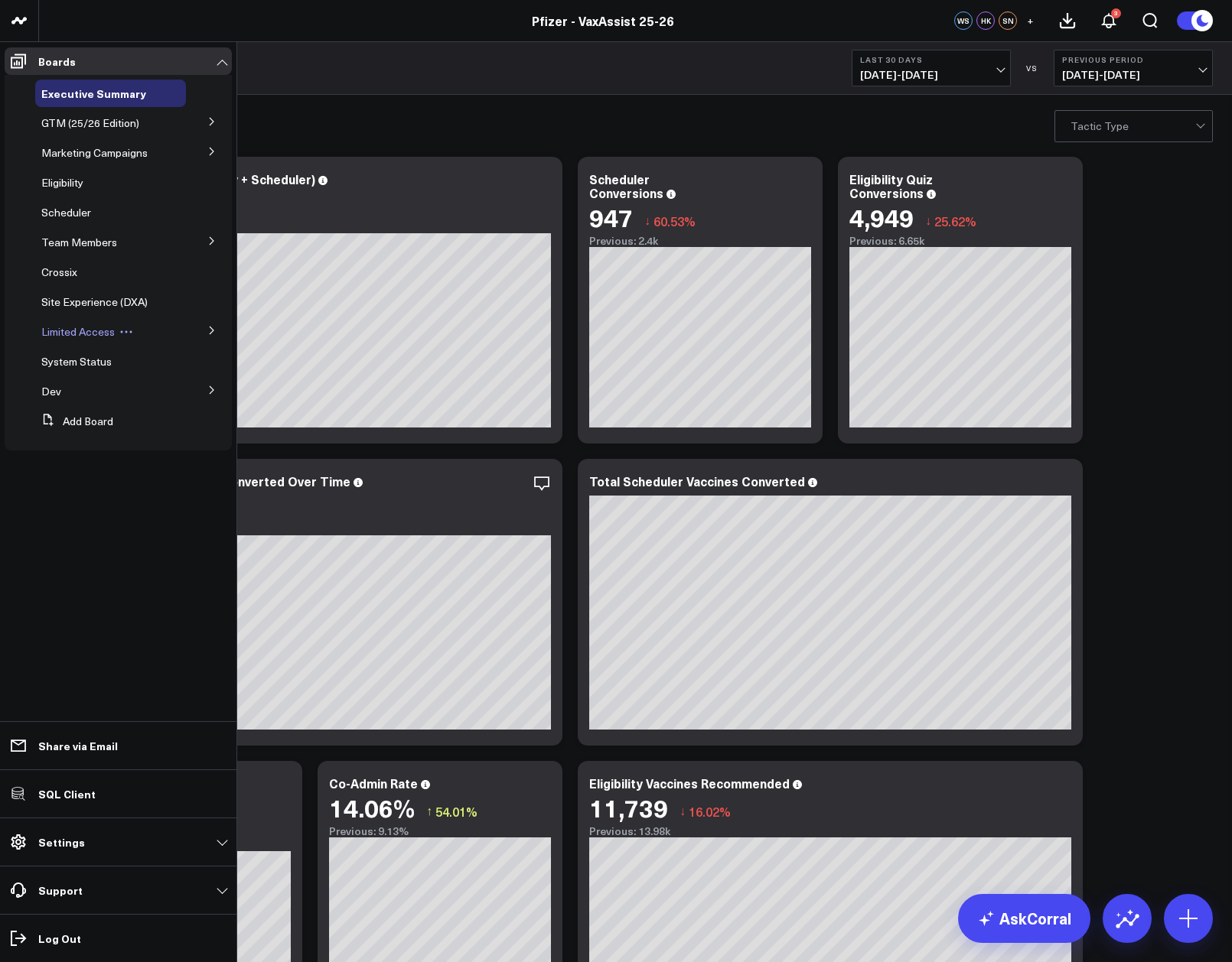
click at [81, 325] on span "Limited Access" at bounding box center [78, 331] width 73 height 14
click at [212, 331] on icon at bounding box center [212, 330] width 3 height 8
click at [84, 354] on span "PFA - Cross Domain" at bounding box center [98, 359] width 96 height 14
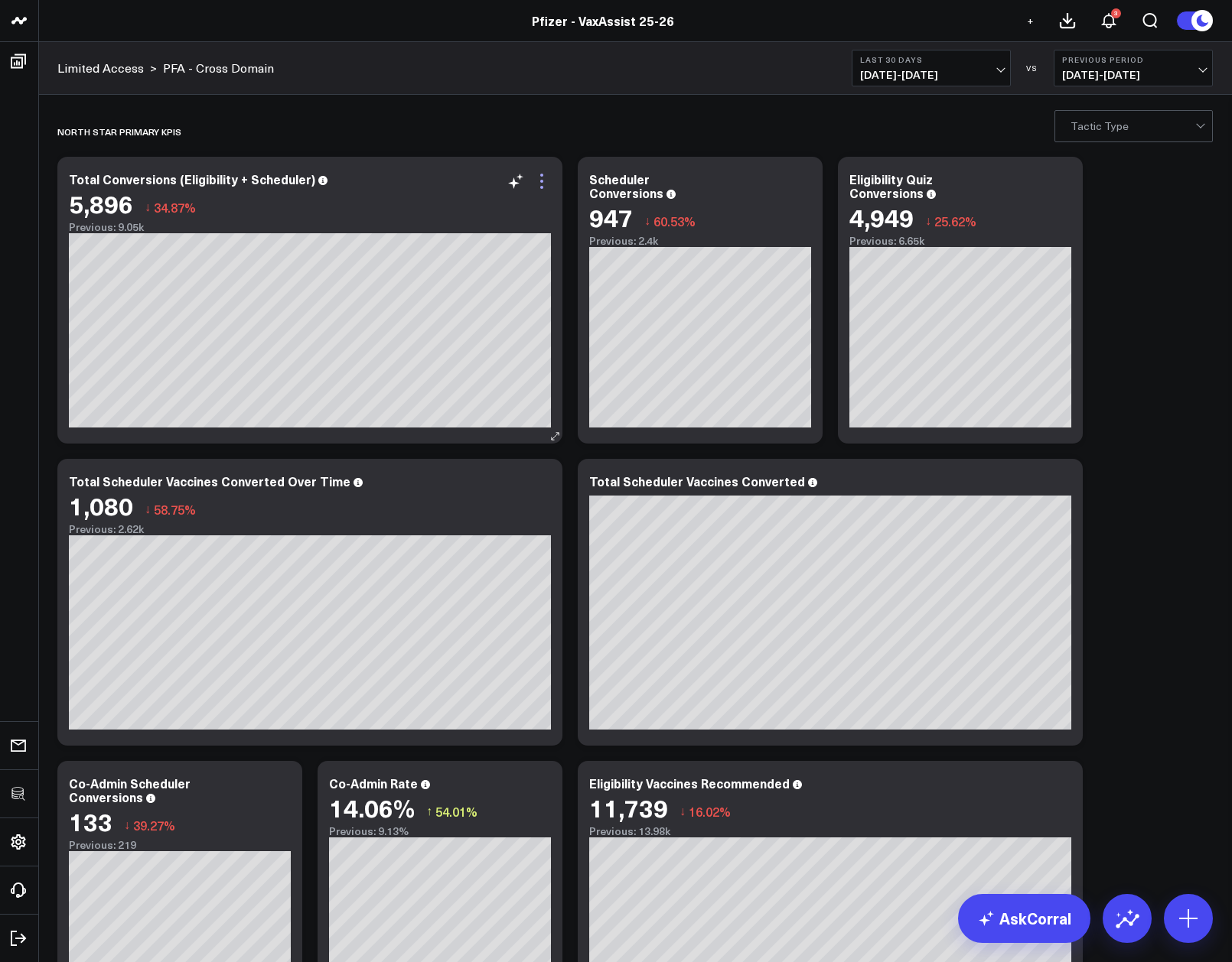
click at [550, 179] on icon at bounding box center [542, 181] width 19 height 19
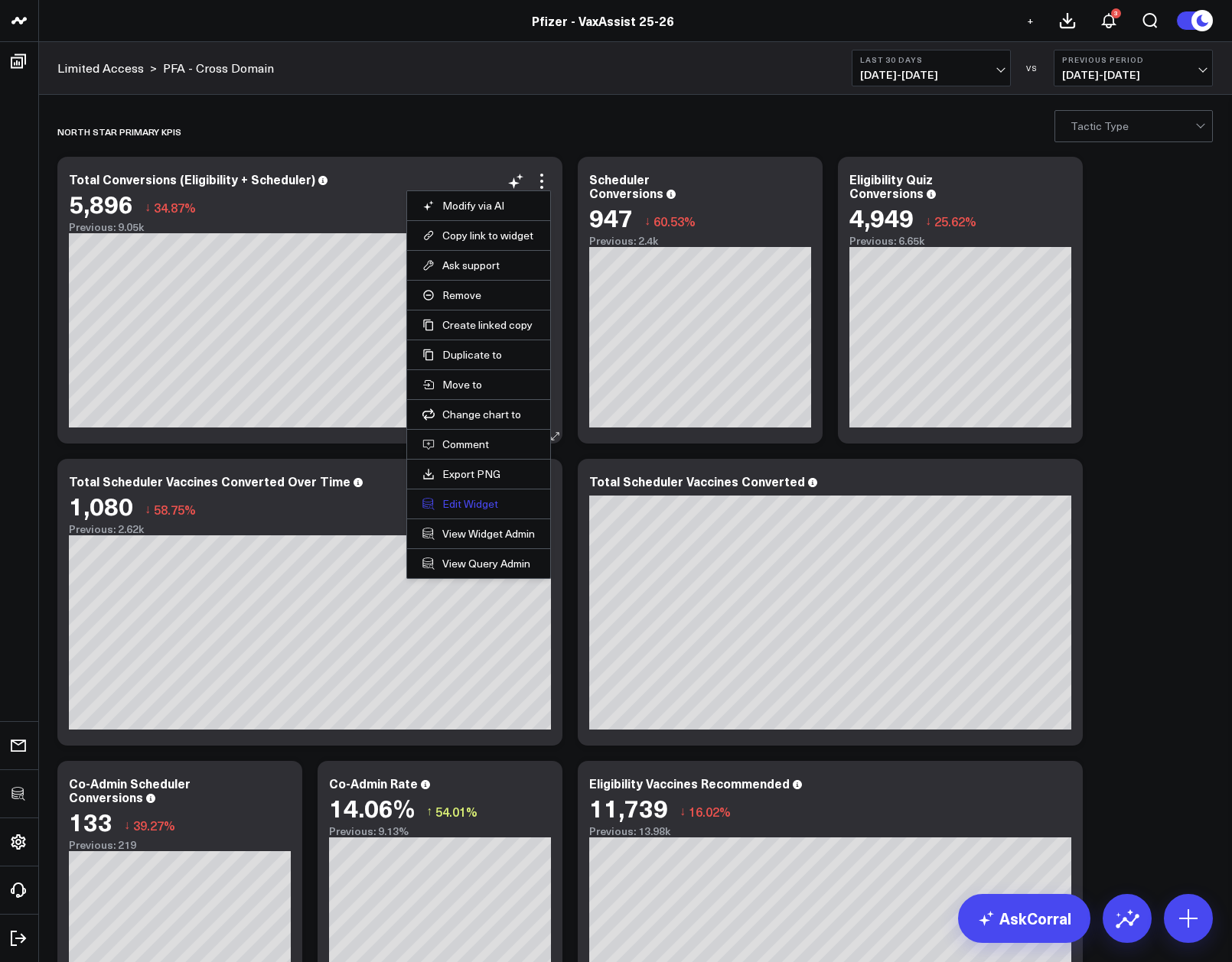
click at [483, 501] on button "Edit Widget" at bounding box center [479, 504] width 112 height 14
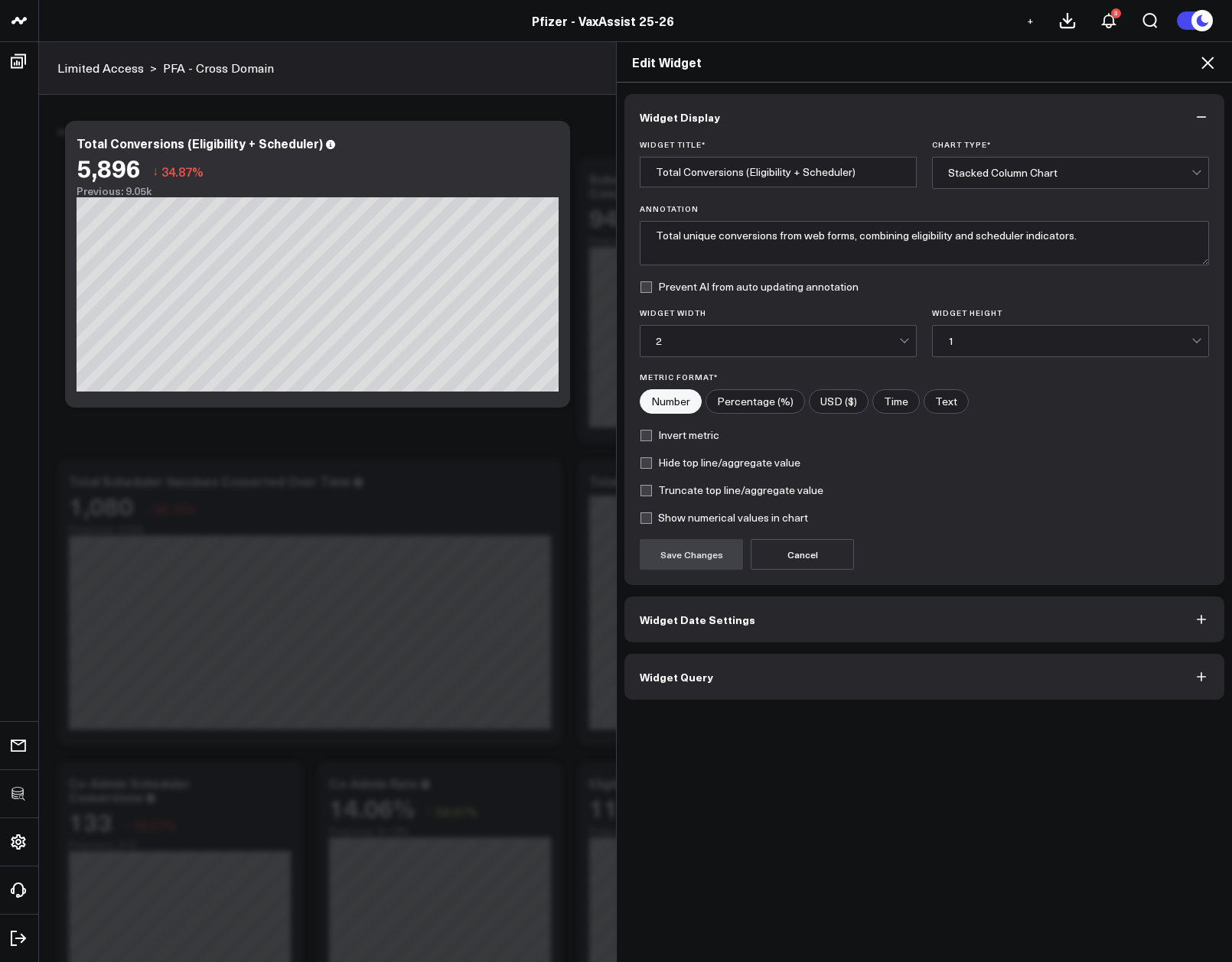
click at [779, 660] on button "Widget Query" at bounding box center [923, 676] width 599 height 46
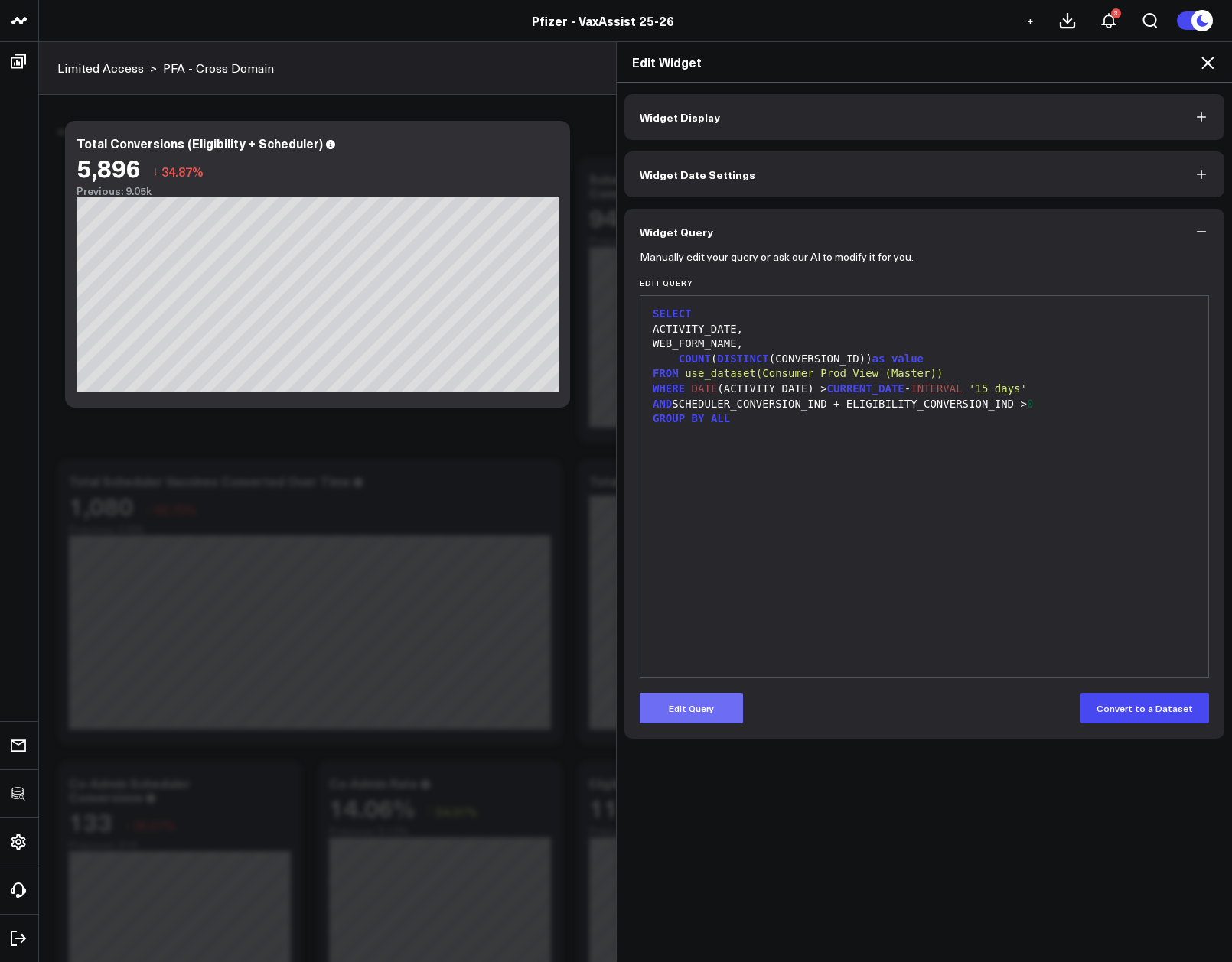
click at [700, 714] on button "Edit Query" at bounding box center [690, 708] width 103 height 31
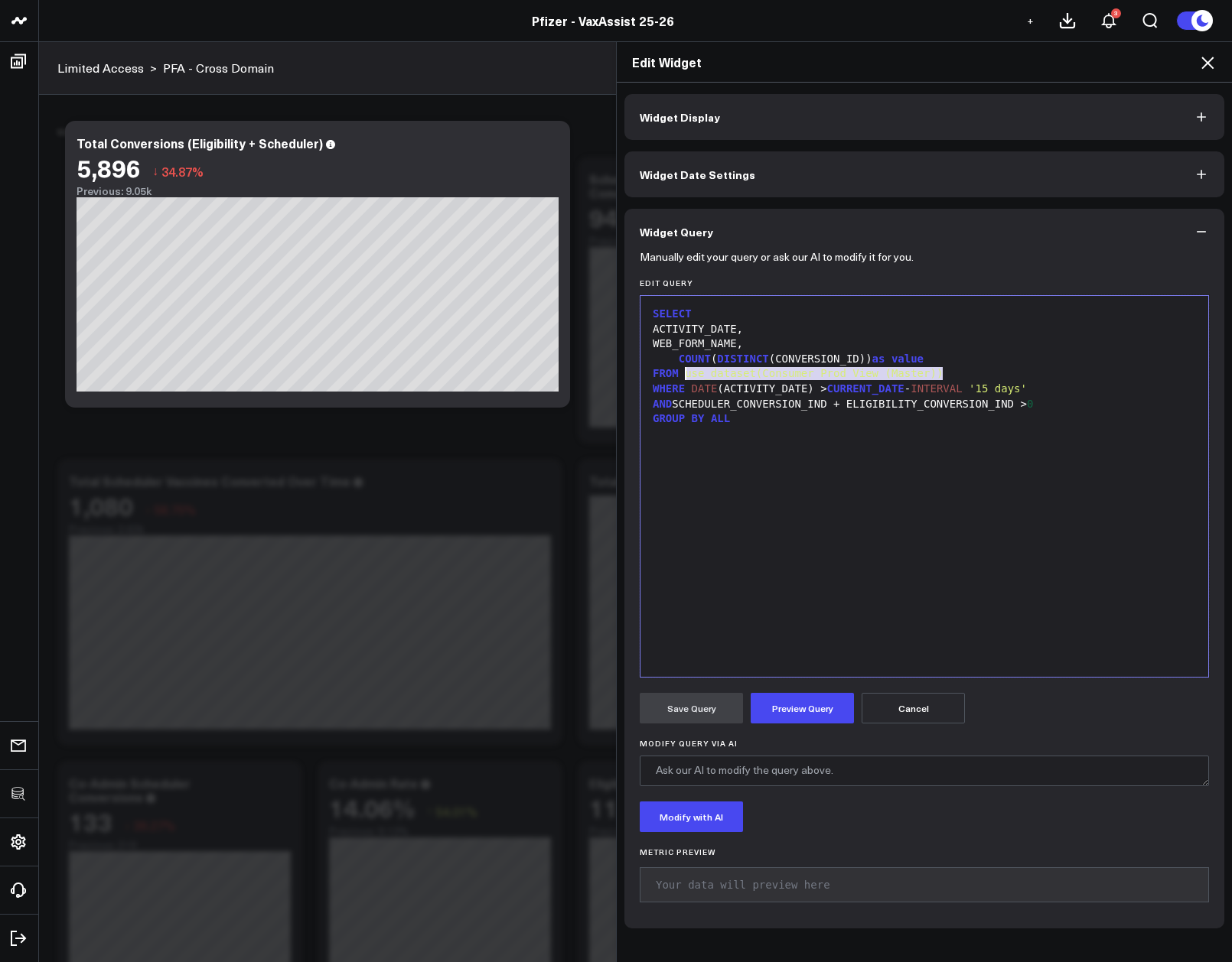
drag, startPoint x: 936, startPoint y: 379, endPoint x: 678, endPoint y: 372, distance: 258.1
click at [678, 372] on div "FROM use_dataset(Consumer Prod View (Master))" at bounding box center [924, 374] width 553 height 15
copy div "use_dataset(Consumer Prod View (Master))"
click at [901, 374] on span "use_dataset(Consumer Prod View (Master))" at bounding box center [813, 373] width 258 height 12
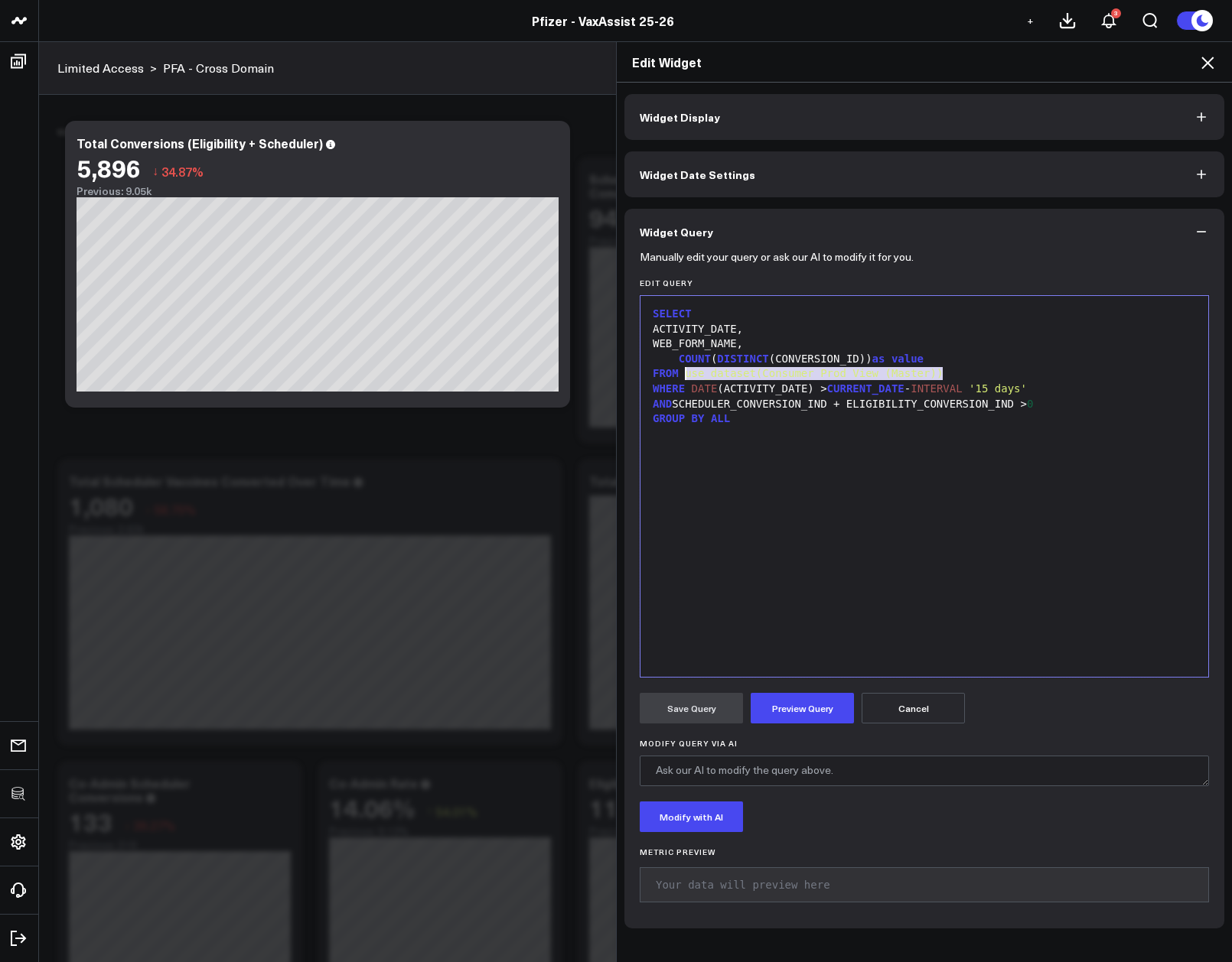
drag, startPoint x: 951, startPoint y: 374, endPoint x: 683, endPoint y: 378, distance: 268.0
click at [683, 378] on div "FROM use_dataset(Consumer Prod View (Master))" at bounding box center [924, 374] width 553 height 15
copy div "use_dataset(Consumer Prod View (Master))"
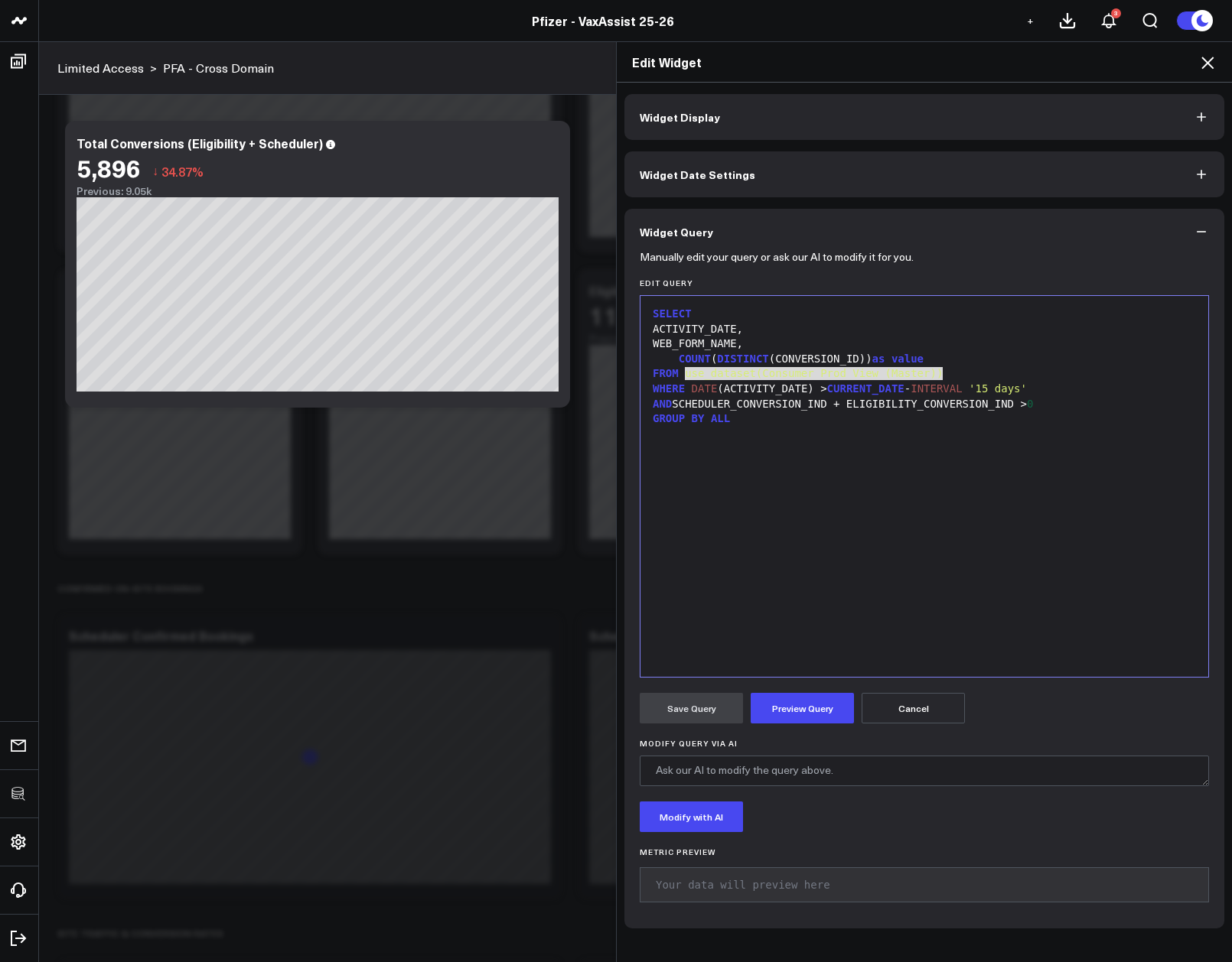
scroll to position [3936, 0]
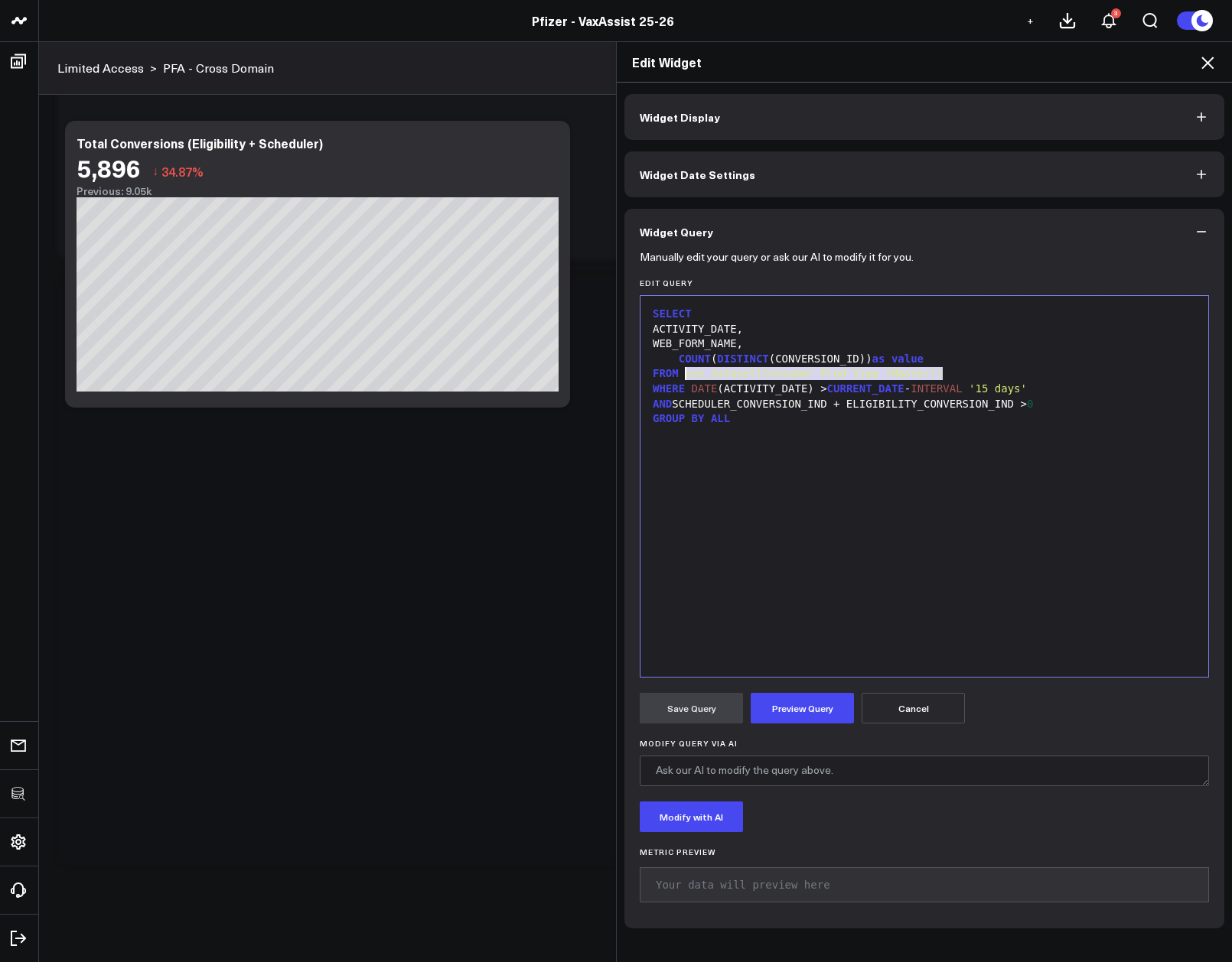
click at [1211, 63] on icon at bounding box center [1207, 63] width 19 height 19
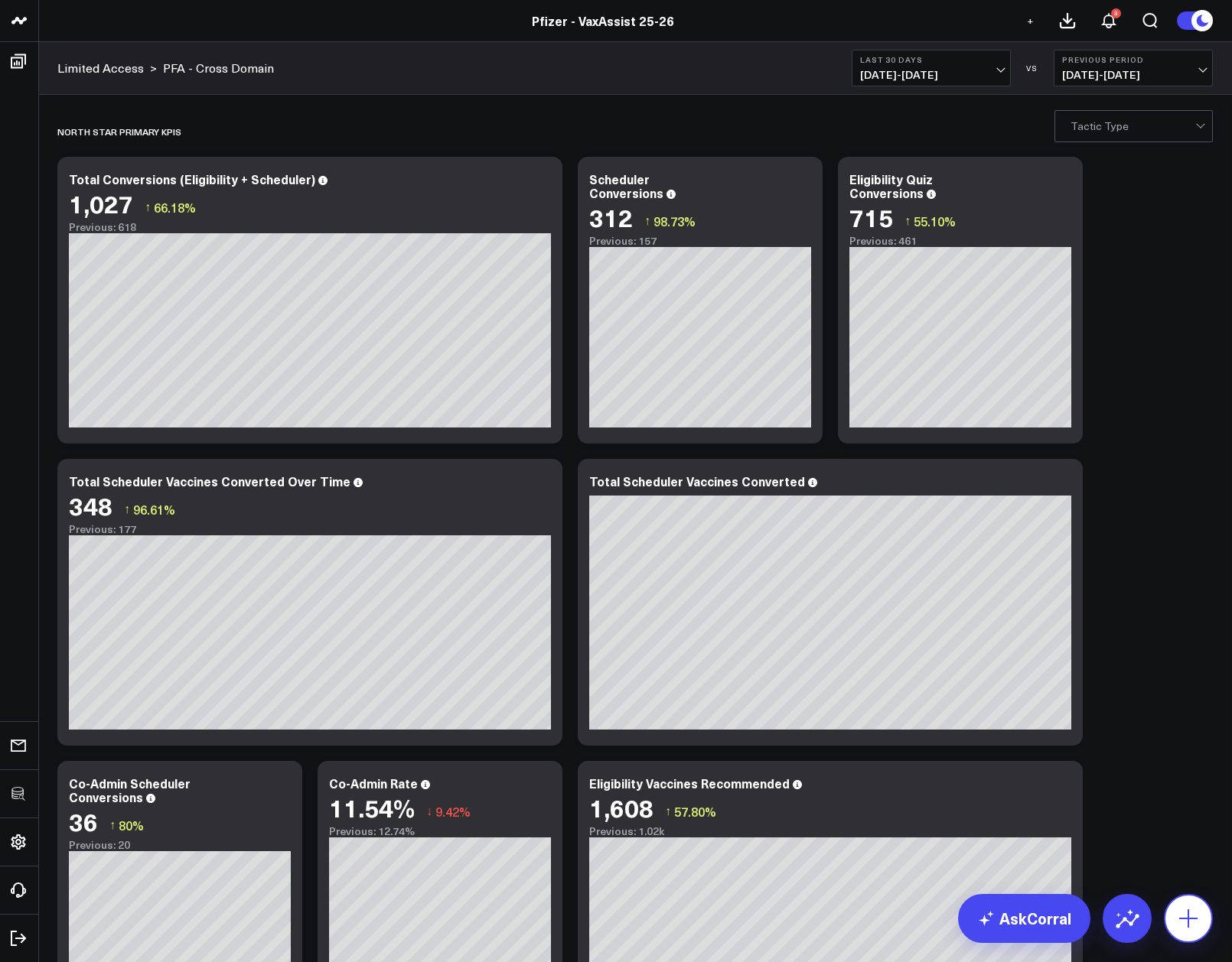
click at [1196, 918] on icon at bounding box center [1188, 918] width 25 height 25
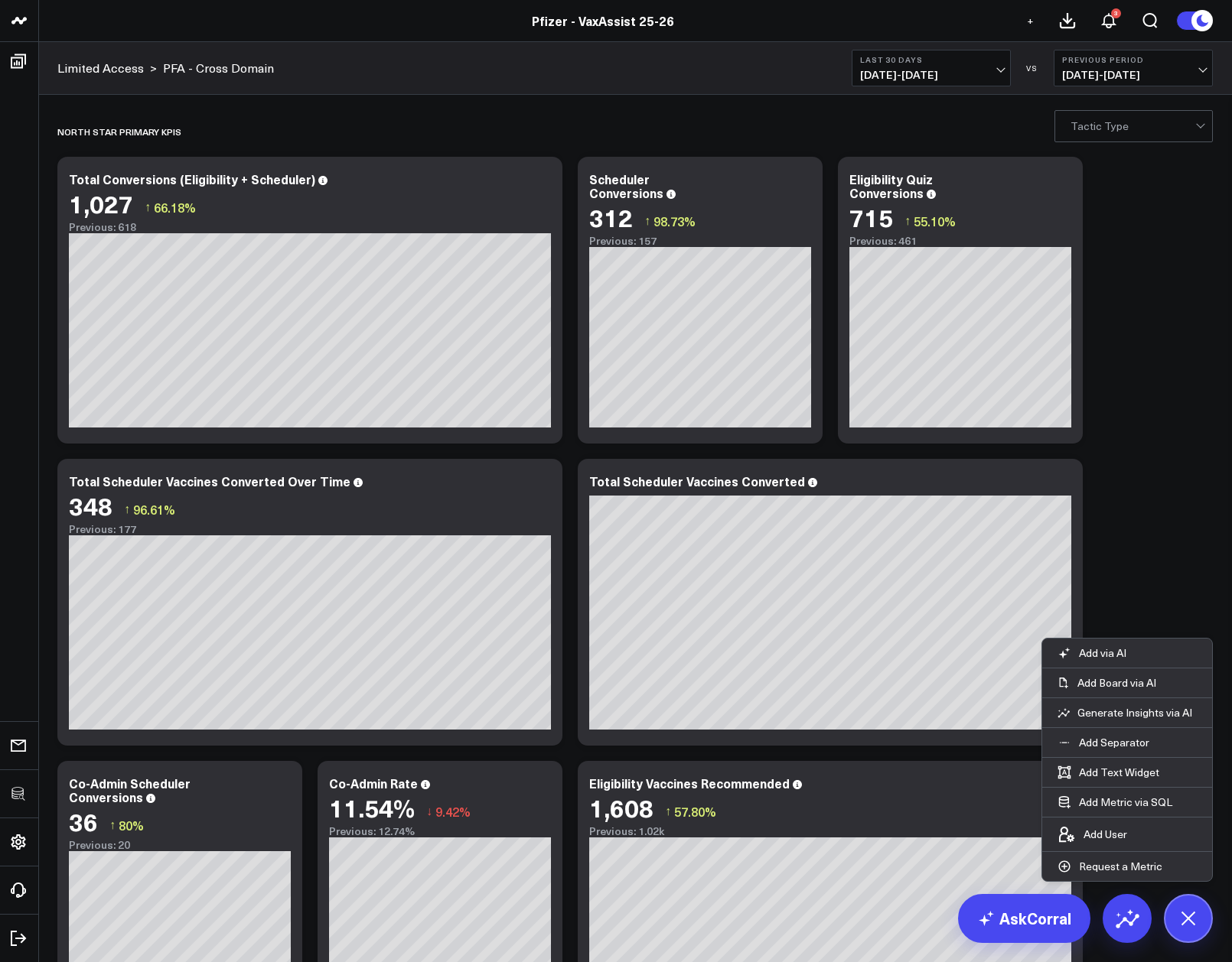
click at [1139, 803] on button "Add Metric via SQL" at bounding box center [1115, 802] width 145 height 29
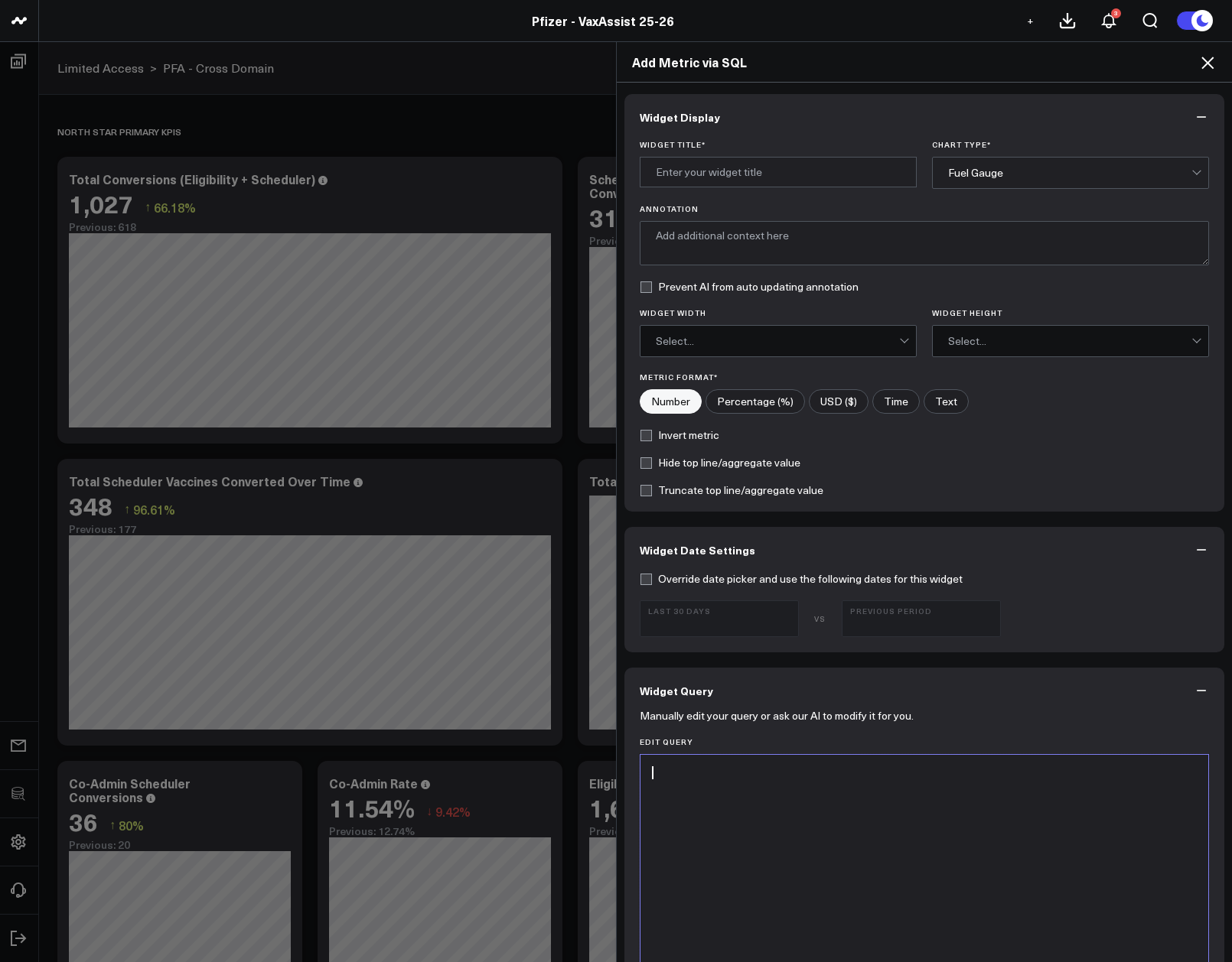
click at [964, 827] on div at bounding box center [924, 945] width 553 height 365
click at [1206, 59] on icon at bounding box center [1207, 63] width 19 height 19
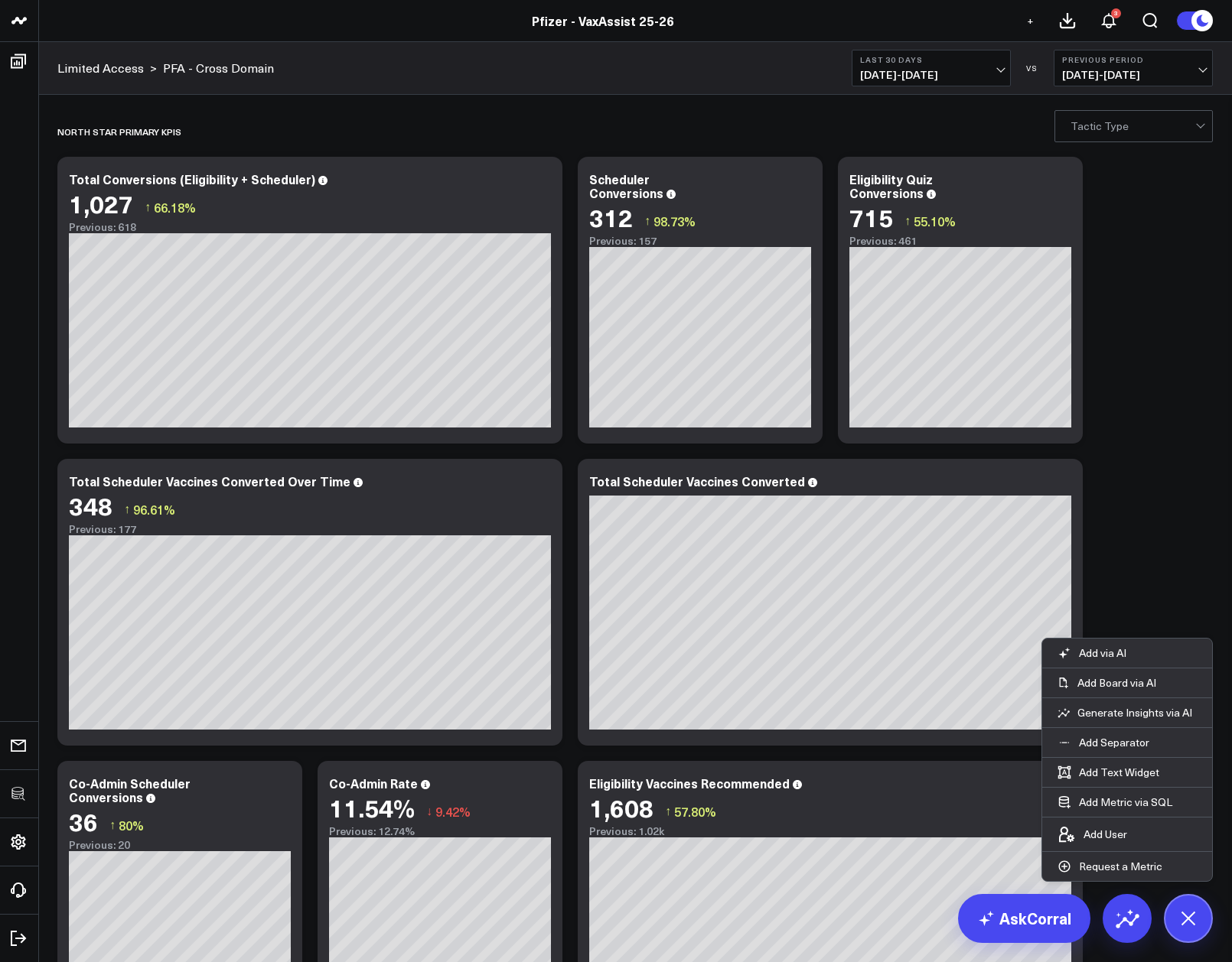
drag, startPoint x: 1185, startPoint y: 912, endPoint x: 1188, endPoint y: 904, distance: 8.5
click at [1186, 912] on icon at bounding box center [1188, 918] width 34 height 34
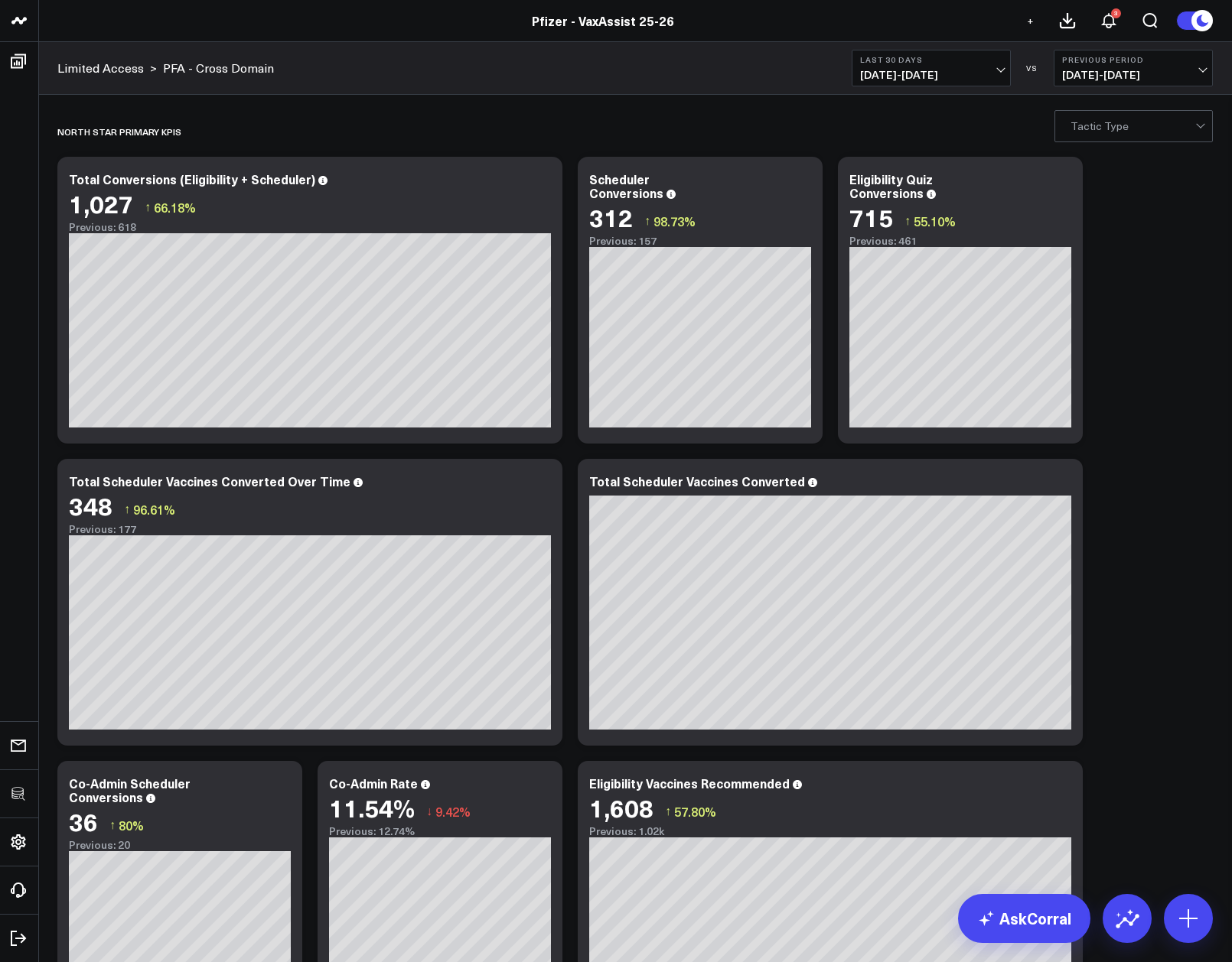
click at [1171, 899] on div at bounding box center [1189, 919] width 49 height 49
drag, startPoint x: 1181, startPoint y: 910, endPoint x: 1174, endPoint y: 892, distance: 19.3
click at [1181, 910] on icon at bounding box center [1188, 918] width 25 height 25
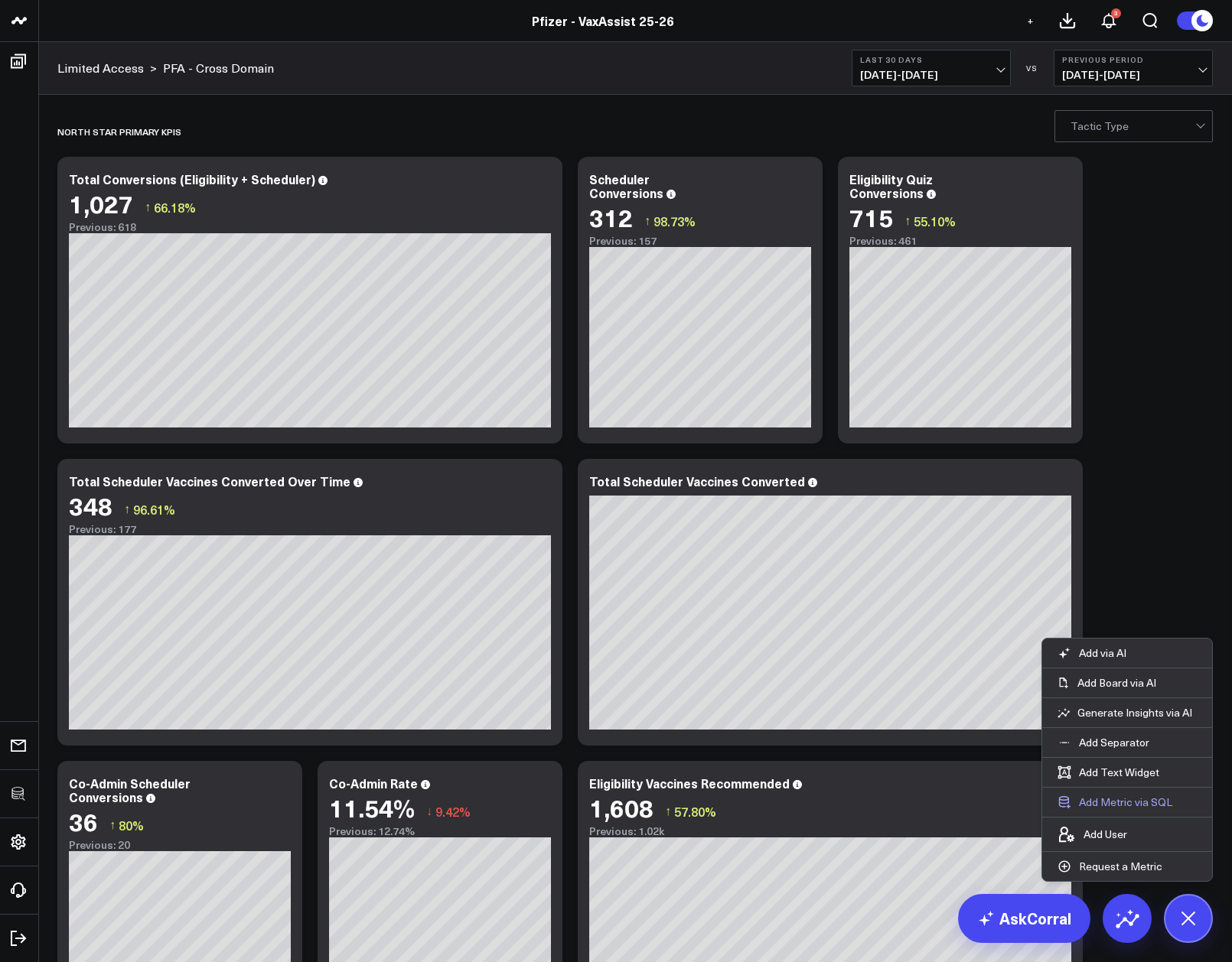
click at [1142, 808] on button "Add Metric via SQL" at bounding box center [1115, 802] width 145 height 29
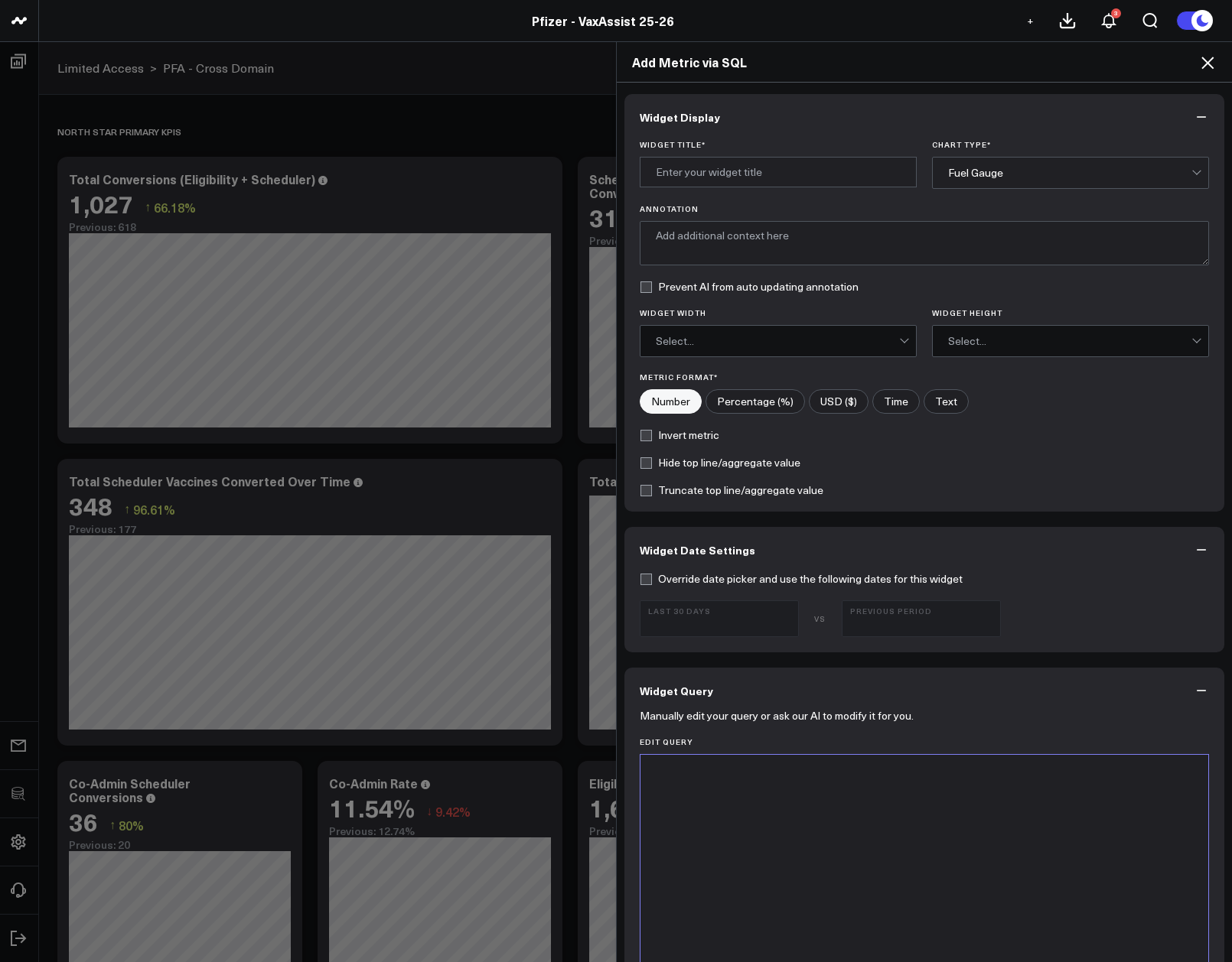
click at [875, 807] on div at bounding box center [924, 945] width 553 height 365
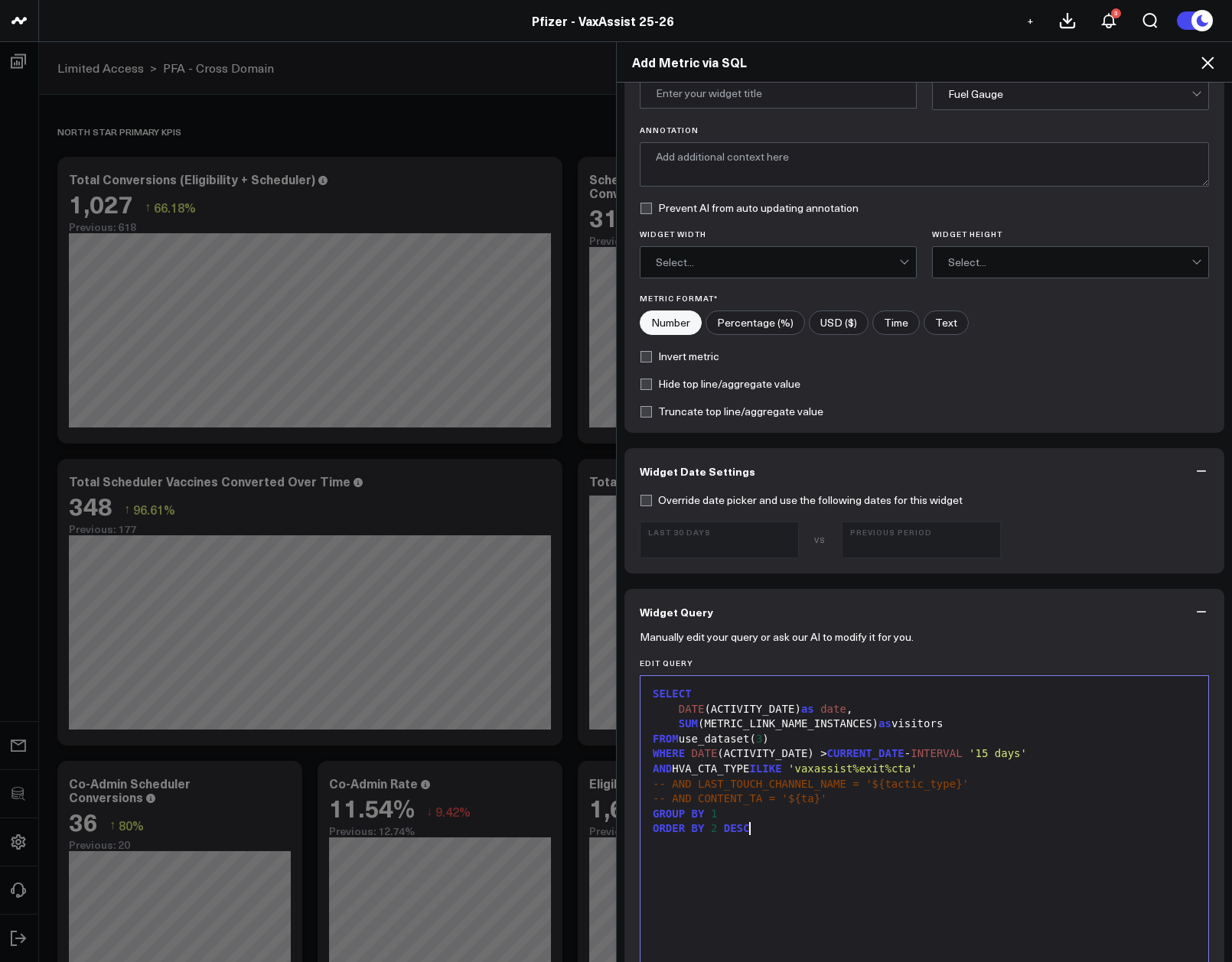
scroll to position [88, 0]
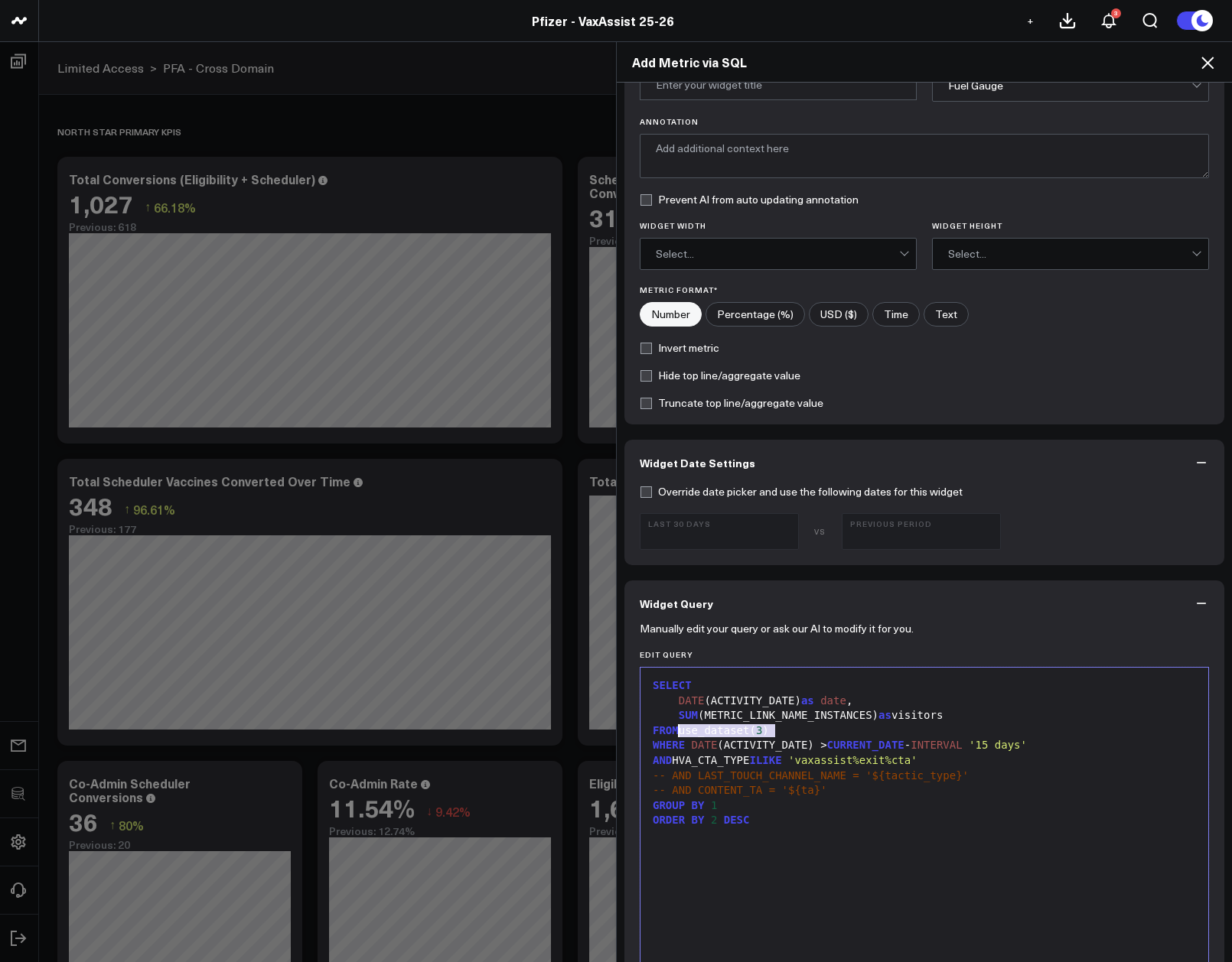
drag, startPoint x: 785, startPoint y: 730, endPoint x: 675, endPoint y: 730, distance: 110.0
click at [675, 730] on div "FROM use_dataset( 3 )" at bounding box center [924, 731] width 553 height 15
click at [679, 730] on div "FROM use_dataset( 3 )" at bounding box center [924, 731] width 553 height 15
drag, startPoint x: 678, startPoint y: 731, endPoint x: 777, endPoint y: 733, distance: 99.0
click at [777, 733] on div "FROM use_dataset( 3 )" at bounding box center [924, 731] width 553 height 15
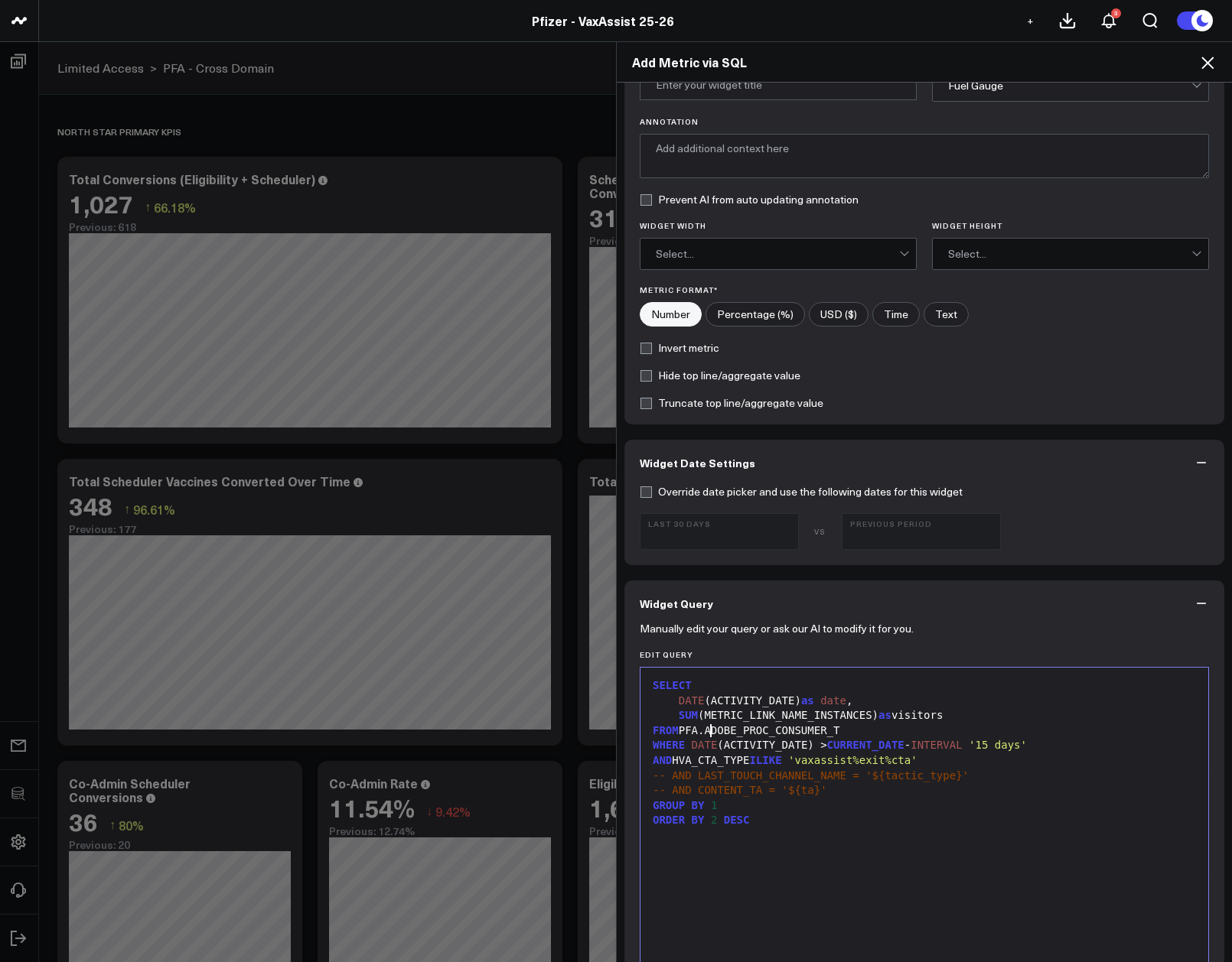
click at [704, 733] on div "FROM PFA.ADOBE_PROC_CONSUMER_T" at bounding box center [924, 731] width 553 height 15
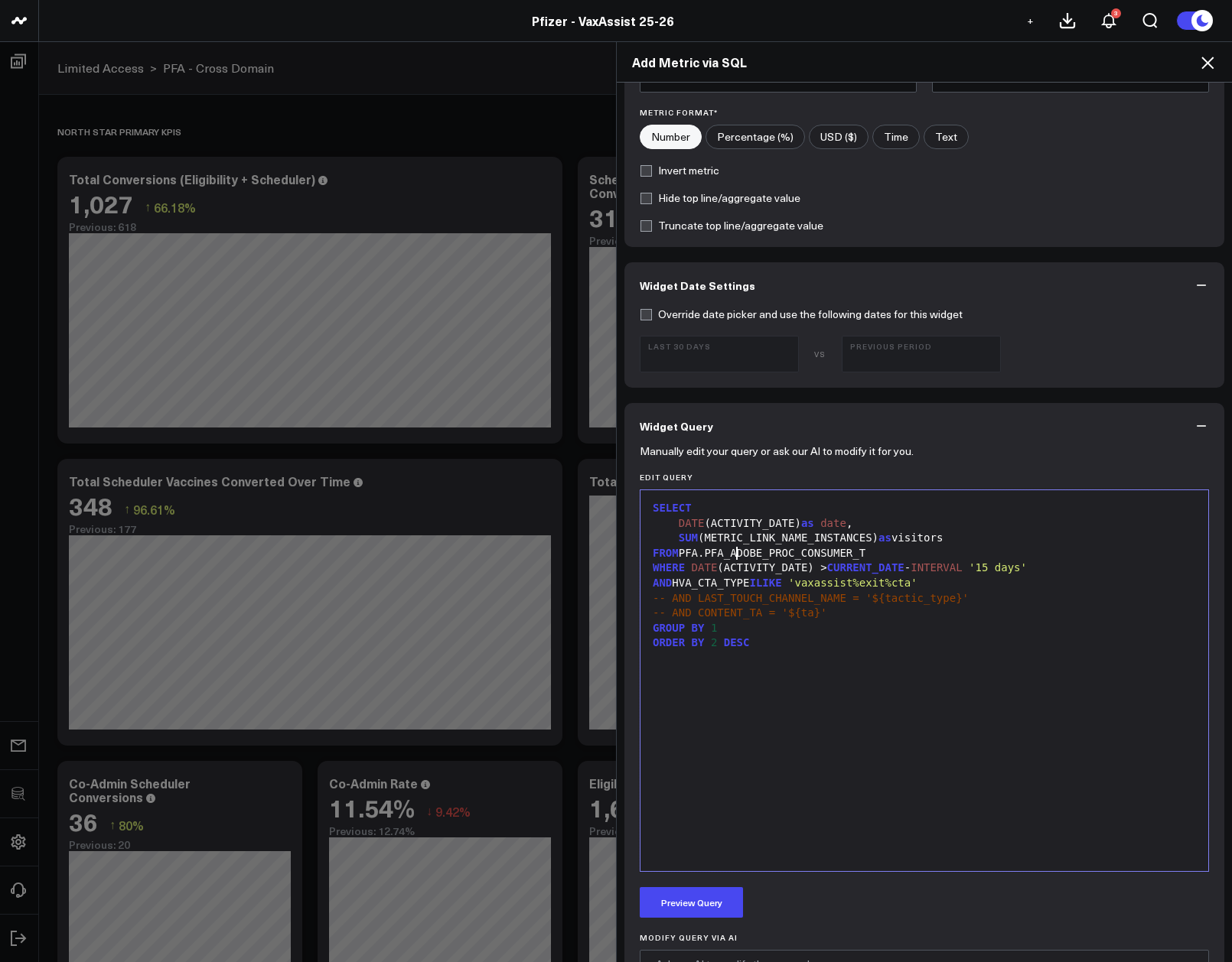
scroll to position [371, 0]
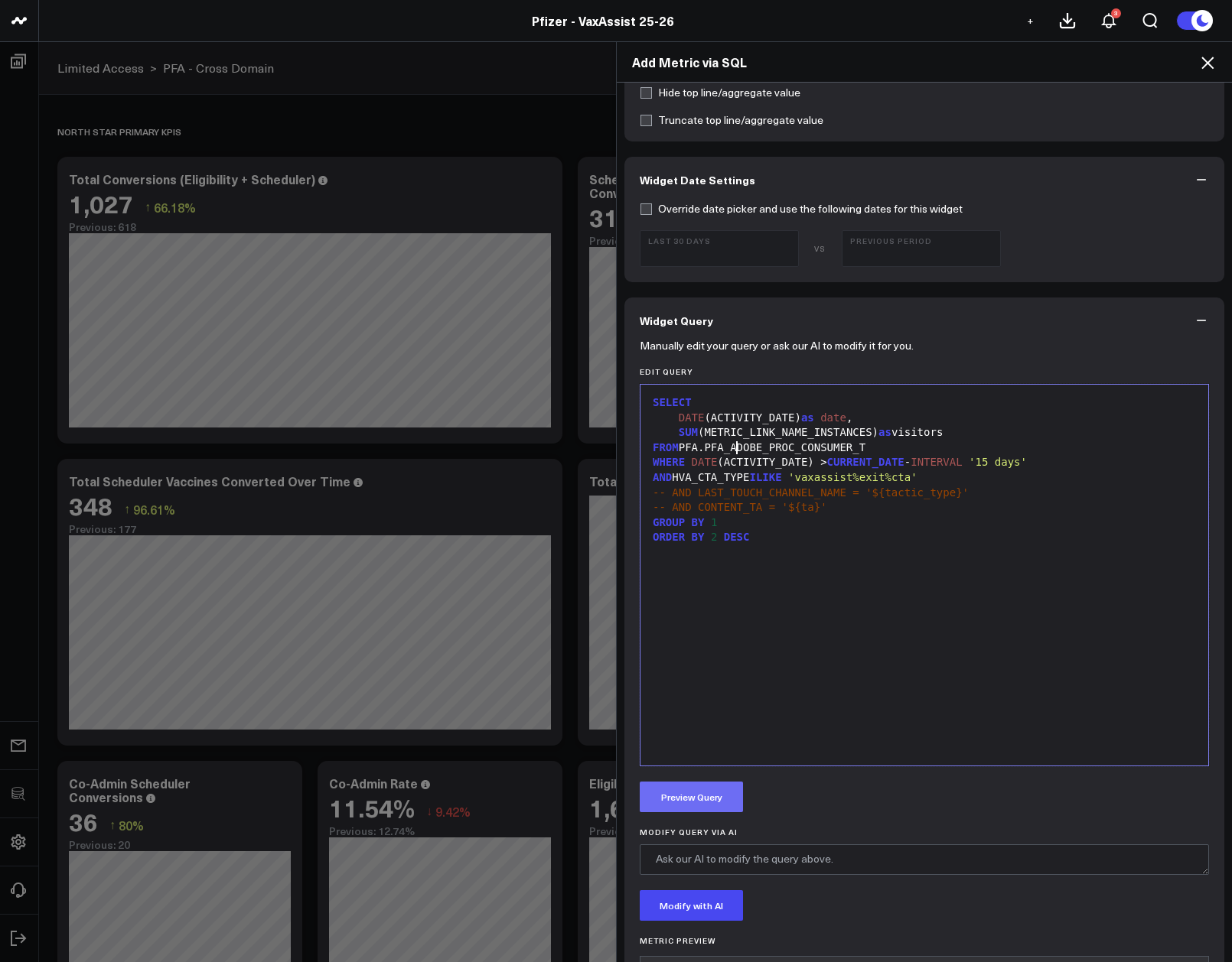
click at [706, 790] on button "Preview Query" at bounding box center [690, 797] width 103 height 31
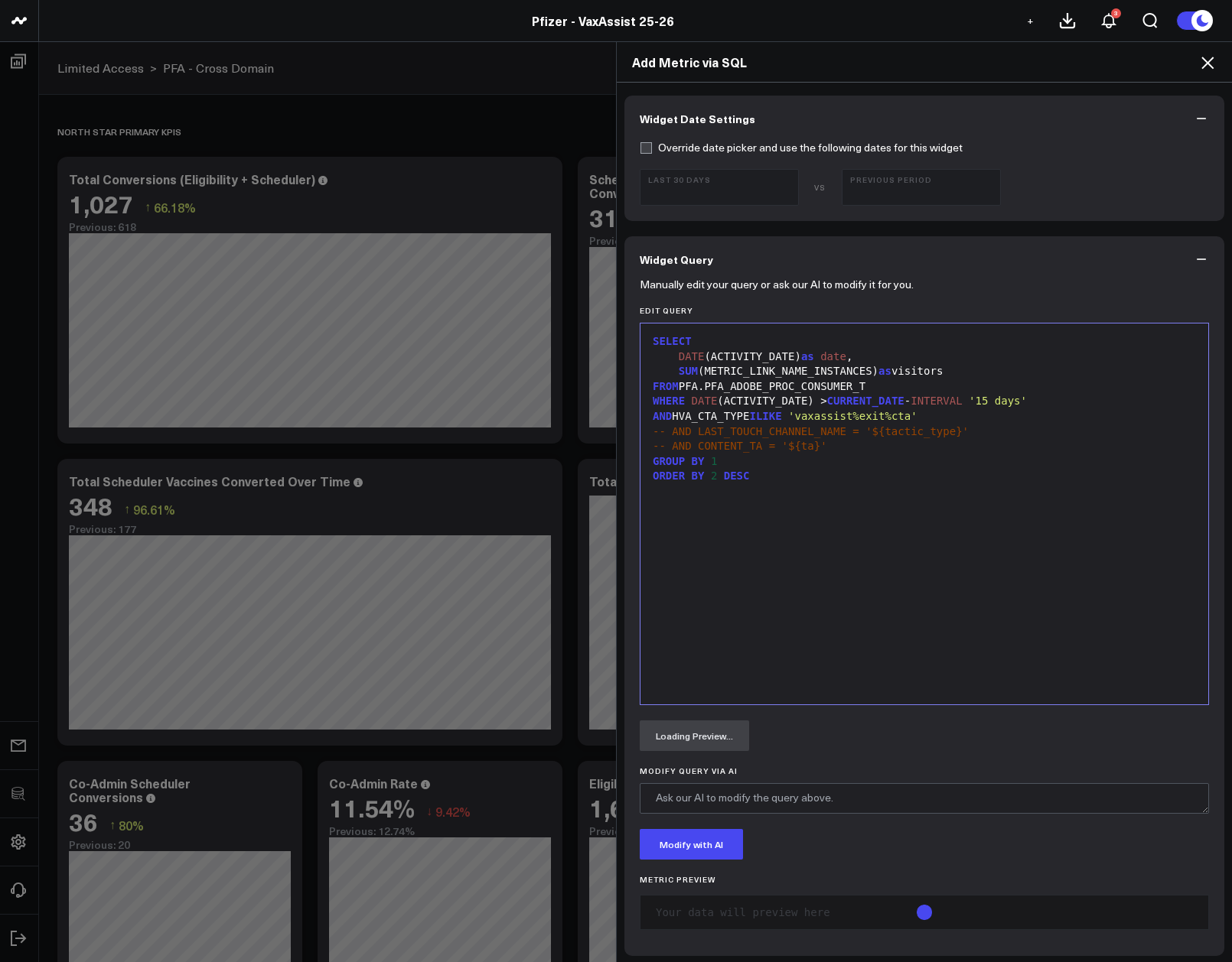
scroll to position [482, 0]
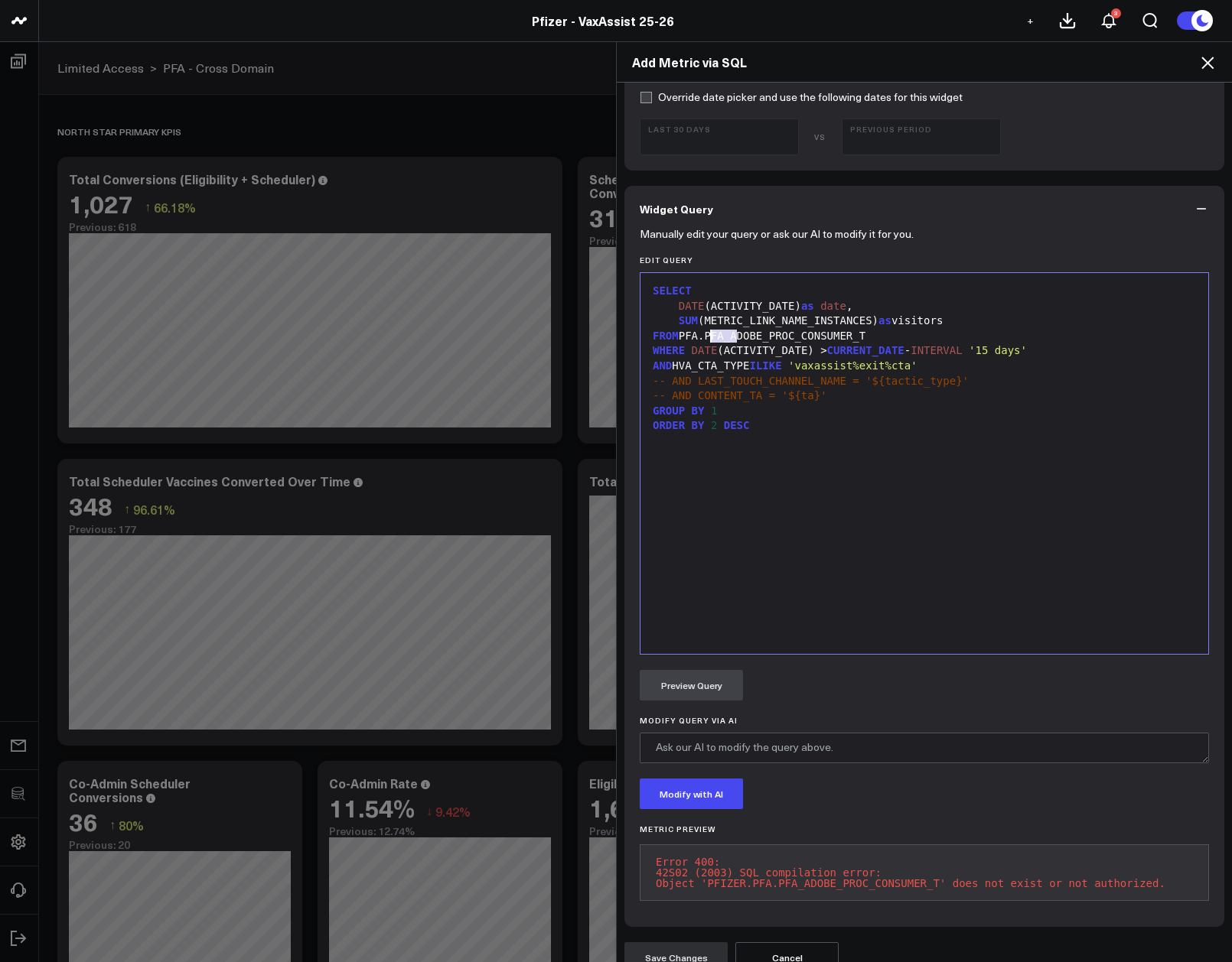
drag, startPoint x: 730, startPoint y: 340, endPoint x: 703, endPoint y: 337, distance: 27.2
click at [703, 337] on div "FROM PFA.PFA_ADOBE_PROC_CONSUMER_T" at bounding box center [924, 337] width 553 height 15
click at [772, 340] on div "FROM PFA.ADOBE_PROC_CONSUMER_T" at bounding box center [924, 337] width 553 height 15
click at [873, 433] on div "ORDER BY 2 DESC" at bounding box center [924, 426] width 553 height 15
click at [928, 370] on div "AND HVA_CTA_TYPE ILIKE 'vaxassist%exit%cta'" at bounding box center [924, 366] width 553 height 15
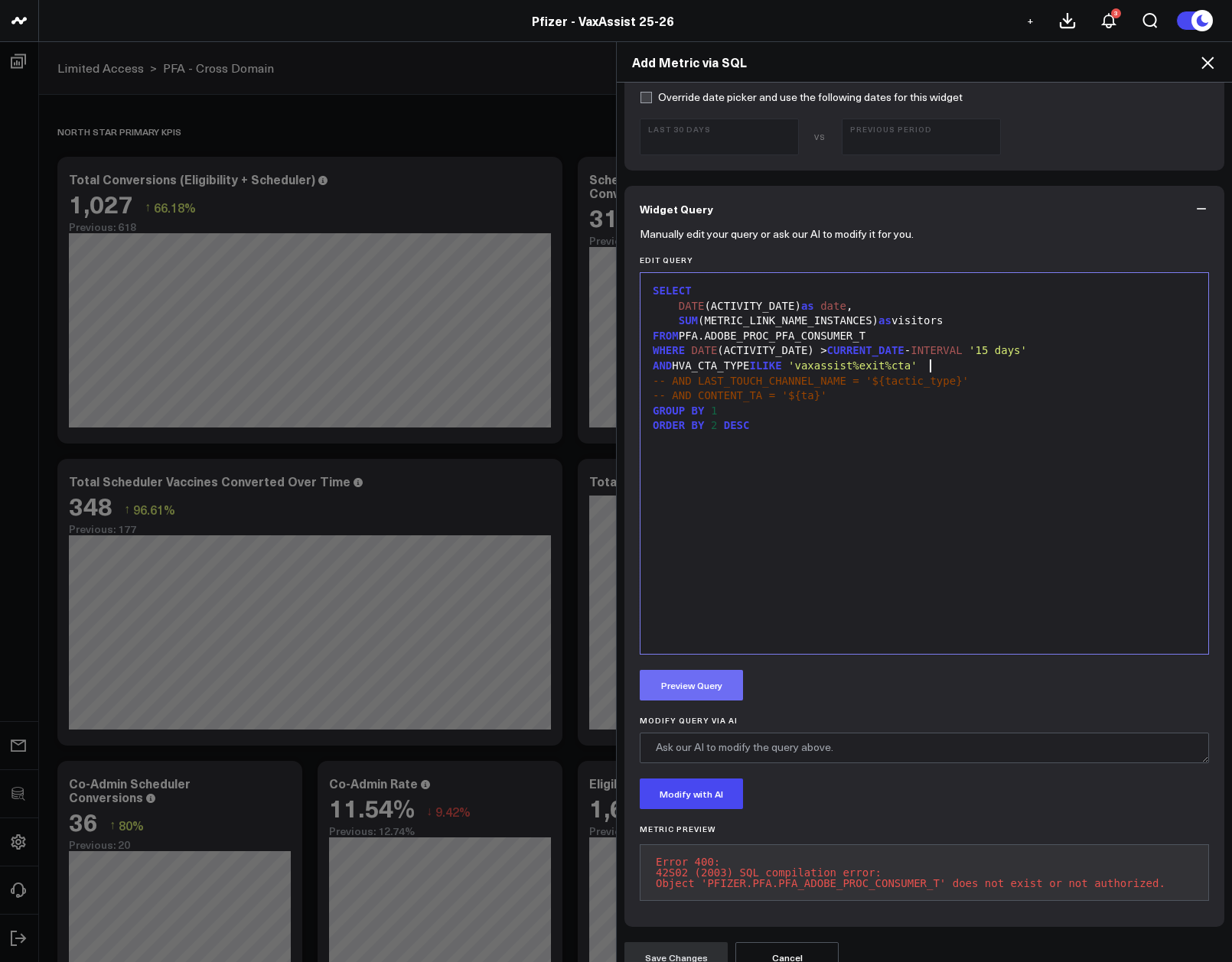
click at [695, 683] on button "Preview Query" at bounding box center [690, 685] width 103 height 31
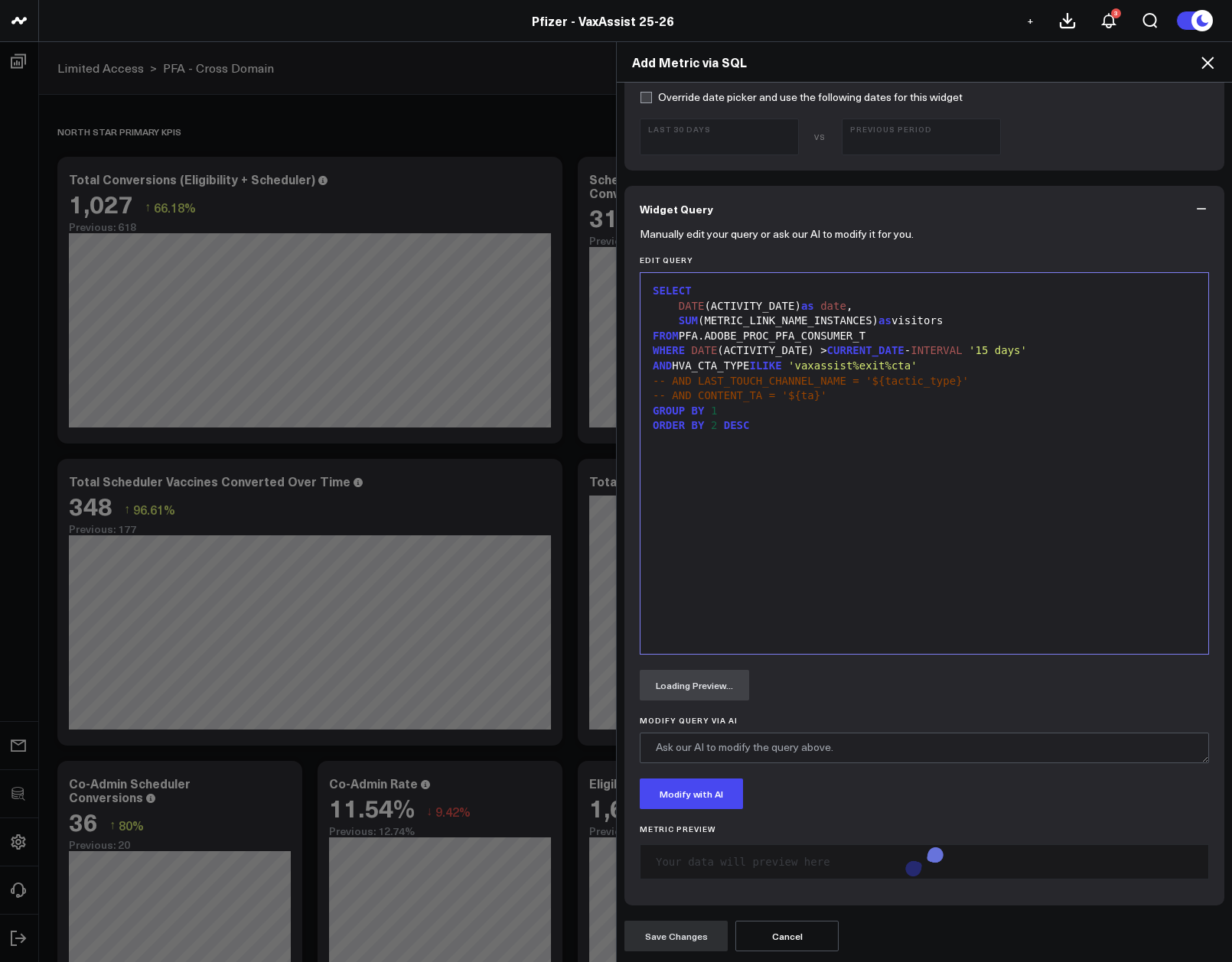
click at [904, 603] on div "SELECT DATE (ACTIVITY_DATE) as date , SUM (METRIC_LINK_NAME_INSTANCES) as visit…" at bounding box center [924, 463] width 553 height 365
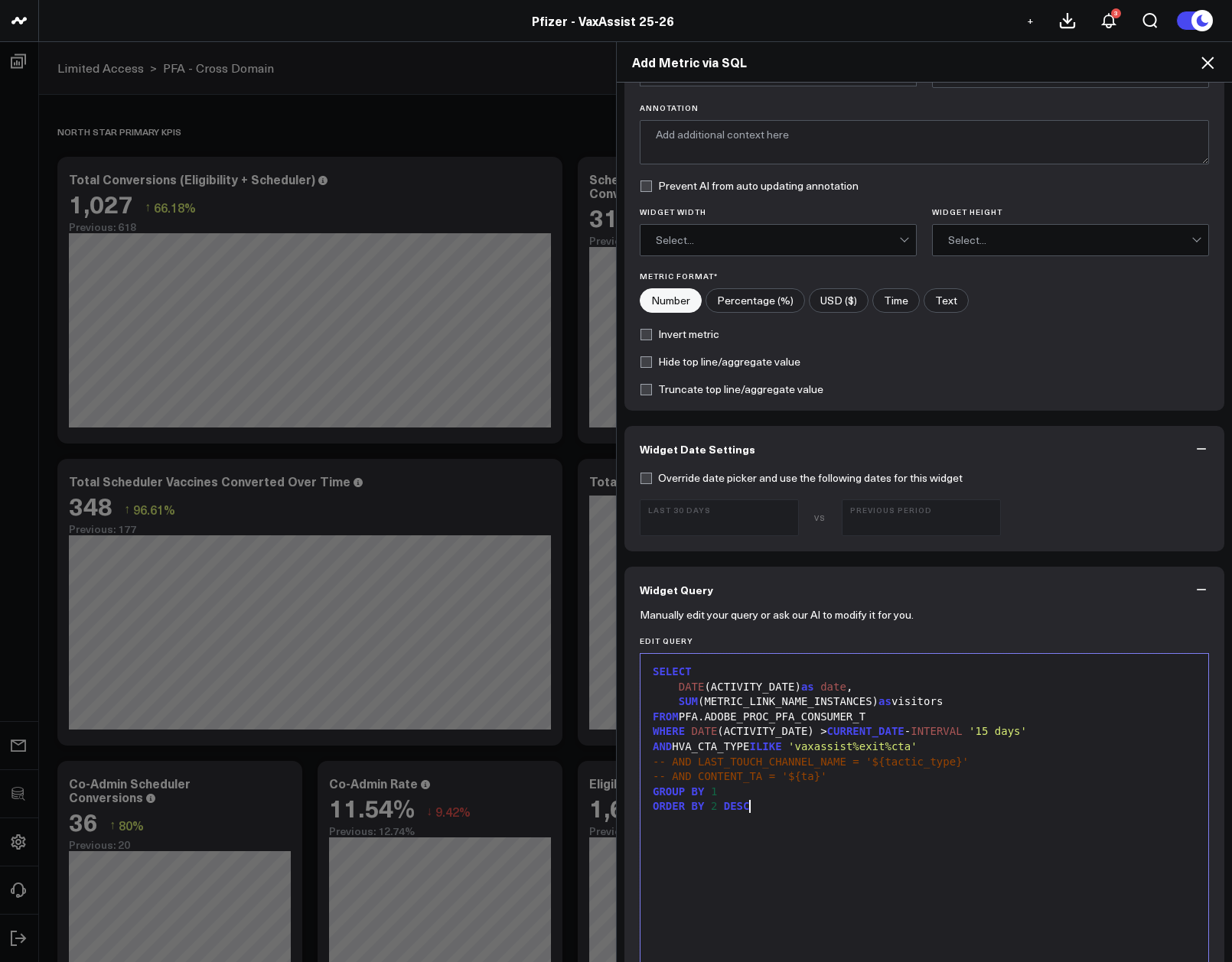
scroll to position [0, 0]
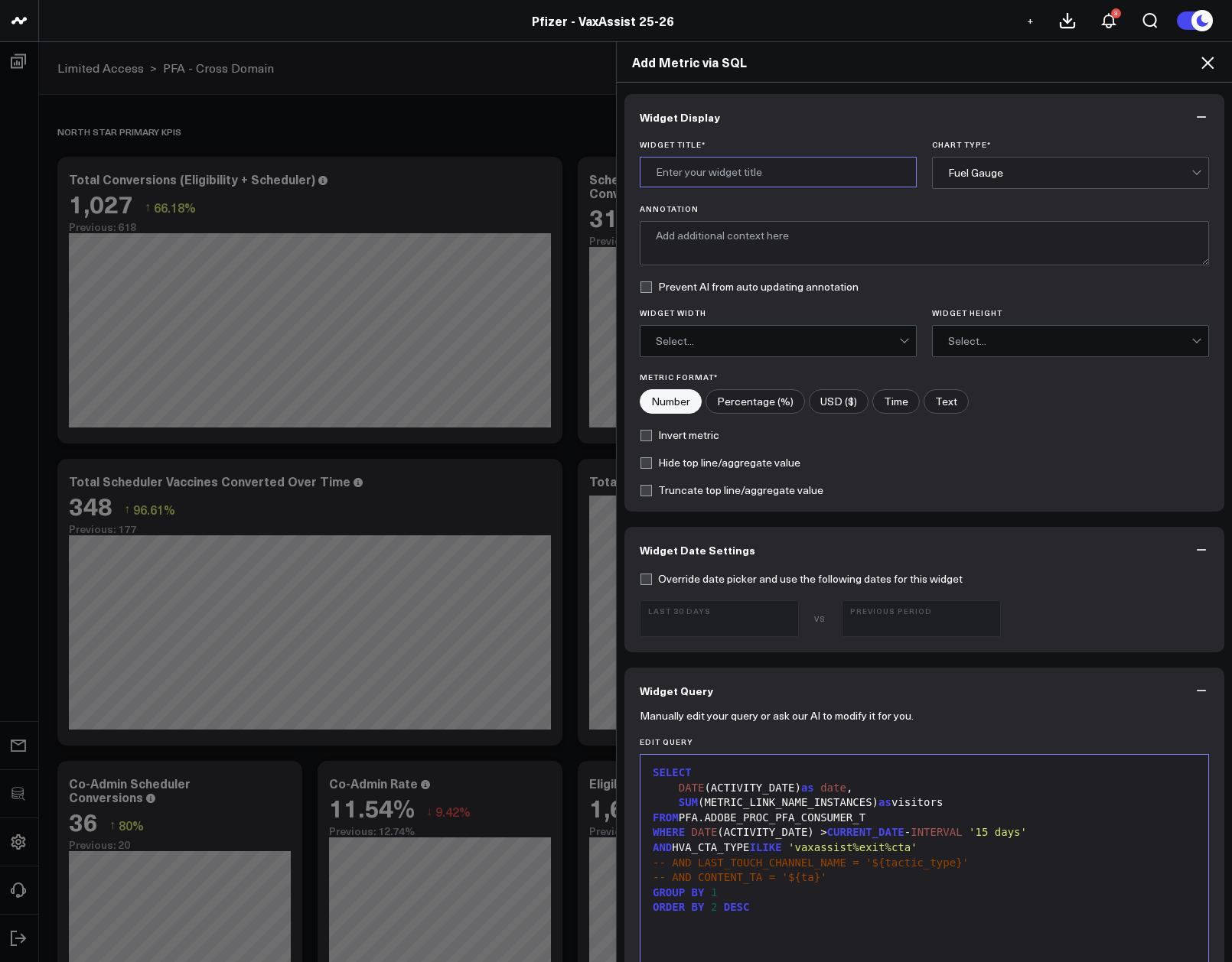
click at [720, 167] on input "Widget Title *" at bounding box center [778, 172] width 277 height 31
type input "Clicks to VaxAssist Measured on PFA"
click at [1050, 185] on div "Fuel Gauge" at bounding box center [1070, 173] width 243 height 31
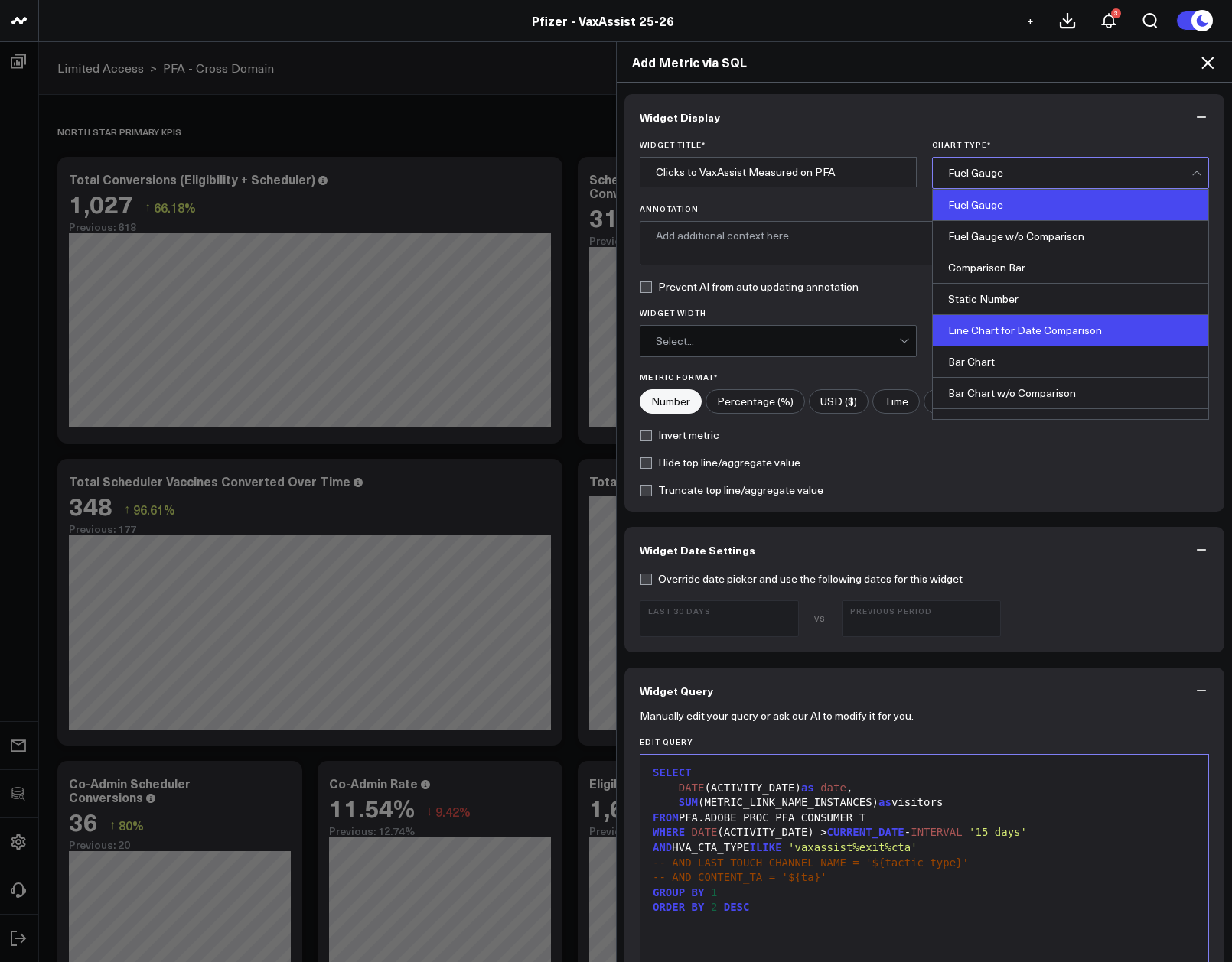
click at [1042, 325] on div "Line Chart for Date Comparison" at bounding box center [1070, 331] width 275 height 31
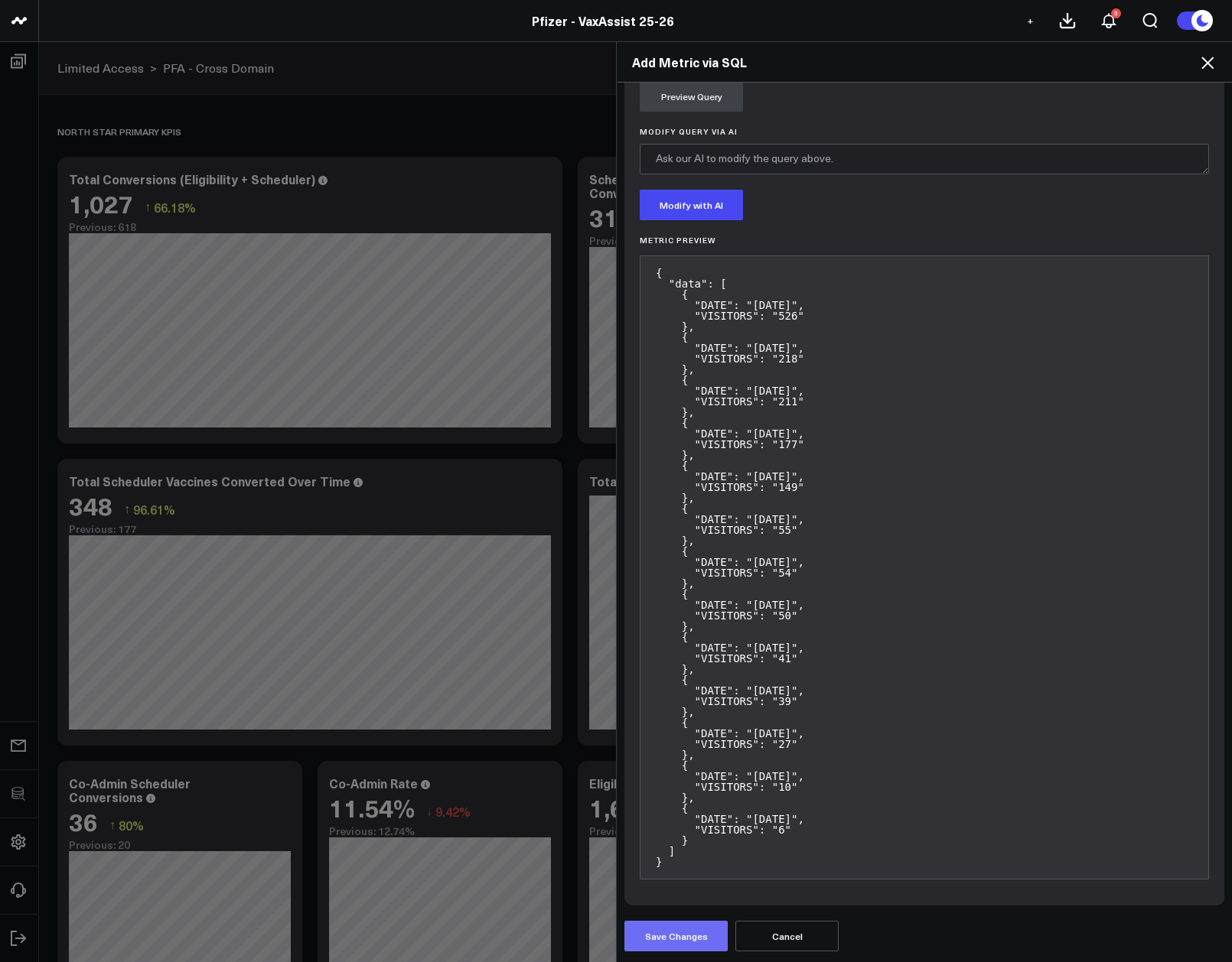
click at [697, 943] on button "Save Changes" at bounding box center [675, 936] width 103 height 31
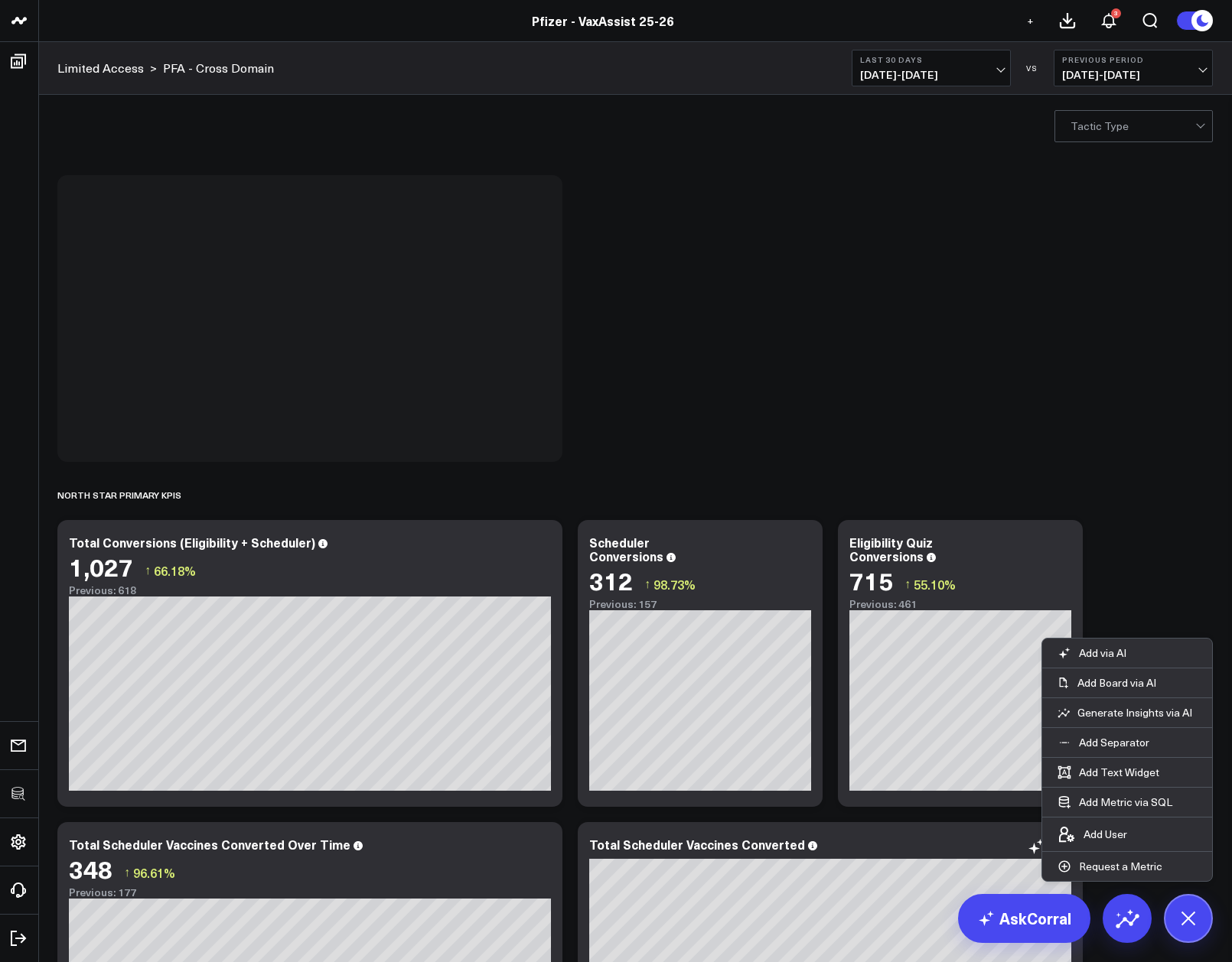
scroll to position [1333, 0]
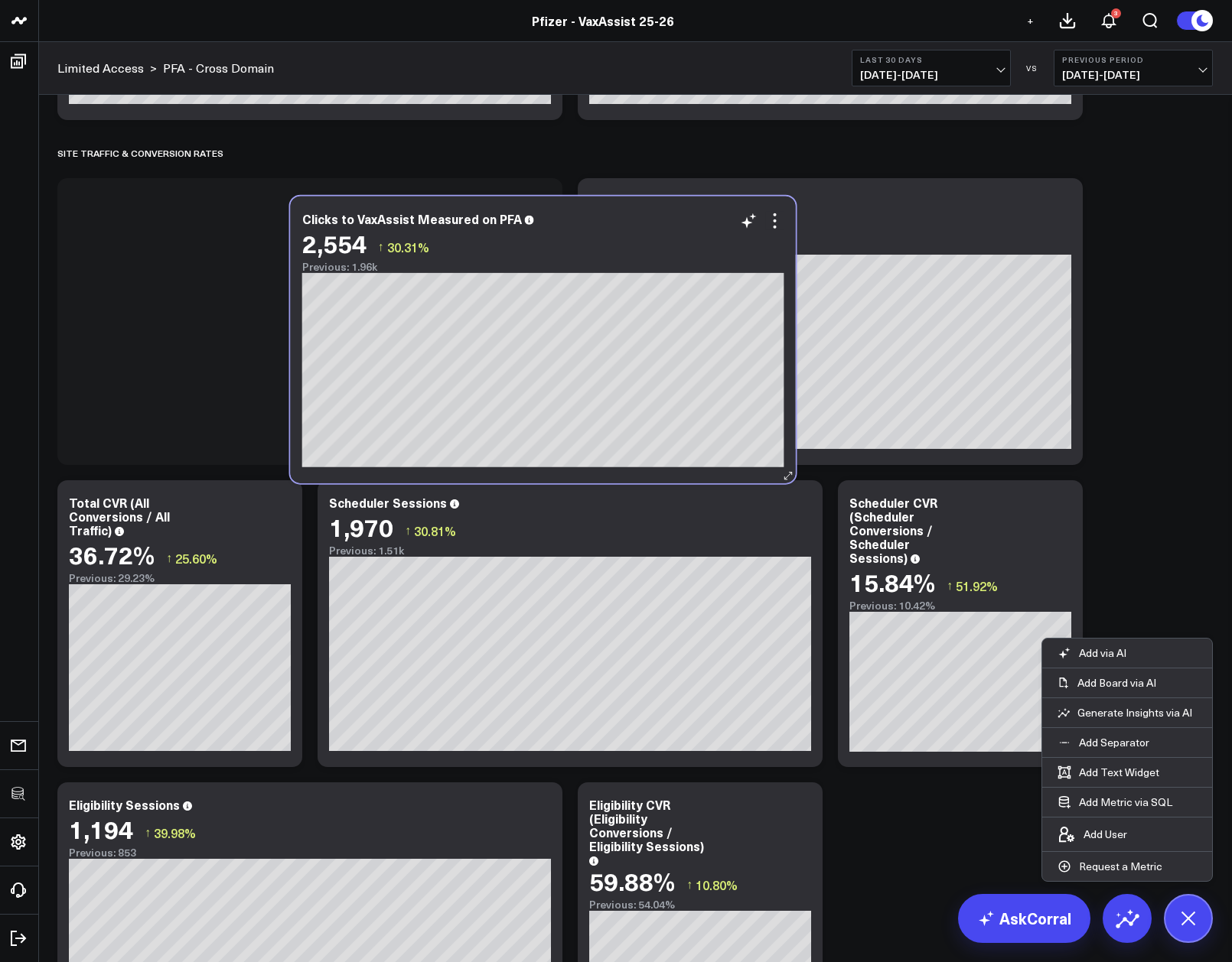
drag, startPoint x: 402, startPoint y: 247, endPoint x: 636, endPoint y: 268, distance: 234.9
click at [636, 268] on div "Previous: 1.96k" at bounding box center [542, 267] width 482 height 12
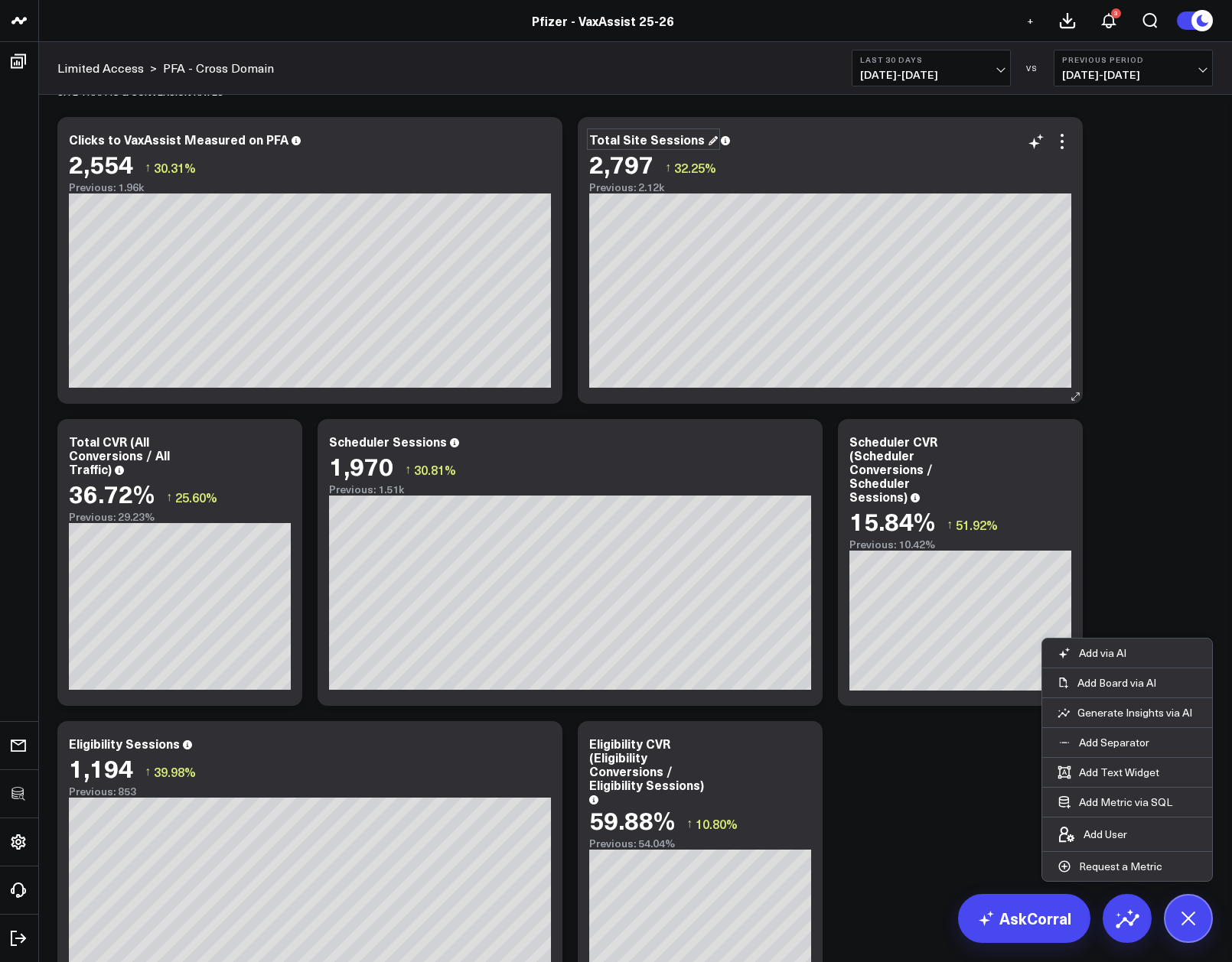
click at [641, 133] on div "Total Site Sessions" at bounding box center [653, 139] width 128 height 17
click at [592, 139] on div "Total Site Sessions" at bounding box center [653, 139] width 128 height 17
click at [617, 136] on div "Total Site Sessions" at bounding box center [653, 139] width 128 height 17
drag, startPoint x: 539, startPoint y: 145, endPoint x: 538, endPoint y: 157, distance: 12.0
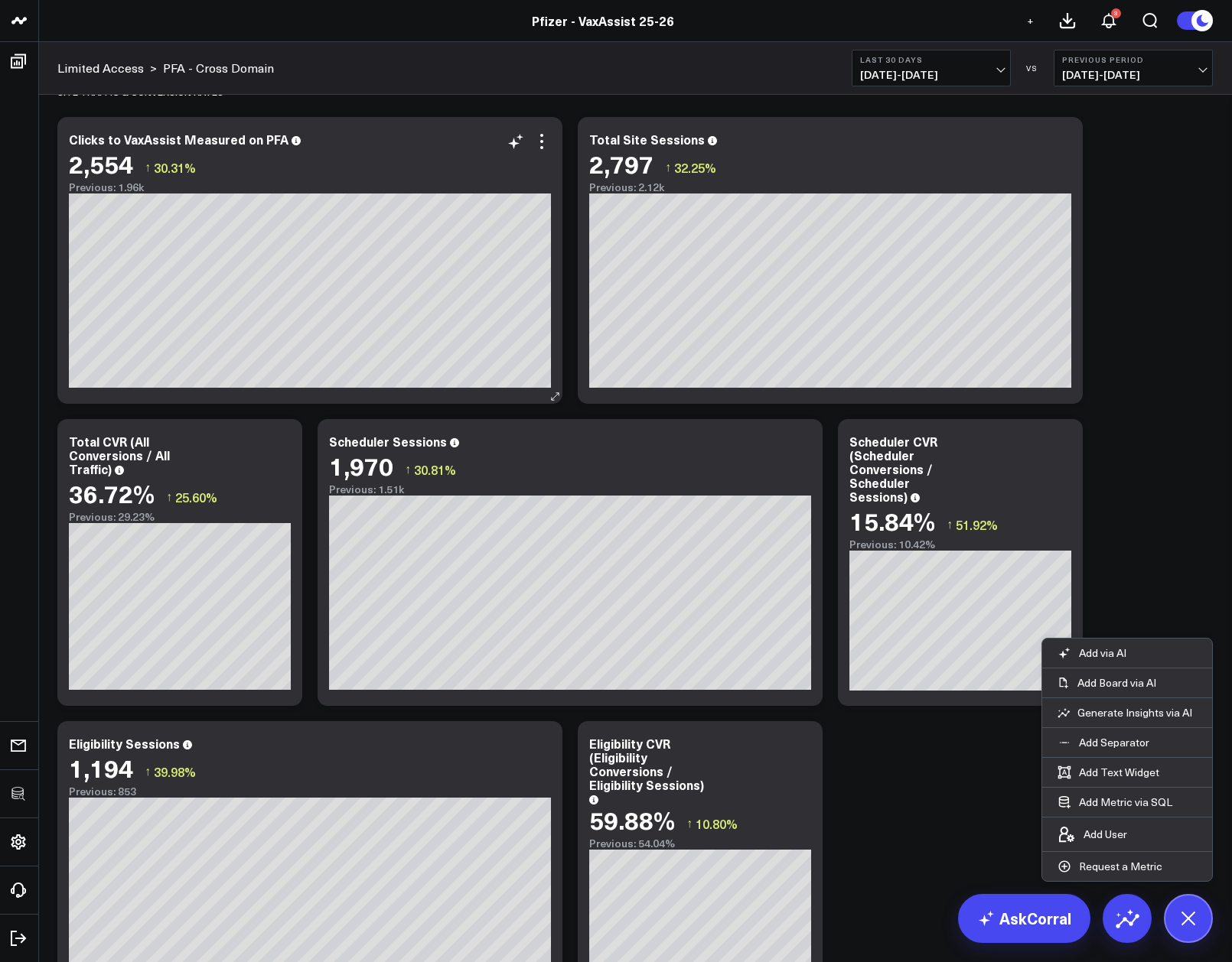
click at [539, 148] on icon at bounding box center [542, 142] width 19 height 19
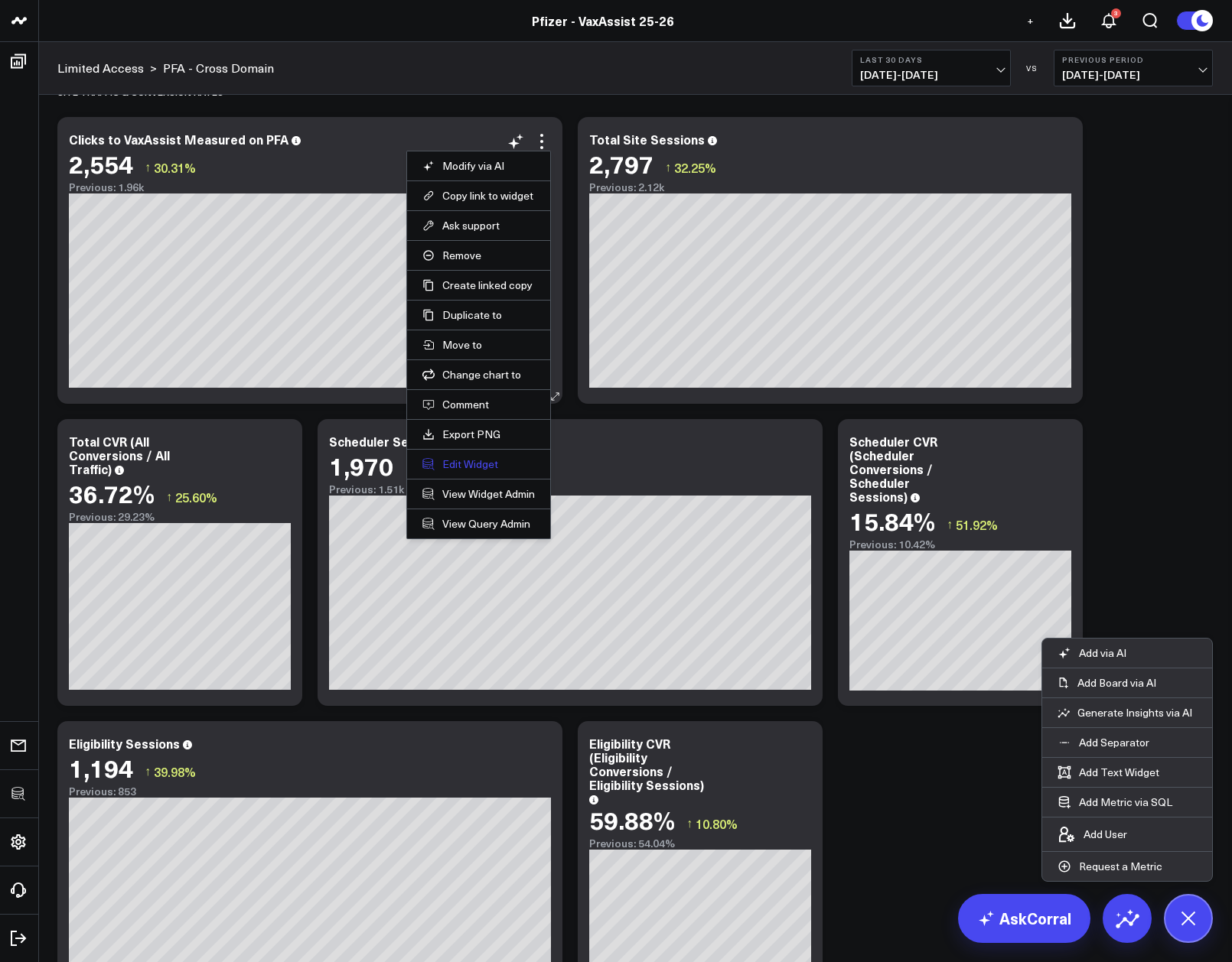
click at [469, 469] on button "Edit Widget" at bounding box center [479, 464] width 112 height 14
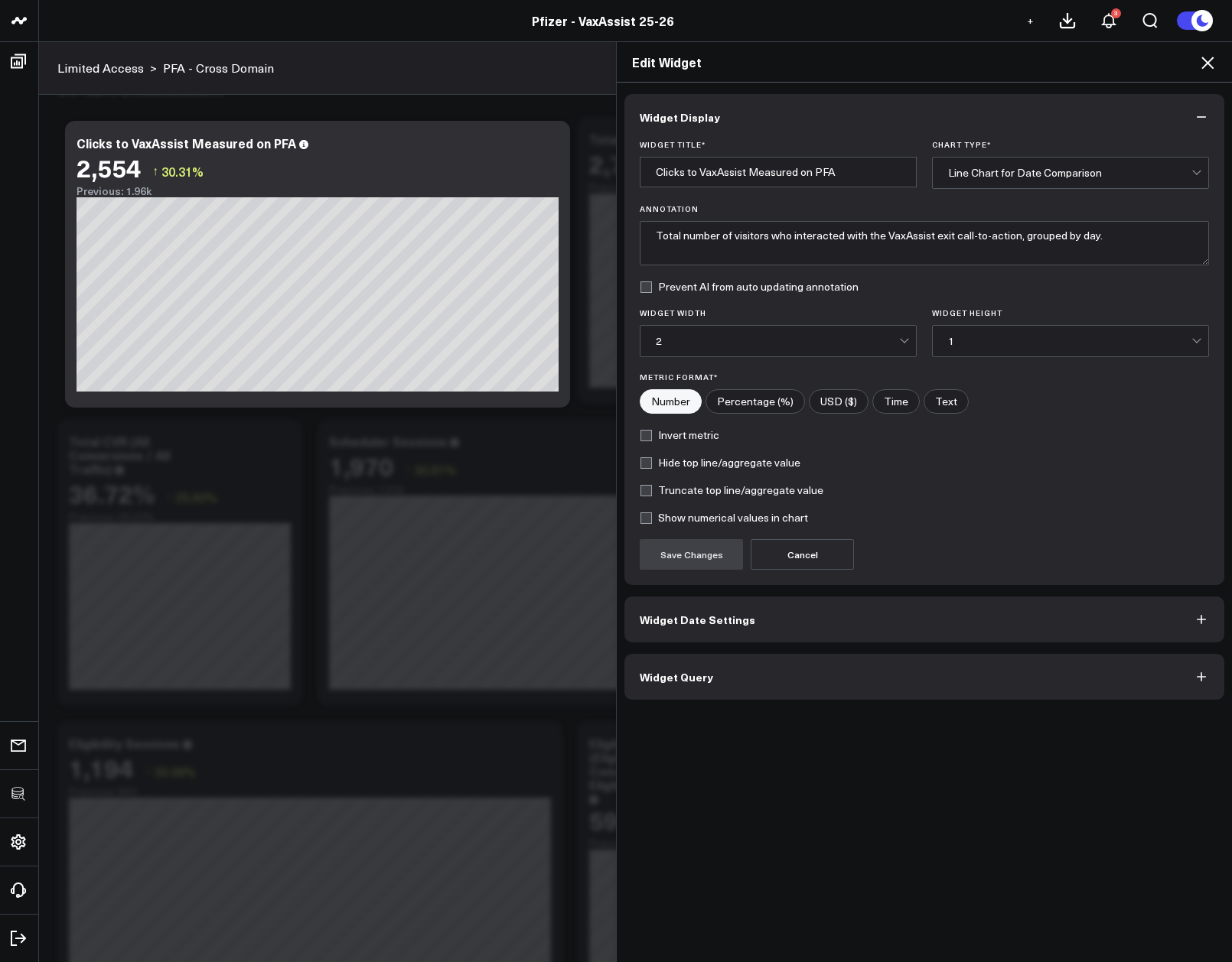
click at [791, 676] on button "Widget Query" at bounding box center [923, 676] width 599 height 46
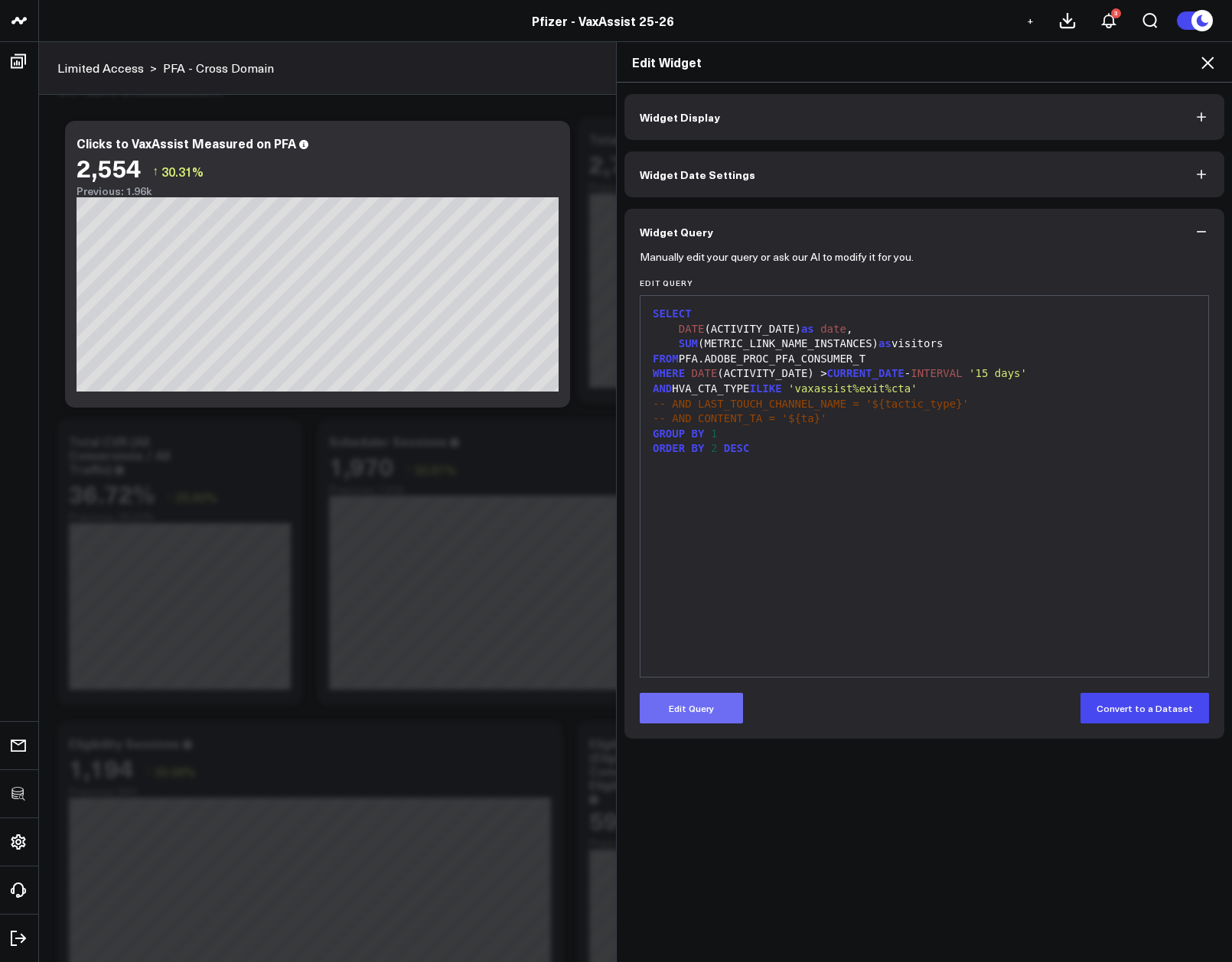
click at [707, 714] on button "Edit Query" at bounding box center [690, 708] width 103 height 31
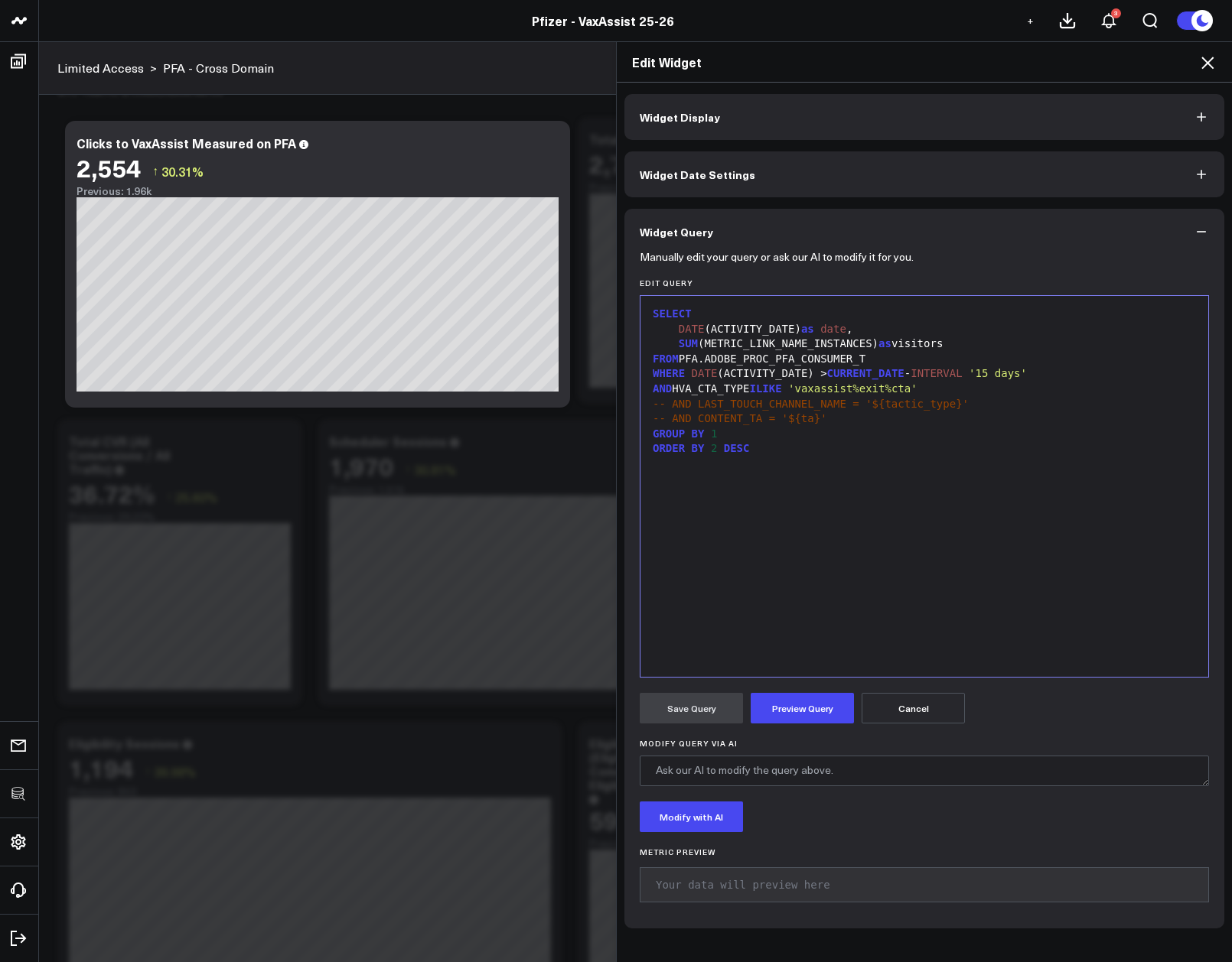
click at [944, 484] on div "SELECT DATE (ACTIVITY_DATE) as date , SUM (METRIC_LINK_NAME_INSTANCES) as visit…" at bounding box center [924, 486] width 553 height 365
click at [868, 344] on div "SUM ( METRIC_LINK_NAME_INSTANCES ) as visitors" at bounding box center [924, 344] width 553 height 15
click at [873, 343] on div "SUM ( METRIC_LINK_NAME_INSTANCES ) as visitors" at bounding box center [924, 344] width 553 height 15
click at [869, 475] on div "SELECT DATE (ACTIVITY_DATE) as date , SUM ( METRIC_LINK_NAME_INSTANCES ) as vis…" at bounding box center [924, 486] width 553 height 365
click at [1210, 61] on icon at bounding box center [1207, 63] width 12 height 12
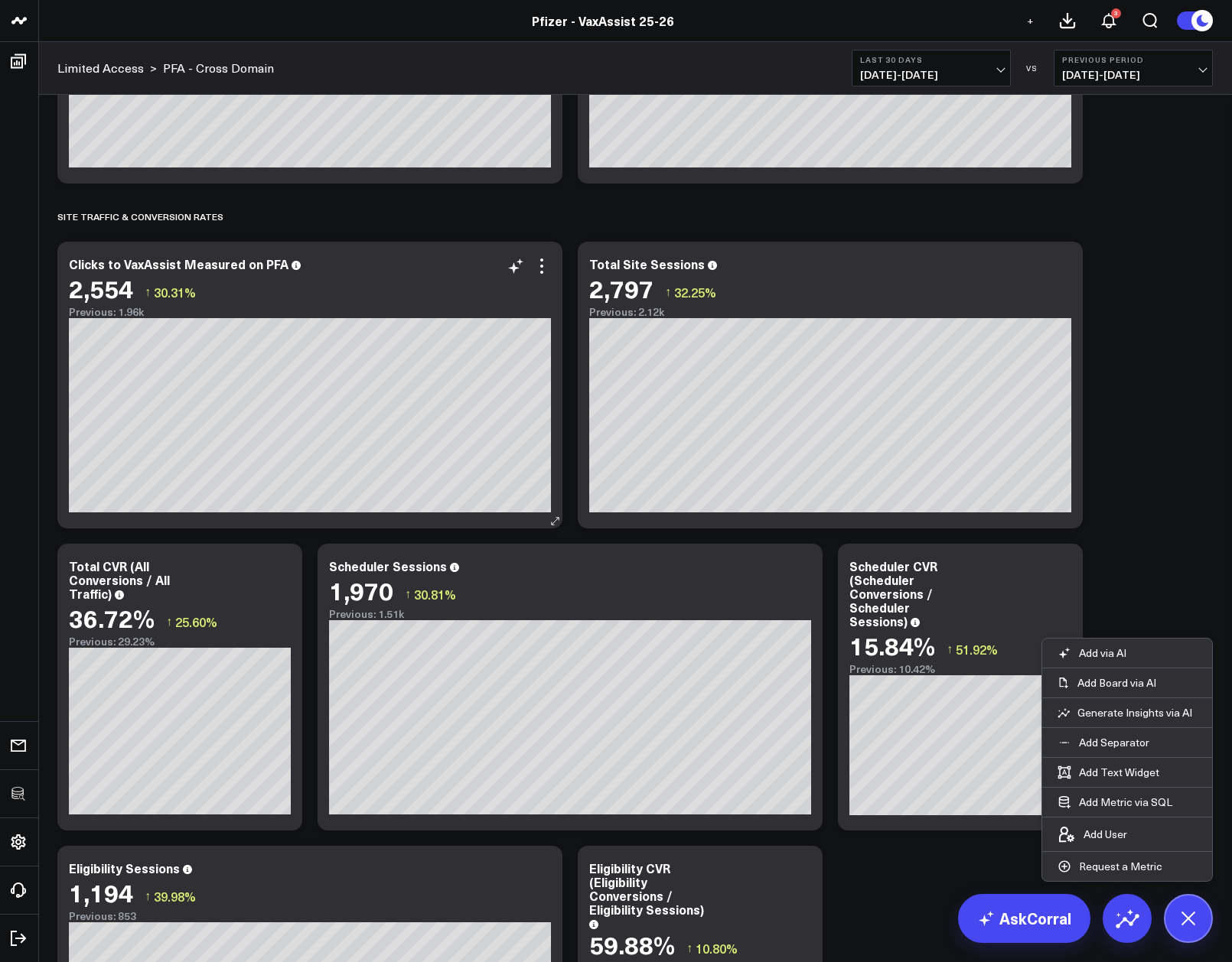
scroll to position [1208, 0]
click at [617, 267] on div "Total Site Sessions" at bounding box center [653, 264] width 128 height 17
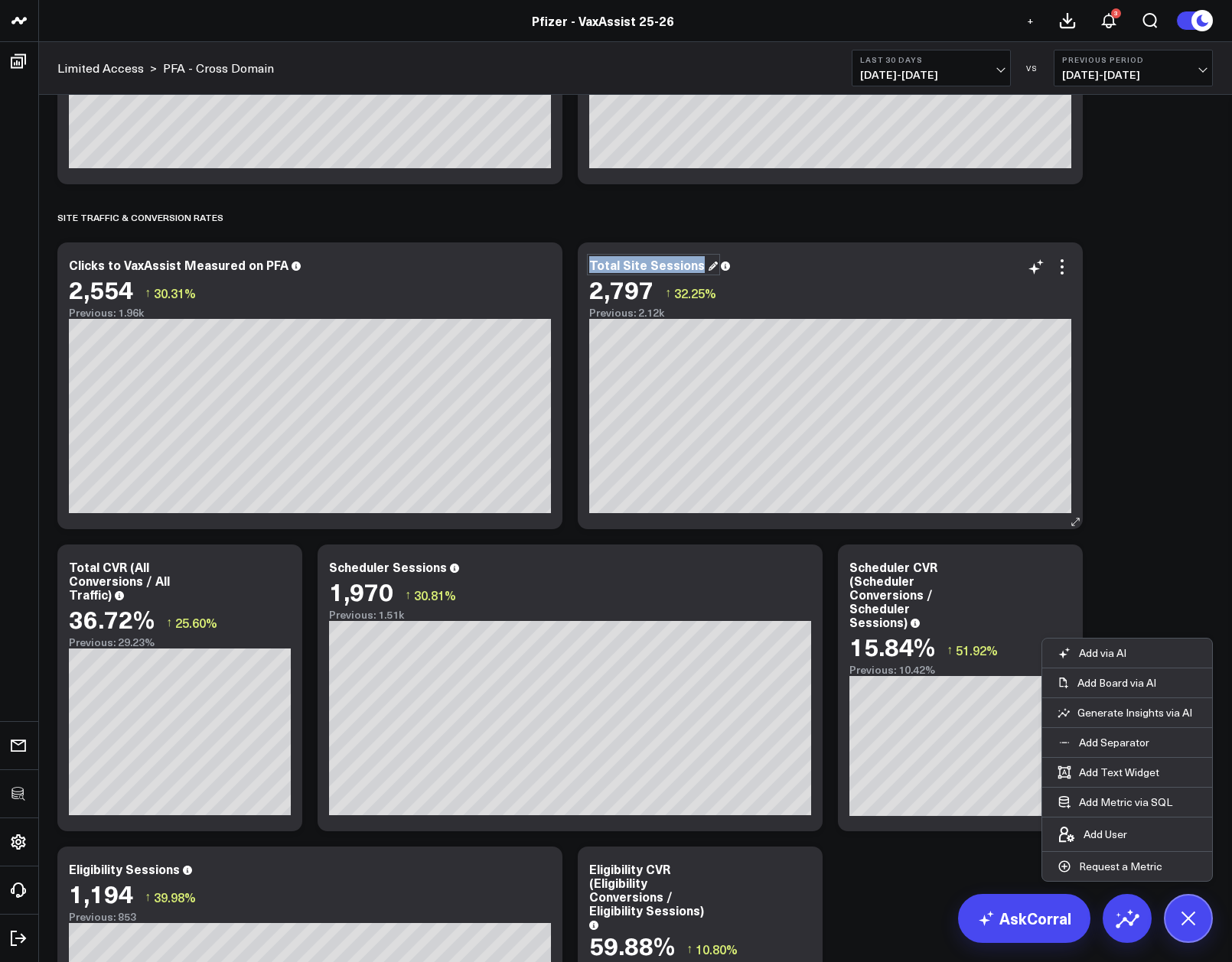
click at [617, 267] on div "Total Site Sessions" at bounding box center [653, 264] width 128 height 17
click at [118, 566] on div "Total CVR (All Conversions / All Traffic)" at bounding box center [119, 580] width 101 height 44
click at [99, 570] on div "Total CVR (All Conversions / All Traffic)" at bounding box center [119, 580] width 101 height 44
click at [389, 565] on div "Scheduler Sessions" at bounding box center [395, 567] width 131 height 17
click at [338, 568] on div "Scheduler Sessions" at bounding box center [395, 567] width 131 height 17
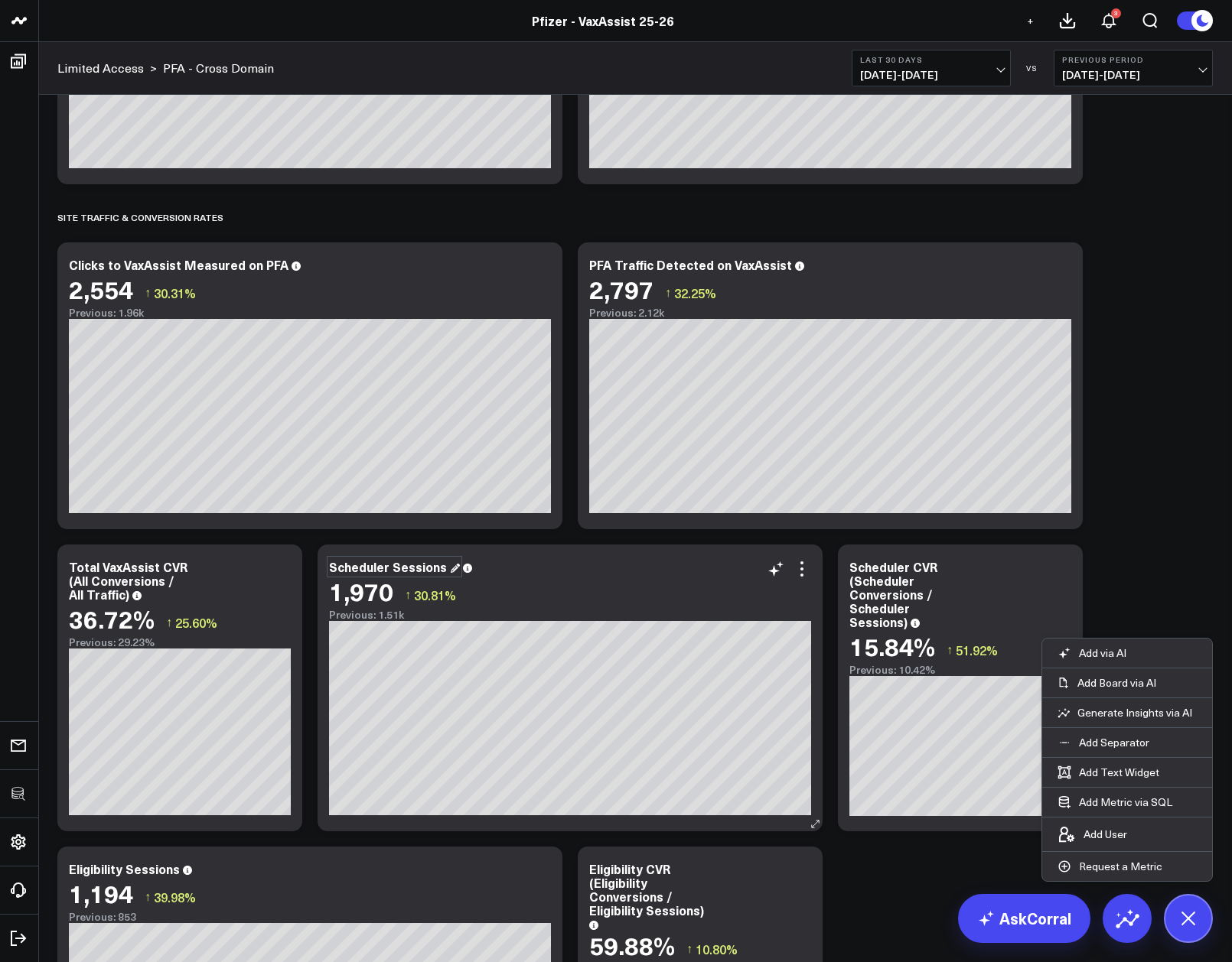
click at [333, 568] on div "Scheduler Sessions" at bounding box center [395, 567] width 131 height 17
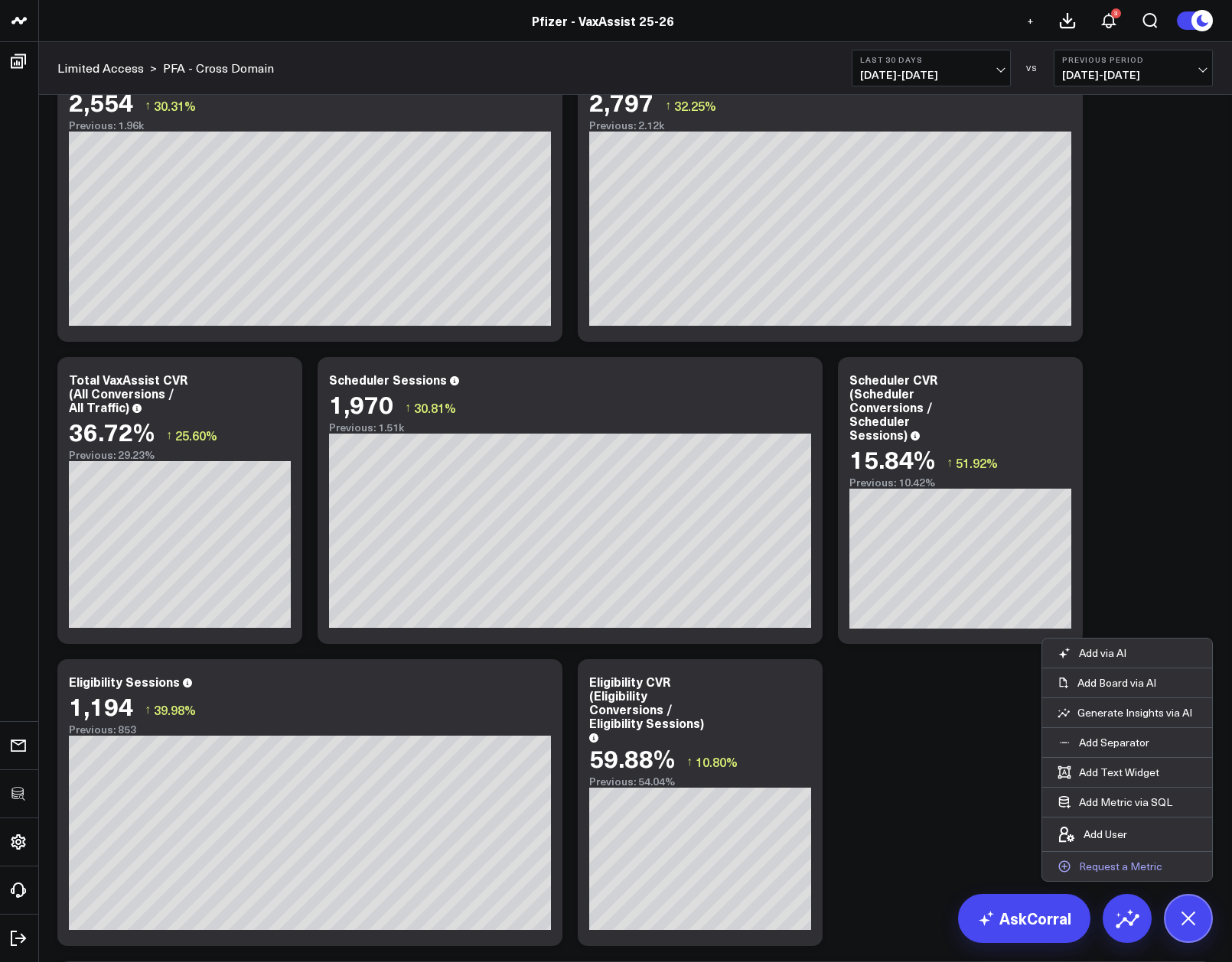
scroll to position [1409, 0]
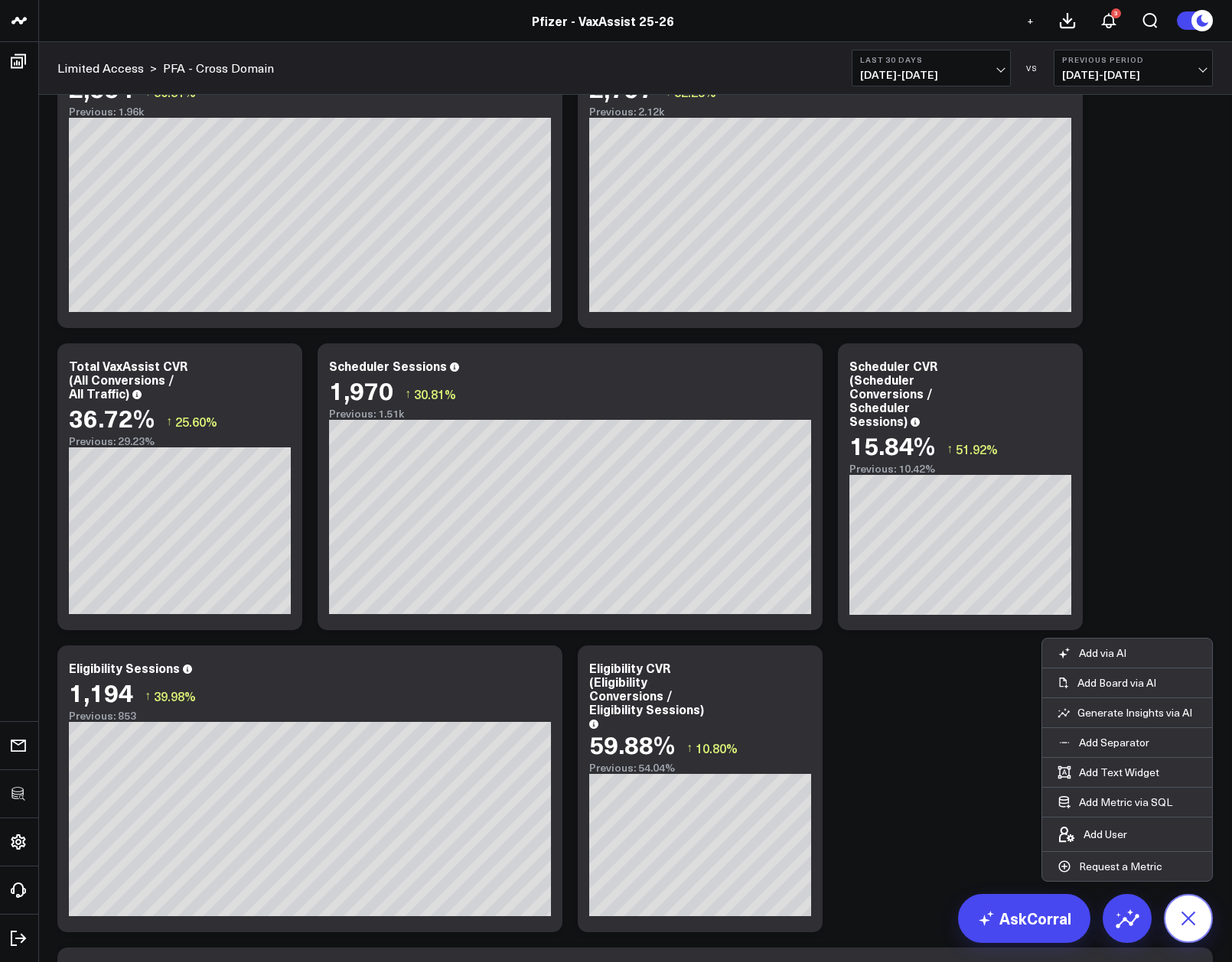
click at [1181, 907] on icon at bounding box center [1188, 918] width 34 height 34
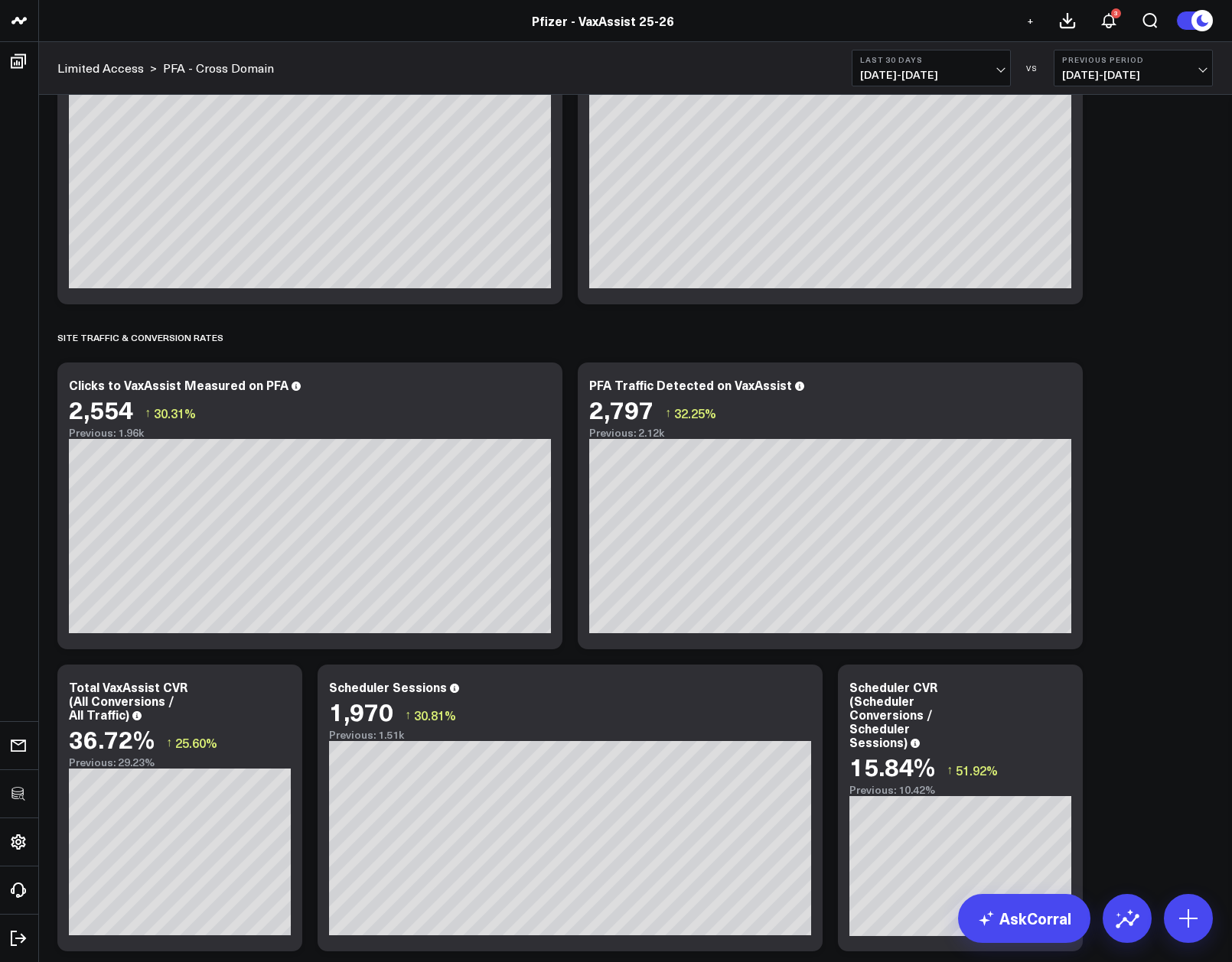
scroll to position [1027, 0]
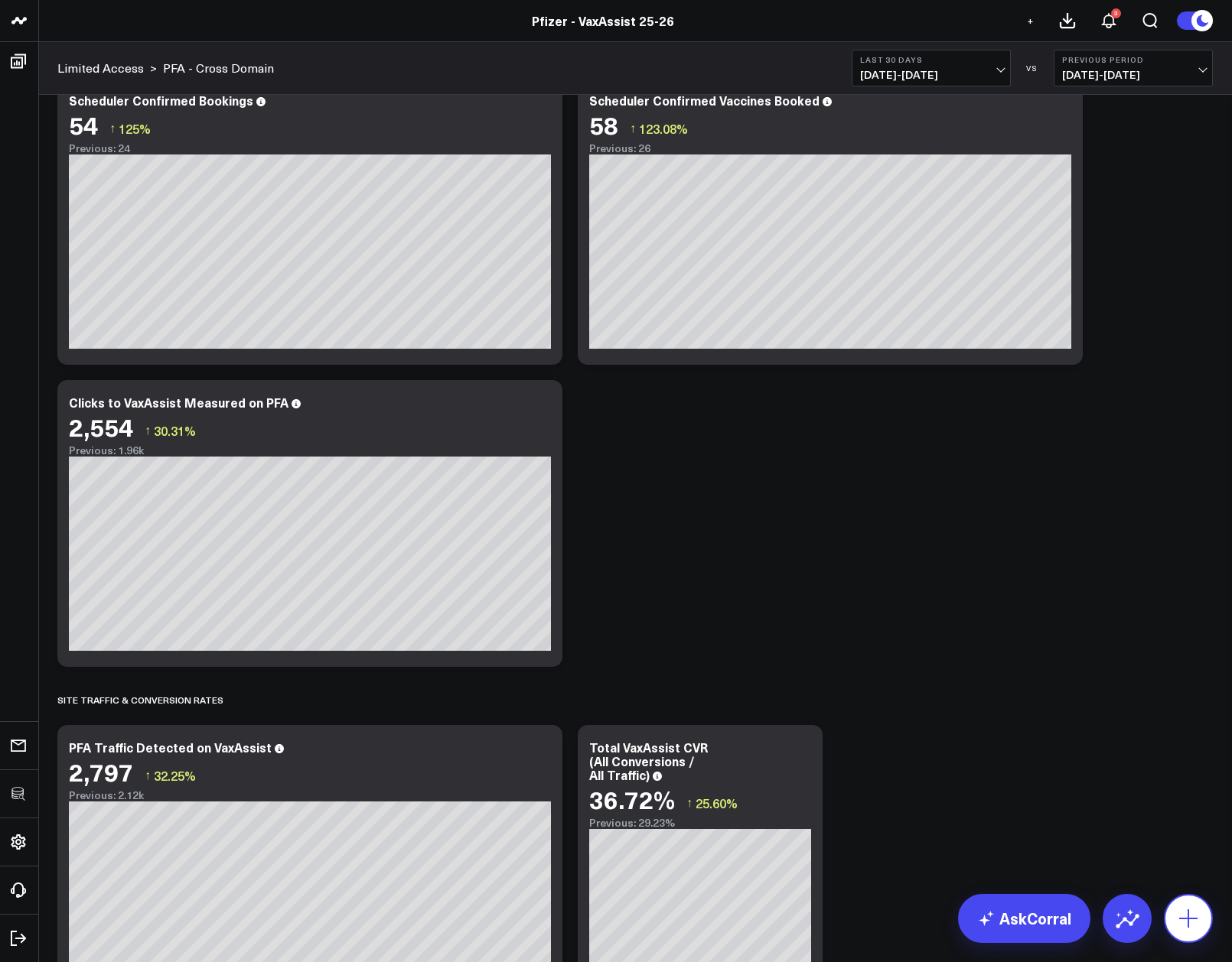
click at [1190, 922] on icon at bounding box center [1188, 918] width 25 height 25
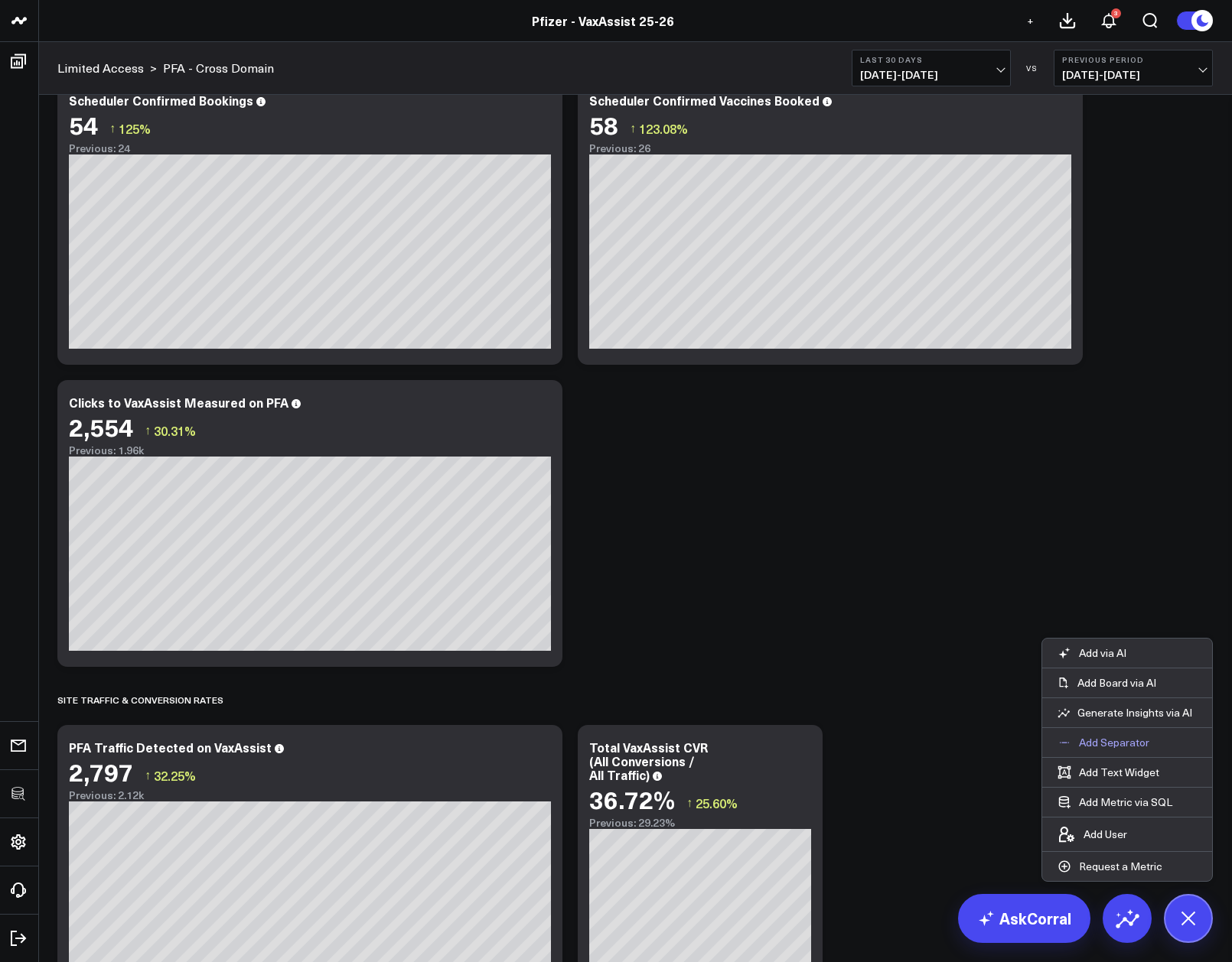
click at [1110, 744] on p "Add Separator" at bounding box center [1114, 743] width 71 height 14
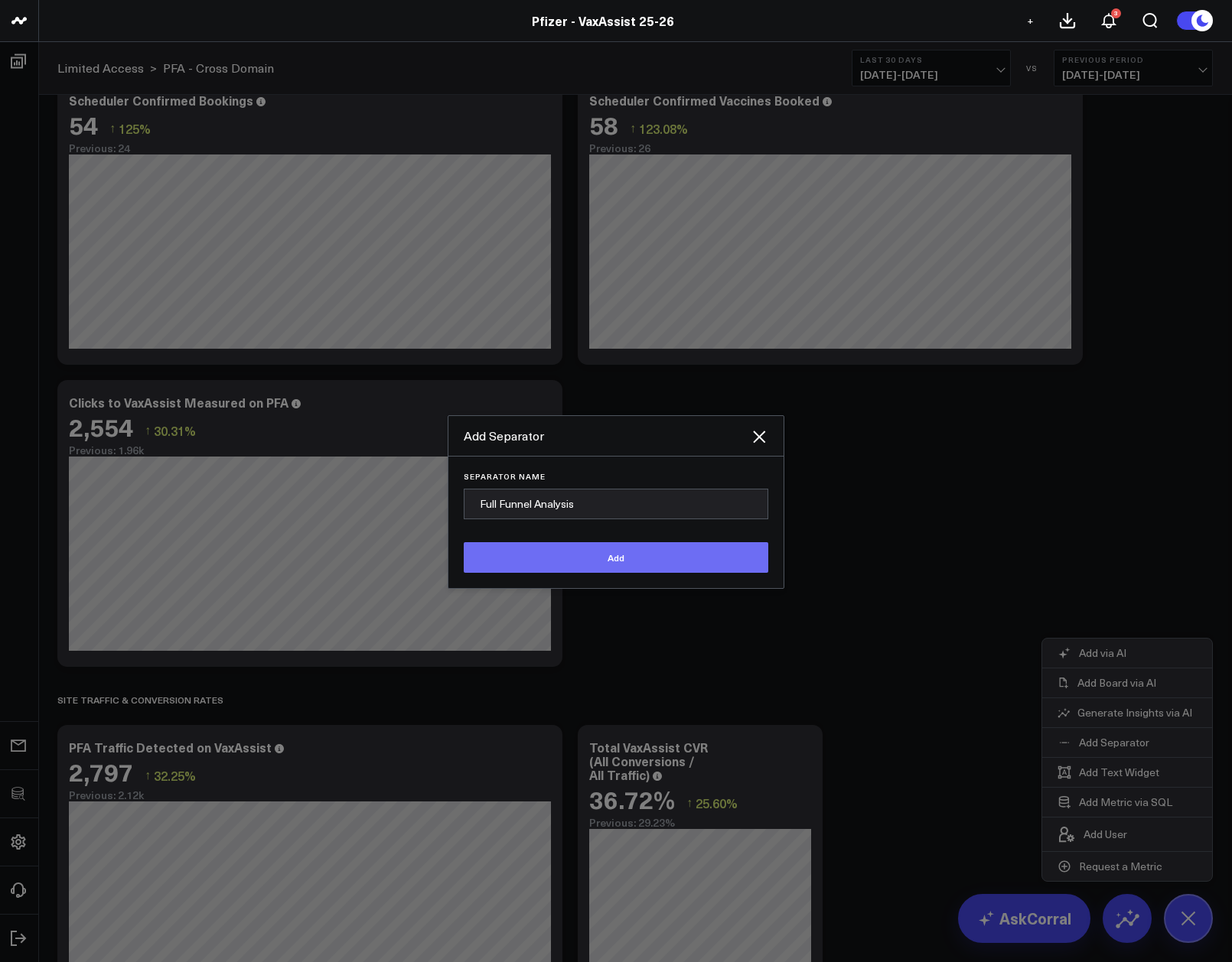
type input "Full Funnel Analysis"
click at [463, 542] on button "Add" at bounding box center [616, 557] width 304 height 31
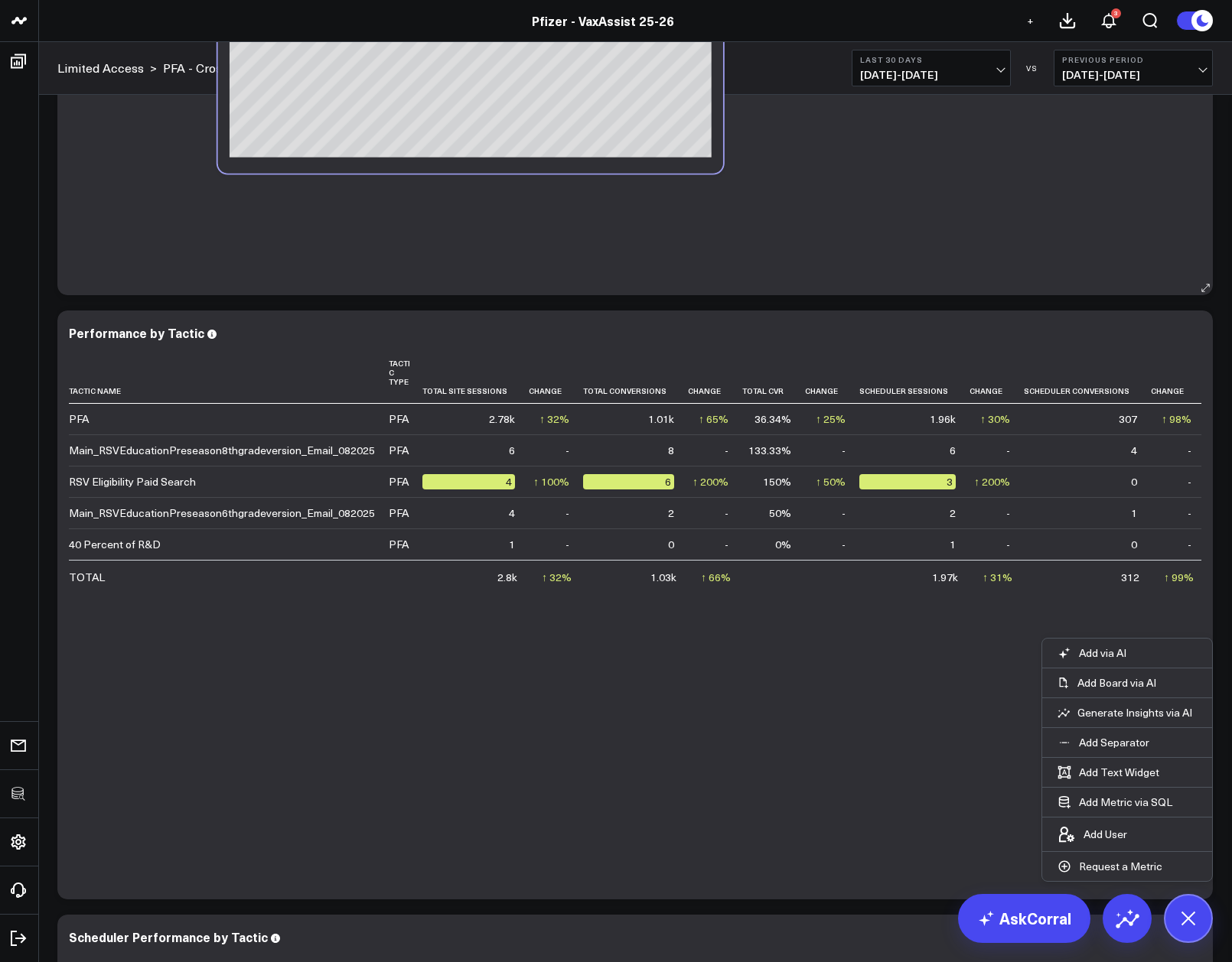
scroll to position [4282, 0]
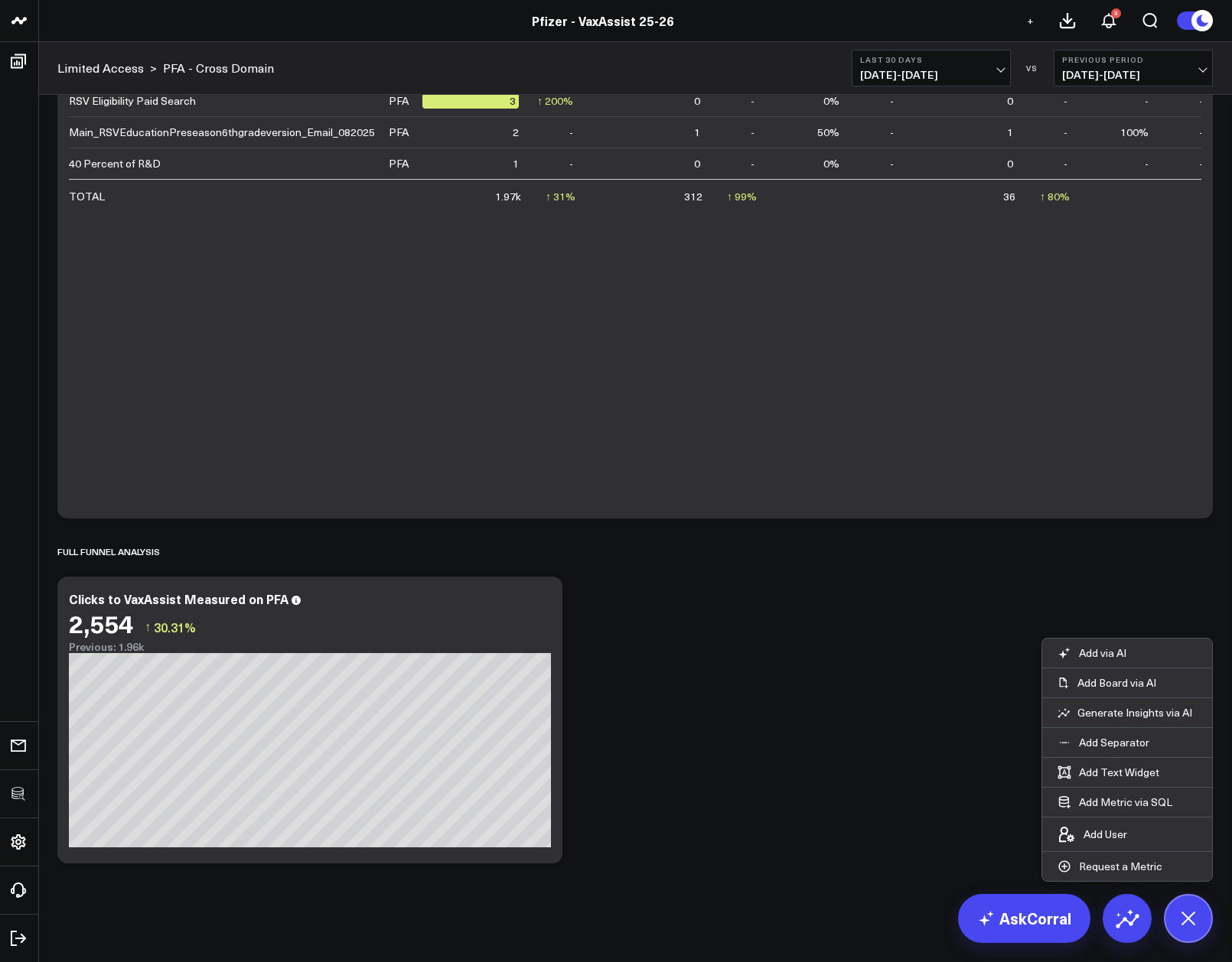
click at [1166, 923] on button at bounding box center [1189, 919] width 49 height 49
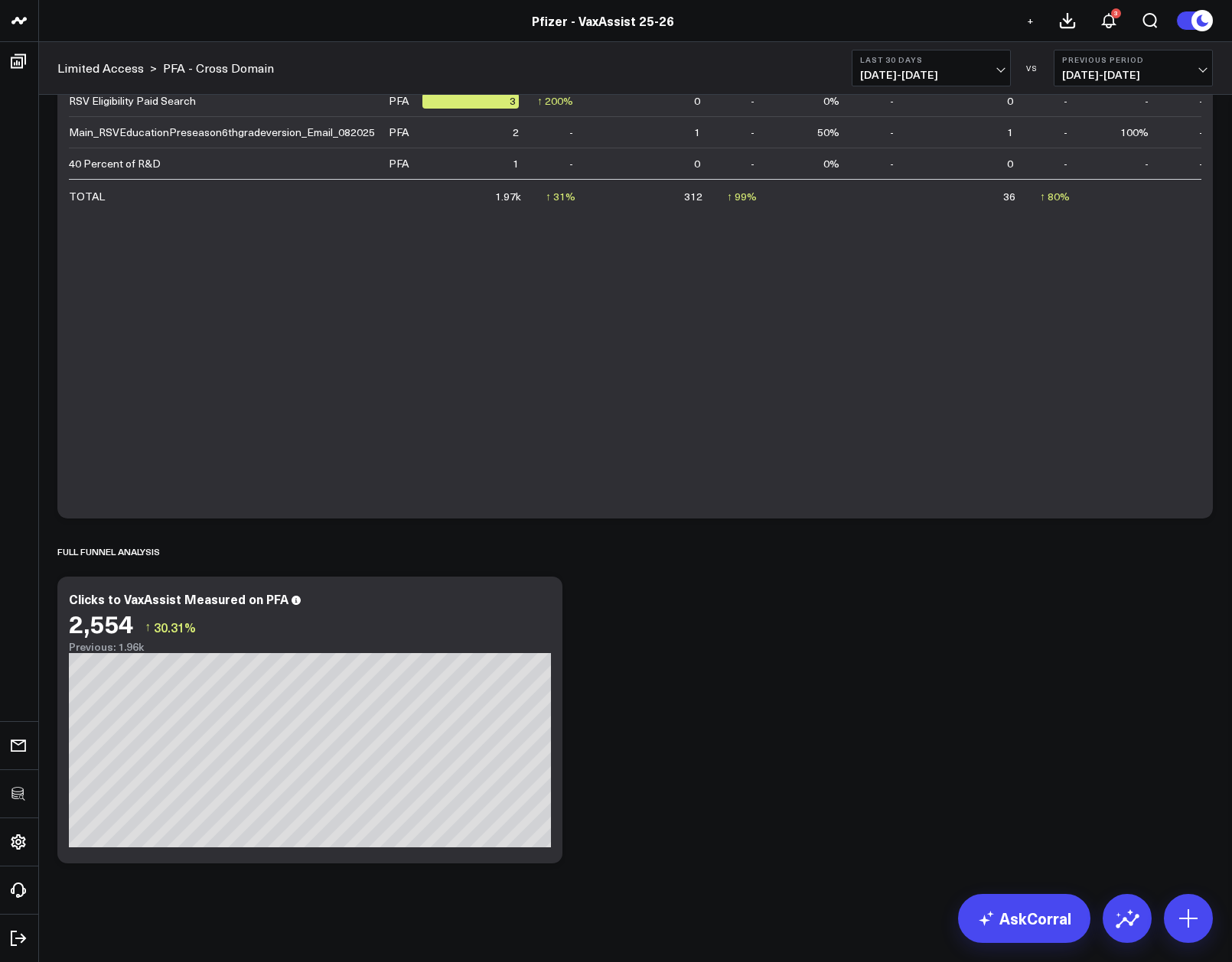
click at [540, 607] on icon at bounding box center [542, 608] width 3 height 3
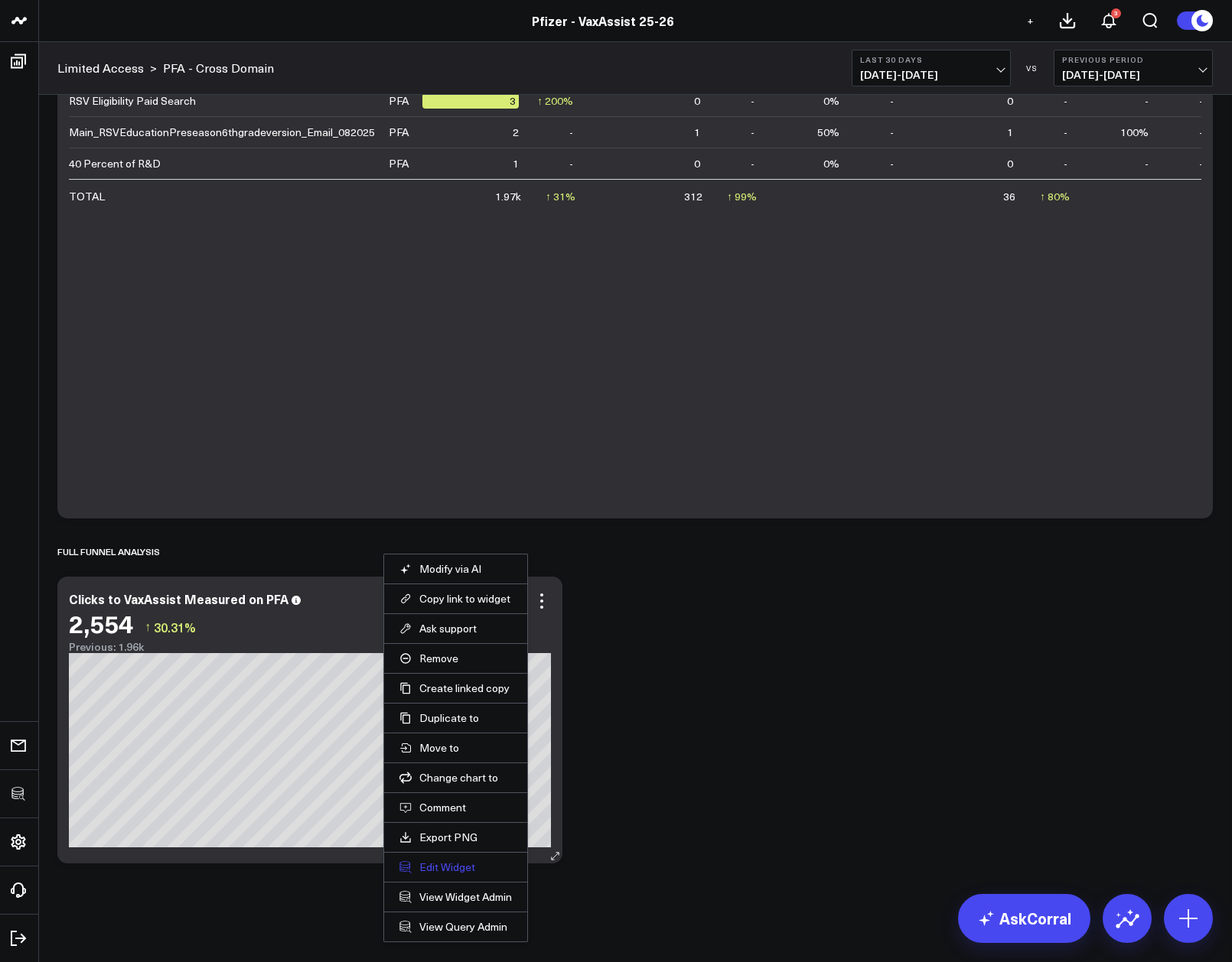
click at [460, 867] on button "Edit Widget" at bounding box center [456, 867] width 112 height 14
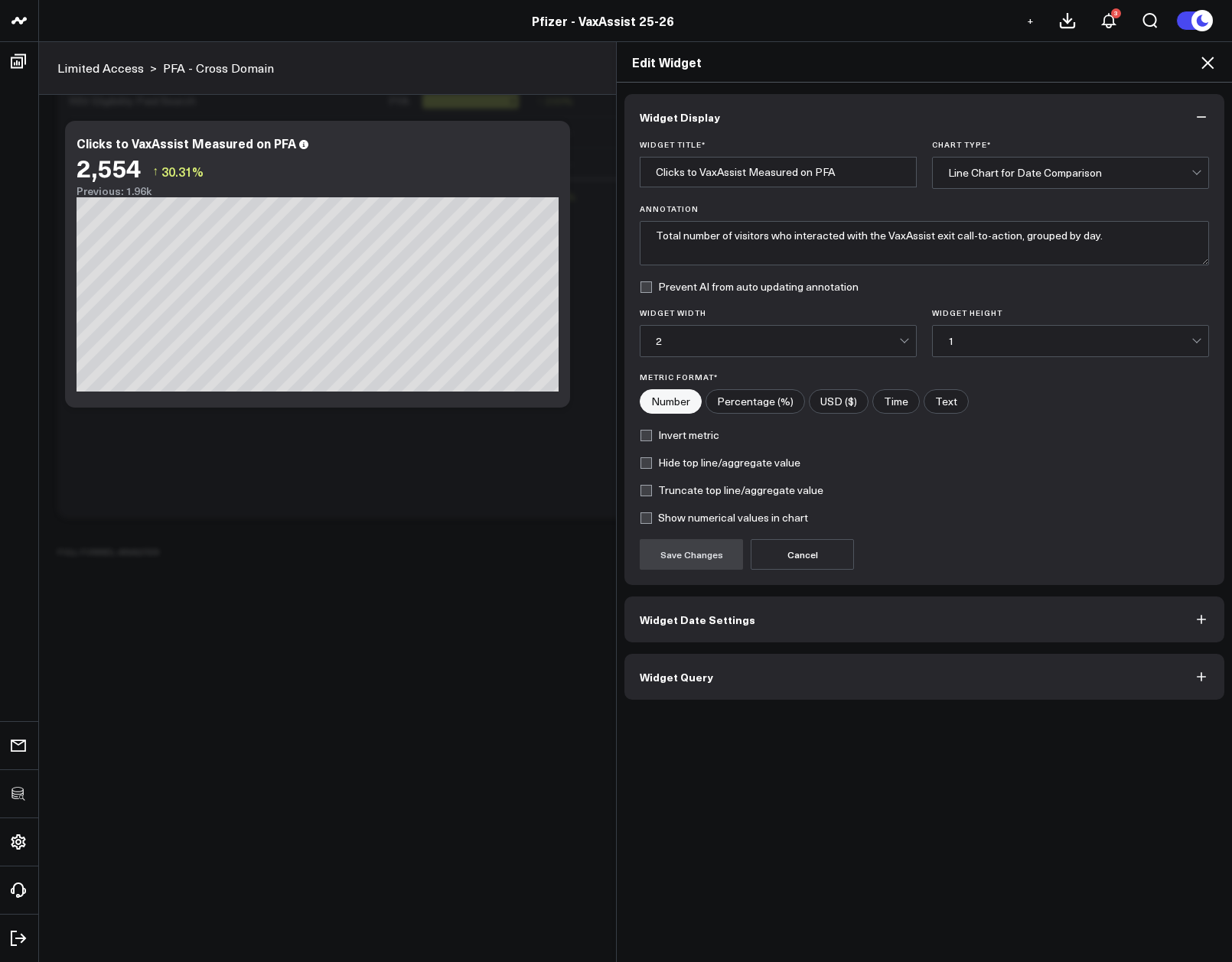
click at [717, 656] on button "Widget Query" at bounding box center [923, 676] width 599 height 46
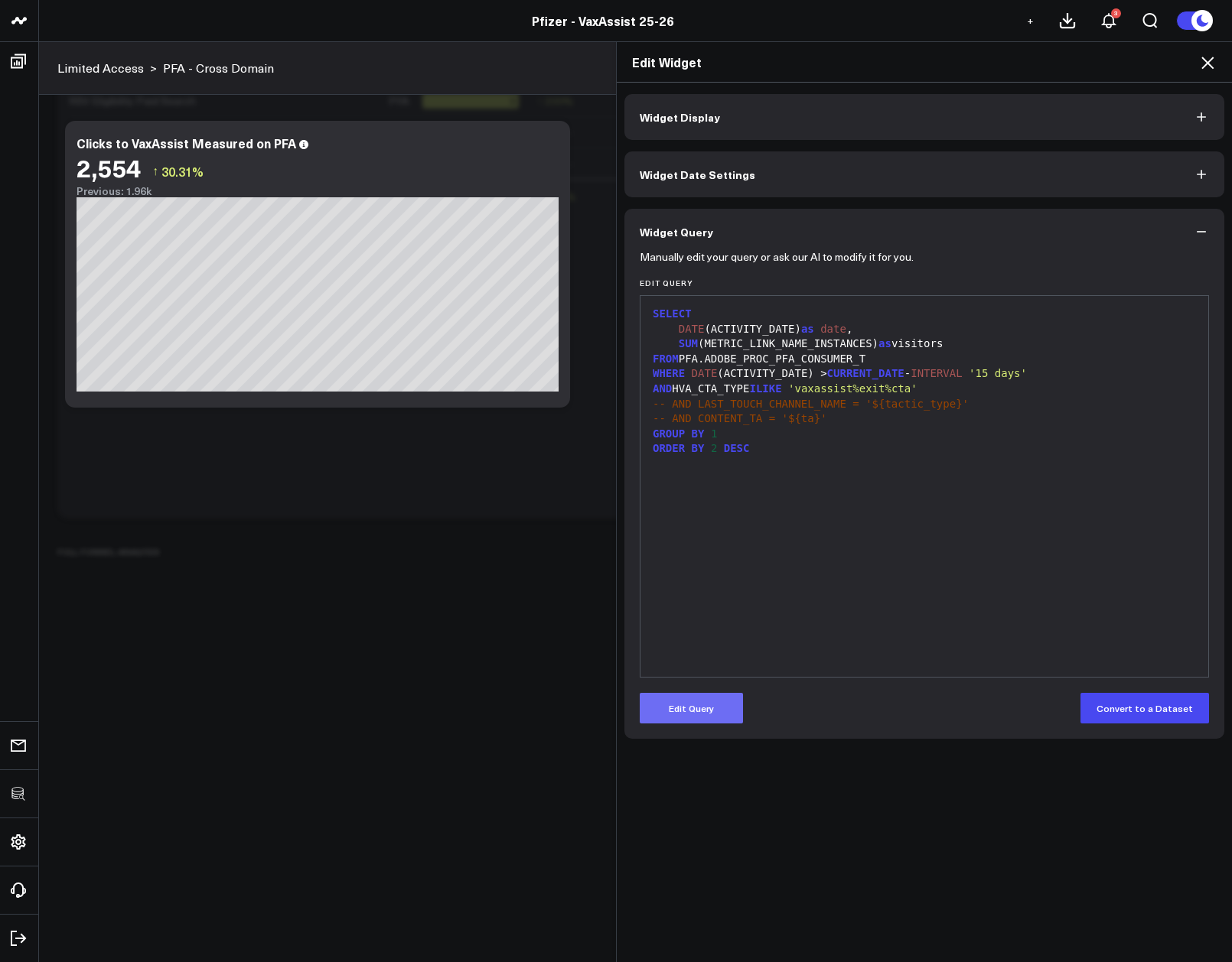
click at [684, 710] on button "Edit Query" at bounding box center [690, 708] width 103 height 31
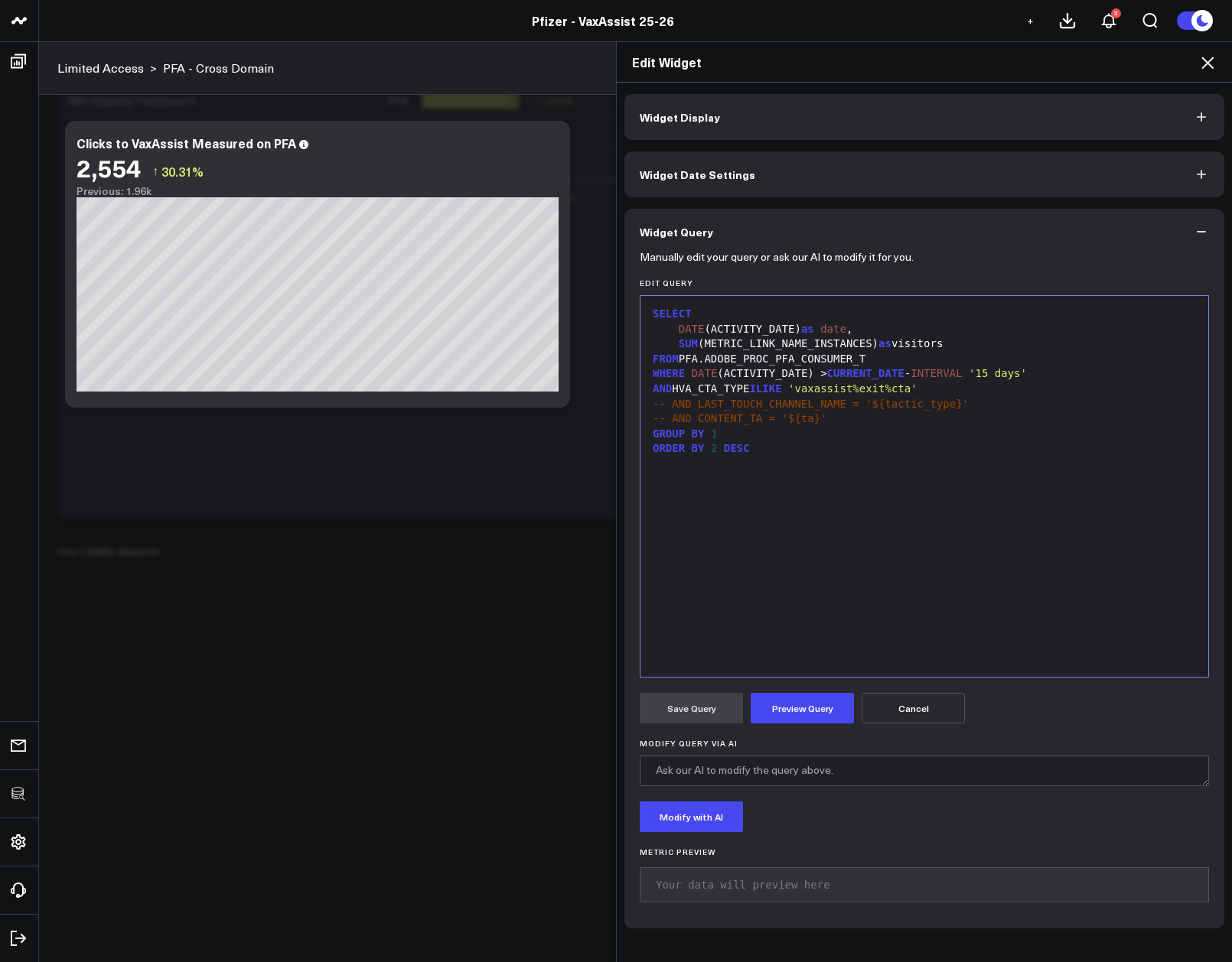
click at [874, 553] on div "SELECT DATE (ACTIVITY_DATE) as date , SUM (METRIC_LINK_NAME_INSTANCES) as visit…" at bounding box center [924, 486] width 553 height 365
click at [648, 316] on div "SELECT" at bounding box center [924, 314] width 553 height 15
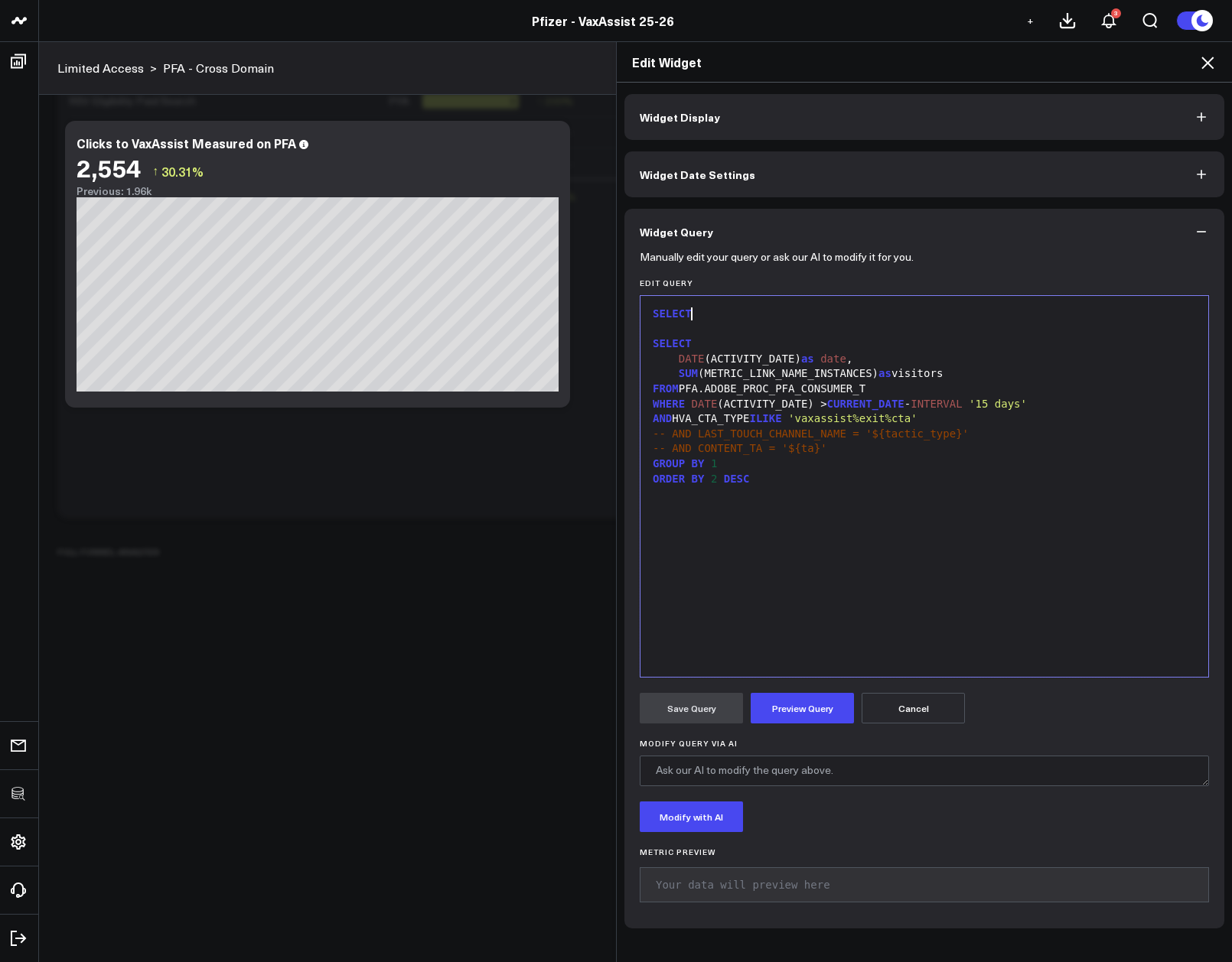
click at [778, 450] on span "-- AND CONTENT_TA = '${ta}'" at bounding box center [740, 448] width 174 height 12
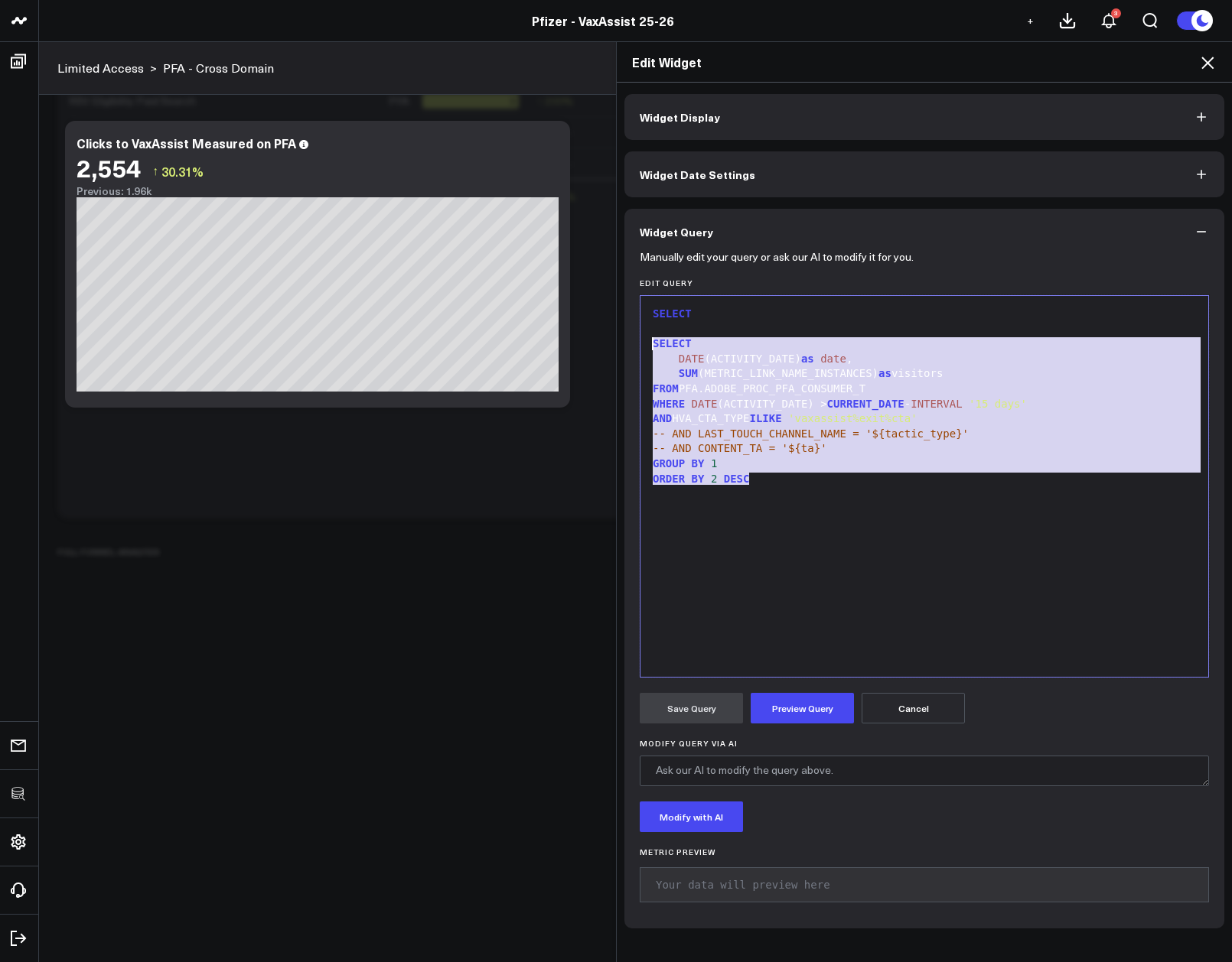
drag, startPoint x: 781, startPoint y: 501, endPoint x: 622, endPoint y: 346, distance: 222.0
click at [624, 346] on div "Manually edit your query or ask our AI to modify it for you. Edit Query 99 1 2 …" at bounding box center [923, 591] width 599 height 674
copy div "SELECT DATE (ACTIVITY_DATE) as date , SUM (METRIC_LINK_NAME_INSTANCES) as visit…"
click at [725, 308] on div "SELECT" at bounding box center [924, 314] width 553 height 15
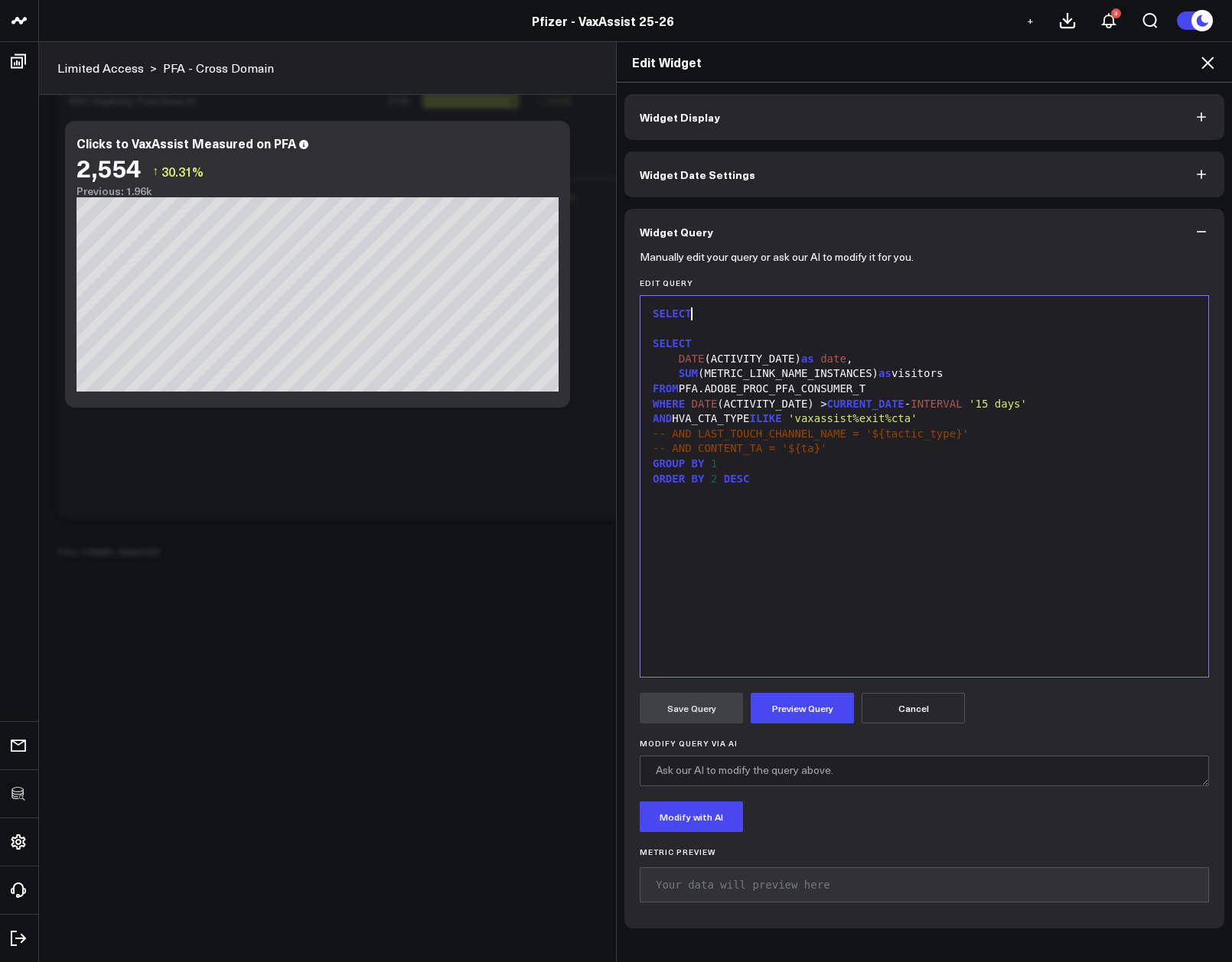
click at [725, 308] on div "SELECT" at bounding box center [924, 314] width 553 height 15
click at [725, 308] on div "SELECT" at bounding box center [924, 314] width 553 height 15
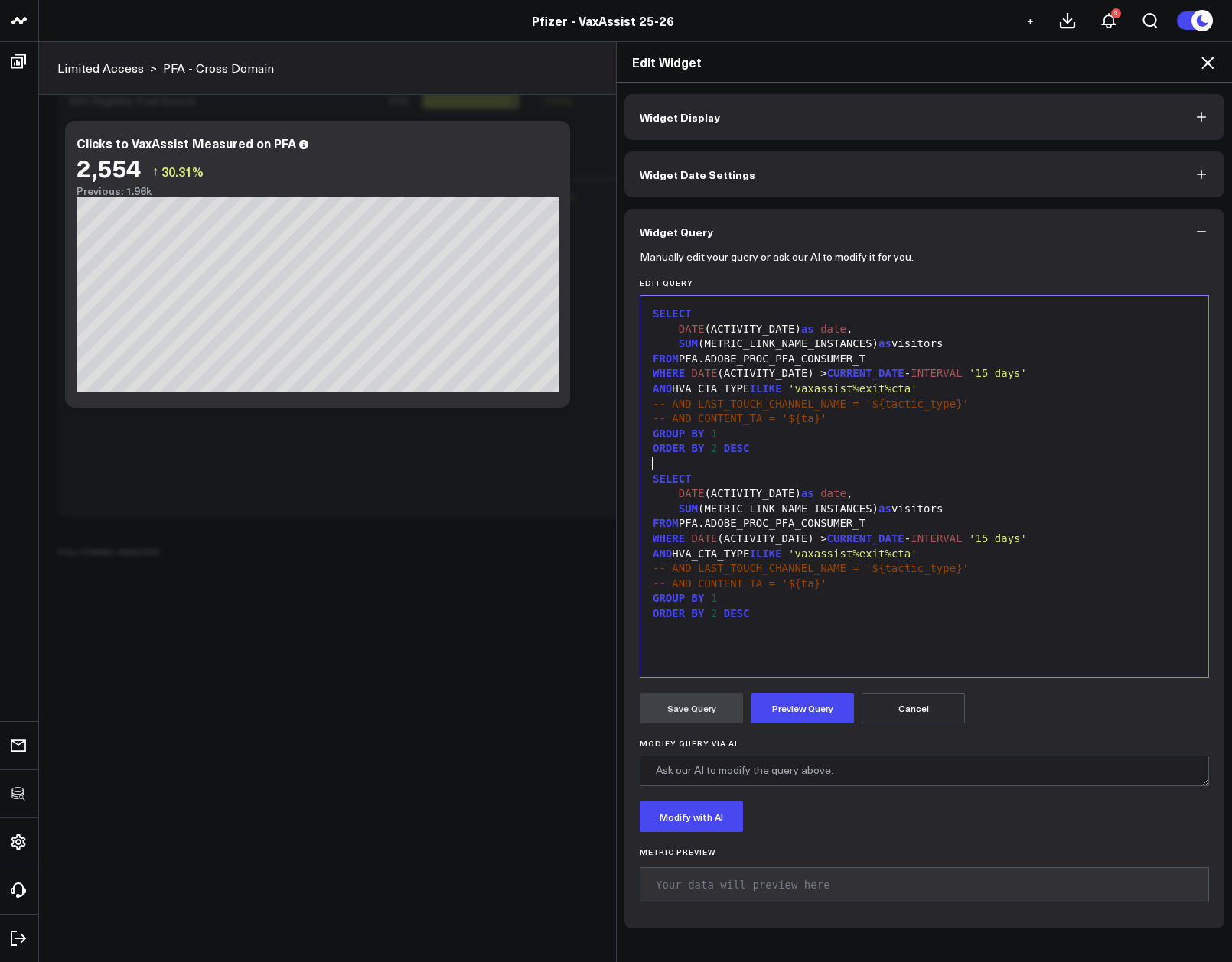
click at [1206, 67] on icon at bounding box center [1207, 63] width 19 height 19
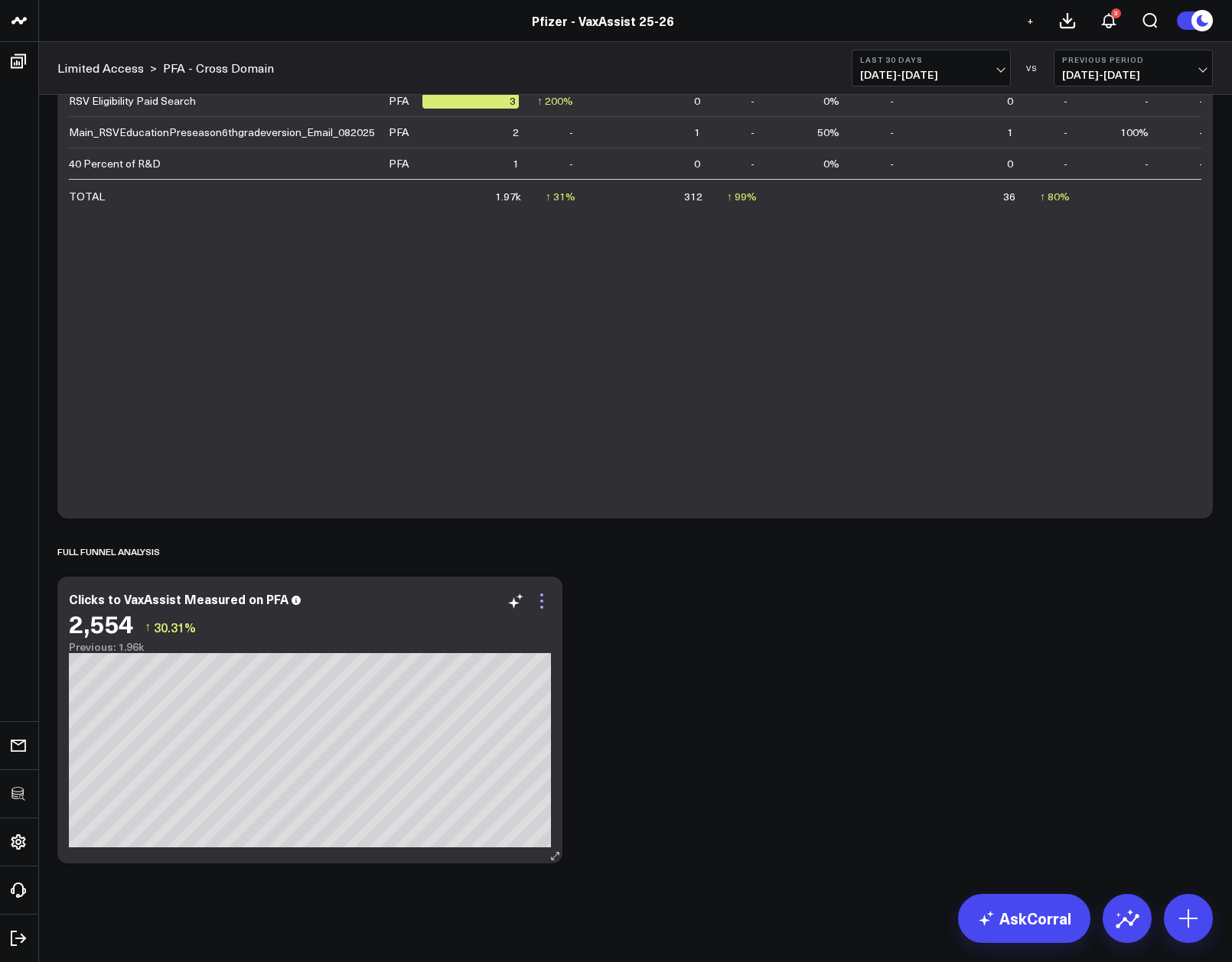
click at [545, 600] on icon at bounding box center [542, 601] width 19 height 19
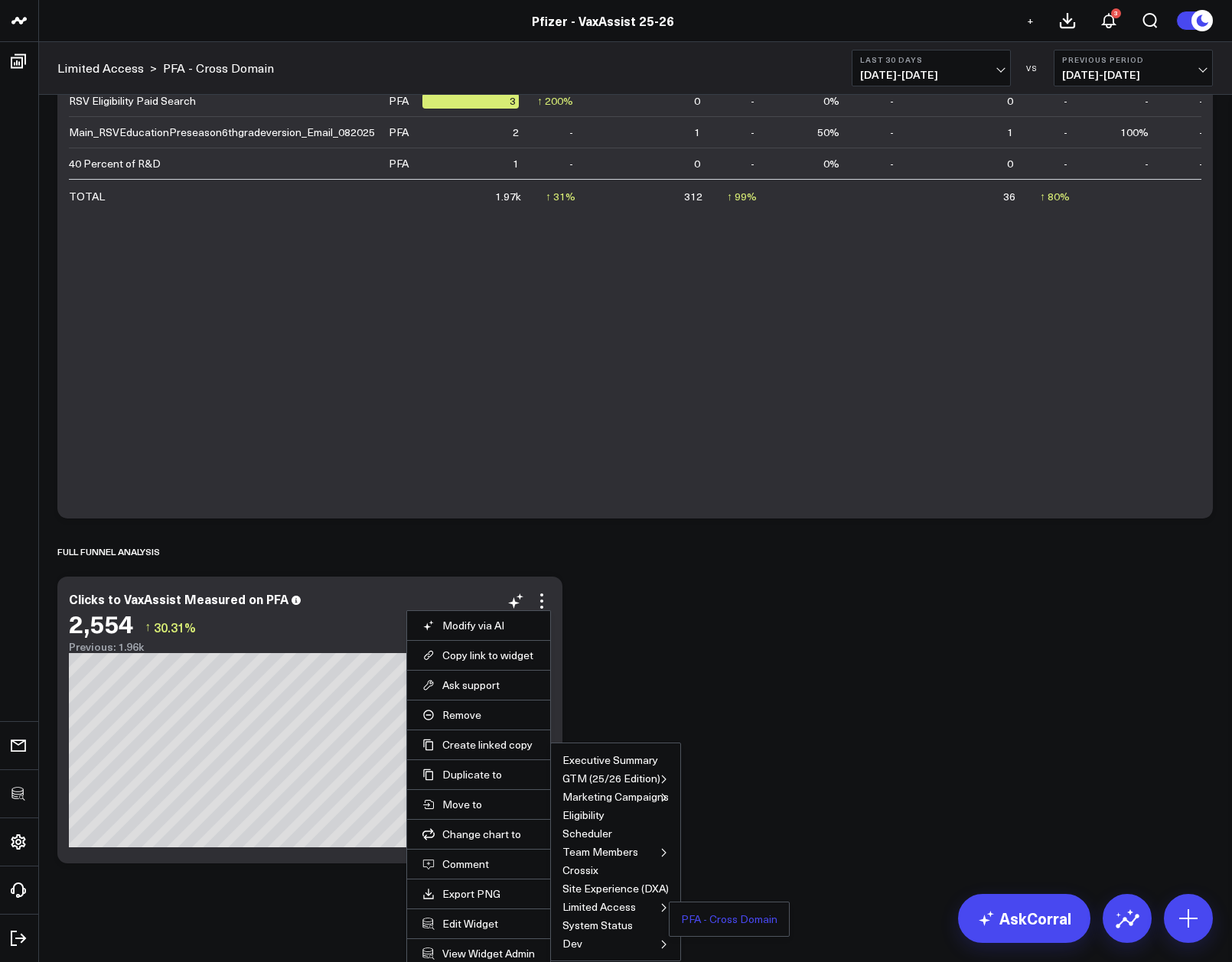
click at [712, 923] on button "PFA - Cross Domain" at bounding box center [729, 919] width 96 height 11
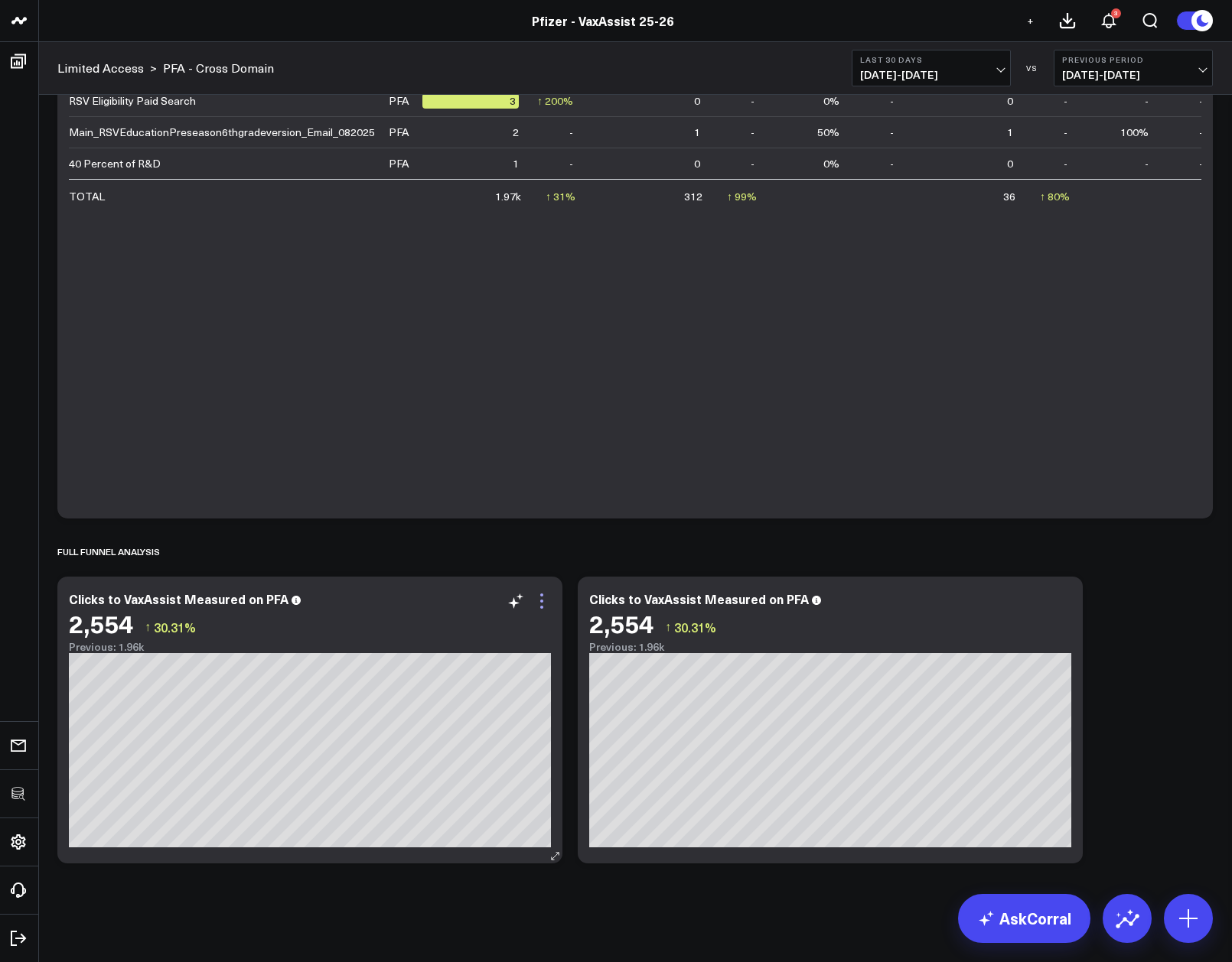
click at [542, 605] on icon at bounding box center [542, 601] width 19 height 19
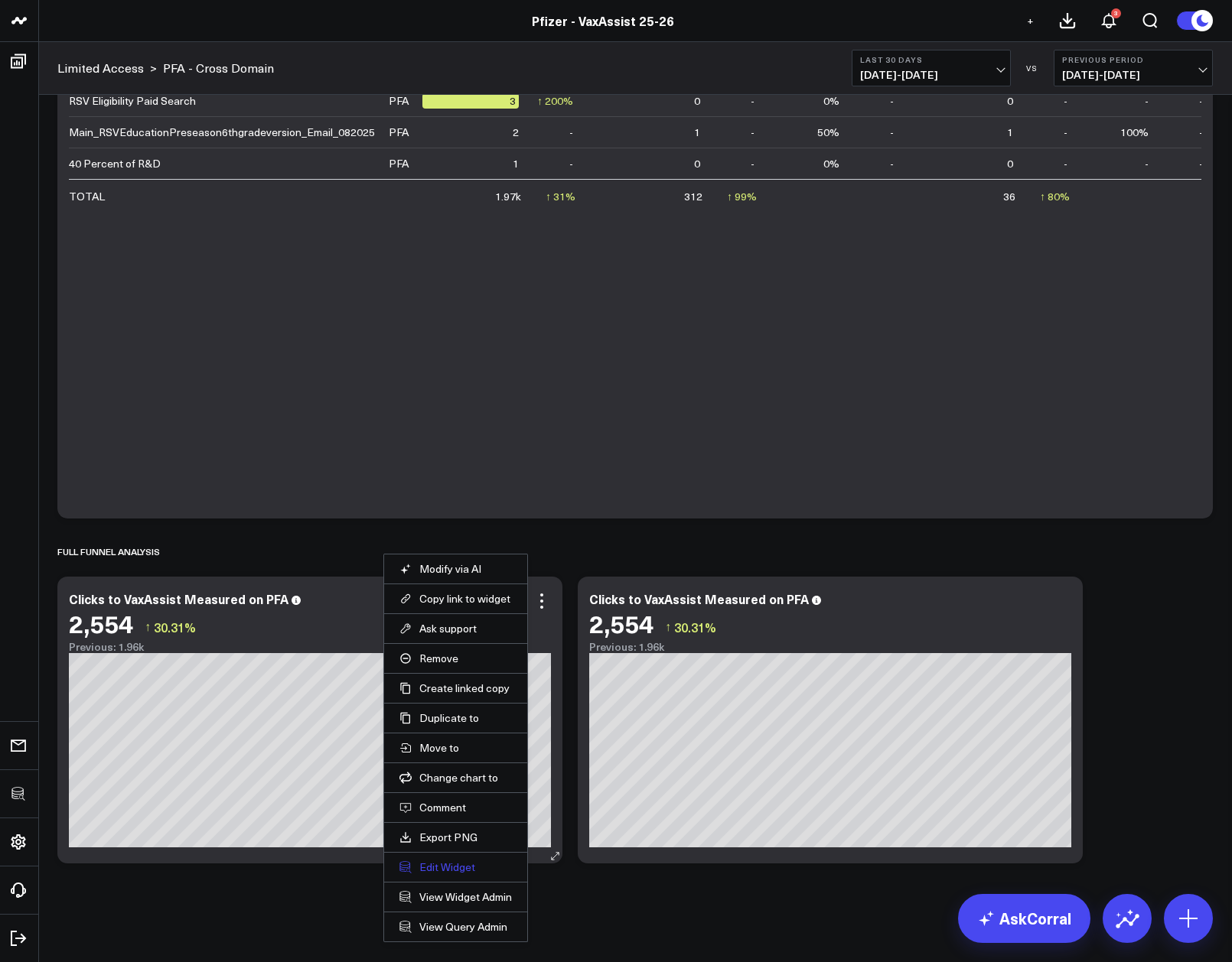
click at [446, 863] on button "Edit Widget" at bounding box center [456, 867] width 112 height 14
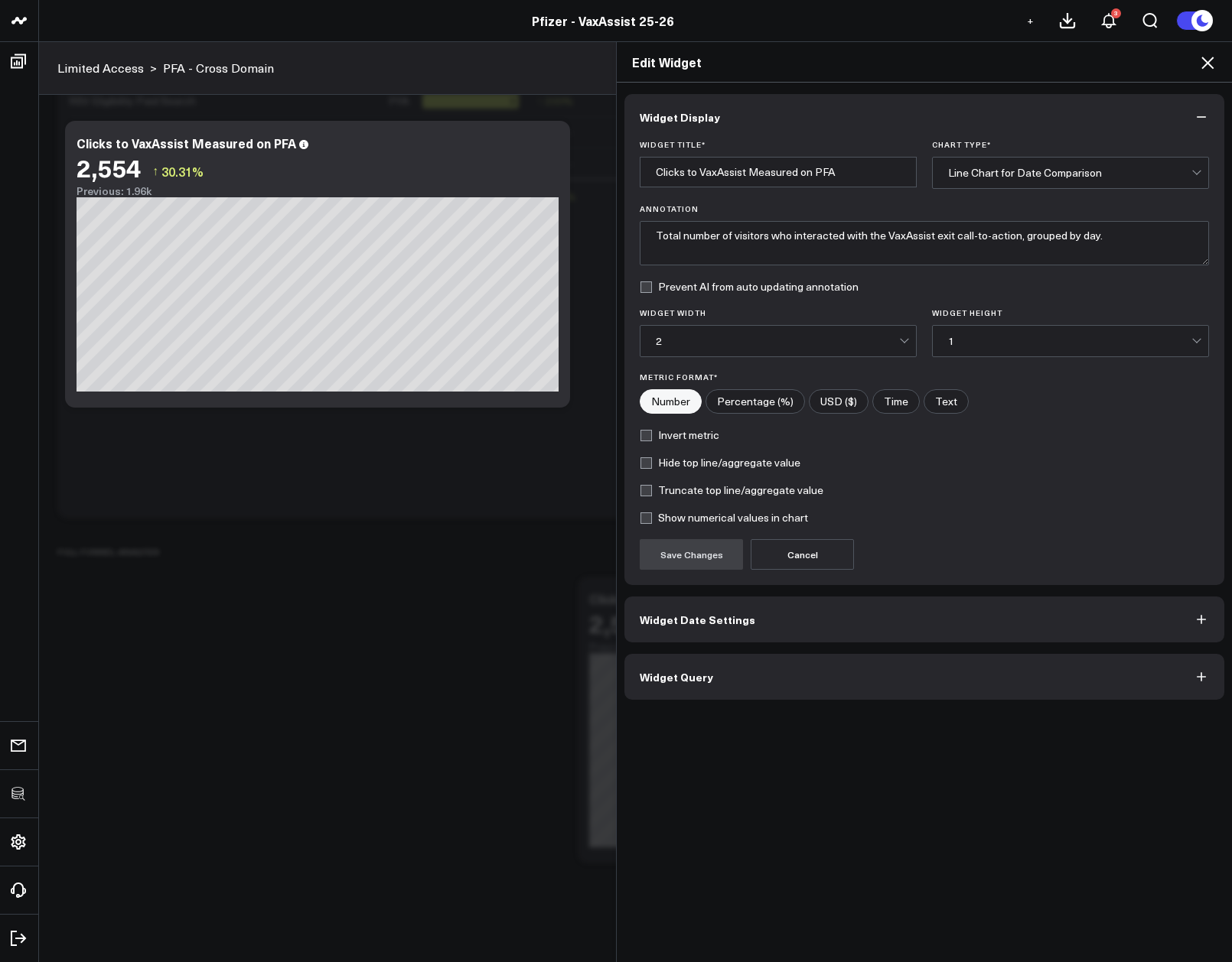
click at [786, 672] on button "Widget Query" at bounding box center [923, 676] width 599 height 46
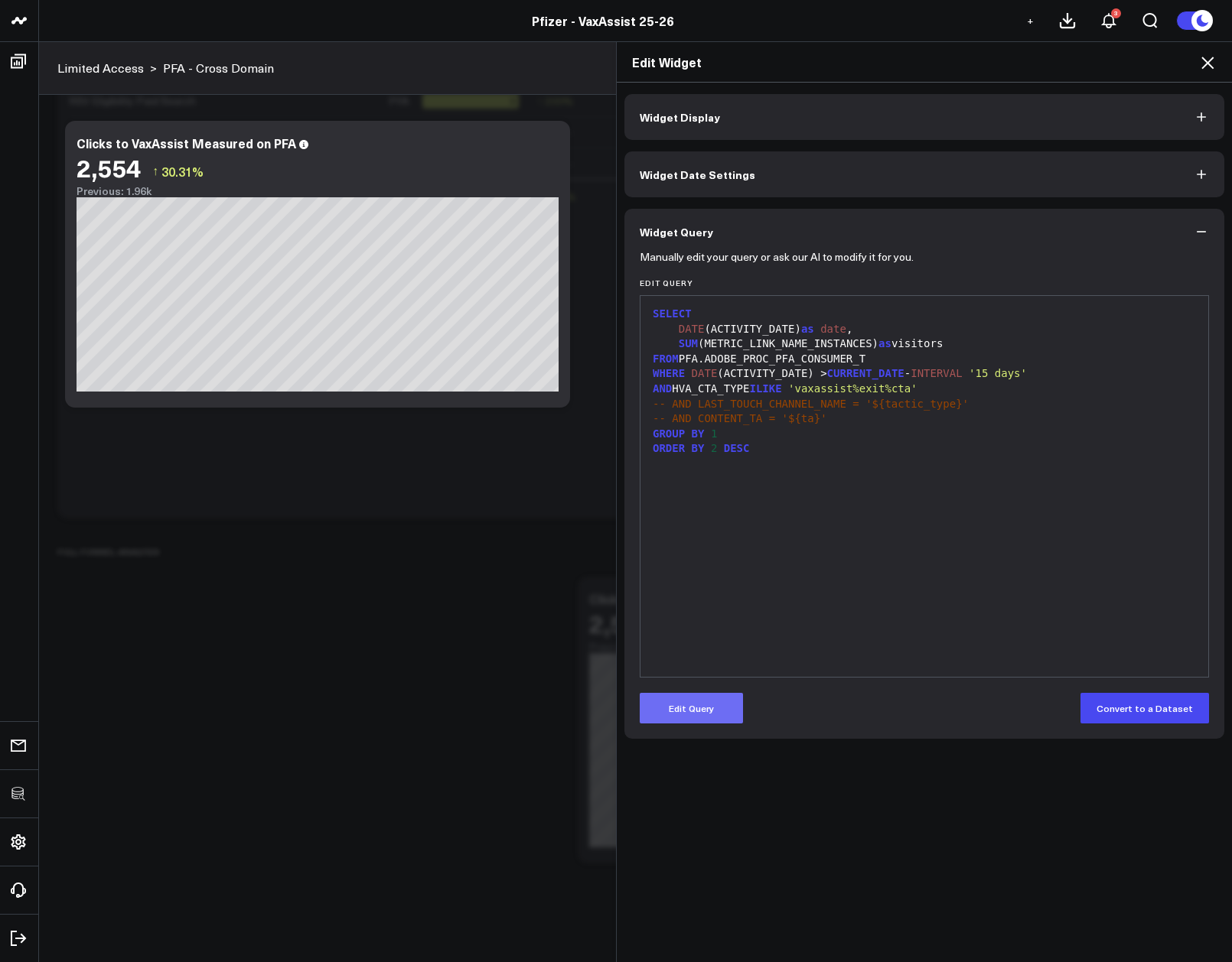
click at [697, 704] on button "Edit Query" at bounding box center [690, 708] width 103 height 31
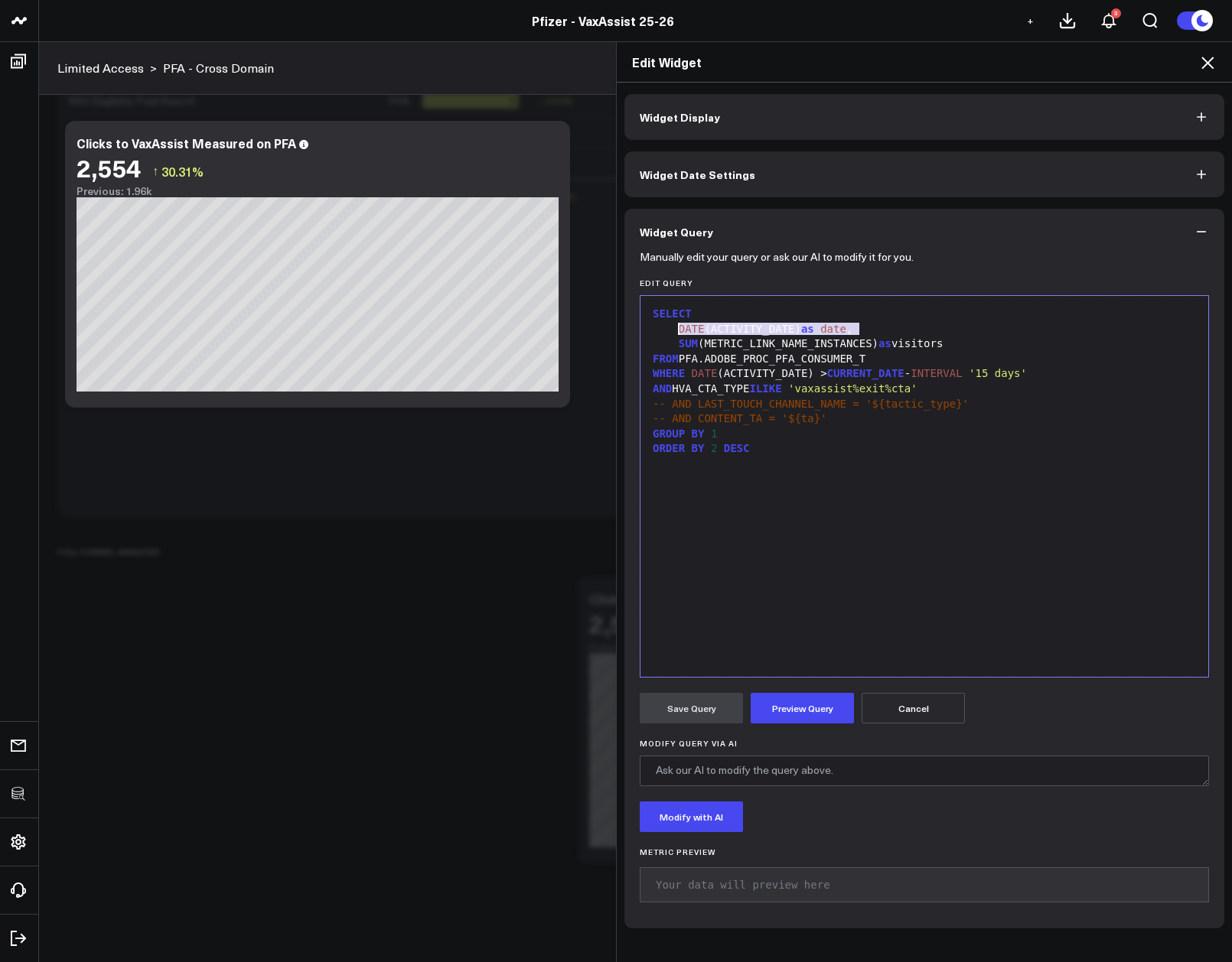
drag, startPoint x: 877, startPoint y: 332, endPoint x: 673, endPoint y: 331, distance: 204.0
click at [673, 331] on div "DATE (ACTIVITY_DATE) as date ," at bounding box center [924, 330] width 553 height 15
click at [798, 698] on button "Preview Query" at bounding box center [802, 708] width 103 height 31
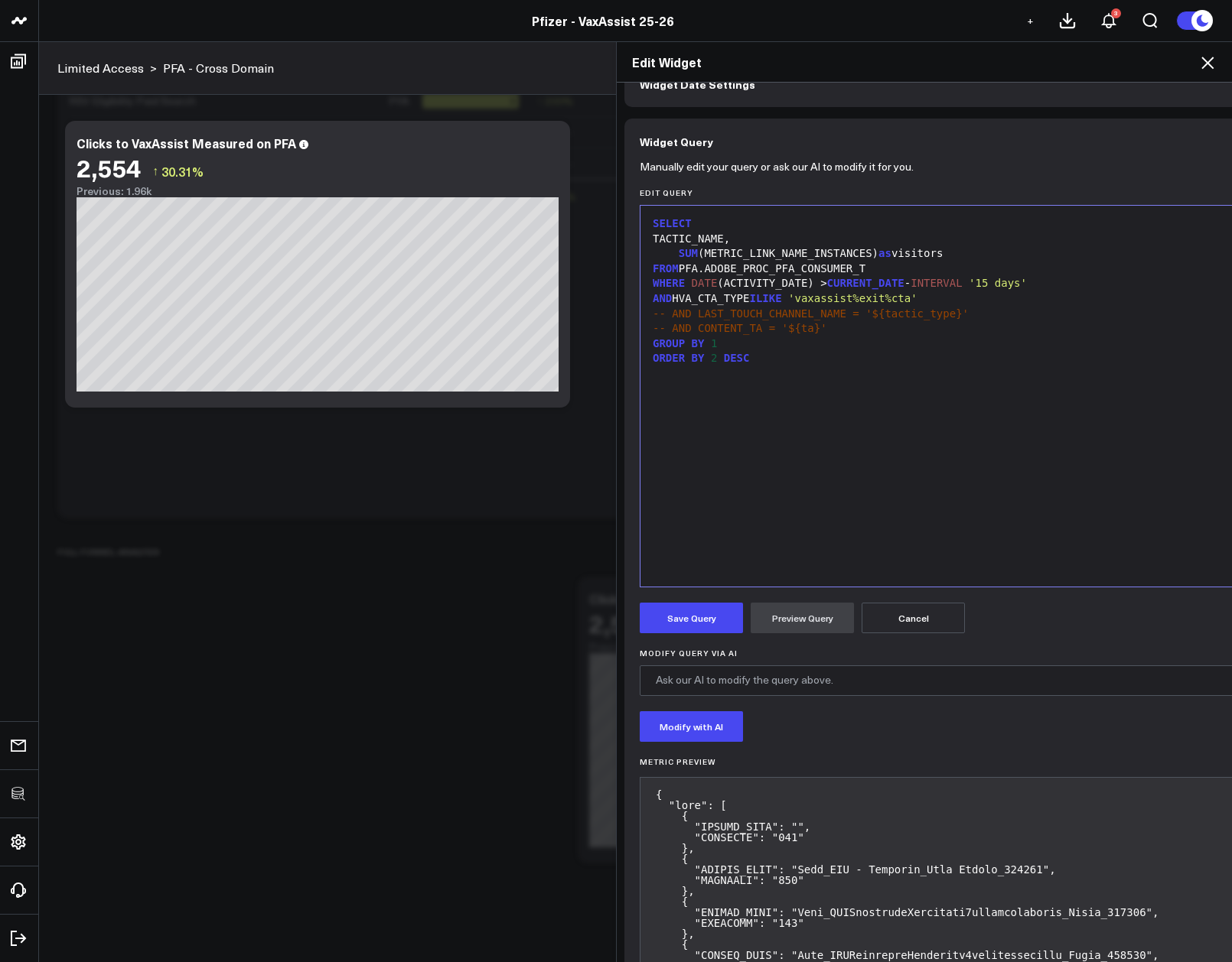
scroll to position [102, 0]
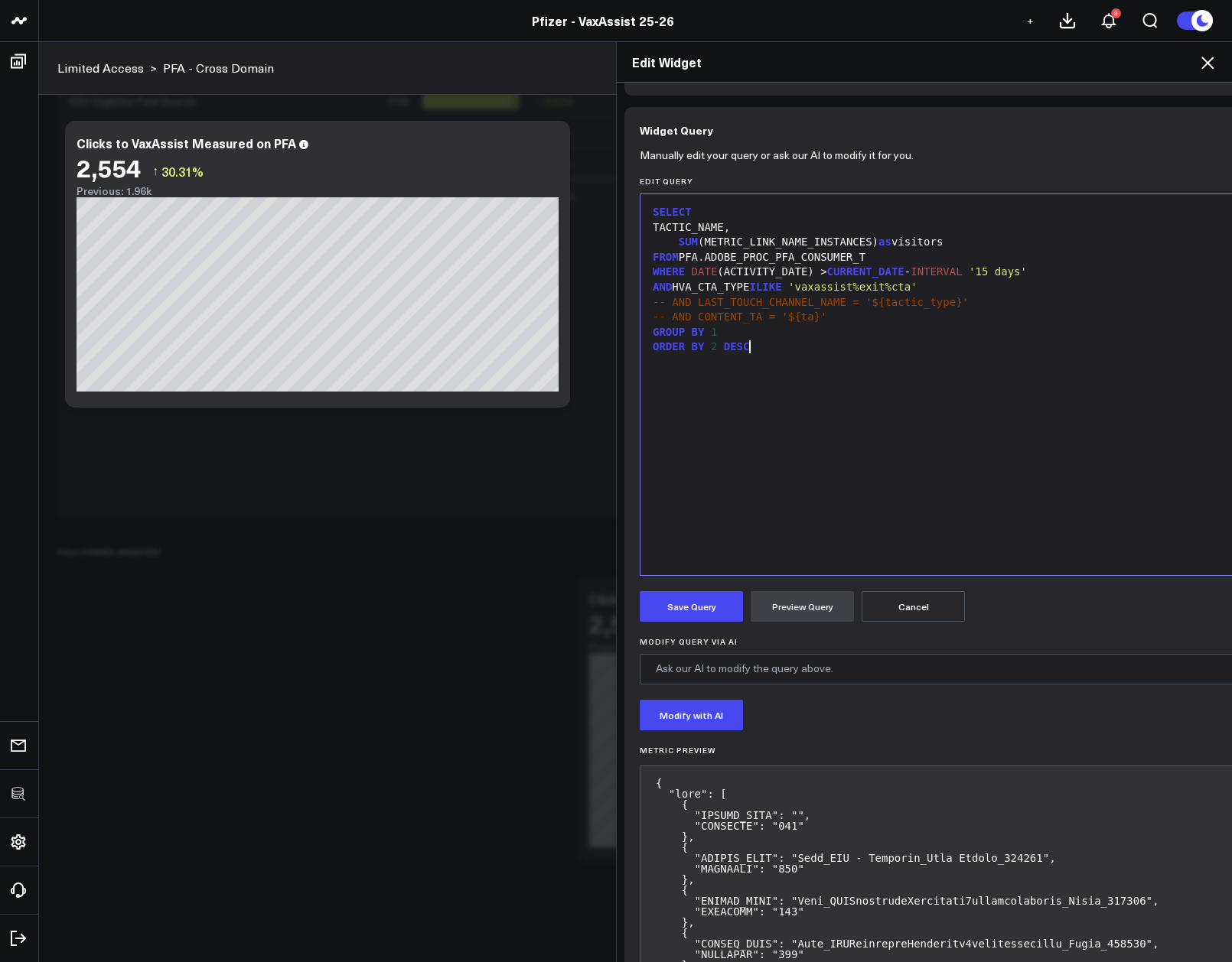
click at [837, 459] on div "SELECT TACTIC_NAME, SUM (METRIC_LINK_NAME_INSTANCES) as visitors FROM PFA.ADOBE…" at bounding box center [949, 385] width 602 height 365
click at [691, 607] on button "Save Query" at bounding box center [690, 607] width 103 height 31
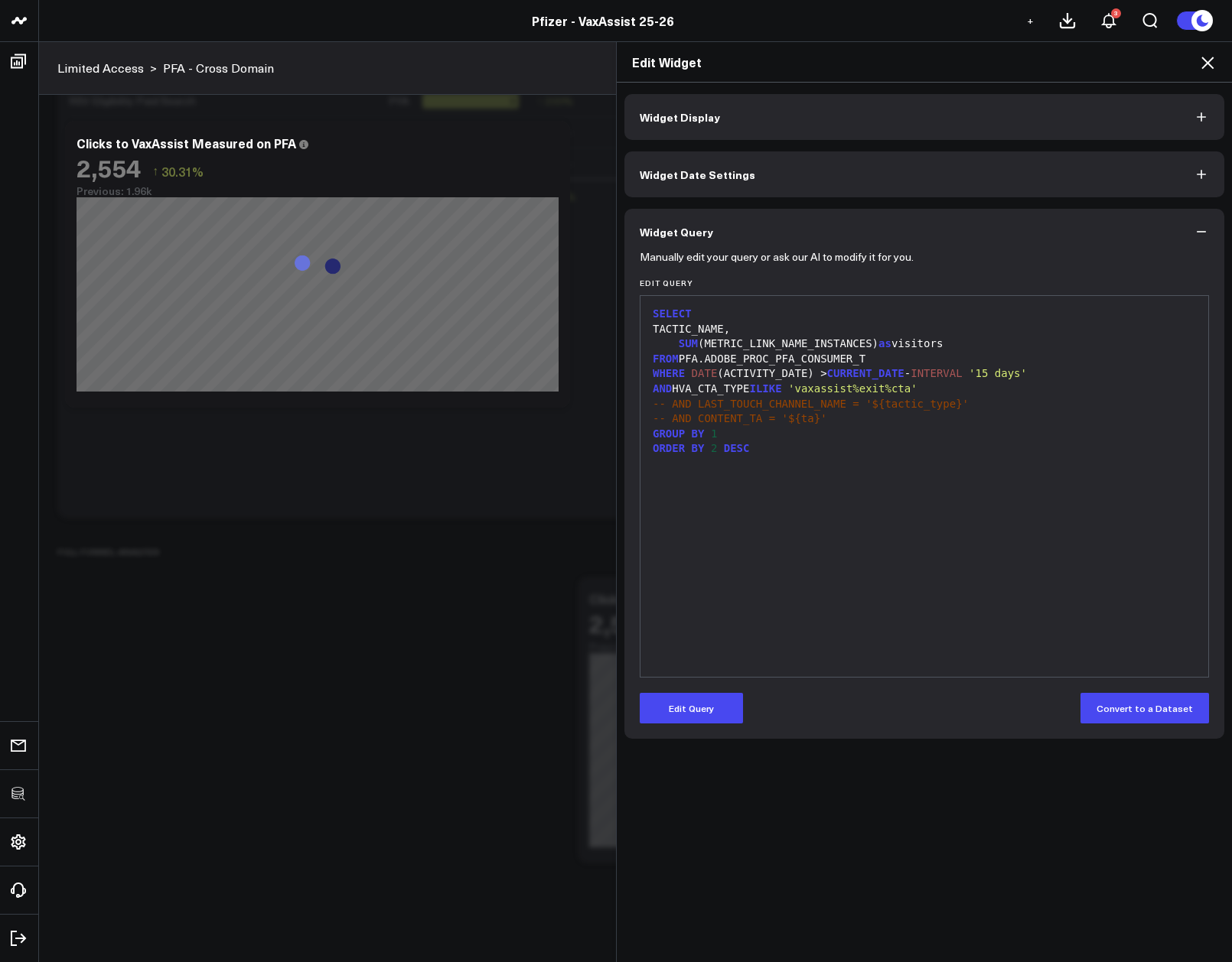
click at [1206, 68] on icon at bounding box center [1207, 63] width 19 height 19
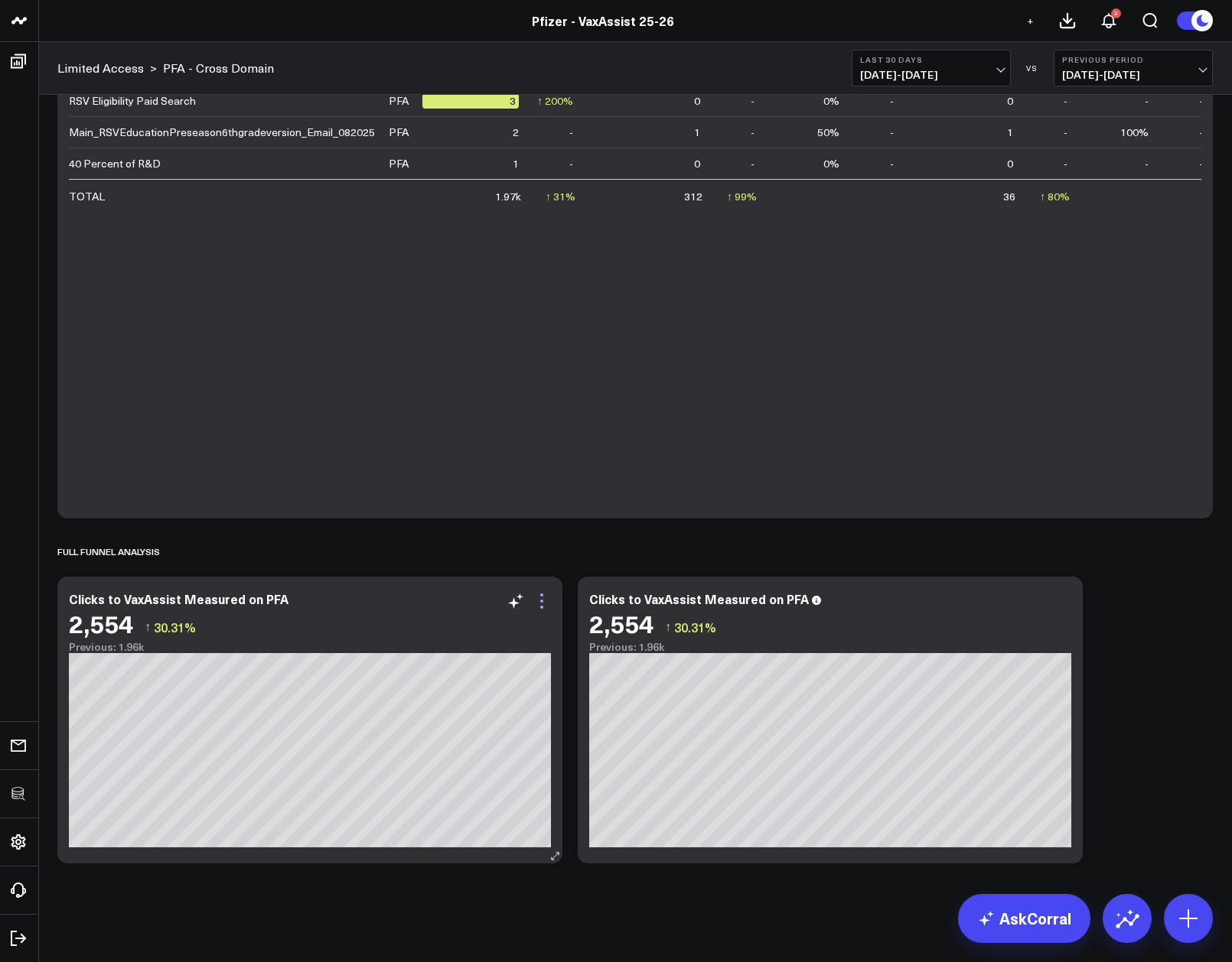
click at [537, 607] on icon at bounding box center [542, 601] width 19 height 19
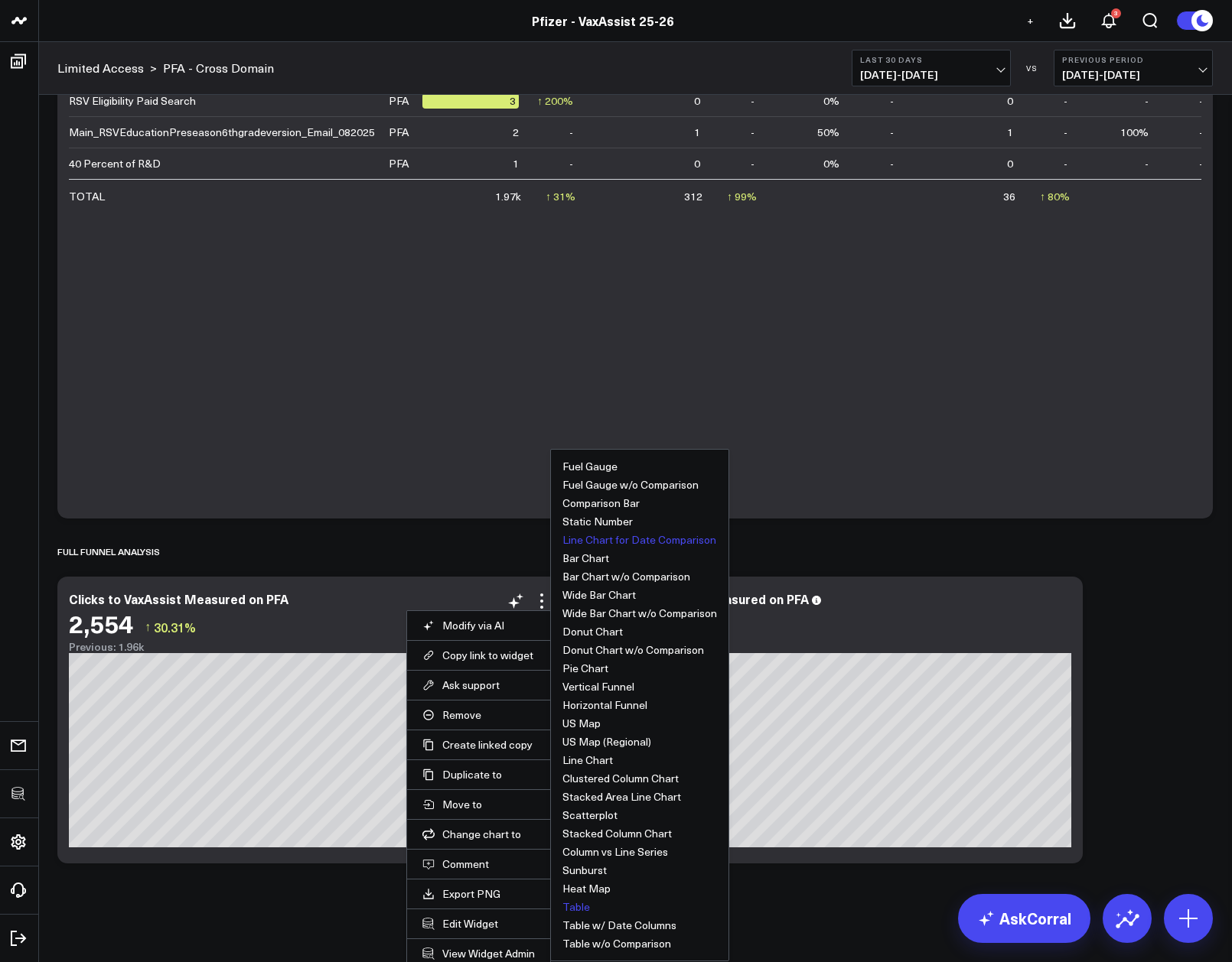
click at [579, 906] on button "Table" at bounding box center [576, 907] width 27 height 11
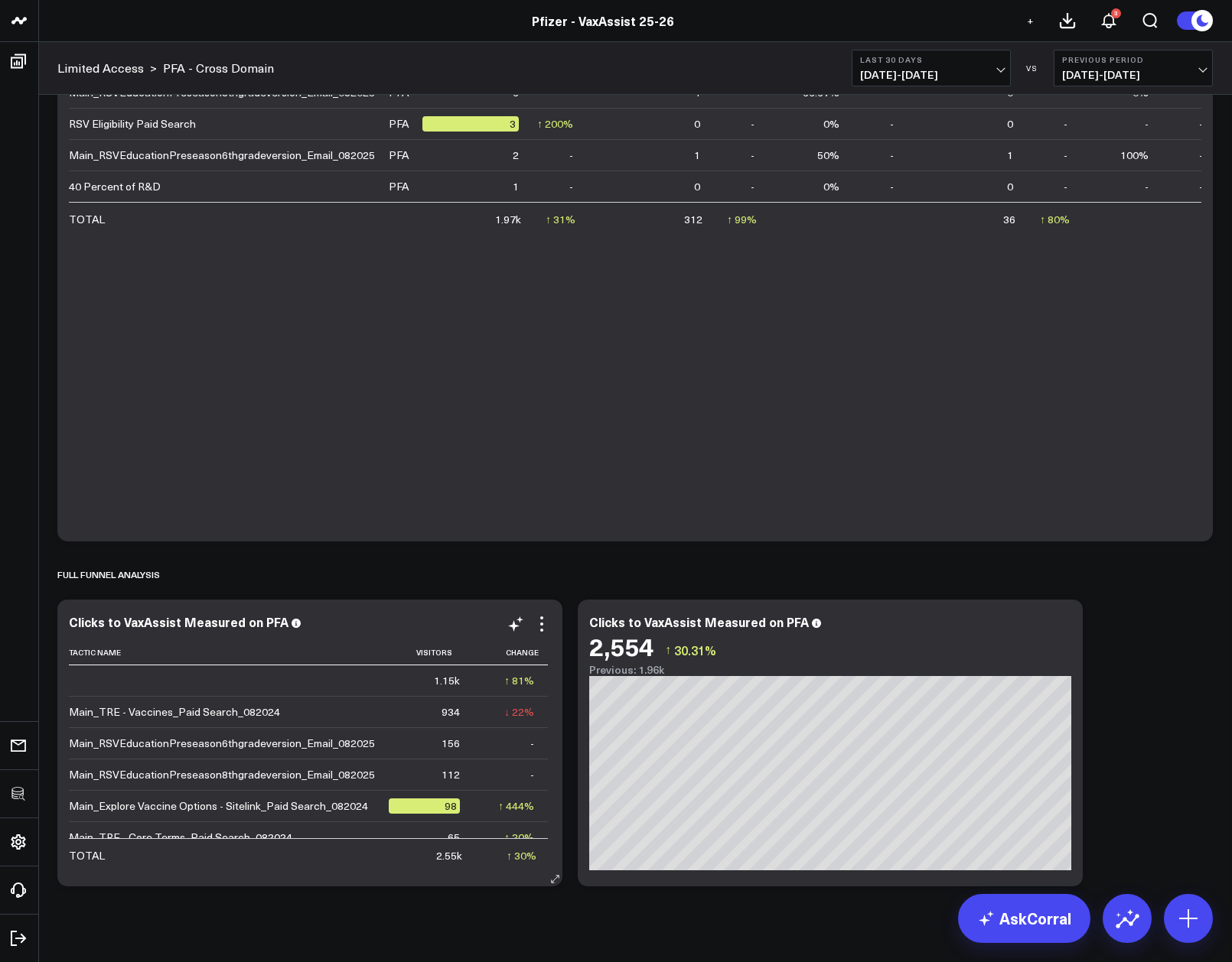
scroll to position [4255, 0]
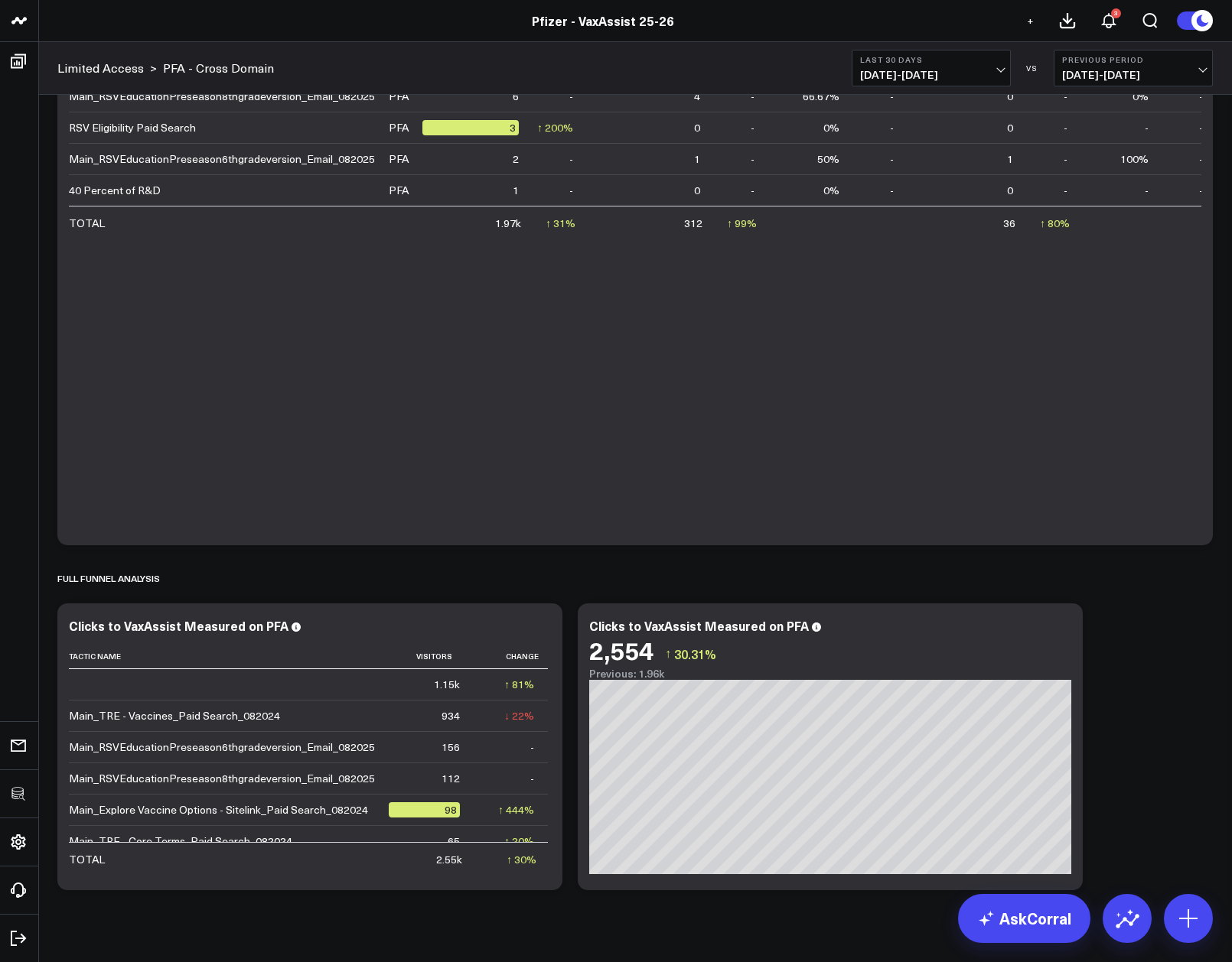
click at [278, 619] on div "Clicks to VaxAssist Measured on PFA" at bounding box center [185, 625] width 233 height 17
drag, startPoint x: 253, startPoint y: 625, endPoint x: 178, endPoint y: 627, distance: 75.0
click at [178, 627] on div "Clicks to VaxAssist Measured on PFA" at bounding box center [185, 625] width 233 height 17
click at [206, 623] on div "Clicks to VaxAssist [PFA" at bounding box center [146, 625] width 155 height 17
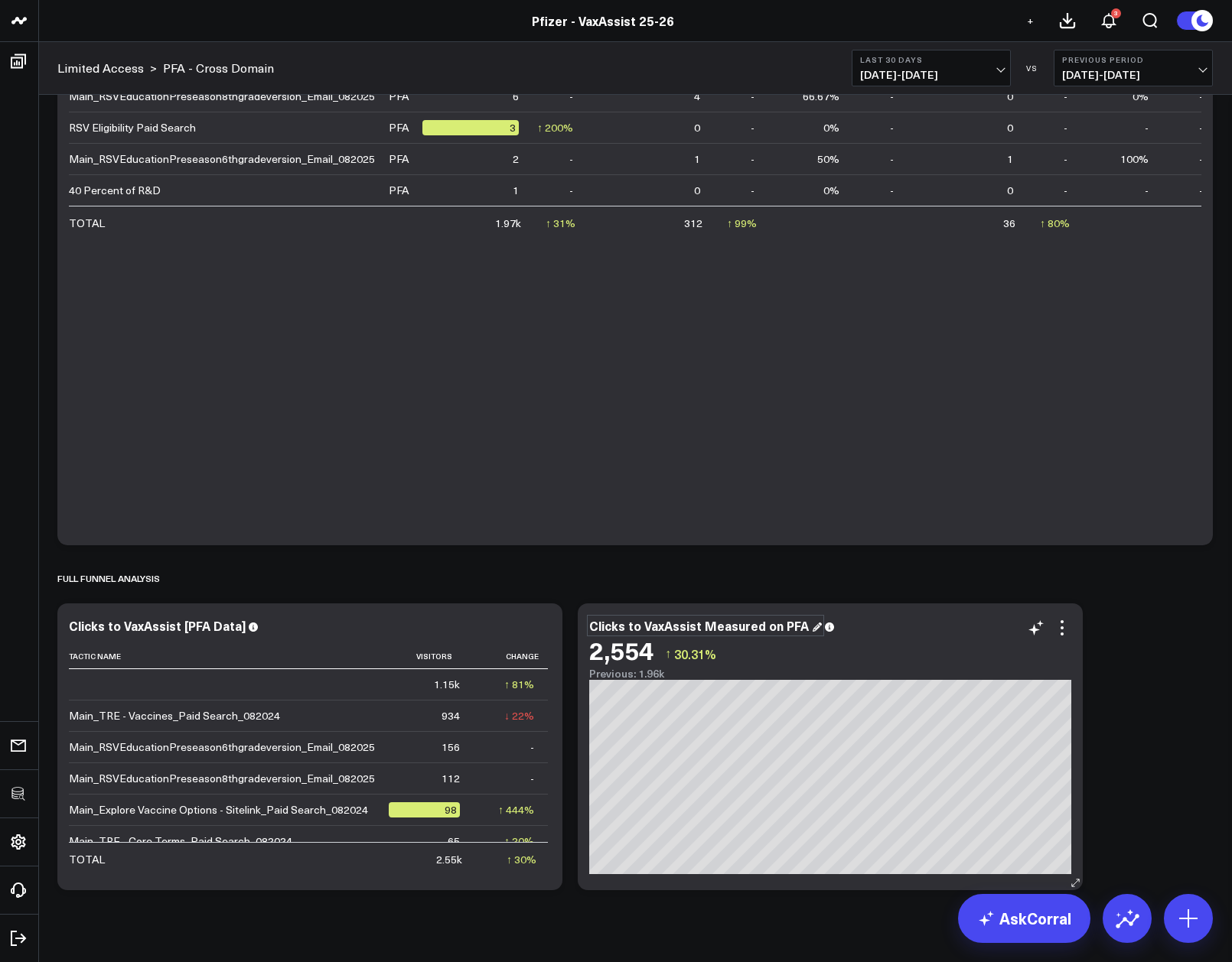
click at [780, 622] on div "Clicks to VaxAssist Measured on PFA" at bounding box center [706, 625] width 233 height 17
click at [775, 629] on div "Clicks to VaxAssist Measured on PFA" at bounding box center [706, 625] width 233 height 17
click at [768, 629] on div "Clicks to VaxAssist Measured on PFA" at bounding box center [706, 625] width 233 height 17
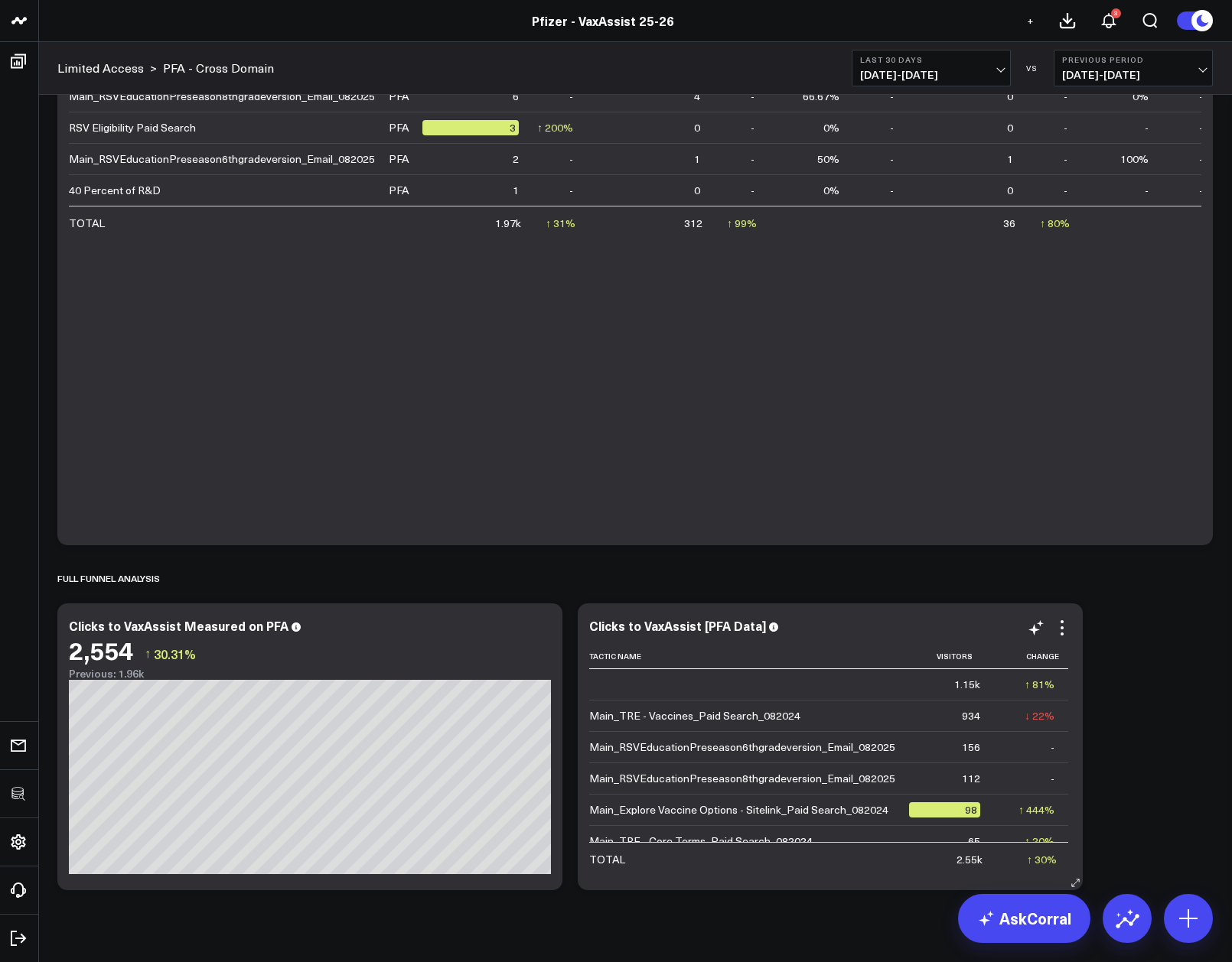
click at [661, 635] on div "Clicks to VaxAssist [PFA Data]" at bounding box center [830, 627] width 482 height 18
click at [677, 629] on div "Clicks to VaxAssist [PFA Data]" at bounding box center [684, 625] width 190 height 17
click at [699, 625] on div "Clicks to VaxAssist [PFA Data]" at bounding box center [684, 625] width 190 height 17
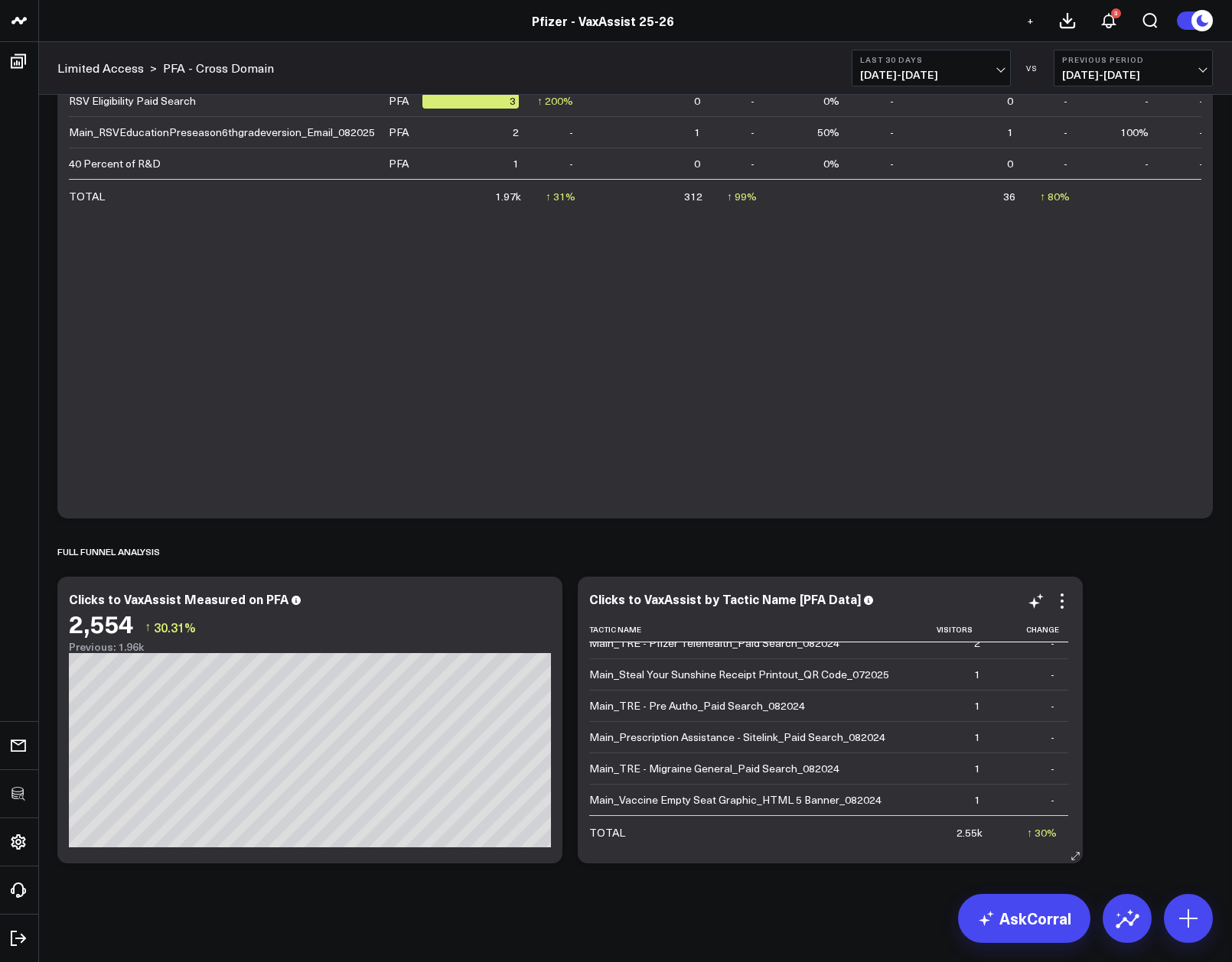
scroll to position [0, 0]
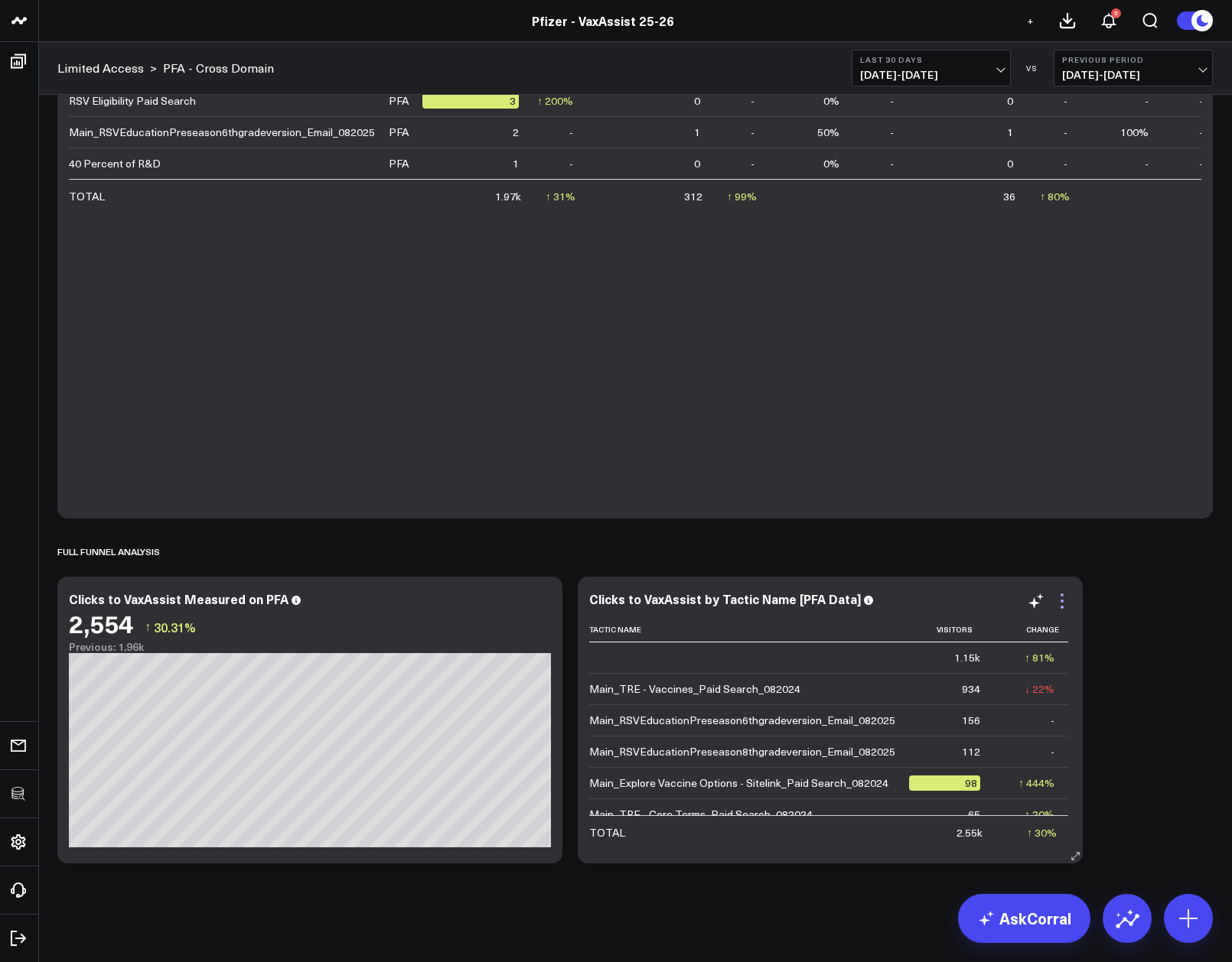
click at [1064, 604] on icon at bounding box center [1062, 601] width 19 height 19
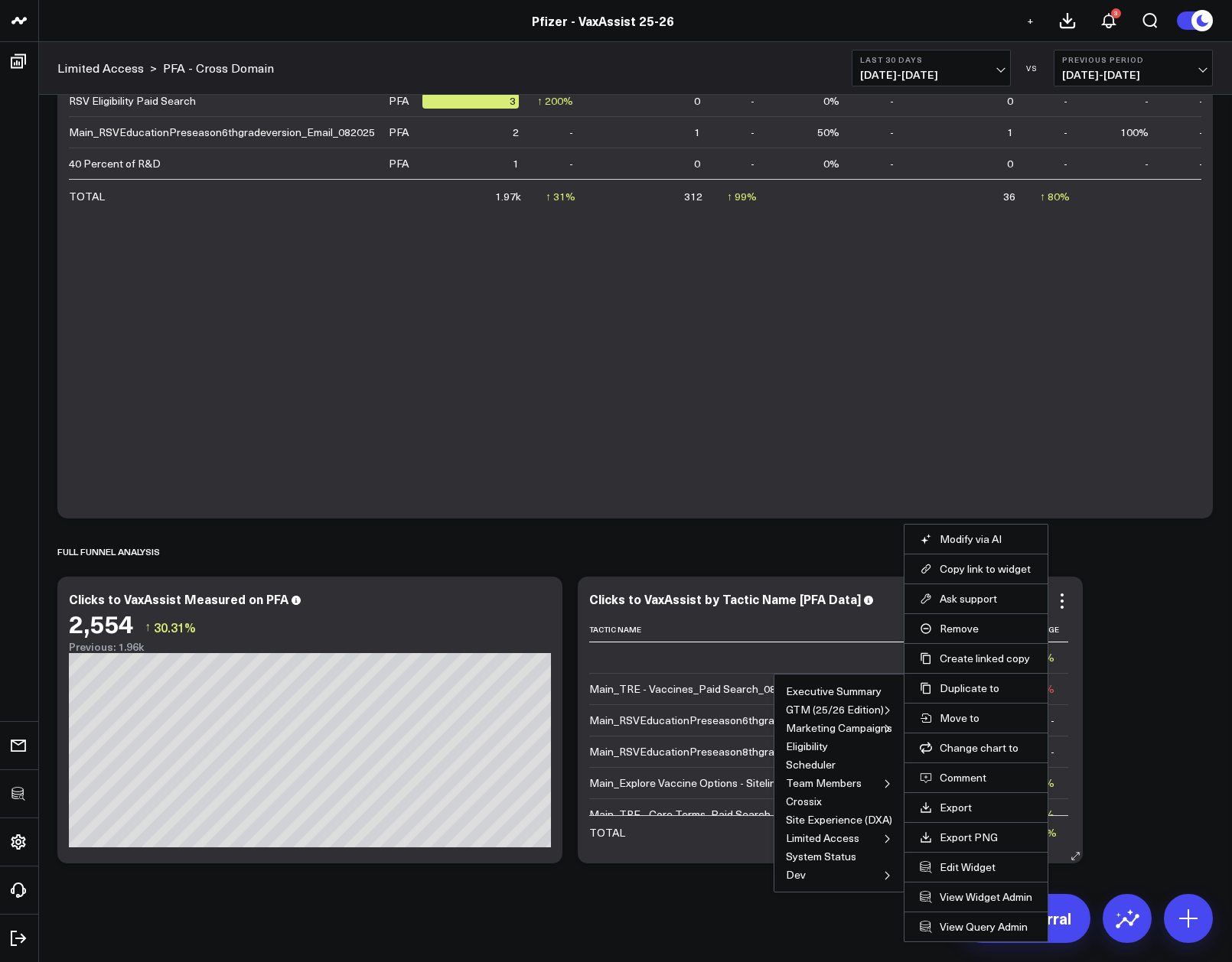
click at [774, 853] on ul "Executive Summary GTM (25/26 Edition) Portfolio Nudge Everblue Covid-19 RSV Pne…" at bounding box center [839, 783] width 131 height 218
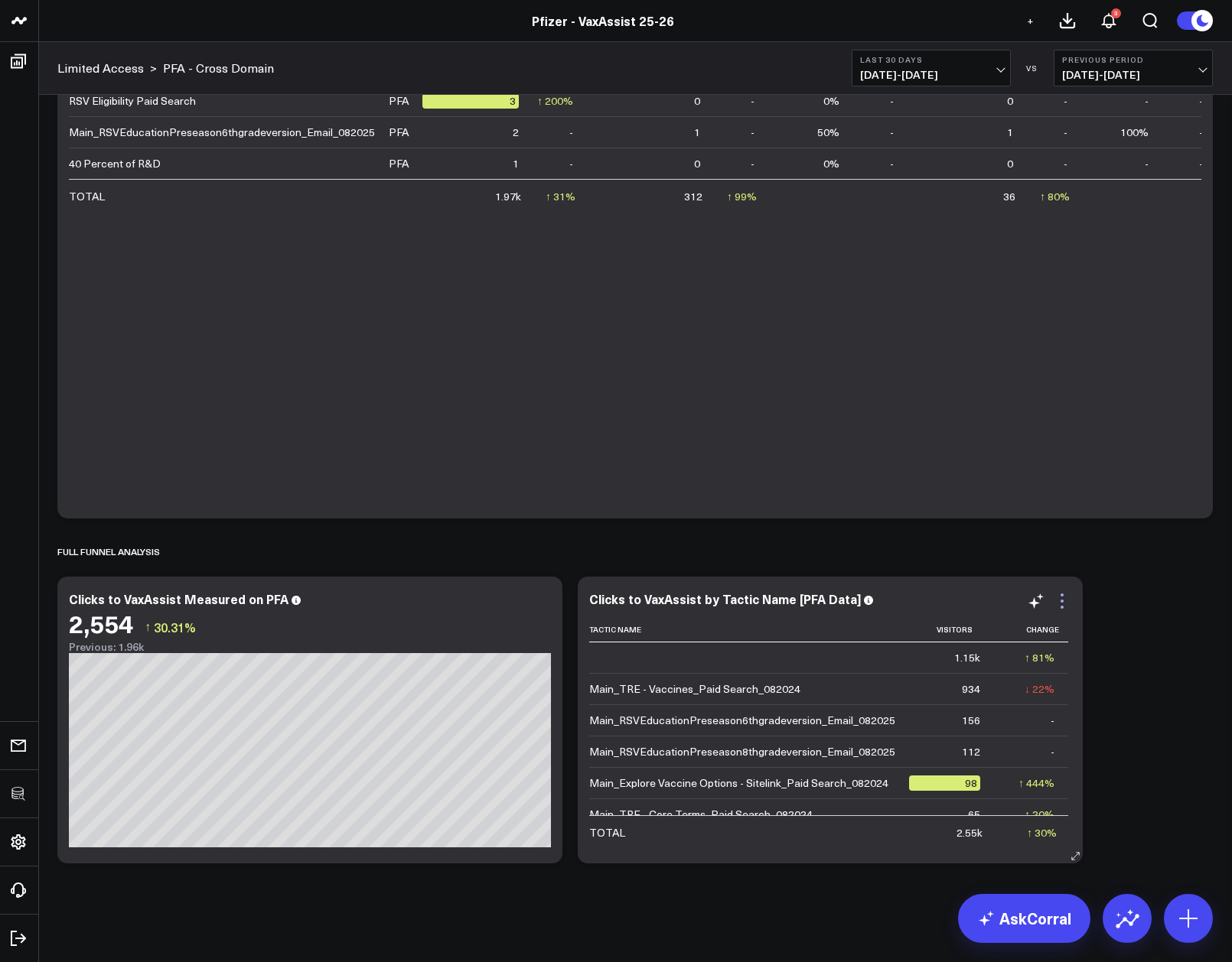
click at [1060, 604] on icon at bounding box center [1062, 601] width 19 height 19
click at [1060, 597] on icon at bounding box center [1062, 601] width 19 height 19
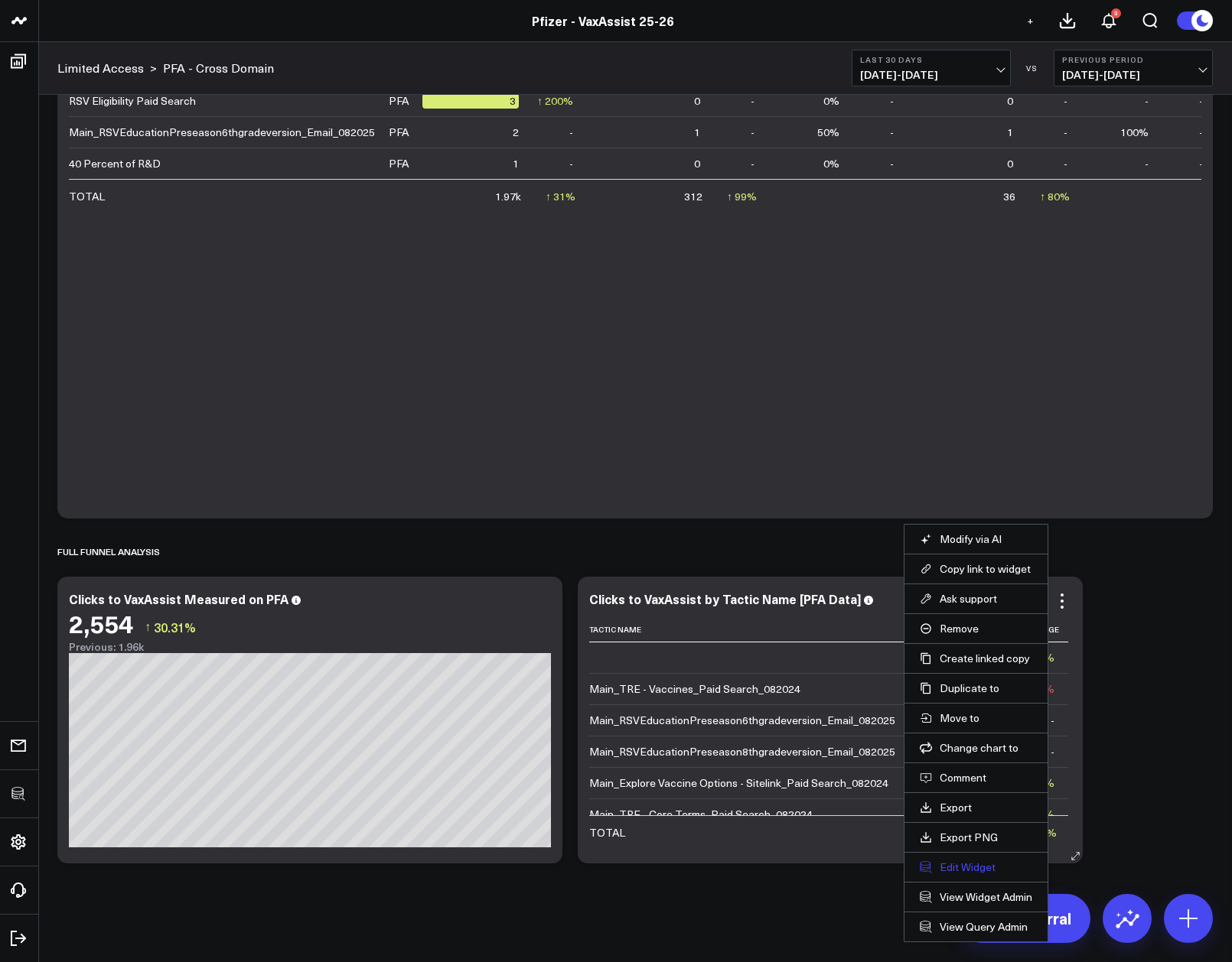
click at [957, 869] on button "Edit Widget" at bounding box center [976, 867] width 112 height 14
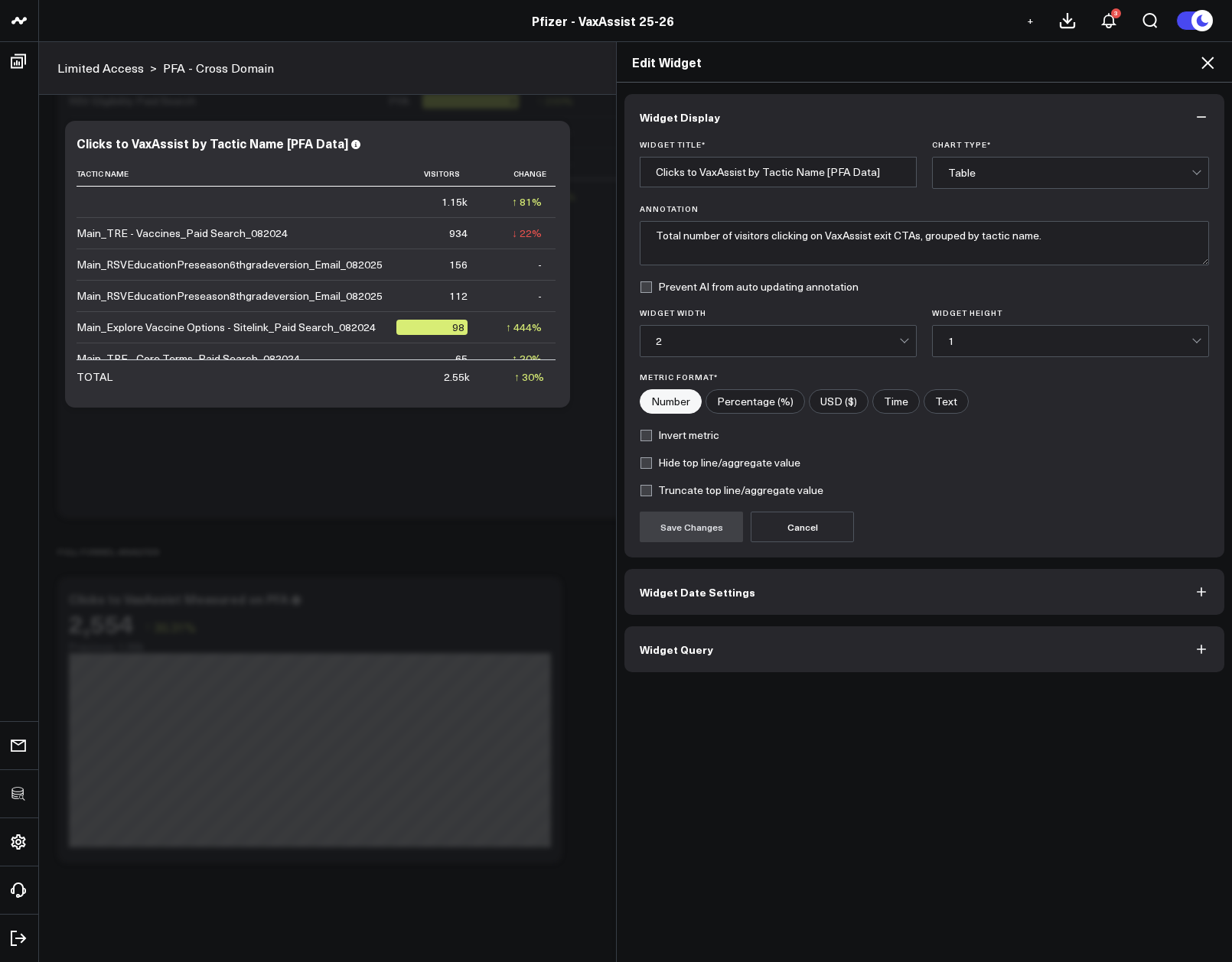
click at [843, 649] on button "Widget Query" at bounding box center [923, 649] width 599 height 46
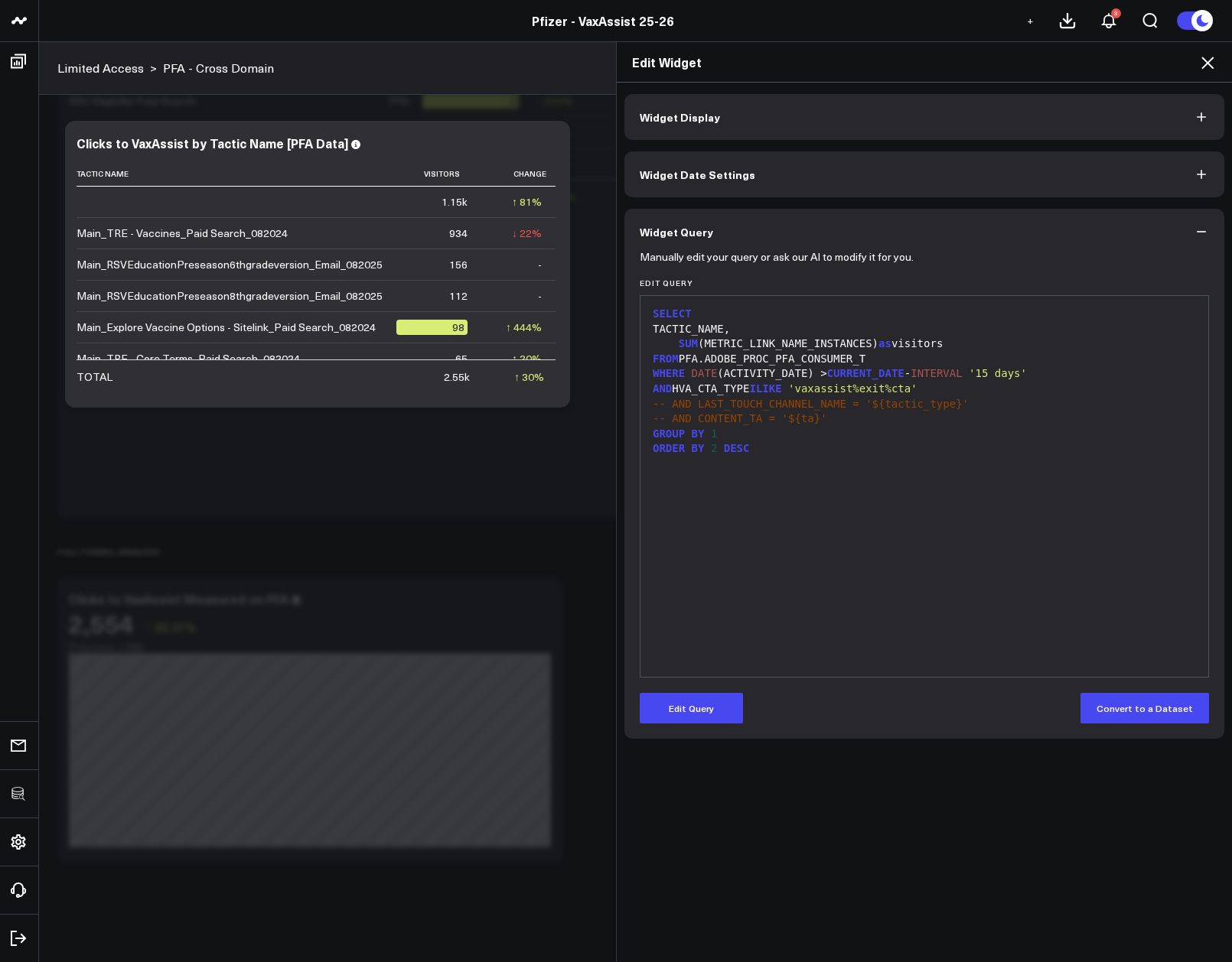
click at [1030, 476] on div "SELECT TACTIC_NAME, SUM (METRIC_LINK_NAME_INSTANCES) as visitors FROM PFA.ADOBE…" at bounding box center [924, 486] width 553 height 365
click at [1201, 52] on div "Edit Widget" at bounding box center [923, 62] width 615 height 41
click at [1206, 59] on icon at bounding box center [1207, 63] width 19 height 19
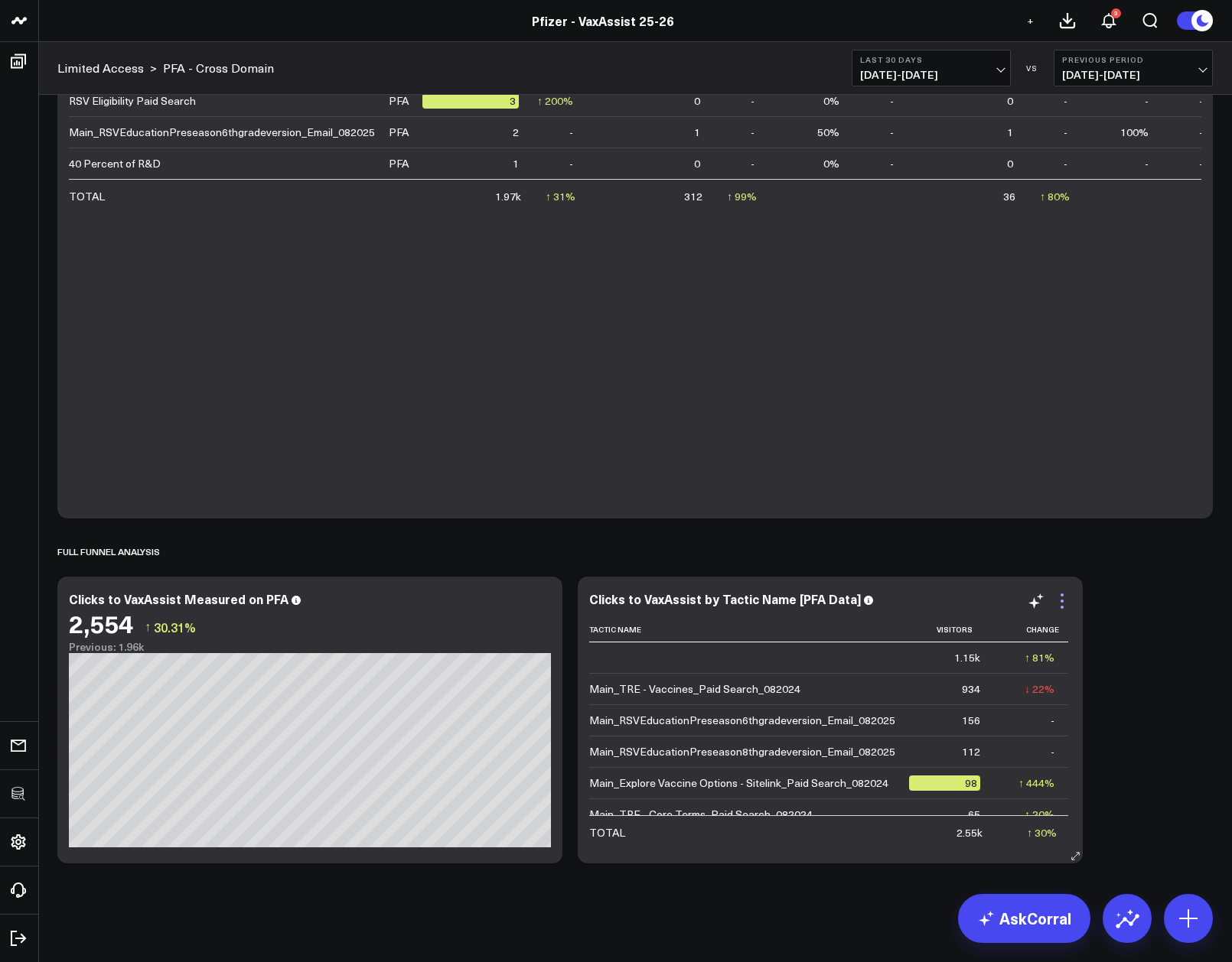
click at [1066, 602] on icon at bounding box center [1062, 601] width 19 height 19
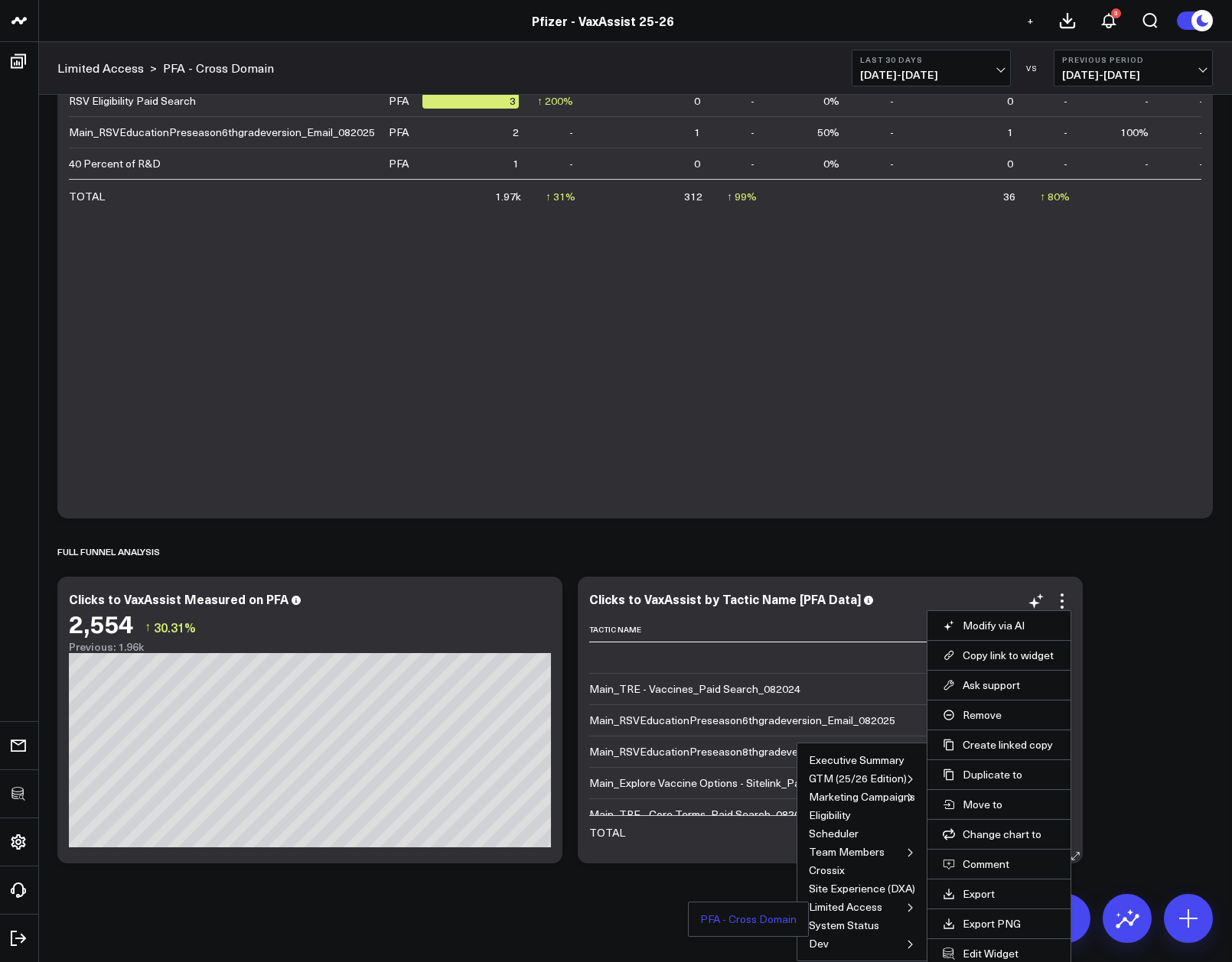
click at [764, 916] on button "PFA - Cross Domain" at bounding box center [747, 919] width 96 height 11
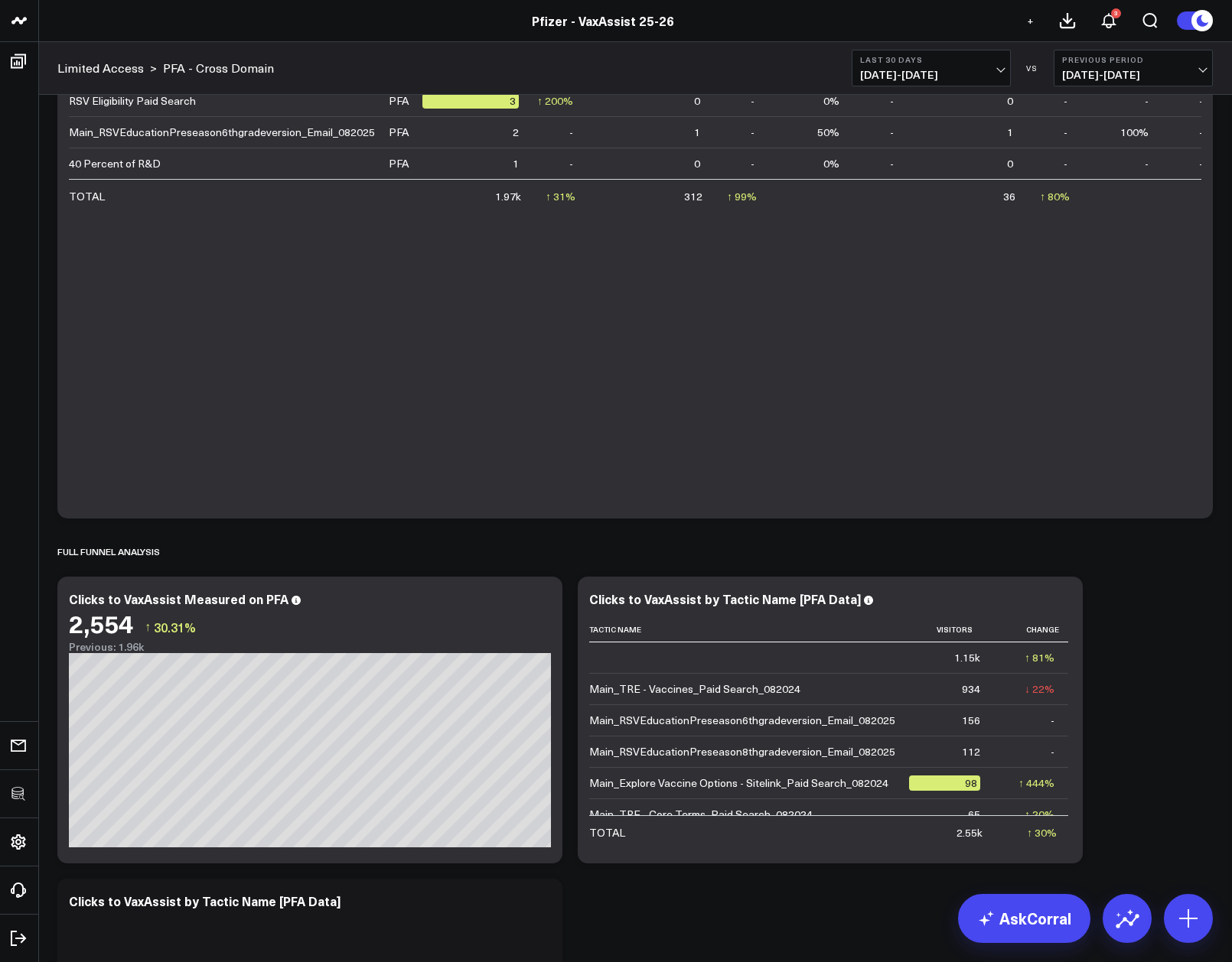
scroll to position [4584, 0]
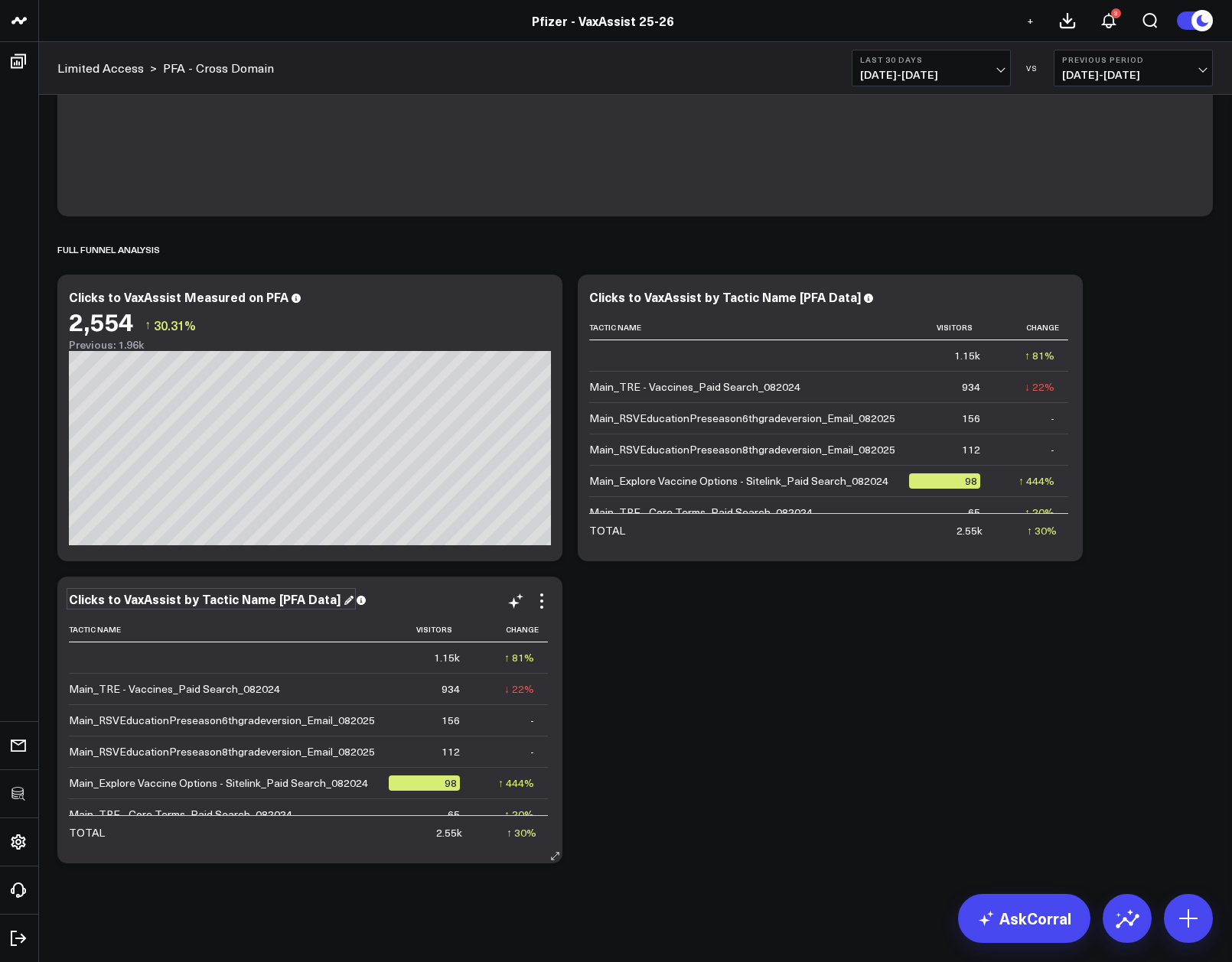
click at [235, 599] on div "Clicks to VaxAssist by Tactic Name [PFA Data]" at bounding box center [211, 599] width 285 height 17
click at [235, 598] on div "Clicks to VaxAssist by Tactic Name [PFA Data]" at bounding box center [211, 599] width 285 height 17
click at [274, 606] on div "Clicks to VaxAssist by Tactic Name [PFA Data]" at bounding box center [211, 599] width 285 height 17
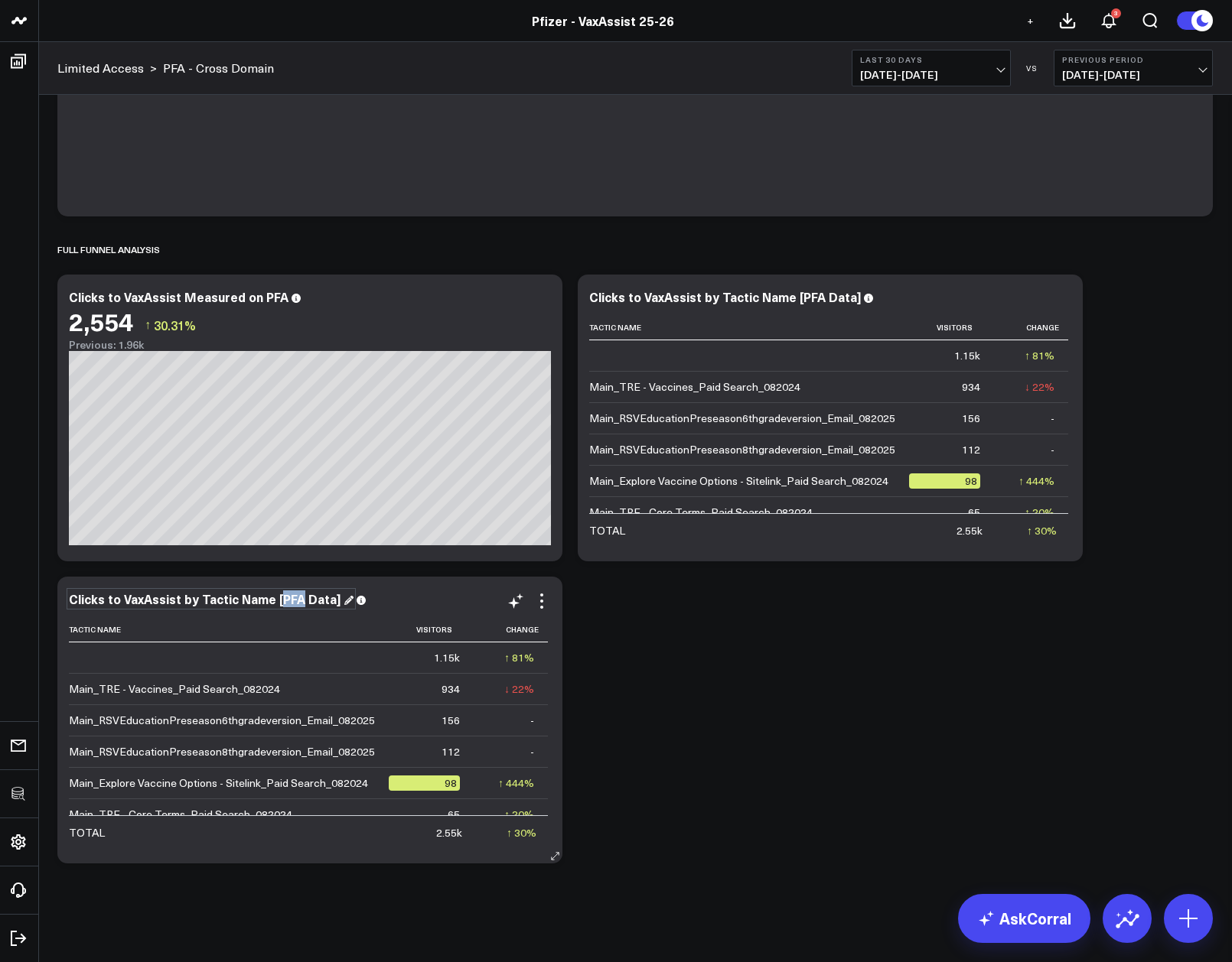
click at [274, 607] on div "Clicks to VaxAssist by Tactic Name [PFA Data]" at bounding box center [211, 599] width 285 height 17
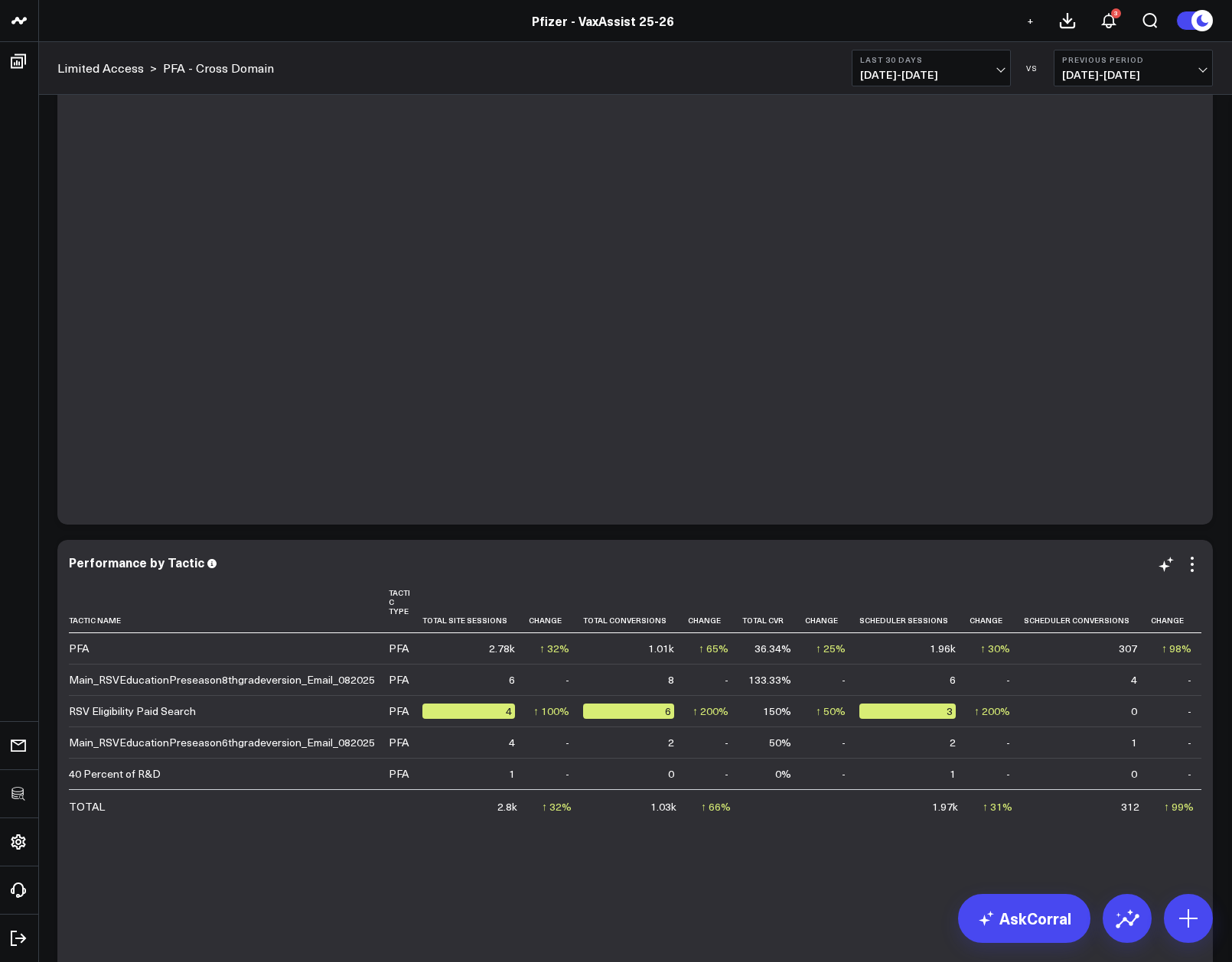
scroll to position [3079, 0]
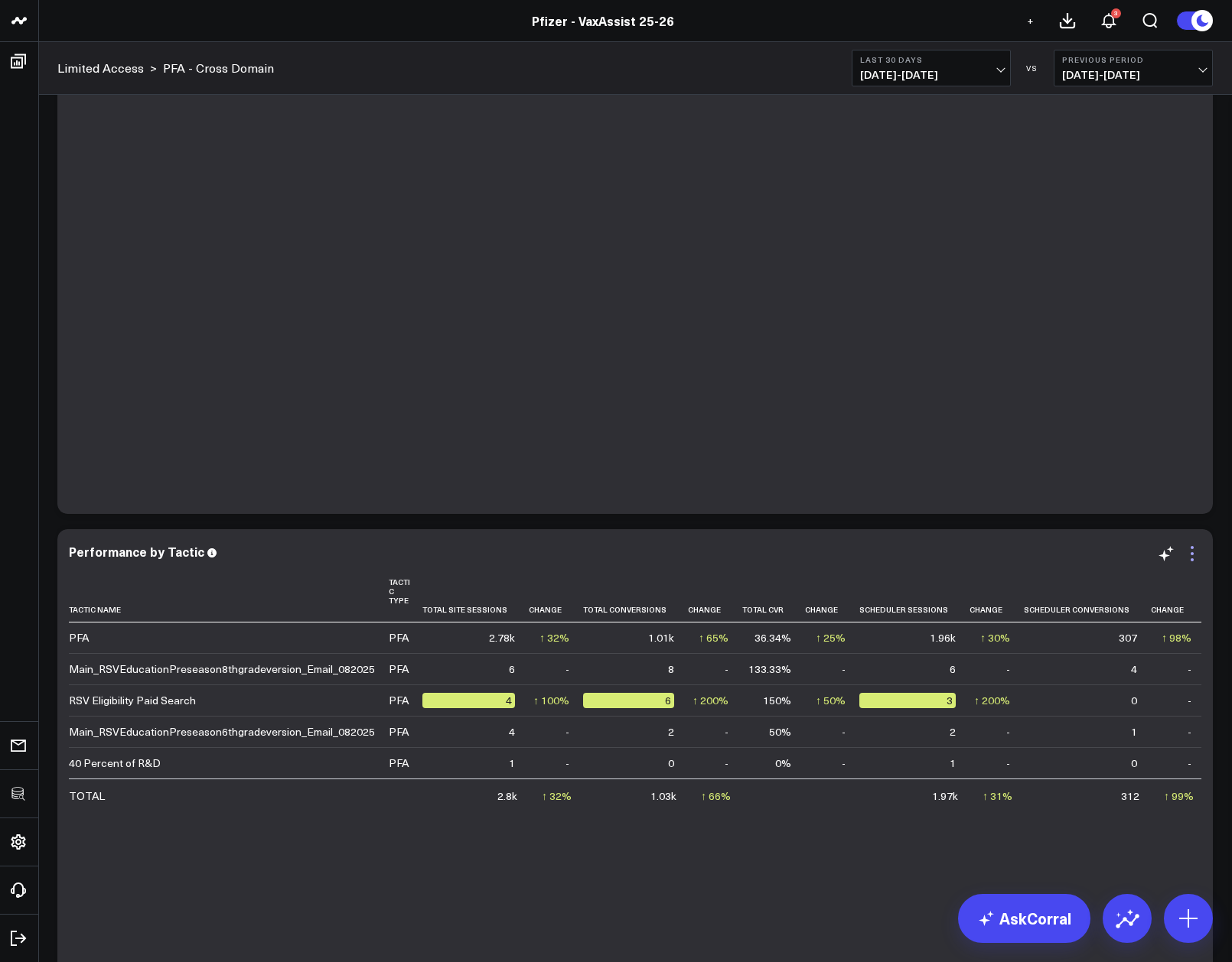
click at [1195, 551] on icon at bounding box center [1192, 554] width 19 height 19
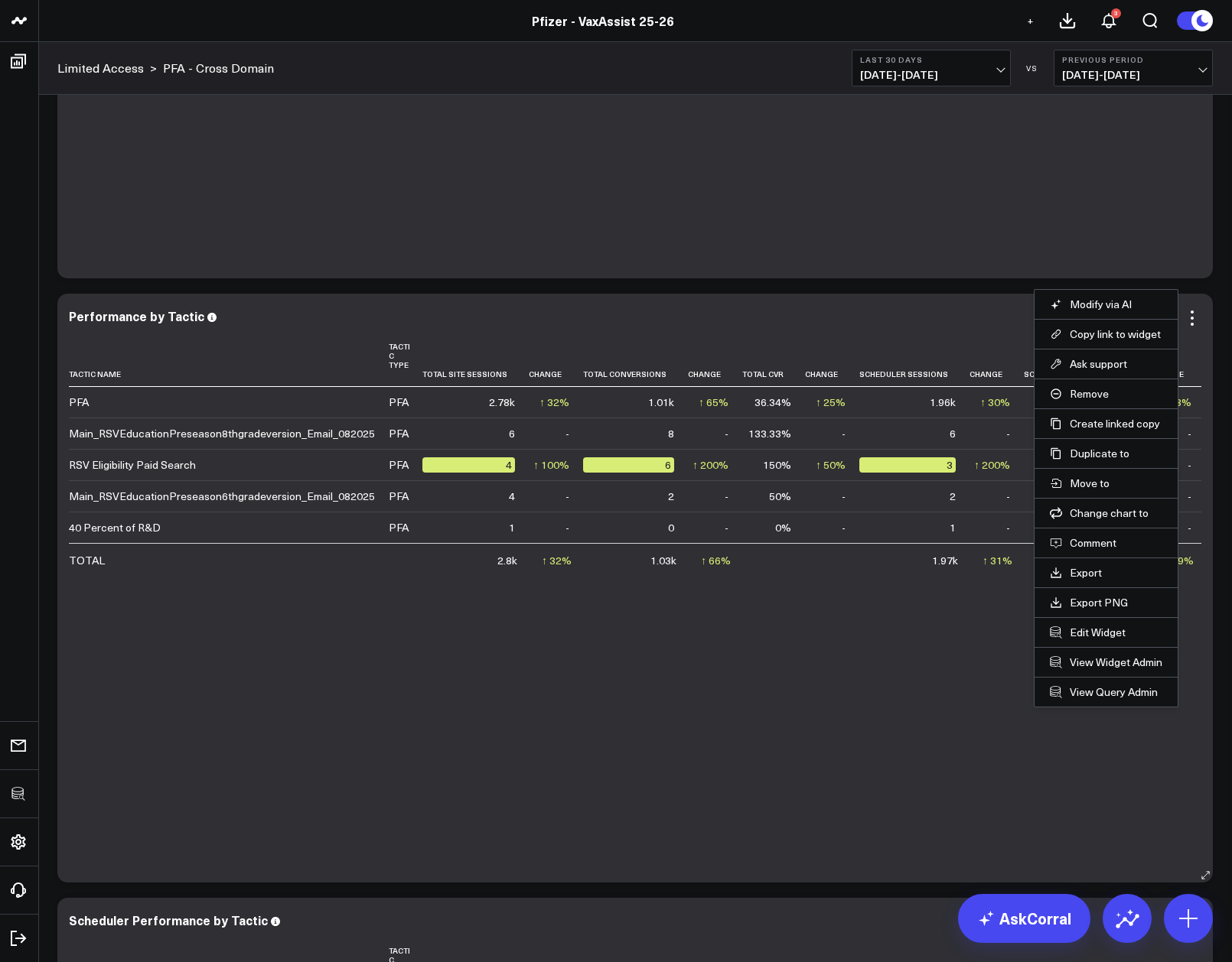
scroll to position [3338, 0]
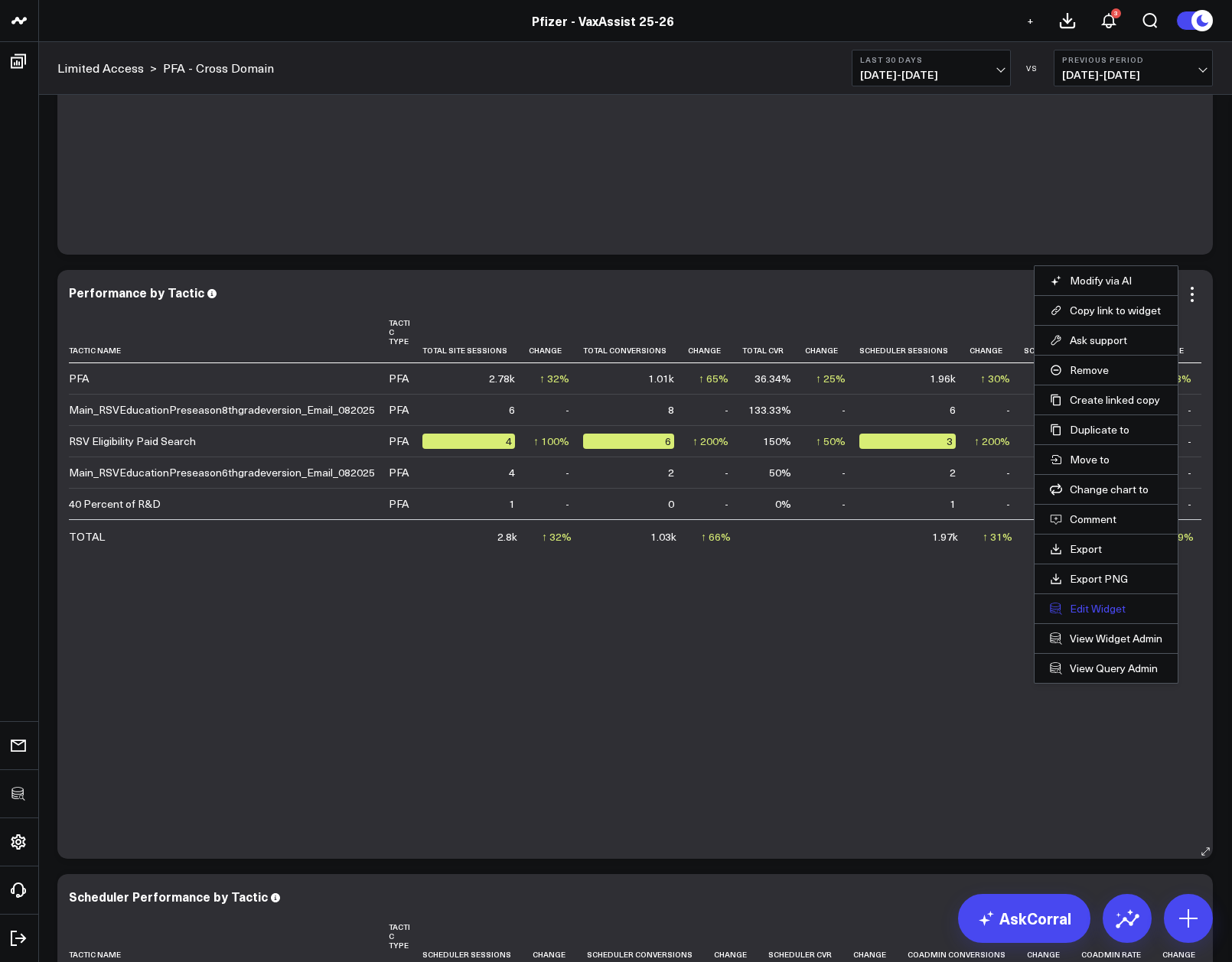
click at [1099, 607] on button "Edit Widget" at bounding box center [1106, 608] width 112 height 14
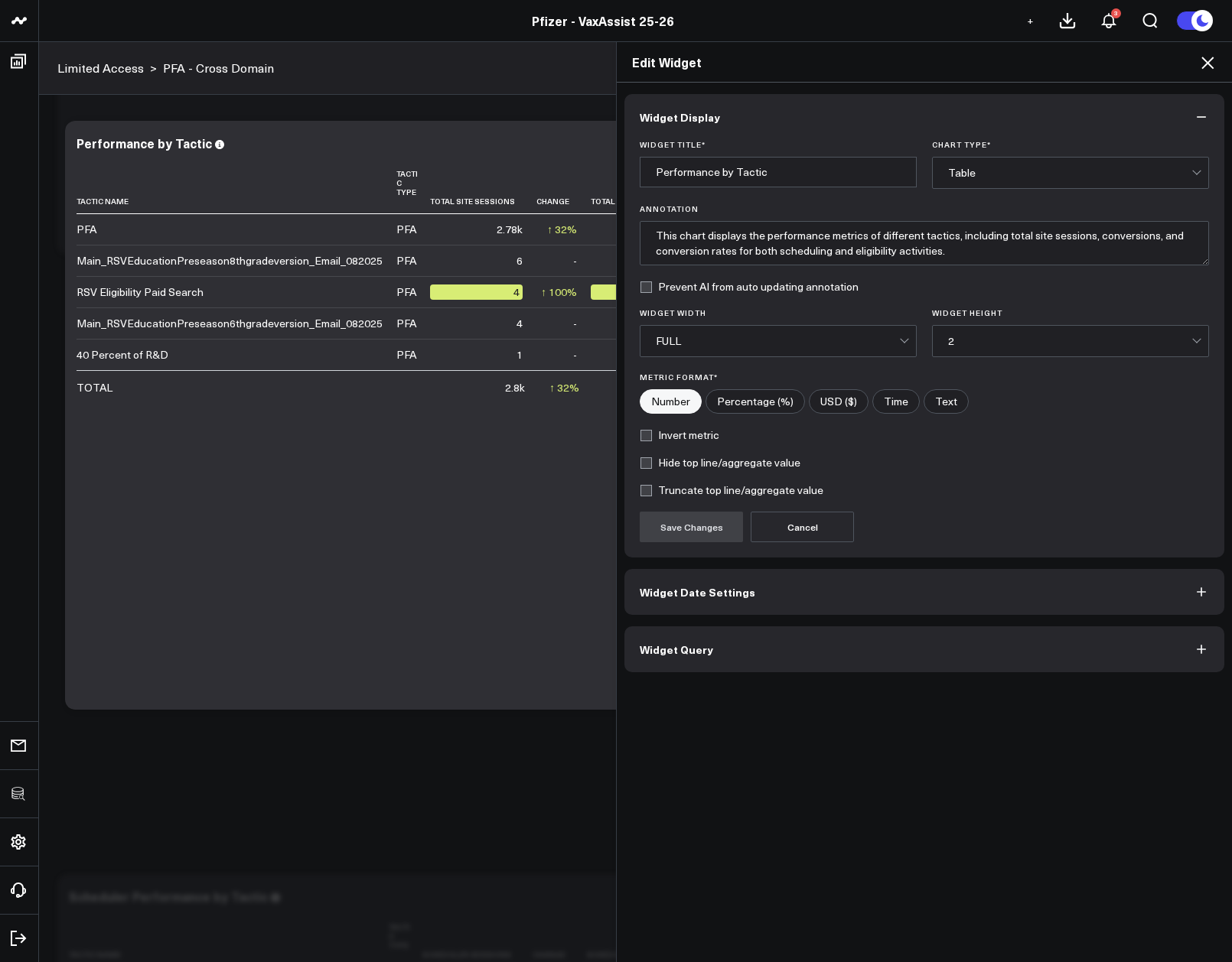
click at [859, 645] on button "Widget Query" at bounding box center [923, 649] width 599 height 46
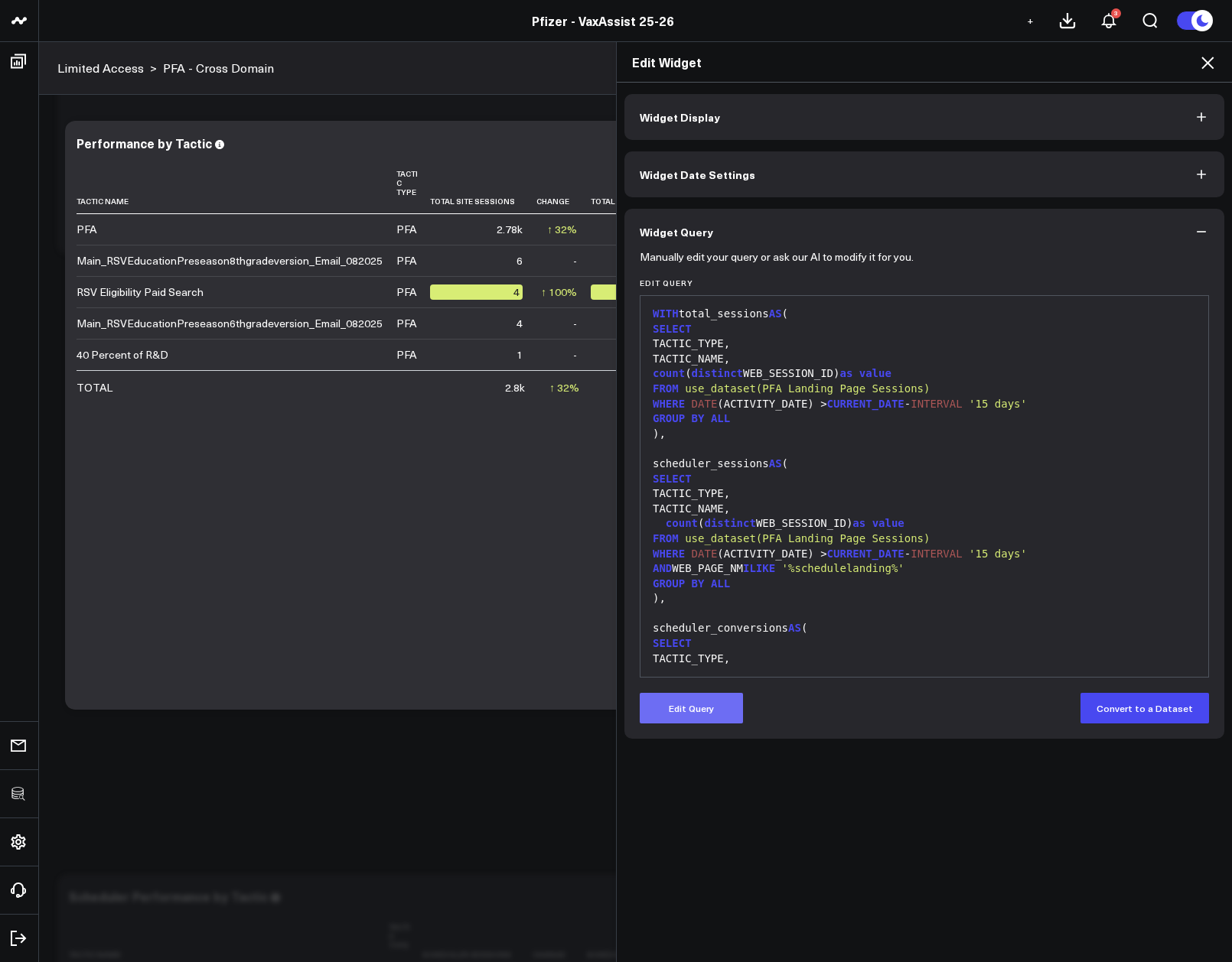
click at [709, 705] on button "Edit Query" at bounding box center [690, 708] width 103 height 31
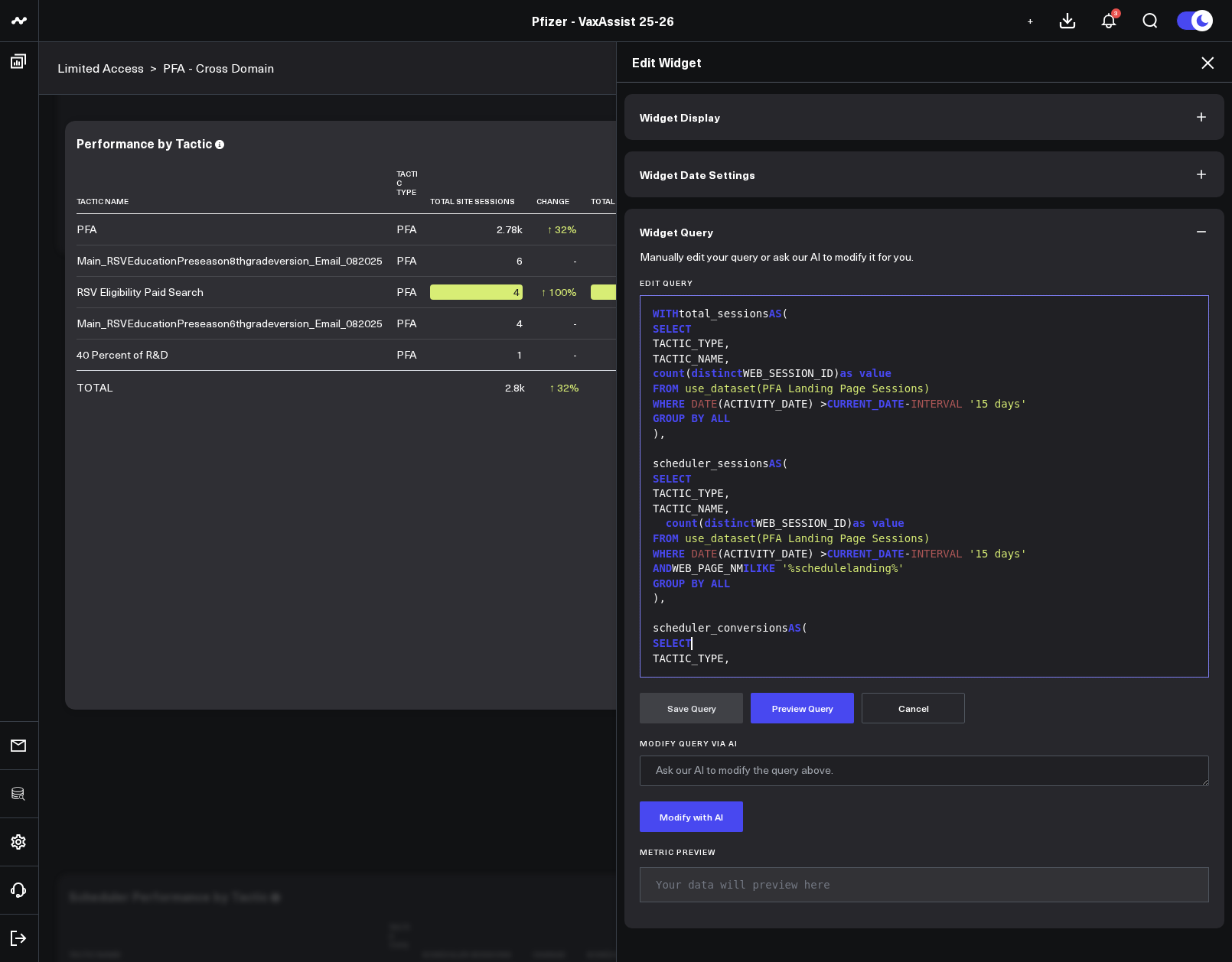
click at [780, 640] on div "SELECT" at bounding box center [924, 644] width 553 height 15
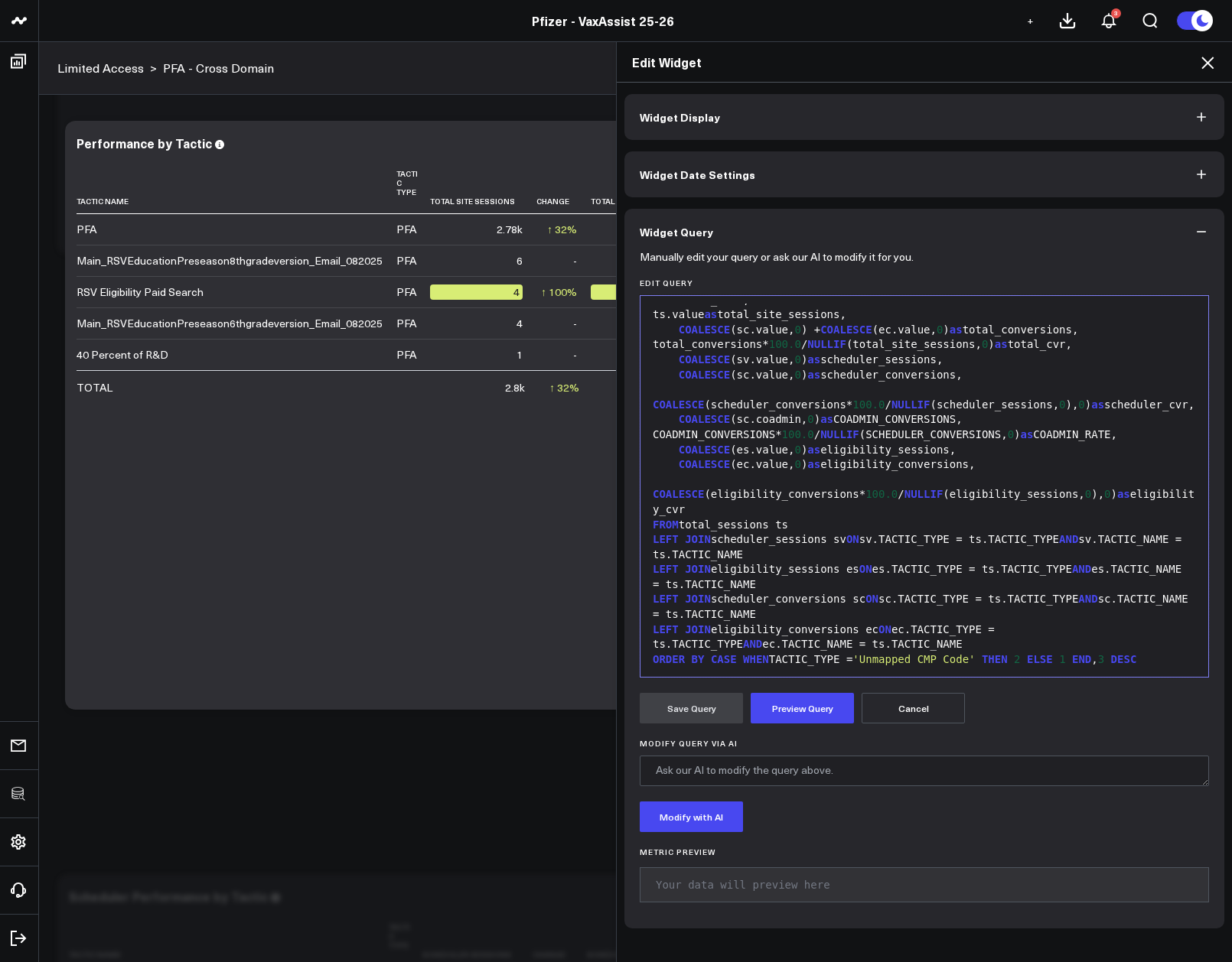
scroll to position [3950, 0]
click at [1211, 71] on icon at bounding box center [1207, 63] width 19 height 19
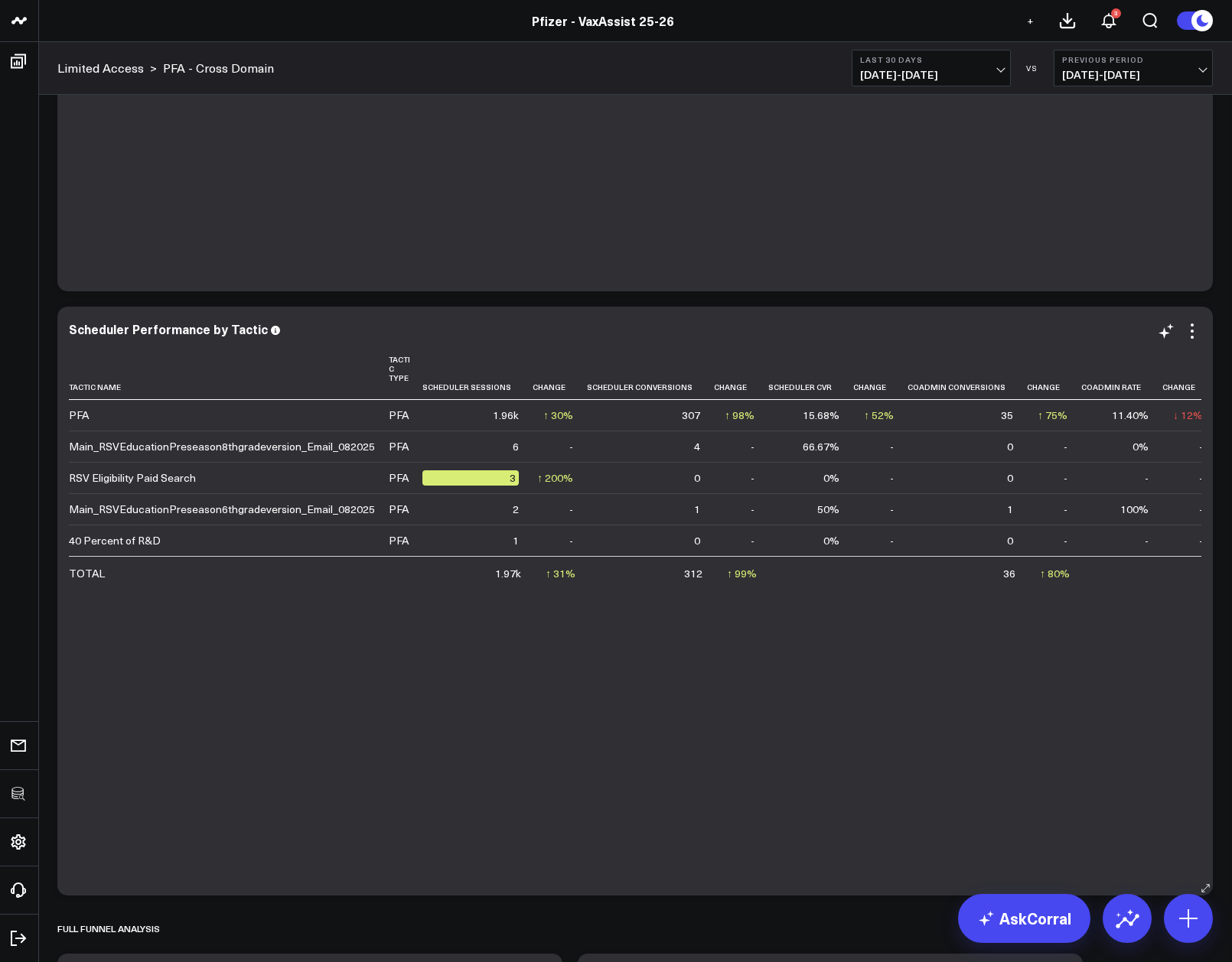
scroll to position [4046, 0]
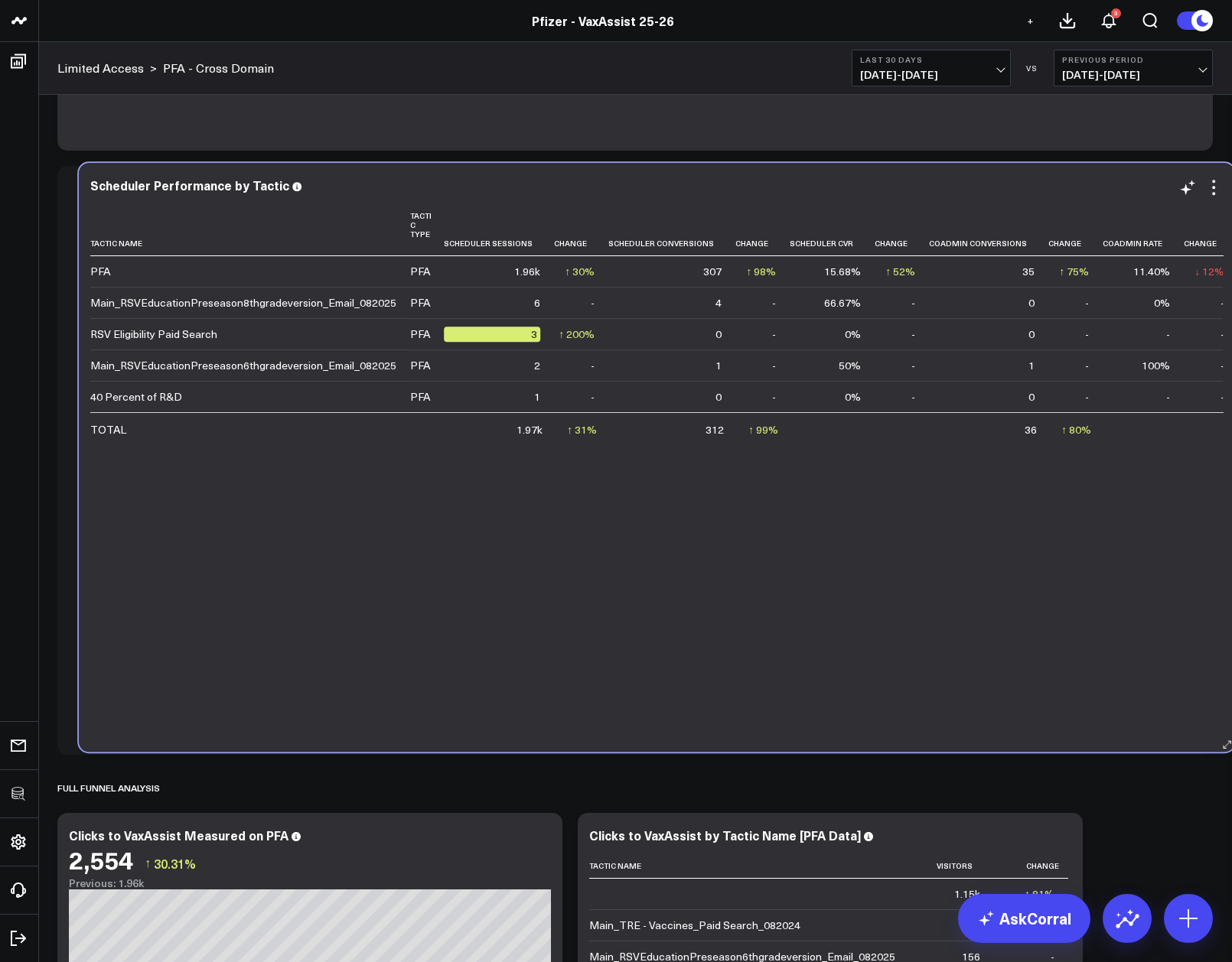
drag, startPoint x: 801, startPoint y: 738, endPoint x: 822, endPoint y: 736, distance: 21.1
click at [822, 736] on div "Tactic Name Tactic Type Scheduler Sessions Change Scheduler Conversions Change …" at bounding box center [656, 469] width 1133 height 533
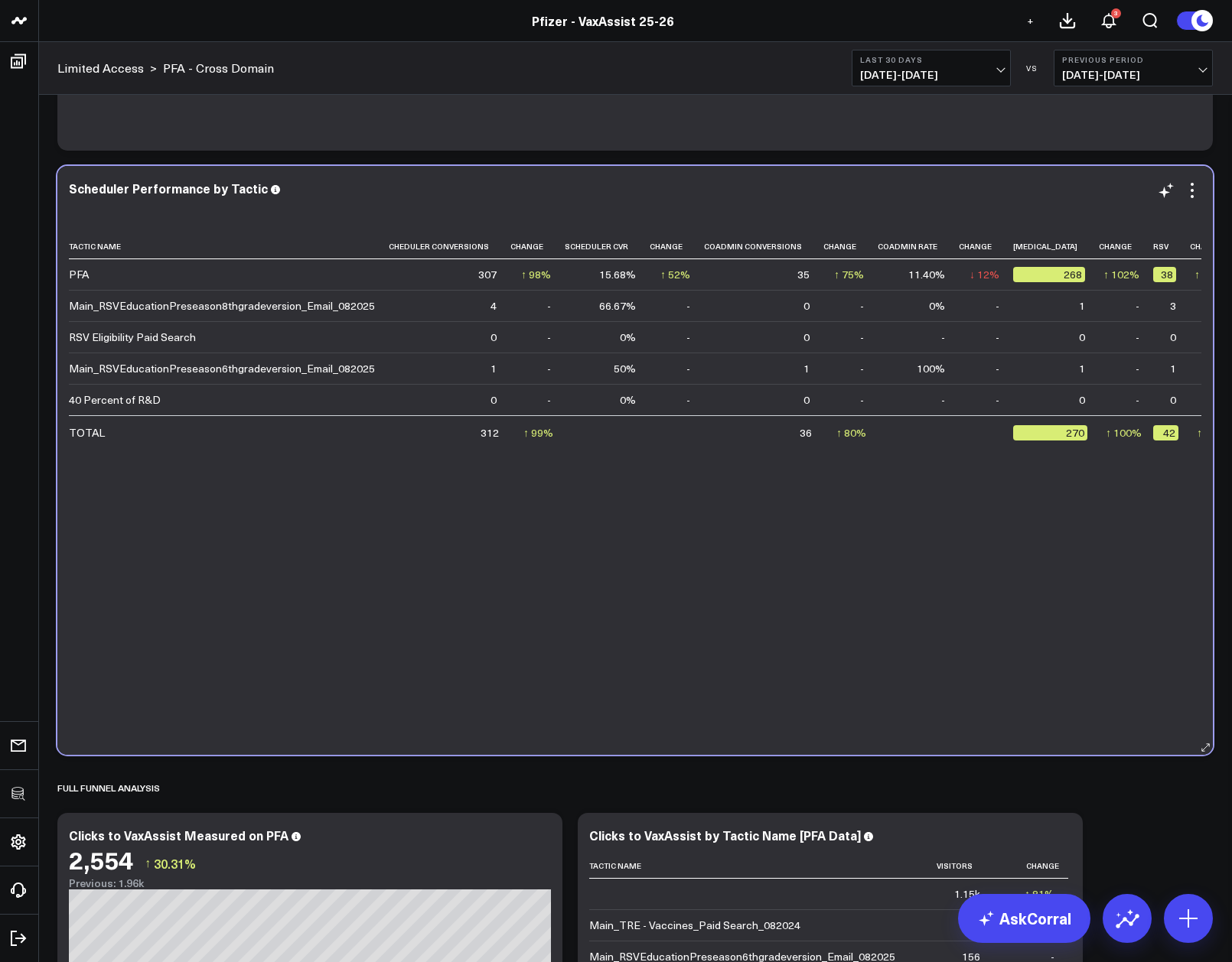
scroll to position [0, 0]
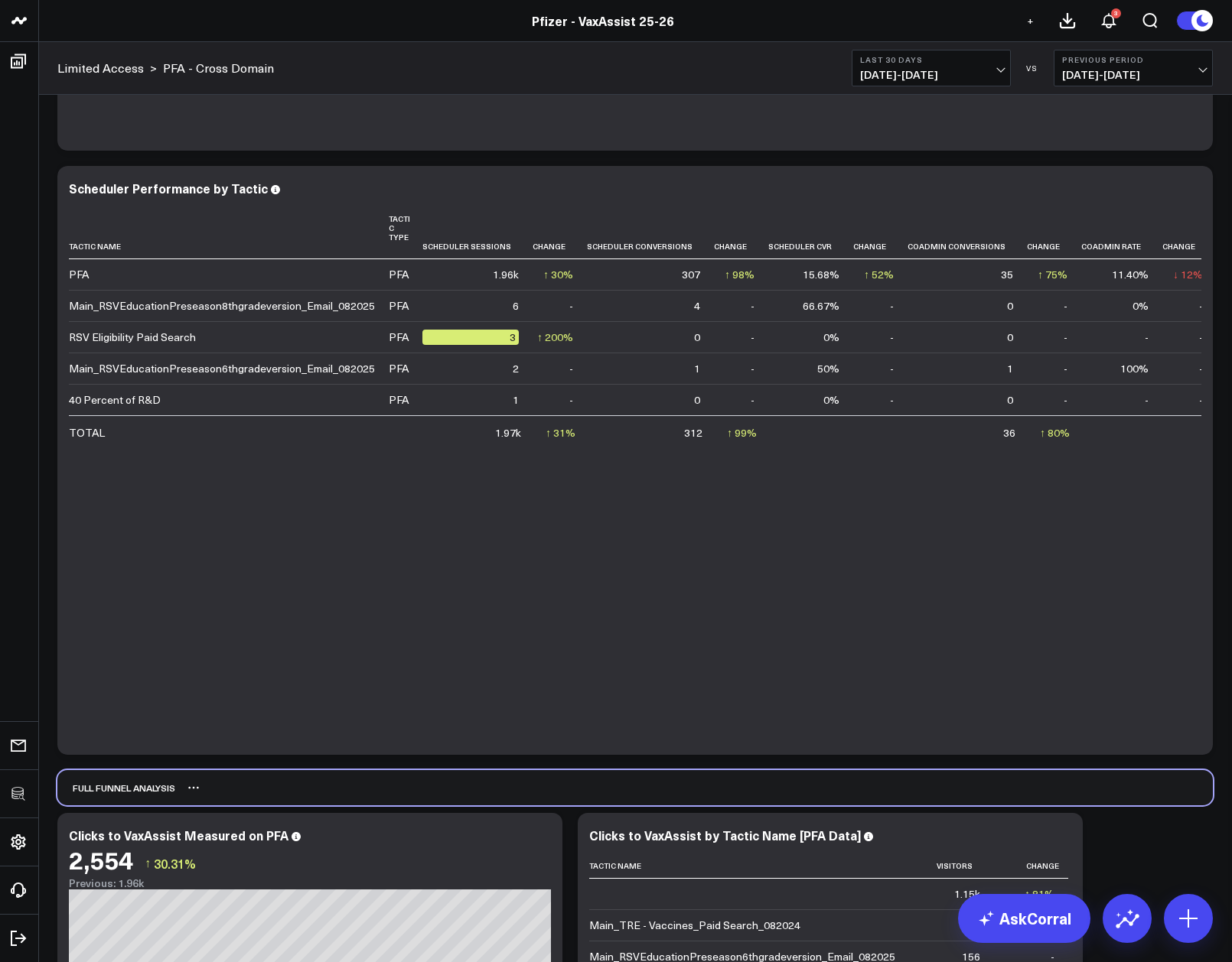
click at [926, 786] on div "Full Funnel Analysis" at bounding box center [634, 787] width 1155 height 35
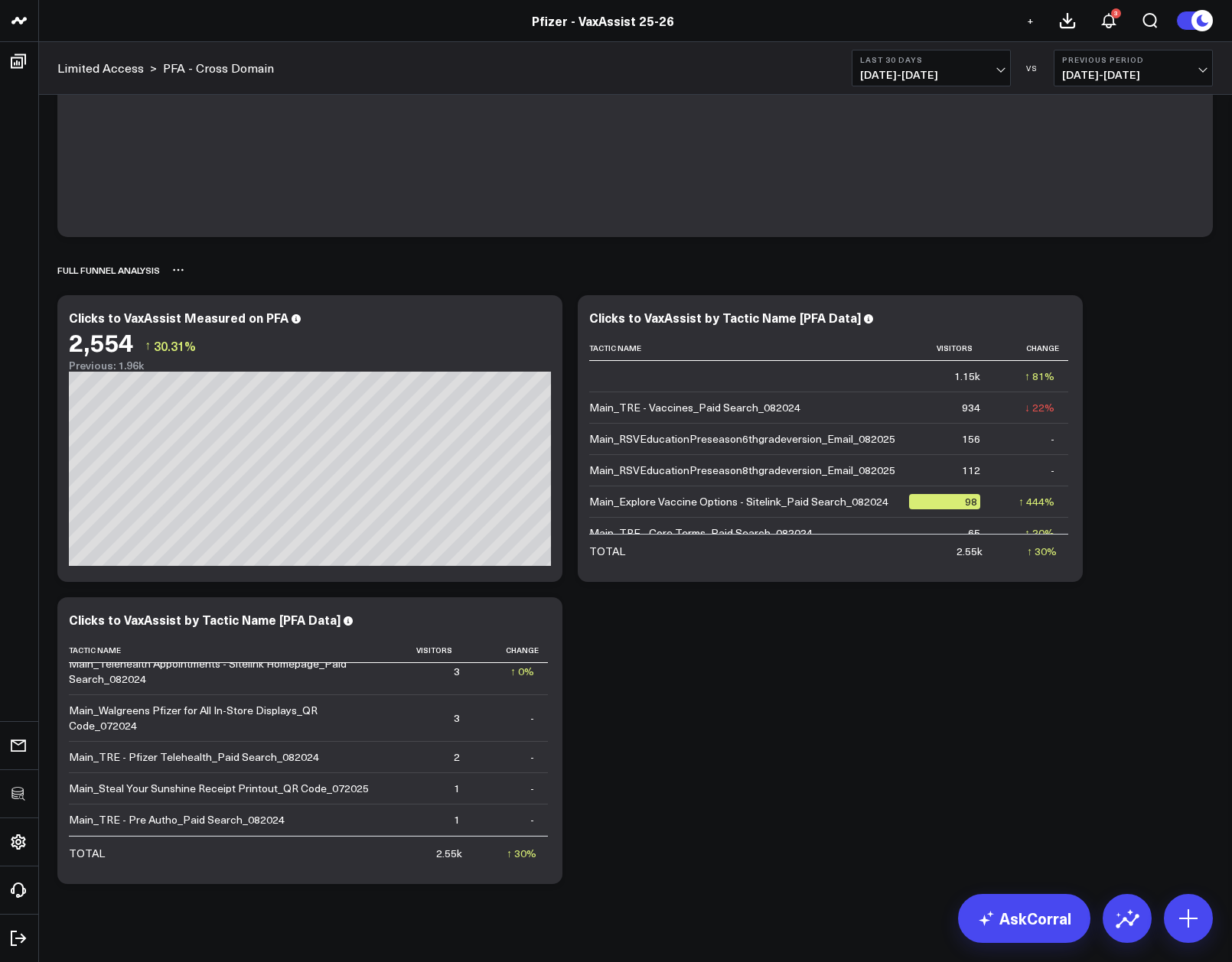
scroll to position [4584, 0]
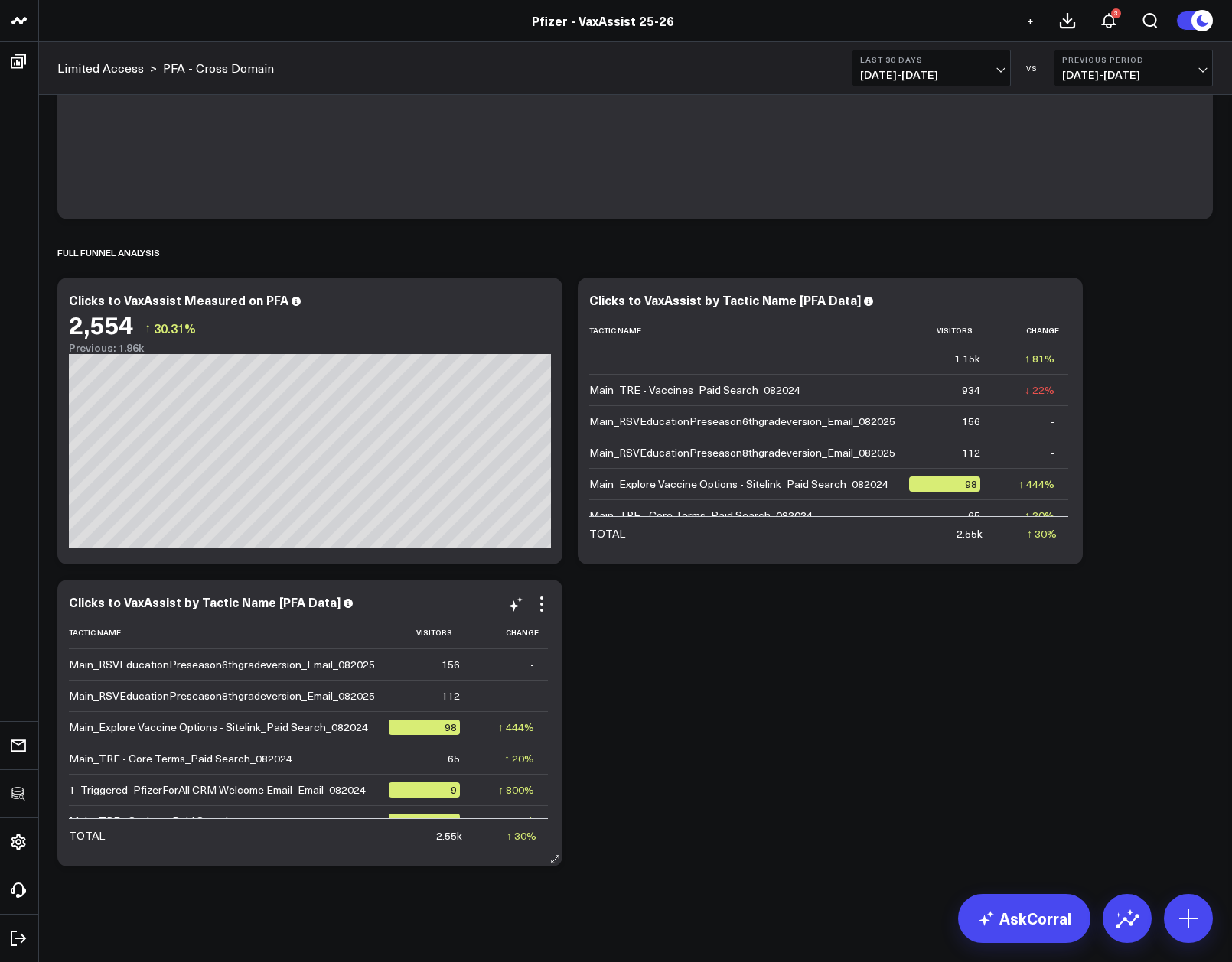
scroll to position [0, 0]
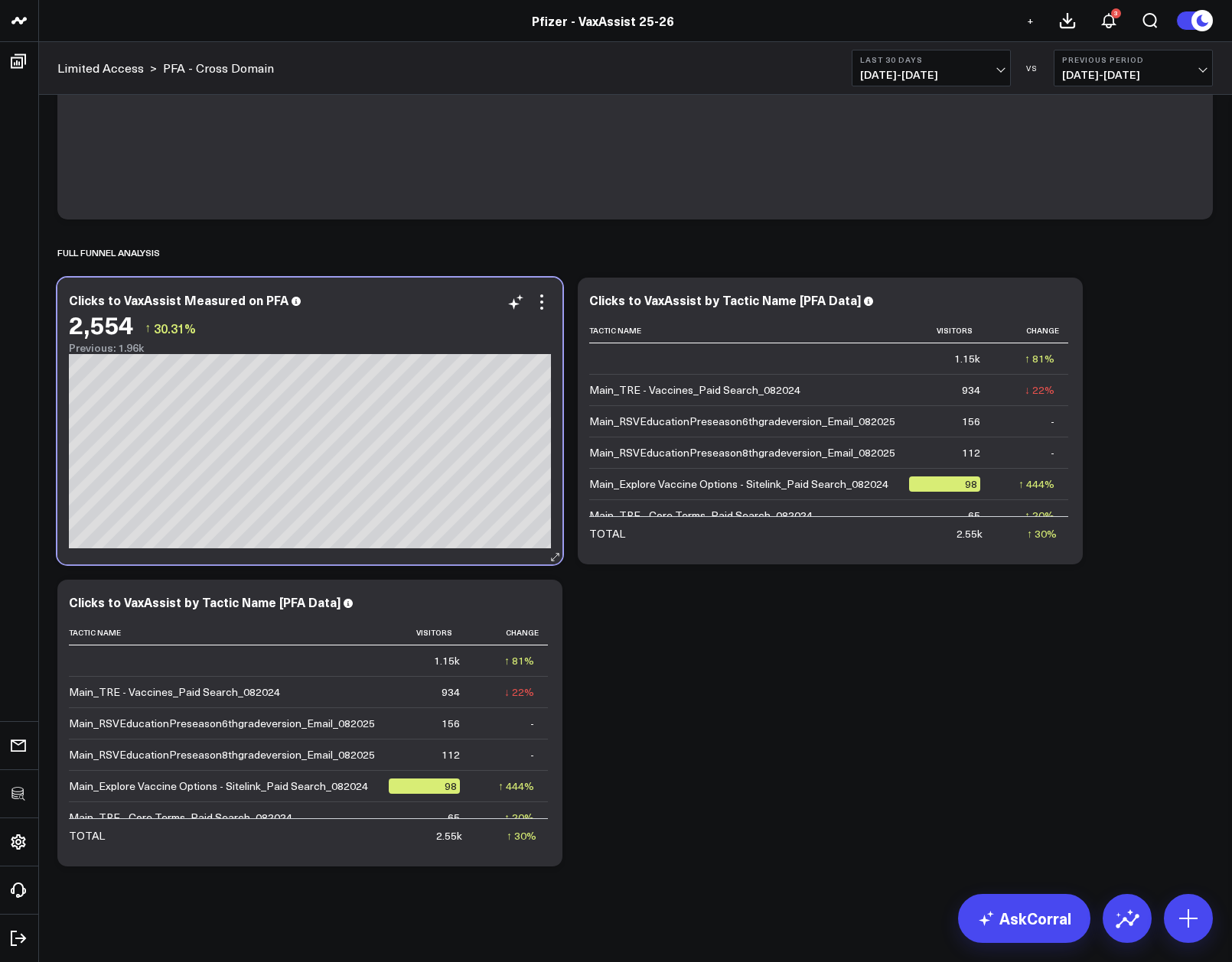
click at [541, 312] on div "2,554 ↑ 30.31%" at bounding box center [309, 324] width 482 height 27
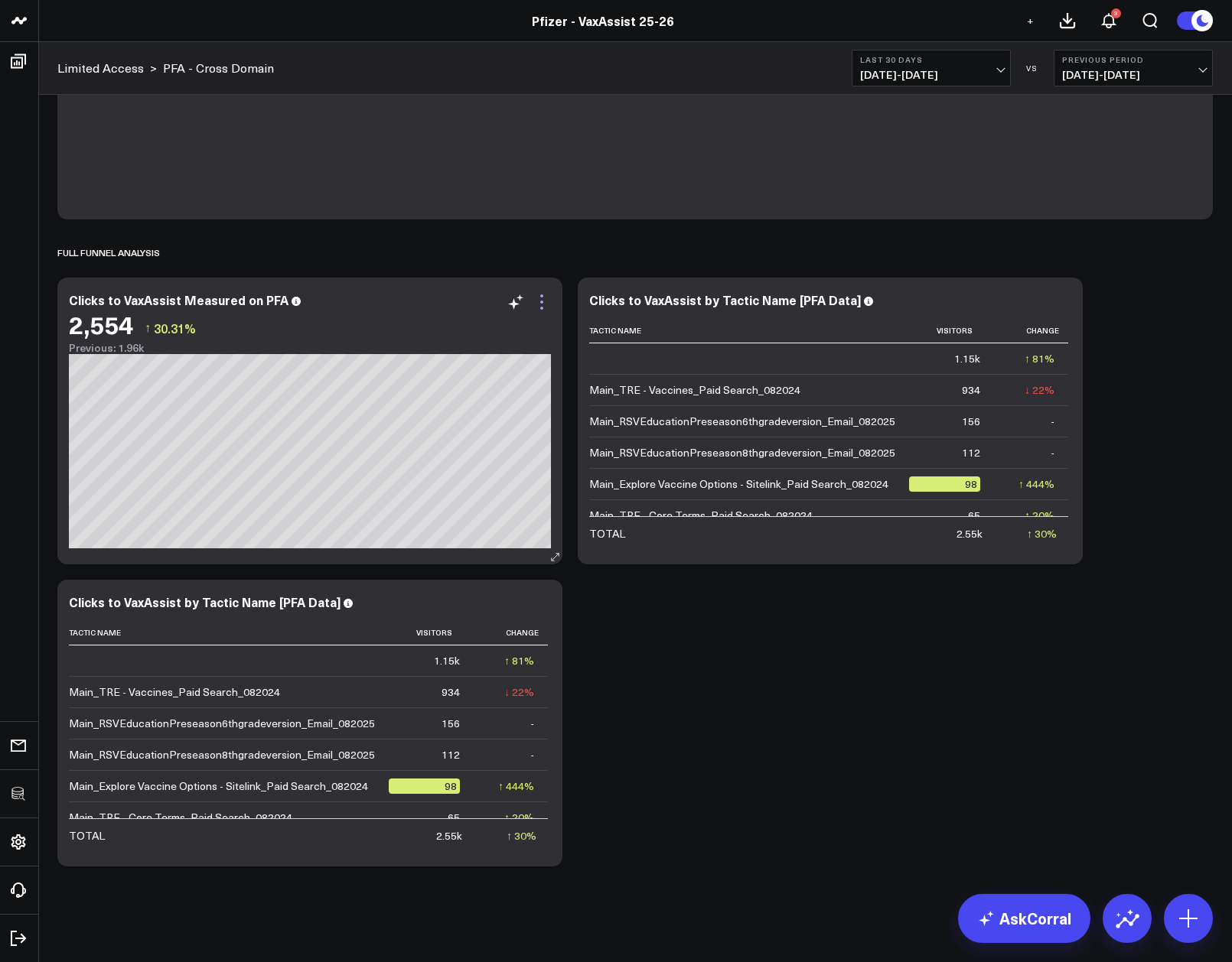
click at [541, 307] on icon at bounding box center [542, 308] width 3 height 3
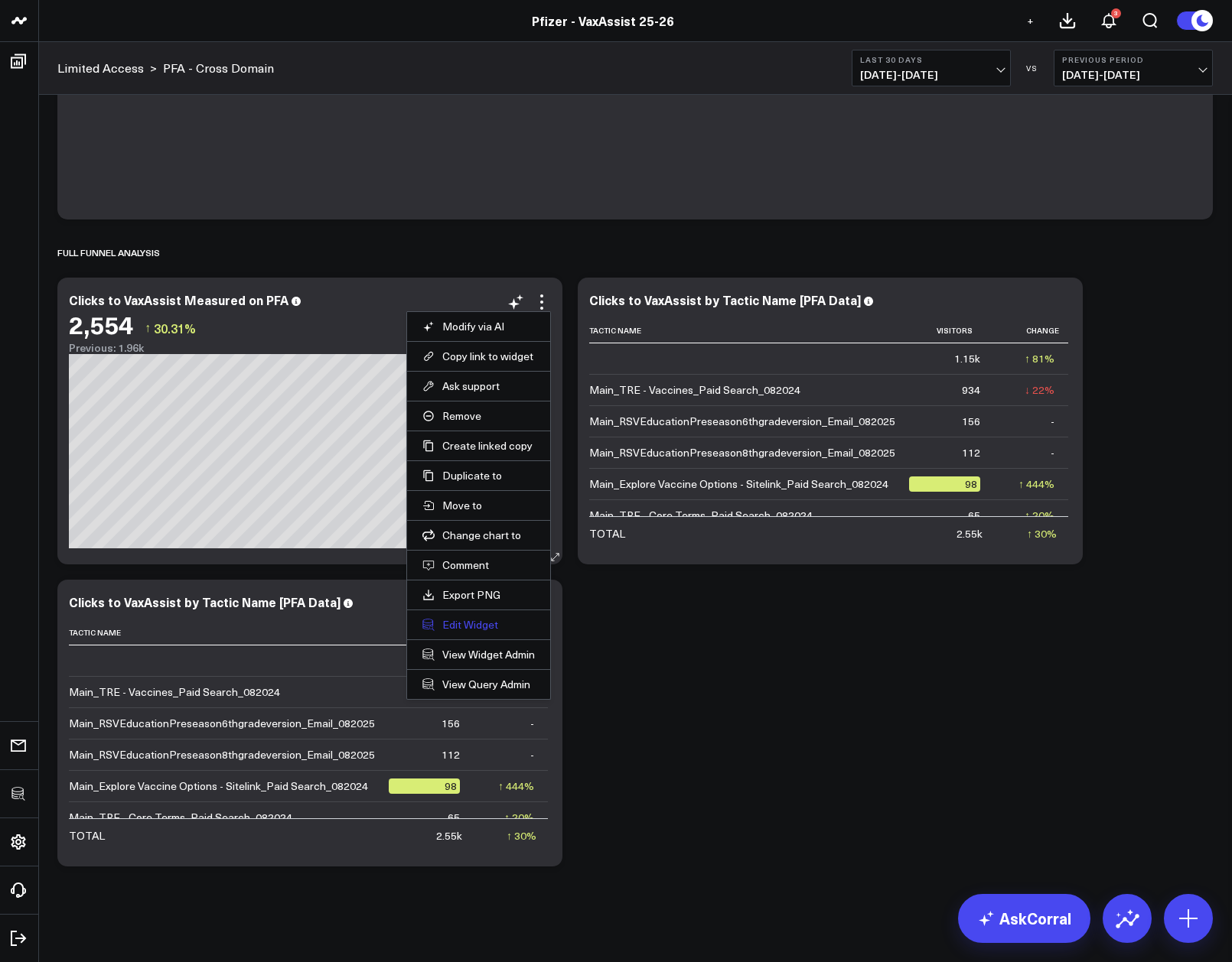
click at [478, 622] on button "Edit Widget" at bounding box center [479, 625] width 112 height 14
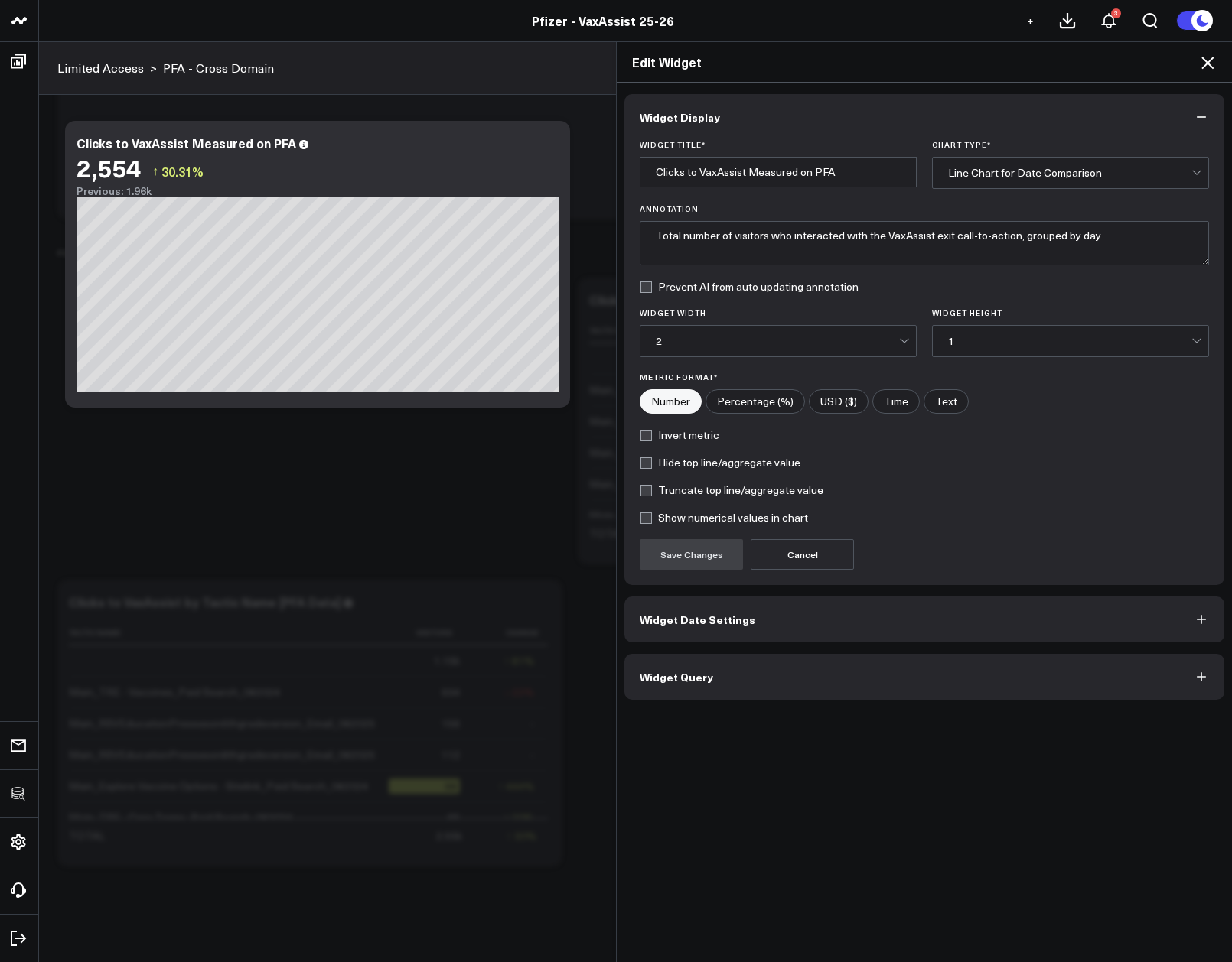
click at [809, 669] on button "Widget Query" at bounding box center [923, 676] width 599 height 46
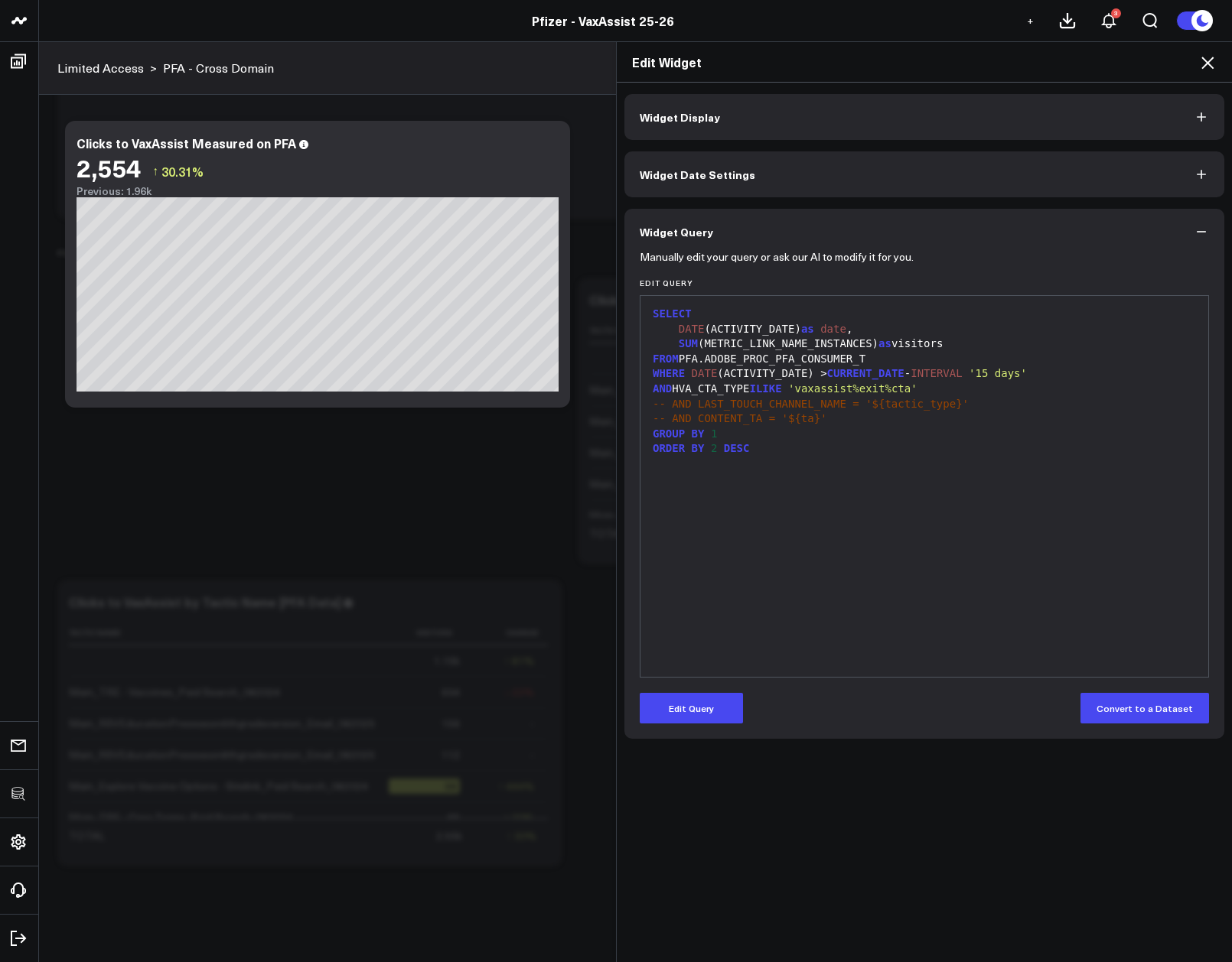
click at [699, 689] on form "Manually edit your query or ask our AI to modify it for you. Edit Query 99 1 2 …" at bounding box center [923, 489] width 569 height 469
click at [698, 699] on button "Edit Query" at bounding box center [690, 708] width 103 height 31
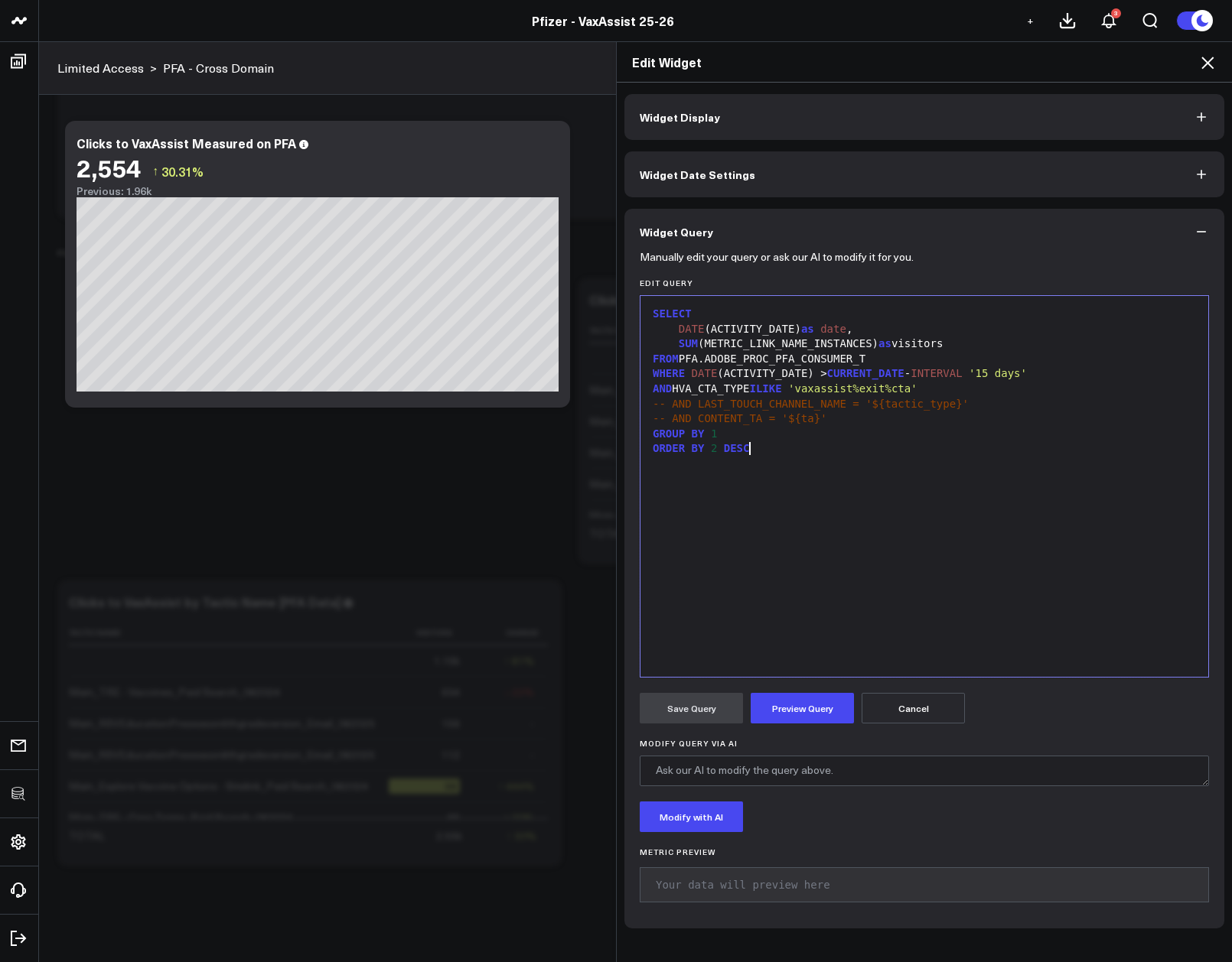
click at [863, 563] on div "SELECT DATE (ACTIVITY_DATE) as date , SUM (METRIC_LINK_NAME_INSTANCES) as visit…" at bounding box center [924, 486] width 553 height 365
click at [951, 395] on div "AND HVA_CTA_TYPE ILIKE 'vaxassist%exit%cta'" at bounding box center [924, 389] width 553 height 15
click at [1213, 60] on icon at bounding box center [1207, 63] width 19 height 19
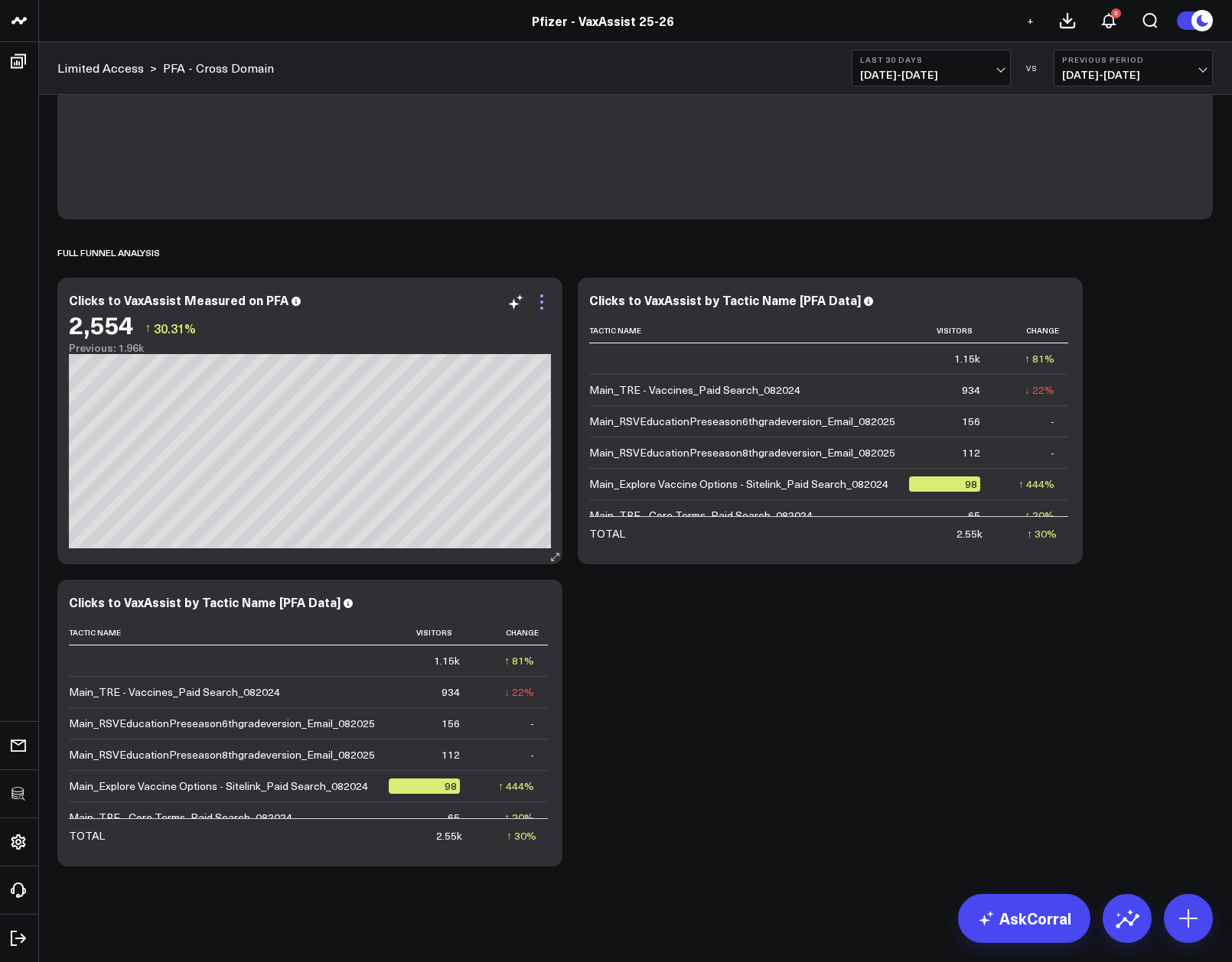
click at [538, 303] on icon at bounding box center [542, 303] width 19 height 19
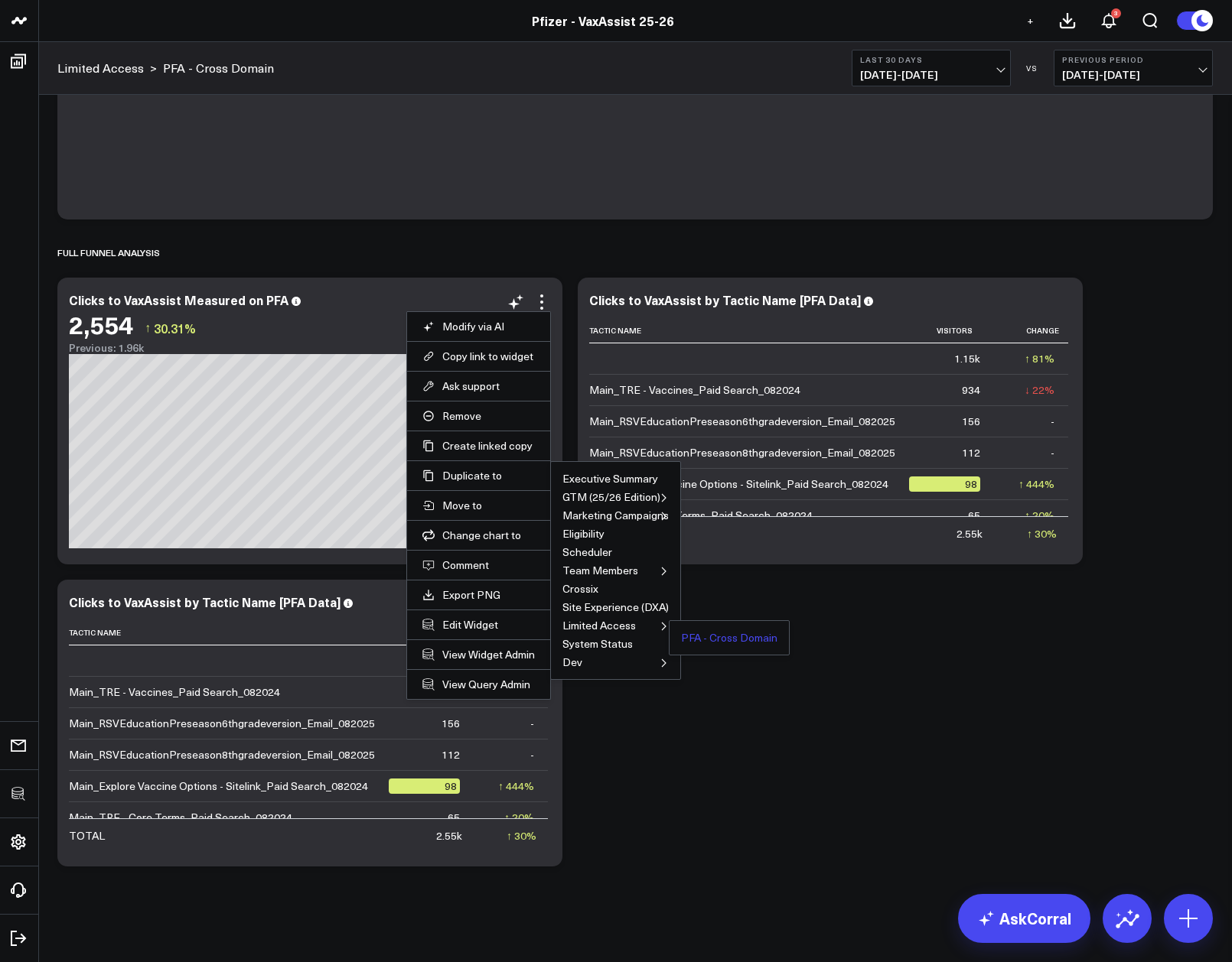
click at [747, 641] on button "PFA - Cross Domain" at bounding box center [729, 637] width 96 height 11
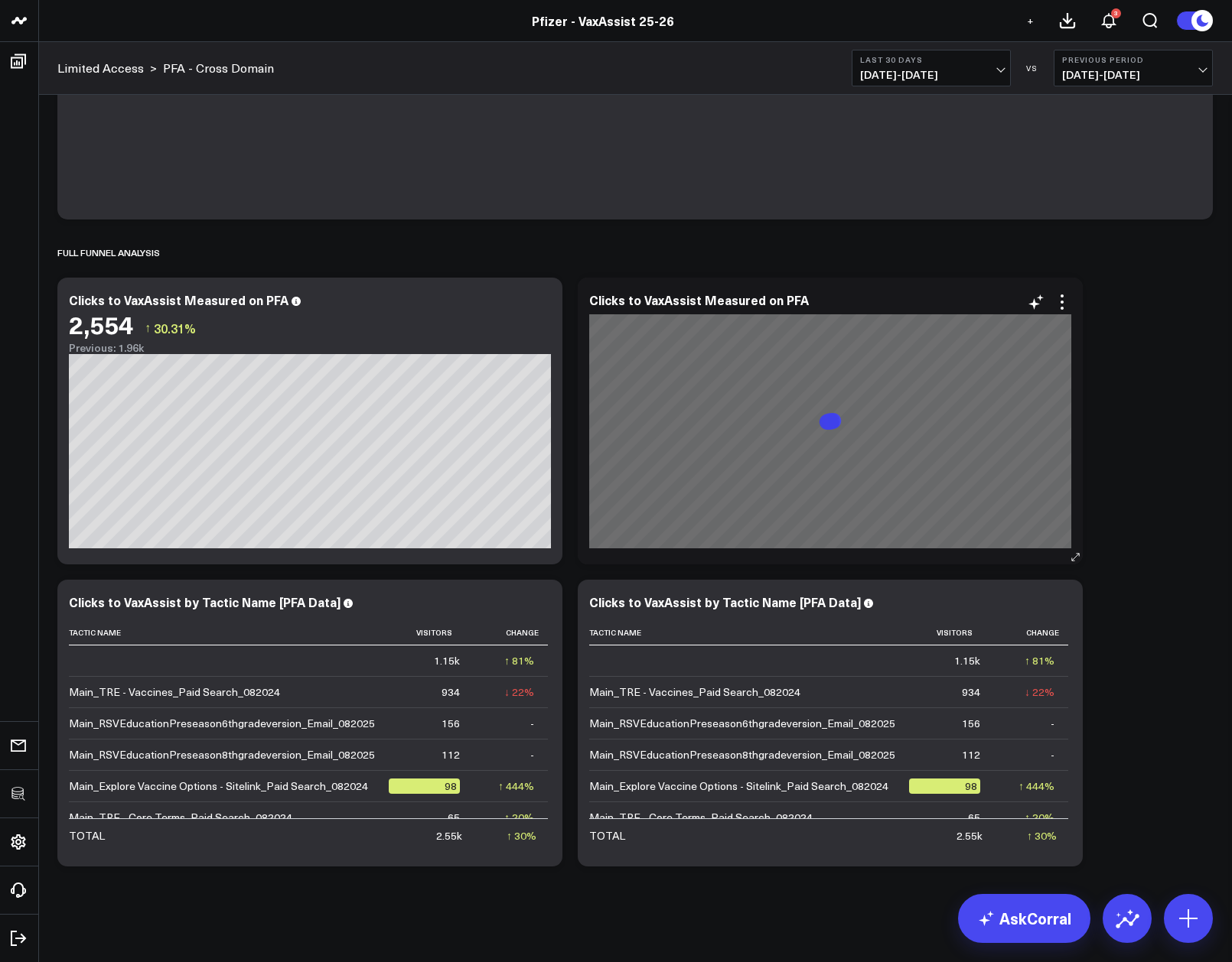
click at [729, 287] on div "Clicks to VaxAssist Measured on PFA" at bounding box center [830, 421] width 505 height 286
drag, startPoint x: 620, startPoint y: 307, endPoint x: 614, endPoint y: 302, distance: 7.8
click at [620, 307] on div "Clicks to VaxAssist Measured on PFA" at bounding box center [706, 300] width 233 height 17
click at [608, 299] on div "Clicks to VaxAssist Measured on PFA" at bounding box center [706, 300] width 233 height 17
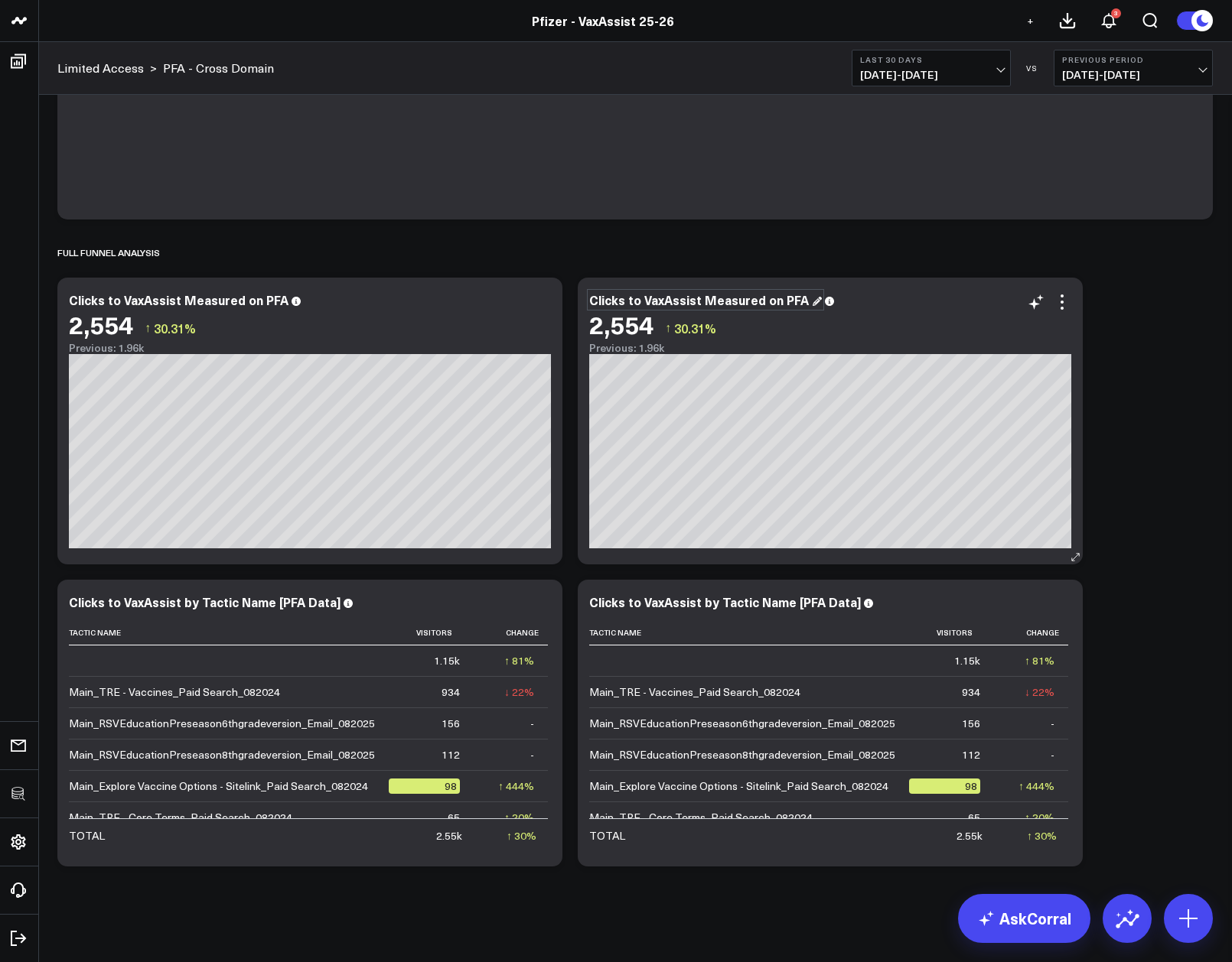
click at [592, 298] on div "Clicks to VaxAssist Measured on PFA" at bounding box center [706, 300] width 233 height 17
click at [1058, 298] on icon at bounding box center [1062, 303] width 19 height 19
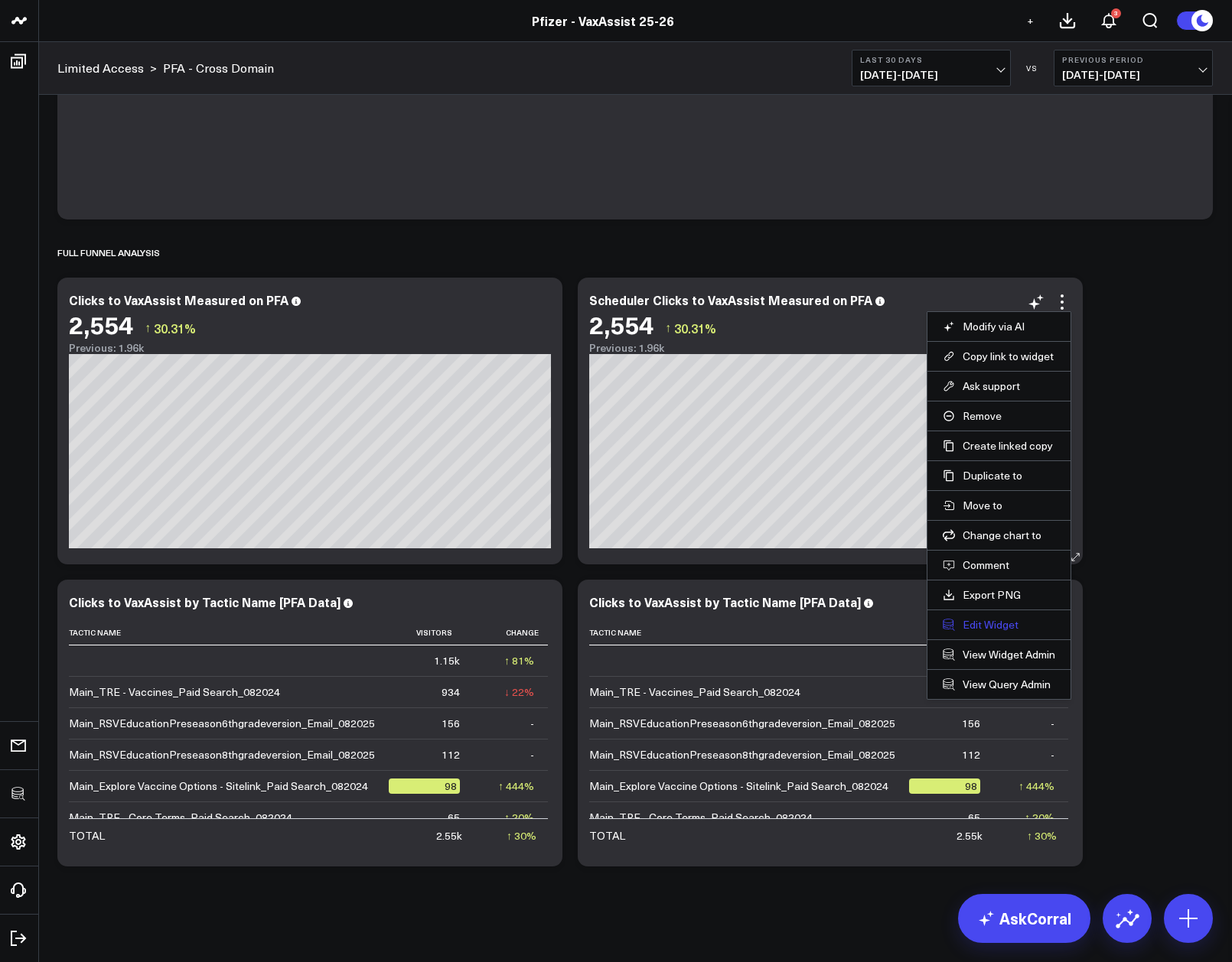
click at [981, 622] on button "Edit Widget" at bounding box center [999, 625] width 112 height 14
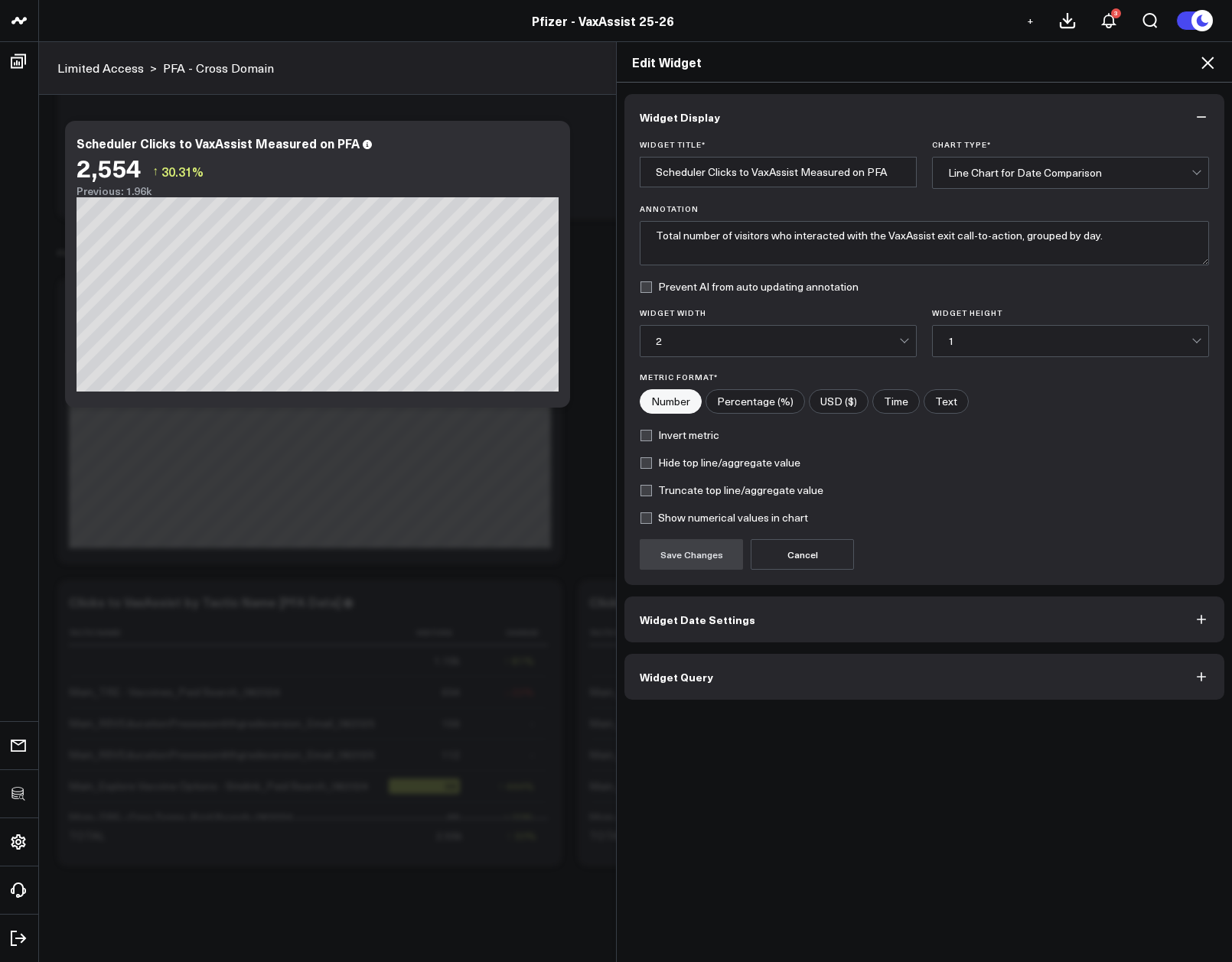
click at [759, 682] on button "Widget Query" at bounding box center [923, 676] width 599 height 46
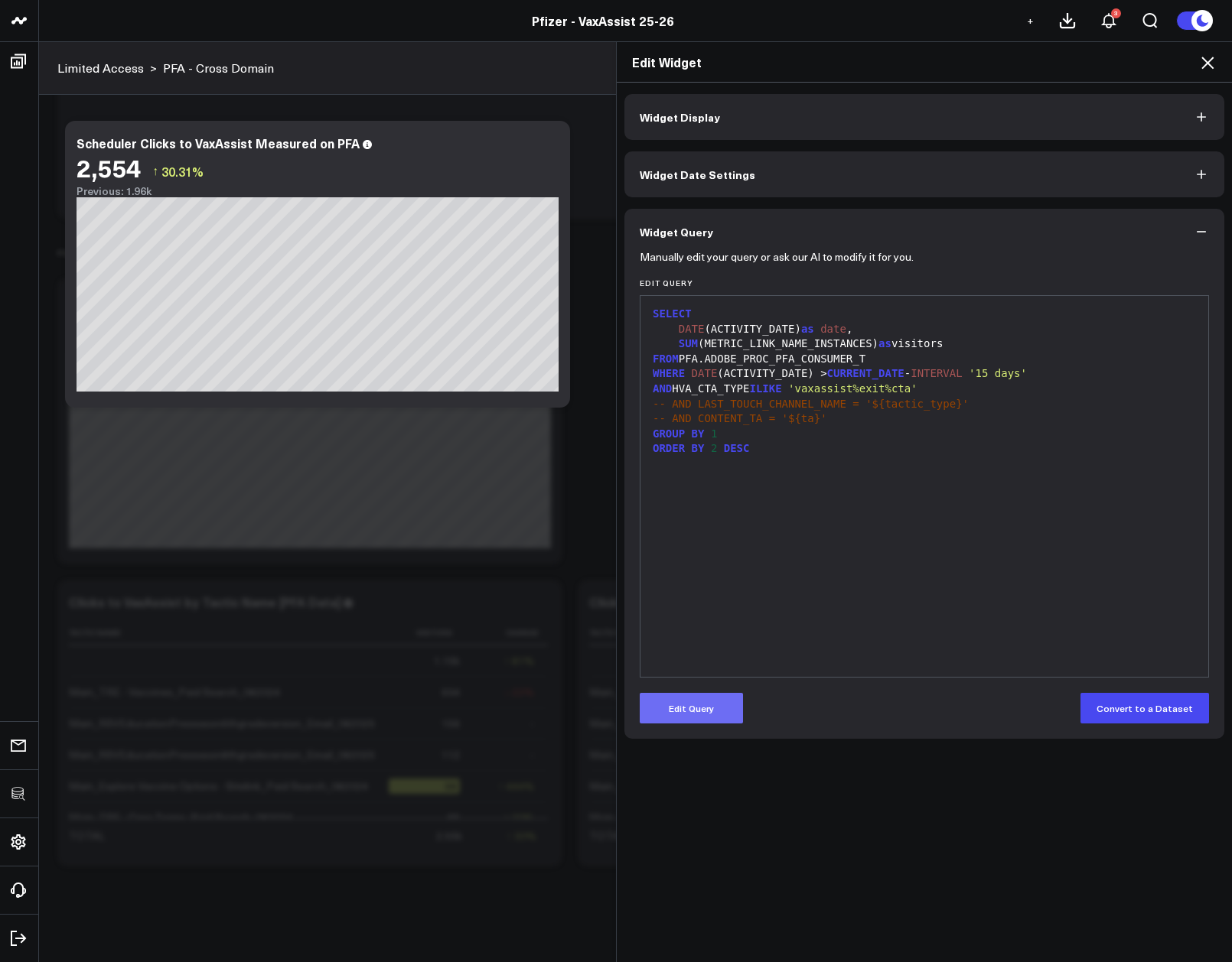
click at [710, 705] on button "Edit Query" at bounding box center [690, 708] width 103 height 31
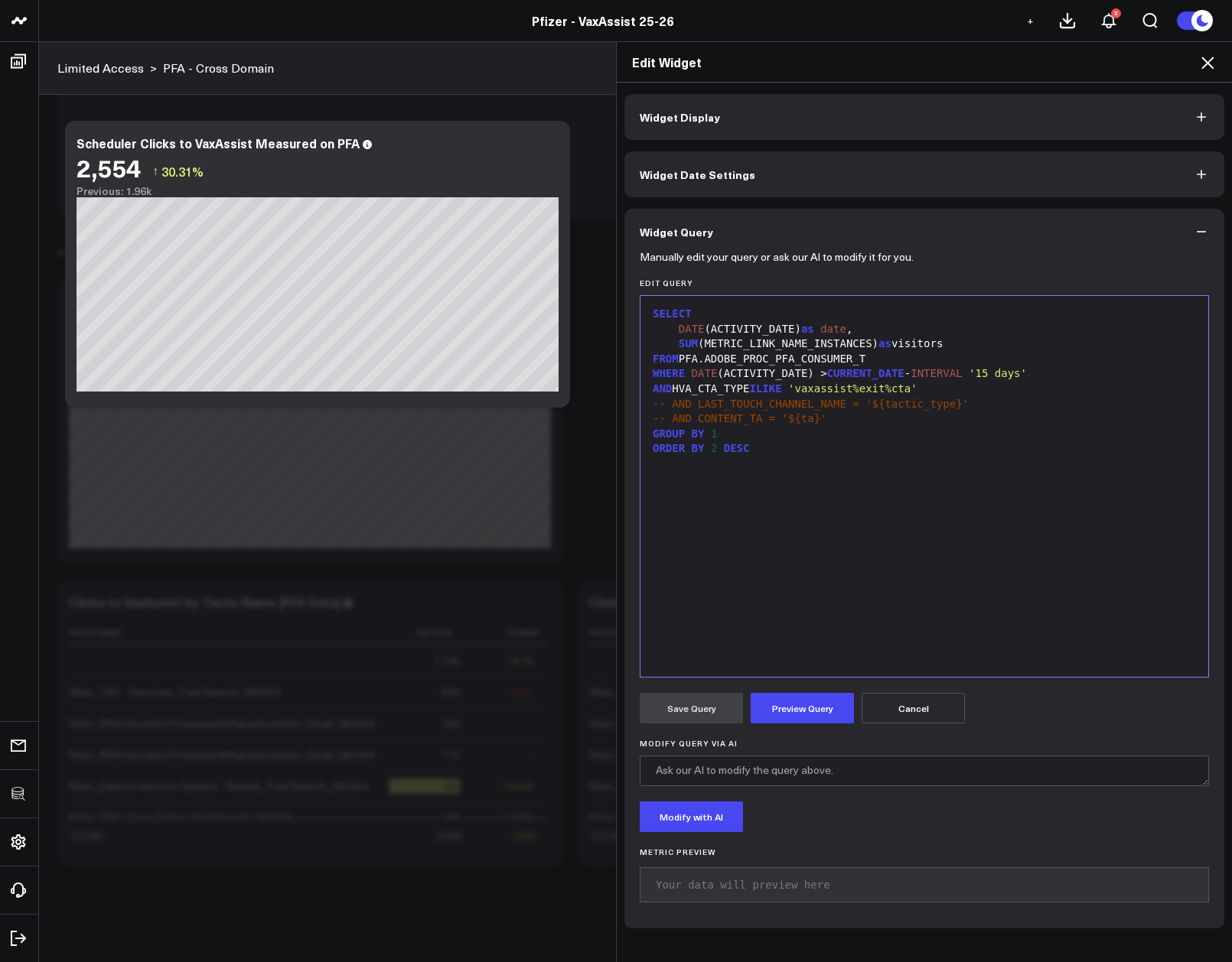
click at [934, 391] on div "AND HVA_CTA_TYPE ILIKE 'vaxassist%exit%cta'" at bounding box center [924, 389] width 553 height 15
click at [823, 705] on button "Preview Query" at bounding box center [802, 708] width 103 height 31
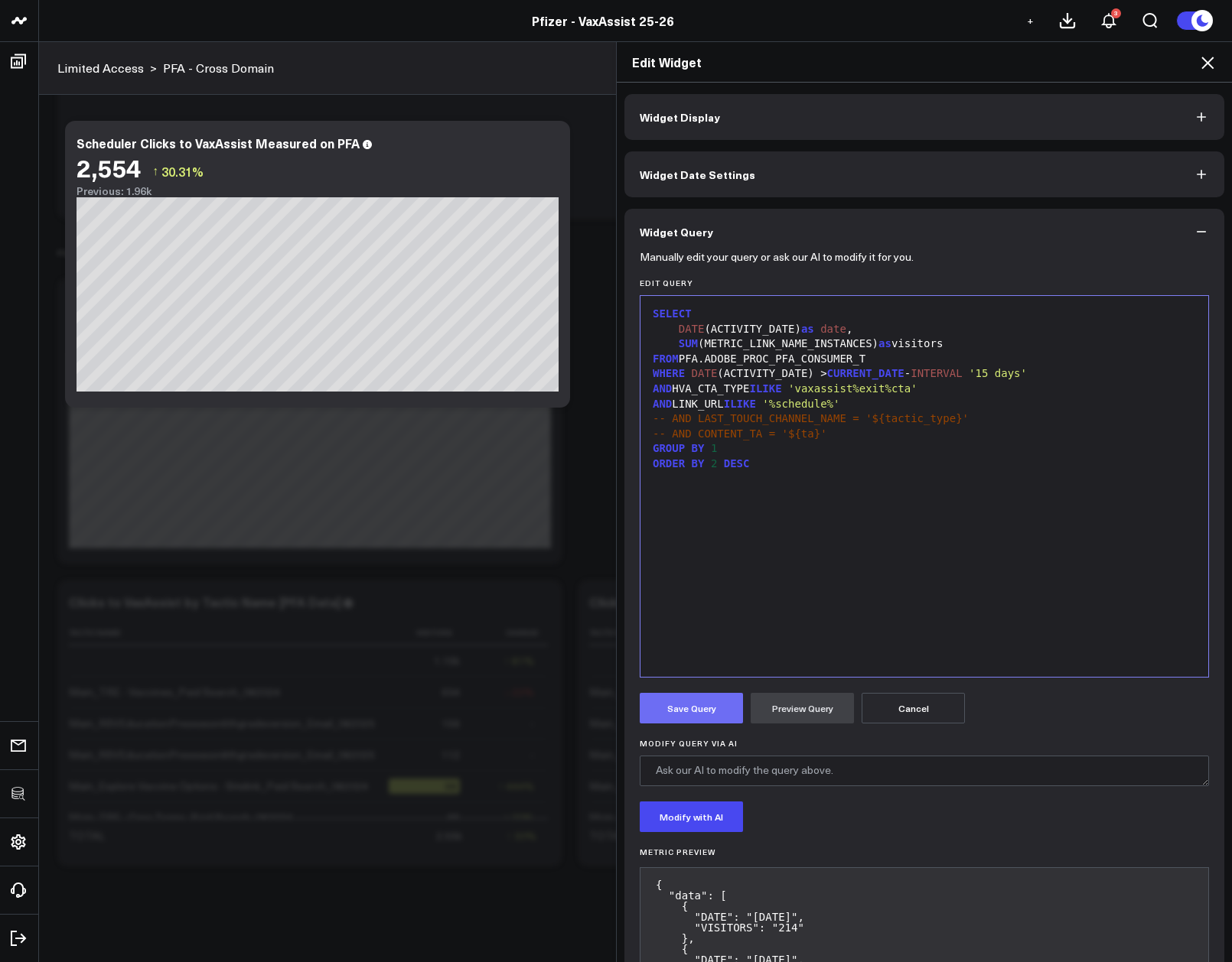
click at [721, 714] on button "Save Query" at bounding box center [690, 708] width 103 height 31
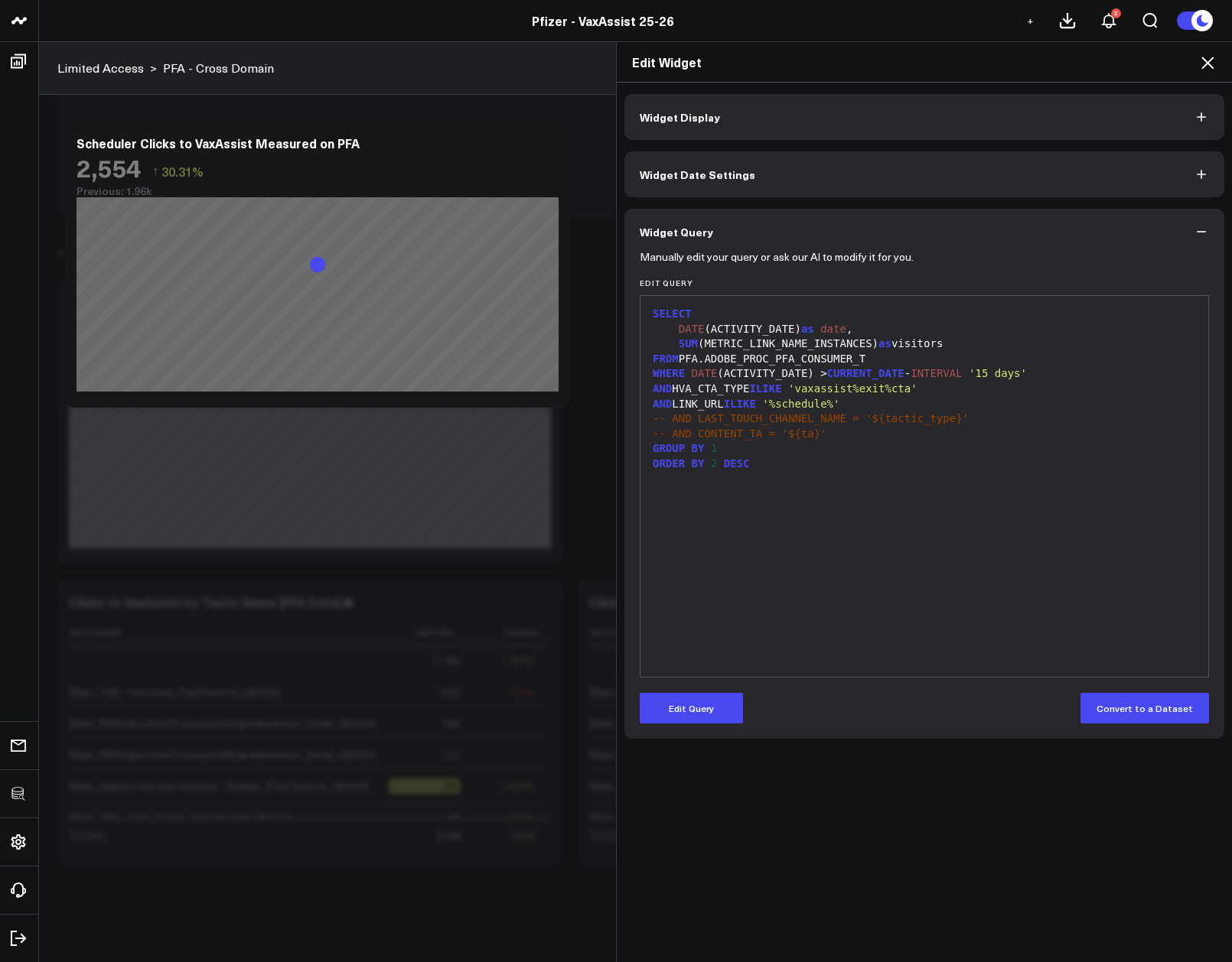
click at [1210, 60] on icon at bounding box center [1207, 63] width 12 height 12
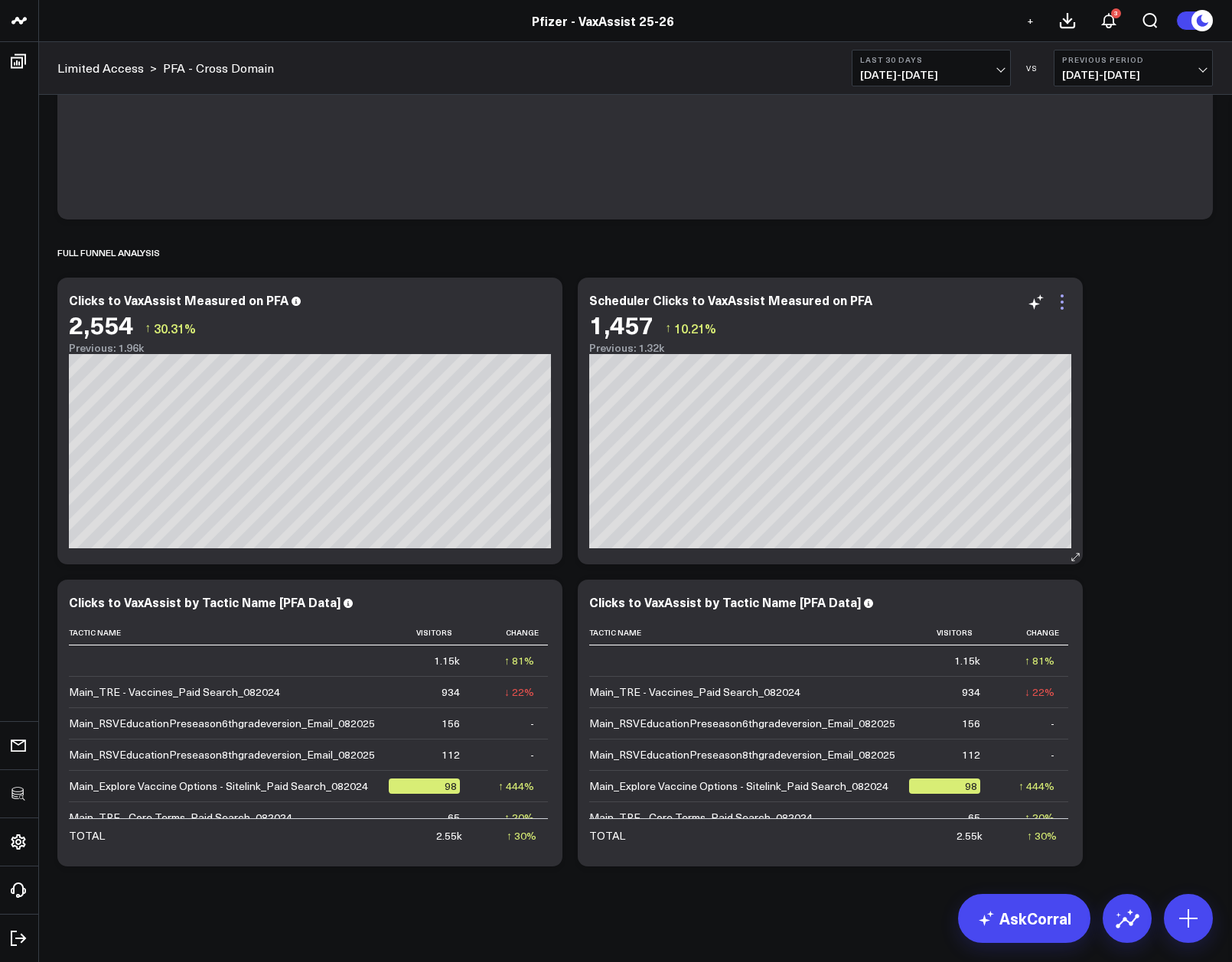
click at [1060, 303] on icon at bounding box center [1062, 303] width 19 height 19
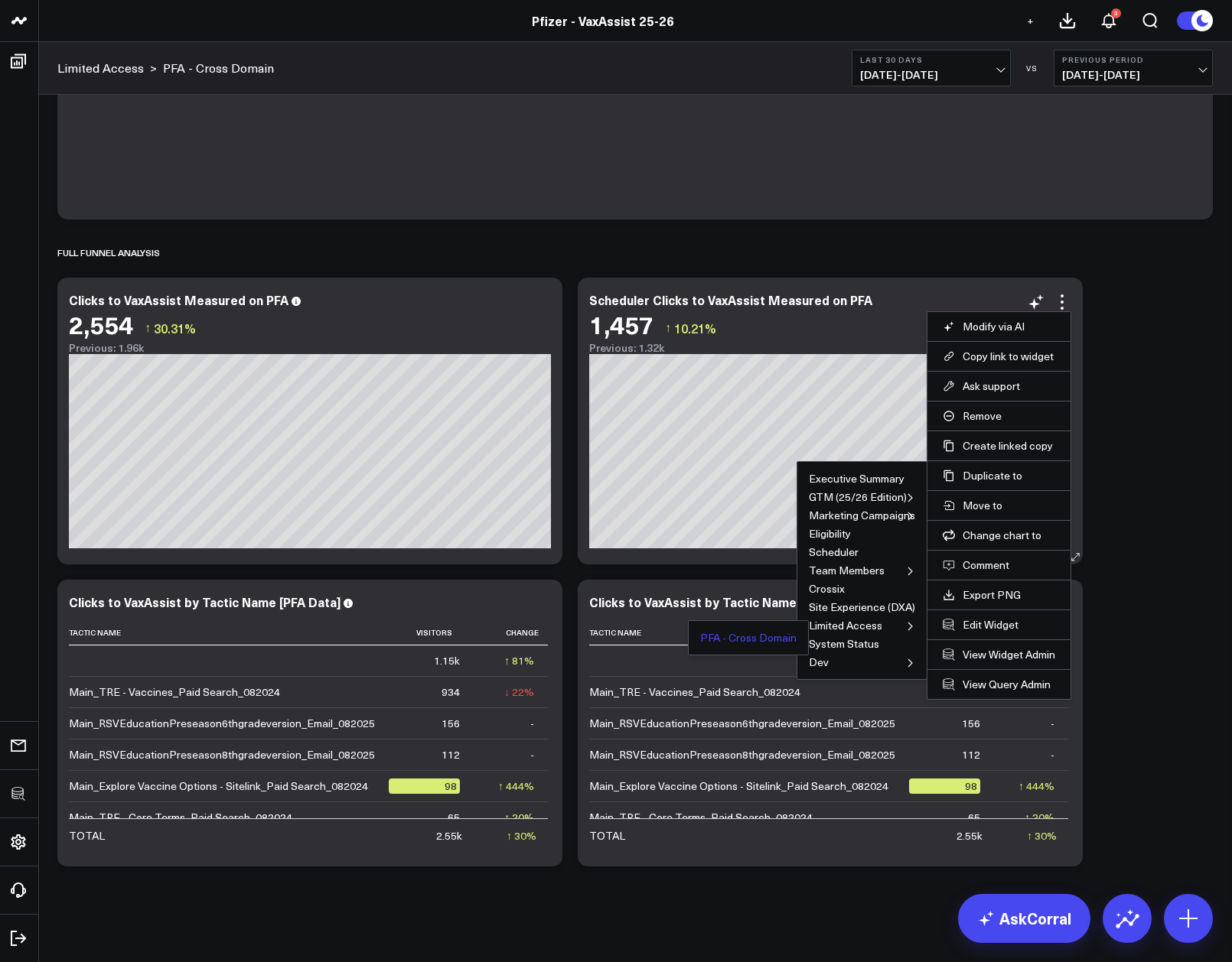
click at [757, 637] on button "PFA - Cross Domain" at bounding box center [747, 637] width 96 height 11
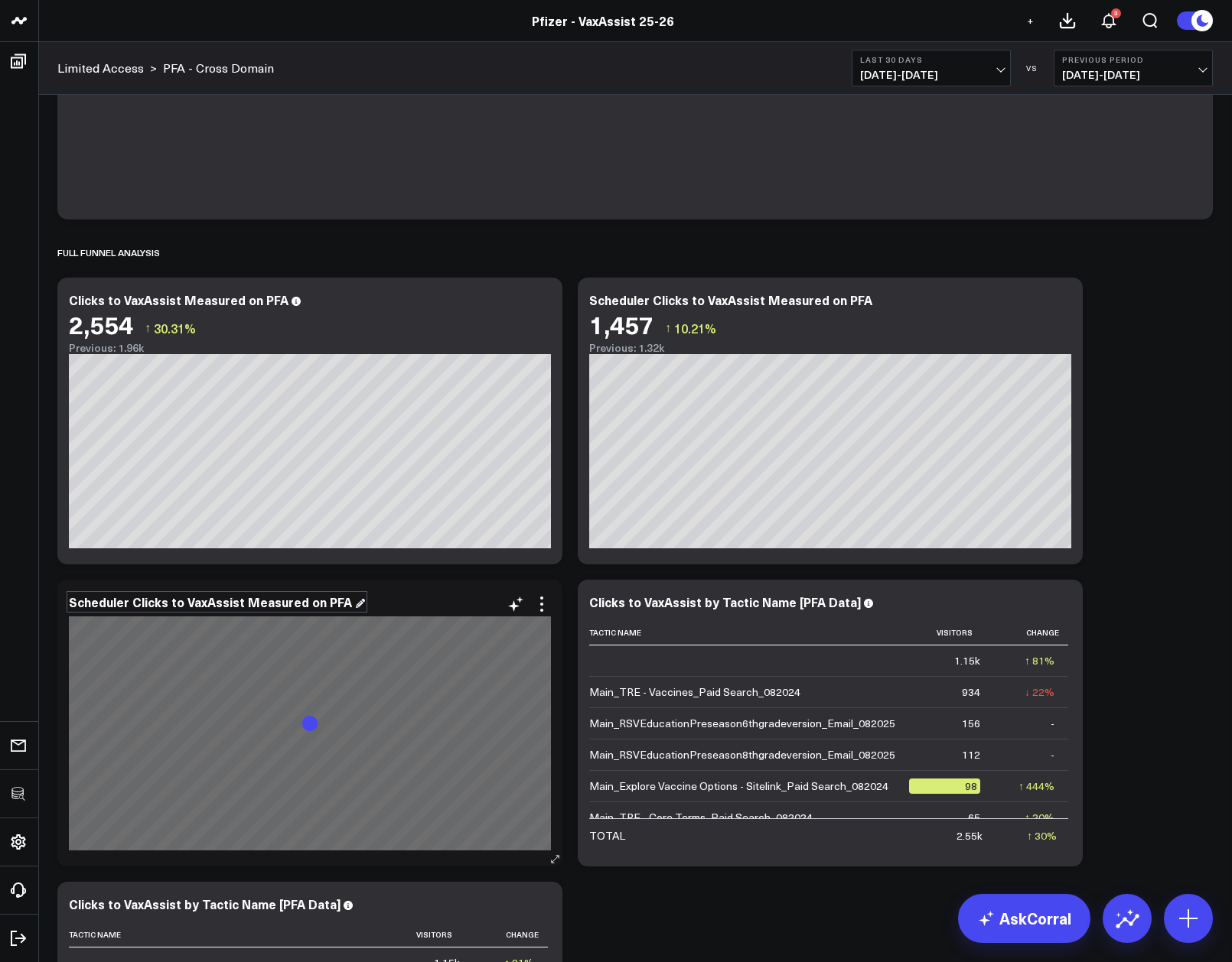
click at [227, 603] on div "Scheduler Clicks to VaxAssist Measured on PFA" at bounding box center [217, 602] width 296 height 17
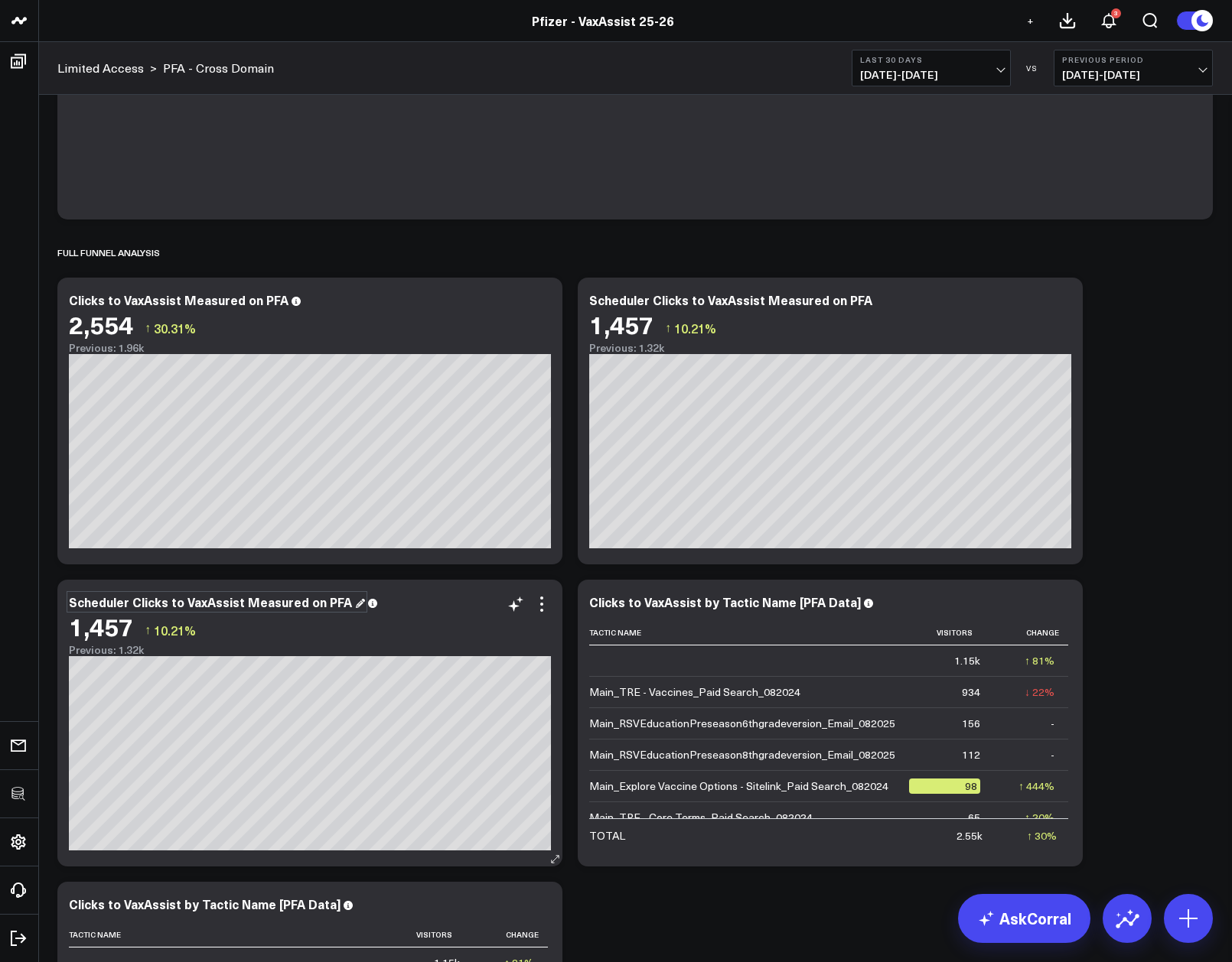
click at [145, 597] on div "Scheduler Clicks to VaxAssist Measured on PFA" at bounding box center [217, 602] width 296 height 17
drag, startPoint x: 126, startPoint y: 601, endPoint x: 63, endPoint y: 600, distance: 63.0
click at [63, 600] on div "Scheduler Clicks to VaxAssist Measured on PFA 1,457 ↑ 10.21% Previous: 1.32k [#…" at bounding box center [309, 722] width 505 height 286
click at [546, 604] on icon at bounding box center [542, 604] width 19 height 19
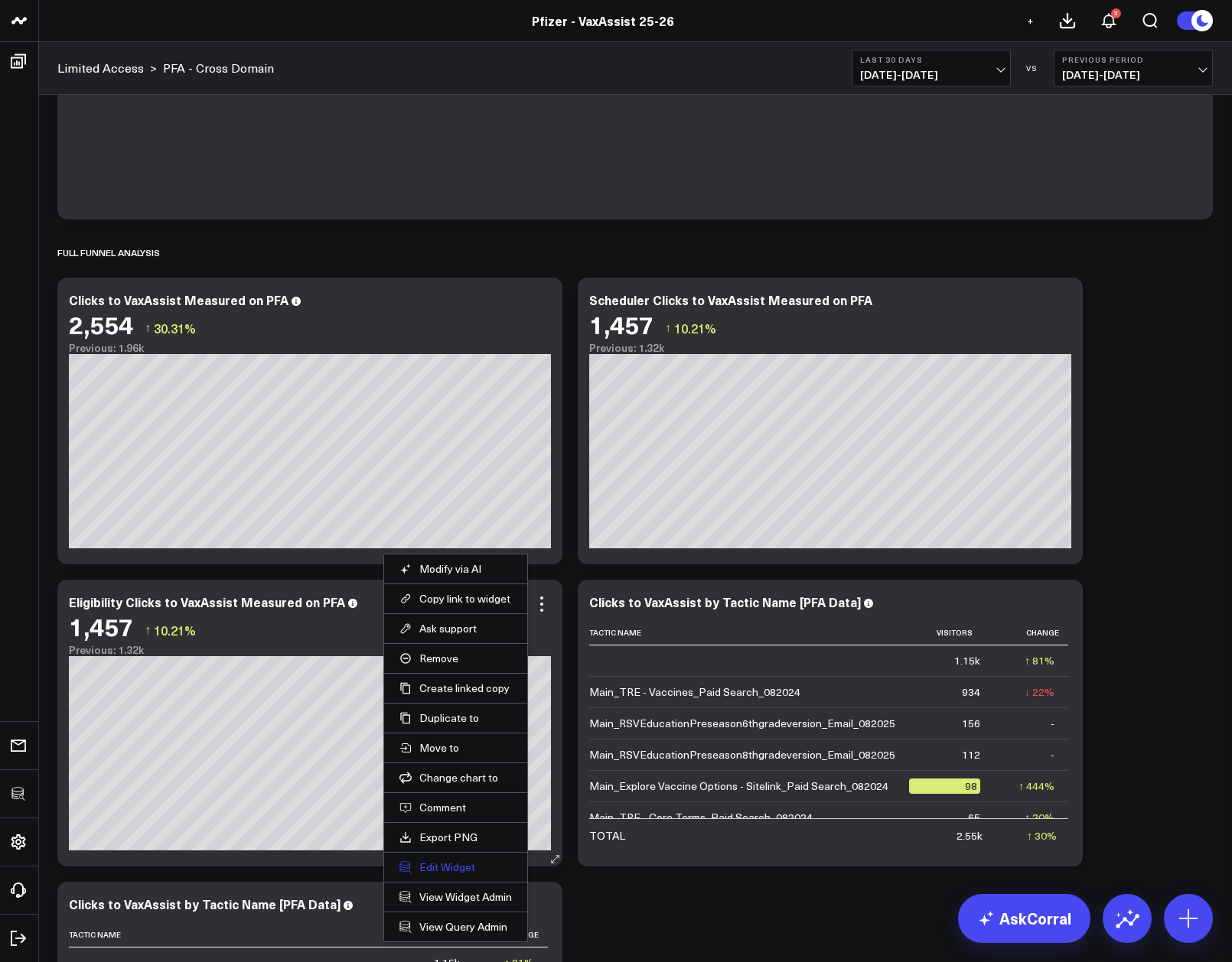
click at [455, 864] on button "Edit Widget" at bounding box center [456, 867] width 112 height 14
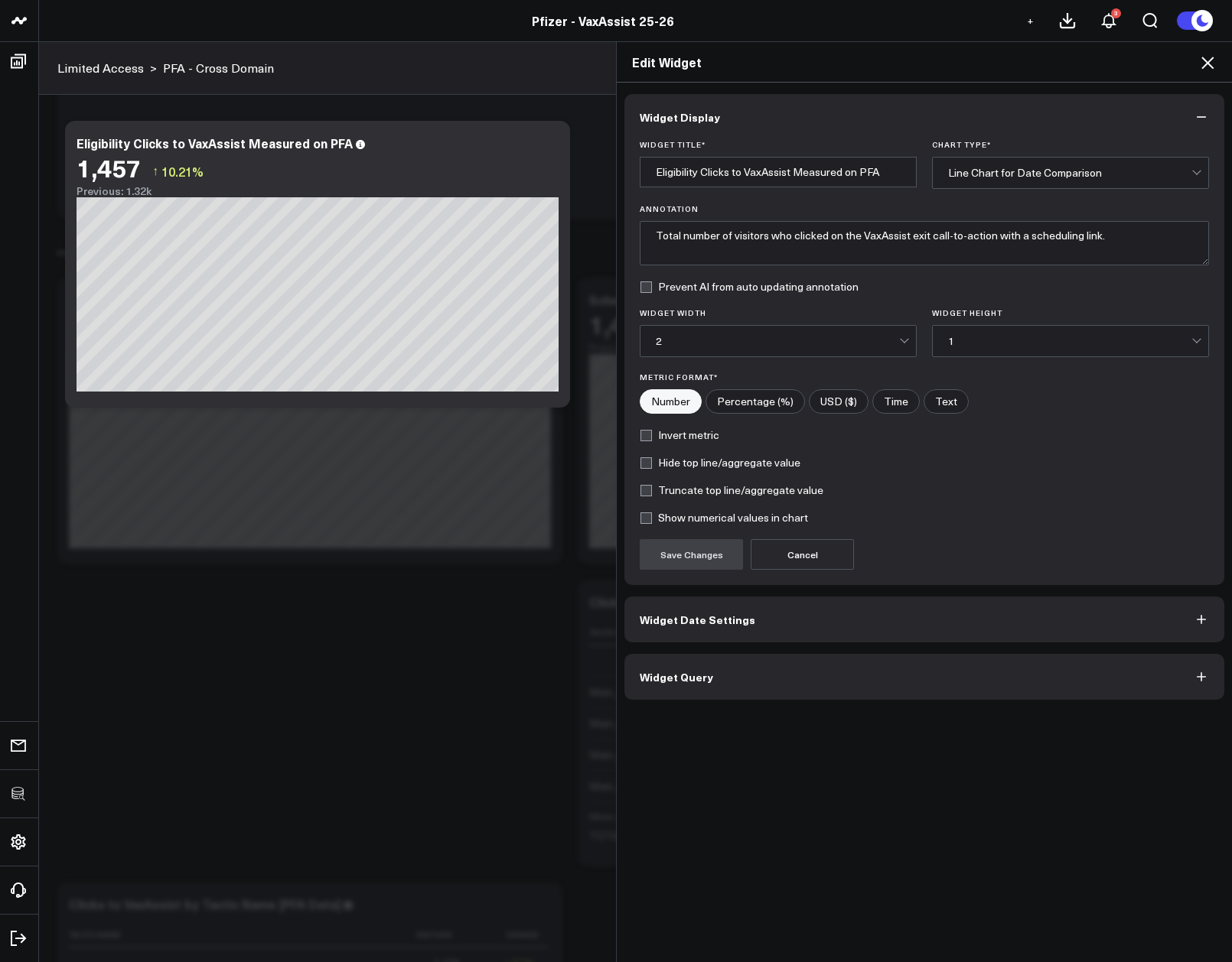
click at [711, 699] on button "Widget Query" at bounding box center [923, 676] width 599 height 46
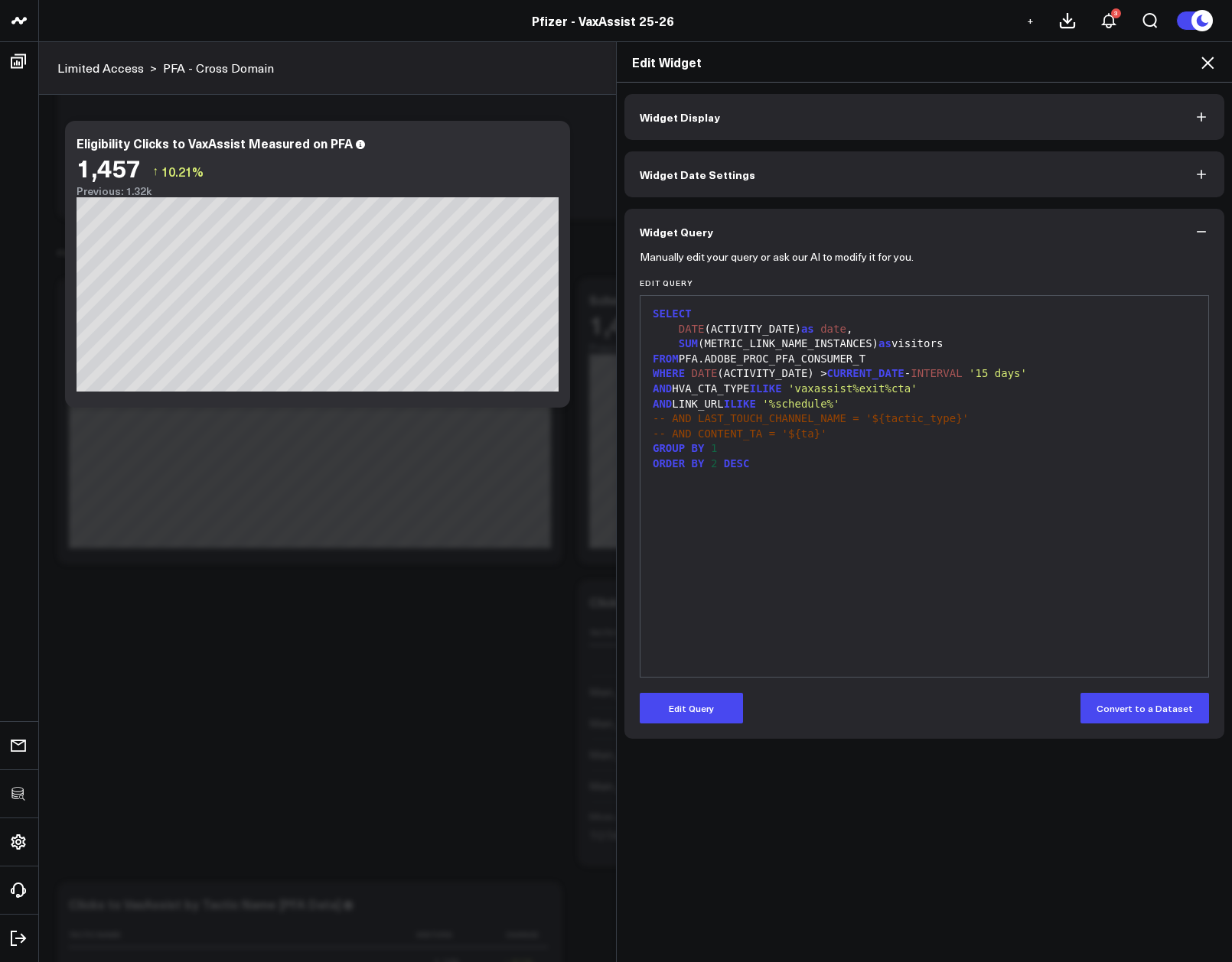
click at [709, 722] on button "Edit Query" at bounding box center [690, 708] width 103 height 31
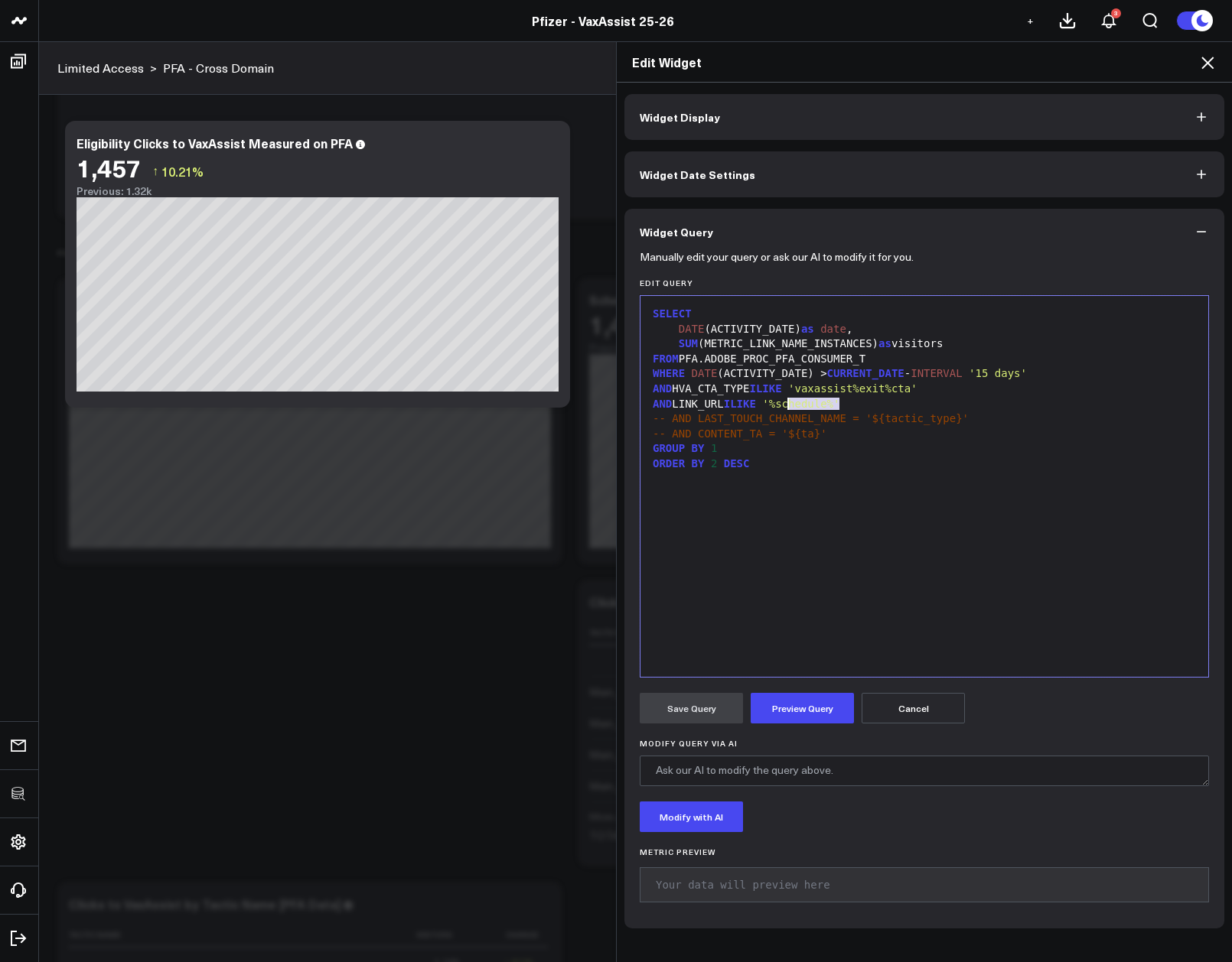
drag, startPoint x: 835, startPoint y: 407, endPoint x: 783, endPoint y: 405, distance: 52.0
click at [783, 405] on span "'%schedule%'" at bounding box center [800, 404] width 77 height 12
click at [791, 706] on button "Preview Query" at bounding box center [802, 708] width 103 height 31
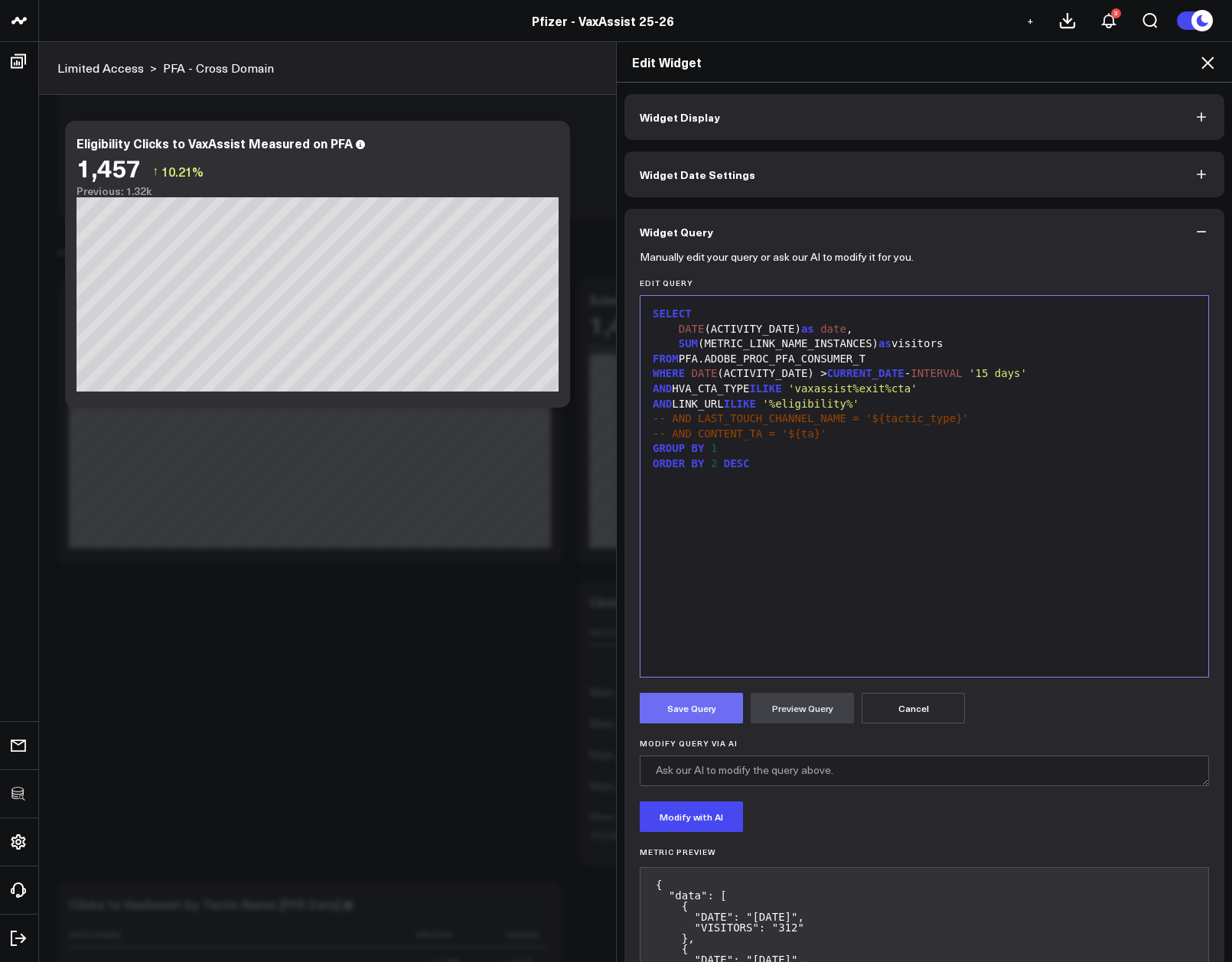
click at [681, 705] on button "Save Query" at bounding box center [690, 708] width 103 height 31
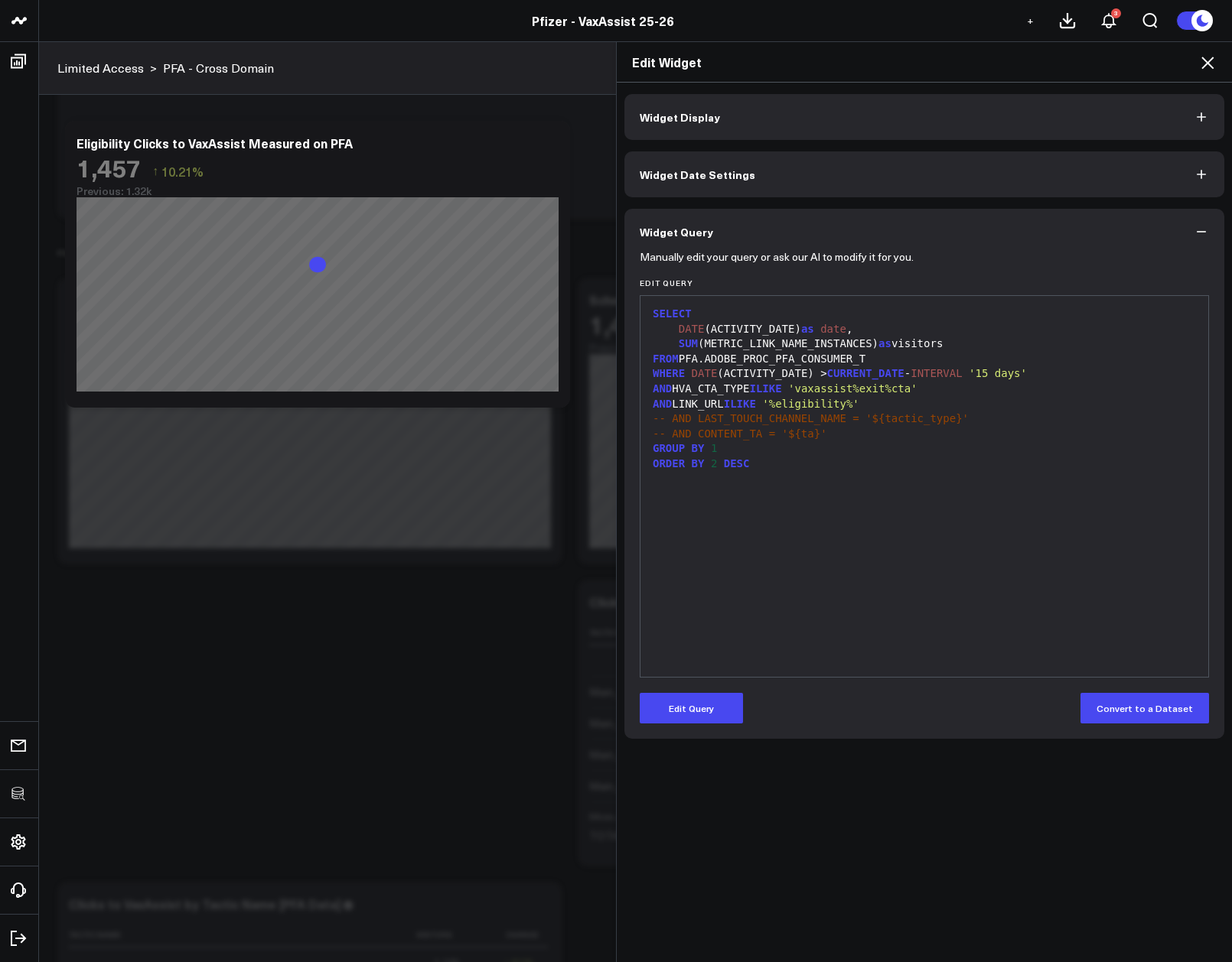
click at [1205, 65] on icon at bounding box center [1207, 63] width 12 height 12
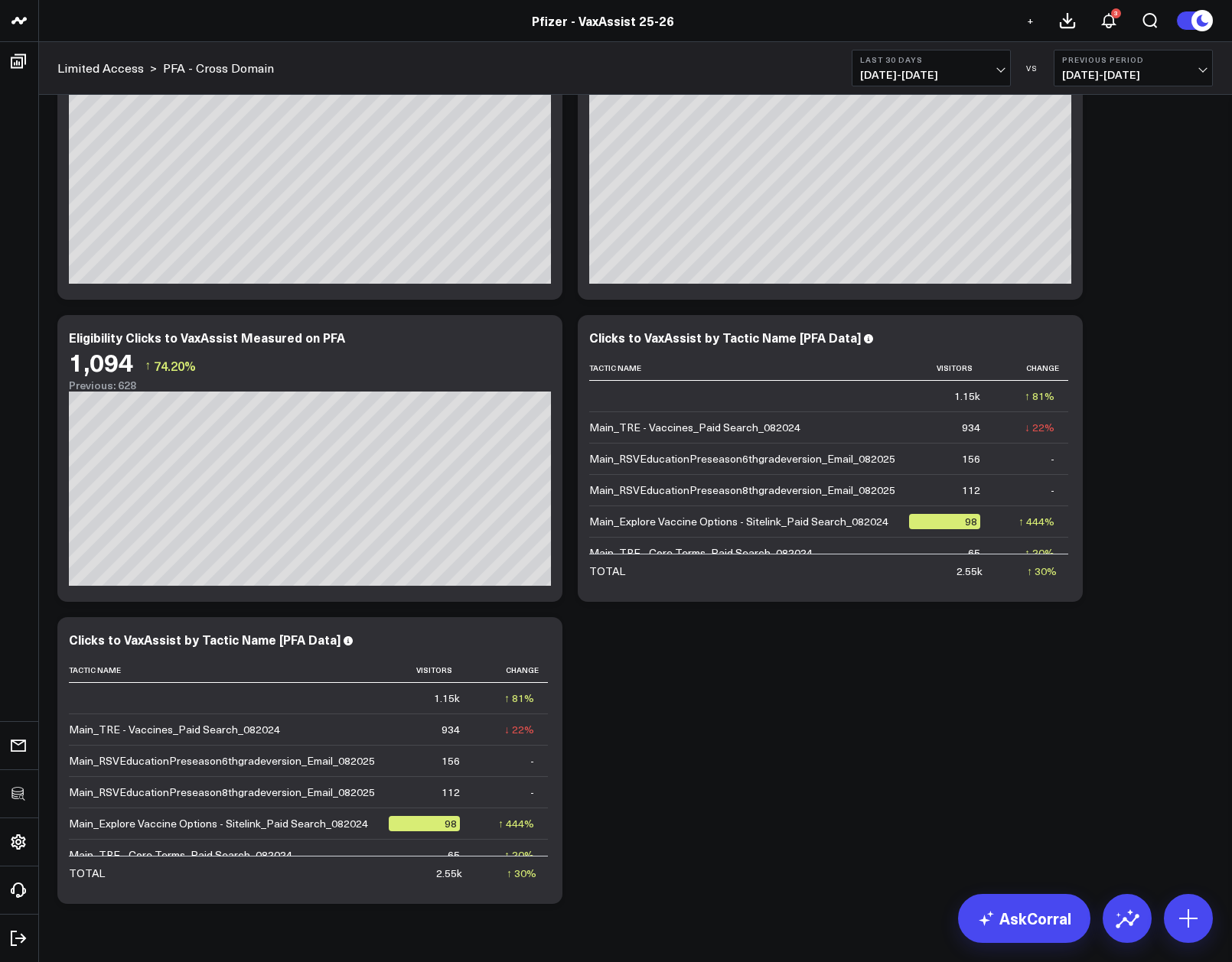
scroll to position [4850, 0]
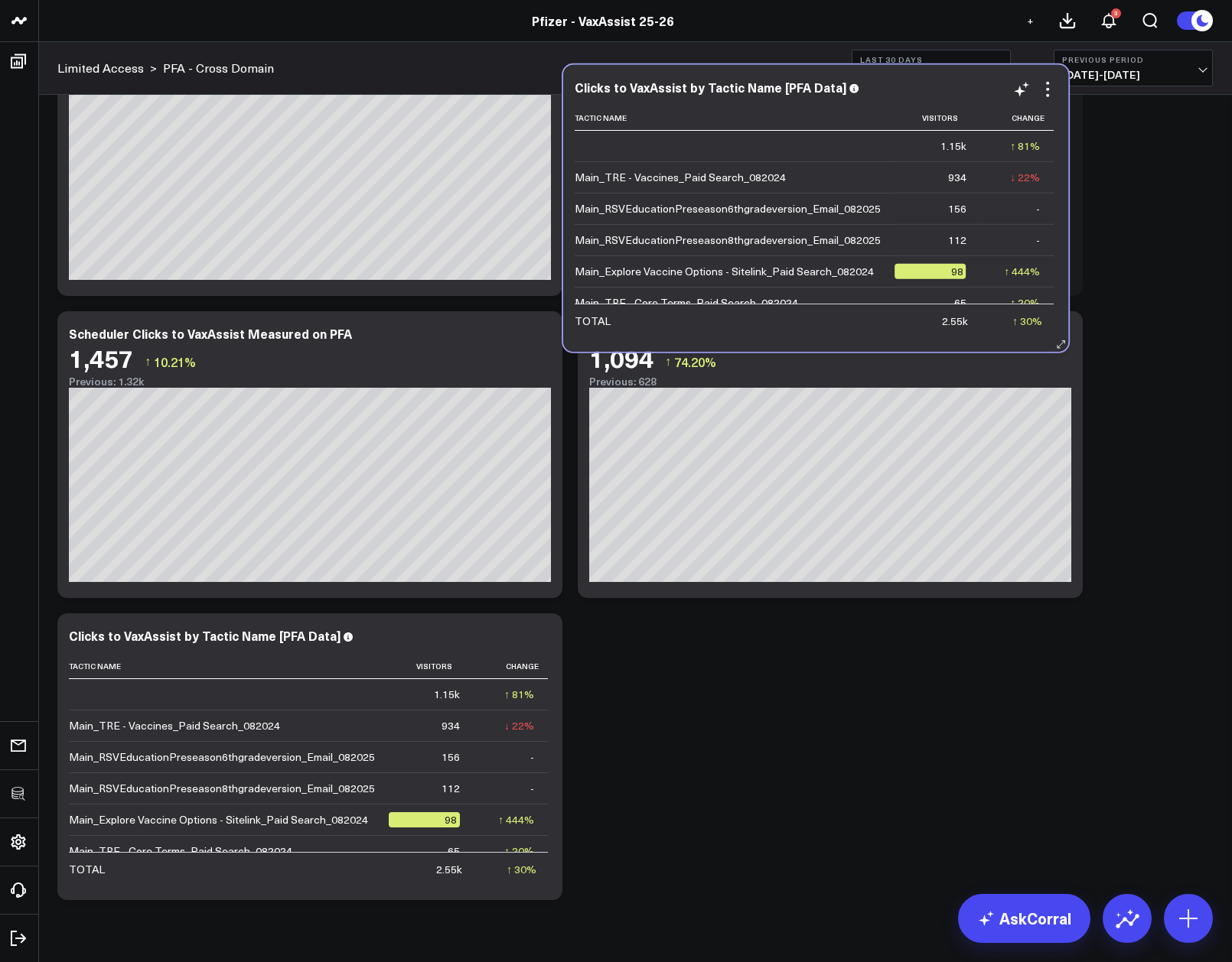
drag, startPoint x: 872, startPoint y: 491, endPoint x: 853, endPoint y: 294, distance: 197.9
click at [854, 286] on td "Main_Explore Vaccine Options - Sitelink_Paid Search_082024" at bounding box center [735, 271] width 320 height 31
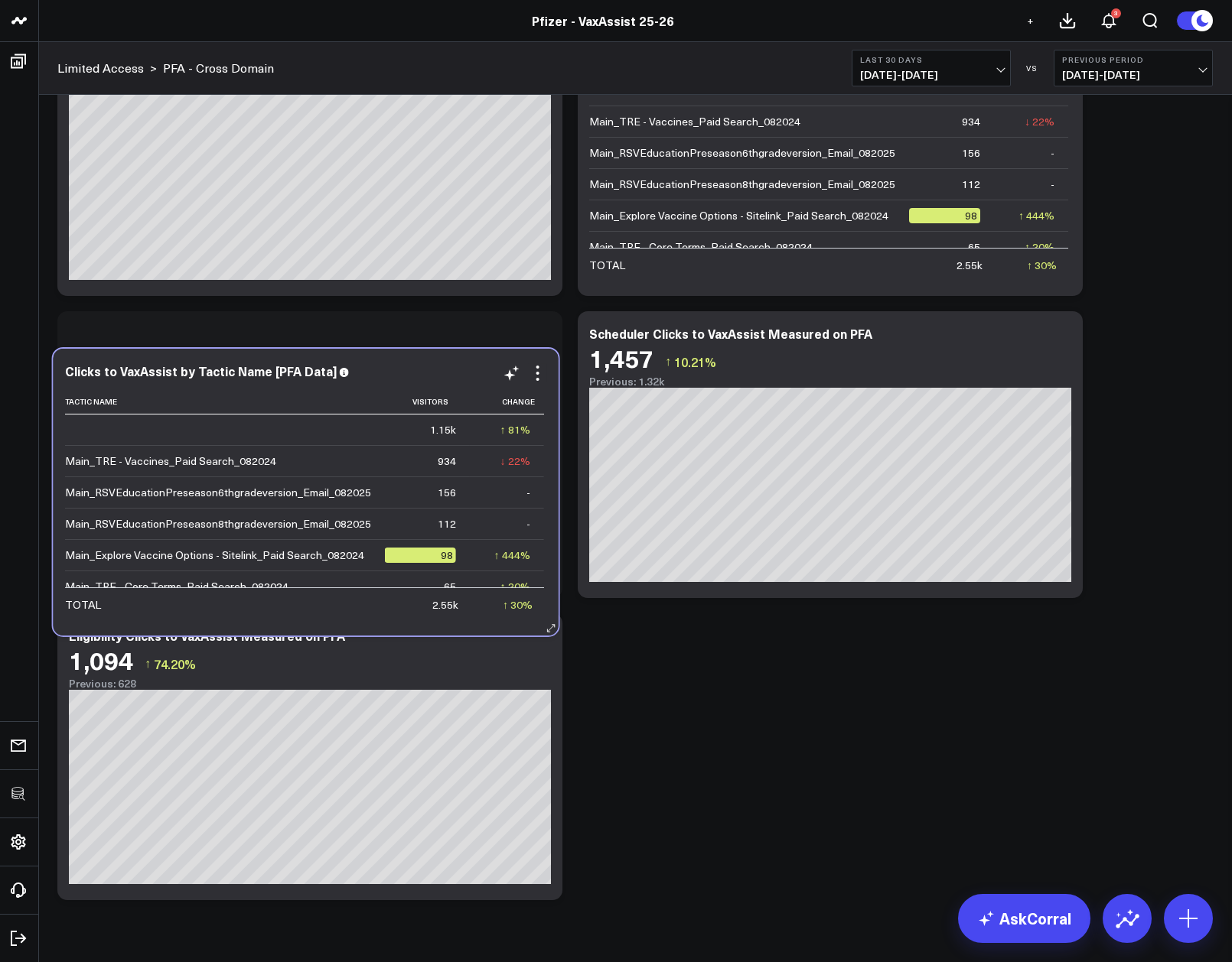
drag, startPoint x: 355, startPoint y: 682, endPoint x: 348, endPoint y: 553, distance: 129.2
click at [348, 553] on div "Main_Explore Vaccine Options - Sitelink_Paid Search_082024" at bounding box center [214, 555] width 299 height 15
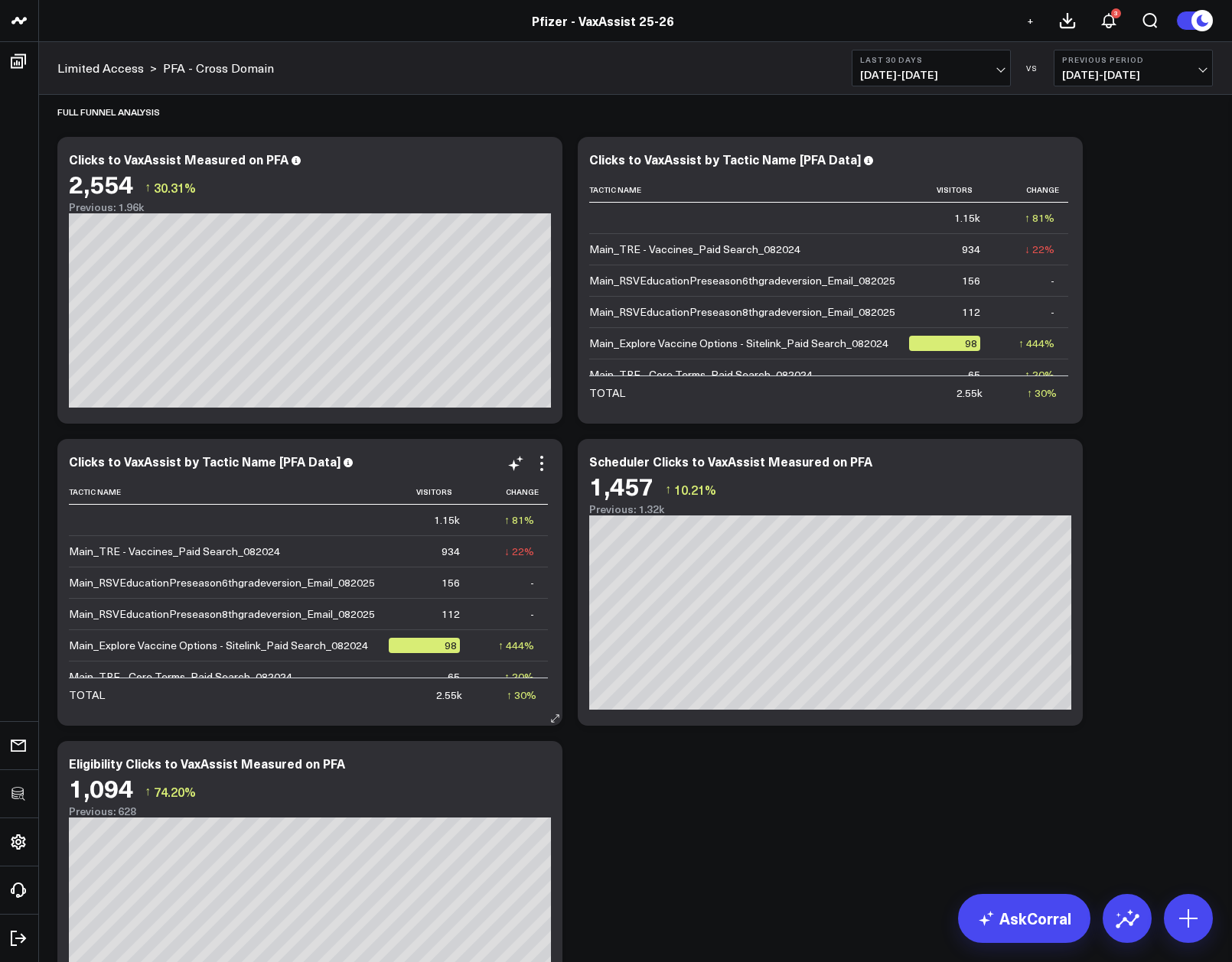
scroll to position [4719, 0]
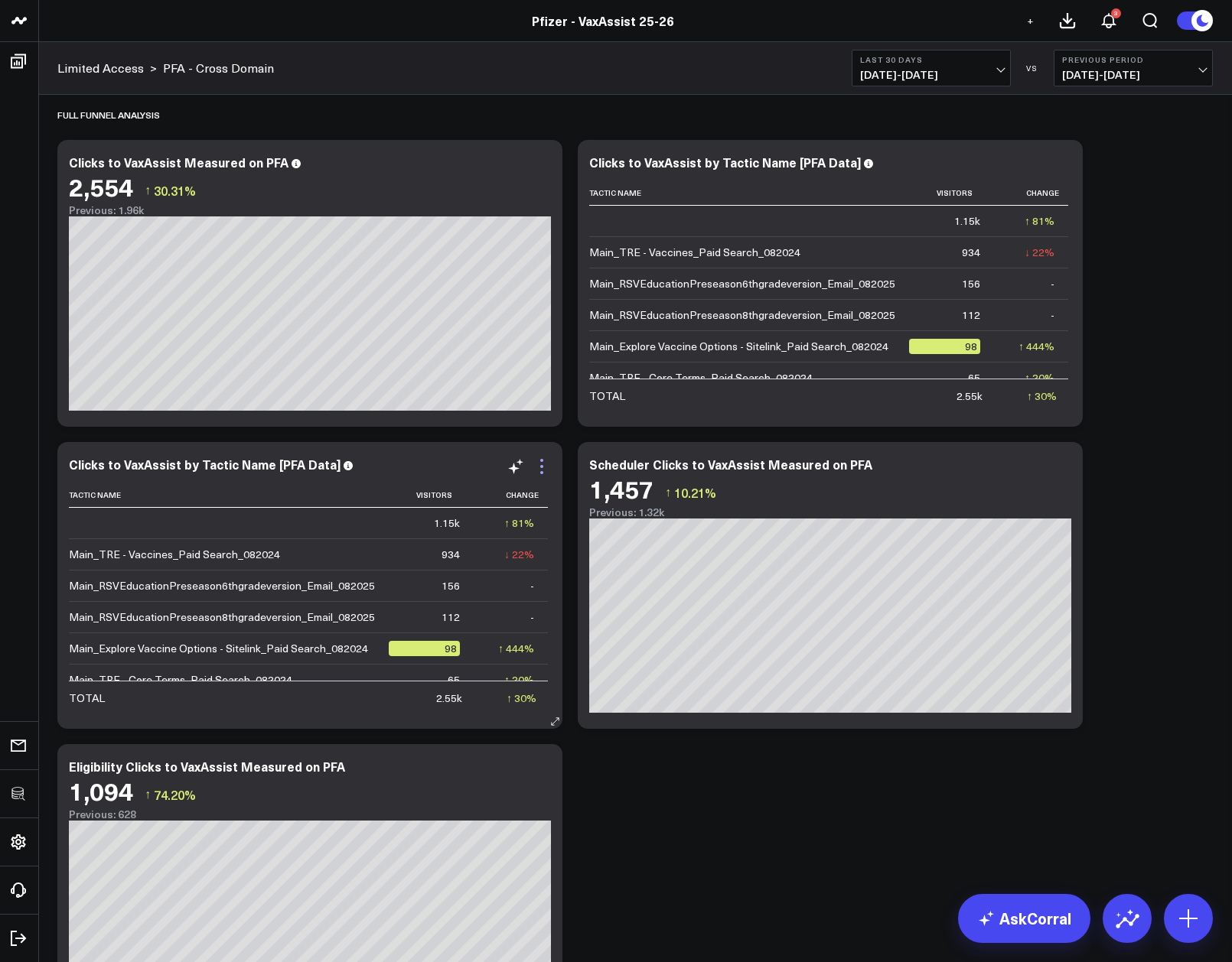
click at [543, 467] on icon at bounding box center [542, 467] width 19 height 19
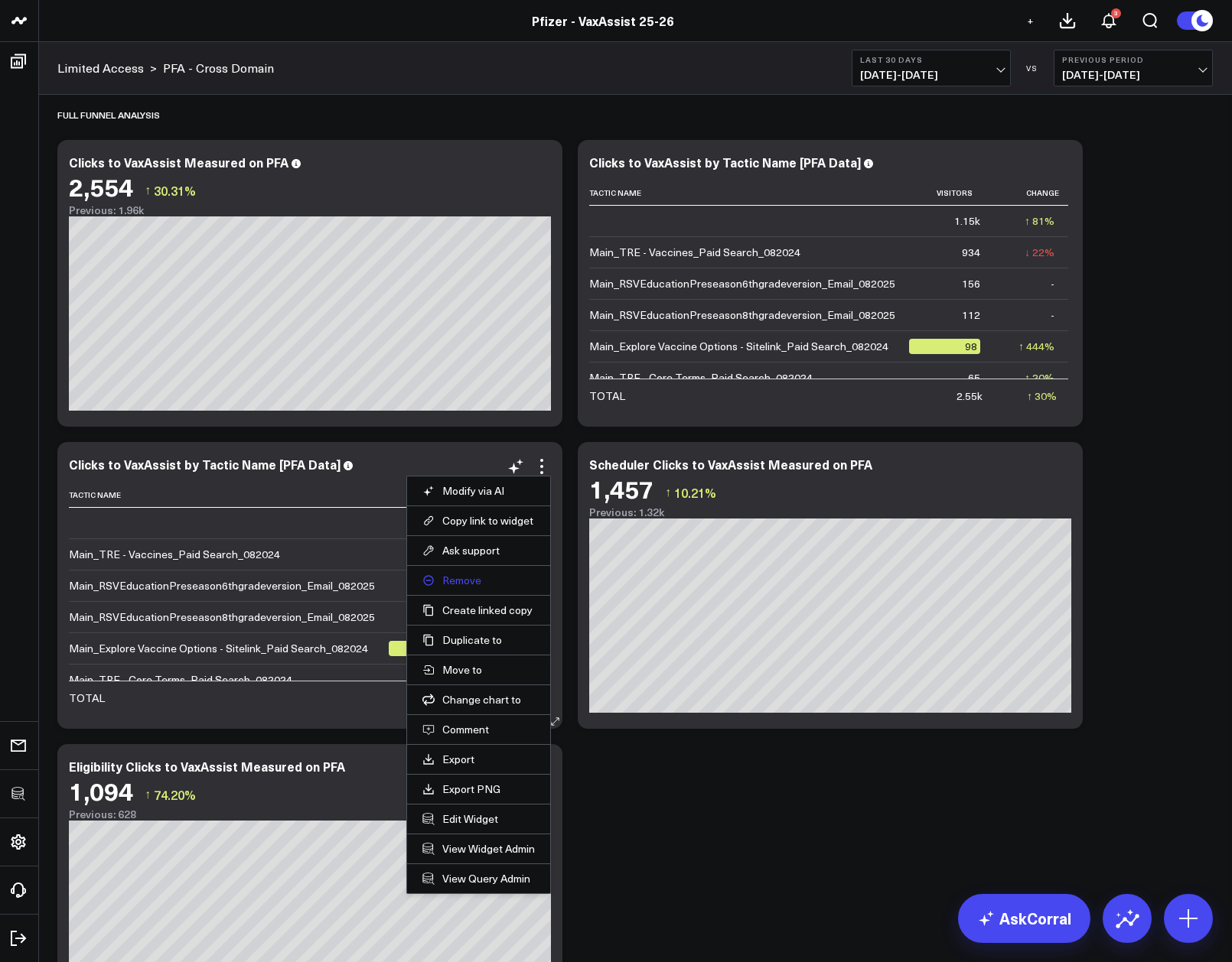
click at [454, 586] on button "Remove" at bounding box center [479, 580] width 112 height 14
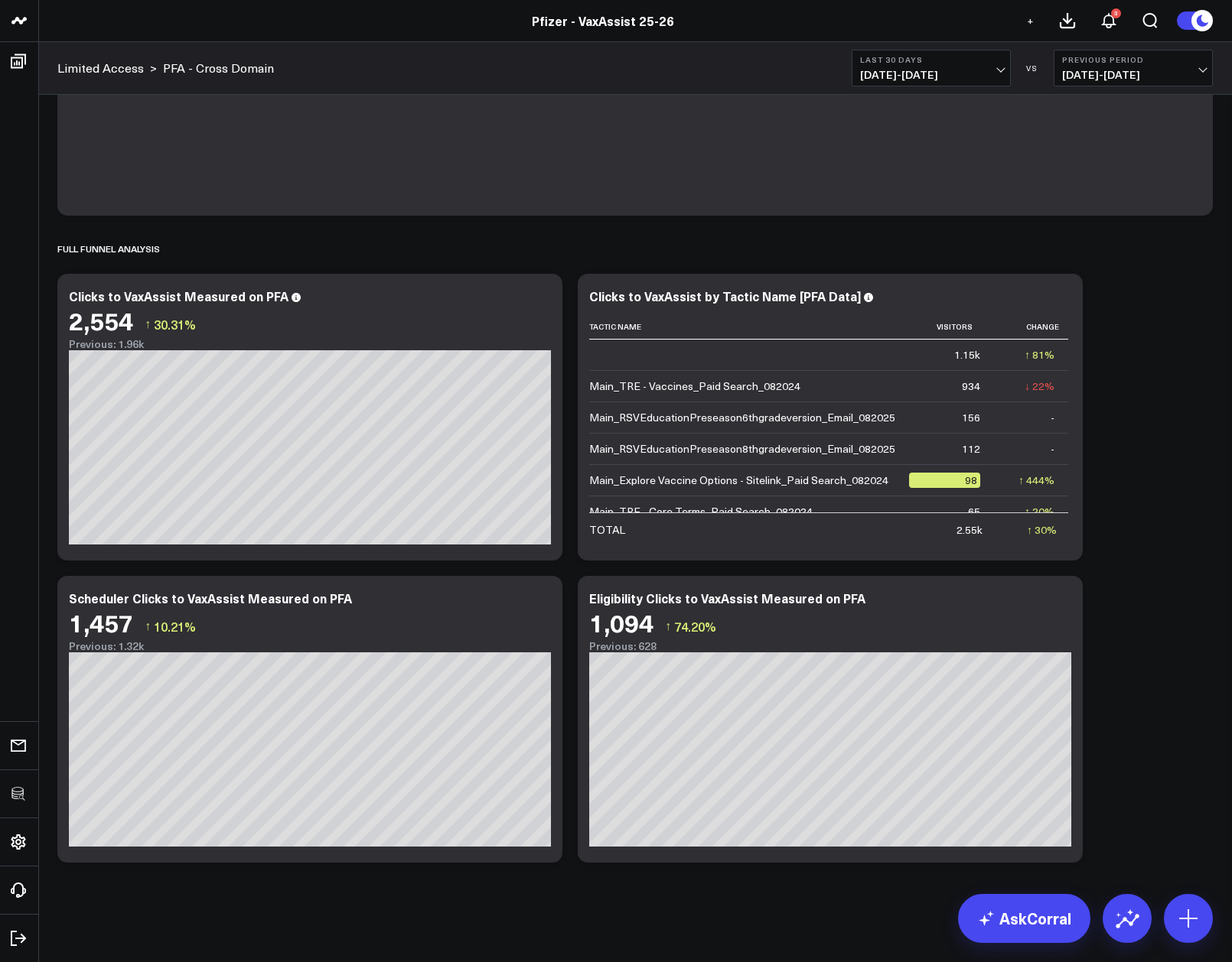
scroll to position [4584, 0]
click at [1060, 303] on icon at bounding box center [1062, 305] width 3 height 3
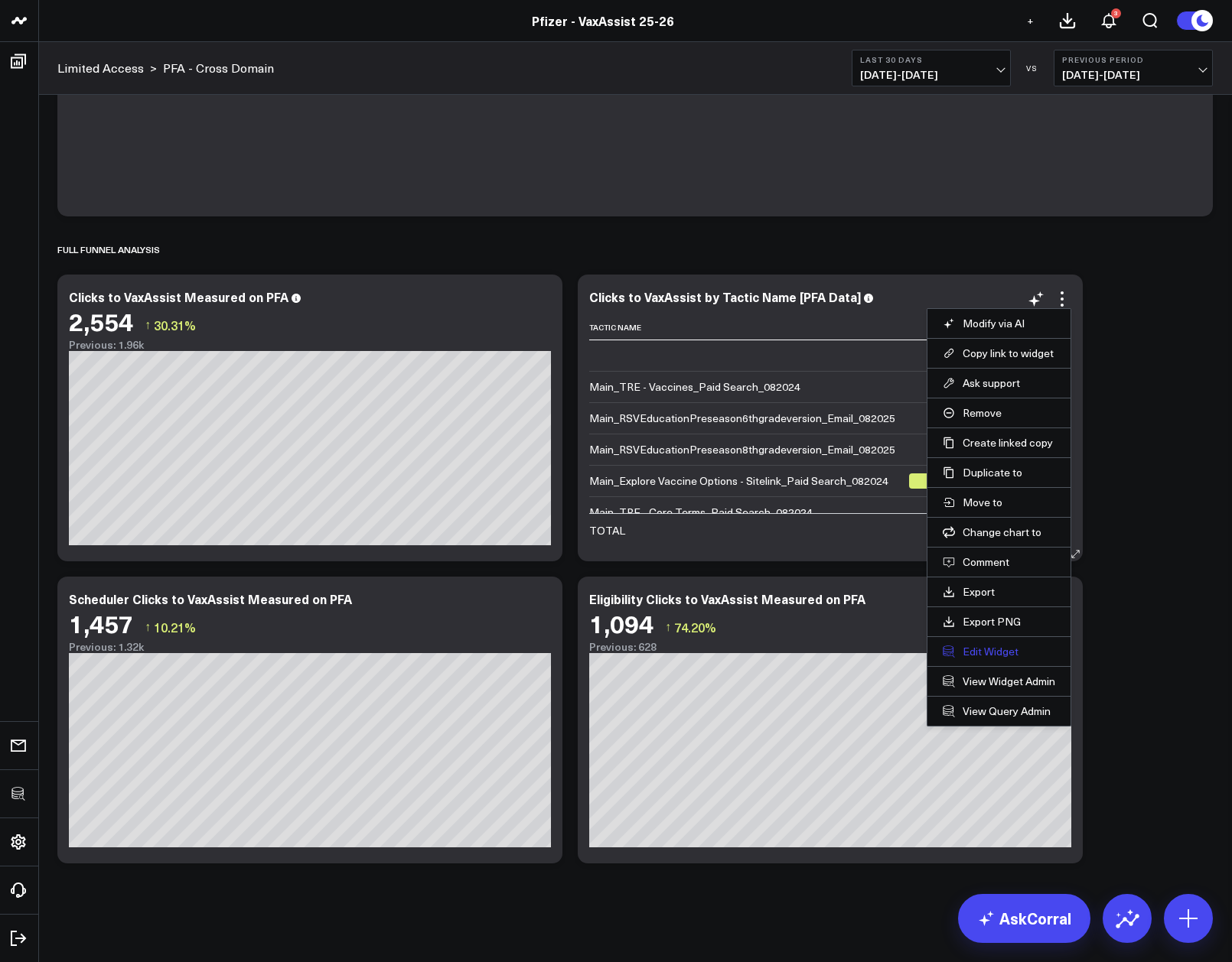
click at [984, 648] on button "Edit Widget" at bounding box center [999, 652] width 112 height 14
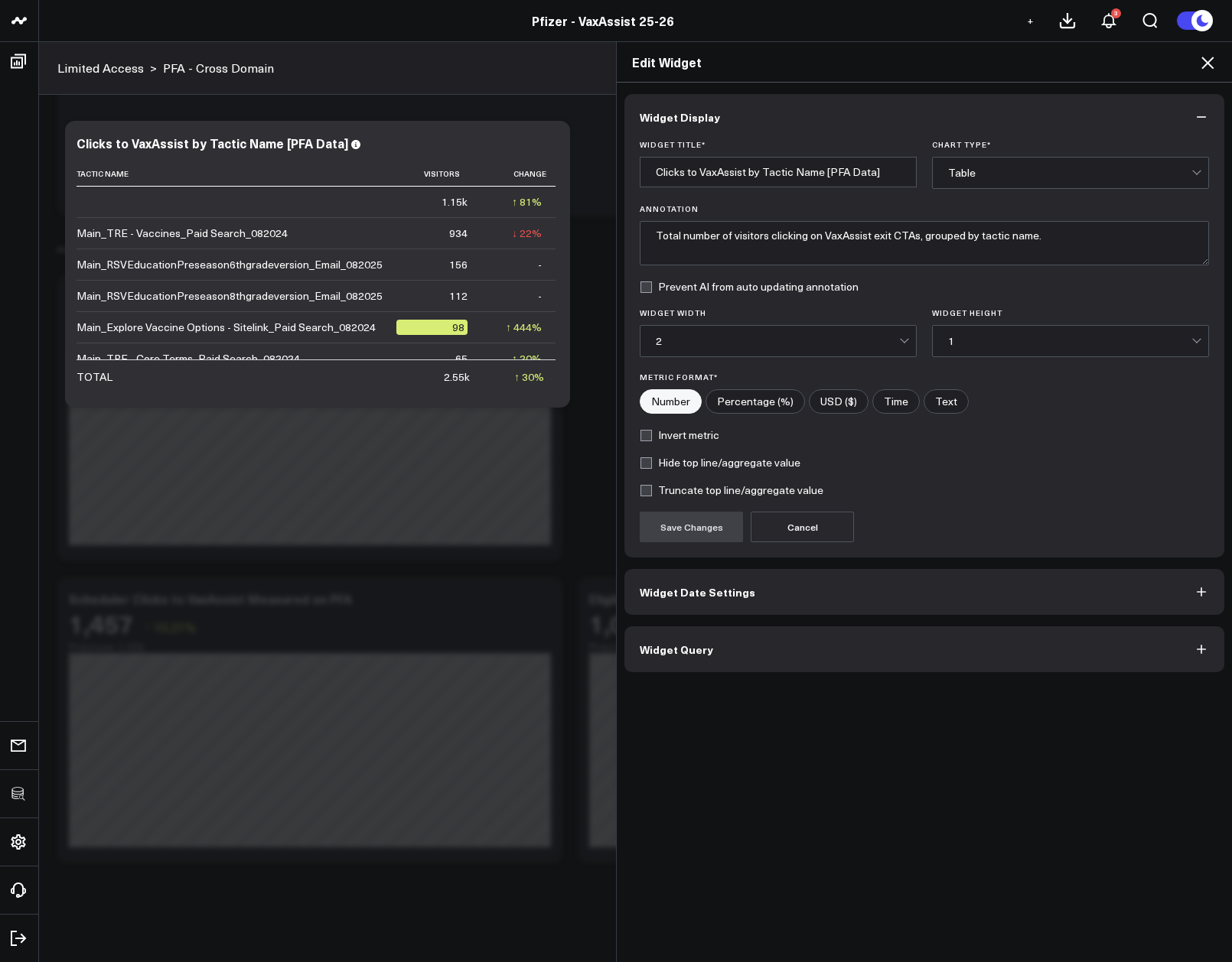
click at [853, 648] on button "Widget Query" at bounding box center [923, 649] width 599 height 46
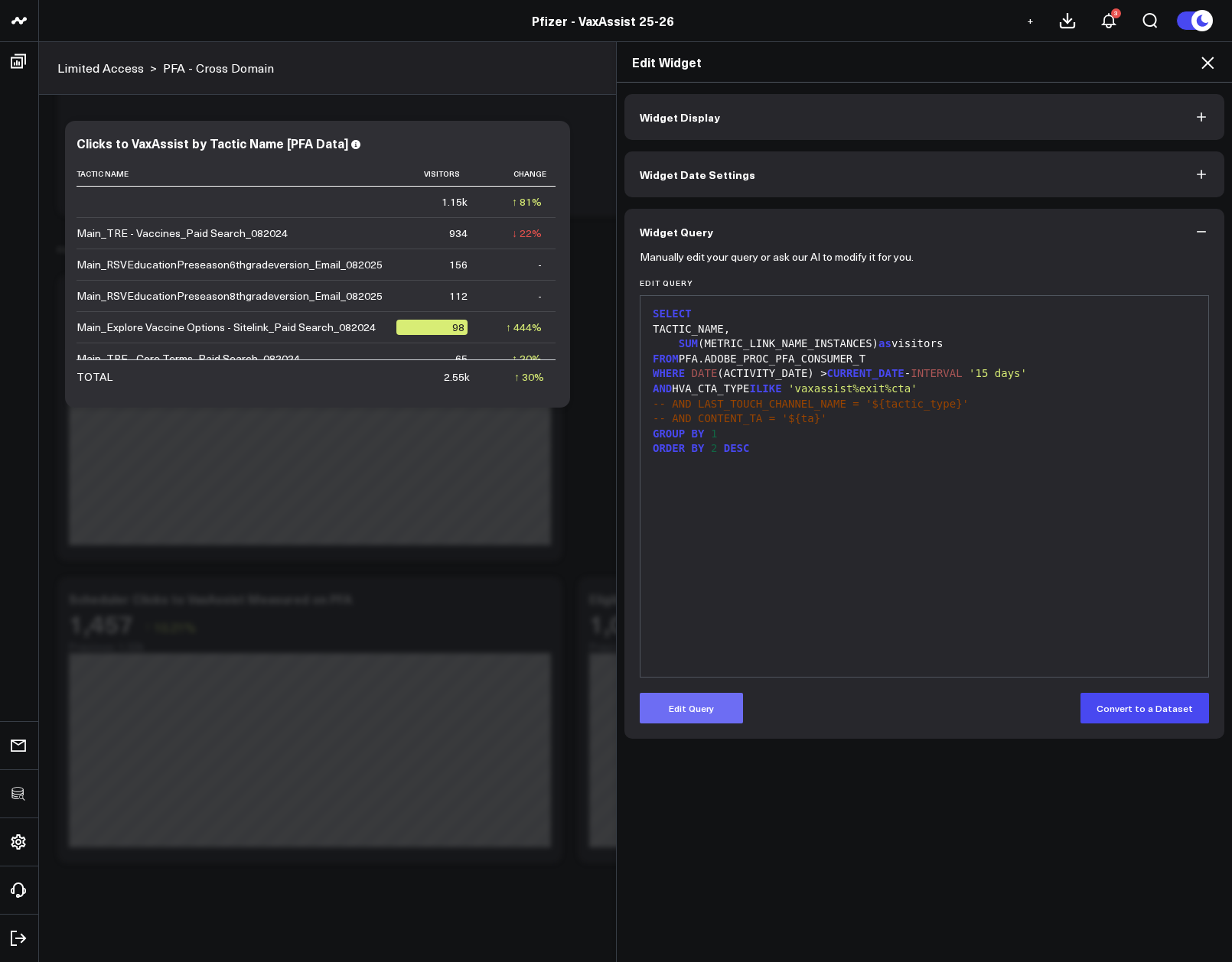
click at [695, 705] on button "Edit Query" at bounding box center [690, 708] width 103 height 31
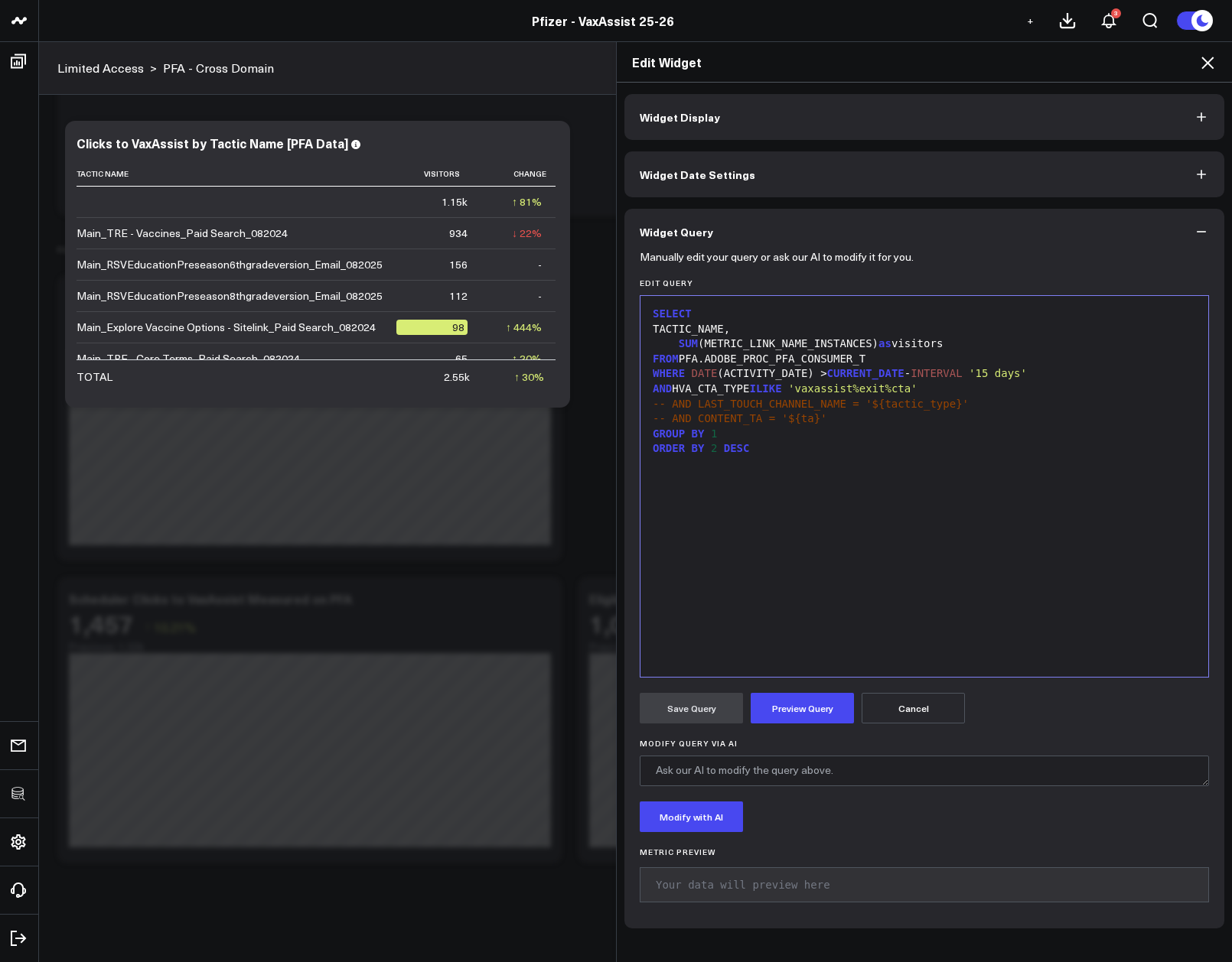
click at [856, 508] on div "SELECT TACTIC_NAME, SUM (METRIC_LINK_NAME_INSTANCES) as visitors FROM PFA.ADOBE…" at bounding box center [924, 486] width 553 height 365
click at [781, 332] on div "TACTIC_NAME," at bounding box center [924, 330] width 553 height 15
click at [789, 436] on div "GROUP BY 1" at bounding box center [924, 434] width 553 height 15
drag, startPoint x: 962, startPoint y: 342, endPoint x: 898, endPoint y: 348, distance: 64.3
click at [898, 348] on div "SUM (METRIC_LINK_NAME_INSTANCES) as visitors" at bounding box center [924, 344] width 553 height 15
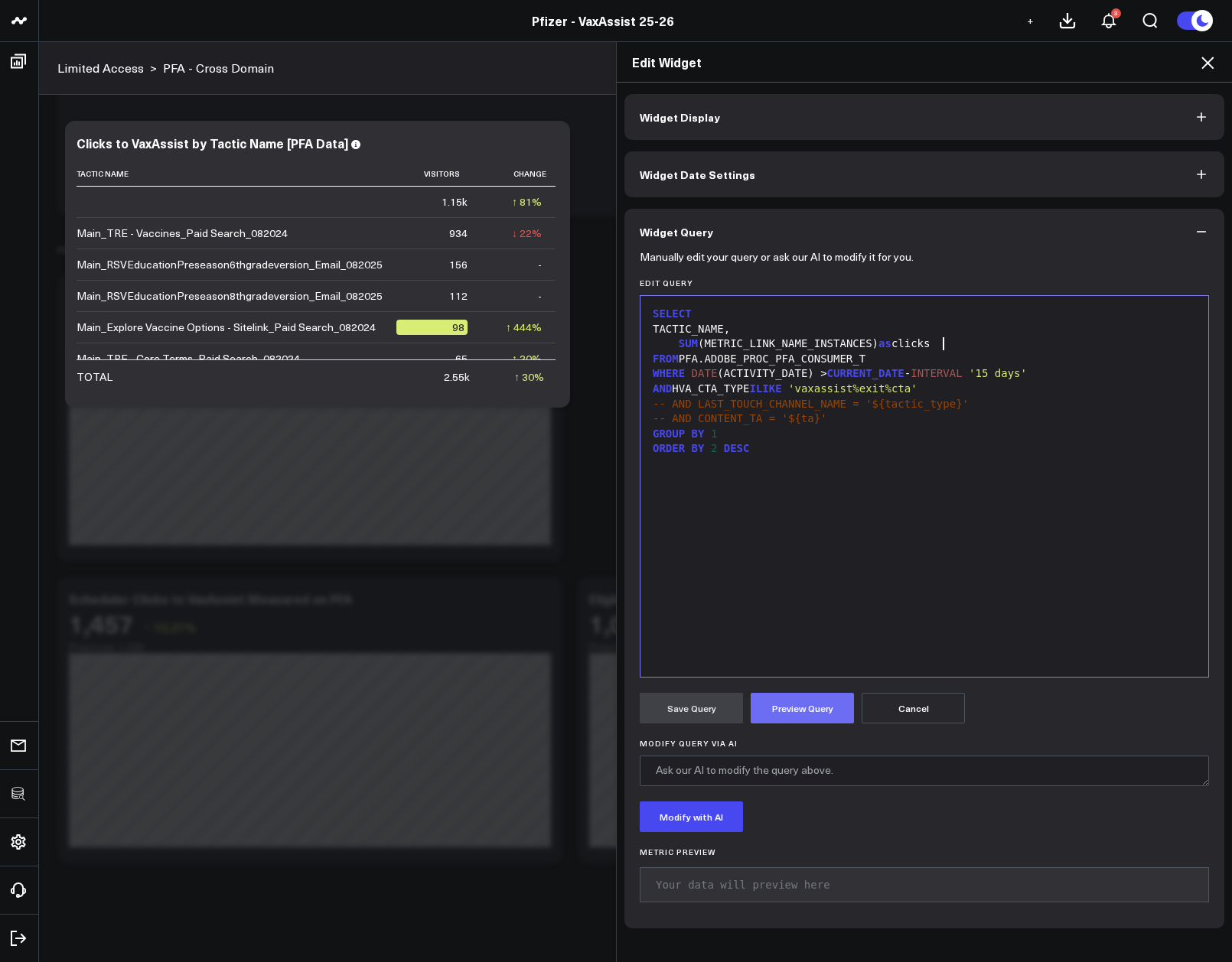
click at [826, 711] on button "Preview Query" at bounding box center [802, 708] width 103 height 31
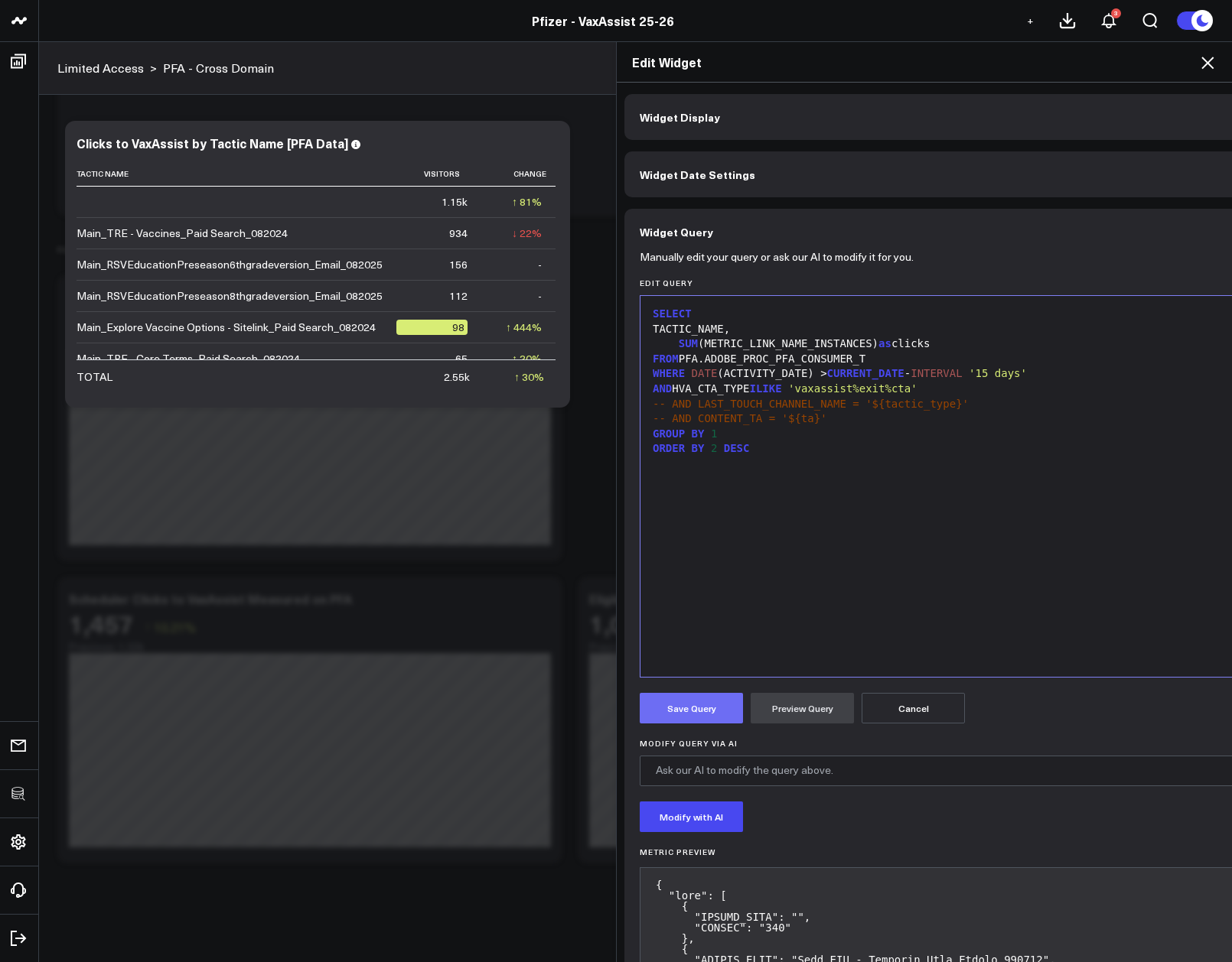
click at [706, 702] on button "Save Query" at bounding box center [690, 708] width 103 height 31
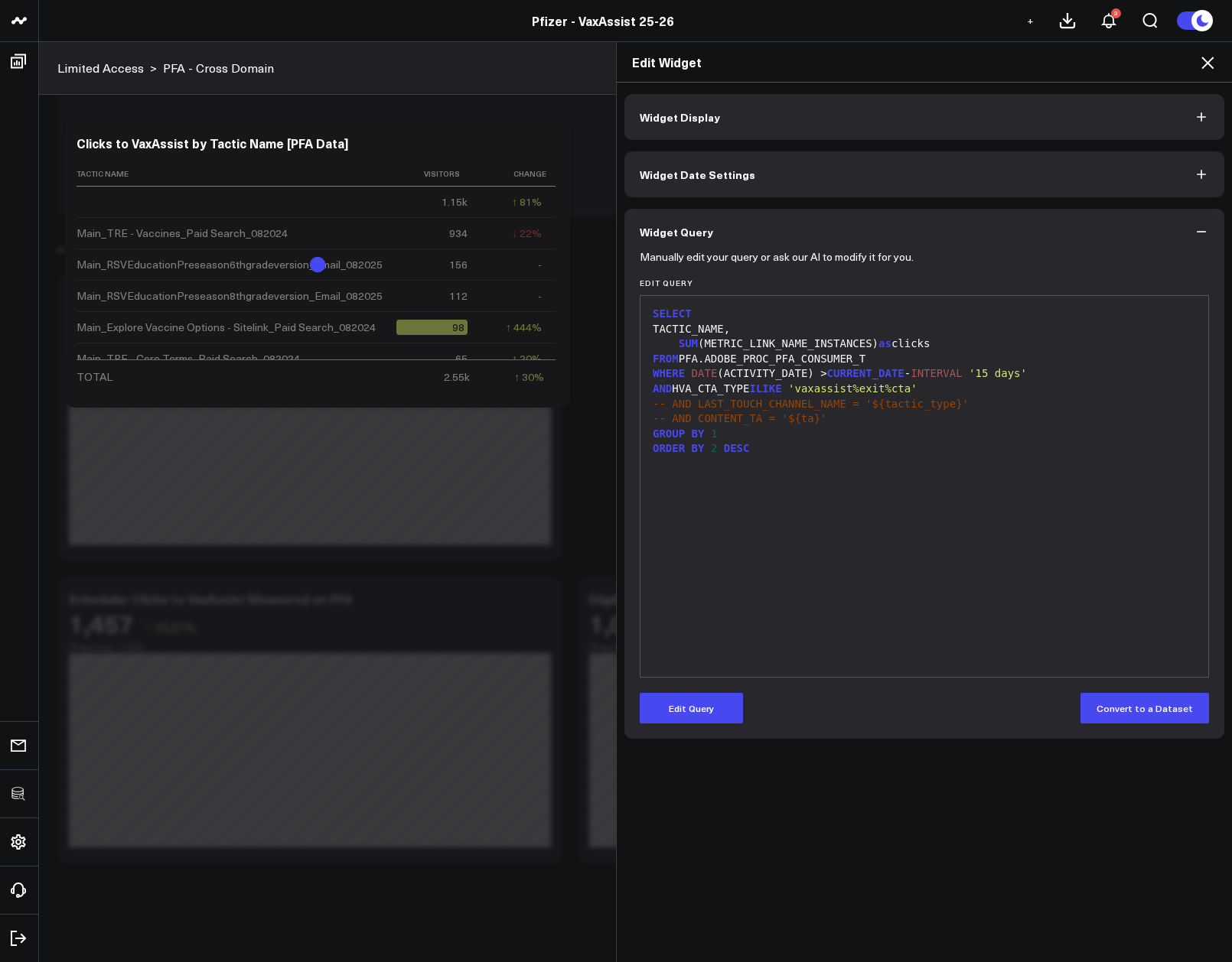
click at [1212, 67] on icon at bounding box center [1207, 63] width 12 height 12
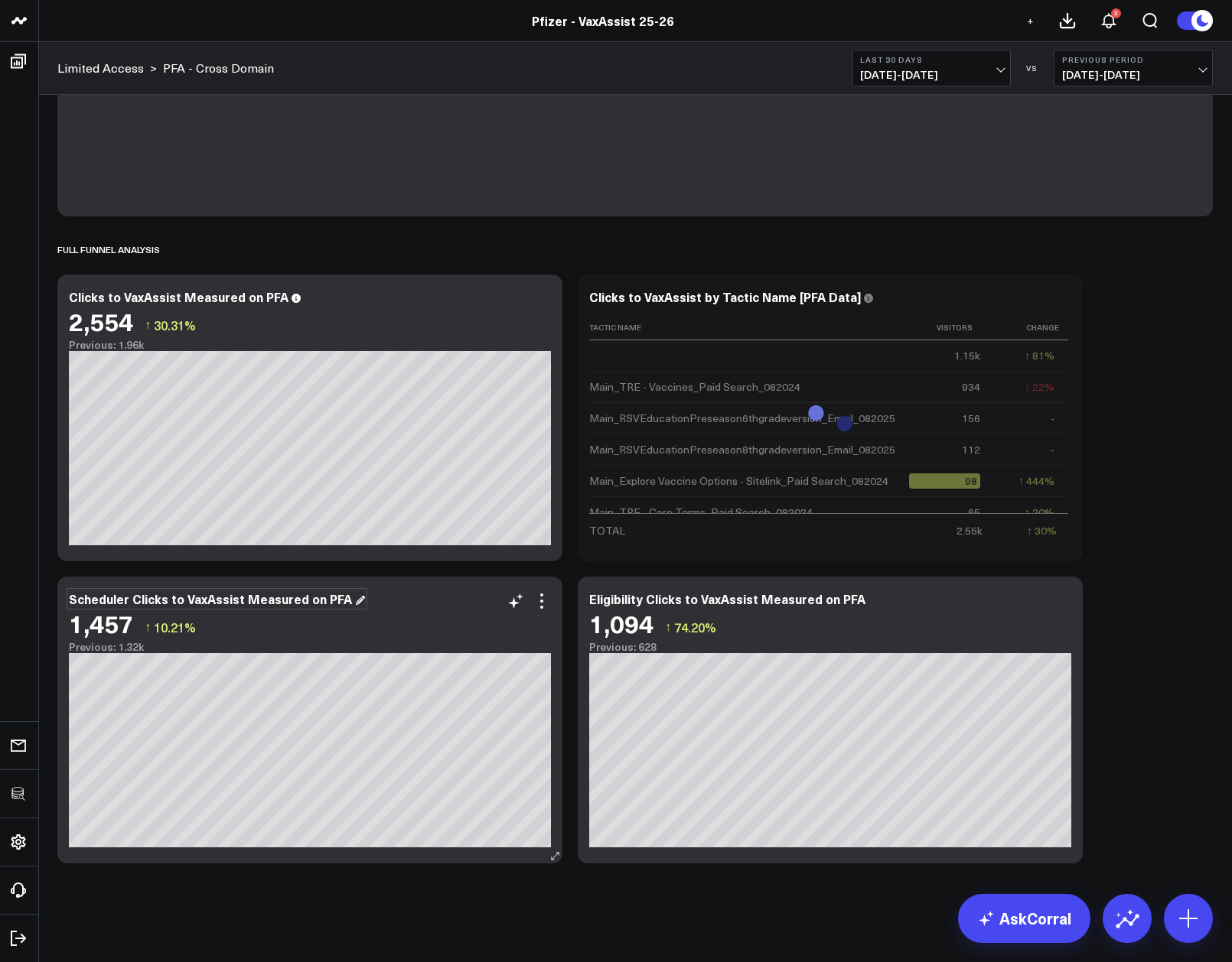
click at [307, 595] on div "Scheduler Clicks to VaxAssist Measured on PFA" at bounding box center [217, 599] width 296 height 17
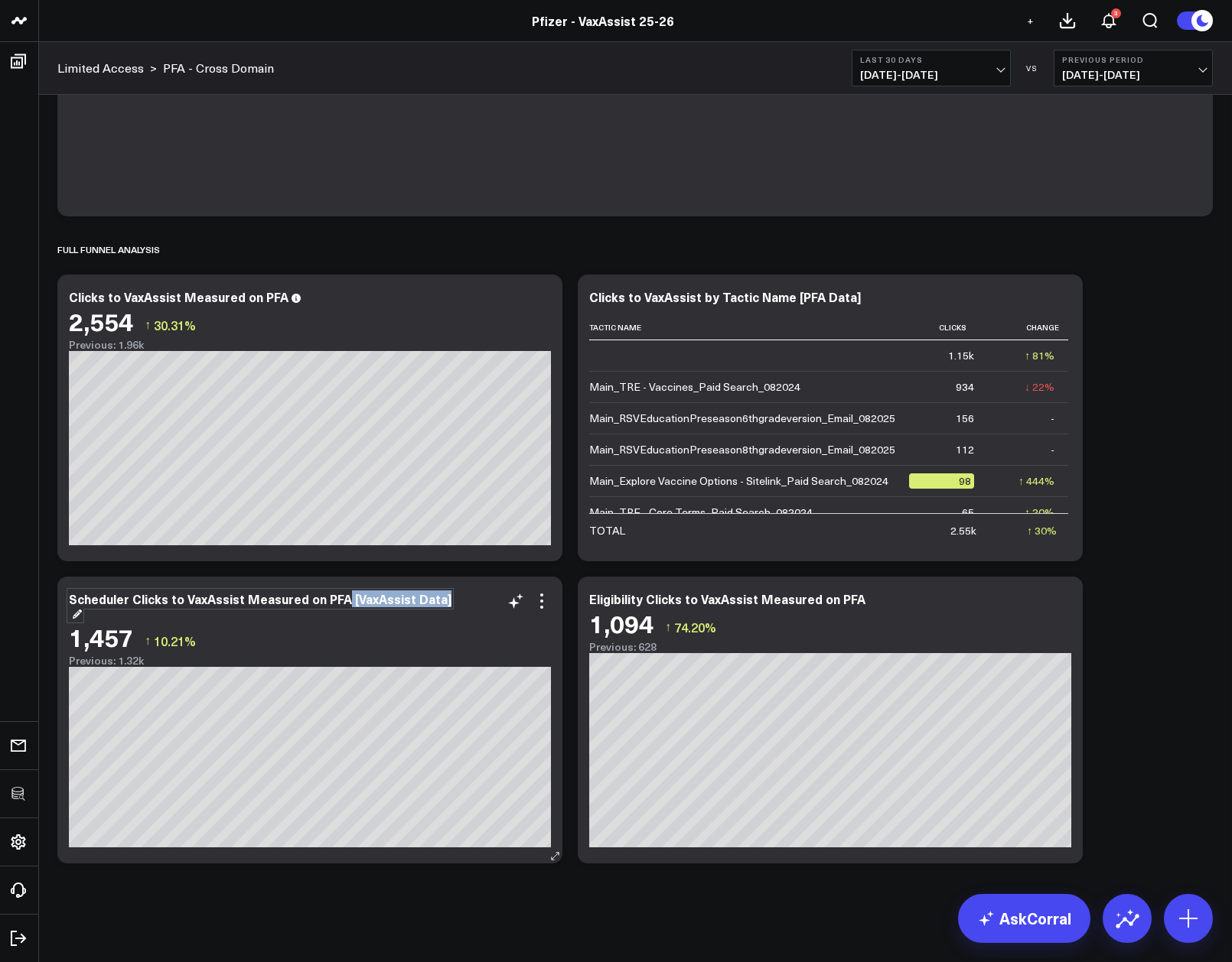
drag, startPoint x: 343, startPoint y: 596, endPoint x: 486, endPoint y: 605, distance: 143.3
click at [486, 605] on div "Scheduler Clicks to VaxAssist Measured on PFA [VaxAssist Data]" at bounding box center [309, 605] width 482 height 27
click at [389, 592] on div "Scheduler Clicks to VaxAssist Measured on PFA [VaxAssist Data]" at bounding box center [260, 606] width 383 height 31
drag, startPoint x: 348, startPoint y: 599, endPoint x: 411, endPoint y: 600, distance: 63.0
click at [413, 599] on div "Scheduler Clicks to VaxAssist Measured on PFA [VaxAssist Data]" at bounding box center [260, 606] width 383 height 31
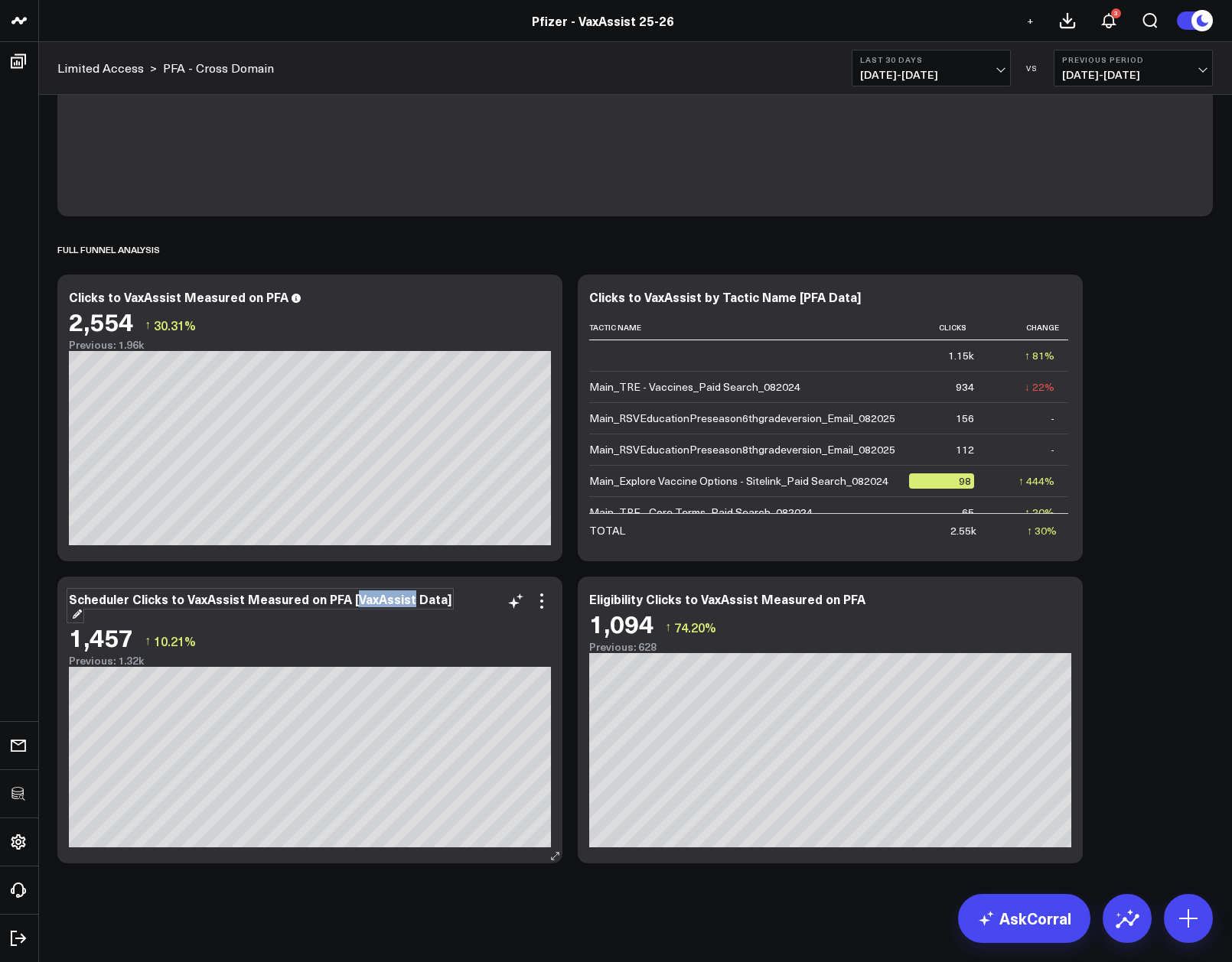
drag, startPoint x: 404, startPoint y: 600, endPoint x: 355, endPoint y: 597, distance: 49.1
click at [353, 597] on div "Scheduler Clicks to VaxAssist Measured on PFA [VaxAssist Data]" at bounding box center [260, 606] width 383 height 31
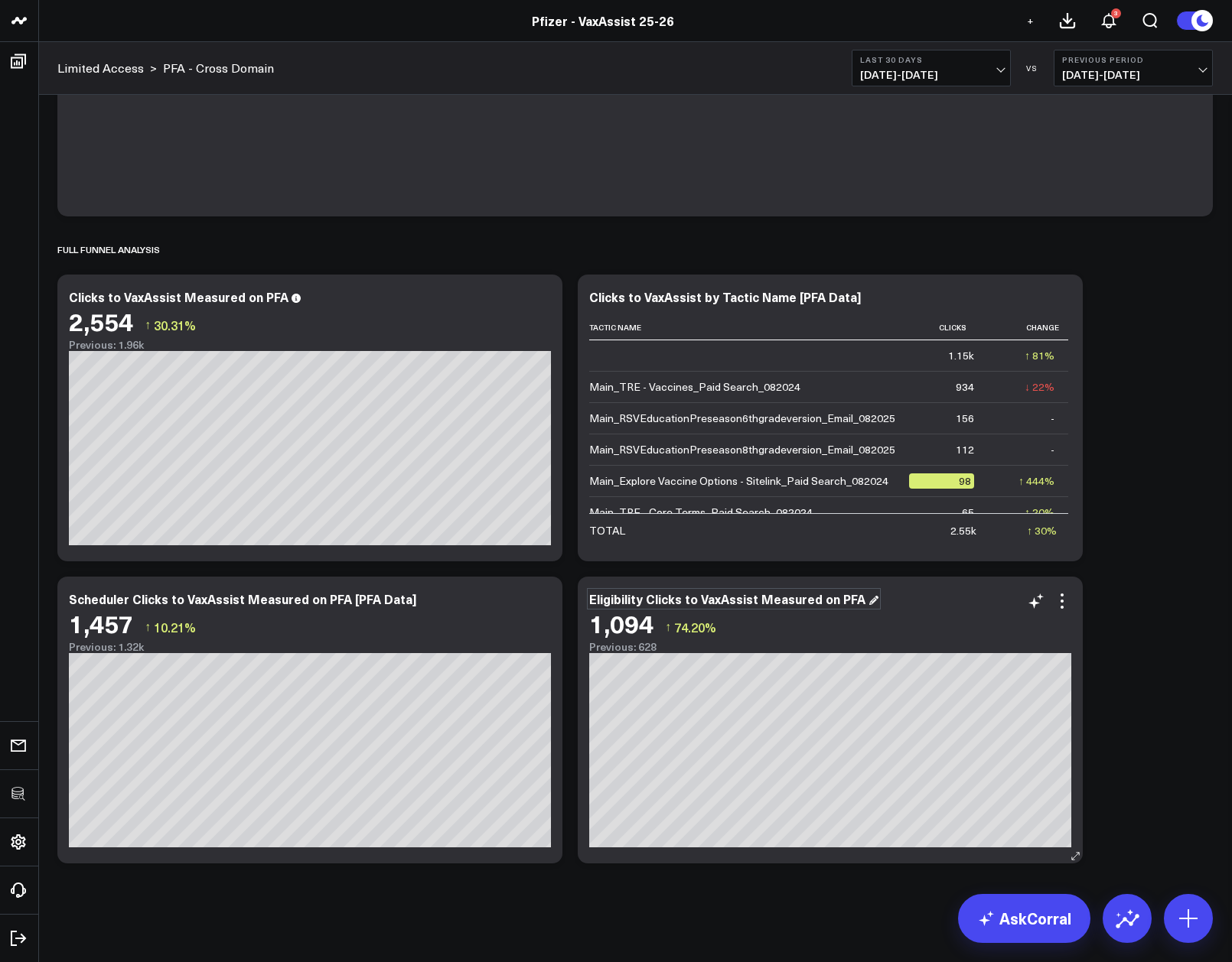
click at [792, 607] on div "Eligibility Clicks to VaxAssist Measured on PFA 1,094 ↑ 74.20% Previous: 628" at bounding box center [830, 622] width 482 height 61
click at [821, 593] on div "Eligibility Clicks to VaxAssist Measured on PFA" at bounding box center [734, 599] width 289 height 17
drag, startPoint x: 1016, startPoint y: 387, endPoint x: 1037, endPoint y: 354, distance: 39.1
click at [1025, 386] on div "↓ 22%" at bounding box center [1039, 387] width 30 height 15
click at [1059, 307] on icon at bounding box center [1062, 299] width 19 height 19
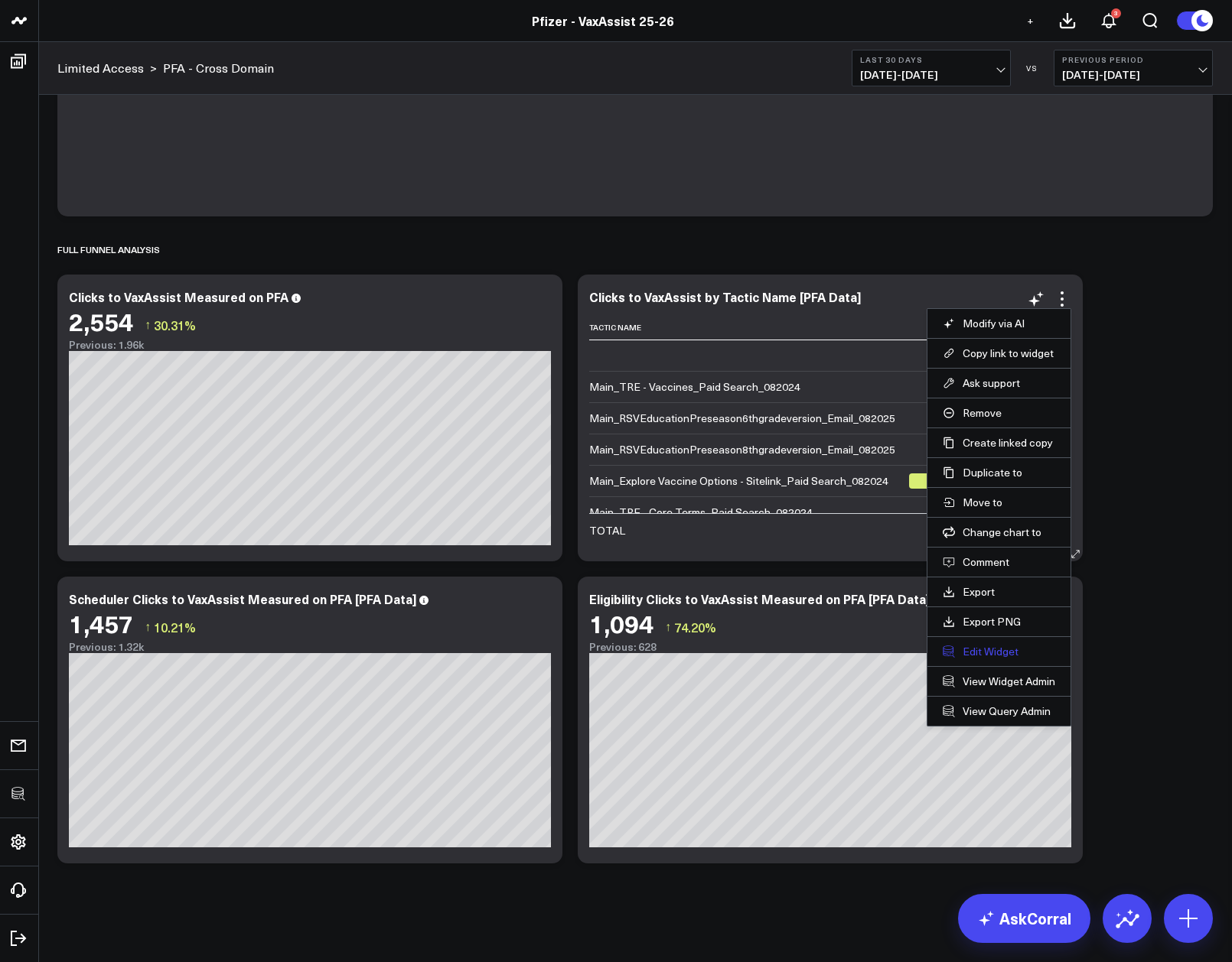
click at [996, 645] on button "Edit Widget" at bounding box center [999, 652] width 112 height 14
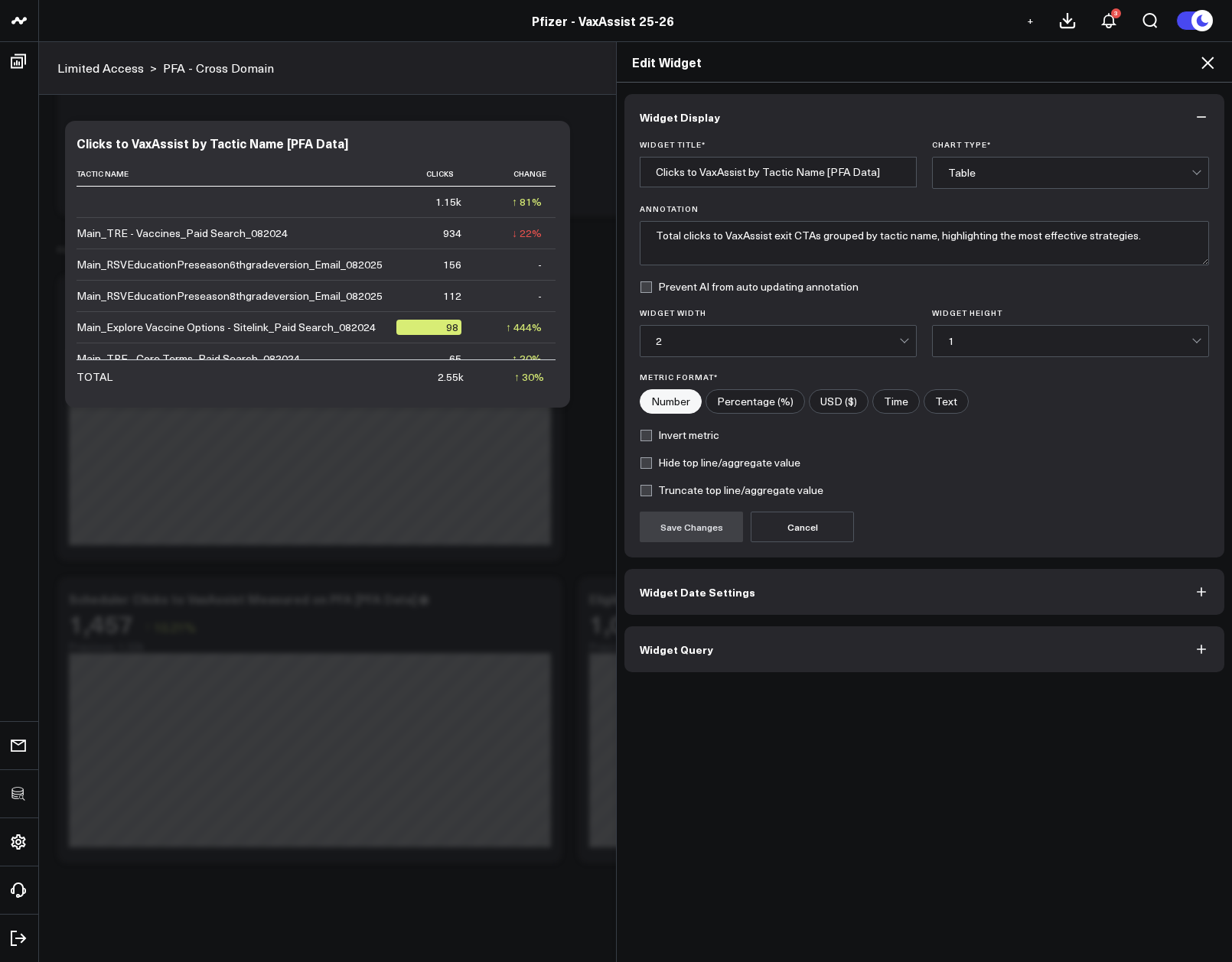
click at [879, 643] on button "Widget Query" at bounding box center [923, 649] width 599 height 46
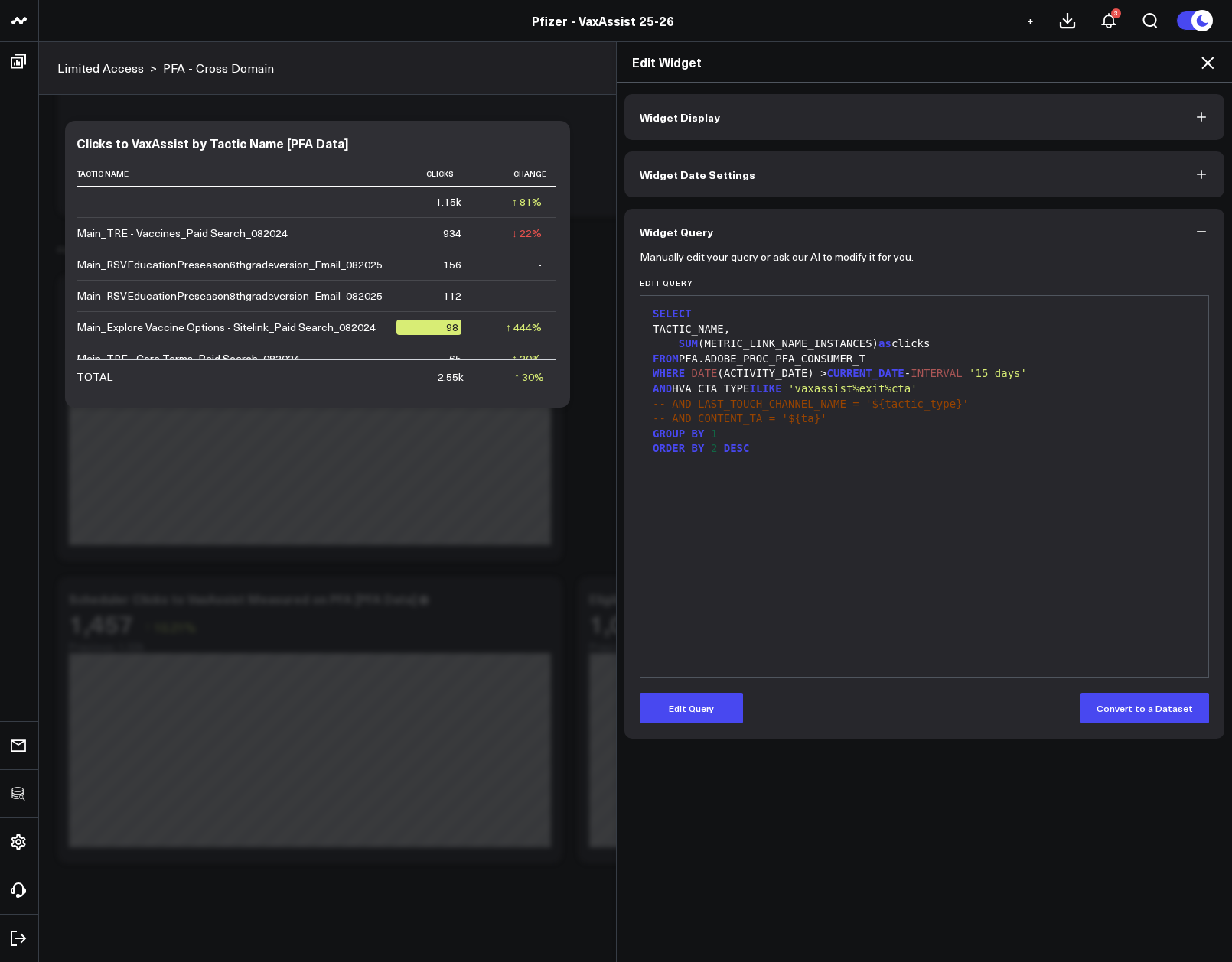
drag, startPoint x: 699, startPoint y: 707, endPoint x: 889, endPoint y: 584, distance: 226.3
click at [699, 707] on button "Edit Query" at bounding box center [690, 708] width 103 height 31
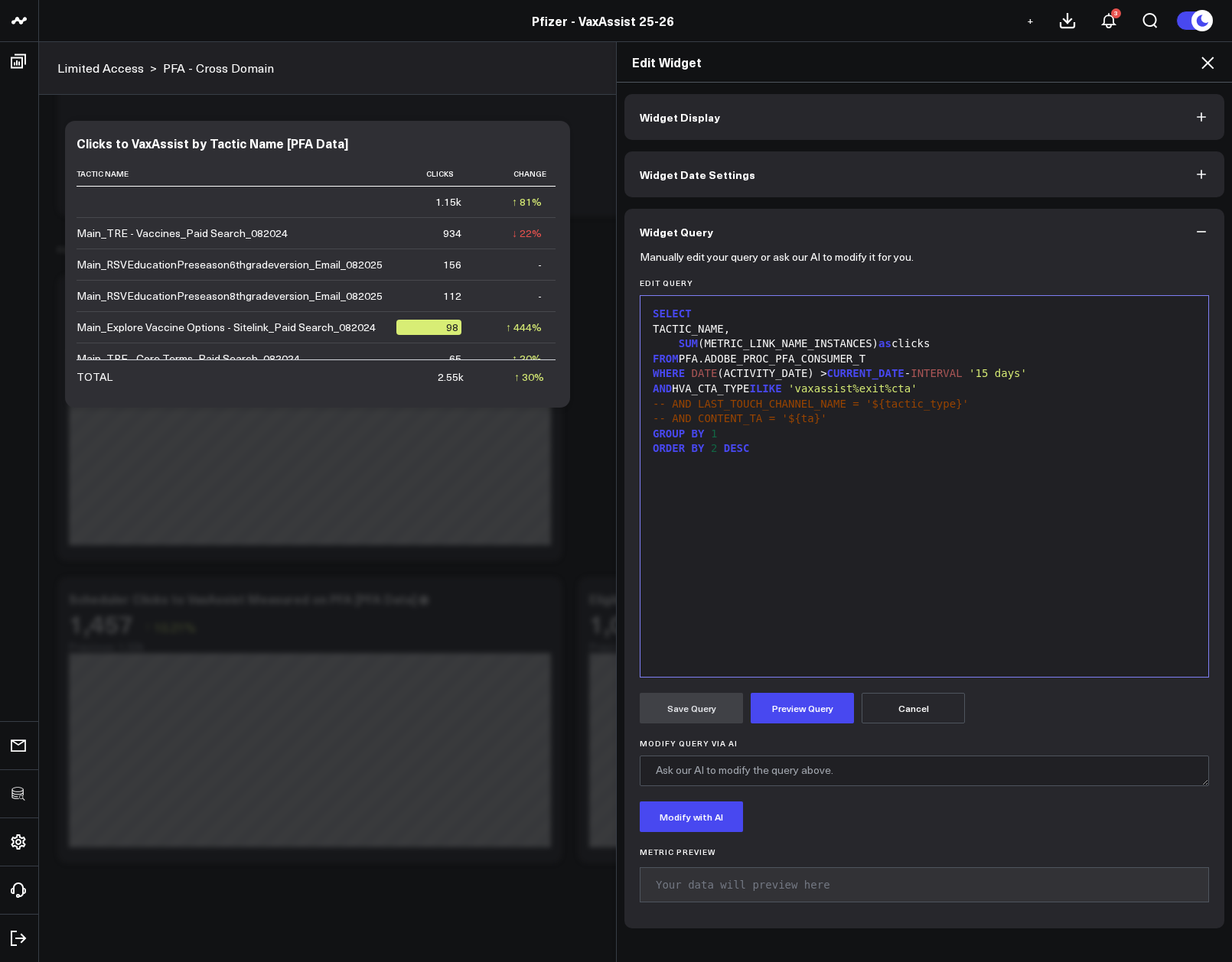
click at [923, 570] on div "SELECT TACTIC_NAME, SUM (METRIC_LINK_NAME_INSTANCES) as clicks FROM PFA.ADOBE_P…" at bounding box center [924, 486] width 553 height 365
click at [952, 340] on div "SUM (METRIC_LINK_NAME_INSTANCES) as clicks" at bounding box center [924, 344] width 553 height 15
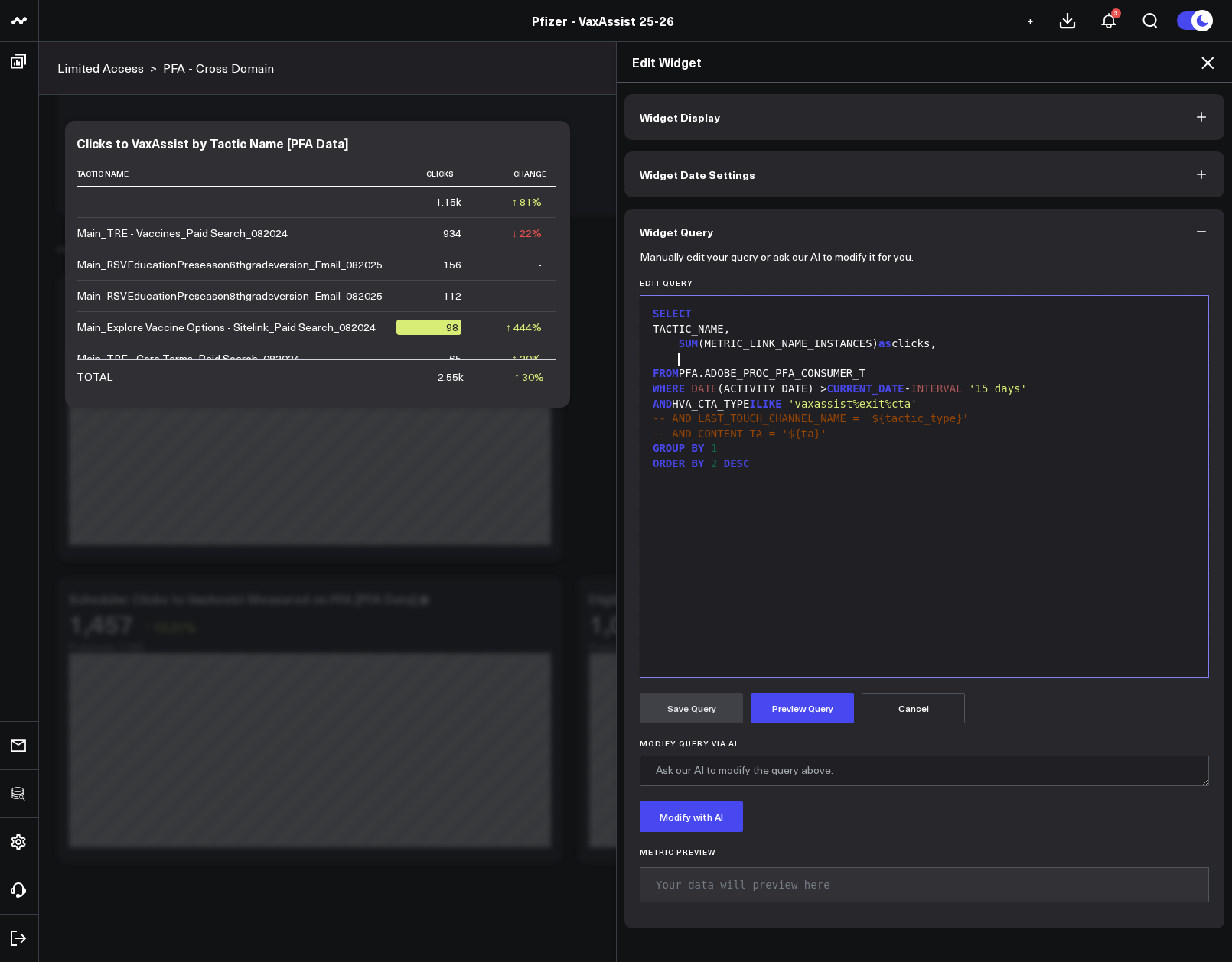
click at [897, 348] on div "SUM (METRIC_LINK_NAME_INSTANCES) as clicks," at bounding box center [924, 344] width 553 height 15
click at [924, 360] on div at bounding box center [924, 359] width 553 height 15
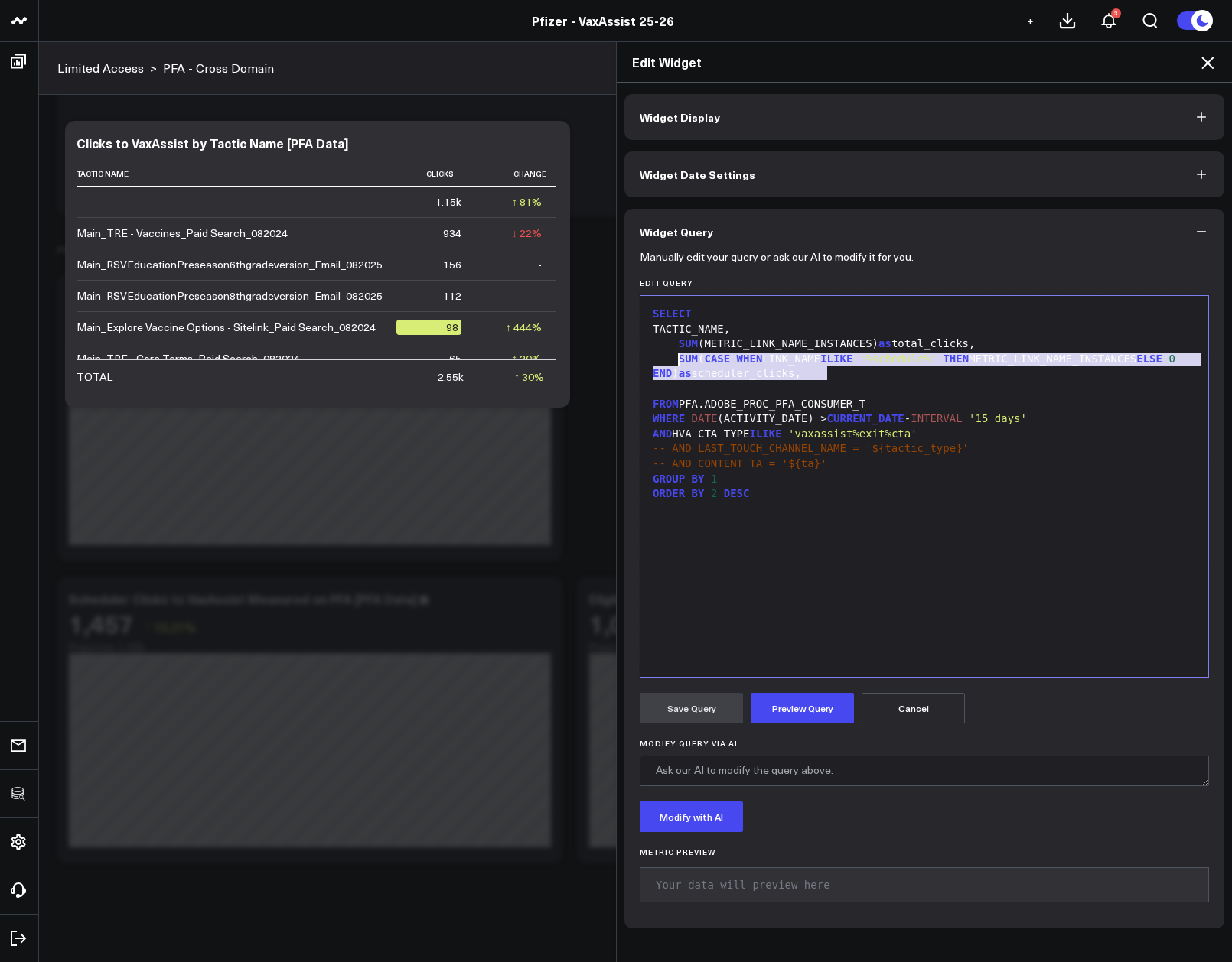
drag, startPoint x: 843, startPoint y: 376, endPoint x: 672, endPoint y: 359, distance: 171.8
click at [672, 359] on div "SUM ( CASE WHEN LINK_NAME ILIKE '%schedule%' THEN METRIC_LINK_NAME_INSTANCES EL…" at bounding box center [924, 366] width 553 height 30
copy div "SUM ( CASE WHEN LINK_NAME ILIKE '%schedule%' THEN METRIC_LINK_NAME_INSTANCES EL…"
click at [688, 391] on div at bounding box center [924, 389] width 553 height 15
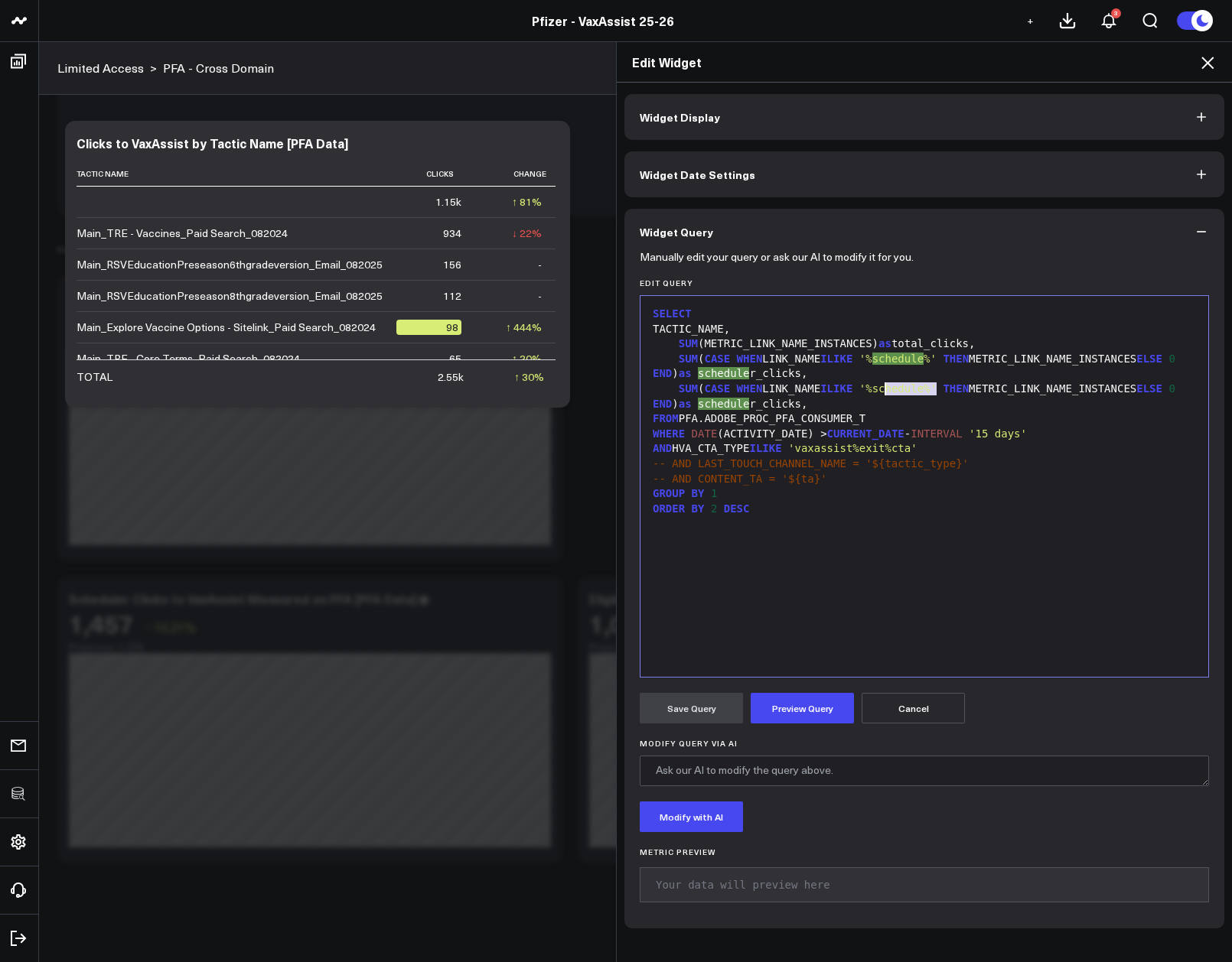
drag, startPoint x: 900, startPoint y: 393, endPoint x: 881, endPoint y: 392, distance: 19.0
click at [879, 392] on span "'%schedule%'" at bounding box center [897, 388] width 77 height 12
drag, startPoint x: 880, startPoint y: 408, endPoint x: 745, endPoint y: 404, distance: 135.1
click at [745, 403] on div "SUM ( CASE WHEN LINK_NAME ILIKE '%eligibility%' THEN METRIC_LINK_NAME_INSTANCES…" at bounding box center [924, 396] width 553 height 30
click at [779, 705] on button "Preview Query" at bounding box center [802, 708] width 103 height 31
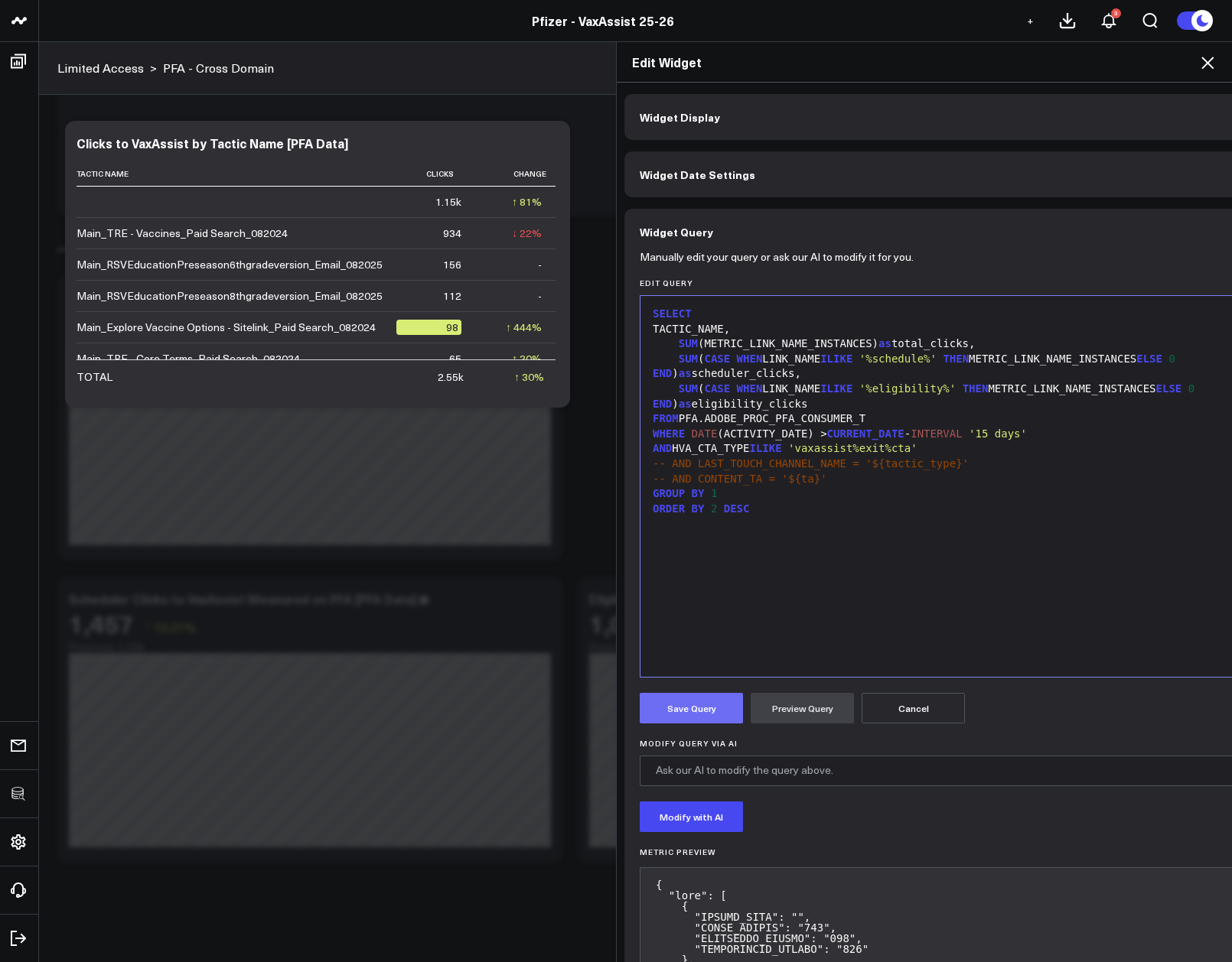
click at [706, 718] on button "Save Query" at bounding box center [690, 708] width 103 height 31
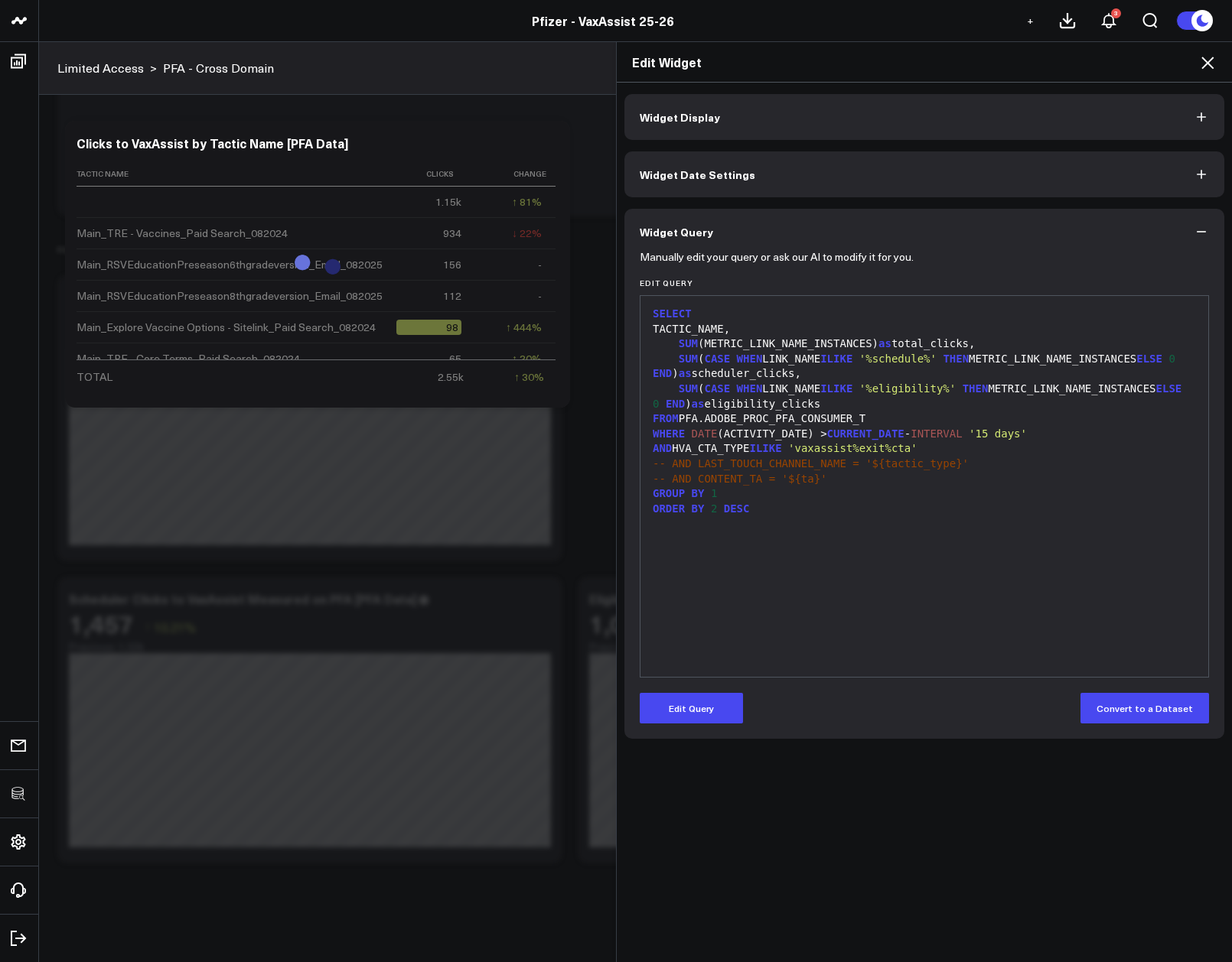
click at [1211, 57] on icon at bounding box center [1207, 63] width 19 height 19
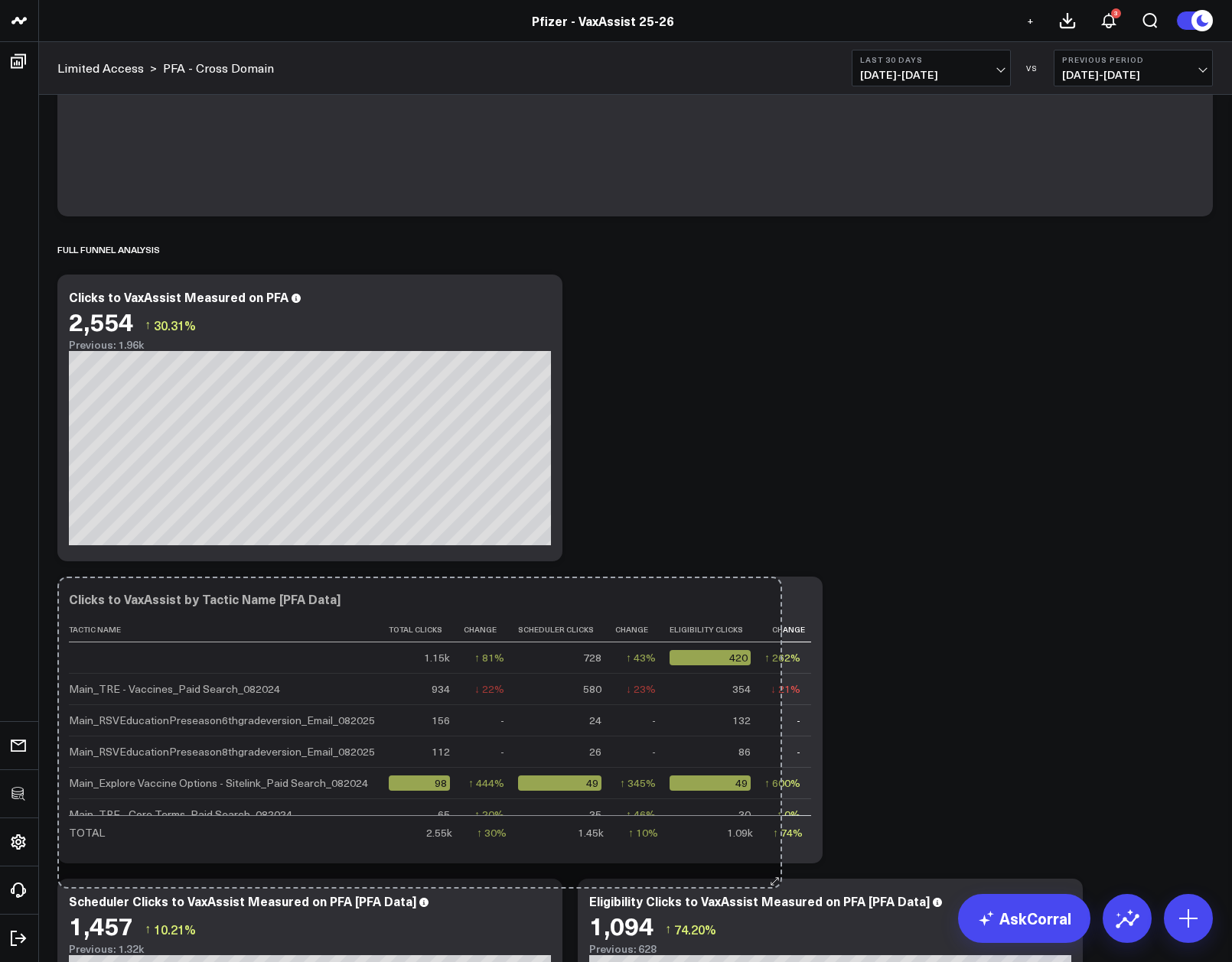
drag, startPoint x: 1076, startPoint y: 553, endPoint x: 1295, endPoint y: 578, distance: 220.4
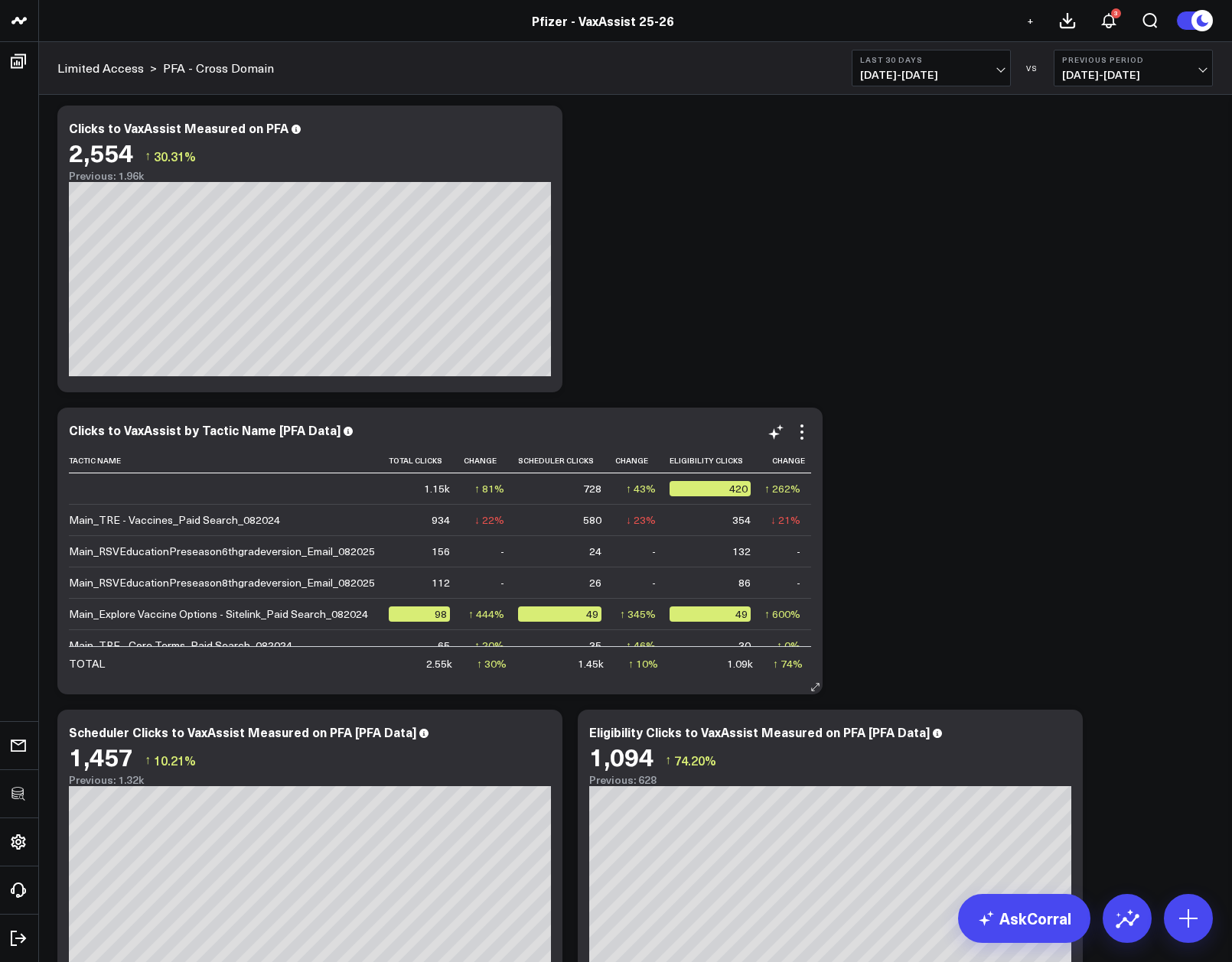
scroll to position [4756, 0]
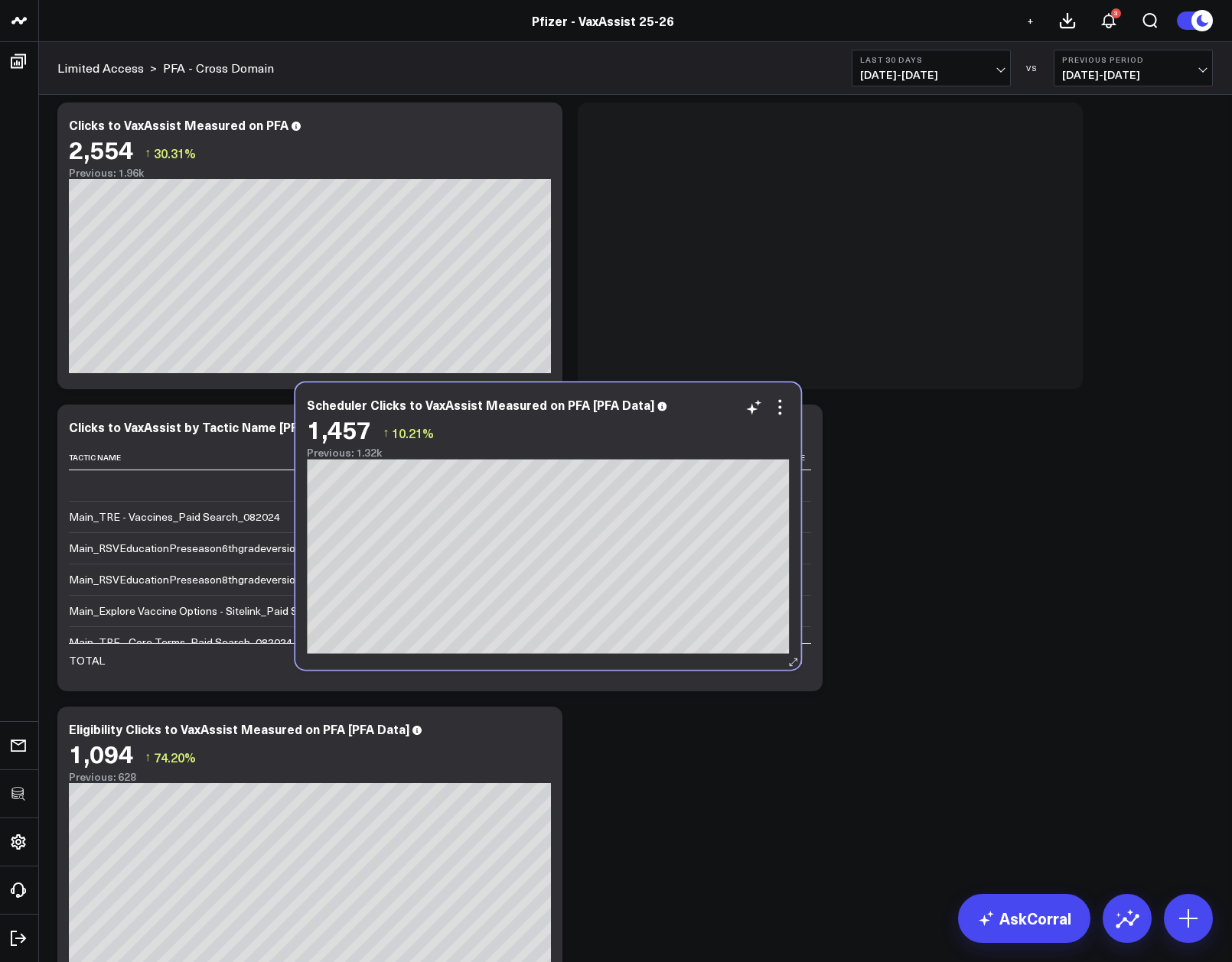
drag, startPoint x: 468, startPoint y: 756, endPoint x: 707, endPoint y: 433, distance: 401.8
click at [707, 433] on div "1,457 ↑ 10.21%" at bounding box center [548, 429] width 482 height 27
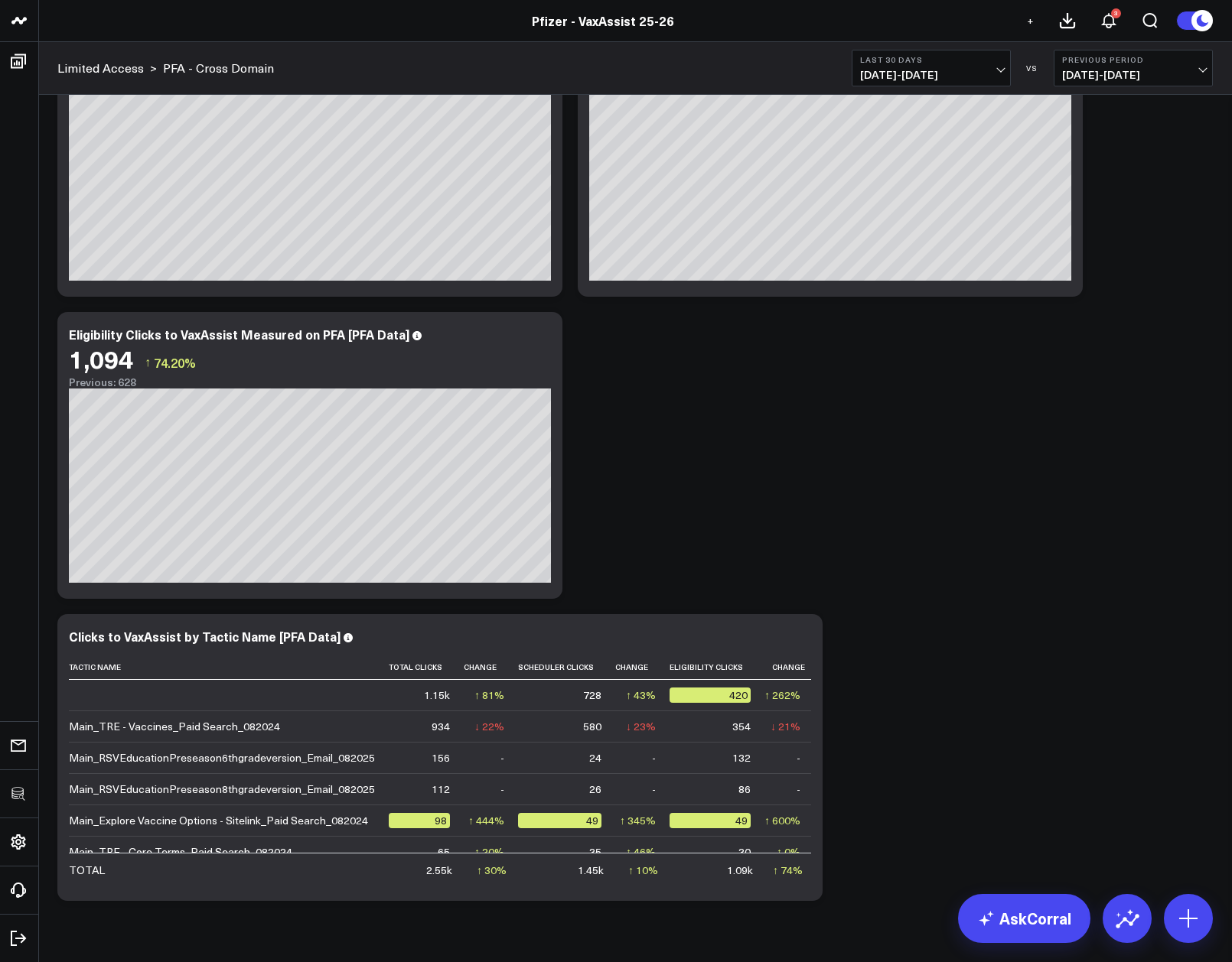
scroll to position [4886, 0]
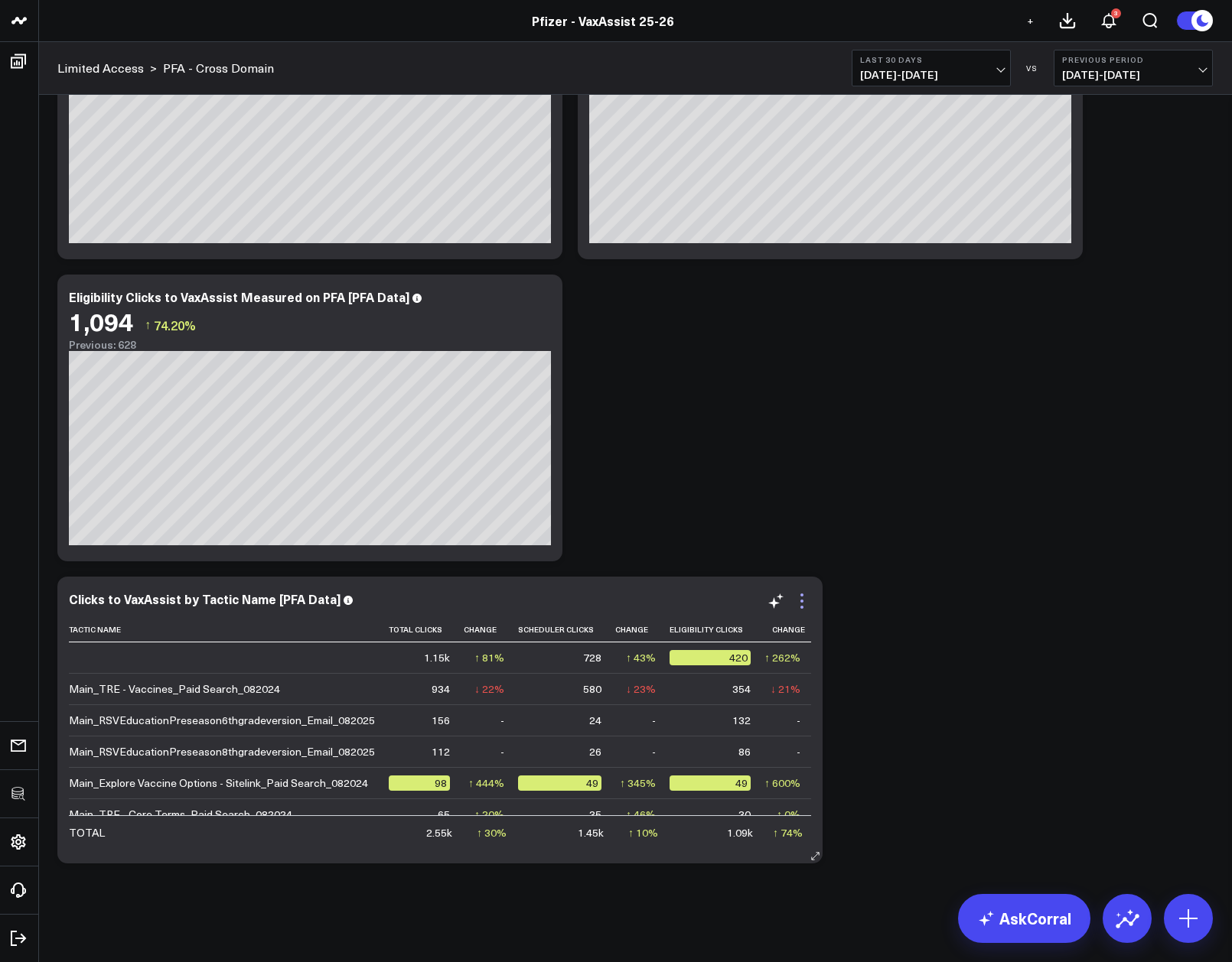
click at [804, 591] on icon at bounding box center [802, 601] width 19 height 19
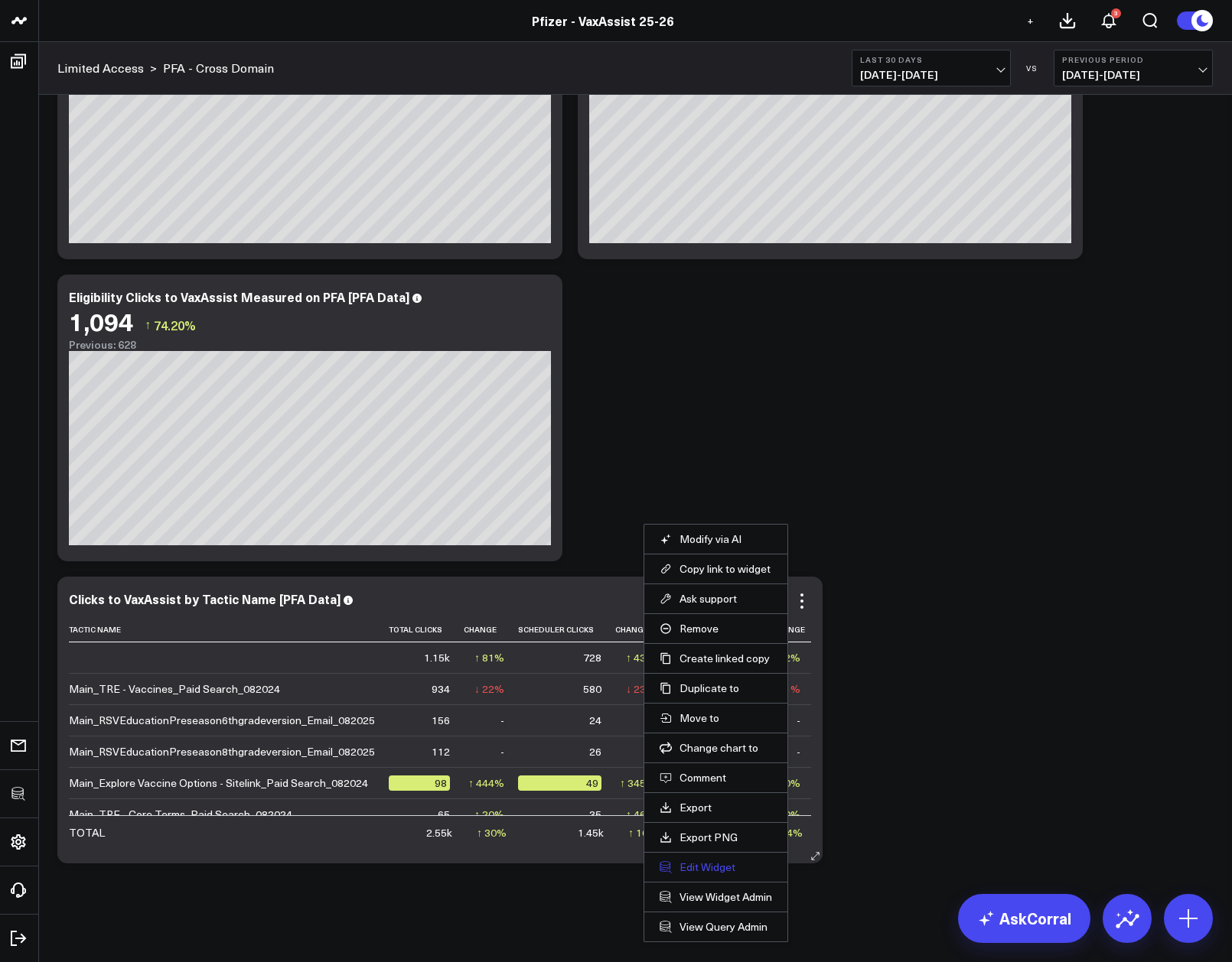
click at [718, 871] on button "Edit Widget" at bounding box center [716, 867] width 112 height 14
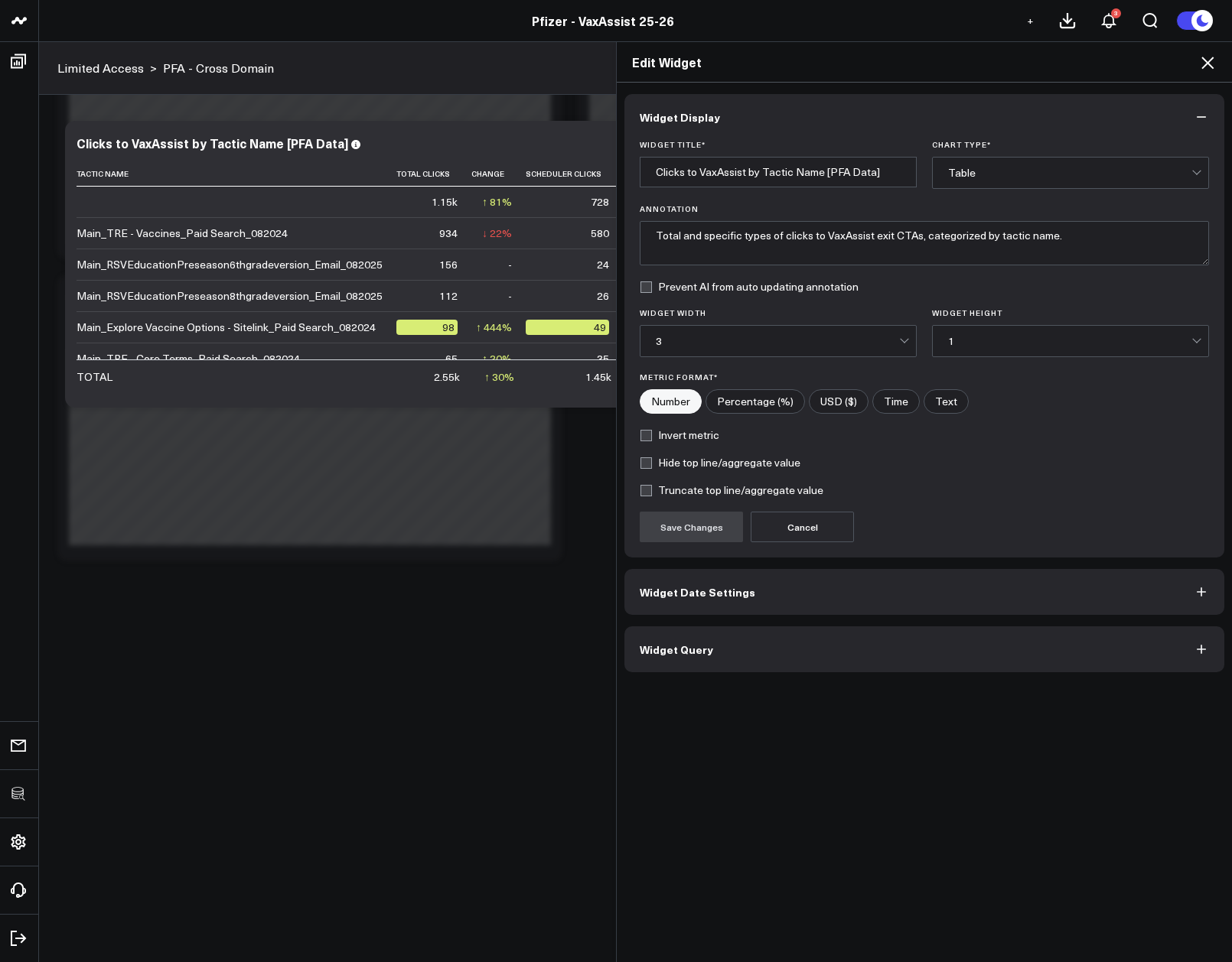
click at [759, 651] on button "Widget Query" at bounding box center [923, 649] width 599 height 46
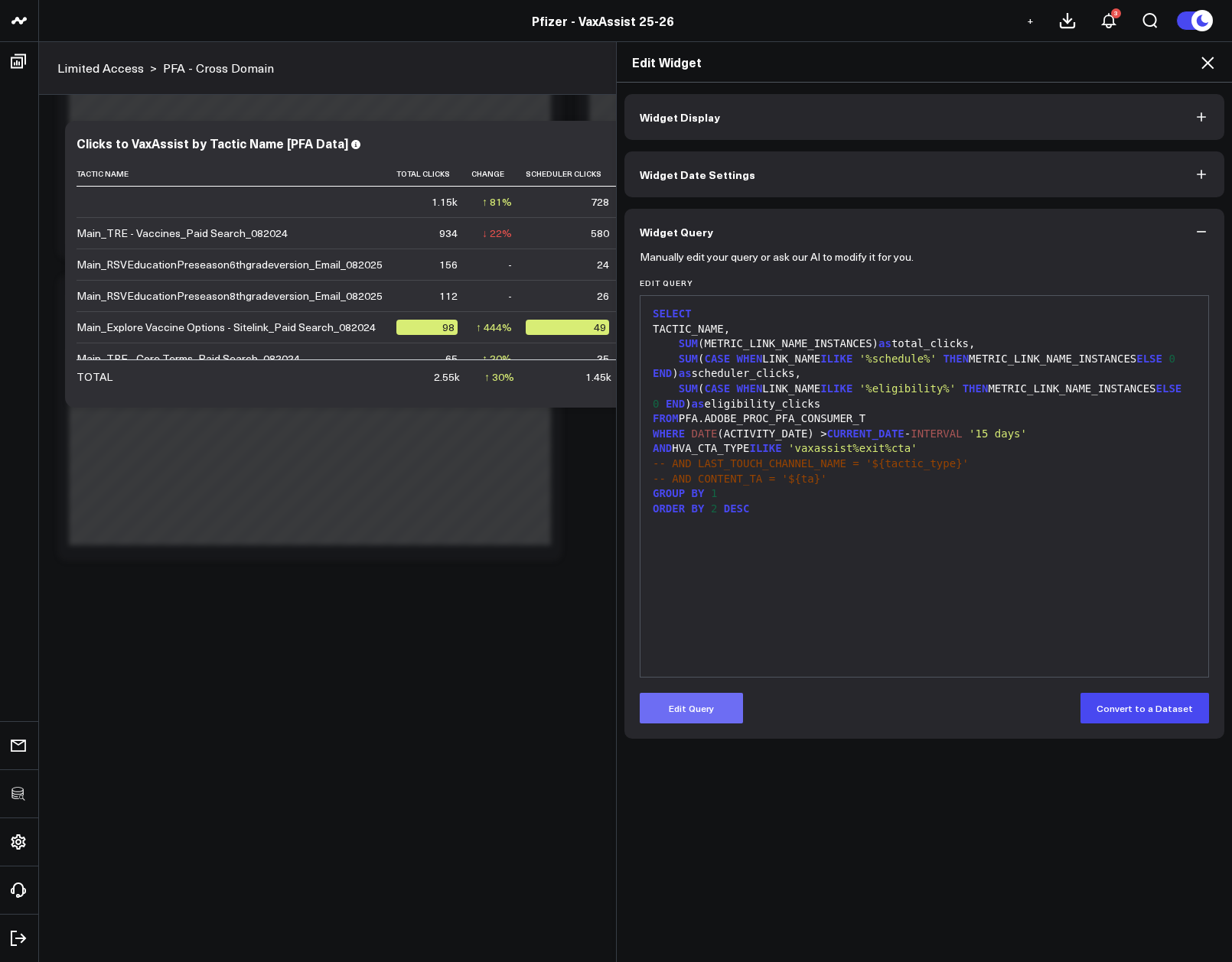
click at [688, 706] on button "Edit Query" at bounding box center [690, 708] width 103 height 31
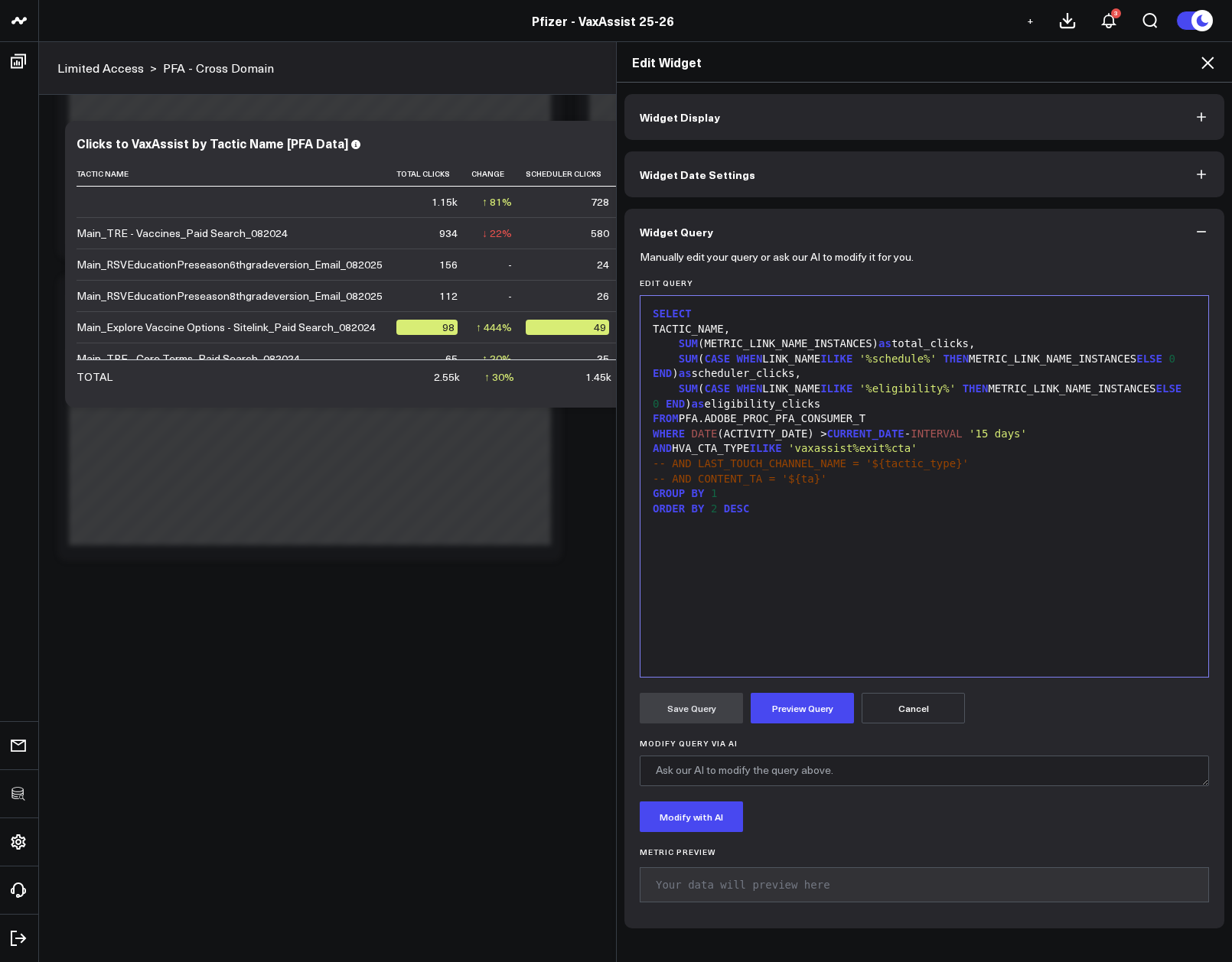
click at [833, 603] on div "SELECT TACTIC_NAME, SUM (METRIC_LINK_NAME_INSTANCES) as total_clicks, SUM ( CAS…" at bounding box center [924, 486] width 553 height 365
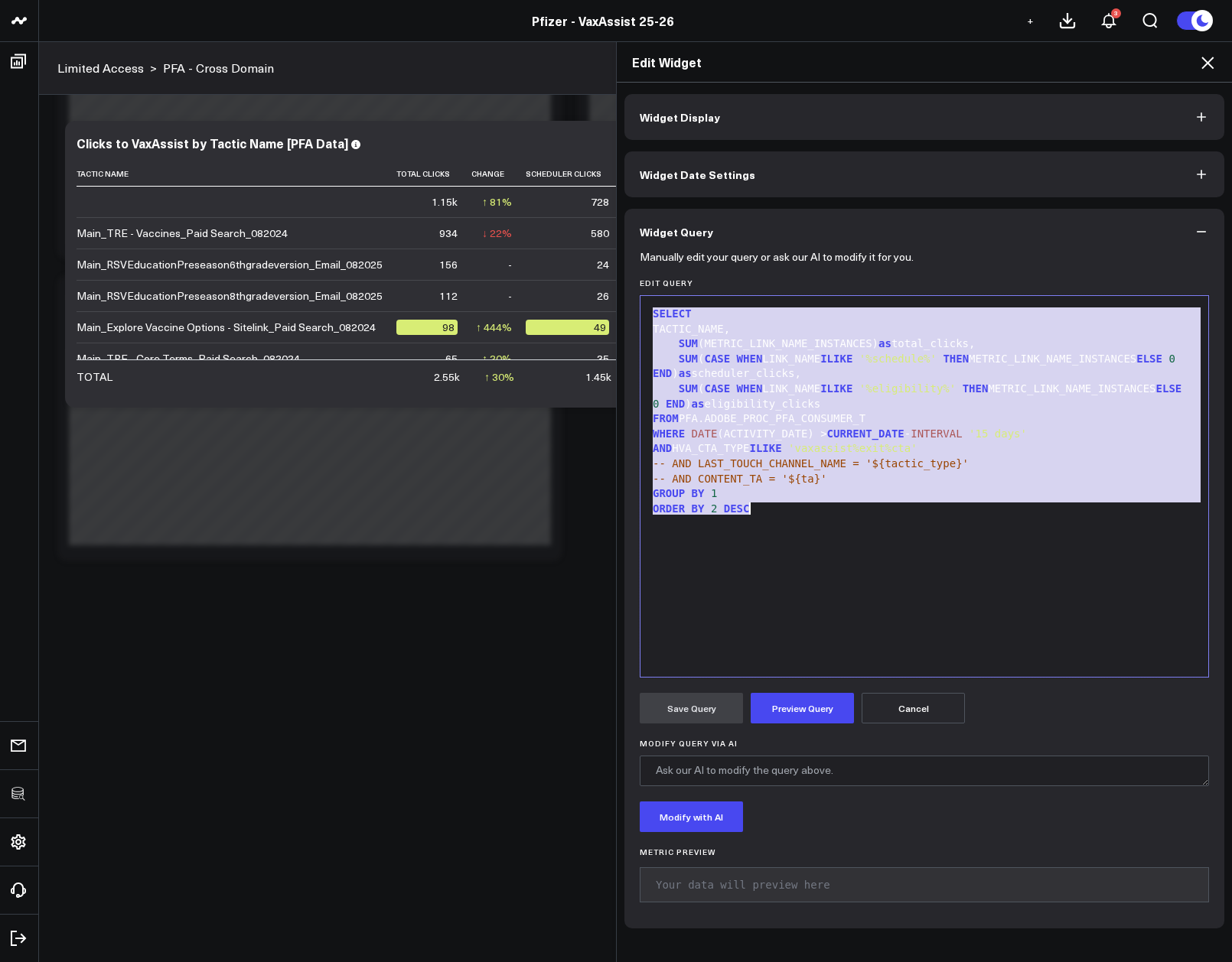
copy div "SELECT TACTIC_NAME, SUM (METRIC_LINK_NAME_INSTANCES) as total_clicks, SUM ( CAS…"
click at [1007, 536] on div "SELECT TACTIC_NAME, SUM (METRIC_LINK_NAME_INSTANCES) as total_clicks, SUM ( CAS…" at bounding box center [924, 486] width 553 height 365
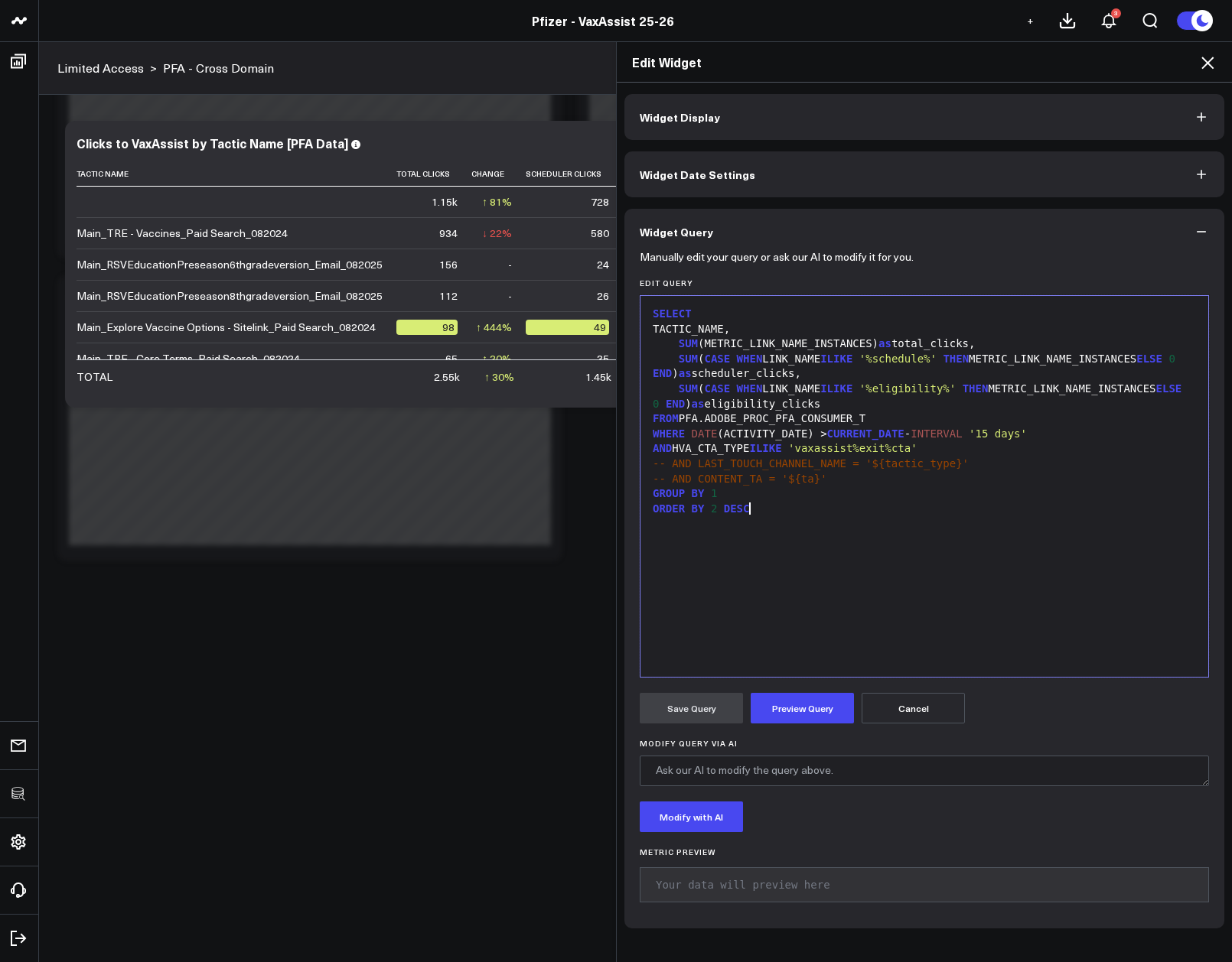
click at [826, 584] on div "SELECT TACTIC_NAME, SUM (METRIC_LINK_NAME_INSTANCES) as total_clicks, SUM ( CAS…" at bounding box center [924, 486] width 553 height 365
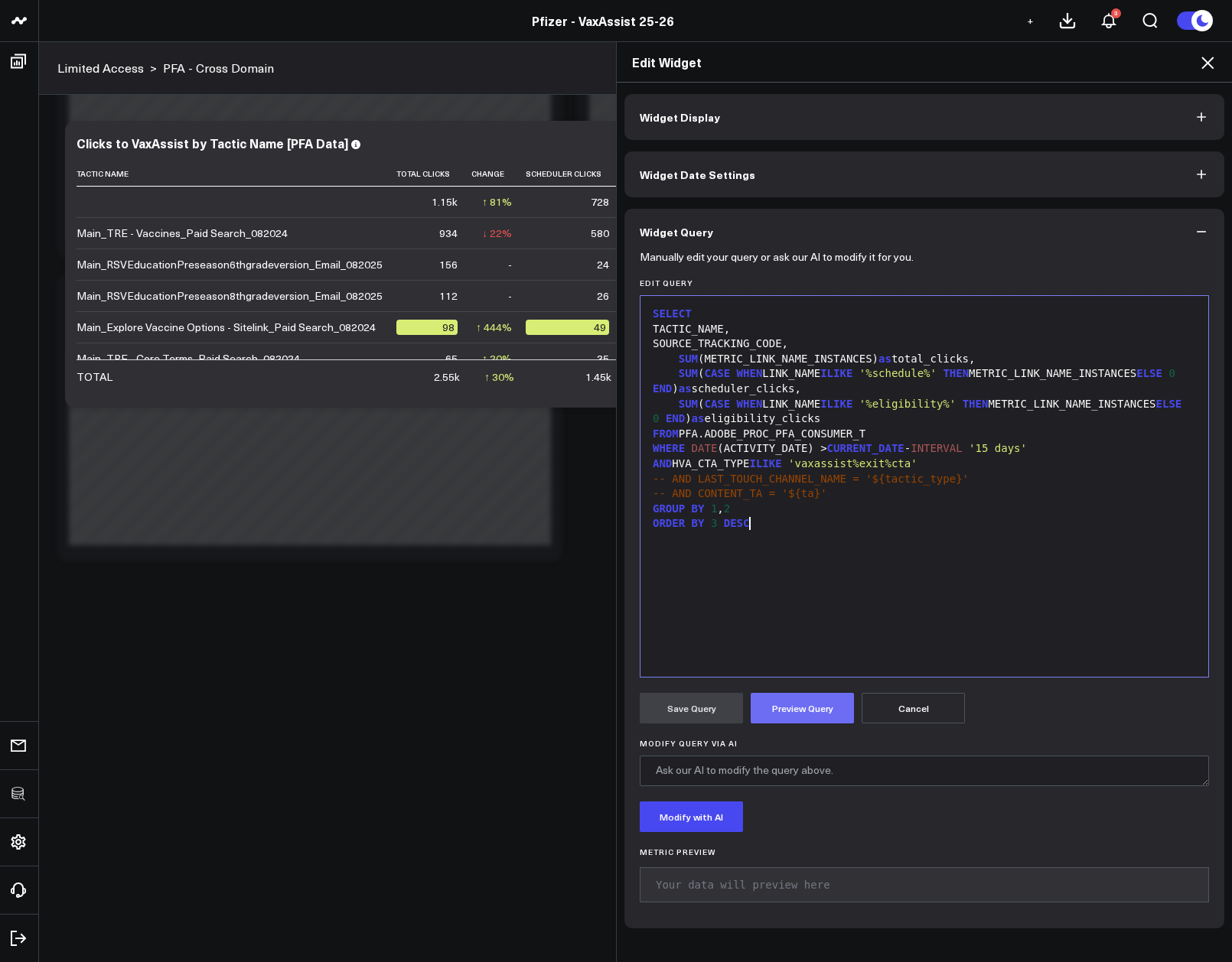
click at [825, 714] on button "Preview Query" at bounding box center [802, 708] width 103 height 31
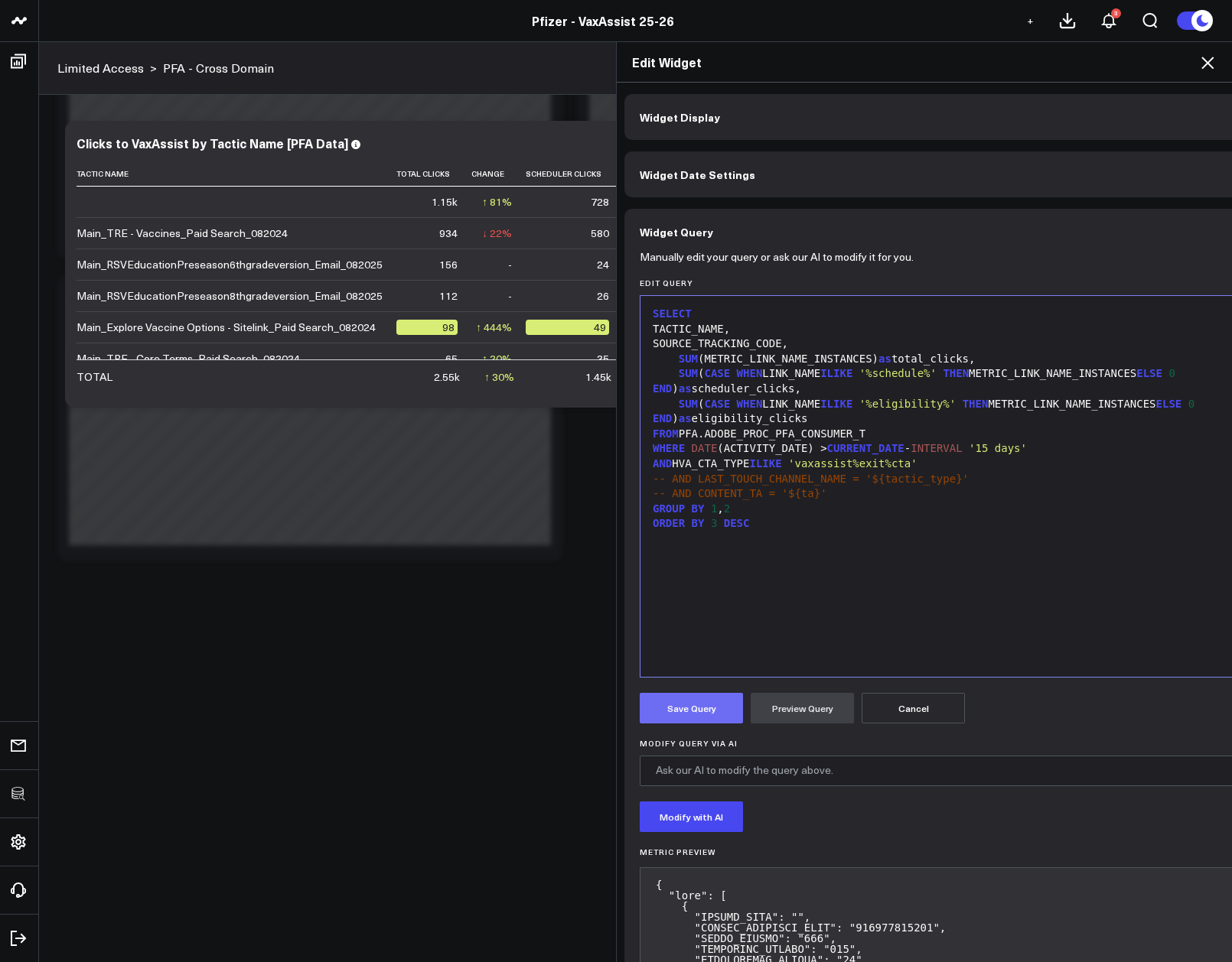
click at [695, 710] on button "Save Query" at bounding box center [690, 708] width 103 height 31
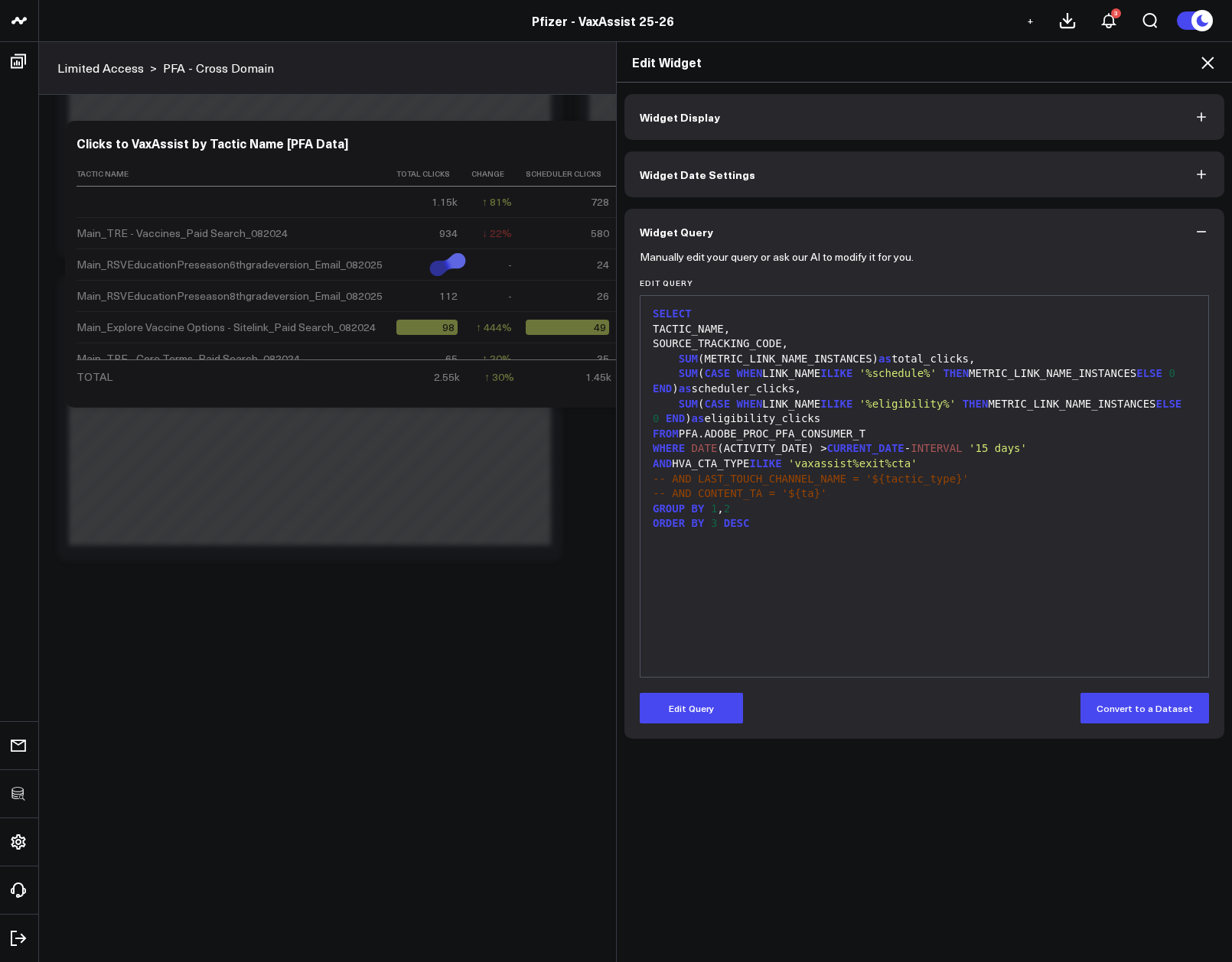
click at [1206, 60] on icon at bounding box center [1207, 63] width 19 height 19
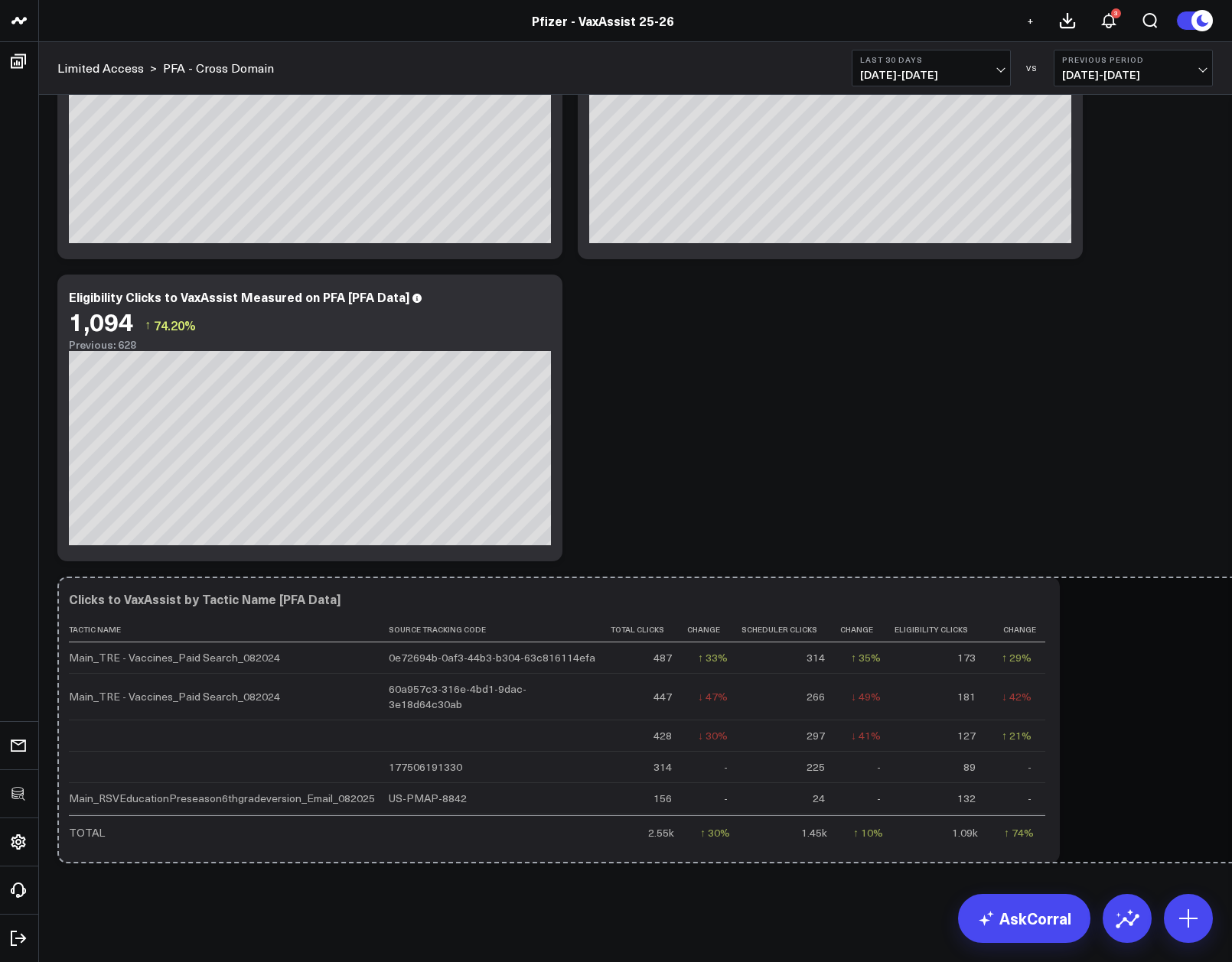
drag, startPoint x: 811, startPoint y: 857, endPoint x: 1303, endPoint y: 789, distance: 496.7
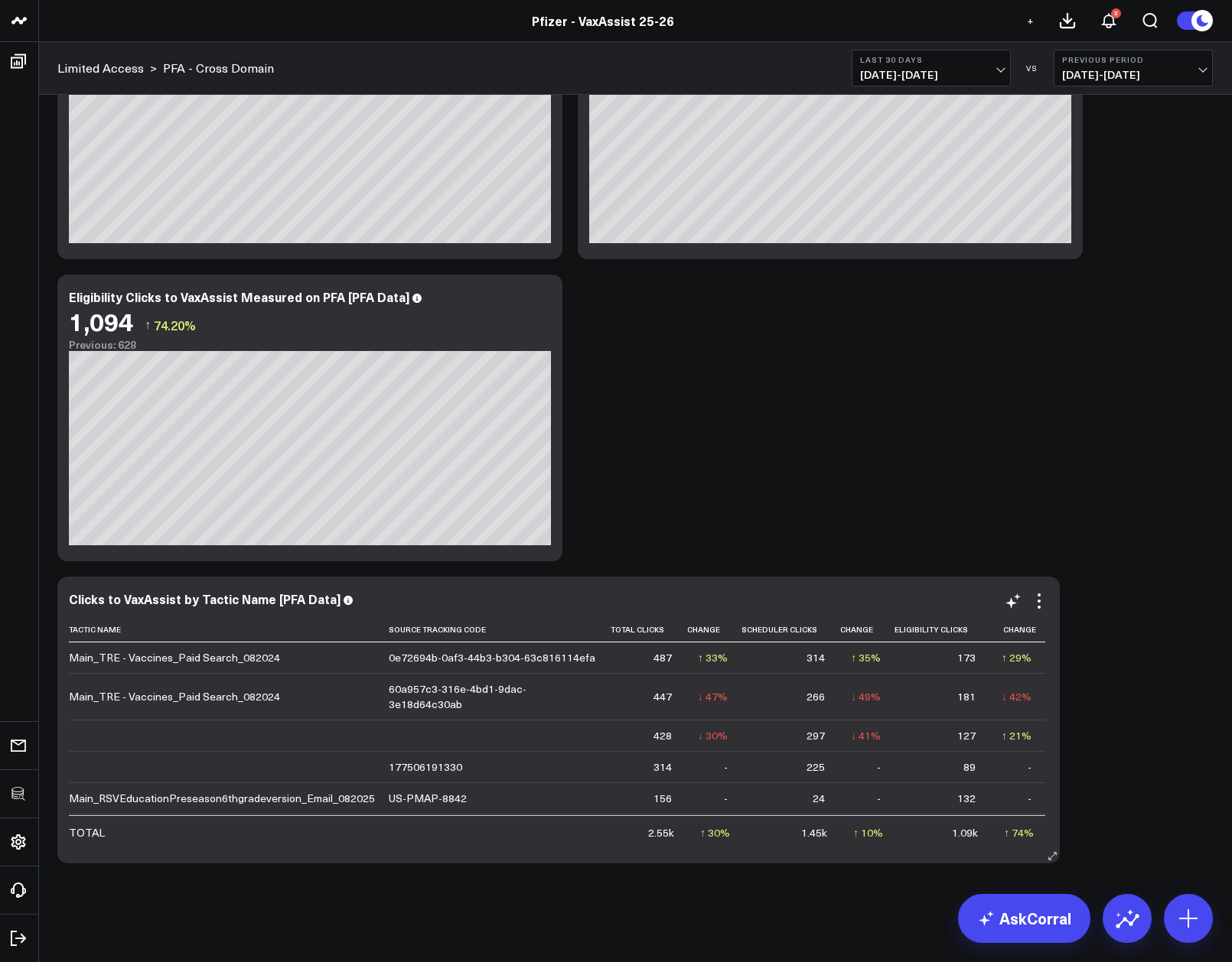
scroll to position [17, 0]
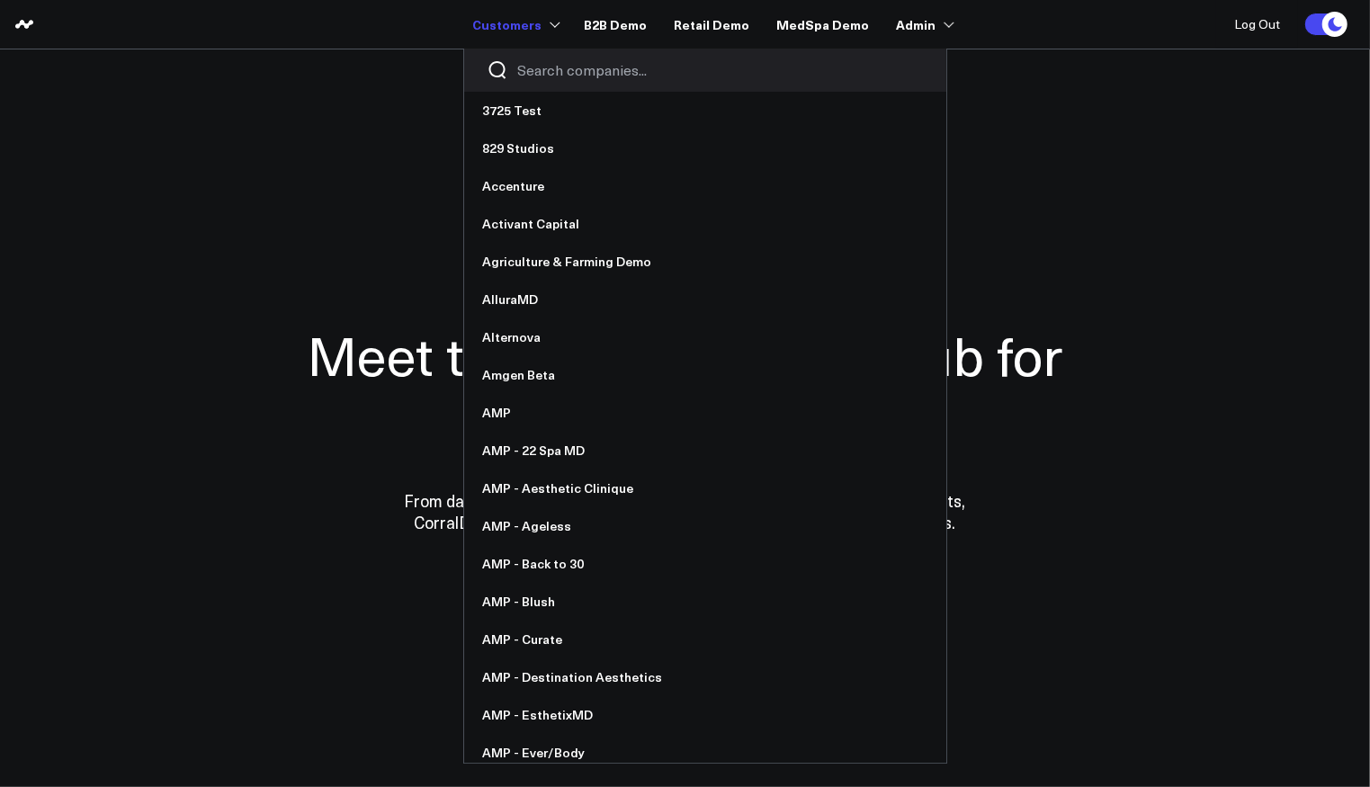
click at [576, 76] on input "Search companies input" at bounding box center [720, 70] width 407 height 20
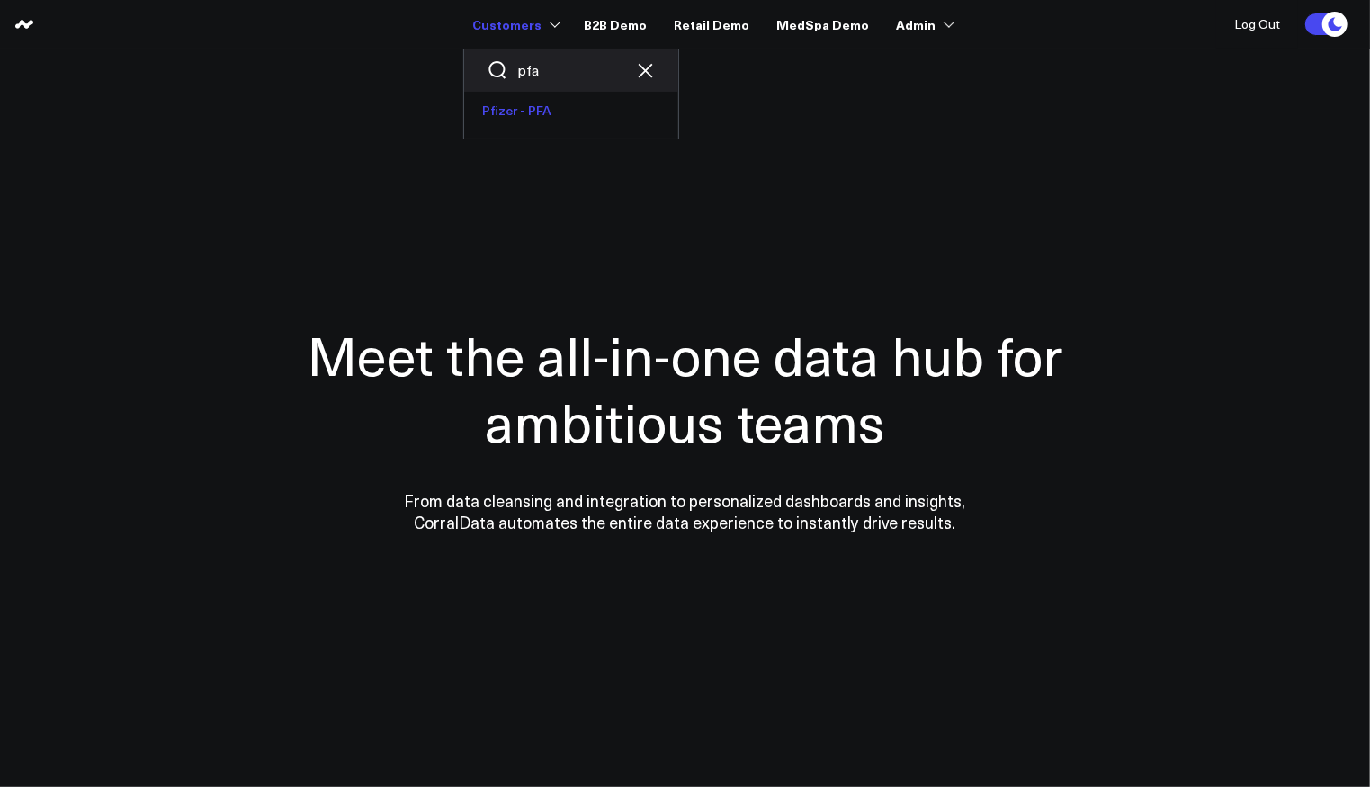
type input "pfa"
click at [525, 125] on link "Pfizer - PFA" at bounding box center [571, 111] width 214 height 38
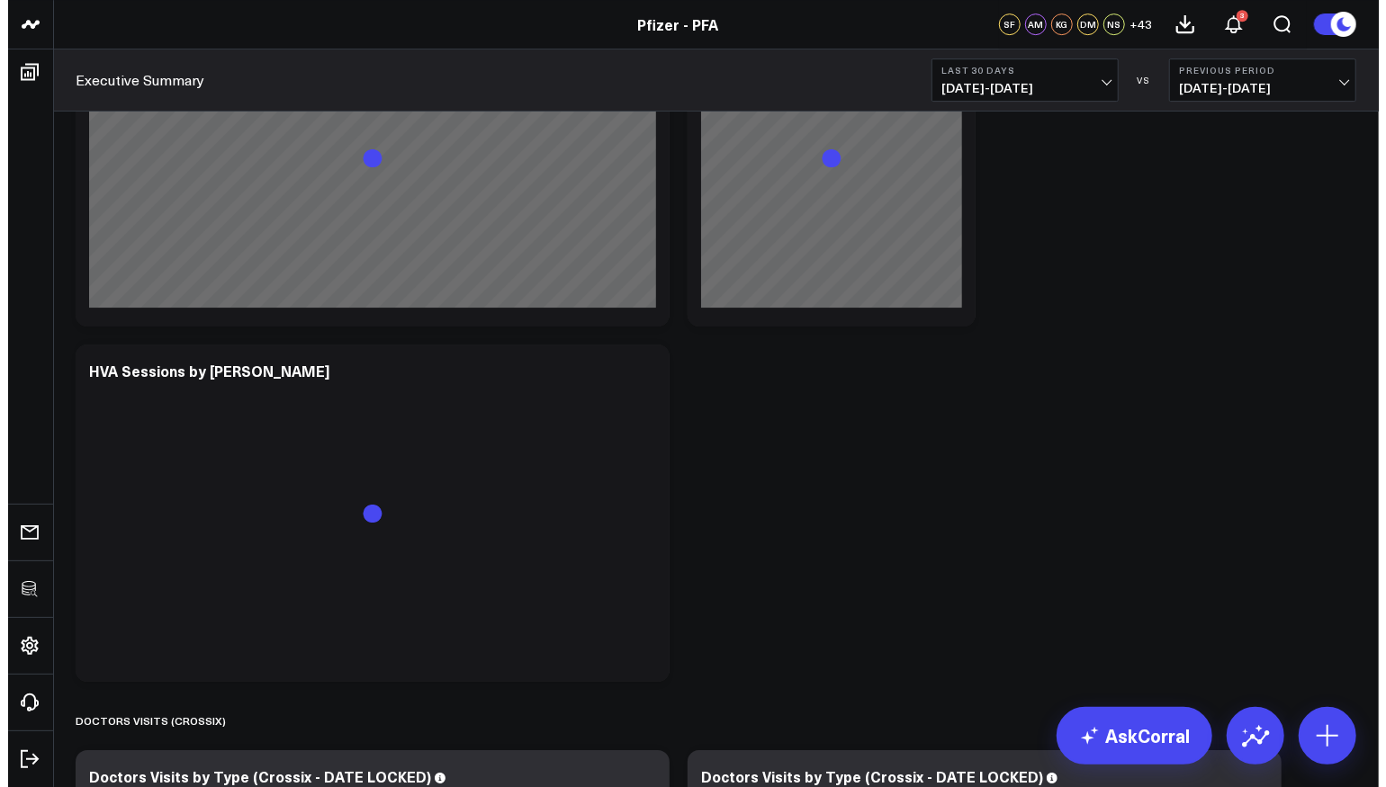
scroll to position [3127, 0]
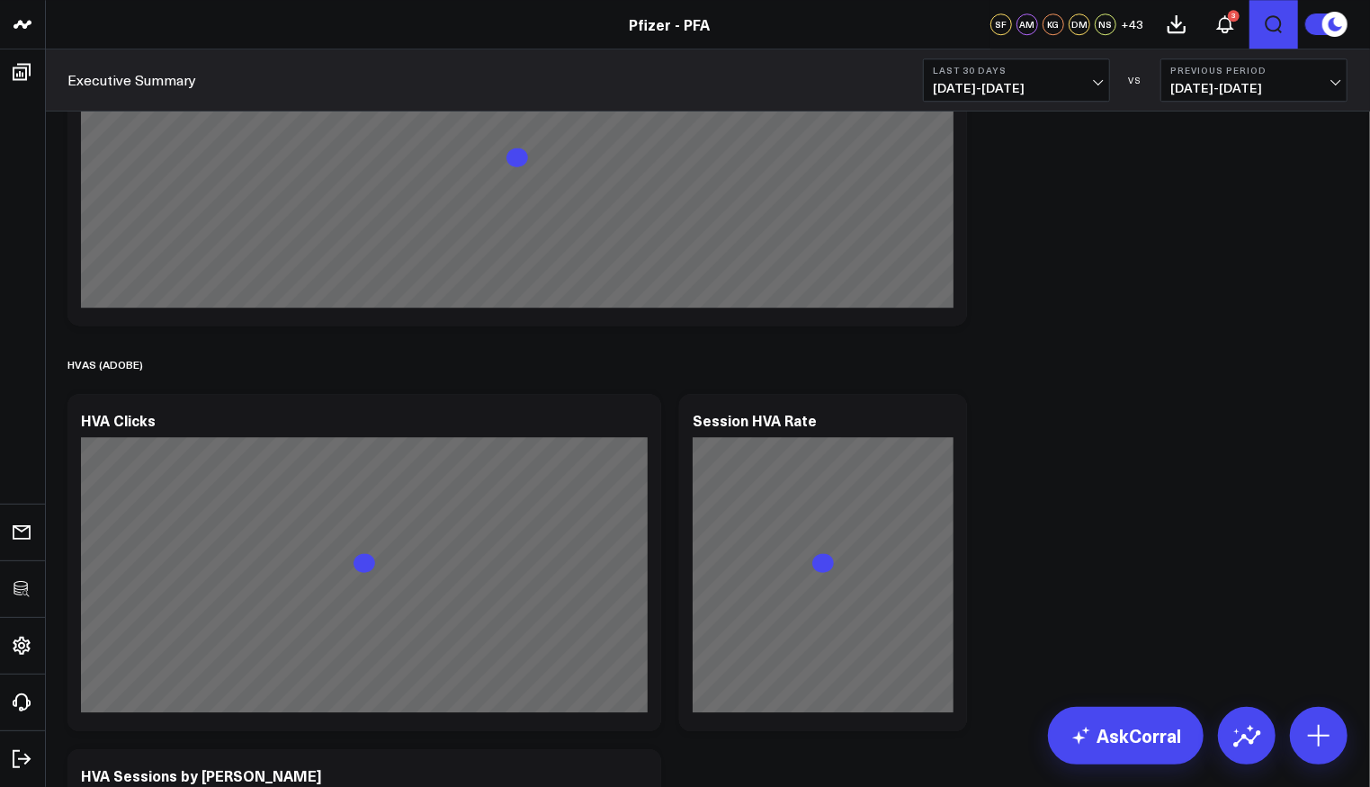
click at [1263, 30] on icon "Open search" at bounding box center [1274, 24] width 22 height 22
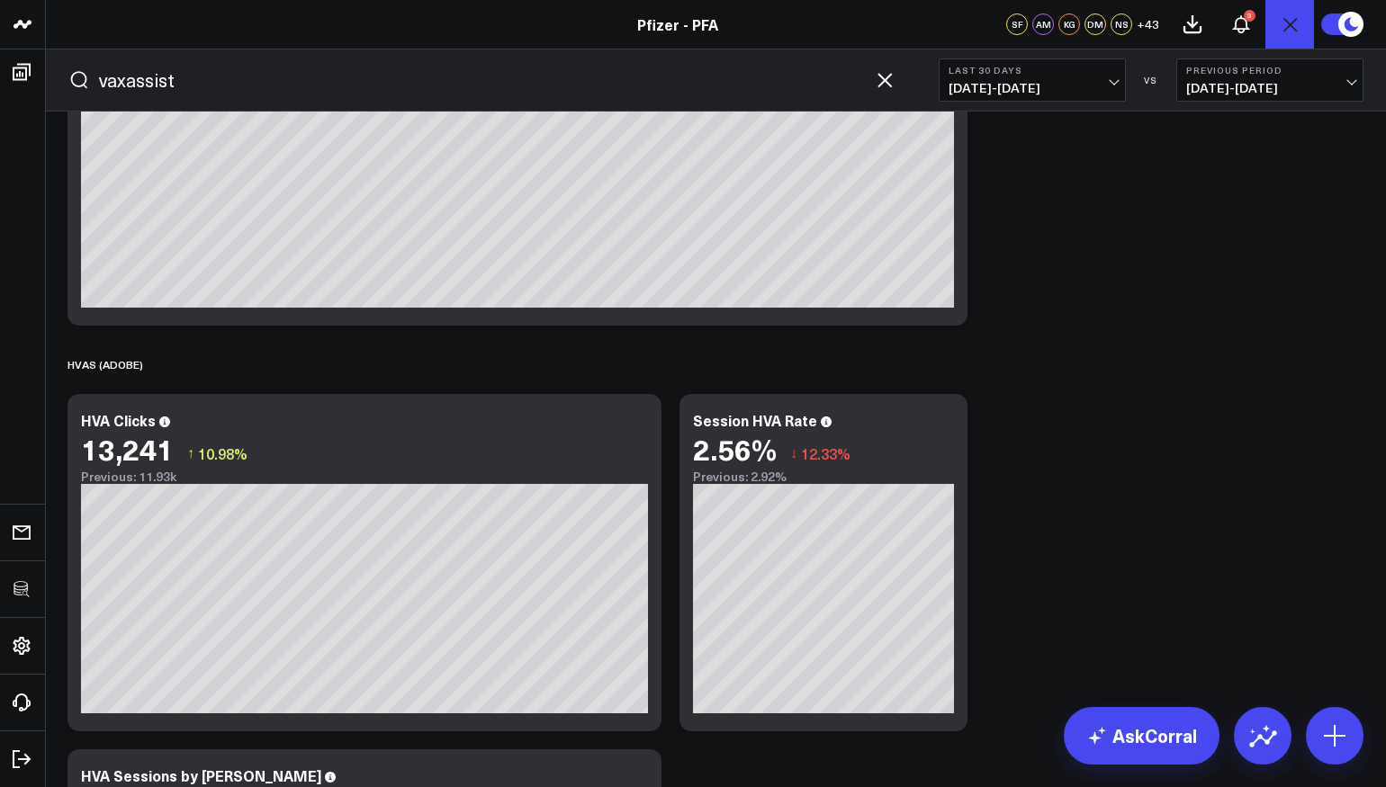
type input "vaxassist"
click at [68, 69] on button "submit" at bounding box center [79, 80] width 22 height 22
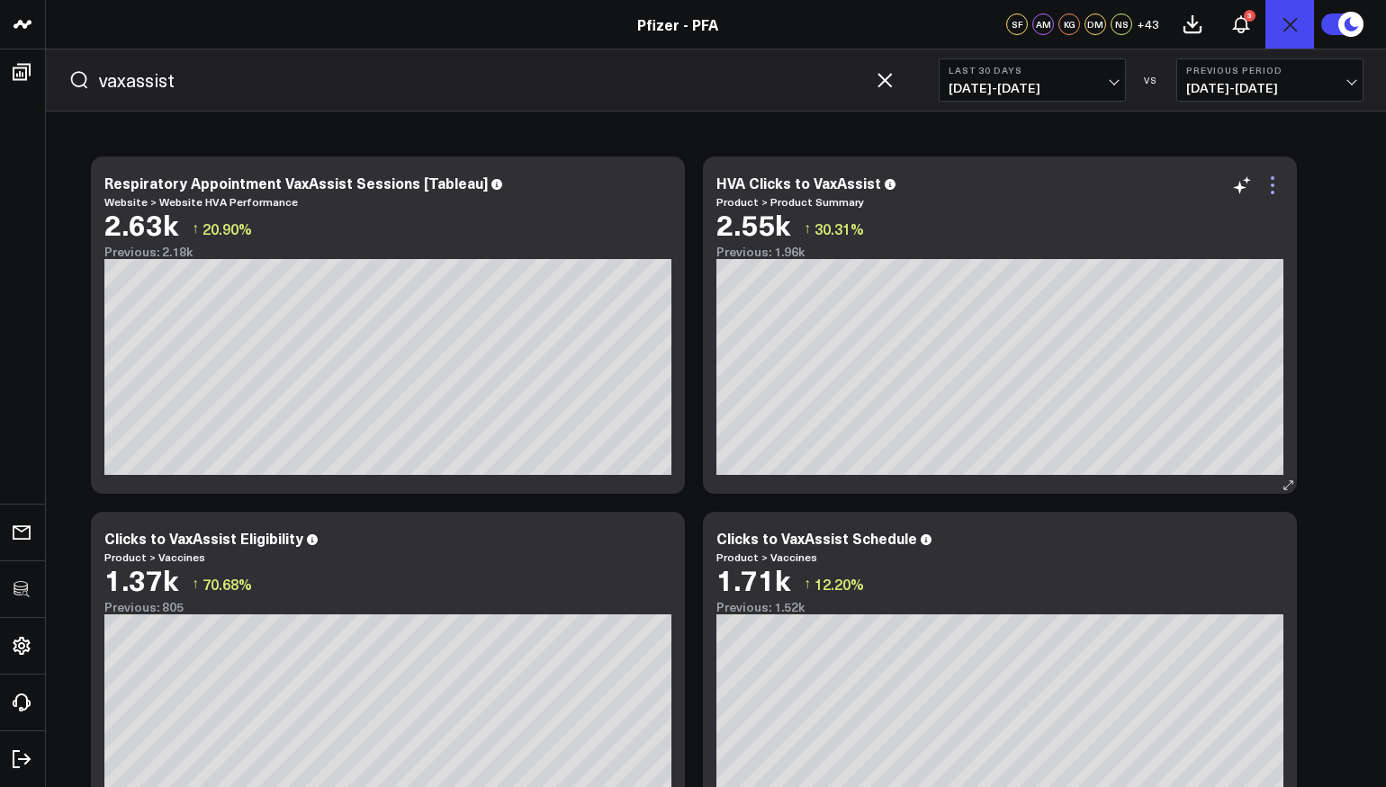
click at [1279, 184] on icon at bounding box center [1273, 186] width 22 height 22
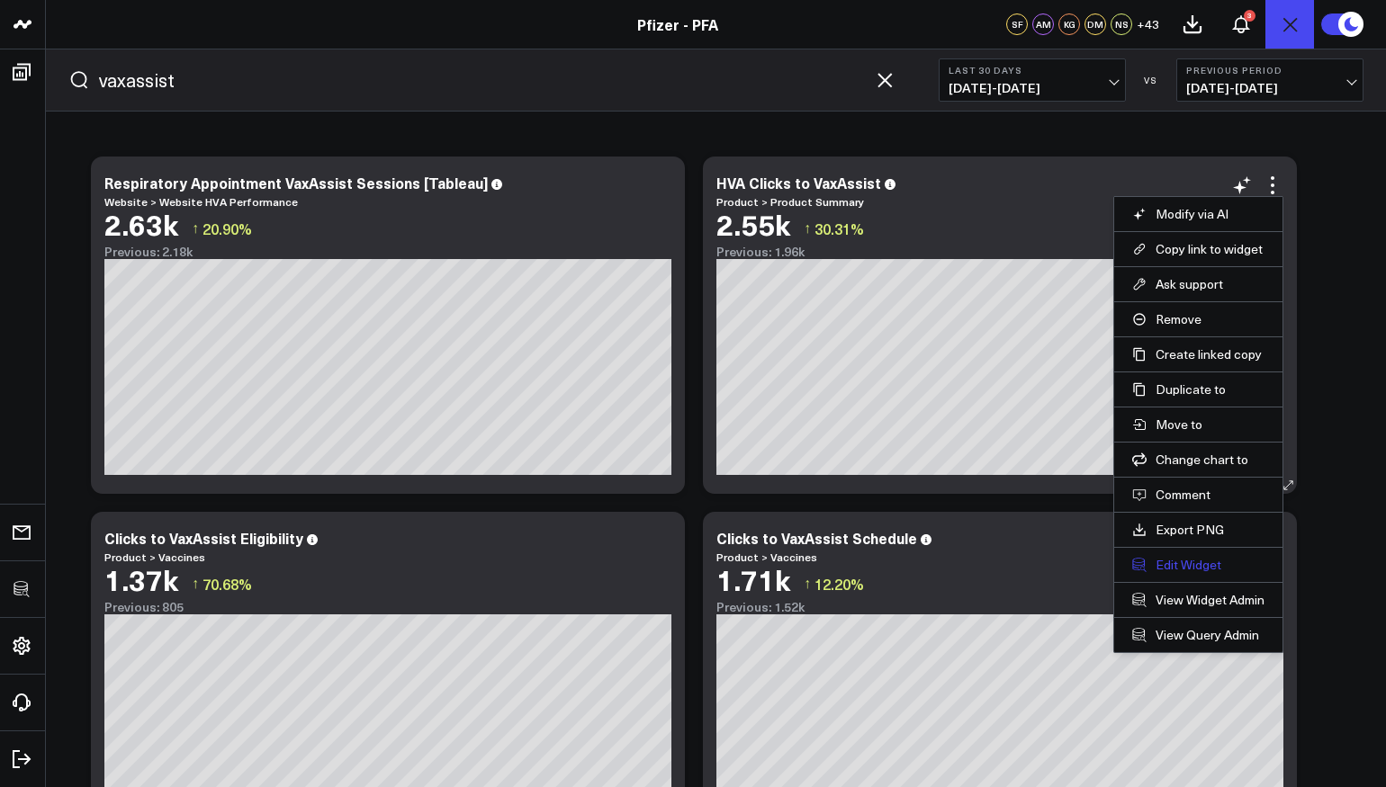
click at [1187, 557] on button "Edit Widget" at bounding box center [1198, 565] width 132 height 16
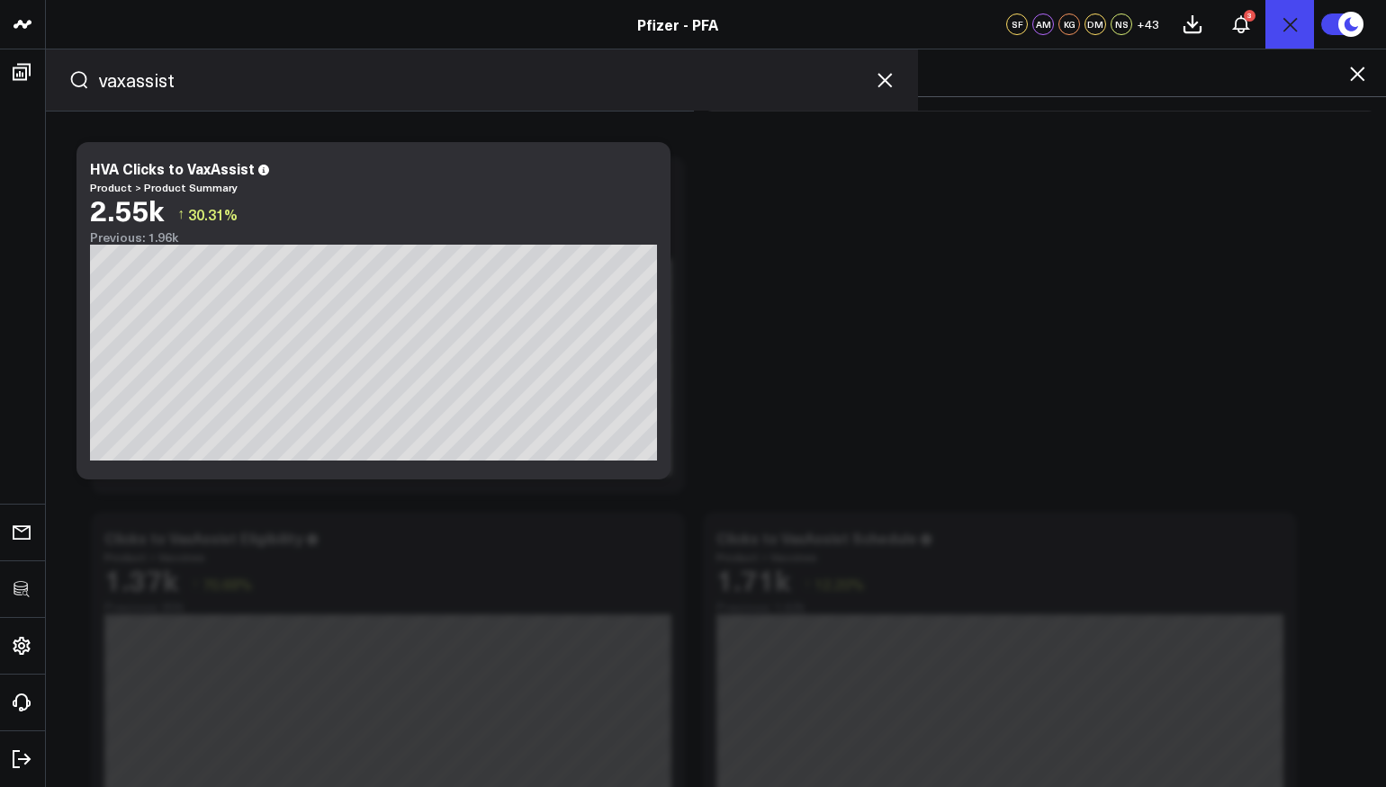
click at [1340, 319] on div "Modify via AI Copy link to widget Ask support Remove Create linked copy Executi…" at bounding box center [716, 450] width 1340 height 676
click at [1358, 71] on icon at bounding box center [1357, 74] width 14 height 14
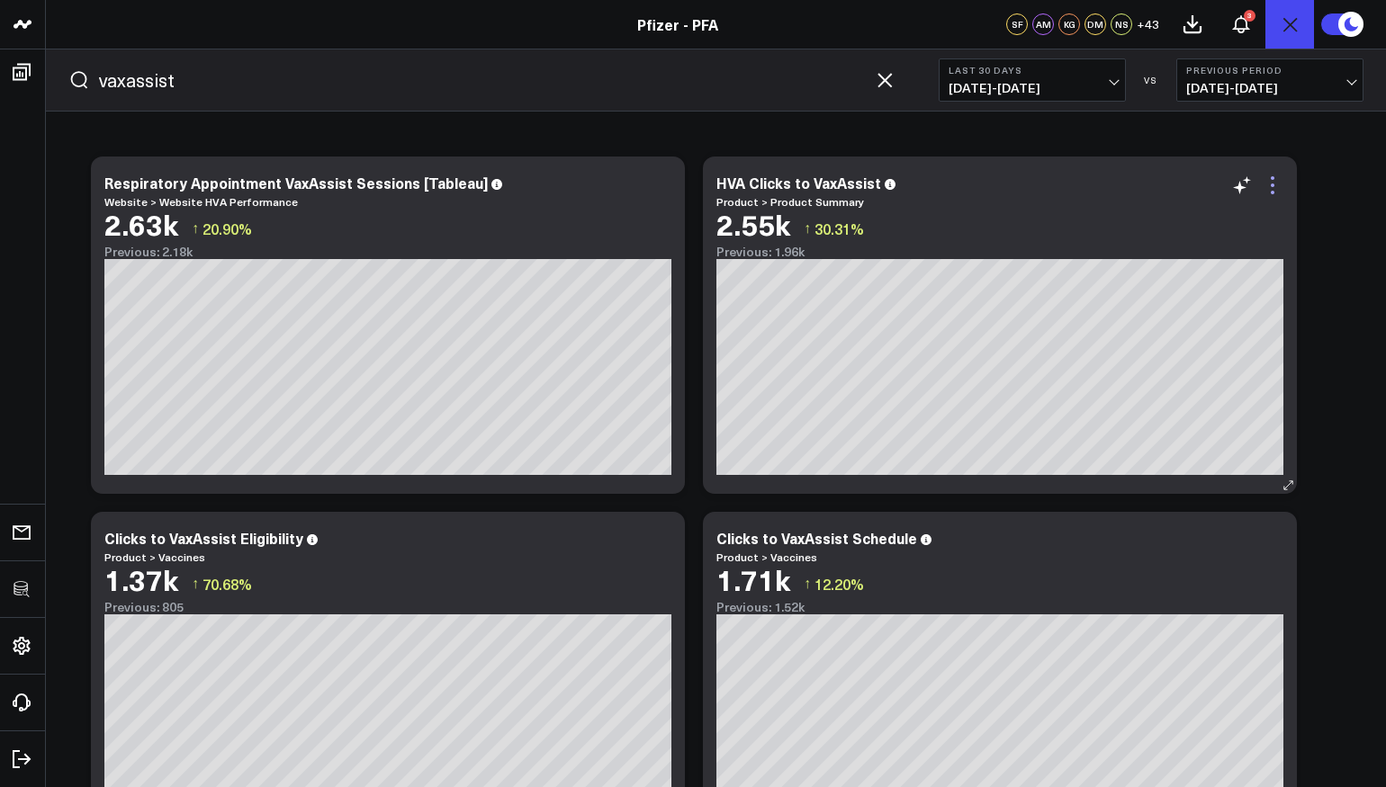
click at [1279, 185] on icon at bounding box center [1273, 186] width 22 height 22
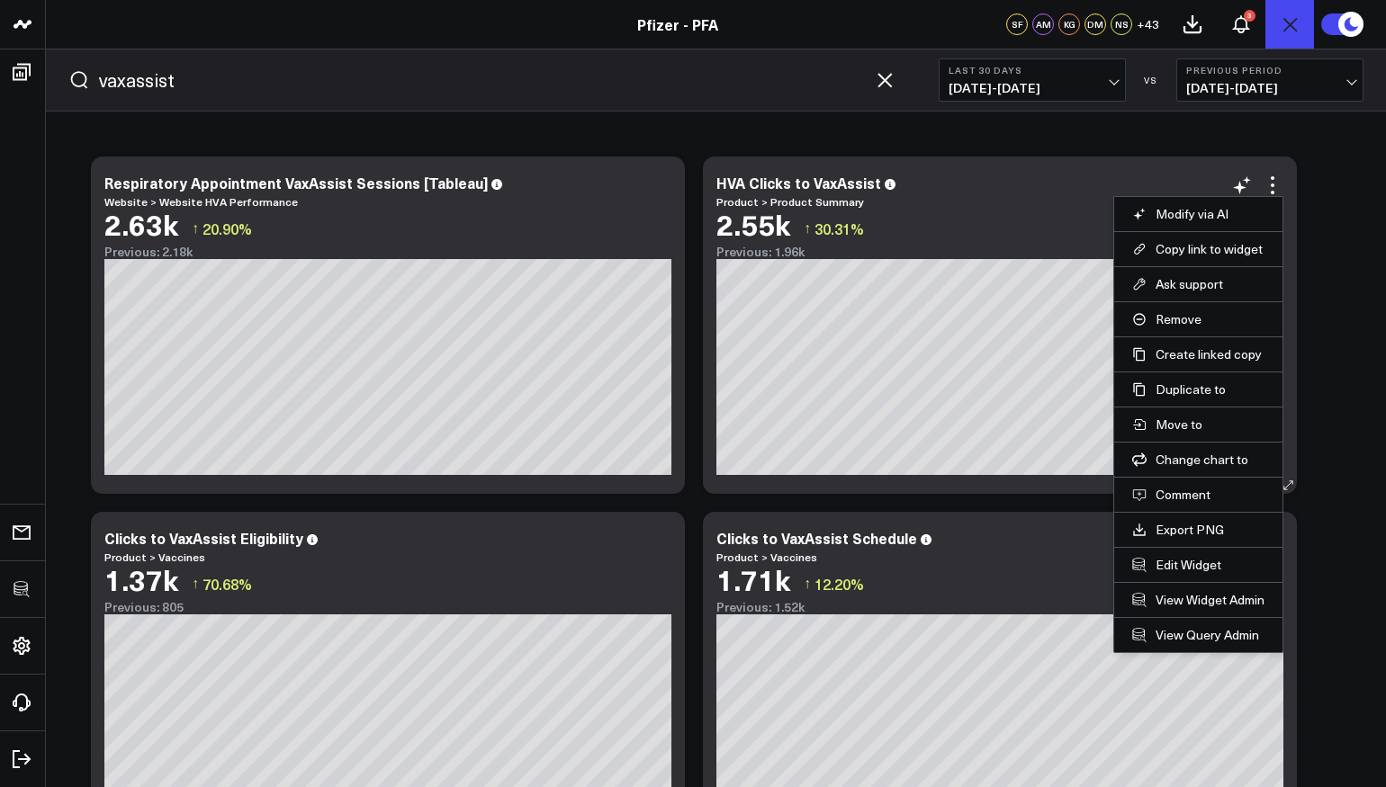
click at [1199, 547] on li "Edit Widget" at bounding box center [1198, 564] width 168 height 35
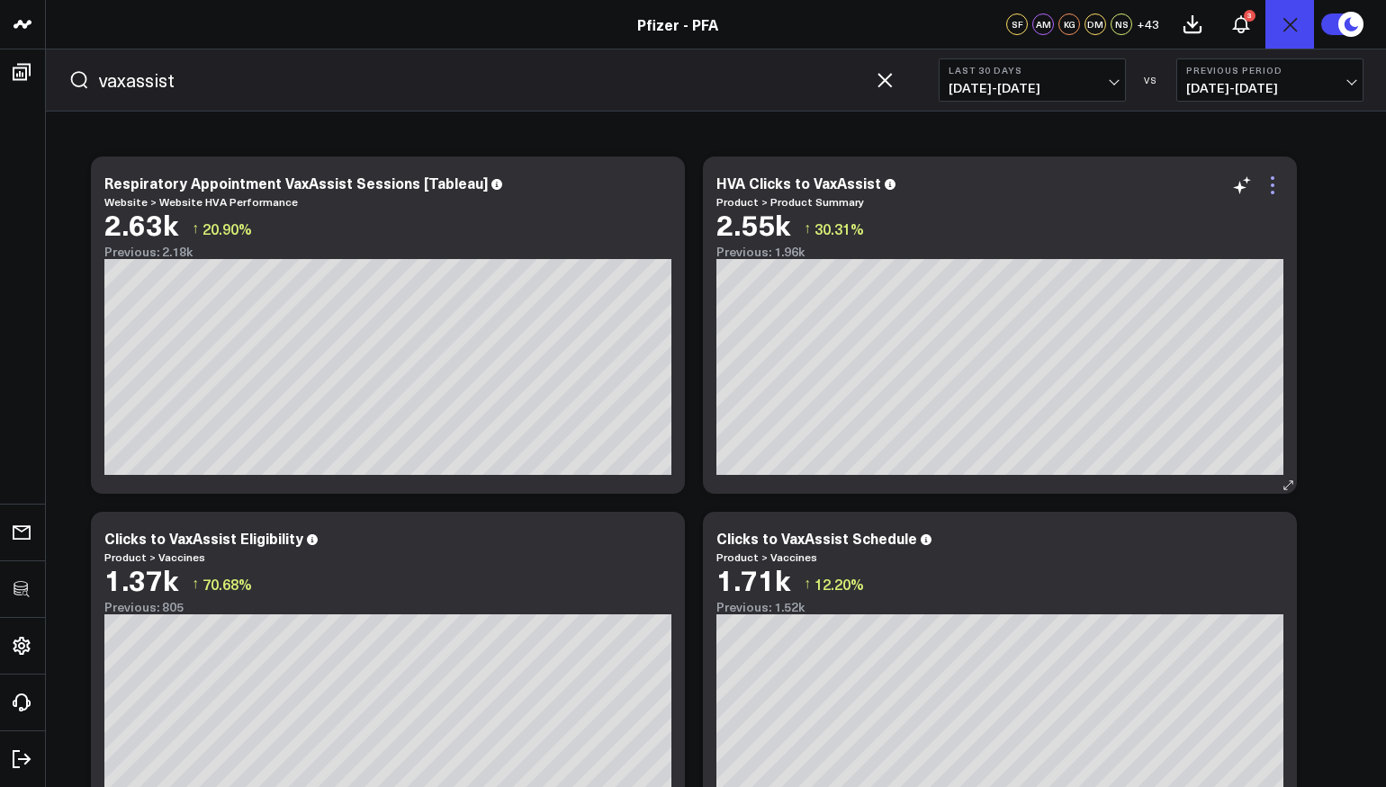
click at [1272, 190] on icon at bounding box center [1273, 186] width 22 height 22
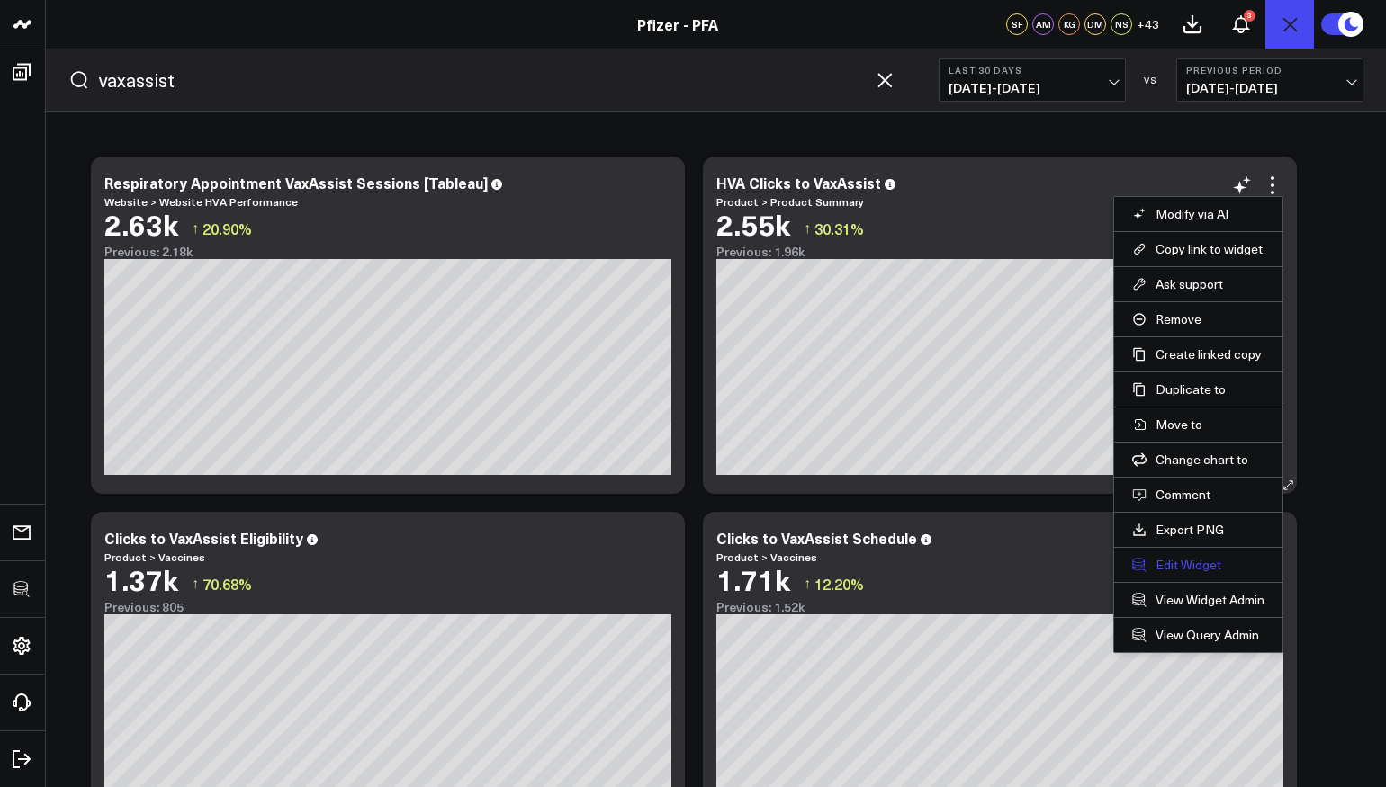
click at [1191, 557] on button "Edit Widget" at bounding box center [1198, 565] width 132 height 16
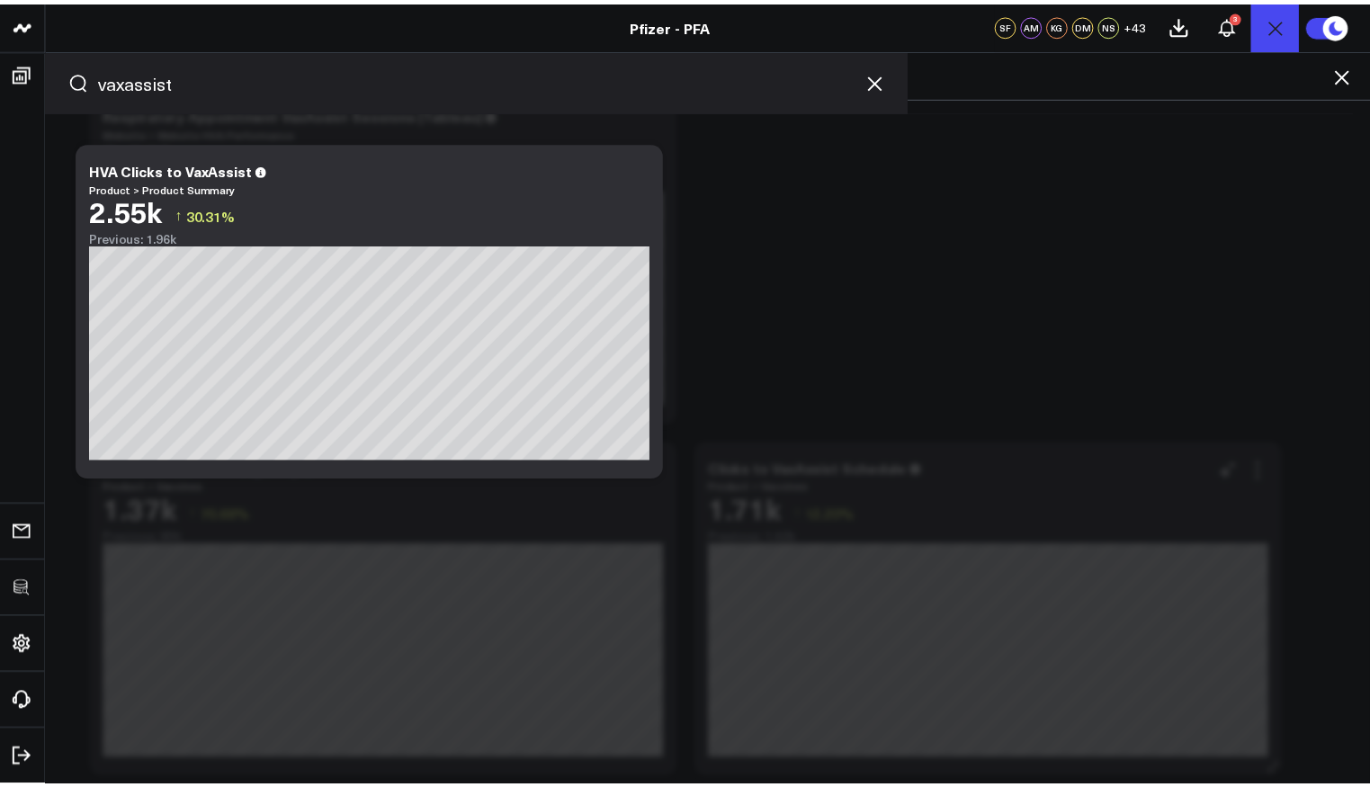
scroll to position [106, 0]
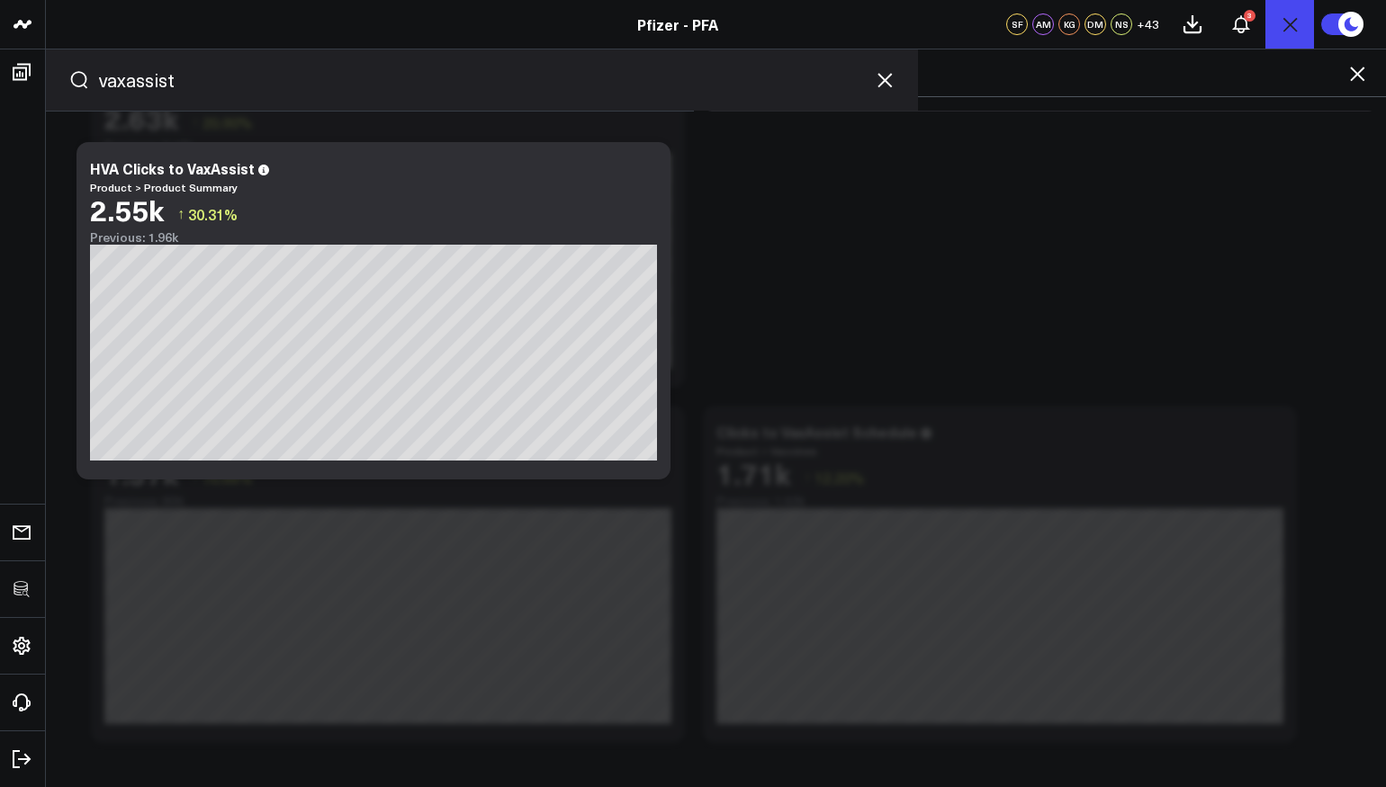
click at [885, 84] on icon "button" at bounding box center [885, 80] width 22 height 22
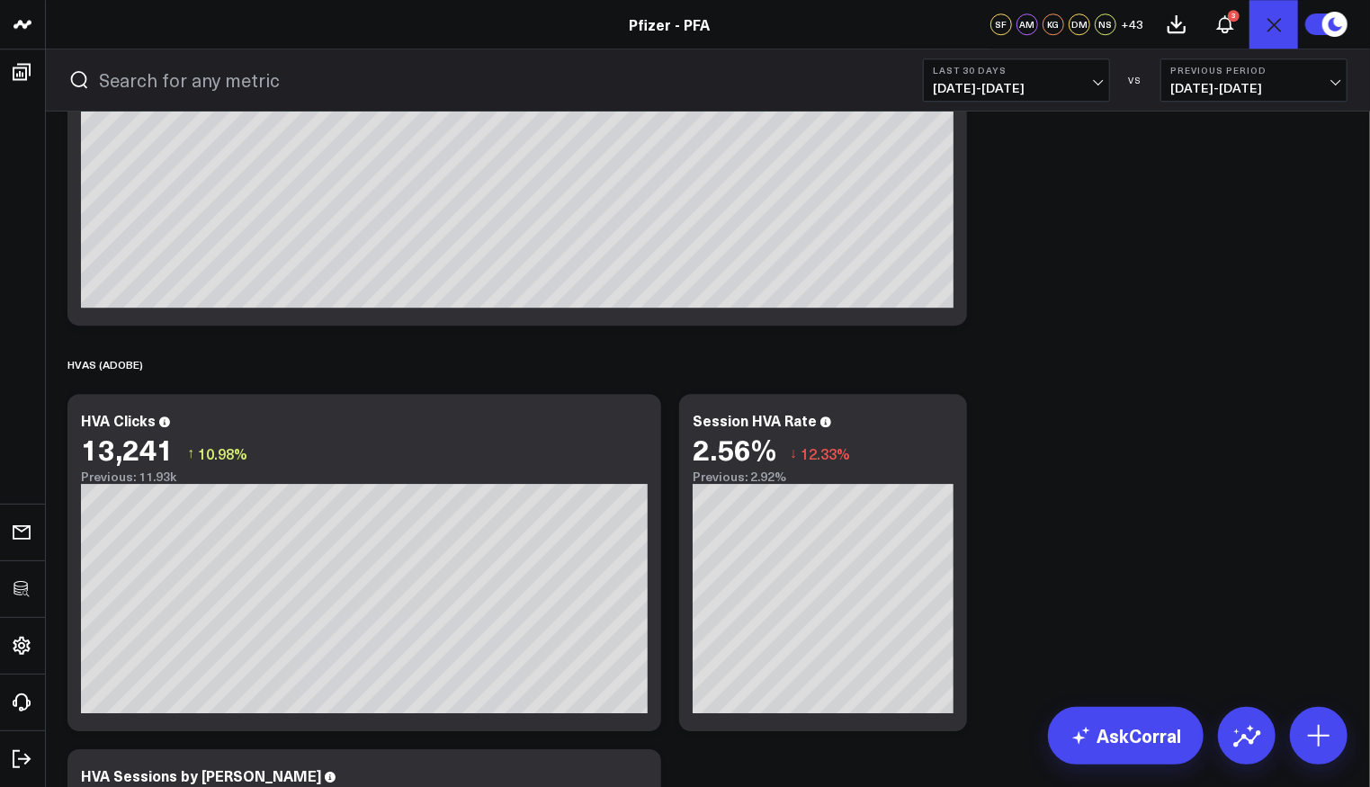
drag, startPoint x: 1103, startPoint y: 185, endPoint x: 1184, endPoint y: 69, distance: 141.5
click at [1272, 19] on icon "Open search" at bounding box center [1274, 24] width 22 height 22
click at [1277, 22] on icon "Open search" at bounding box center [1274, 24] width 22 height 22
click at [715, 76] on input "text" at bounding box center [489, 80] width 781 height 27
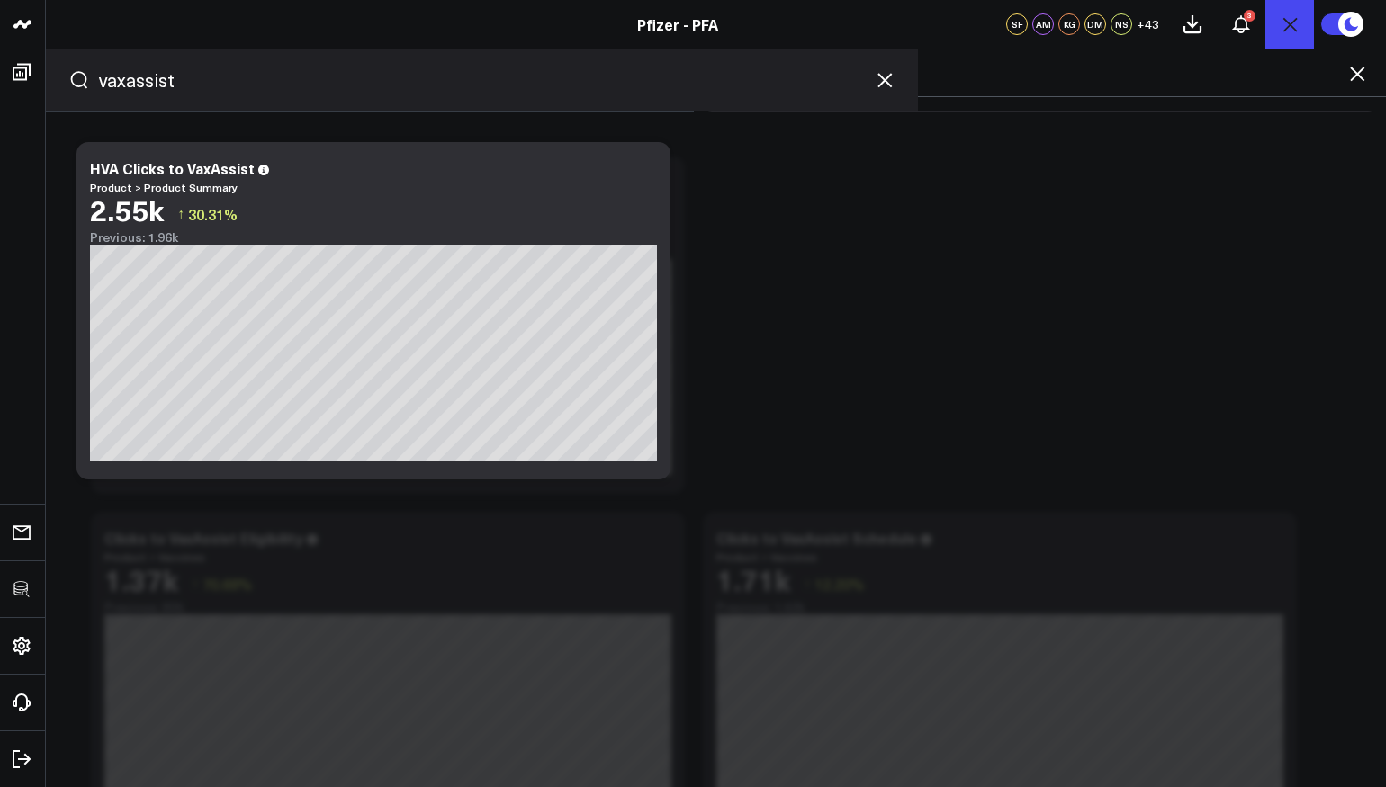
type input "vaxassist"
click at [903, 336] on div "Modify via AI Copy link to widget Ask support Remove Create linked copy Executi…" at bounding box center [716, 503] width 1268 height 711
click at [17, 70] on div "Edit Widget Widget Display Widget Title * HVA Clicks to VaxAssist Chart Type * …" at bounding box center [693, 418] width 1386 height 739
click at [1357, 72] on icon at bounding box center [1357, 74] width 14 height 14
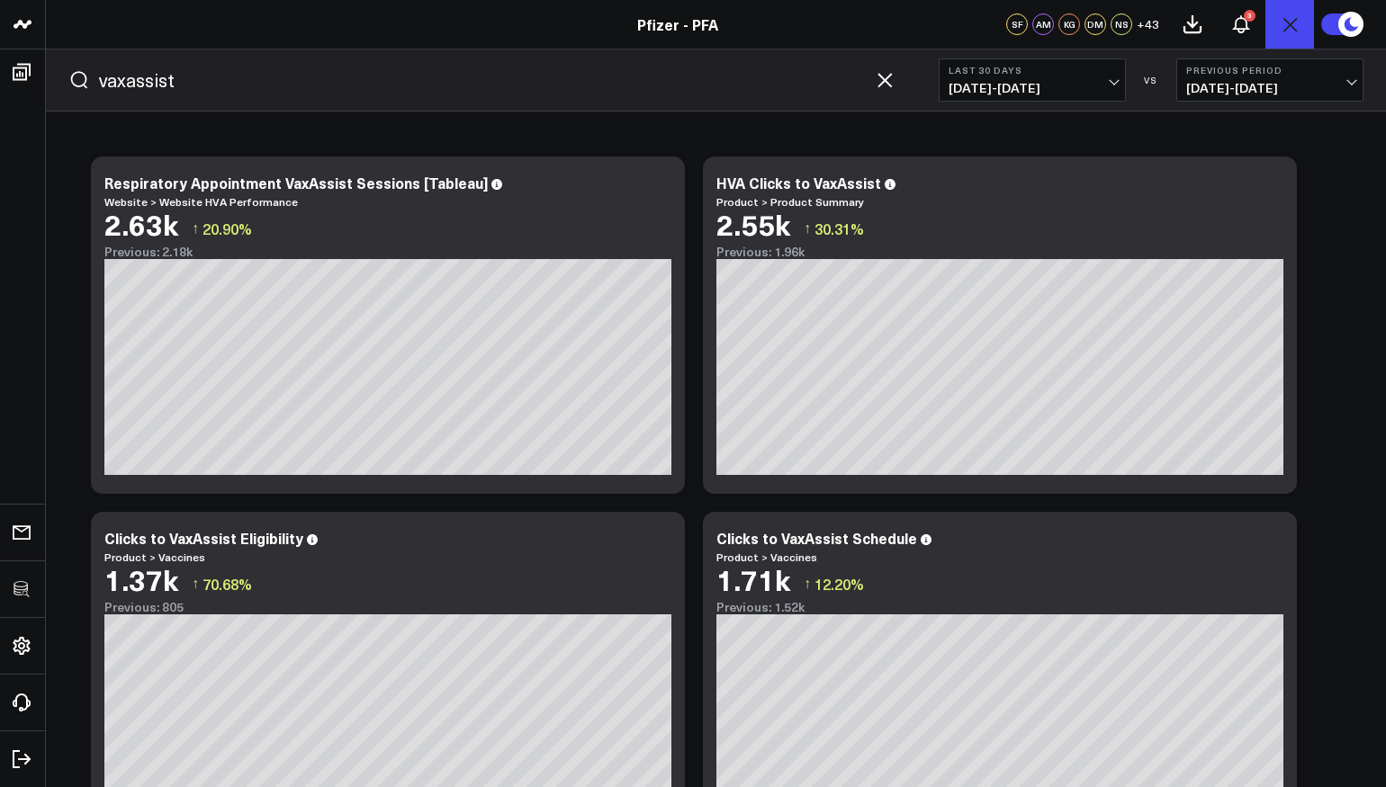
click at [882, 76] on icon "button" at bounding box center [884, 80] width 14 height 14
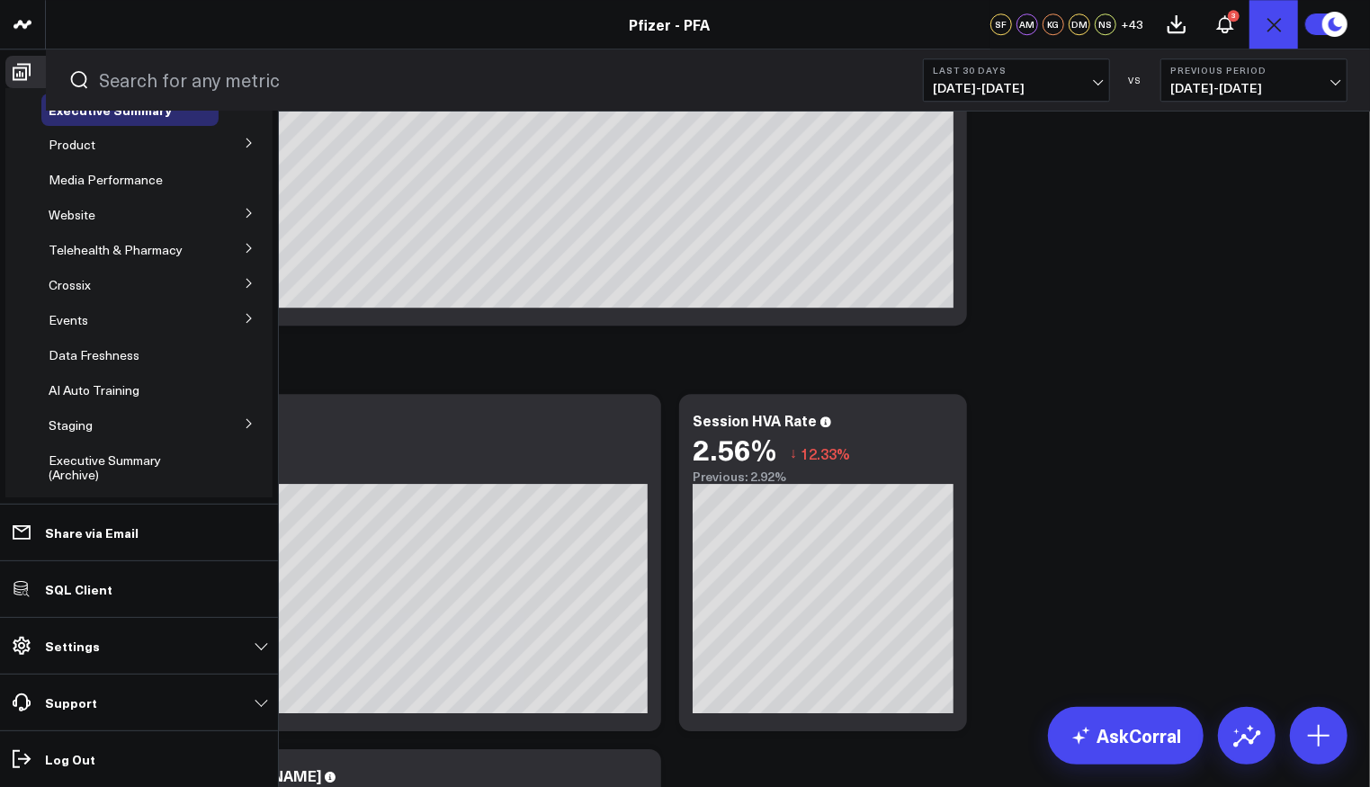
click at [250, 148] on button at bounding box center [249, 142] width 47 height 27
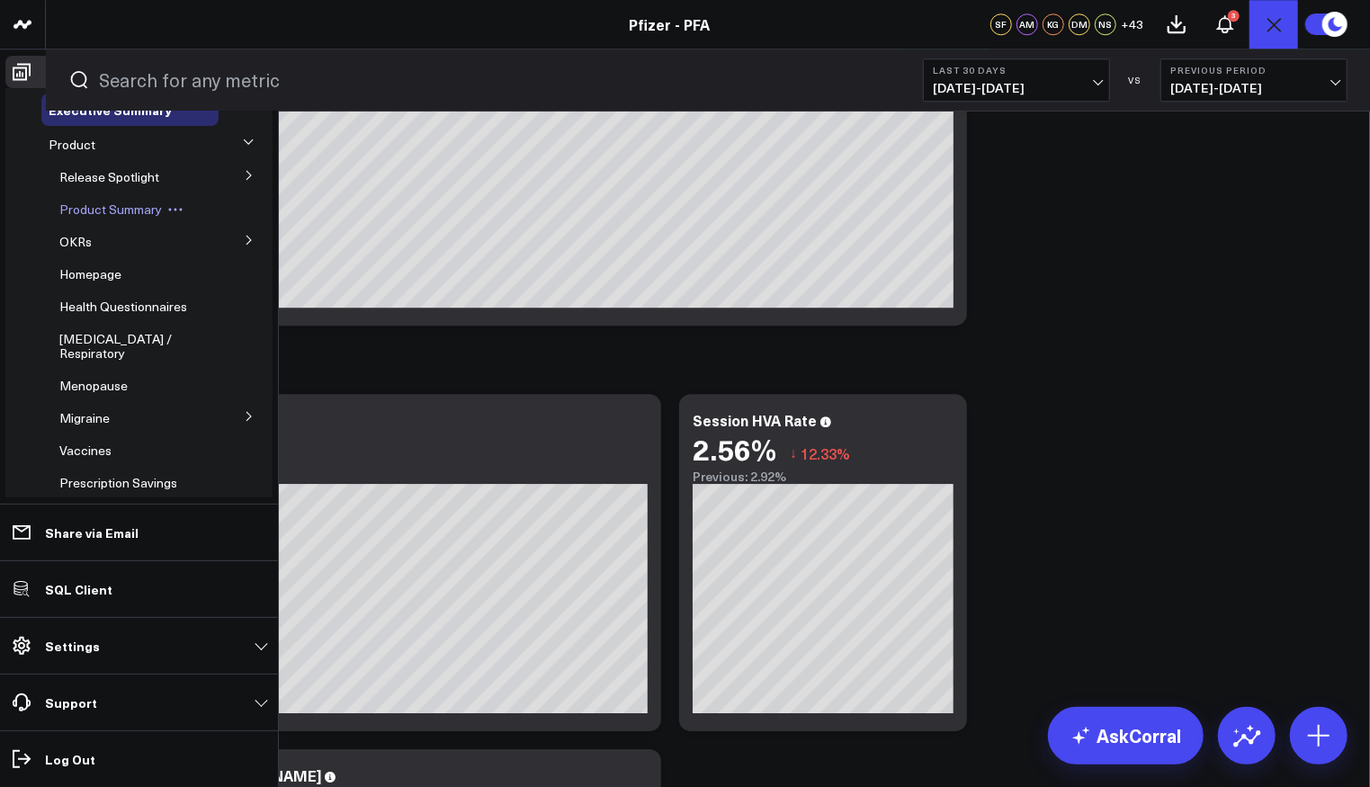
click at [104, 215] on span "Product Summary" at bounding box center [110, 209] width 103 height 17
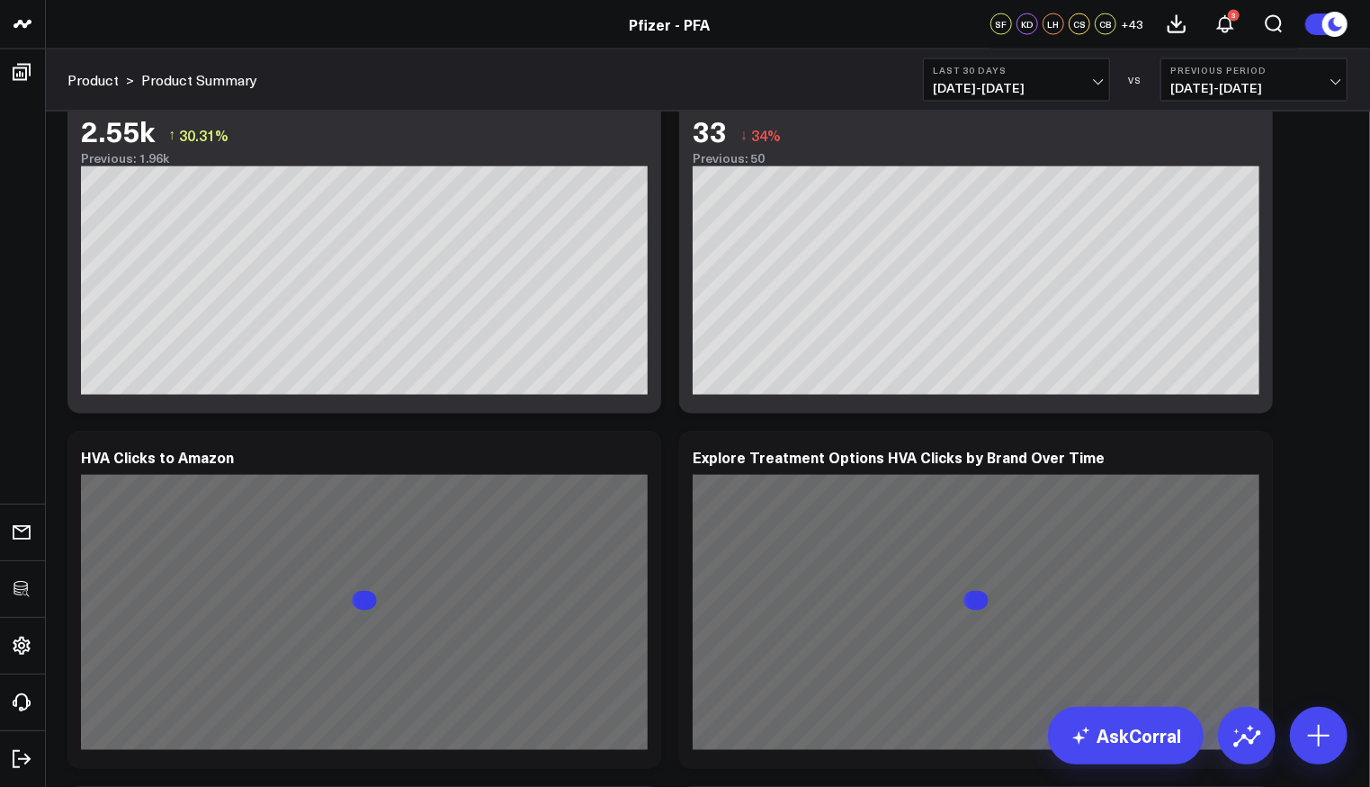
scroll to position [1783, 0]
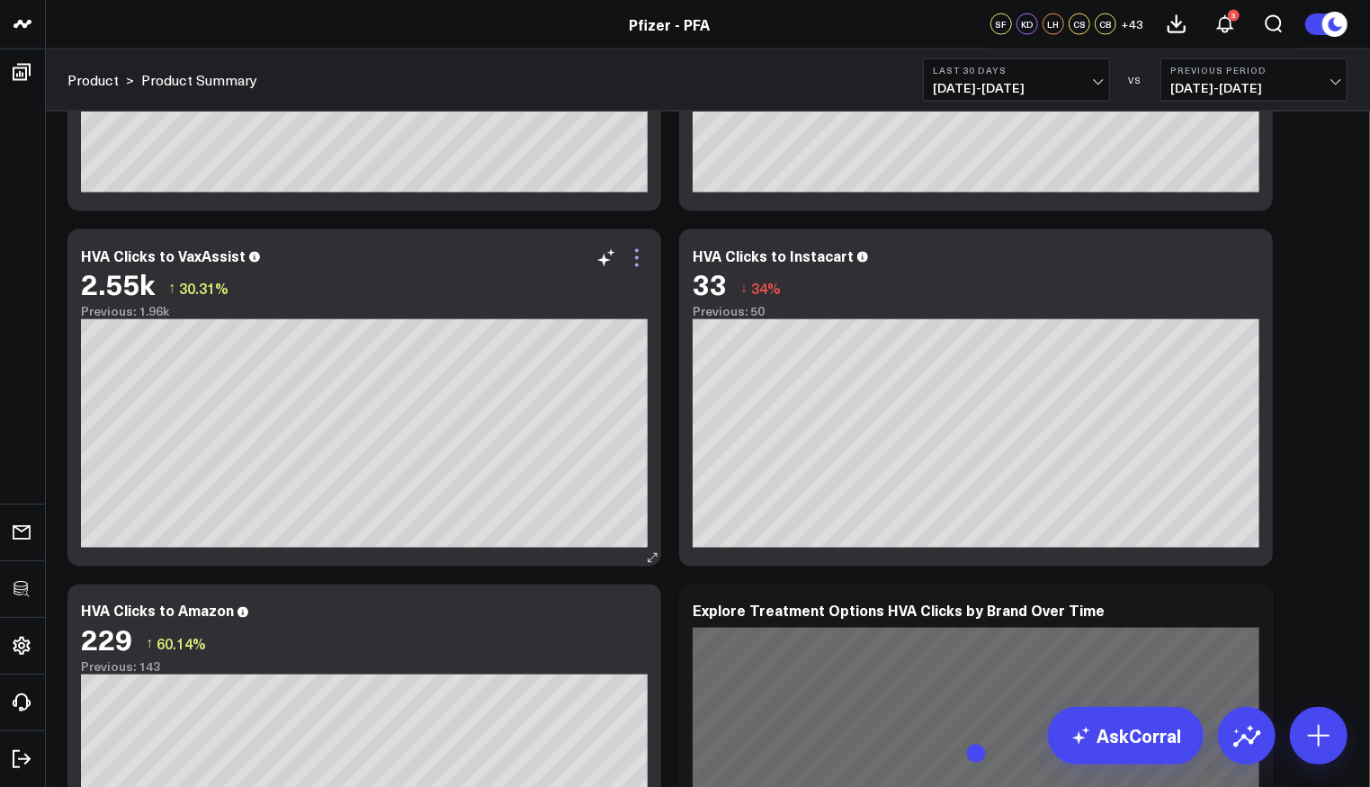
click at [635, 266] on icon at bounding box center [637, 258] width 22 height 22
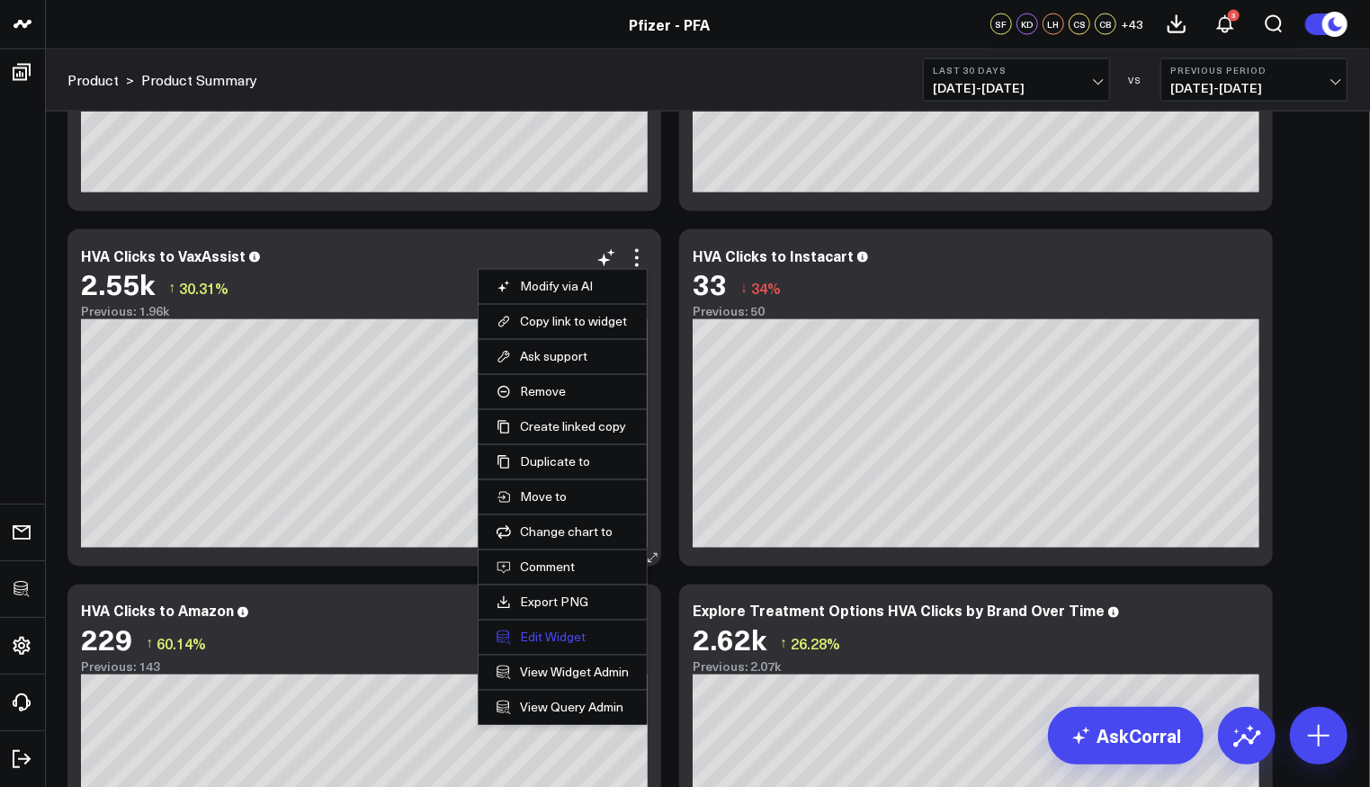
click at [541, 630] on button "Edit Widget" at bounding box center [563, 638] width 132 height 16
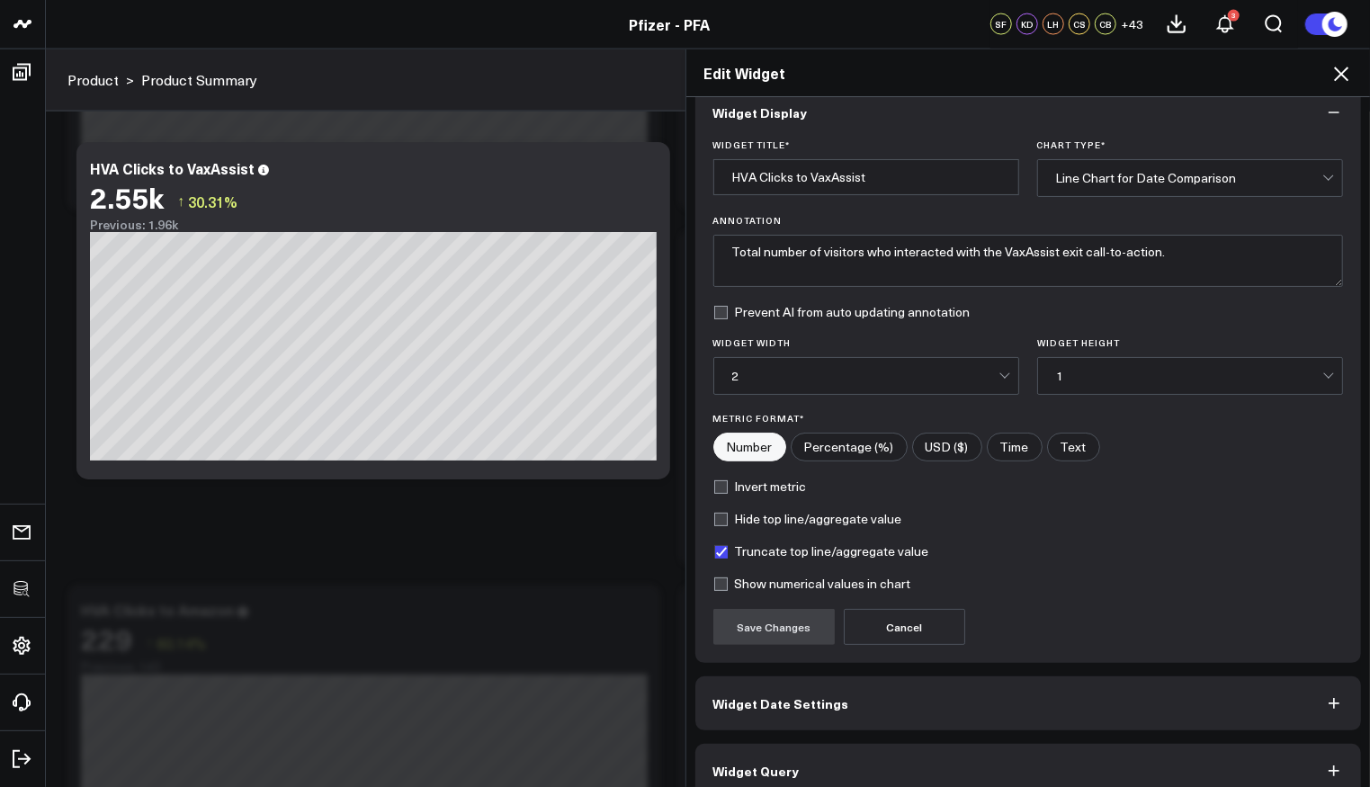
scroll to position [43, 0]
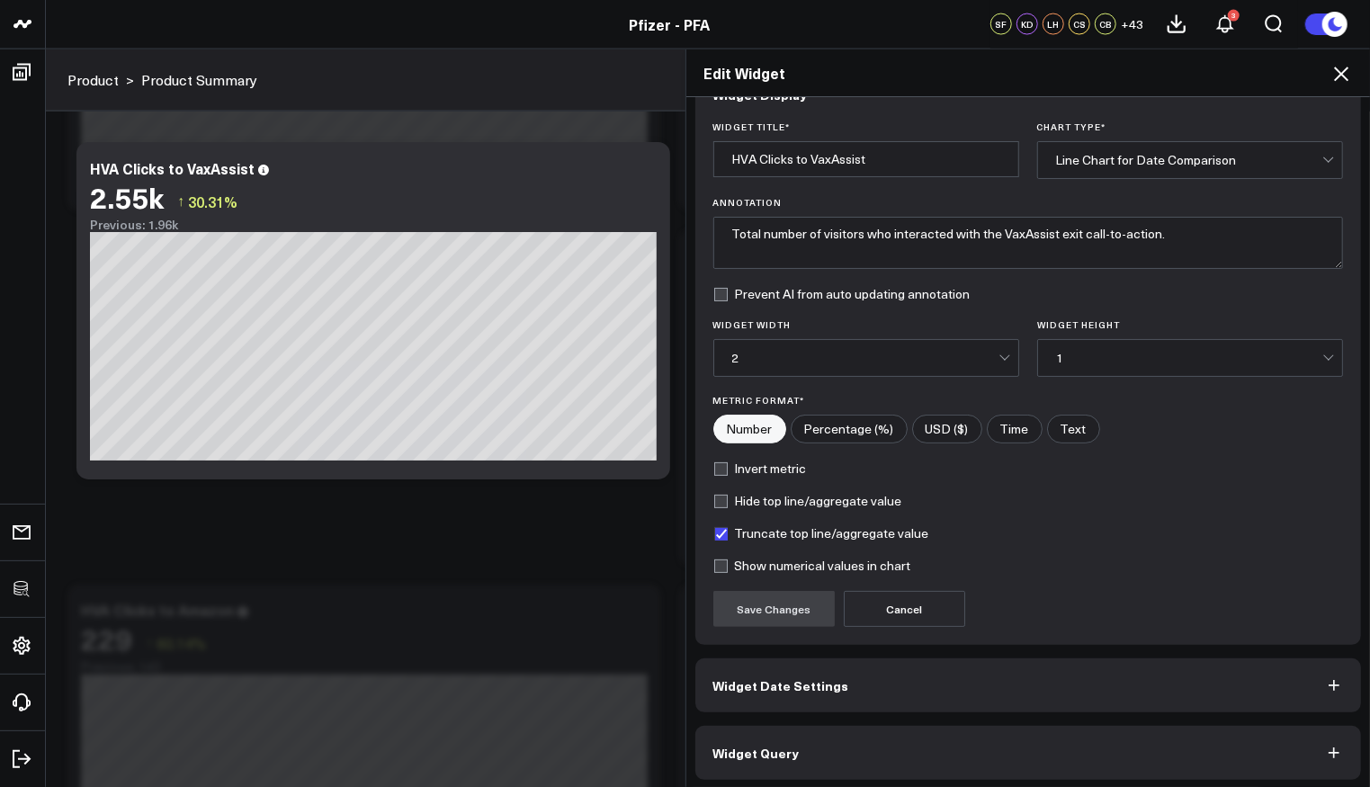
click at [950, 760] on button "Widget Query" at bounding box center [1029, 753] width 667 height 54
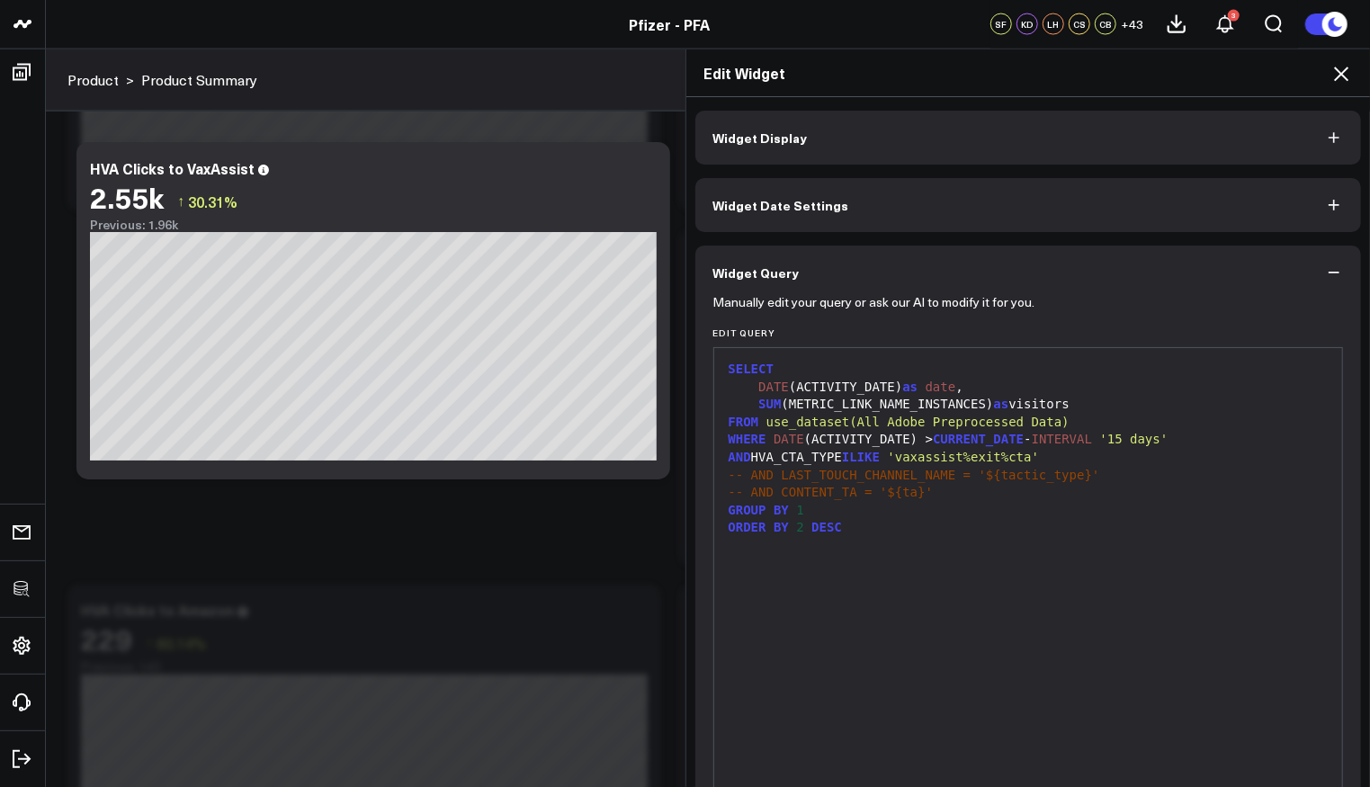
scroll to position [93, 0]
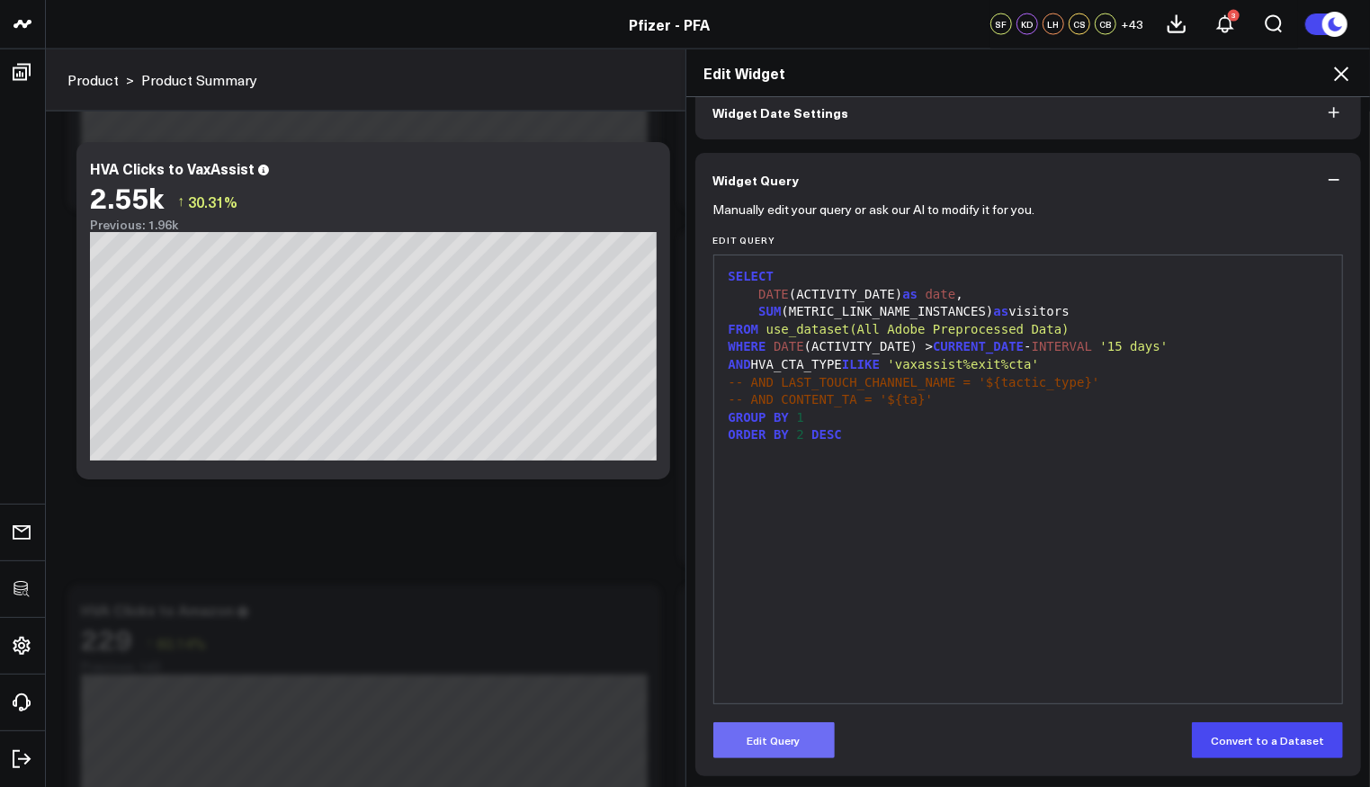
click at [786, 728] on button "Edit Query" at bounding box center [774, 741] width 121 height 36
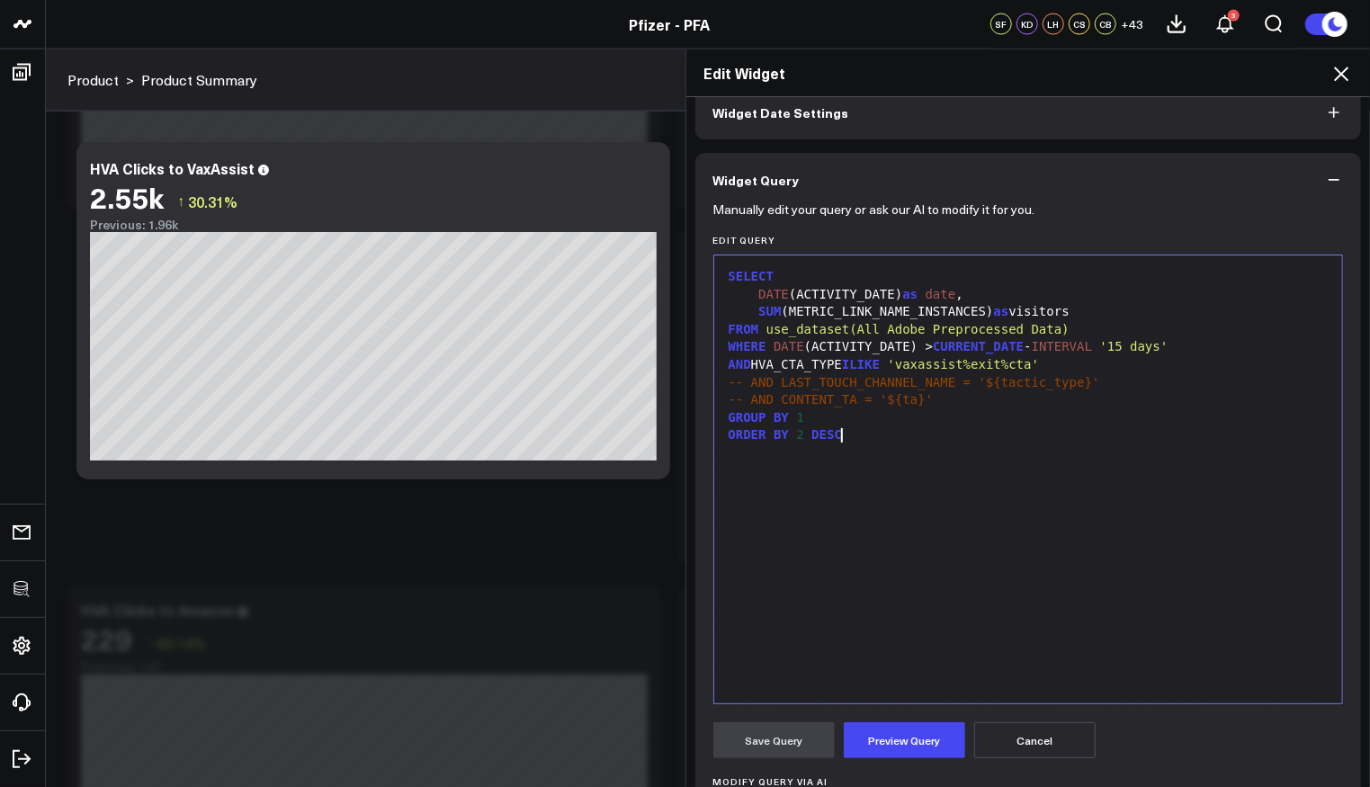
click at [1015, 619] on div "SELECT DATE (ACTIVITY_DATE) as date , SUM (METRIC_LINK_NAME_INSTANCES) as visit…" at bounding box center [1028, 480] width 611 height 430
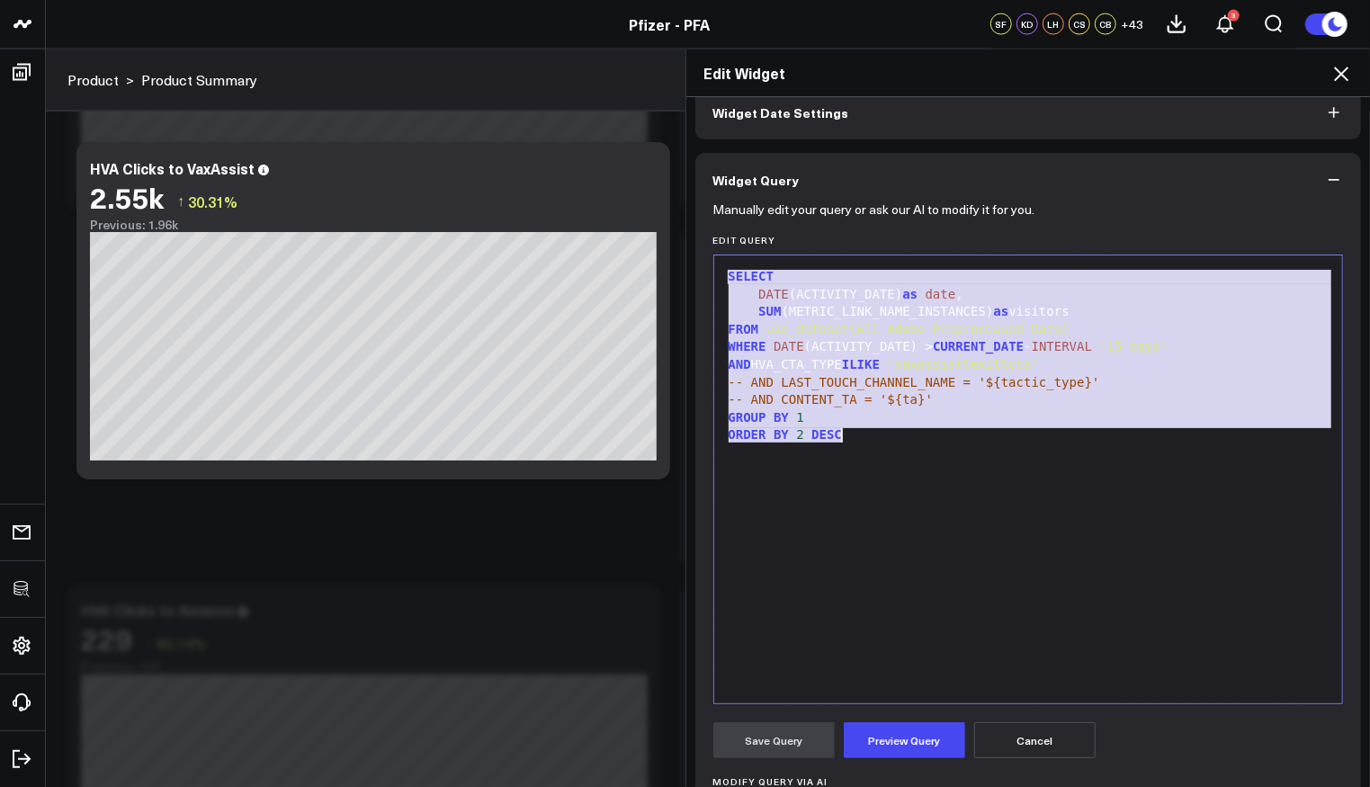
copy div "SELECT DATE (ACTIVITY_DATE) as date , SUM (METRIC_LINK_NAME_INSTANCES) as visit…"
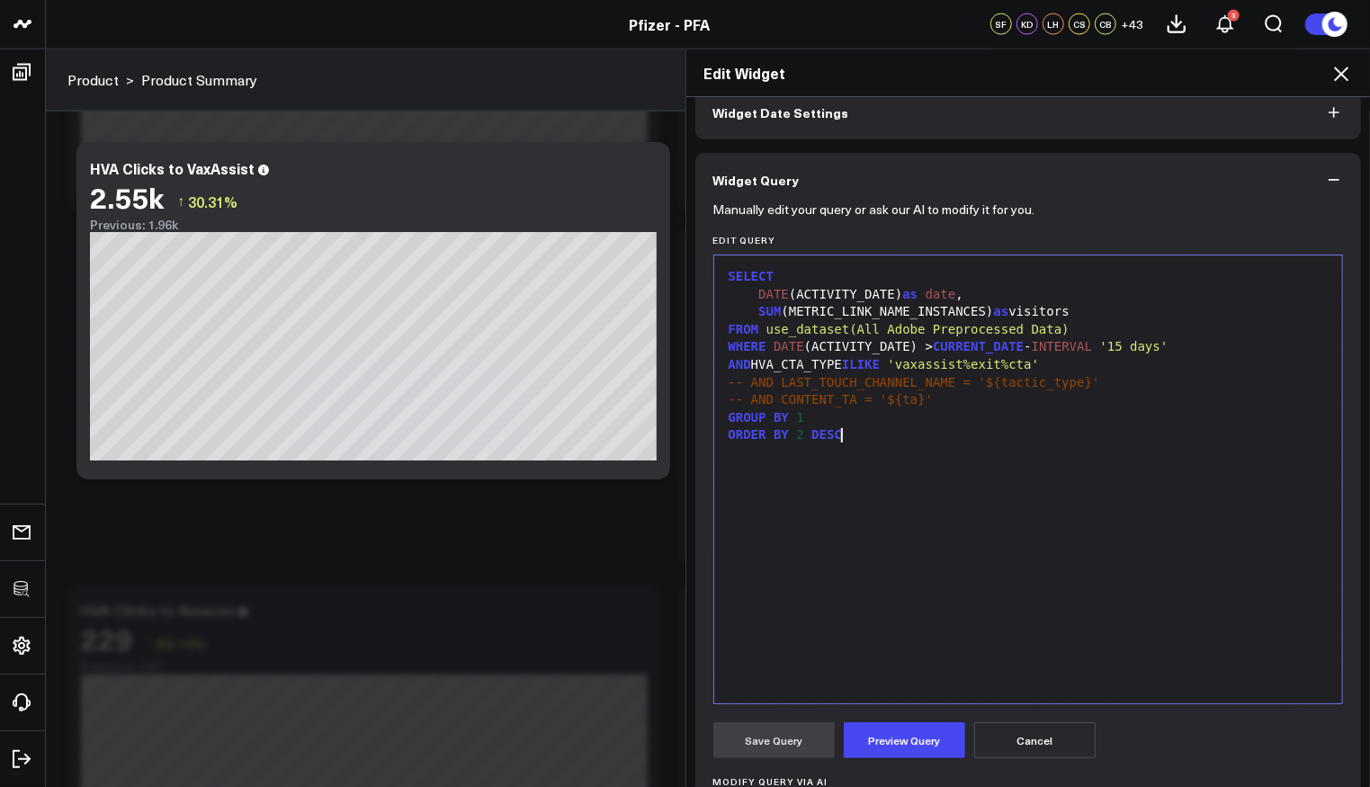
click at [985, 581] on div "SELECT DATE (ACTIVITY_DATE) as date , SUM (METRIC_LINK_NAME_INSTANCES) as visit…" at bounding box center [1028, 480] width 611 height 430
click at [1346, 67] on icon at bounding box center [1342, 74] width 22 height 22
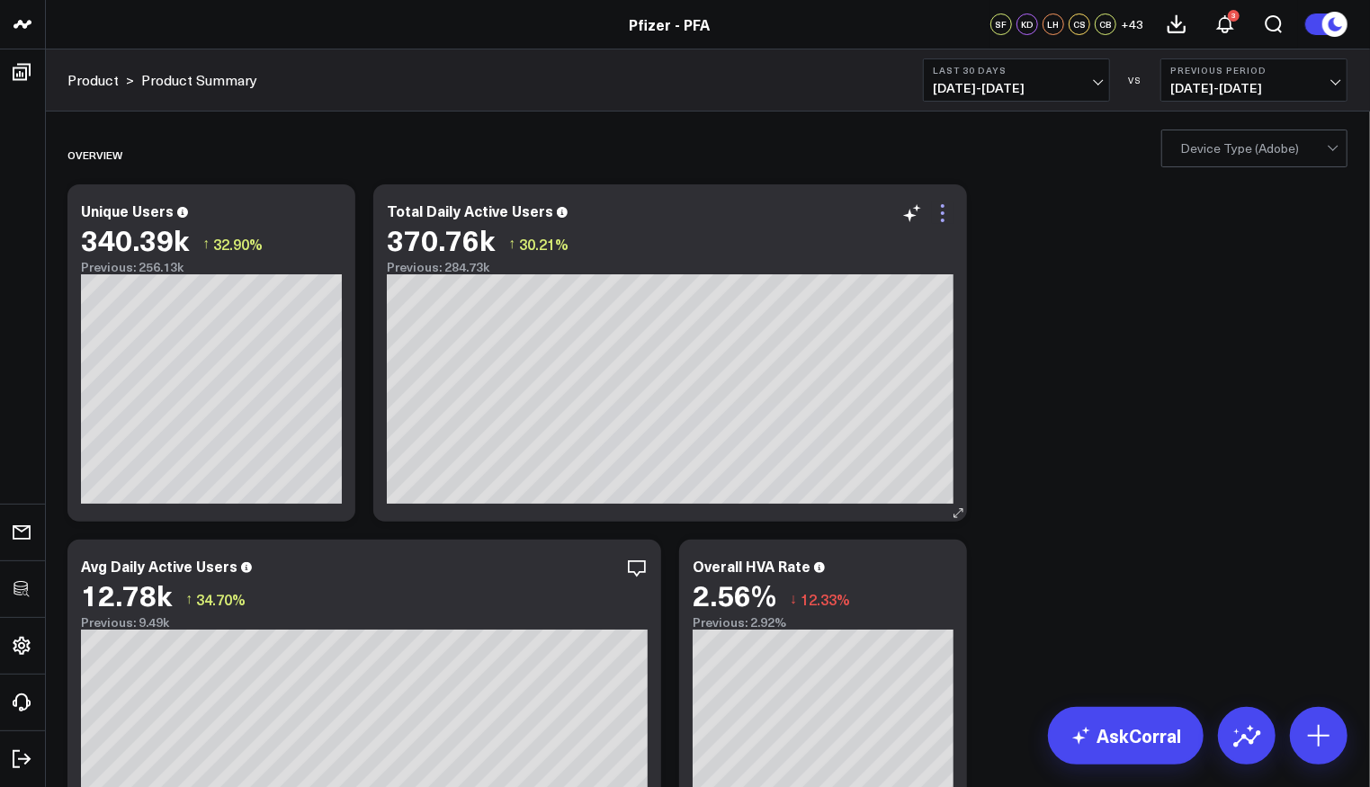
click at [950, 211] on icon at bounding box center [943, 213] width 22 height 22
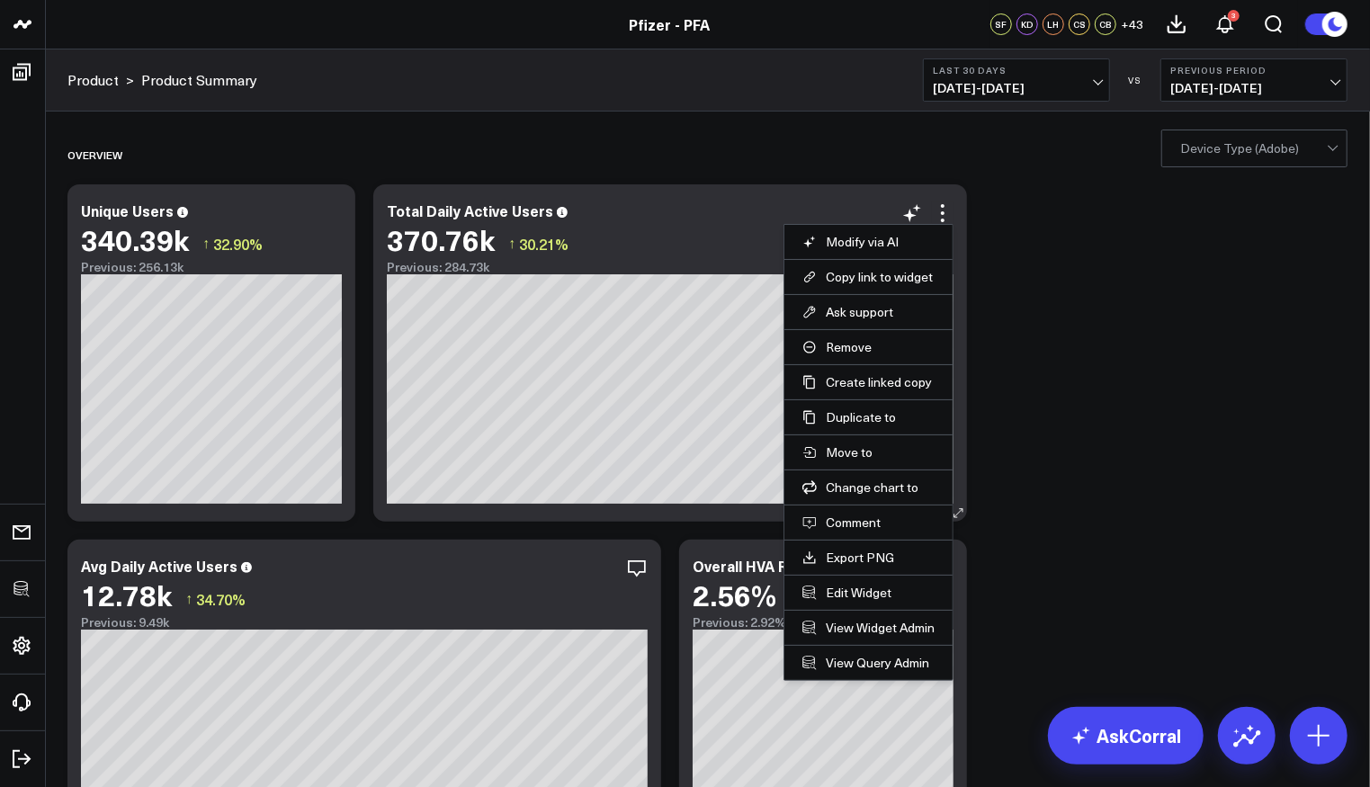
click at [873, 576] on li "Edit Widget" at bounding box center [869, 592] width 168 height 35
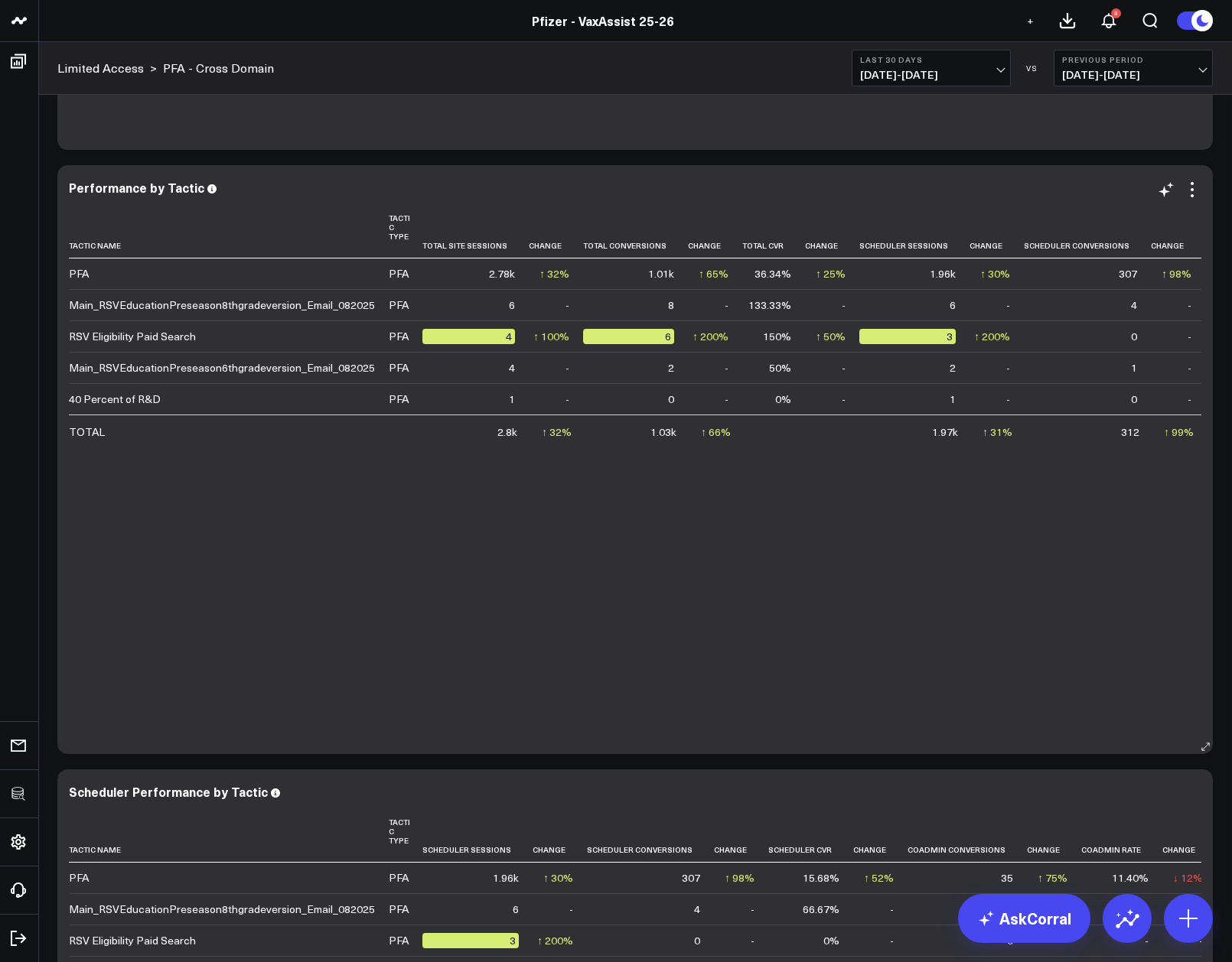
scroll to position [3248, 0]
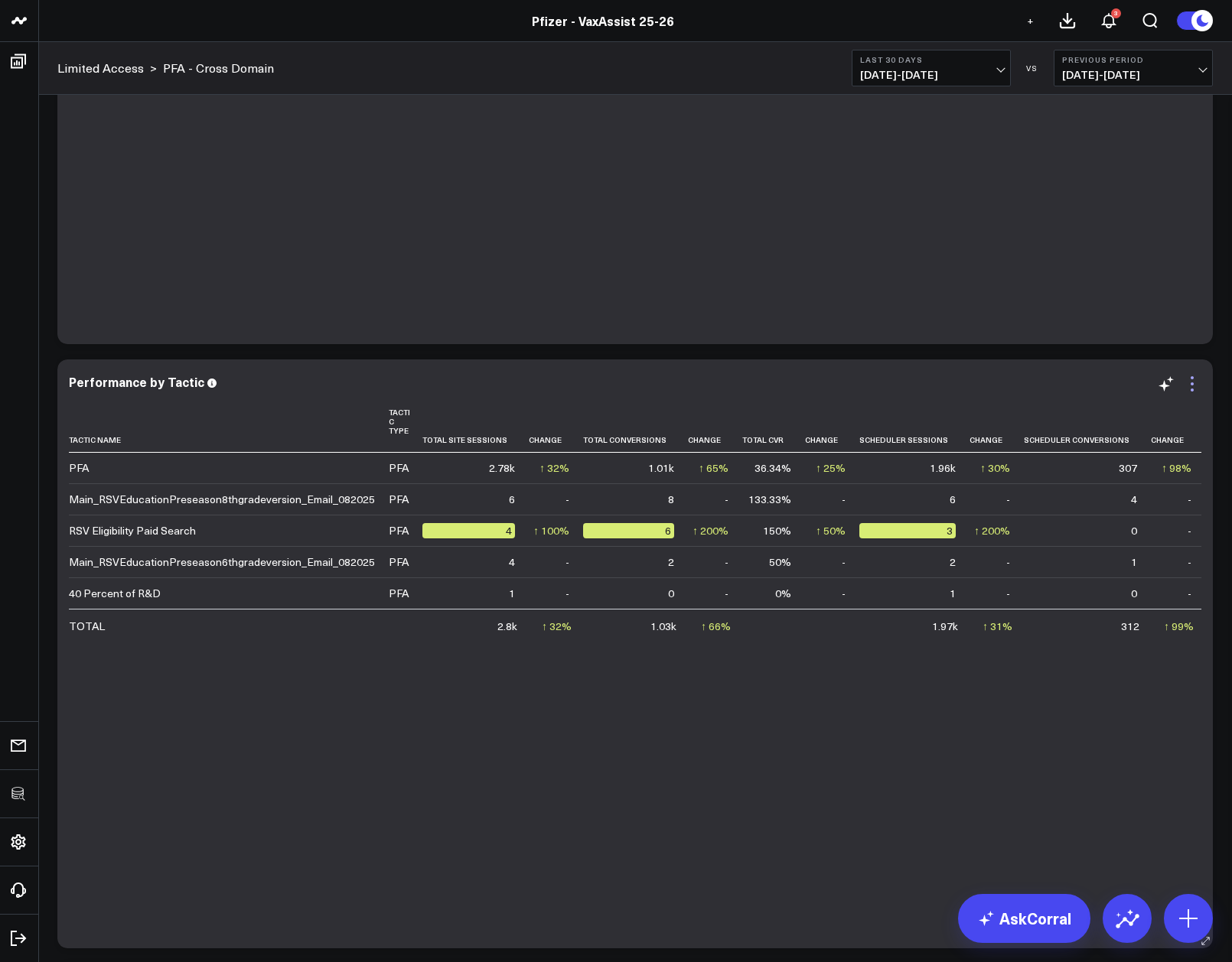
click at [1189, 388] on icon at bounding box center [1192, 384] width 19 height 19
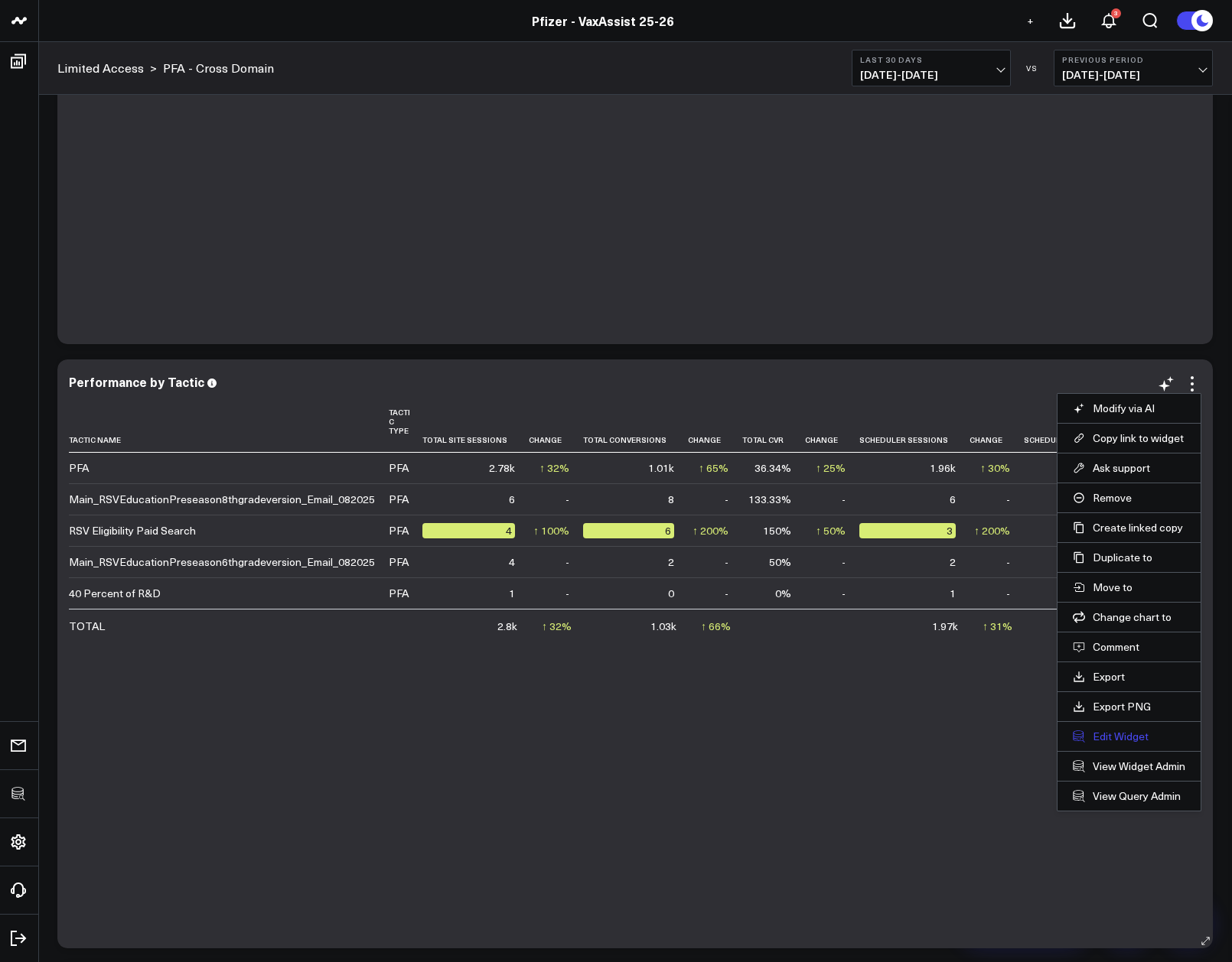
click at [1085, 737] on button "Edit Widget" at bounding box center [1129, 736] width 112 height 14
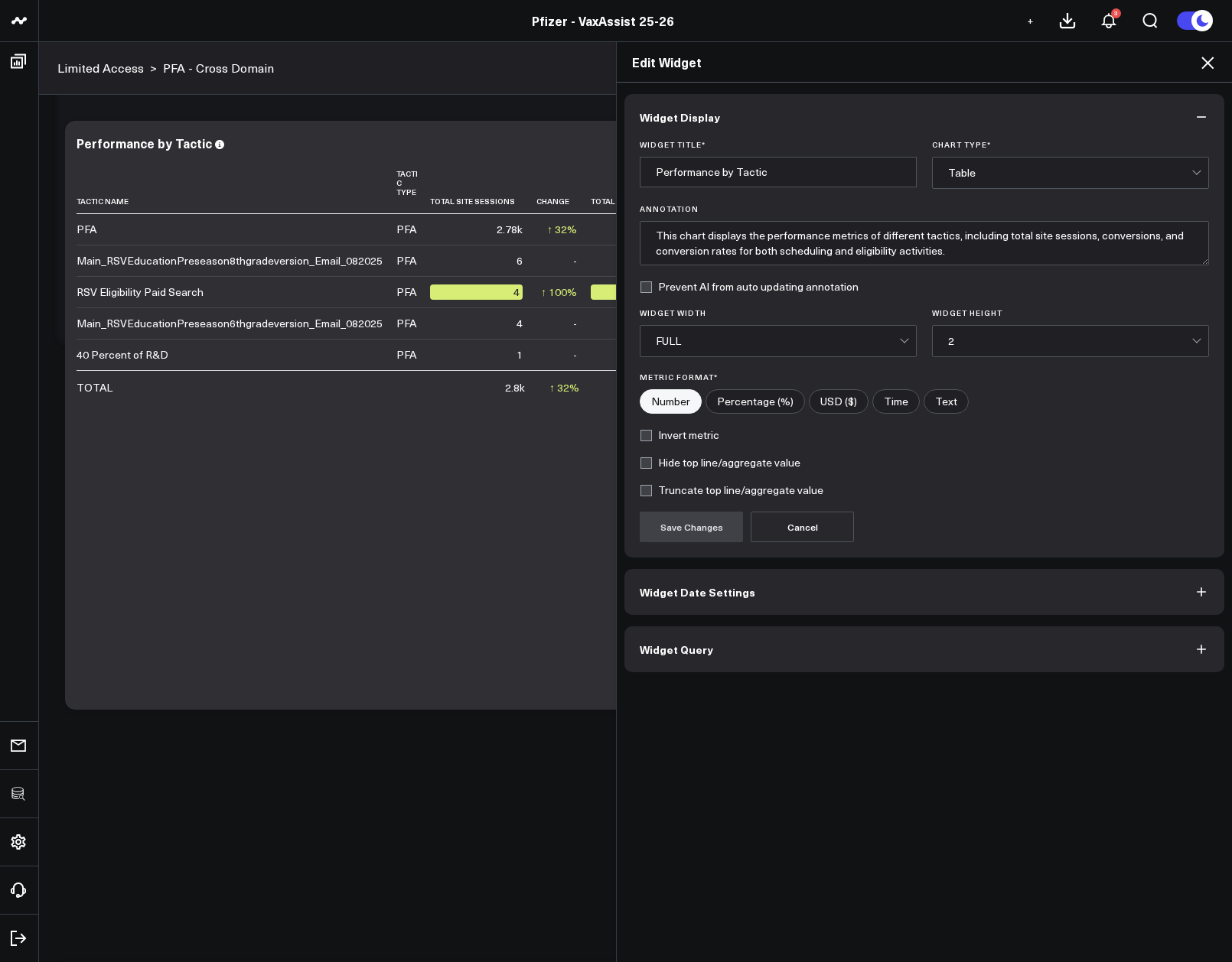
click at [826, 659] on button "Widget Query" at bounding box center [923, 649] width 599 height 46
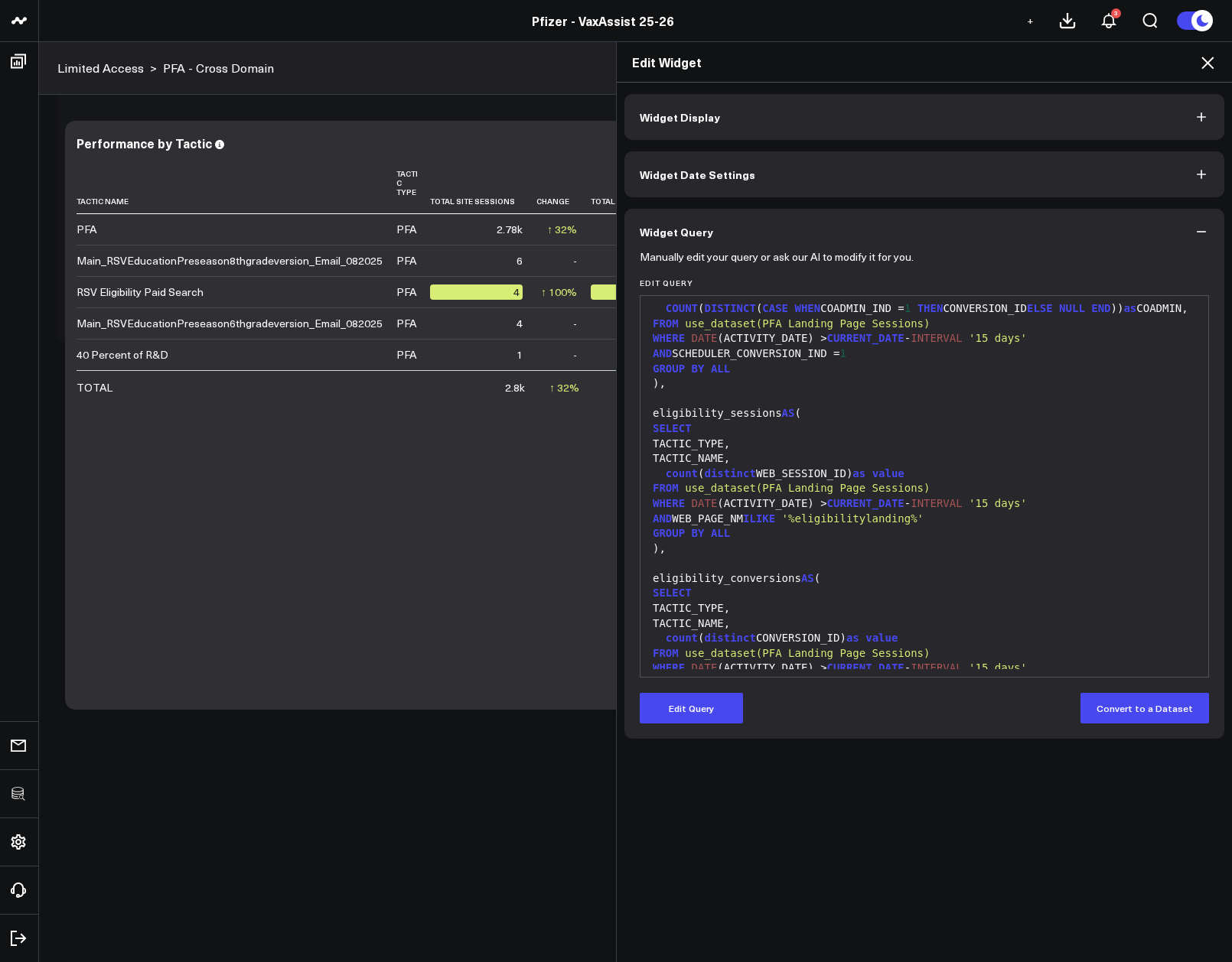
scroll to position [500, 0]
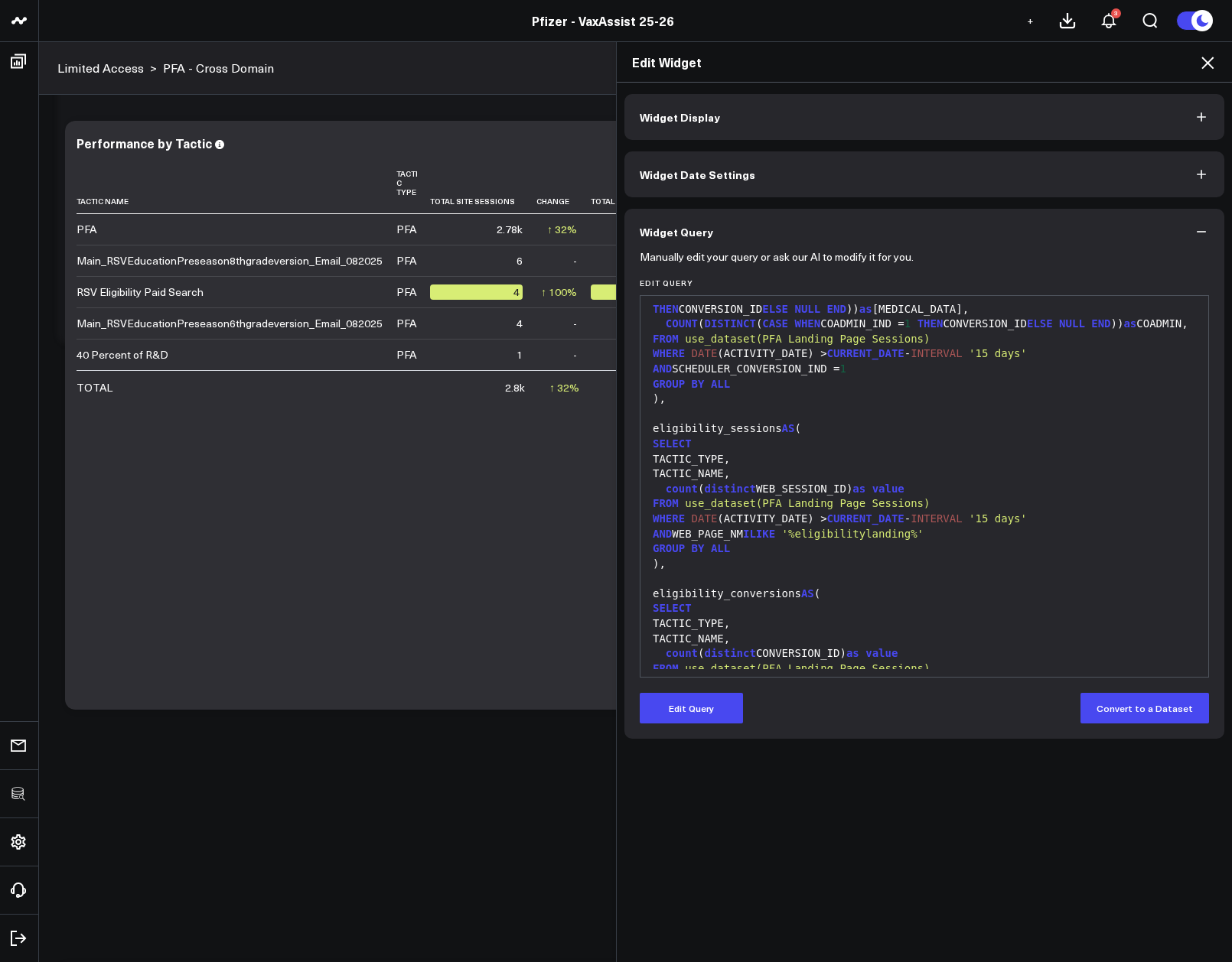
click at [1206, 70] on icon at bounding box center [1207, 63] width 19 height 19
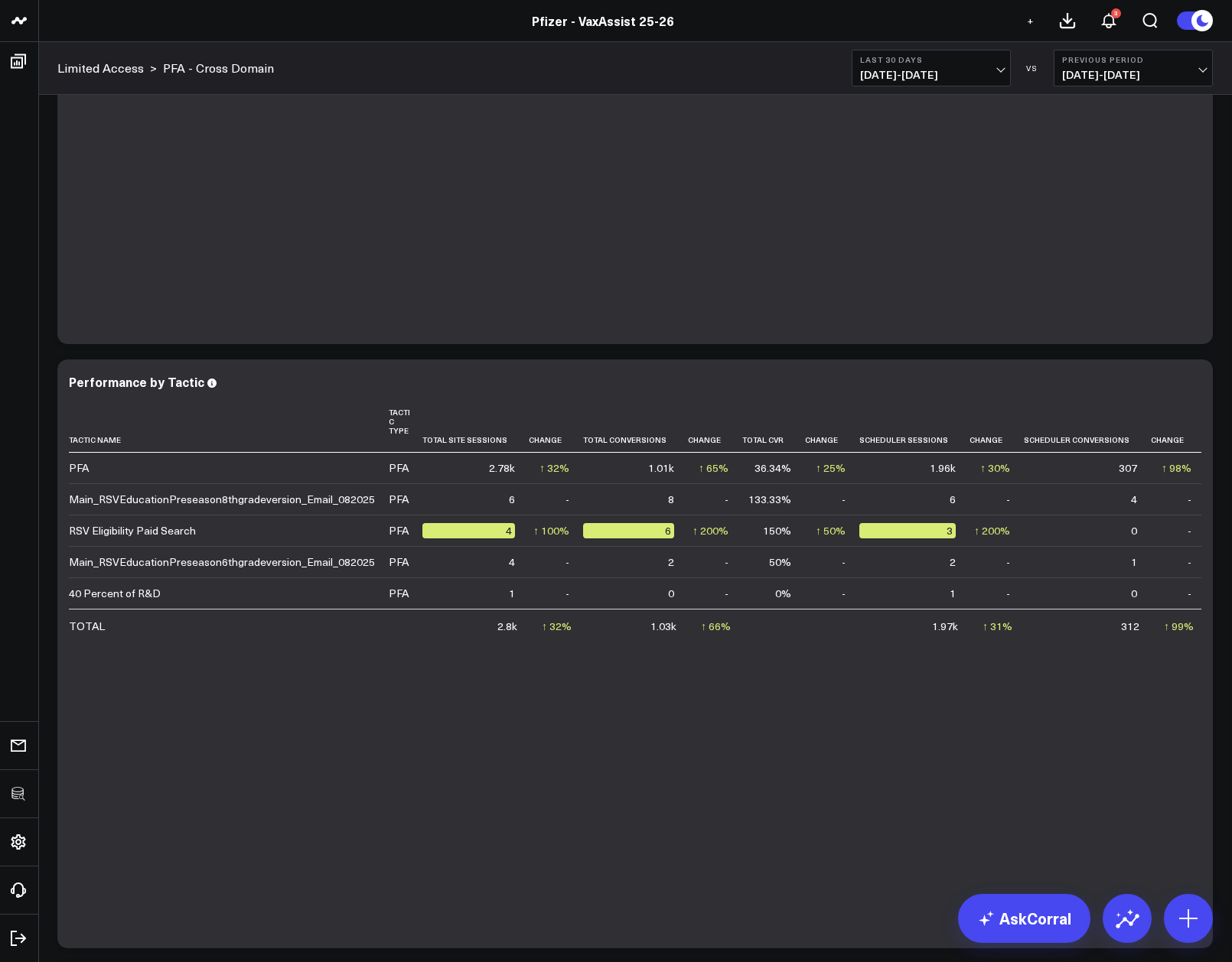
click at [936, 72] on span "07/12/25 - 08/10/25" at bounding box center [930, 75] width 142 height 12
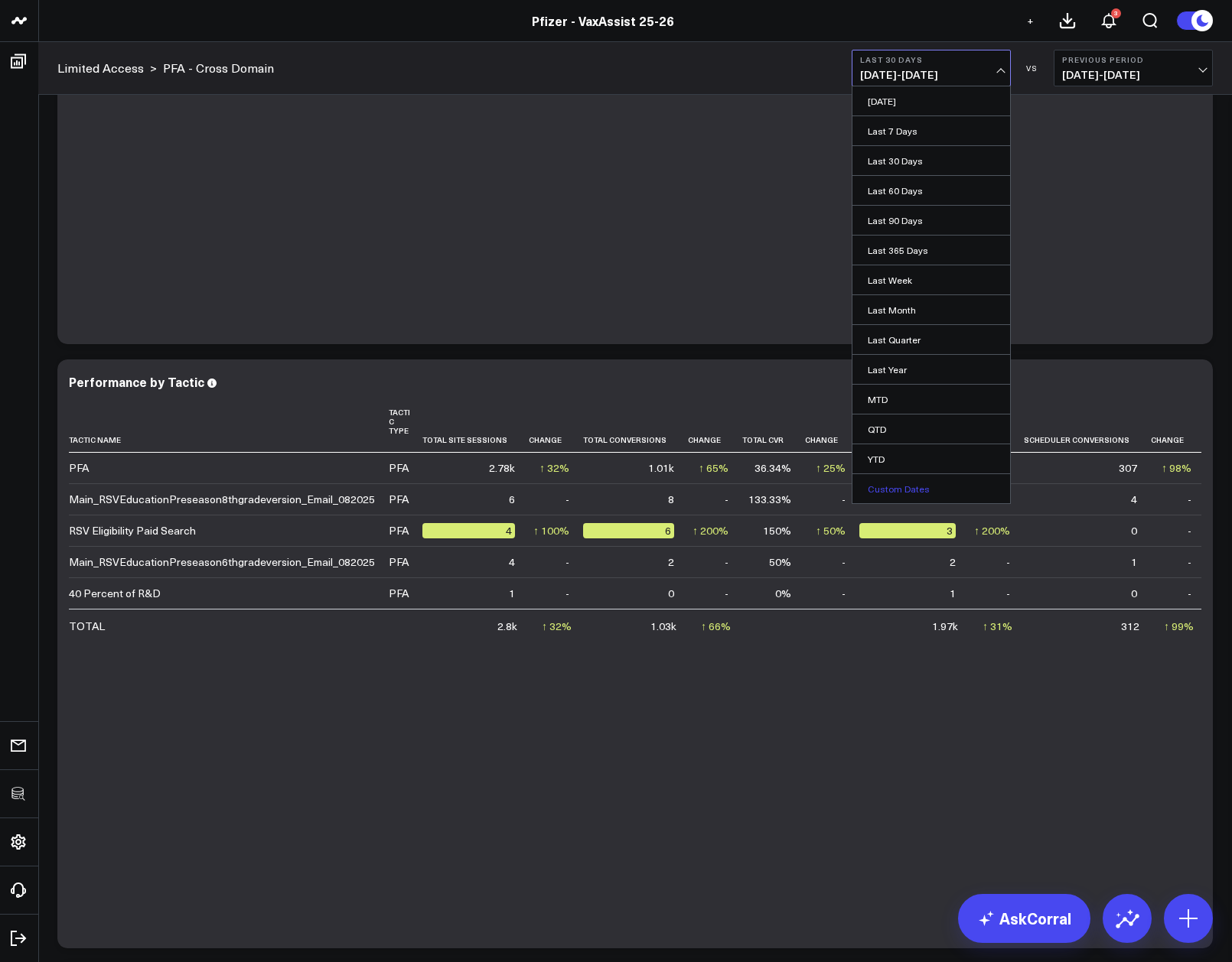
click at [917, 492] on link "Custom Dates" at bounding box center [930, 489] width 157 height 29
select select "7"
select select "2025"
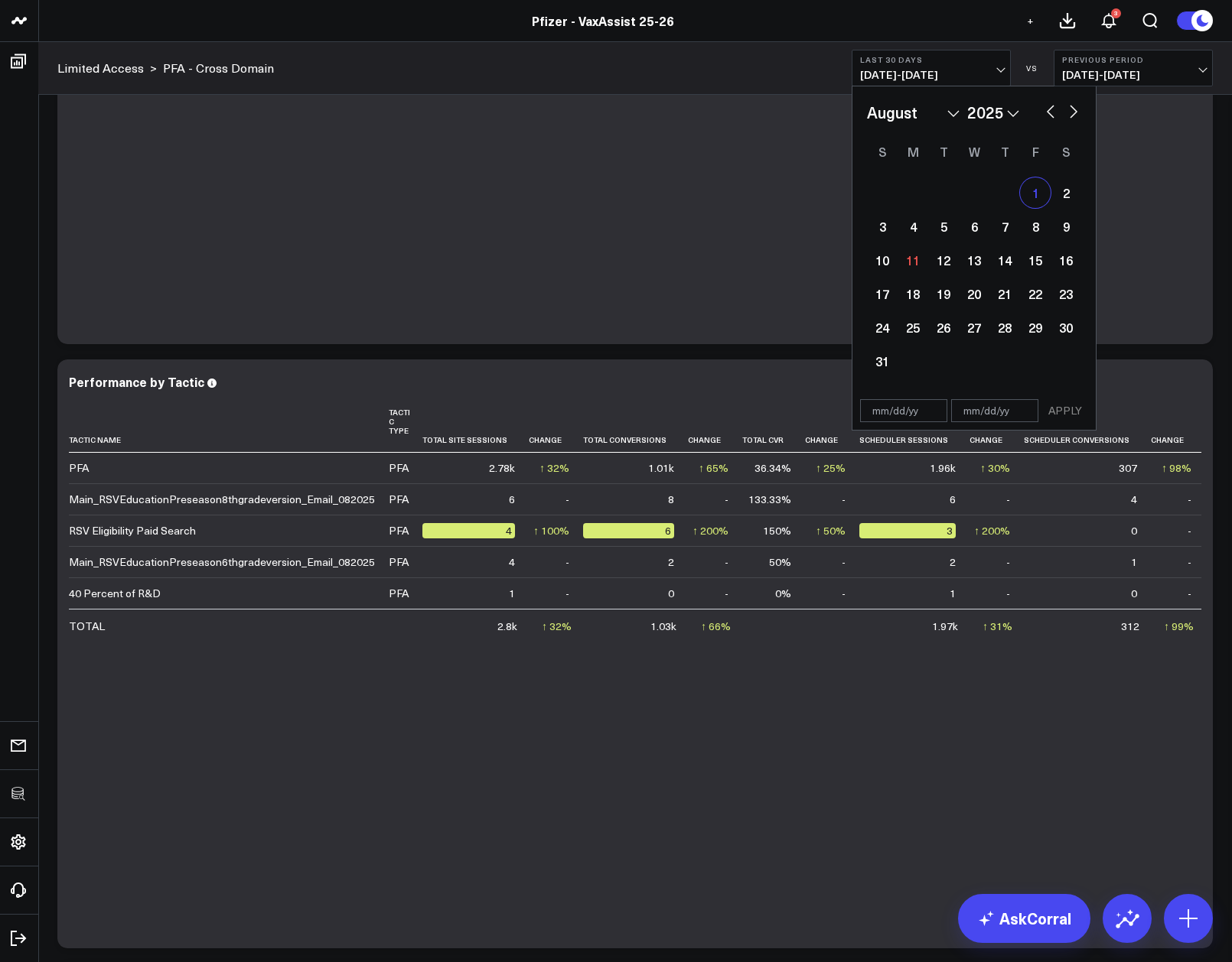
click at [1035, 196] on div "1" at bounding box center [1035, 193] width 31 height 31
type input "08/01/25"
select select "7"
select select "2025"
click at [886, 263] on div "10" at bounding box center [882, 260] width 31 height 31
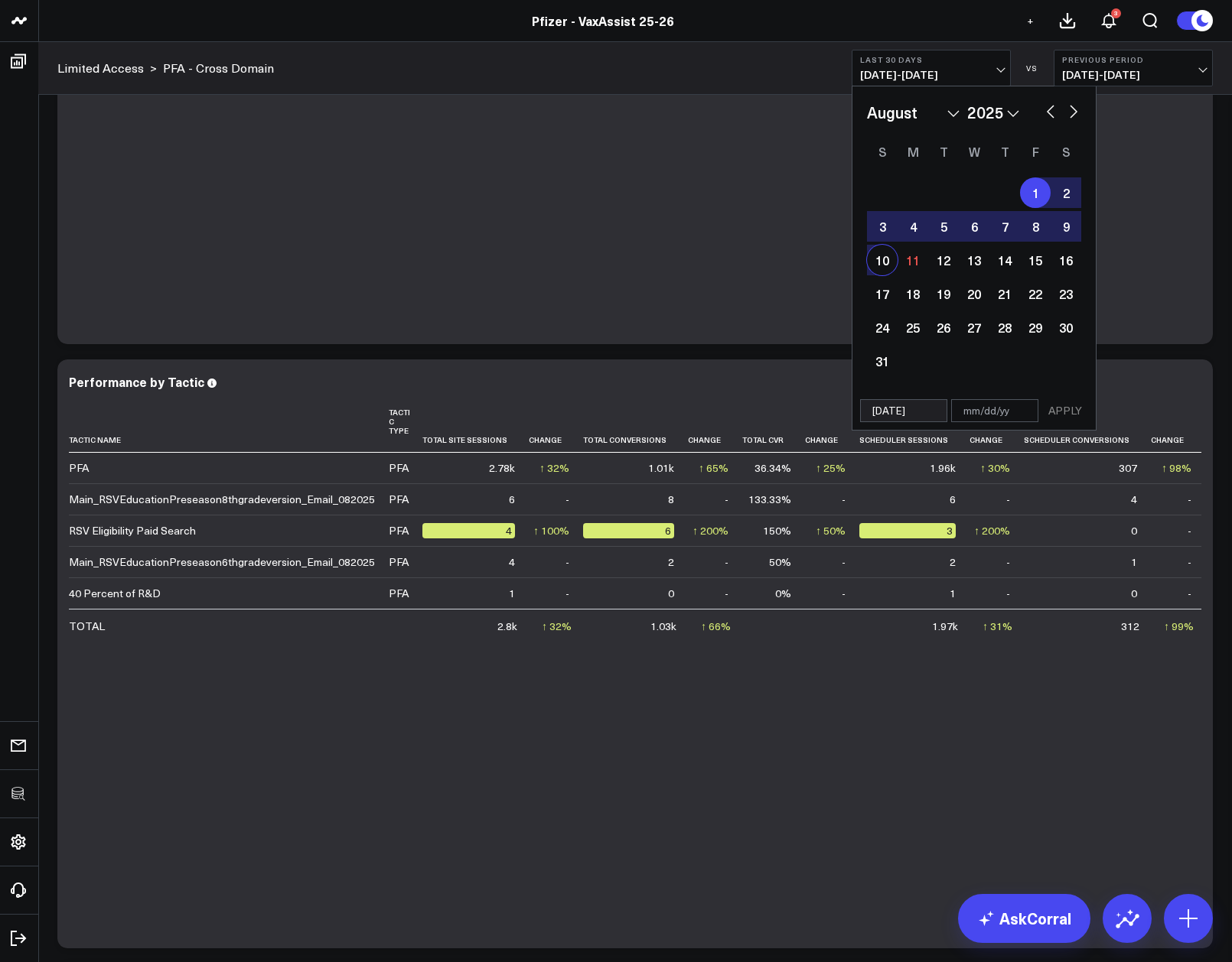
type input "[DATE]"
select select "7"
select select "2025"
click at [1065, 405] on button "APPLY" at bounding box center [1065, 410] width 46 height 23
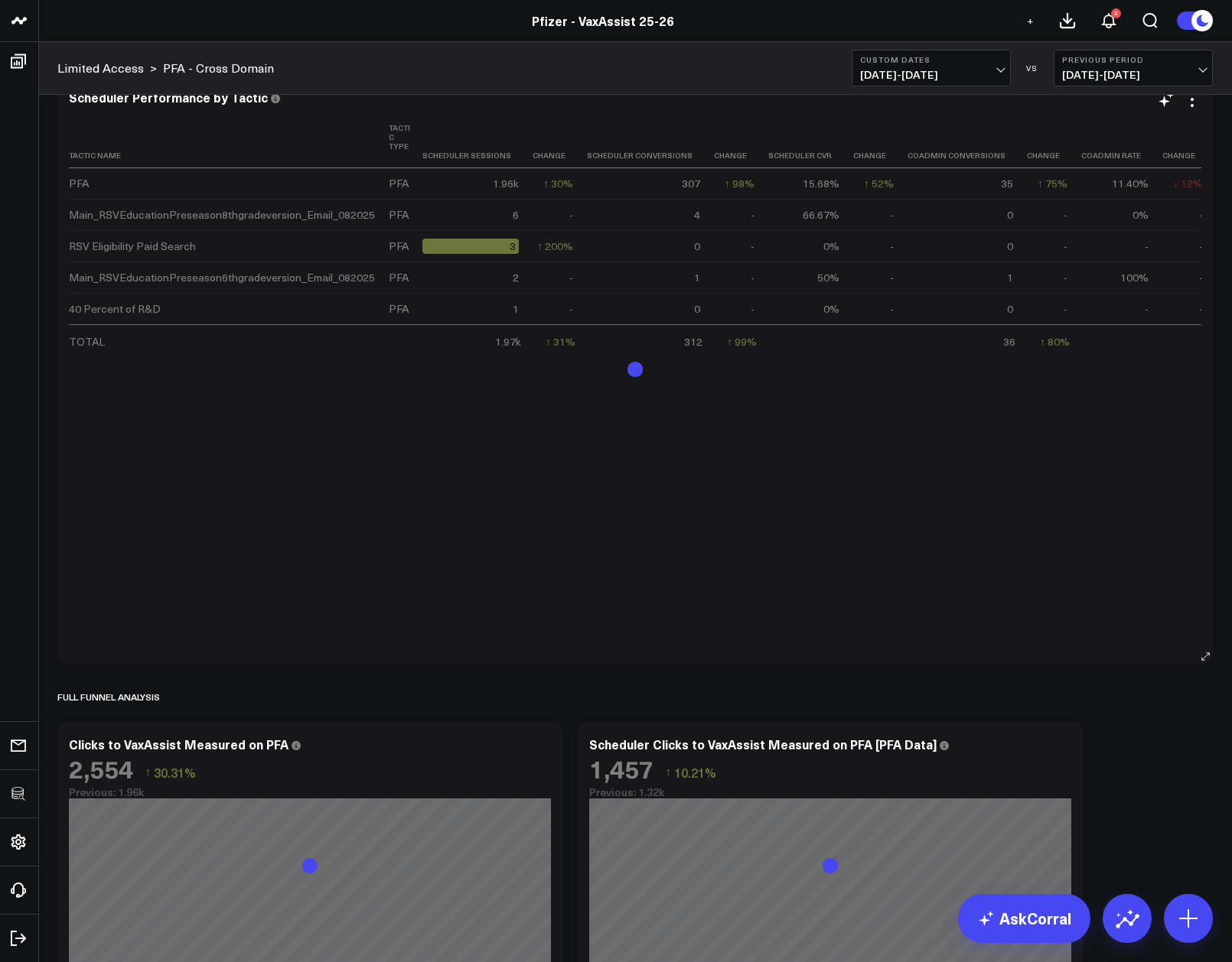
scroll to position [4056, 0]
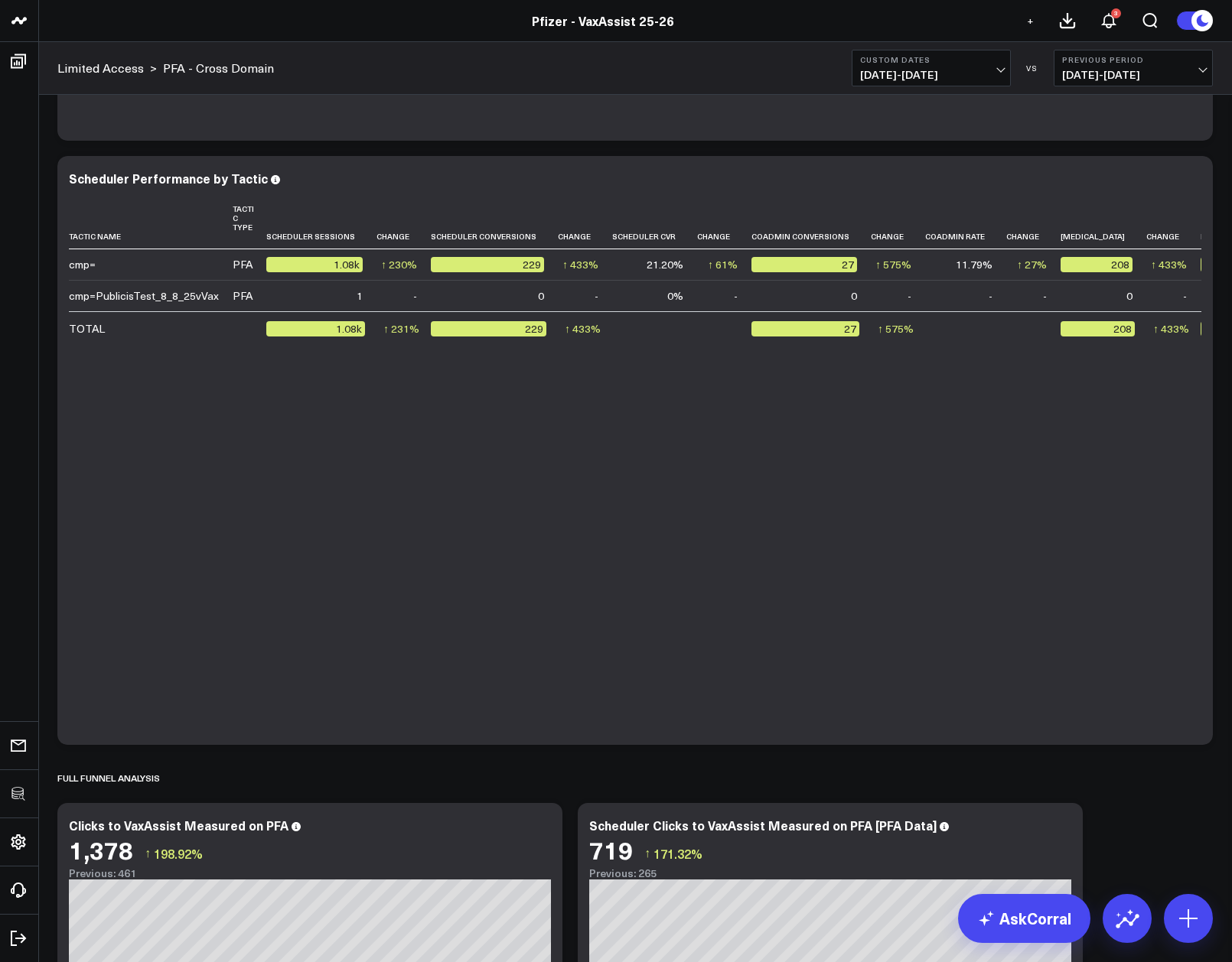
click at [954, 52] on button "Custom Dates 08/01/25 - 08/10/25" at bounding box center [930, 67] width 159 height 37
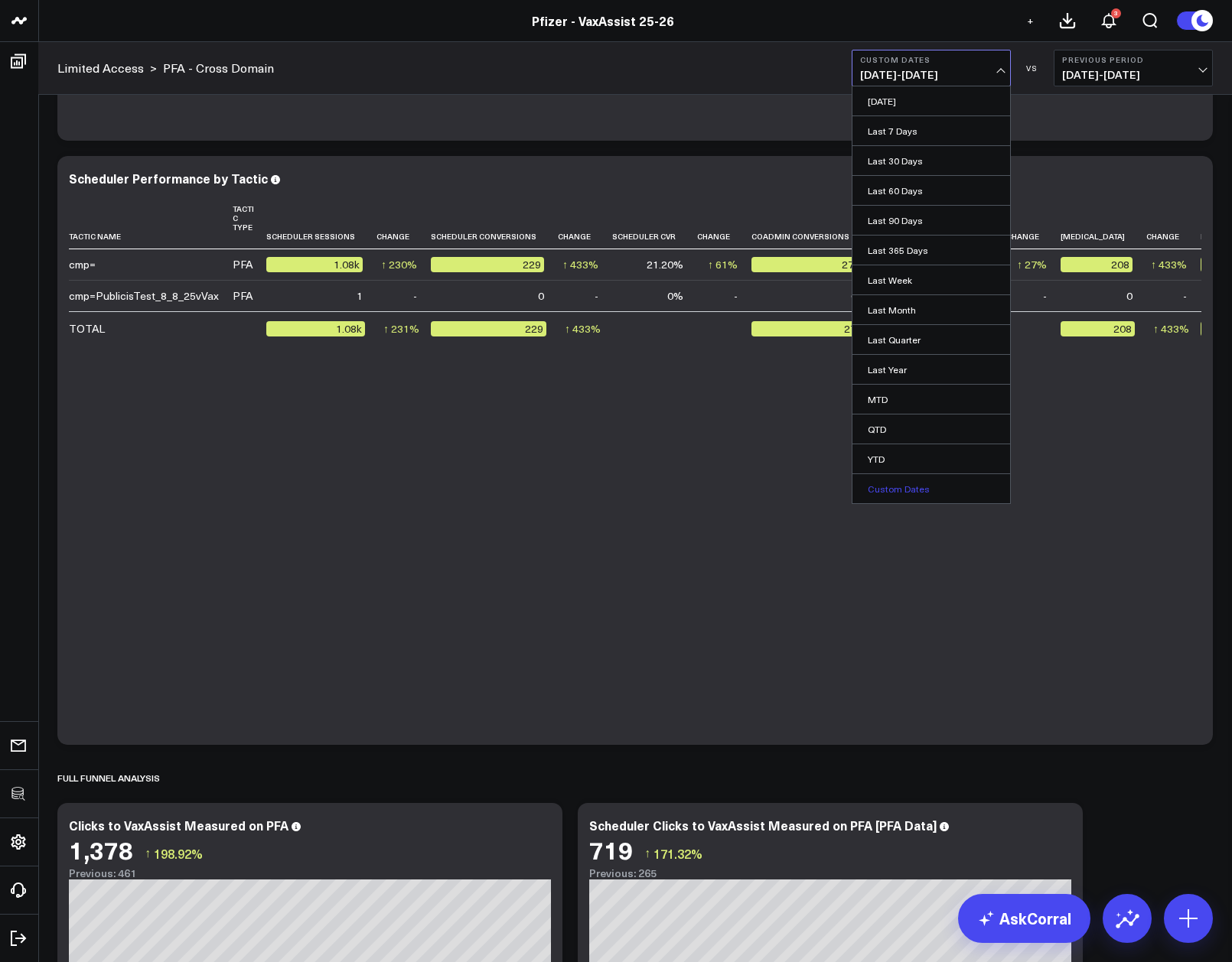
click at [924, 486] on link "Custom Dates" at bounding box center [930, 489] width 157 height 29
select select "7"
select select "2025"
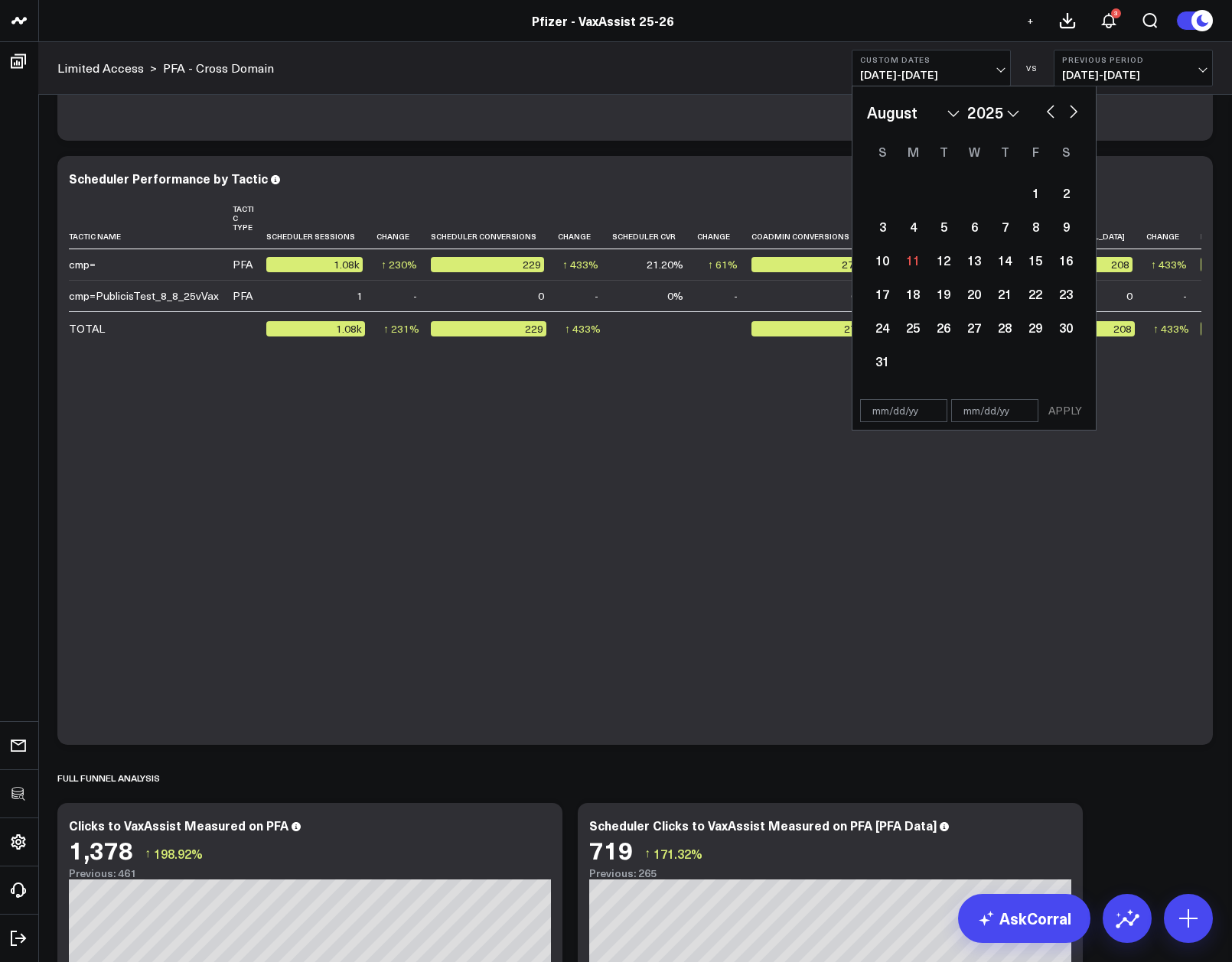
click at [1048, 115] on button "button" at bounding box center [1050, 110] width 15 height 19
select select "6"
select select "2025"
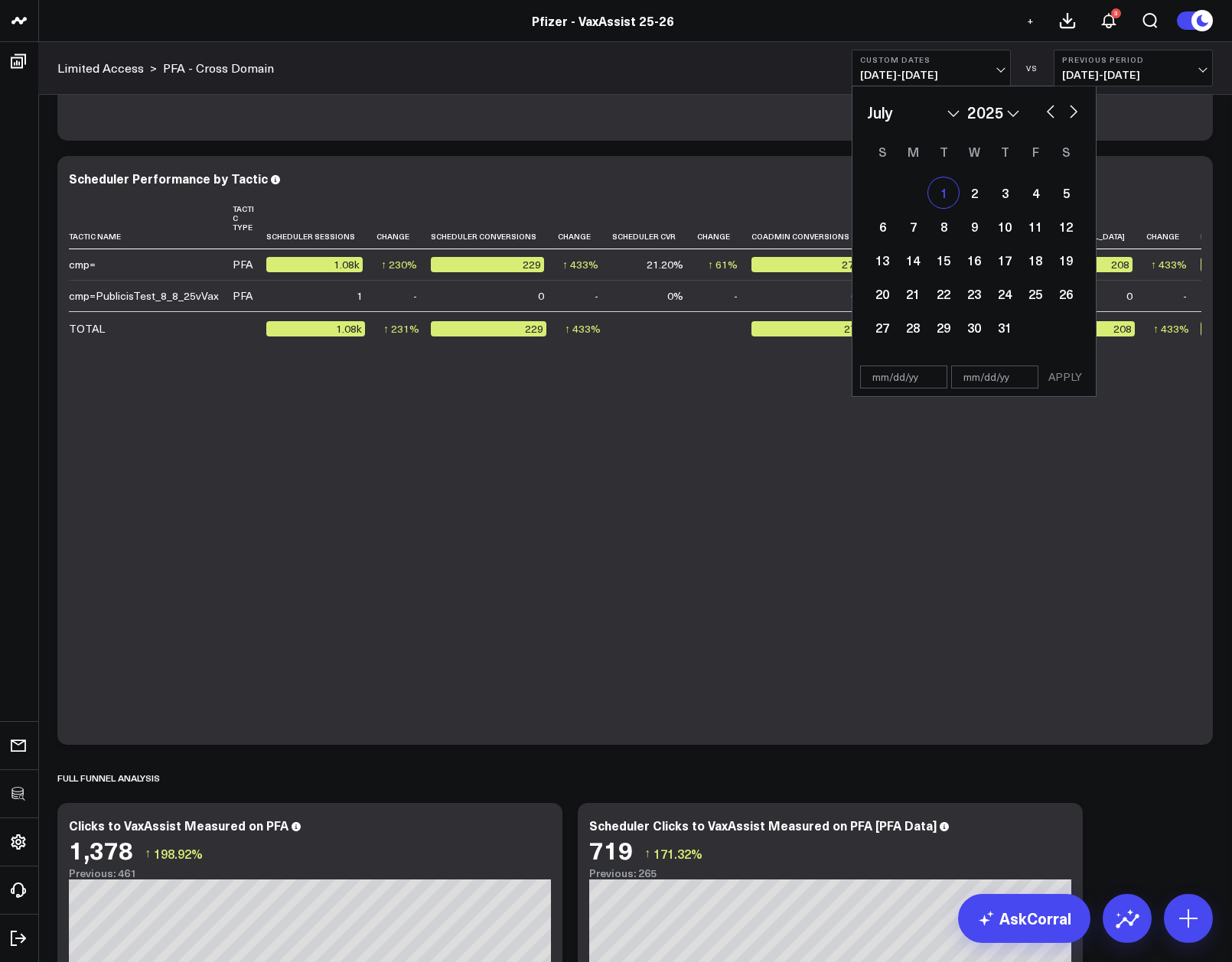
click at [943, 203] on div "1" at bounding box center [943, 193] width 31 height 31
type input "07/01/25"
select select "6"
select select "2025"
click at [1075, 107] on button "button" at bounding box center [1073, 110] width 15 height 19
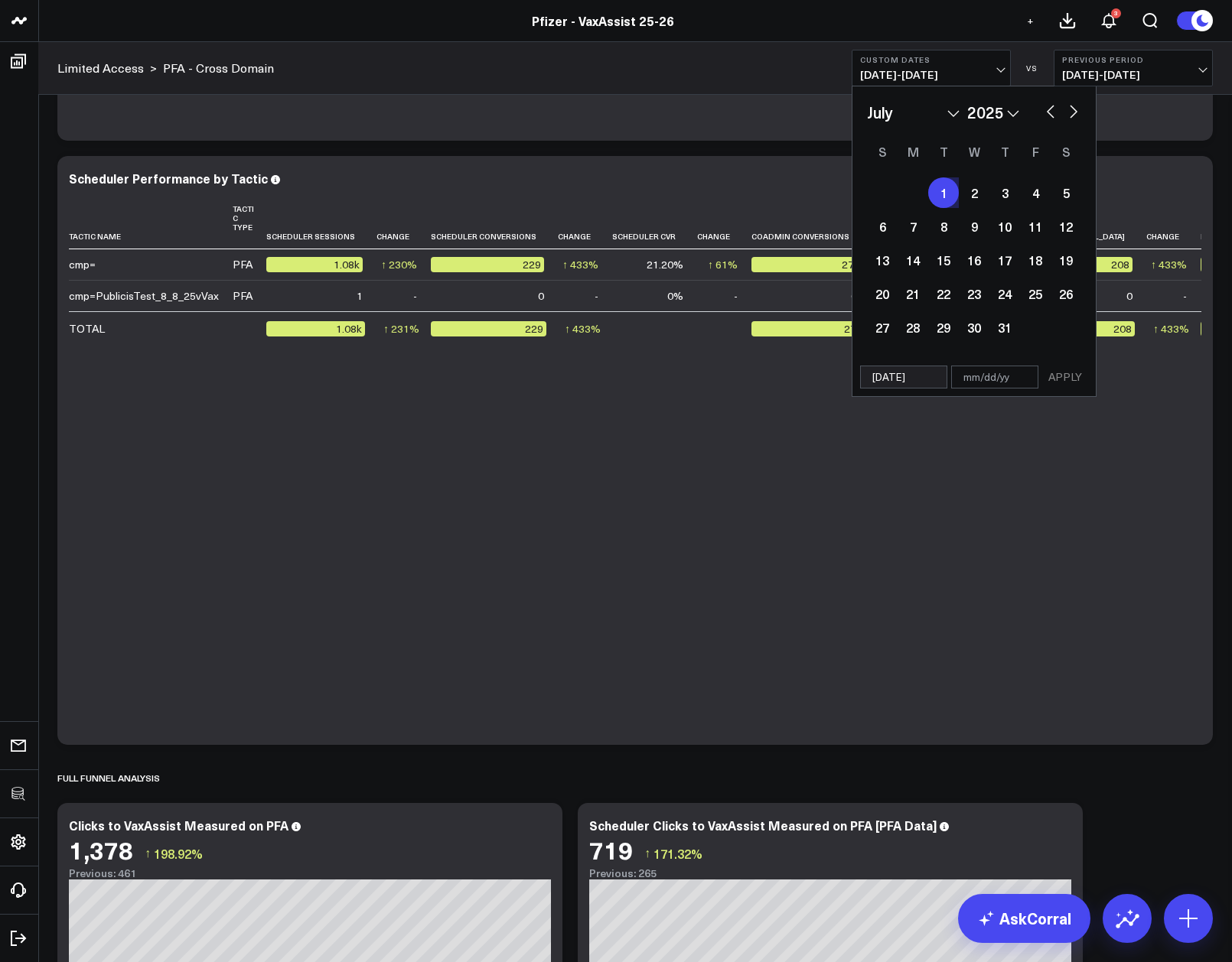
select select "7"
select select "2025"
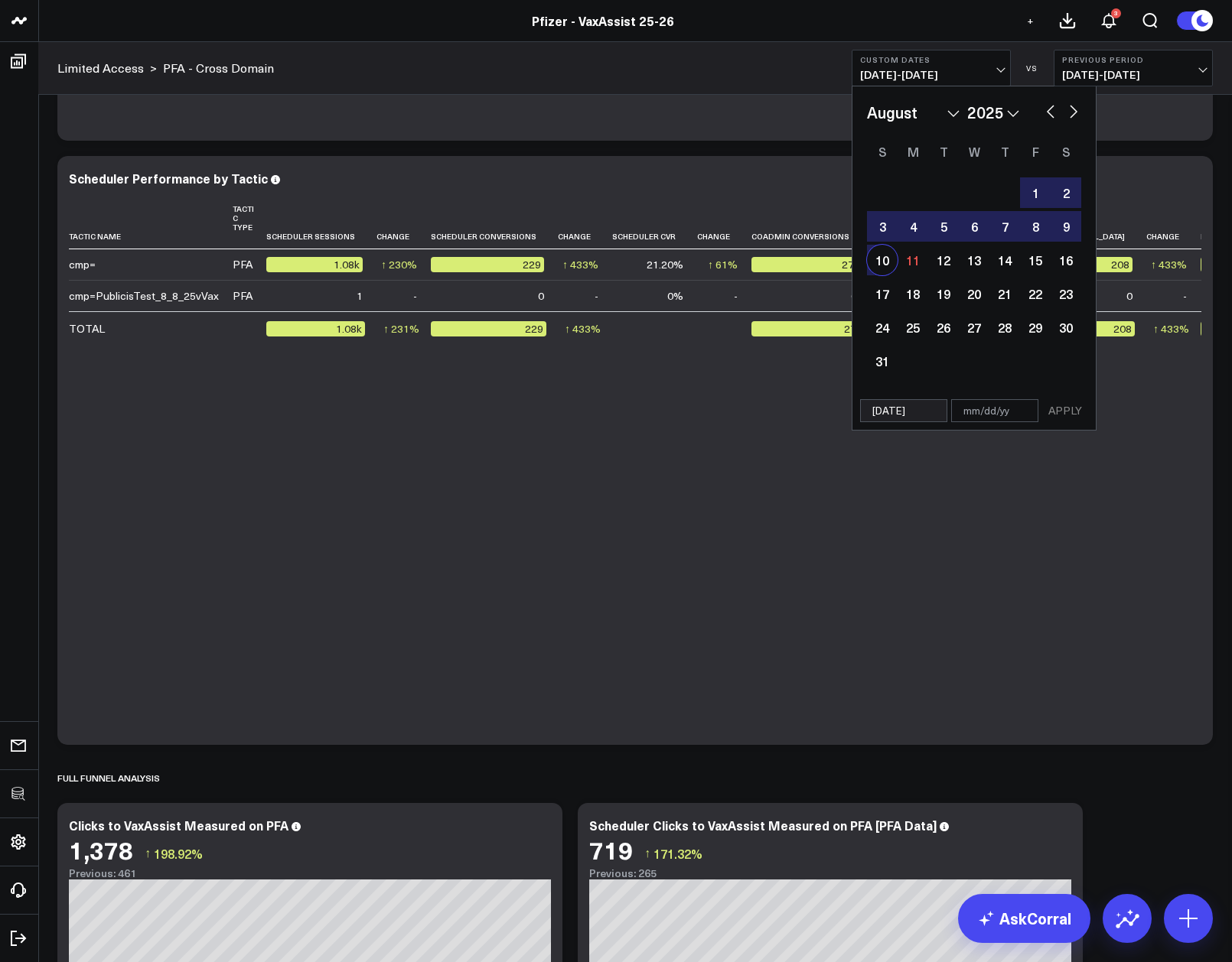
click at [888, 259] on div "10" at bounding box center [882, 260] width 31 height 31
type input "[DATE]"
select select "7"
select select "2025"
click at [1069, 412] on button "APPLY" at bounding box center [1065, 410] width 46 height 23
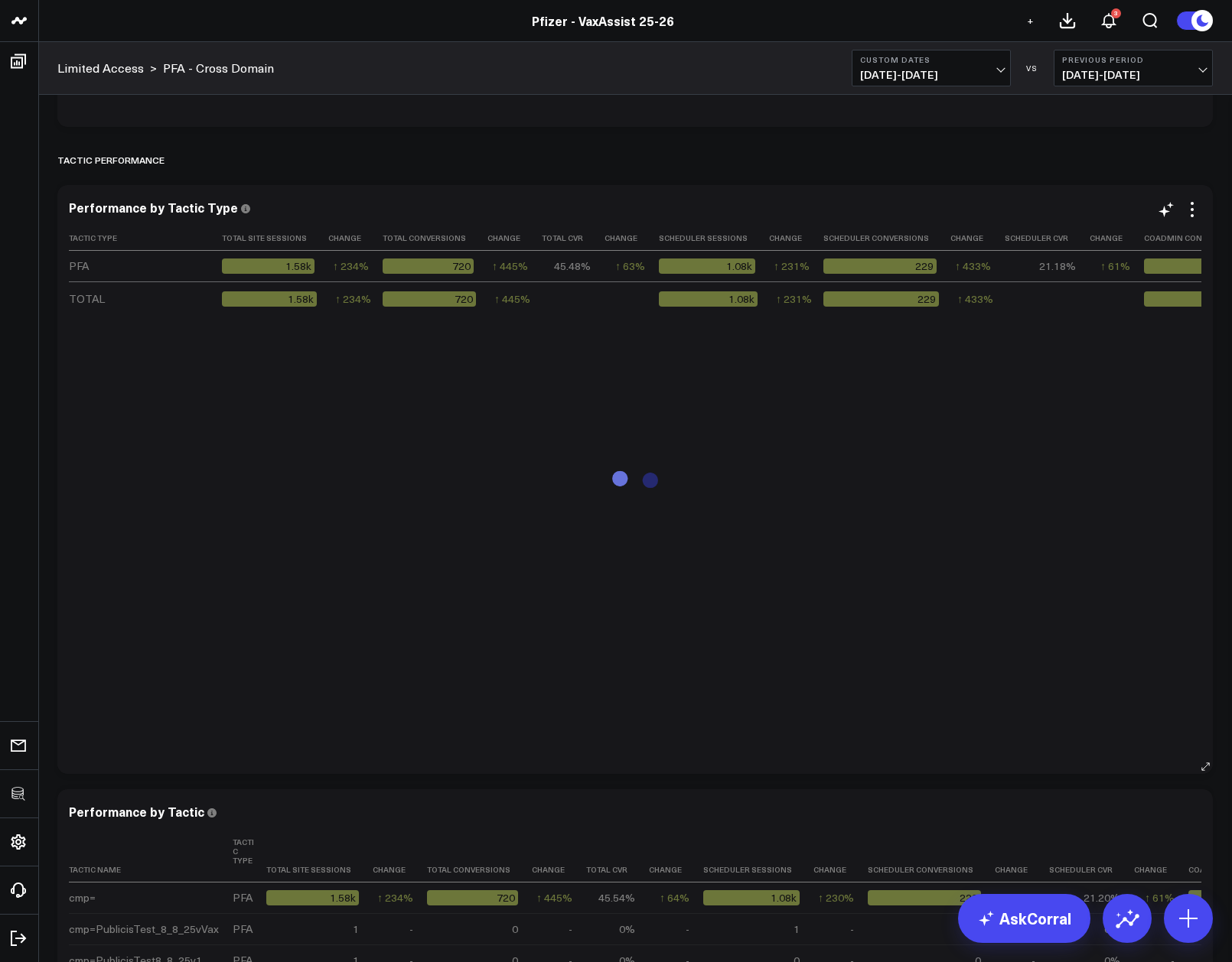
scroll to position [3217, 0]
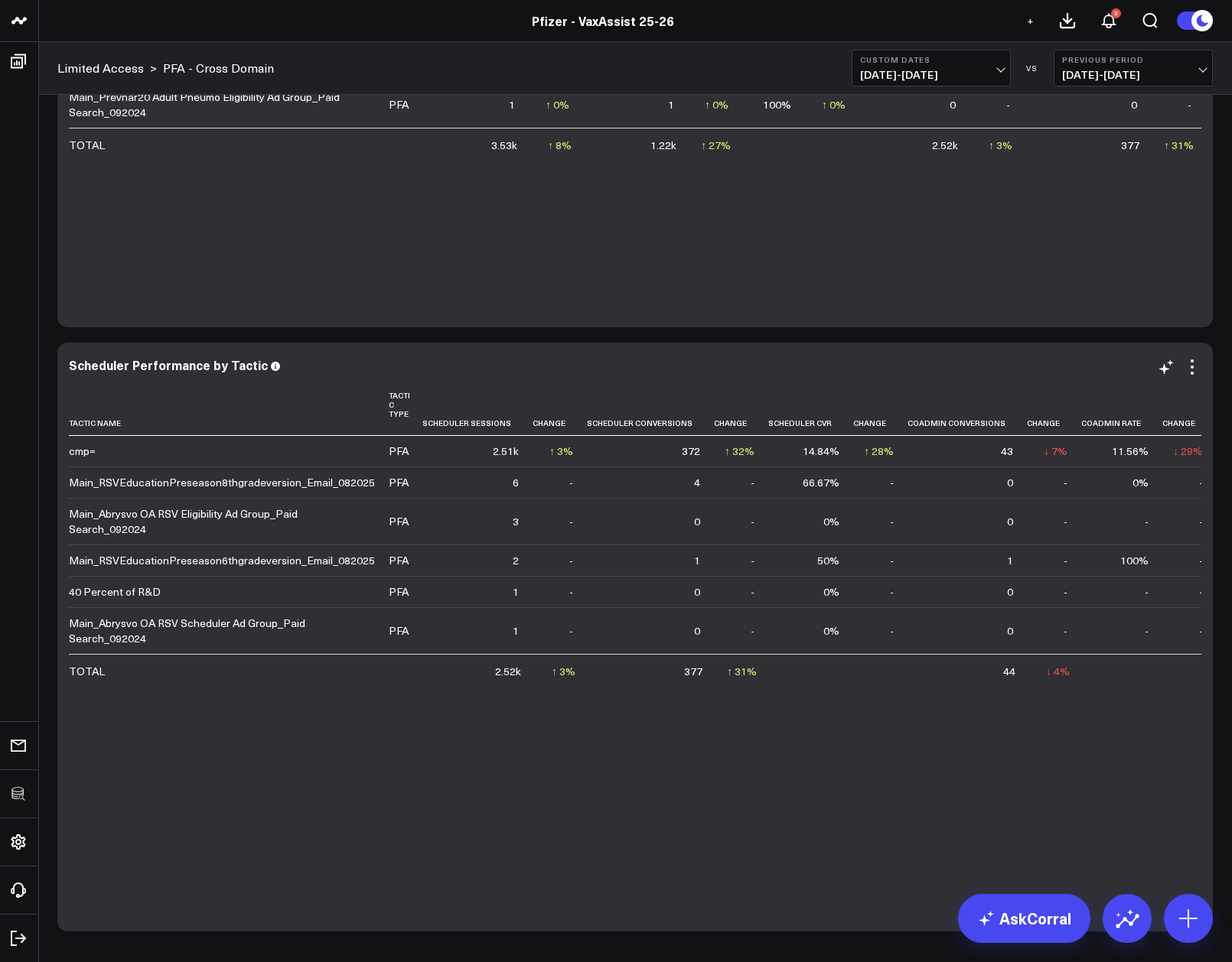
scroll to position [3791, 0]
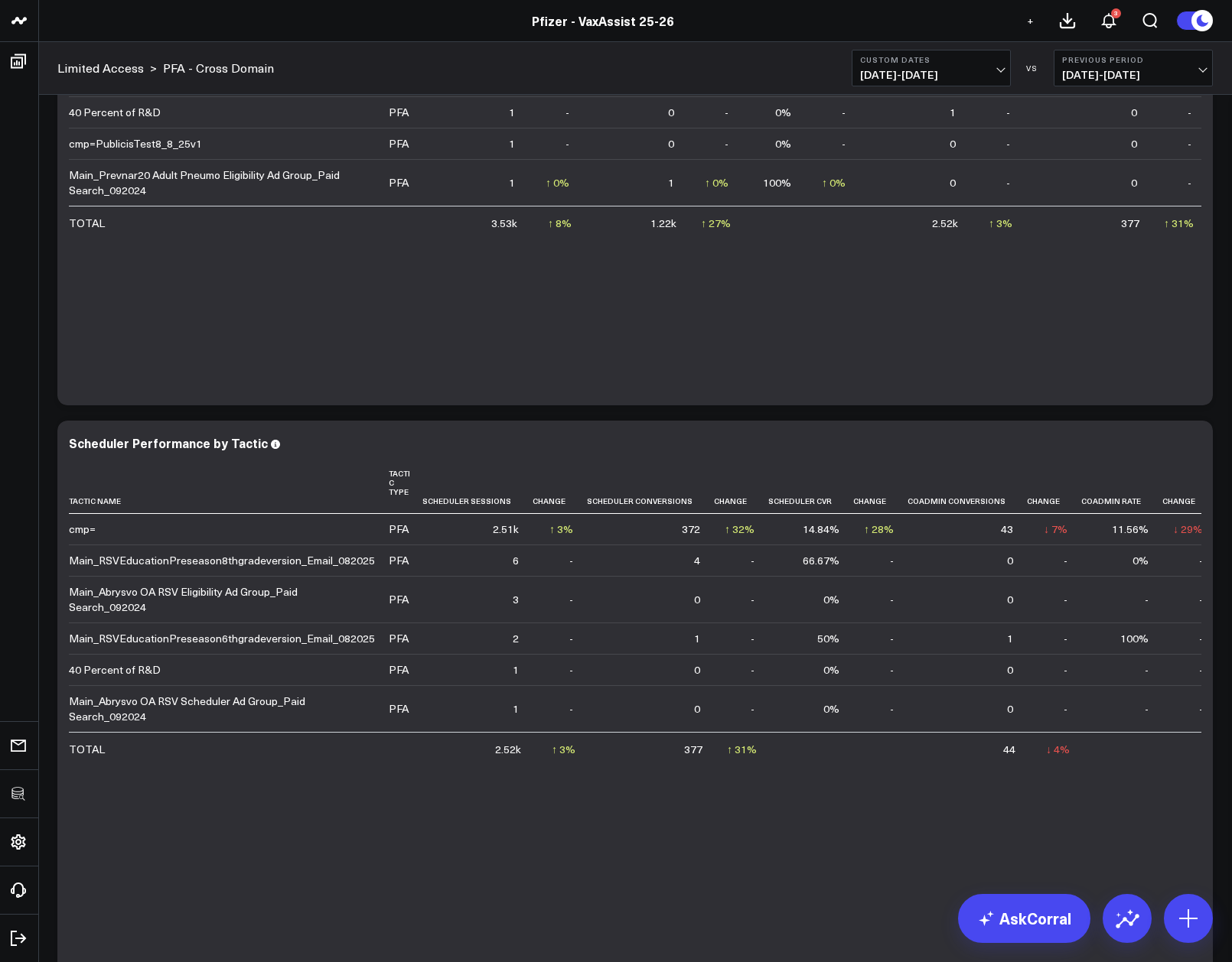
click at [975, 63] on b "Custom Dates" at bounding box center [930, 59] width 142 height 9
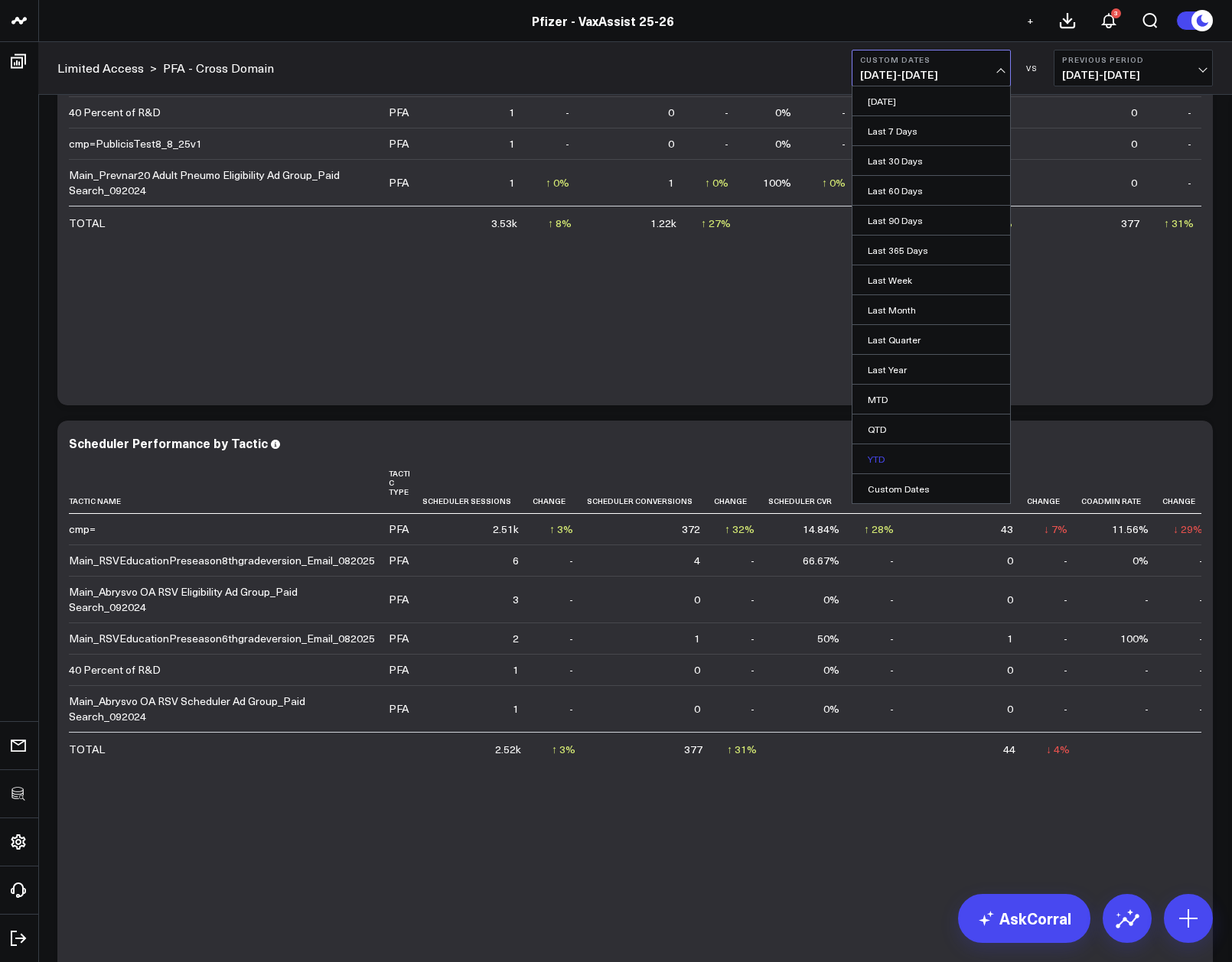
click at [936, 463] on link "YTD" at bounding box center [930, 459] width 157 height 29
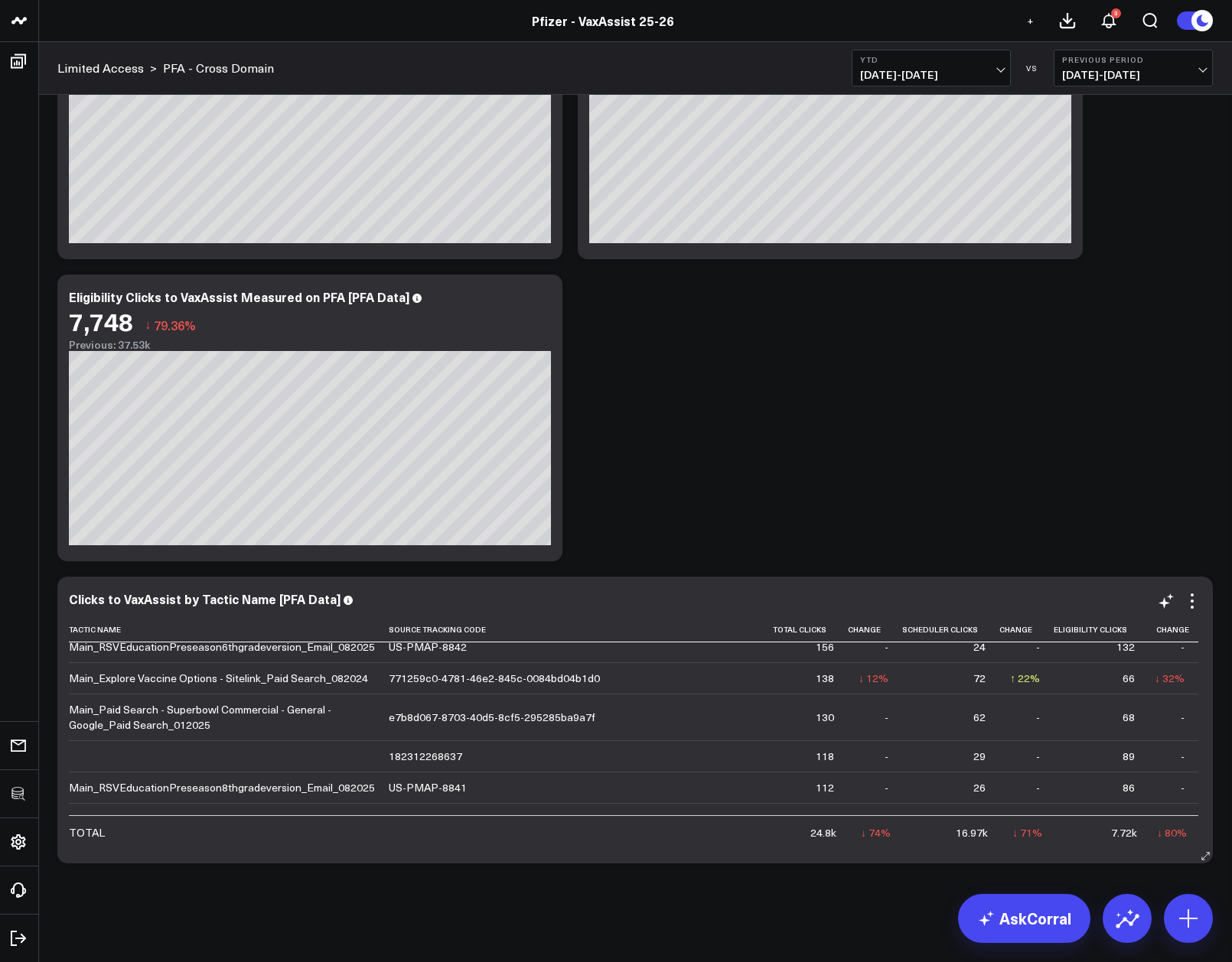
scroll to position [857, 0]
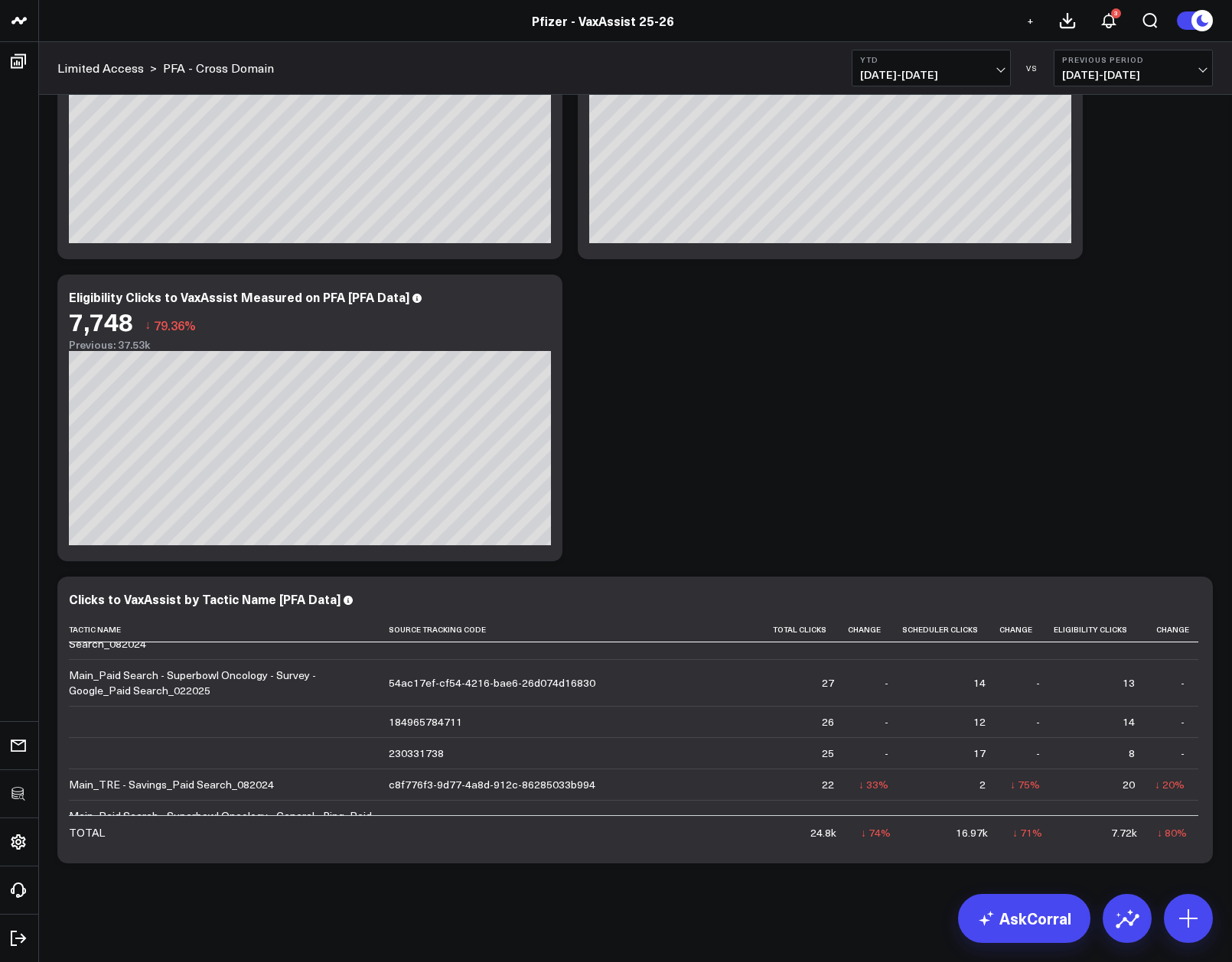
click at [922, 84] on button "YTD 01/01/25 - 08/10/25" at bounding box center [930, 67] width 159 height 37
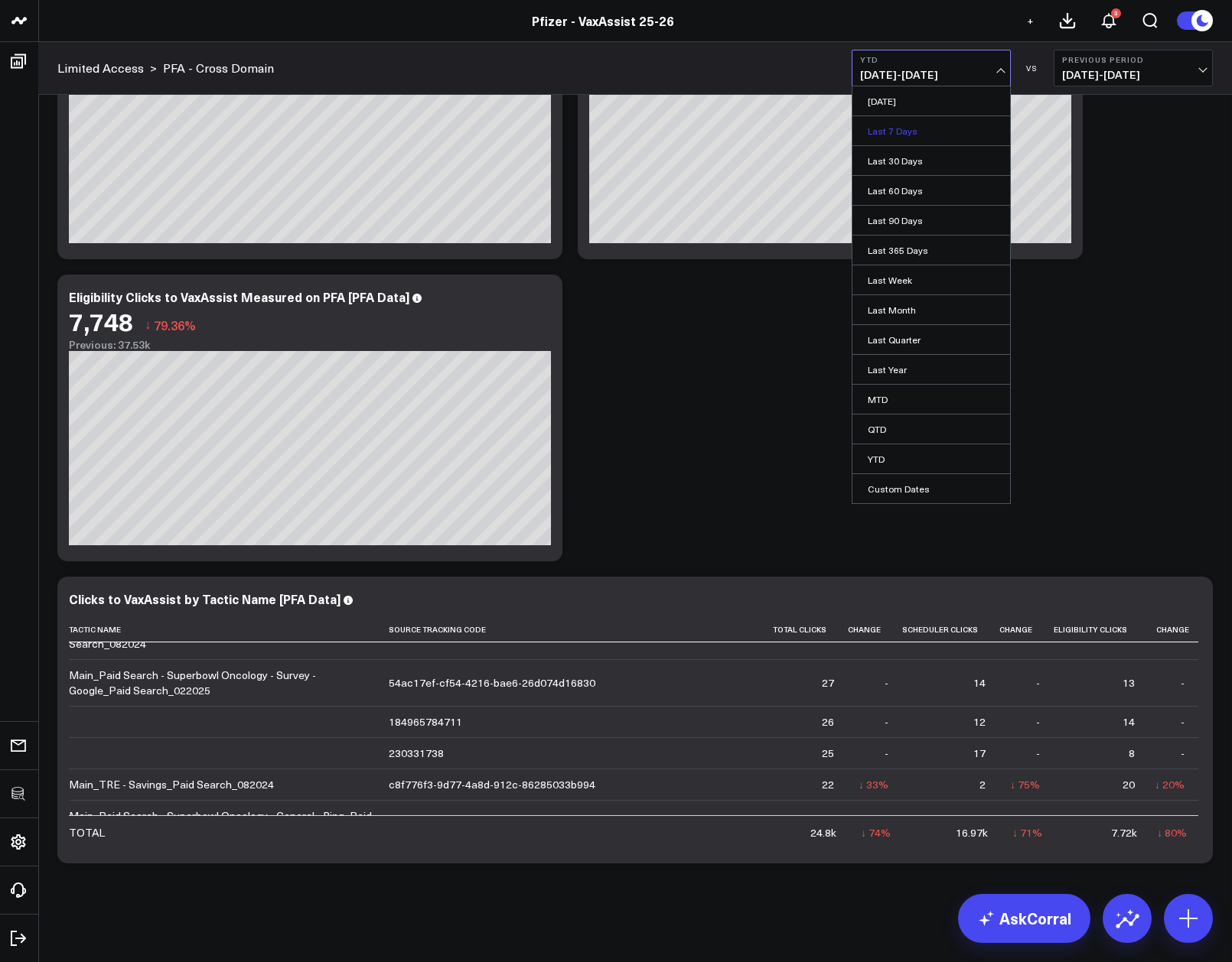
click at [917, 144] on link "Last 7 Days" at bounding box center [930, 131] width 157 height 29
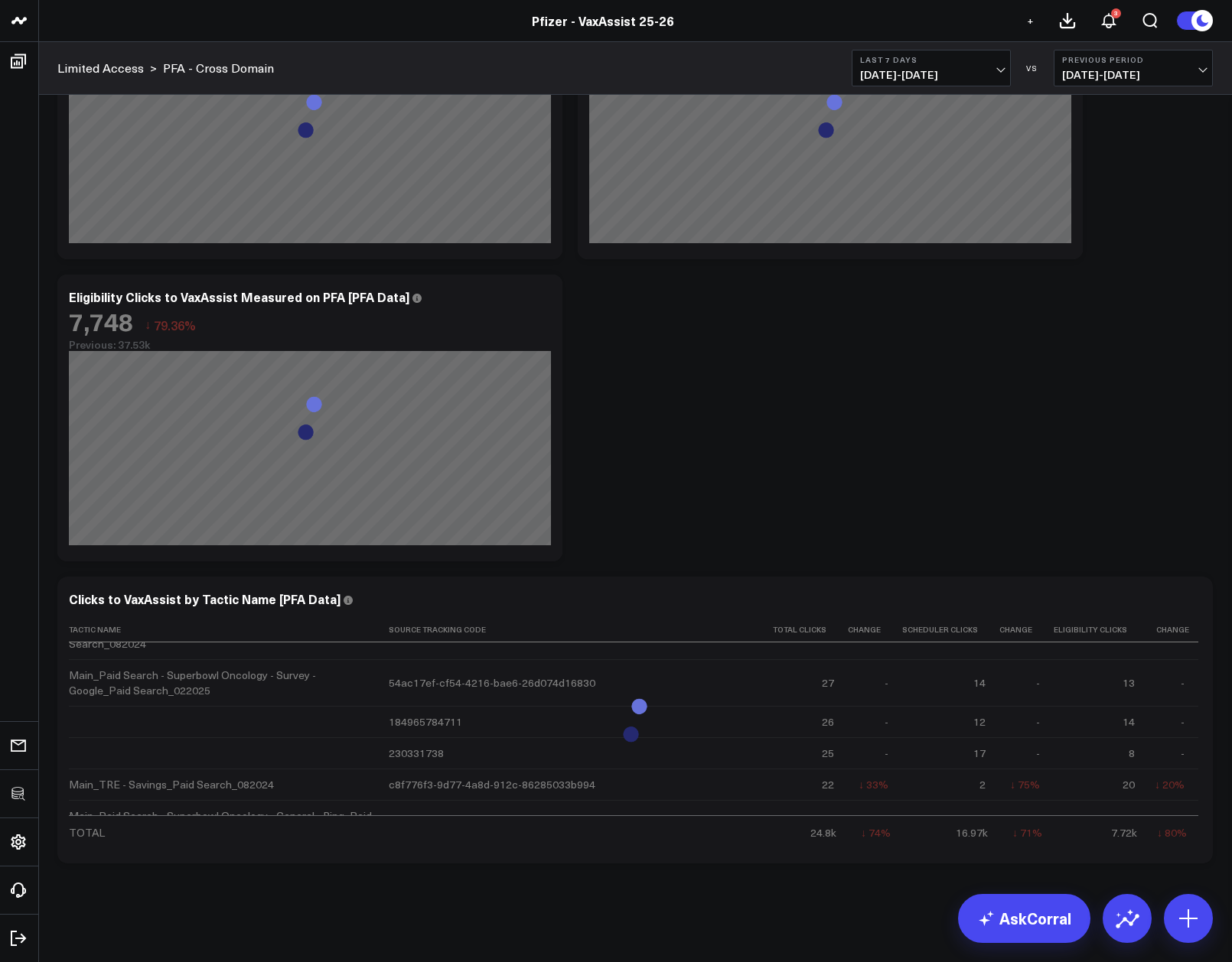
click at [910, 82] on button "Last 7 Days 08/04/25 - 08/10/25" at bounding box center [930, 67] width 159 height 37
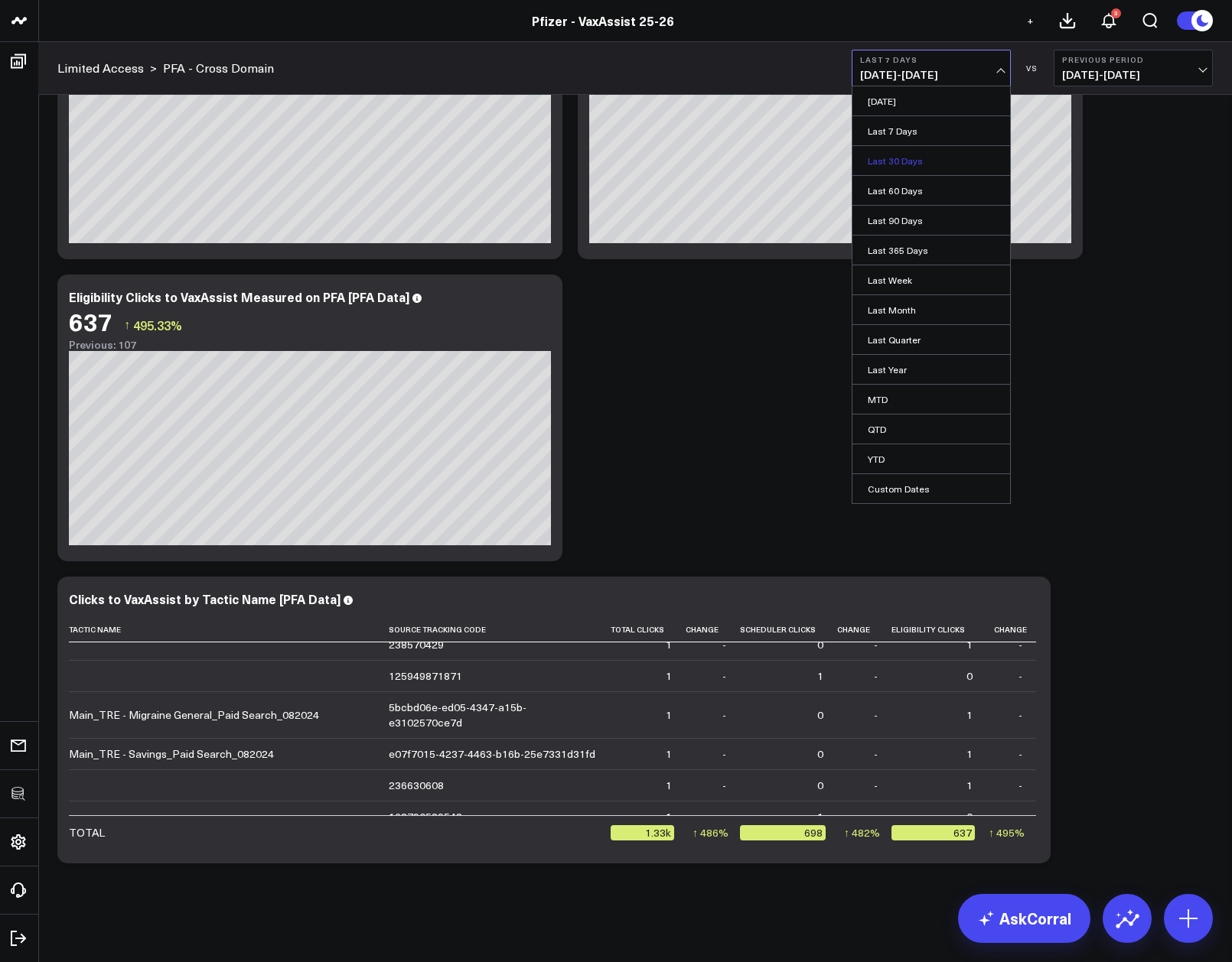
click at [907, 160] on link "Last 30 Days" at bounding box center [930, 161] width 157 height 29
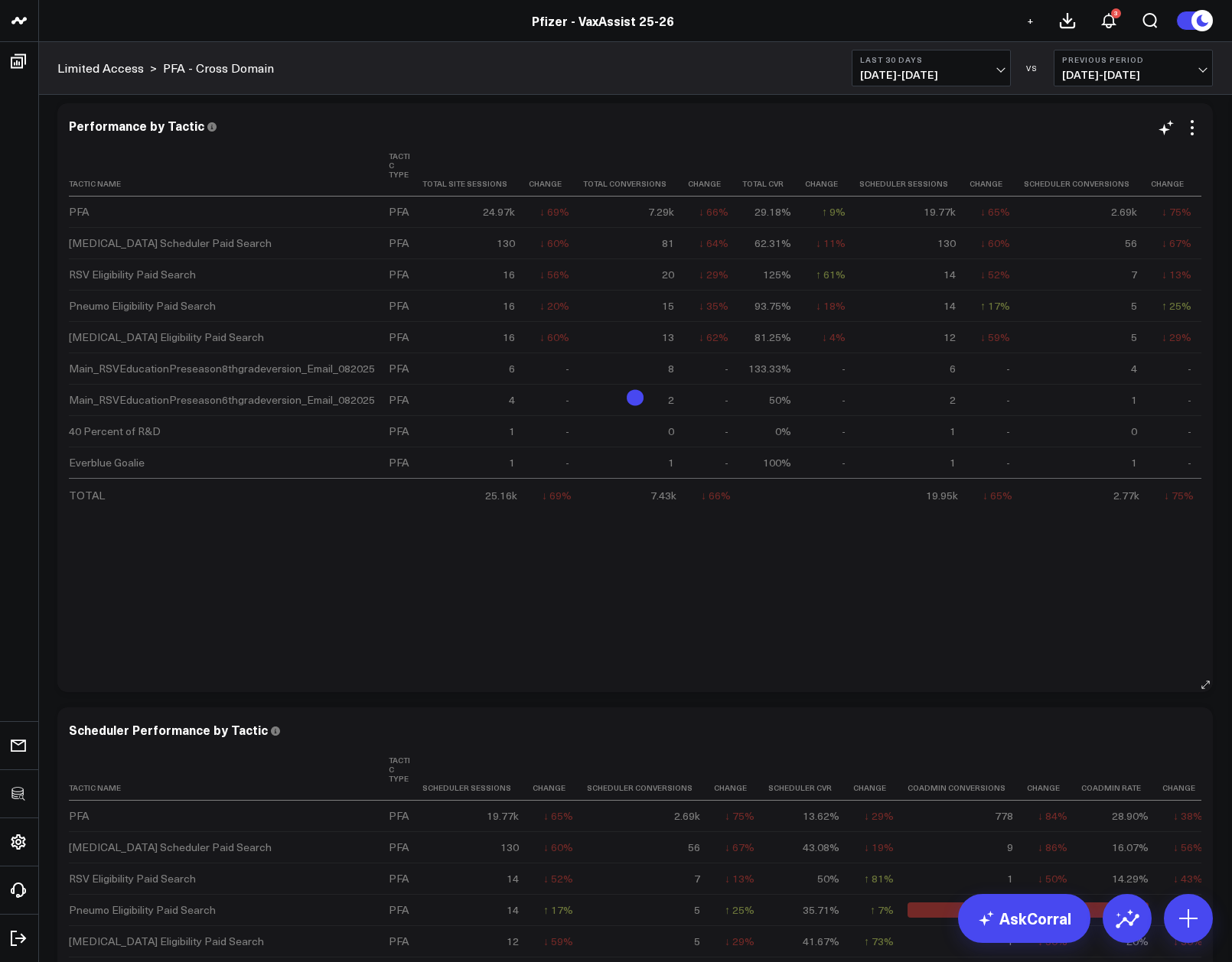
scroll to position [3472, 0]
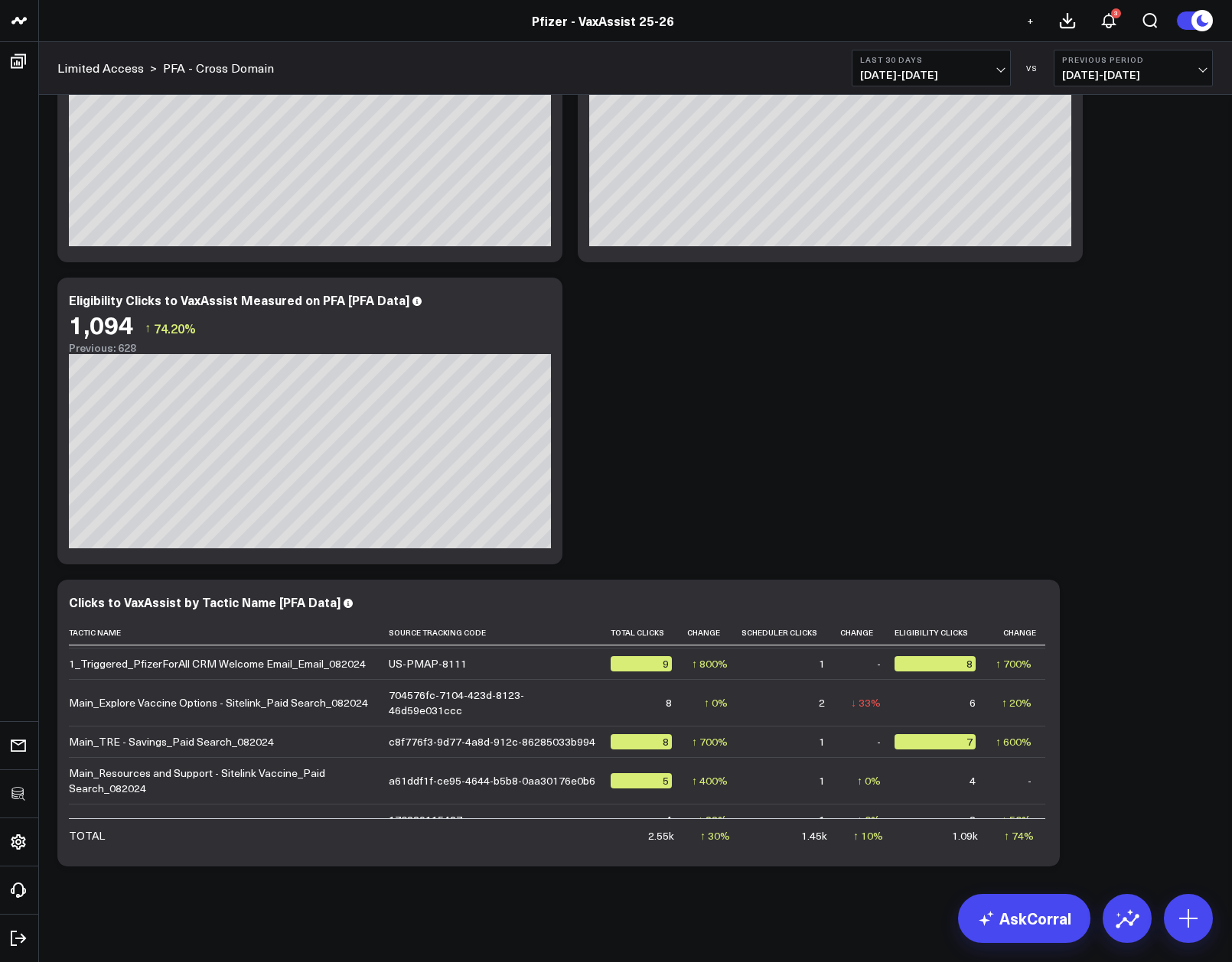
scroll to position [4886, 0]
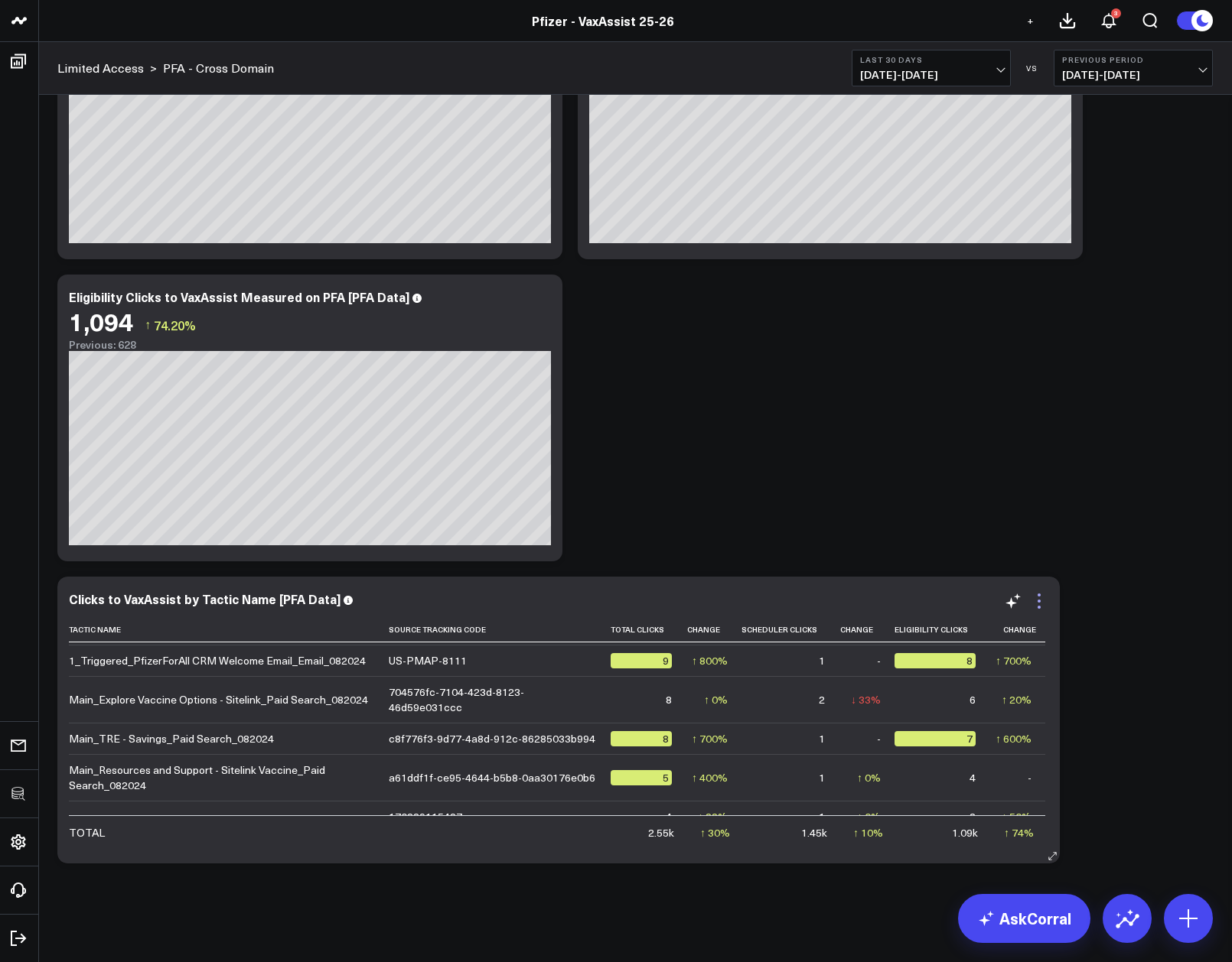
click at [1030, 603] on icon at bounding box center [1039, 601] width 19 height 19
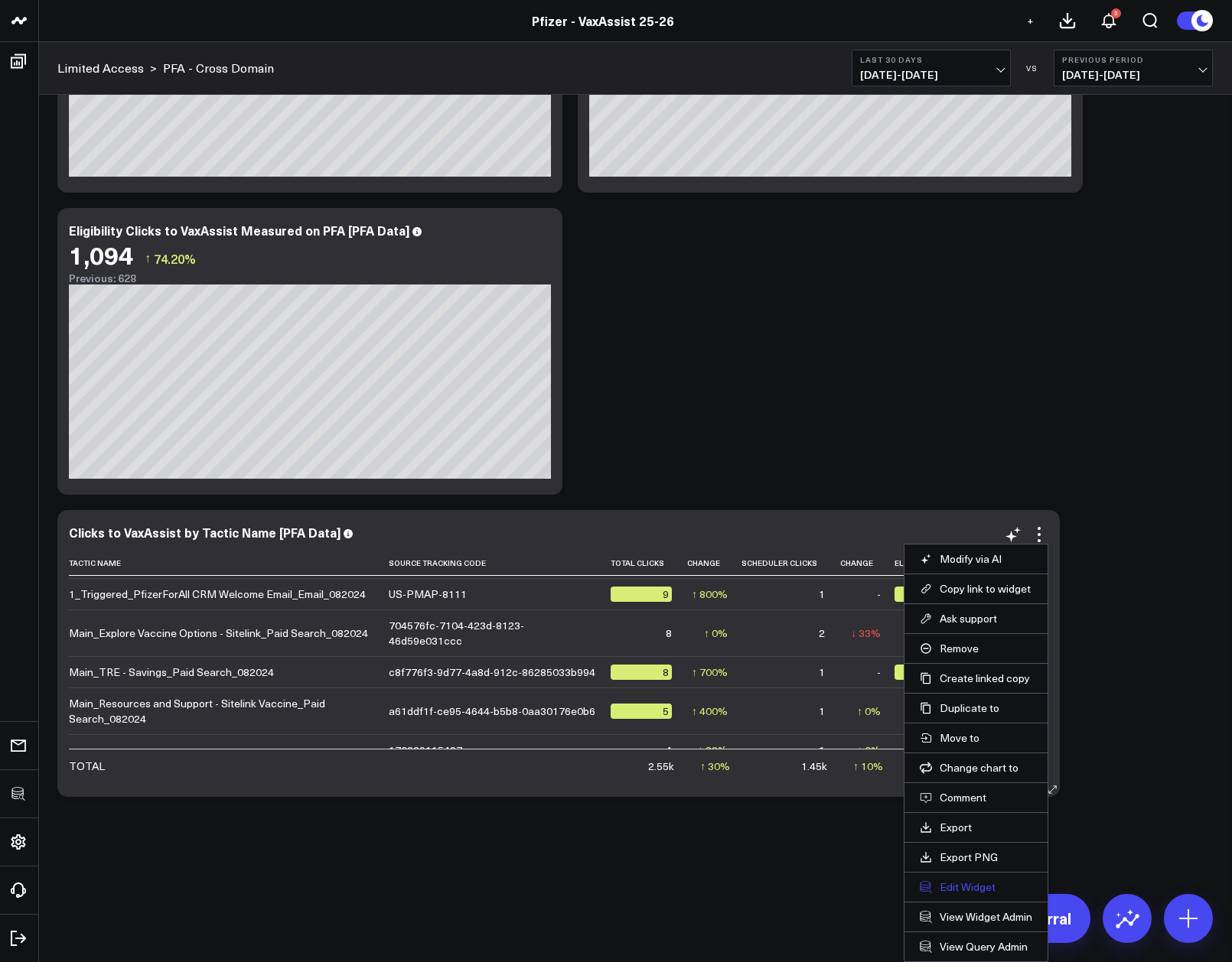
click at [947, 894] on button "Edit Widget" at bounding box center [976, 887] width 112 height 14
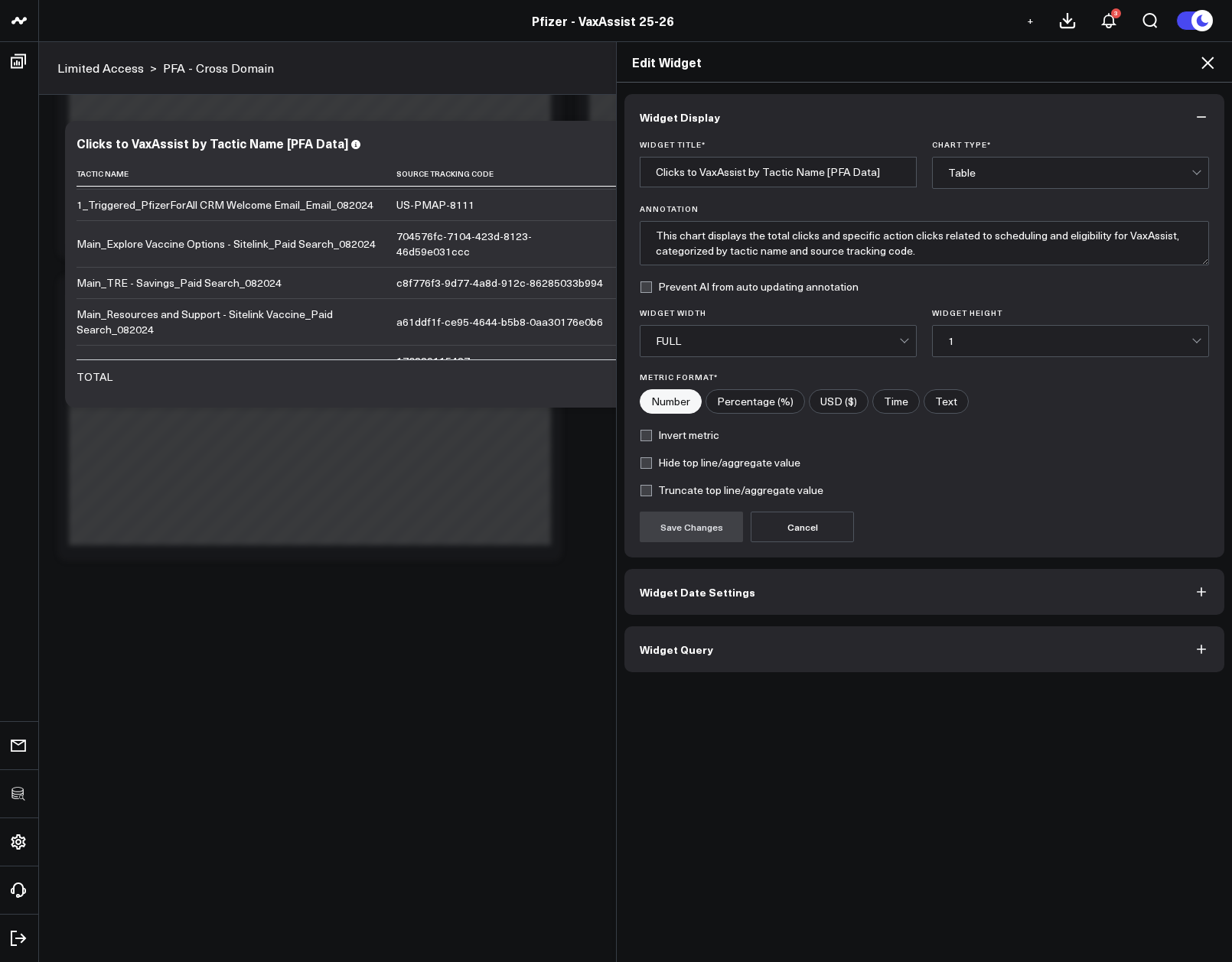
click at [851, 643] on button "Widget Query" at bounding box center [923, 649] width 599 height 46
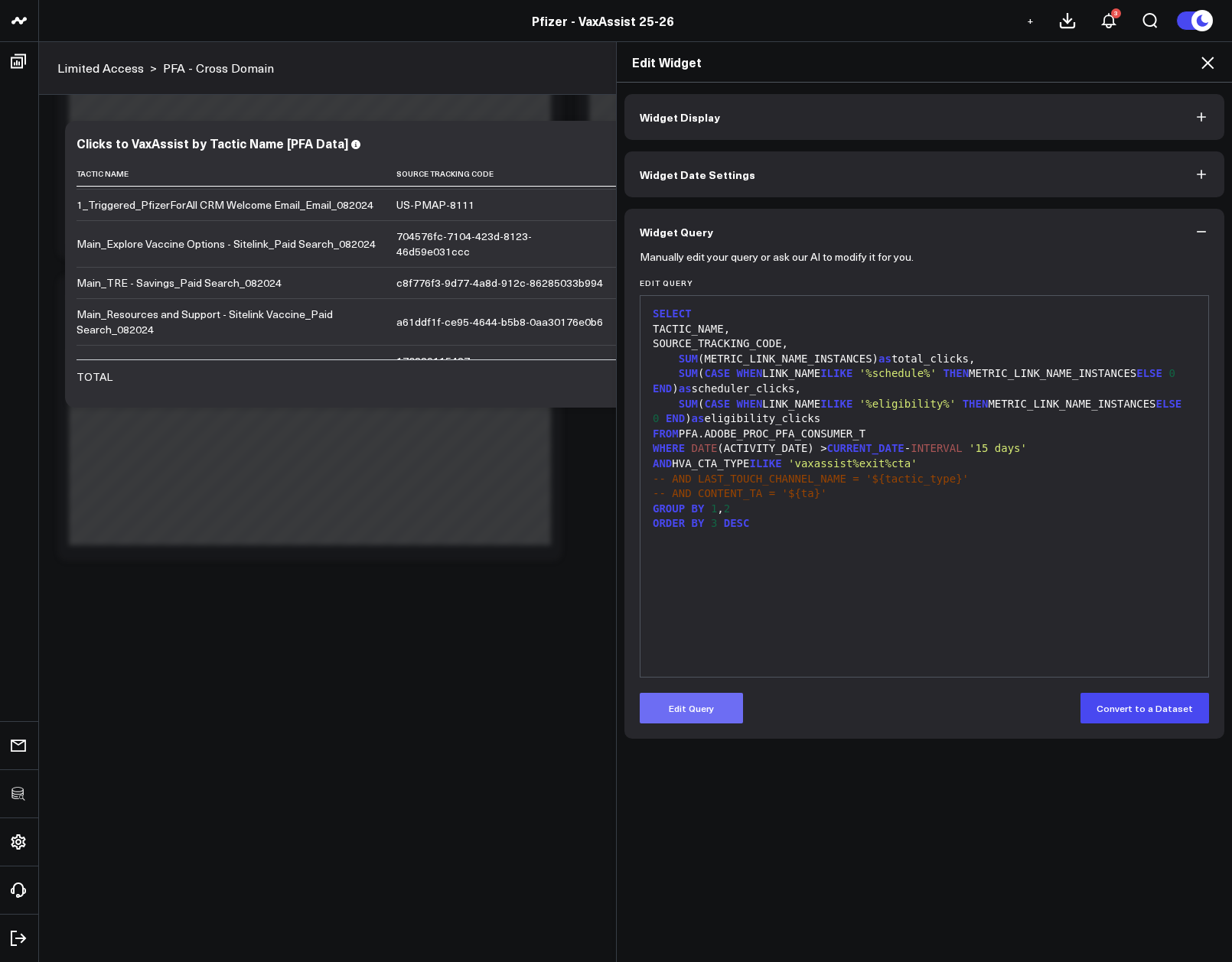
click at [706, 712] on button "Edit Query" at bounding box center [690, 708] width 103 height 31
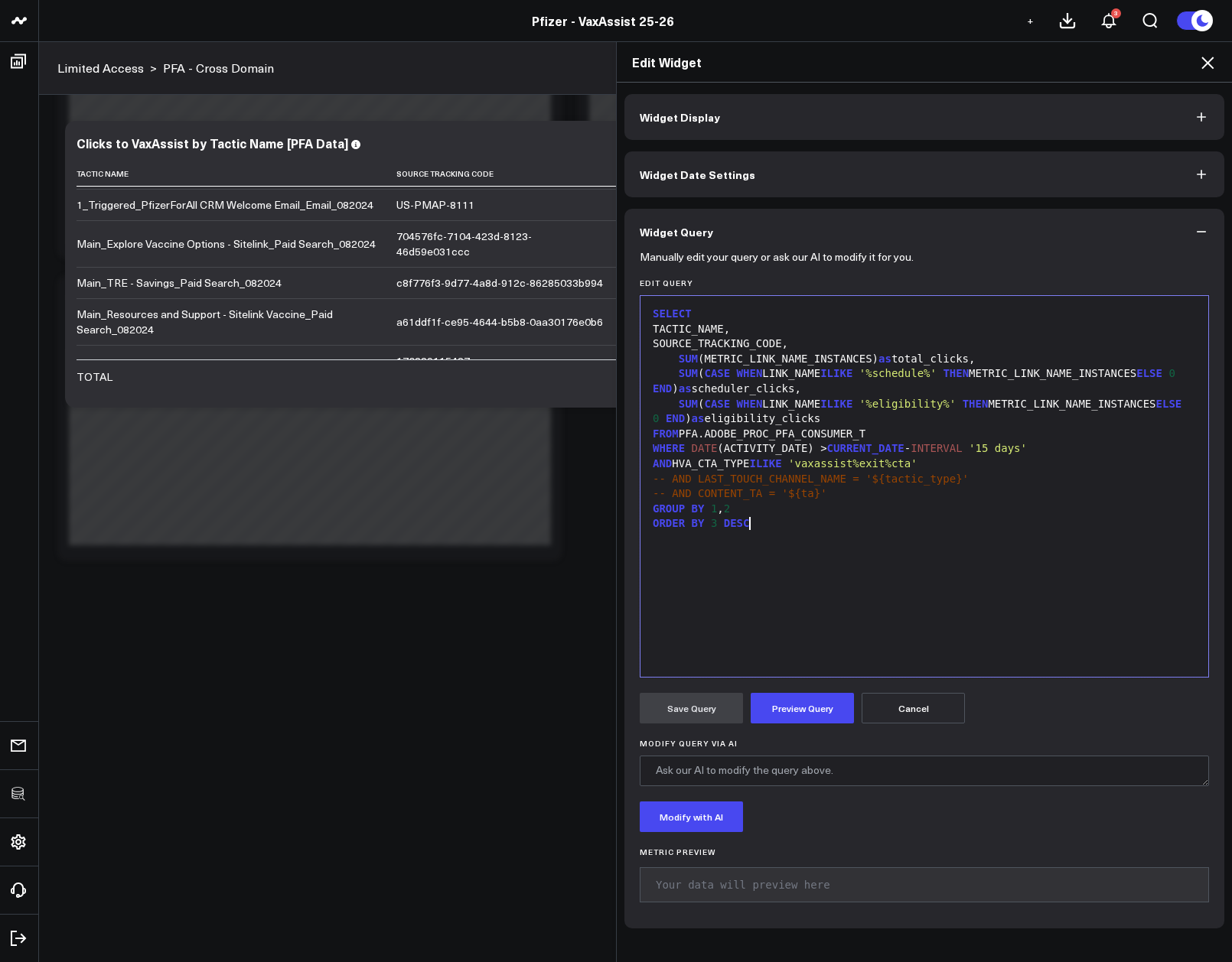
click at [856, 596] on div "SELECT TACTIC_NAME, SOURCE_TRACKING_CODE, SUM (METRIC_LINK_NAME_INSTANCES) as t…" at bounding box center [924, 486] width 553 height 365
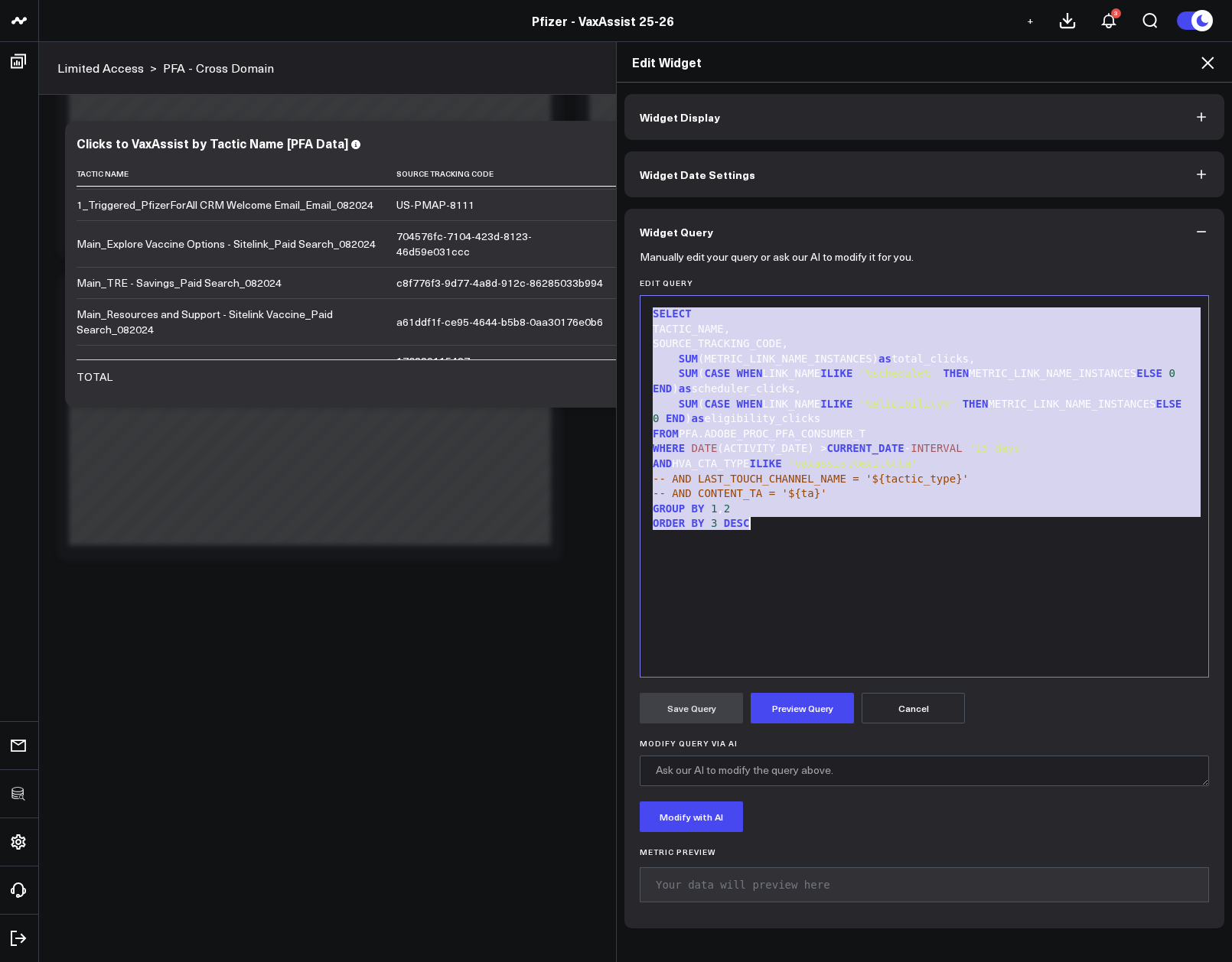
copy div "SELECT TACTIC_NAME, SOURCE_TRACKING_CODE, SUM (METRIC_LINK_NAME_INSTANCES) as t…"
drag, startPoint x: 1206, startPoint y: 65, endPoint x: 1188, endPoint y: 92, distance: 32.4
click at [1206, 65] on icon at bounding box center [1207, 63] width 19 height 19
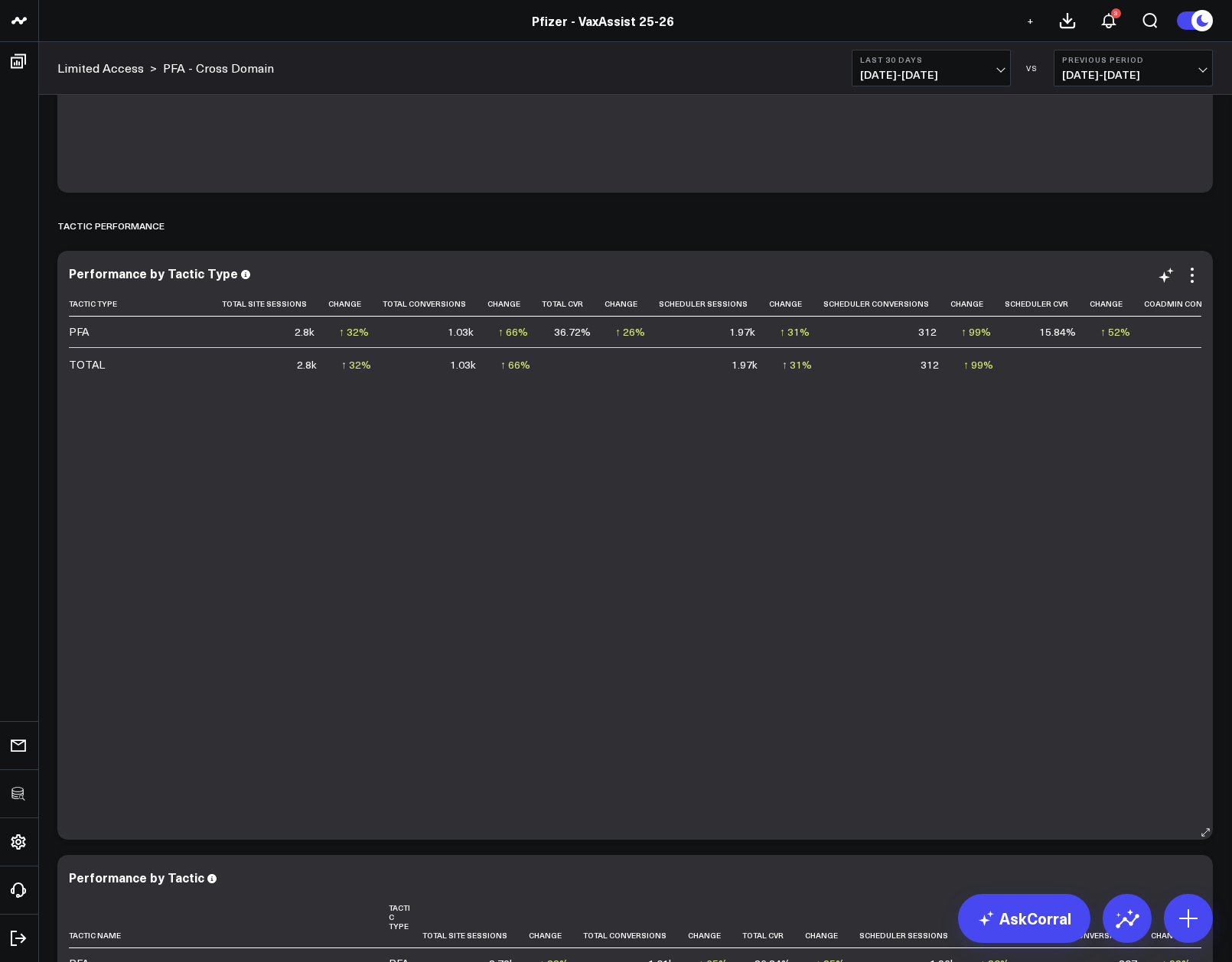
scroll to position [2600, 0]
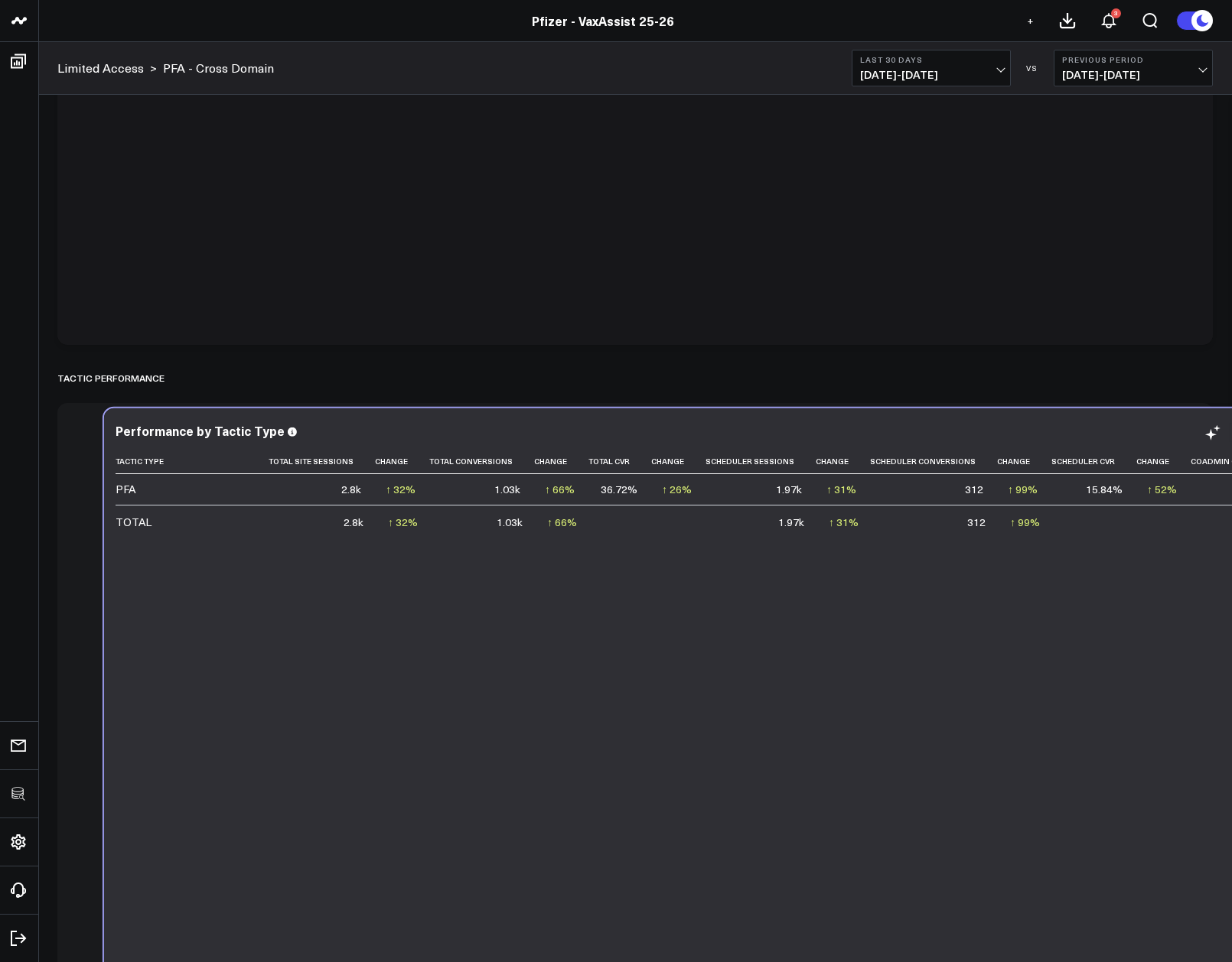
click at [522, 425] on div "Performance by Tactic Type" at bounding box center [682, 430] width 1133 height 14
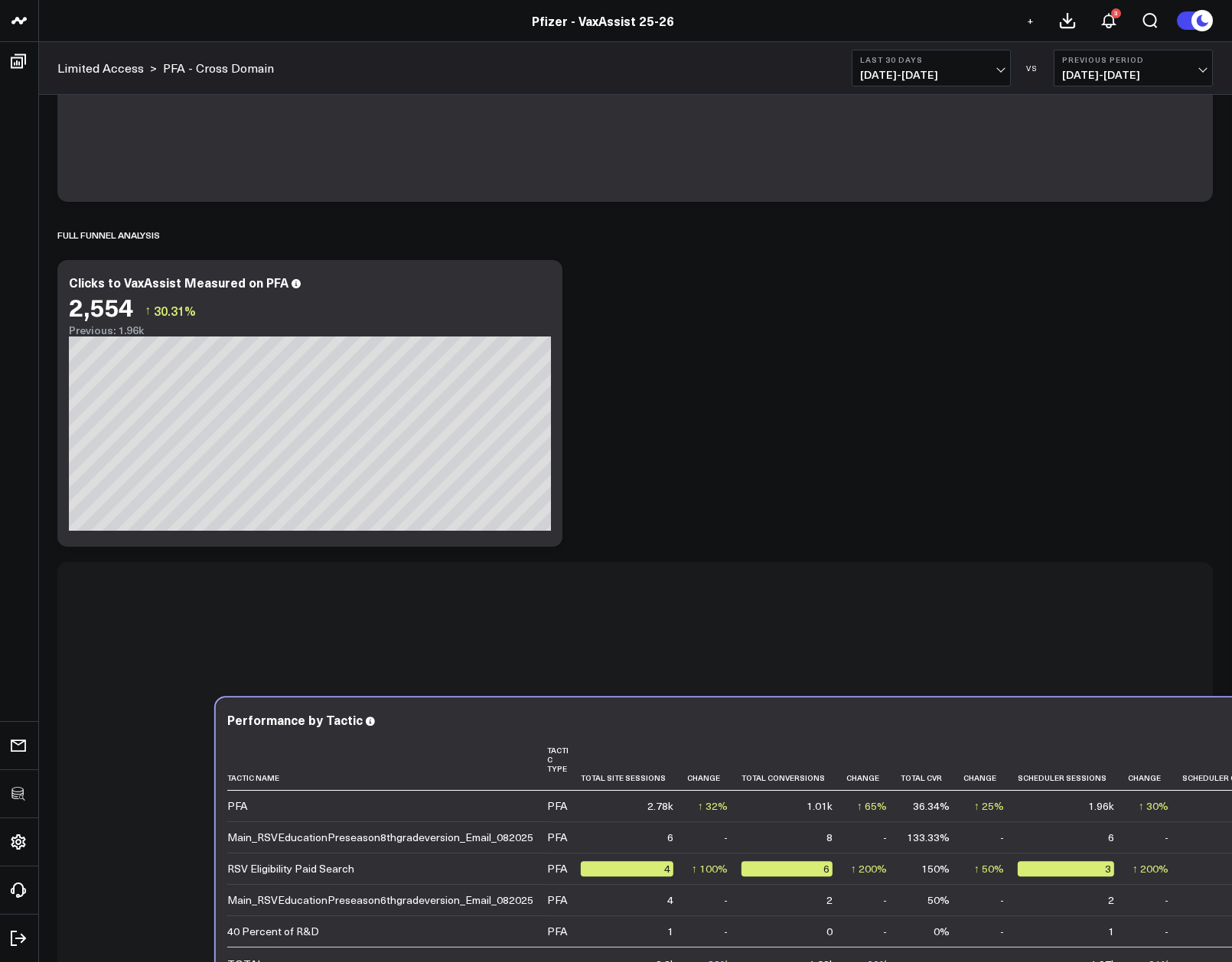
scroll to position [4886, 0]
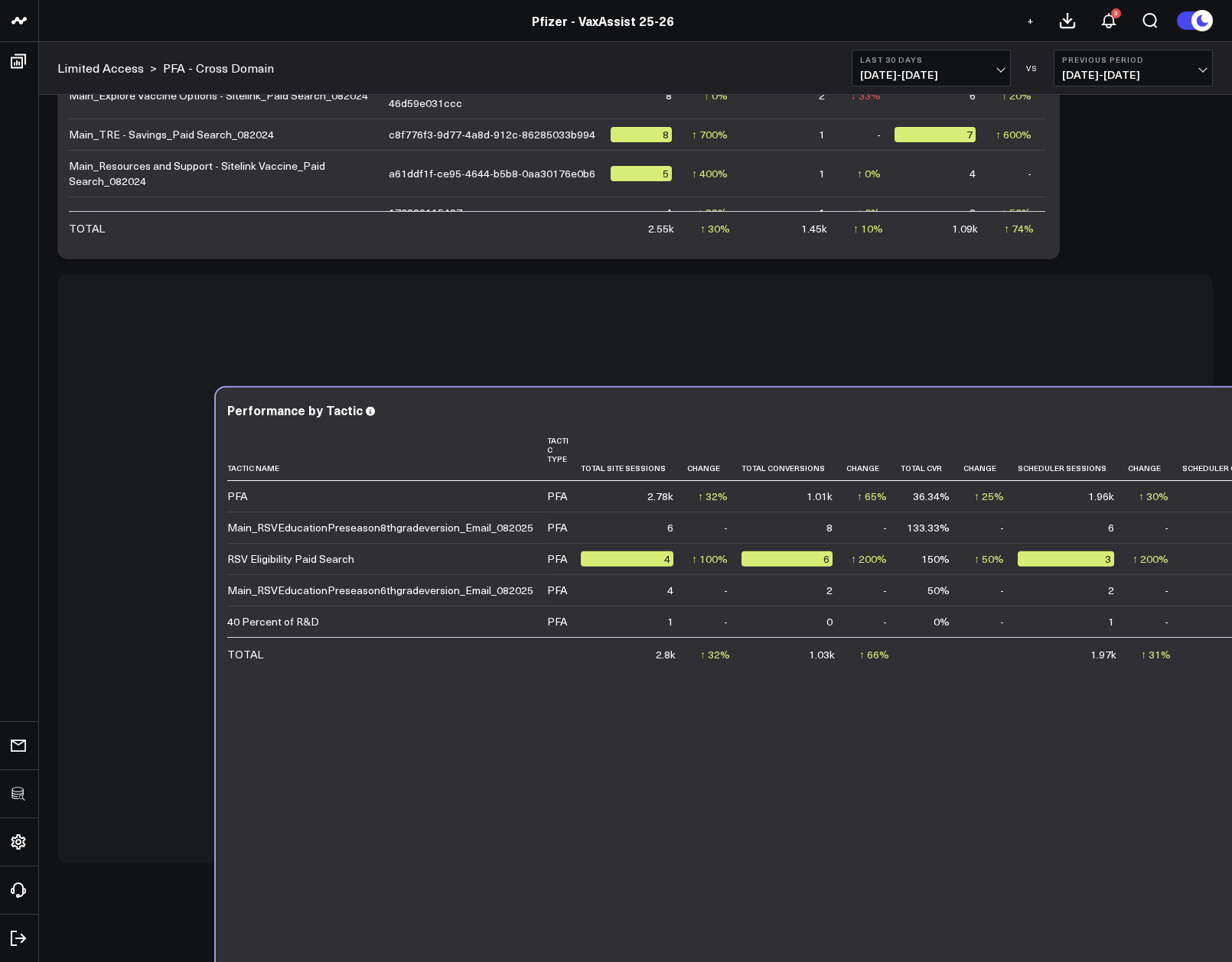
drag, startPoint x: 348, startPoint y: 385, endPoint x: 507, endPoint y: 410, distance: 161.0
click at [507, 410] on div "Performance by Tactic" at bounding box center [793, 410] width 1133 height 14
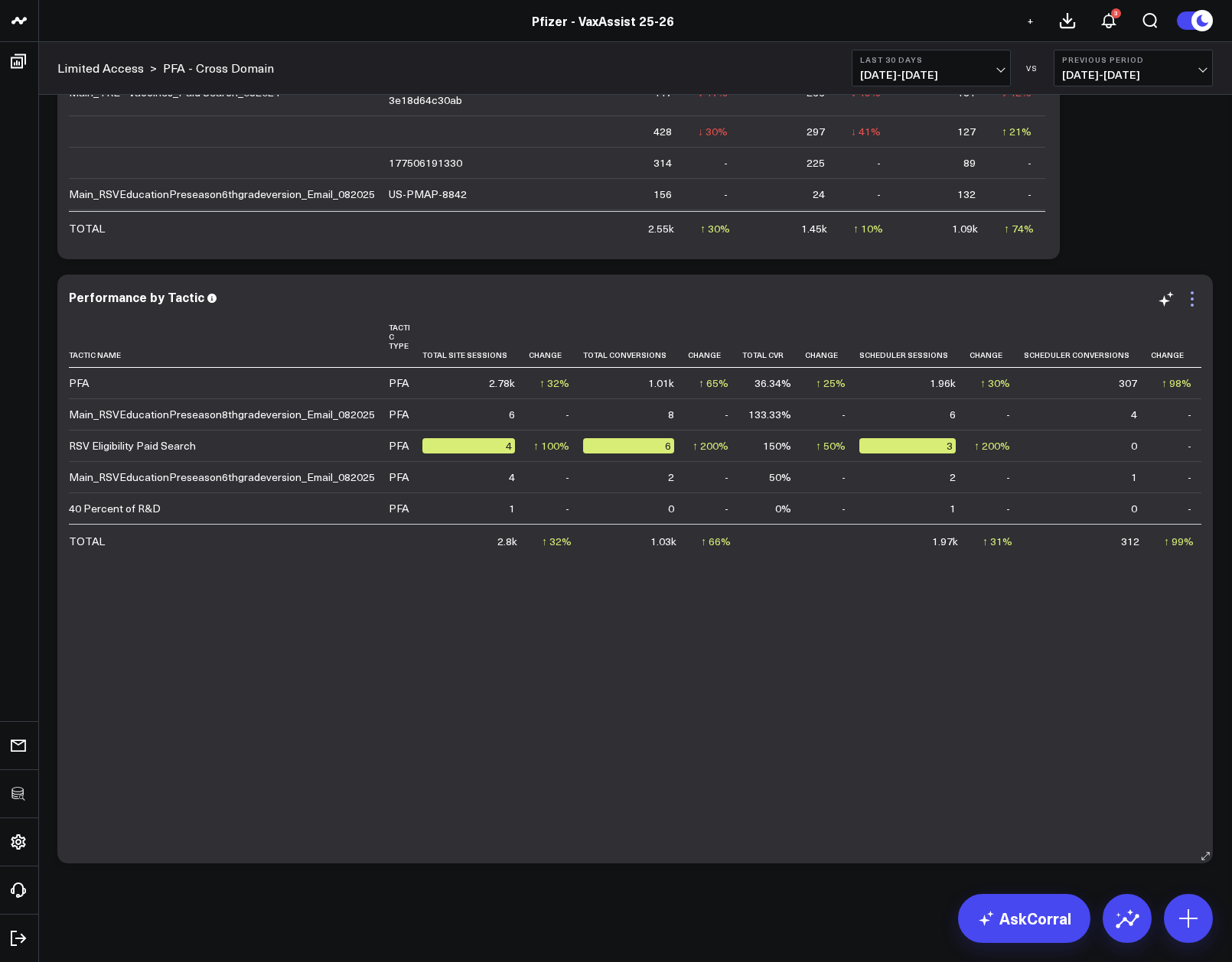
click at [1193, 304] on icon at bounding box center [1192, 305] width 3 height 3
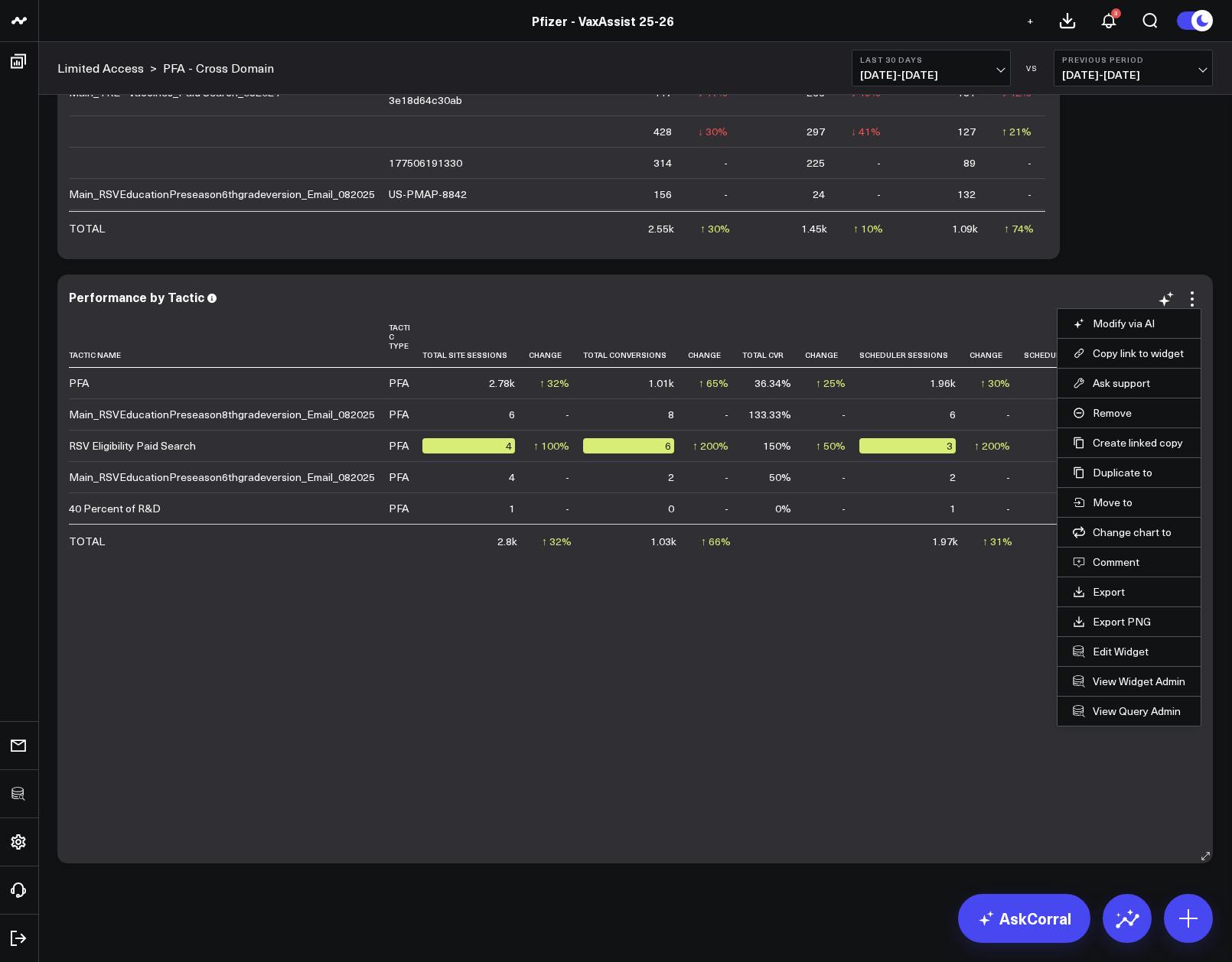
click at [1119, 642] on li "Edit Widget" at bounding box center [1129, 651] width 143 height 30
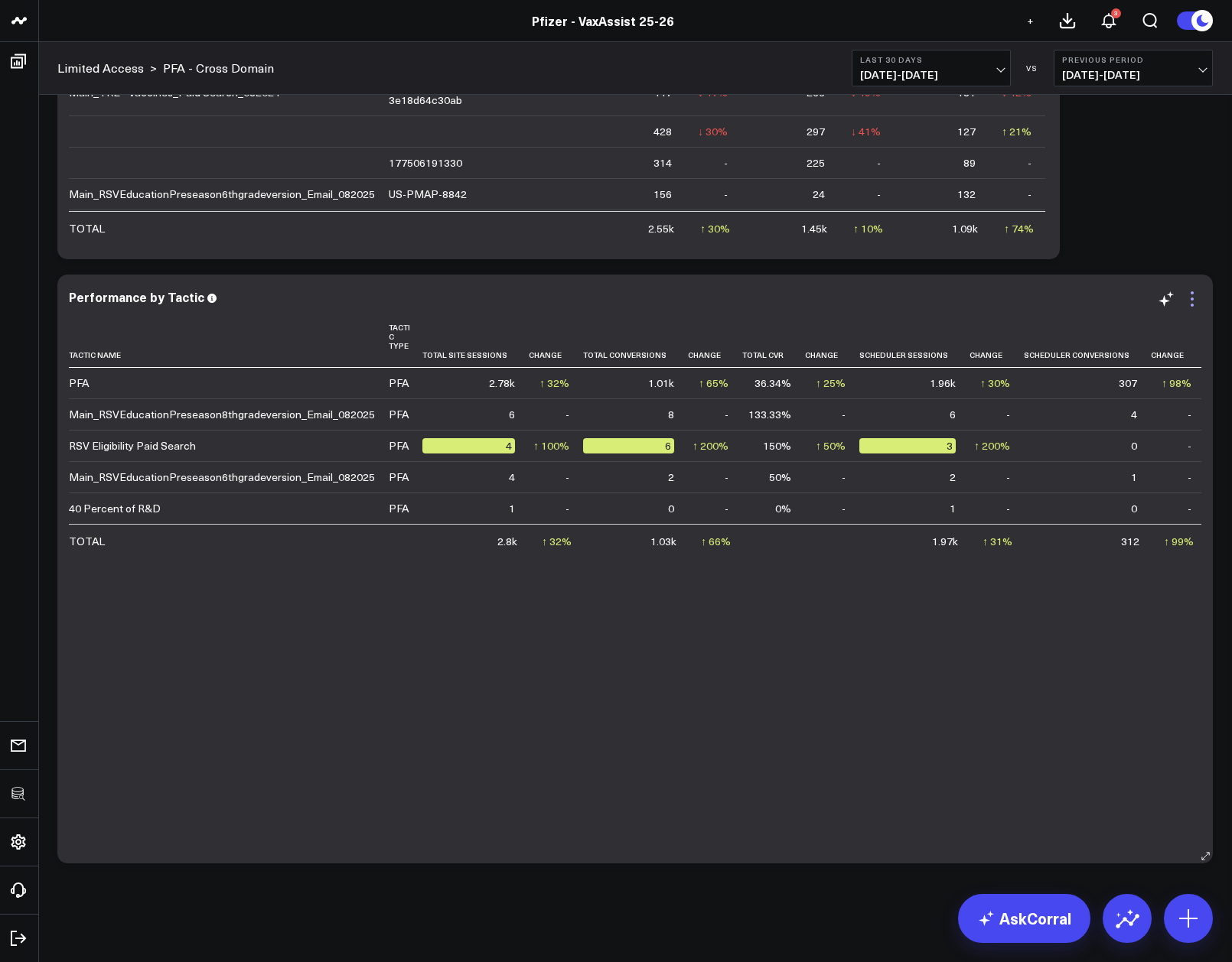
click at [1198, 297] on icon at bounding box center [1192, 299] width 19 height 19
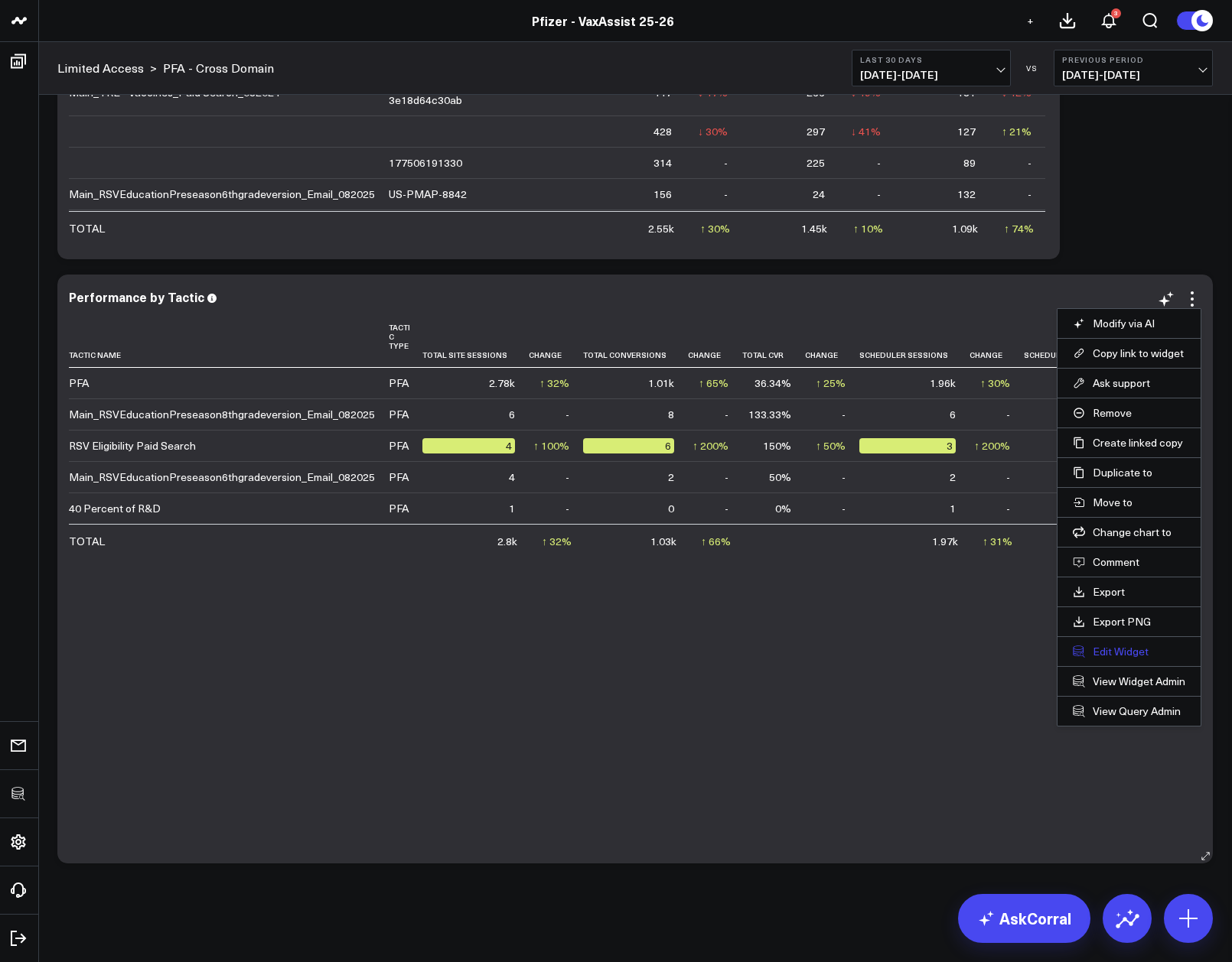
click at [1103, 659] on button "Edit Widget" at bounding box center [1129, 652] width 112 height 14
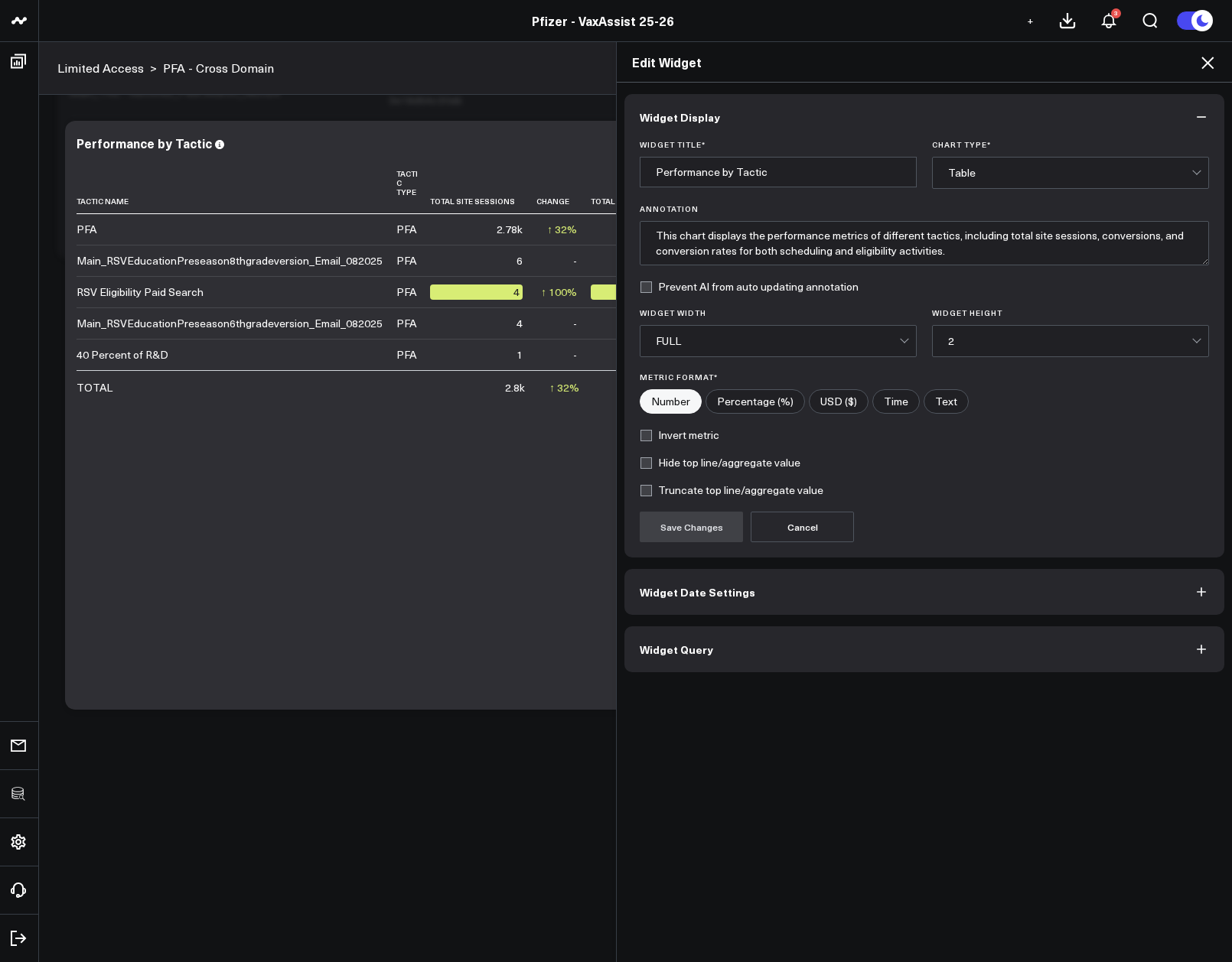
click at [786, 644] on button "Widget Query" at bounding box center [923, 649] width 599 height 46
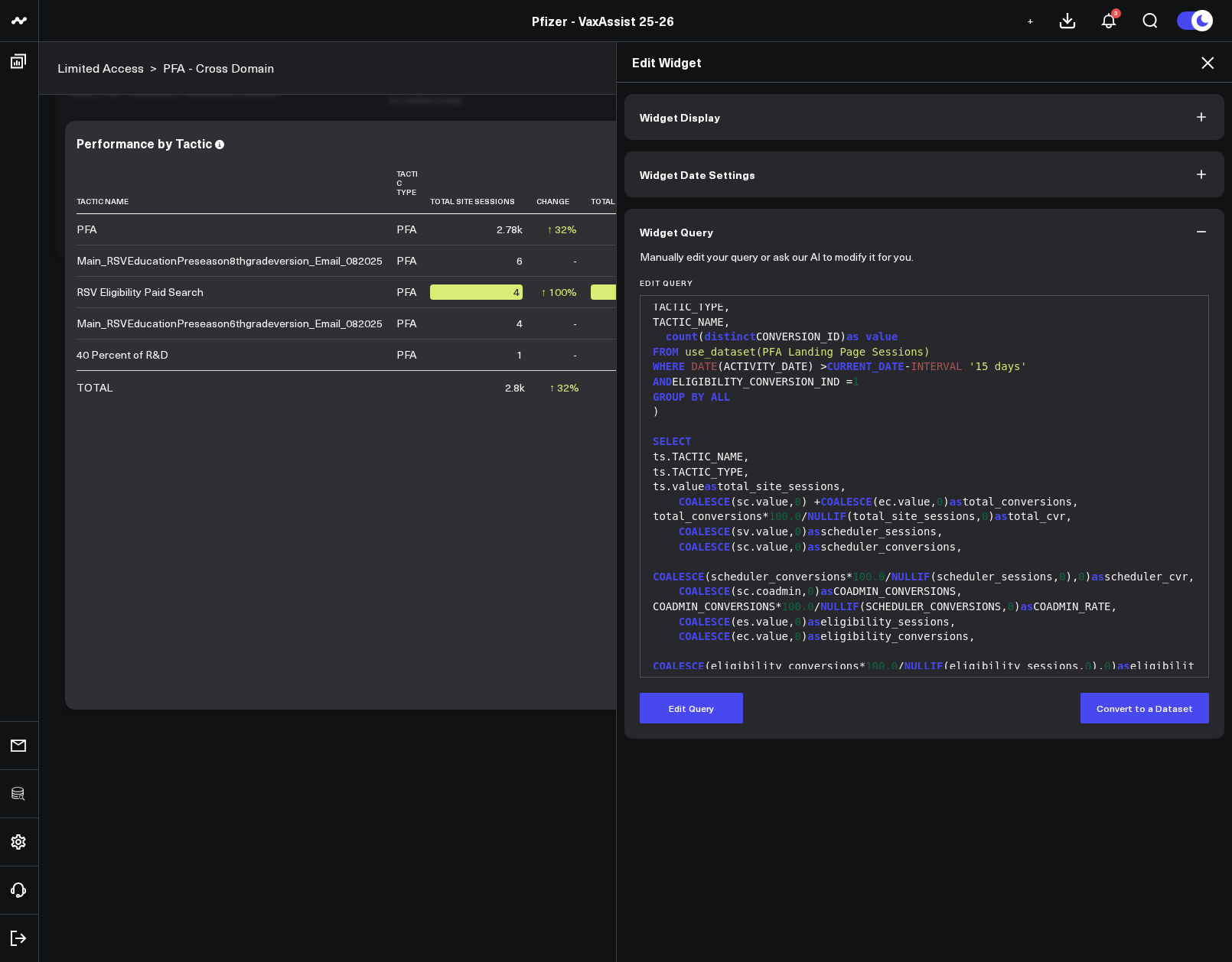
scroll to position [988, 0]
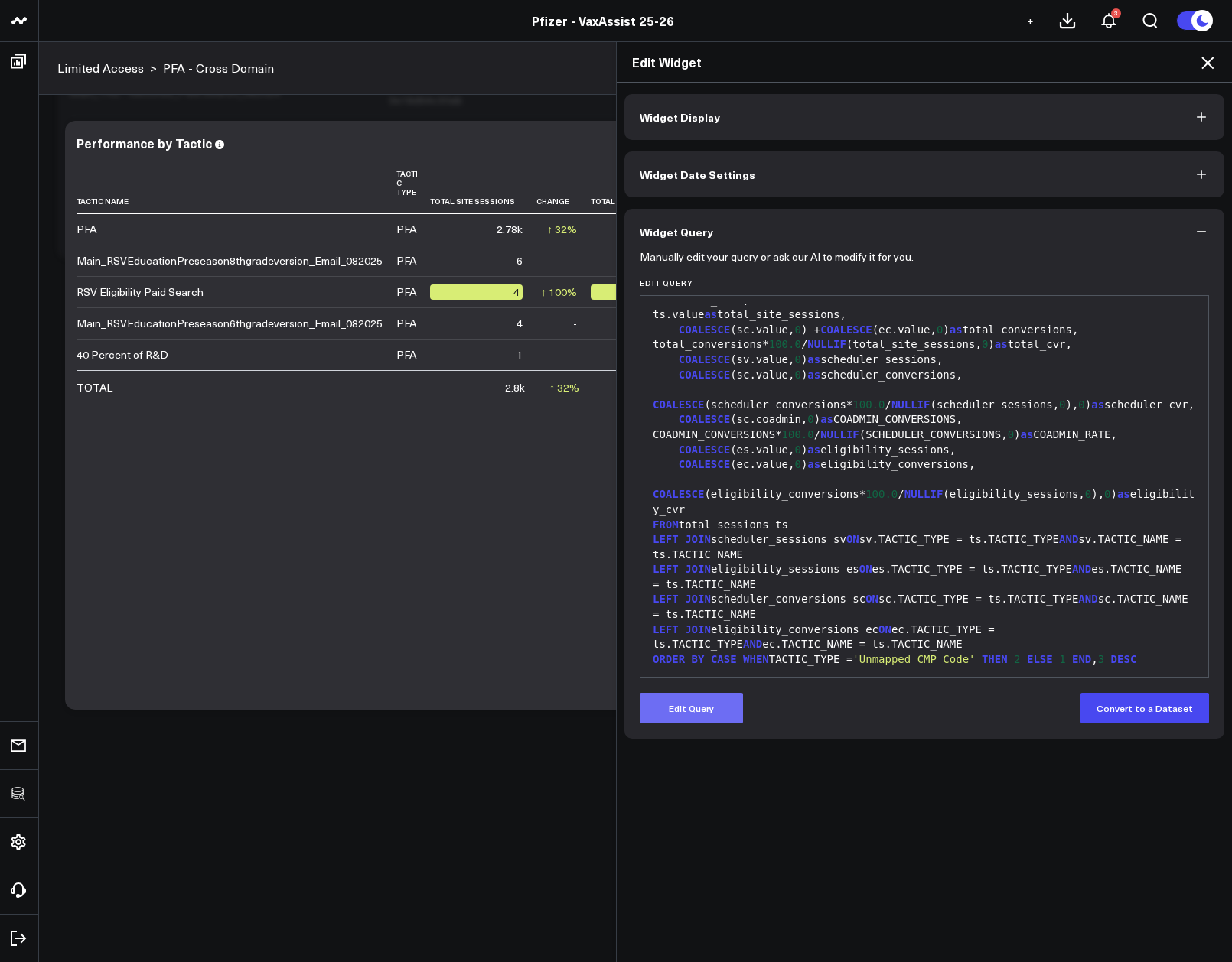
click at [711, 699] on button "Edit Query" at bounding box center [690, 708] width 103 height 31
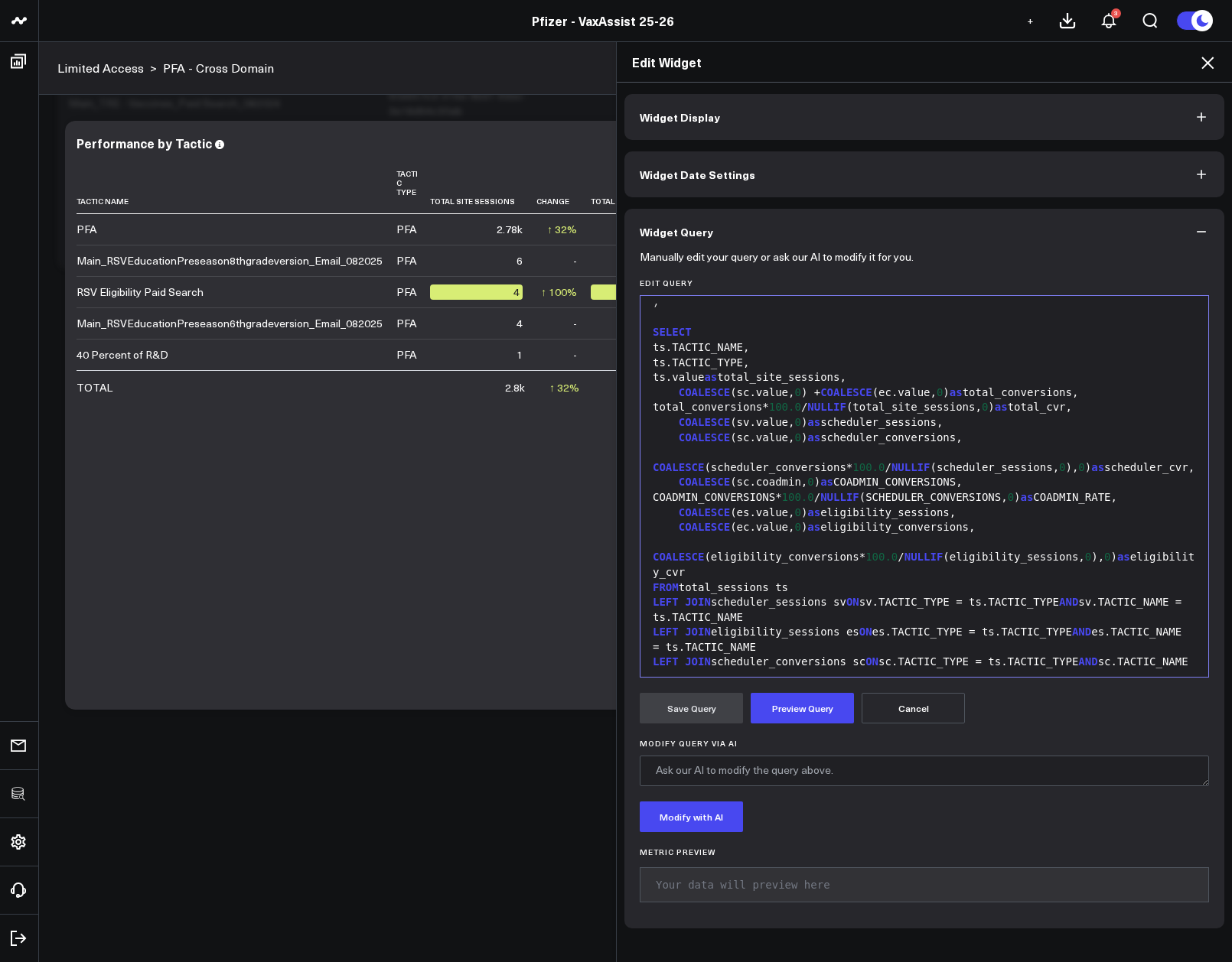
scroll to position [716, 0]
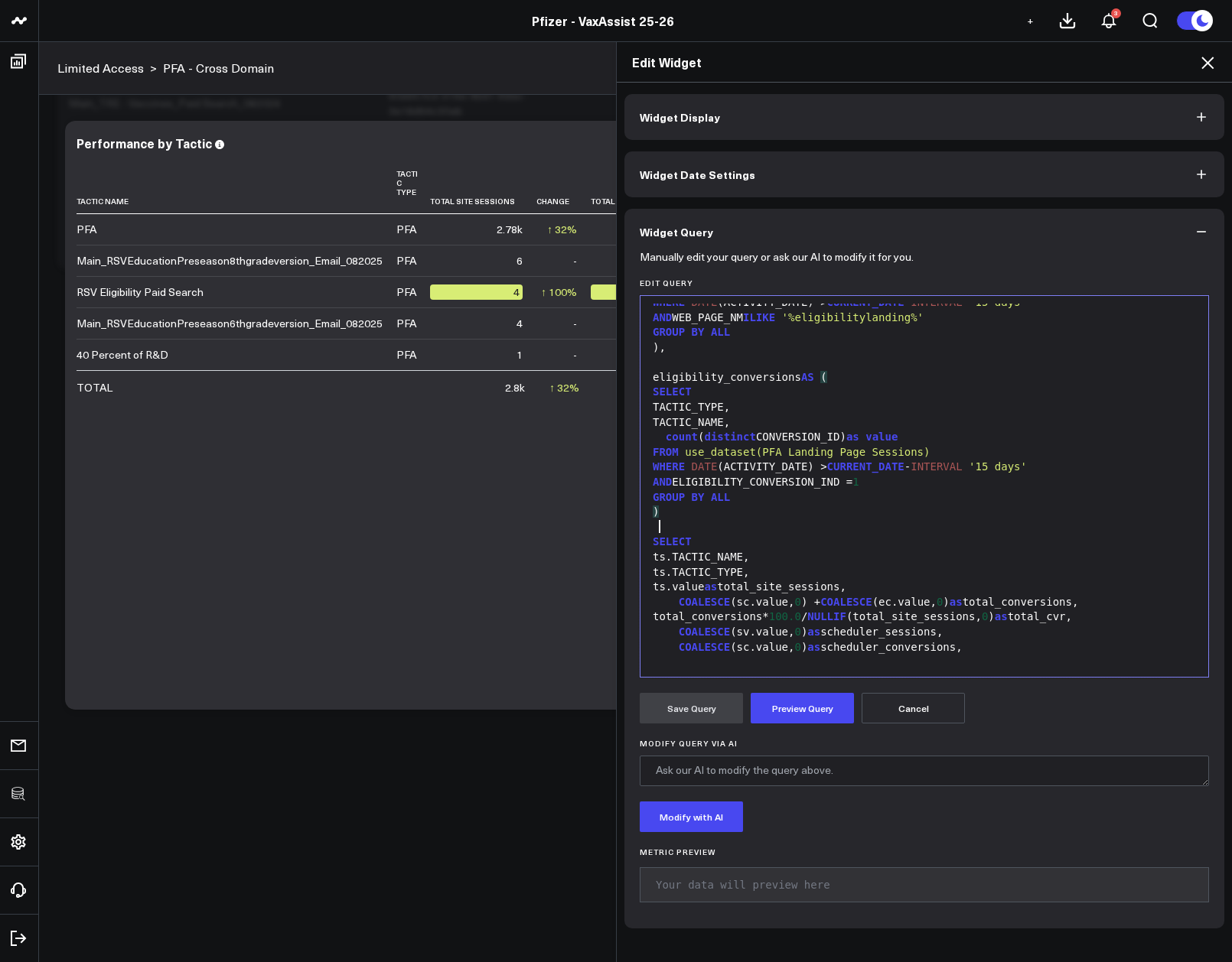
click at [718, 520] on div ")" at bounding box center [924, 512] width 553 height 15
click at [648, 550] on div "SELECT" at bounding box center [924, 542] width 553 height 15
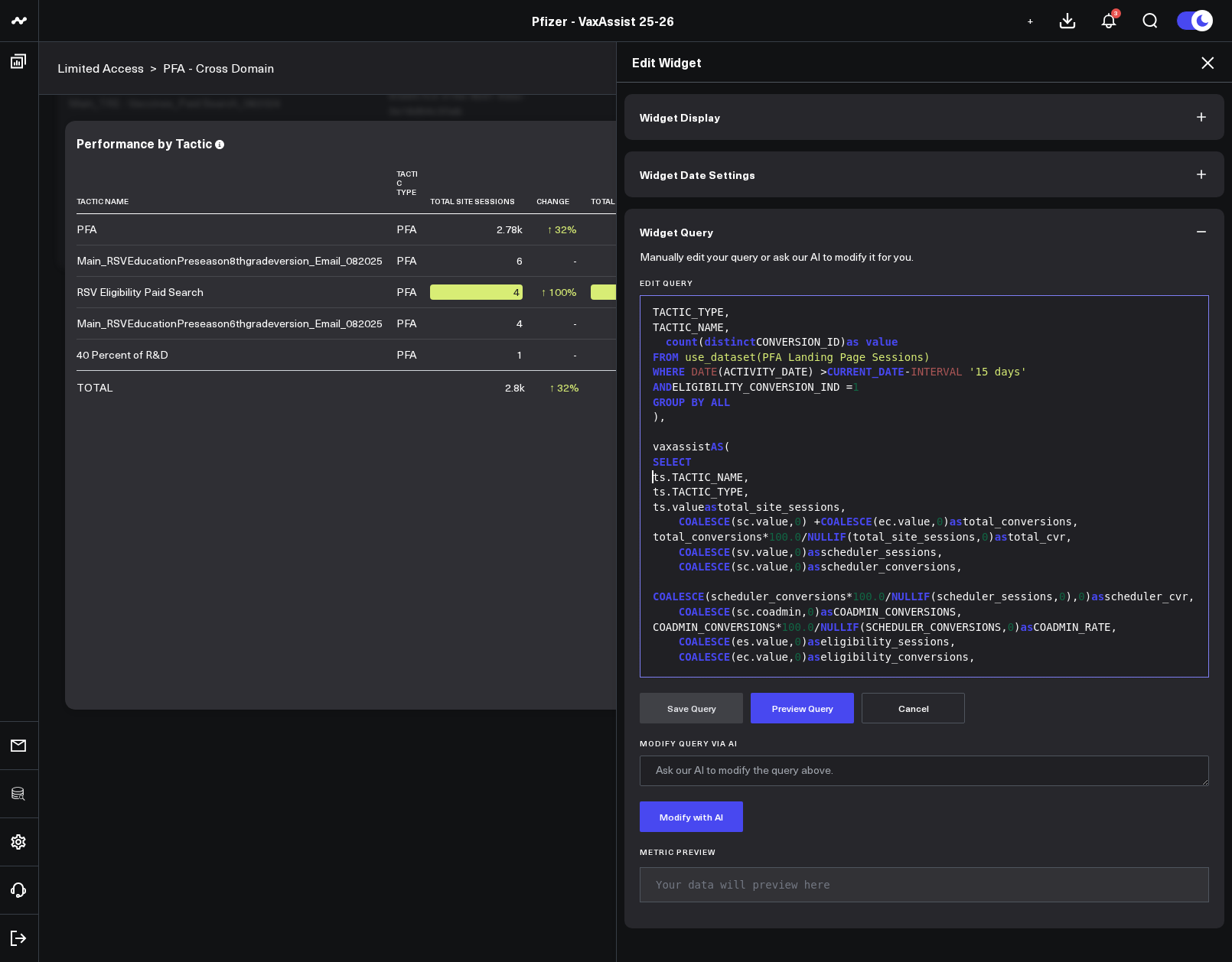
scroll to position [1004, 0]
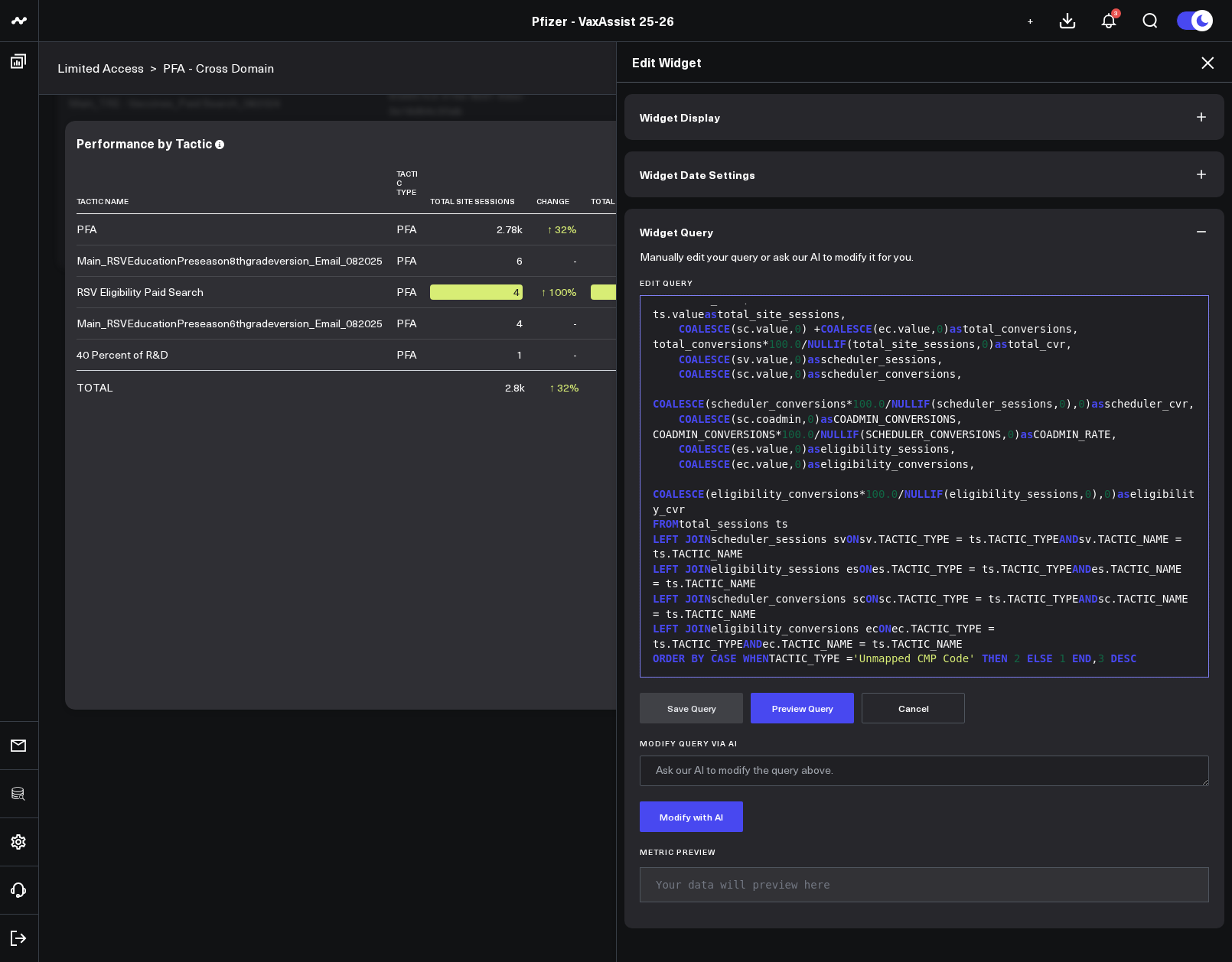
click at [1161, 656] on div "ORDER BY CASE WHEN TACTIC_TYPE = 'Unmapped CMP Code' THEN 2 ELSE 1 END , 3 DESC" at bounding box center [924, 659] width 553 height 15
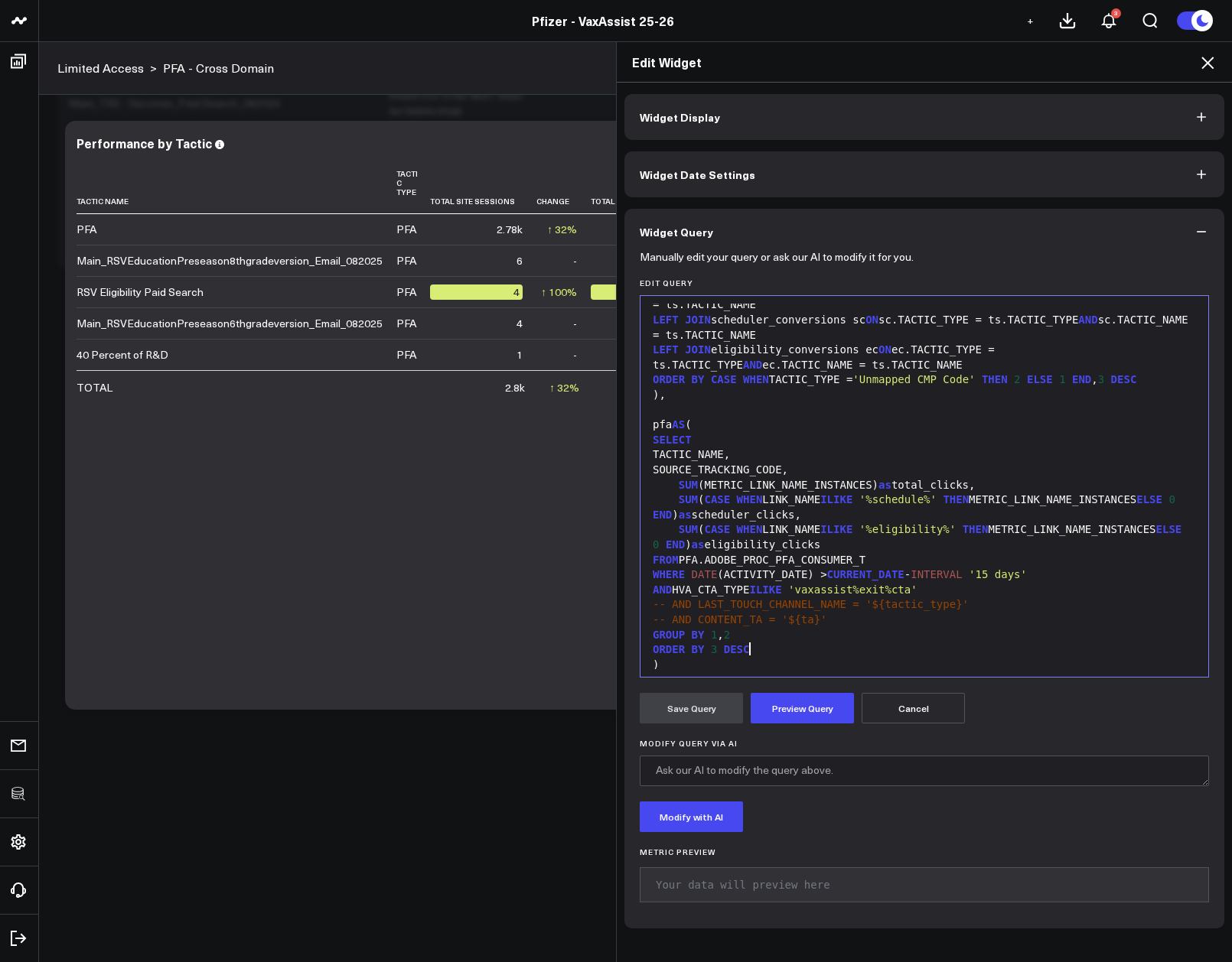
scroll to position [1287, 0]
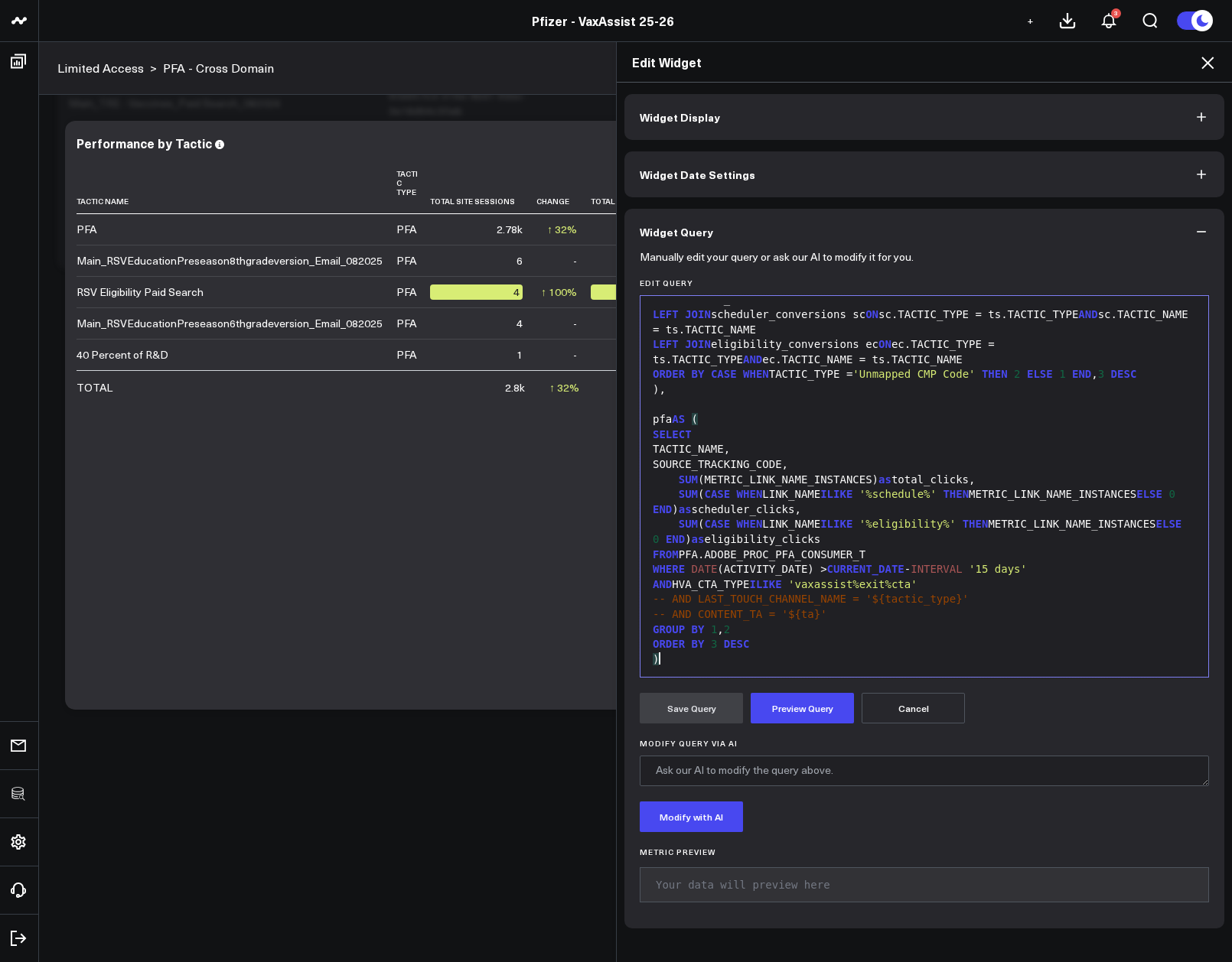
click at [745, 654] on div ")" at bounding box center [924, 660] width 553 height 15
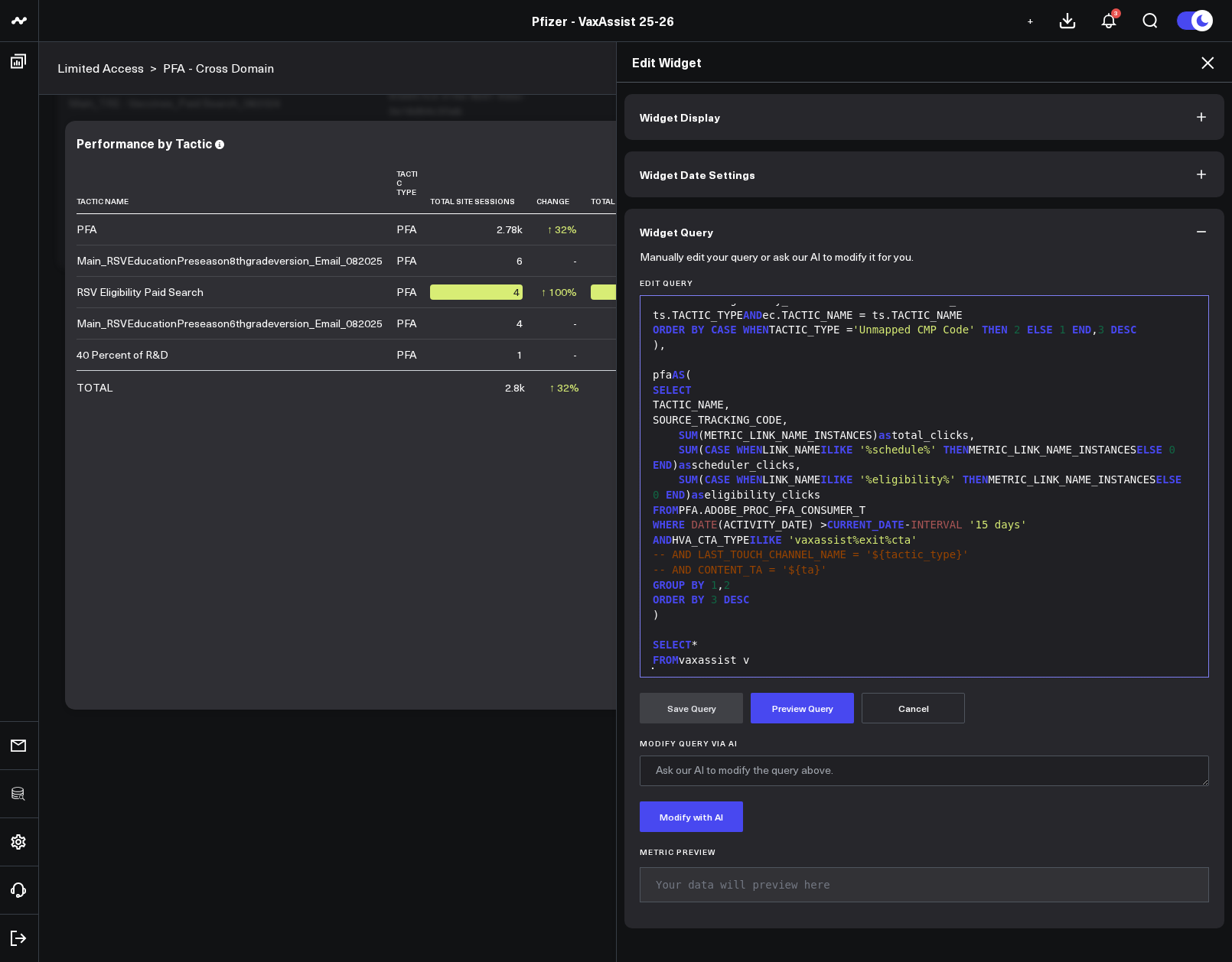
scroll to position [1347, 0]
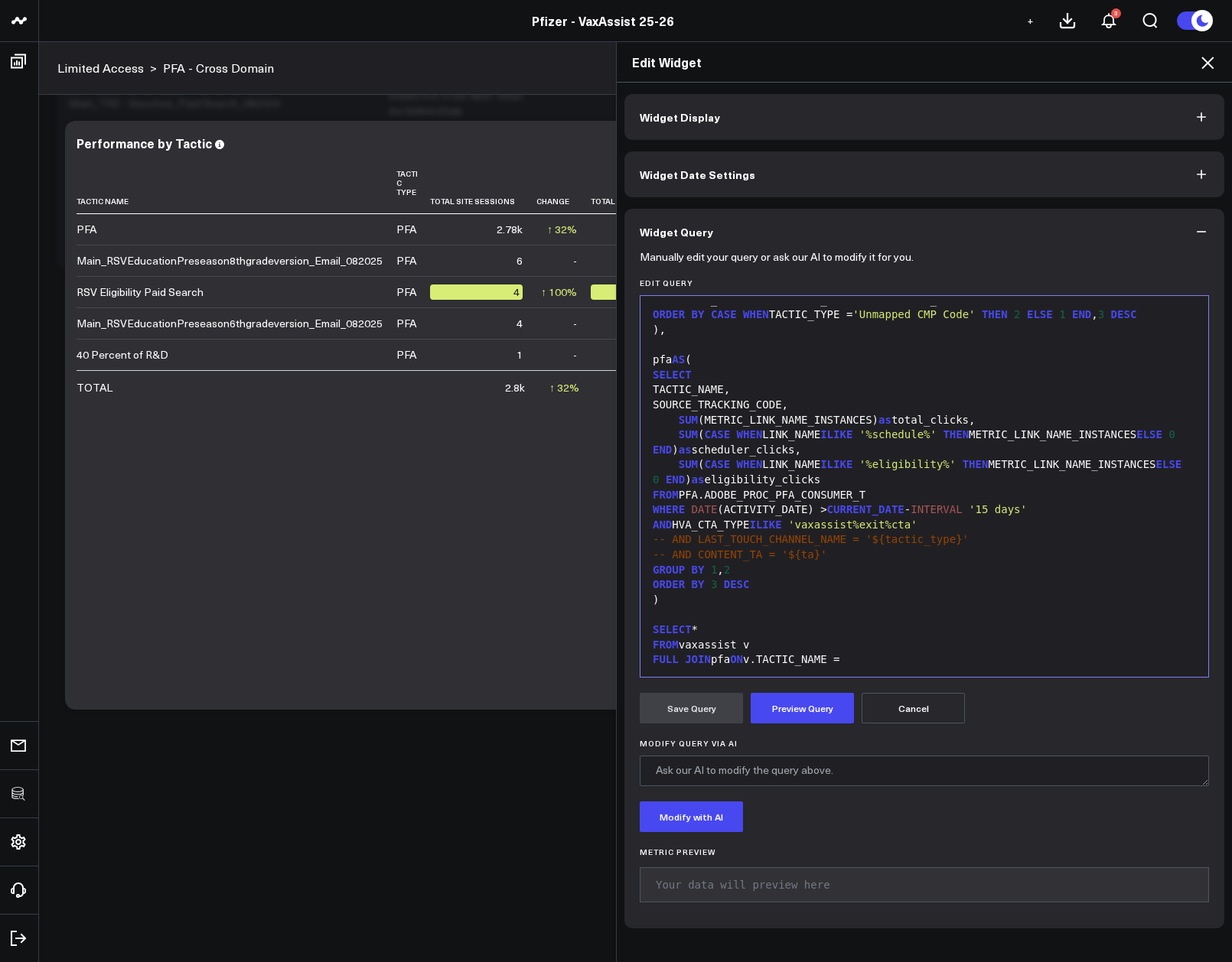
click at [872, 710] on button "Cancel" at bounding box center [912, 708] width 103 height 31
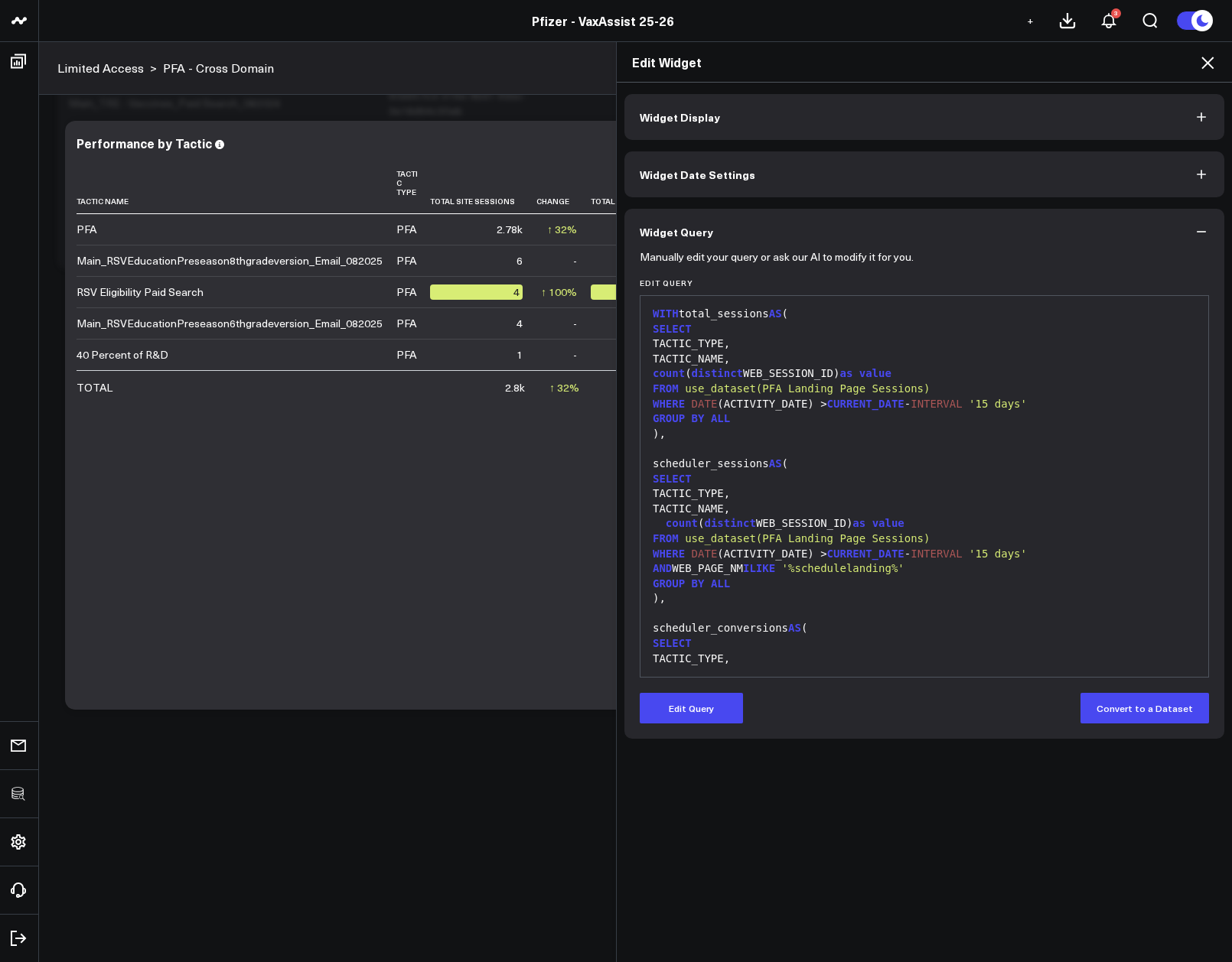
click at [1211, 58] on icon at bounding box center [1207, 63] width 12 height 12
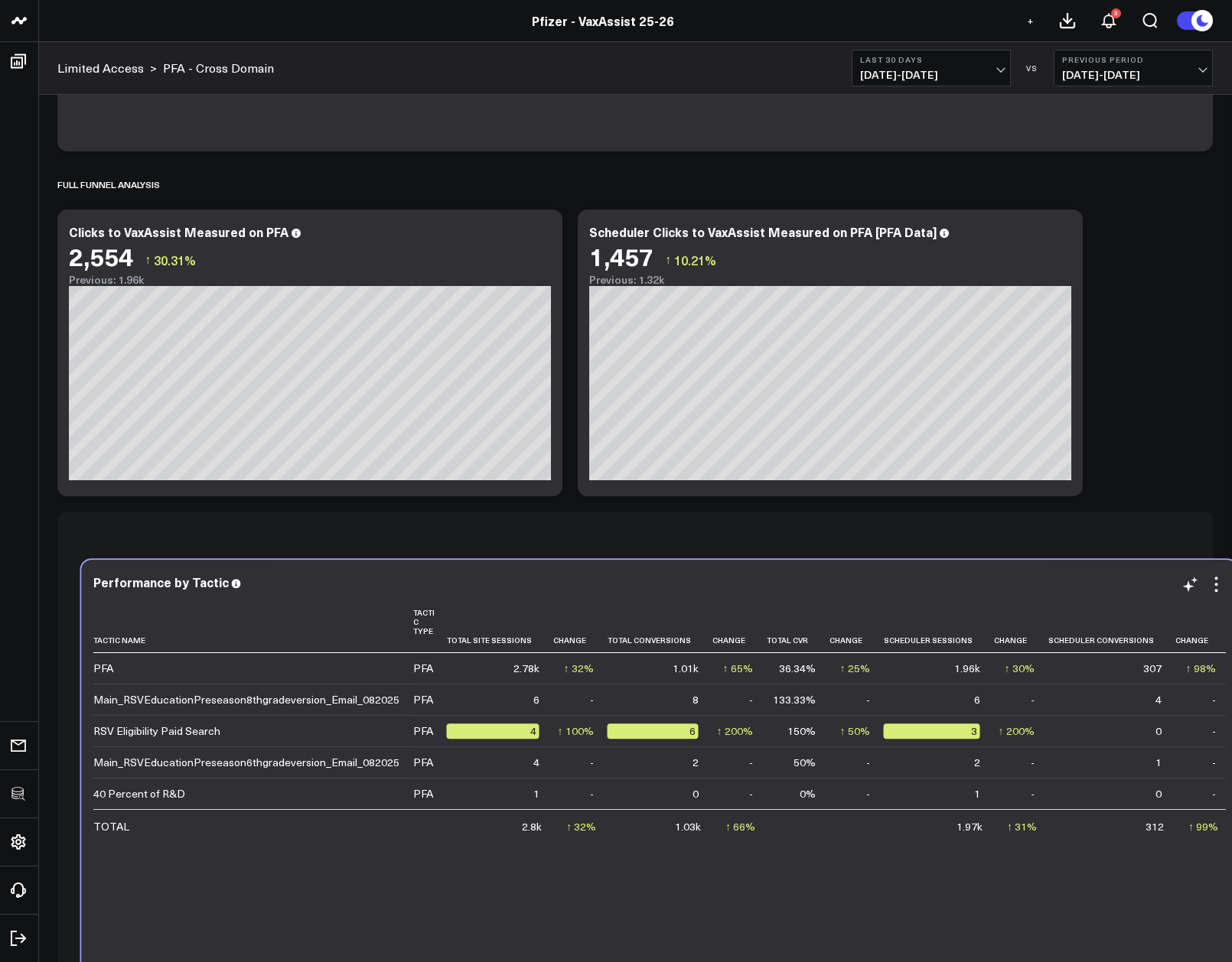
scroll to position [3881, 0]
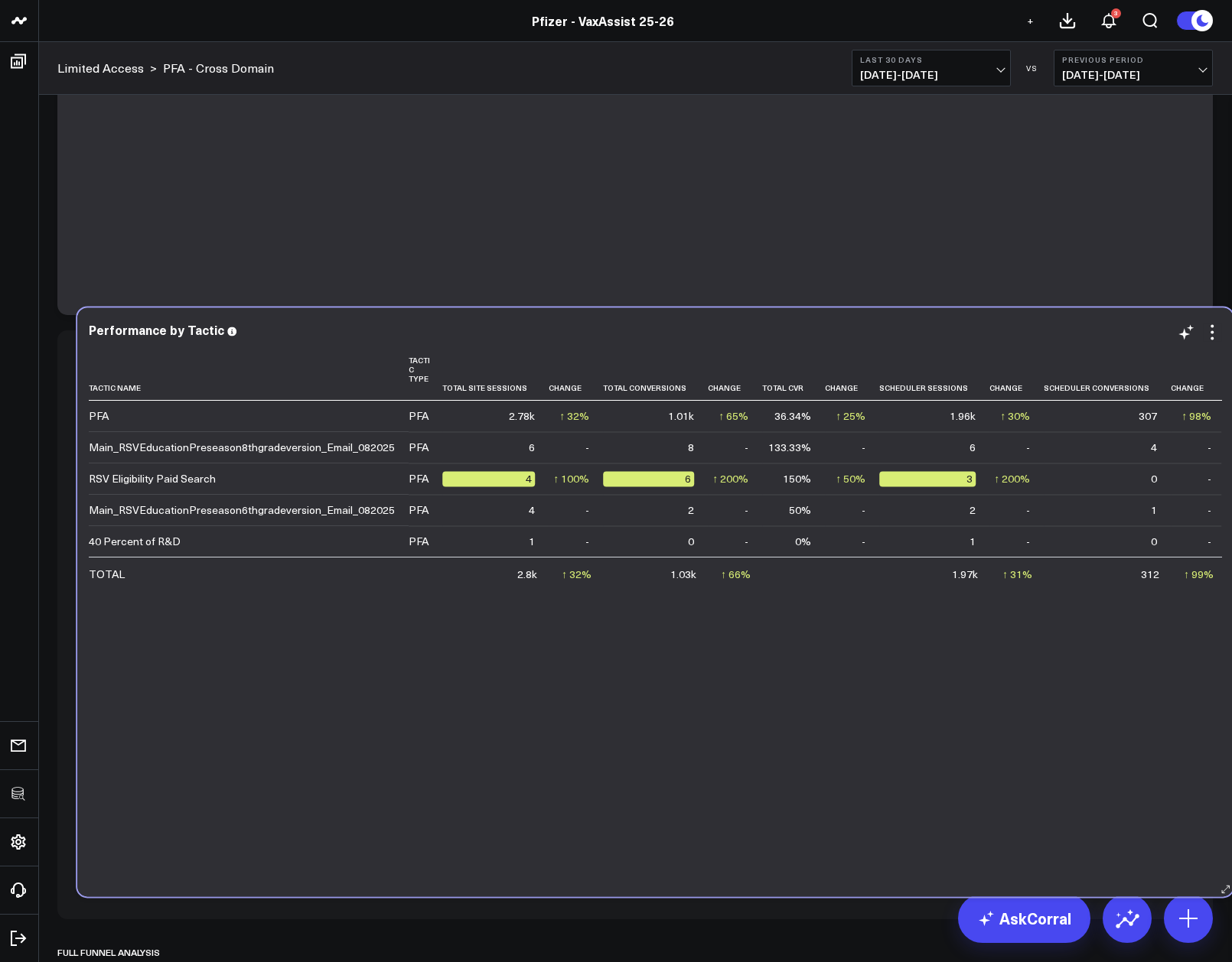
drag, startPoint x: 856, startPoint y: 610, endPoint x: 875, endPoint y: 651, distance: 45.2
click at [875, 651] on div "Tactic Name Tactic Type Total Site Sessions Change Total Conversions Change Tot…" at bounding box center [655, 614] width 1133 height 533
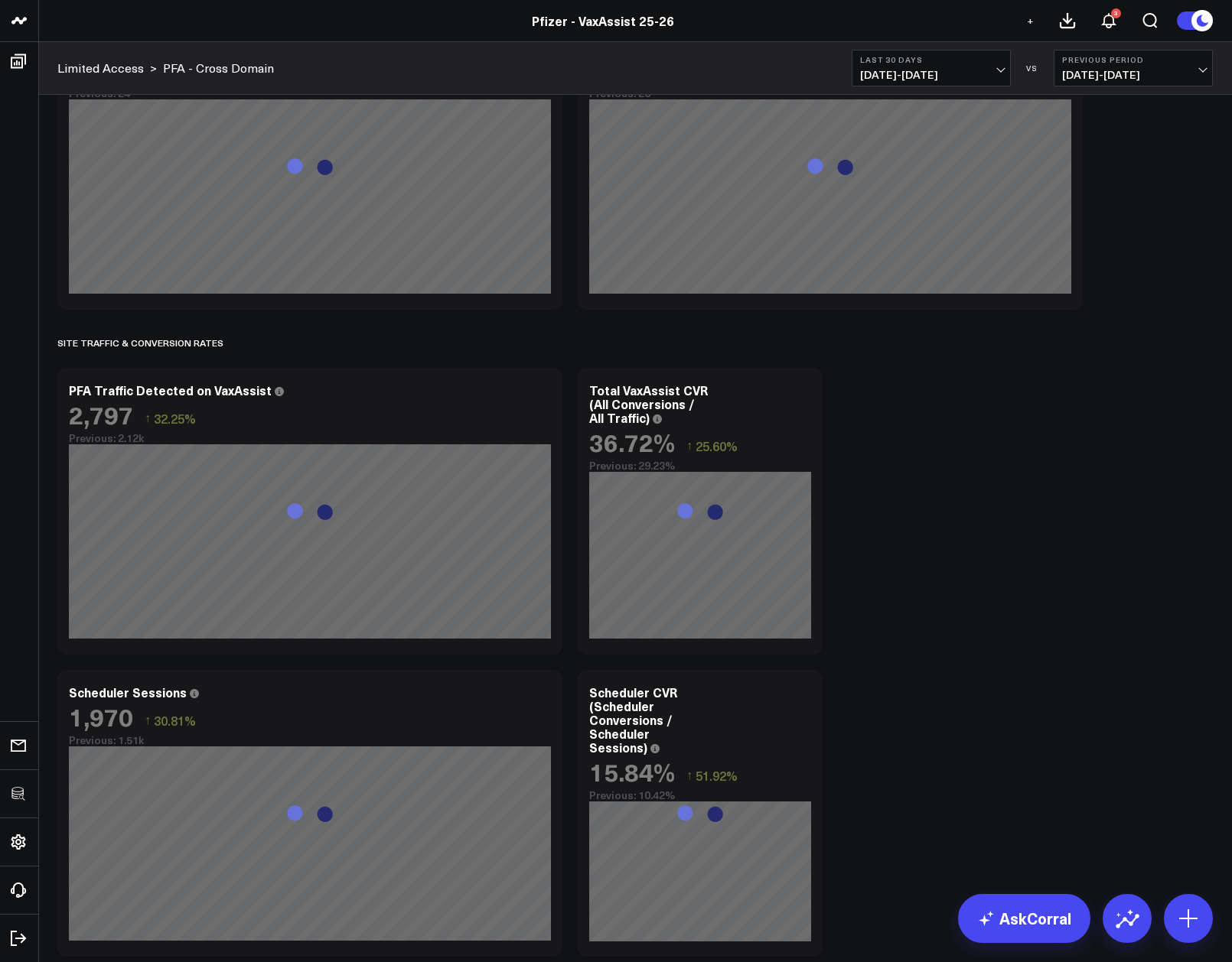
scroll to position [1094, 0]
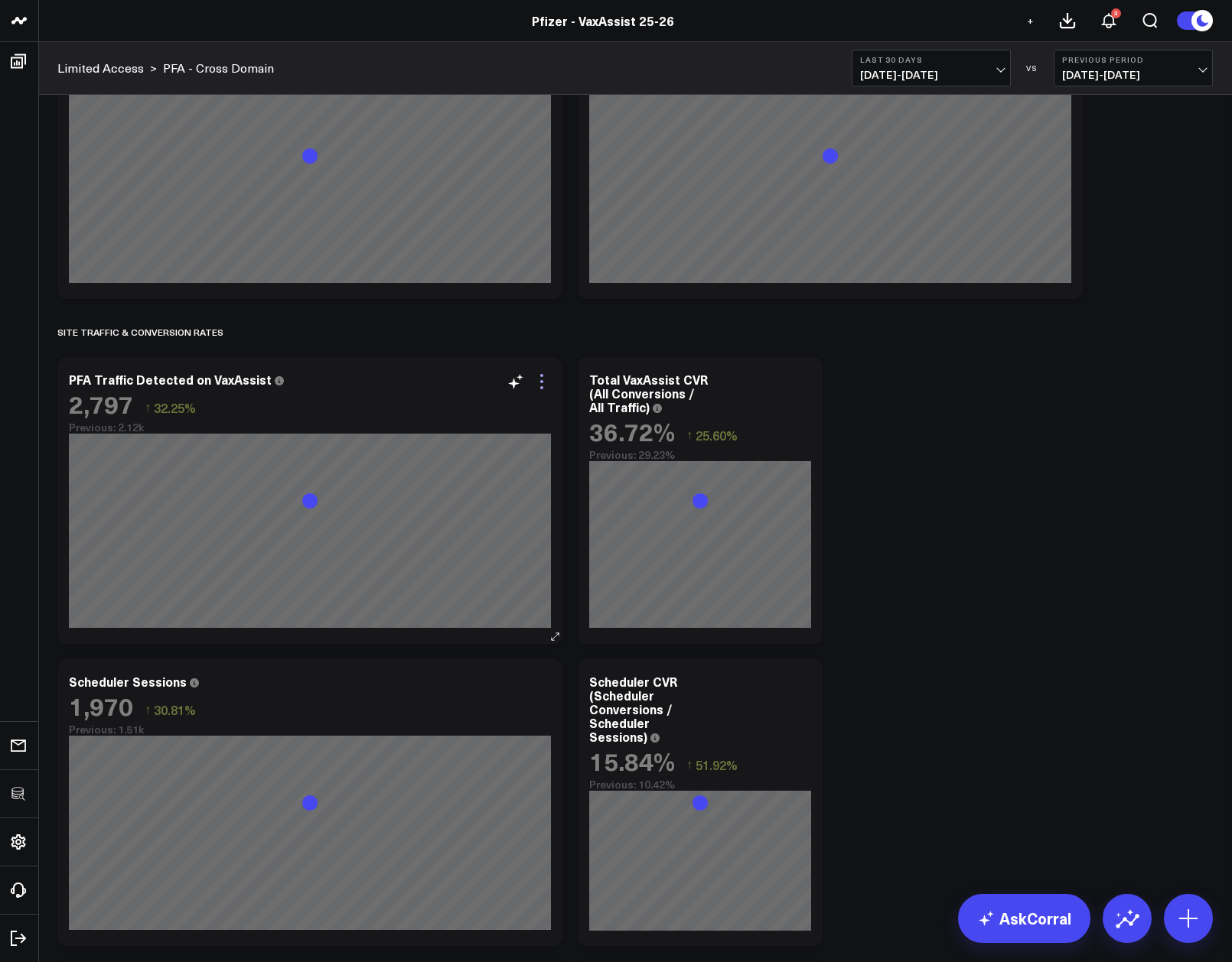
click at [545, 380] on icon at bounding box center [542, 382] width 19 height 19
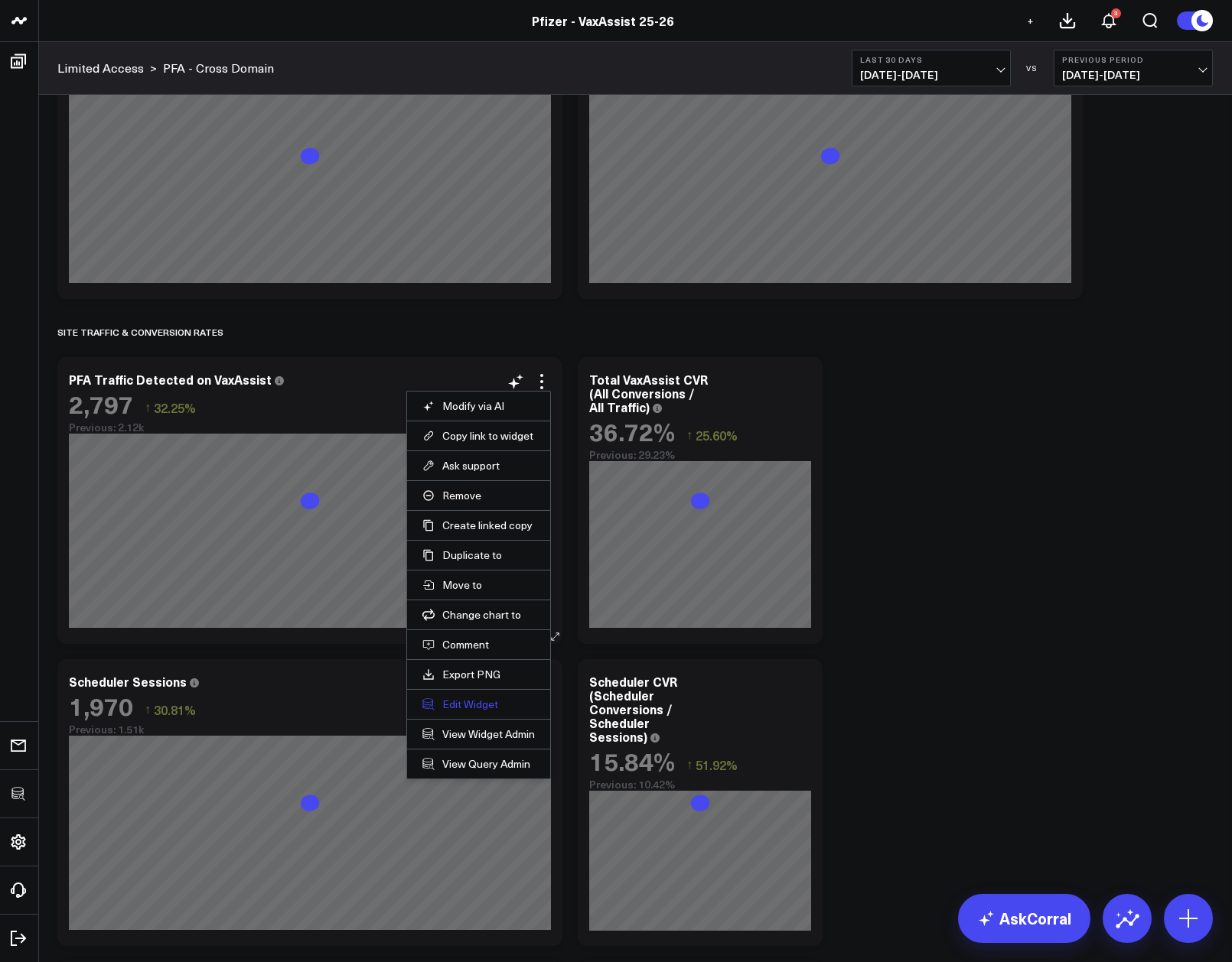
click at [467, 702] on button "Edit Widget" at bounding box center [479, 705] width 112 height 14
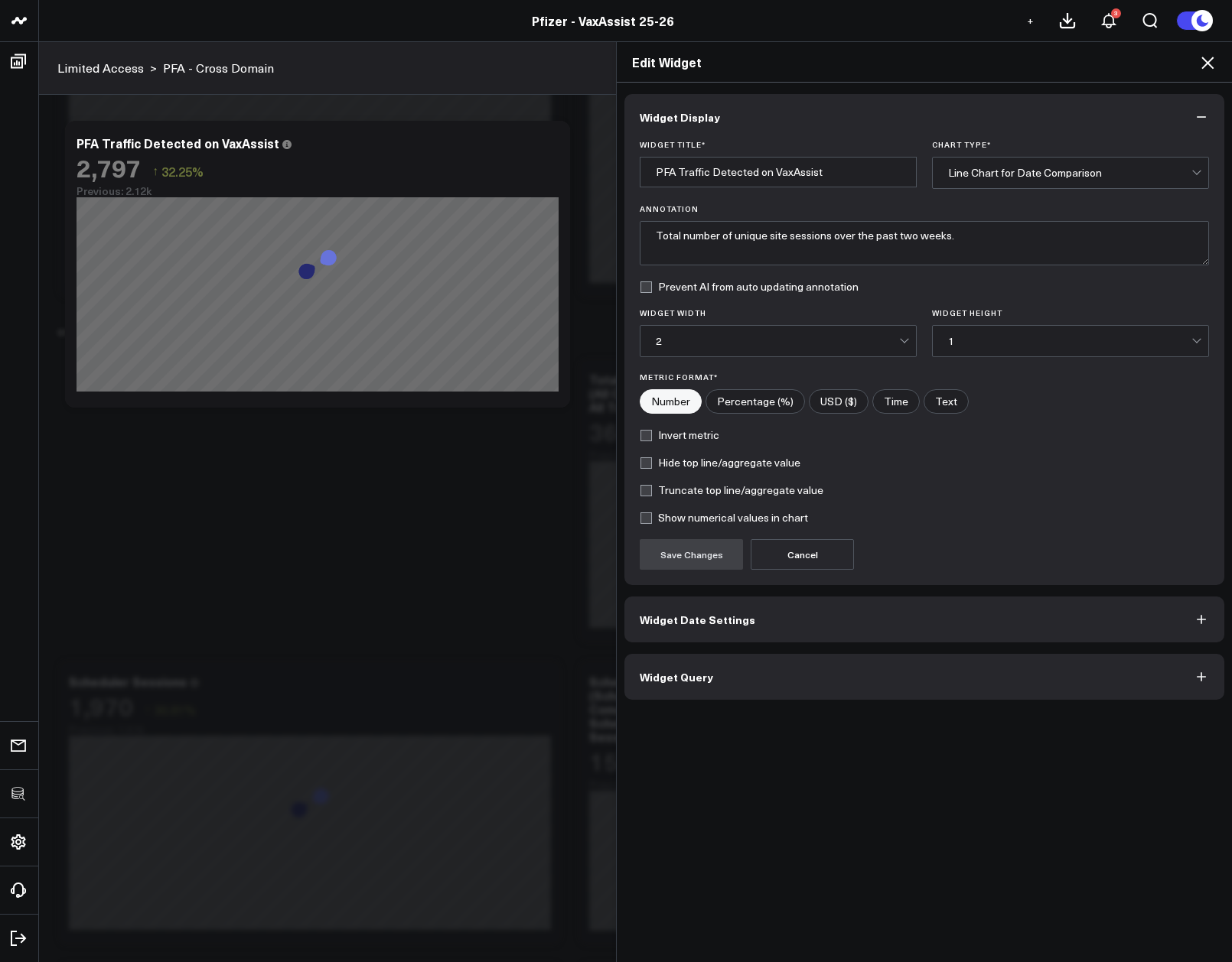
click at [696, 667] on button "Widget Query" at bounding box center [923, 676] width 599 height 46
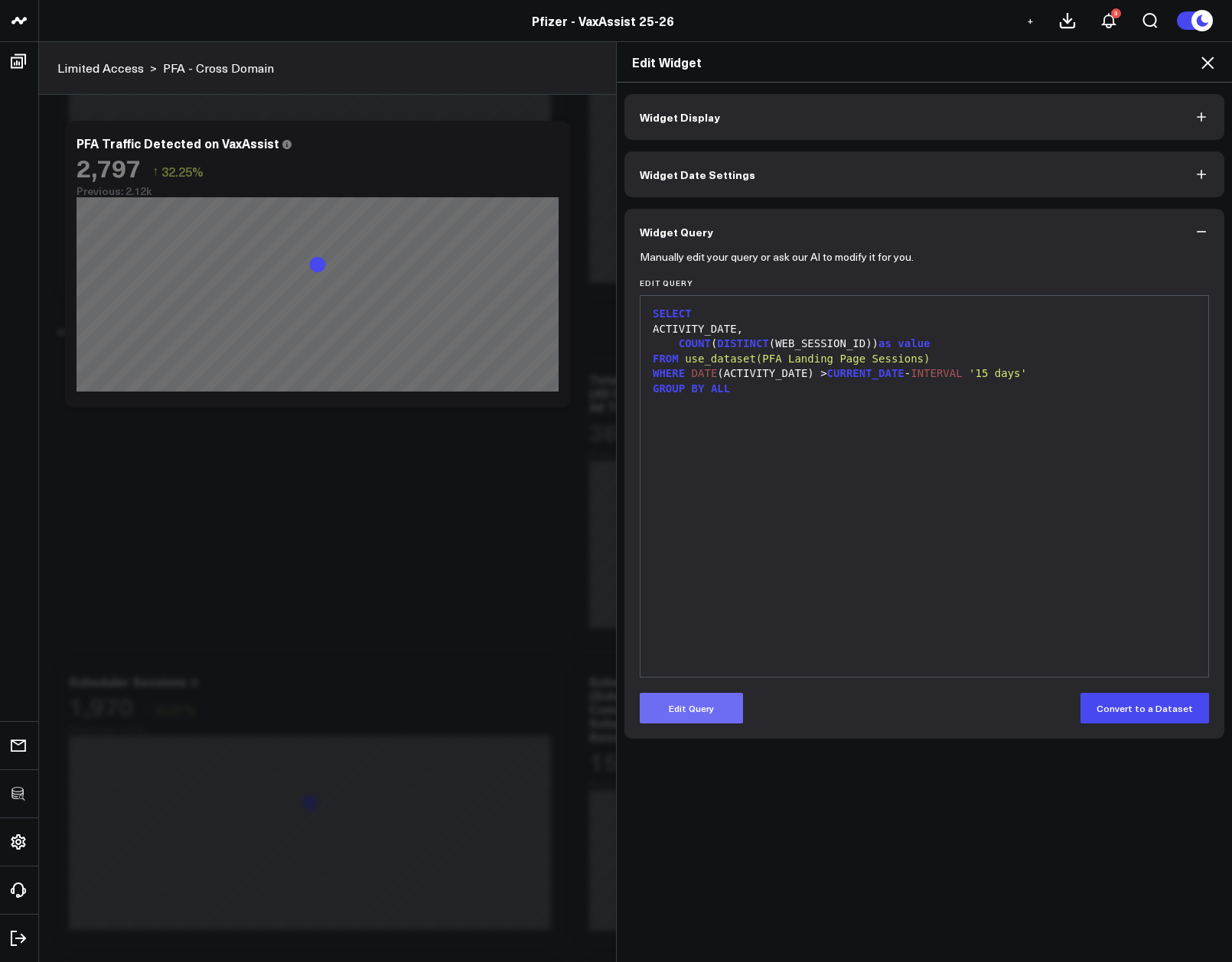
click at [678, 722] on button "Edit Query" at bounding box center [690, 708] width 103 height 31
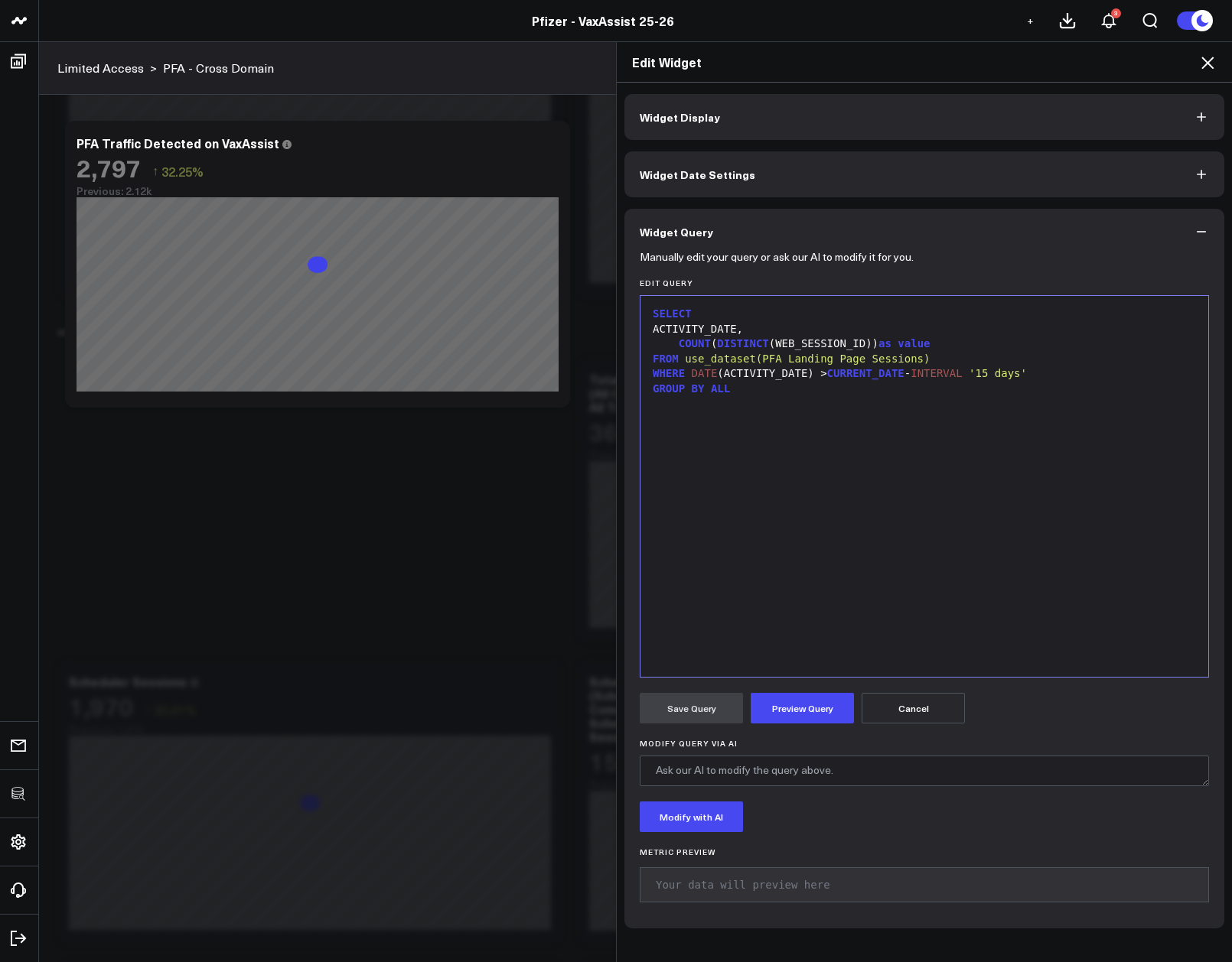
click at [777, 599] on div "SELECT ACTIVITY_DATE, COUNT ( DISTINCT (WEB_SESSION_ID)) as value FROM use_data…" at bounding box center [924, 486] width 553 height 365
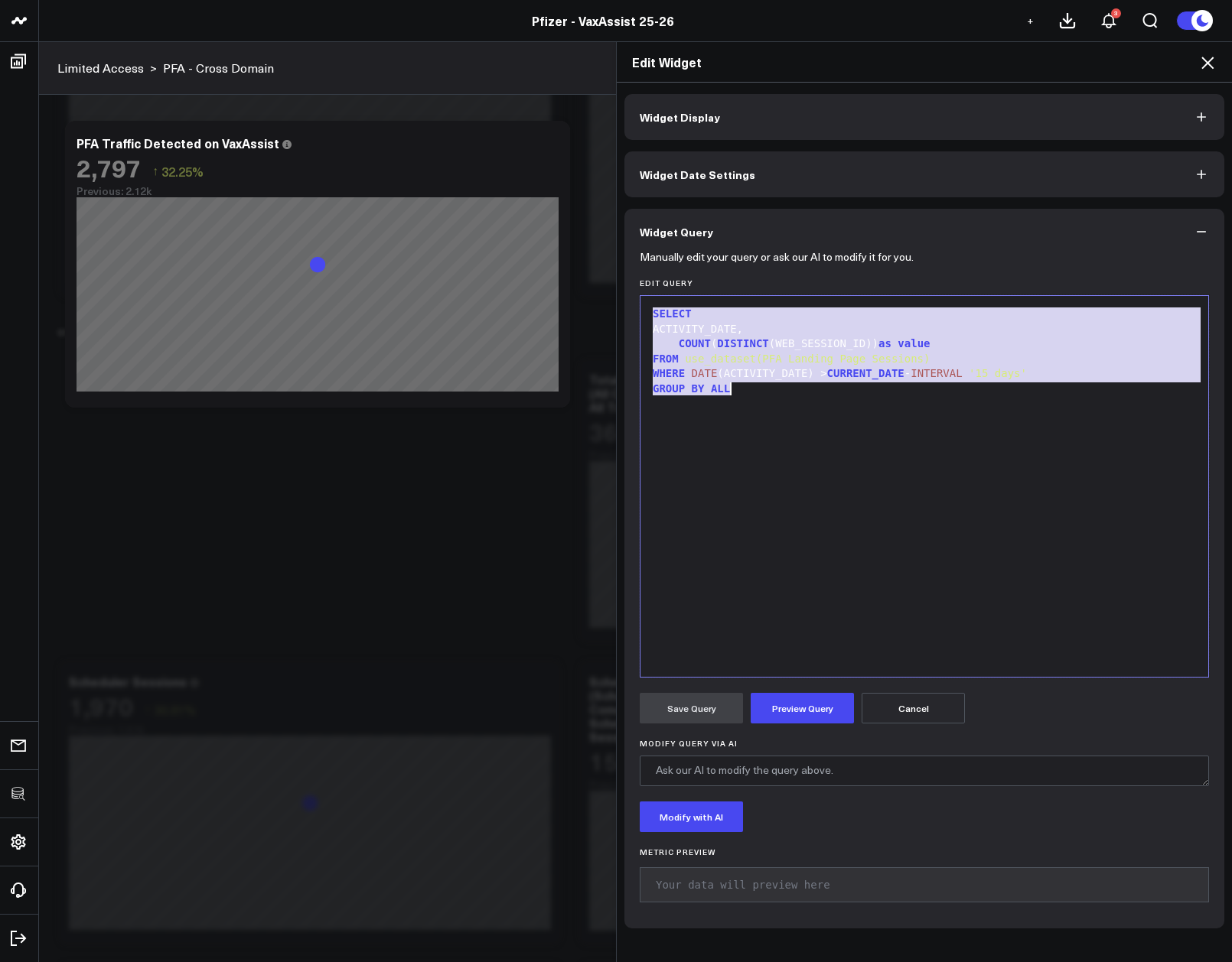
copy div "SELECT ACTIVITY_DATE, COUNT ( DISTINCT (WEB_SESSION_ID)) as value FROM use_data…"
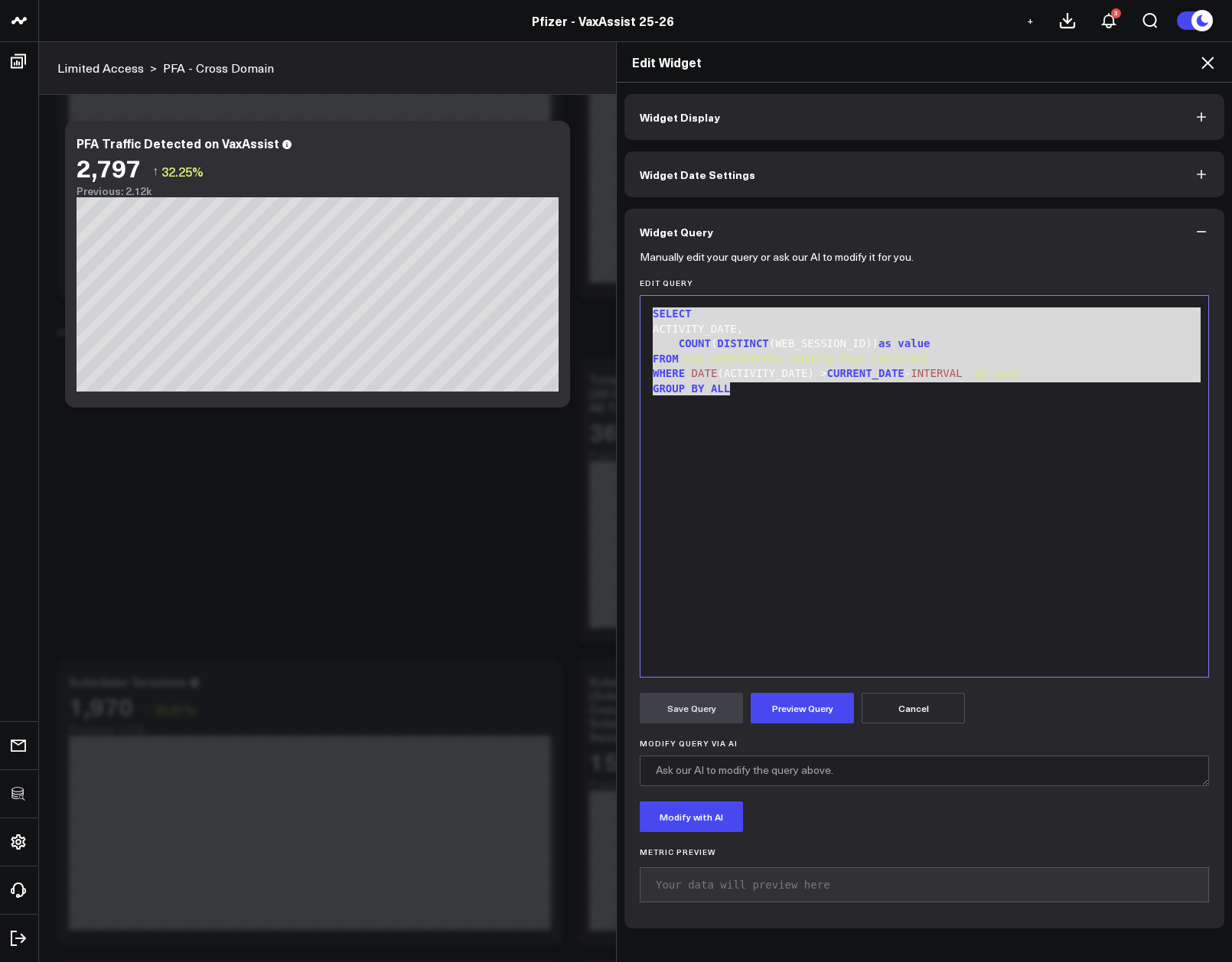
click at [1218, 54] on div "Edit Widget" at bounding box center [923, 62] width 615 height 41
click at [1211, 59] on icon at bounding box center [1207, 63] width 12 height 12
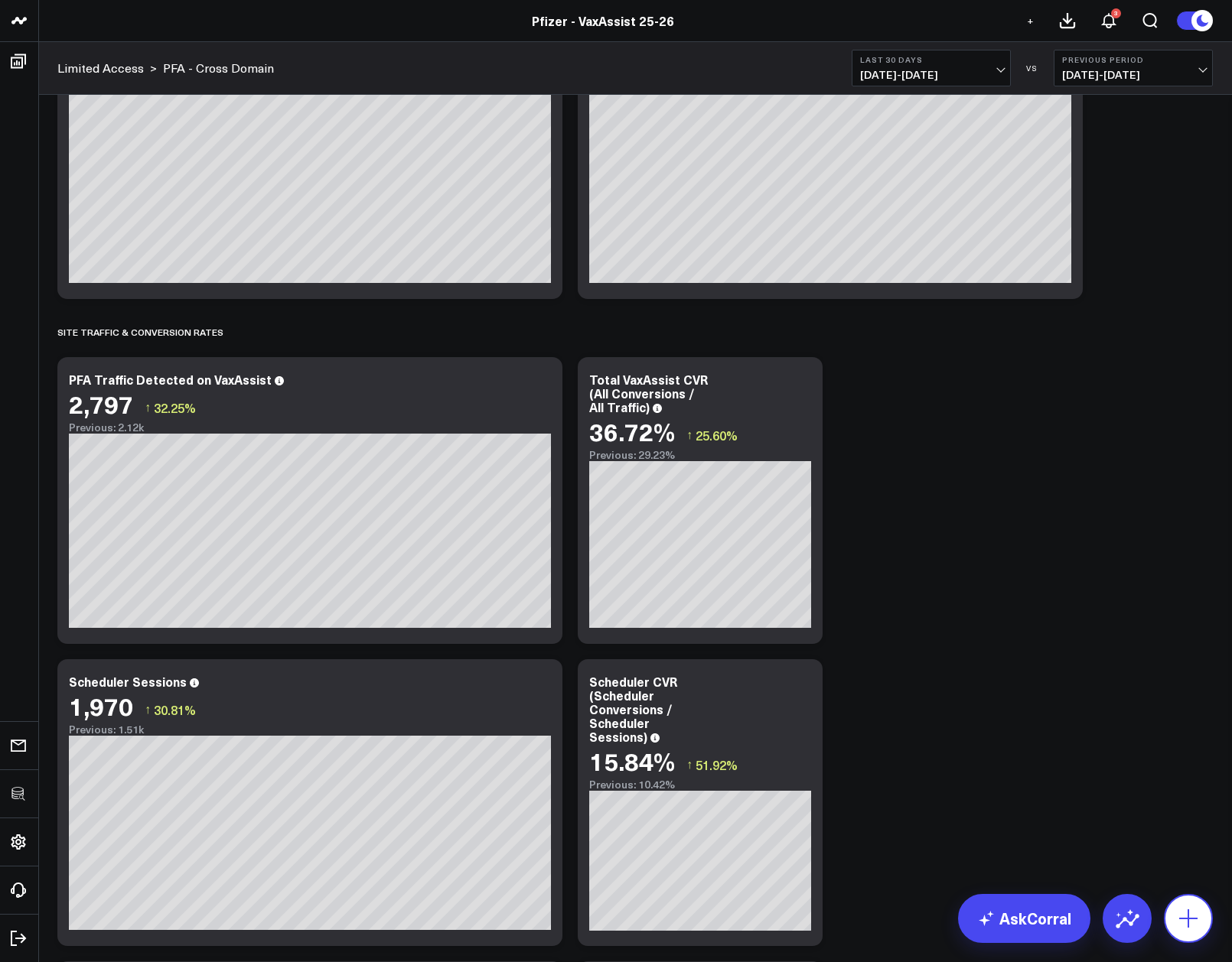
drag, startPoint x: 1196, startPoint y: 916, endPoint x: 1188, endPoint y: 895, distance: 22.5
click at [1196, 916] on icon at bounding box center [1188, 918] width 25 height 25
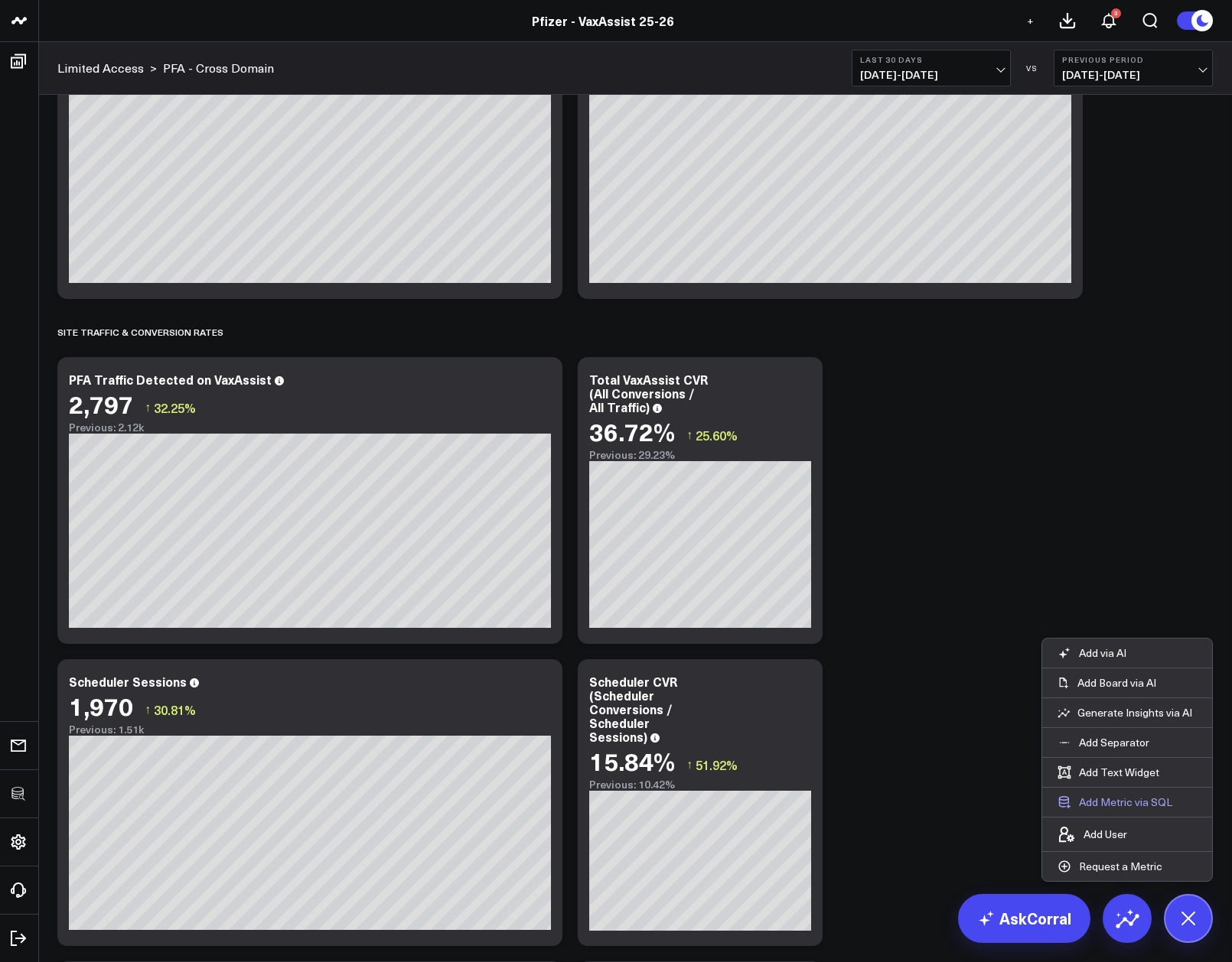
click at [1133, 813] on button "Add Metric via SQL" at bounding box center [1115, 802] width 145 height 29
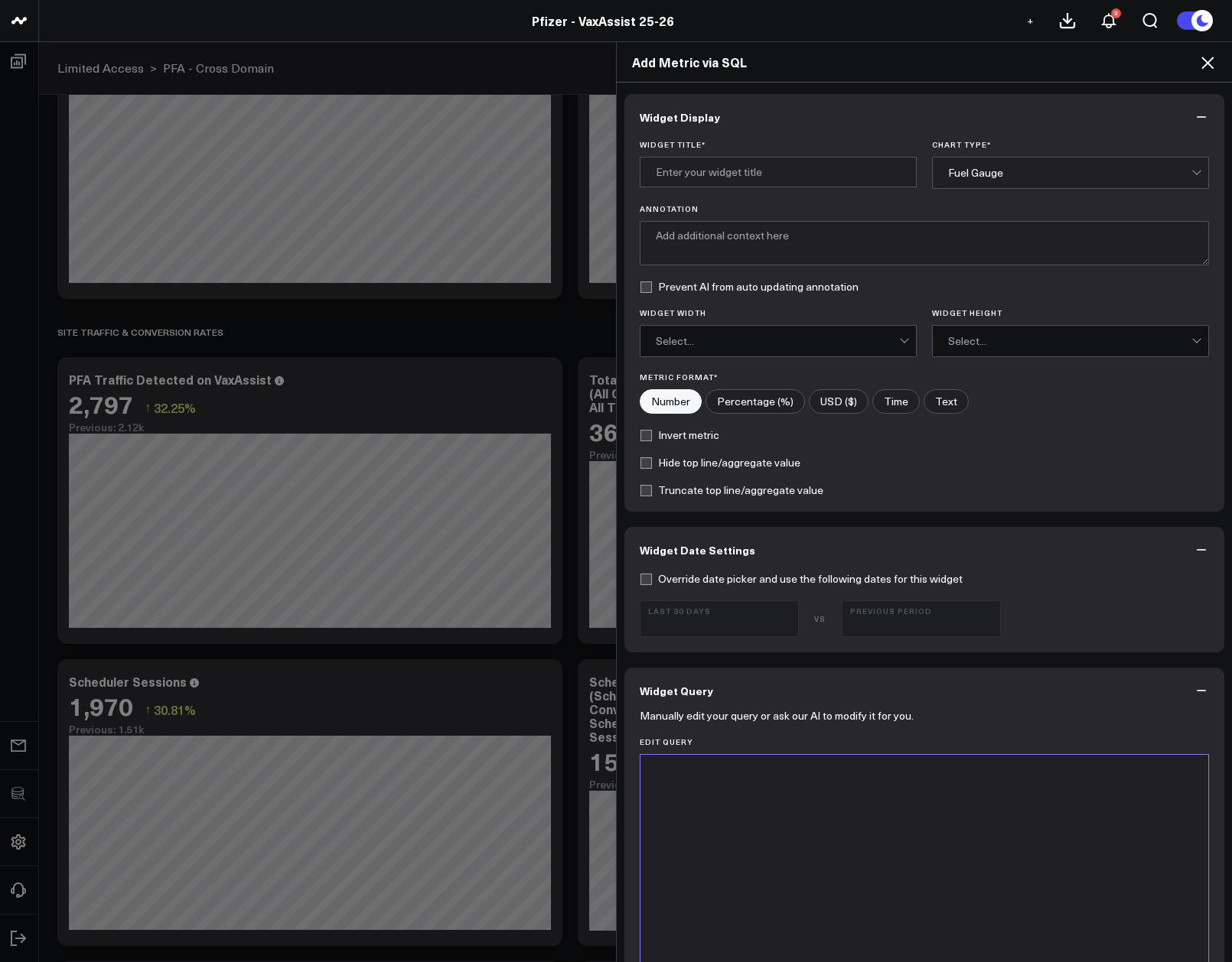
click at [901, 792] on div at bounding box center [924, 945] width 553 height 365
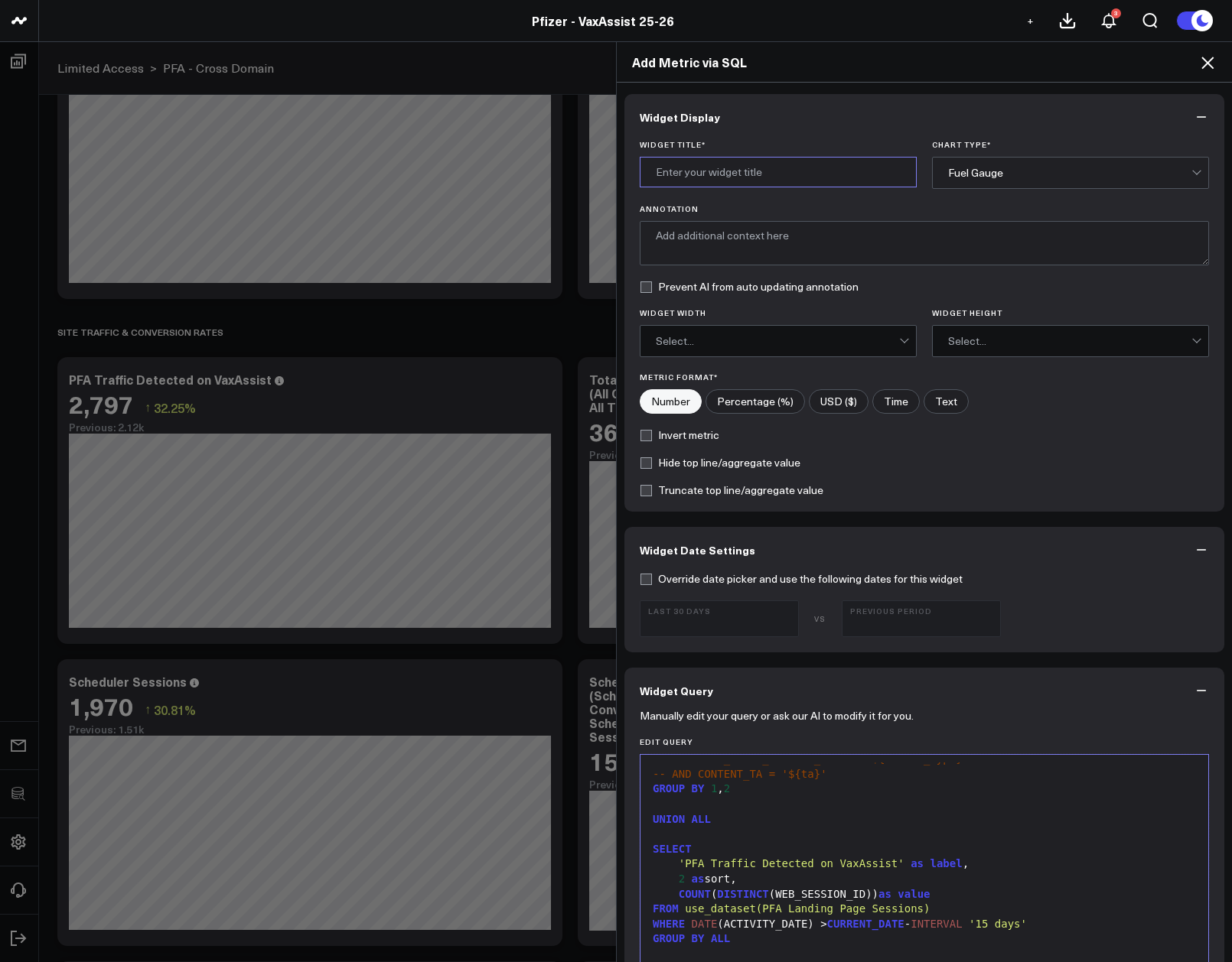
click at [703, 172] on input "Widget Title *" at bounding box center [778, 172] width 277 height 31
type input "PFA -> VaxAssist Funnel (Total Conversions)"
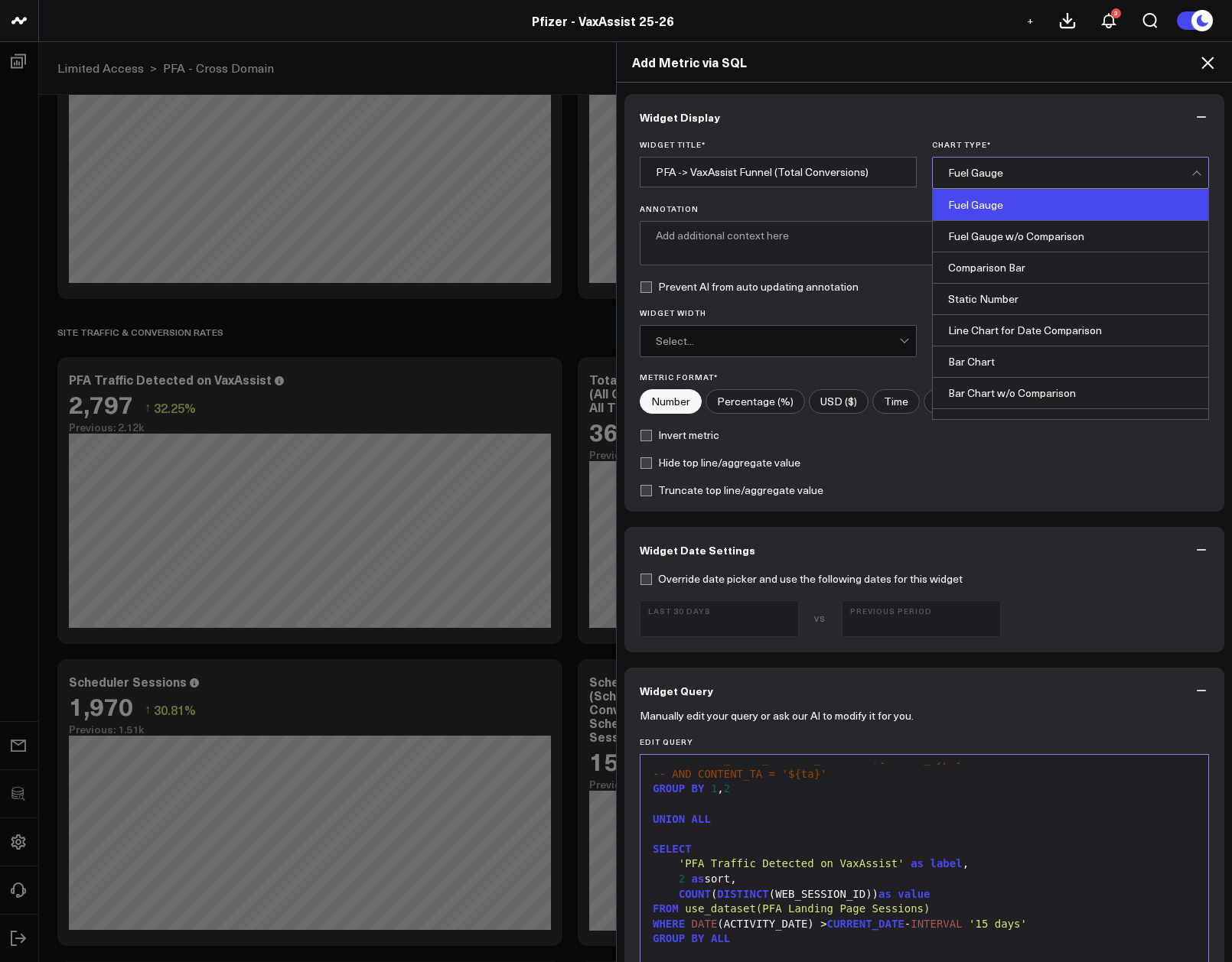
click at [1006, 167] on div "Fuel Gauge" at bounding box center [1070, 173] width 243 height 12
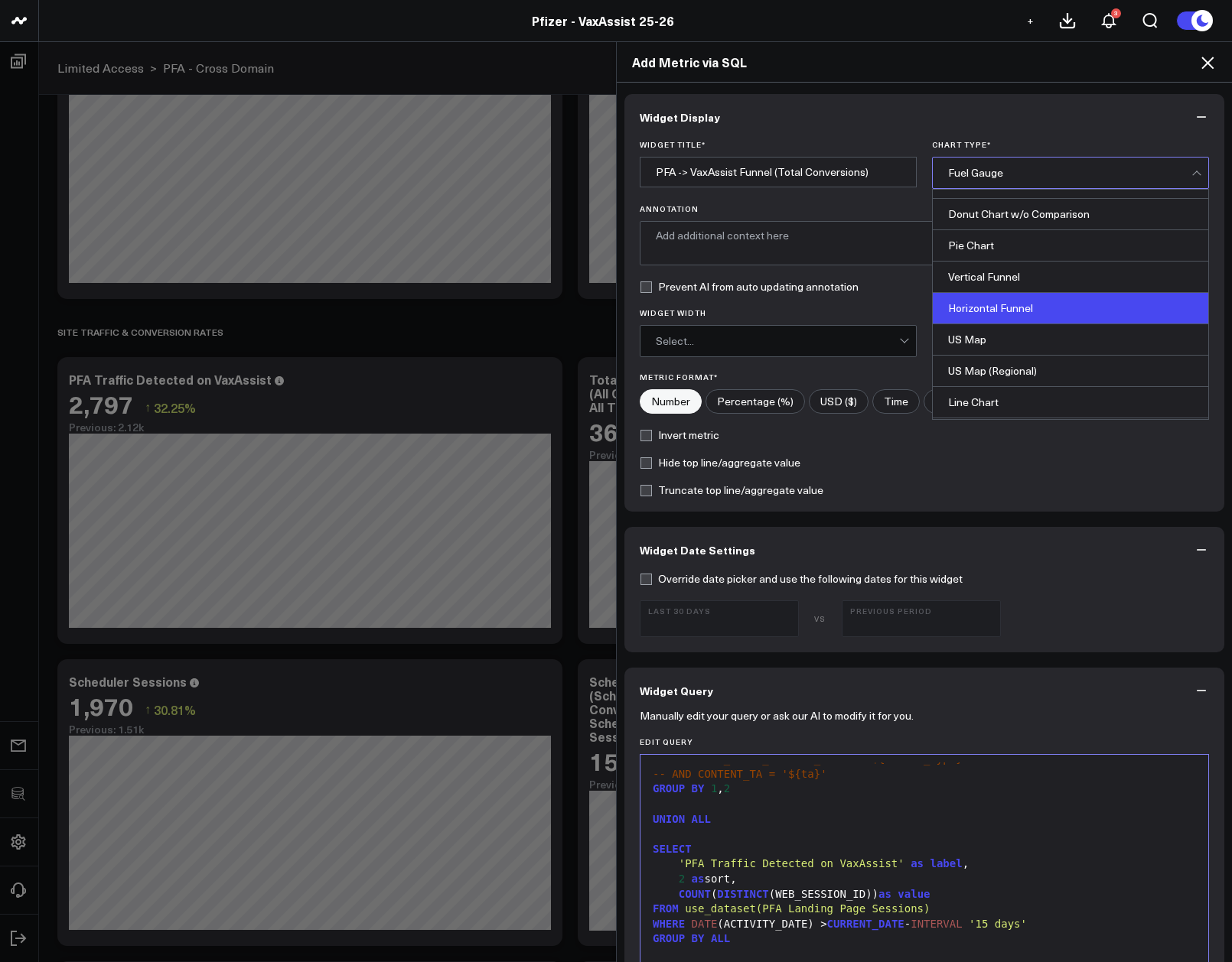
scroll to position [308, 0]
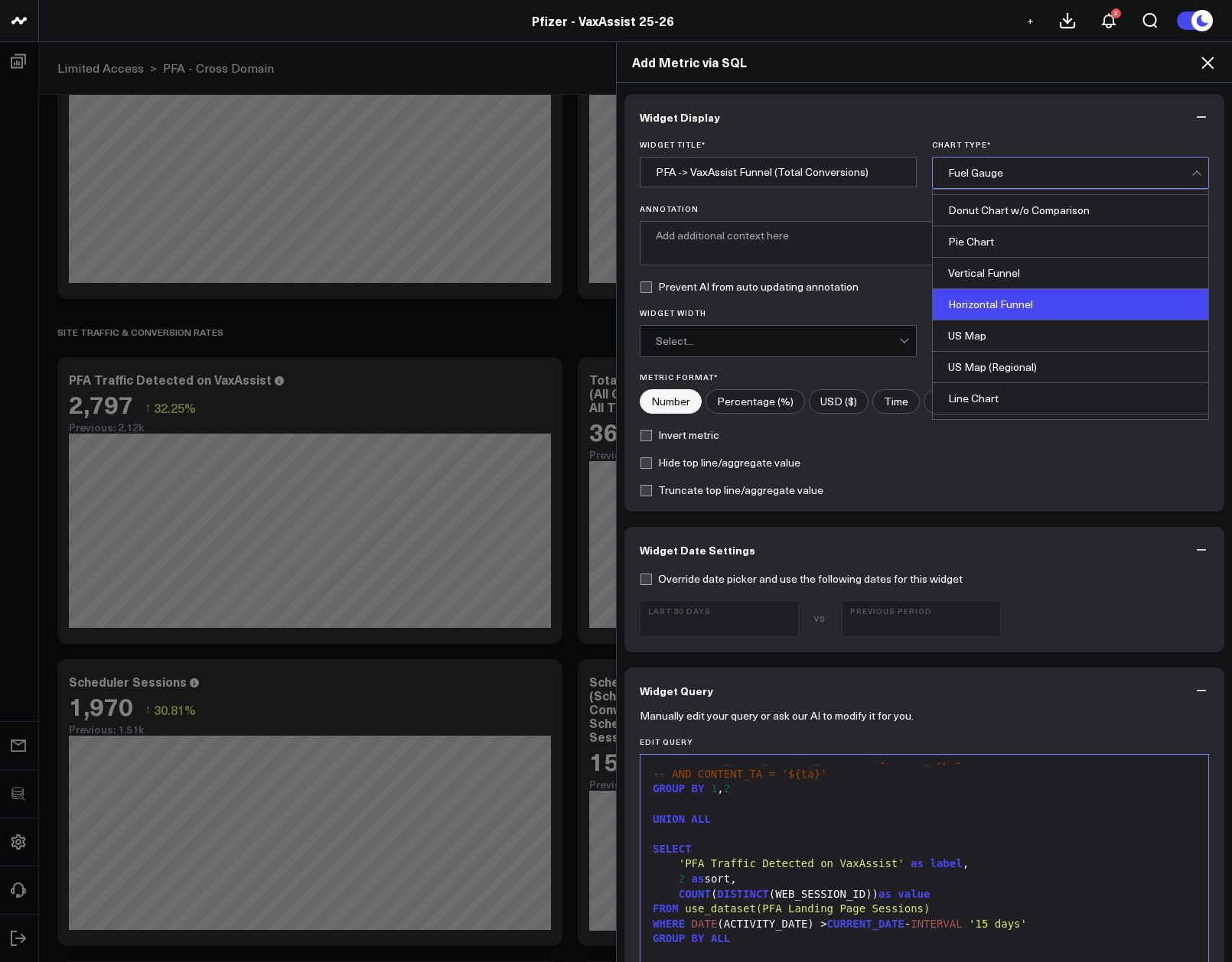
click at [1025, 294] on div "Horizontal Funnel" at bounding box center [1070, 304] width 275 height 31
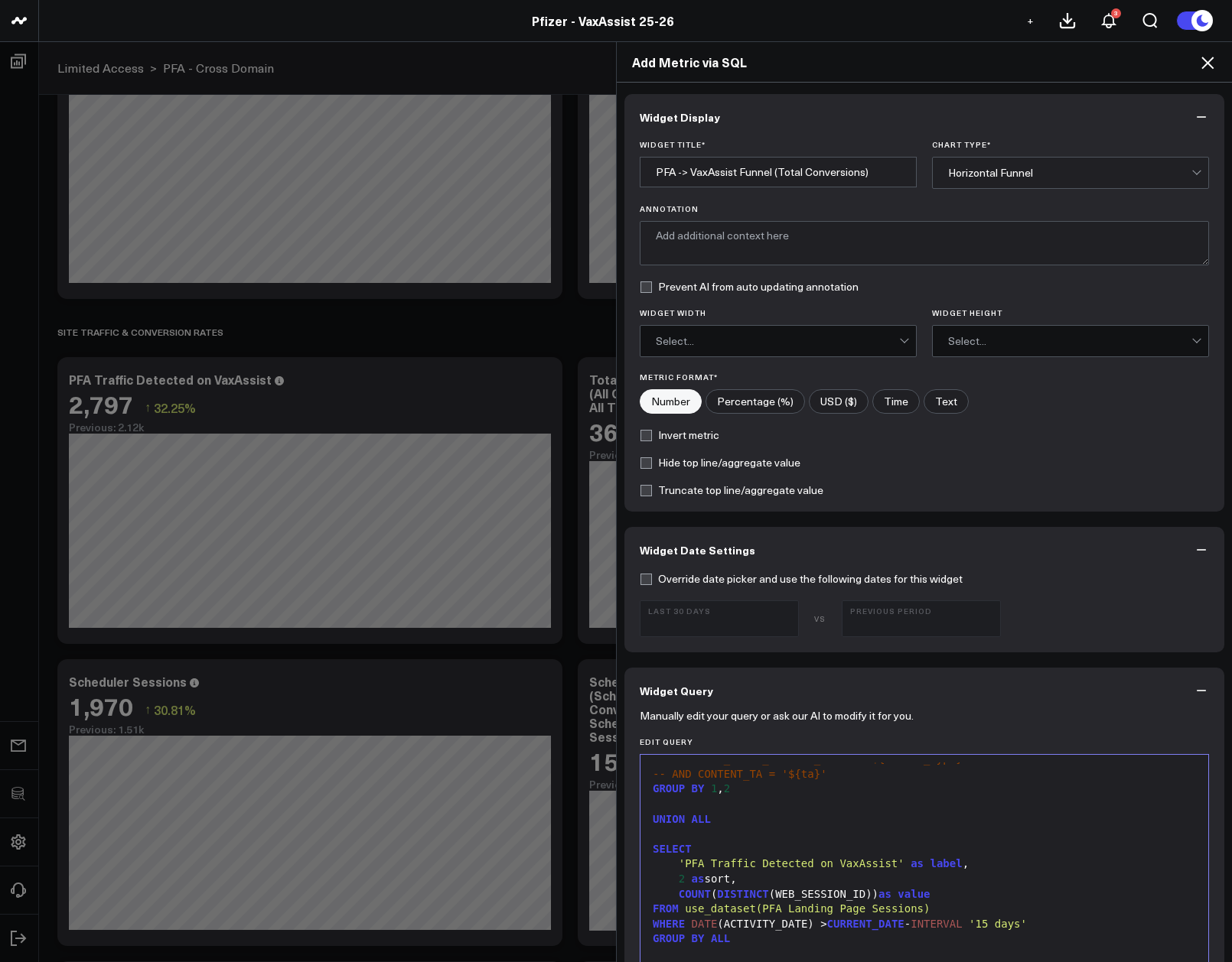
scroll to position [482, 0]
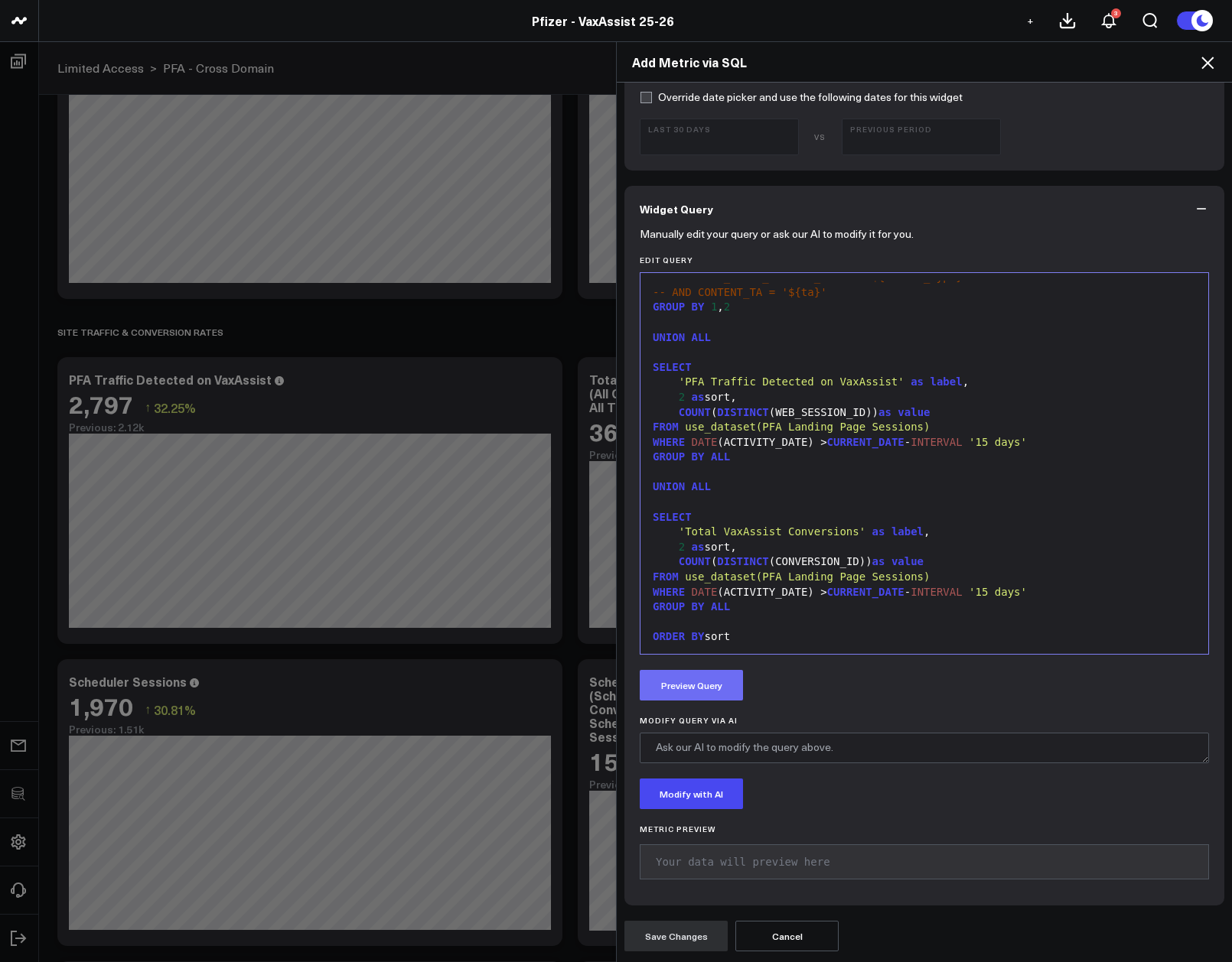
click at [707, 681] on button "Preview Query" at bounding box center [690, 685] width 103 height 31
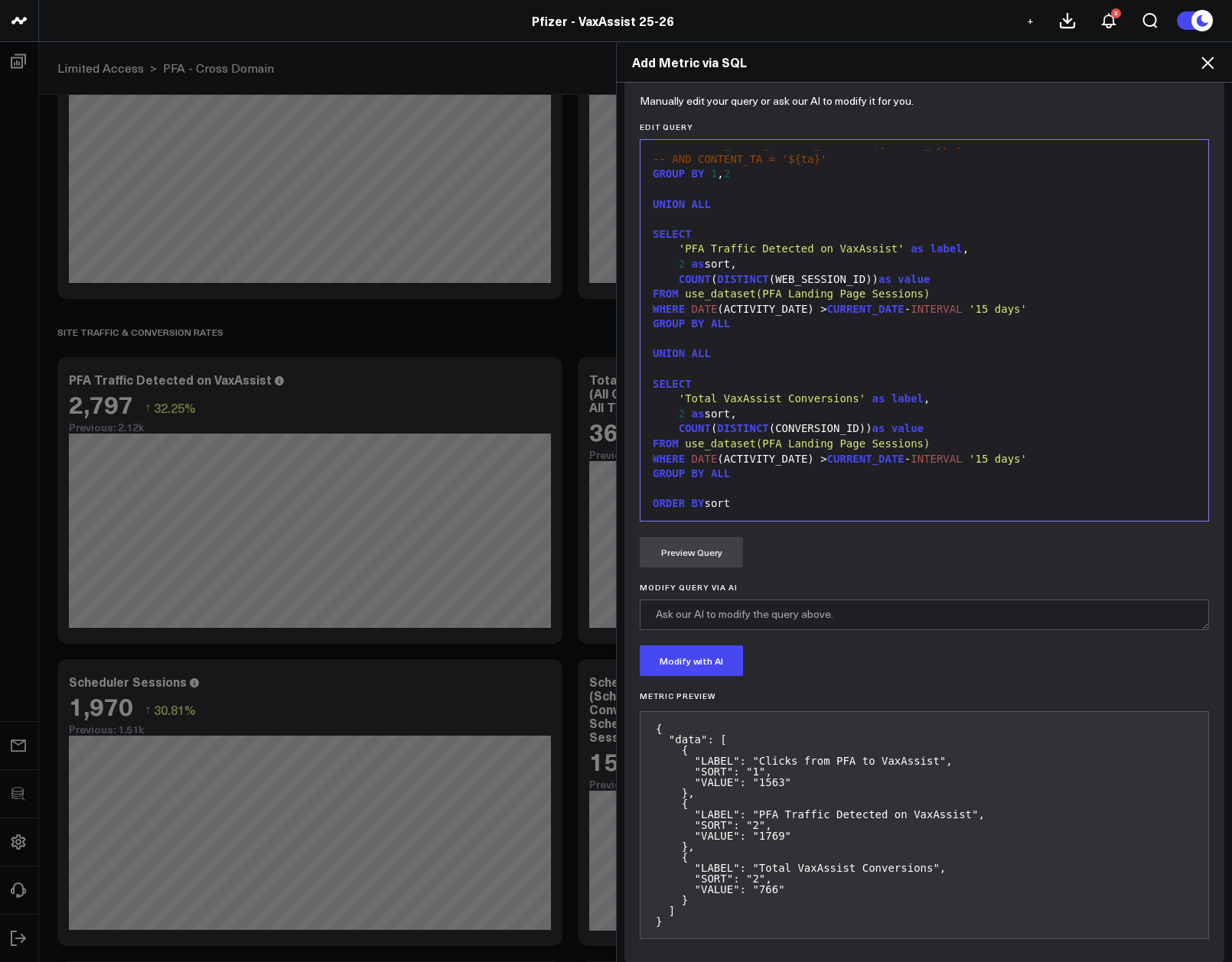
scroll to position [675, 0]
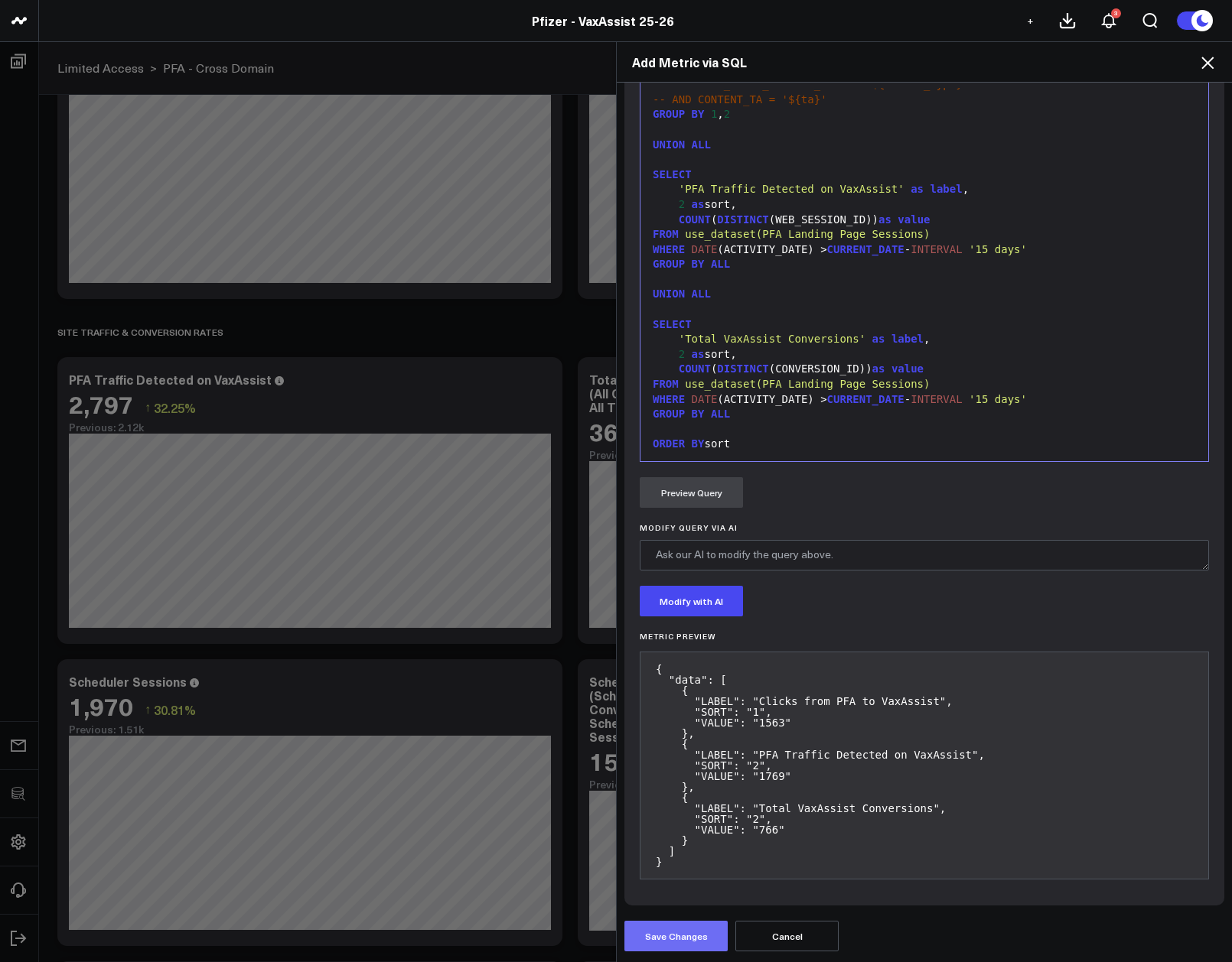
click at [720, 931] on button "Save Changes" at bounding box center [675, 936] width 103 height 31
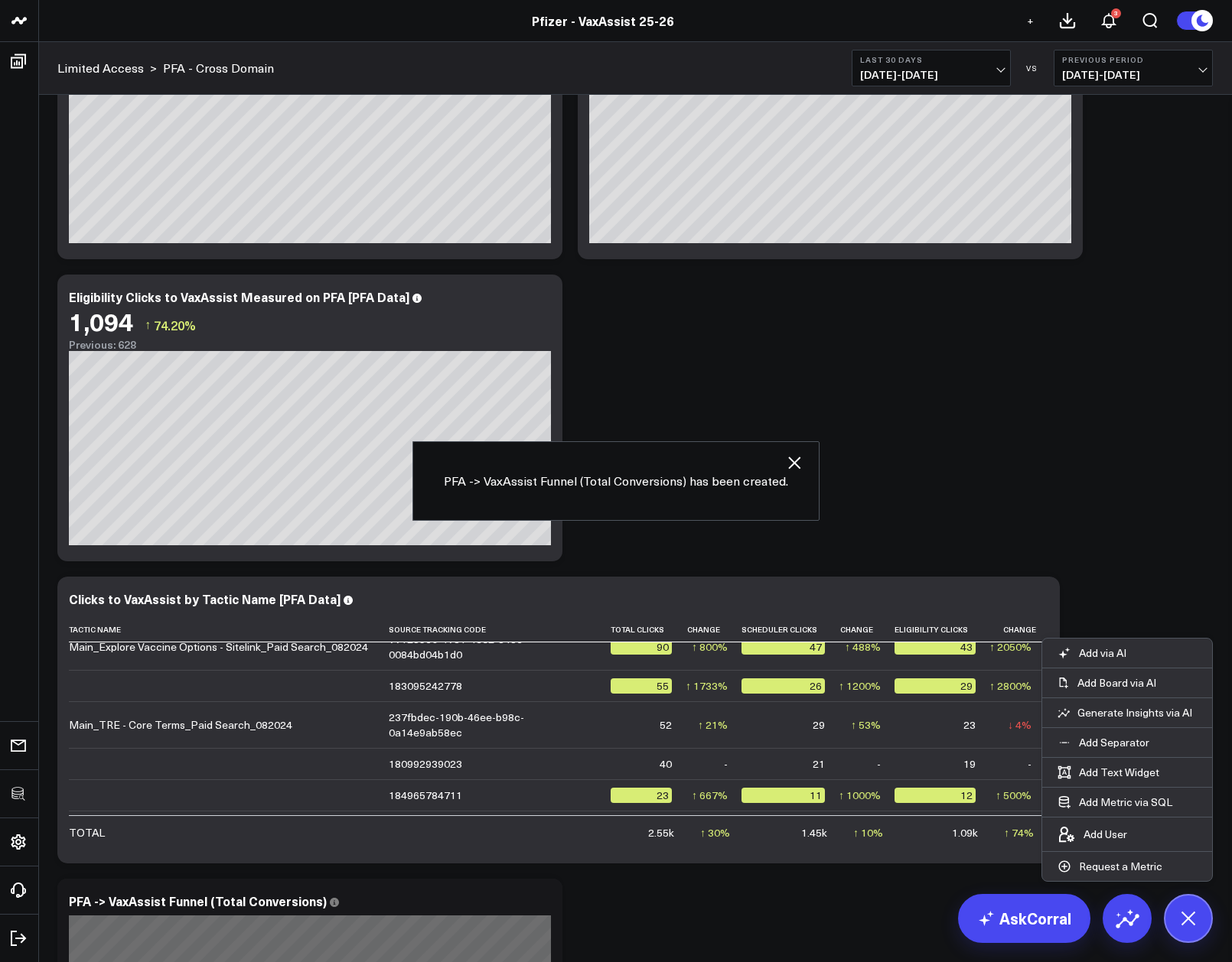
scroll to position [5188, 0]
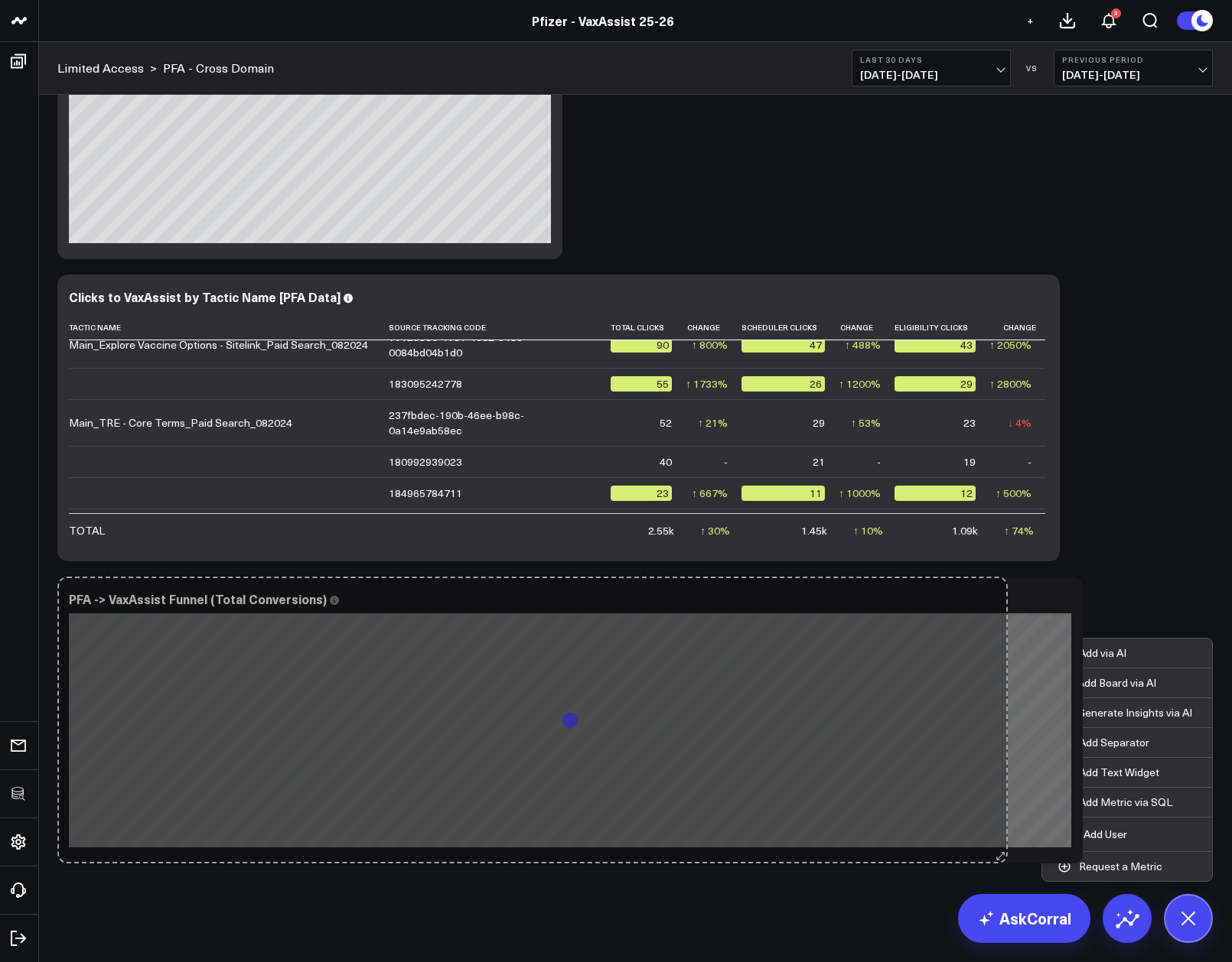
click at [1001, 845] on div "PFA -> VaxAssist Funnel (Total Conversions) So sorry. The query returned no res…" at bounding box center [570, 719] width 1025 height 286
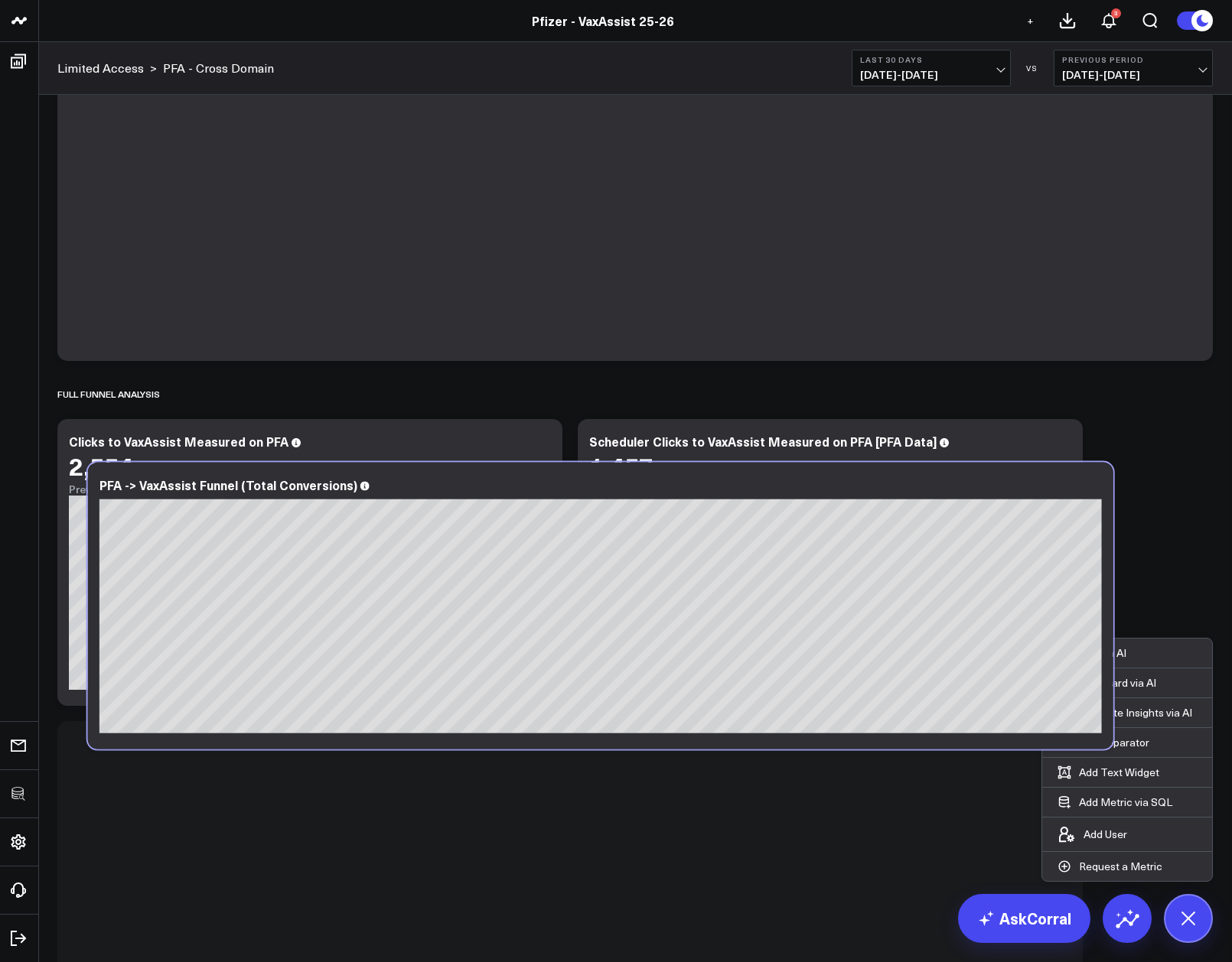
scroll to position [4348, 0]
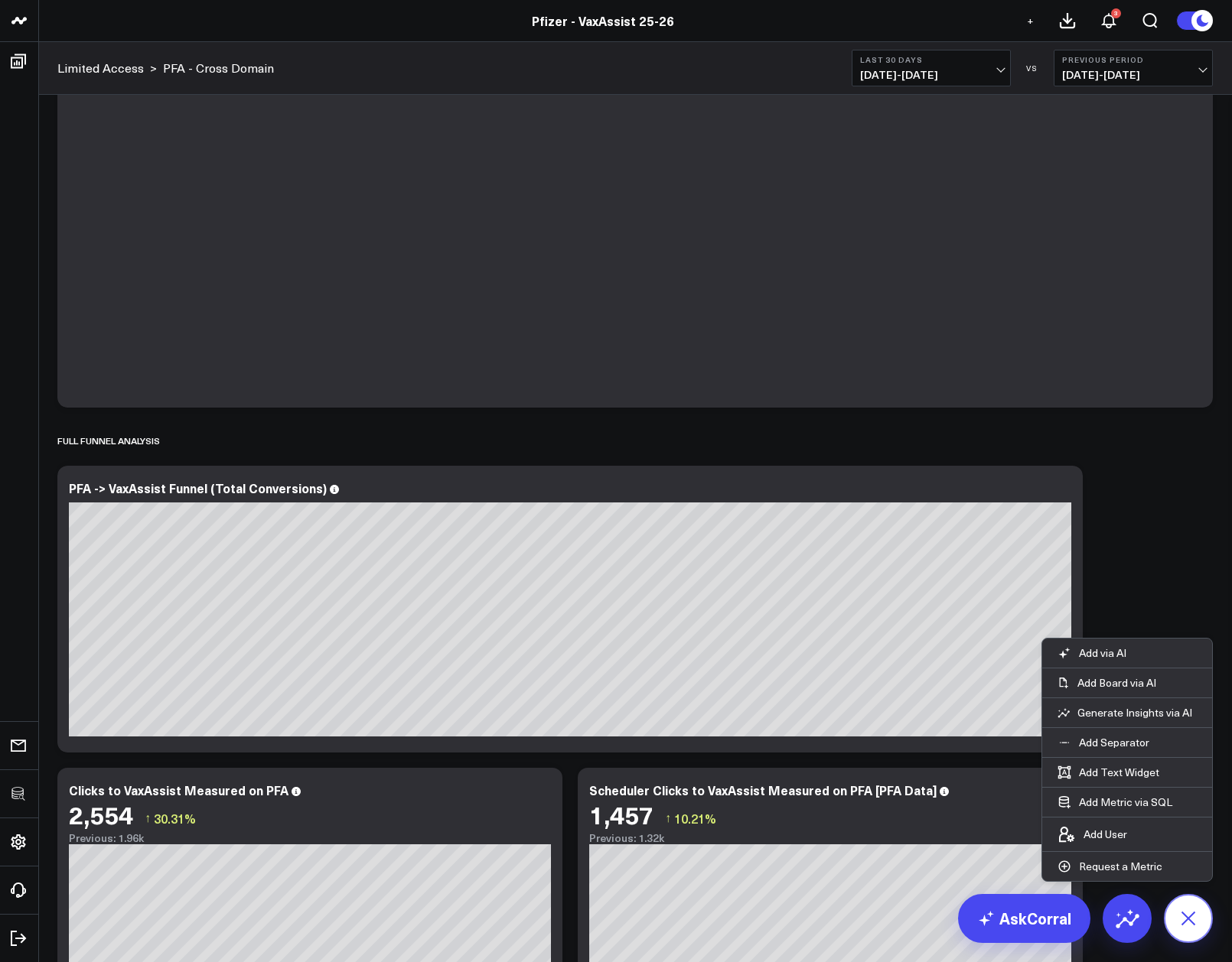
scroll to position [4412, 0]
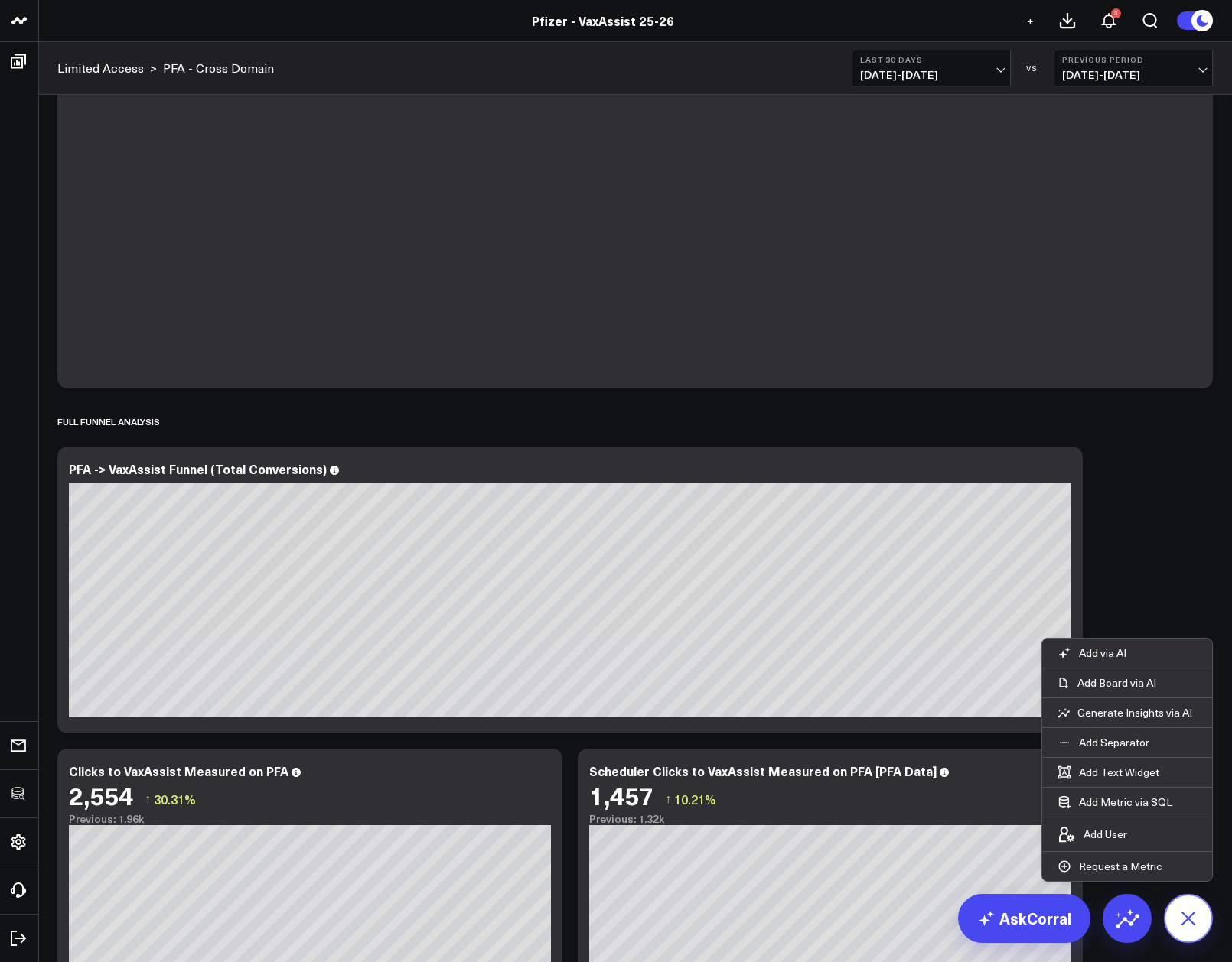
click at [1189, 908] on icon at bounding box center [1188, 918] width 34 height 34
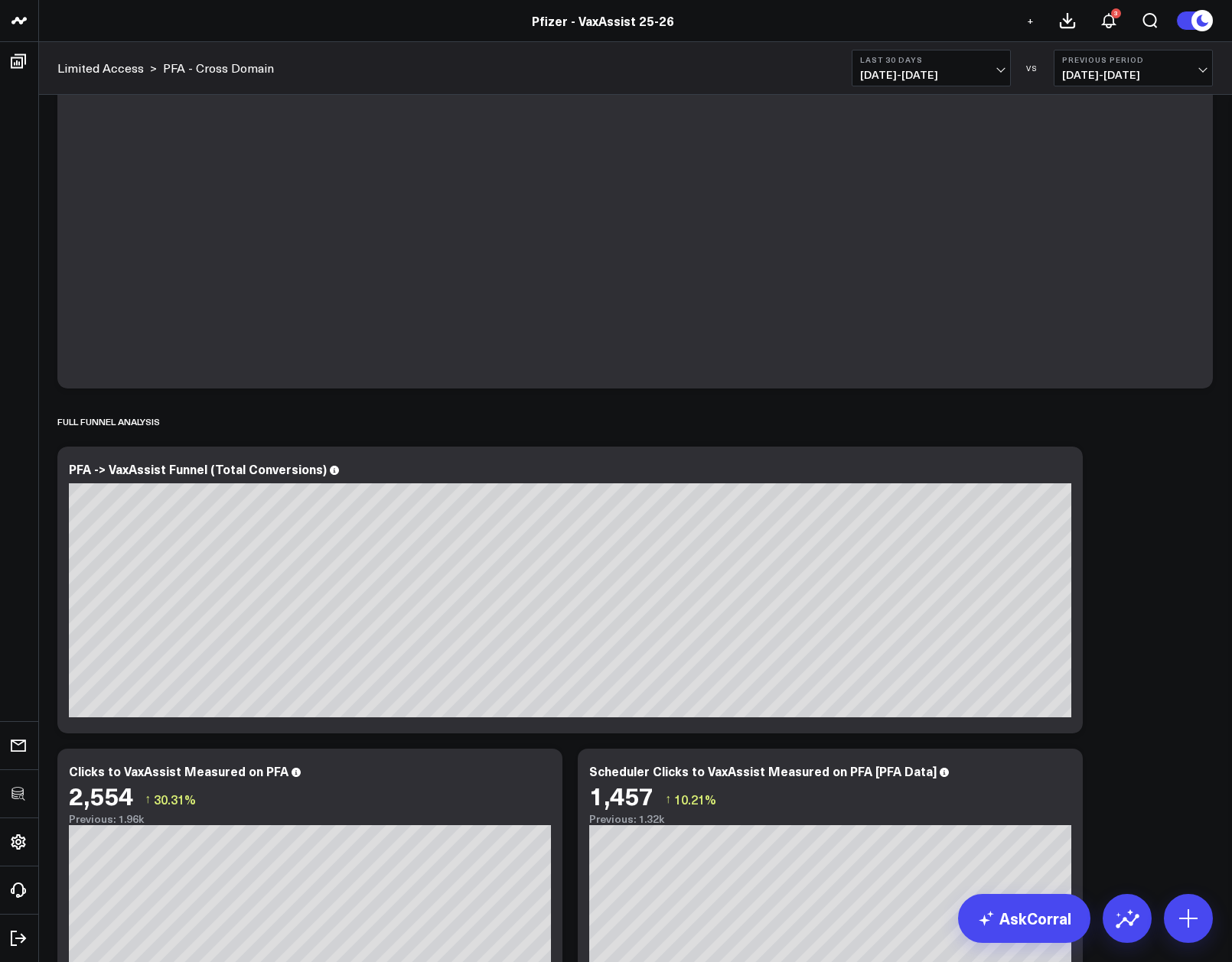
drag, startPoint x: 1066, startPoint y: 473, endPoint x: 1060, endPoint y: 520, distance: 47.4
click at [1066, 473] on icon at bounding box center [1062, 471] width 19 height 19
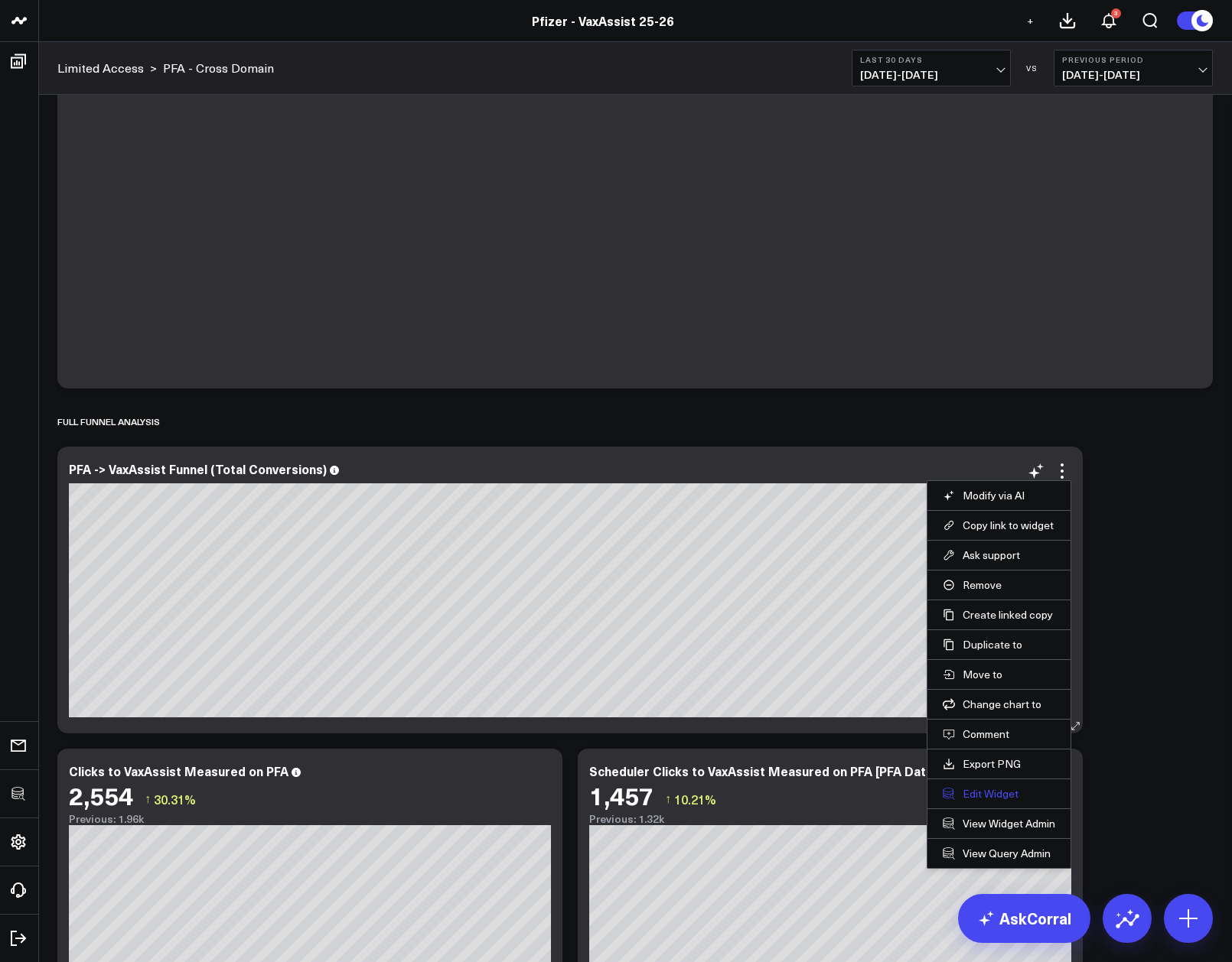
click at [1004, 787] on button "Edit Widget" at bounding box center [999, 794] width 112 height 14
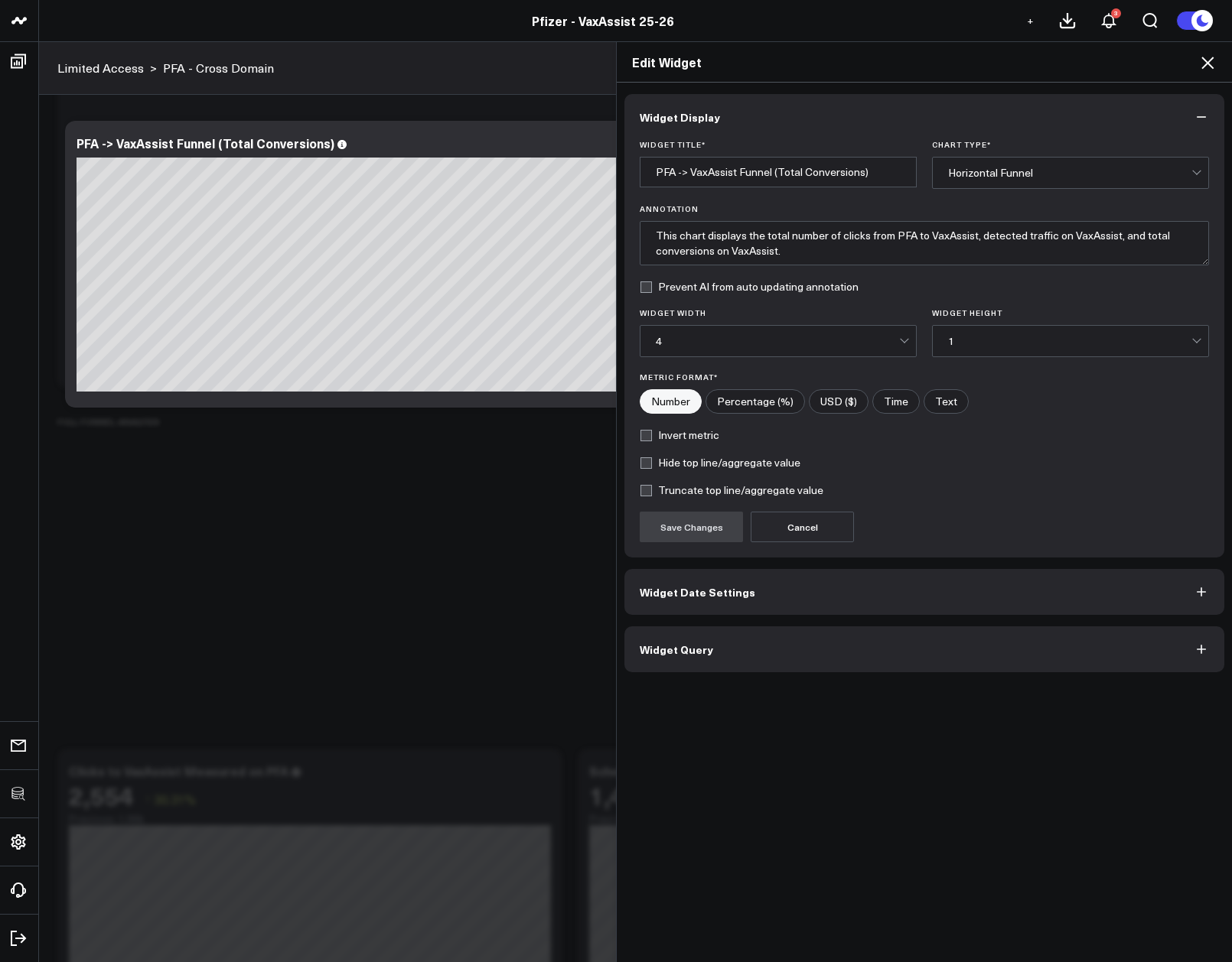
click at [889, 645] on button "Widget Query" at bounding box center [923, 649] width 599 height 46
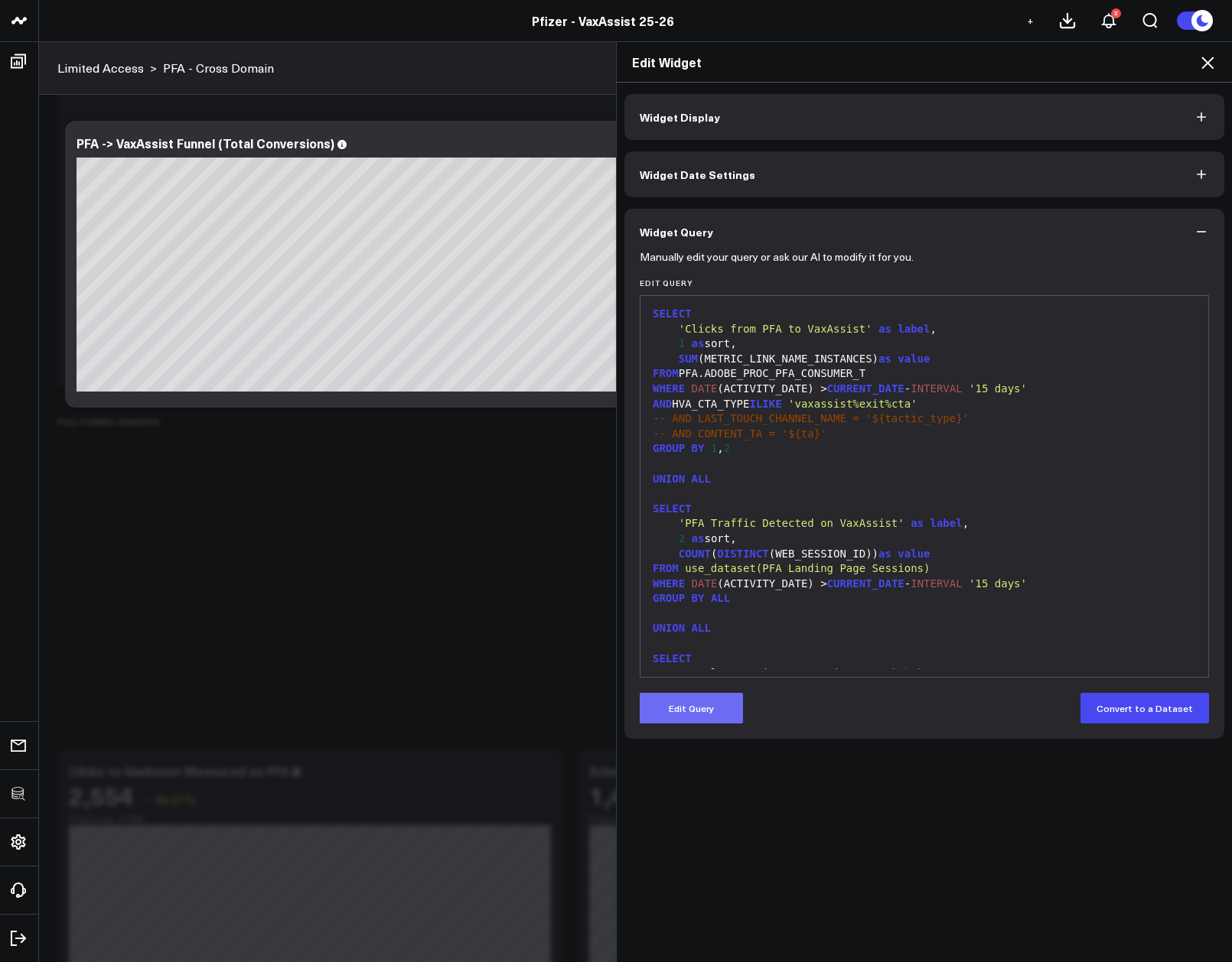
click at [694, 702] on button "Edit Query" at bounding box center [690, 708] width 103 height 31
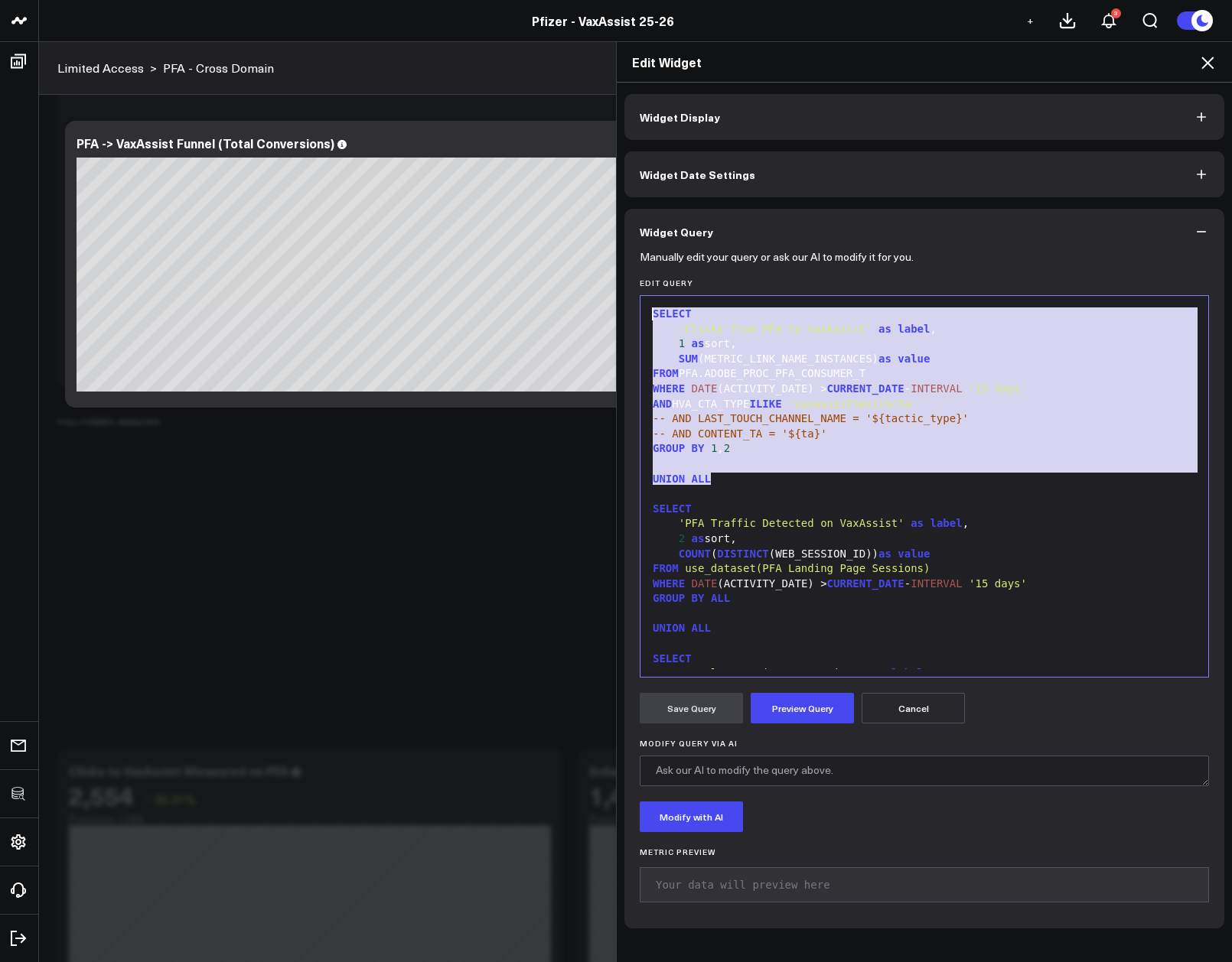
drag, startPoint x: 730, startPoint y: 474, endPoint x: 622, endPoint y: 313, distance: 193.9
click at [624, 313] on div "Manually edit your query or ask our AI to modify it for you. Edit Query 99 1 2 …" at bounding box center [923, 591] width 599 height 674
copy div "SELECT 'Clicks from PFA to VaxAssist' as label , 1 as sort, SUM (METRIC_LINK_NA…"
drag, startPoint x: 646, startPoint y: 313, endPoint x: 656, endPoint y: 312, distance: 10.0
click at [653, 313] on span "SELECT" at bounding box center [673, 314] width 39 height 12
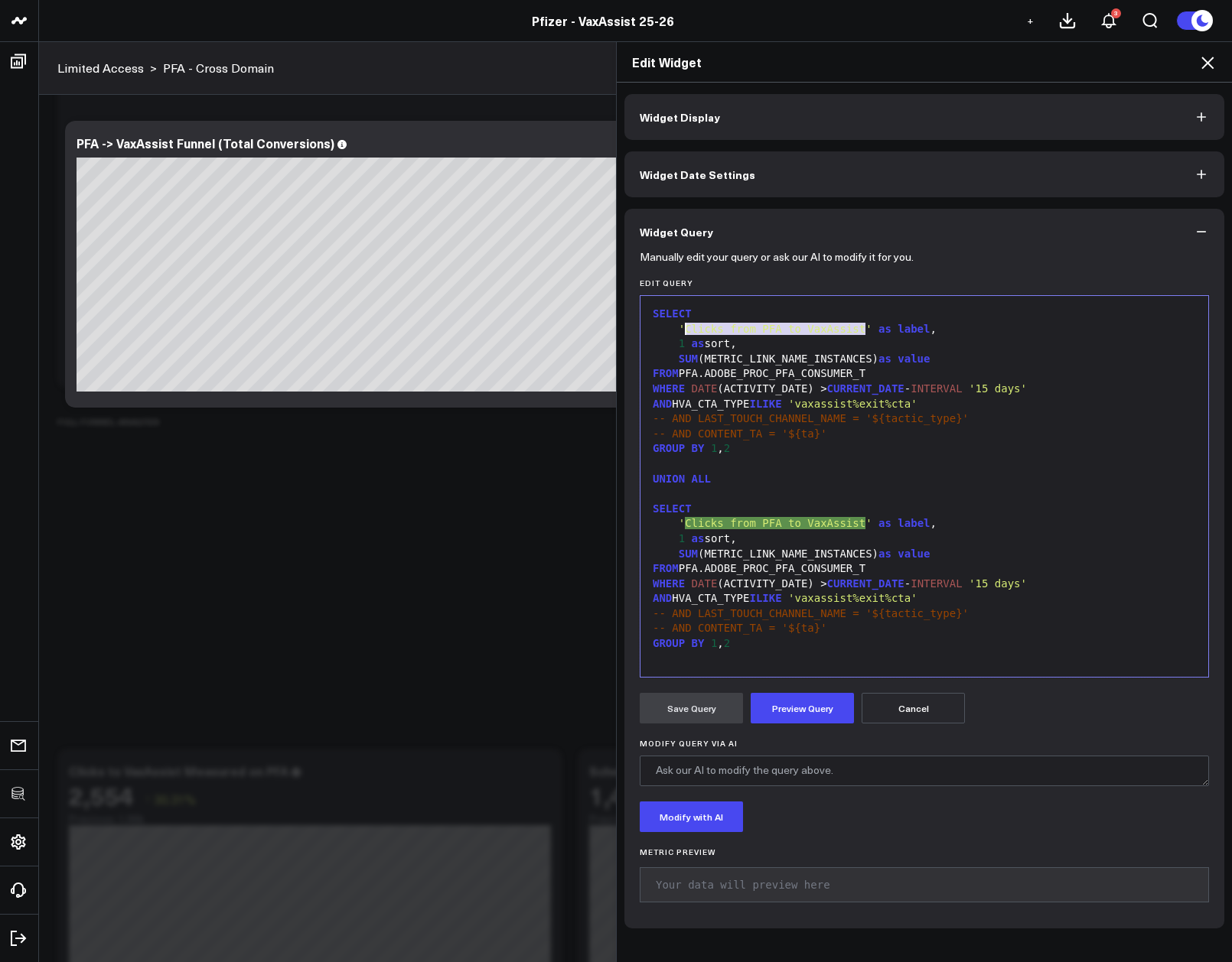
drag, startPoint x: 857, startPoint y: 332, endPoint x: 680, endPoint y: 331, distance: 177.0
click at [680, 331] on span "'Clicks from PFA to VaxAssist'" at bounding box center [775, 329] width 194 height 12
click at [805, 405] on span "'vaxassist%exit%cta'" at bounding box center [853, 404] width 129 height 12
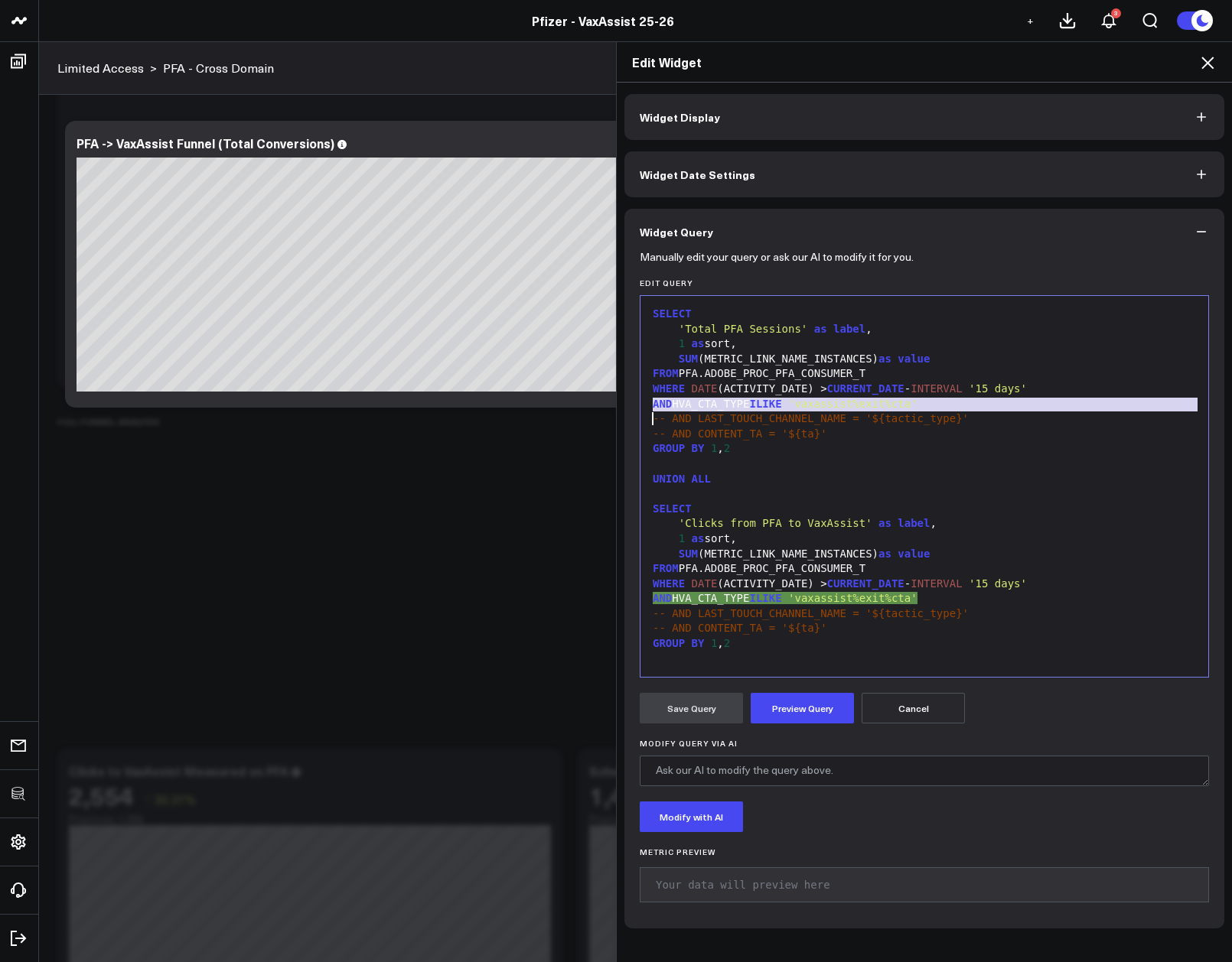
click at [805, 405] on span "'vaxassist%exit%cta'" at bounding box center [853, 404] width 129 height 12
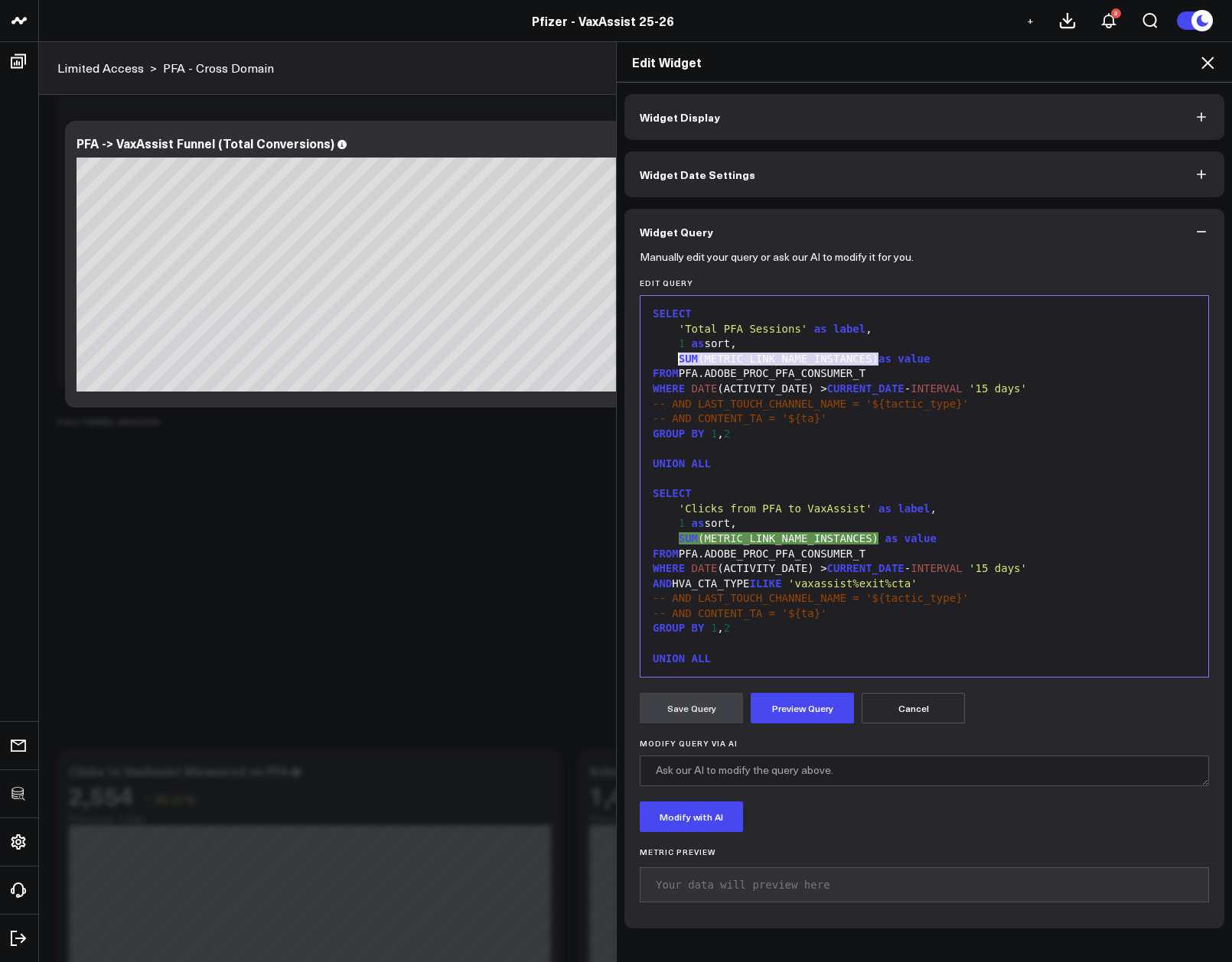
drag, startPoint x: 871, startPoint y: 360, endPoint x: 673, endPoint y: 360, distance: 198.0
click at [673, 360] on div "SUM (METRIC_LINK_NAME_INSTANCES) as value" at bounding box center [924, 359] width 553 height 15
click at [755, 365] on span "DISTINCT" at bounding box center [742, 359] width 51 height 12
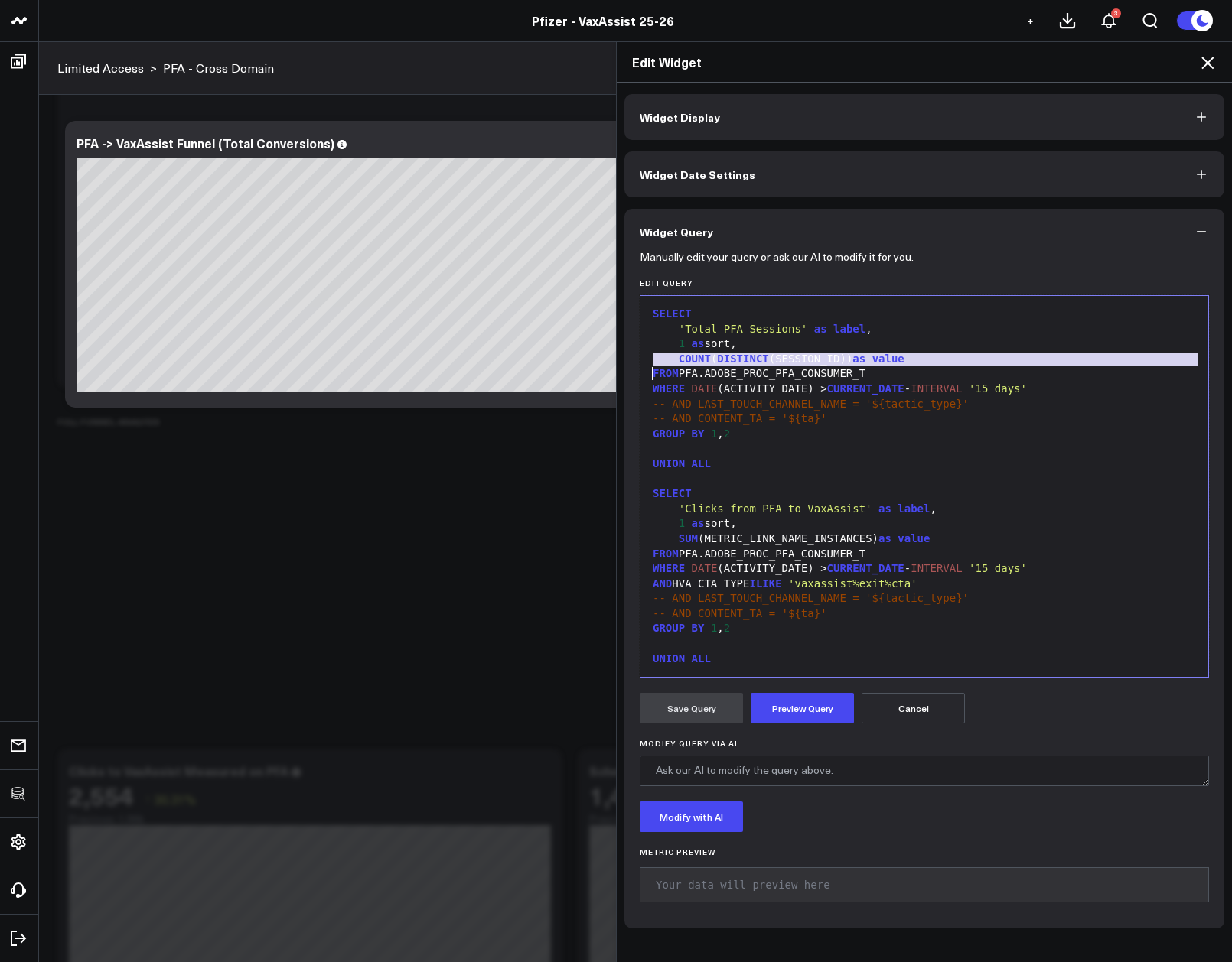
click at [755, 365] on span "DISTINCT" at bounding box center [742, 359] width 51 height 12
copy div "COUNT ( DISTINCT (SESSION_ID)) as value"
click at [760, 542] on div "SUM (METRIC_LINK_NAME_INSTANCES) as value" at bounding box center [924, 539] width 553 height 15
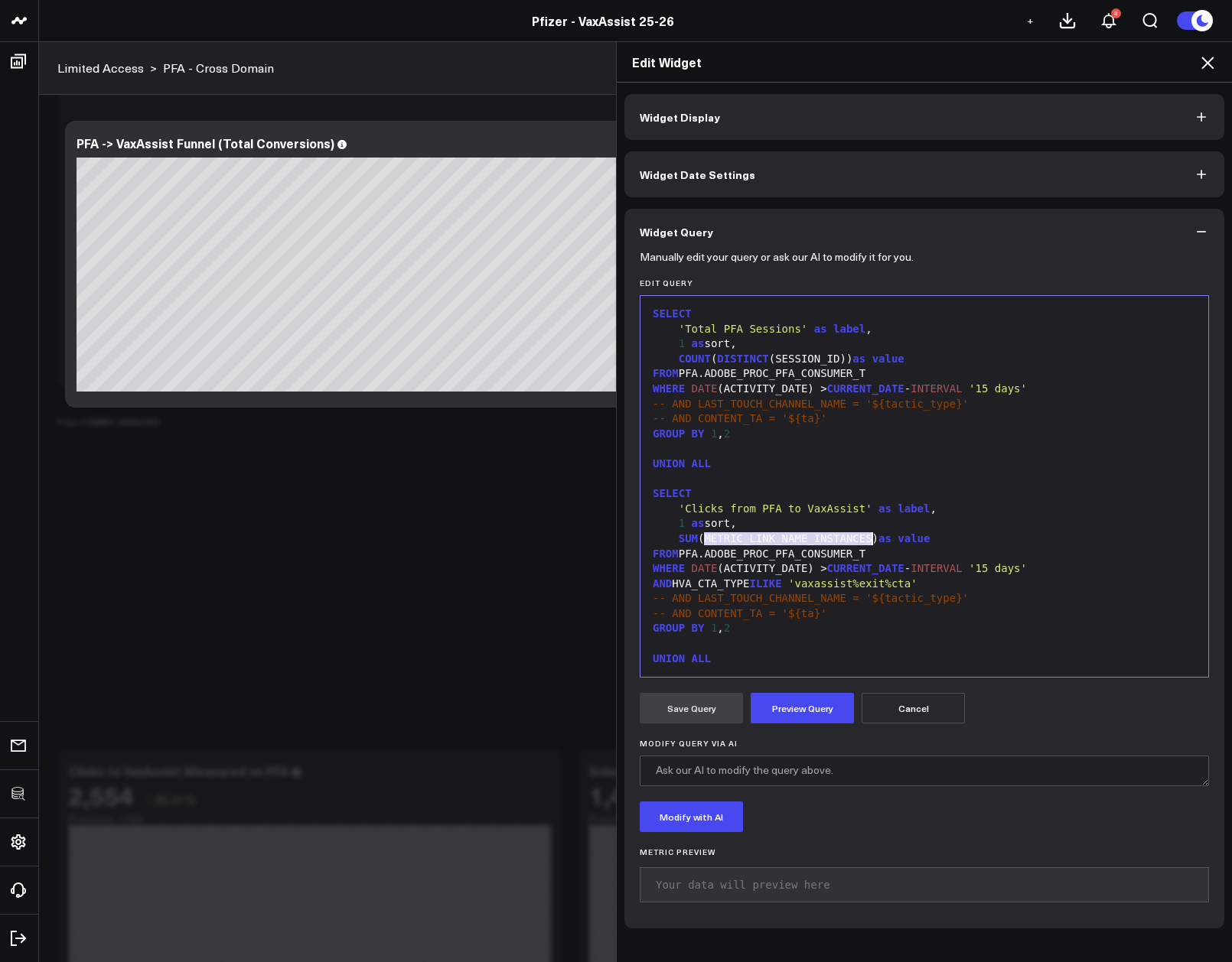
click at [760, 542] on div "SUM (METRIC_LINK_NAME_INSTANCES) as value" at bounding box center [924, 539] width 553 height 15
click at [680, 348] on div "1 as sort," at bounding box center [924, 344] width 553 height 15
click at [785, 711] on button "Preview Query" at bounding box center [802, 708] width 103 height 31
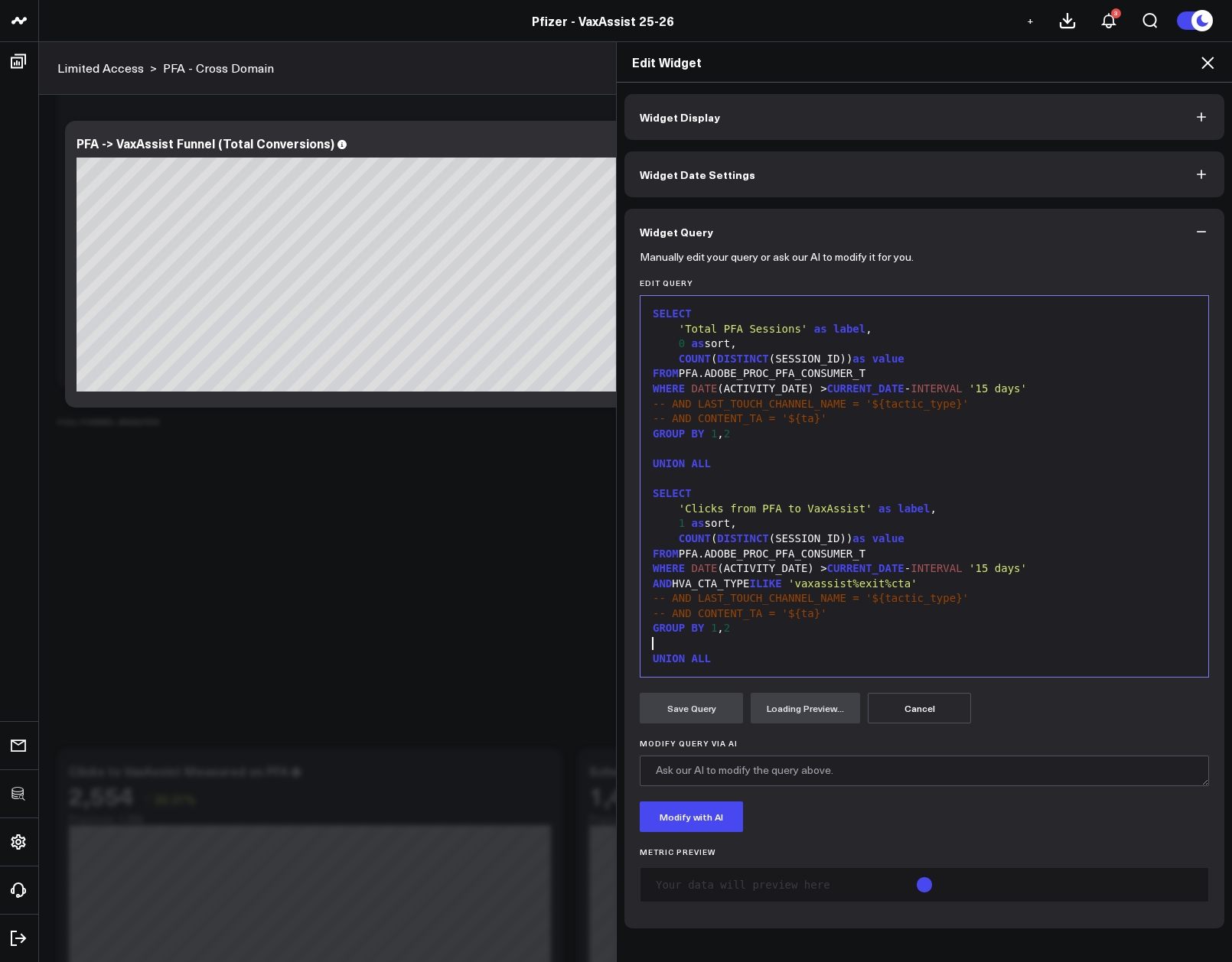
click at [737, 649] on div at bounding box center [924, 644] width 553 height 15
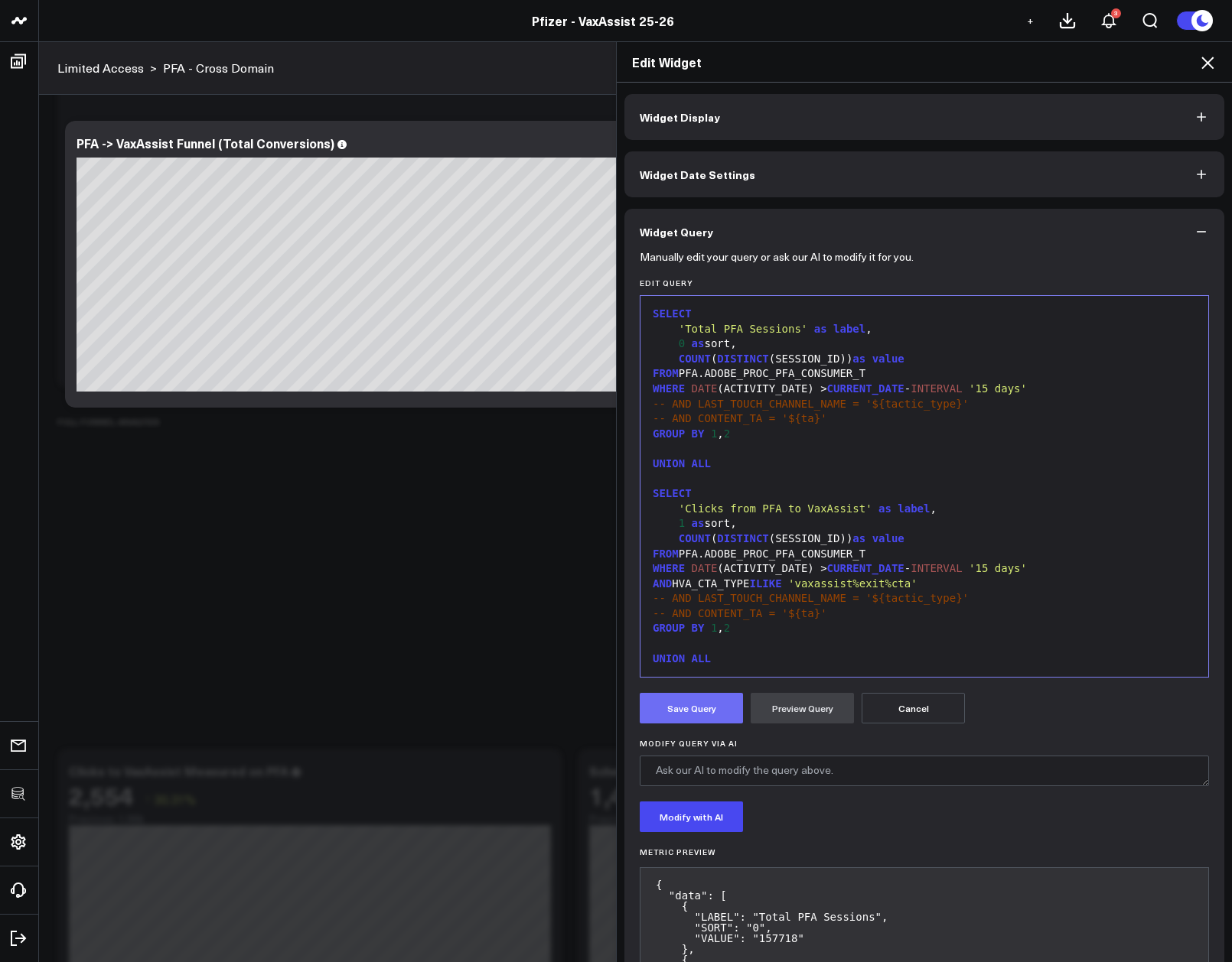
click at [705, 711] on button "Save Query" at bounding box center [690, 708] width 103 height 31
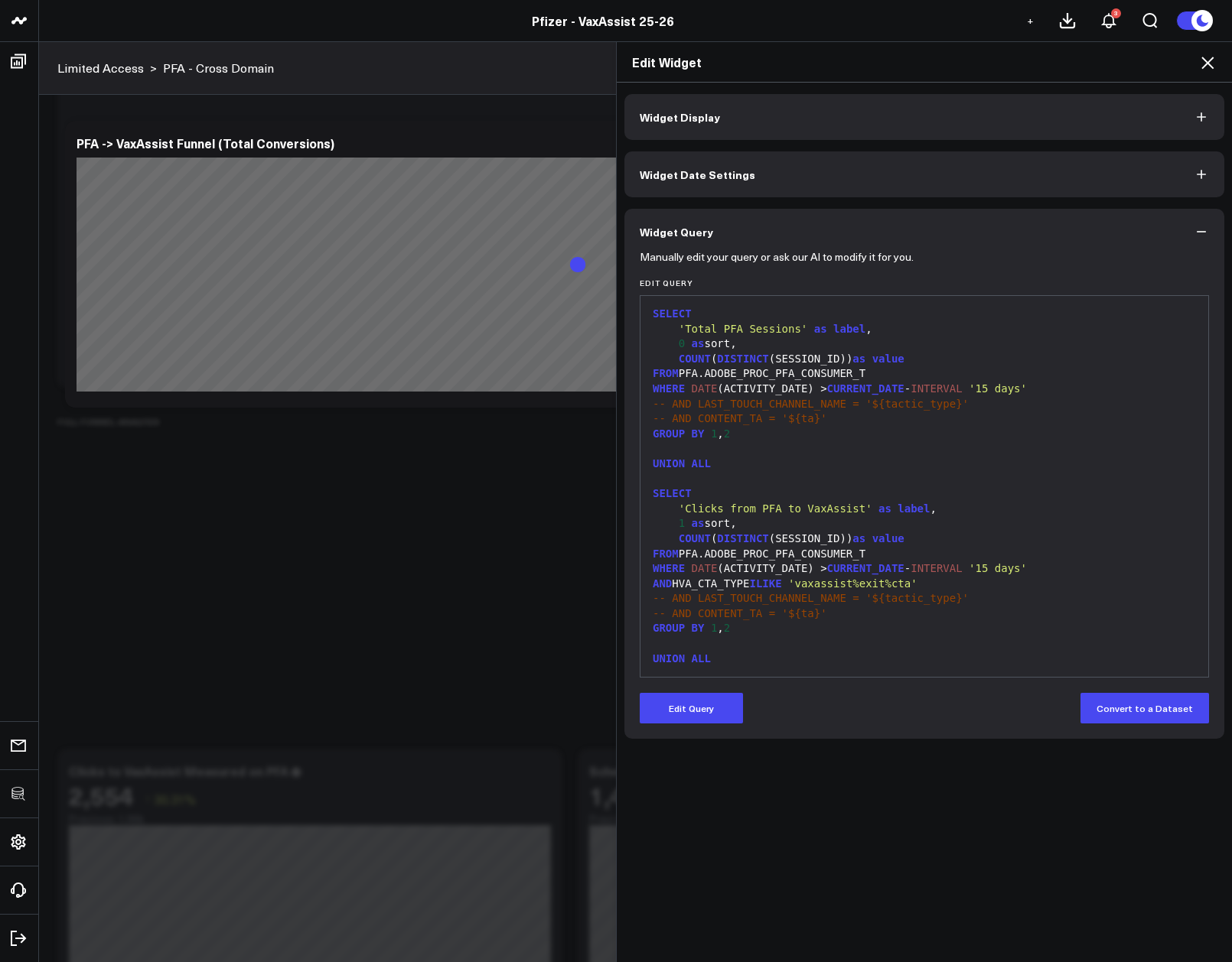
click at [1213, 58] on icon at bounding box center [1207, 63] width 19 height 19
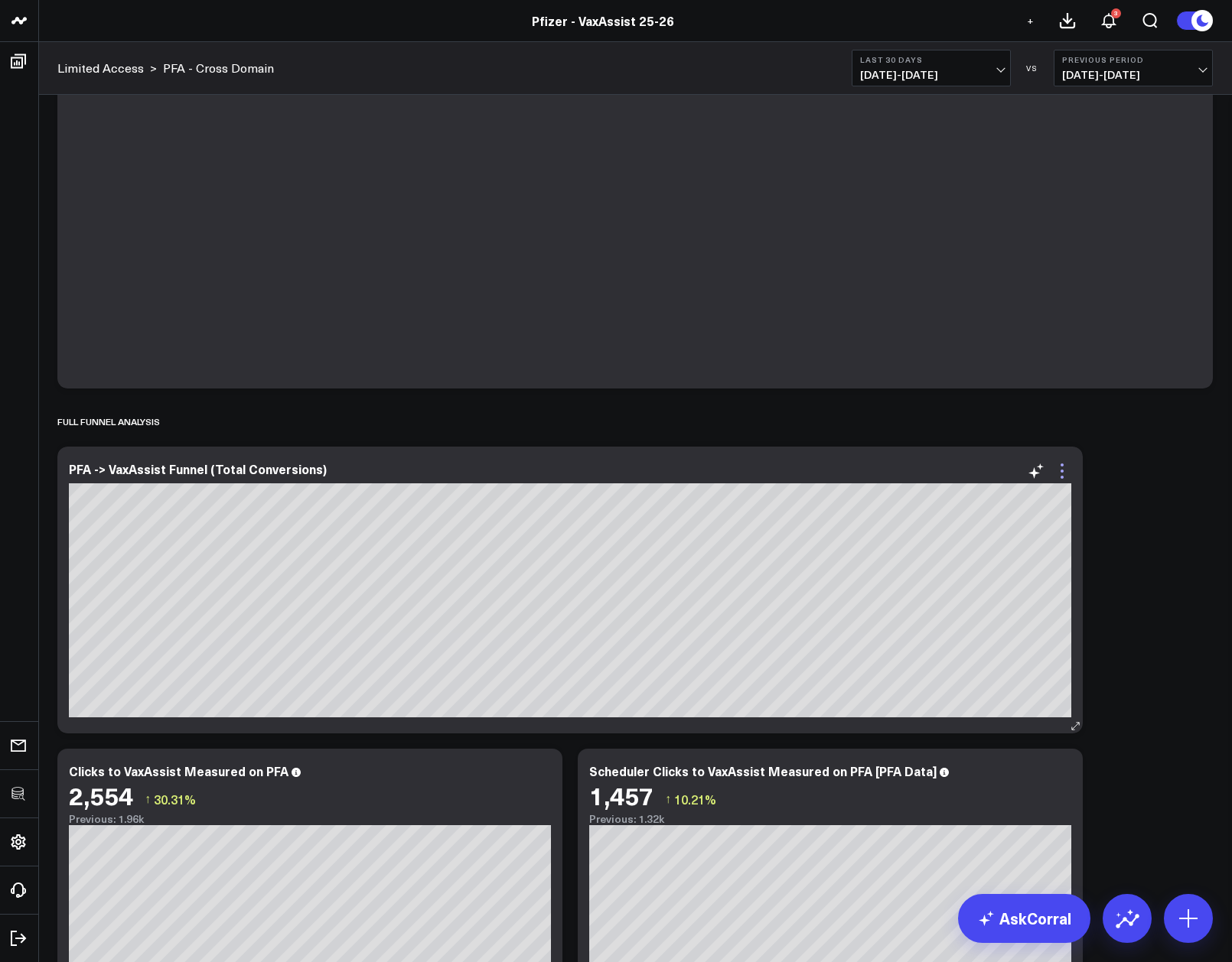
click at [1068, 473] on icon at bounding box center [1062, 471] width 19 height 19
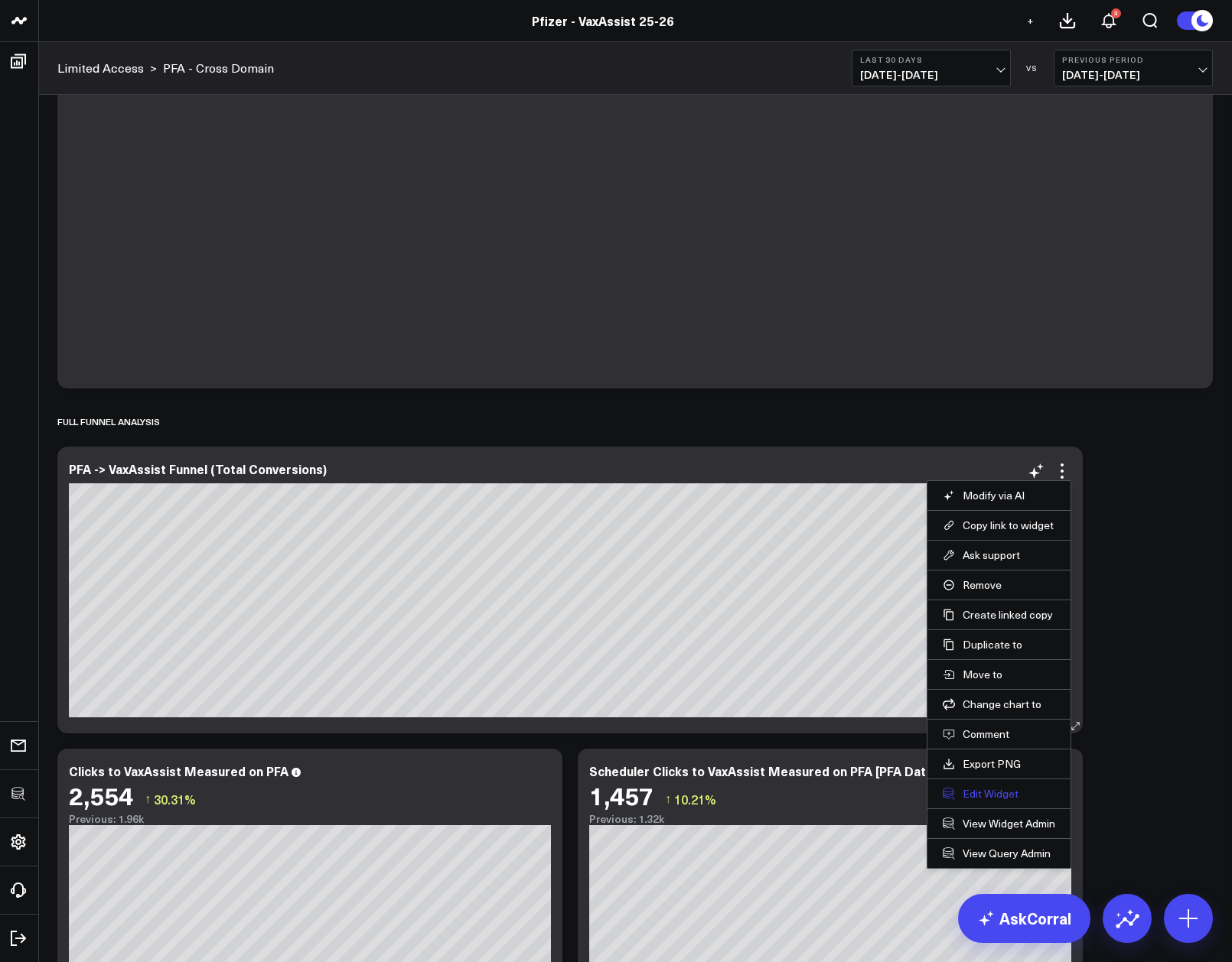
click at [992, 798] on button "Edit Widget" at bounding box center [999, 794] width 112 height 14
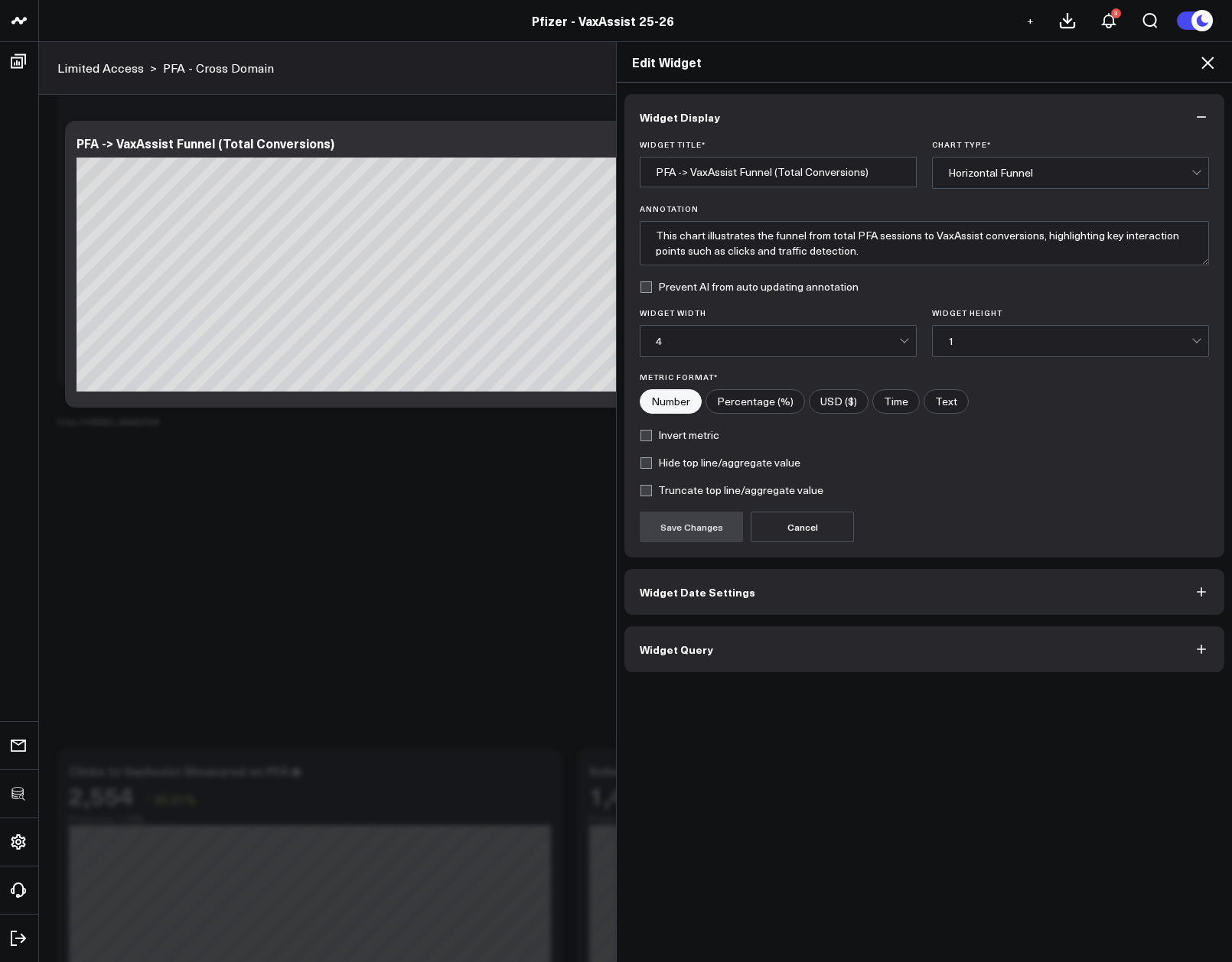
click at [769, 653] on button "Widget Query" at bounding box center [923, 649] width 599 height 46
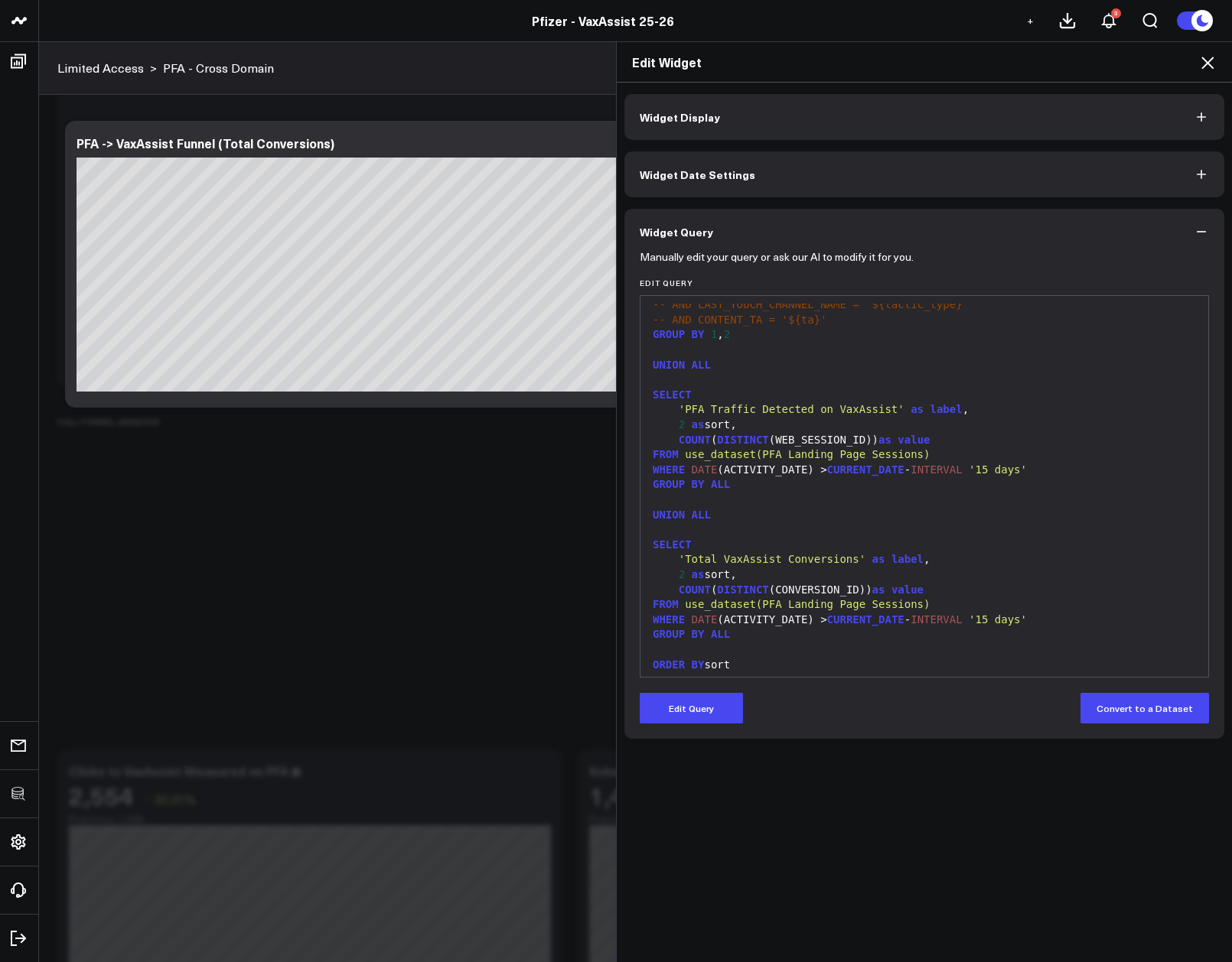
scroll to position [295, 0]
click at [722, 699] on button "Edit Query" at bounding box center [690, 708] width 103 height 31
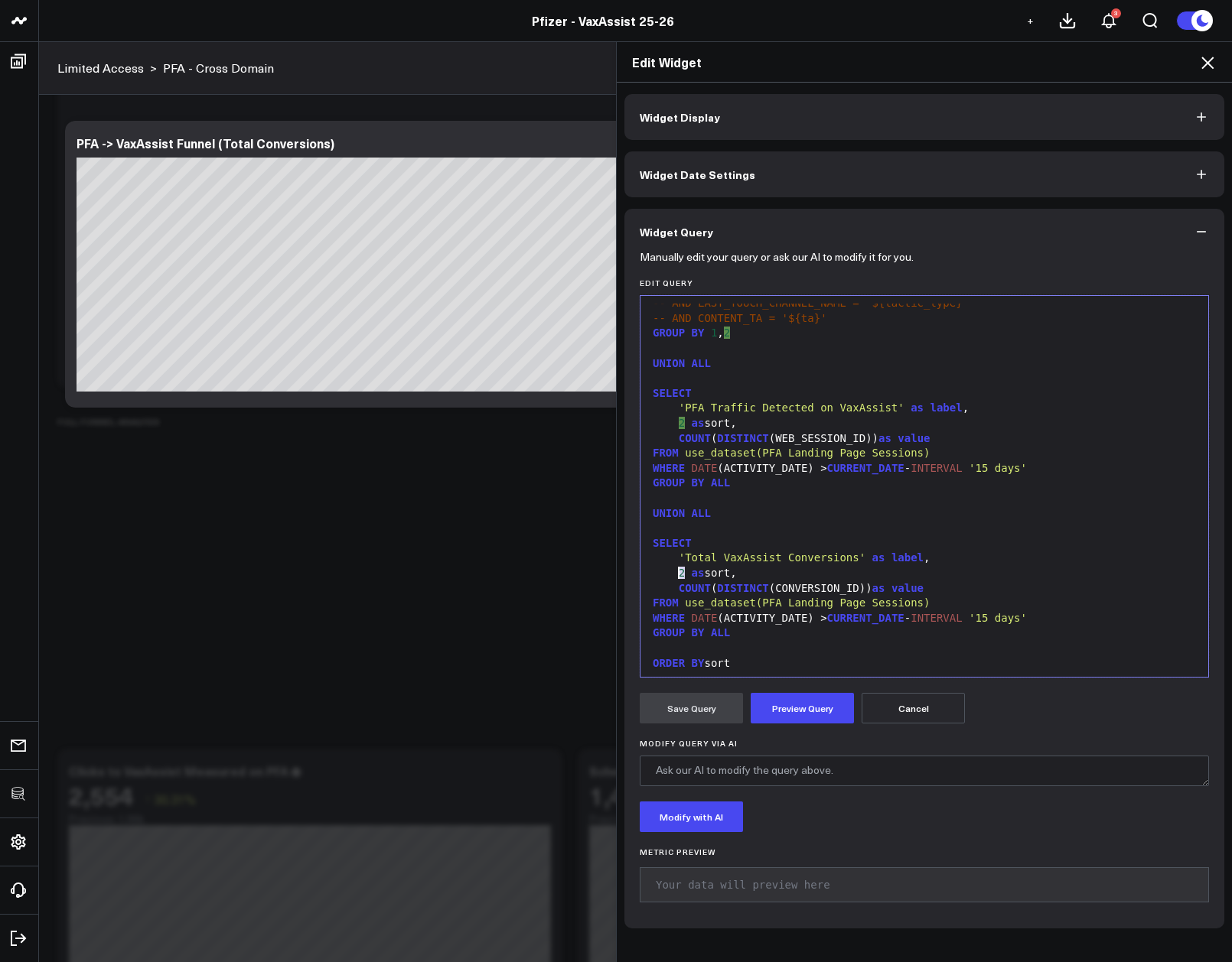
click at [674, 569] on div "2 as sort," at bounding box center [924, 574] width 553 height 15
click at [777, 691] on form "Manually edit your query or ask our AI to modify it for you. Edit Query 99 1 2 …" at bounding box center [923, 584] width 569 height 659
click at [848, 705] on div "Save Query Preview Query Cancel" at bounding box center [923, 708] width 569 height 31
click at [840, 705] on button "Preview Query" at bounding box center [802, 708] width 103 height 31
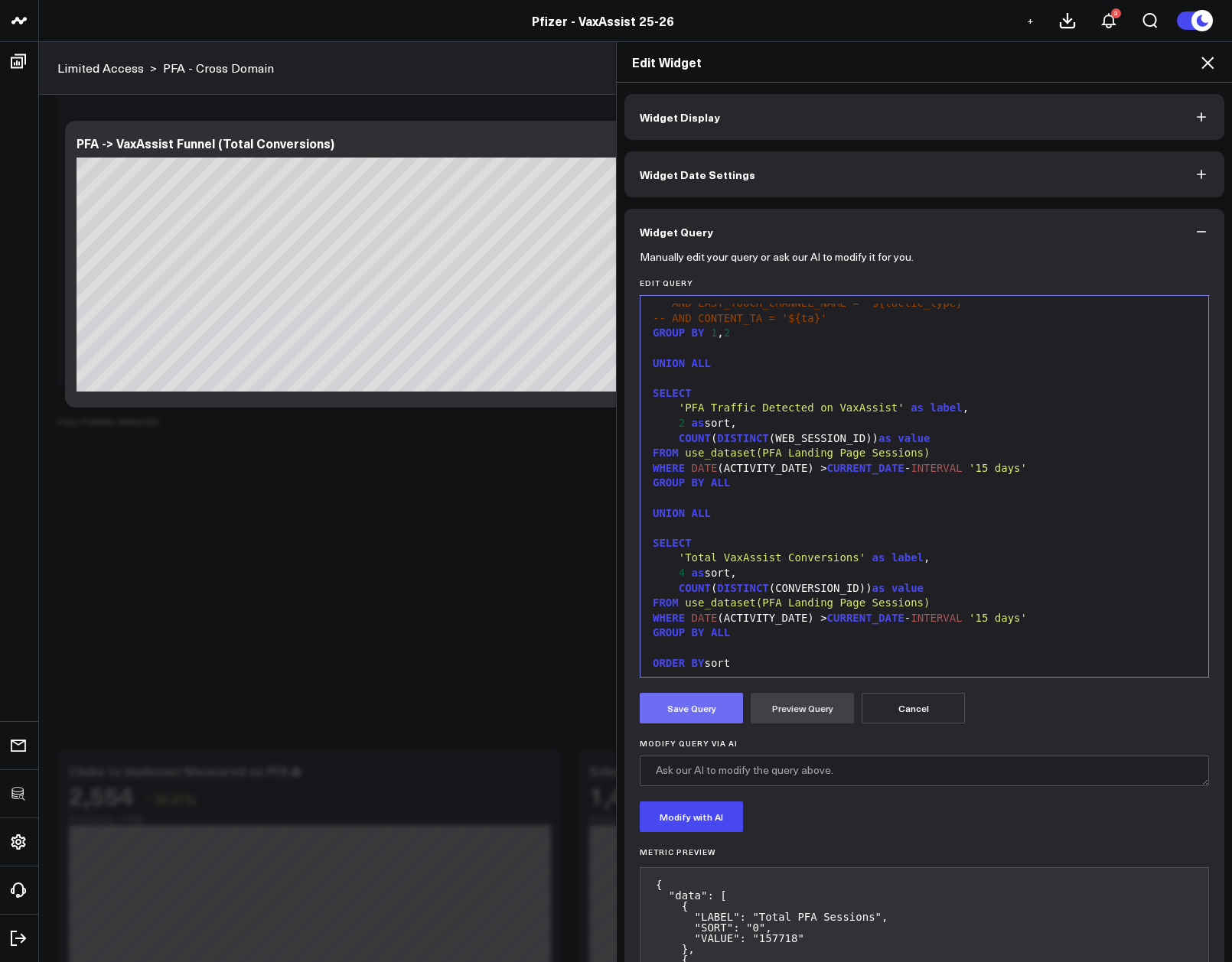
click at [676, 710] on button "Save Query" at bounding box center [690, 708] width 103 height 31
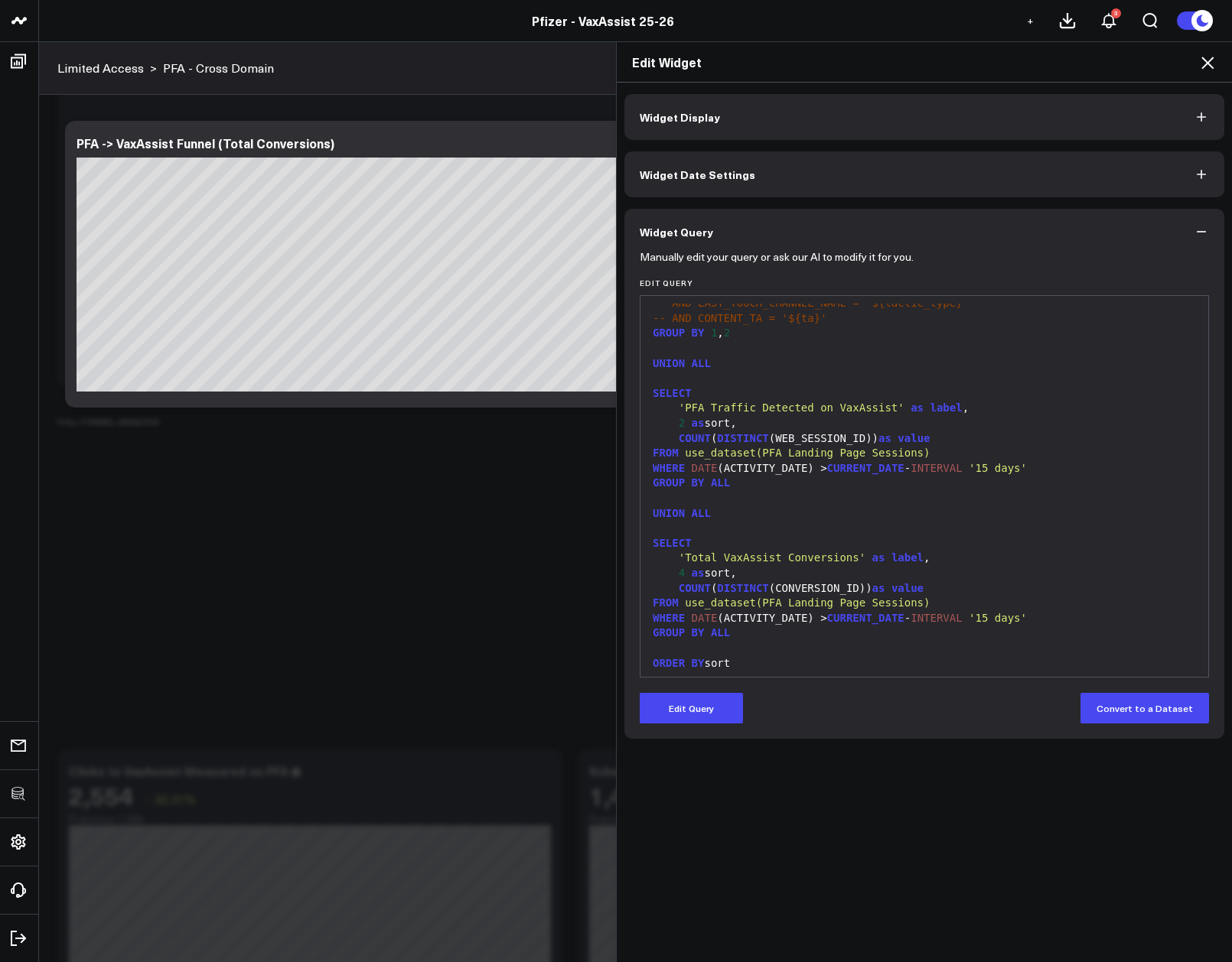
click at [1208, 61] on icon at bounding box center [1207, 63] width 12 height 12
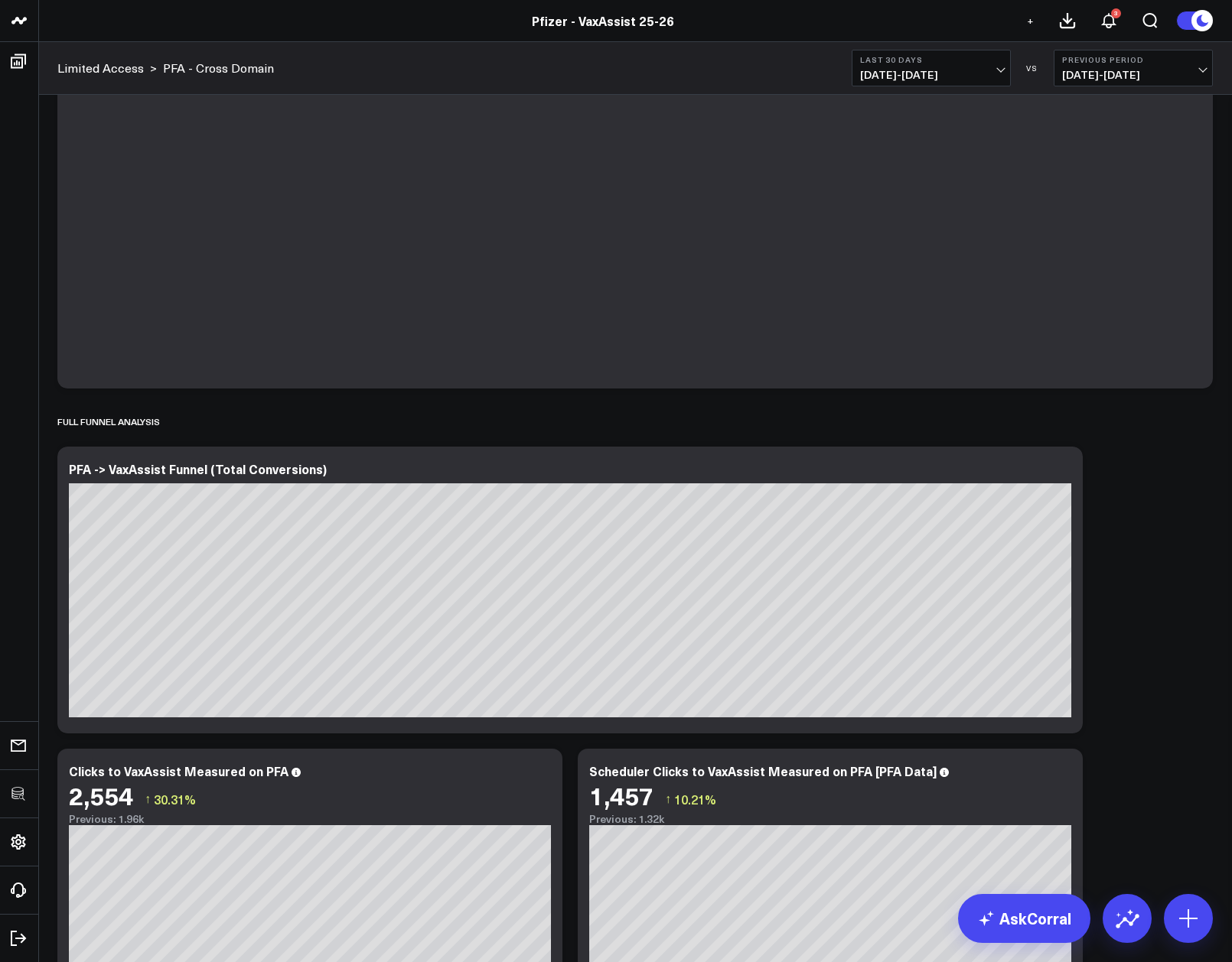
click at [951, 74] on span "07/12/25 - 08/10/25" at bounding box center [930, 75] width 142 height 12
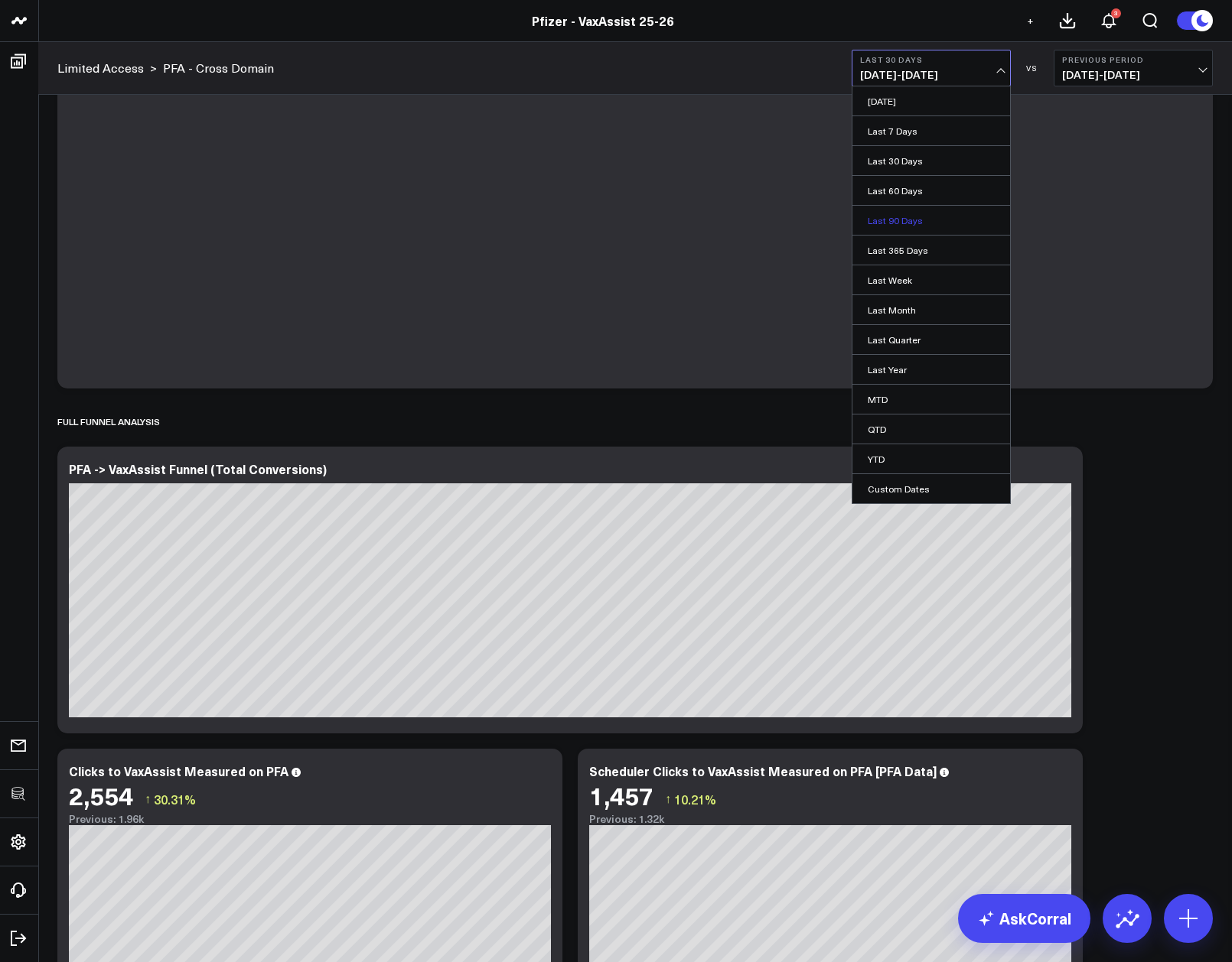
click at [948, 218] on link "Last 90 Days" at bounding box center [930, 220] width 157 height 29
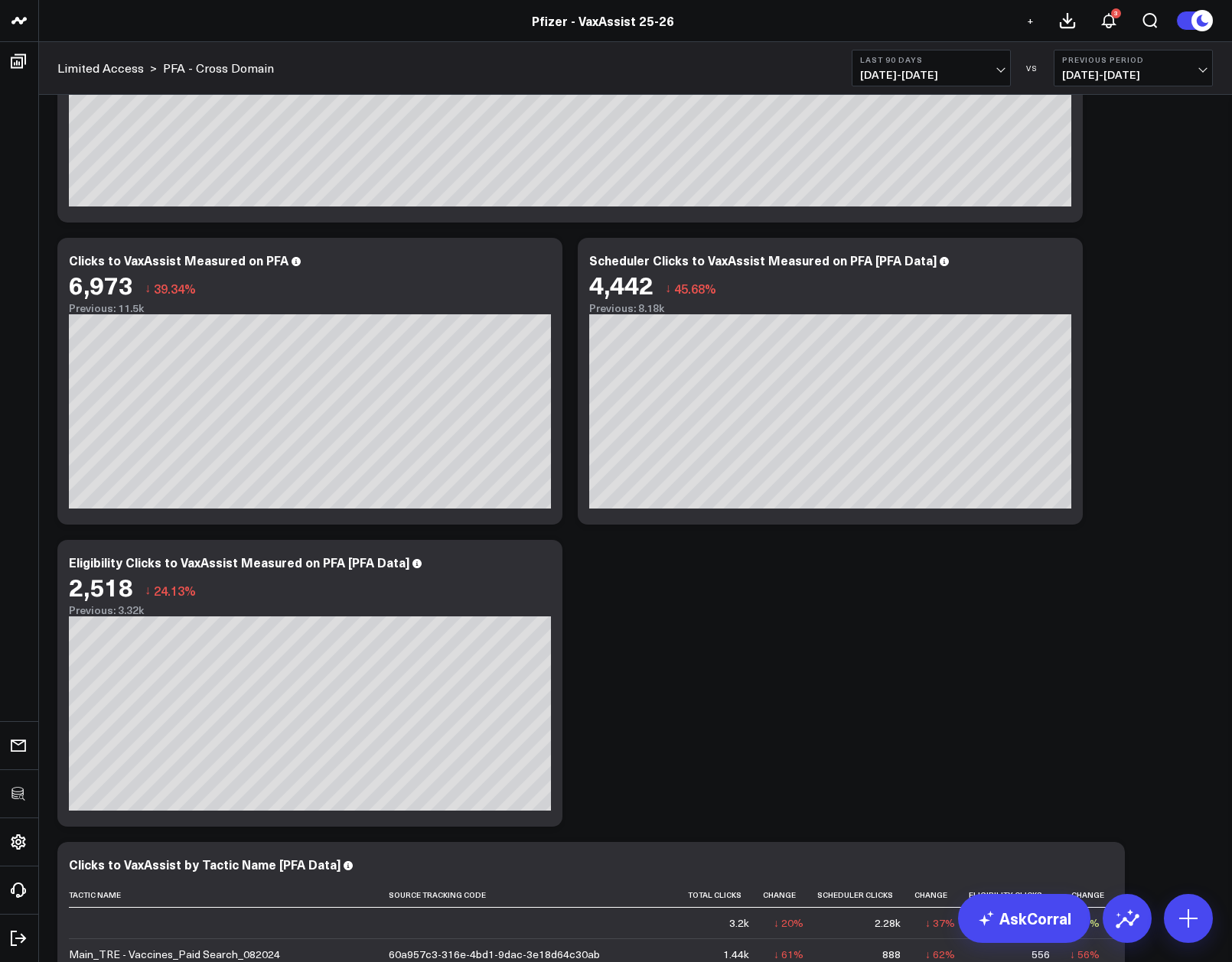
scroll to position [4605, 0]
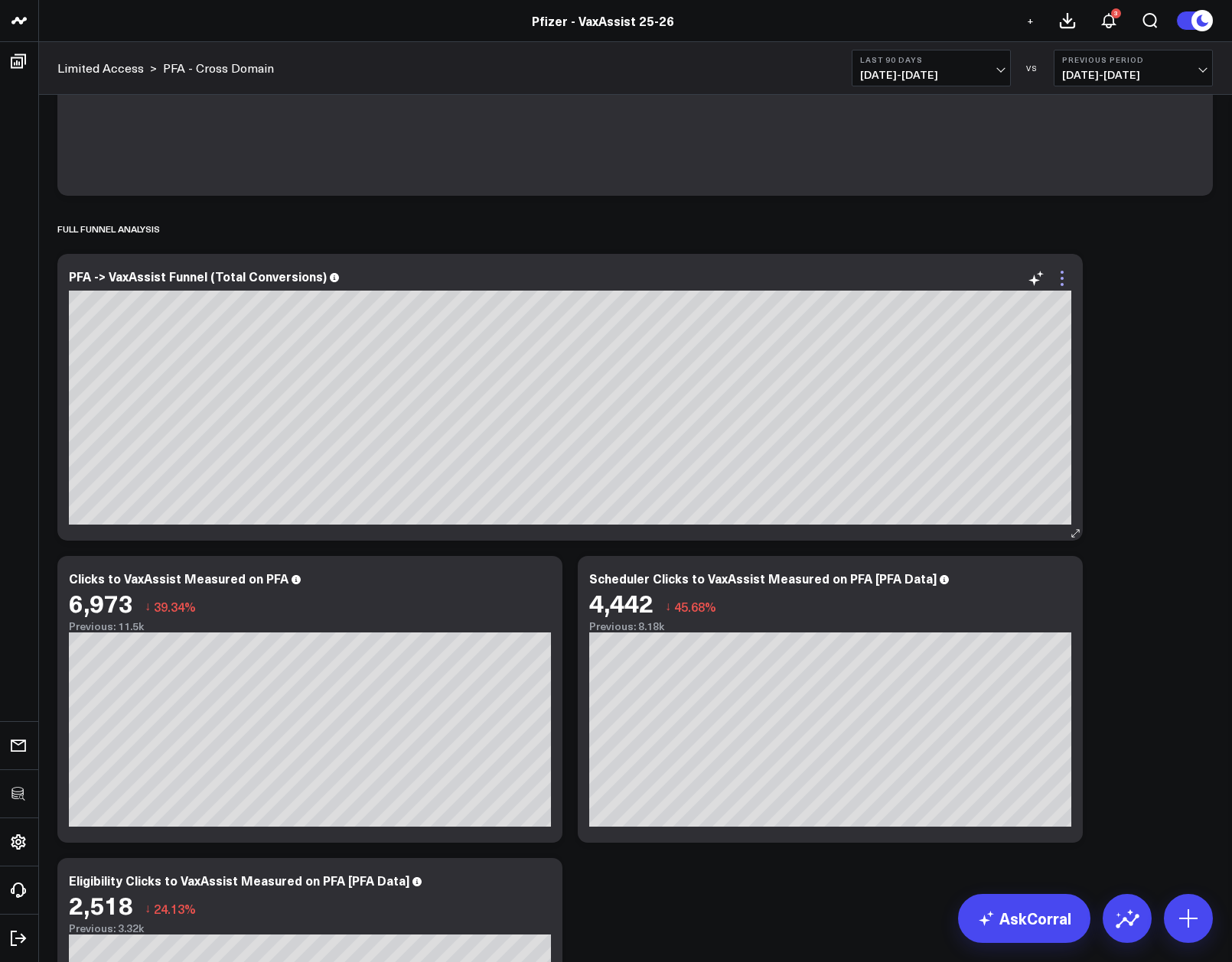
click at [1066, 272] on icon at bounding box center [1062, 279] width 19 height 19
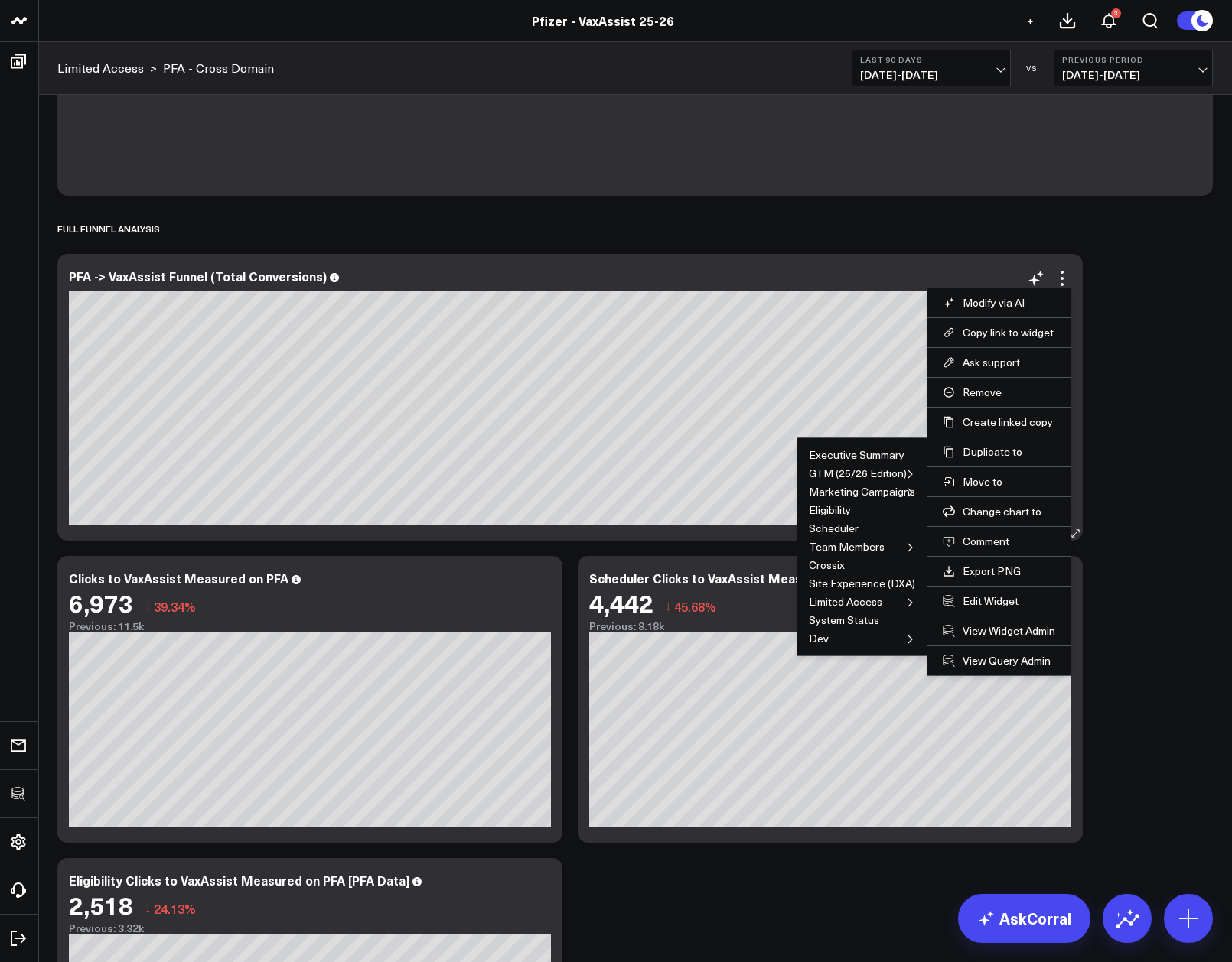
click at [797, 618] on ul "Executive Summary GTM (25/26 Edition) Portfolio Nudge Everblue Covid-19 RSV Pne…" at bounding box center [862, 546] width 131 height 218
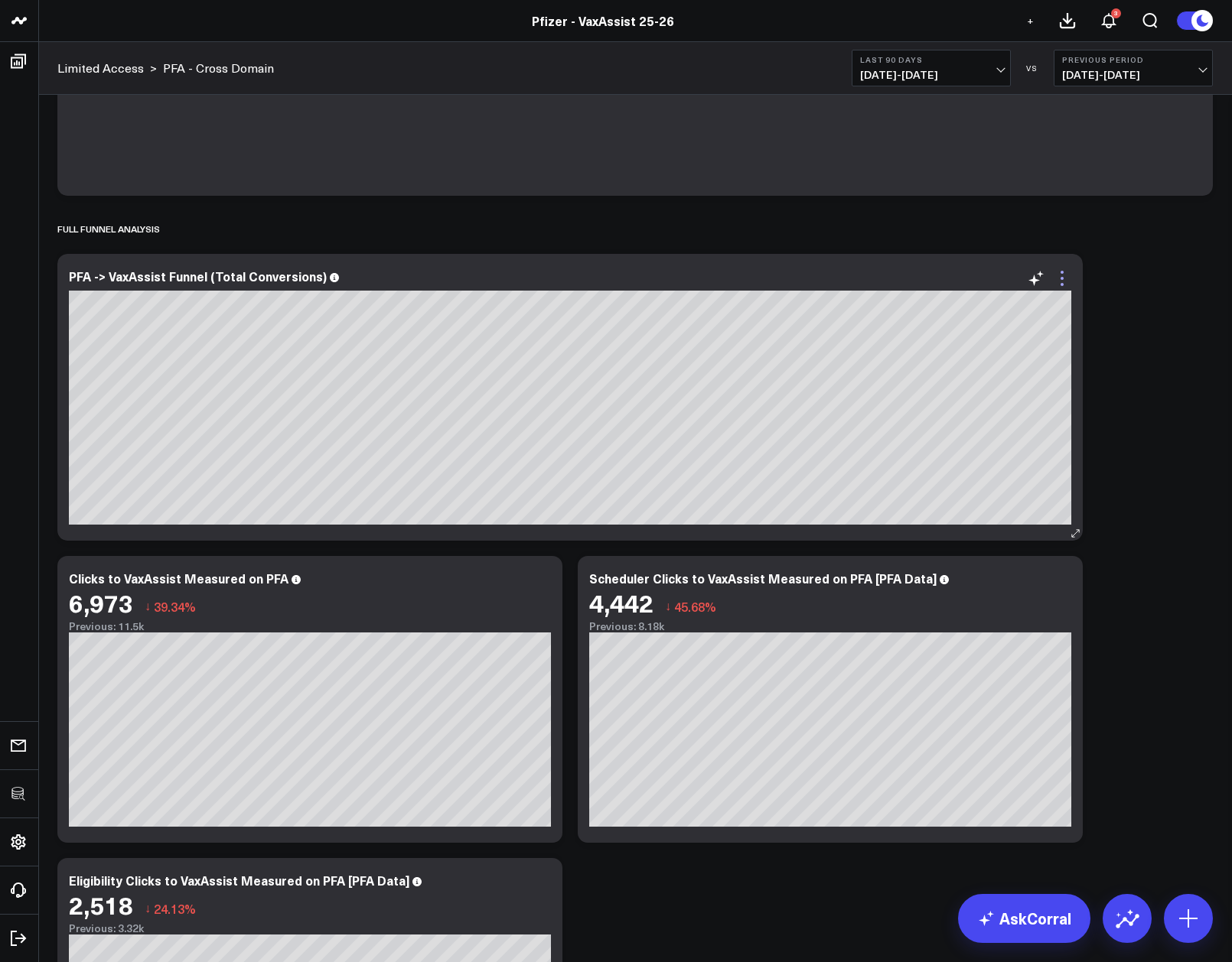
click at [1060, 280] on icon at bounding box center [1062, 279] width 19 height 19
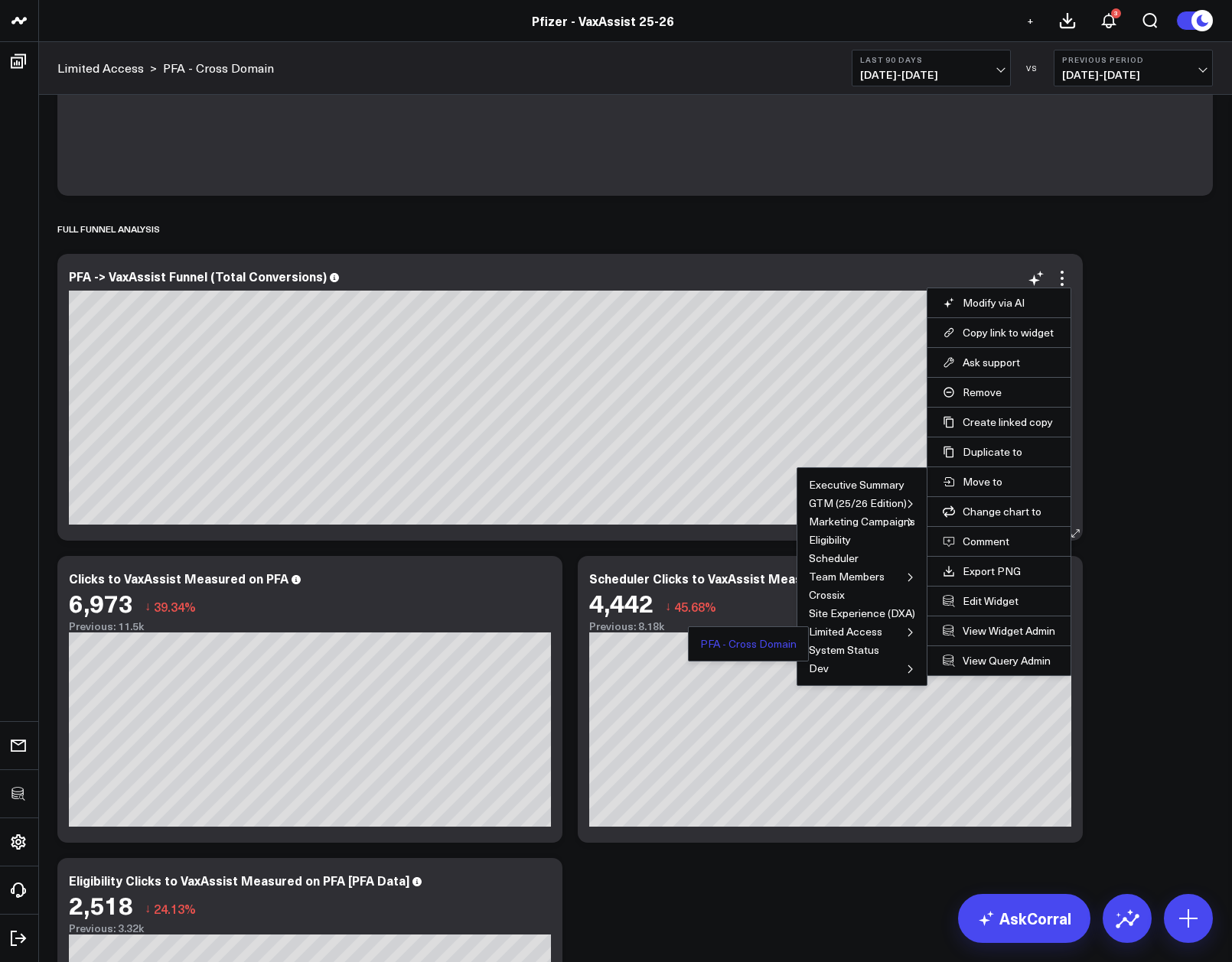
click at [779, 639] on button "PFA - Cross Domain" at bounding box center [747, 643] width 96 height 11
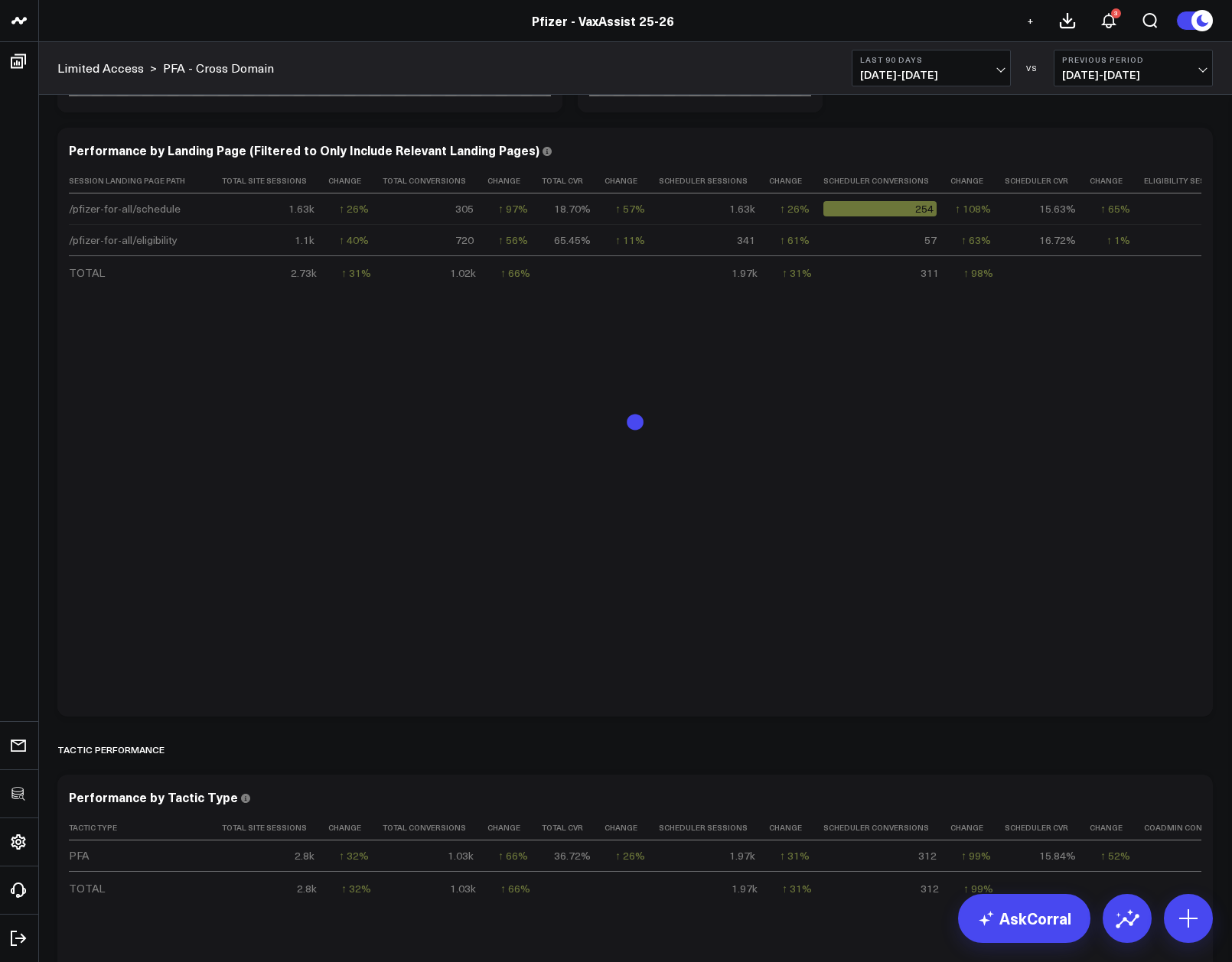
scroll to position [0, 0]
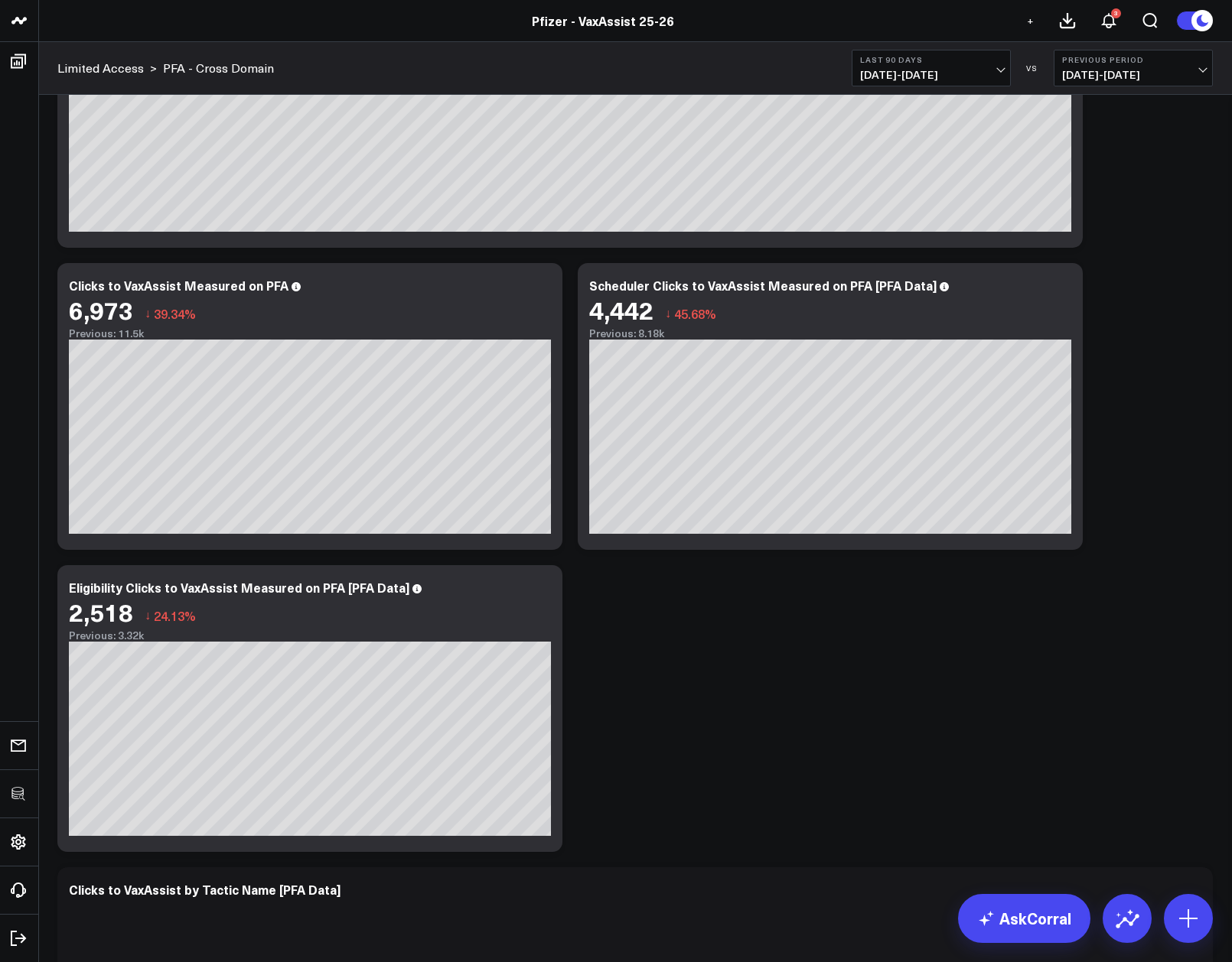
scroll to position [5188, 0]
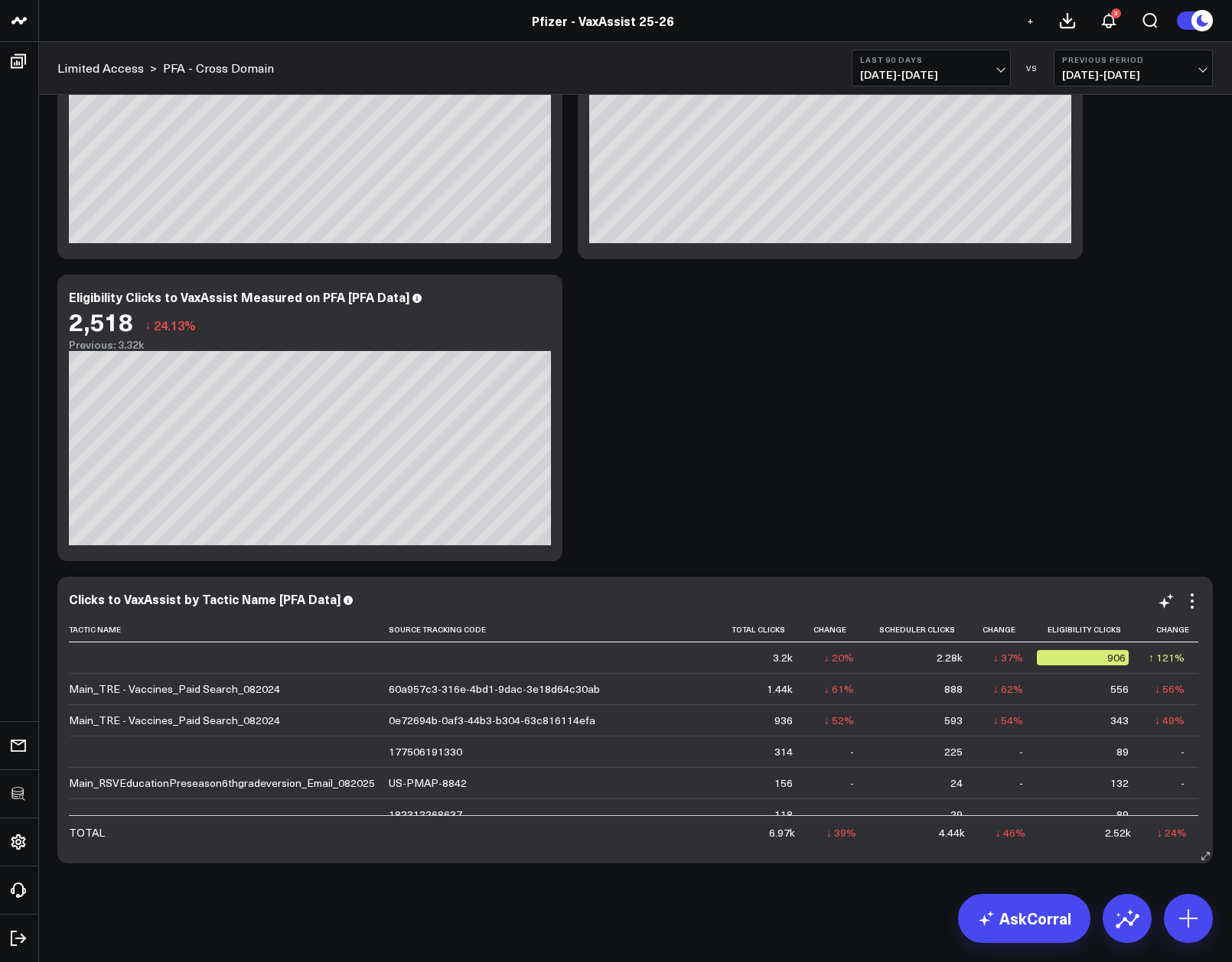
click at [623, 677] on td "60a957c3-316e-4bd1-9dac-3e18d64c30ab" at bounding box center [555, 688] width 334 height 31
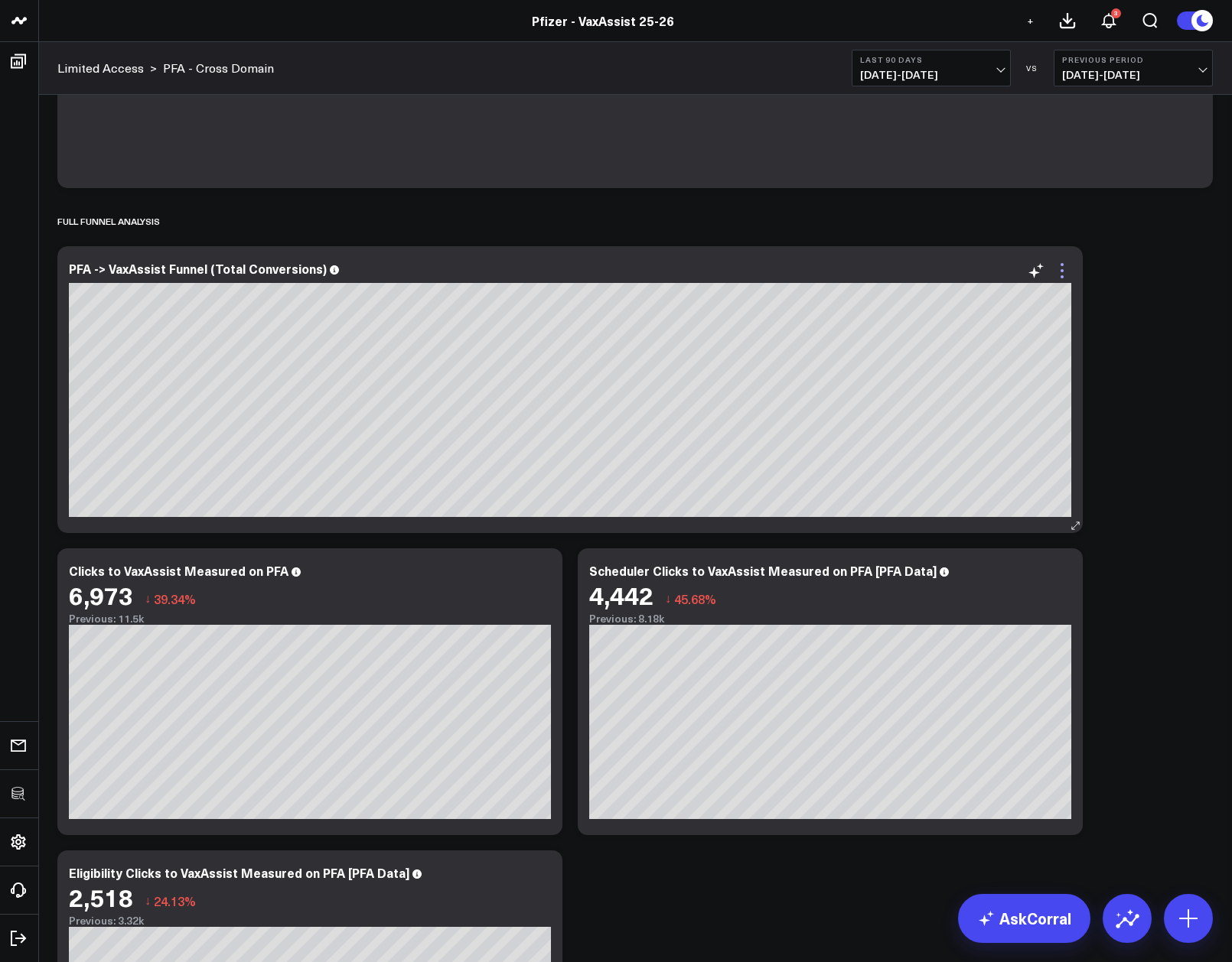
click at [1066, 271] on icon at bounding box center [1062, 271] width 19 height 19
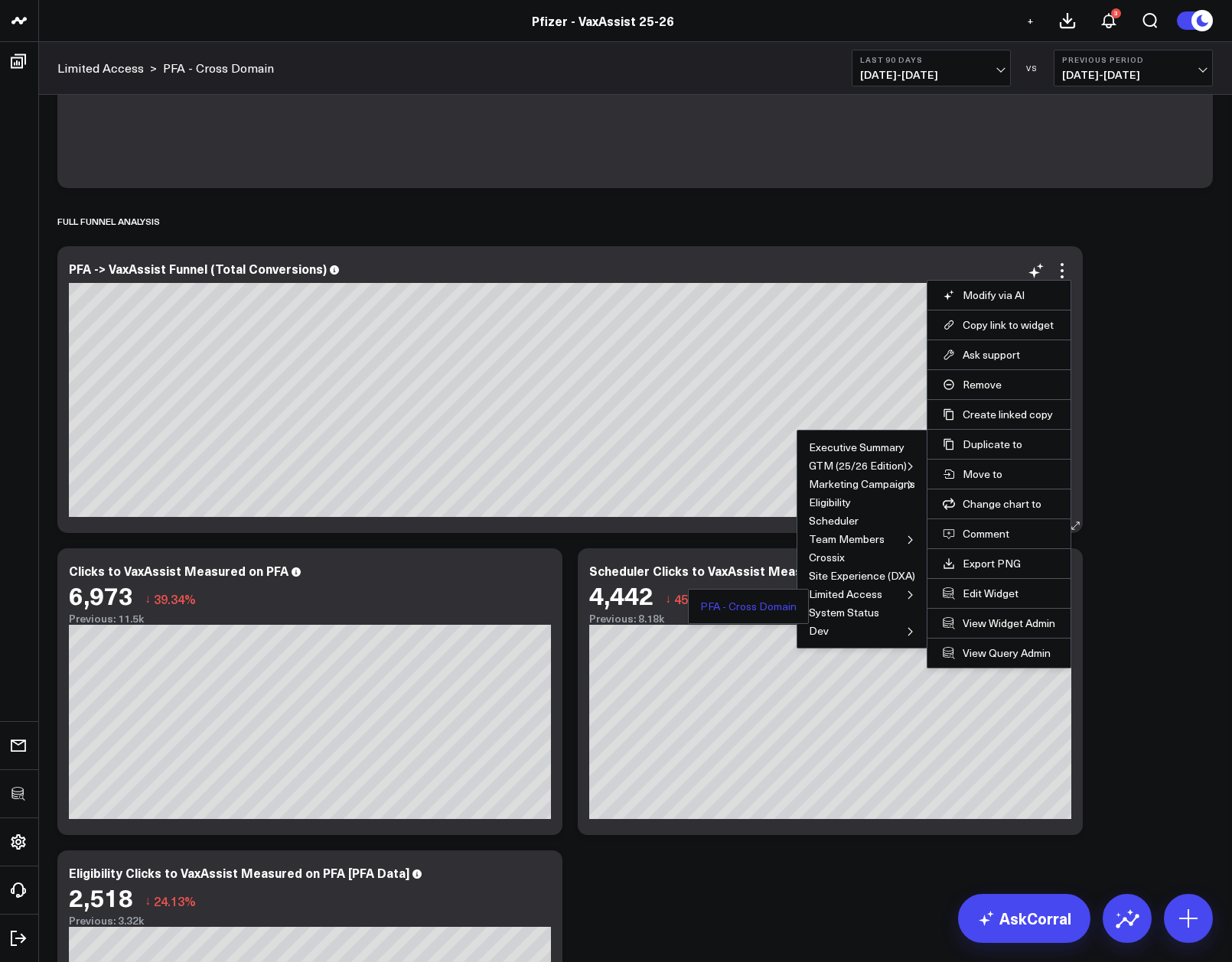
click at [764, 604] on button "PFA - Cross Domain" at bounding box center [747, 606] width 96 height 11
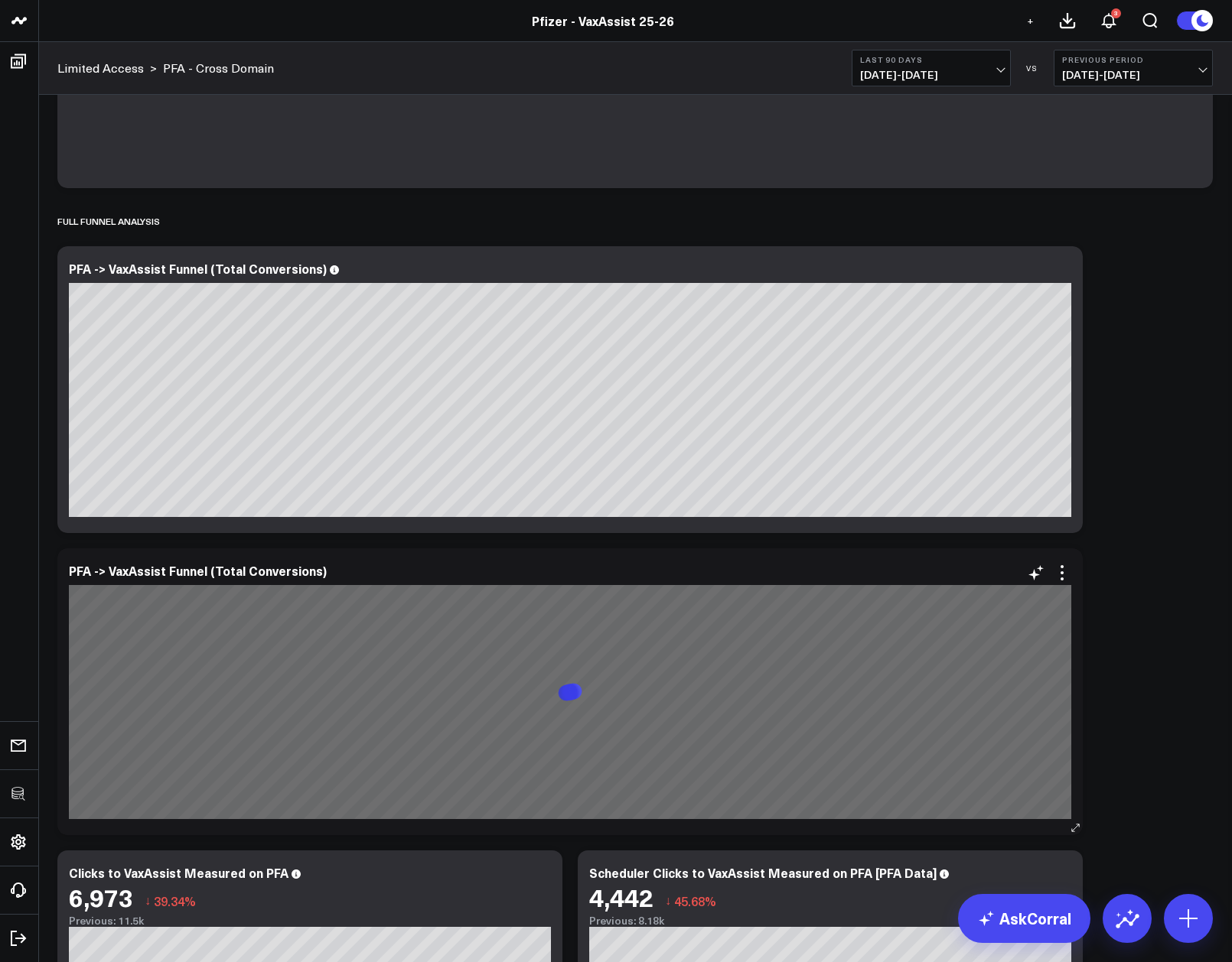
click at [234, 582] on div at bounding box center [570, 583] width 1002 height 3
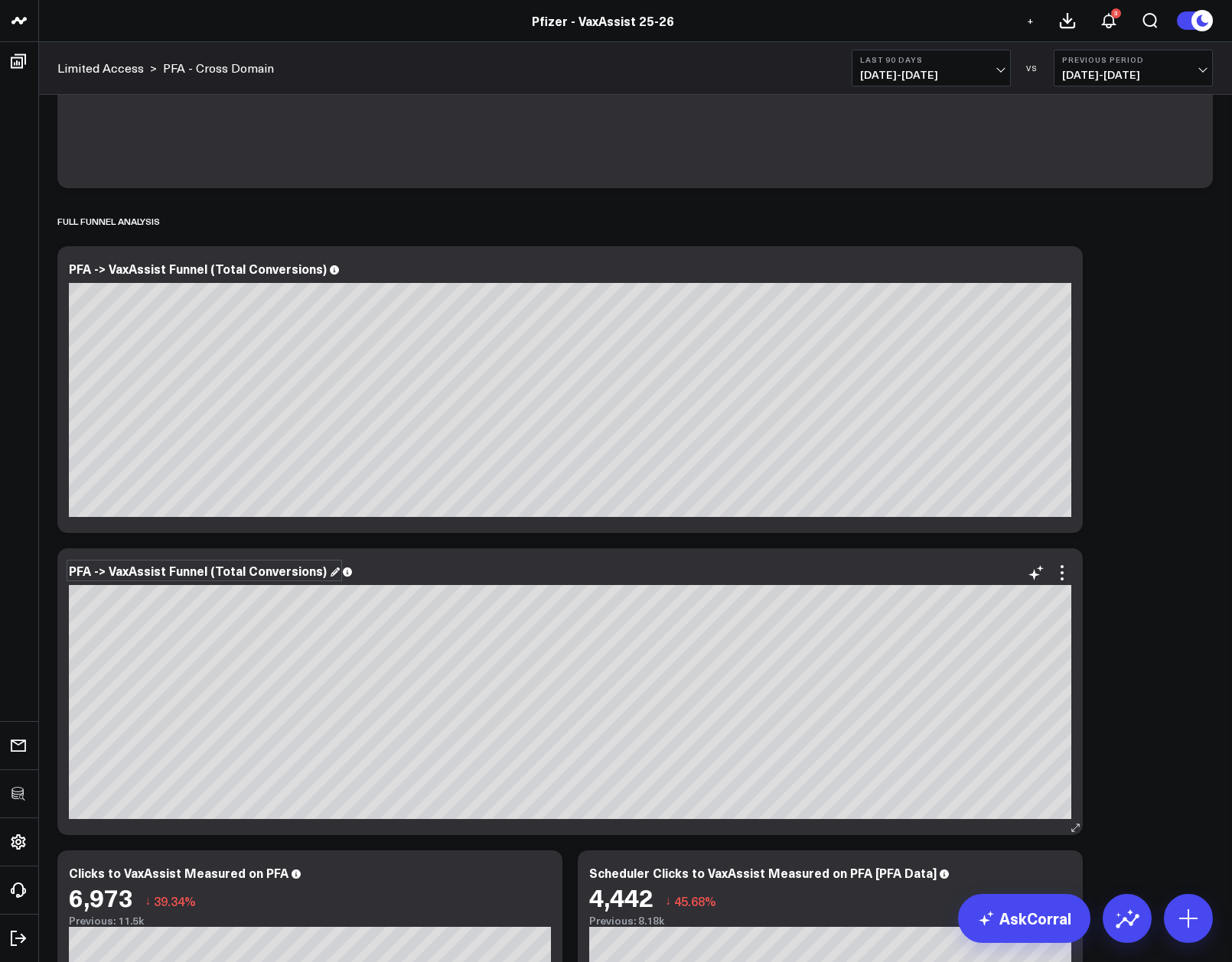
click at [220, 574] on div "PFA -> VaxAssist Funnel (Total Conversions)" at bounding box center [204, 570] width 271 height 17
click at [212, 566] on div "PFA -> VaxAssist Funnel (Total Conversions)" at bounding box center [204, 570] width 271 height 17
drag, startPoint x: 216, startPoint y: 569, endPoint x: 313, endPoint y: 573, distance: 97.1
click at [314, 573] on div "PFA -> VaxAssist Funnel (Total Conversions)" at bounding box center [204, 570] width 271 height 17
click at [1058, 567] on icon at bounding box center [1062, 573] width 19 height 19
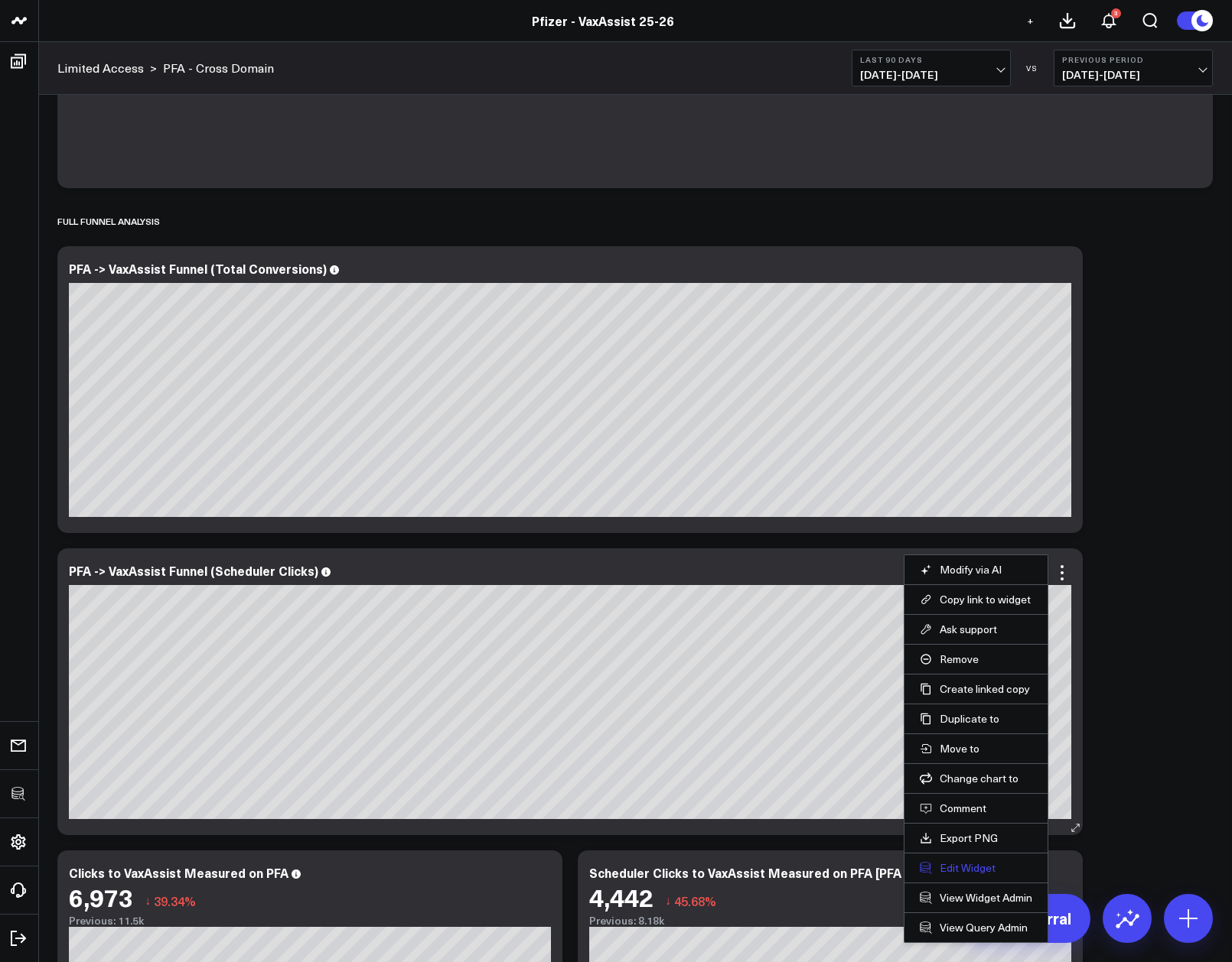
click at [972, 863] on button "Edit Widget" at bounding box center [976, 868] width 112 height 14
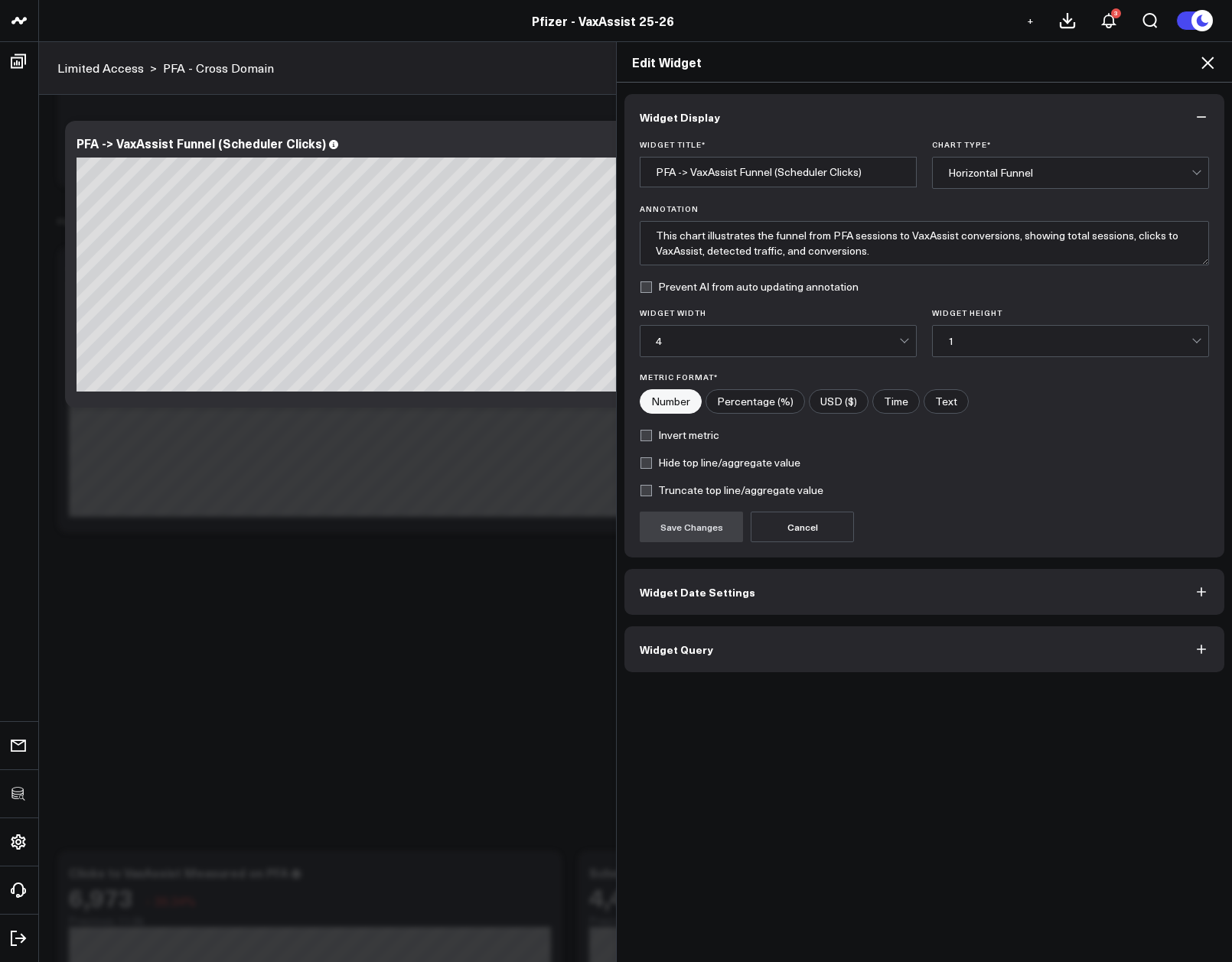
click at [860, 661] on button "Widget Query" at bounding box center [923, 649] width 599 height 46
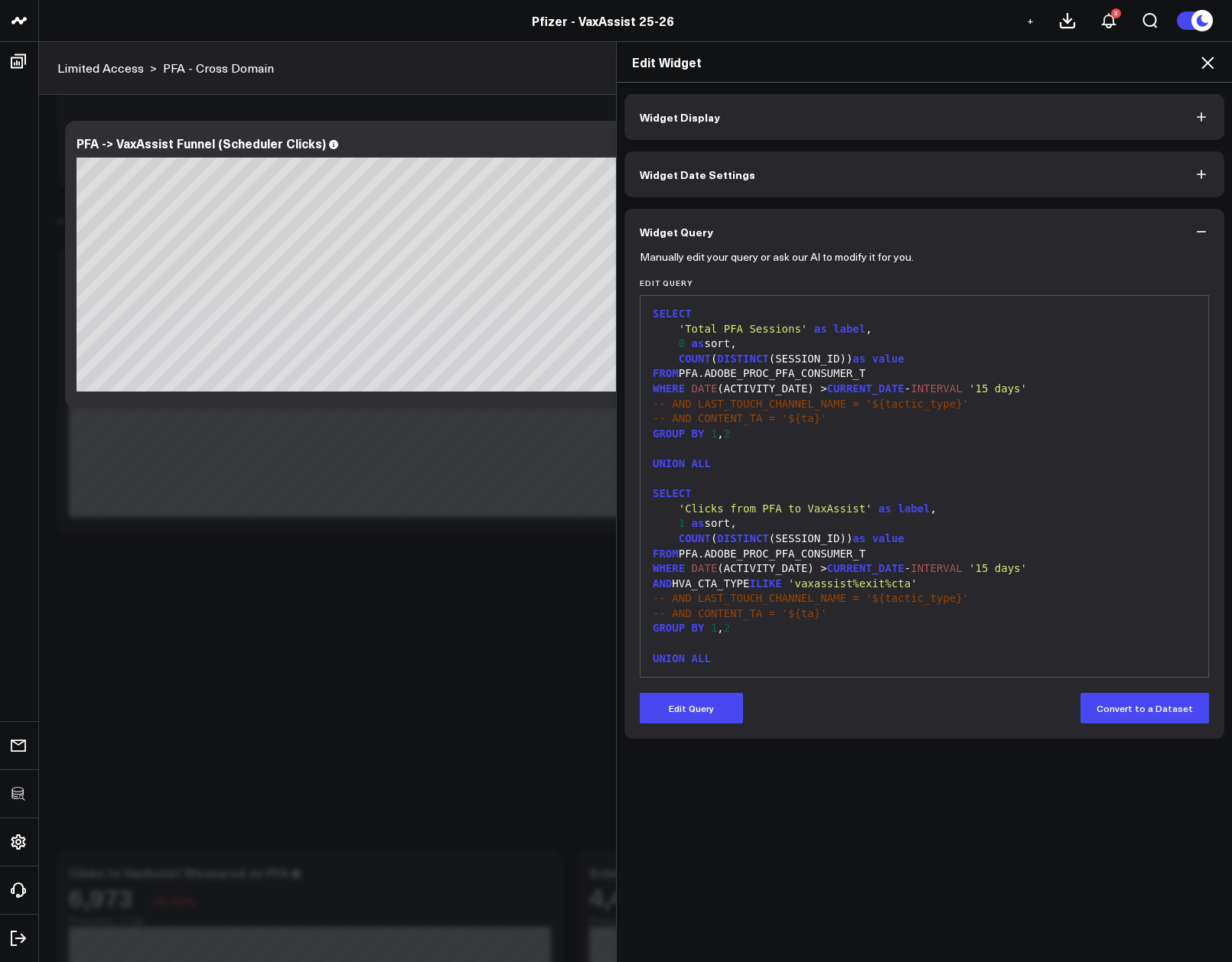
click at [706, 709] on button "Edit Query" at bounding box center [690, 708] width 103 height 31
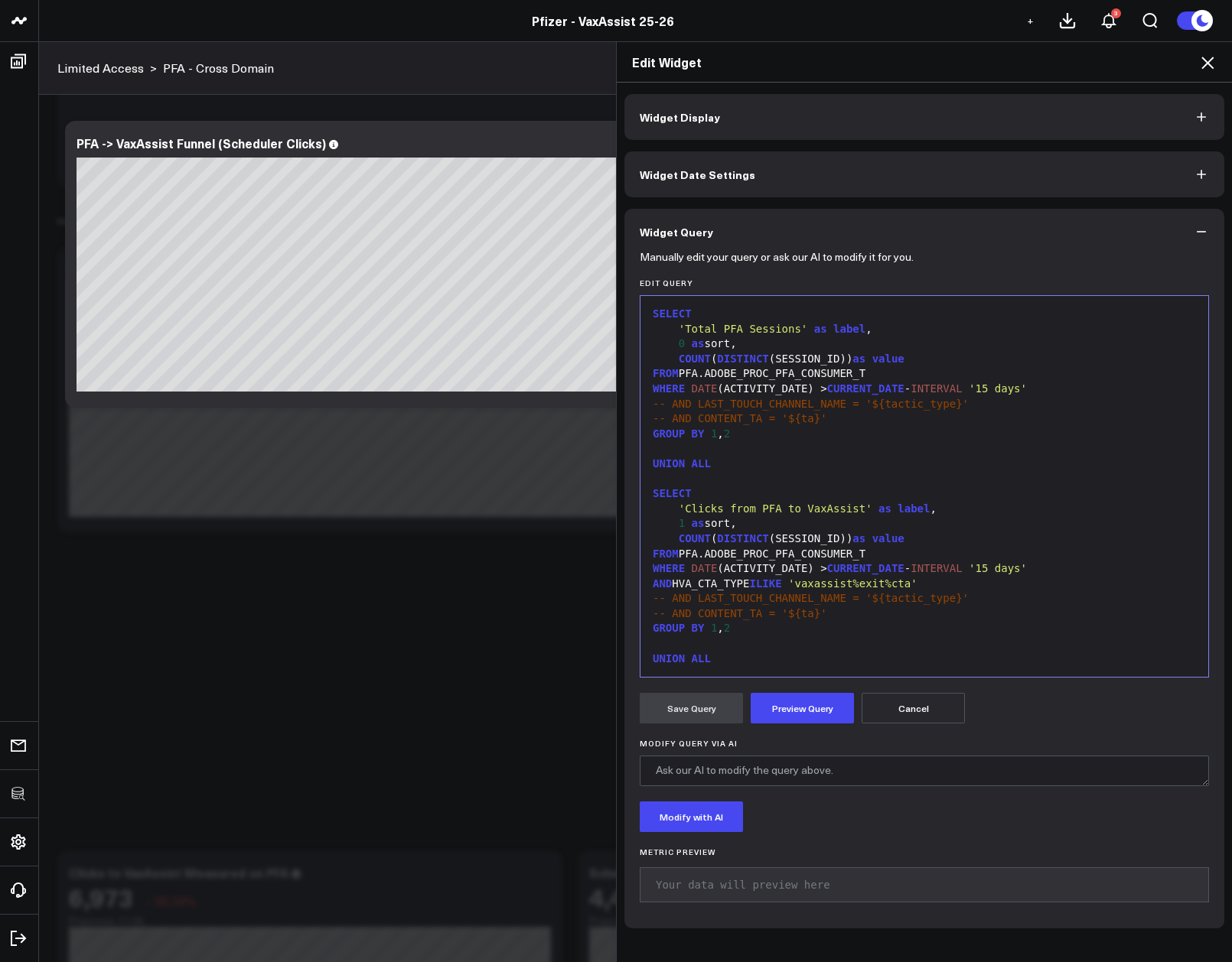
click at [802, 386] on div "WHERE DATE (ACTIVITY_DATE) > CURRENT_DATE - INTERVAL '15 days'" at bounding box center [924, 389] width 553 height 15
click at [833, 434] on div "GROUP BY 1 , 2" at bounding box center [924, 434] width 553 height 15
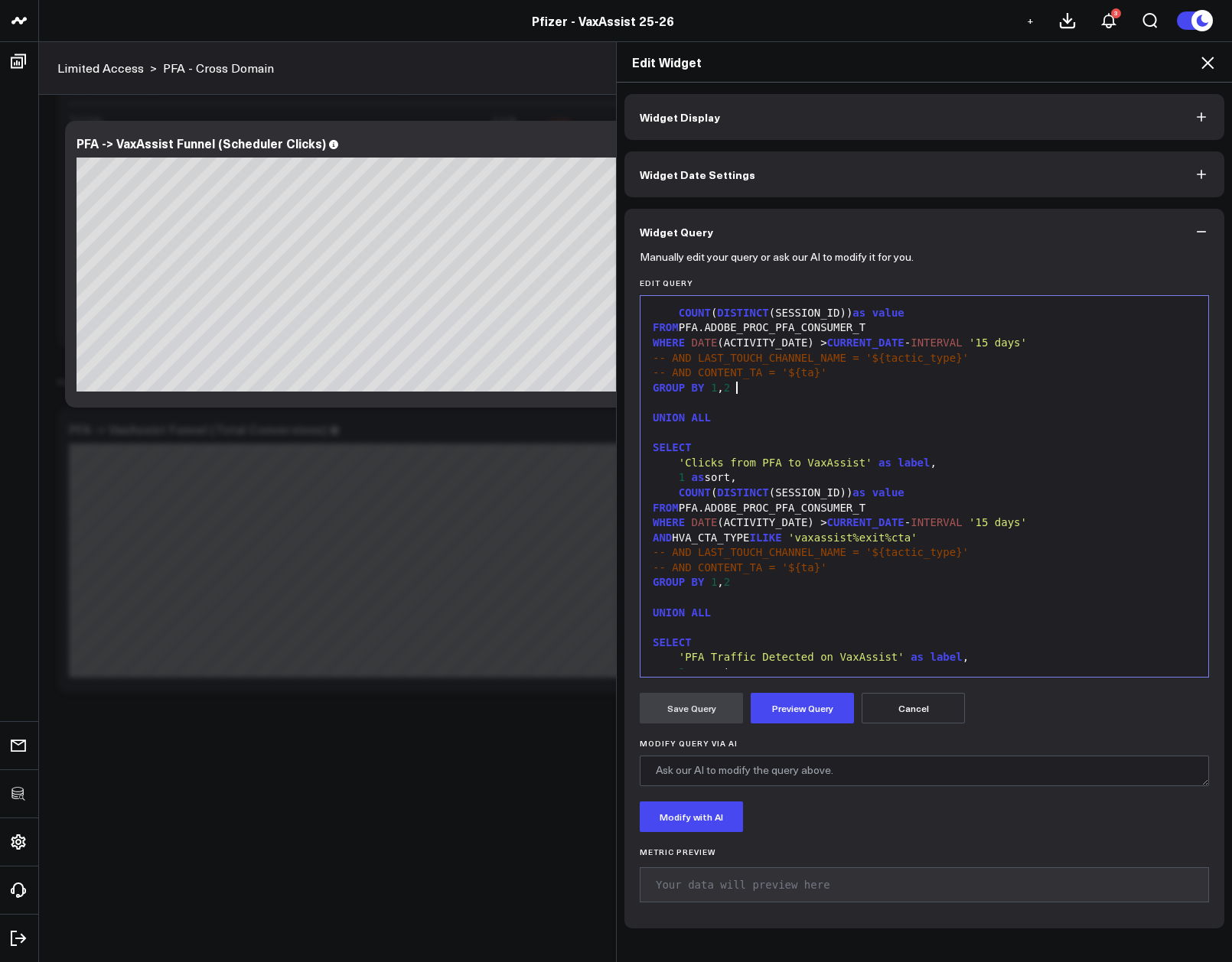
scroll to position [111, 0]
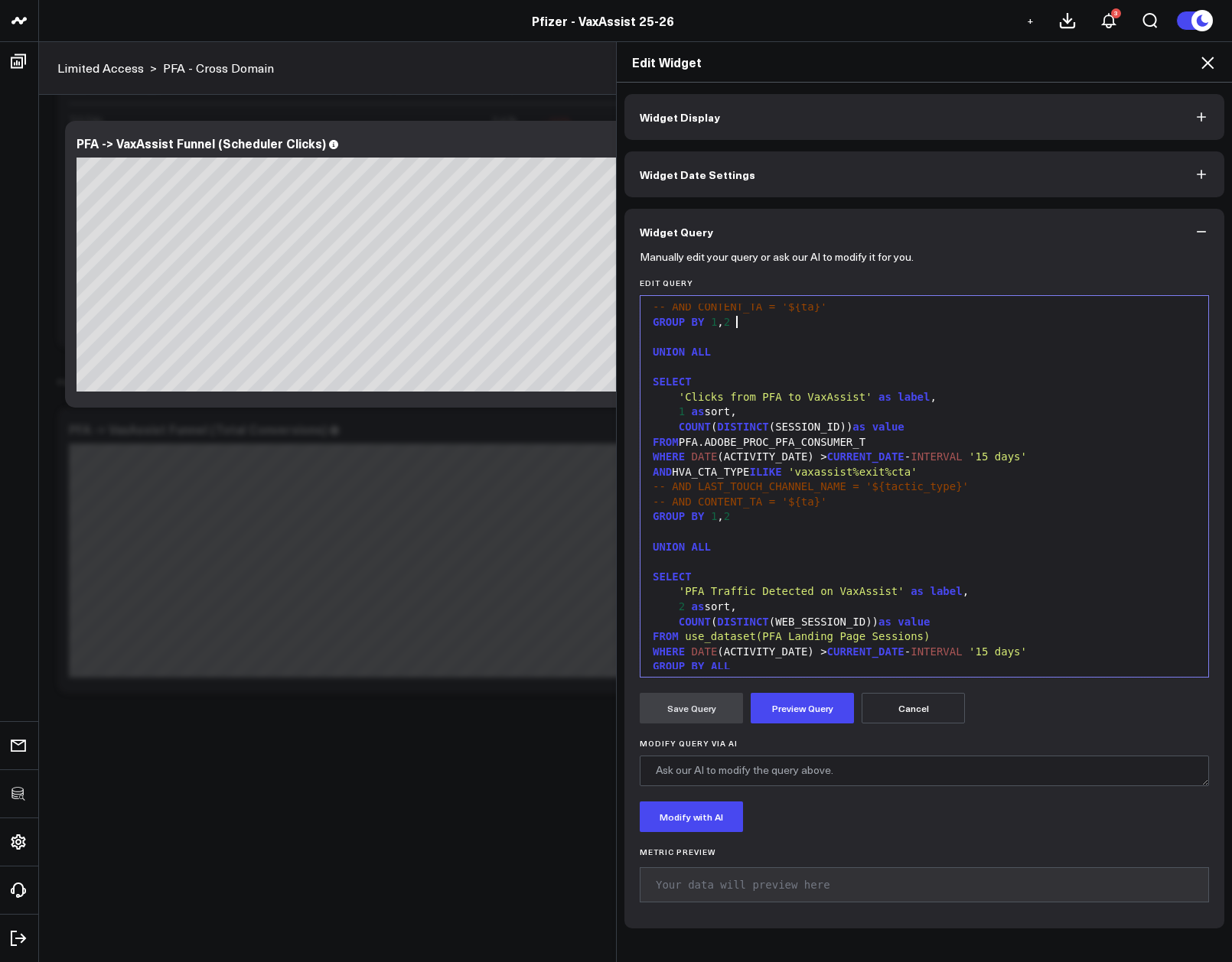
click at [874, 529] on div at bounding box center [924, 532] width 553 height 15
click at [925, 471] on div "AND HVA_CTA_TYPE ILIKE 'vaxassist%exit%cta'" at bounding box center [924, 473] width 553 height 15
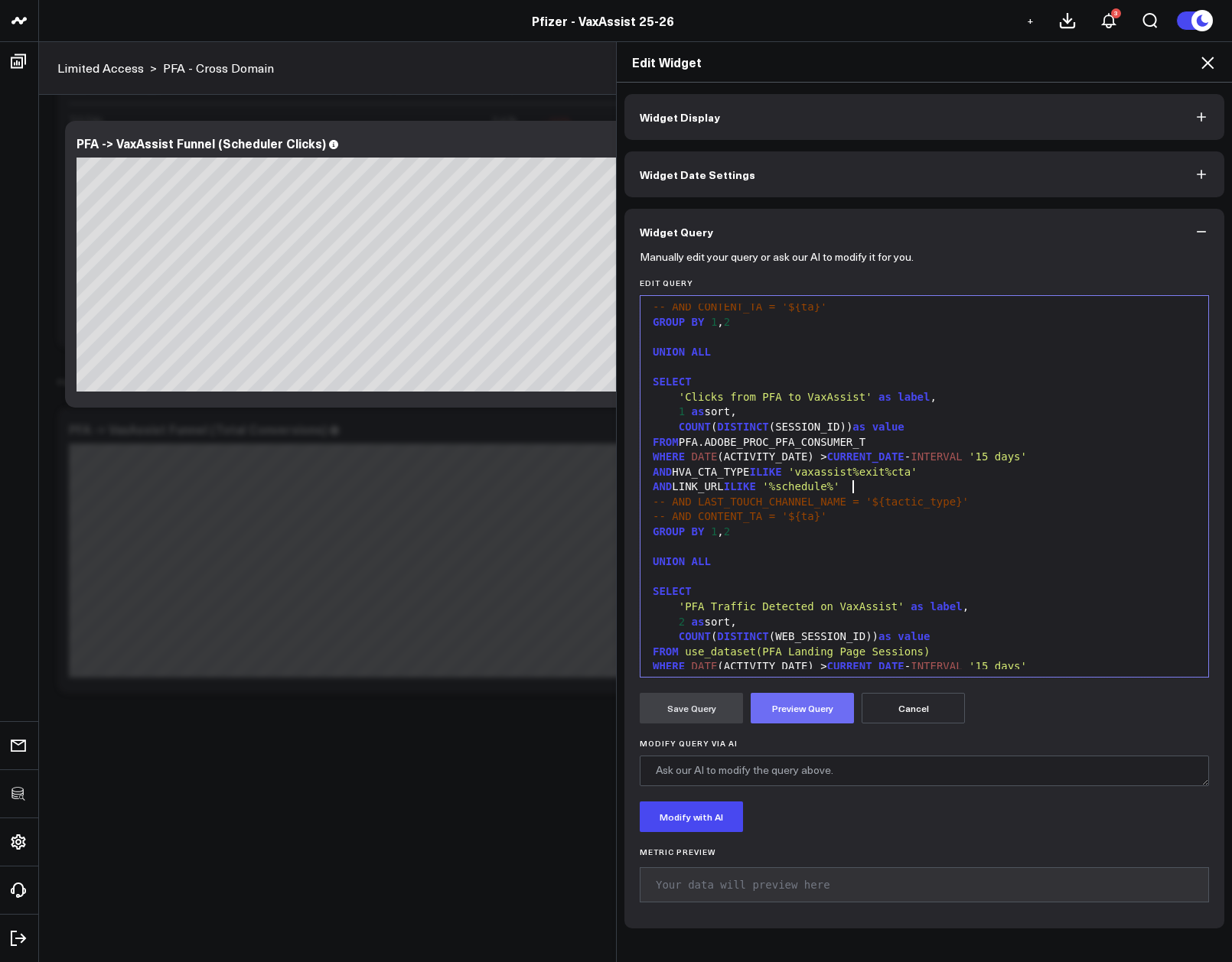
click at [814, 712] on button "Preview Query" at bounding box center [802, 708] width 103 height 31
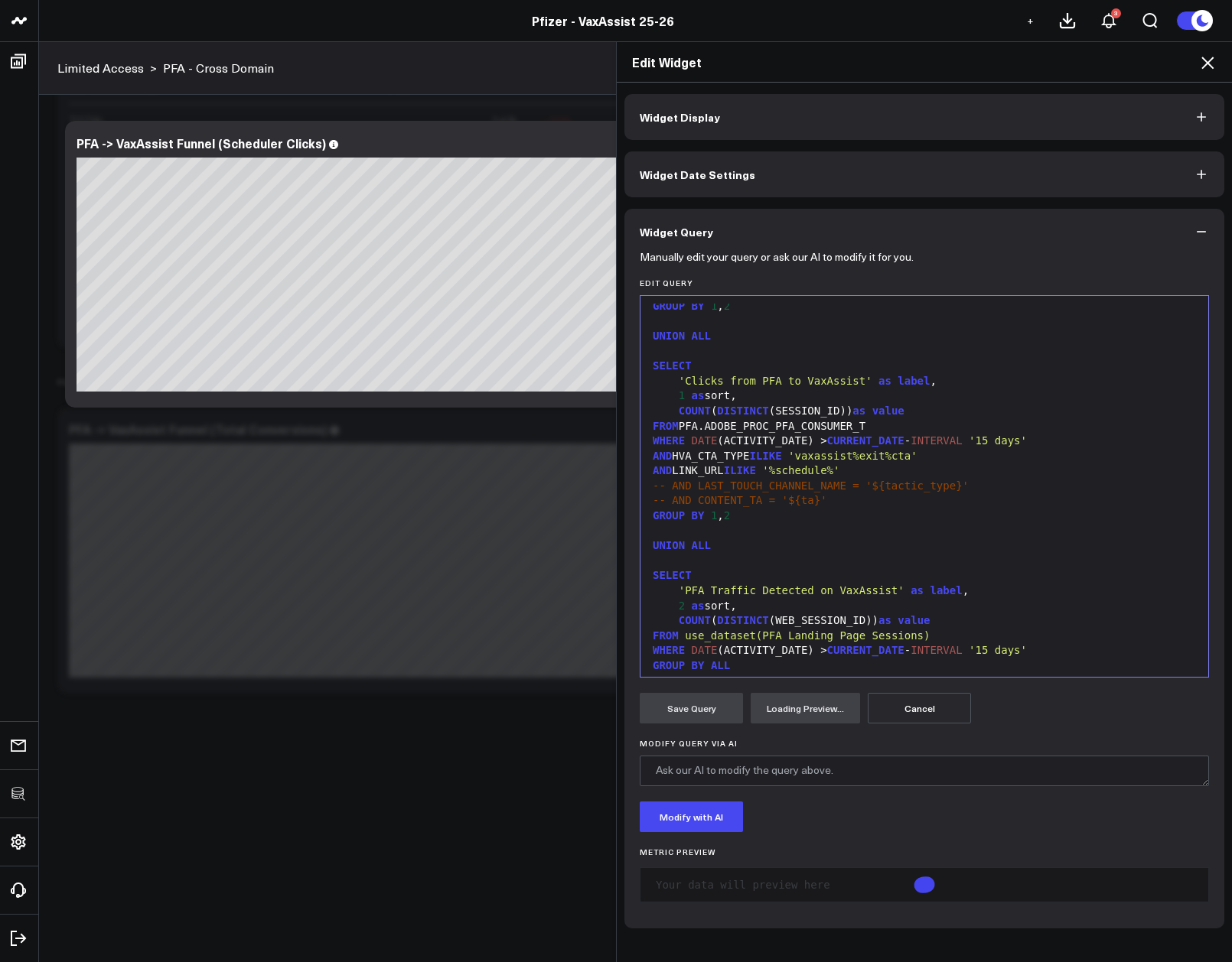
scroll to position [138, 0]
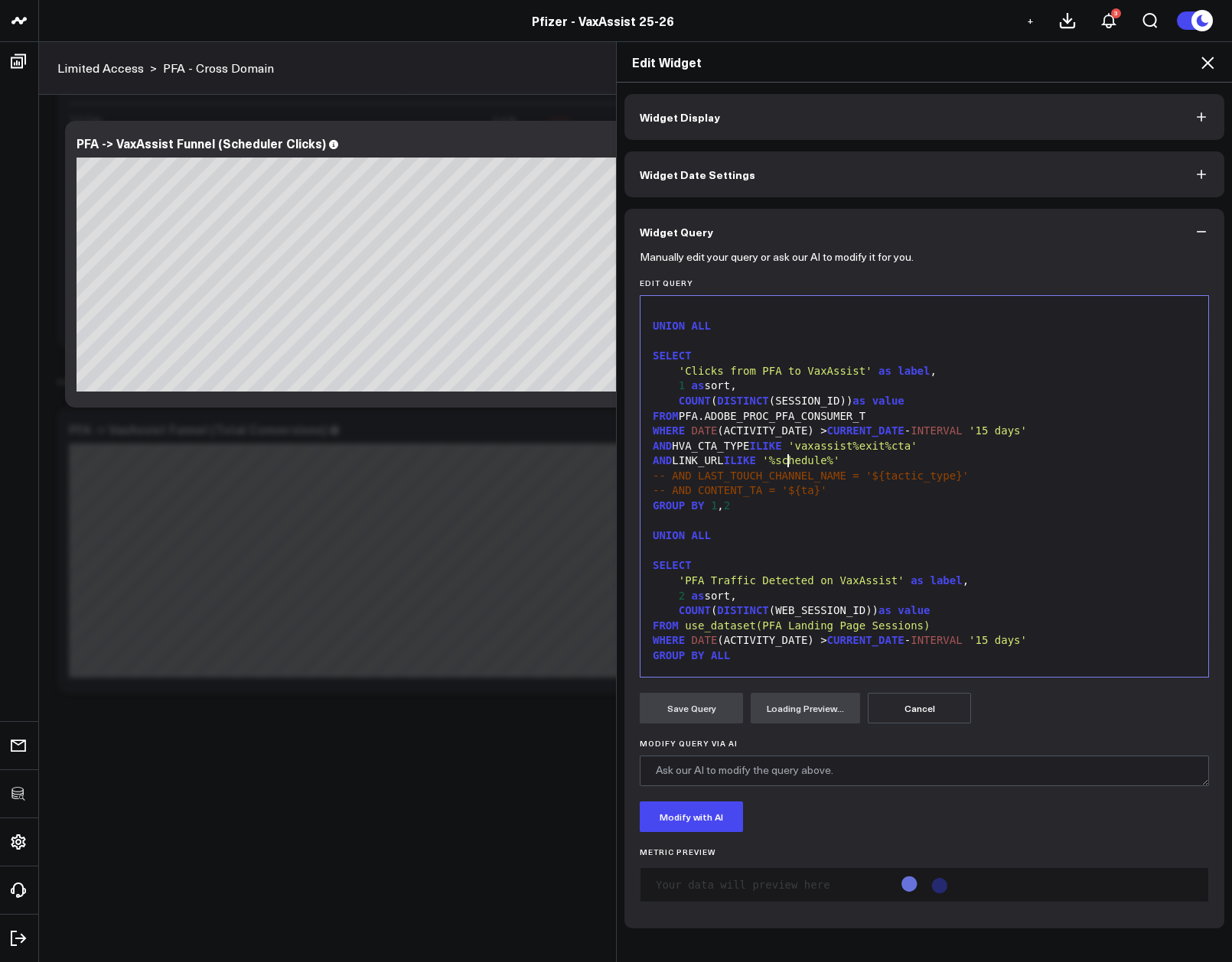
click at [781, 457] on span "'%schedule%'" at bounding box center [800, 460] width 77 height 12
click at [828, 522] on div at bounding box center [924, 522] width 553 height 15
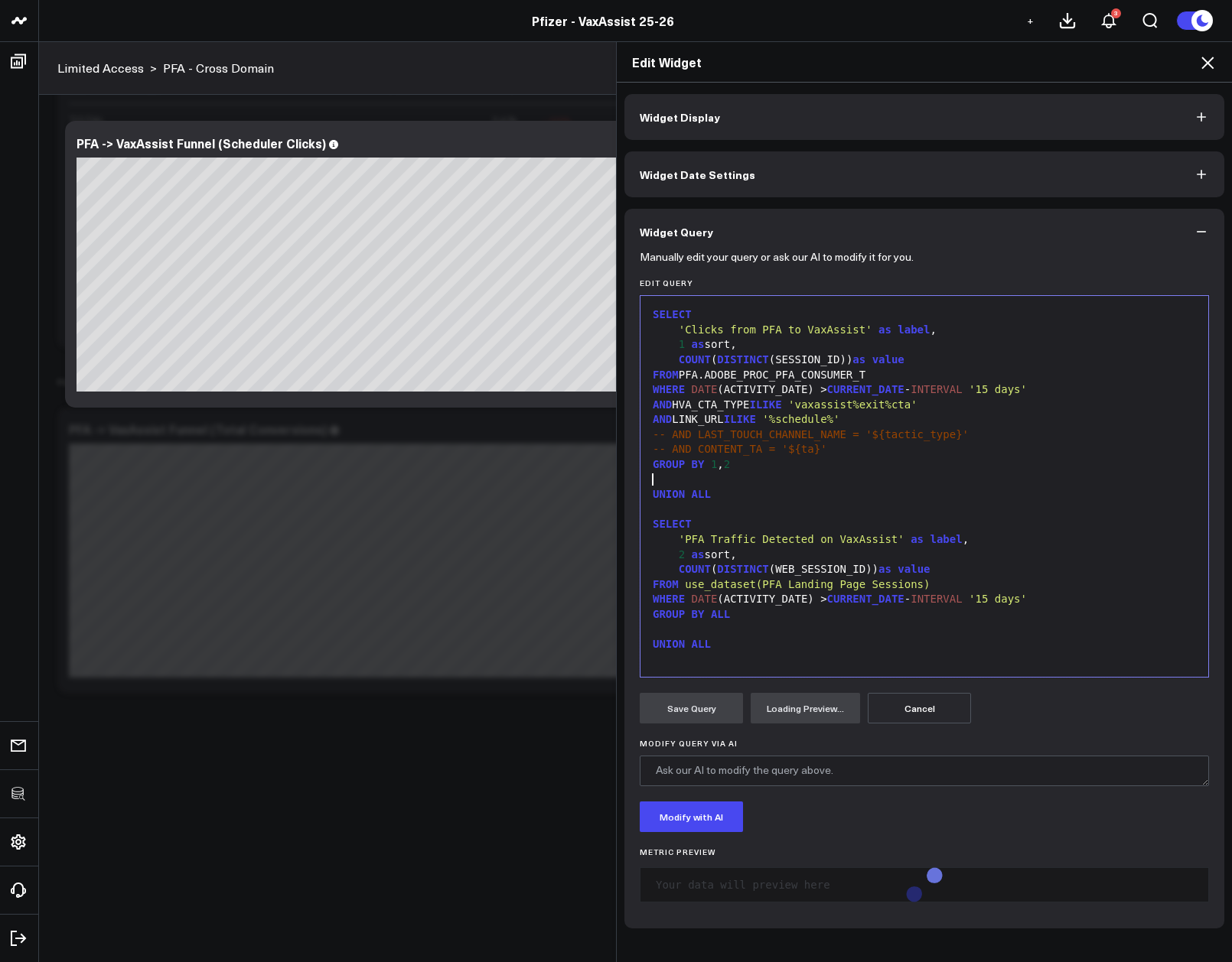
scroll to position [215, 0]
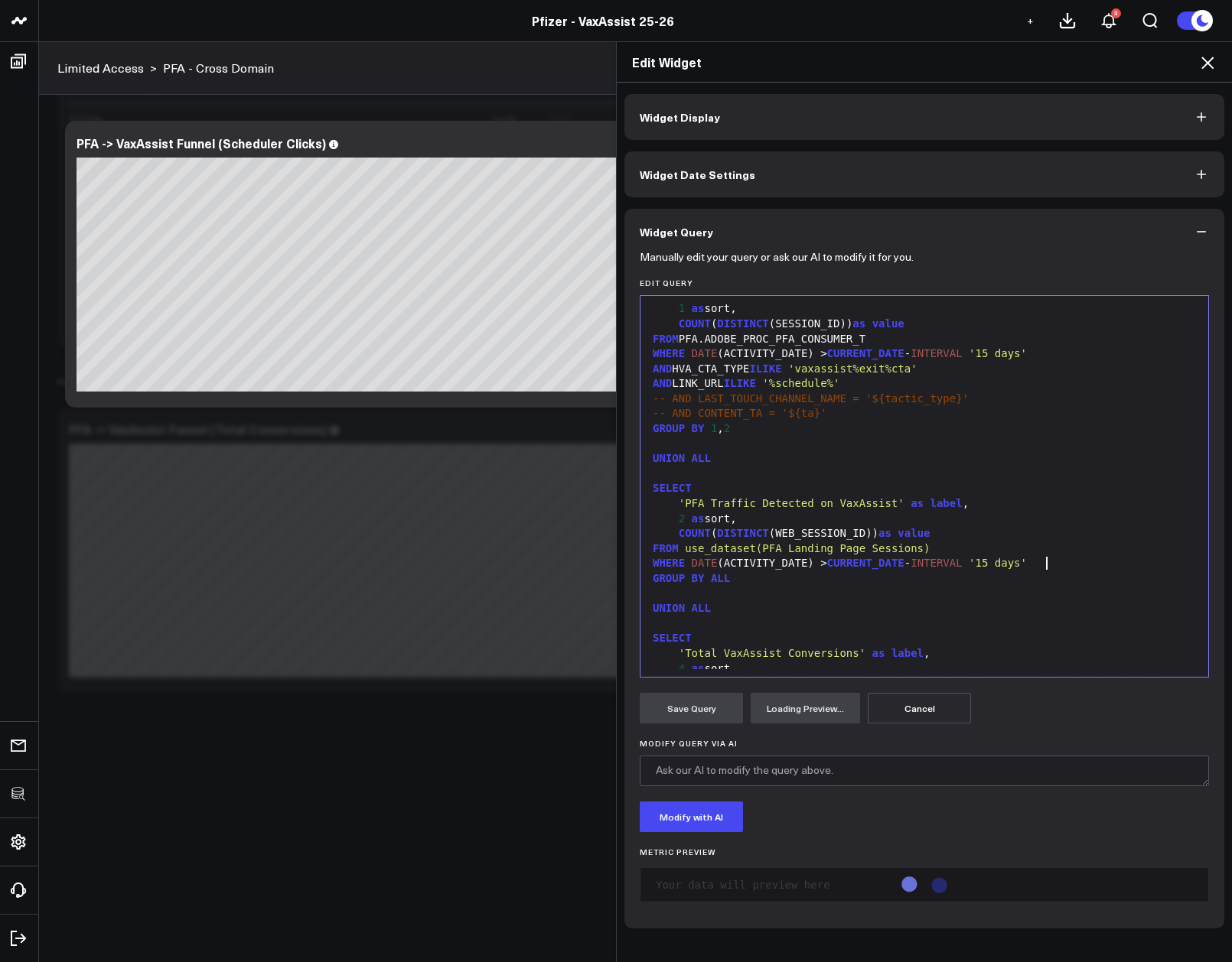
click at [1066, 563] on div "WHERE DATE (ACTIVITY_DATE) > CURRENT_DATE - INTERVAL '15 days'" at bounding box center [924, 563] width 553 height 15
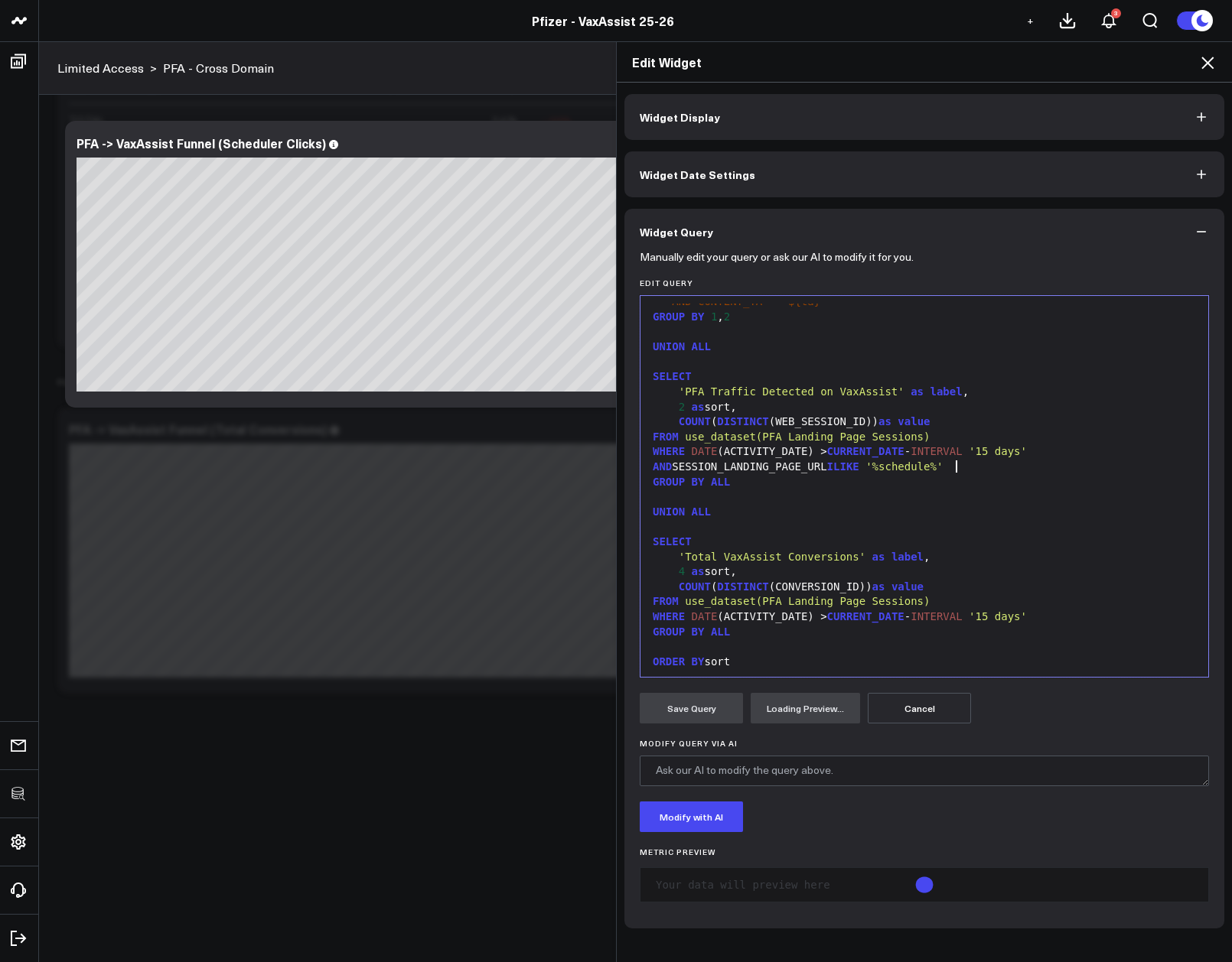
scroll to position [330, 0]
click at [1061, 608] on div "WHERE DATE (ACTIVITY_DATE) > CURRENT_DATE - INTERVAL '15 days'" at bounding box center [924, 614] width 553 height 15
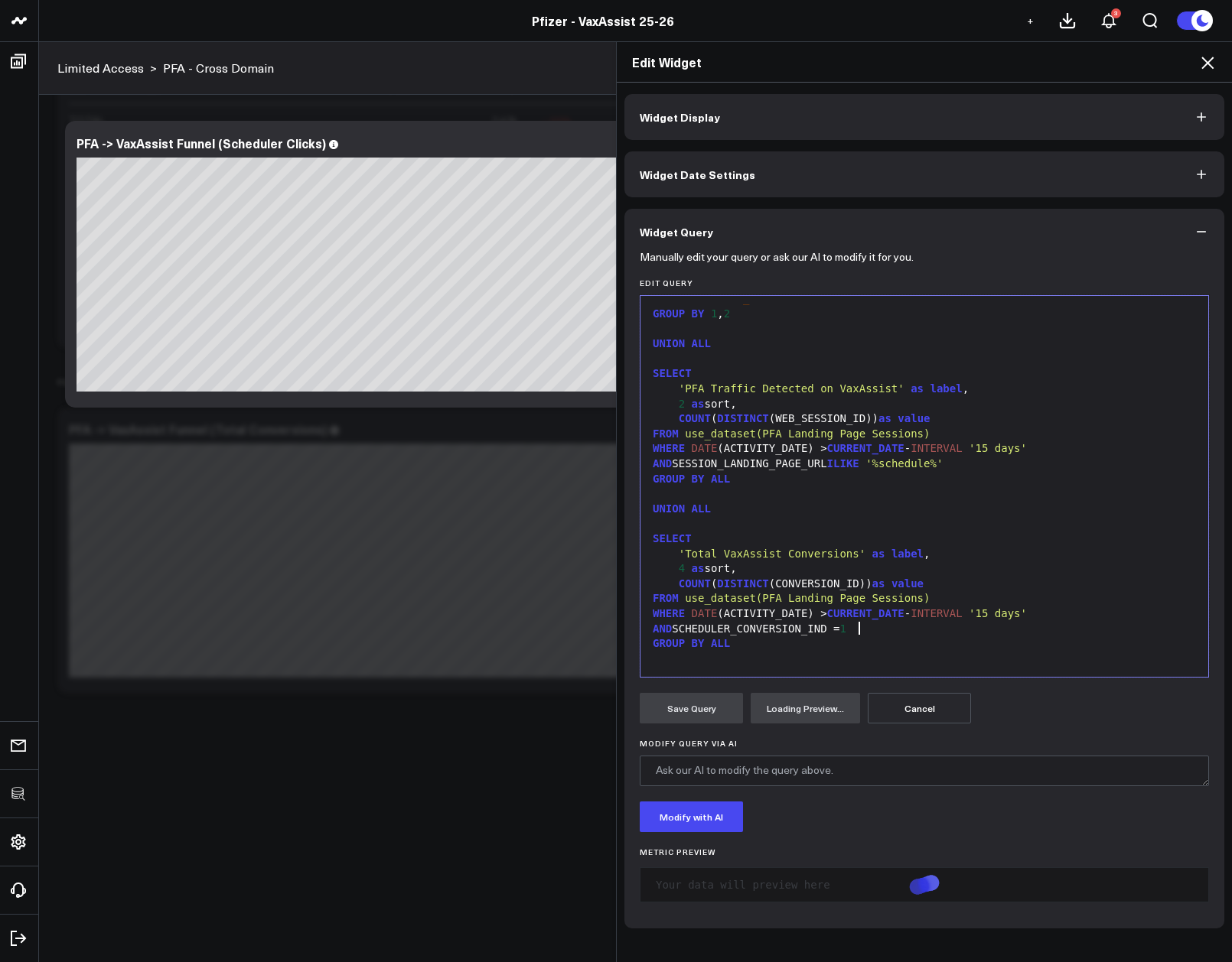
click at [1025, 593] on div "FROM use_dataset(PFA Landing Page Sessions)" at bounding box center [924, 599] width 553 height 15
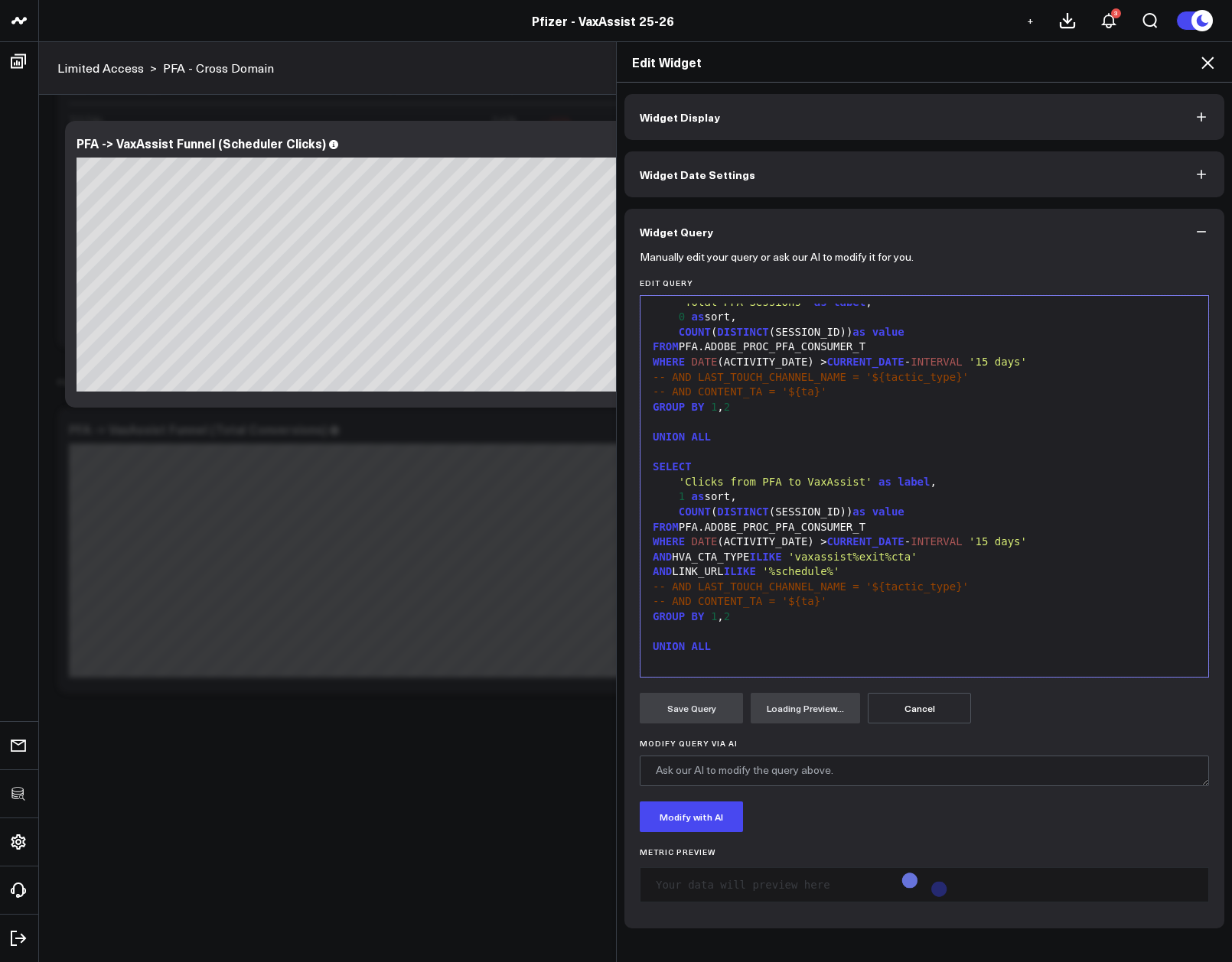
scroll to position [0, 0]
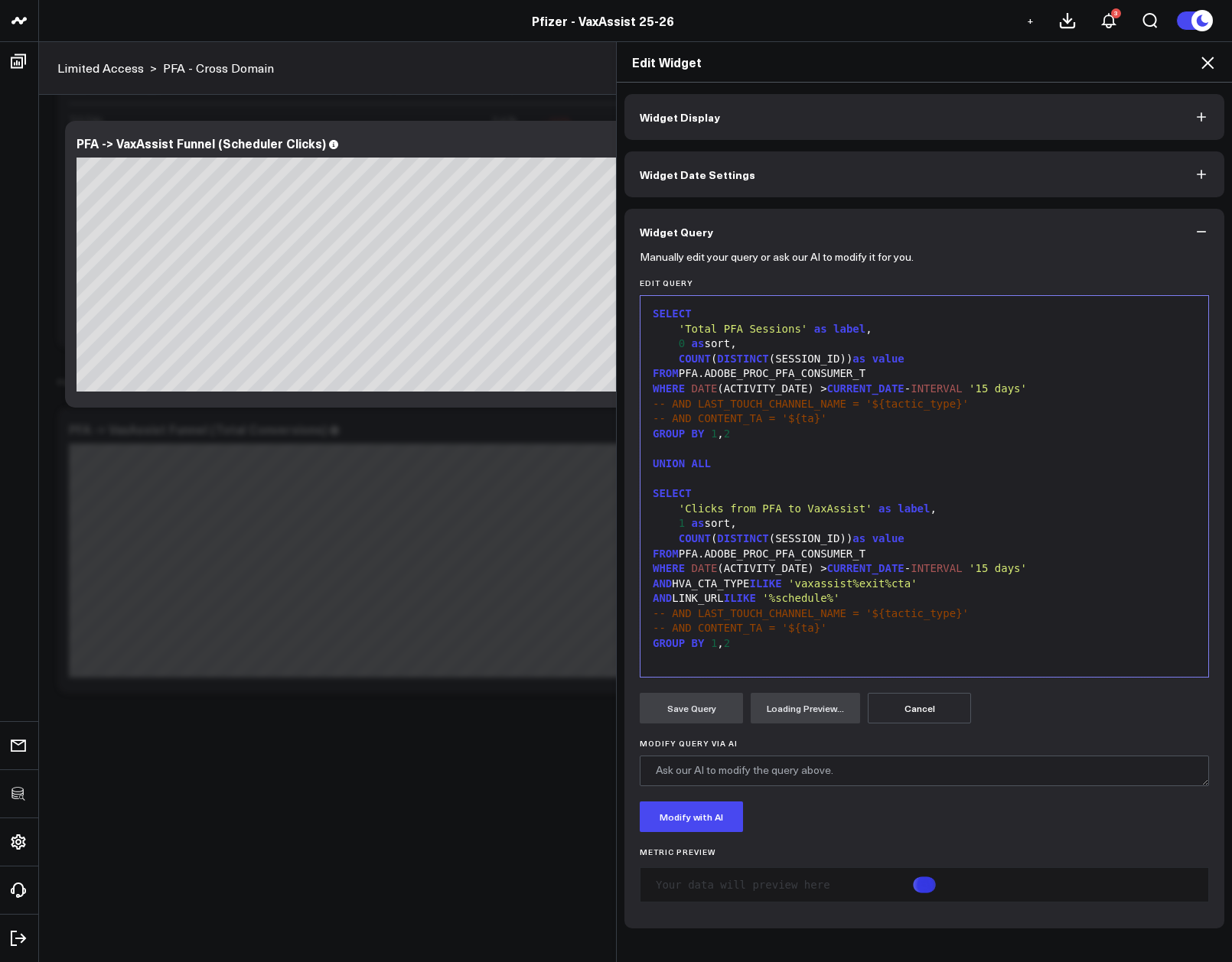
click at [935, 550] on div "FROM PFA.ADOBE_PROC_PFA_CONSUMER_T" at bounding box center [924, 554] width 553 height 15
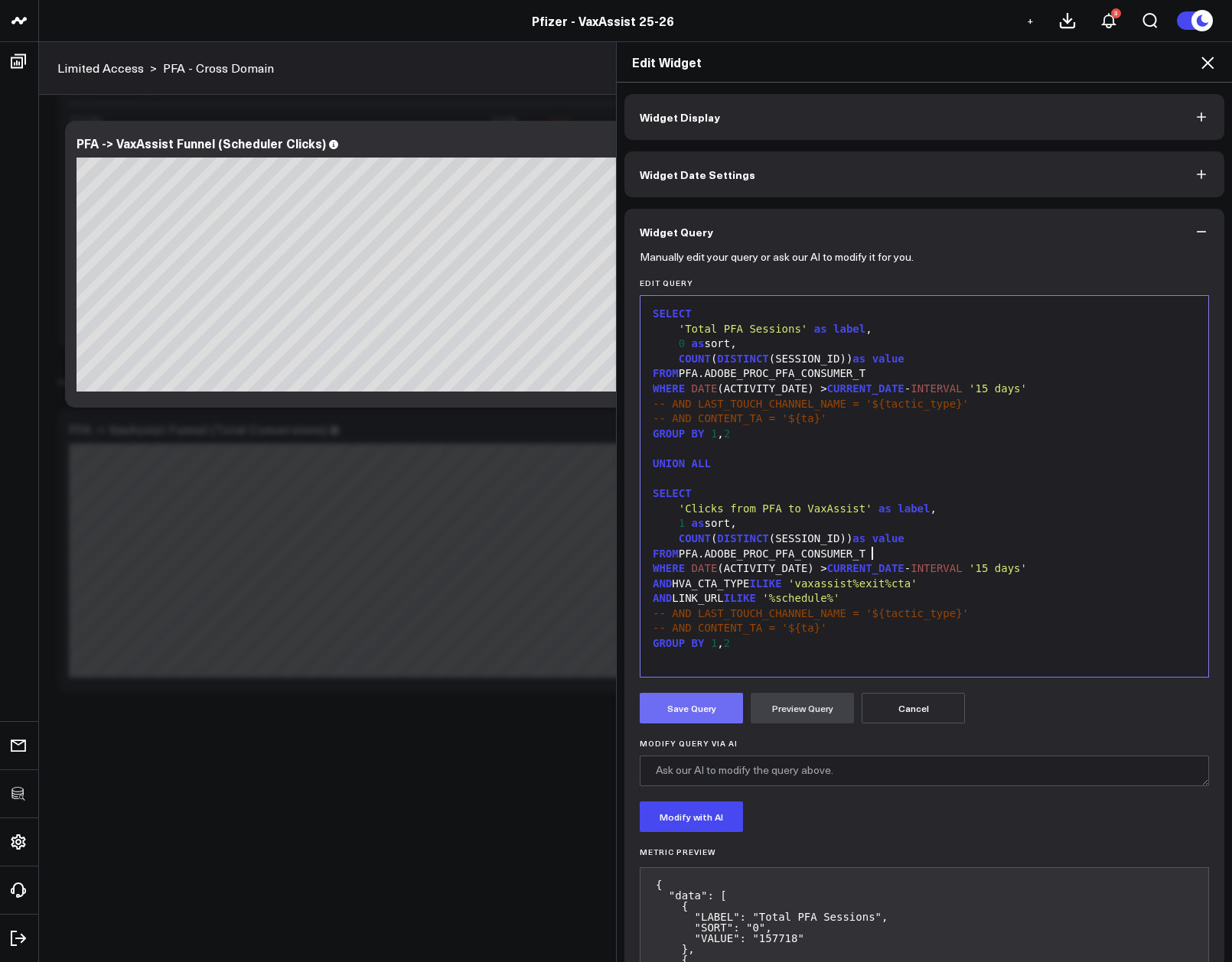
click at [681, 711] on button "Save Query" at bounding box center [690, 708] width 103 height 31
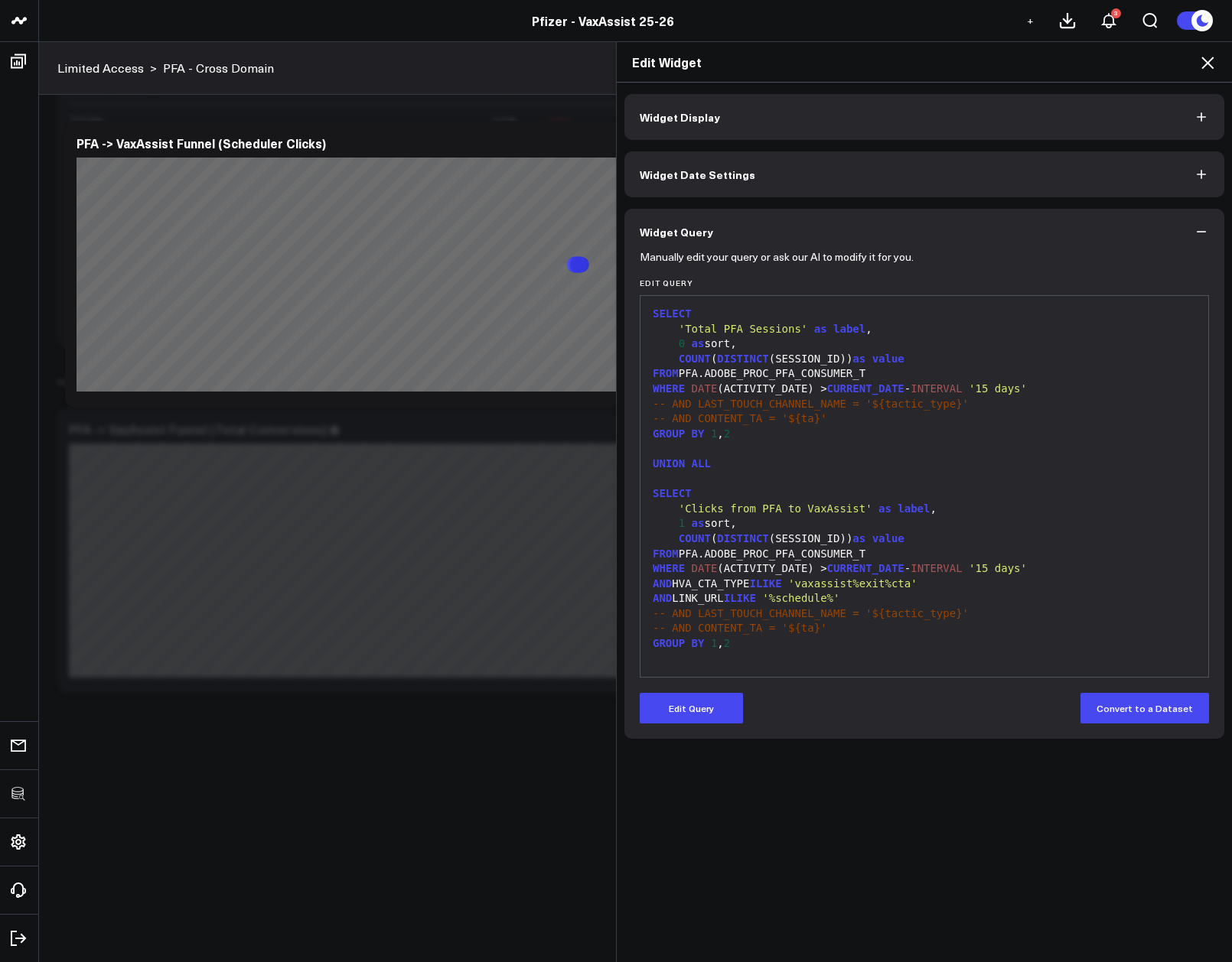
click at [1210, 66] on icon at bounding box center [1207, 63] width 19 height 19
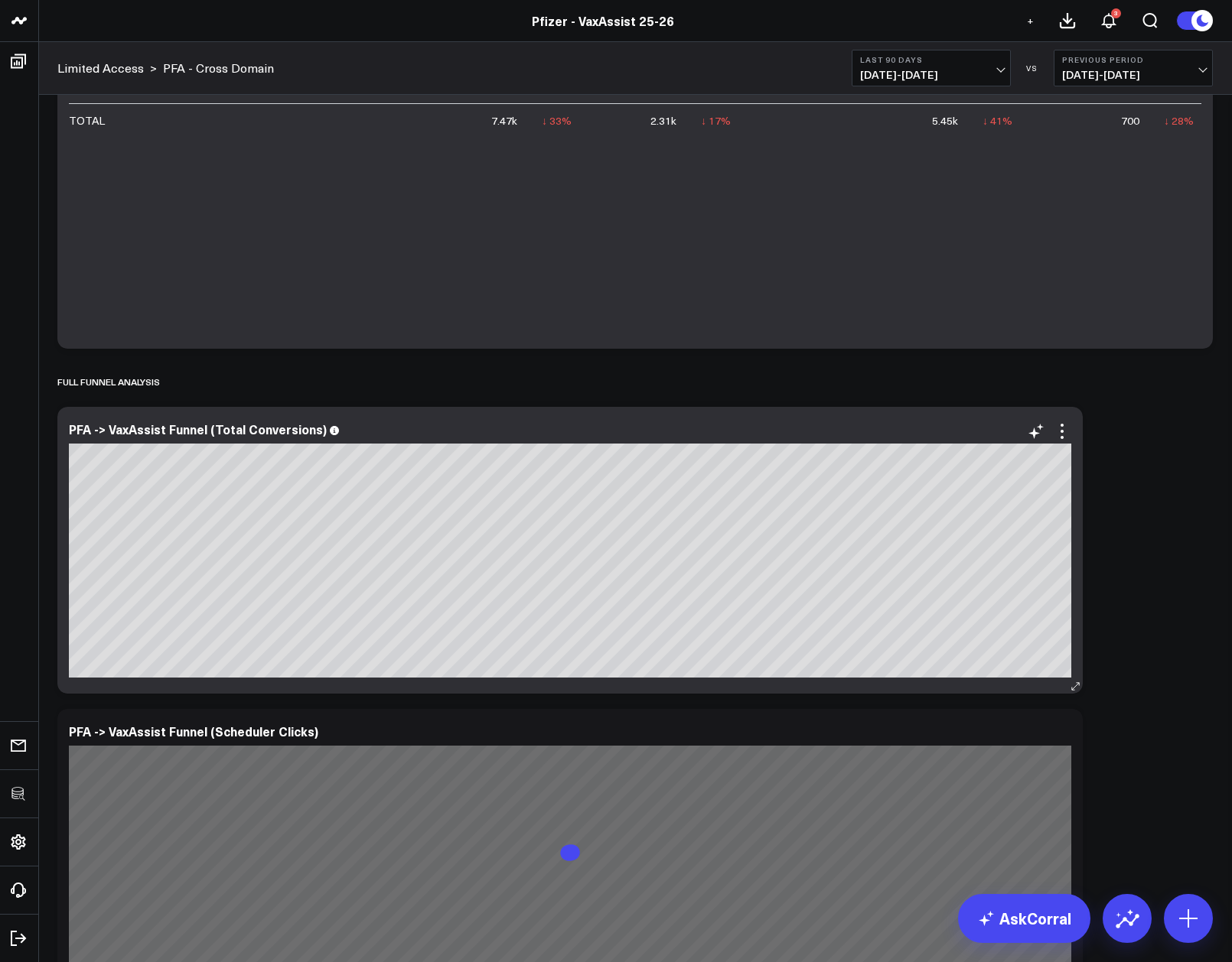
scroll to position [4801, 0]
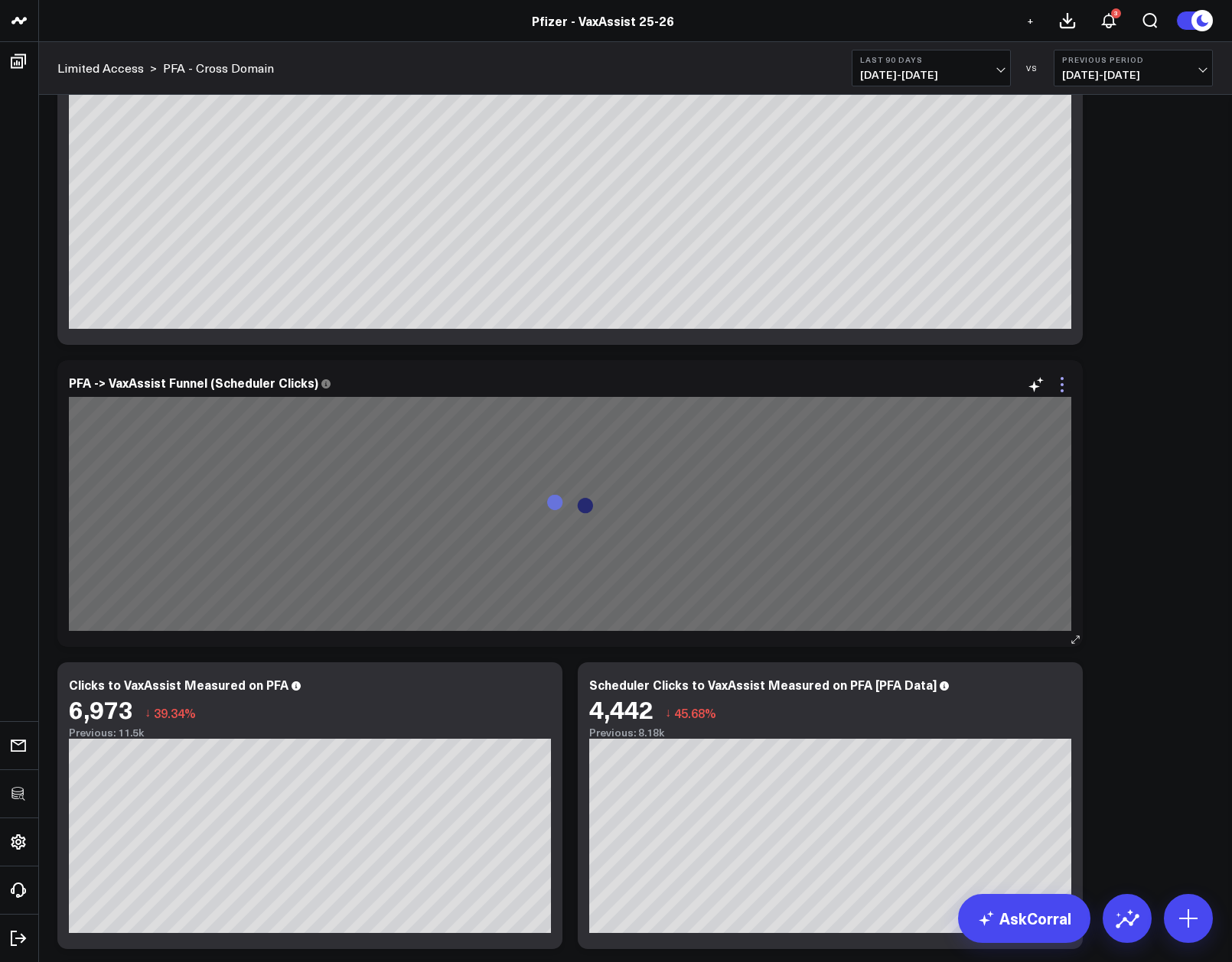
click at [1062, 386] on icon at bounding box center [1062, 385] width 19 height 19
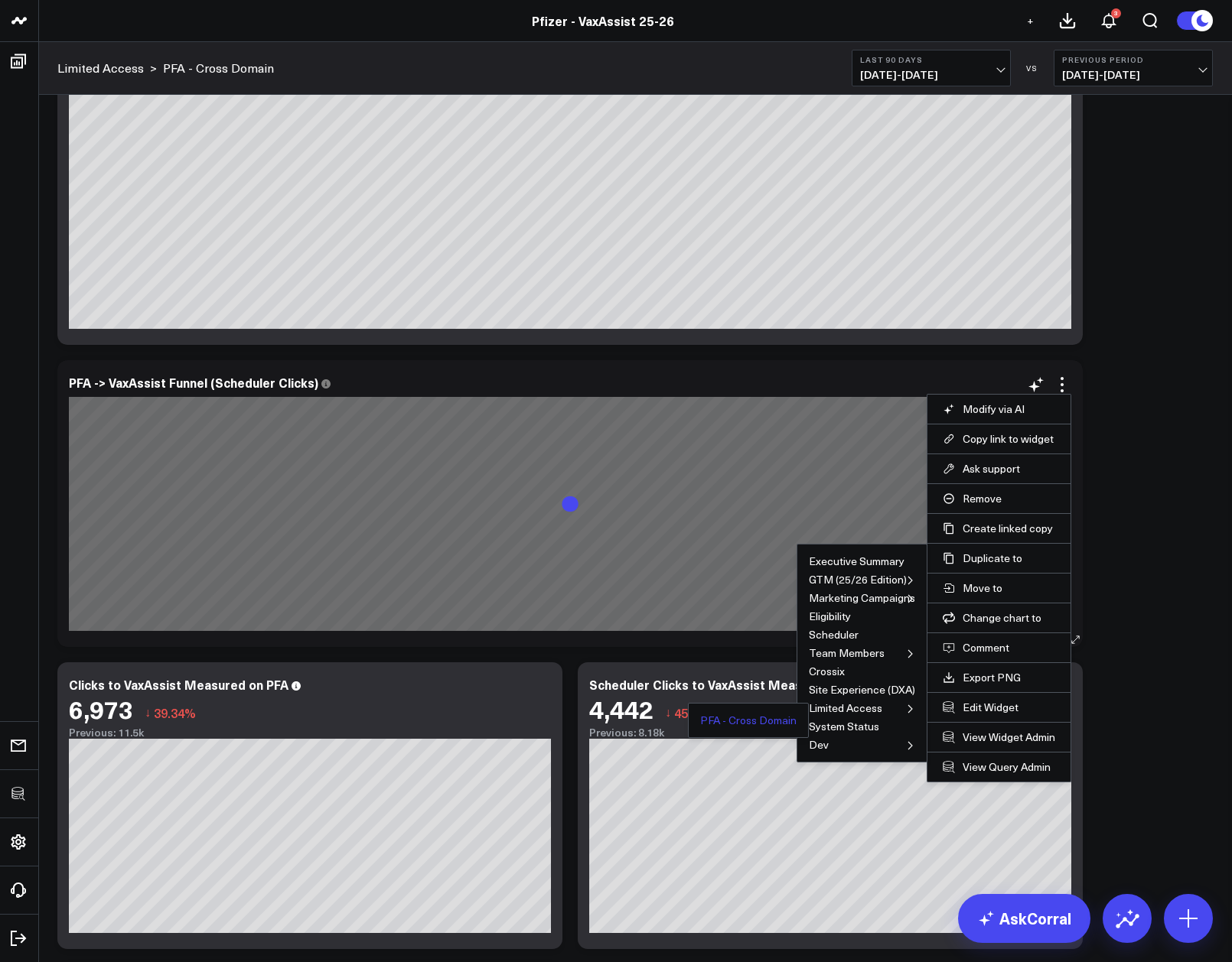
click at [766, 716] on button "PFA - Cross Domain" at bounding box center [747, 720] width 96 height 11
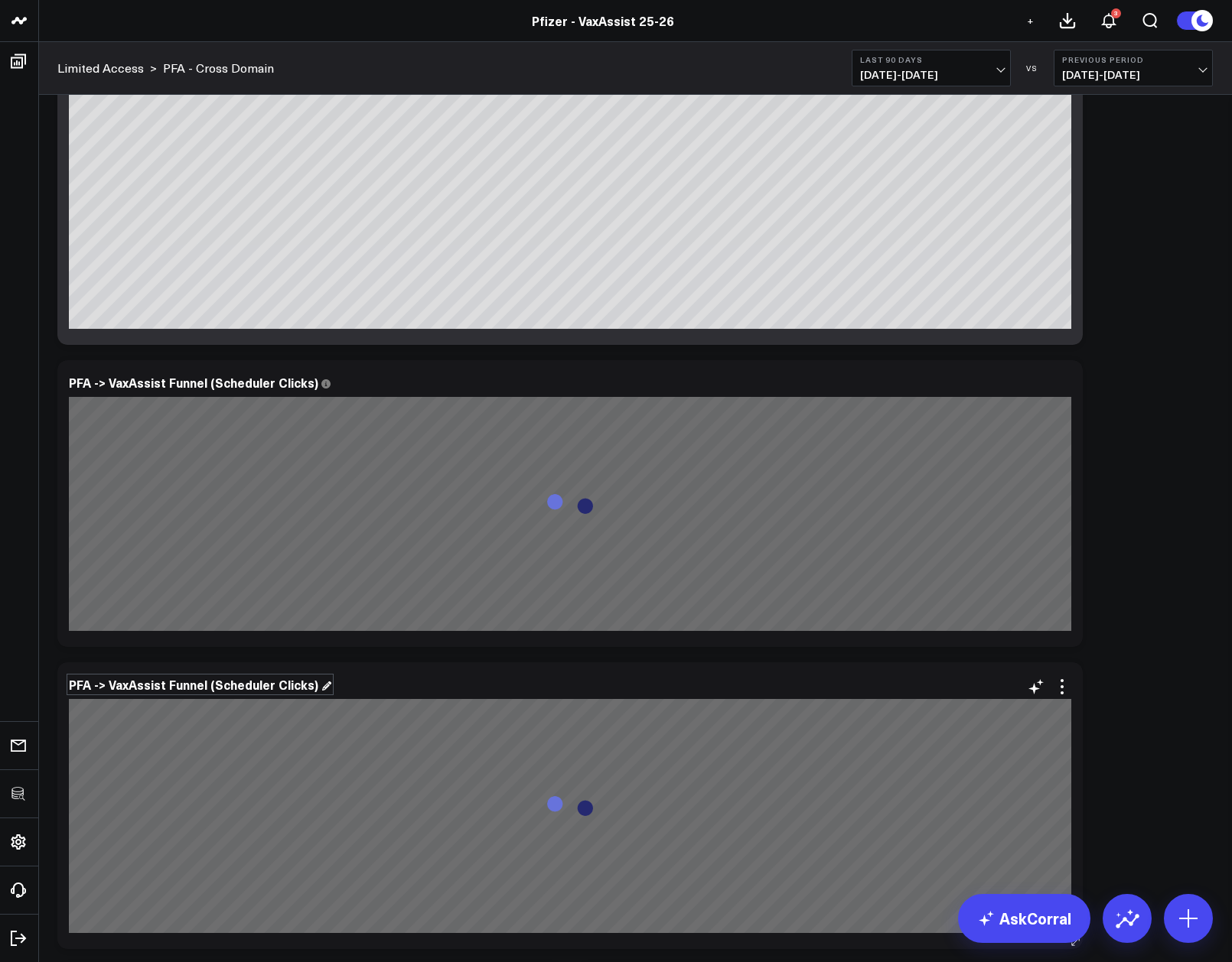
click at [264, 689] on div "PFA -> VaxAssist Funnel (Scheduler Clicks)" at bounding box center [200, 684] width 263 height 17
drag, startPoint x: 273, startPoint y: 685, endPoint x: 214, endPoint y: 685, distance: 59.0
click at [214, 685] on div "PFA -> VaxAssist Funnel (Scheduler Clicks)" at bounding box center [200, 684] width 263 height 17
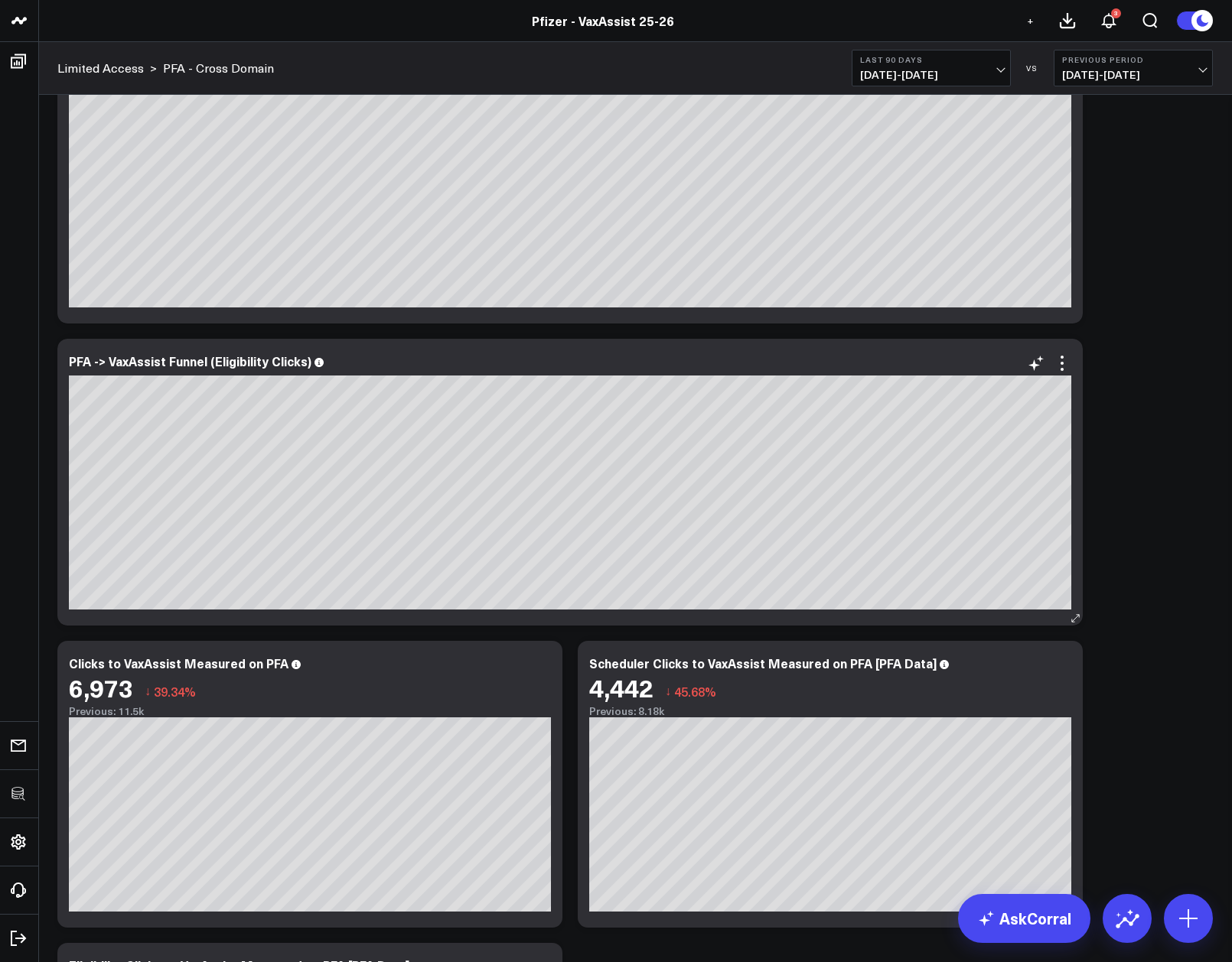
scroll to position [5095, 0]
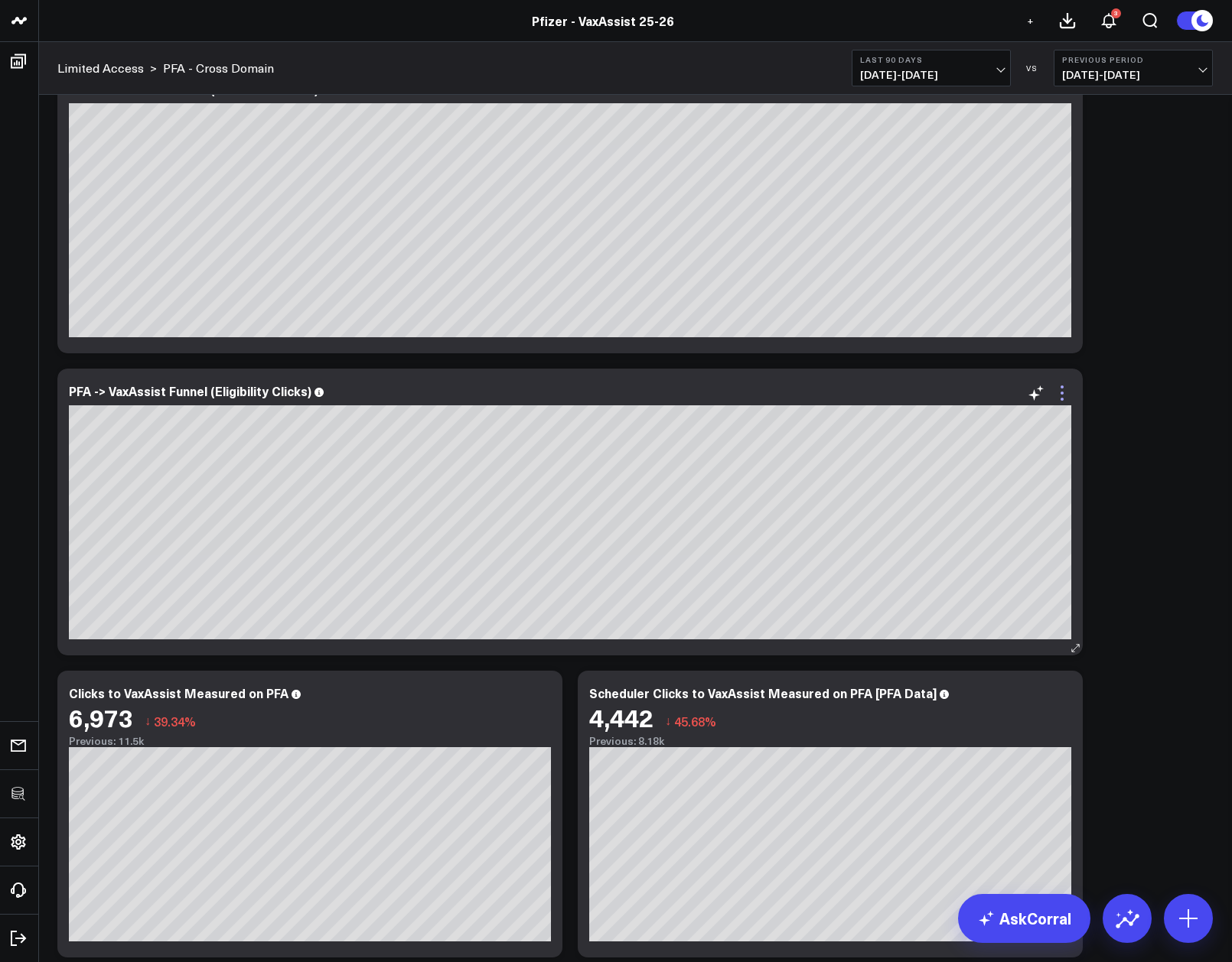
click at [1059, 389] on icon at bounding box center [1062, 393] width 19 height 19
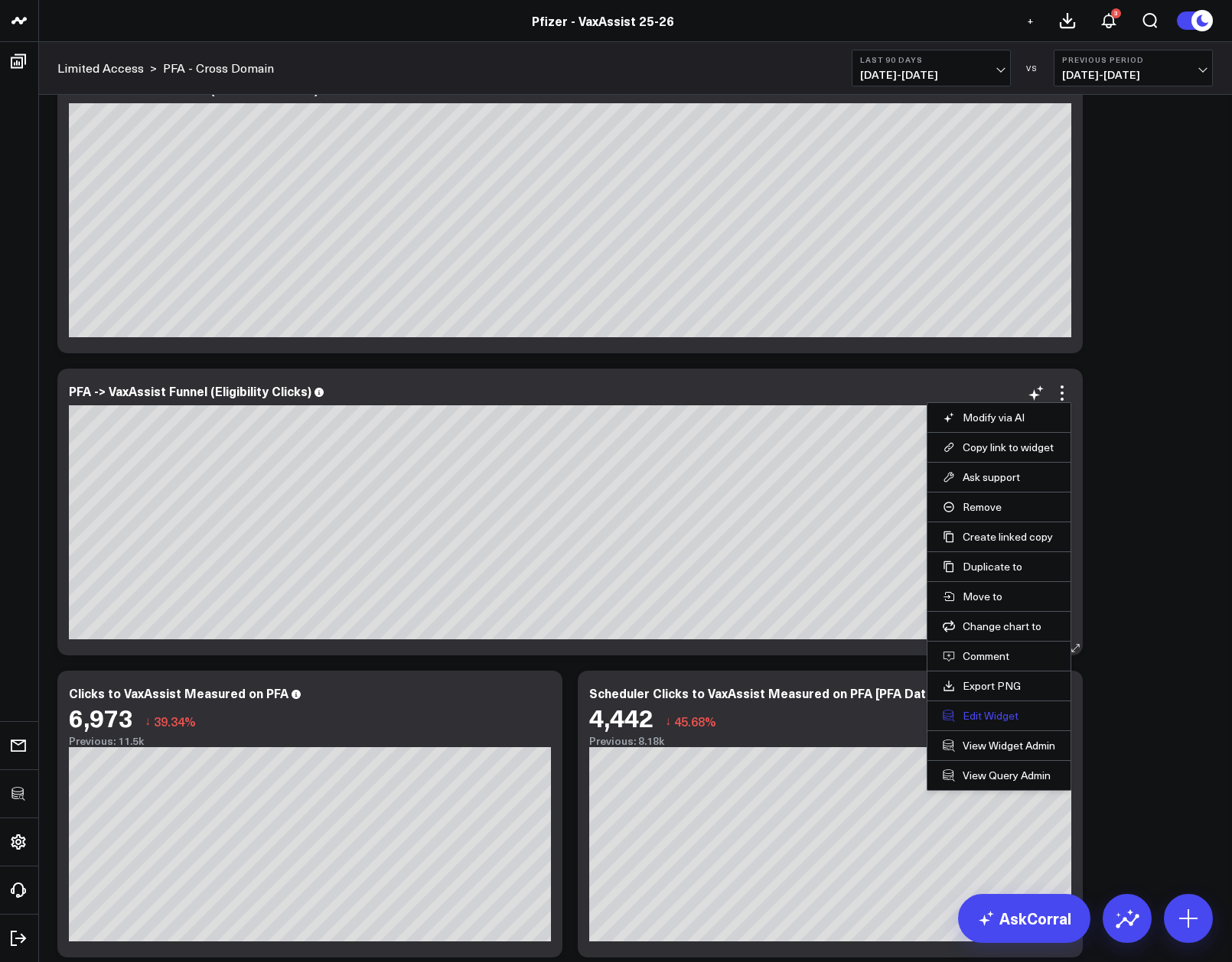
click at [970, 716] on button "Edit Widget" at bounding box center [999, 716] width 112 height 14
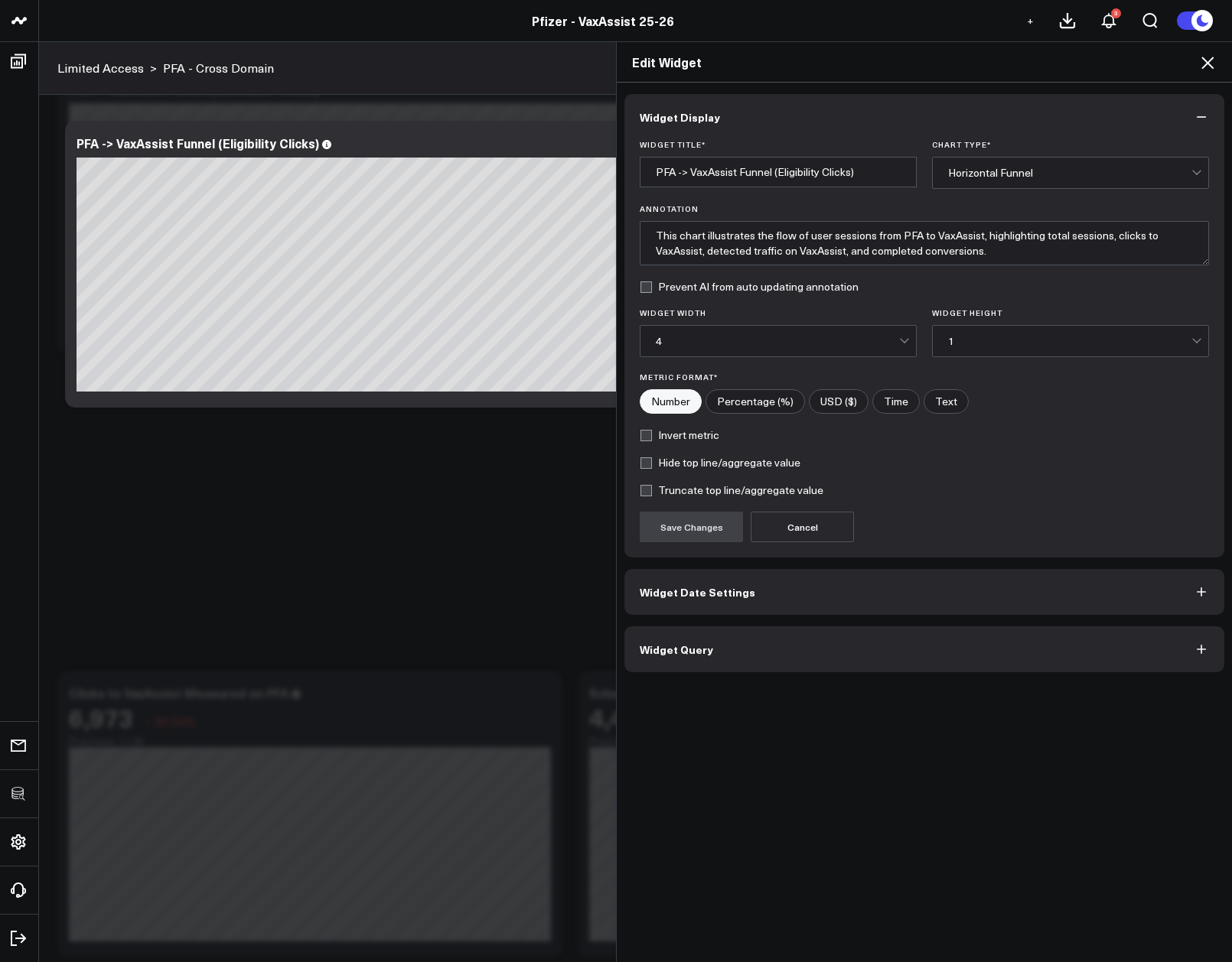
click at [836, 672] on button "Widget Query" at bounding box center [923, 649] width 599 height 46
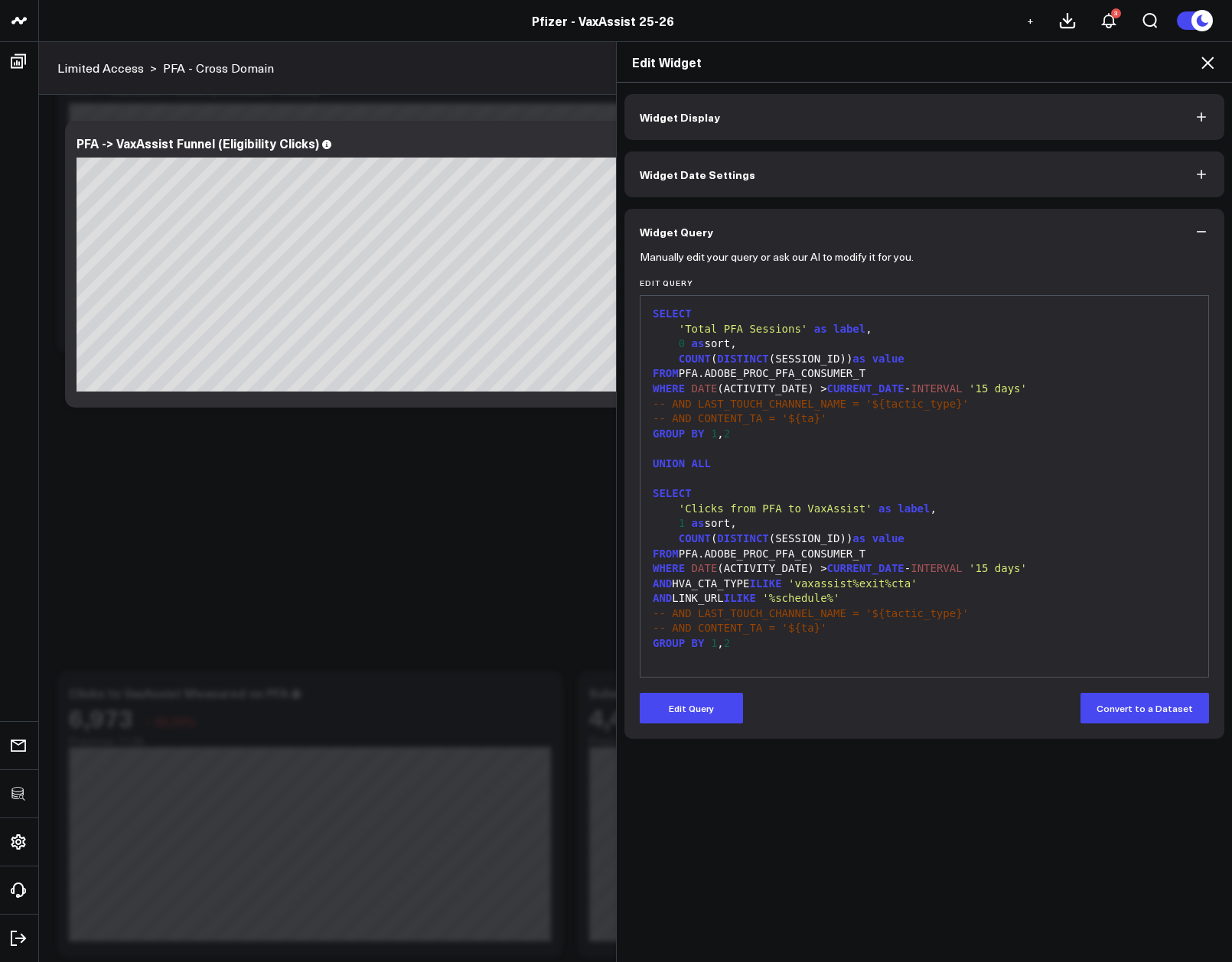
click at [691, 706] on button "Edit Query" at bounding box center [690, 708] width 103 height 31
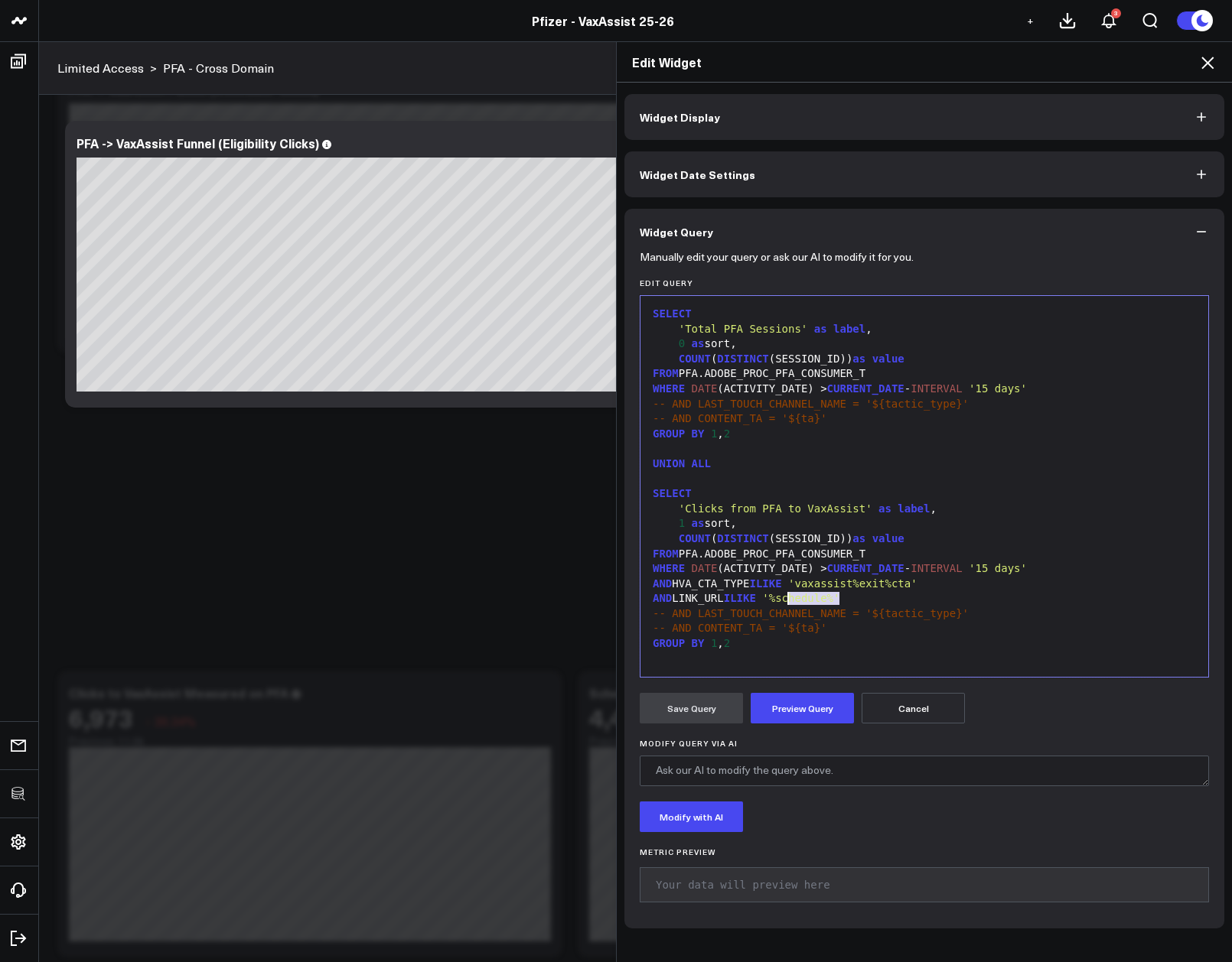
drag, startPoint x: 836, startPoint y: 599, endPoint x: 782, endPoint y: 601, distance: 54.0
click at [782, 601] on span "'%schedule%'" at bounding box center [800, 597] width 77 height 12
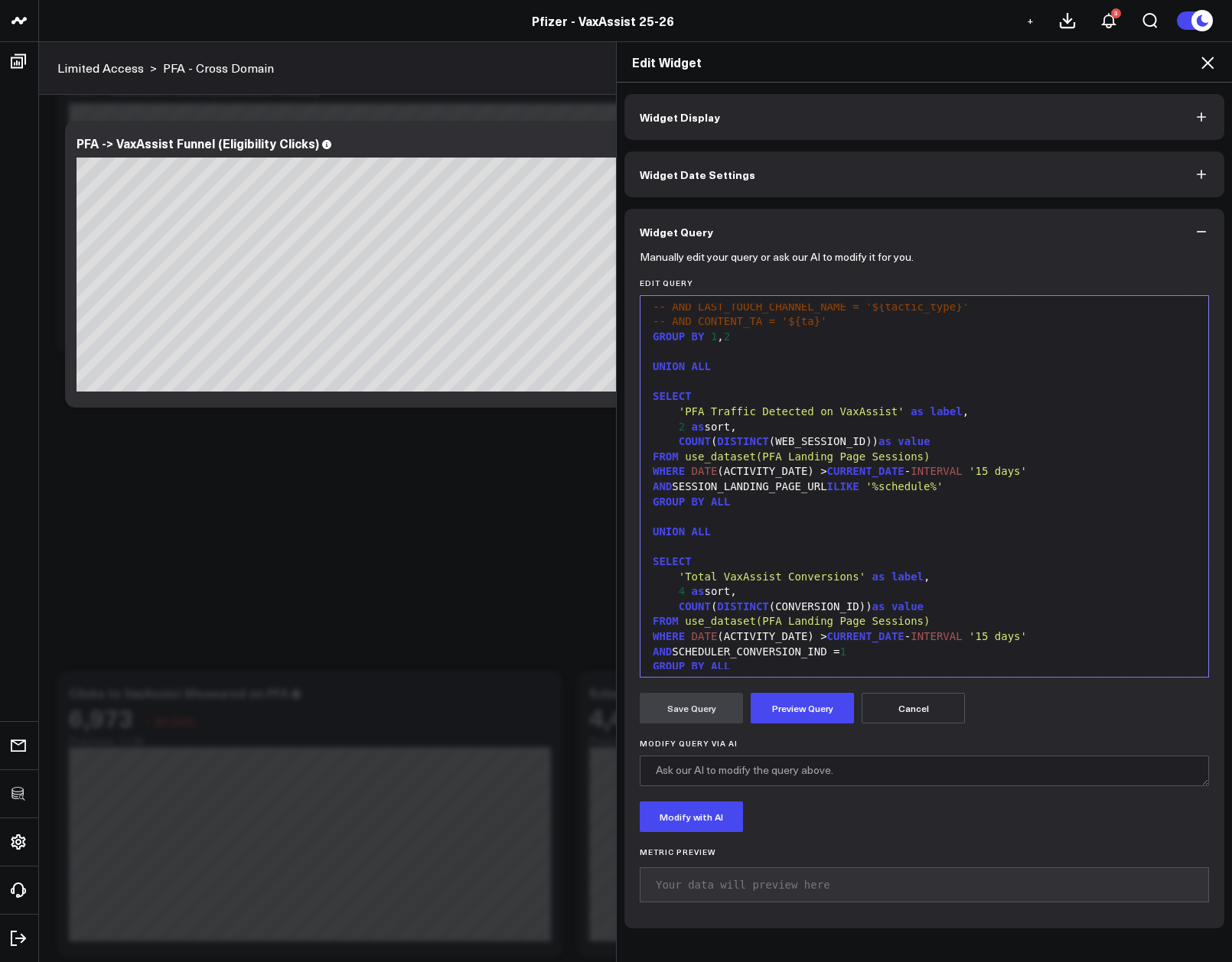
scroll to position [309, 0]
drag, startPoint x: 730, startPoint y: 649, endPoint x: 673, endPoint y: 652, distance: 57.1
click at [673, 652] on div "AND SCHEDULER_CONVERSION_IND = 1" at bounding box center [924, 649] width 553 height 15
click at [774, 720] on button "Preview Query" at bounding box center [802, 708] width 103 height 31
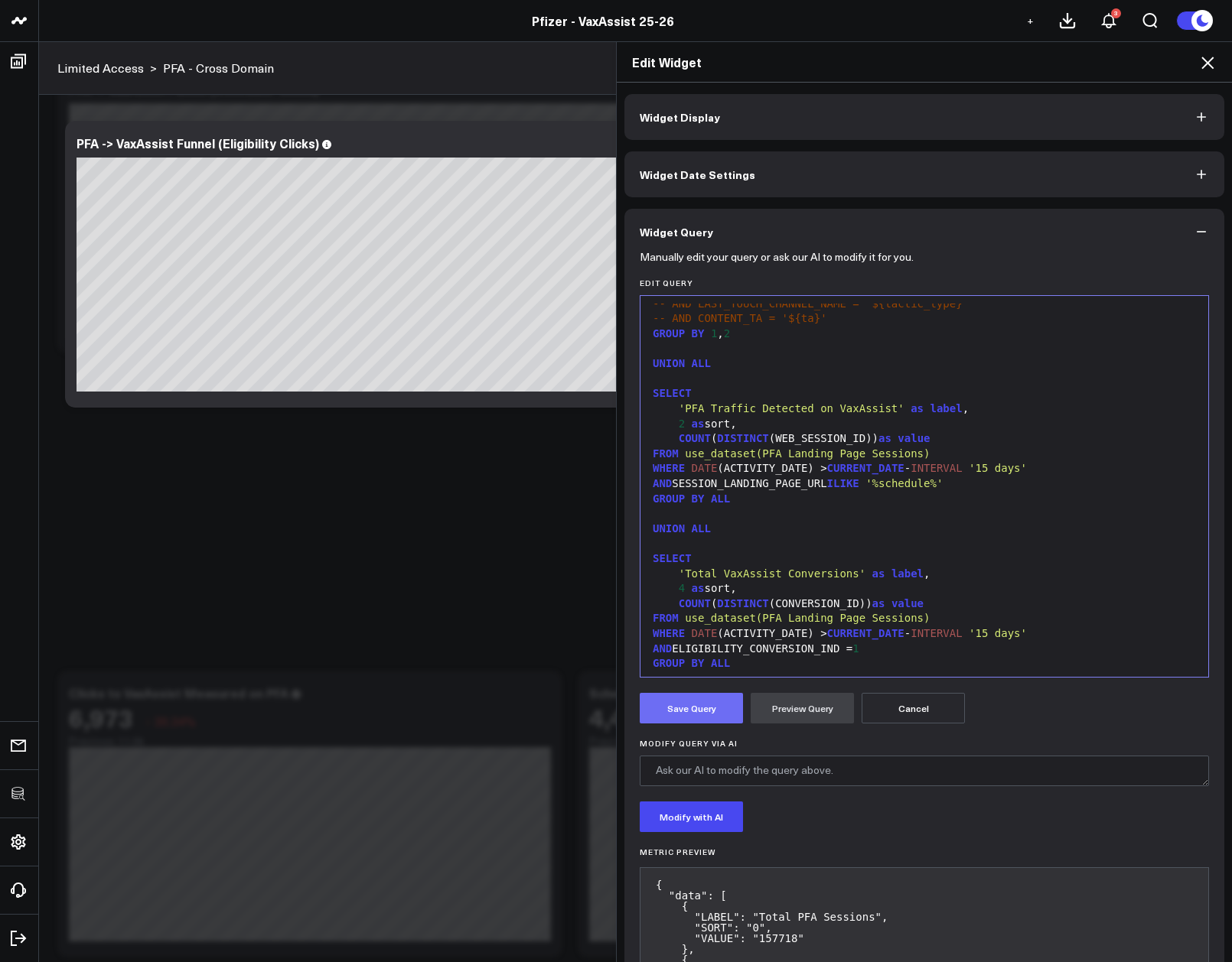
click at [713, 714] on button "Save Query" at bounding box center [690, 708] width 103 height 31
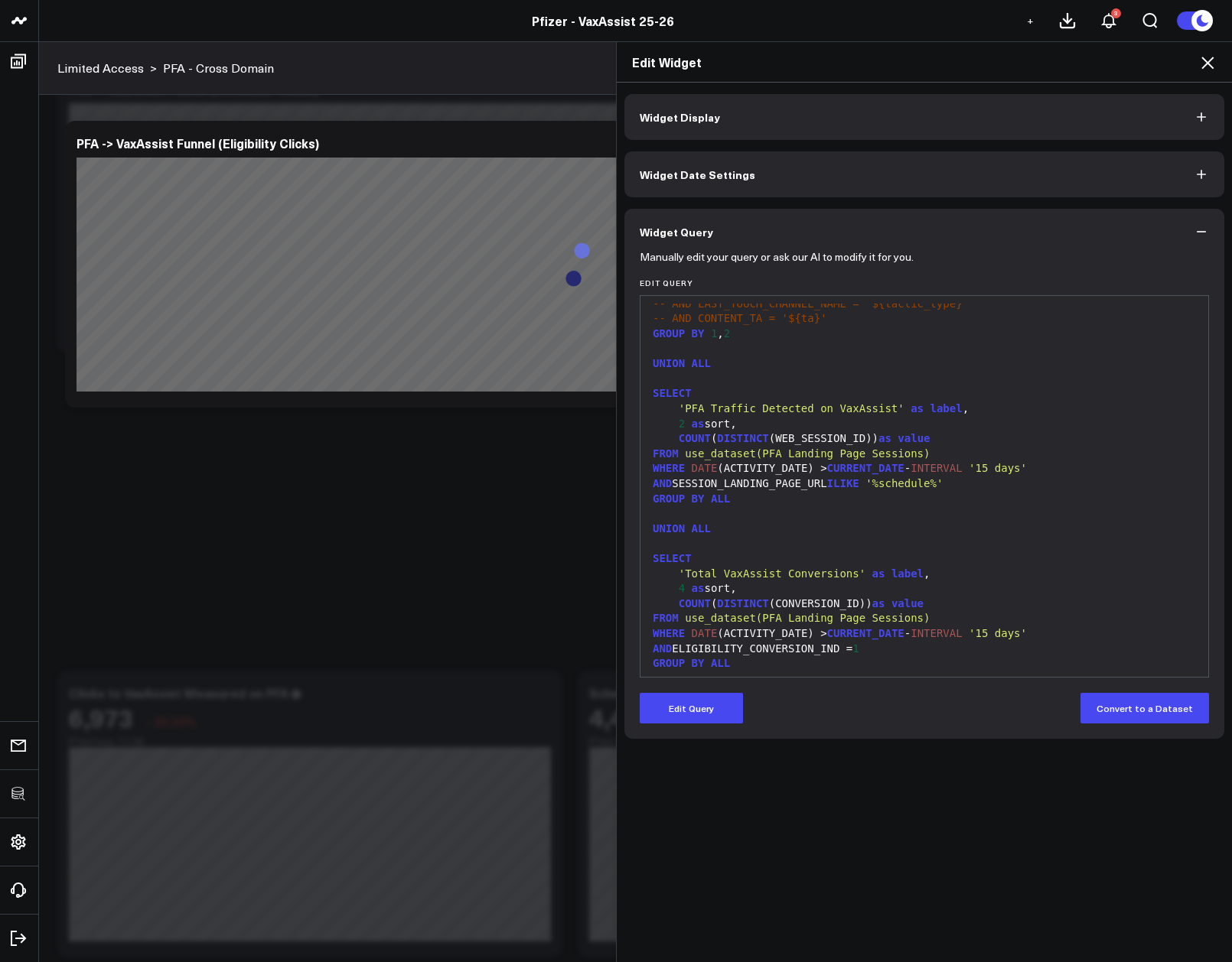
click at [1210, 55] on icon at bounding box center [1207, 63] width 19 height 19
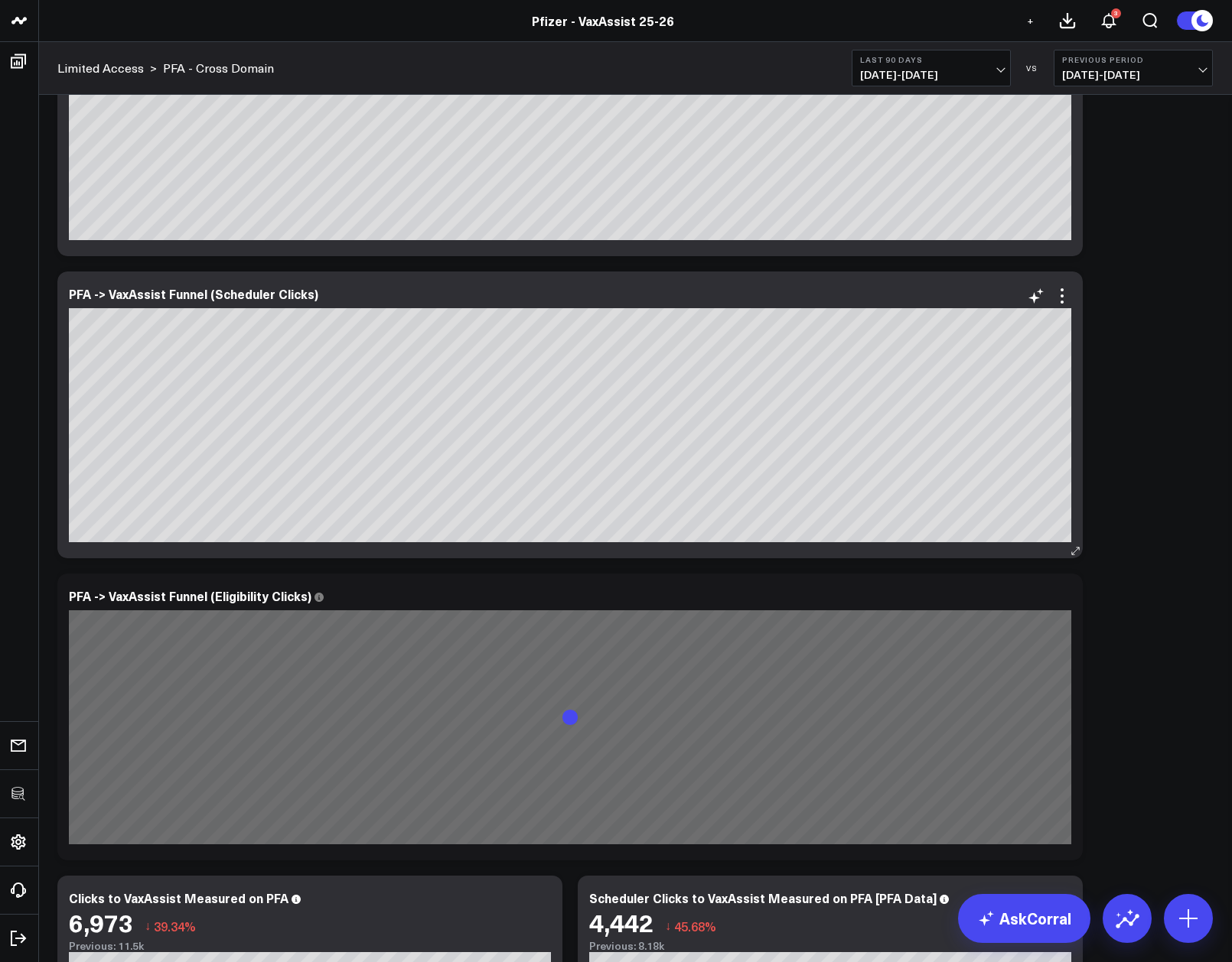
scroll to position [4857, 0]
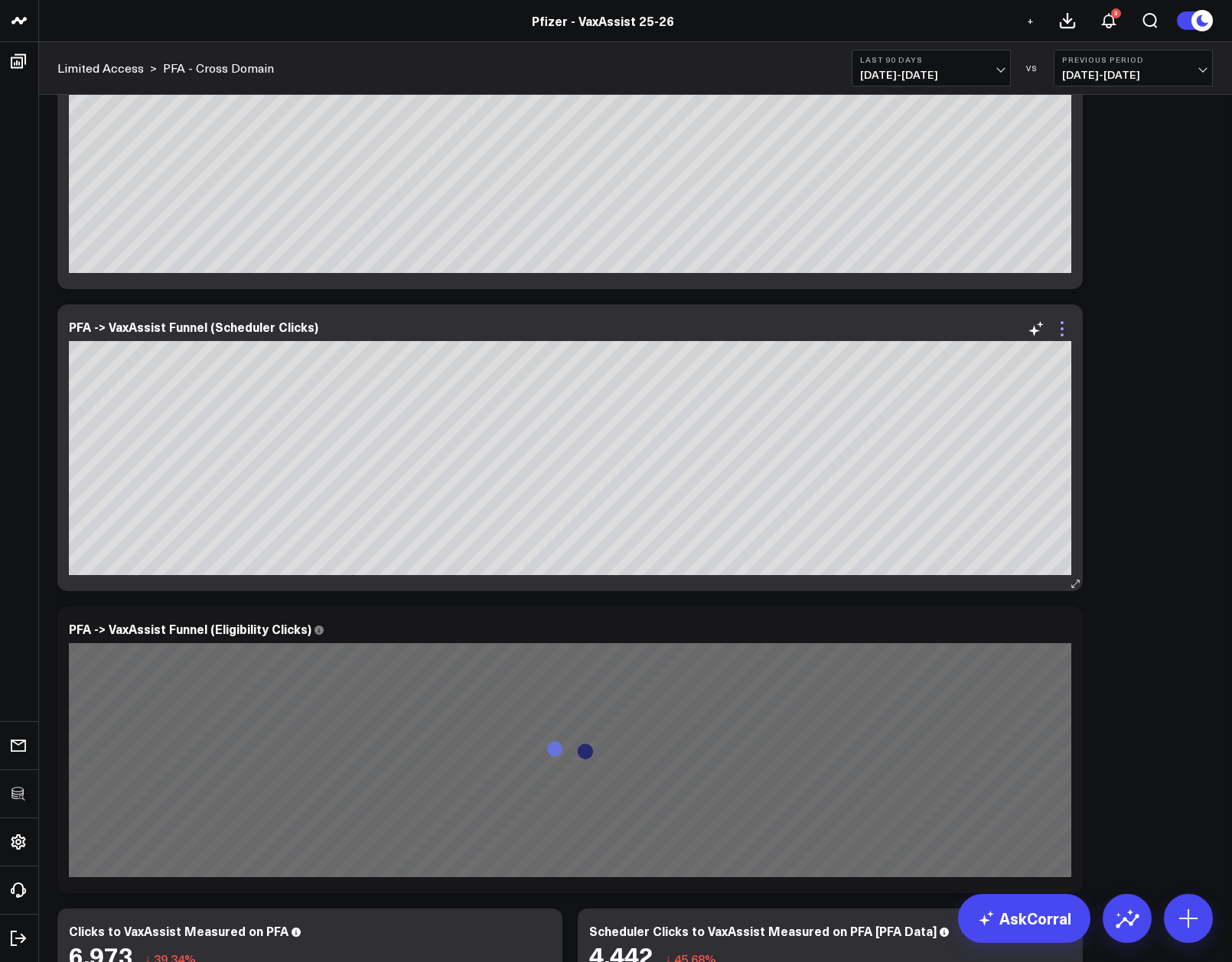
click at [1065, 325] on icon at bounding box center [1062, 329] width 19 height 19
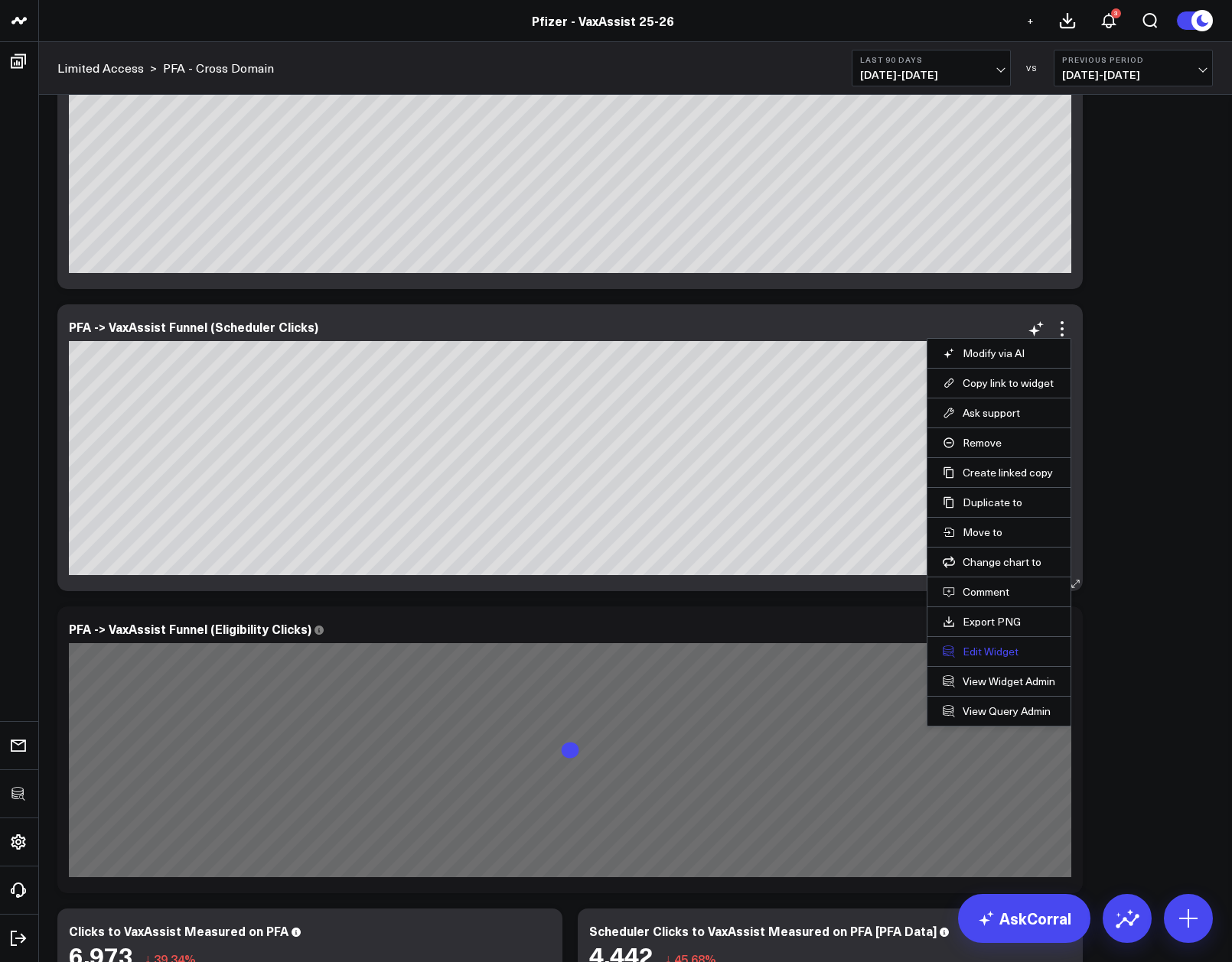
click at [981, 652] on button "Edit Widget" at bounding box center [999, 652] width 112 height 14
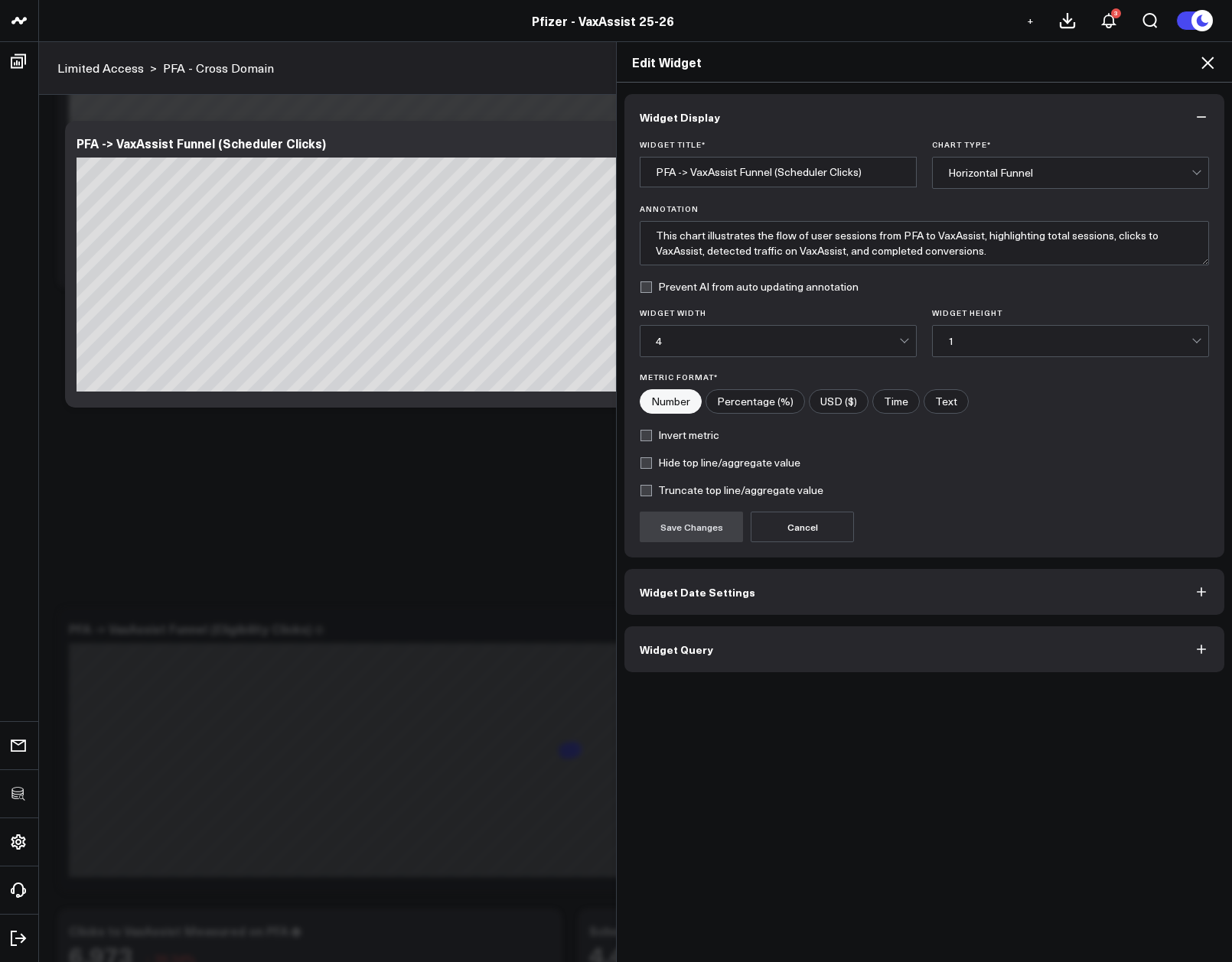
click at [756, 663] on button "Widget Query" at bounding box center [923, 649] width 599 height 46
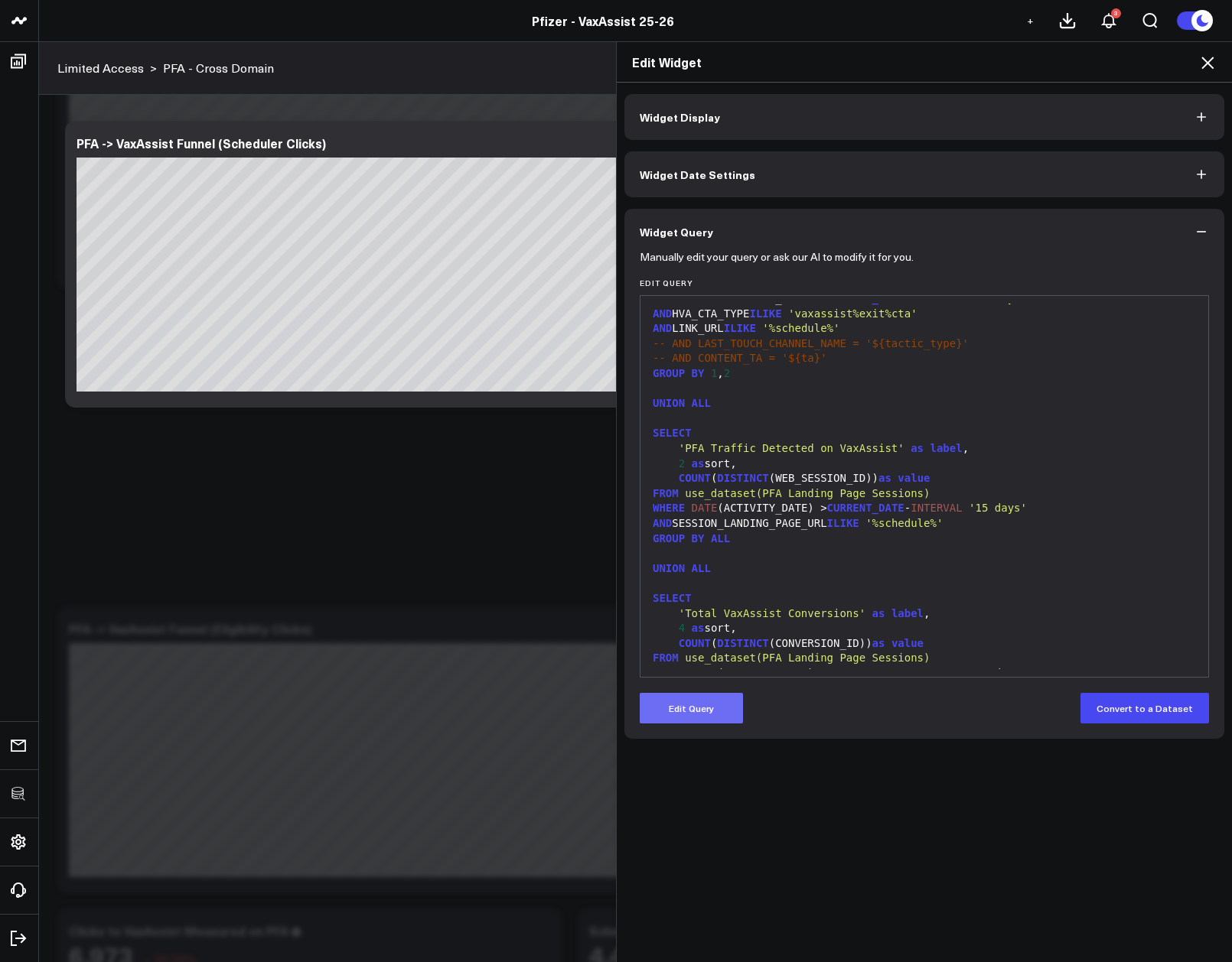
scroll to position [5792, 0]
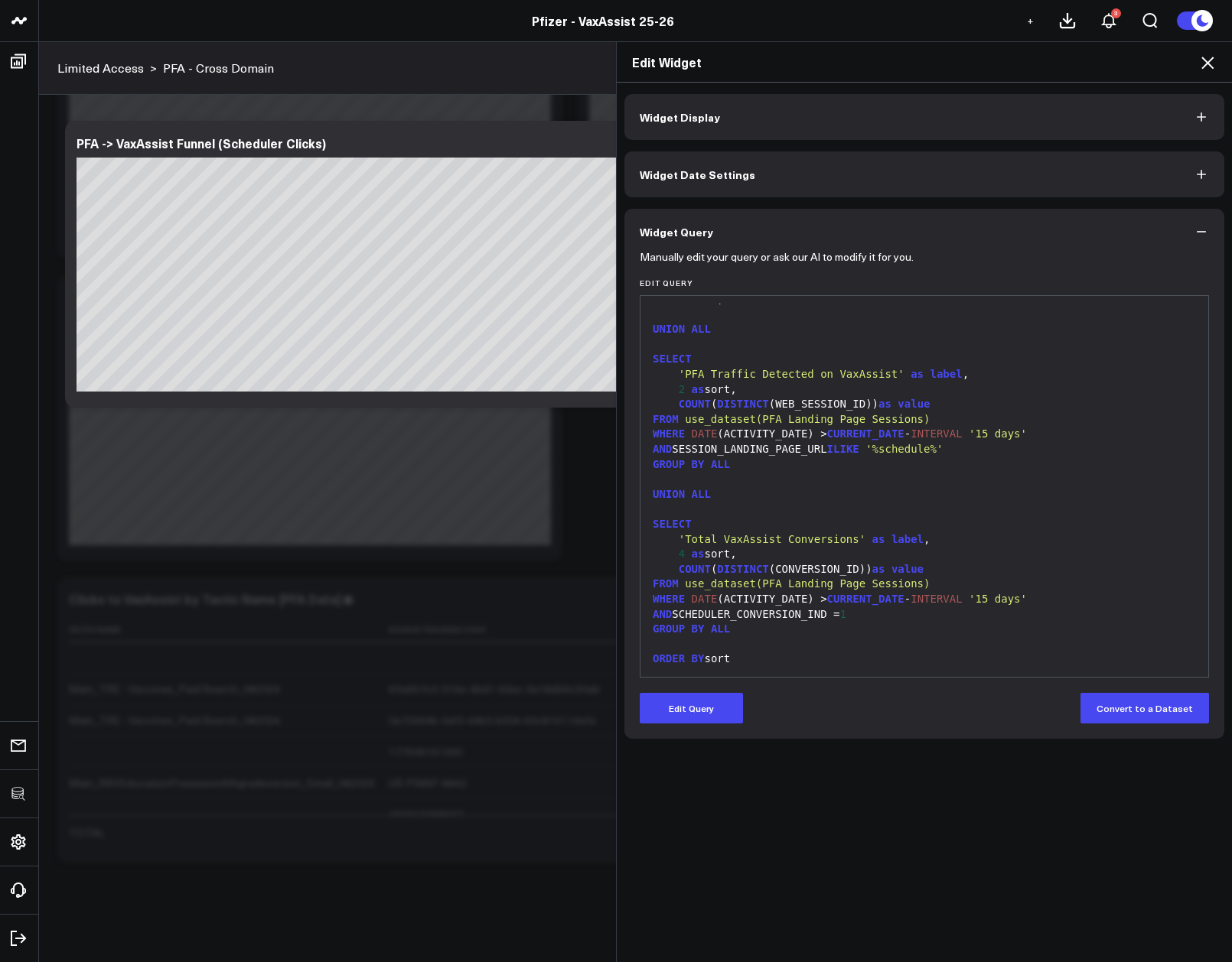
drag, startPoint x: 701, startPoint y: 705, endPoint x: 777, endPoint y: 554, distance: 169.0
click at [701, 705] on button "Edit Query" at bounding box center [690, 708] width 103 height 31
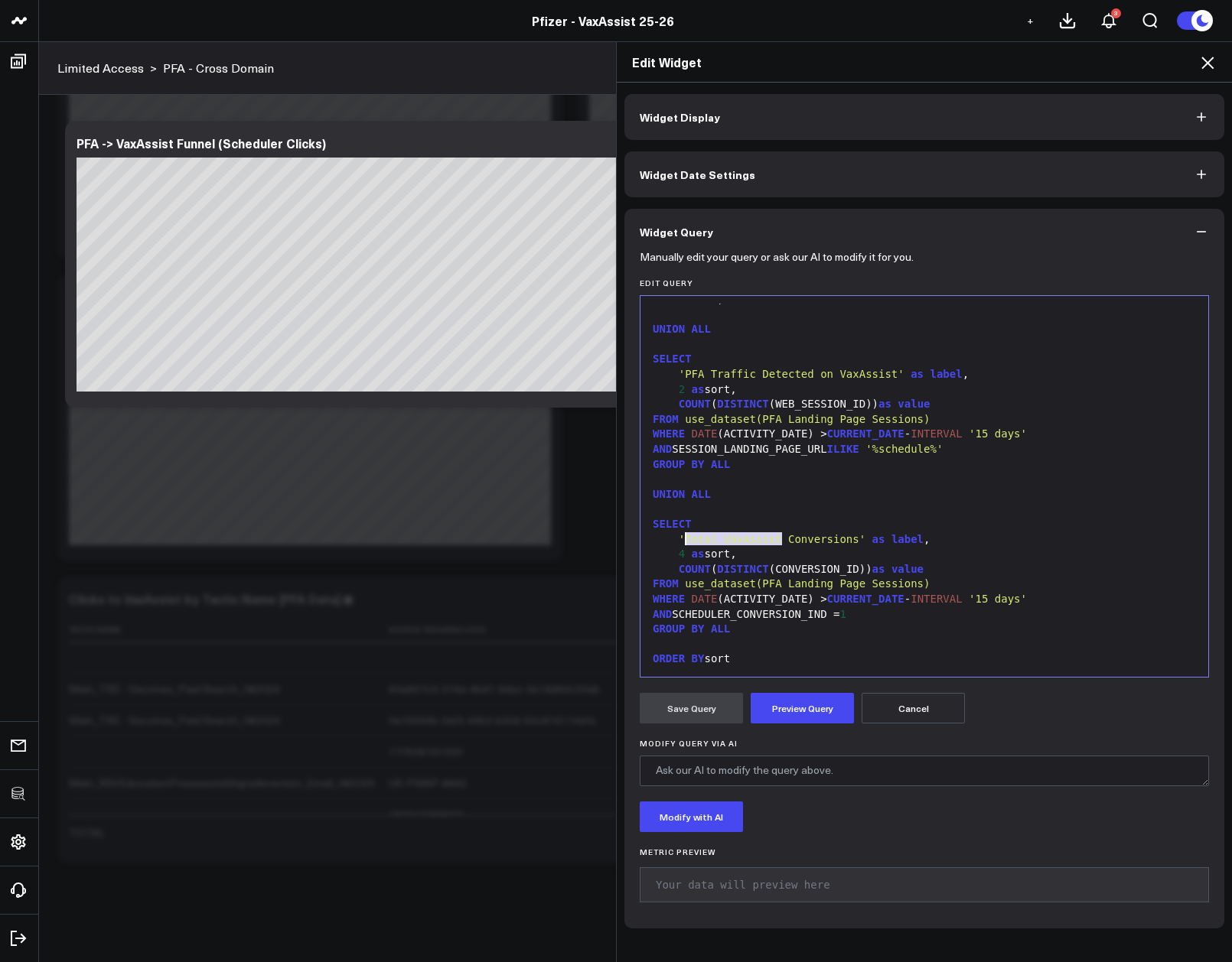
drag, startPoint x: 777, startPoint y: 537, endPoint x: 677, endPoint y: 540, distance: 100.0
click at [678, 540] on span "'Total VaxAssist Conversions'" at bounding box center [772, 539] width 187 height 12
click at [763, 539] on span "'VaxAssist Schduler Conversions'" at bounding box center [781, 539] width 207 height 12
click at [763, 541] on span "'VaxAssist Scheduler Conversions'" at bounding box center [785, 539] width 213 height 12
click at [764, 541] on span "'VaxAssist Scheduler Conversions'" at bounding box center [785, 539] width 213 height 12
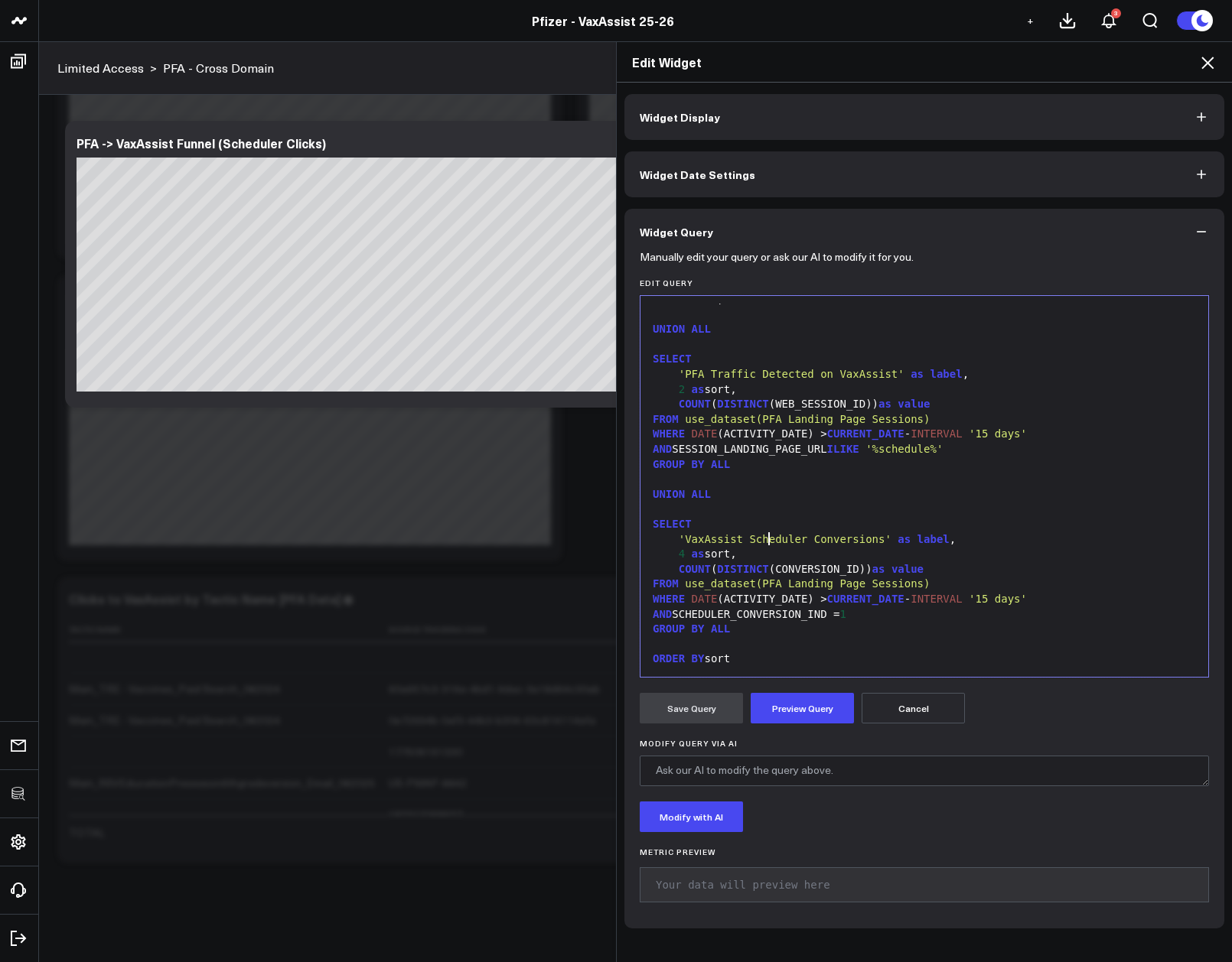
click at [764, 541] on span "'VaxAssist Scheduler Conversions'" at bounding box center [785, 539] width 213 height 12
copy div "'VaxAssist Scheduler Conversions' as label ,"
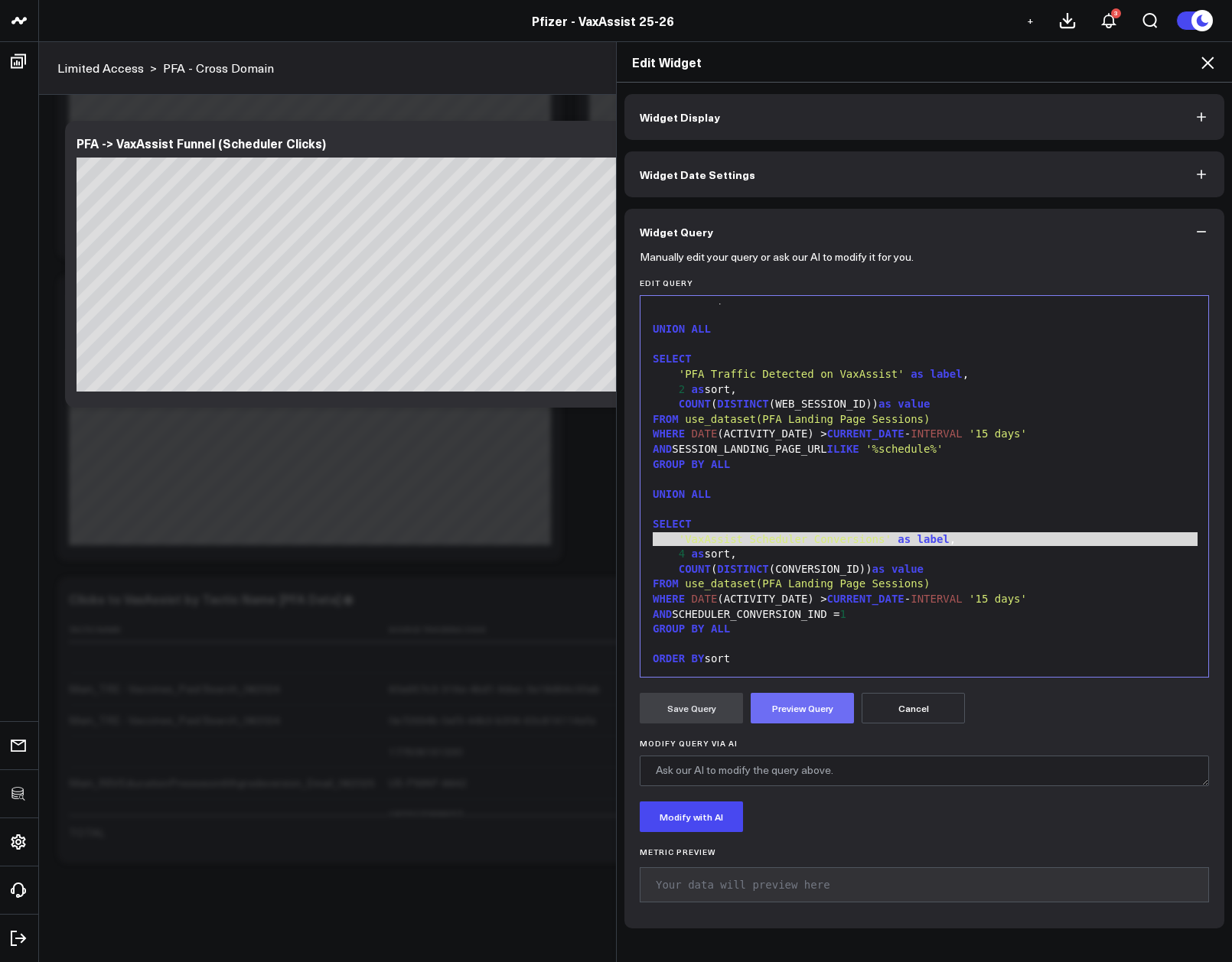
click at [795, 709] on button "Preview Query" at bounding box center [802, 708] width 103 height 31
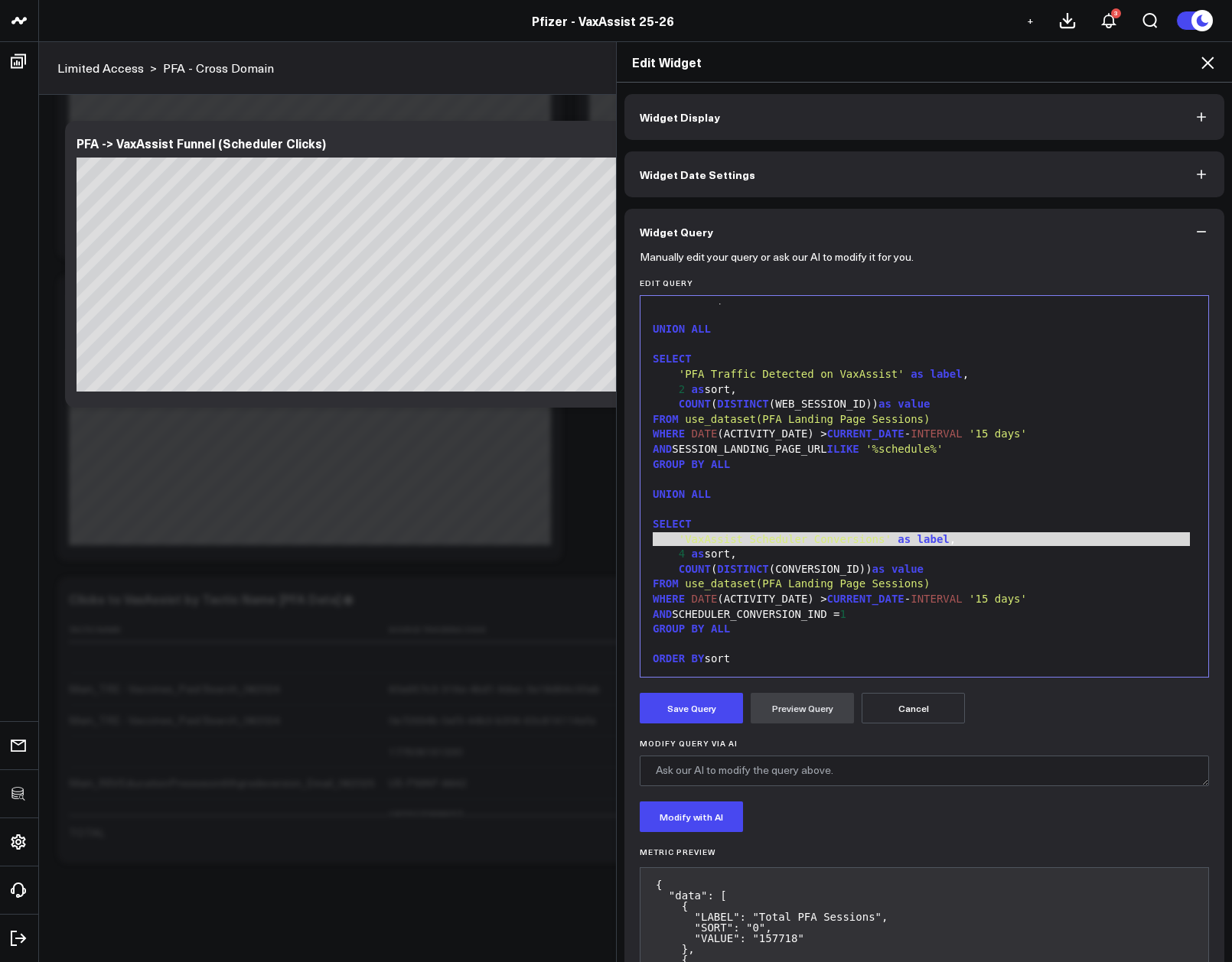
drag, startPoint x: 709, startPoint y: 702, endPoint x: 791, endPoint y: 636, distance: 105.3
click at [710, 702] on button "Save Query" at bounding box center [690, 708] width 103 height 31
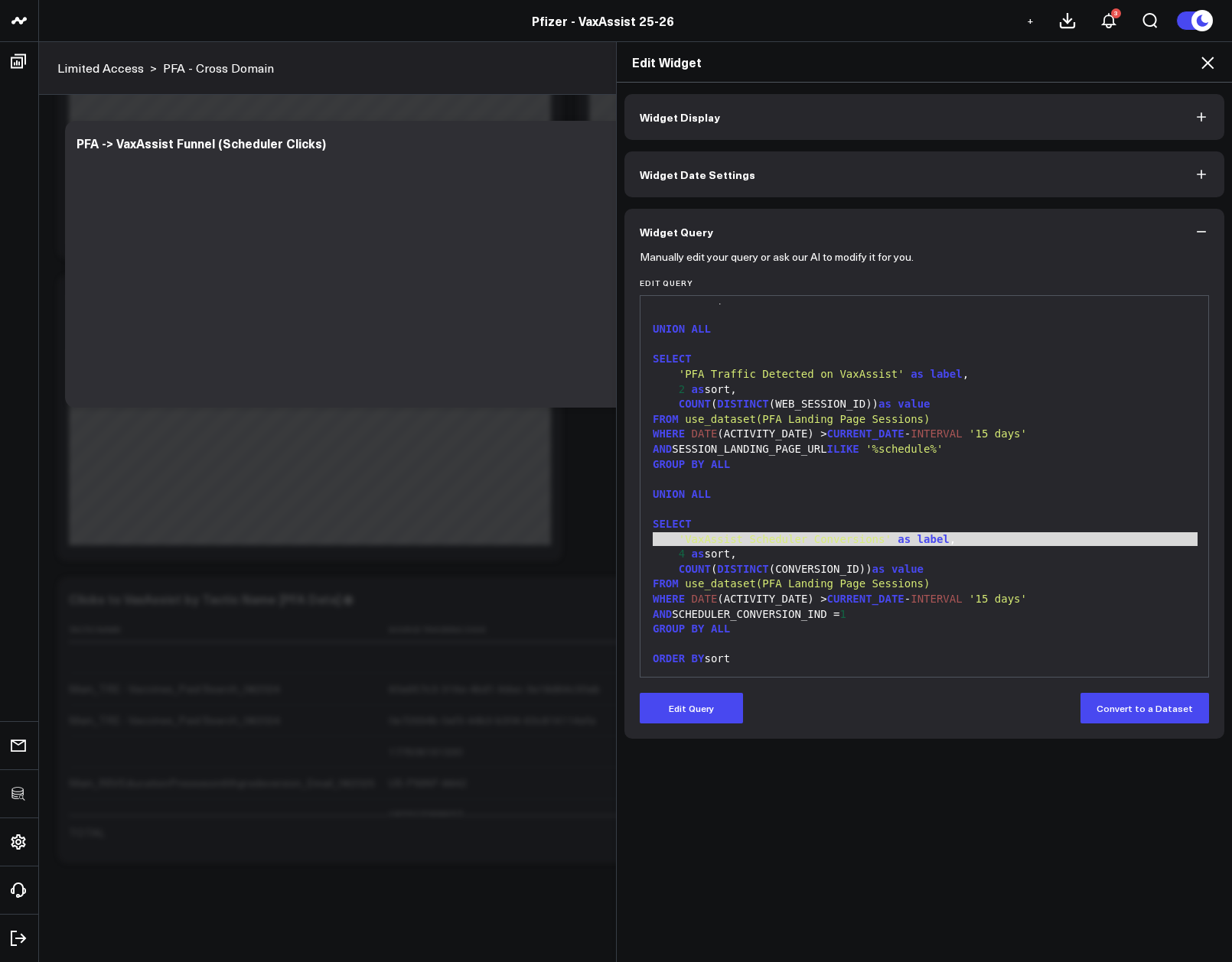
click at [1207, 62] on icon at bounding box center [1207, 63] width 12 height 12
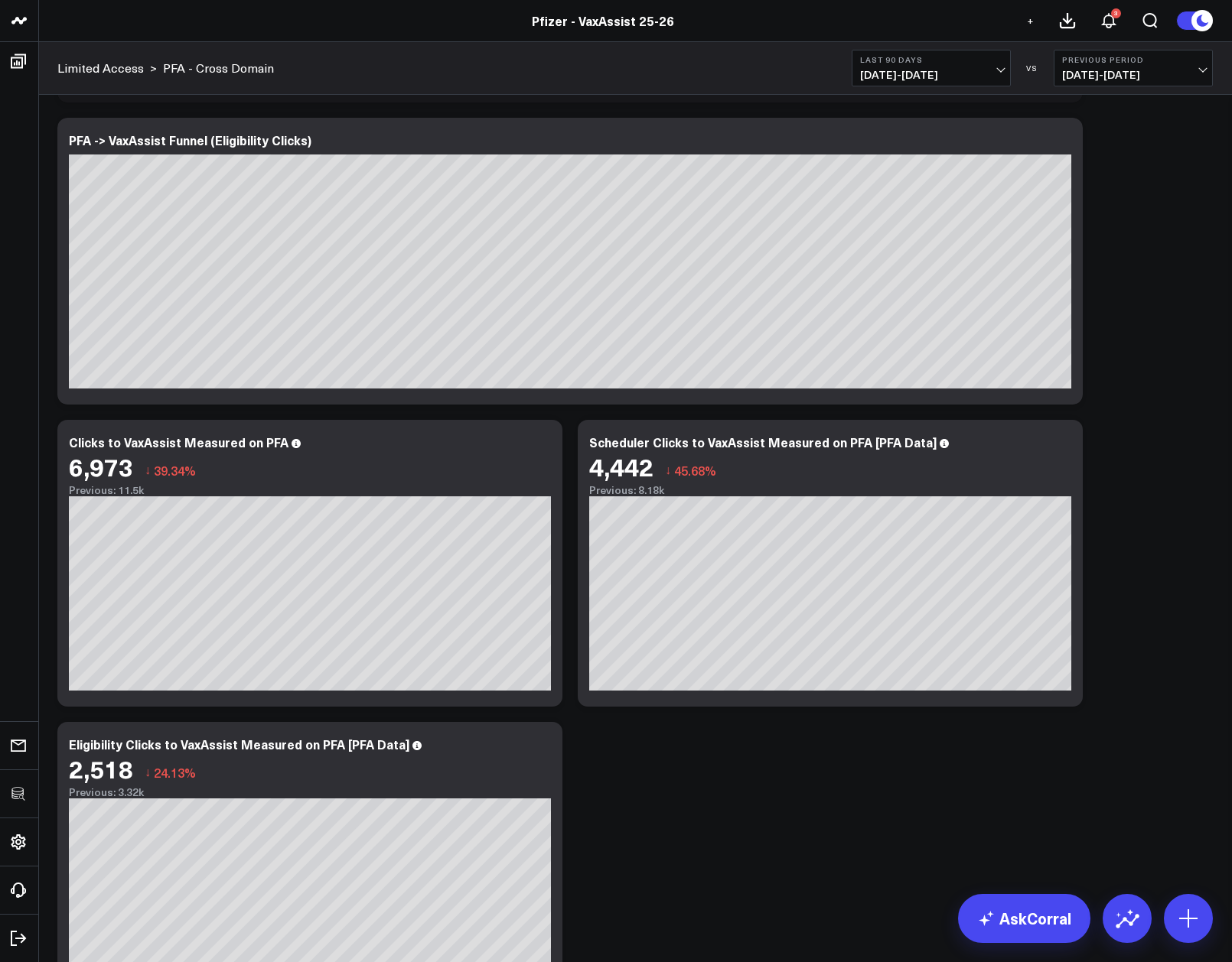
scroll to position [4960, 0]
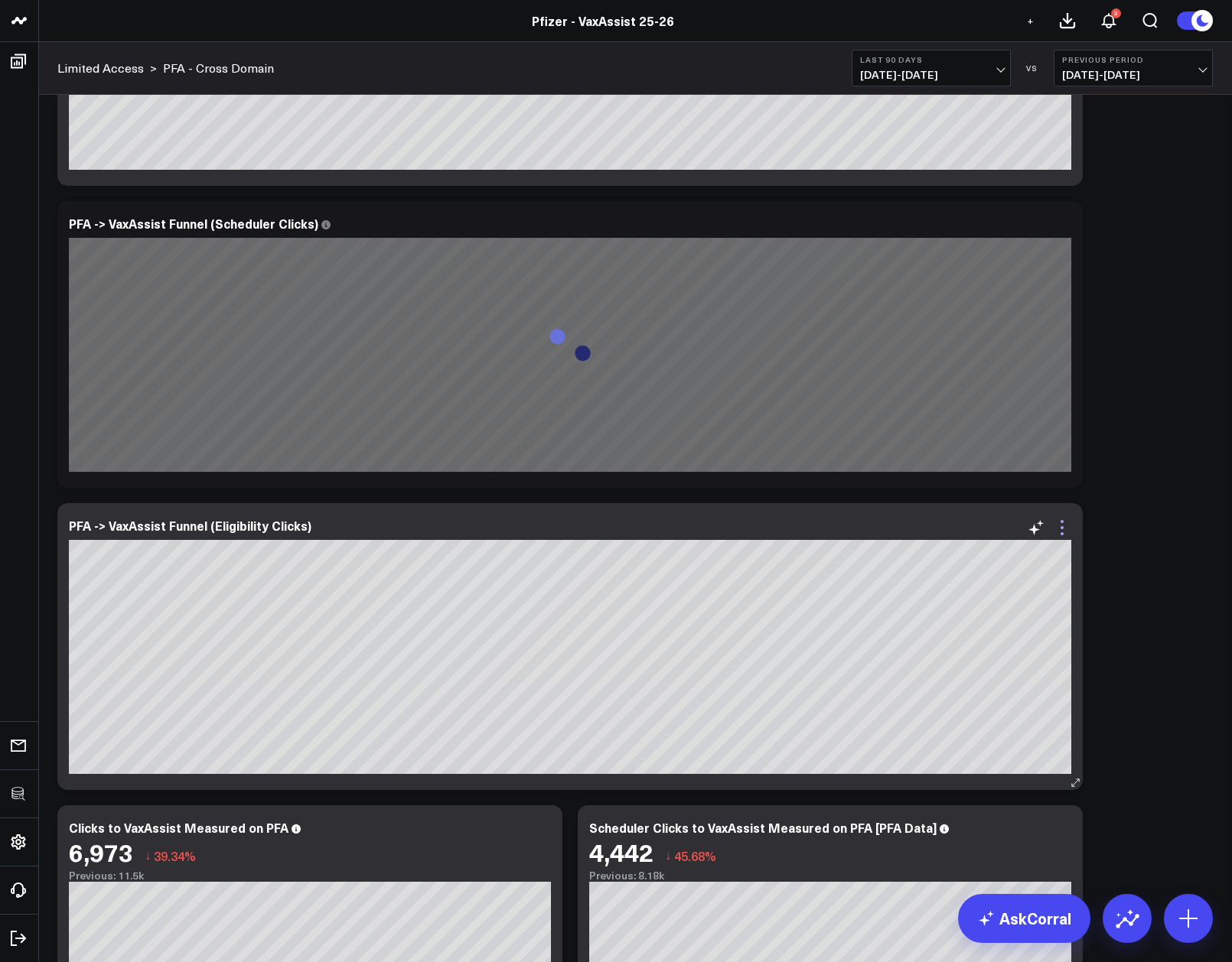
click at [1063, 518] on icon at bounding box center [1062, 528] width 19 height 19
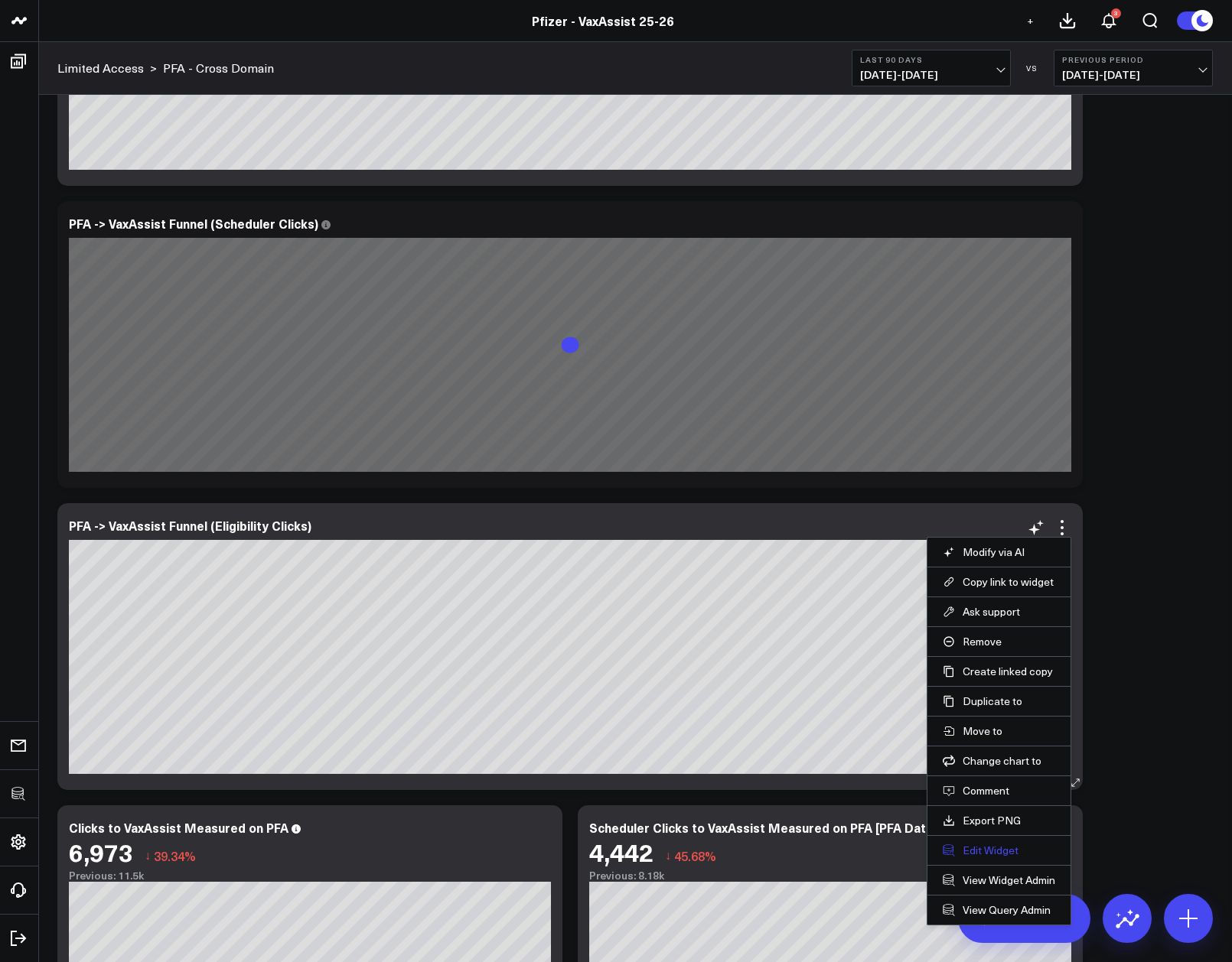
click at [968, 854] on button "Edit Widget" at bounding box center [999, 850] width 112 height 14
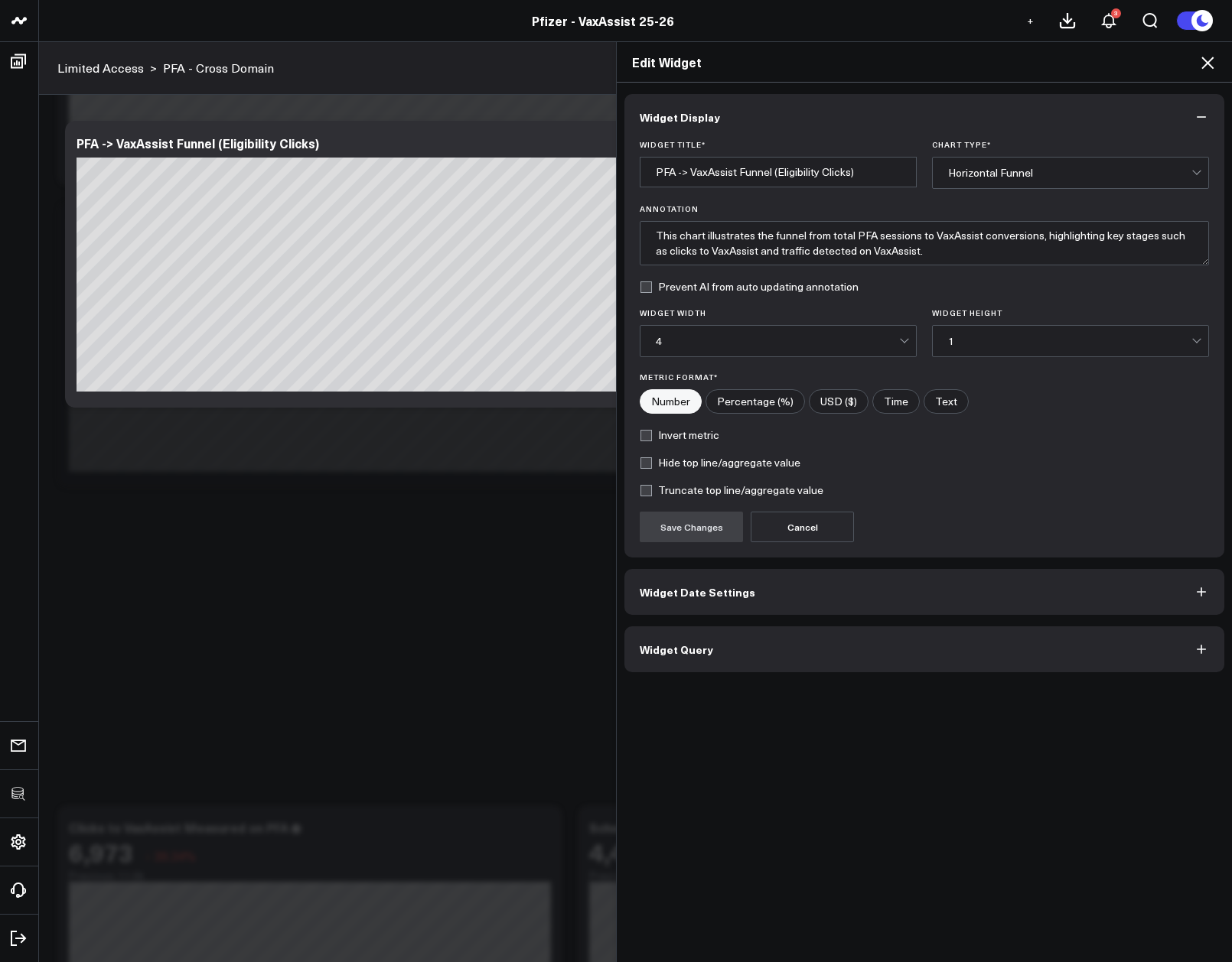
click at [709, 652] on button "Widget Query" at bounding box center [923, 649] width 599 height 46
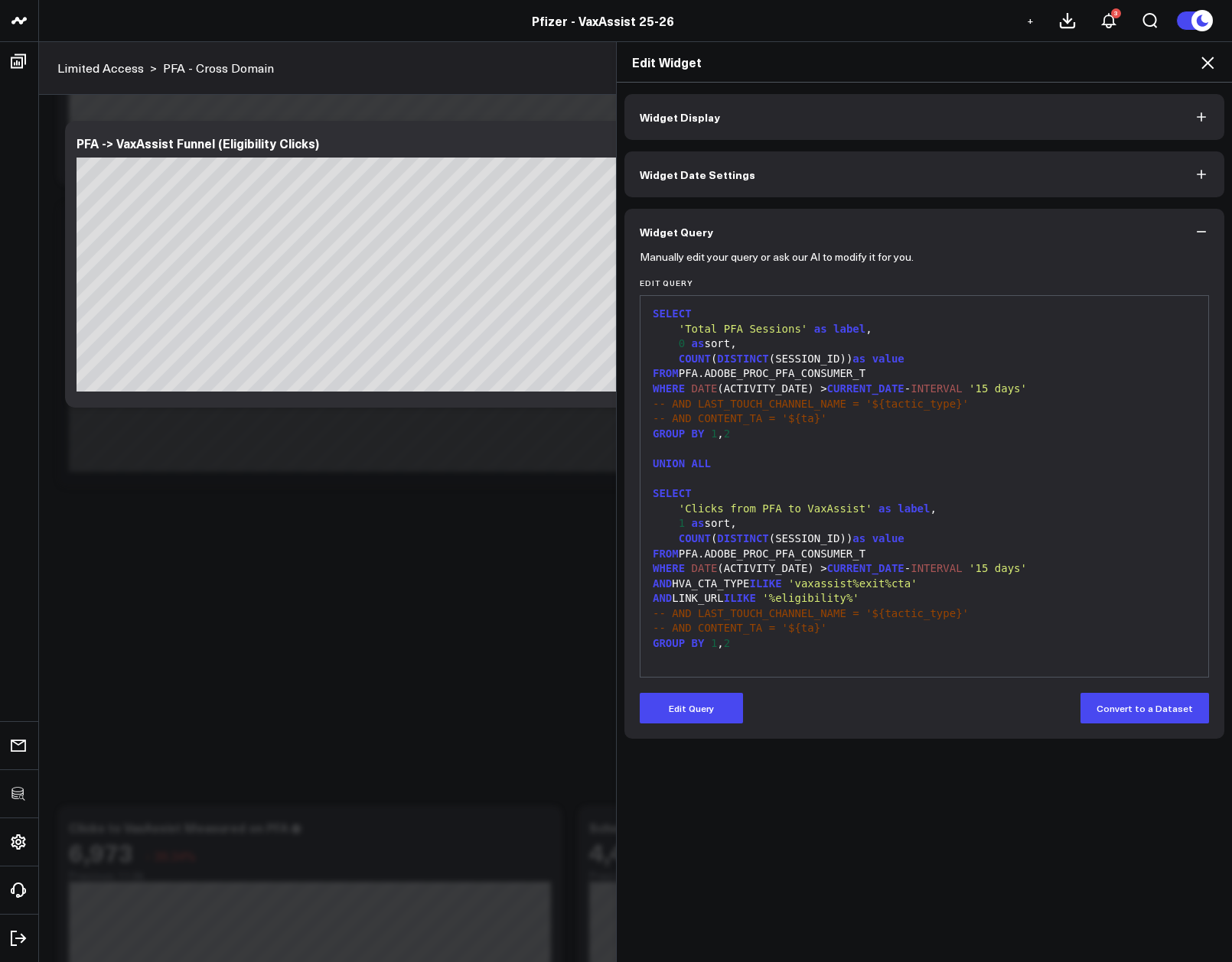
click at [695, 706] on button "Edit Query" at bounding box center [690, 708] width 103 height 31
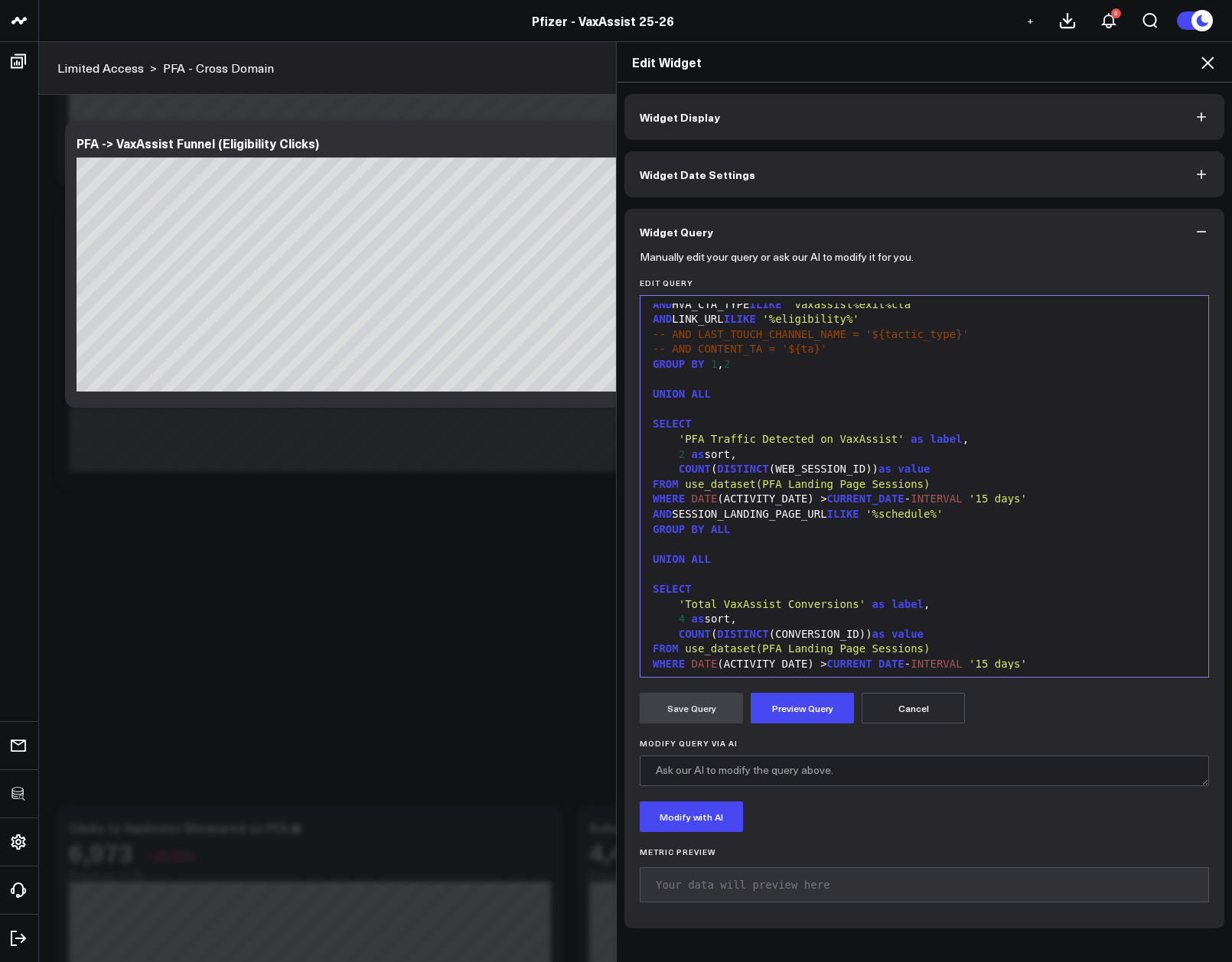
scroll to position [344, 0]
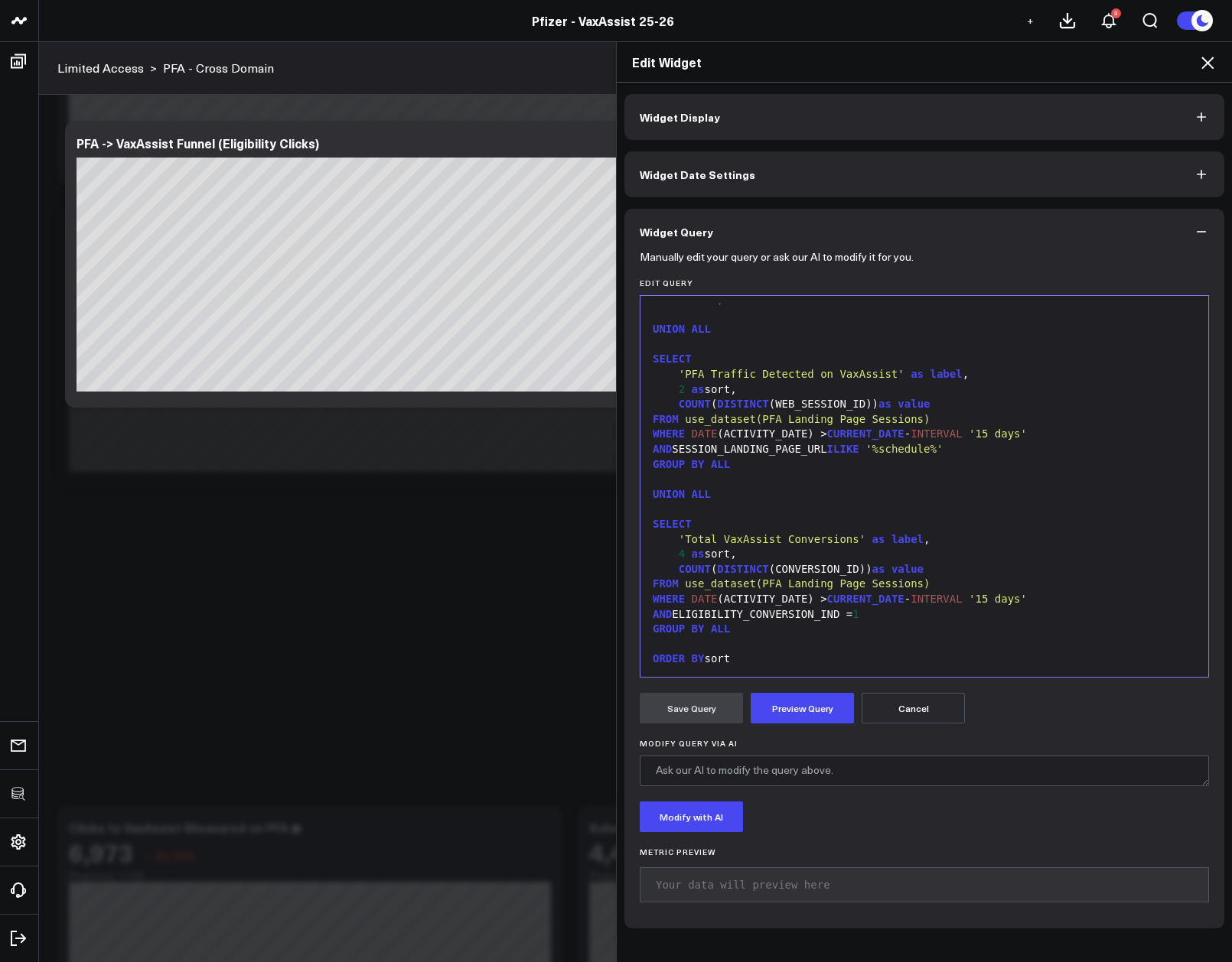
click at [733, 544] on span "'Total VaxAssist Conversions'" at bounding box center [772, 539] width 187 height 12
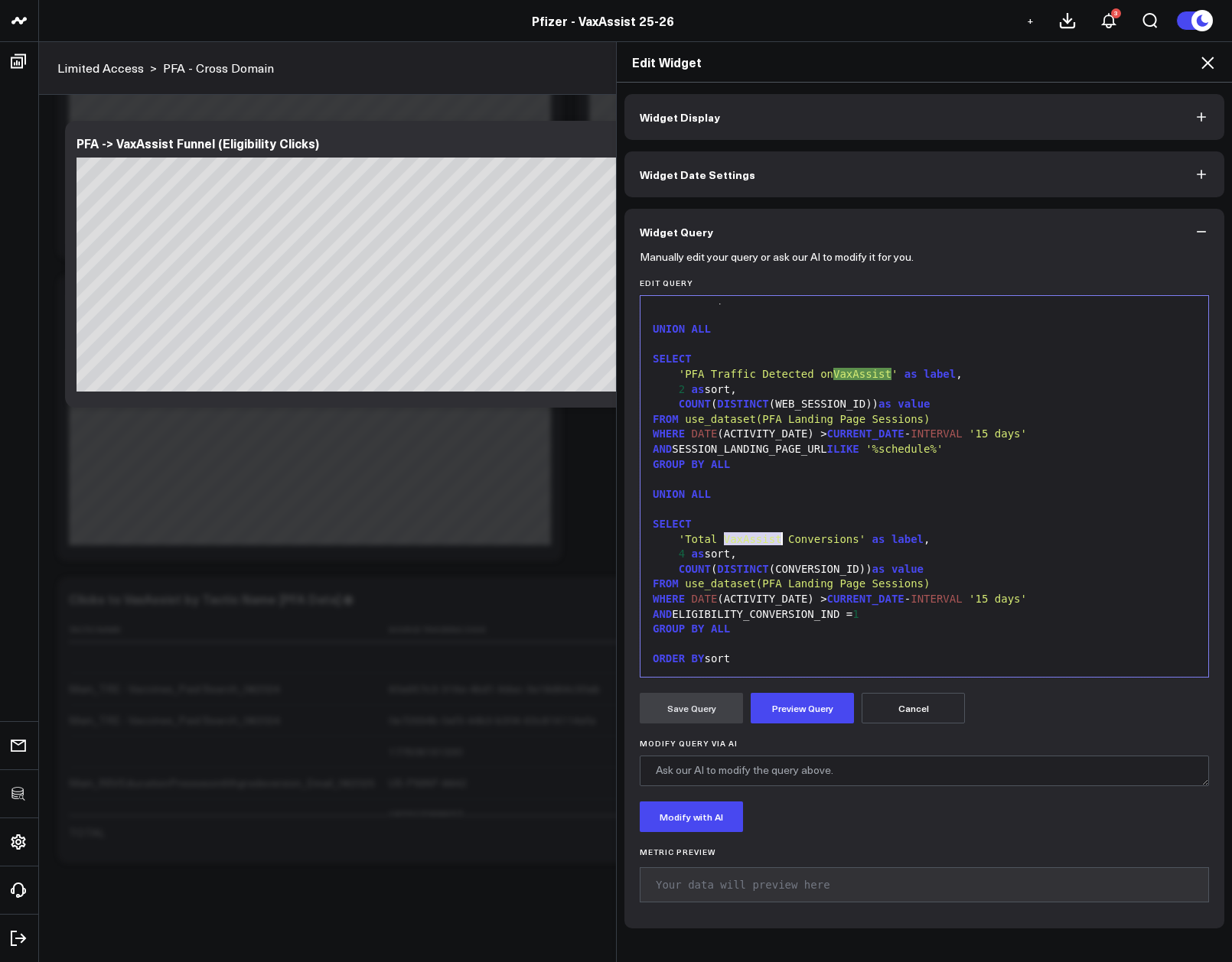
click at [733, 544] on span "'Total VaxAssist Conversions'" at bounding box center [772, 539] width 187 height 12
drag, startPoint x: 802, startPoint y: 540, endPoint x: 744, endPoint y: 538, distance: 58.0
click at [744, 538] on span "'VaxAssist Scheduler Conversions'" at bounding box center [785, 539] width 213 height 12
click at [809, 729] on form "Manually edit your query or ask our AI to modify it for you. Edit Query 99 1 2 …" at bounding box center [923, 584] width 569 height 659
click at [800, 710] on button "Preview Query" at bounding box center [802, 708] width 103 height 31
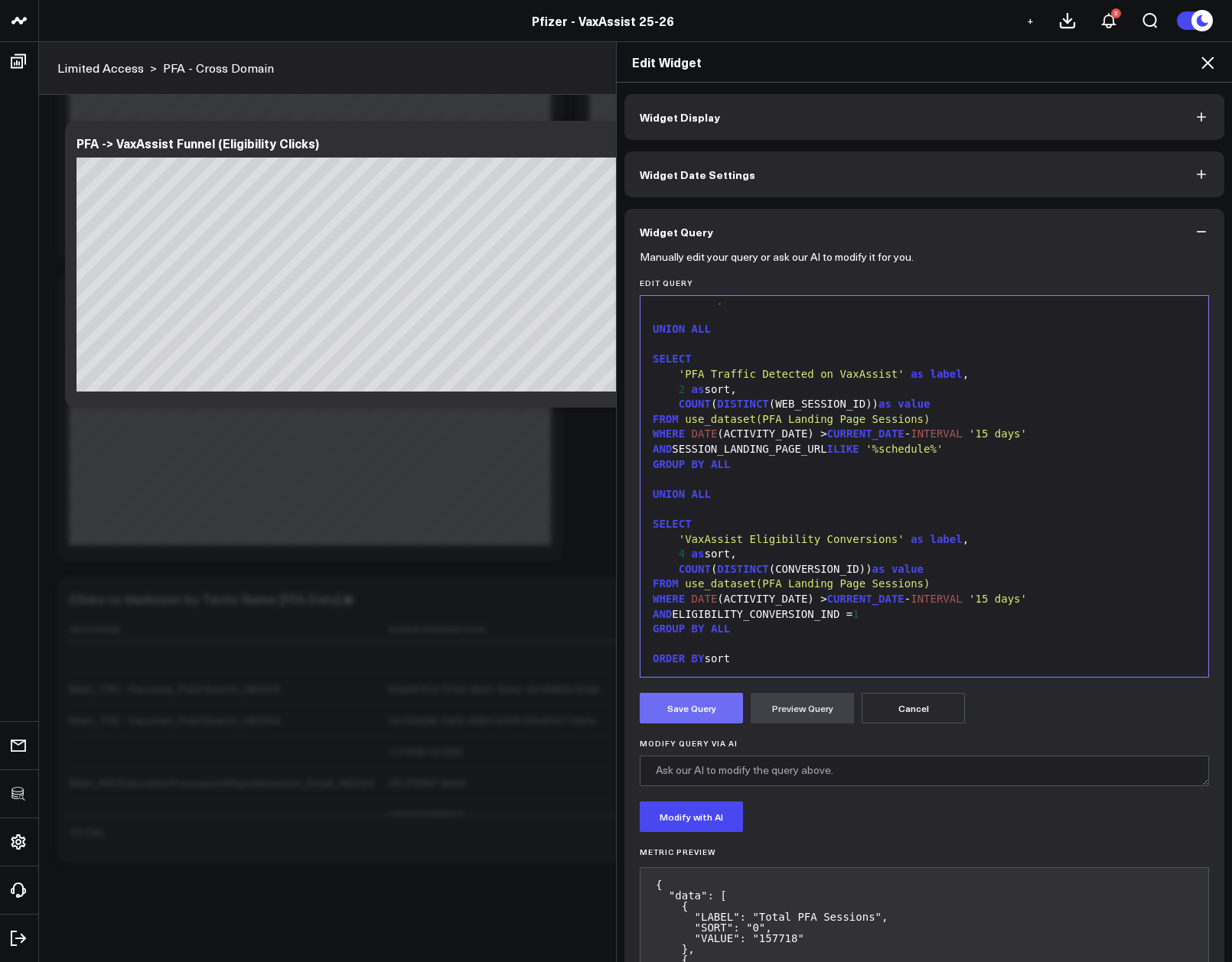
click at [711, 706] on button "Save Query" at bounding box center [690, 708] width 103 height 31
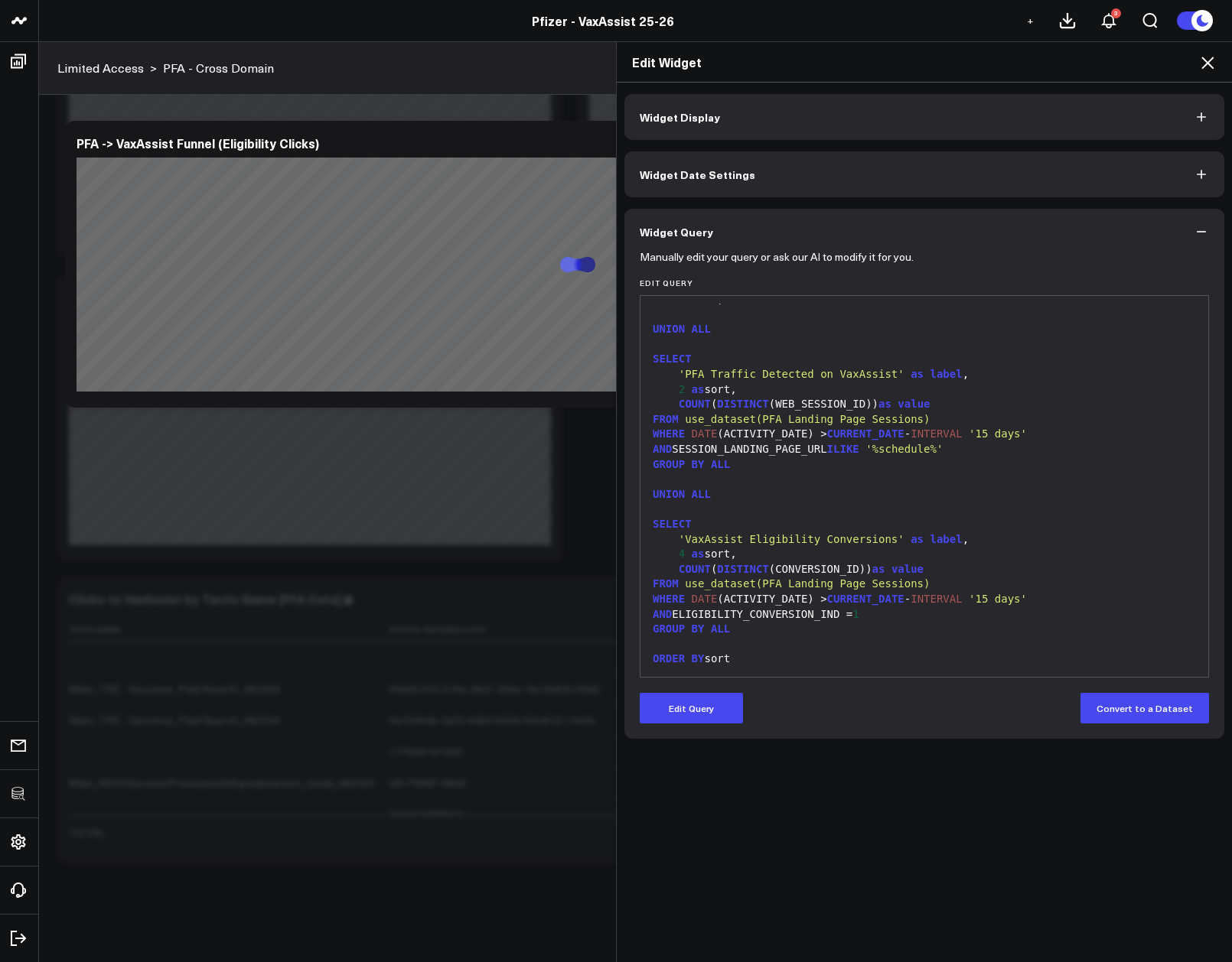
drag, startPoint x: 1203, startPoint y: 64, endPoint x: 1207, endPoint y: 77, distance: 13.6
click at [1203, 64] on icon at bounding box center [1207, 63] width 19 height 19
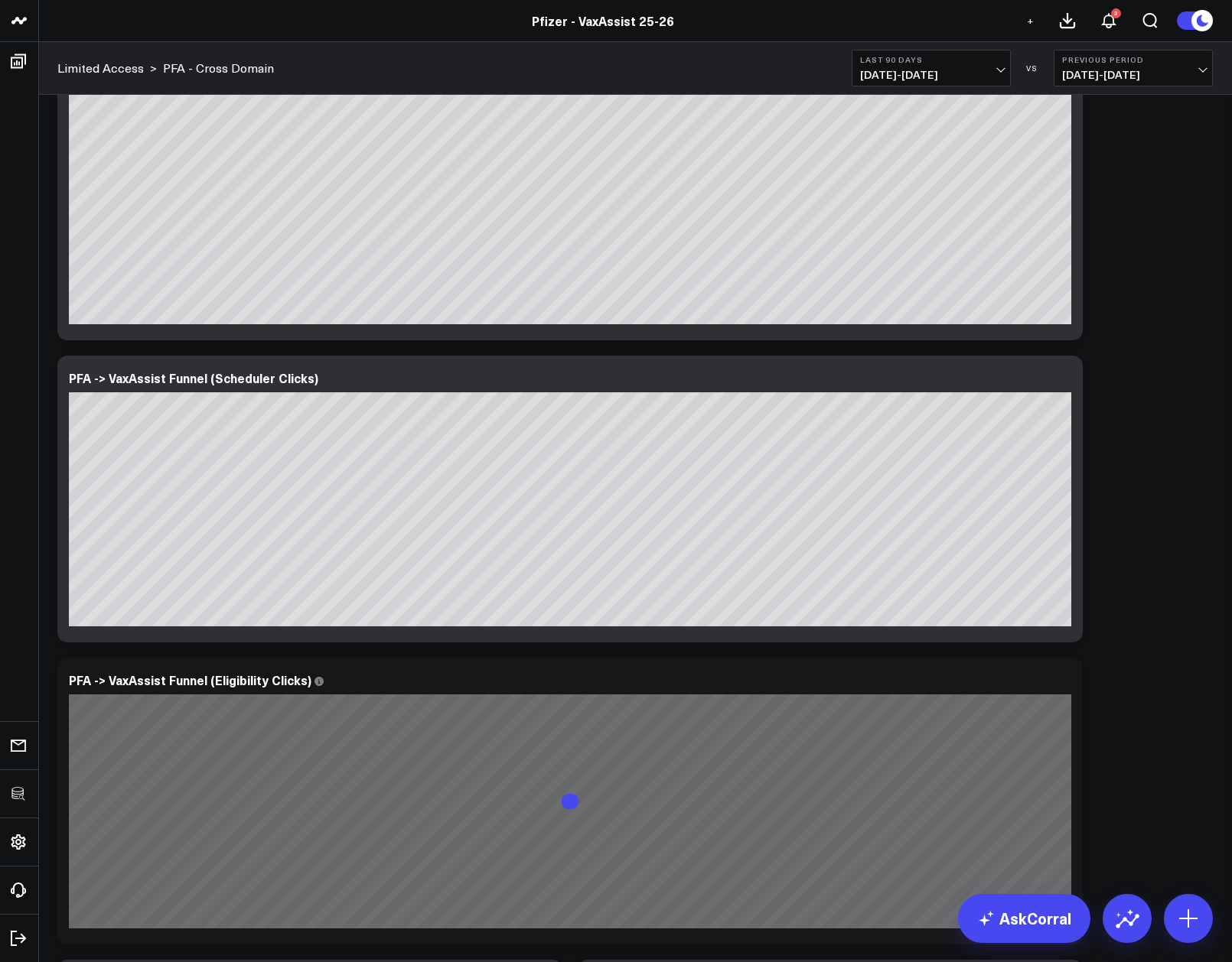
scroll to position [4958, 0]
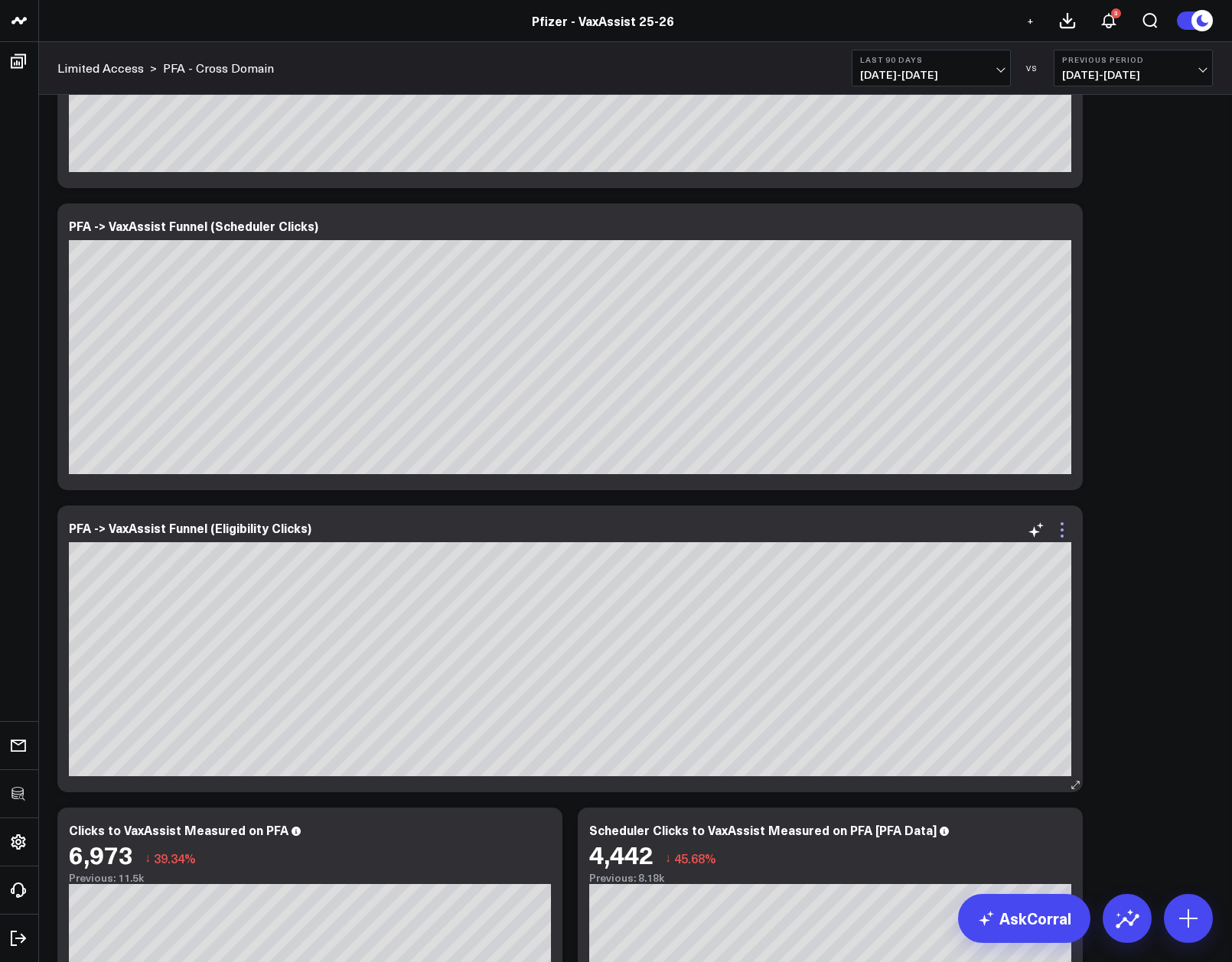
click at [1059, 525] on icon at bounding box center [1062, 530] width 19 height 19
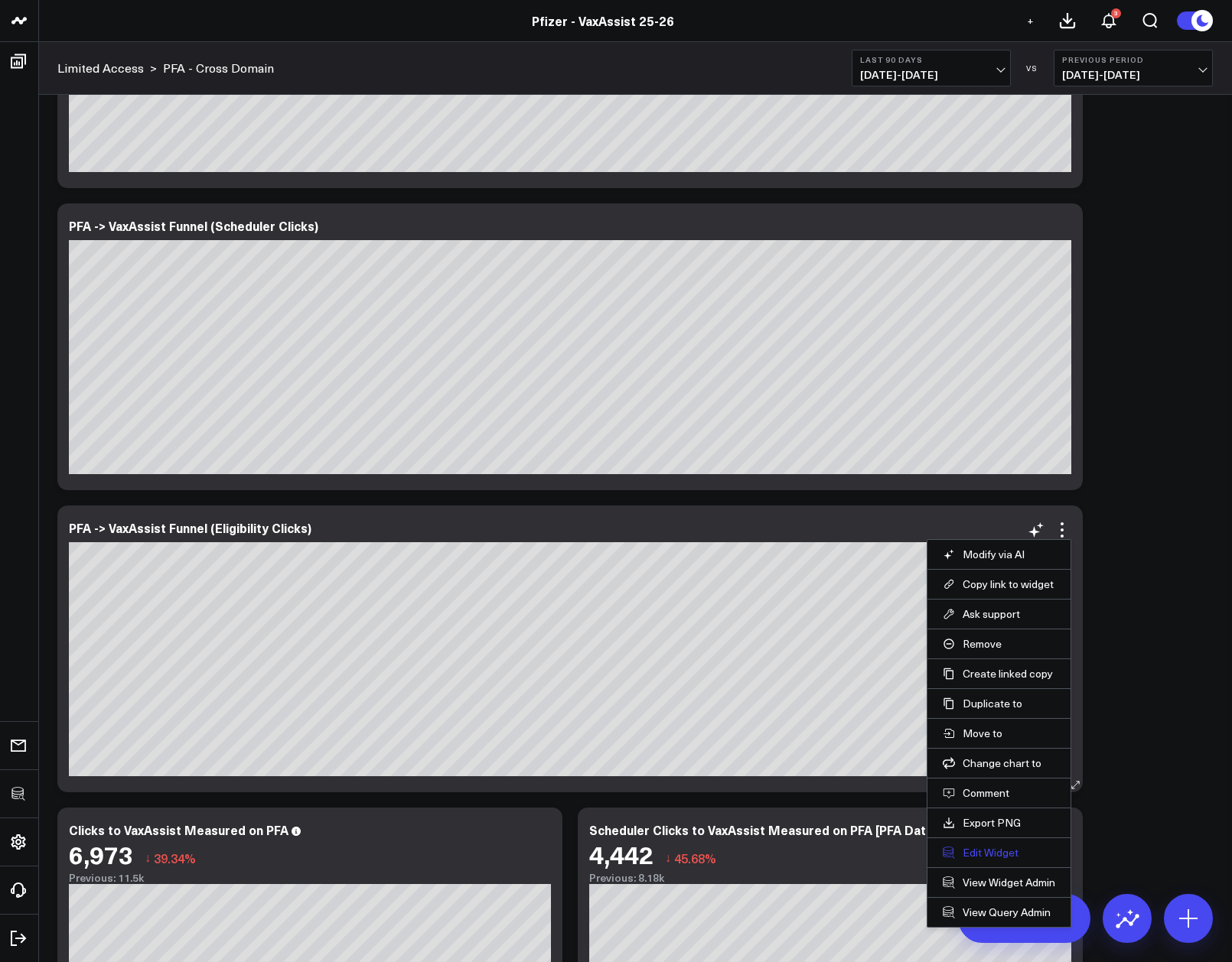
click at [975, 853] on button "Edit Widget" at bounding box center [999, 852] width 112 height 14
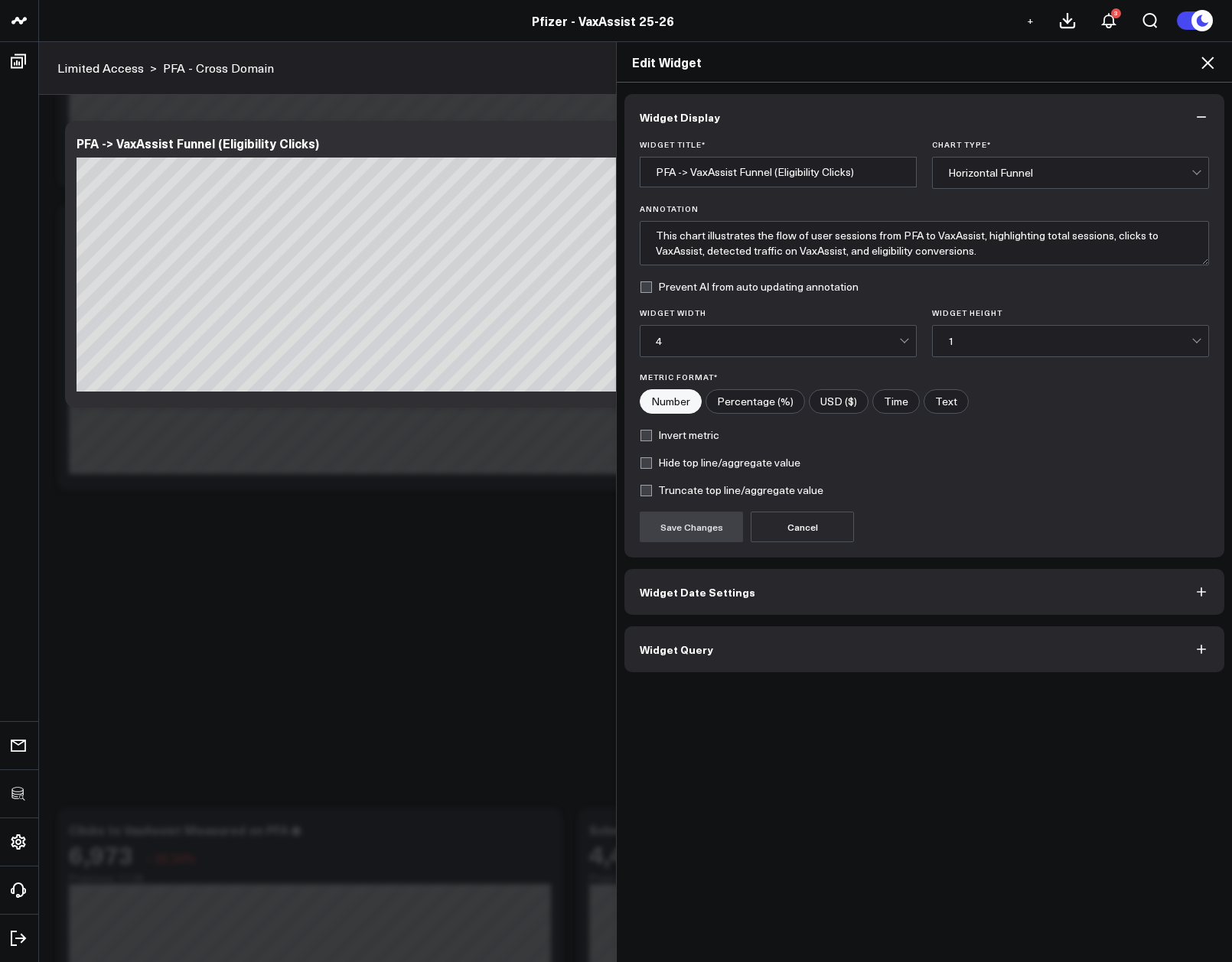
click at [896, 640] on button "Widget Query" at bounding box center [923, 649] width 599 height 46
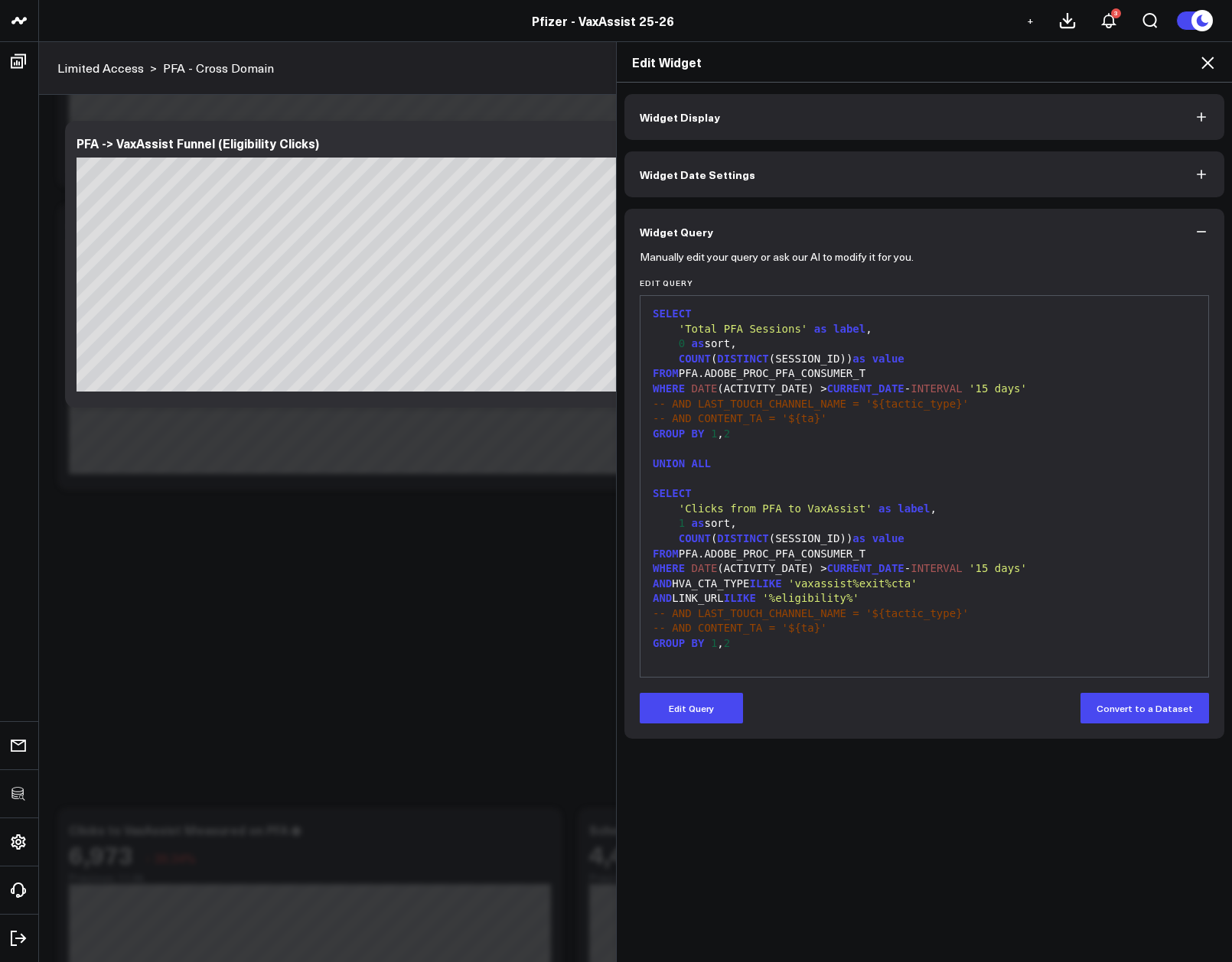
click at [914, 591] on div "AND LINK_URL ILIKE '%eligibility%'" at bounding box center [924, 599] width 553 height 15
click at [817, 634] on div "-- AND CONTENT_TA = '${ta}'" at bounding box center [924, 629] width 553 height 15
click at [1211, 60] on icon at bounding box center [1207, 63] width 19 height 19
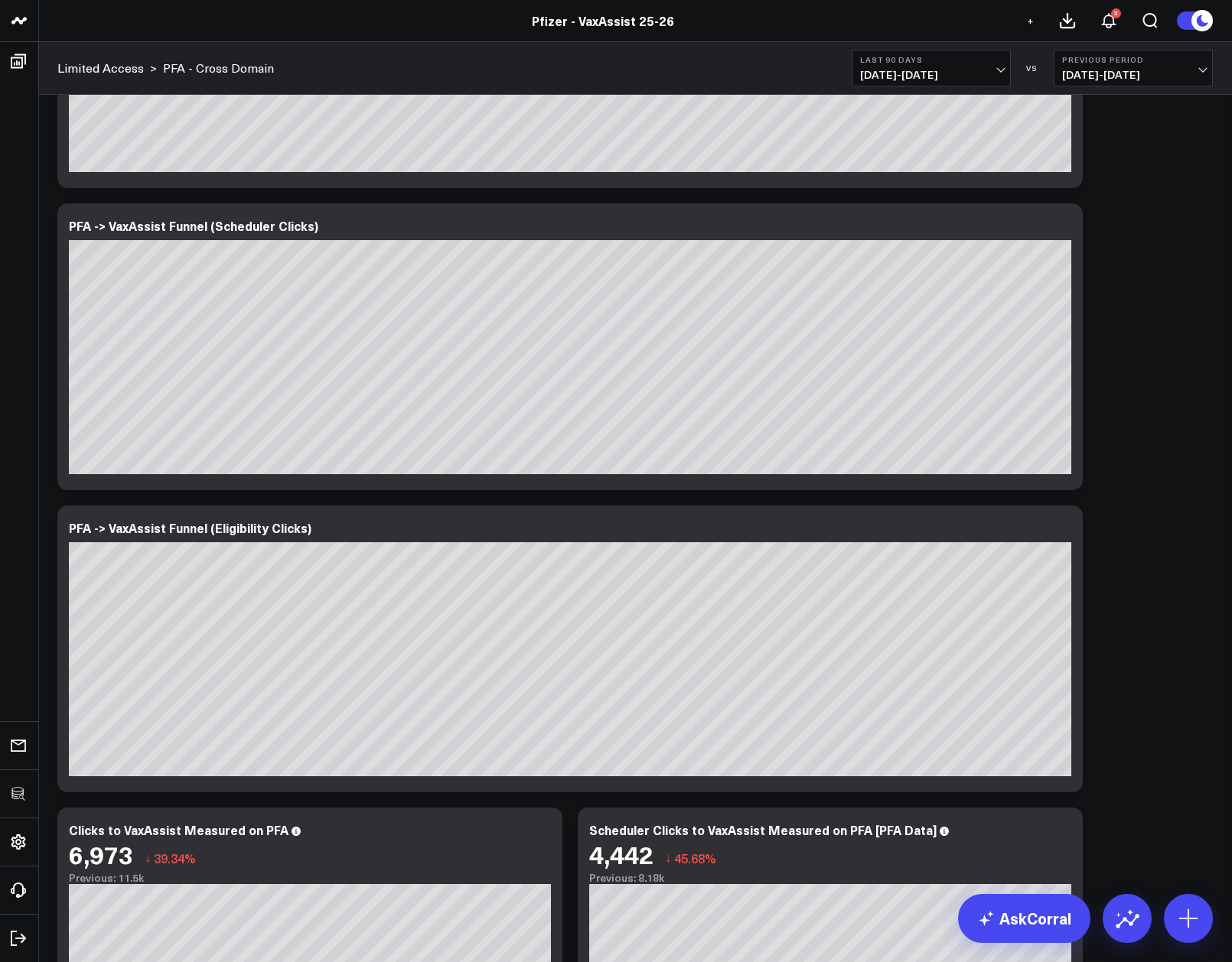
click at [966, 65] on button "Last 90 Days 05/13/25 - 08/10/25" at bounding box center [930, 67] width 159 height 37
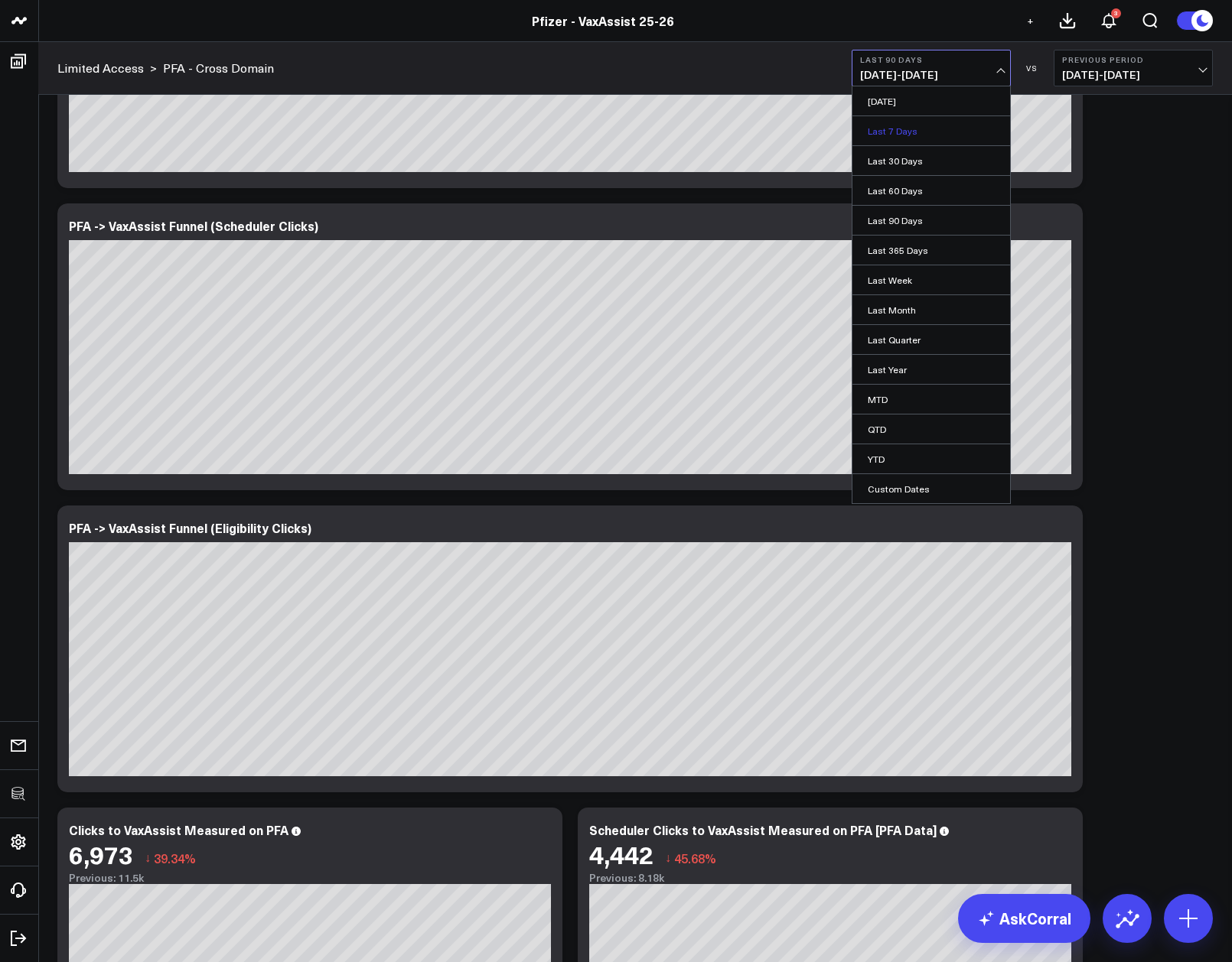
click at [904, 129] on link "Last 7 Days" at bounding box center [930, 131] width 157 height 29
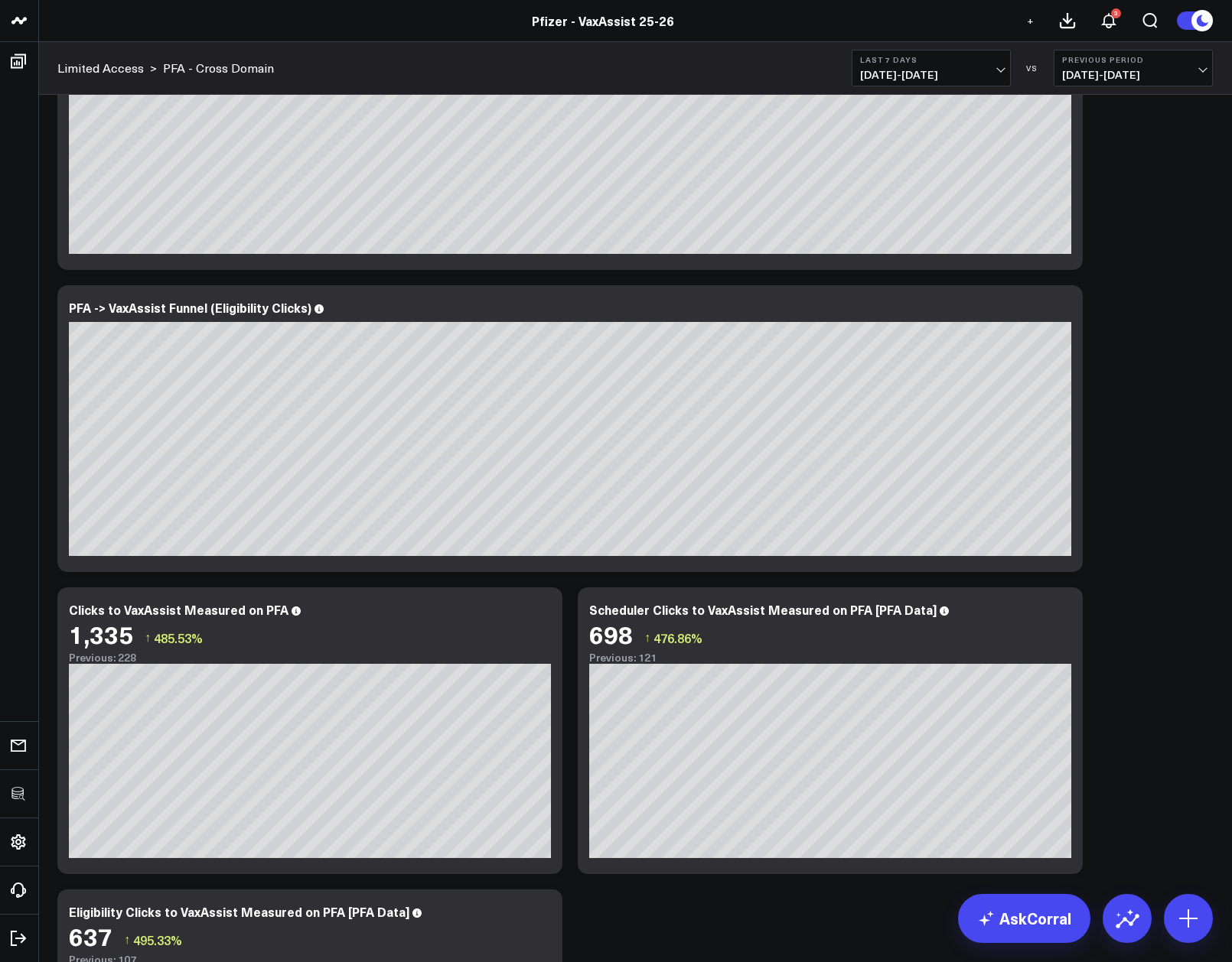
scroll to position [5493, 0]
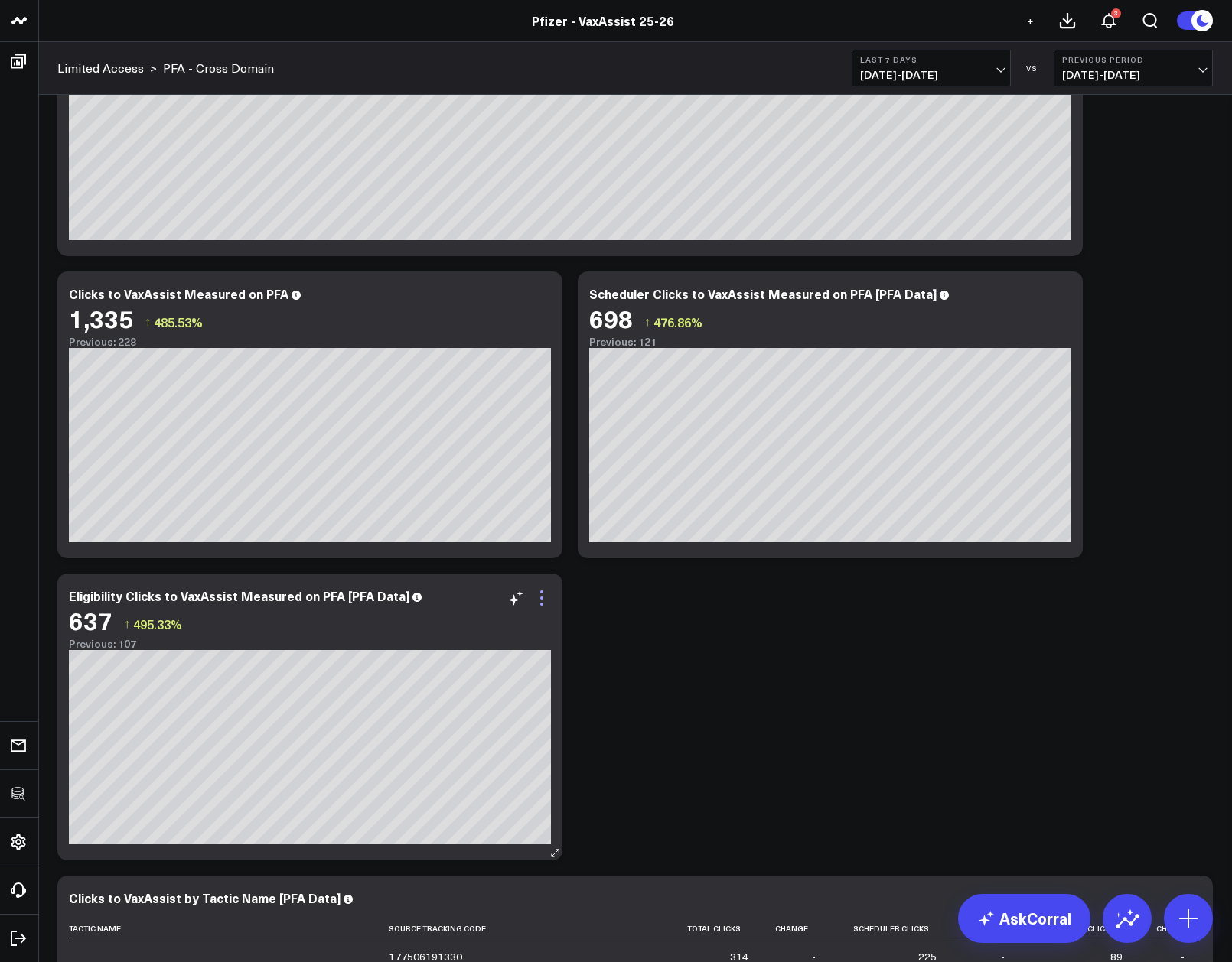
click at [544, 604] on icon at bounding box center [542, 598] width 19 height 19
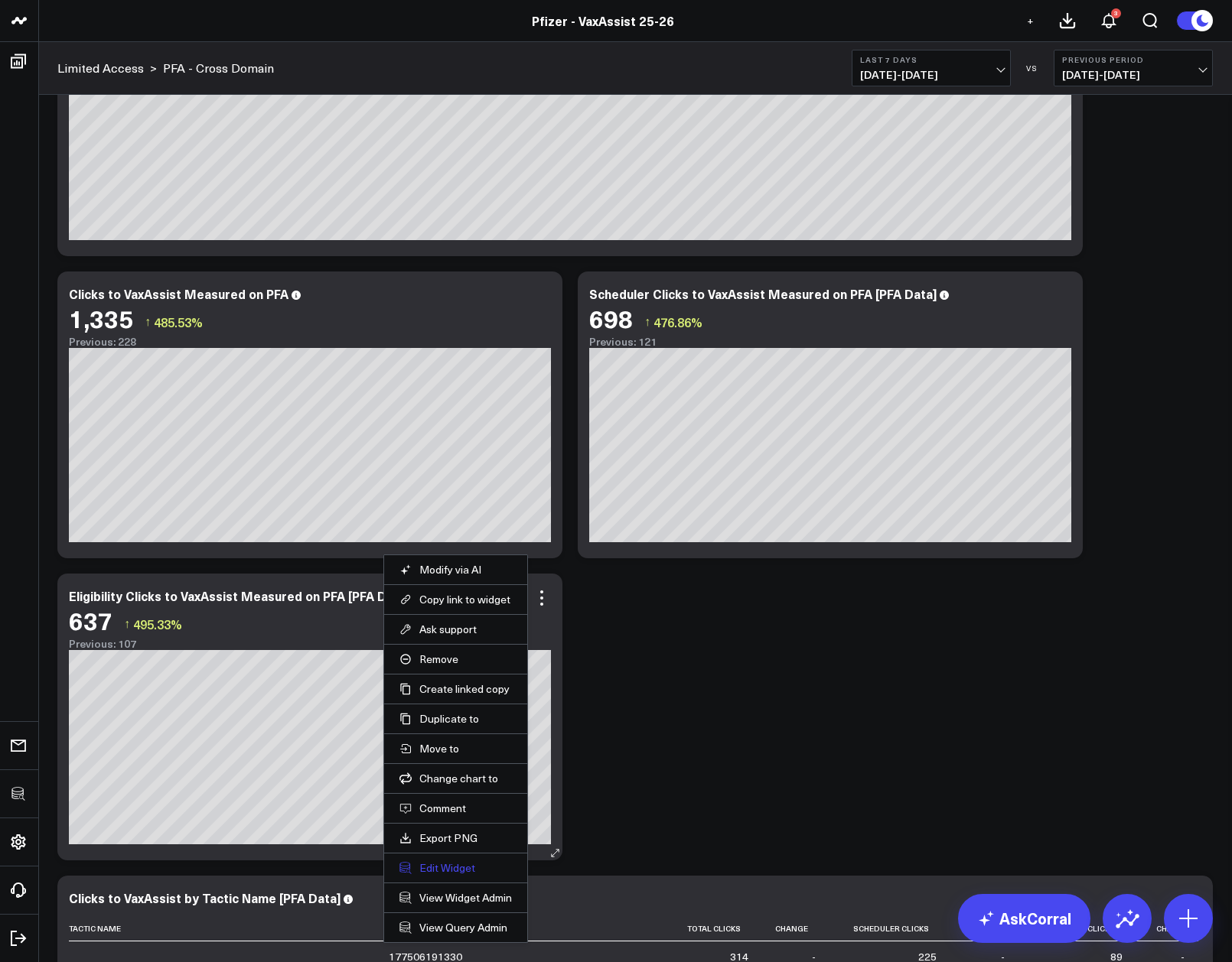
click at [454, 868] on button "Edit Widget" at bounding box center [456, 868] width 112 height 14
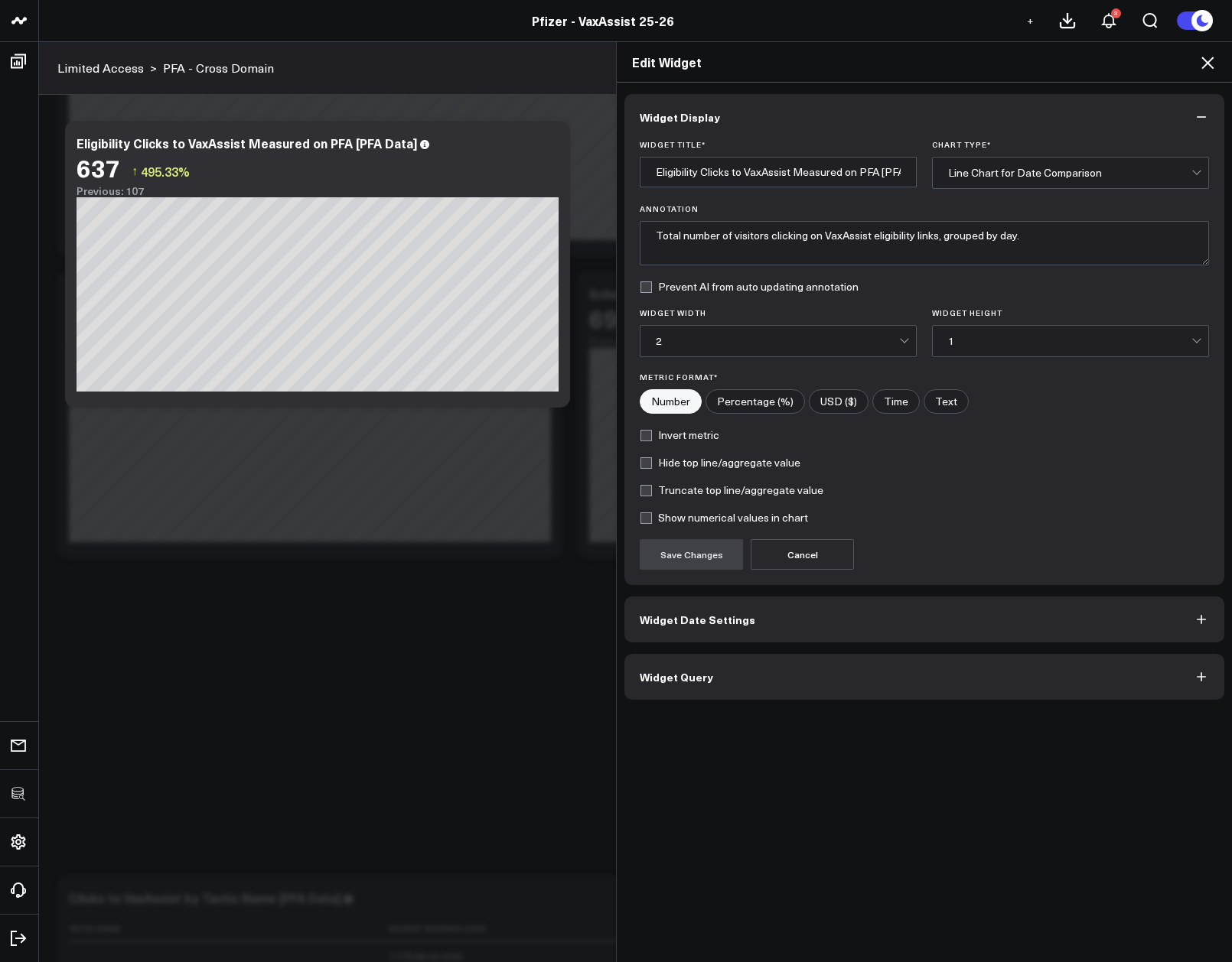
click at [731, 657] on button "Widget Query" at bounding box center [923, 676] width 599 height 46
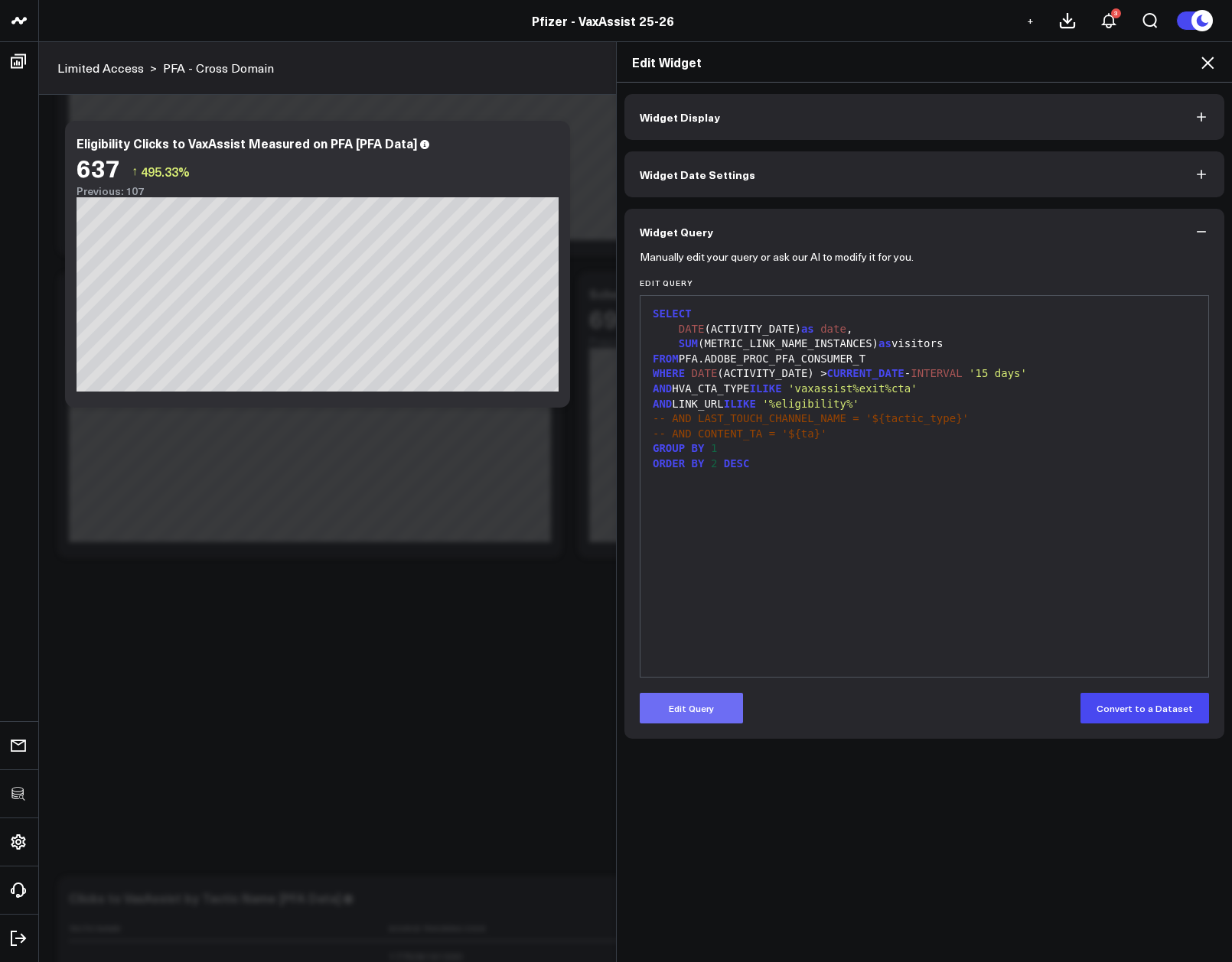
click at [705, 705] on button "Edit Query" at bounding box center [690, 708] width 103 height 31
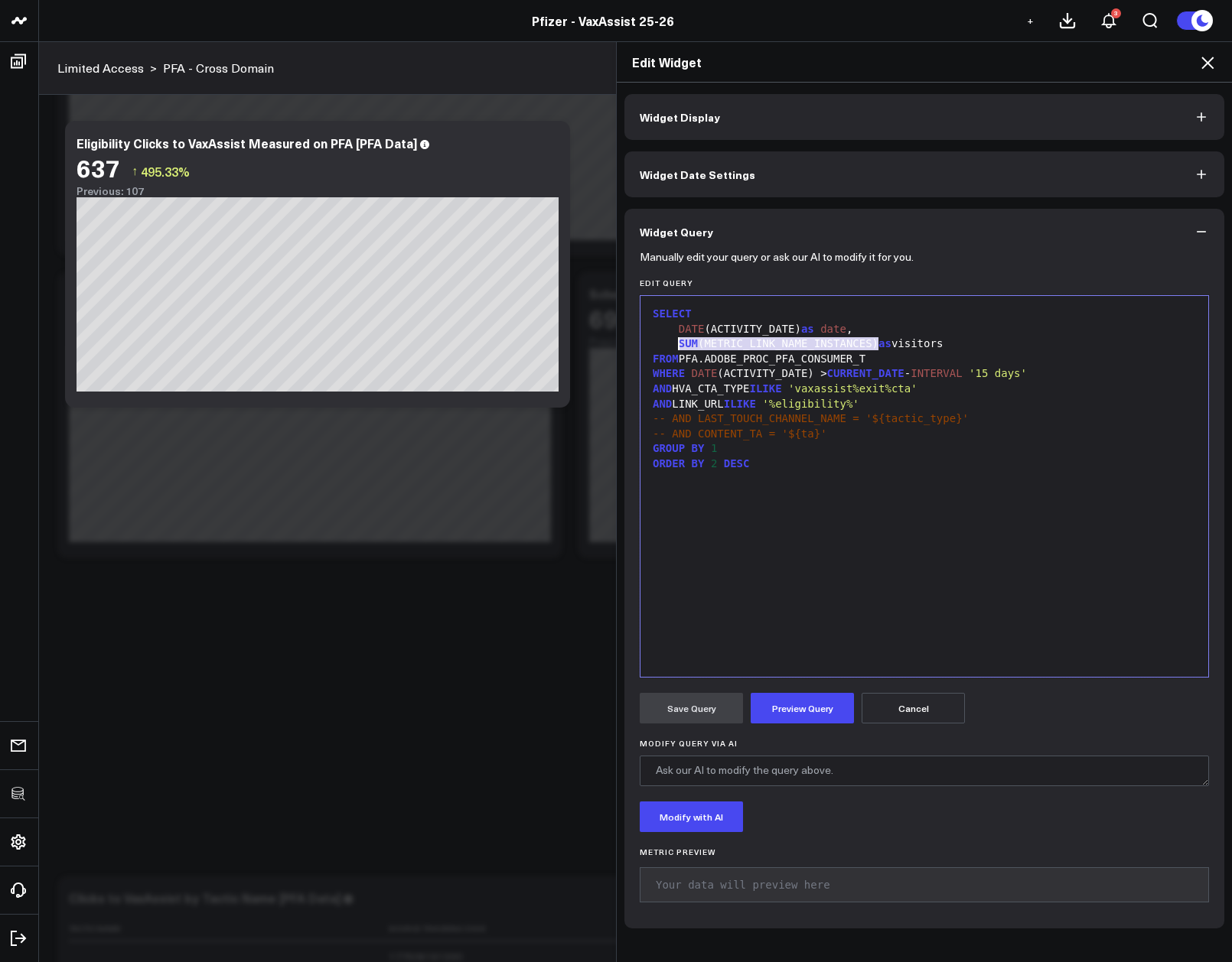
drag, startPoint x: 875, startPoint y: 348, endPoint x: 671, endPoint y: 346, distance: 204.0
click at [671, 346] on div "SUM (METRIC_LINK_NAME_INSTANCES) as visitors" at bounding box center [924, 344] width 553 height 15
drag, startPoint x: 882, startPoint y: 347, endPoint x: 934, endPoint y: 339, distance: 52.6
click at [934, 339] on div "COUNT ( DISTINCT (SESSION_ID)) as visitors" at bounding box center [924, 344] width 553 height 15
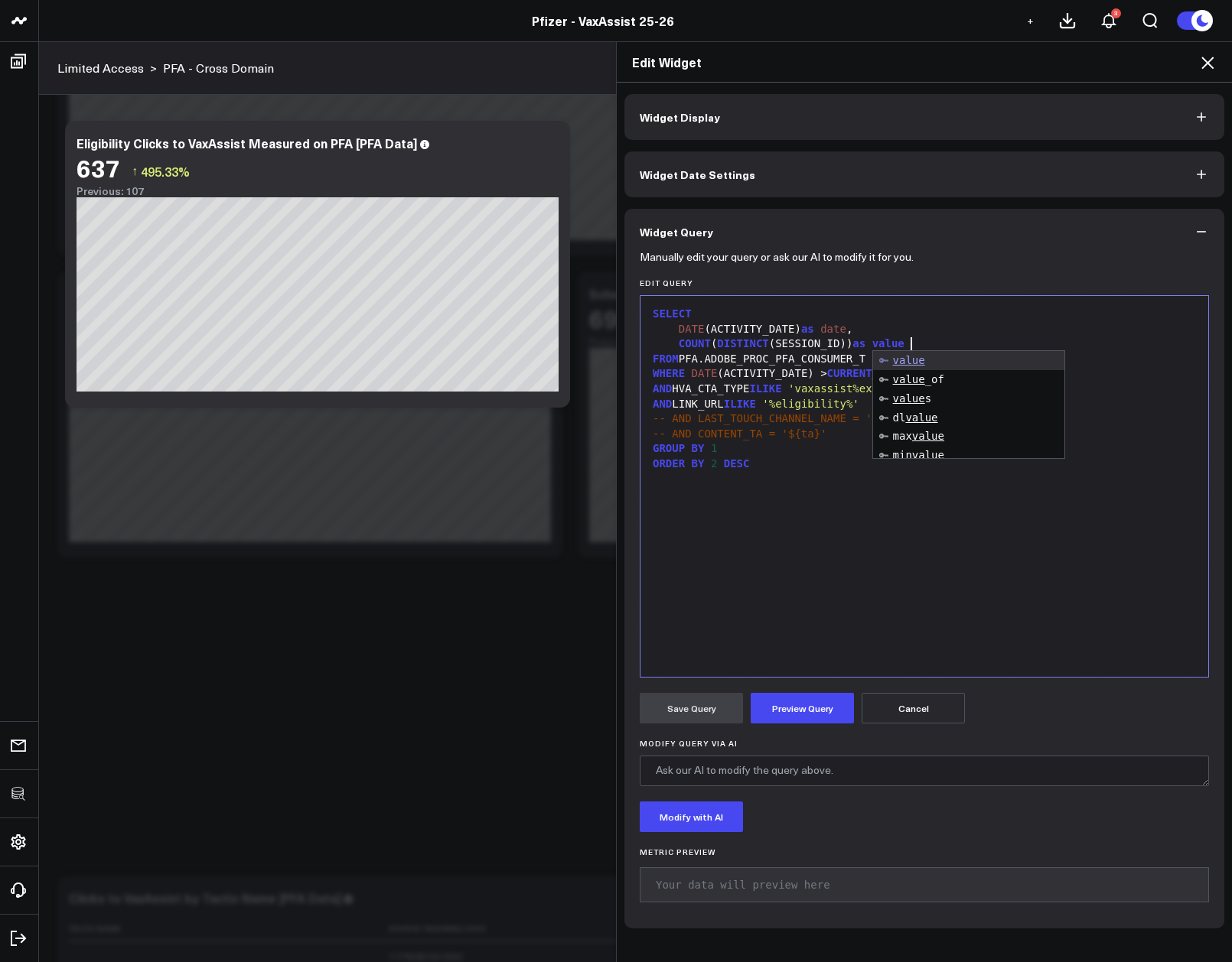
click at [865, 344] on div "COUNT ( DISTINCT (SESSION_ID)) as value" at bounding box center [924, 344] width 553 height 15
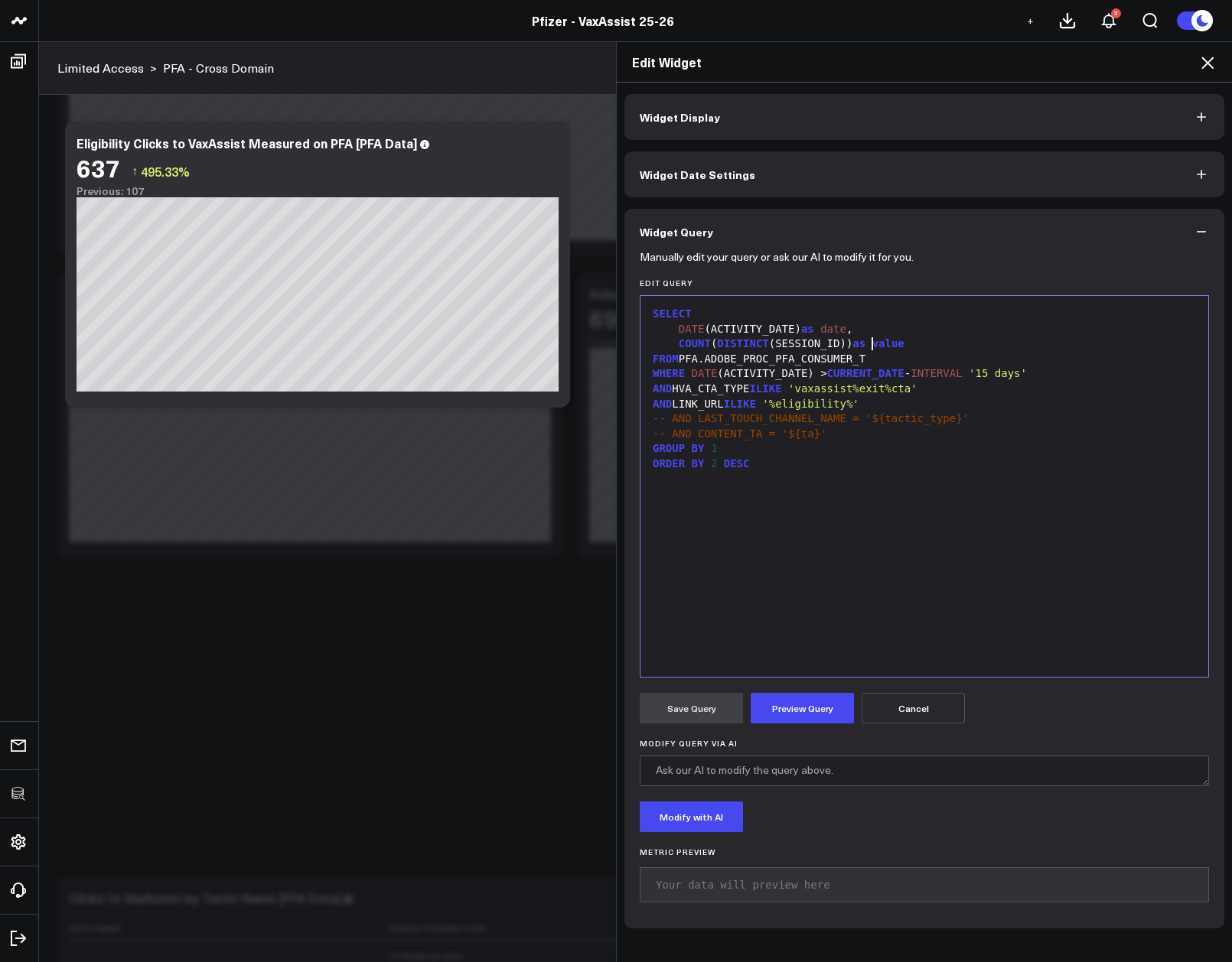
click at [865, 344] on div "COUNT ( DISTINCT (SESSION_ID)) as value" at bounding box center [924, 344] width 553 height 15
copy div "COUNT ( DISTINCT (SESSION_ID)) as value"
click at [820, 491] on div "SELECT DATE (ACTIVITY_DATE) as date , COUNT ( DISTINCT (SESSION_ID)) as value F…" at bounding box center [924, 486] width 553 height 365
click at [799, 714] on button "Preview Query" at bounding box center [802, 708] width 103 height 31
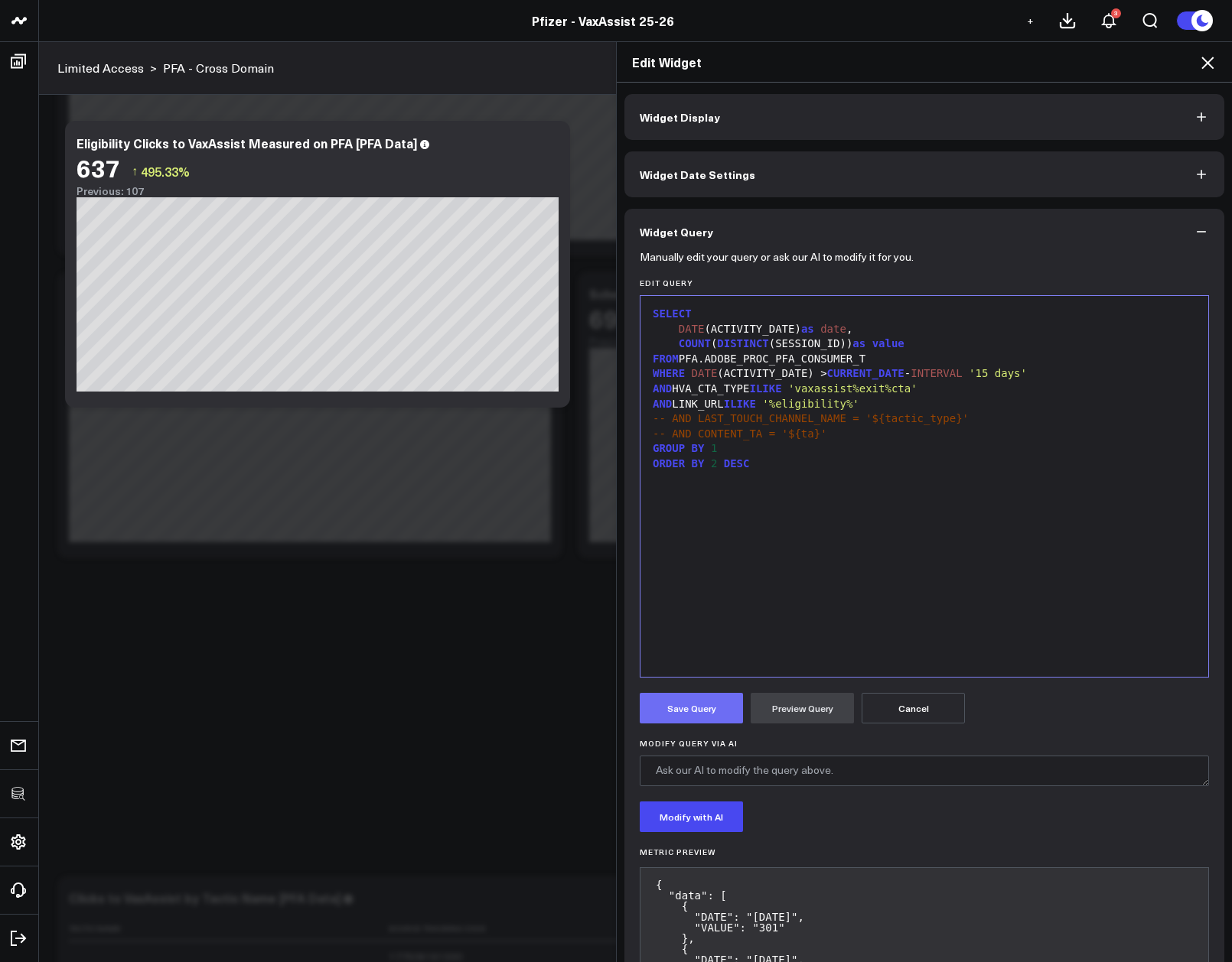
click at [655, 717] on button "Save Query" at bounding box center [690, 708] width 103 height 31
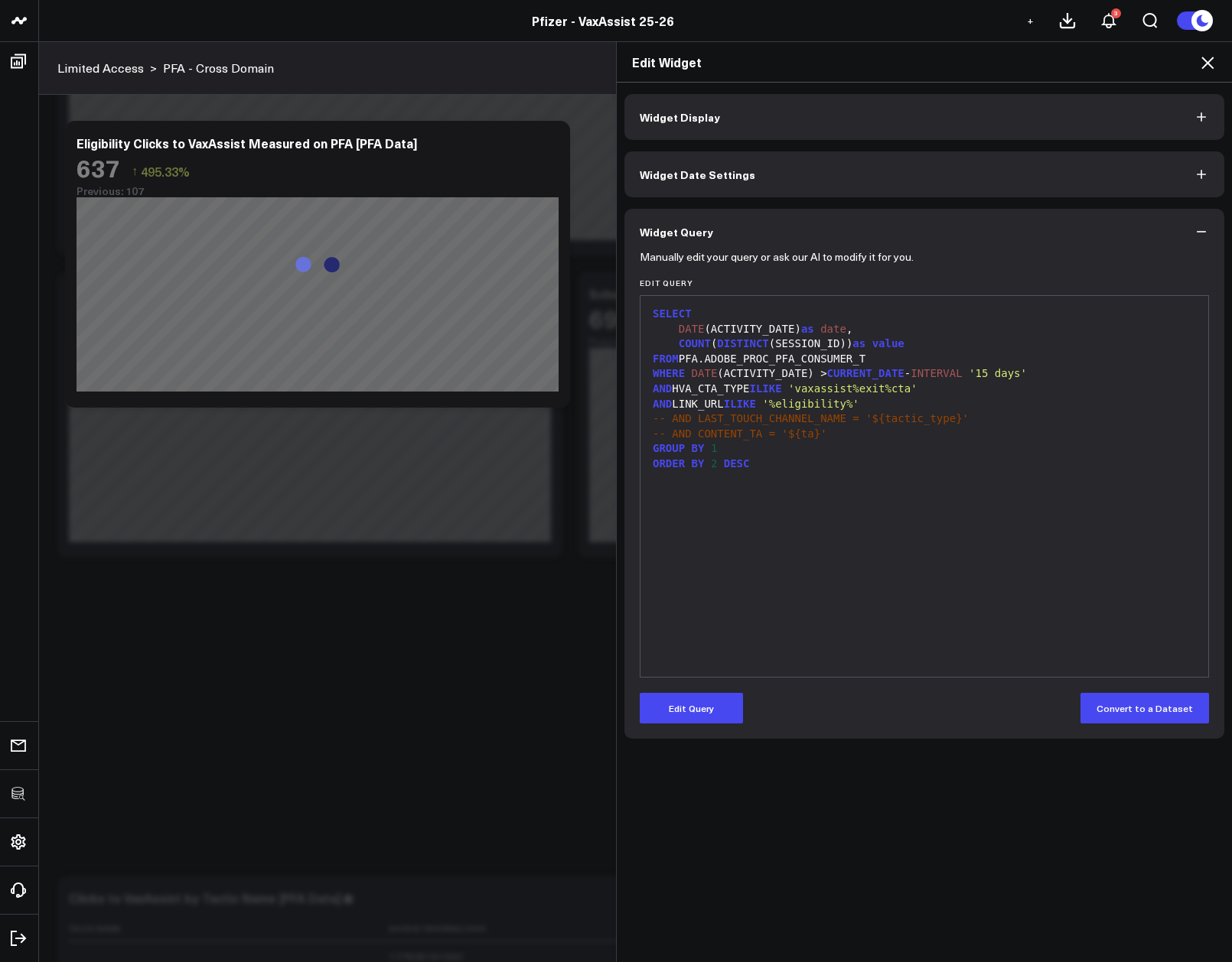
click at [1209, 58] on icon at bounding box center [1207, 63] width 19 height 19
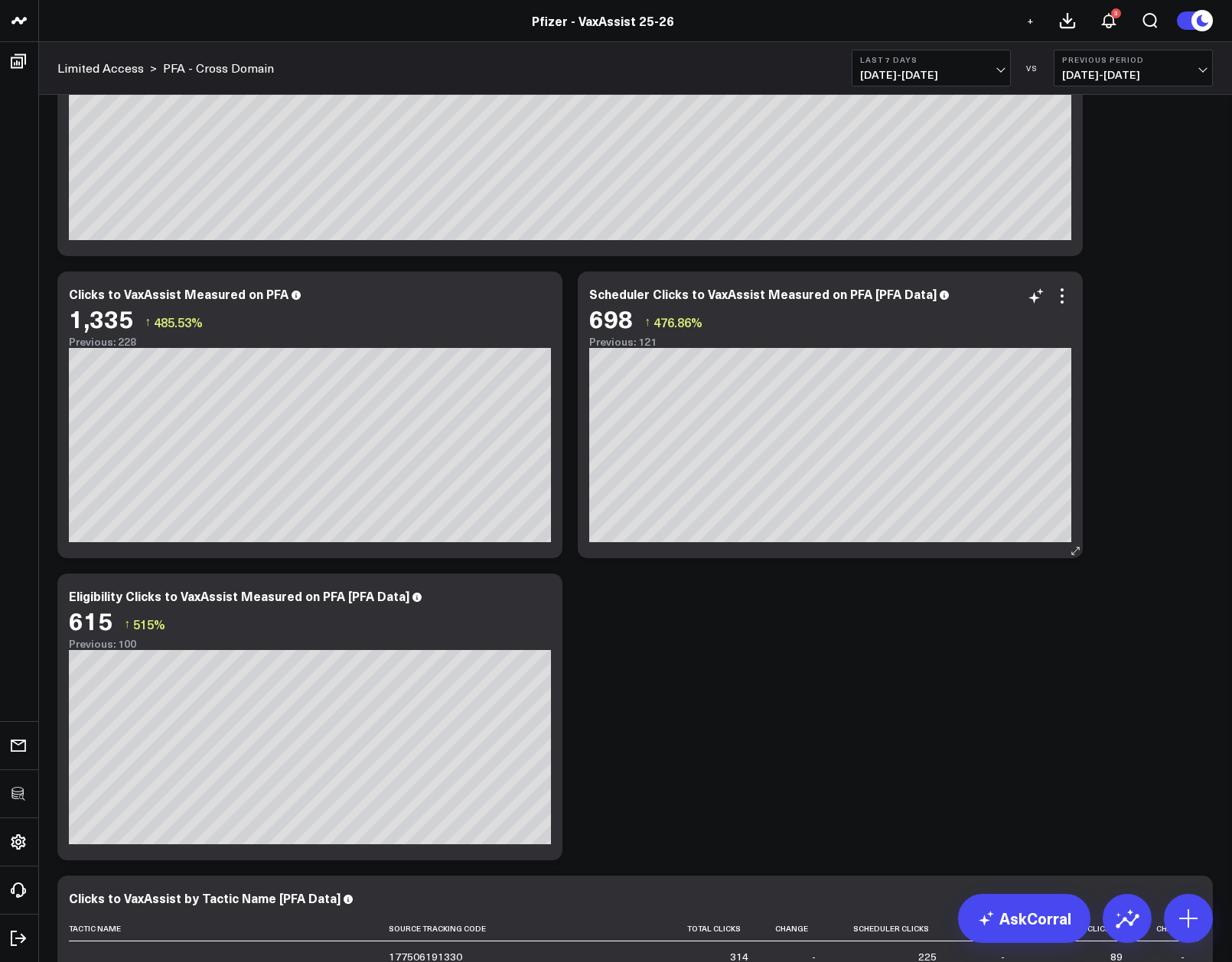
drag, startPoint x: 1065, startPoint y: 301, endPoint x: 1046, endPoint y: 350, distance: 52.6
click at [1065, 301] on icon at bounding box center [1062, 296] width 19 height 19
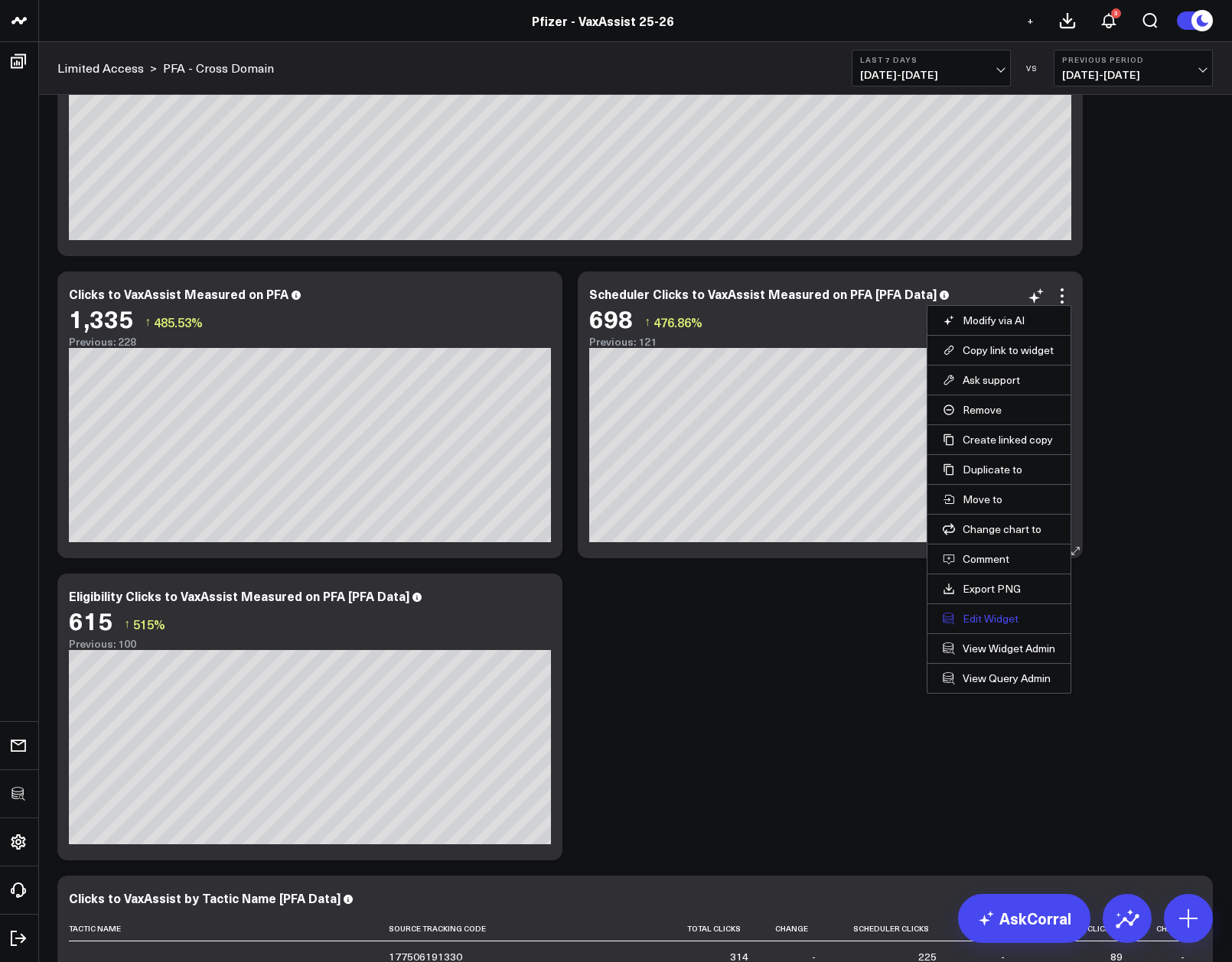
click at [958, 614] on button "Edit Widget" at bounding box center [999, 619] width 112 height 14
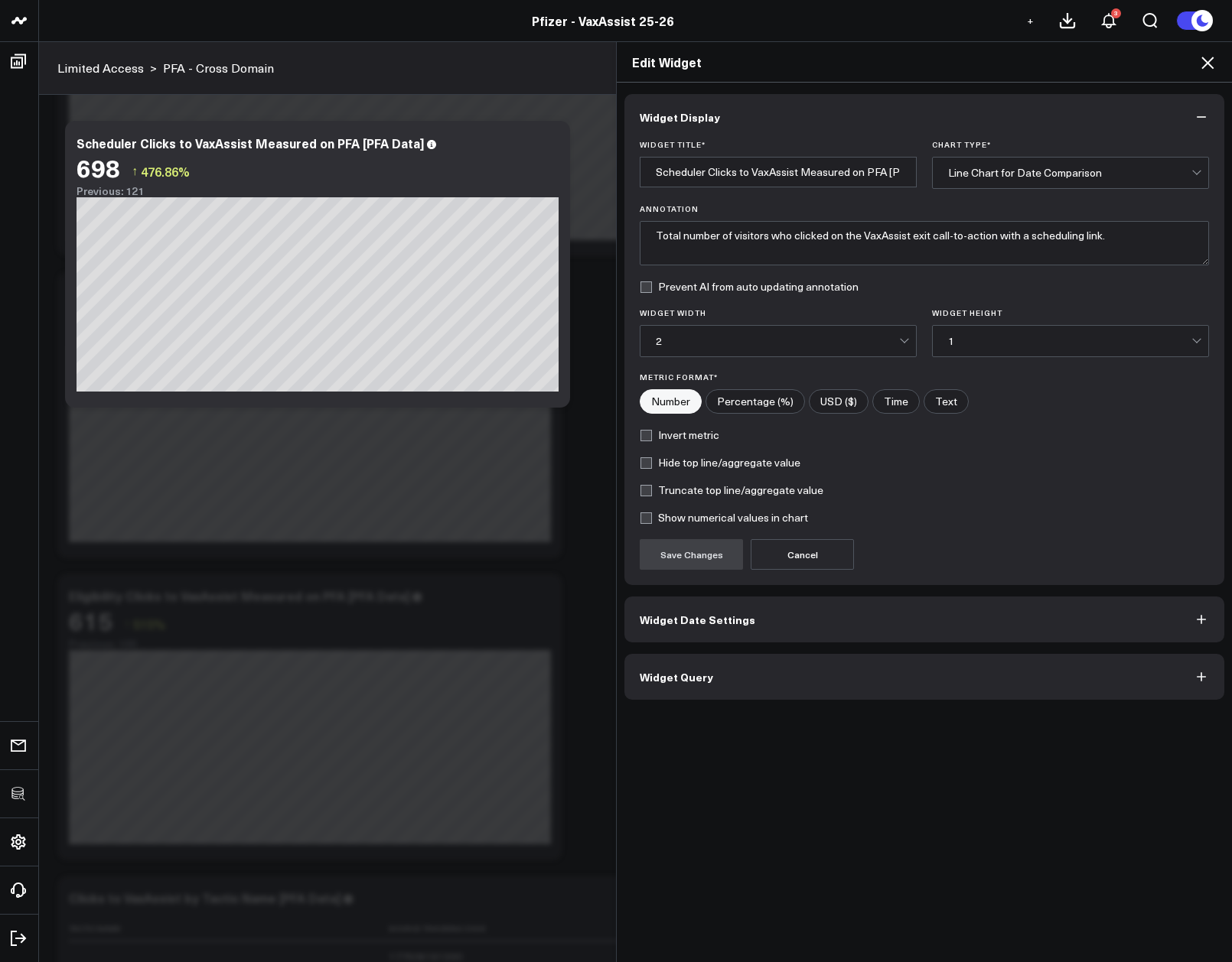
click at [766, 670] on button "Widget Query" at bounding box center [923, 676] width 599 height 46
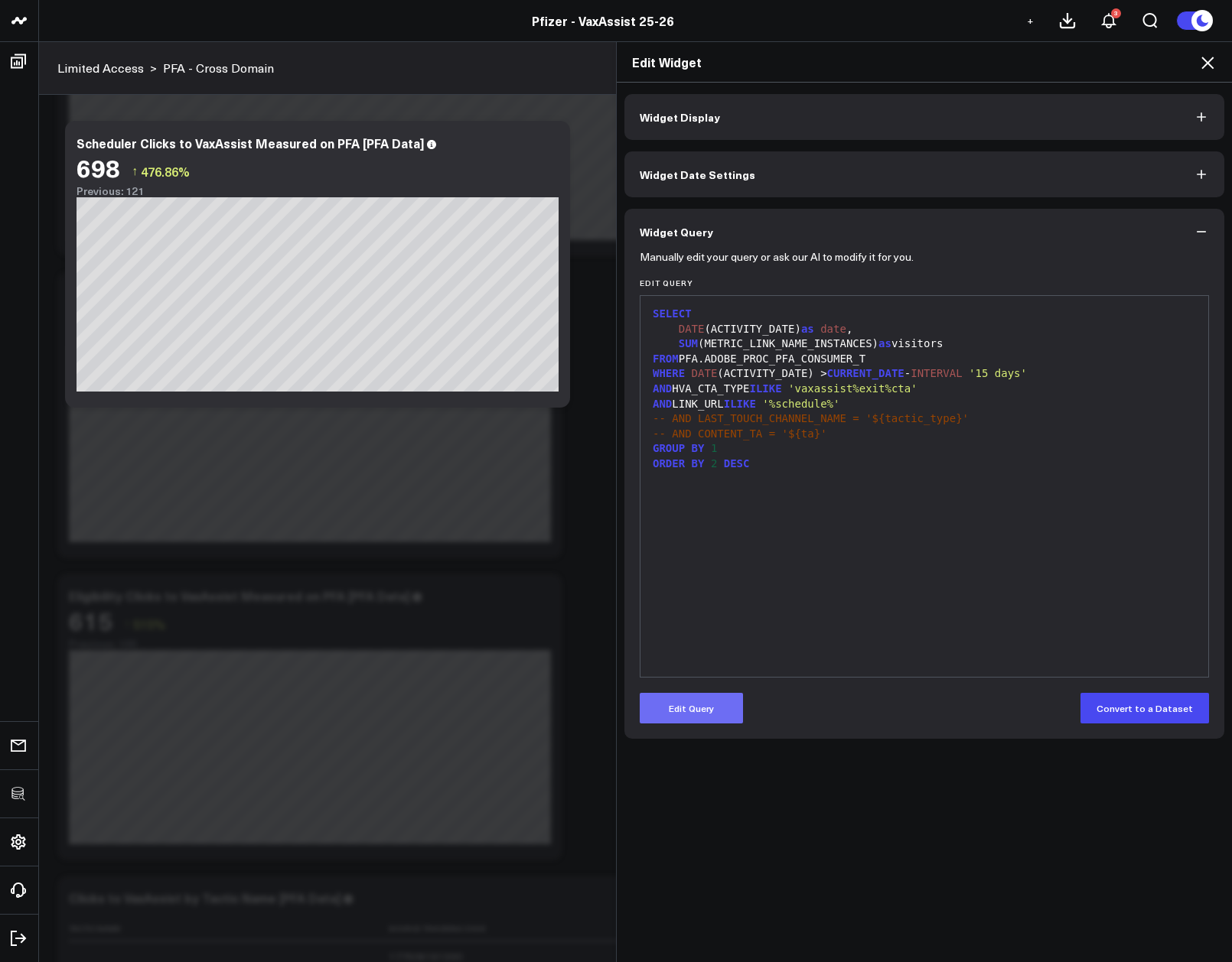
click at [711, 710] on button "Edit Query" at bounding box center [690, 708] width 103 height 31
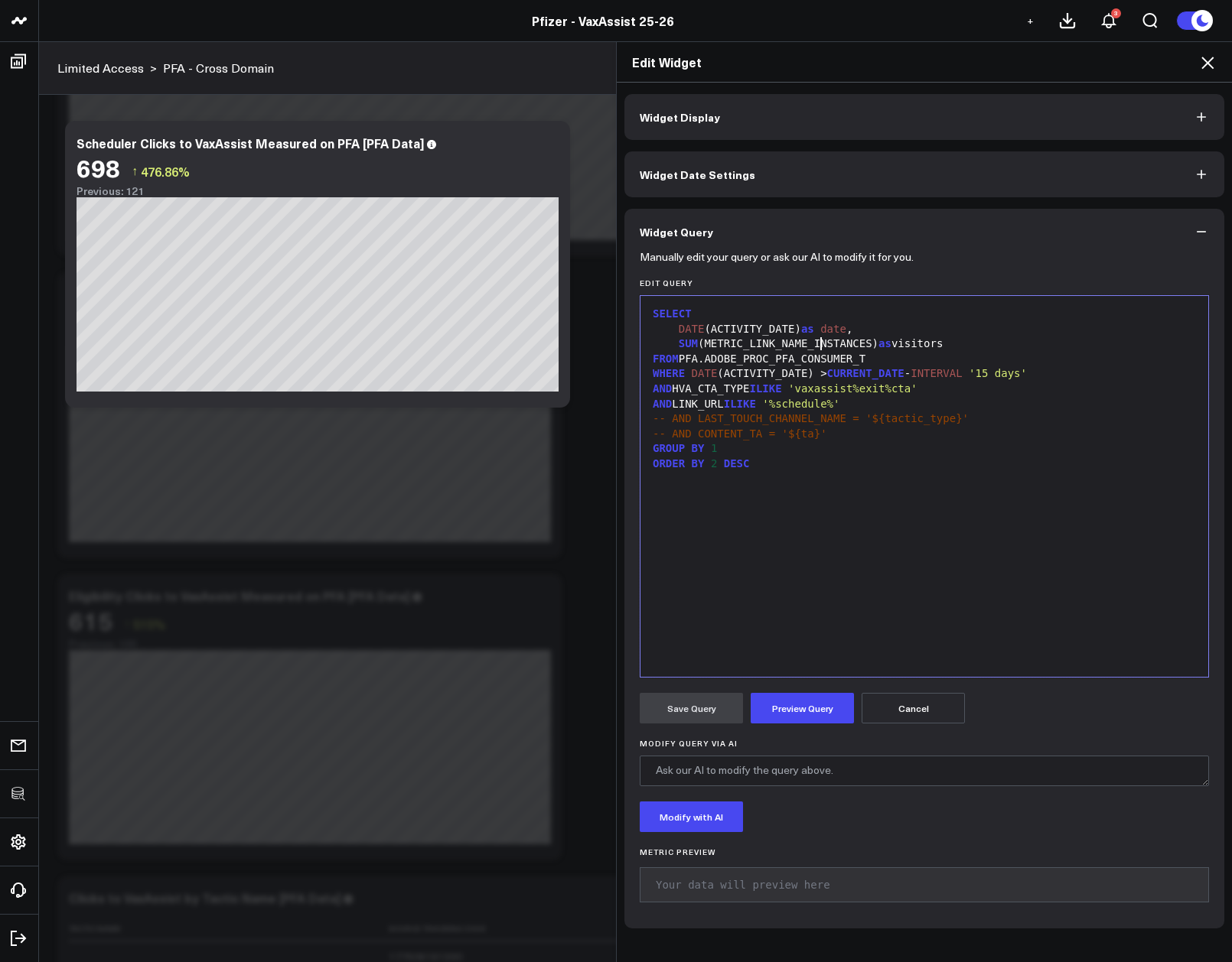
click at [817, 340] on div "SUM (METRIC_LINK_NAME_INSTANCES) as visitors" at bounding box center [924, 344] width 553 height 15
click at [817, 341] on div "SUM (METRIC_LINK_NAME_INSTANCES) as visitors" at bounding box center [924, 344] width 553 height 15
click at [794, 727] on form "Manually edit your query or ask our AI to modify it for you. Edit Query 99 1 2 …" at bounding box center [923, 584] width 569 height 659
click at [789, 718] on button "Preview Query" at bounding box center [802, 708] width 103 height 31
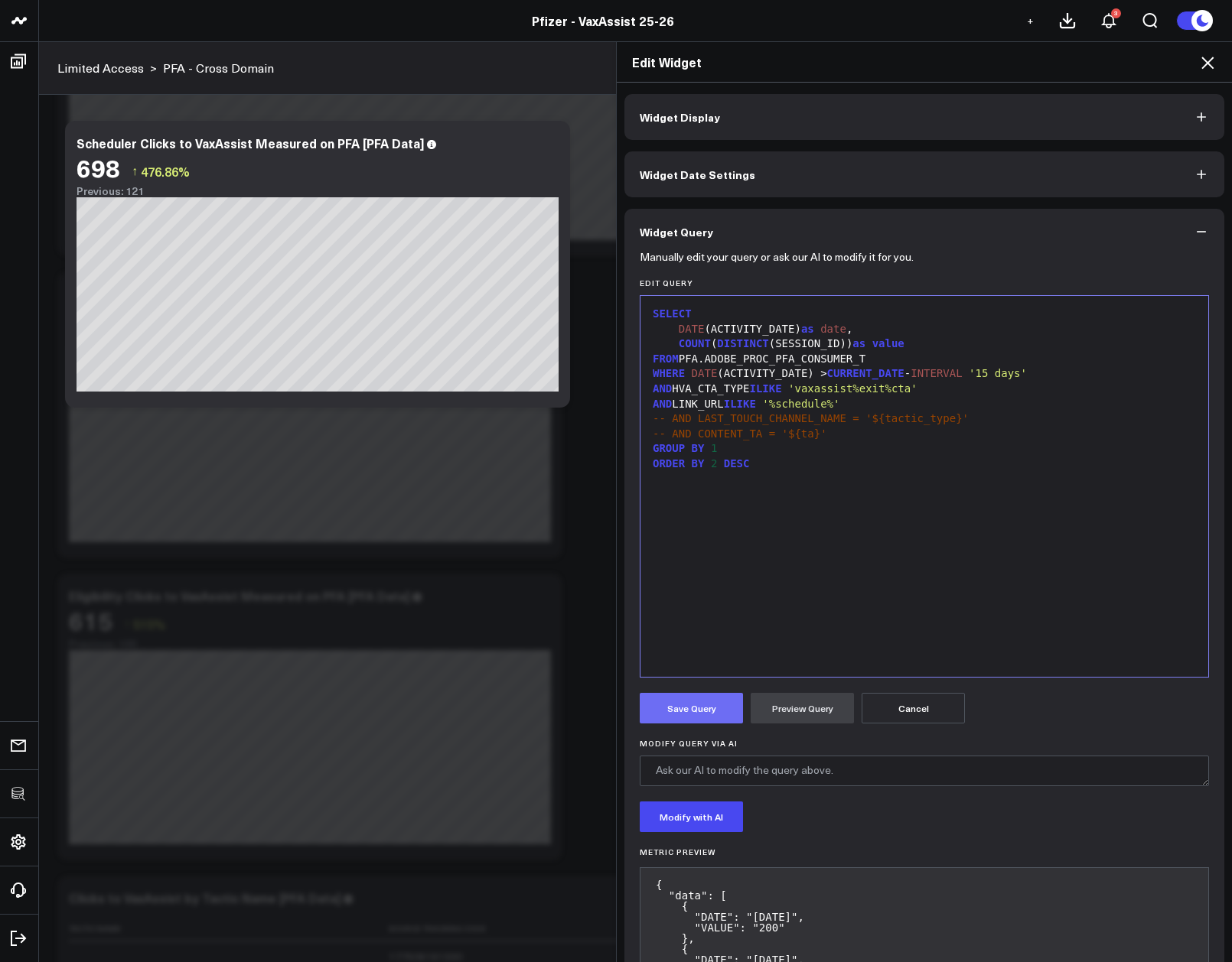
click at [706, 710] on button "Save Query" at bounding box center [690, 708] width 103 height 31
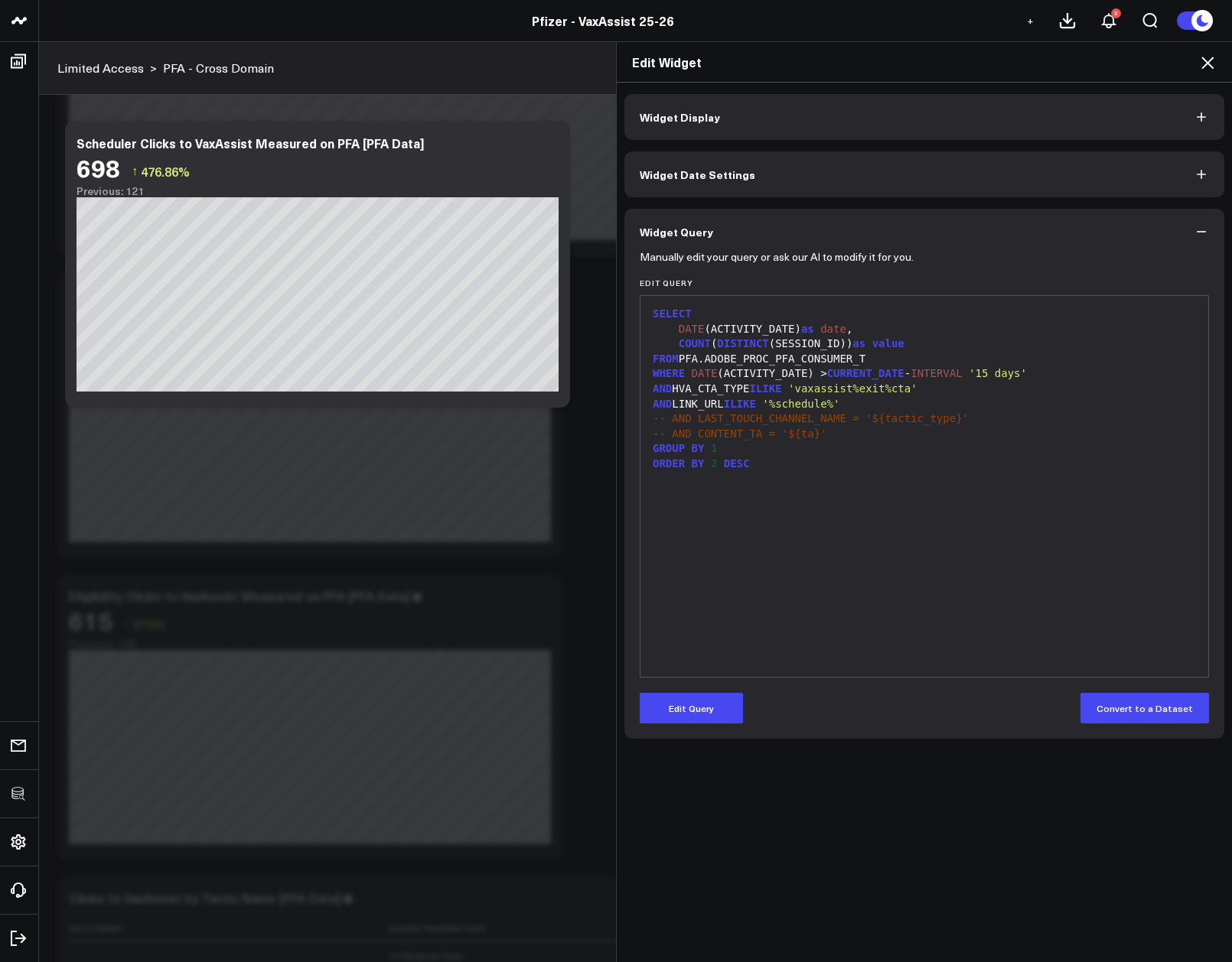
click at [1209, 64] on icon at bounding box center [1207, 63] width 12 height 12
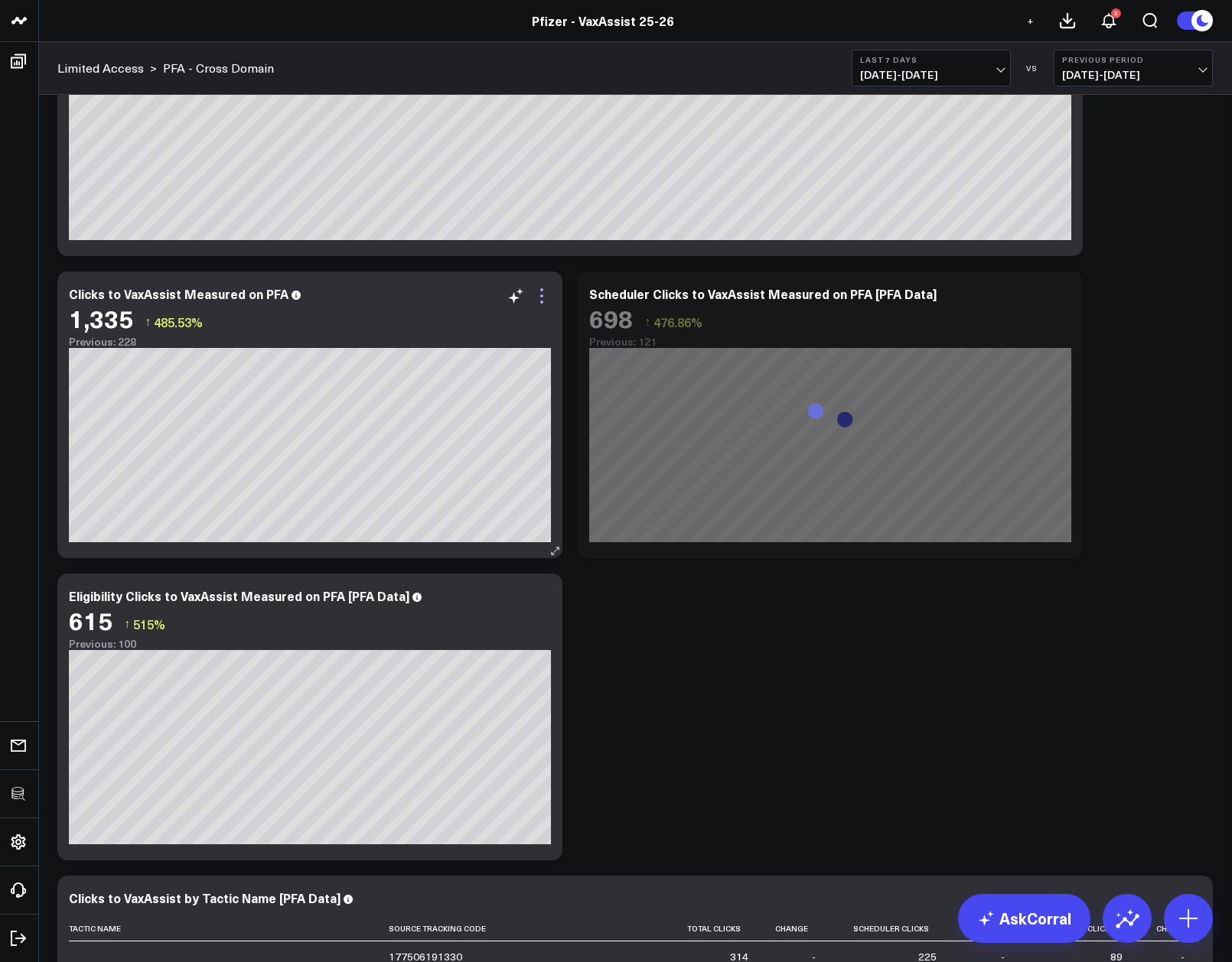
click at [539, 297] on icon at bounding box center [542, 296] width 19 height 19
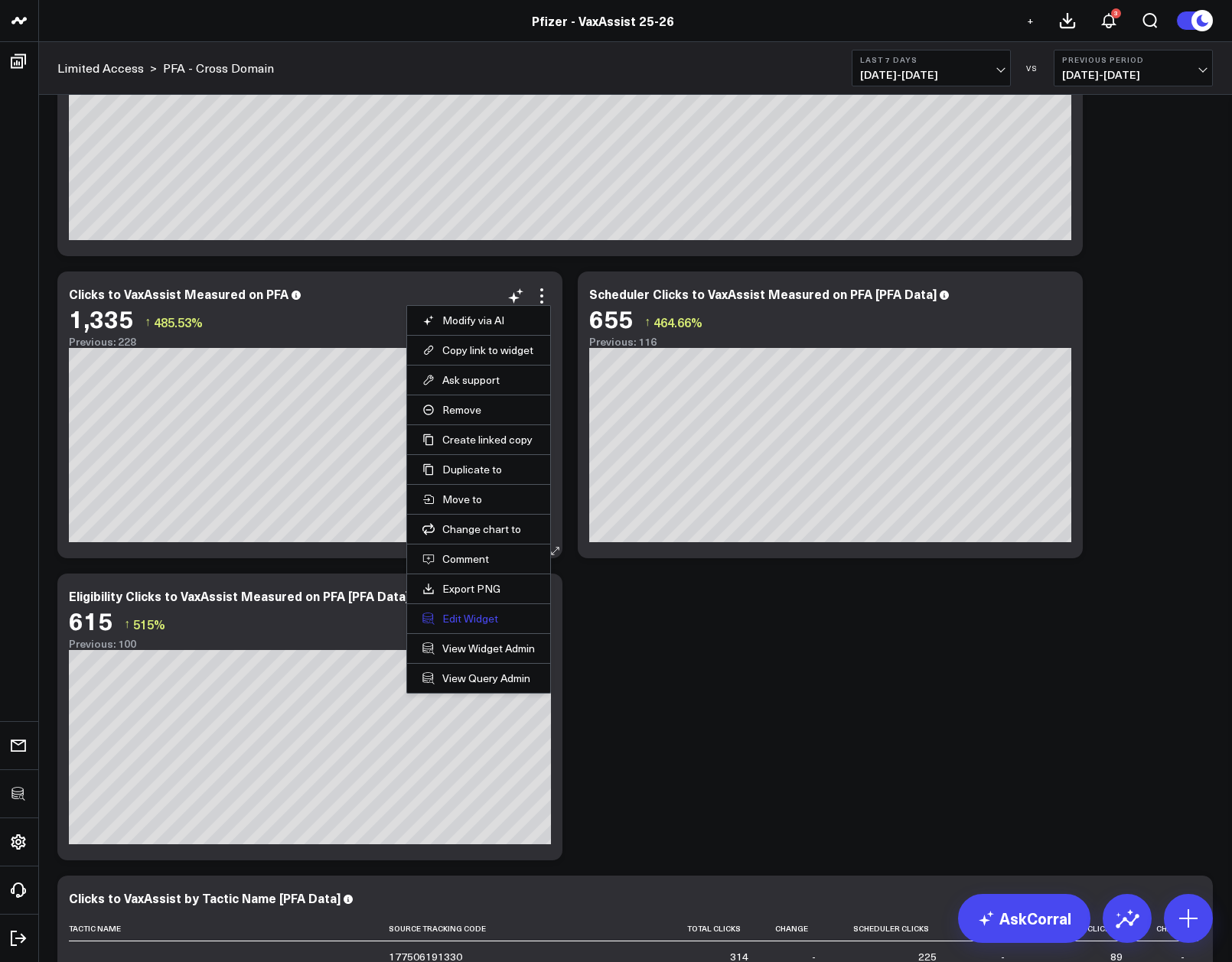
click at [464, 620] on button "Edit Widget" at bounding box center [479, 619] width 112 height 14
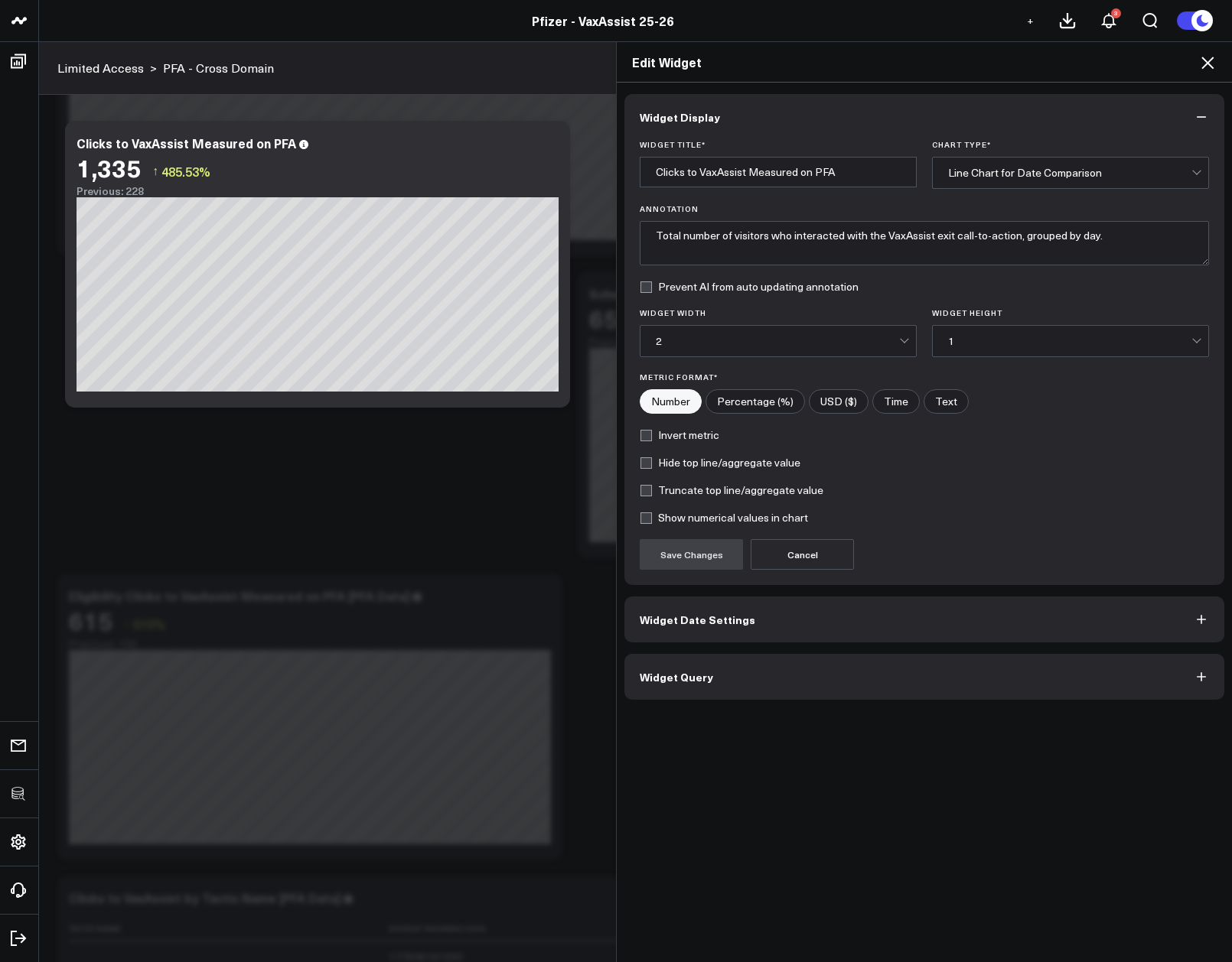
drag, startPoint x: 718, startPoint y: 678, endPoint x: 715, endPoint y: 688, distance: 10.4
click at [718, 678] on button "Widget Query" at bounding box center [923, 676] width 599 height 46
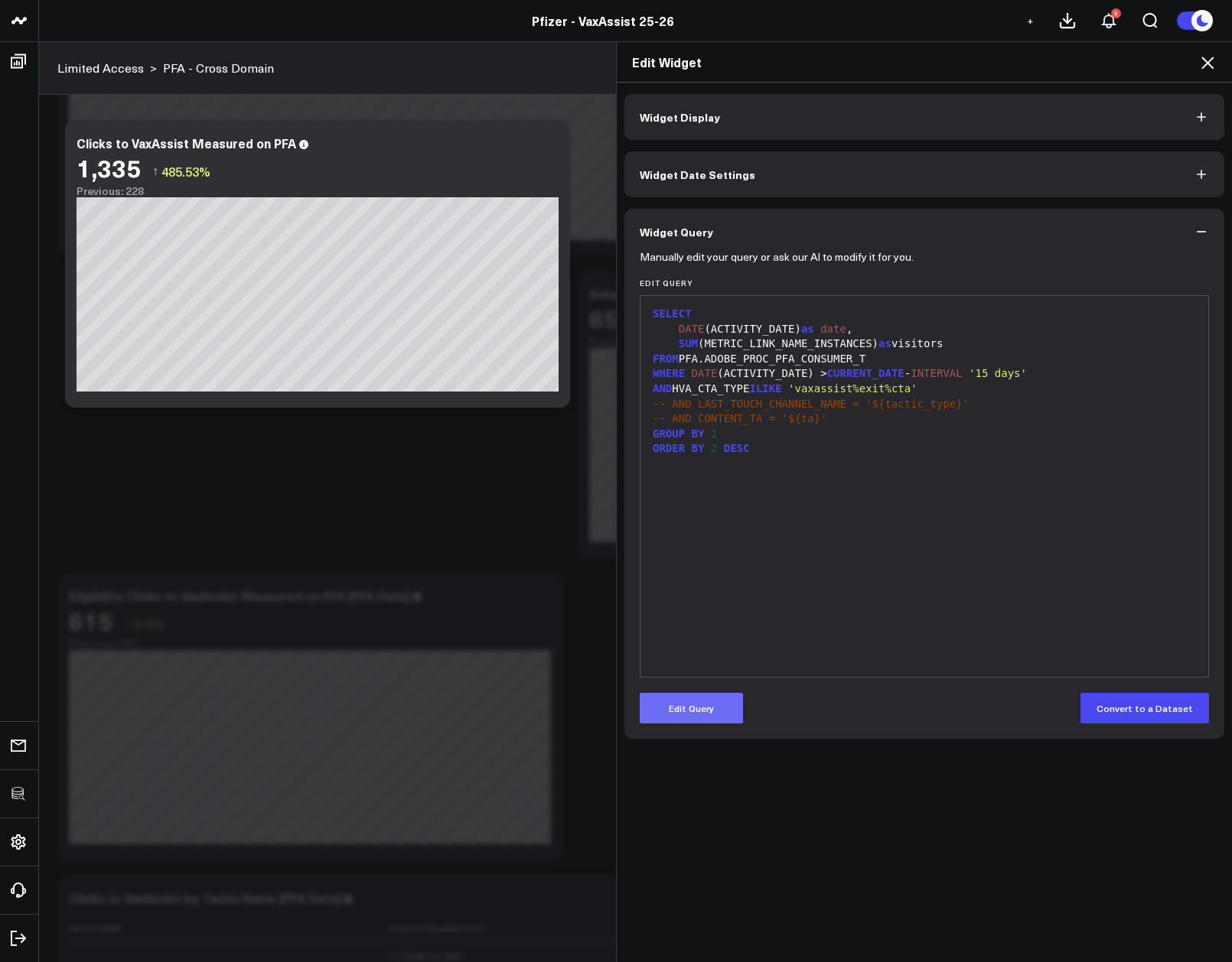
click at [713, 700] on button "Edit Query" at bounding box center [690, 708] width 103 height 31
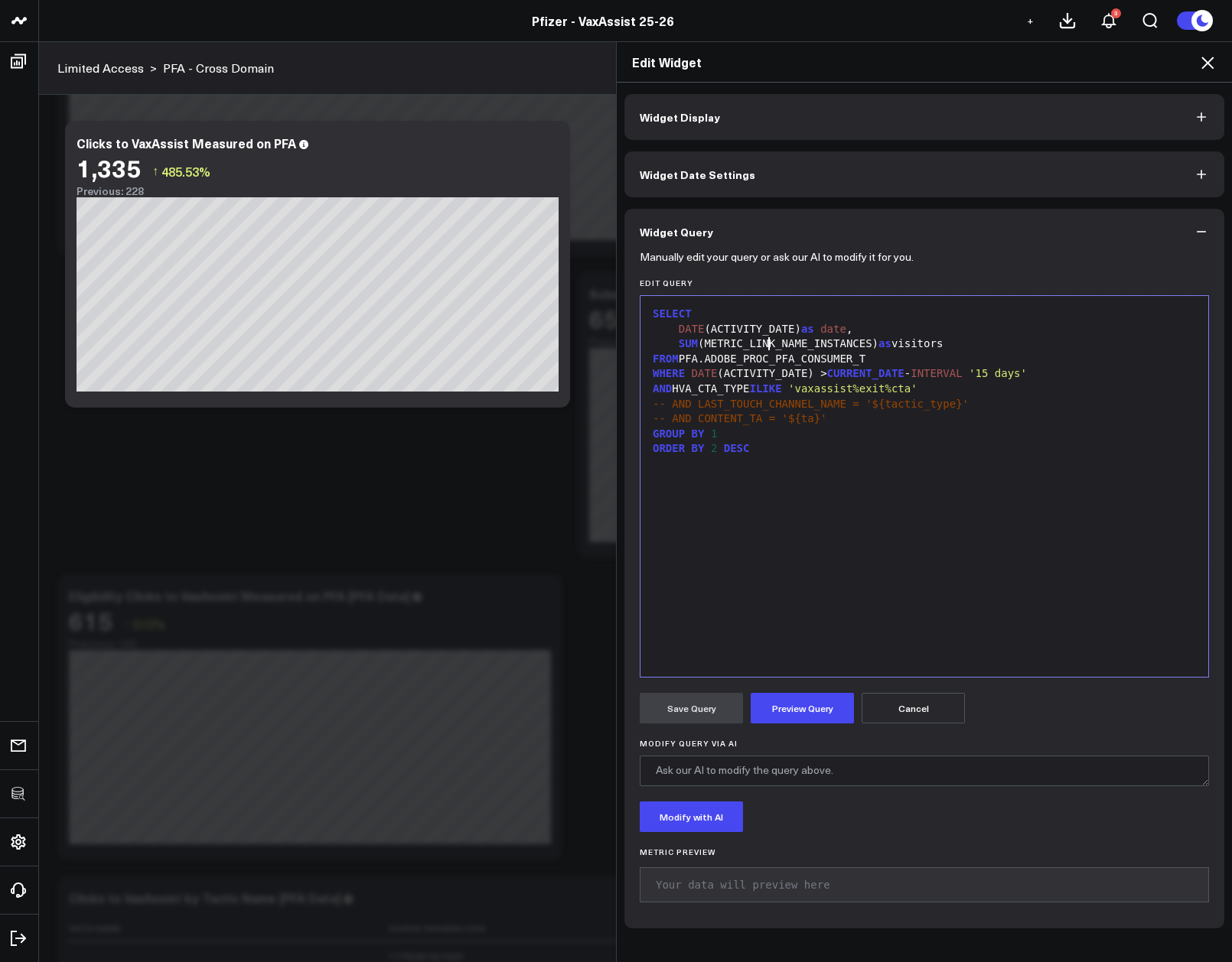
click at [765, 345] on div "SUM (METRIC_LINK_NAME_INSTANCES) as visitors" at bounding box center [924, 344] width 553 height 15
click at [788, 608] on div "SELECT DATE (ACTIVITY_DATE) as date , COUNT ( DISTINCT (SESSION_ID)) as value F…" at bounding box center [924, 486] width 553 height 365
drag, startPoint x: 793, startPoint y: 713, endPoint x: 779, endPoint y: 714, distance: 14.0
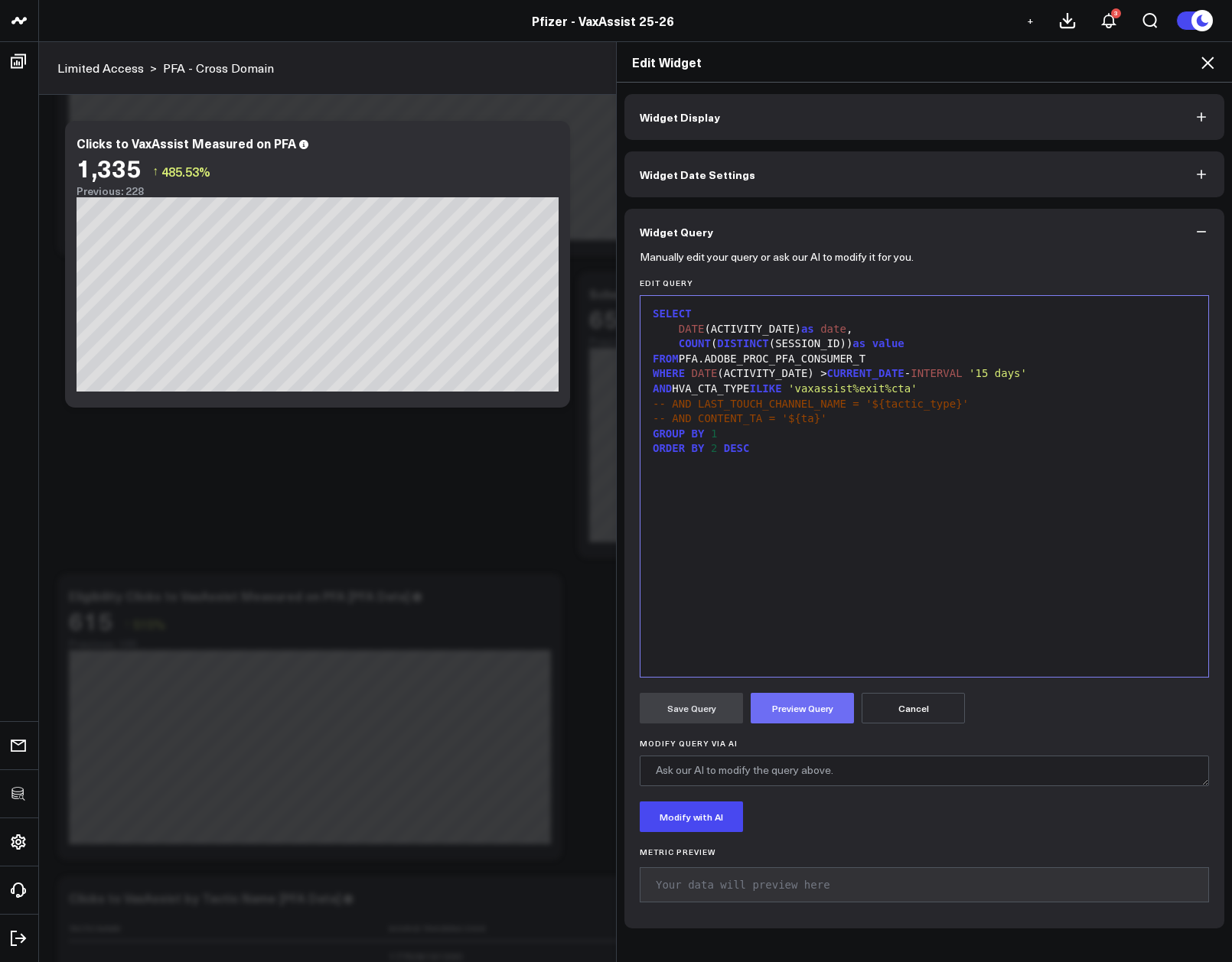
click at [793, 713] on button "Preview Query" at bounding box center [802, 708] width 103 height 31
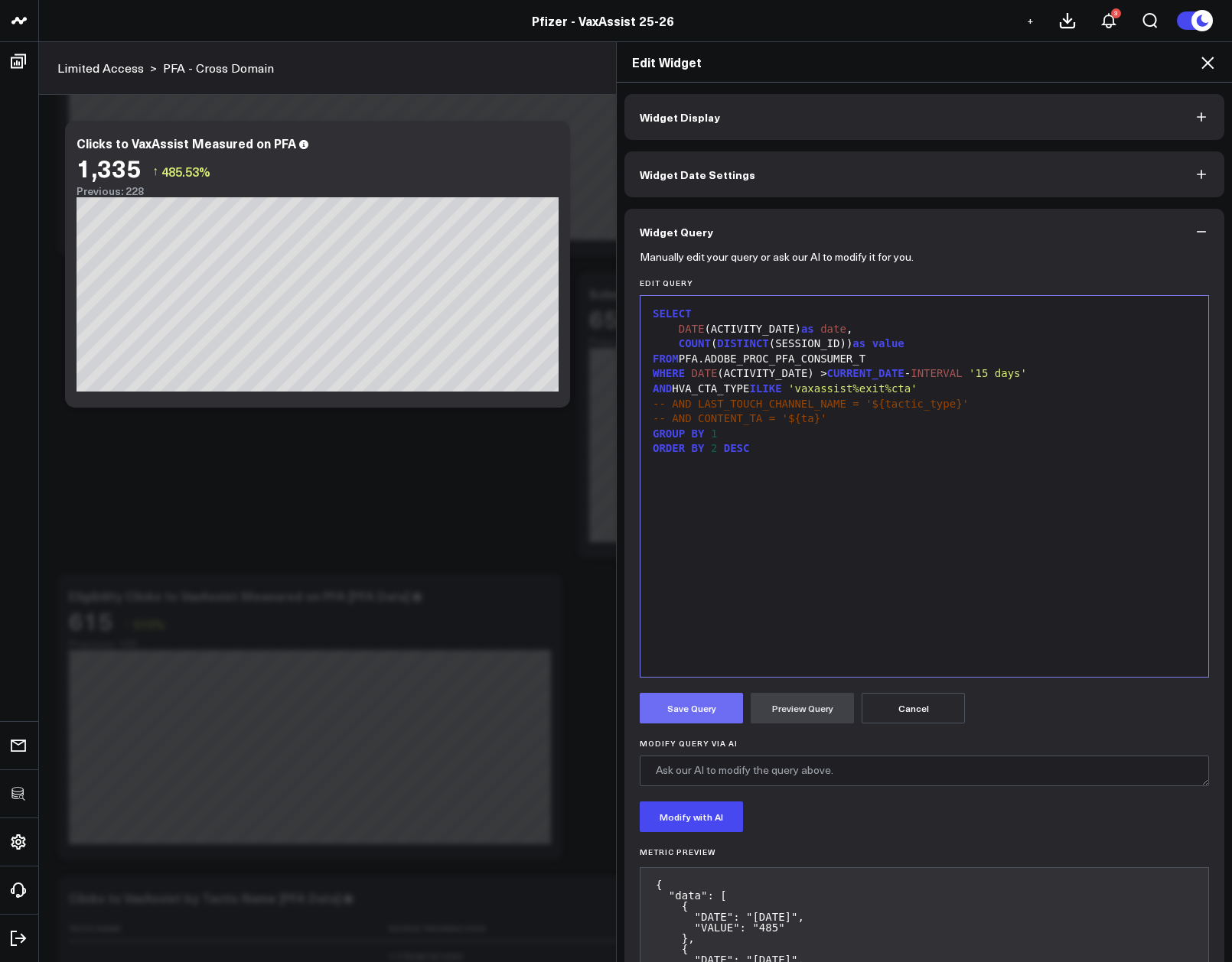
click at [715, 712] on button "Save Query" at bounding box center [690, 708] width 103 height 31
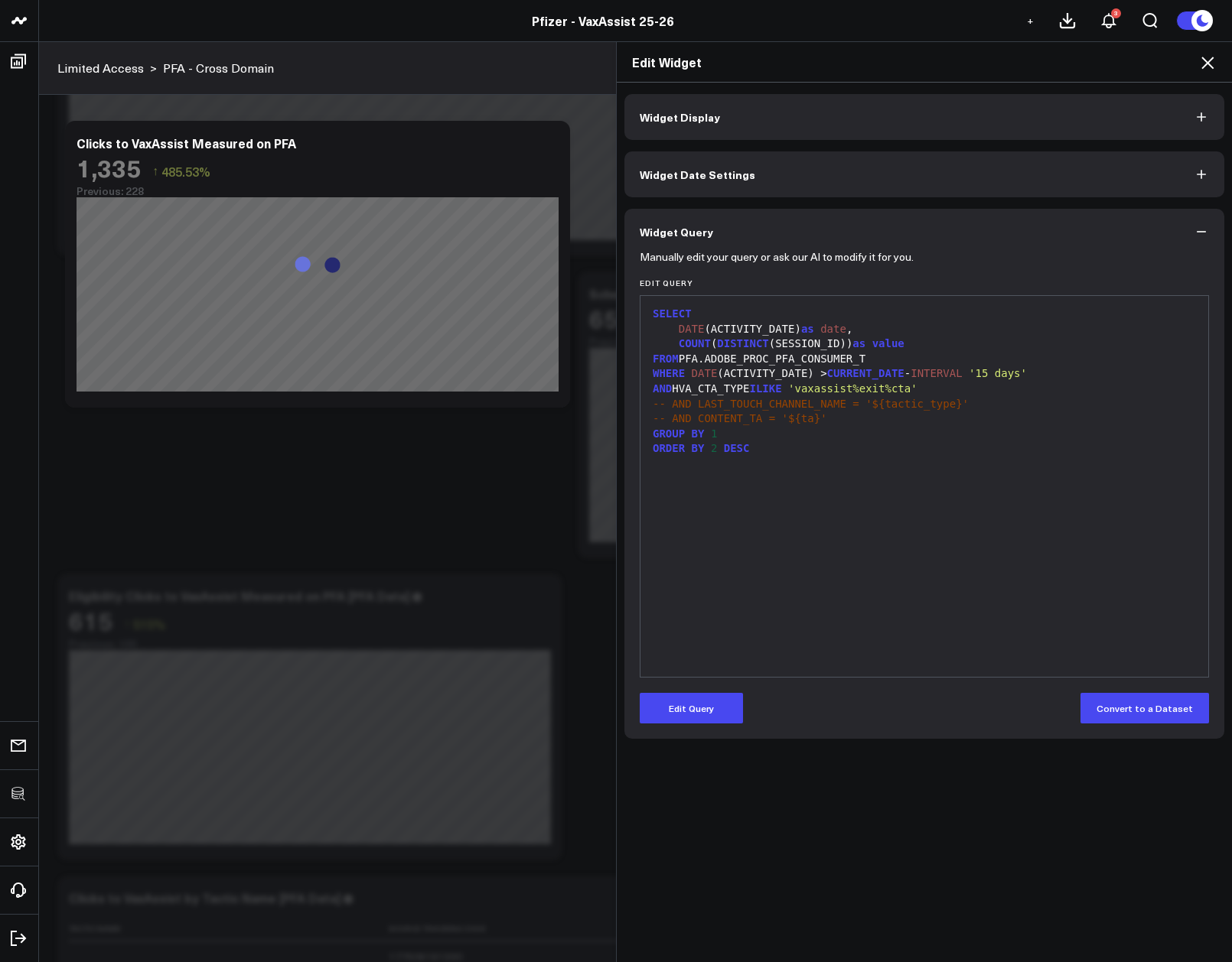
click at [1211, 65] on icon at bounding box center [1207, 63] width 12 height 12
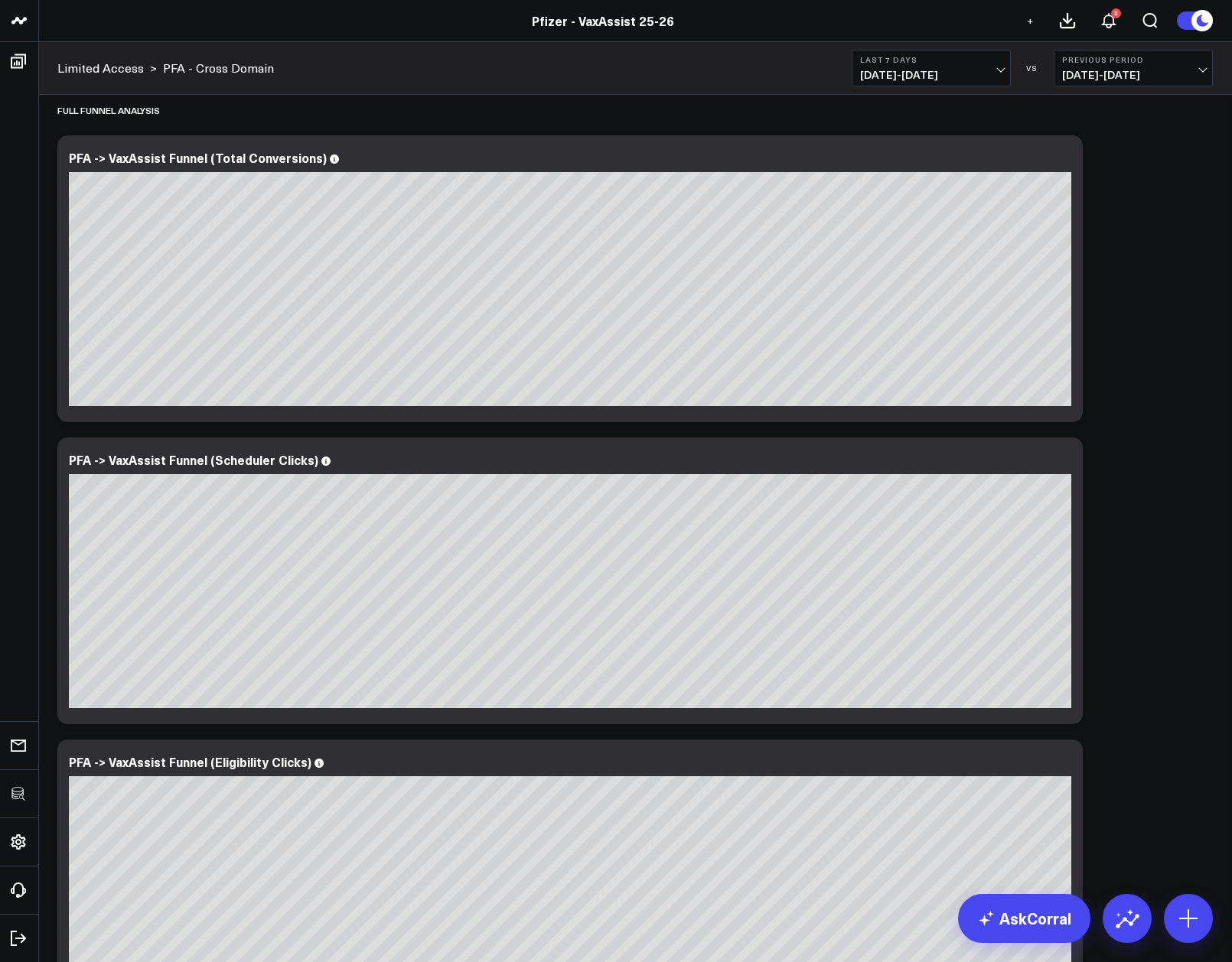
scroll to position [4690, 0]
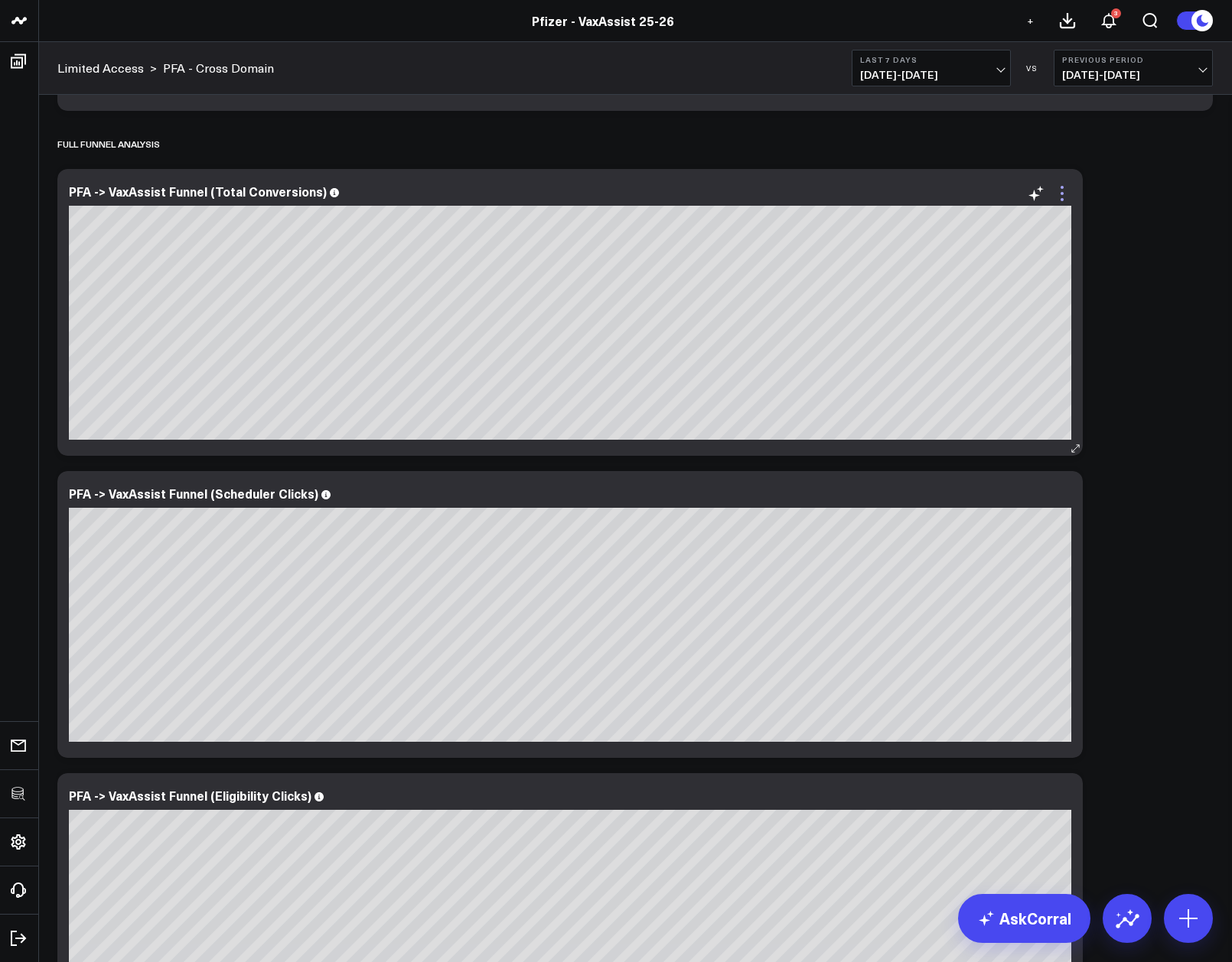
click at [1061, 195] on icon at bounding box center [1062, 194] width 3 height 3
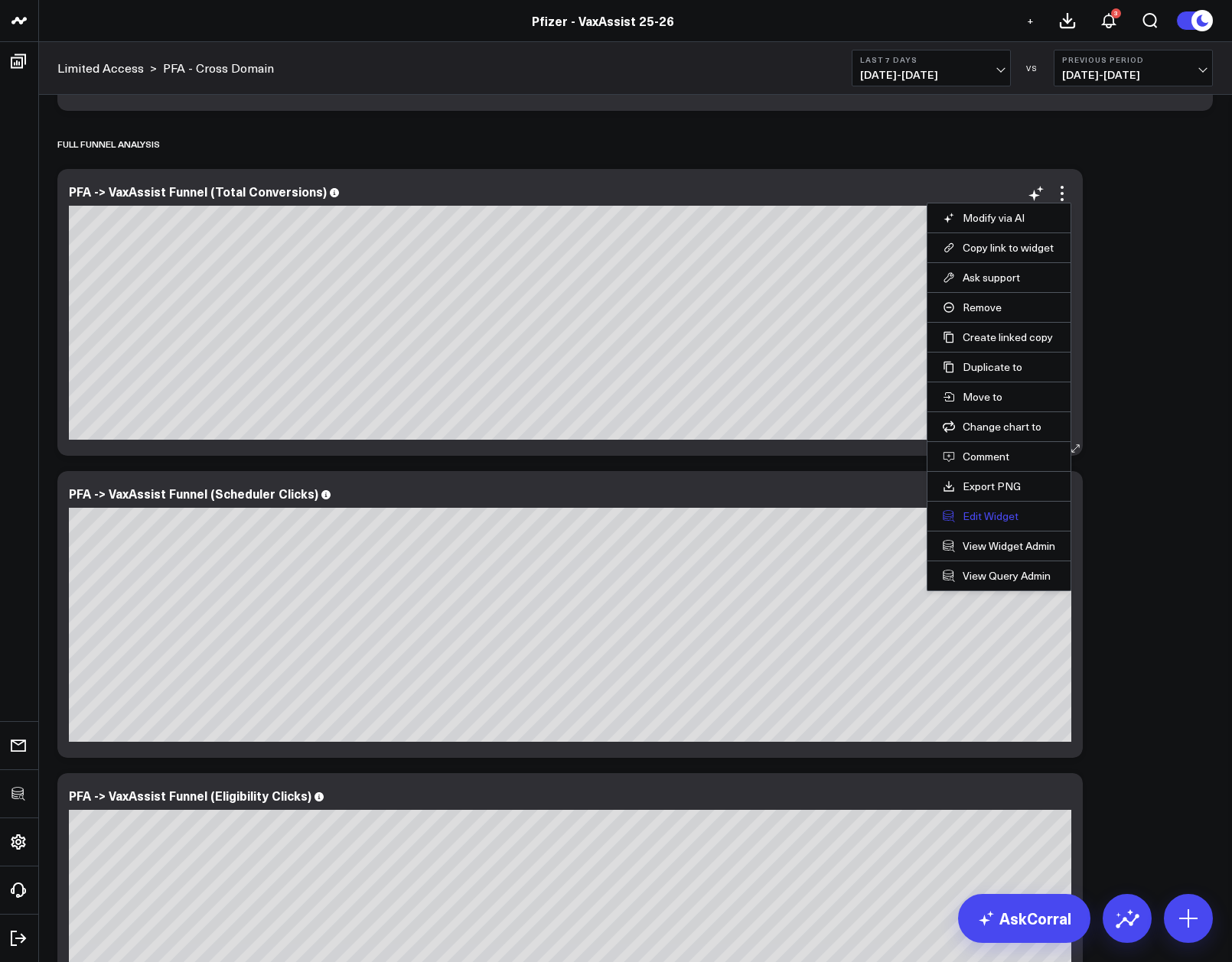
click at [979, 518] on button "Edit Widget" at bounding box center [999, 516] width 112 height 14
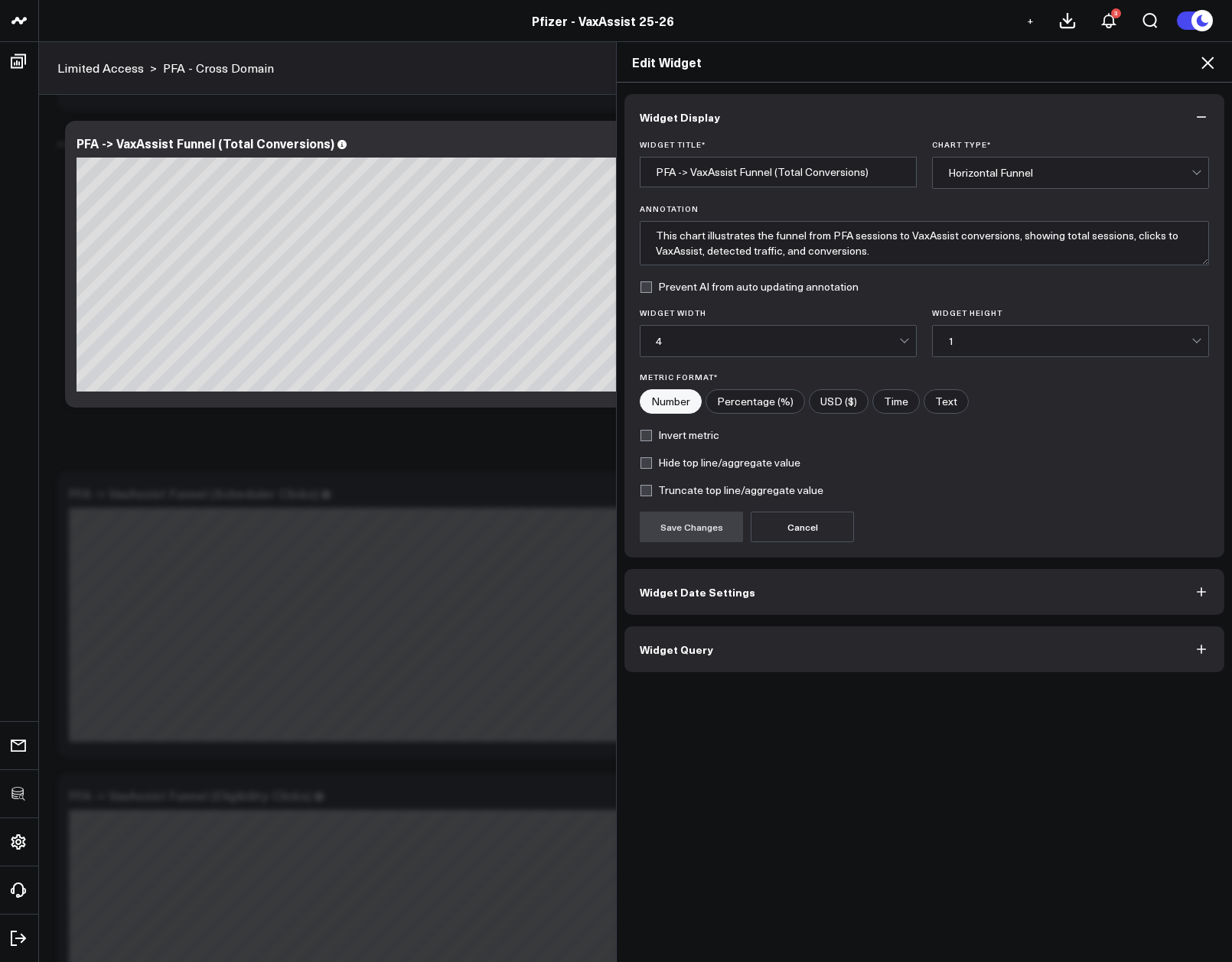
click at [802, 653] on button "Widget Query" at bounding box center [923, 649] width 599 height 46
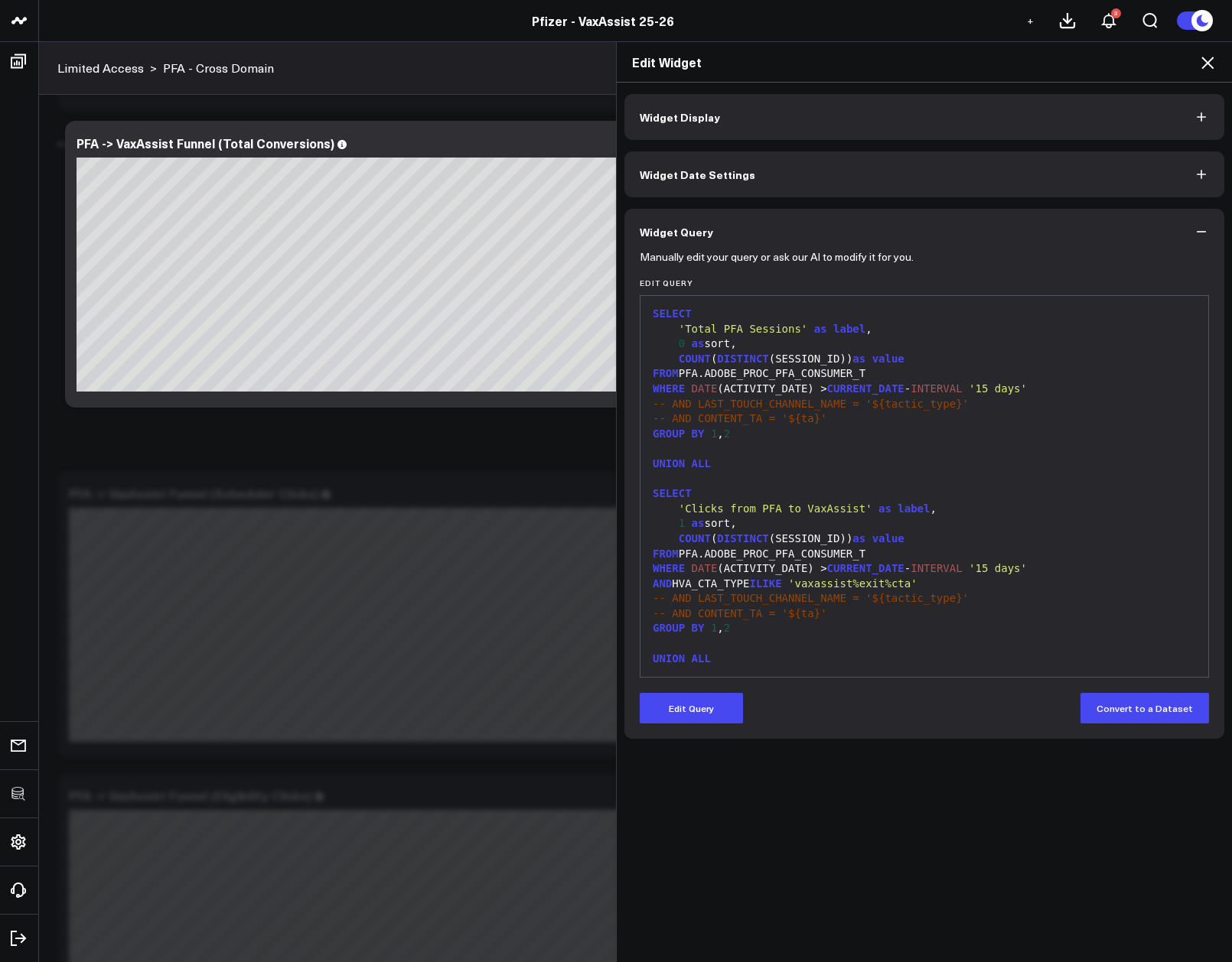
click at [1204, 69] on icon at bounding box center [1207, 63] width 19 height 19
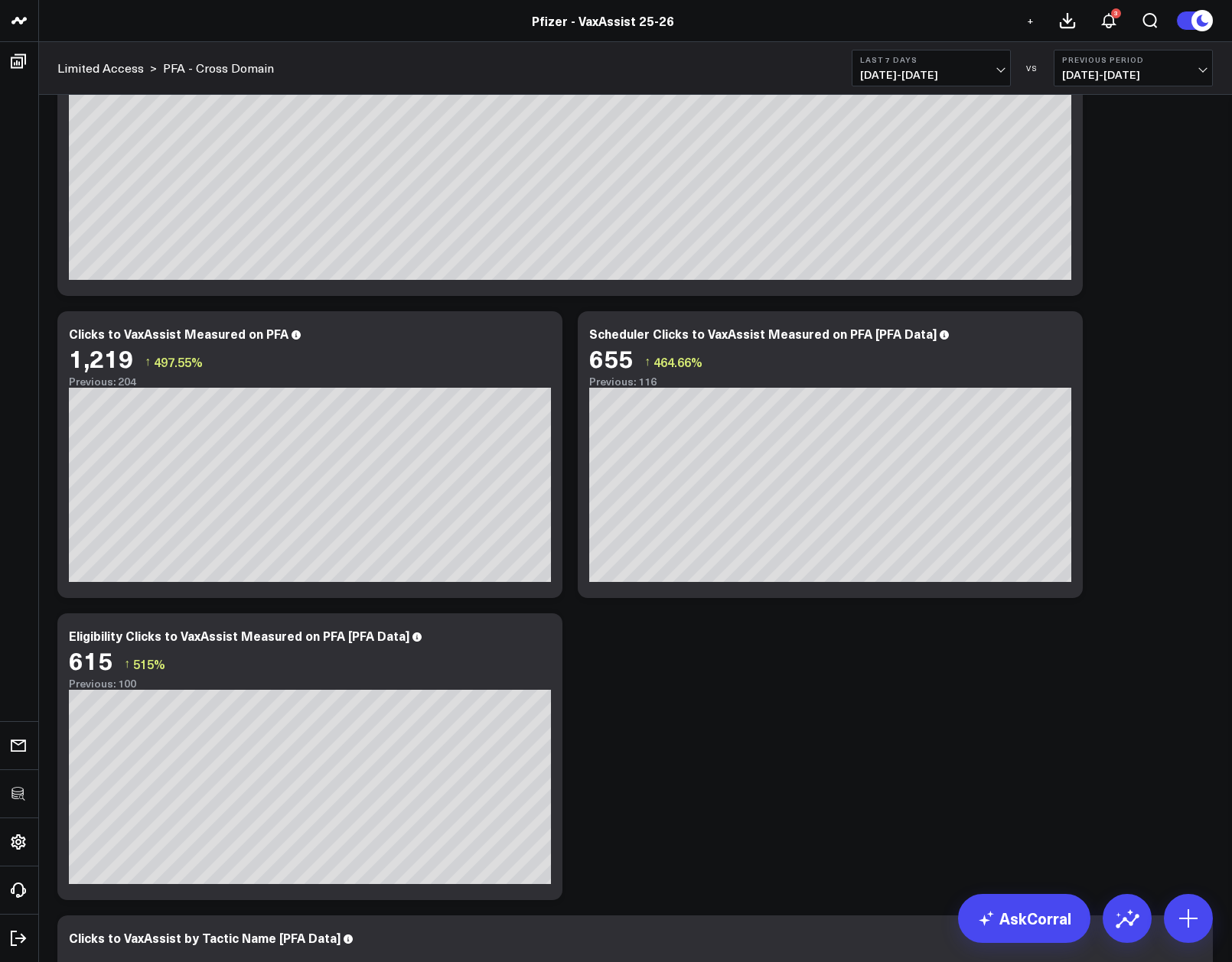
scroll to position [5792, 0]
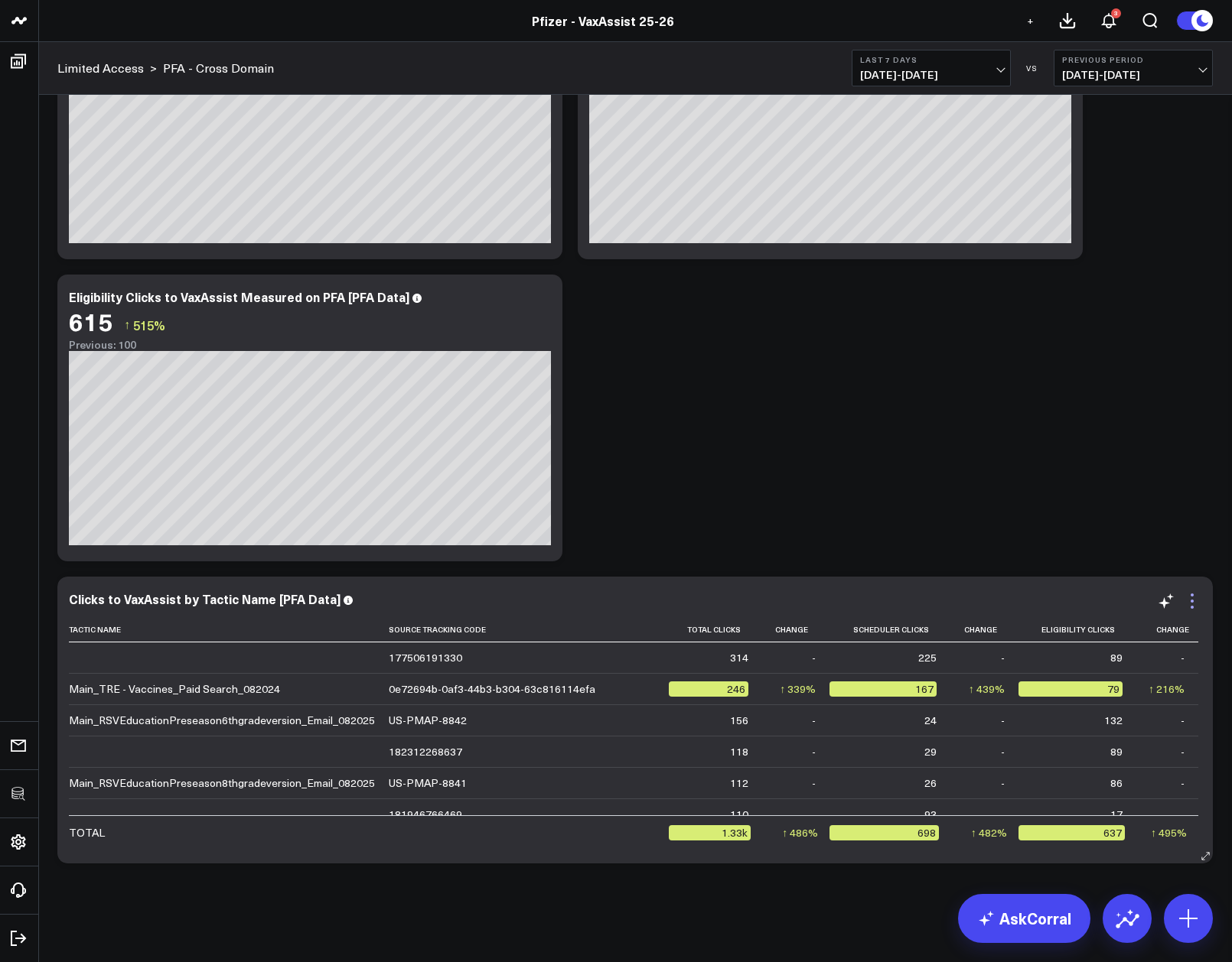
click at [1195, 607] on icon at bounding box center [1192, 601] width 19 height 19
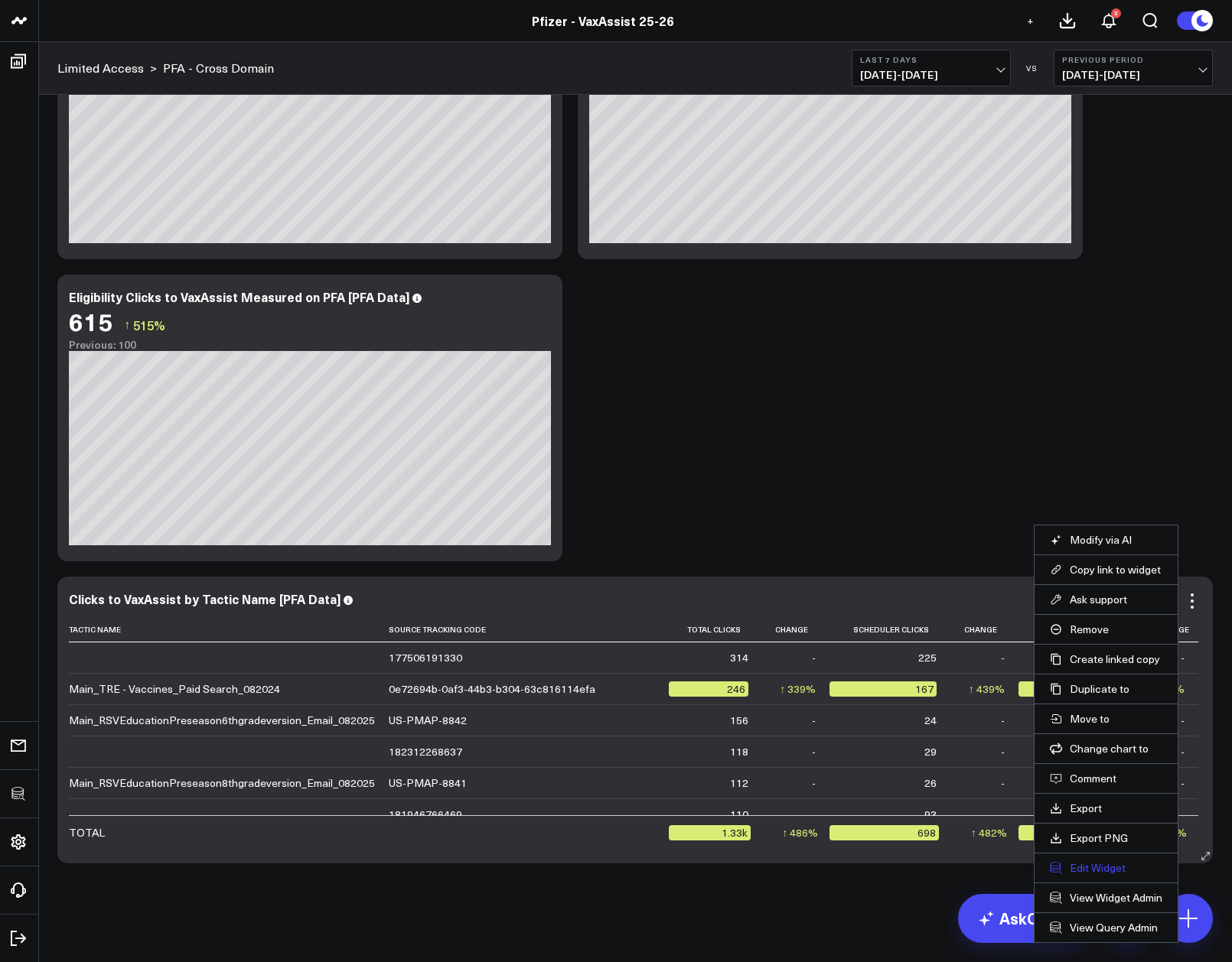
click at [1098, 869] on button "Edit Widget" at bounding box center [1106, 868] width 112 height 14
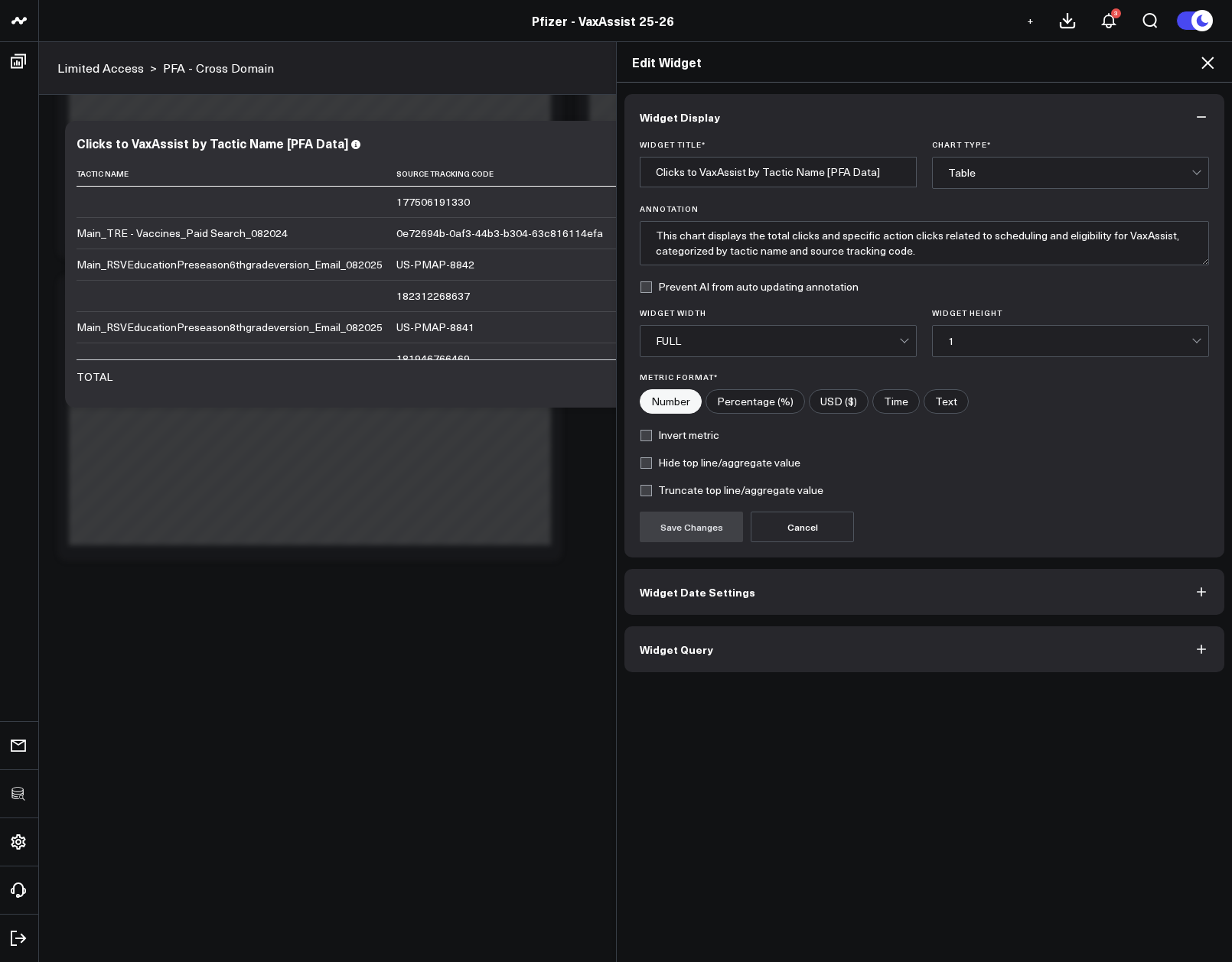
click at [798, 640] on button "Widget Query" at bounding box center [923, 649] width 599 height 46
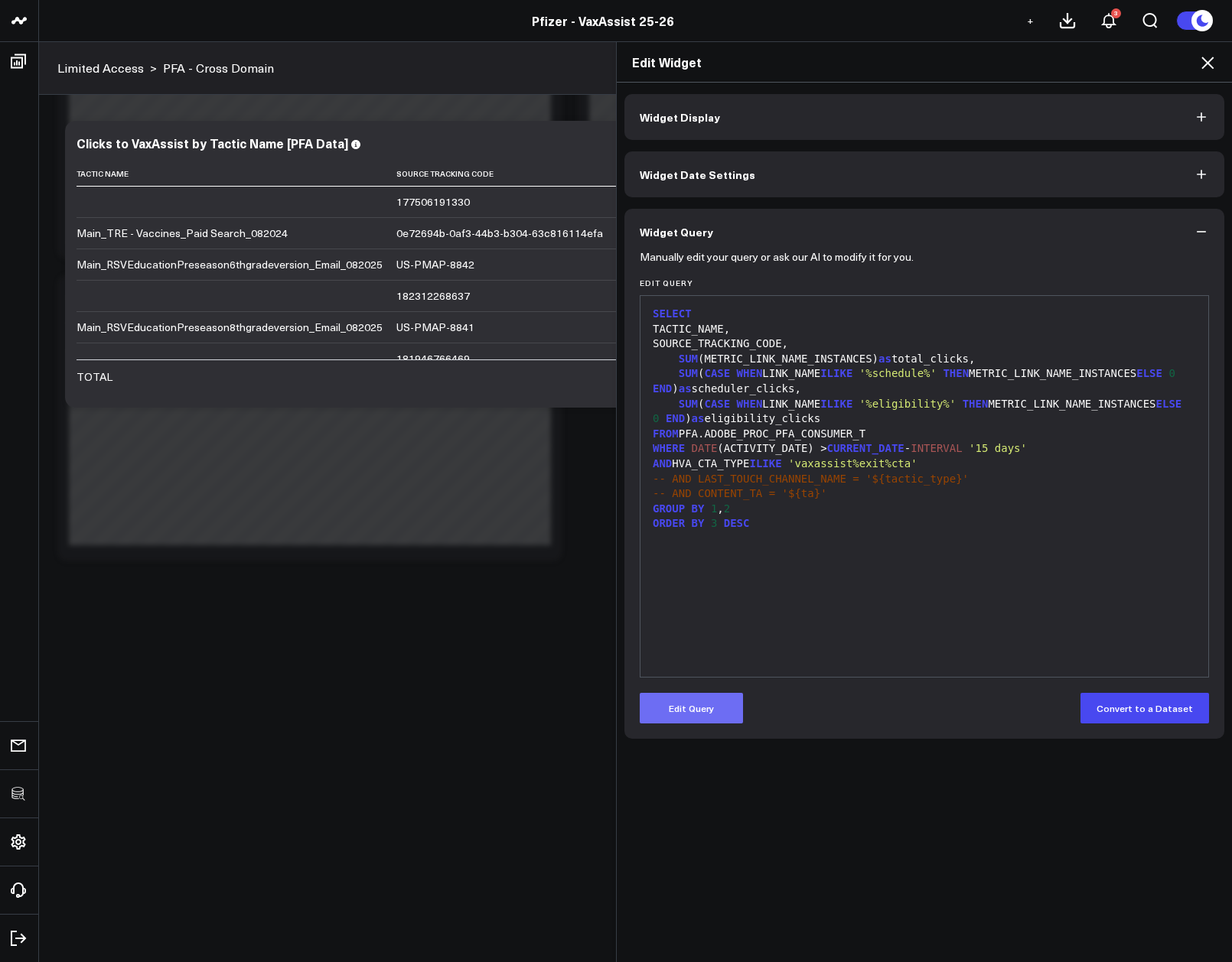
click at [682, 711] on button "Edit Query" at bounding box center [690, 708] width 103 height 31
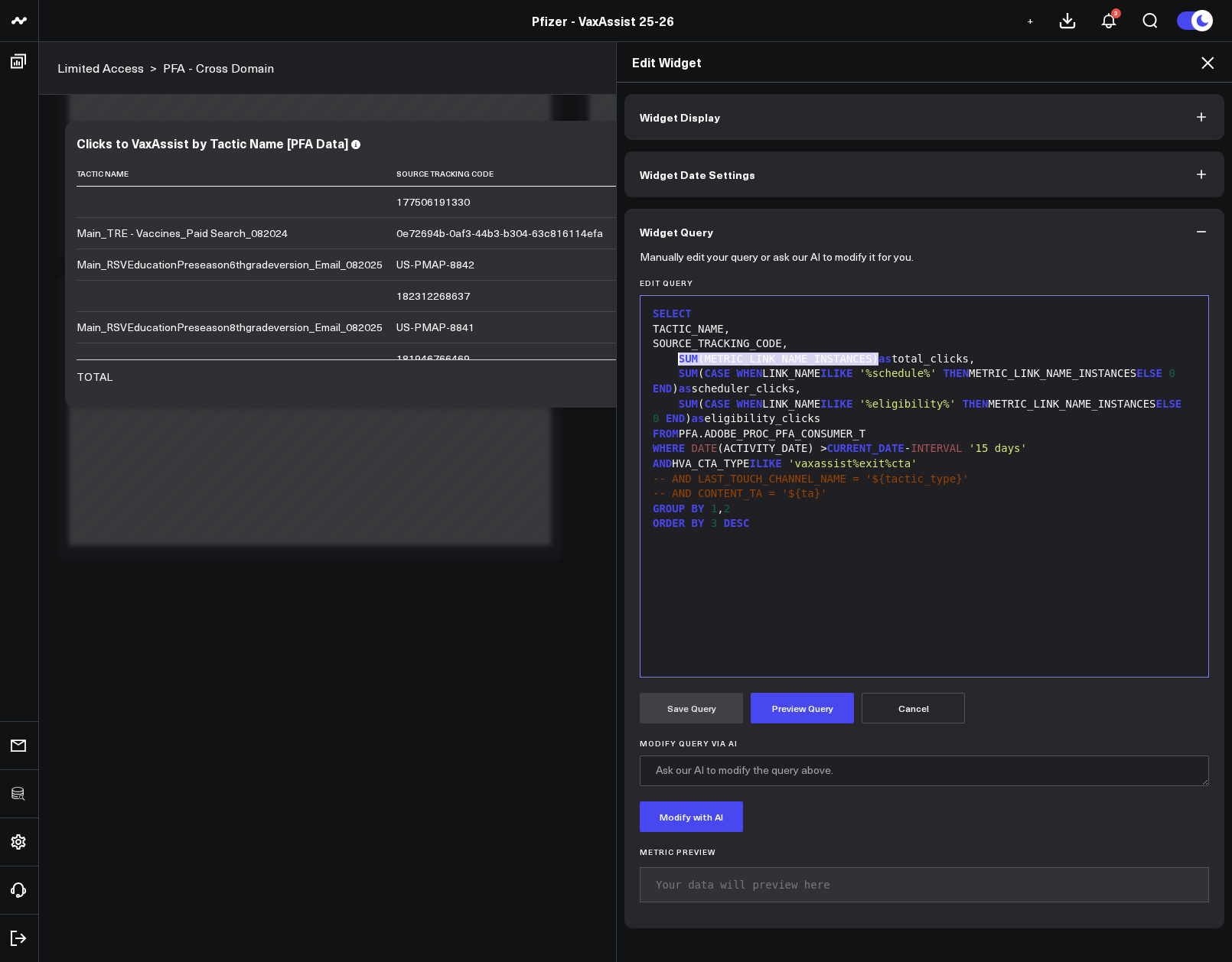
drag, startPoint x: 871, startPoint y: 358, endPoint x: 671, endPoint y: 354, distance: 200.0
click at [671, 354] on div "SUM (METRIC_LINK_NAME_INSTANCES) as total_clicks," at bounding box center [924, 359] width 553 height 15
drag, startPoint x: 934, startPoint y: 363, endPoint x: 899, endPoint y: 363, distance: 35.0
click at [899, 363] on div "COUNT ( DISTINCT (SESSION_ID)) as total_clicks," at bounding box center [924, 359] width 553 height 15
drag, startPoint x: 691, startPoint y: 373, endPoint x: 672, endPoint y: 371, distance: 19.1
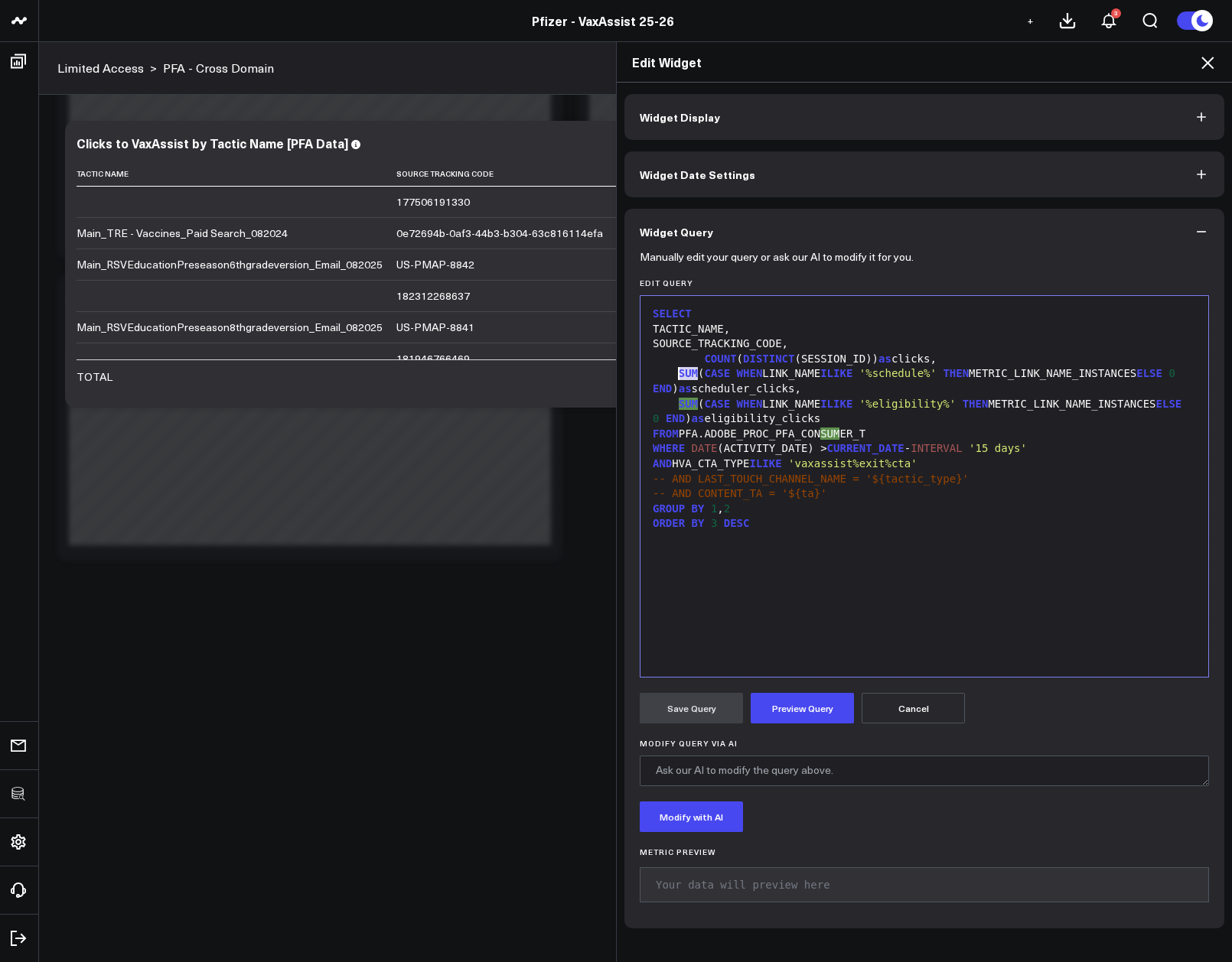
click at [672, 371] on div "SUM ( CASE WHEN LINK_NAME ILIKE '%schedule%' THEN METRIC_LINK_NAME_INSTANCES EL…" at bounding box center [924, 381] width 553 height 30
click at [942, 344] on div "SOURCE_TRACKING_CODE," at bounding box center [924, 344] width 553 height 15
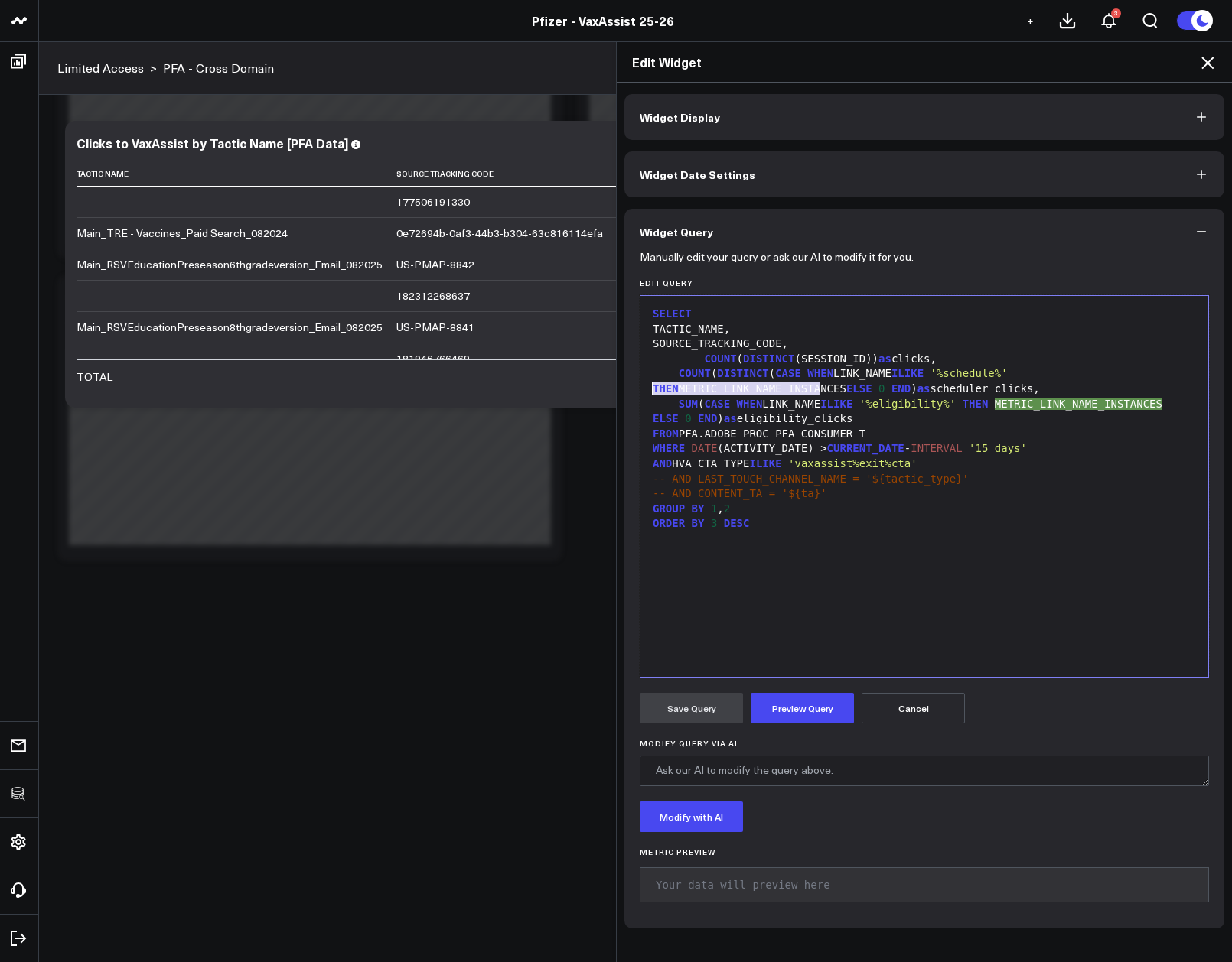
drag, startPoint x: 815, startPoint y: 388, endPoint x: 619, endPoint y: 386, distance: 196.0
click at [624, 386] on div "Manually edit your query or ask our AI to modify it for you. Edit Query Selecti…" at bounding box center [923, 591] width 599 height 674
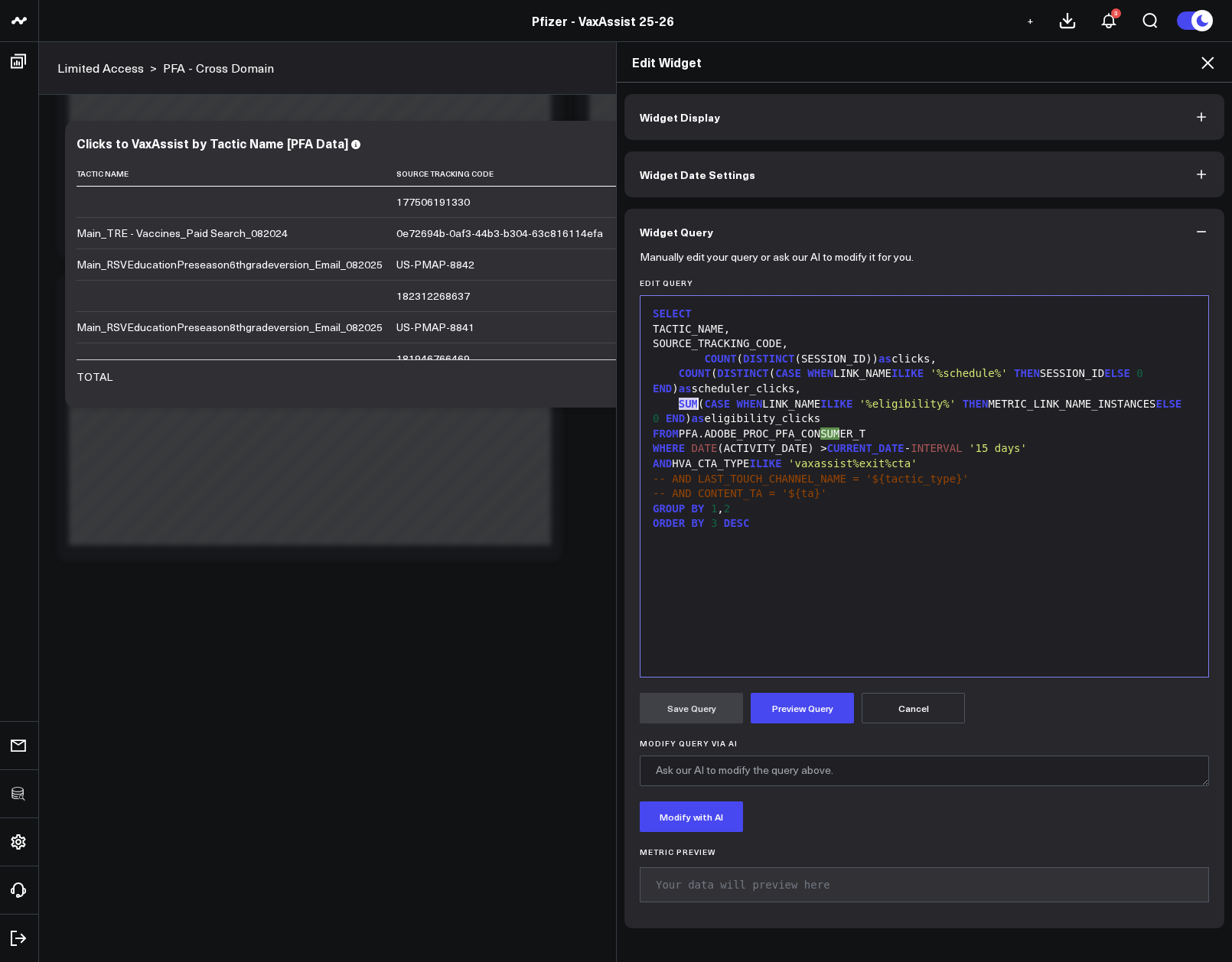
drag, startPoint x: 673, startPoint y: 405, endPoint x: 690, endPoint y: 403, distance: 17.1
click at [690, 403] on span "SUM" at bounding box center [688, 404] width 19 height 12
click at [854, 390] on div "COUNT ( DISTINCT ( CASE WHEN LINK_NAME ILIKE '%schedule%' THEN SESSION_ID ELSE …" at bounding box center [924, 381] width 553 height 30
drag, startPoint x: 816, startPoint y: 422, endPoint x: 626, endPoint y: 416, distance: 190.1
click at [626, 416] on div "Manually edit your query or ask our AI to modify it for you. Edit Query Selecti…" at bounding box center [923, 591] width 599 height 674
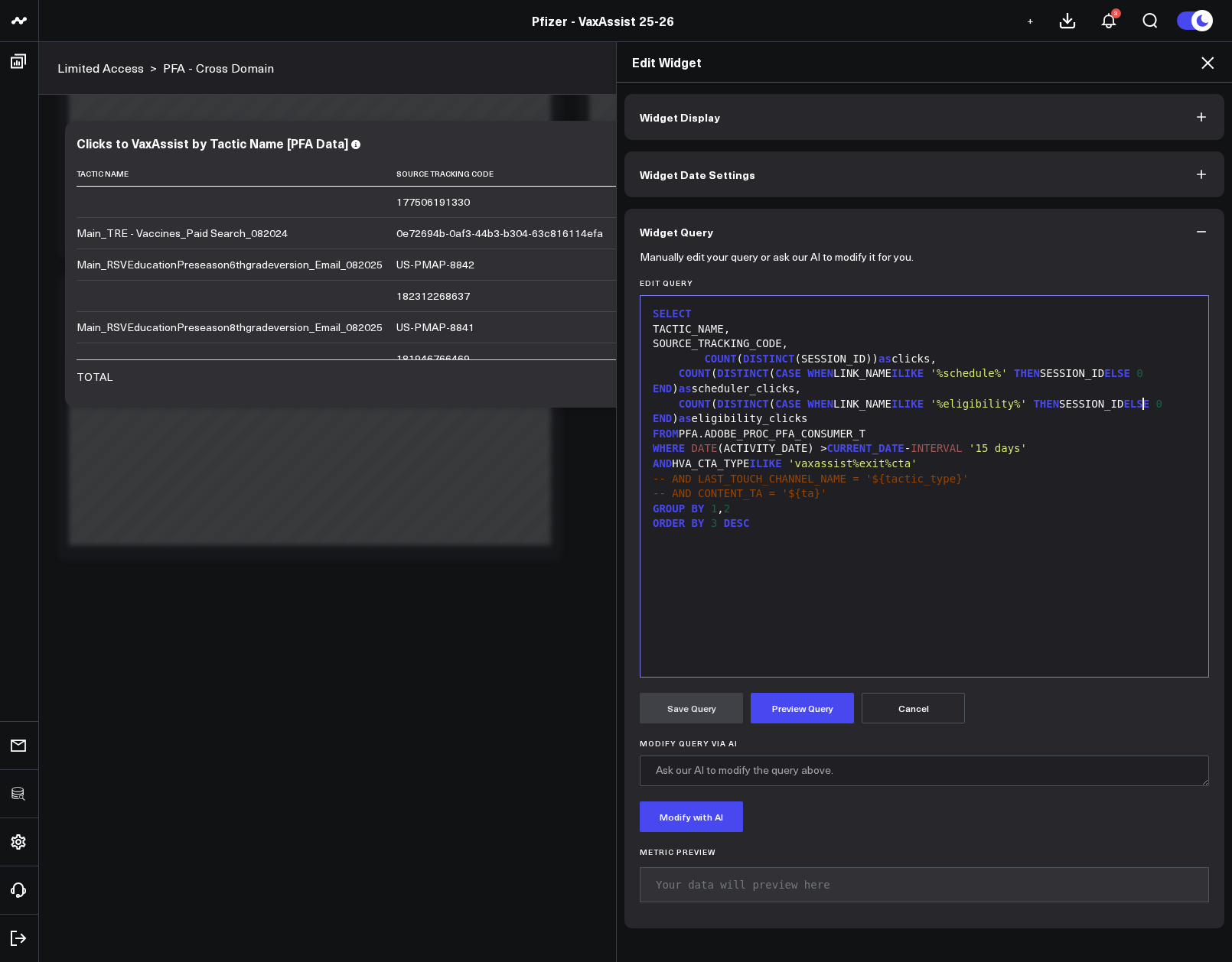
click at [775, 406] on span "CASE" at bounding box center [788, 404] width 26 height 12
click at [775, 378] on span "CASE" at bounding box center [788, 373] width 26 height 12
click at [764, 722] on button "Preview Query" at bounding box center [802, 708] width 103 height 31
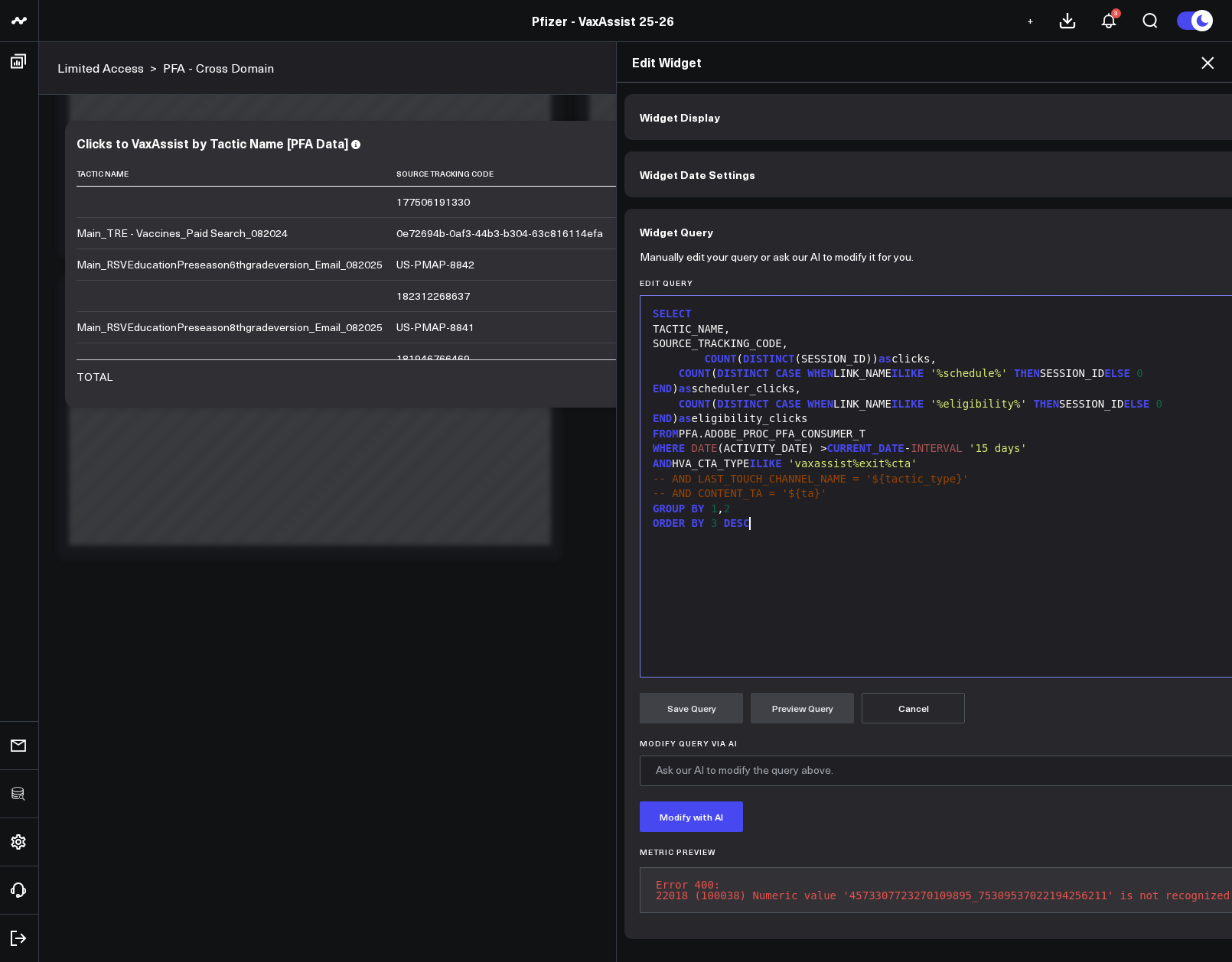
click at [836, 549] on div "SELECT TACTIC_NAME, SOURCE_TRACKING_CODE, COUNT ( DISTINCT (SESSION_ID)) as cli…" at bounding box center [942, 486] width 589 height 365
click at [1170, 385] on div "COUNT ( DISTINCT CASE WHEN LINK_NAME ILIKE '%schedule%' THEN SESSION_ID ELSE 0 …" at bounding box center [942, 381] width 589 height 30
click at [1165, 378] on div "COUNT ( DISTINCT CASE WHEN LINK_NAME ILIKE '%schedule%' THEN SESSION_ID ELSE 0 …" at bounding box center [942, 381] width 589 height 30
click at [1195, 349] on div "SOURCE_TRACKING_CODE," at bounding box center [942, 344] width 589 height 15
click at [1183, 403] on div "COUNT ( DISTINCT CASE WHEN LINK_NAME ILIKE '%eligibility%' THEN SESSION_ID ELSE…" at bounding box center [942, 411] width 589 height 30
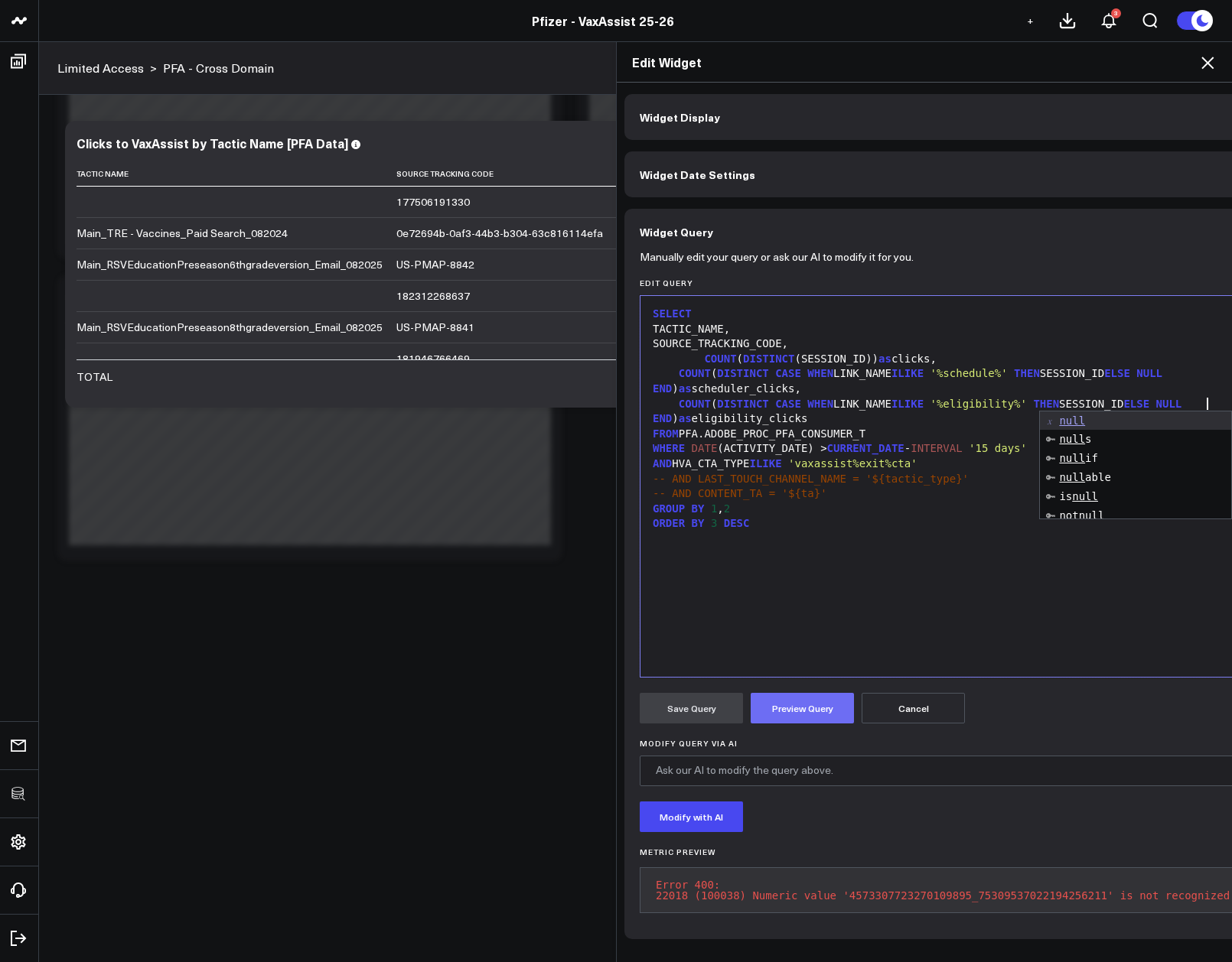
click at [776, 703] on button "Preview Query" at bounding box center [802, 708] width 103 height 31
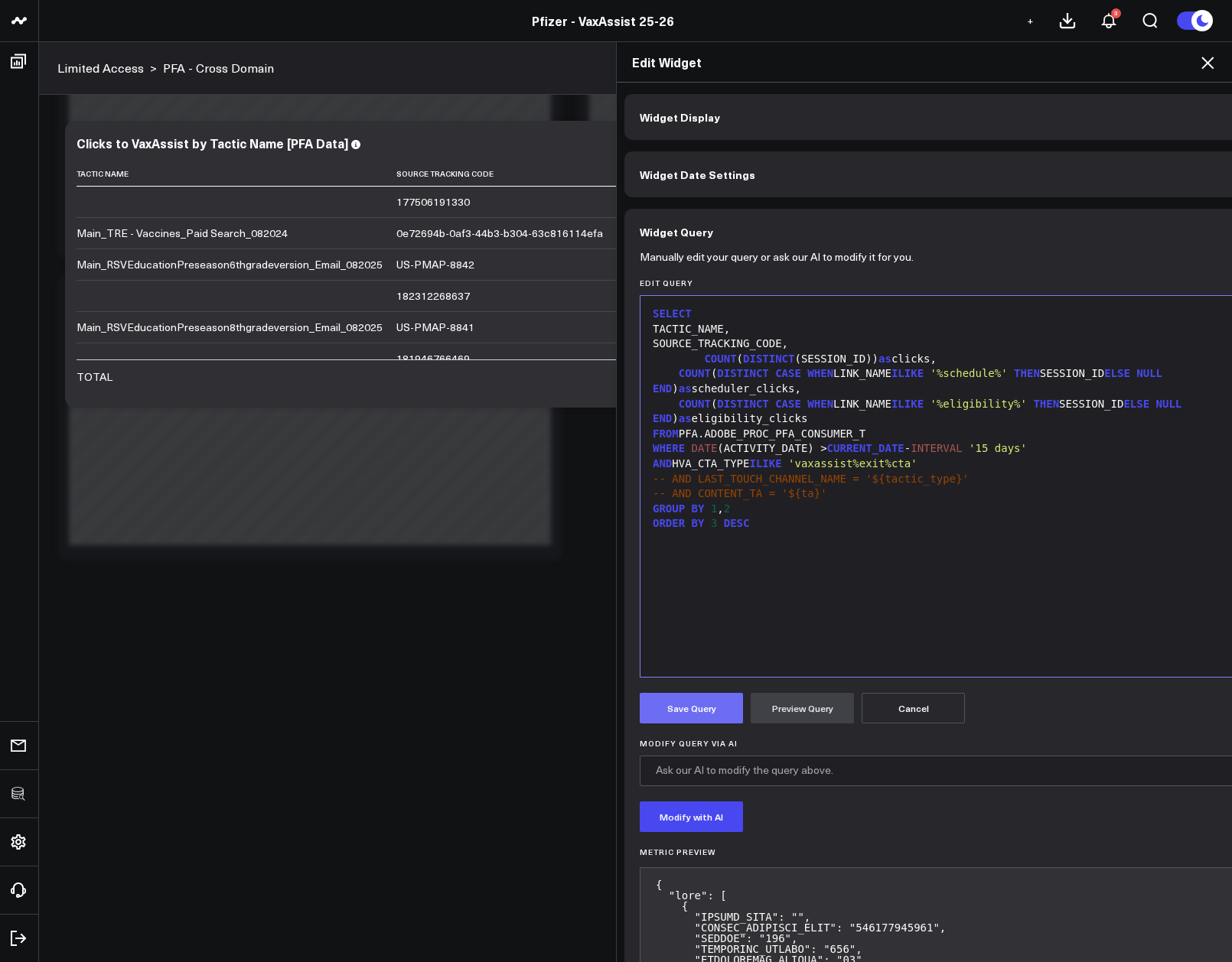
click at [716, 705] on button "Save Query" at bounding box center [690, 708] width 103 height 31
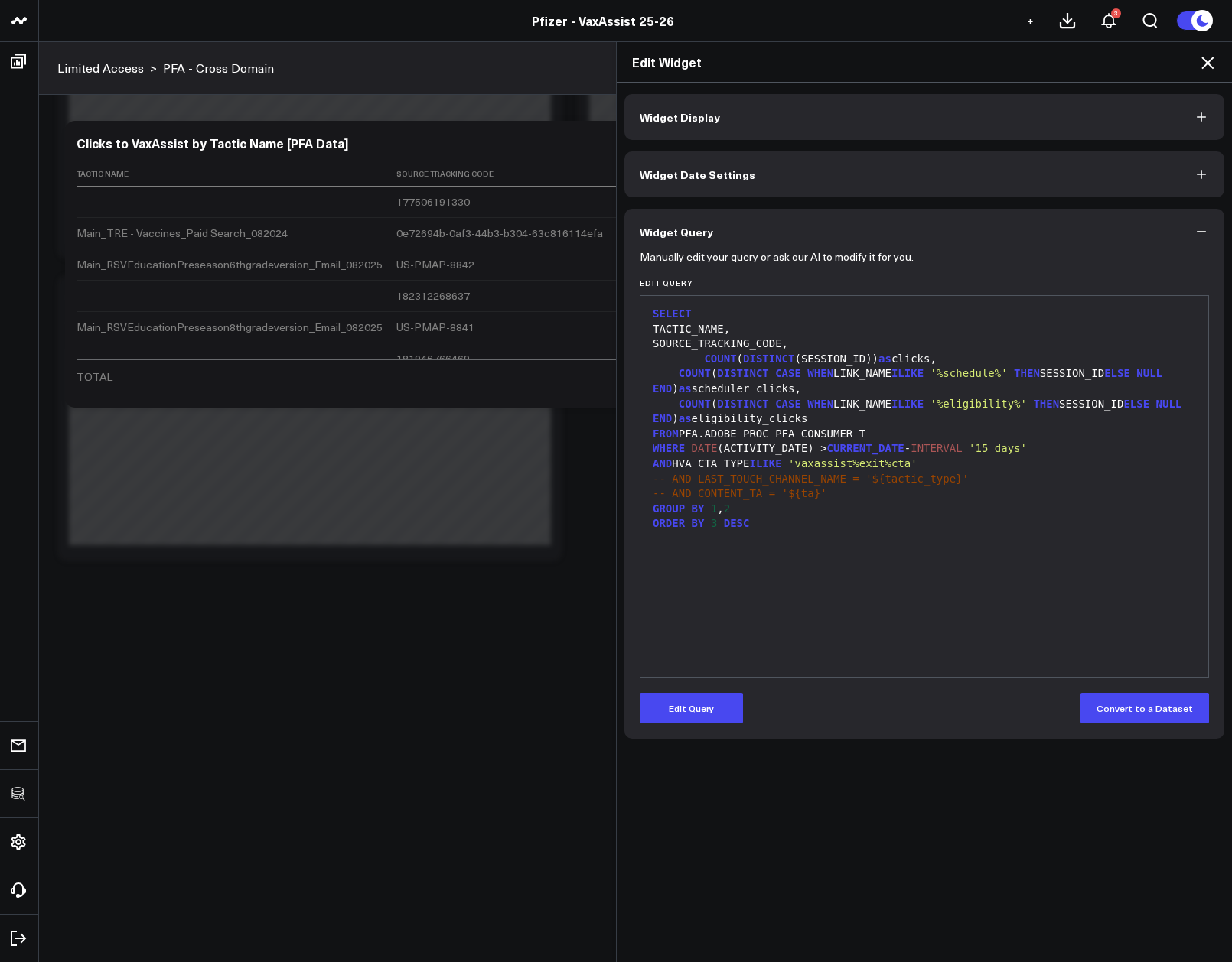
click at [1209, 63] on icon at bounding box center [1207, 63] width 19 height 19
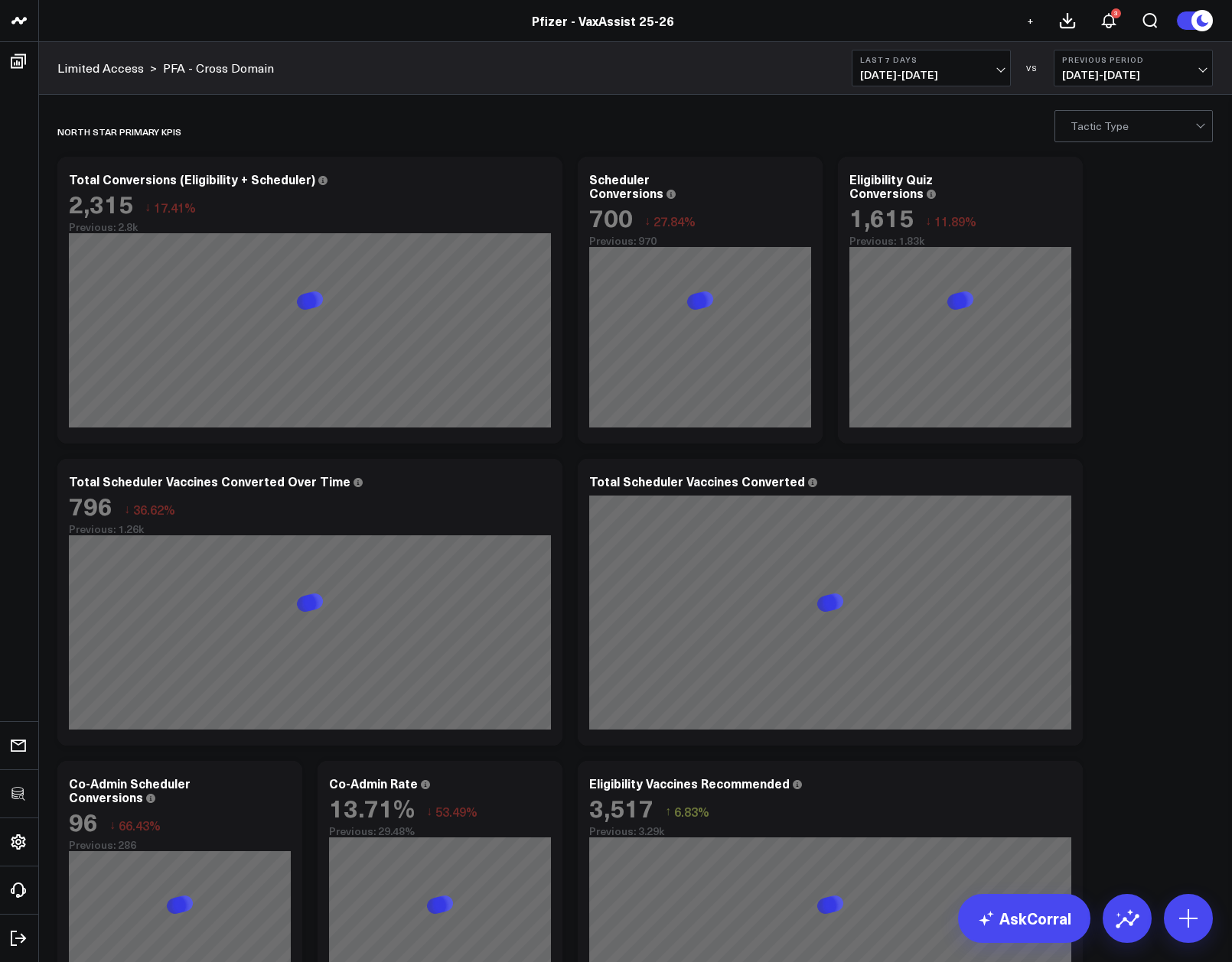
click at [1154, 125] on div at bounding box center [1133, 126] width 125 height 31
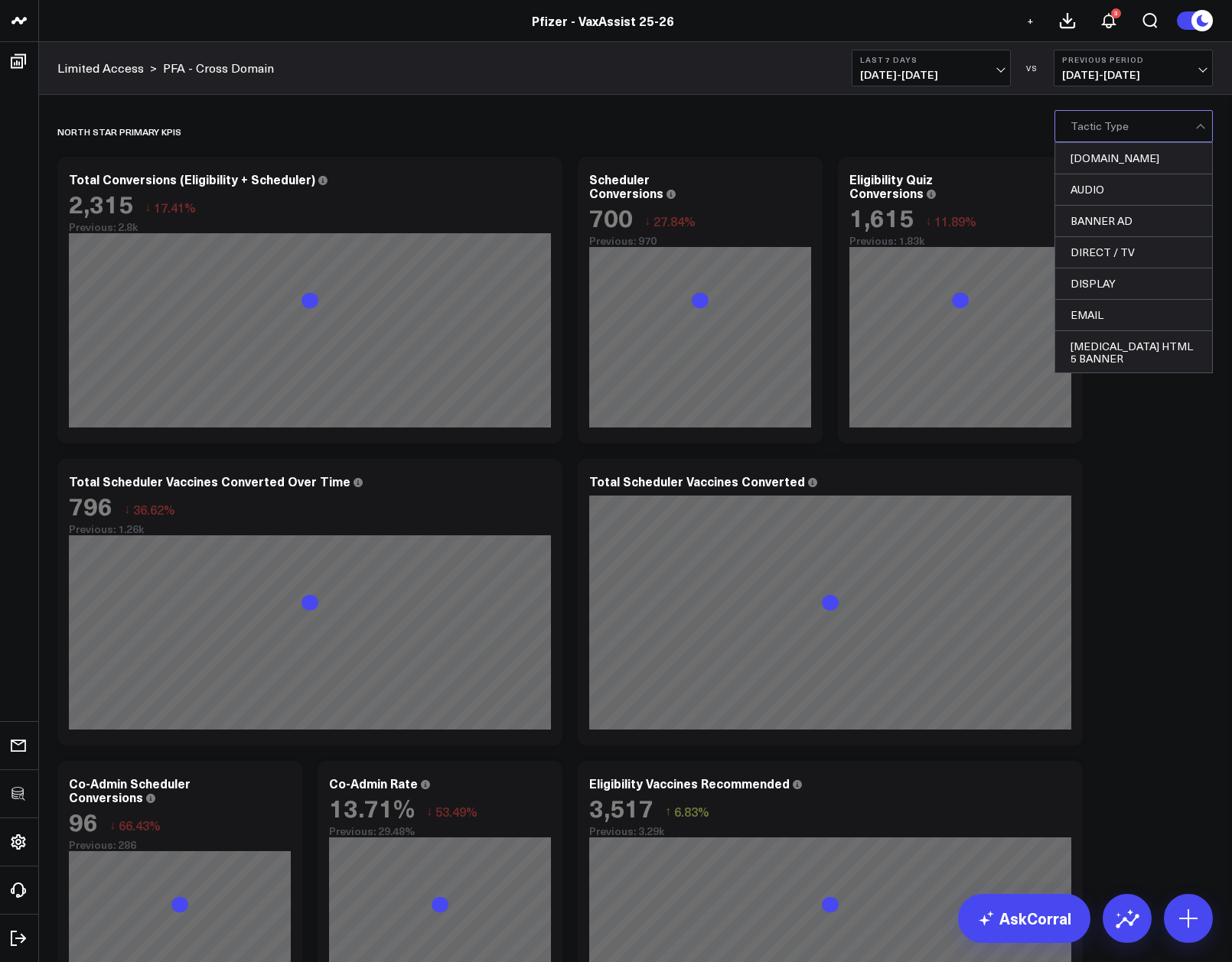
click at [1139, 116] on div at bounding box center [1133, 126] width 125 height 31
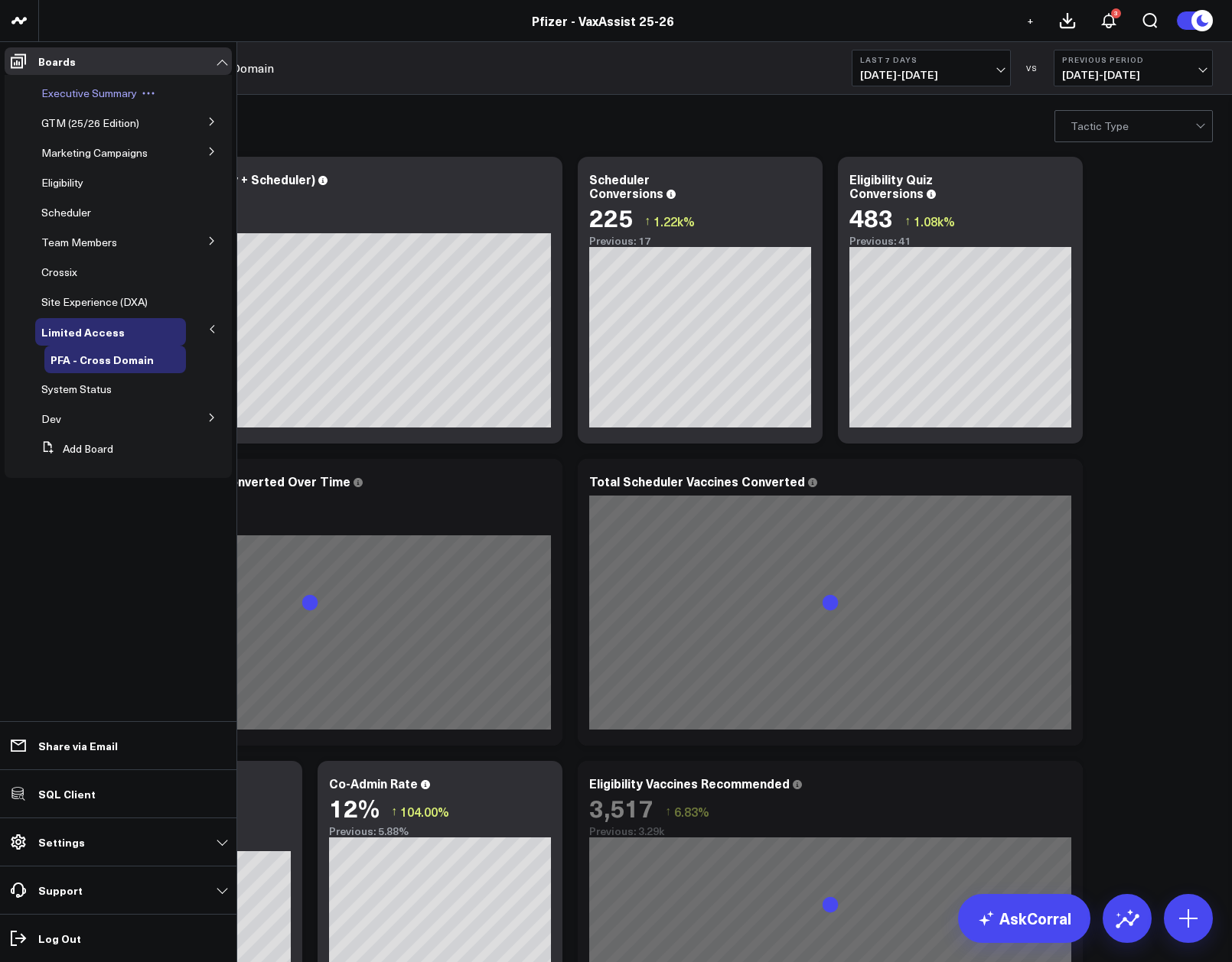
click at [75, 88] on span "Executive Summary" at bounding box center [89, 93] width 95 height 14
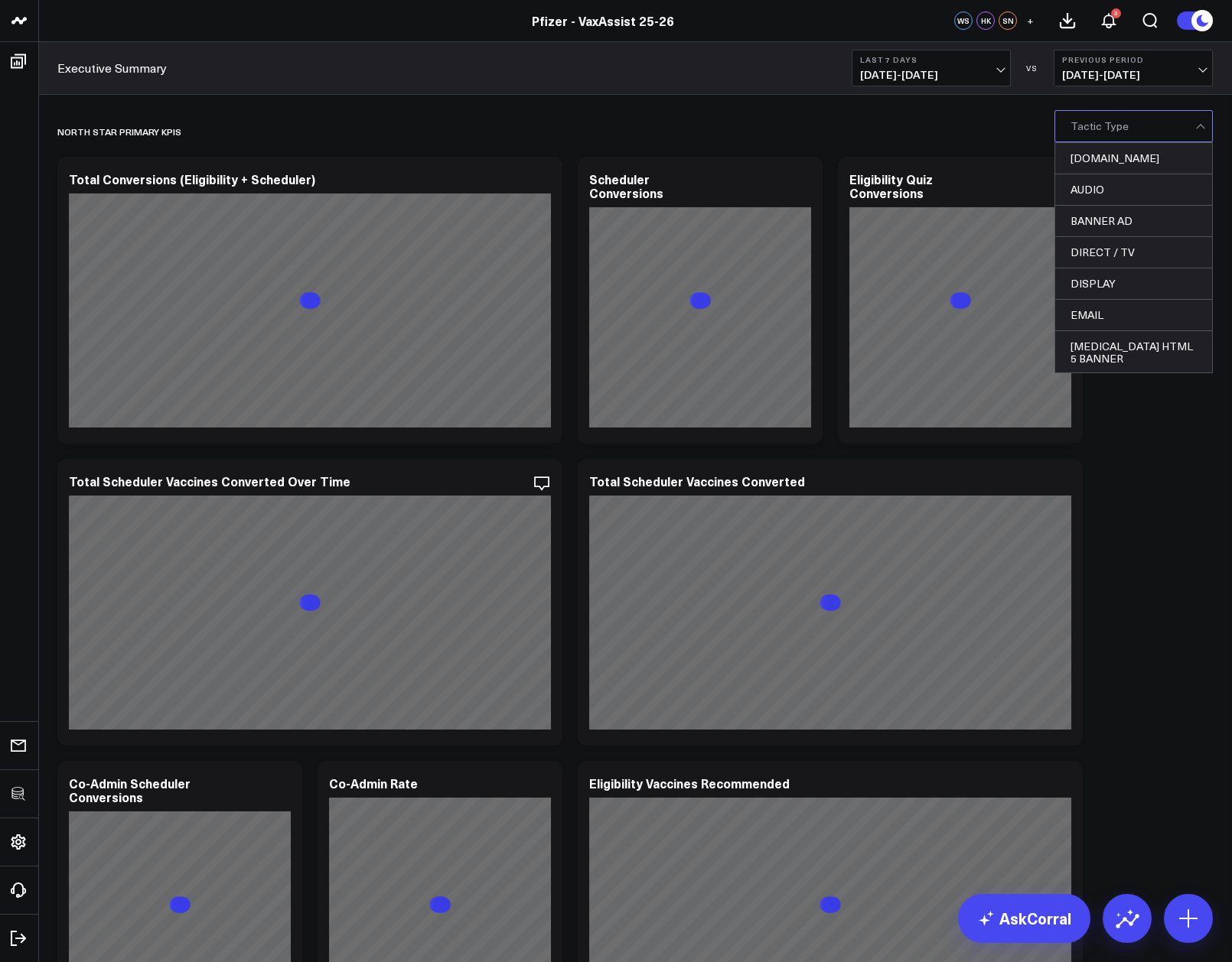
click at [1150, 137] on div at bounding box center [1133, 126] width 125 height 31
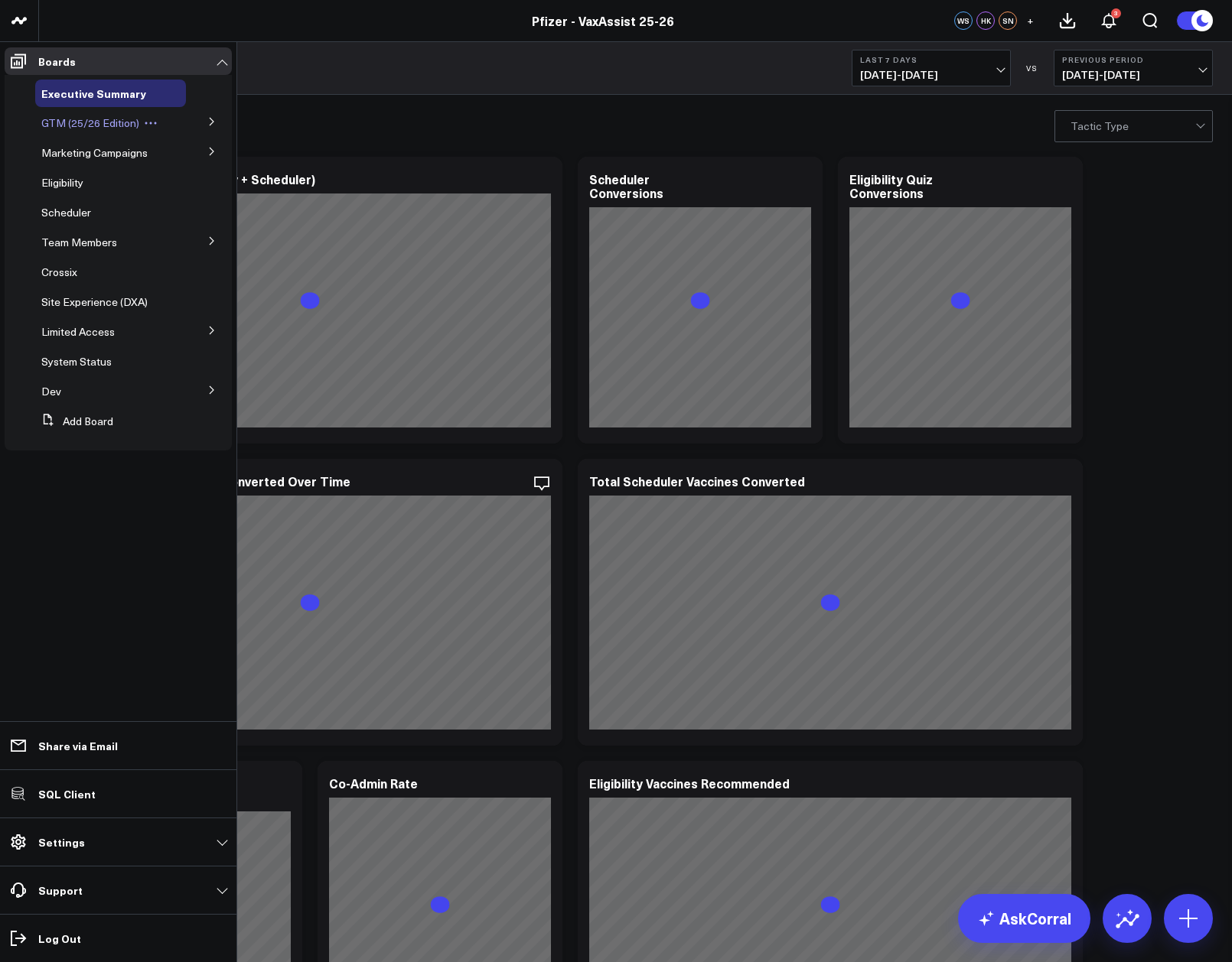
click at [86, 130] on div "GTM (25/26 Edition)" at bounding box center [110, 123] width 150 height 27
click at [218, 122] on button at bounding box center [212, 121] width 40 height 23
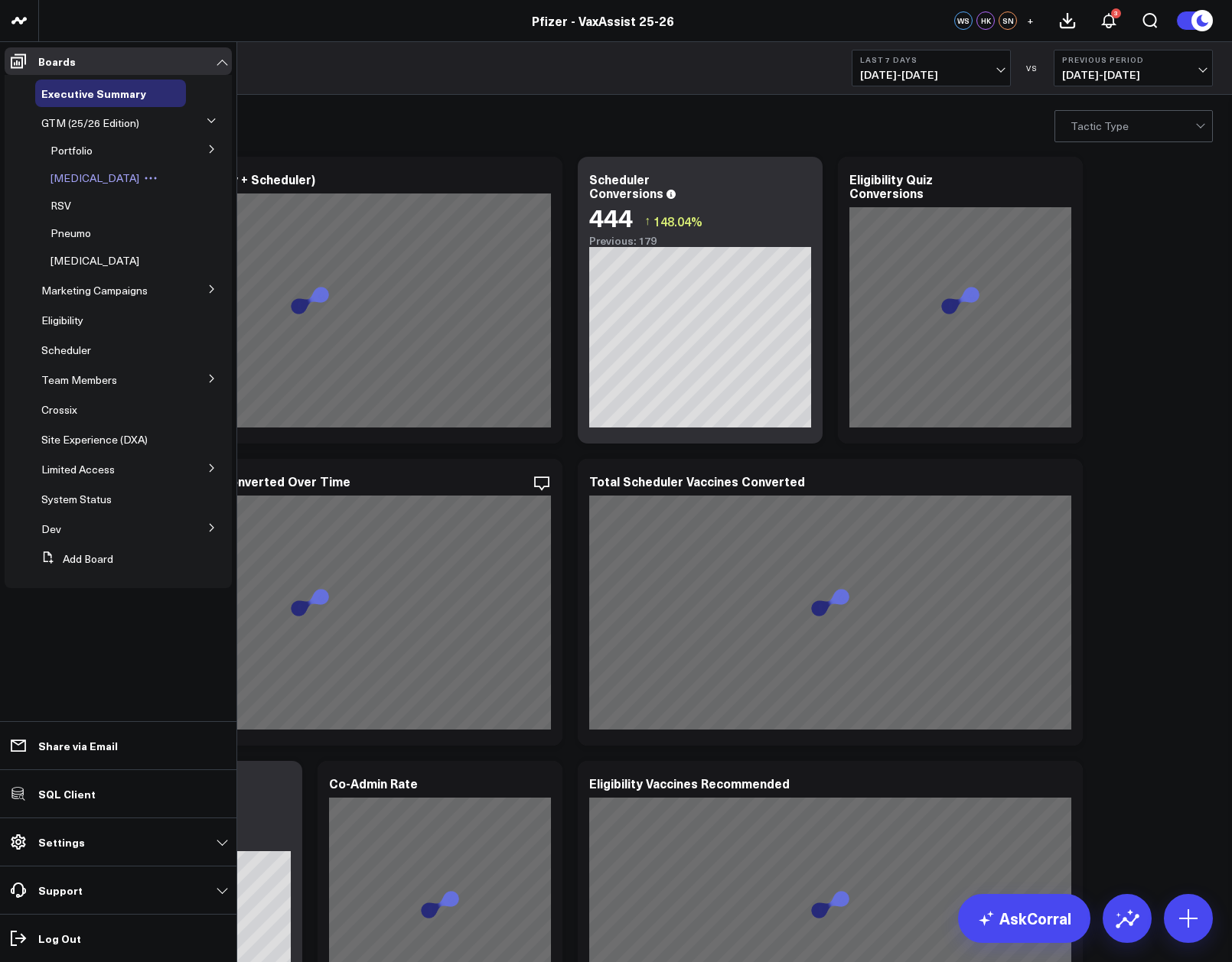
click at [62, 178] on span "[MEDICAL_DATA]" at bounding box center [94, 178] width 88 height 14
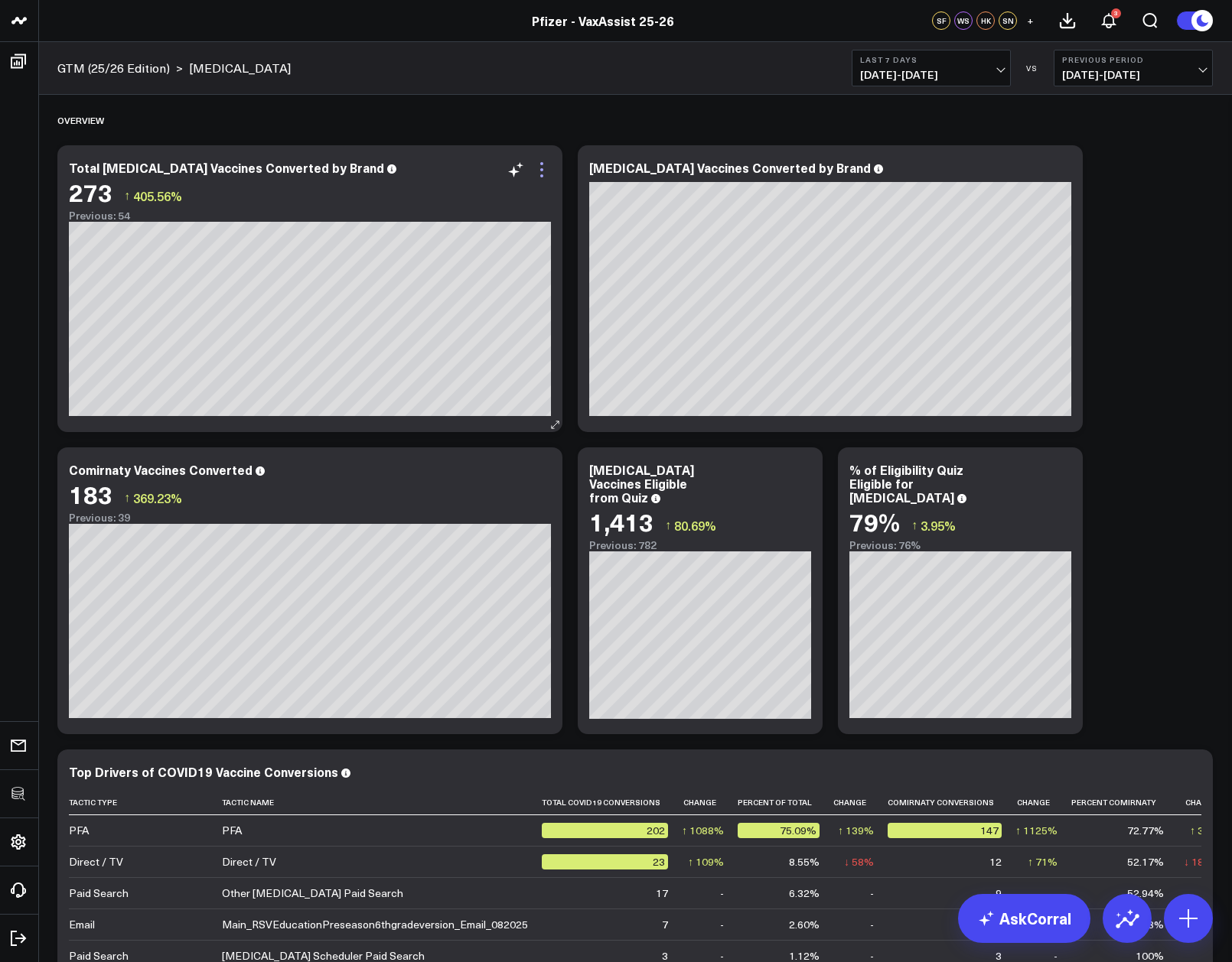
click at [540, 165] on icon at bounding box center [542, 170] width 19 height 19
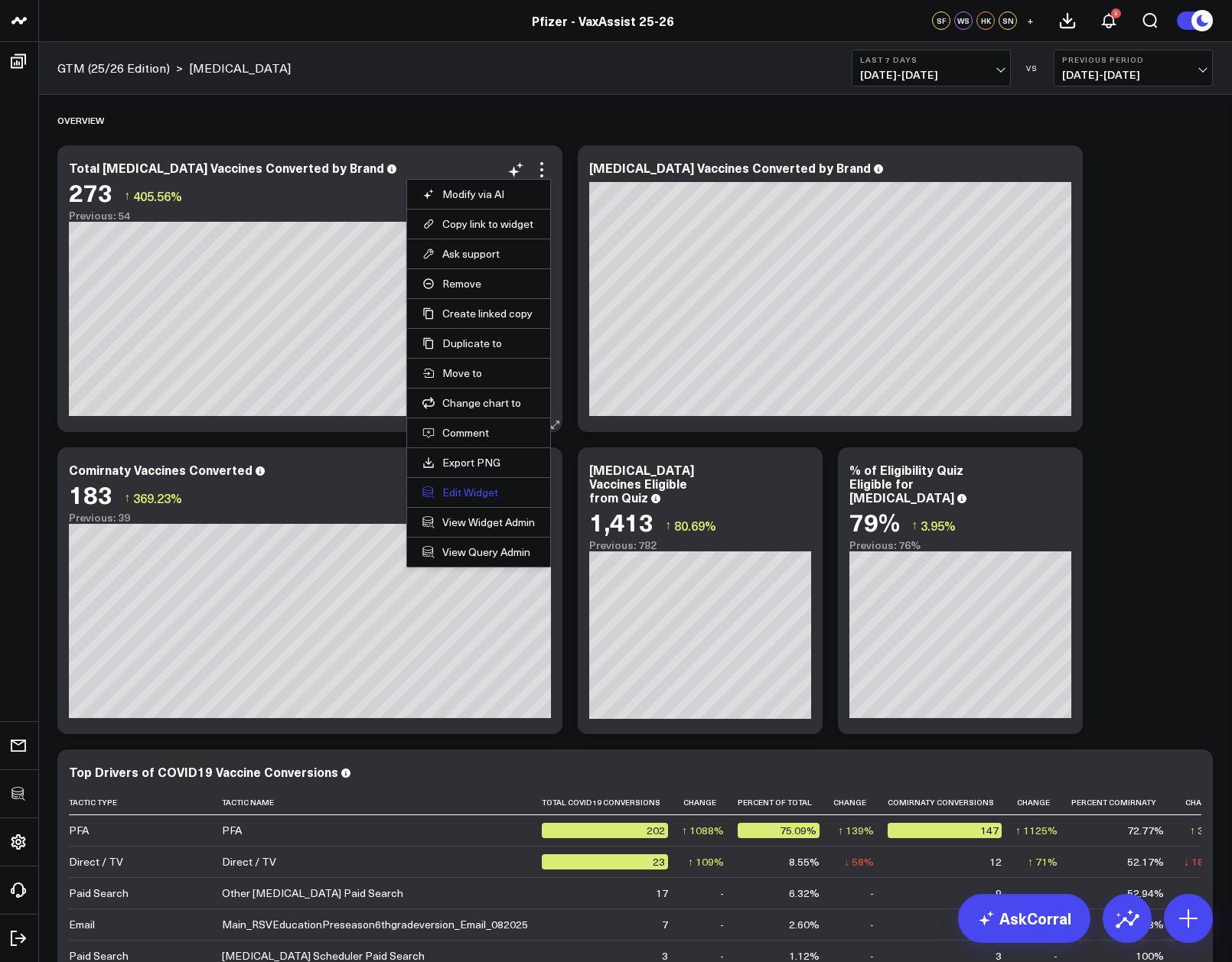
click at [459, 488] on button "Edit Widget" at bounding box center [479, 492] width 112 height 14
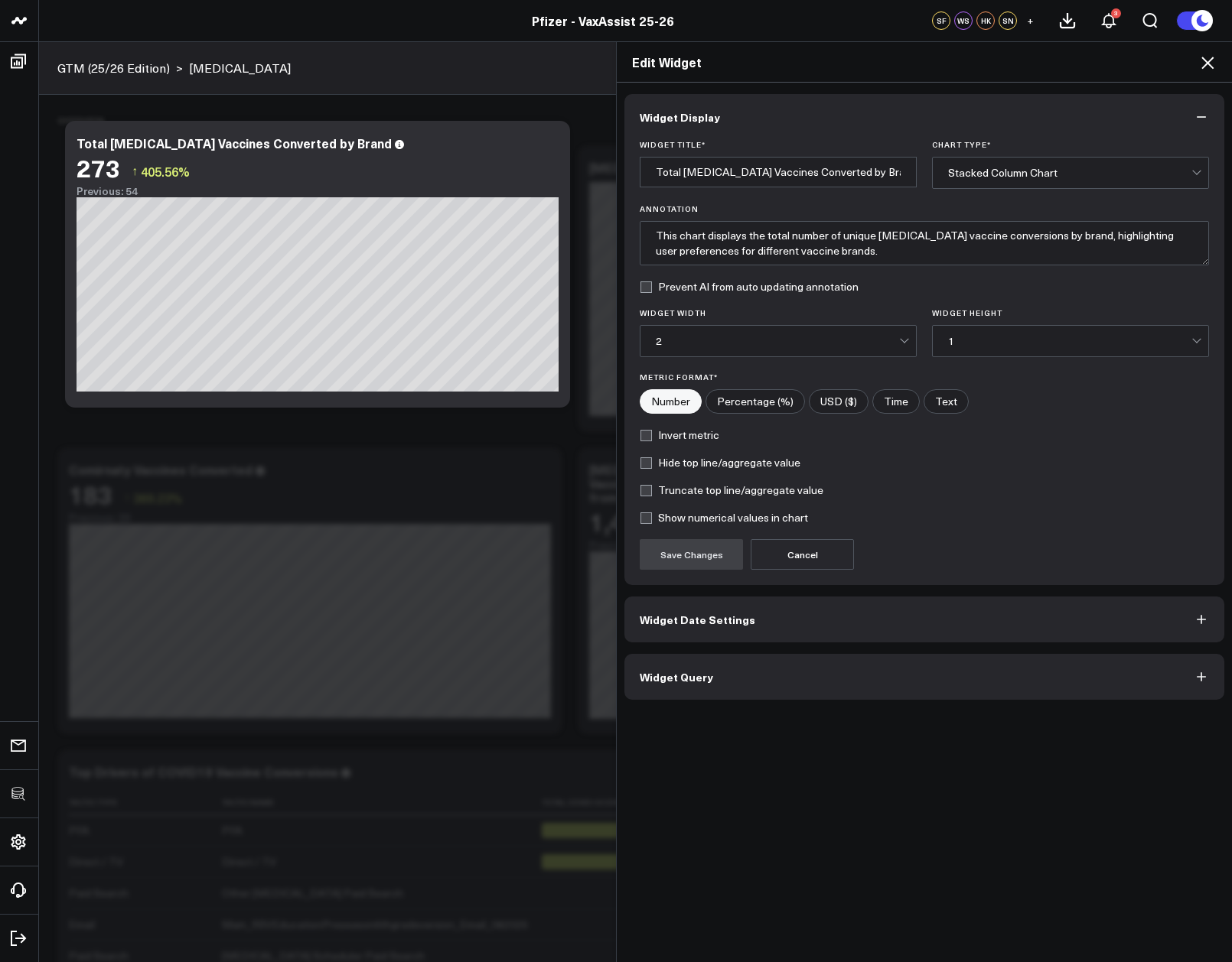
click at [828, 677] on button "Widget Query" at bounding box center [923, 676] width 599 height 46
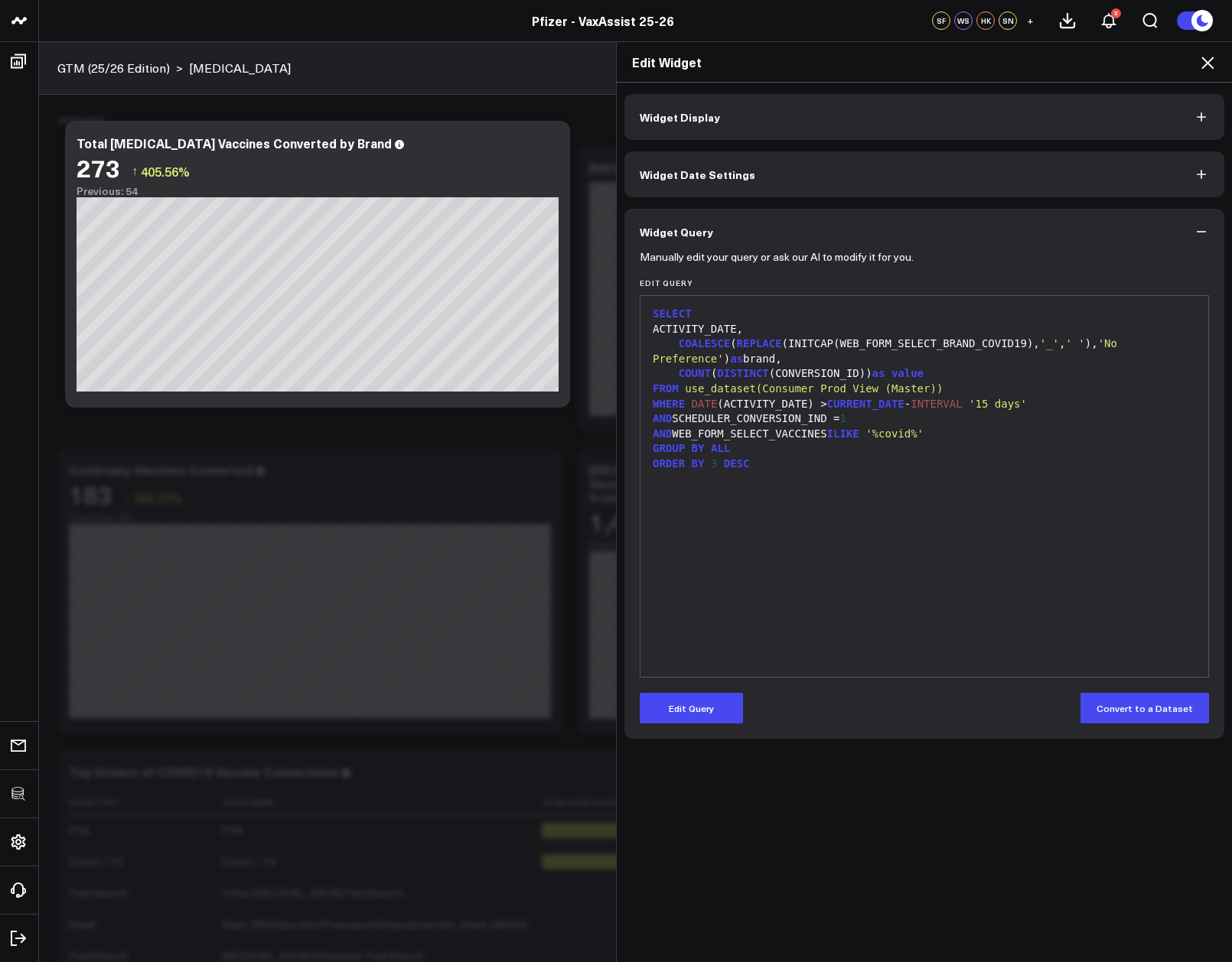
click at [1205, 61] on icon at bounding box center [1207, 63] width 19 height 19
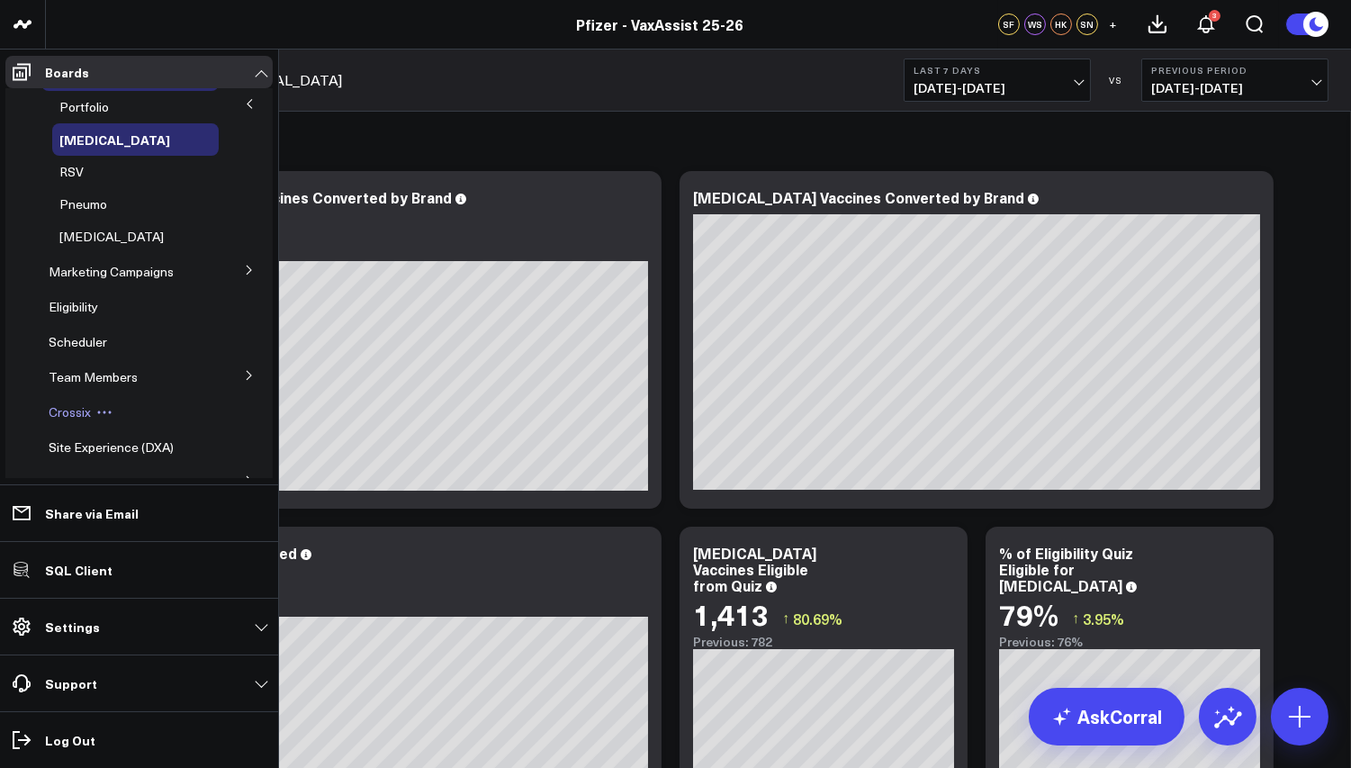
scroll to position [183, 0]
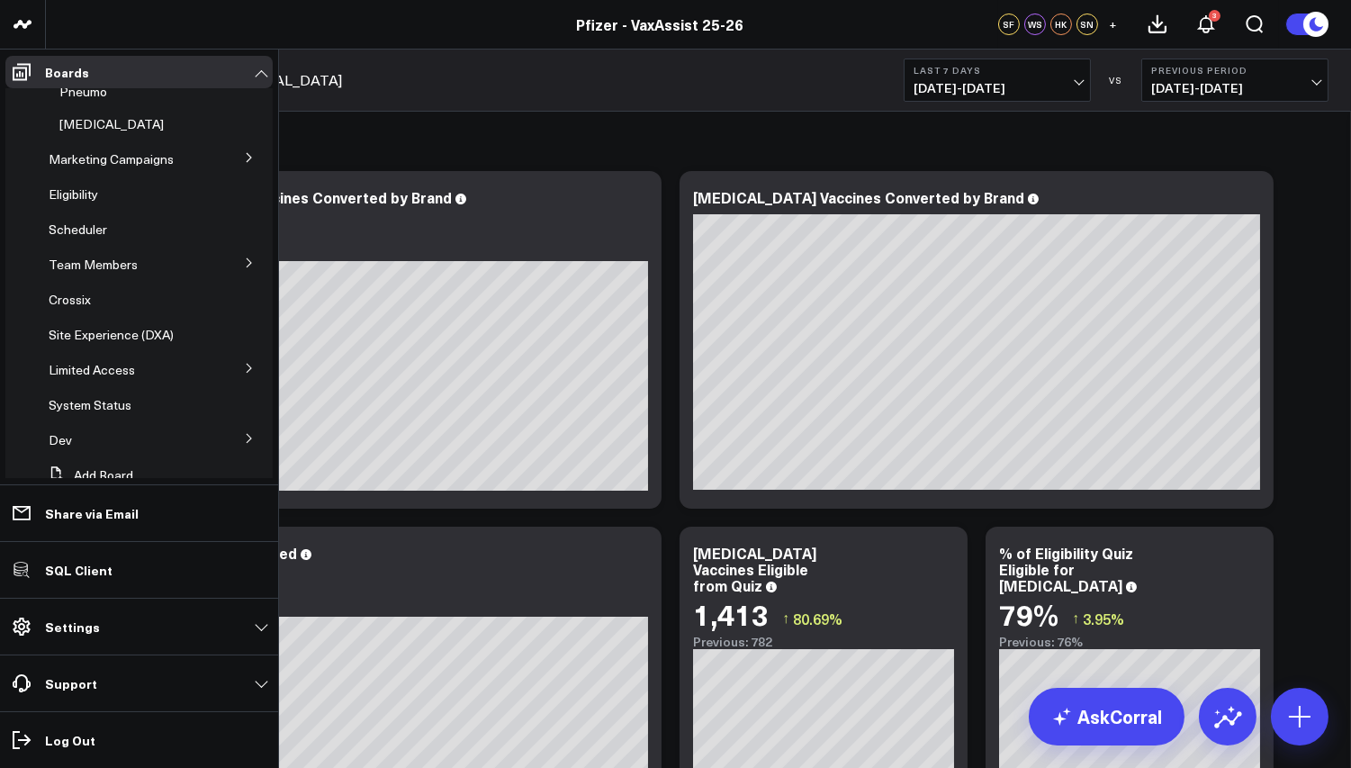
click at [244, 365] on icon at bounding box center [249, 368] width 11 height 11
click at [112, 393] on span "PFA - Cross Domain" at bounding box center [115, 401] width 113 height 17
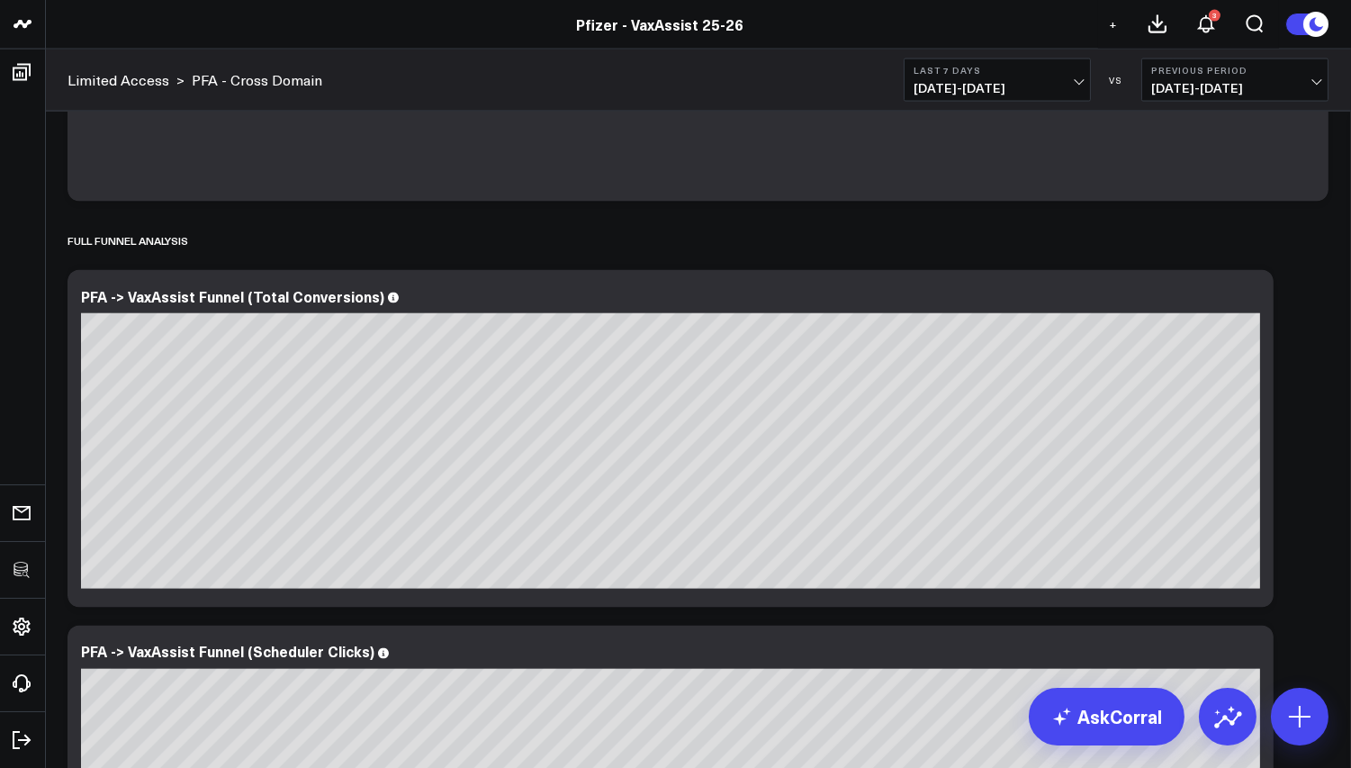
scroll to position [5406, 0]
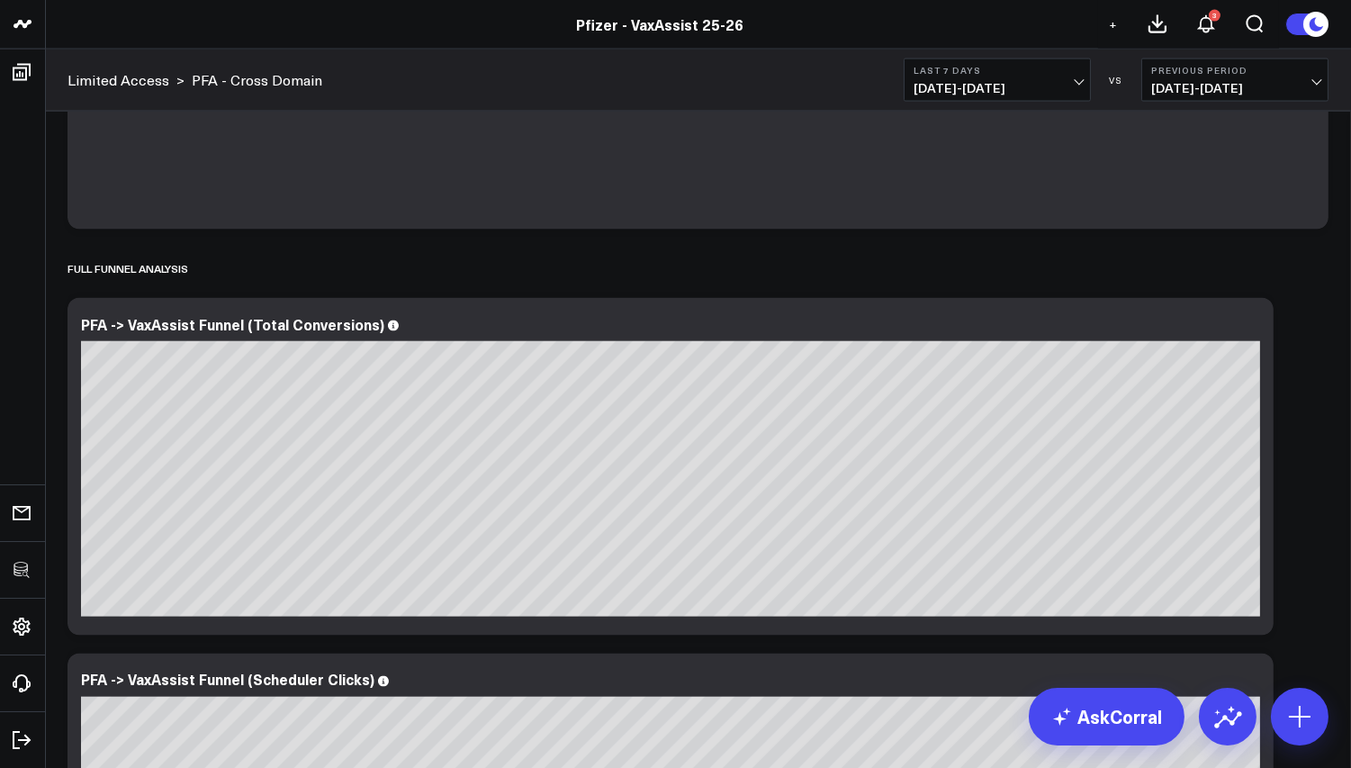
click at [1111, 37] on div "+ 3" at bounding box center [1188, 24] width 181 height 49
click at [1111, 31] on span "+" at bounding box center [1113, 24] width 8 height 13
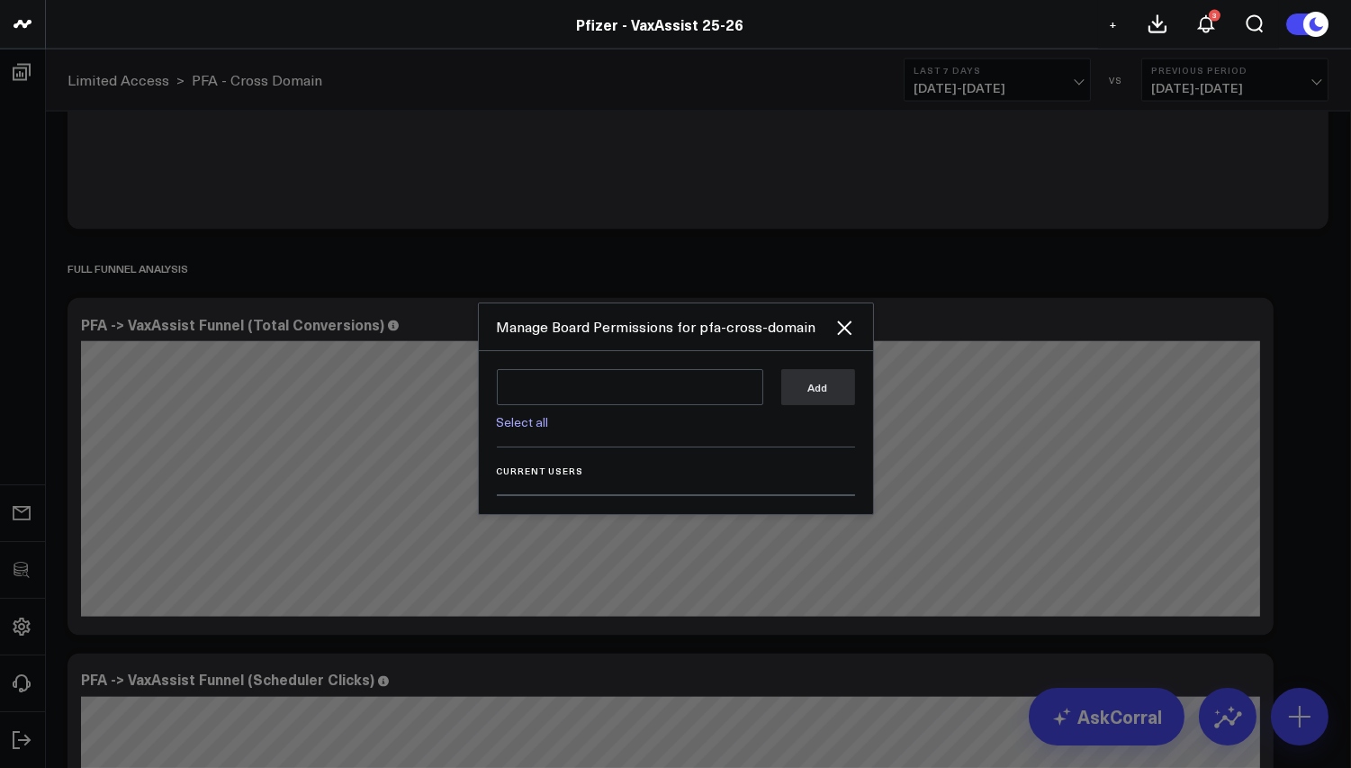
click at [549, 424] on div "Select all" at bounding box center [630, 416] width 266 height 23
drag, startPoint x: 522, startPoint y: 418, endPoint x: 549, endPoint y: 418, distance: 27.0
click at [522, 418] on link "Select all" at bounding box center [523, 421] width 52 height 17
type textarea "@Corral Support @[PERSON_NAME] @[PERSON_NAME] @[PERSON_NAME]"
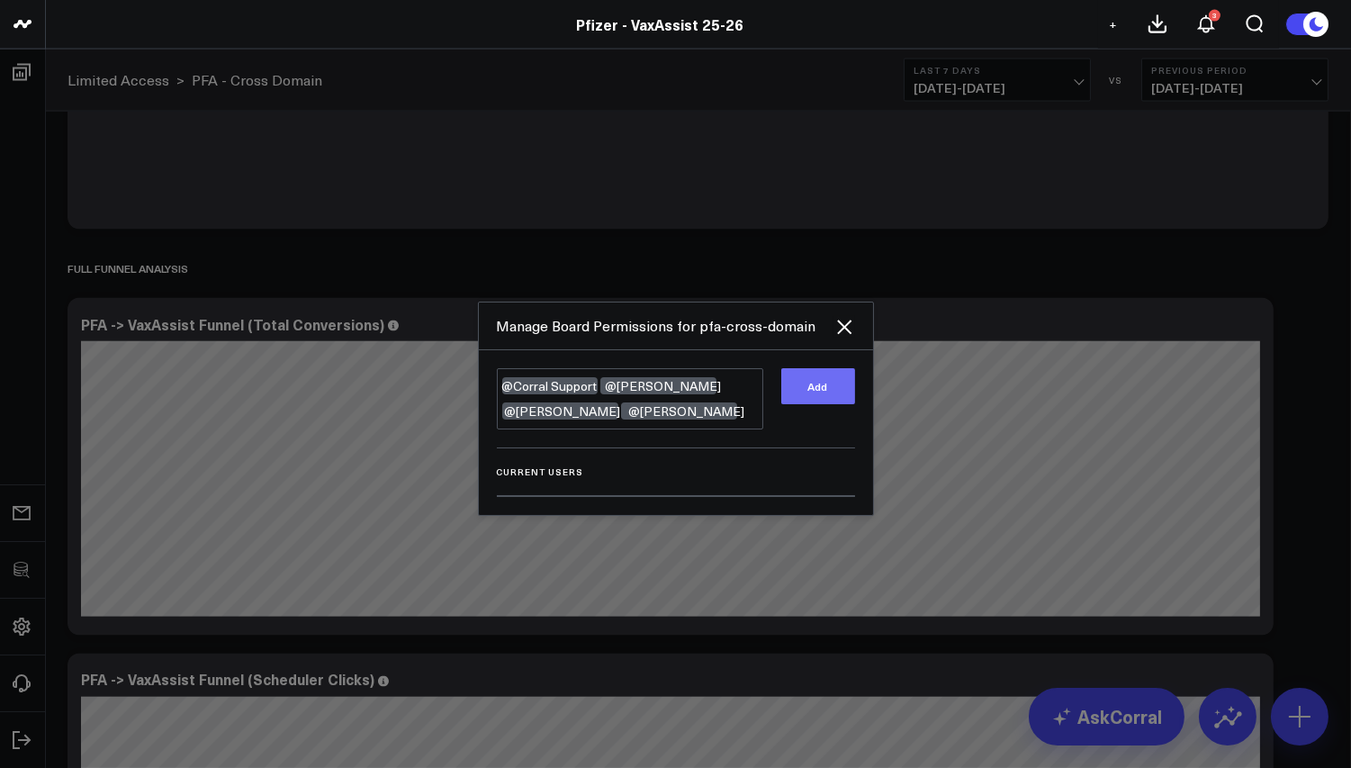
click at [835, 383] on button "Add" at bounding box center [818, 386] width 74 height 36
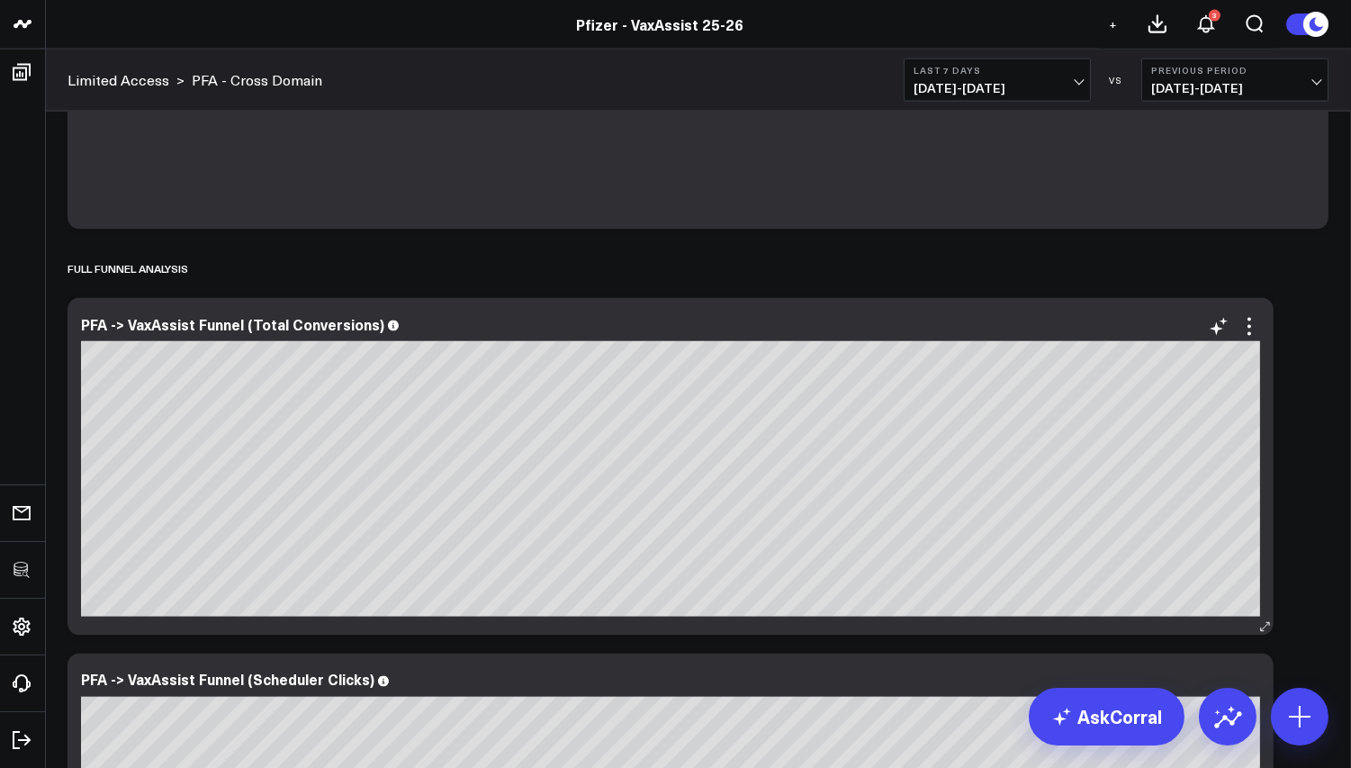
click at [849, 328] on div "PFA -> VaxAssist Funnel (Total Conversions)" at bounding box center [670, 324] width 1179 height 16
